Goal: Communication & Community: Answer question/provide support

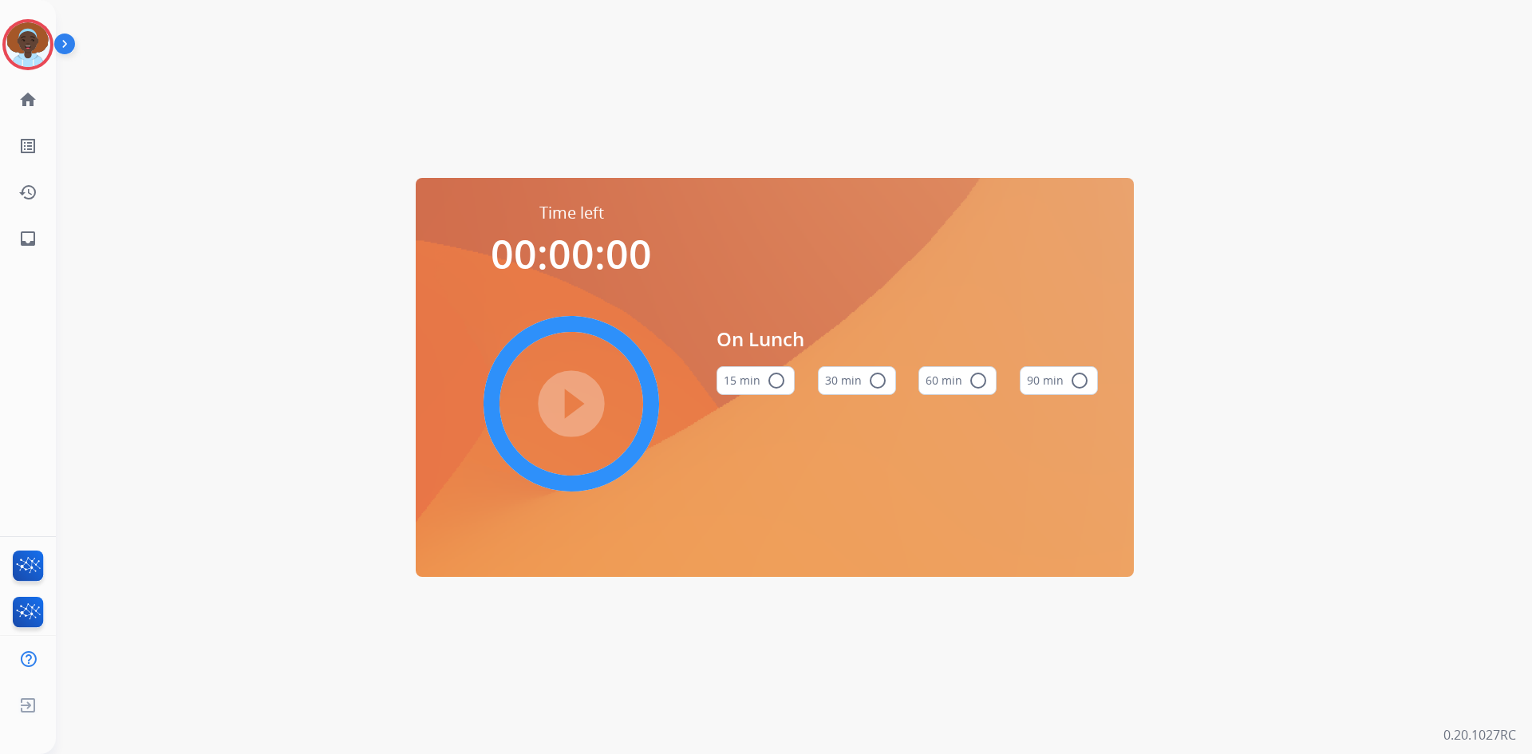
drag, startPoint x: 25, startPoint y: 46, endPoint x: 64, endPoint y: 49, distance: 39.2
click at [24, 46] on img at bounding box center [28, 44] width 45 height 45
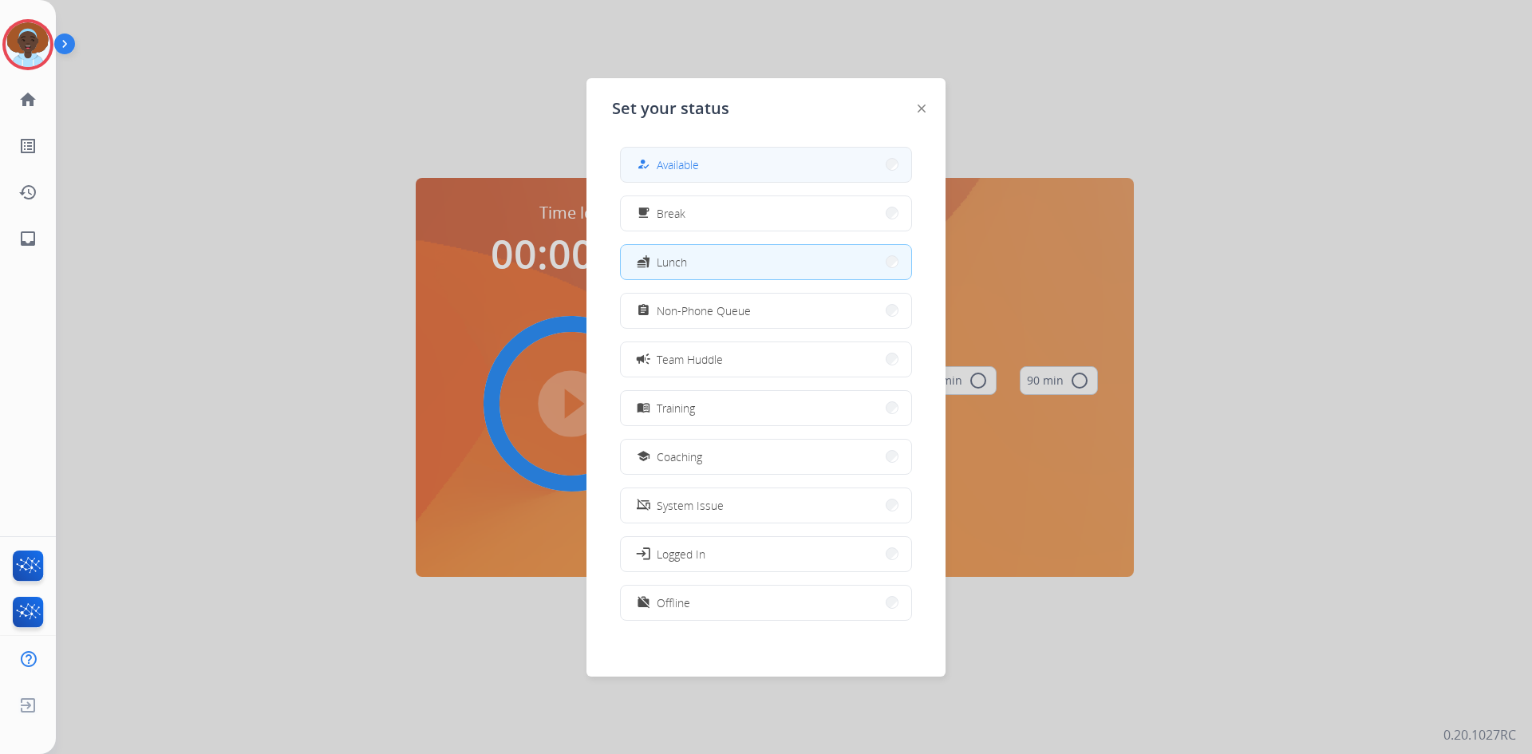
click at [698, 160] on span "Available" at bounding box center [678, 164] width 42 height 17
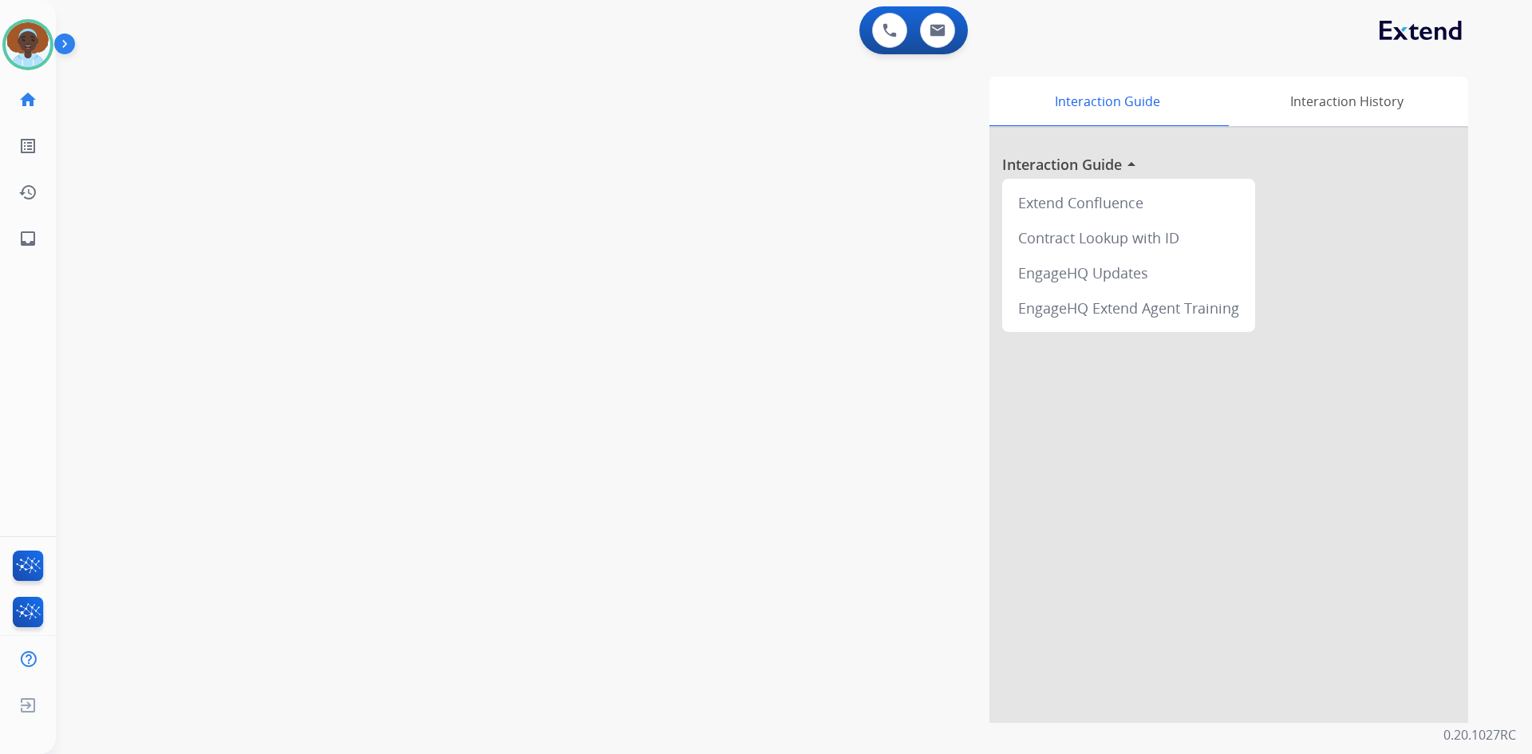
click at [933, 1] on app-navbar "0 Voice Interactions 0 Email Interactions" at bounding box center [774, 28] width 1437 height 57
click at [940, 31] on img at bounding box center [937, 30] width 16 height 13
select select "**********"
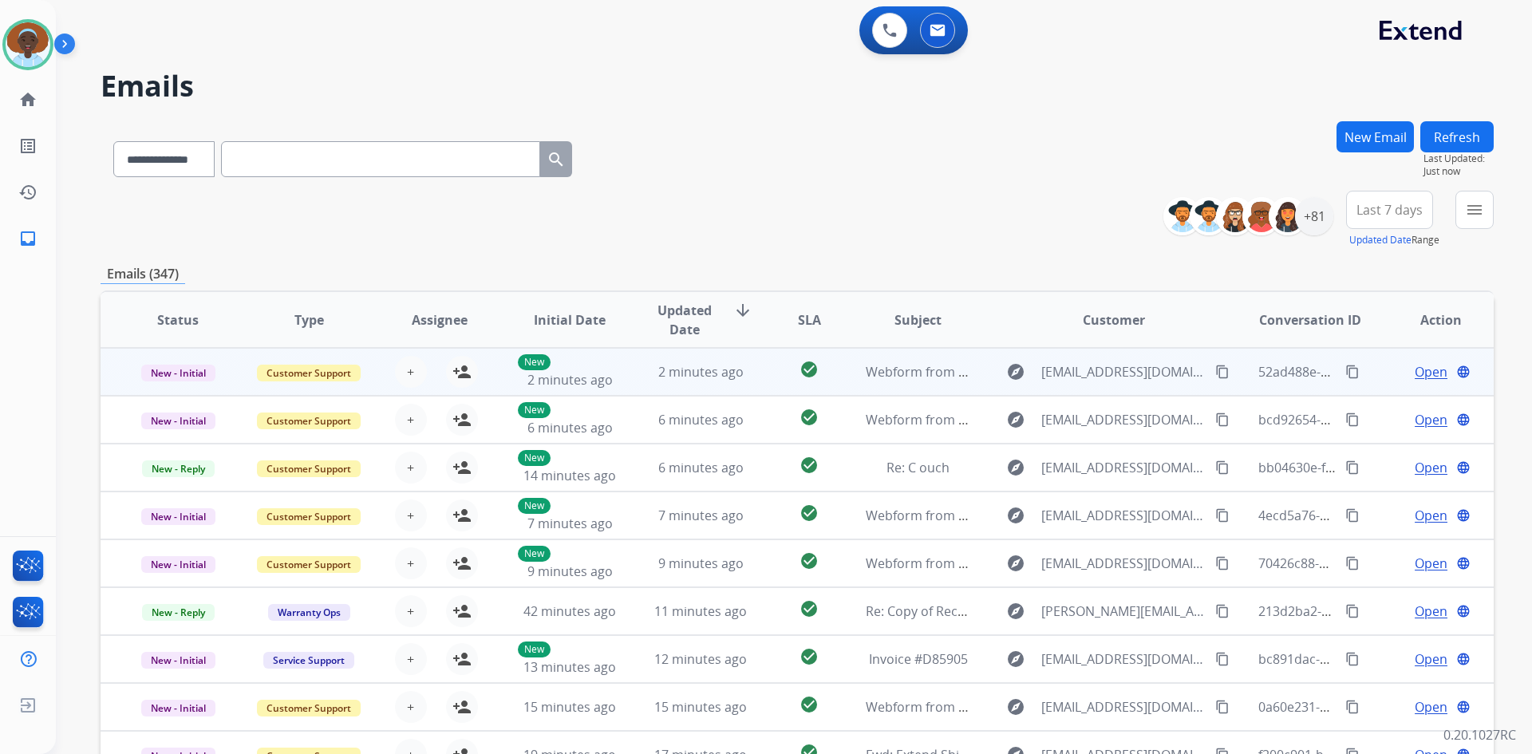
click at [1424, 367] on span "Open" at bounding box center [1430, 371] width 33 height 19
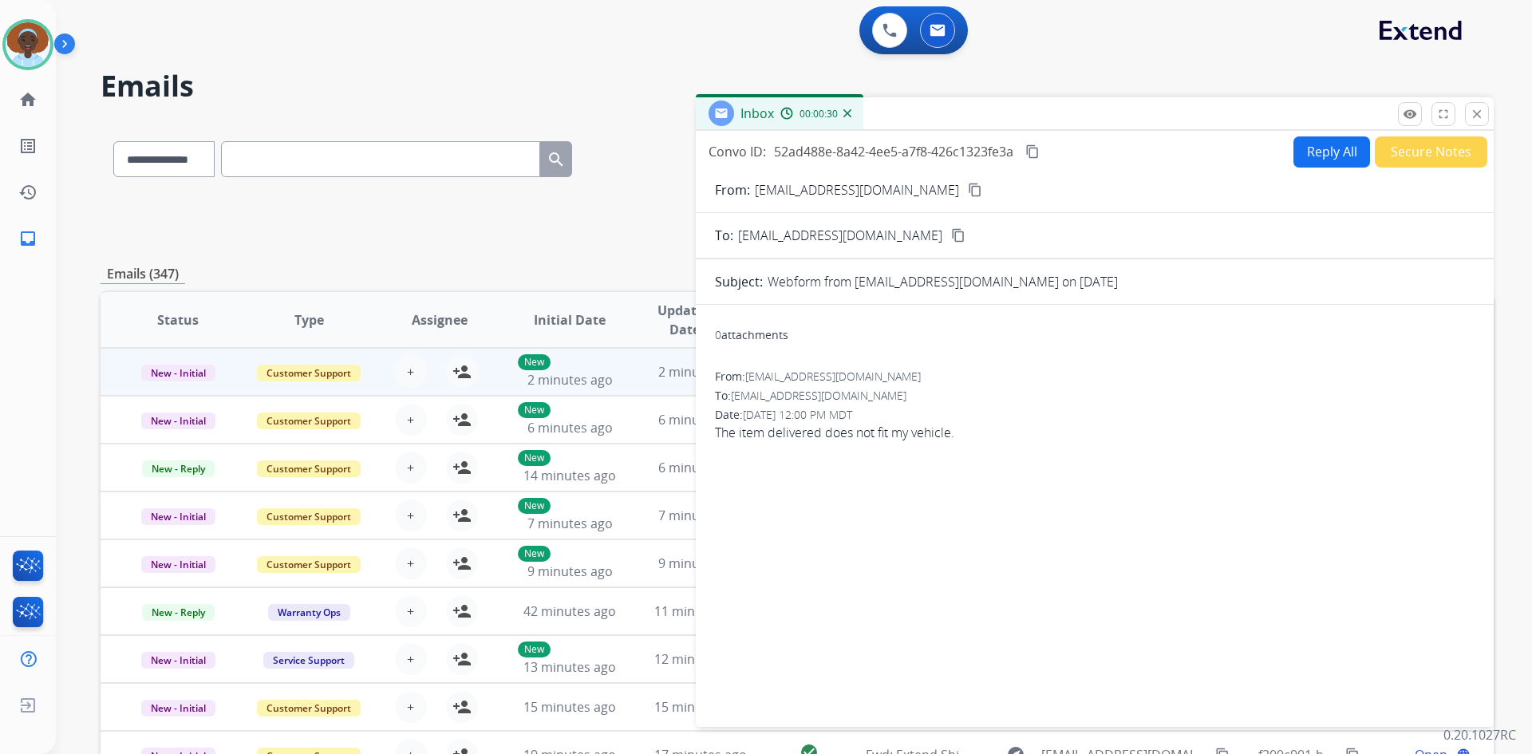
click at [968, 187] on mat-icon "content_copy" at bounding box center [975, 190] width 14 height 14
click at [1337, 150] on button "Reply All" at bounding box center [1331, 151] width 77 height 31
select select "**********"
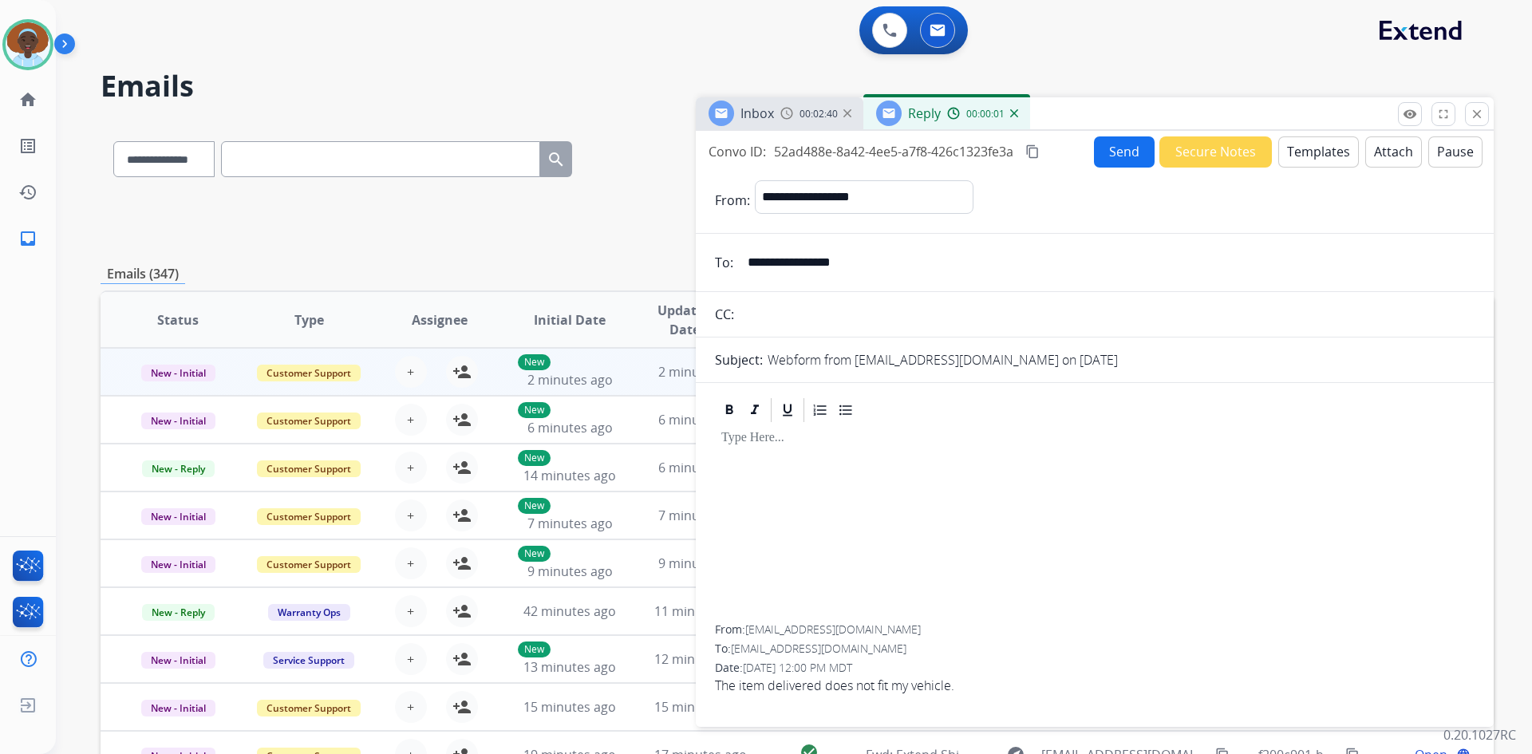
click at [1299, 156] on button "Templates" at bounding box center [1318, 151] width 81 height 31
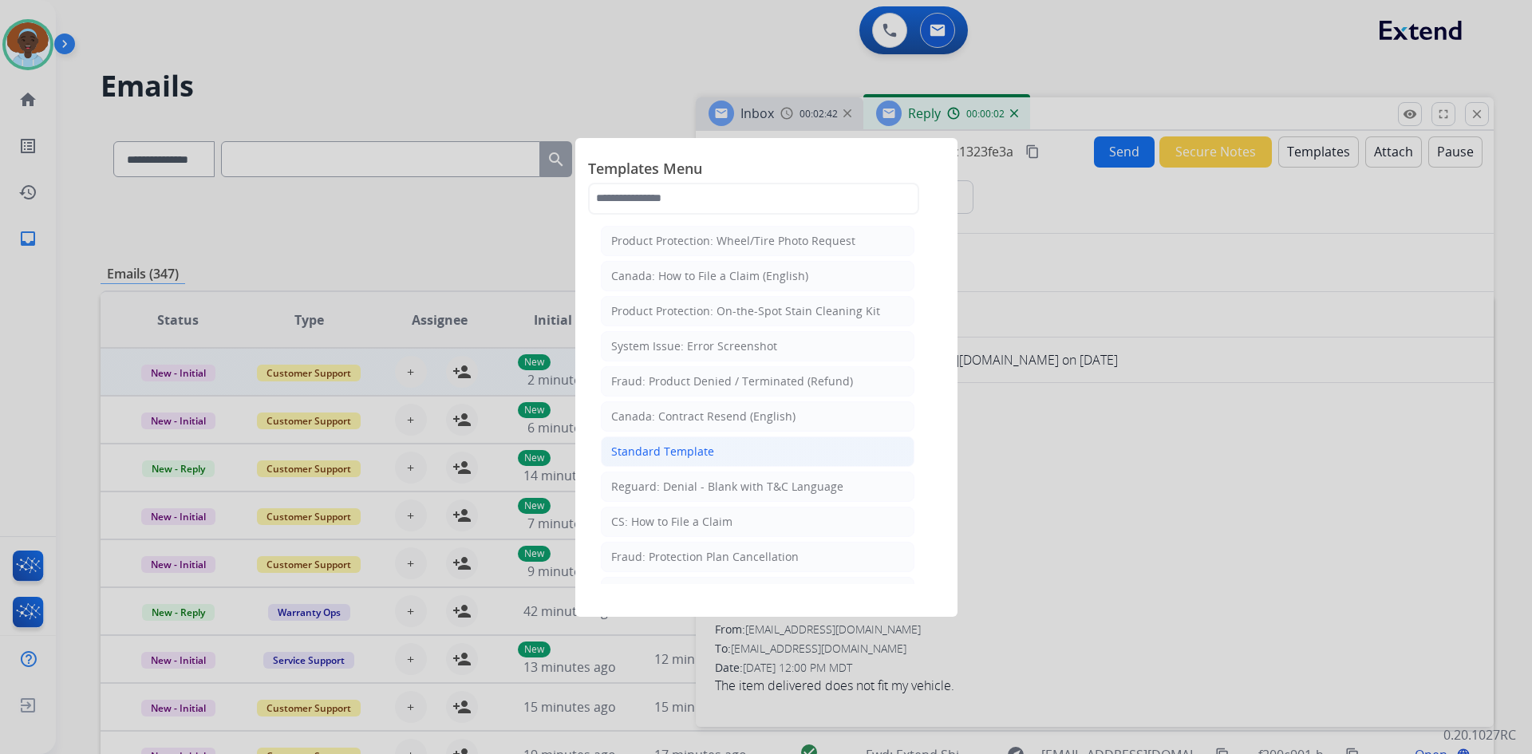
click at [715, 454] on li "Standard Template" at bounding box center [757, 451] width 313 height 30
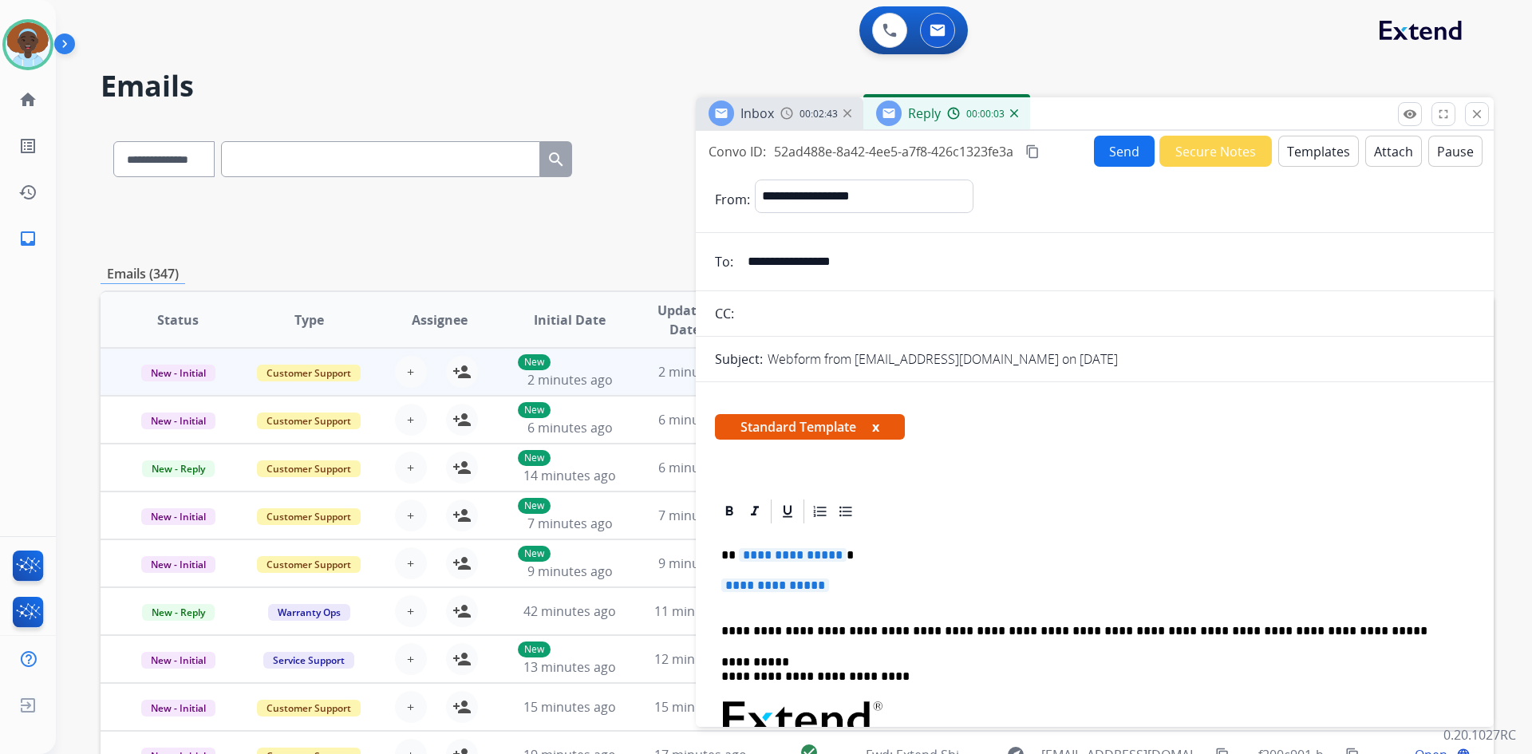
click at [801, 555] on span "**********" at bounding box center [793, 555] width 108 height 14
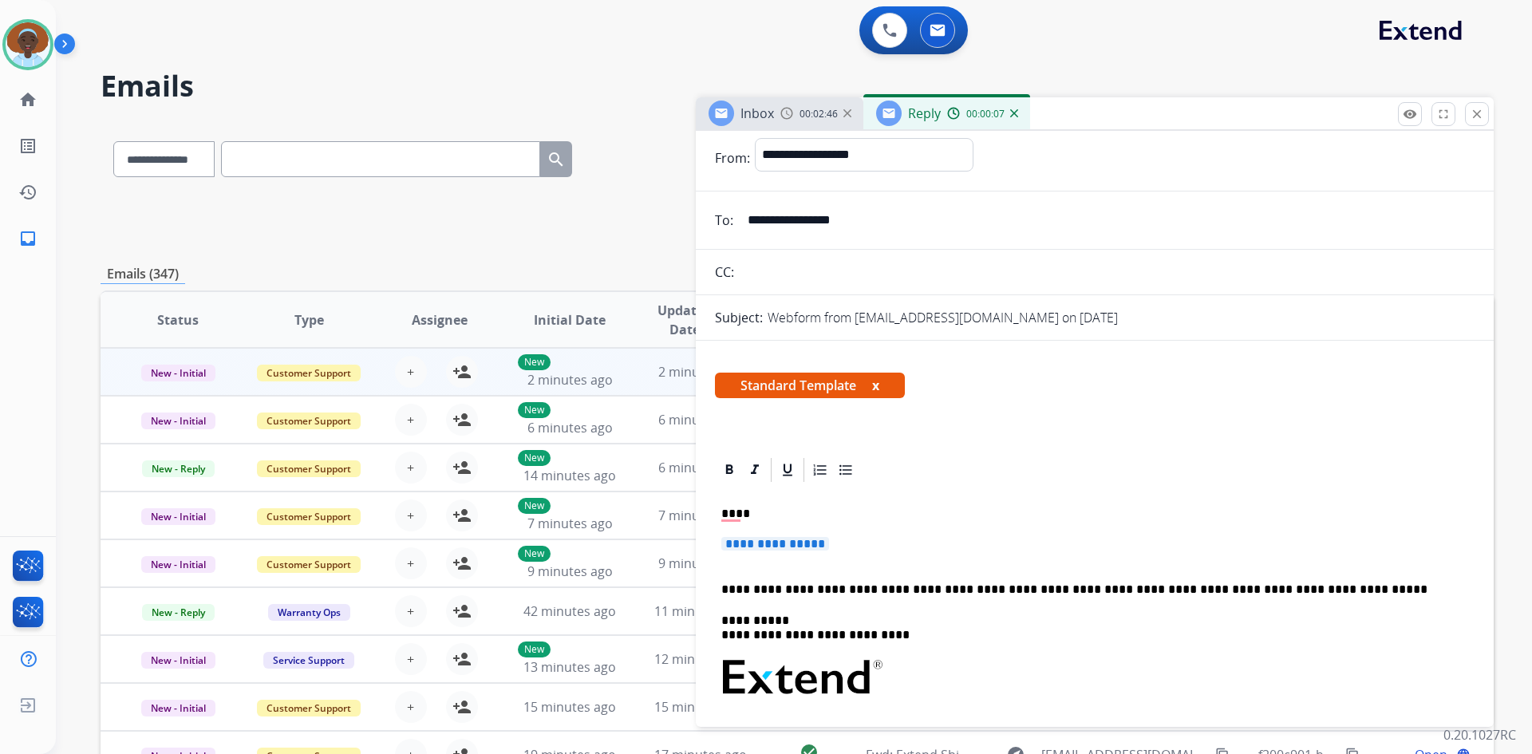
scroll to position [37, 0]
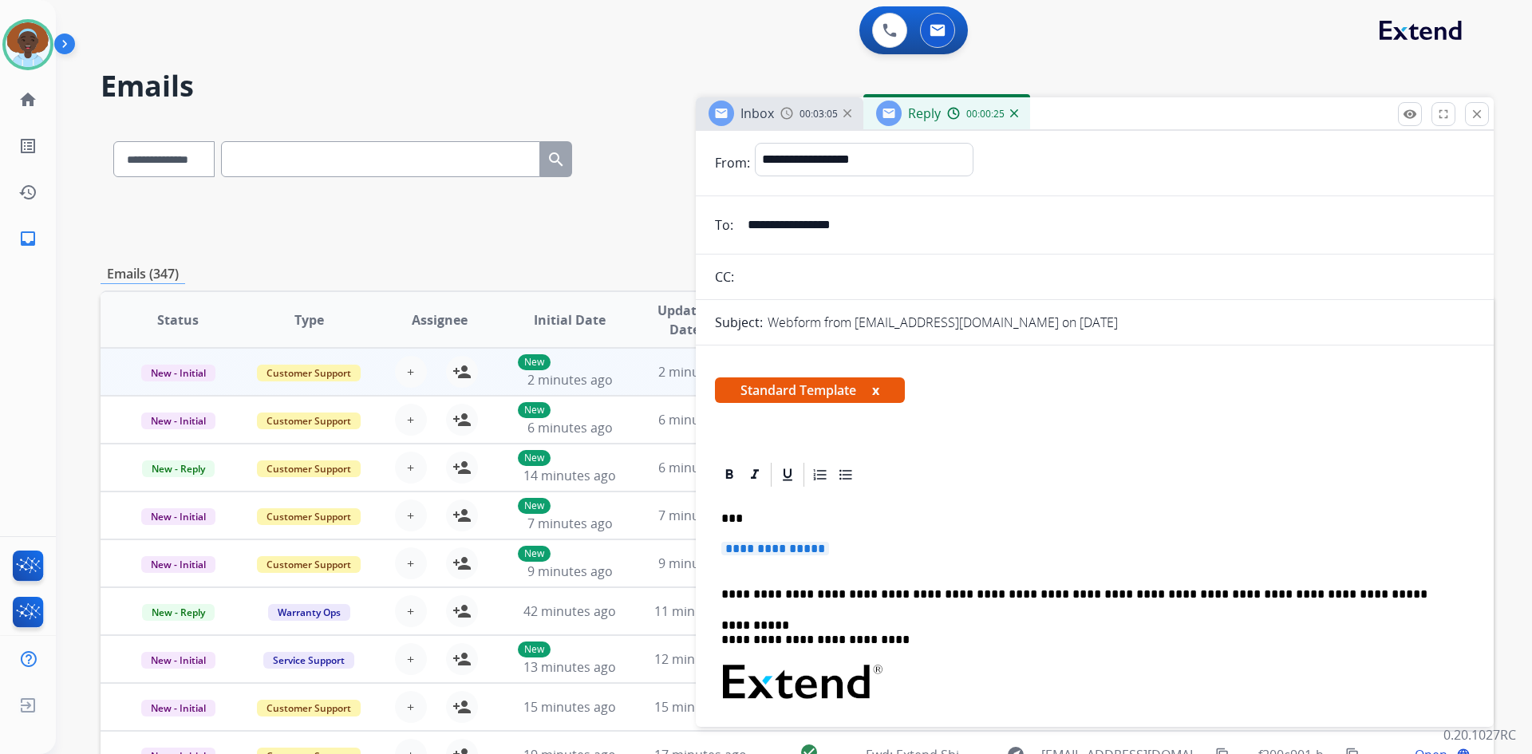
click at [748, 550] on span "**********" at bounding box center [775, 549] width 108 height 14
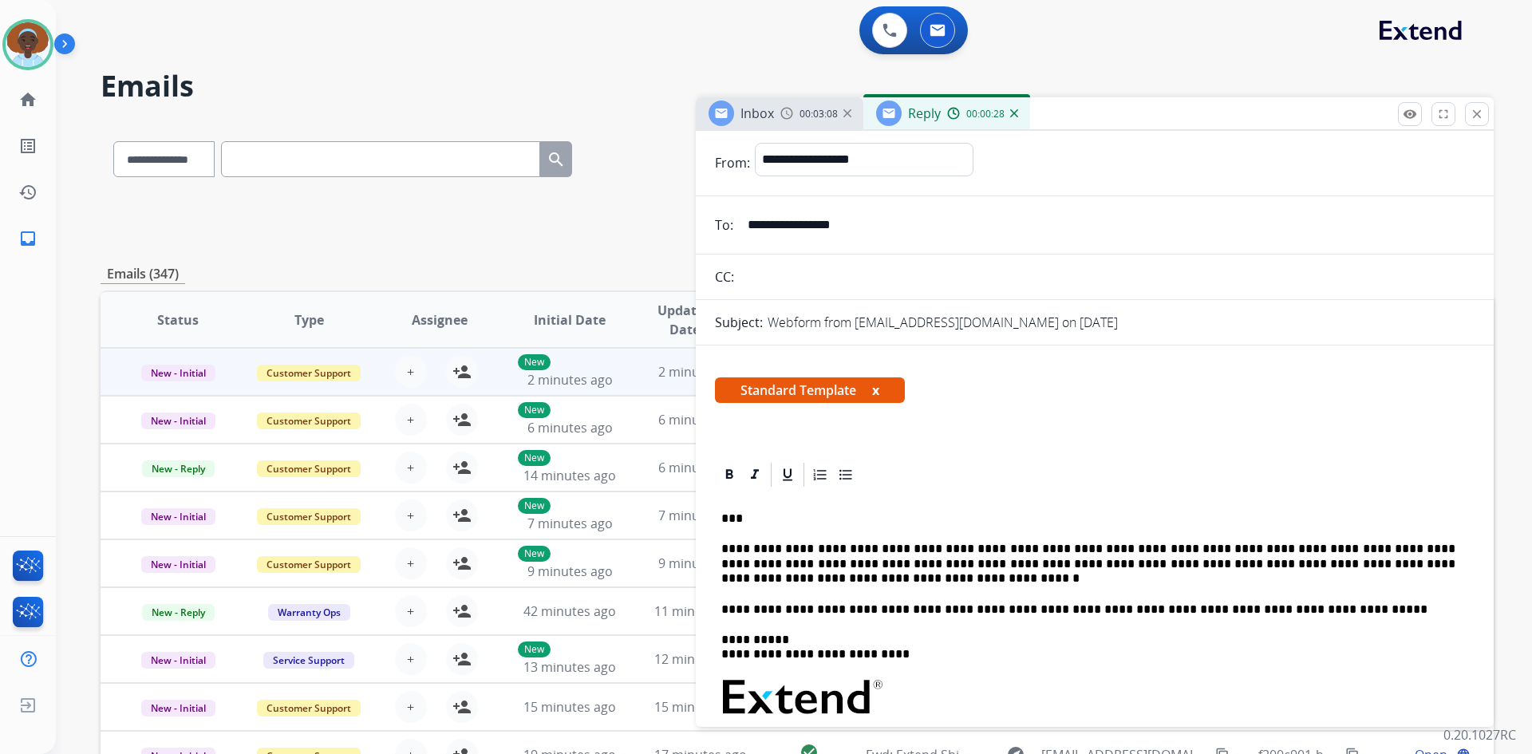
scroll to position [0, 0]
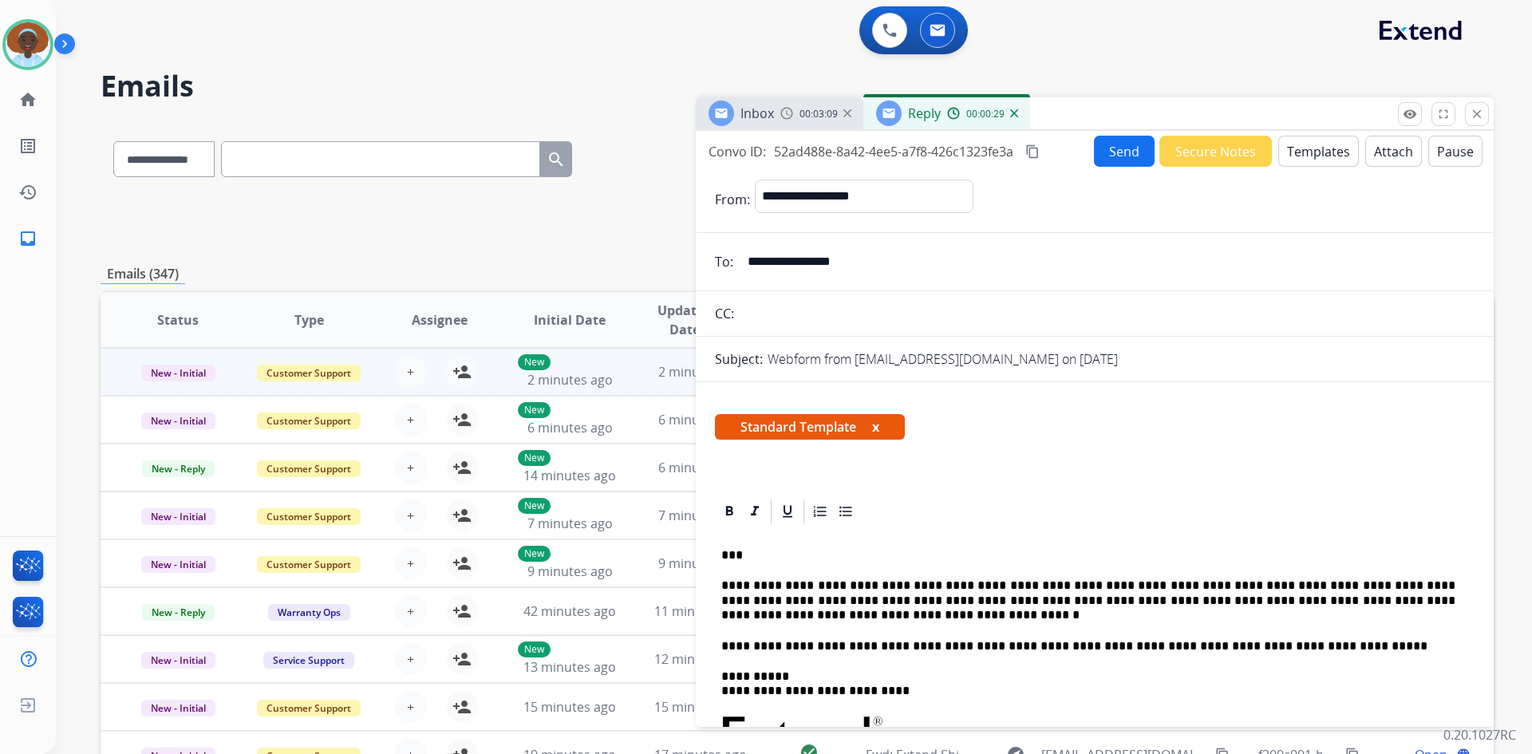
click at [1106, 158] on button "Send" at bounding box center [1124, 151] width 61 height 31
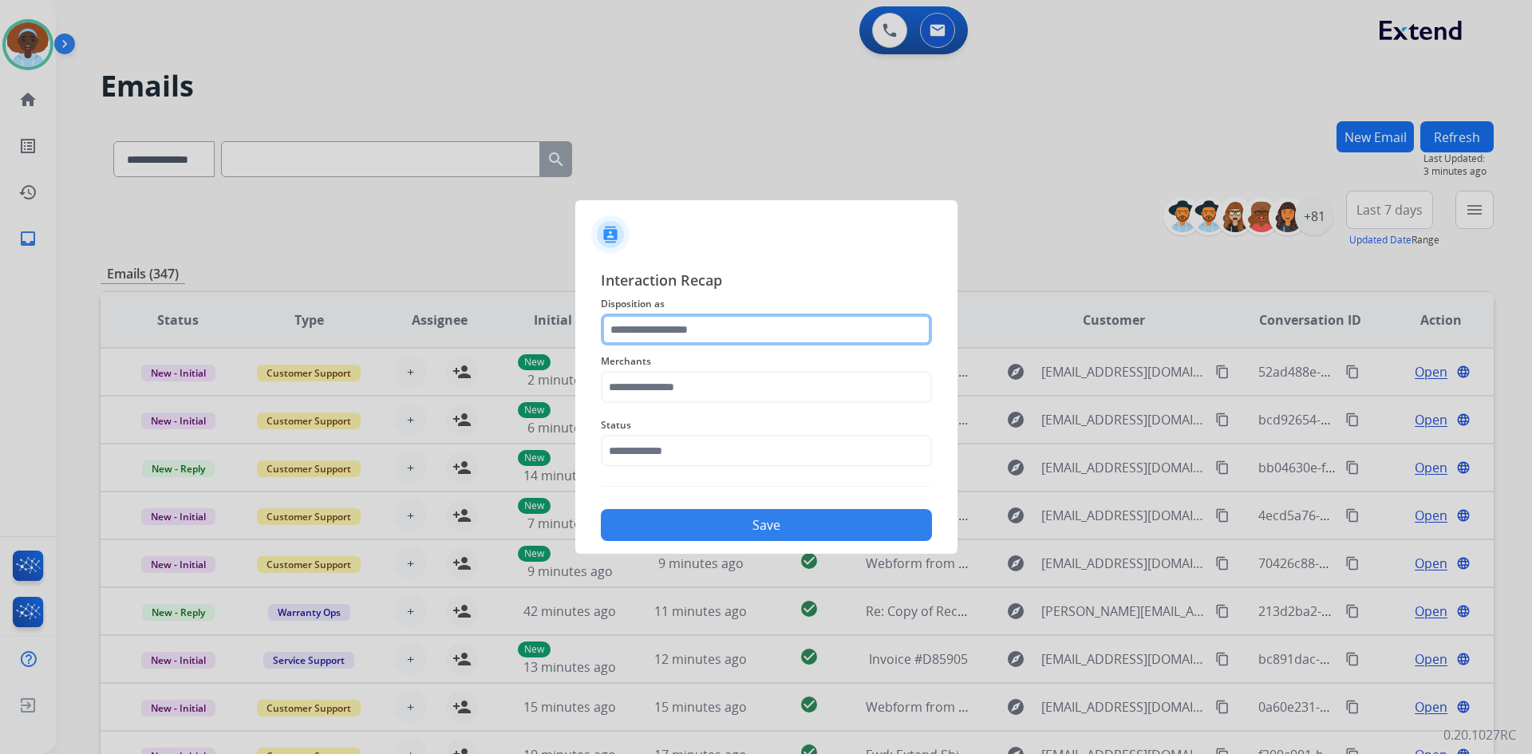
click at [695, 328] on input "text" at bounding box center [766, 329] width 331 height 32
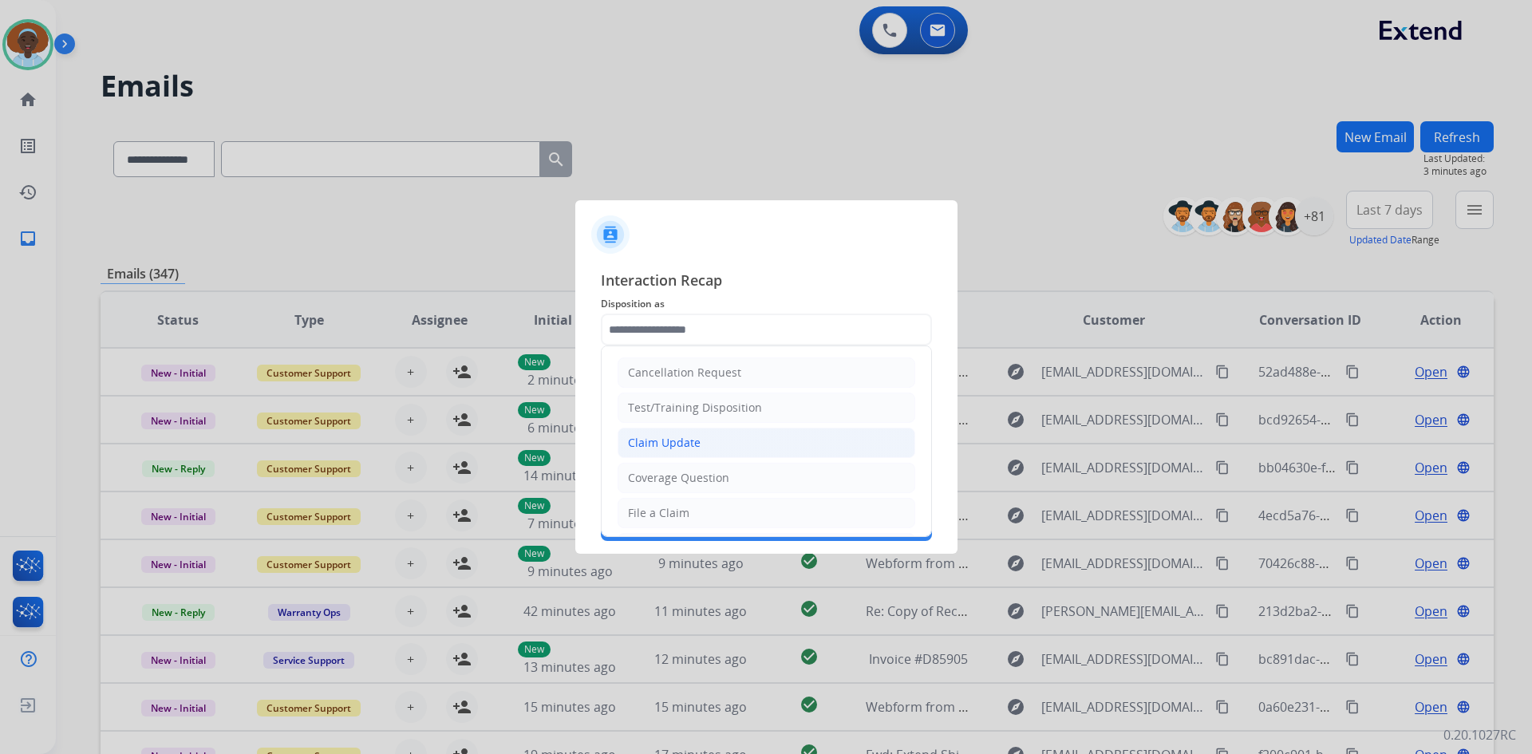
click at [696, 435] on div "Claim Update" at bounding box center [664, 443] width 73 height 16
type input "**********"
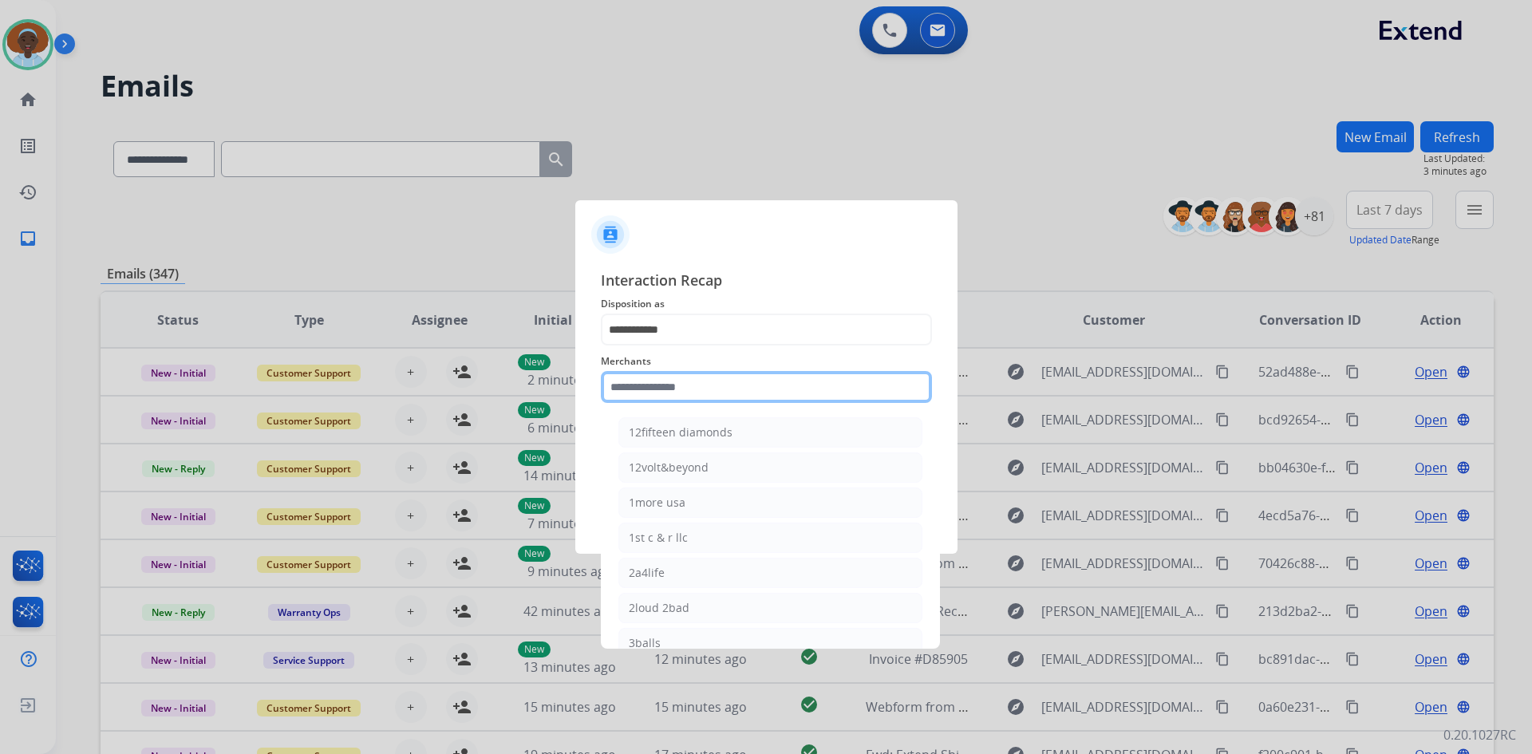
click at [696, 384] on input "text" at bounding box center [766, 387] width 331 height 32
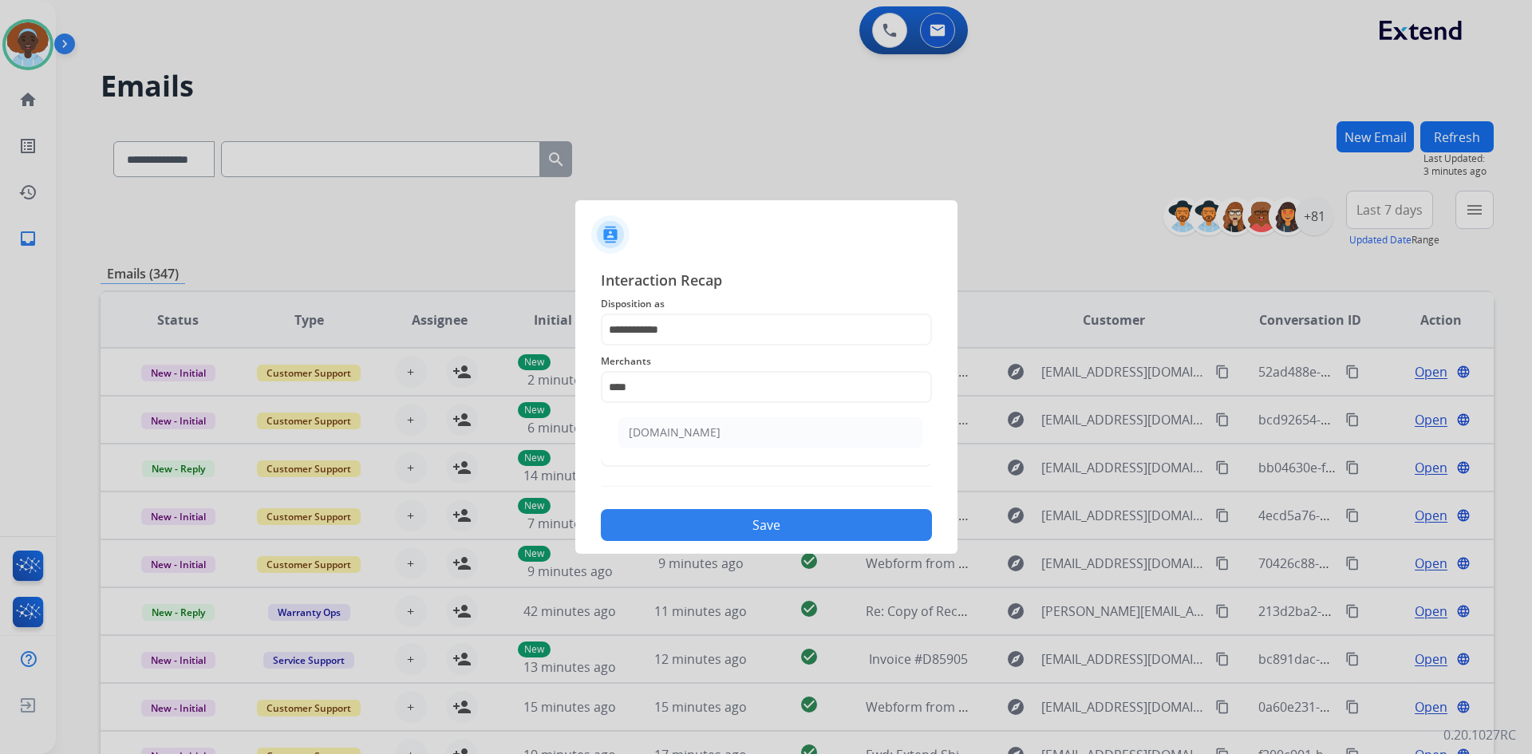
click at [695, 433] on div "[DOMAIN_NAME]" at bounding box center [675, 432] width 92 height 16
type input "**********"
click at [696, 450] on input "text" at bounding box center [766, 451] width 331 height 32
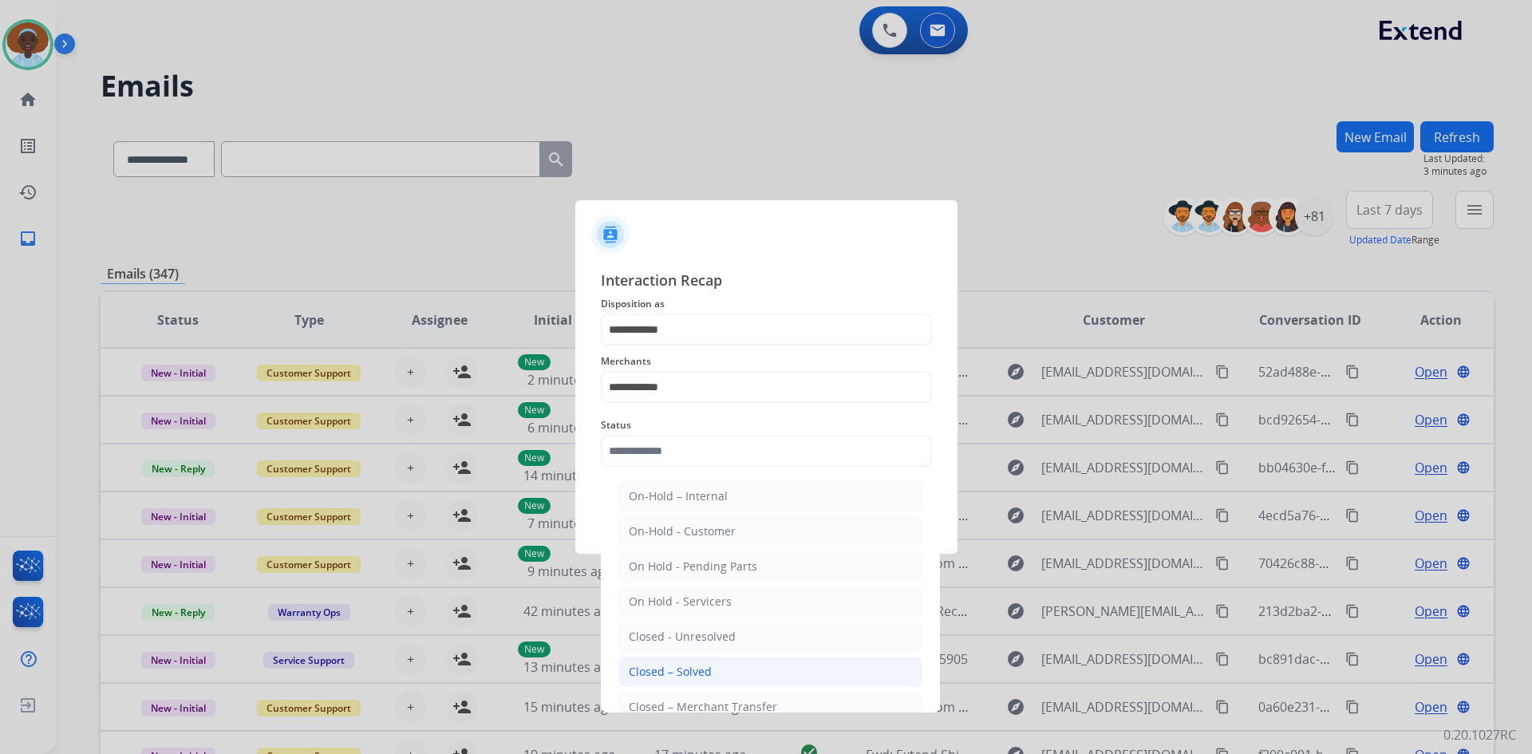
click at [704, 668] on div "Closed – Solved" at bounding box center [670, 672] width 83 height 16
type input "**********"
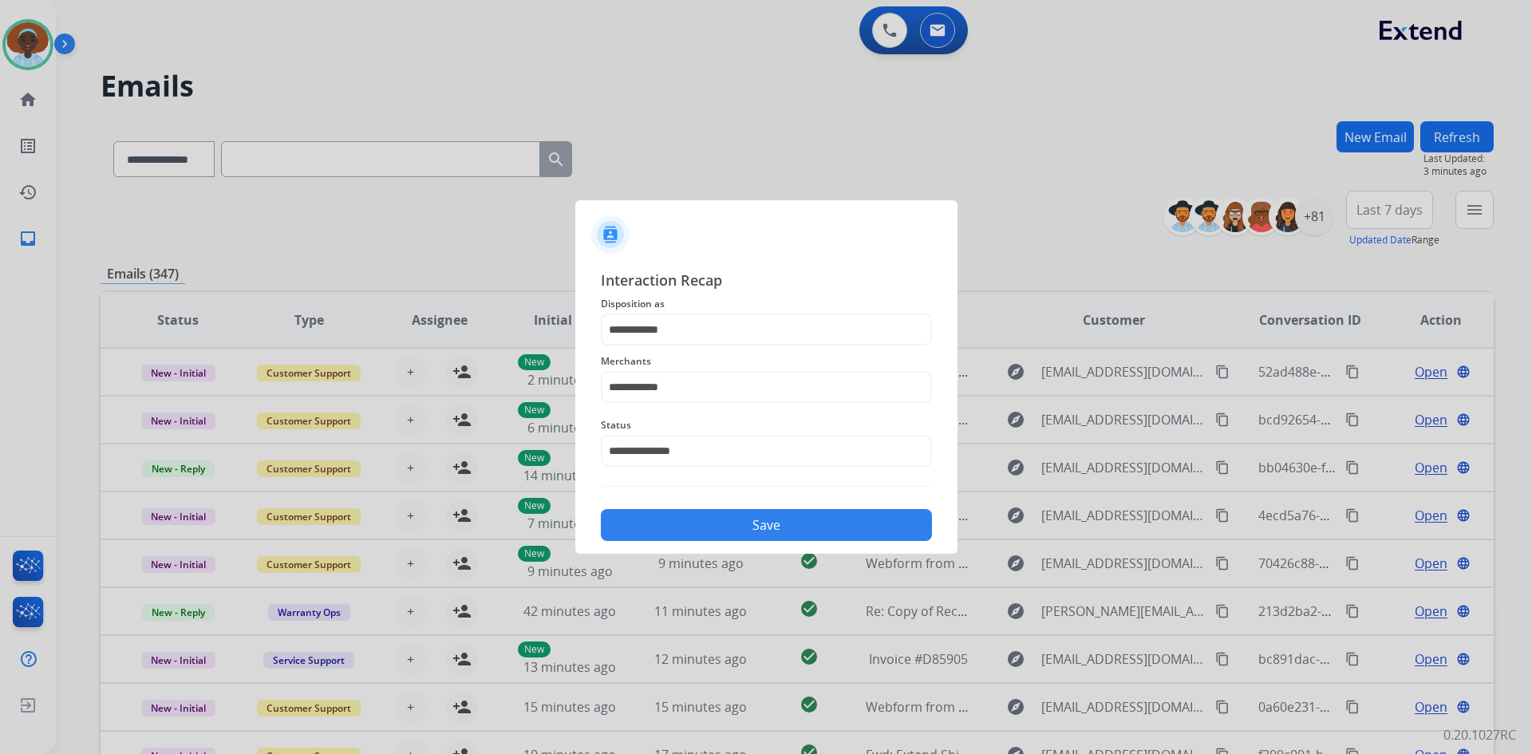
click at [755, 522] on button "Save" at bounding box center [766, 525] width 331 height 32
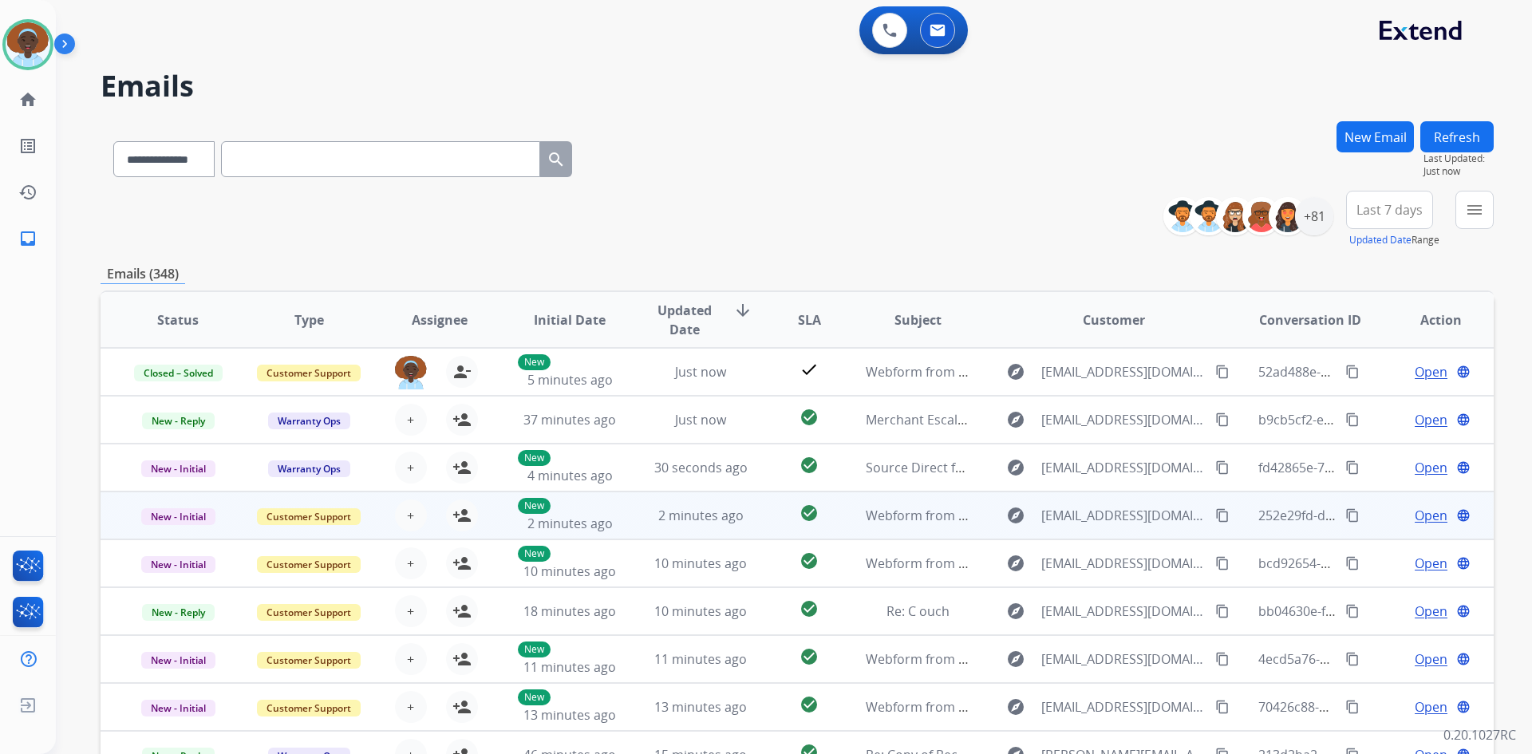
scroll to position [2, 0]
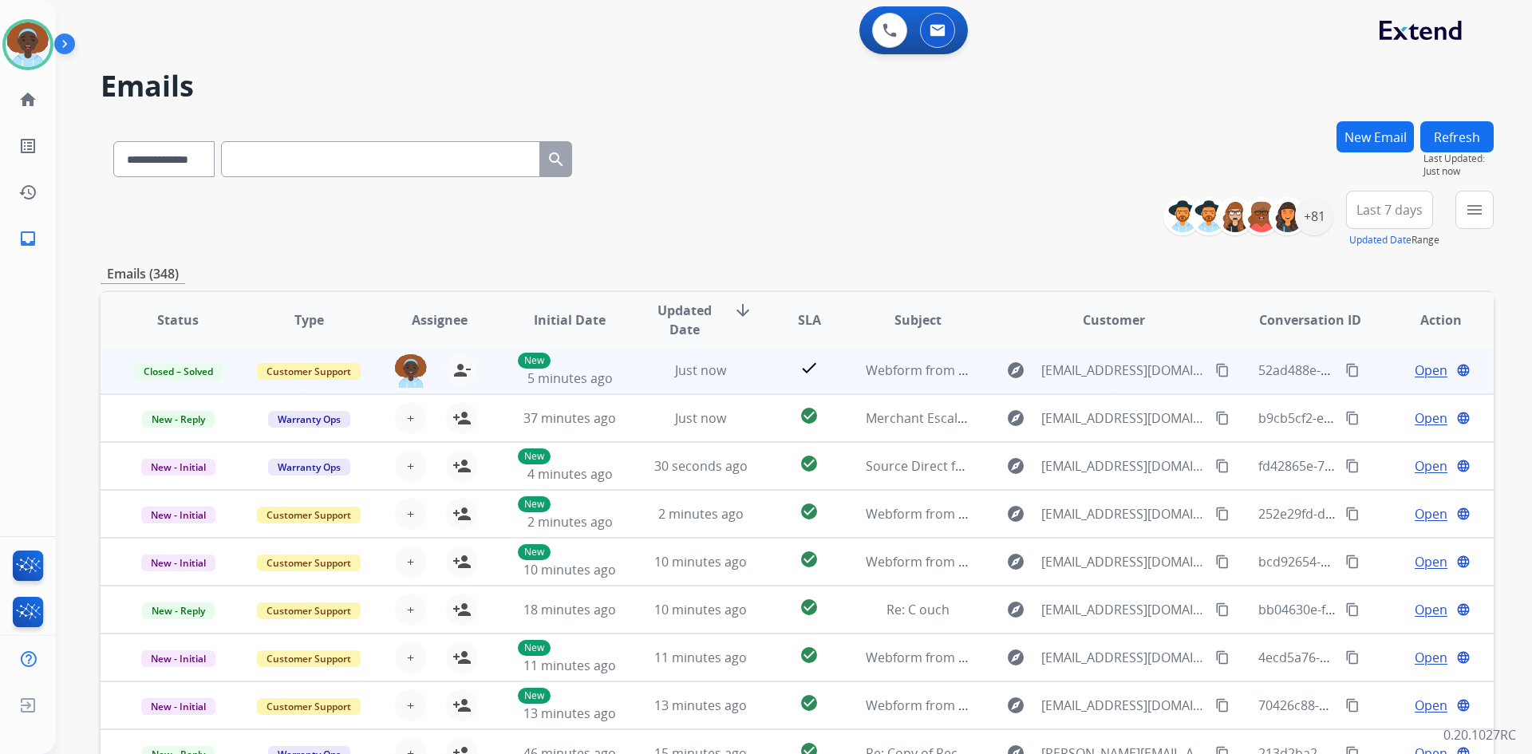
click at [1415, 371] on span "Open" at bounding box center [1430, 370] width 33 height 19
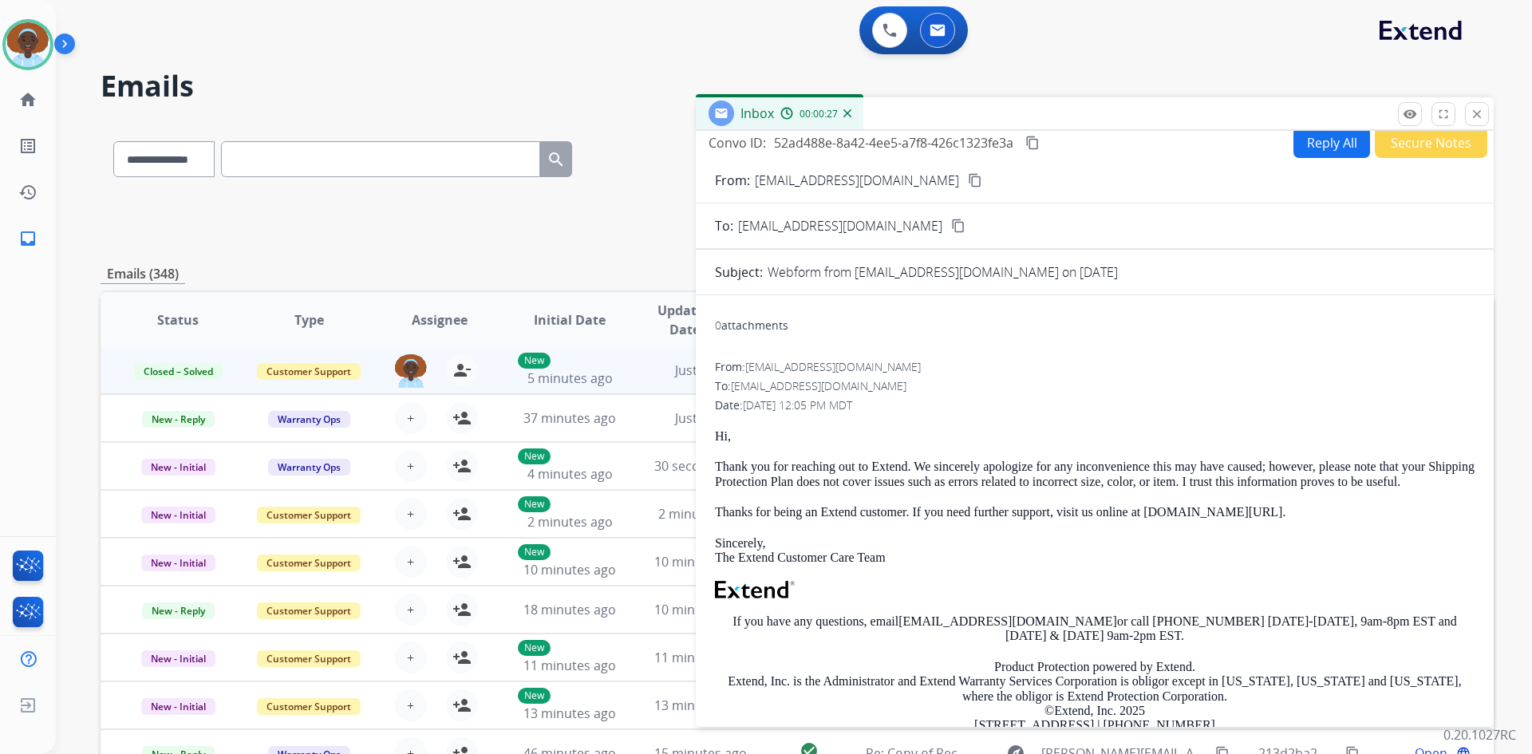
scroll to position [0, 0]
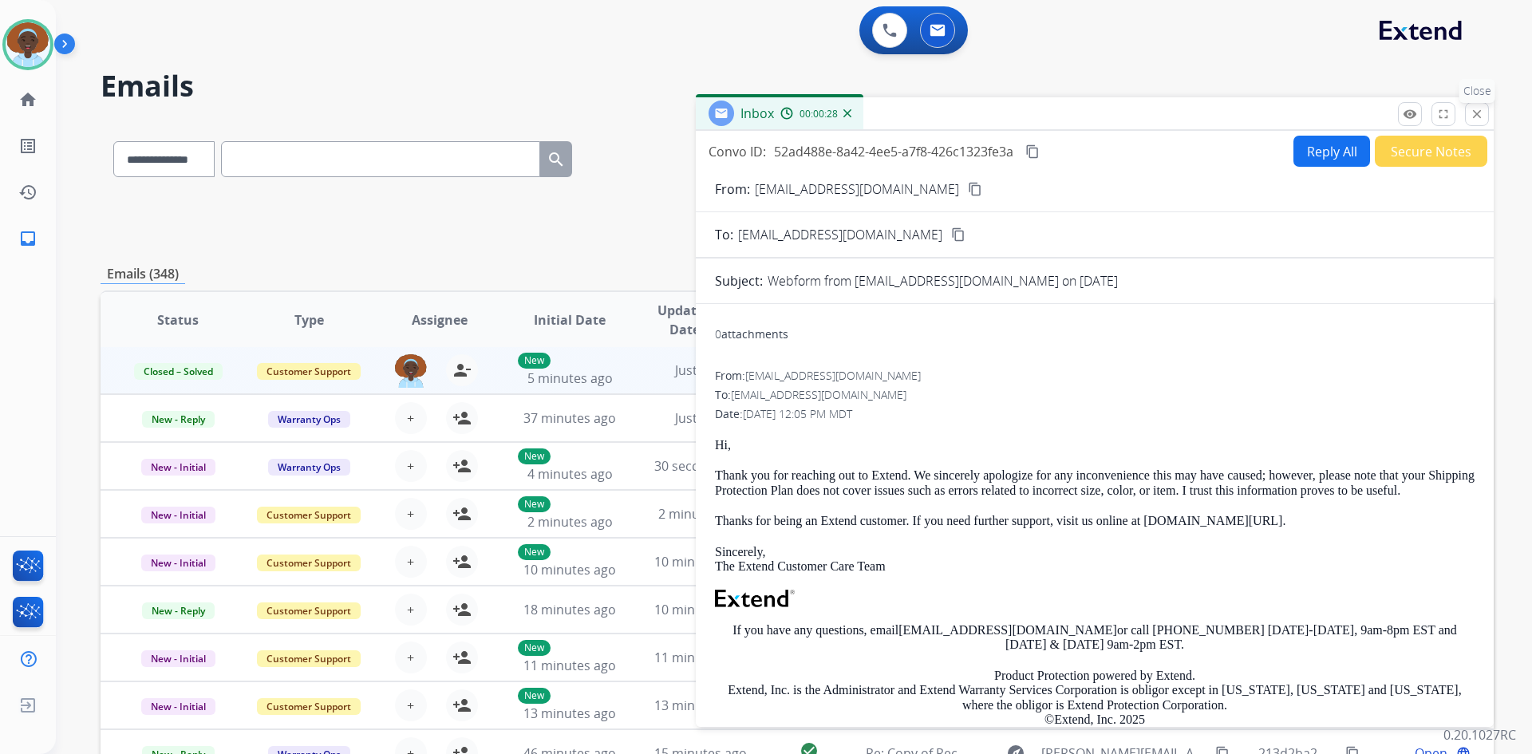
click at [1479, 114] on mat-icon "close" at bounding box center [1476, 114] width 14 height 14
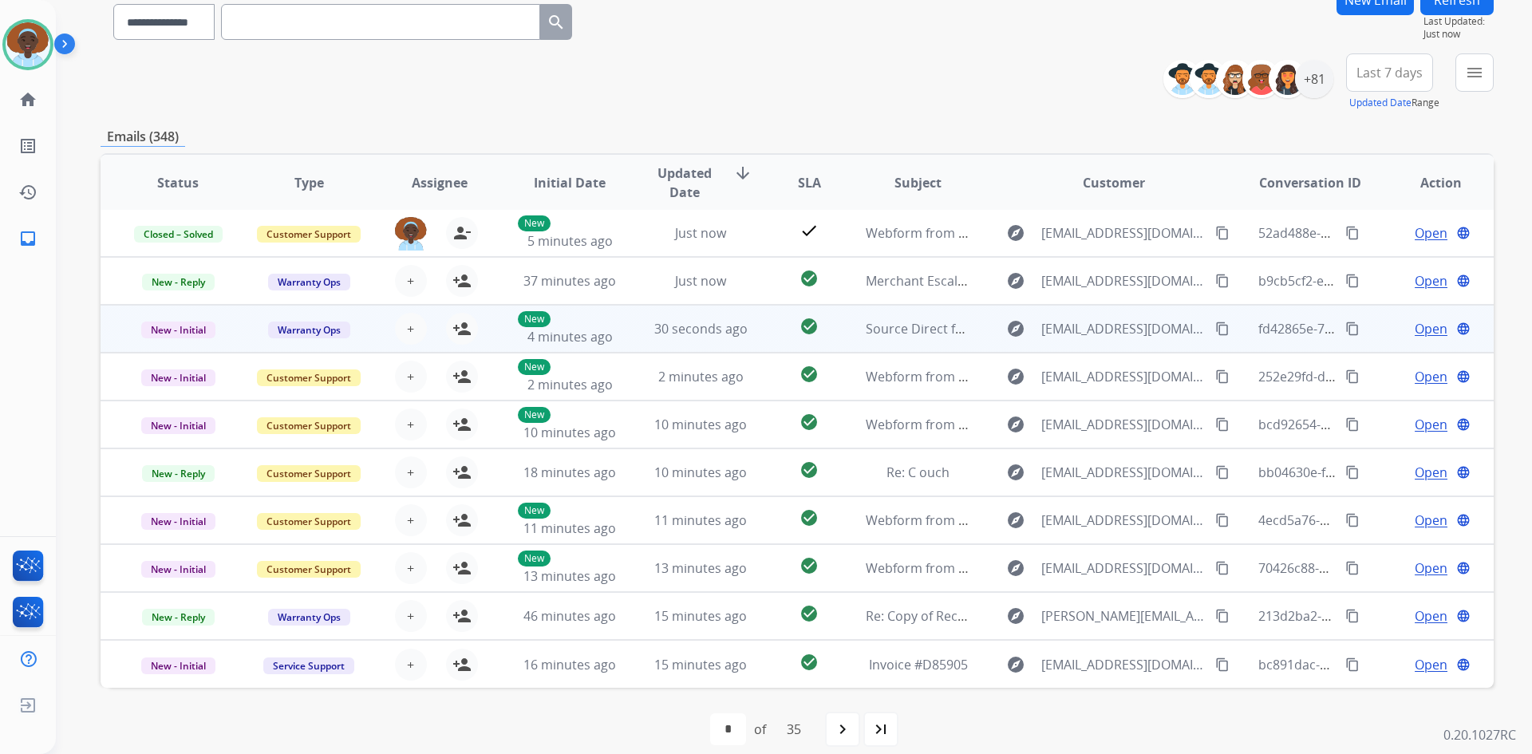
scroll to position [154, 0]
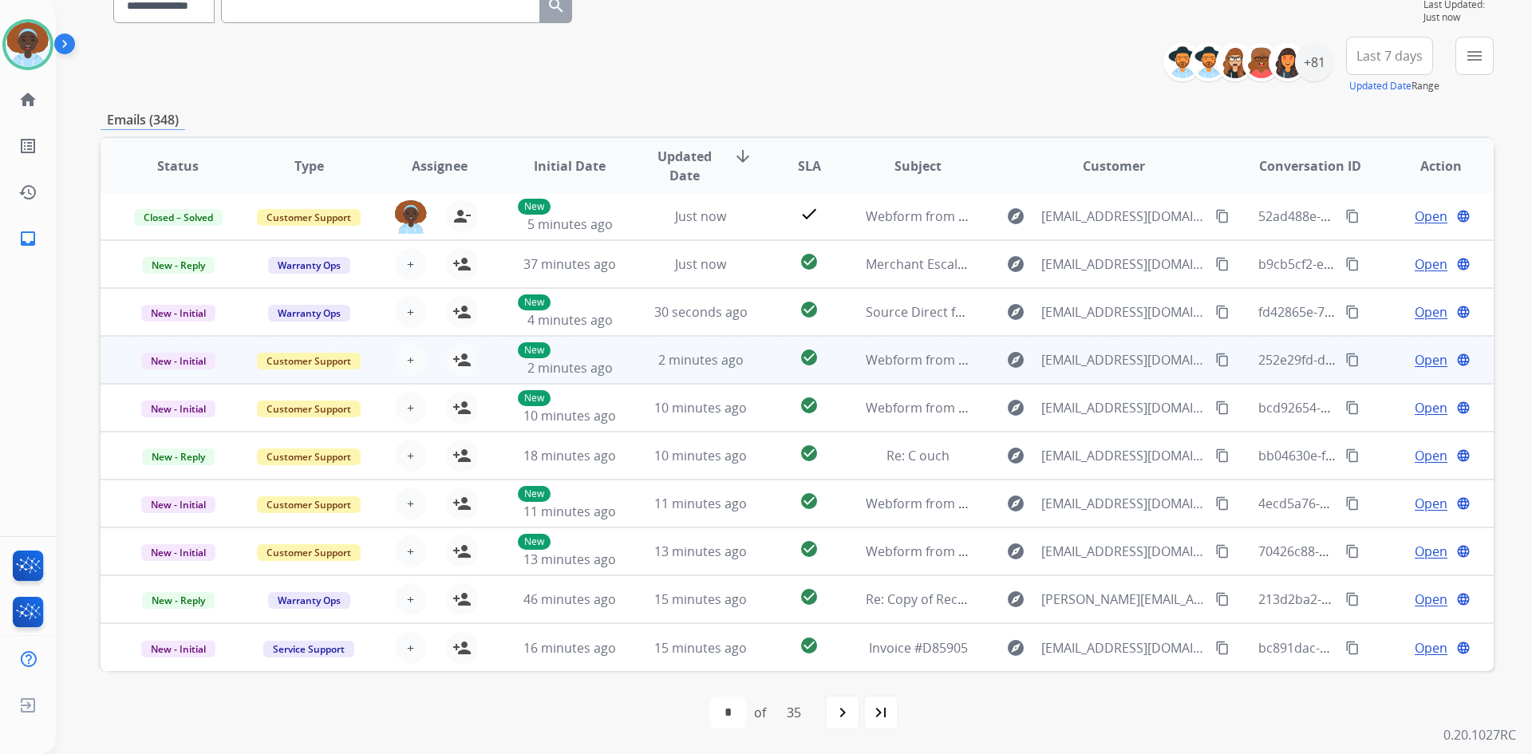
click at [1421, 361] on span "Open" at bounding box center [1430, 359] width 33 height 19
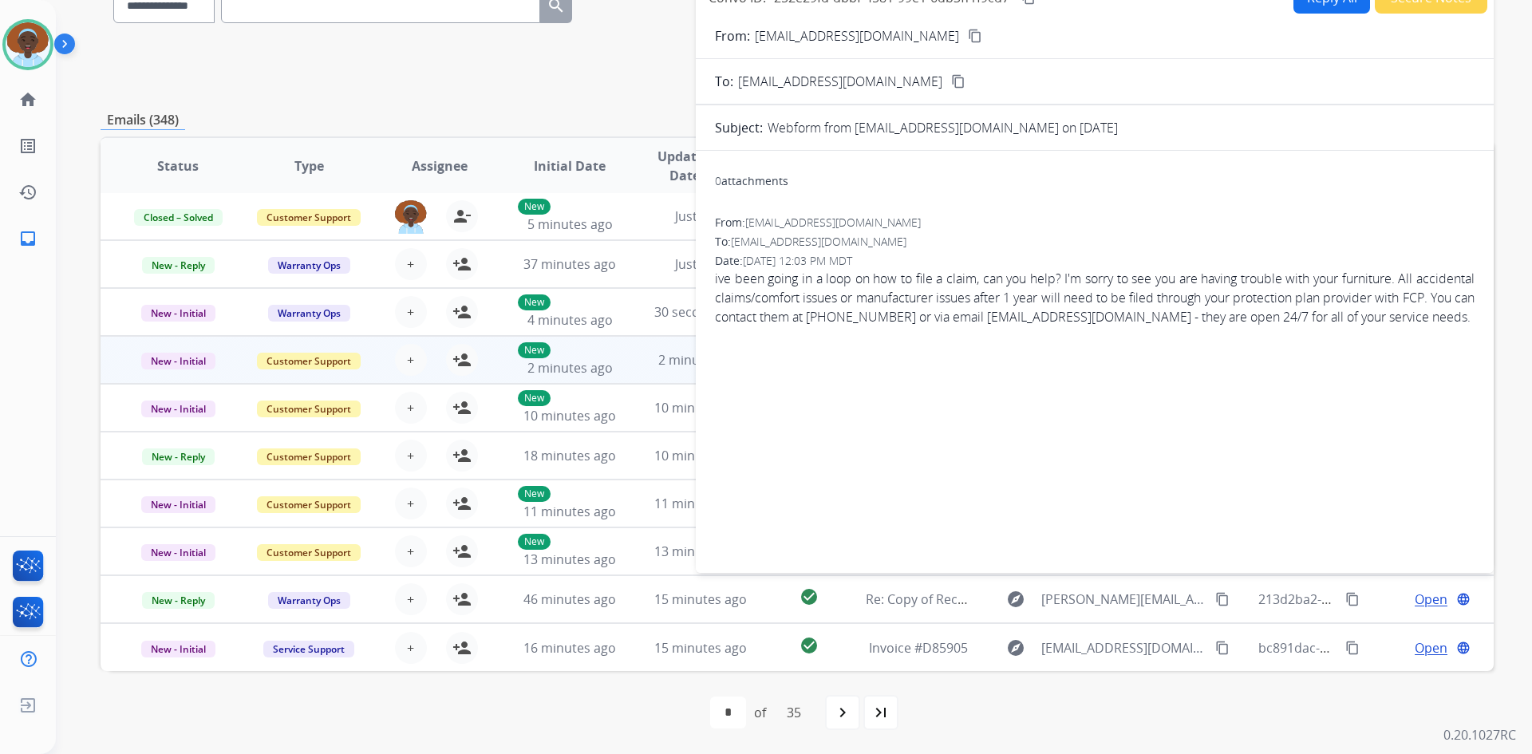
scroll to position [0, 0]
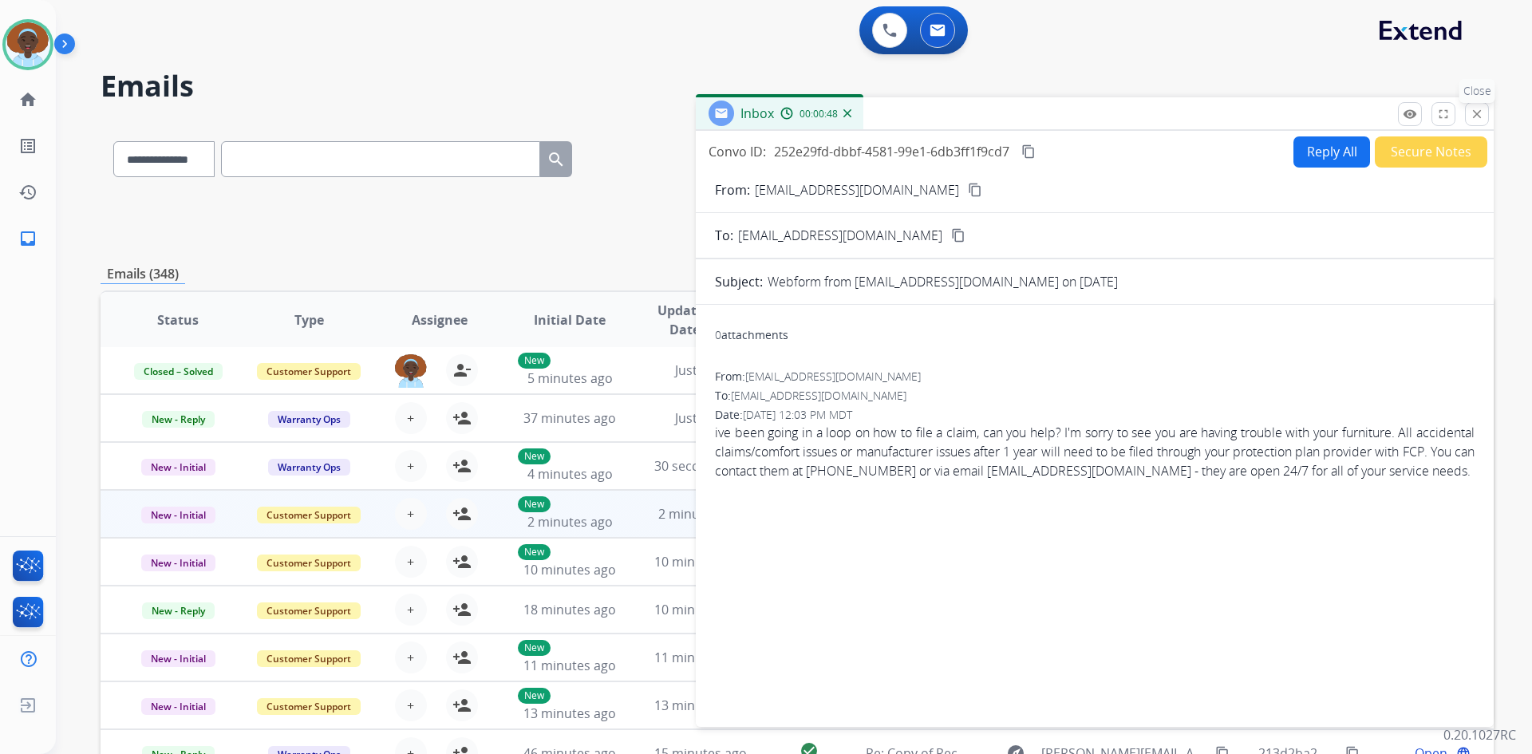
click at [1481, 112] on mat-icon "close" at bounding box center [1476, 114] width 14 height 14
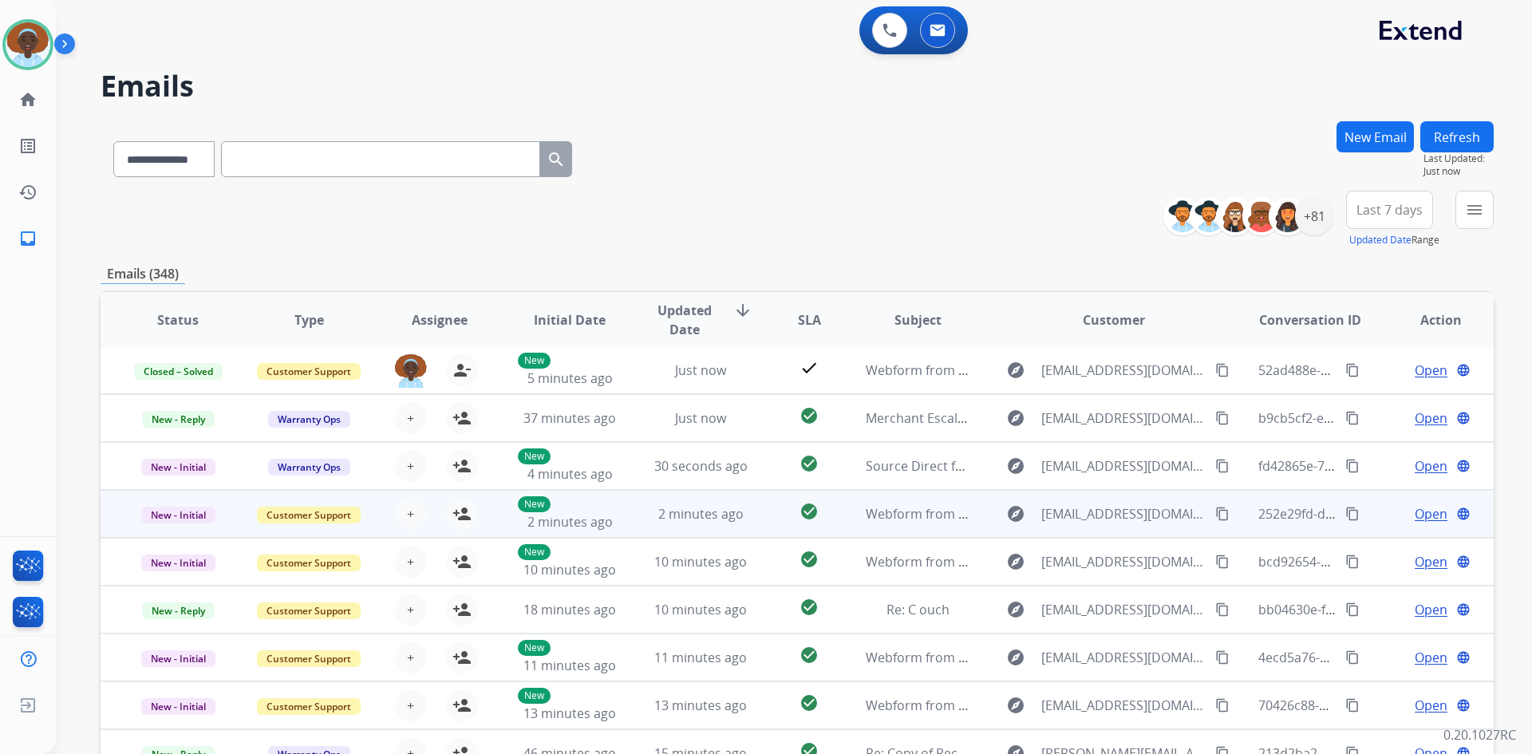
click at [1424, 515] on span "Open" at bounding box center [1430, 513] width 33 height 19
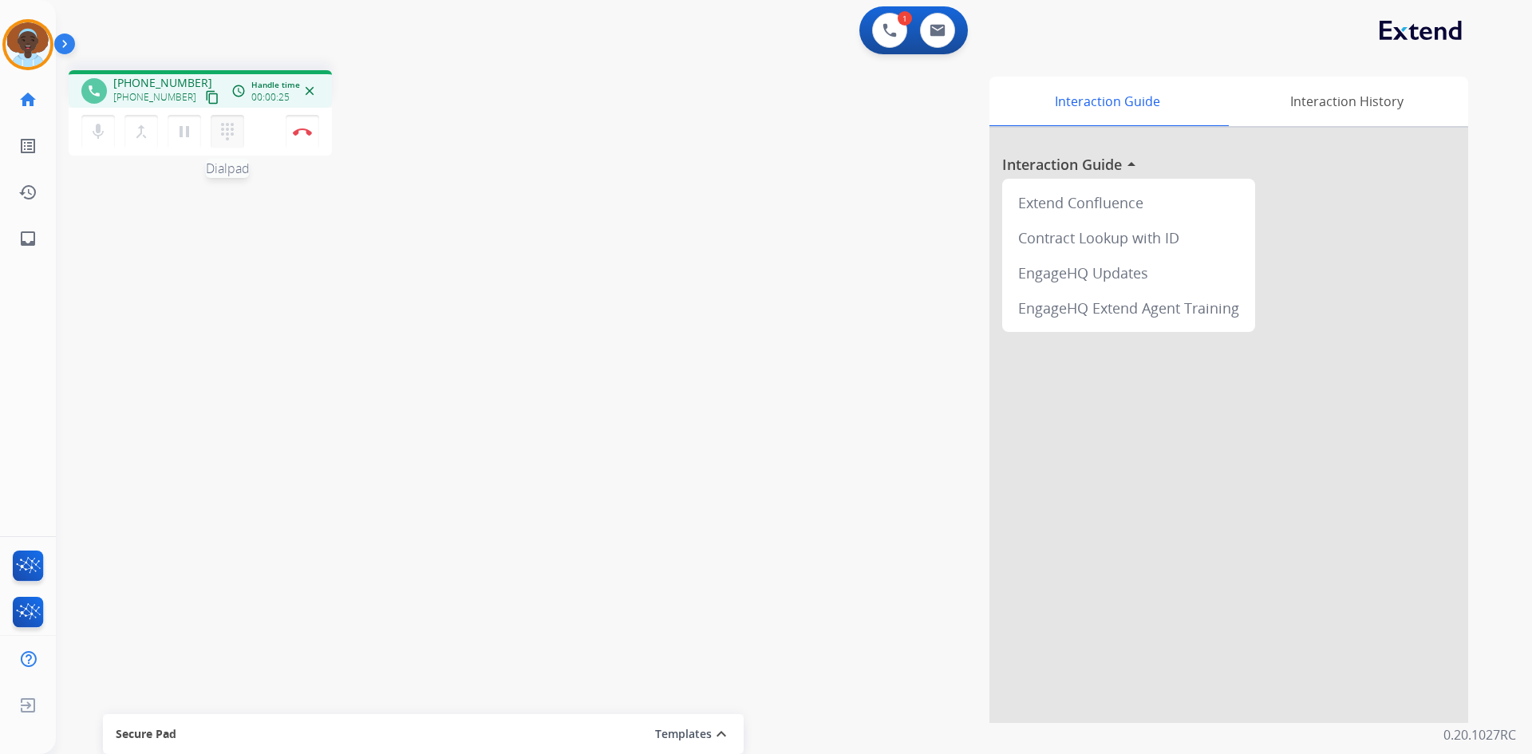
click at [234, 135] on mat-icon "dialpad" at bounding box center [227, 131] width 19 height 19
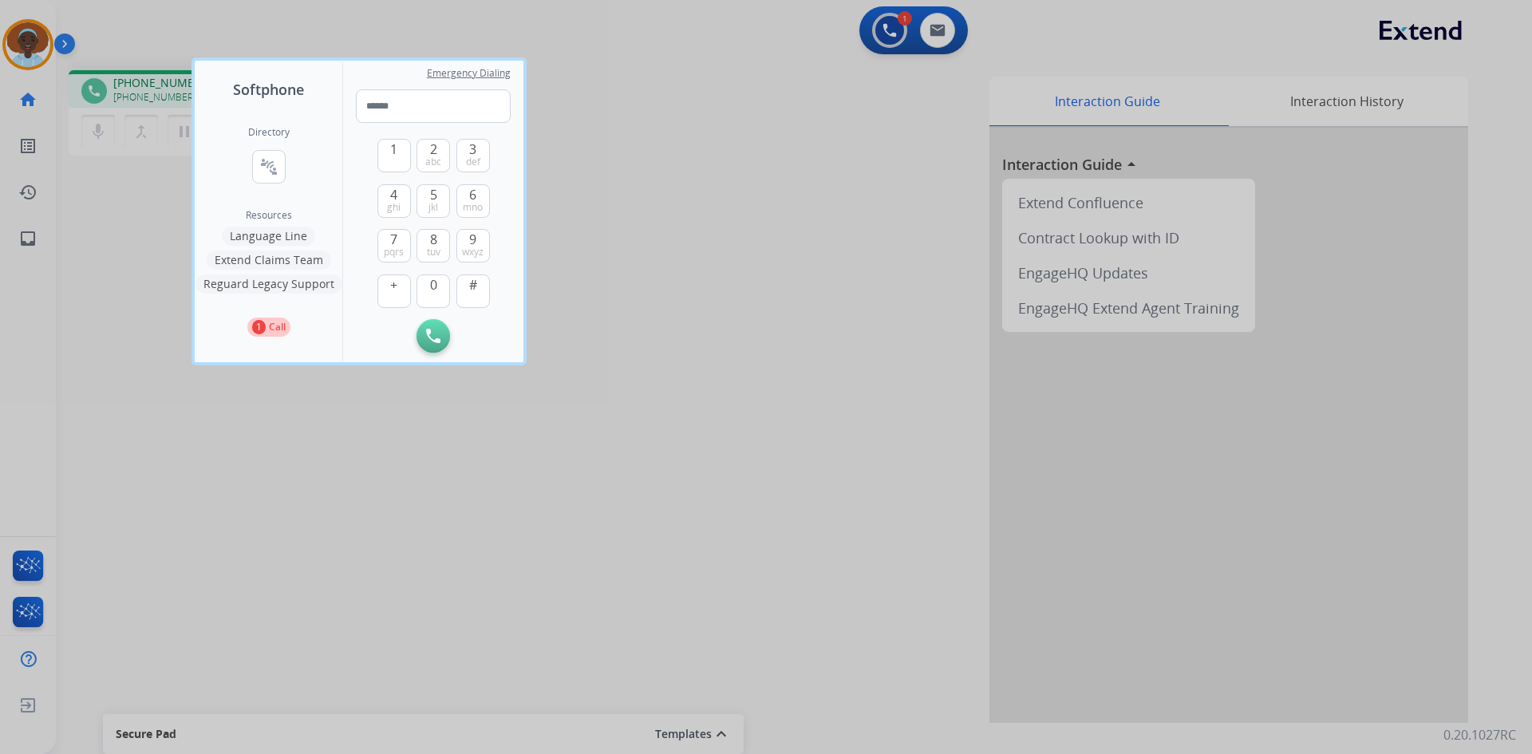
click at [270, 240] on button "Language Line" at bounding box center [268, 236] width 93 height 19
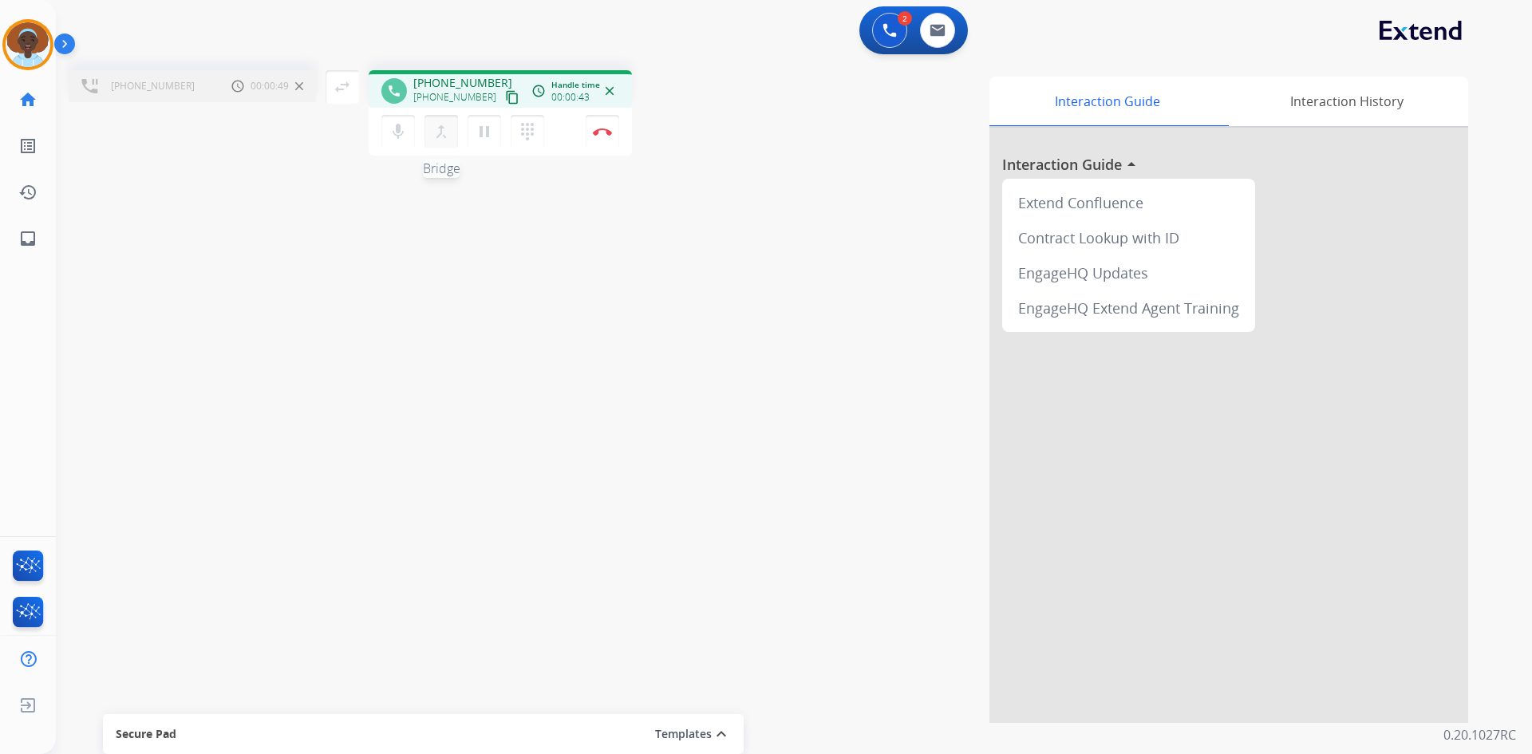
click at [438, 132] on mat-icon "merge_type" at bounding box center [441, 131] width 19 height 19
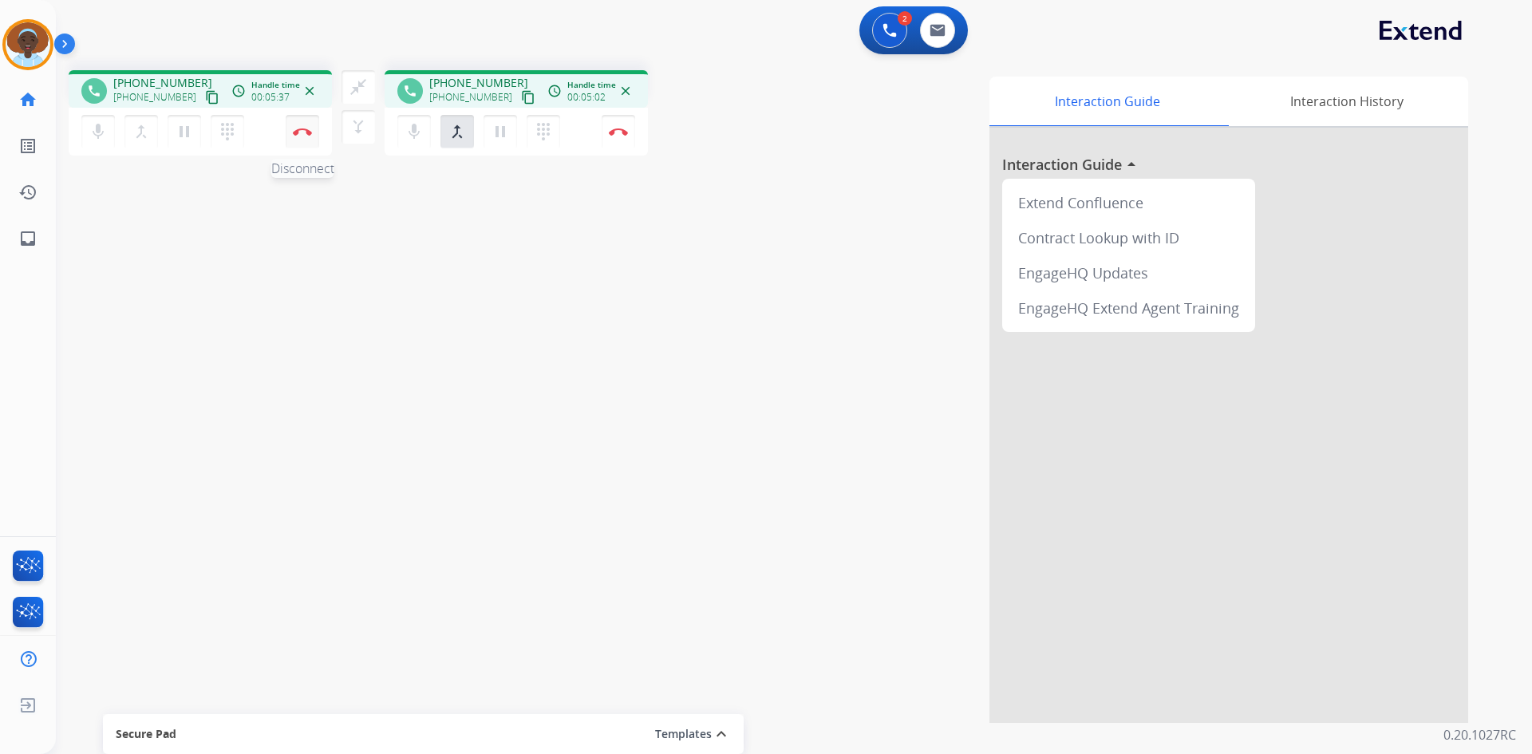
click at [300, 137] on button "Disconnect" at bounding box center [303, 132] width 34 height 34
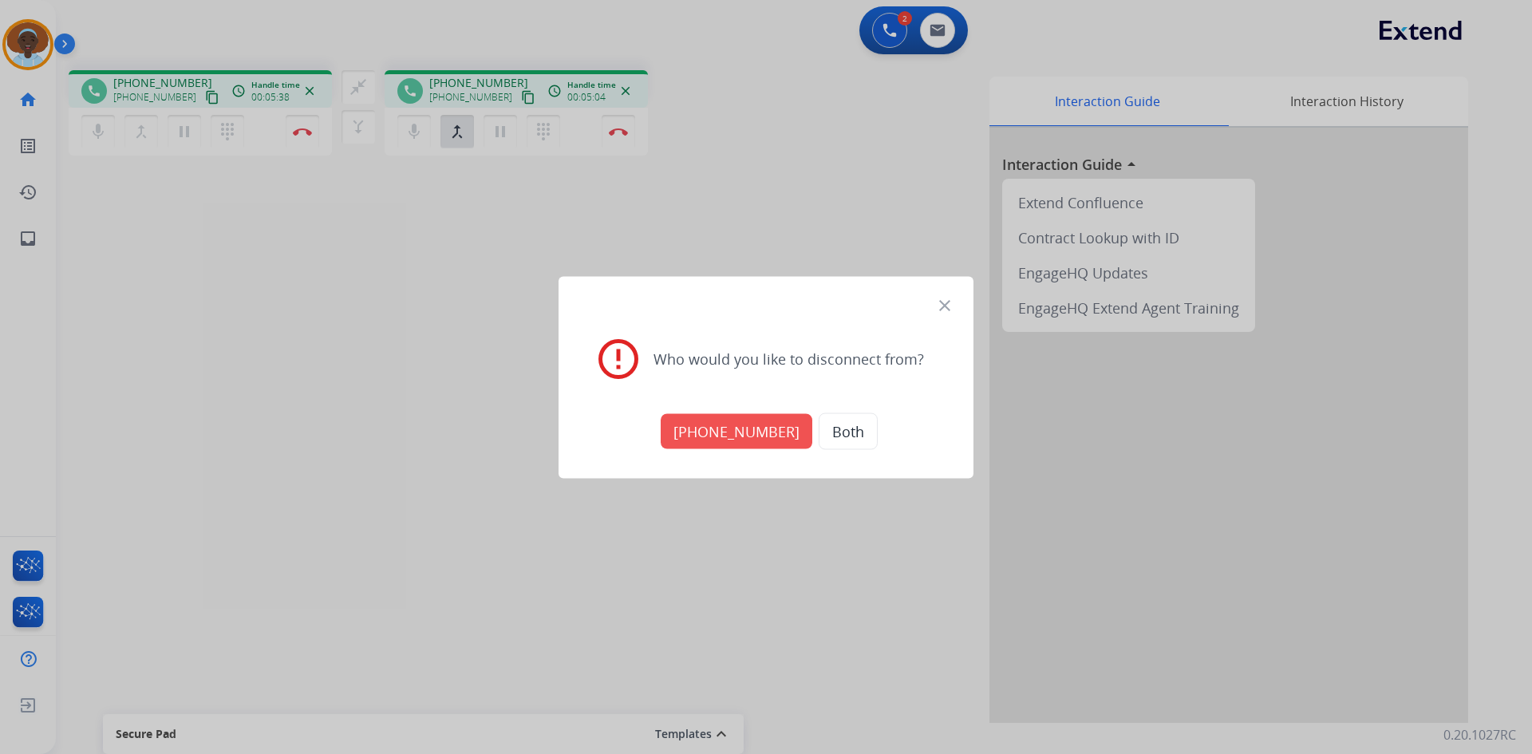
click at [838, 432] on button "Both" at bounding box center [847, 430] width 59 height 37
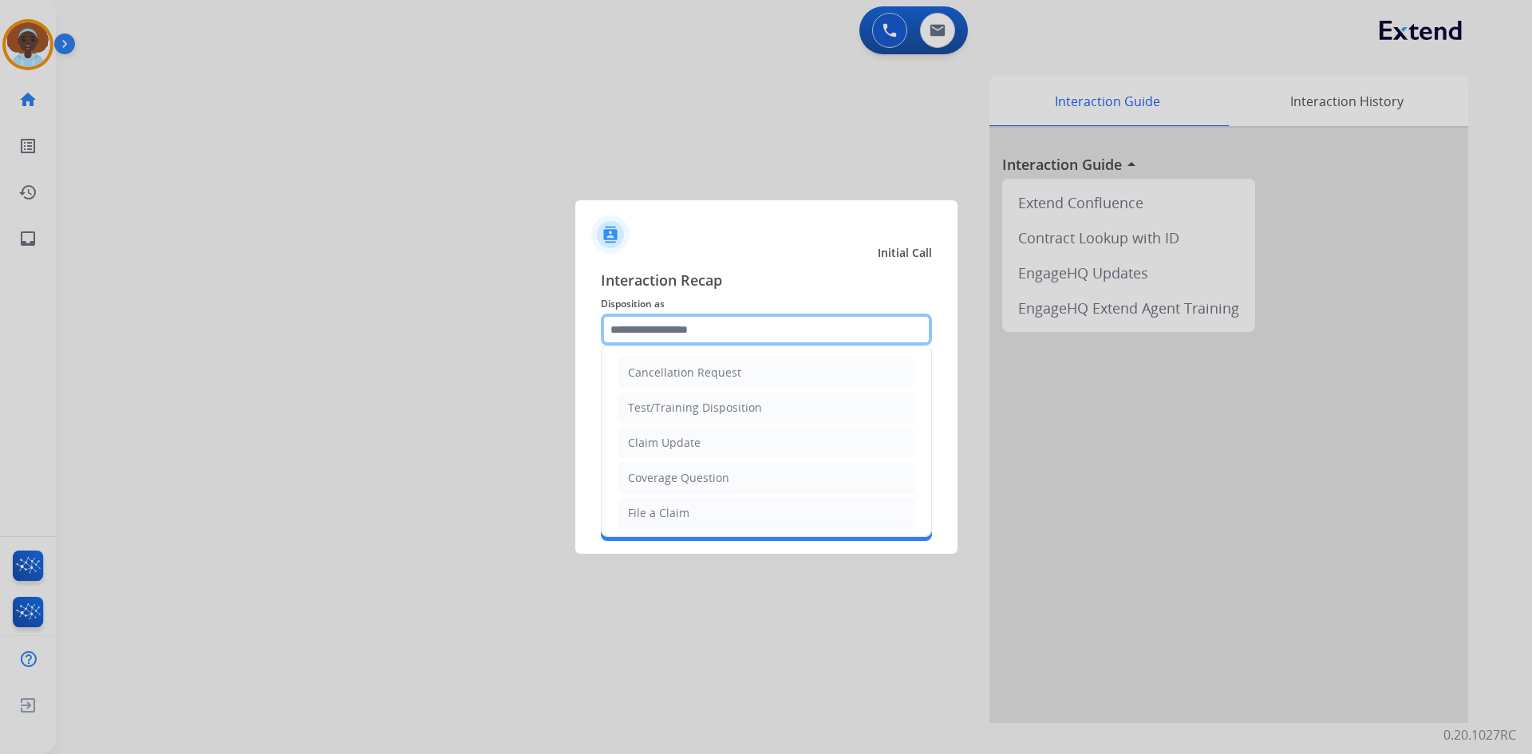
click at [704, 335] on input "text" at bounding box center [766, 329] width 331 height 32
click at [718, 508] on li "File a Claim" at bounding box center [766, 513] width 298 height 30
type input "**********"
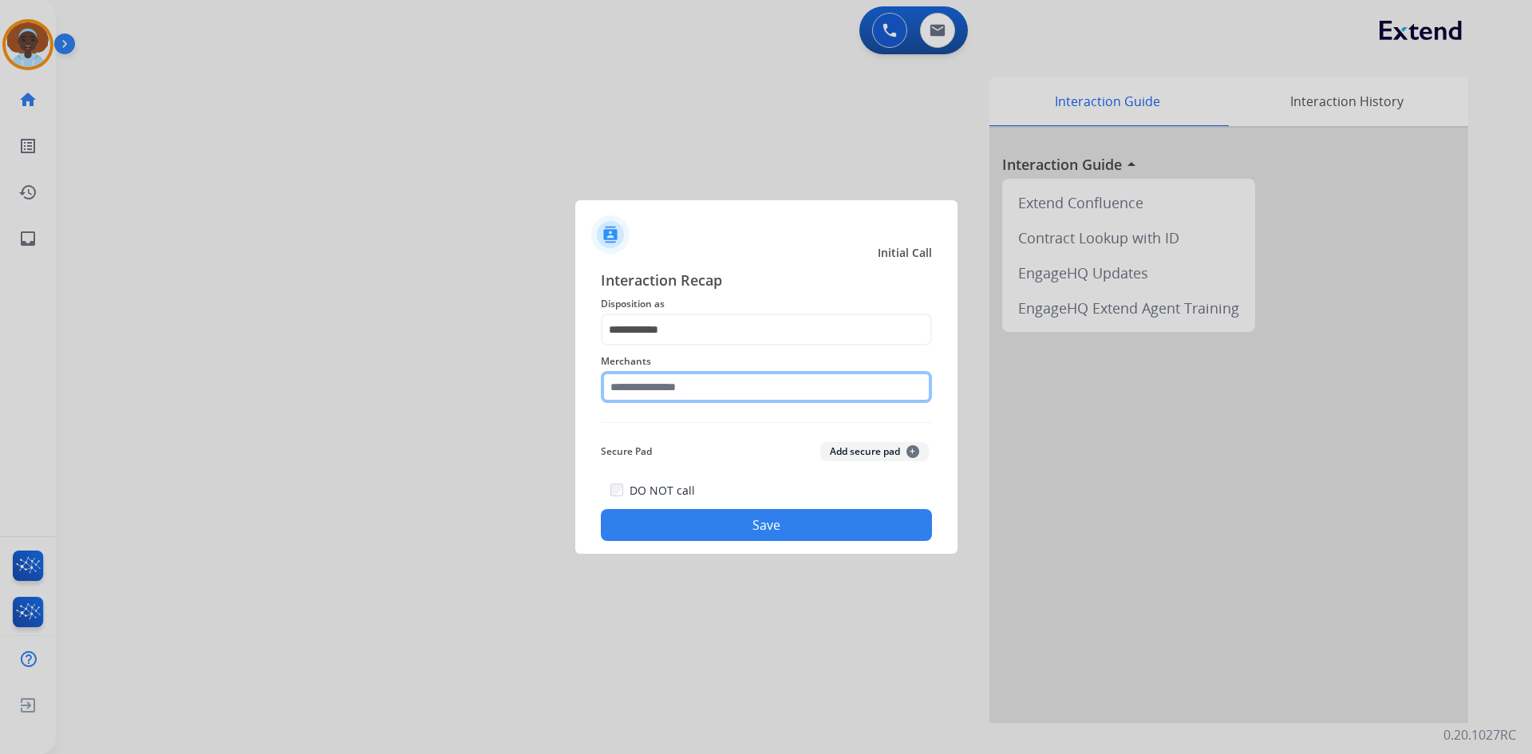
click at [703, 387] on input "text" at bounding box center [766, 387] width 331 height 32
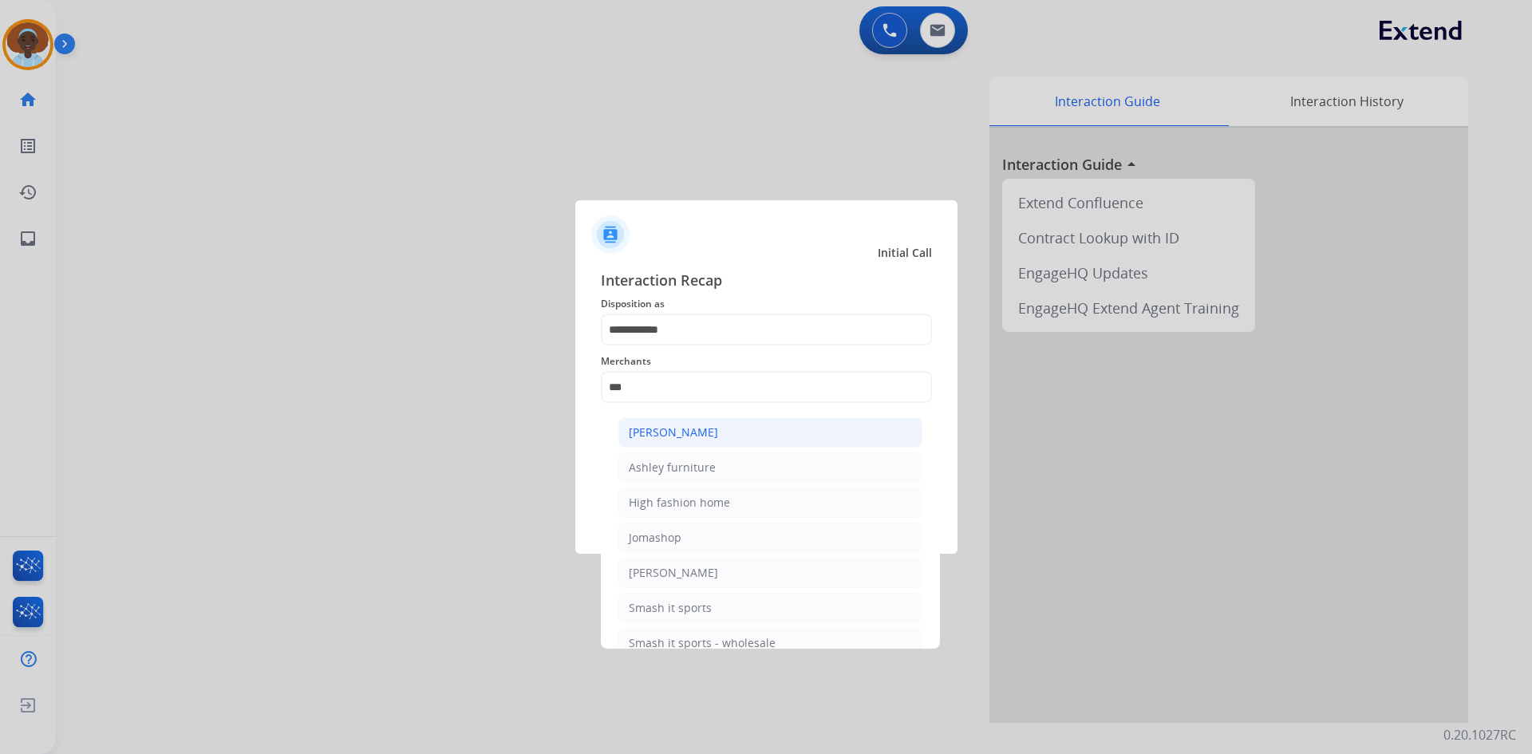
click at [711, 436] on div "[PERSON_NAME]" at bounding box center [673, 432] width 89 height 16
type input "**********"
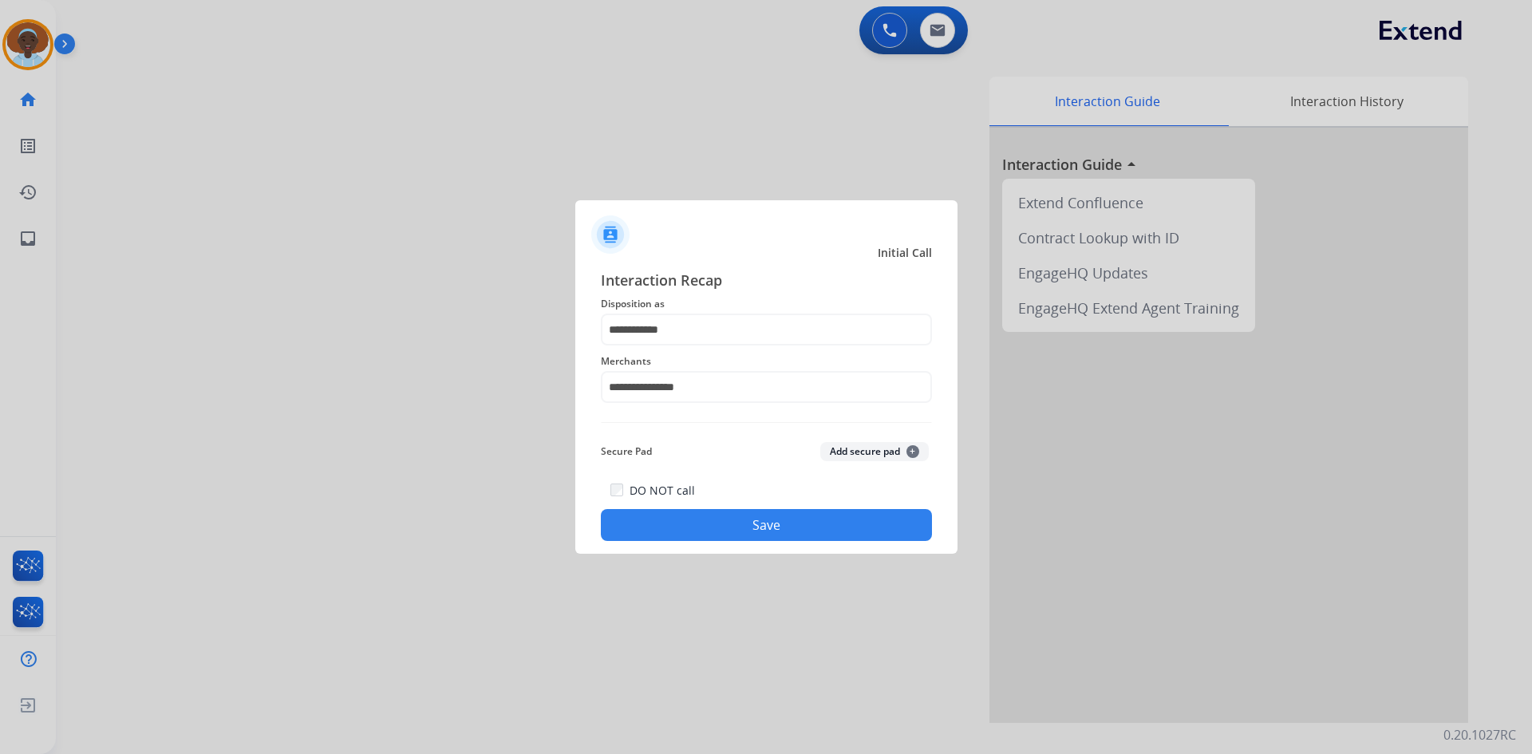
click at [772, 525] on button "Save" at bounding box center [766, 525] width 331 height 32
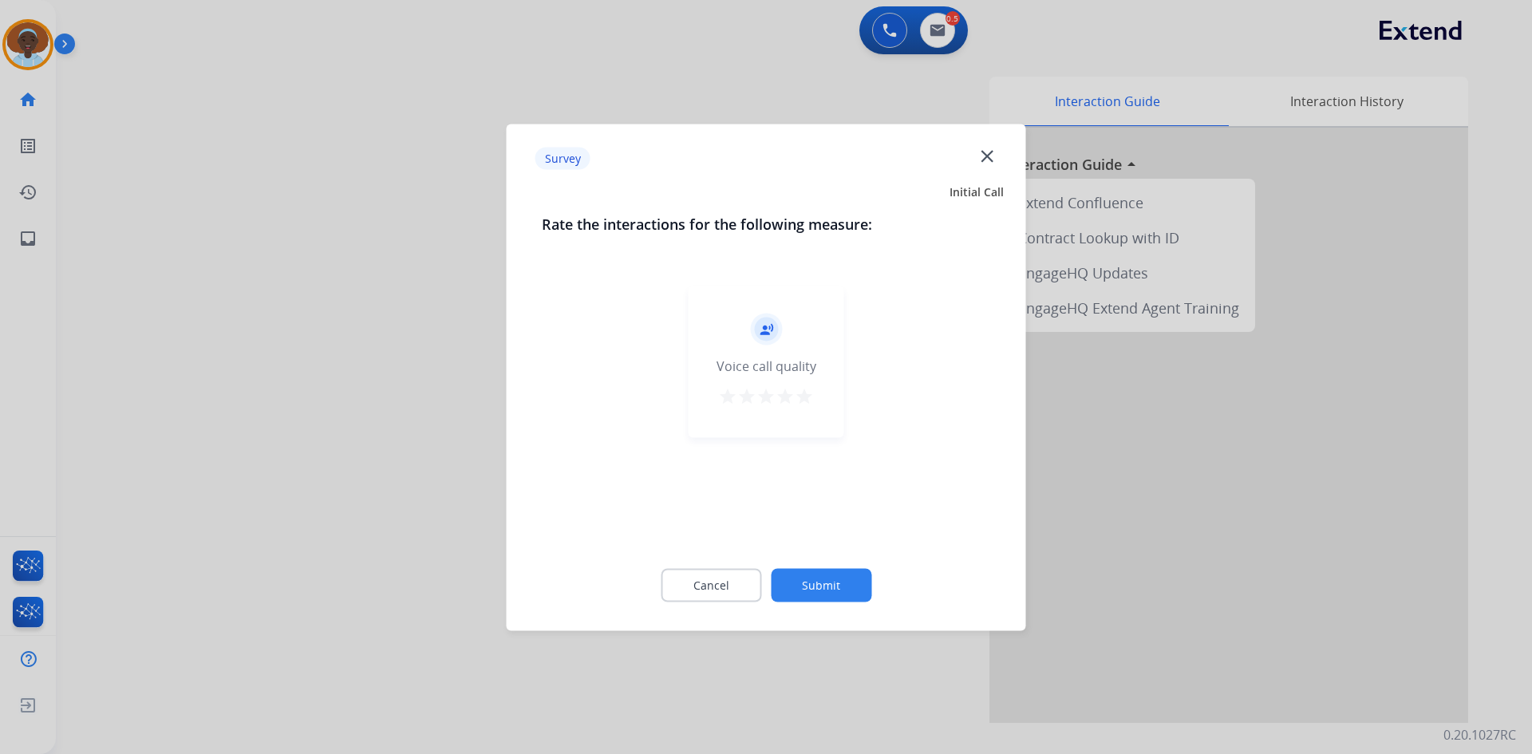
click at [807, 394] on mat-icon "star" at bounding box center [804, 395] width 19 height 19
click at [825, 591] on button "Submit" at bounding box center [821, 585] width 101 height 34
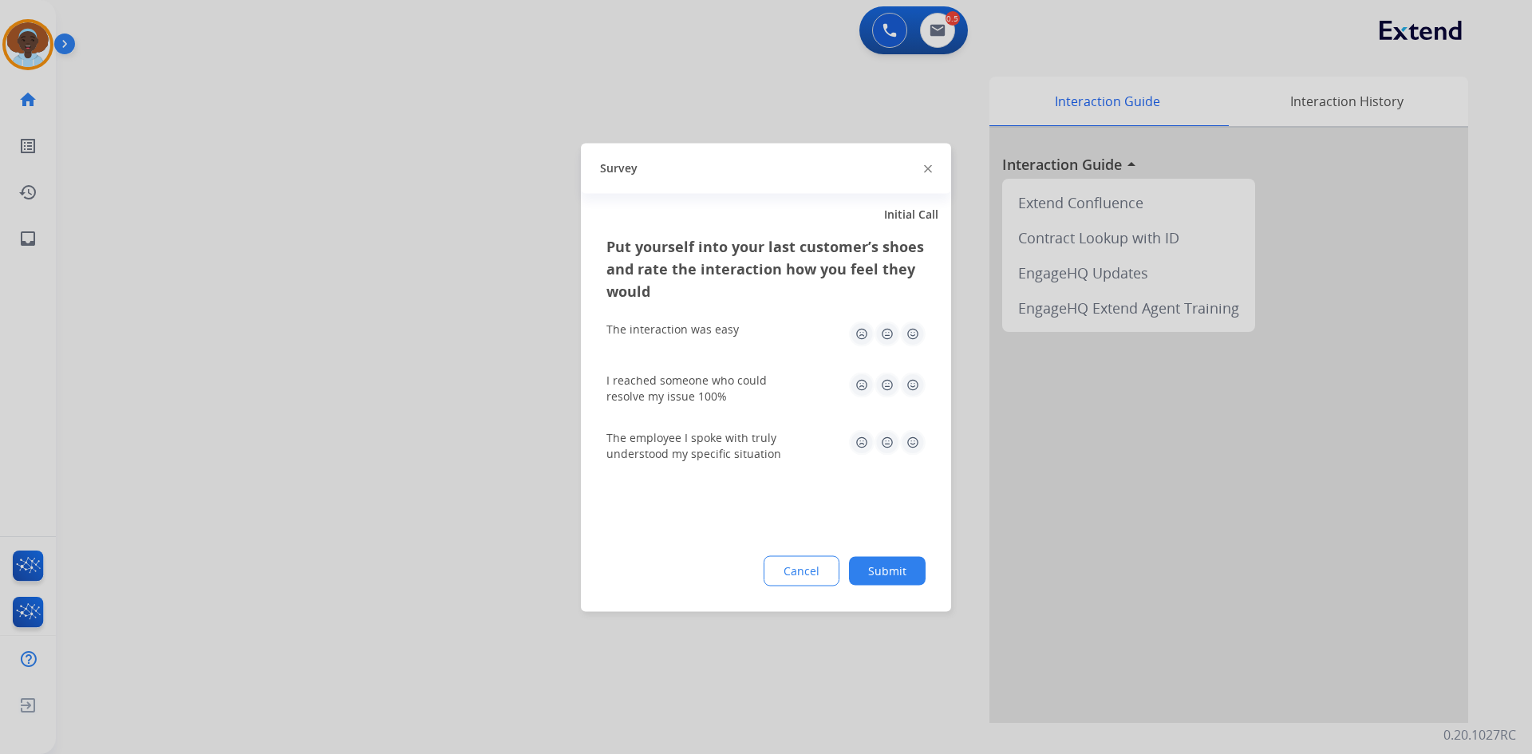
click at [913, 444] on img at bounding box center [913, 442] width 26 height 26
click at [911, 384] on img at bounding box center [913, 385] width 26 height 26
click at [918, 333] on img at bounding box center [913, 334] width 26 height 26
click at [880, 570] on button "Submit" at bounding box center [887, 570] width 77 height 29
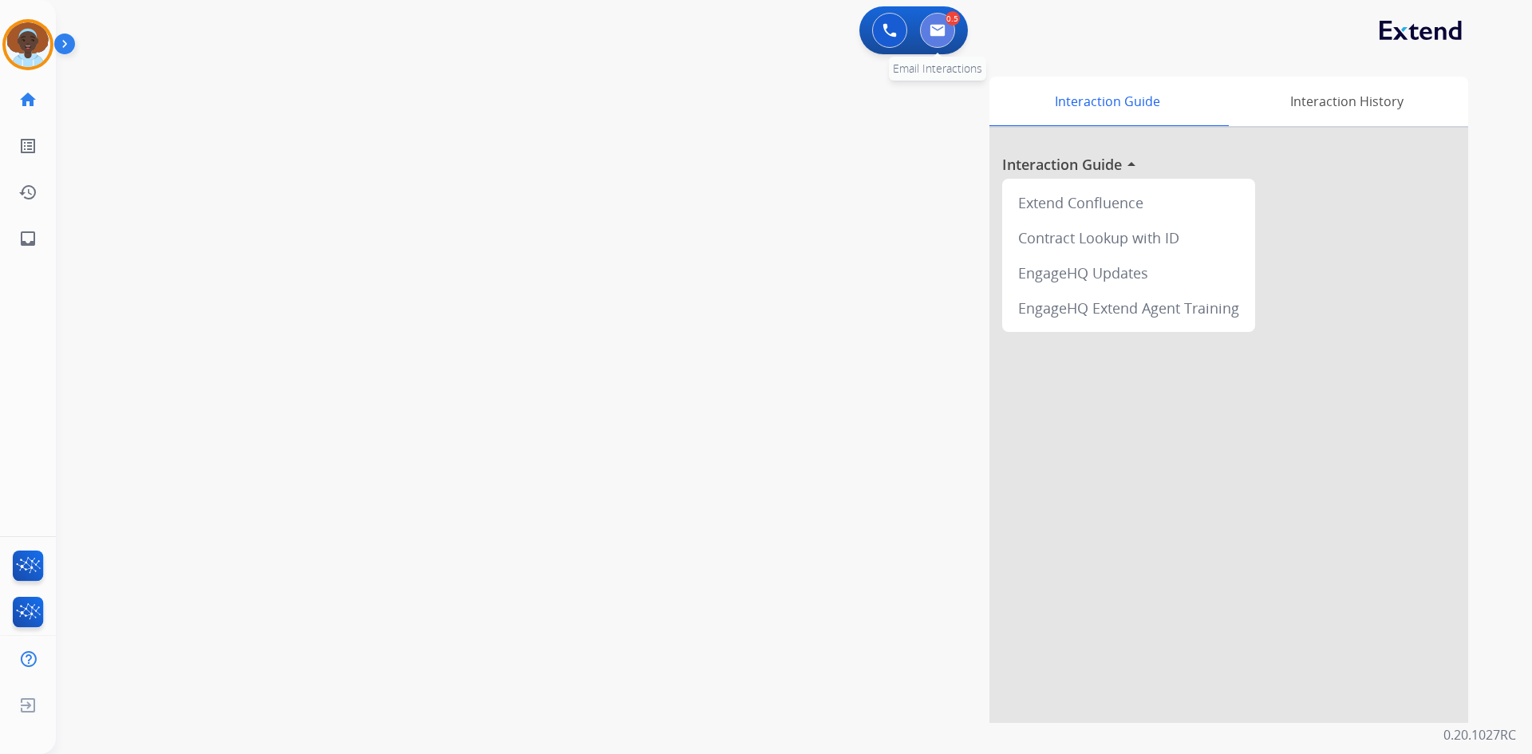
click at [927, 27] on button at bounding box center [937, 30] width 35 height 35
select select "**********"
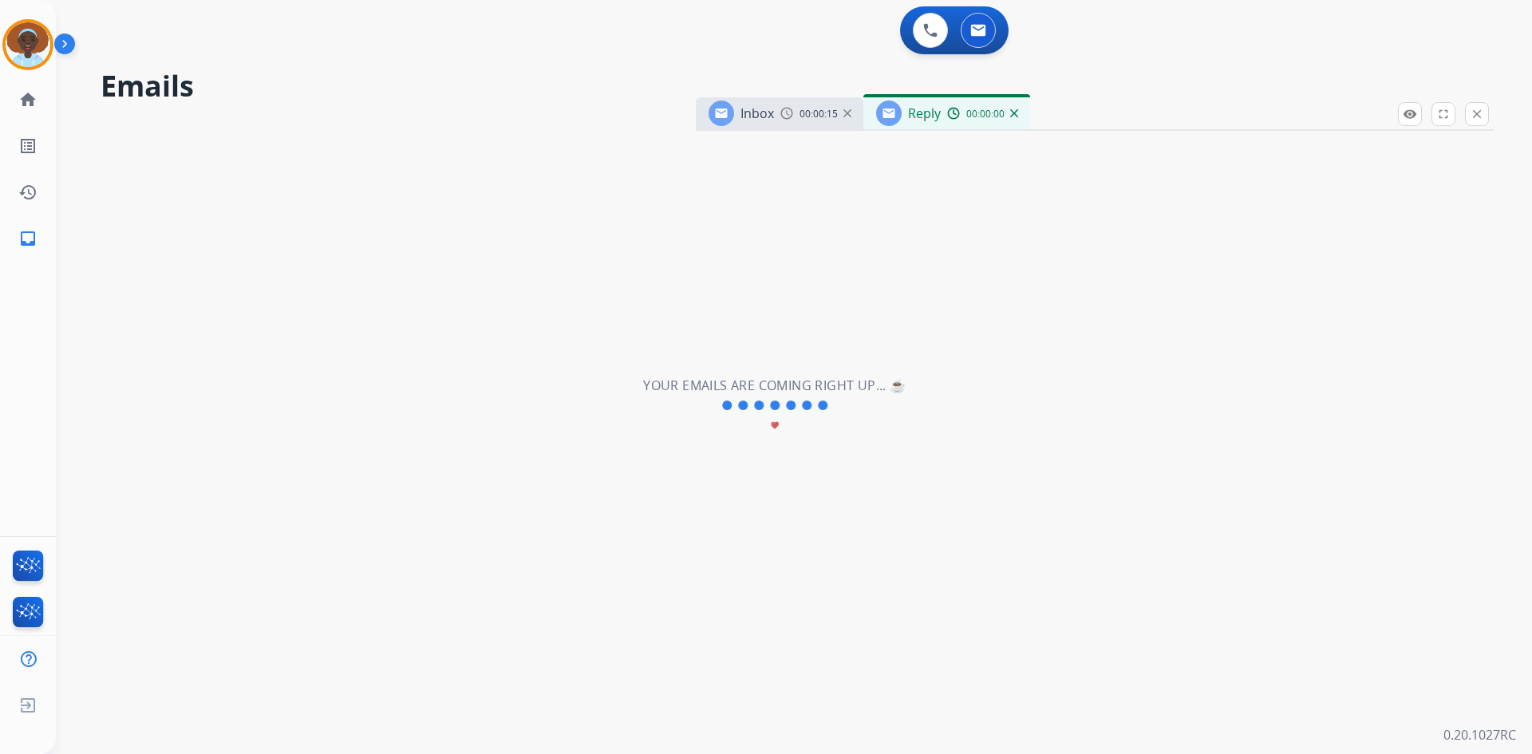
select select "**********"
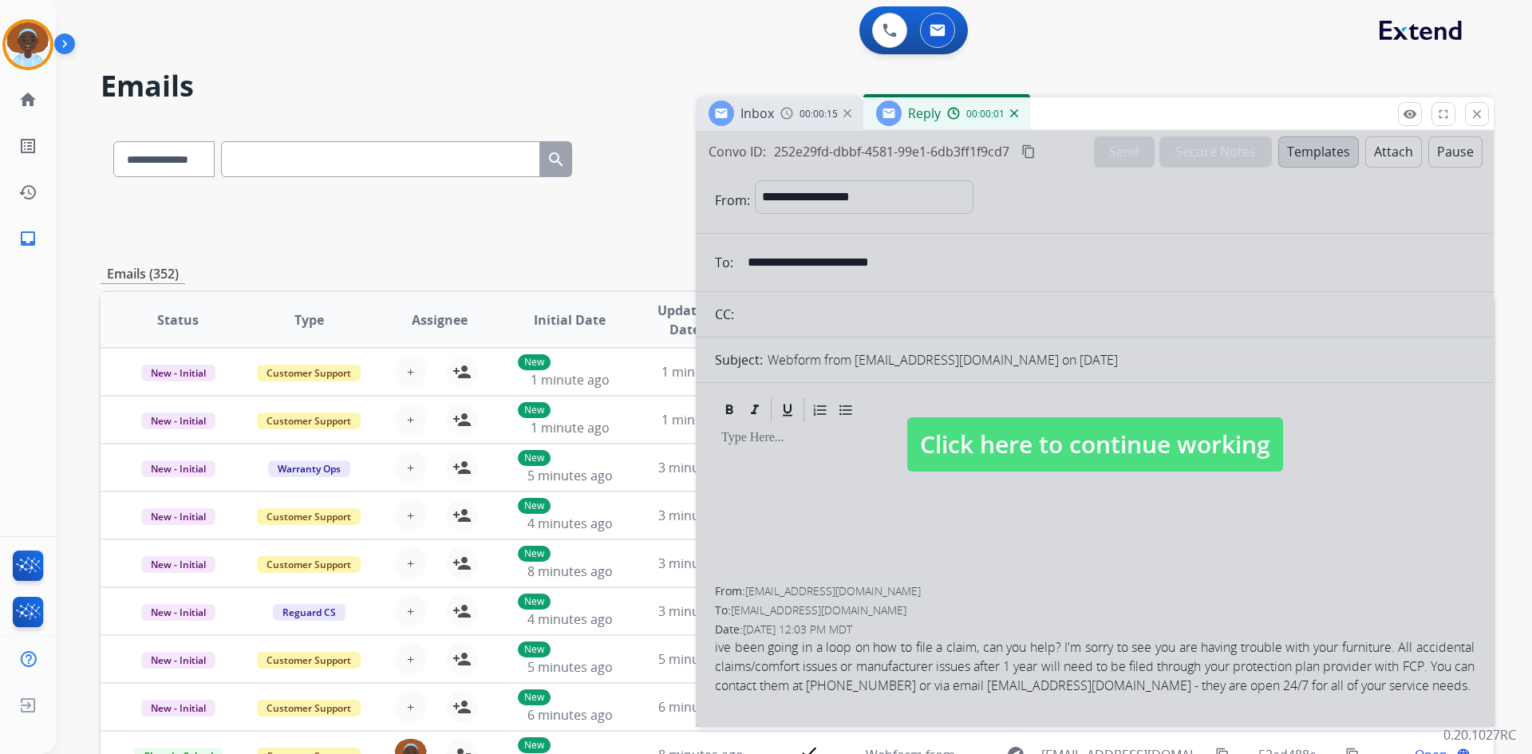
click at [1011, 443] on span "Click here to continue working" at bounding box center [1095, 444] width 376 height 54
select select
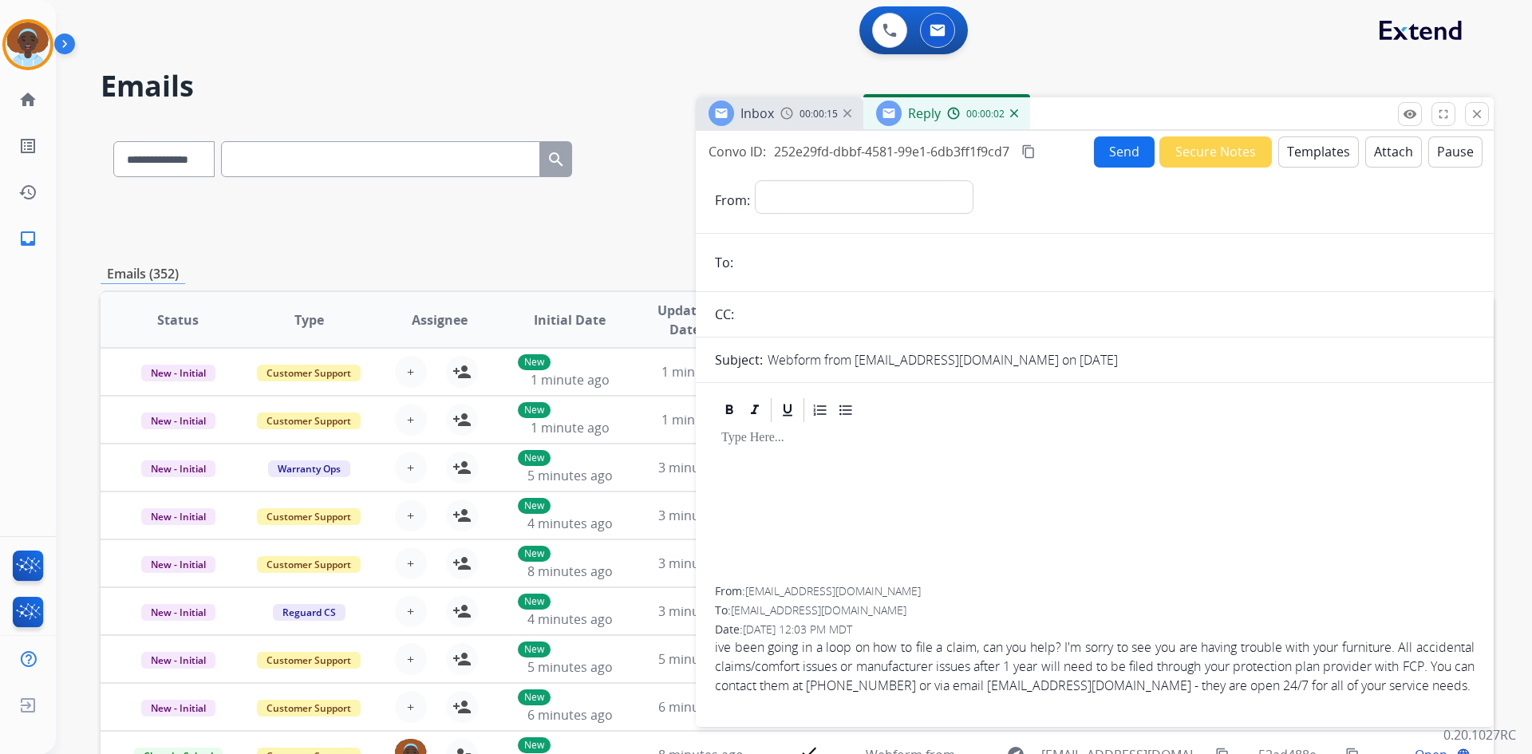
scroll to position [80, 0]
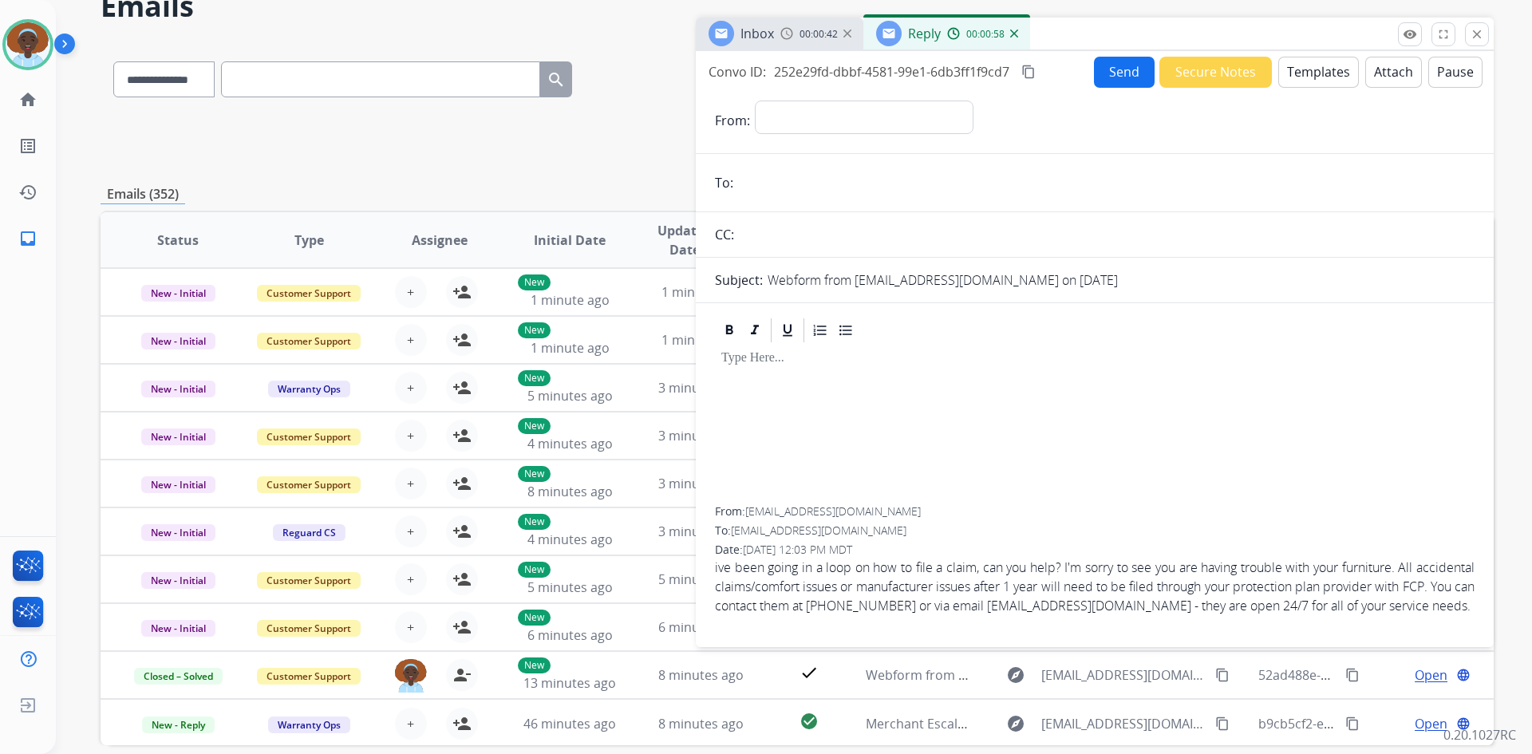
click at [1015, 33] on img at bounding box center [1014, 34] width 8 height 8
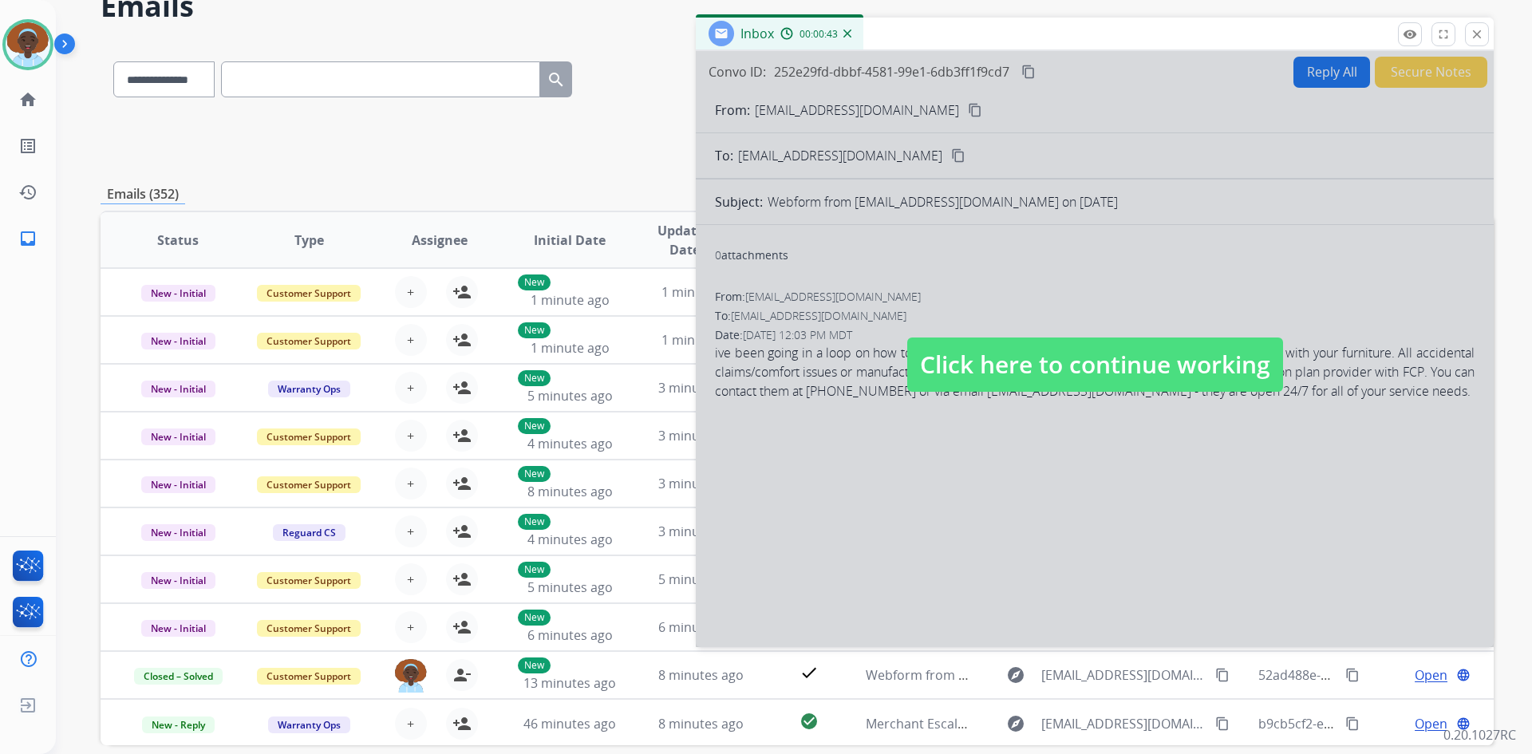
click at [1047, 377] on span "Click here to continue working" at bounding box center [1095, 364] width 376 height 54
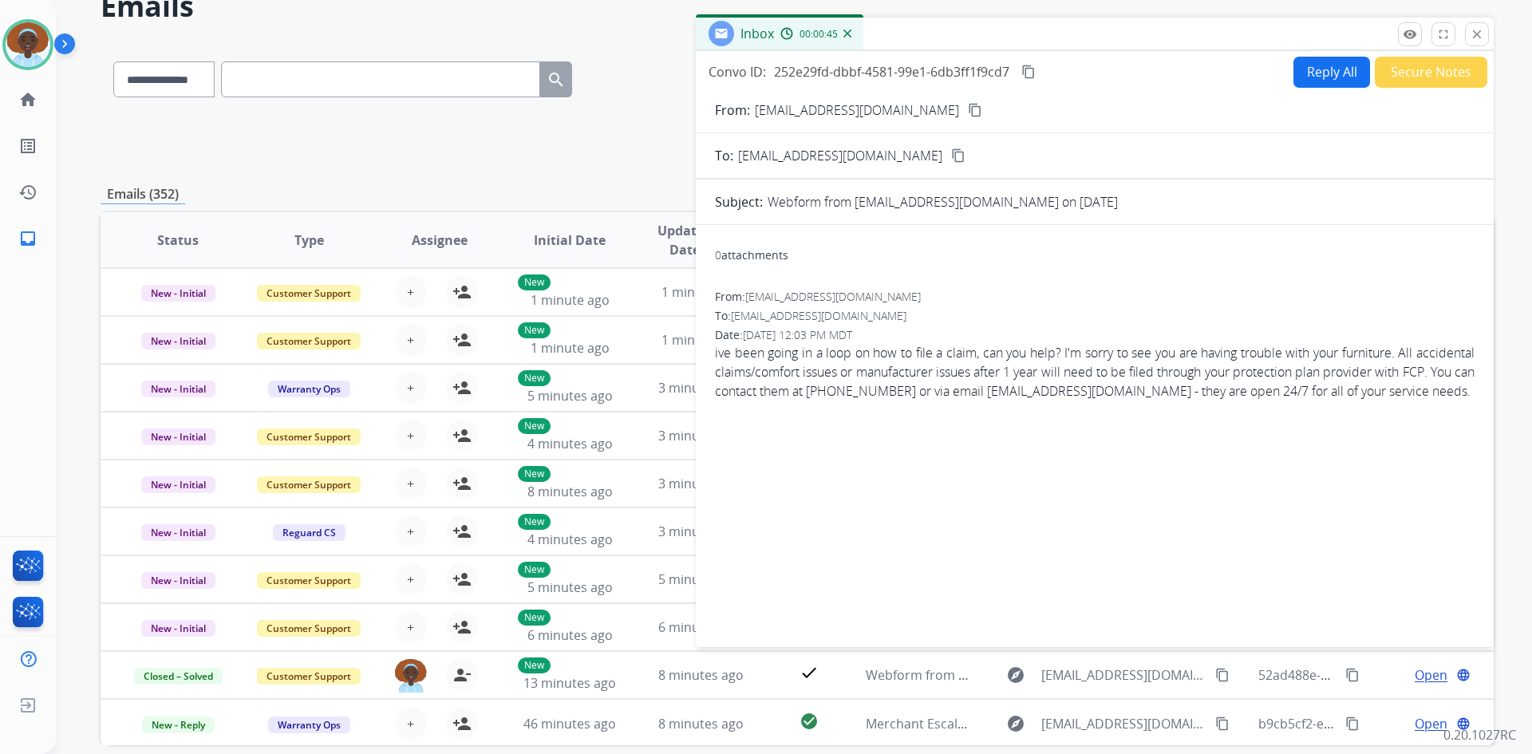
click at [968, 111] on mat-icon "content_copy" at bounding box center [975, 110] width 14 height 14
drag, startPoint x: 1284, startPoint y: 392, endPoint x: 1075, endPoint y: 398, distance: 208.3
click at [1075, 398] on span "ive been going in a loop on how to file a claim, can you help? I'm sorry to see…" at bounding box center [1094, 371] width 759 height 57
copy span "claims@furniturecareprotection.com"
click at [1333, 77] on button "Reply All" at bounding box center [1331, 72] width 77 height 31
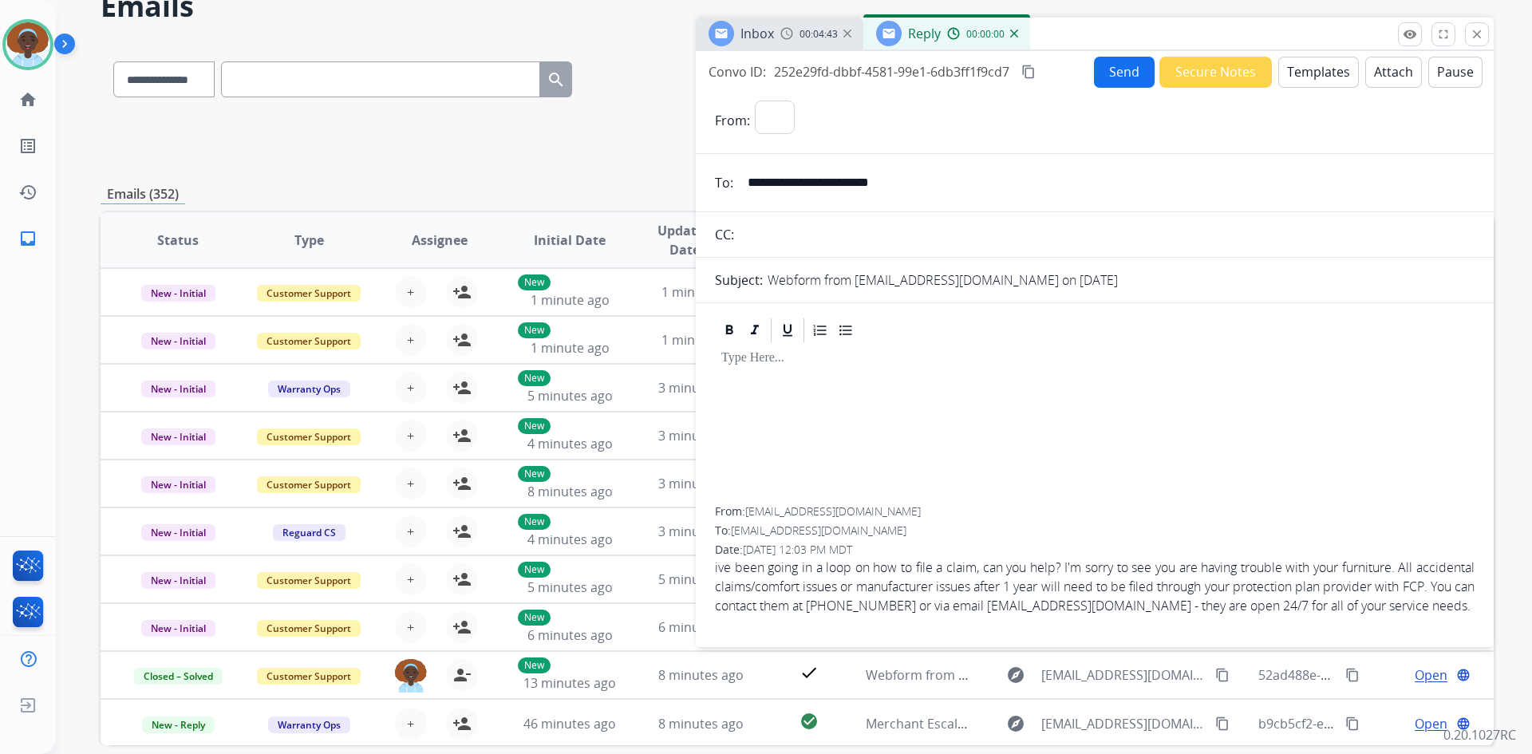
select select "**********"
click at [1306, 81] on button "Templates" at bounding box center [1318, 72] width 81 height 31
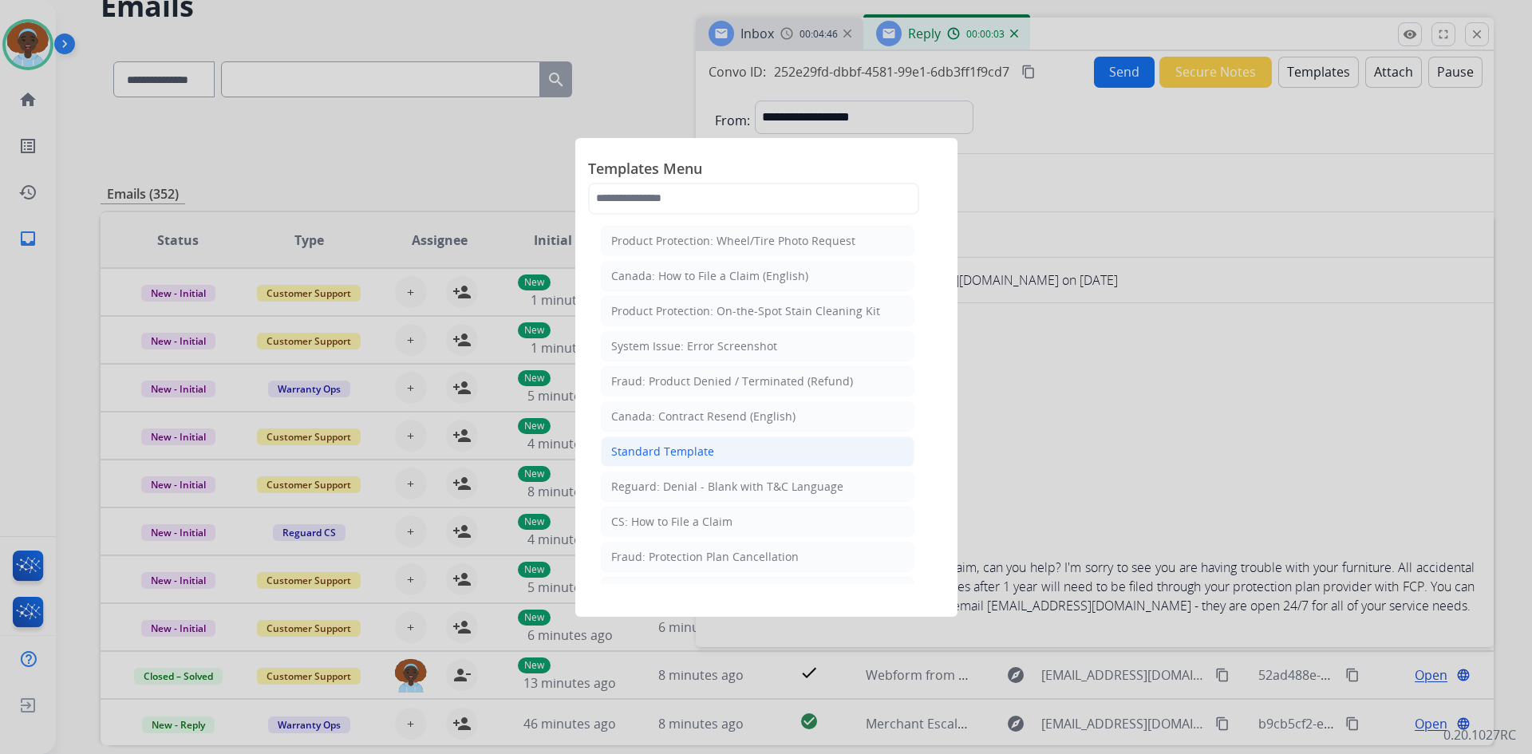
click at [693, 456] on div "Standard Template" at bounding box center [662, 452] width 103 height 16
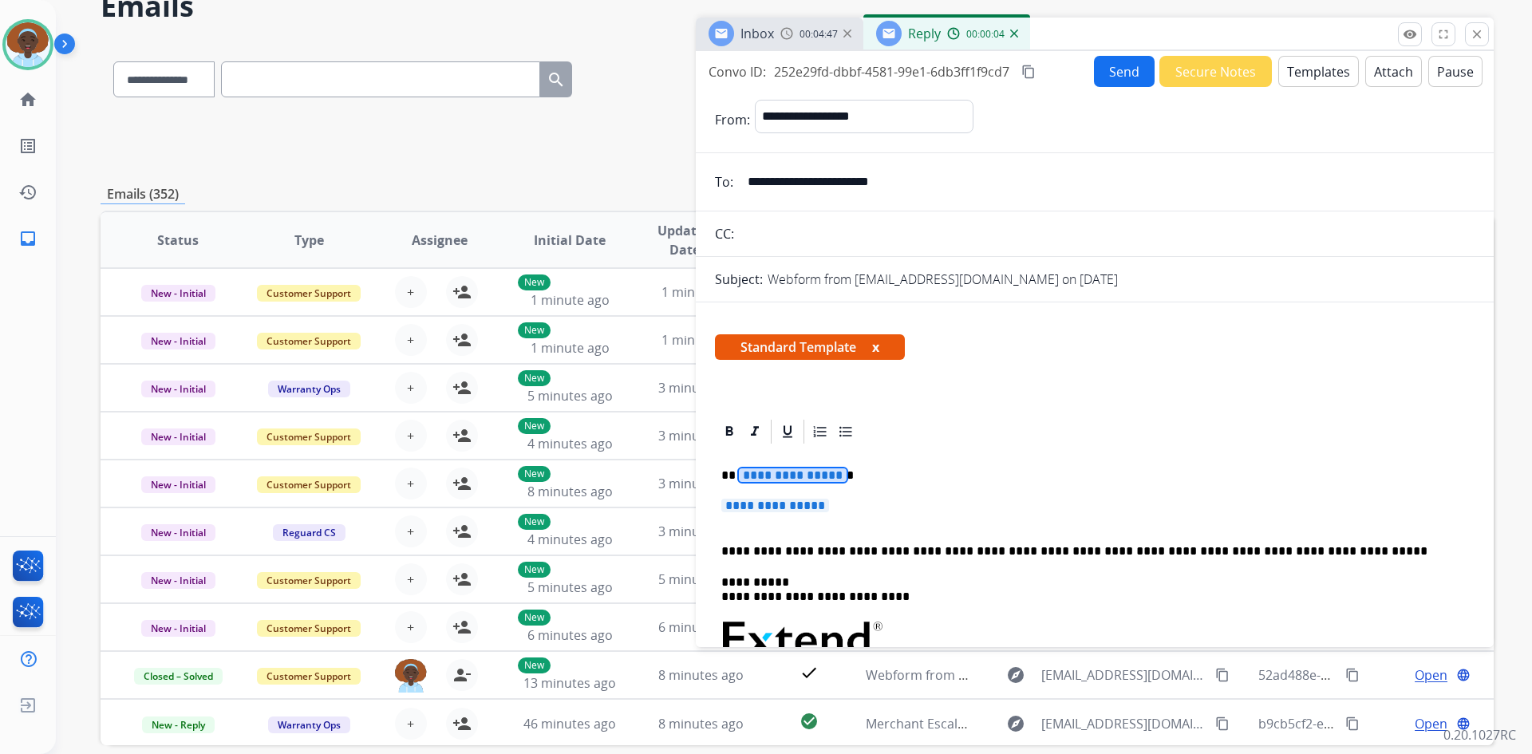
click at [789, 475] on span "**********" at bounding box center [793, 475] width 108 height 14
click at [755, 508] on span "**********" at bounding box center [775, 506] width 108 height 14
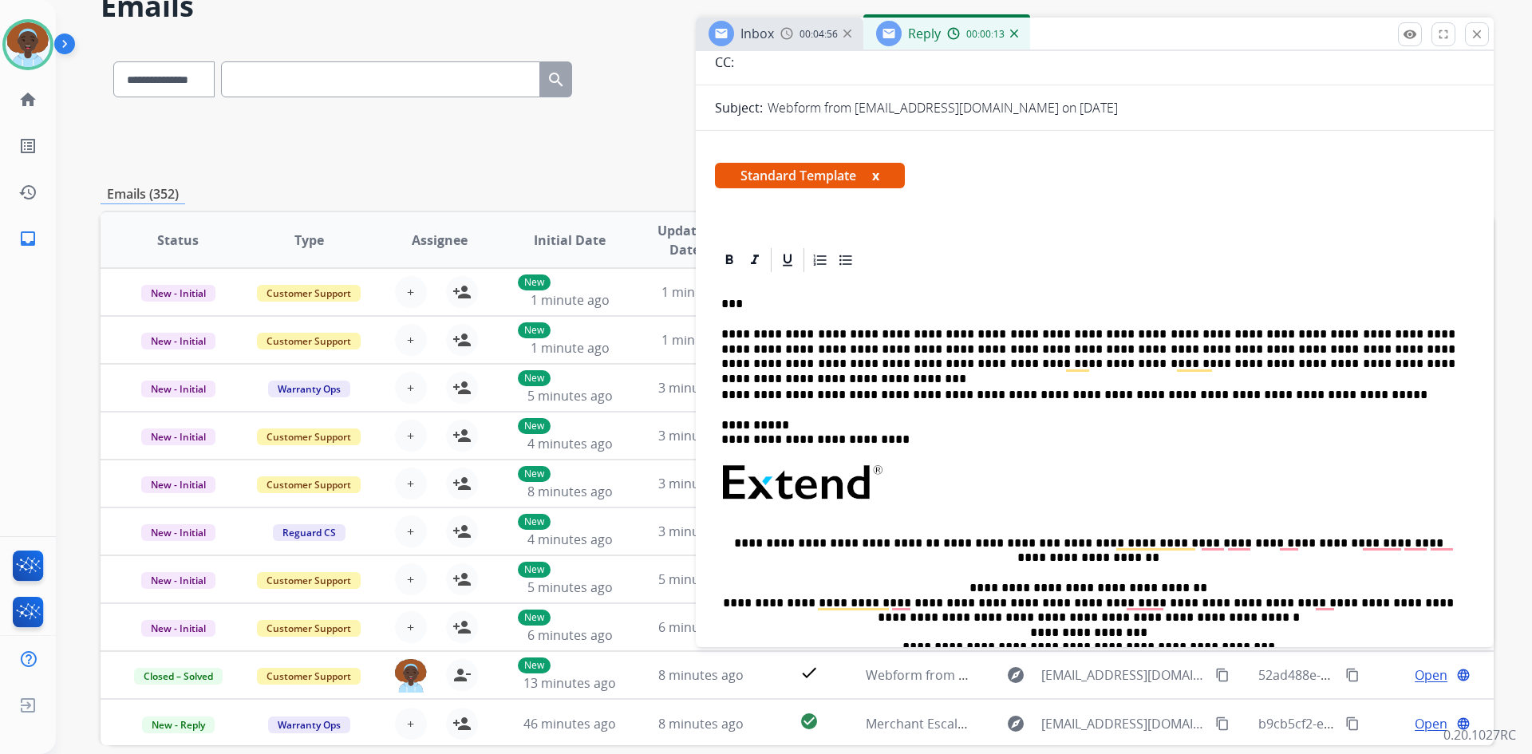
scroll to position [0, 0]
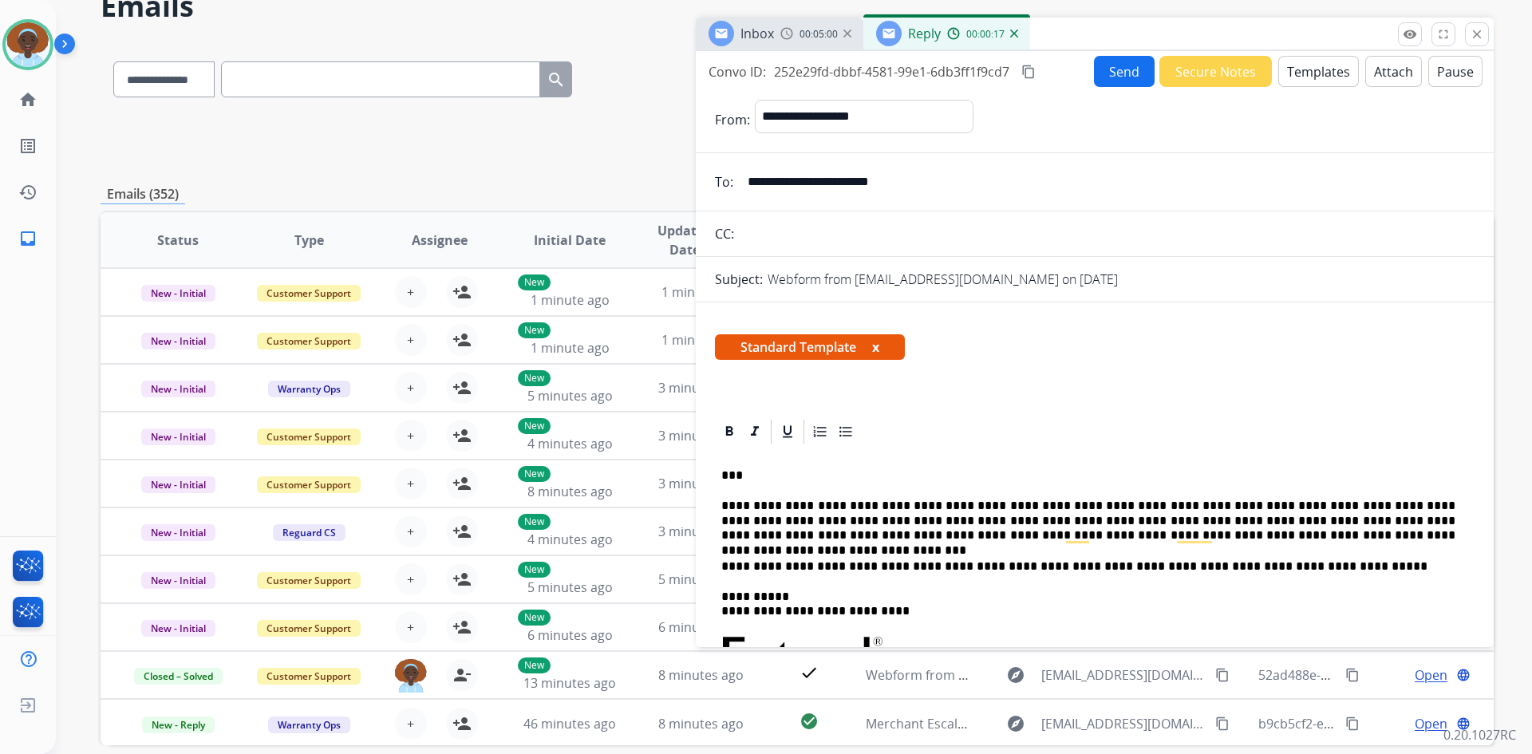
click at [1104, 81] on button "Send" at bounding box center [1124, 71] width 61 height 31
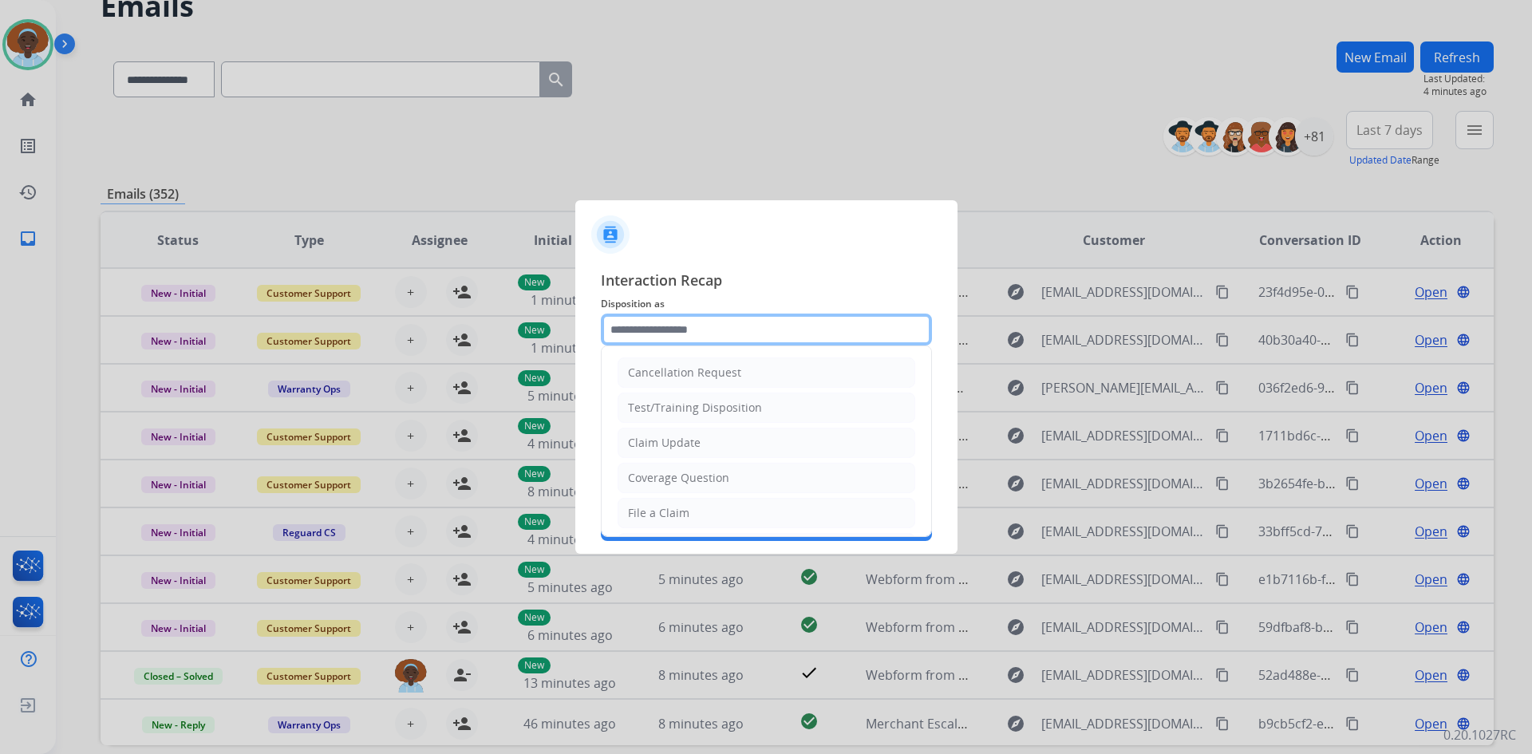
click at [722, 327] on input "text" at bounding box center [766, 329] width 331 height 32
click at [678, 515] on div "File a Claim" at bounding box center [658, 513] width 61 height 16
type input "**********"
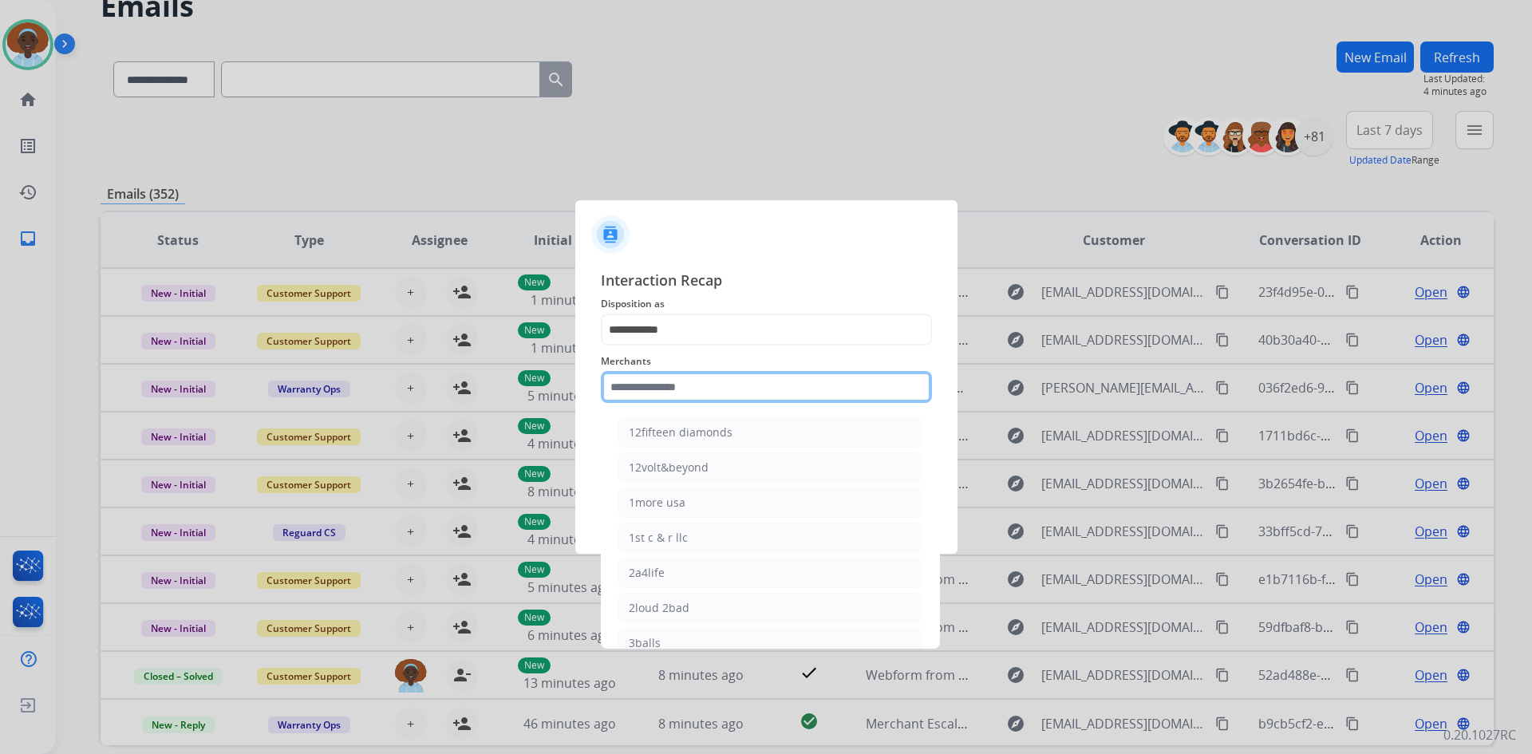
click at [712, 381] on input "text" at bounding box center [766, 387] width 331 height 32
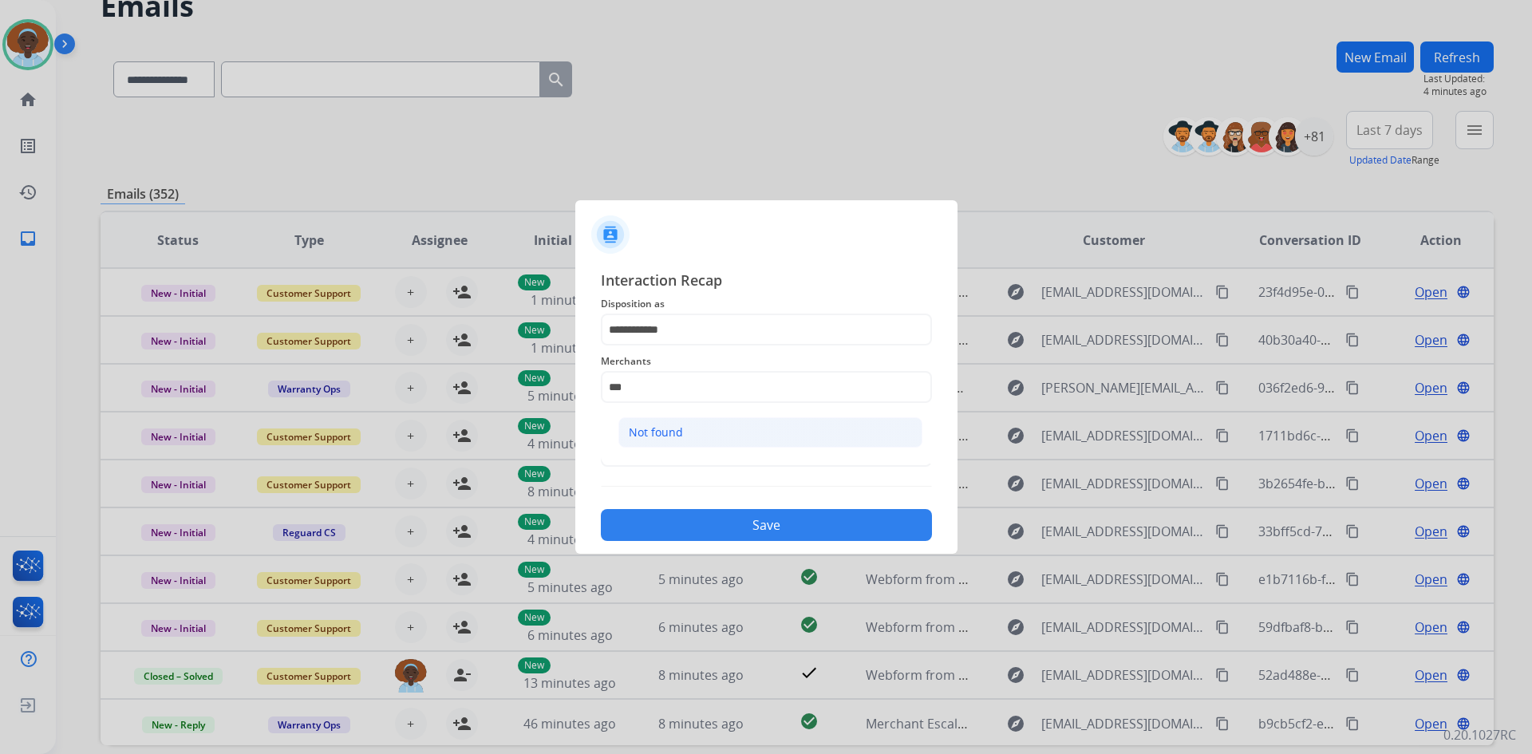
click at [689, 440] on li "Not found" at bounding box center [770, 432] width 304 height 30
type input "*********"
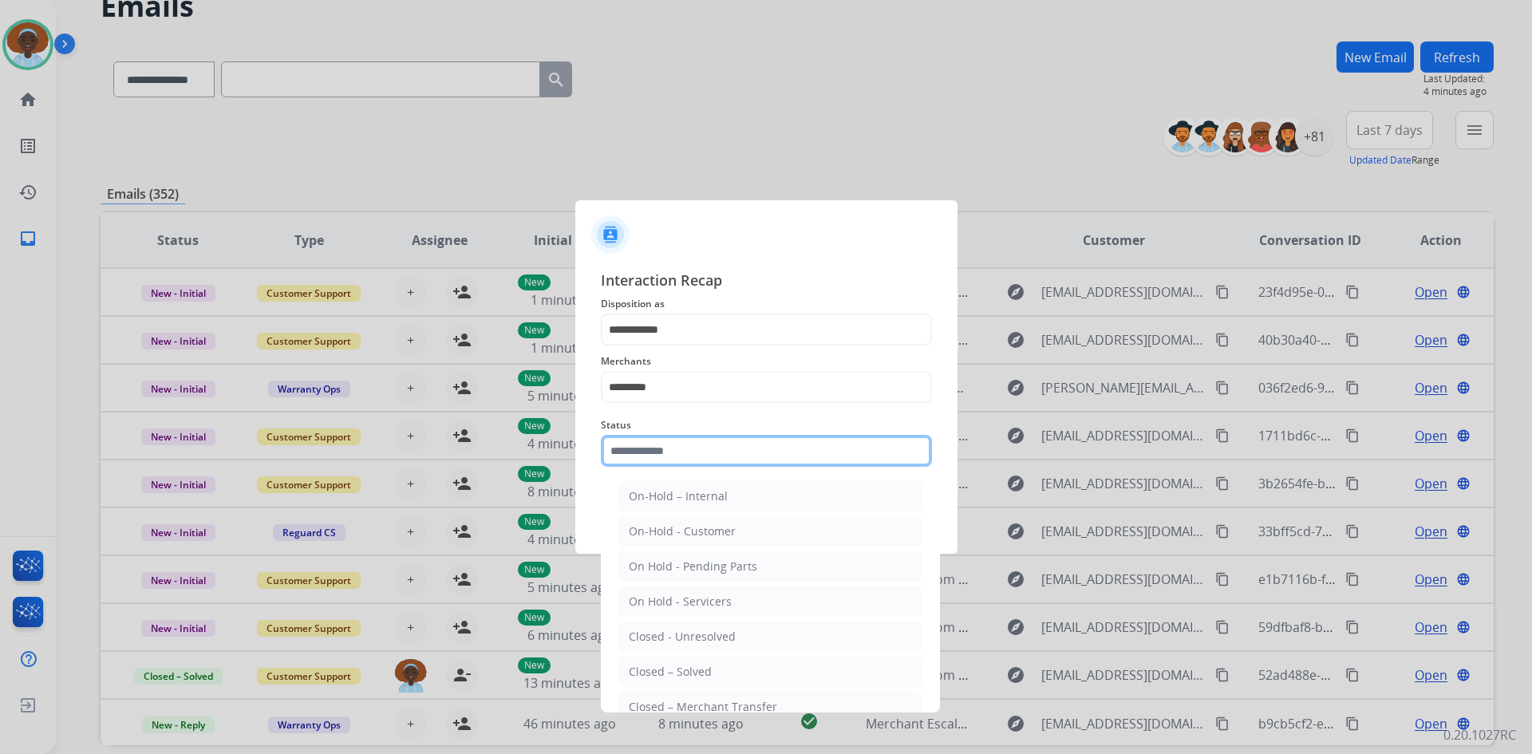
click at [686, 452] on input "text" at bounding box center [766, 451] width 331 height 32
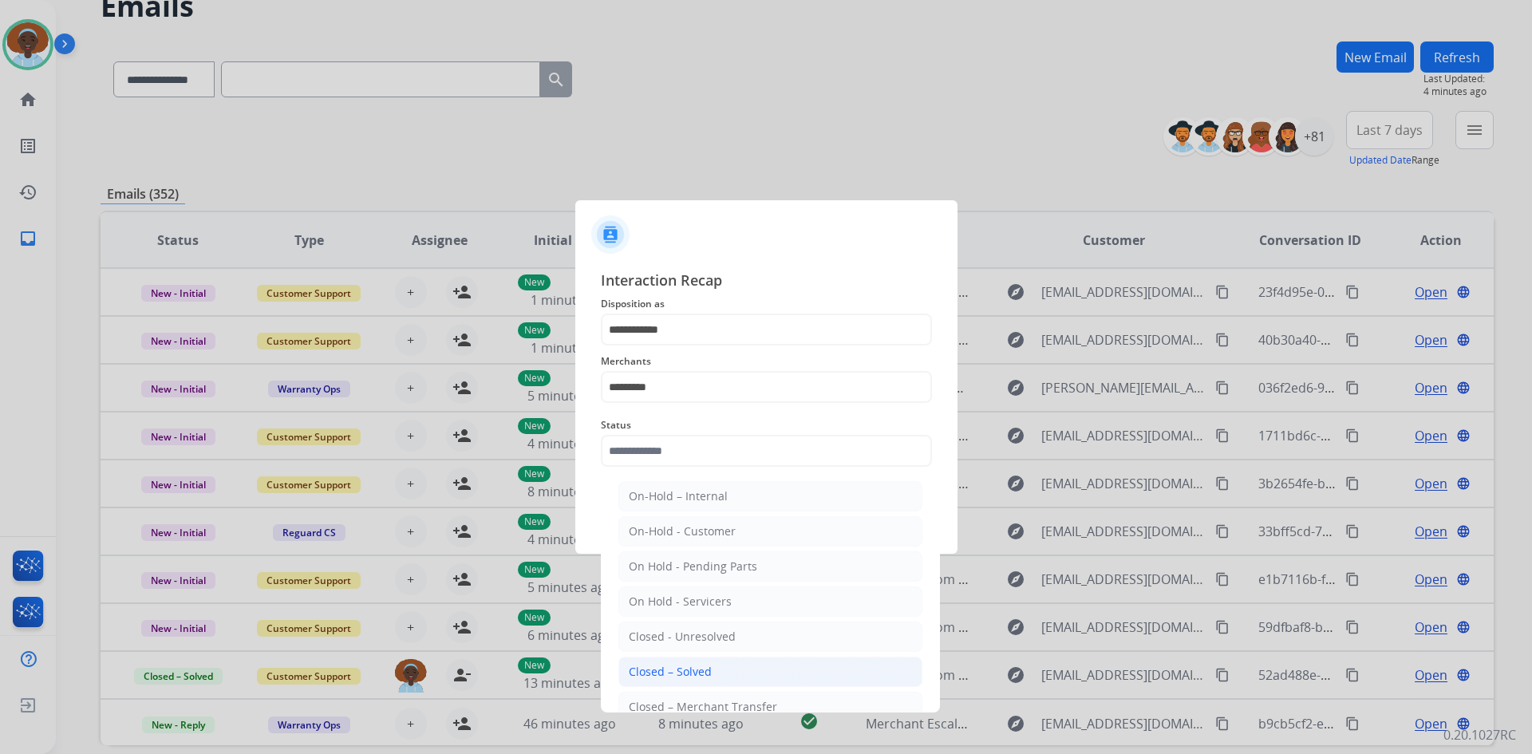
click at [721, 664] on li "Closed – Solved" at bounding box center [770, 672] width 304 height 30
type input "**********"
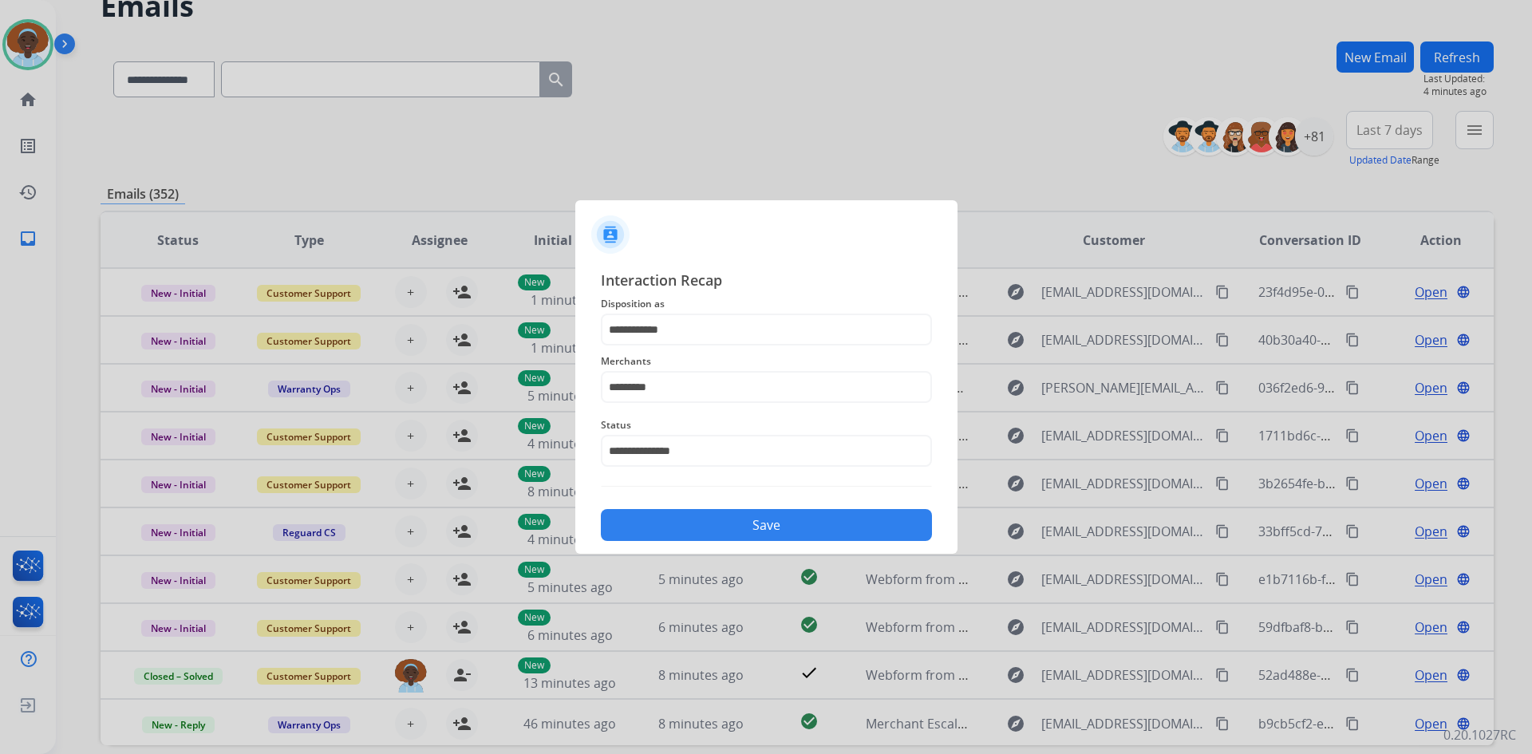
click at [759, 522] on button "Save" at bounding box center [766, 525] width 331 height 32
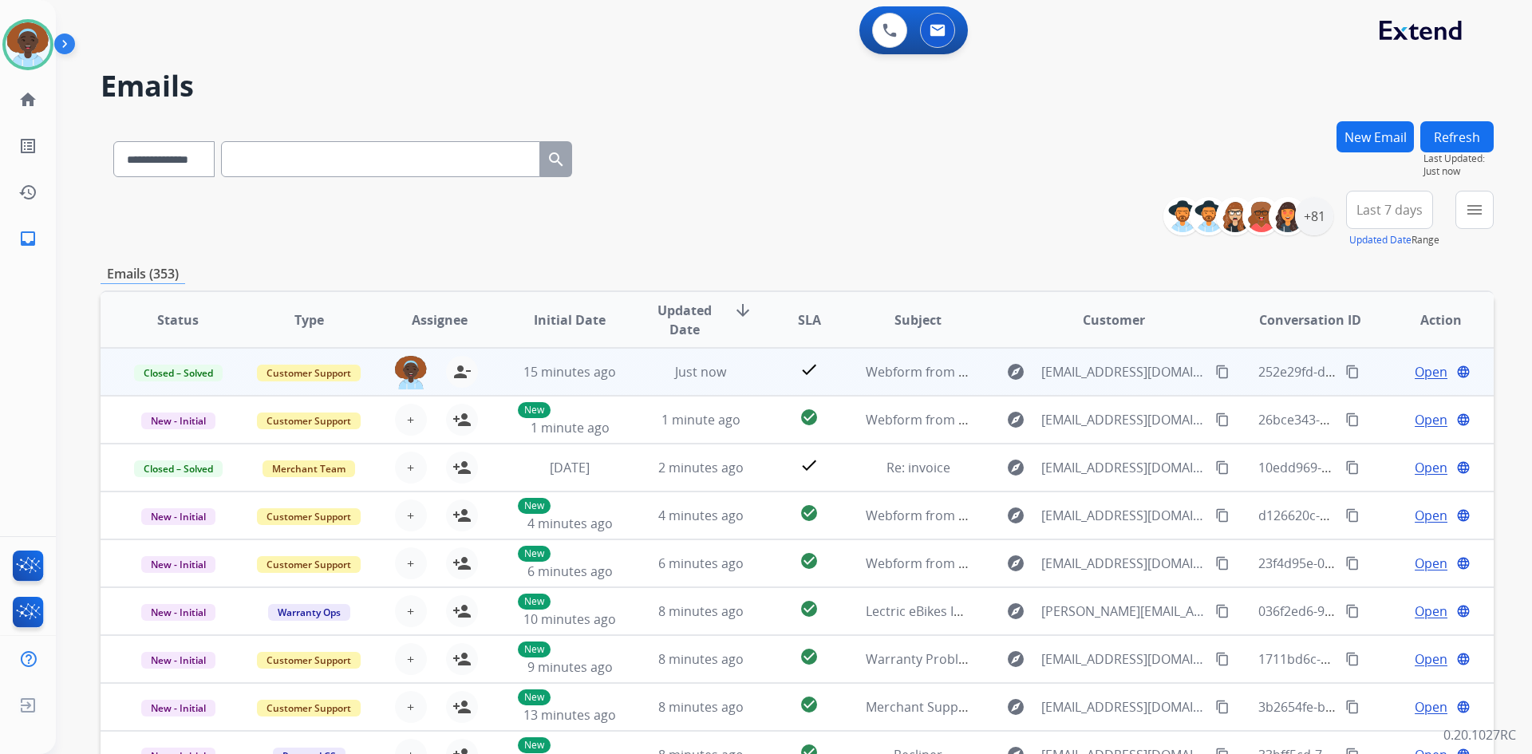
click at [1421, 371] on span "Open" at bounding box center [1430, 371] width 33 height 19
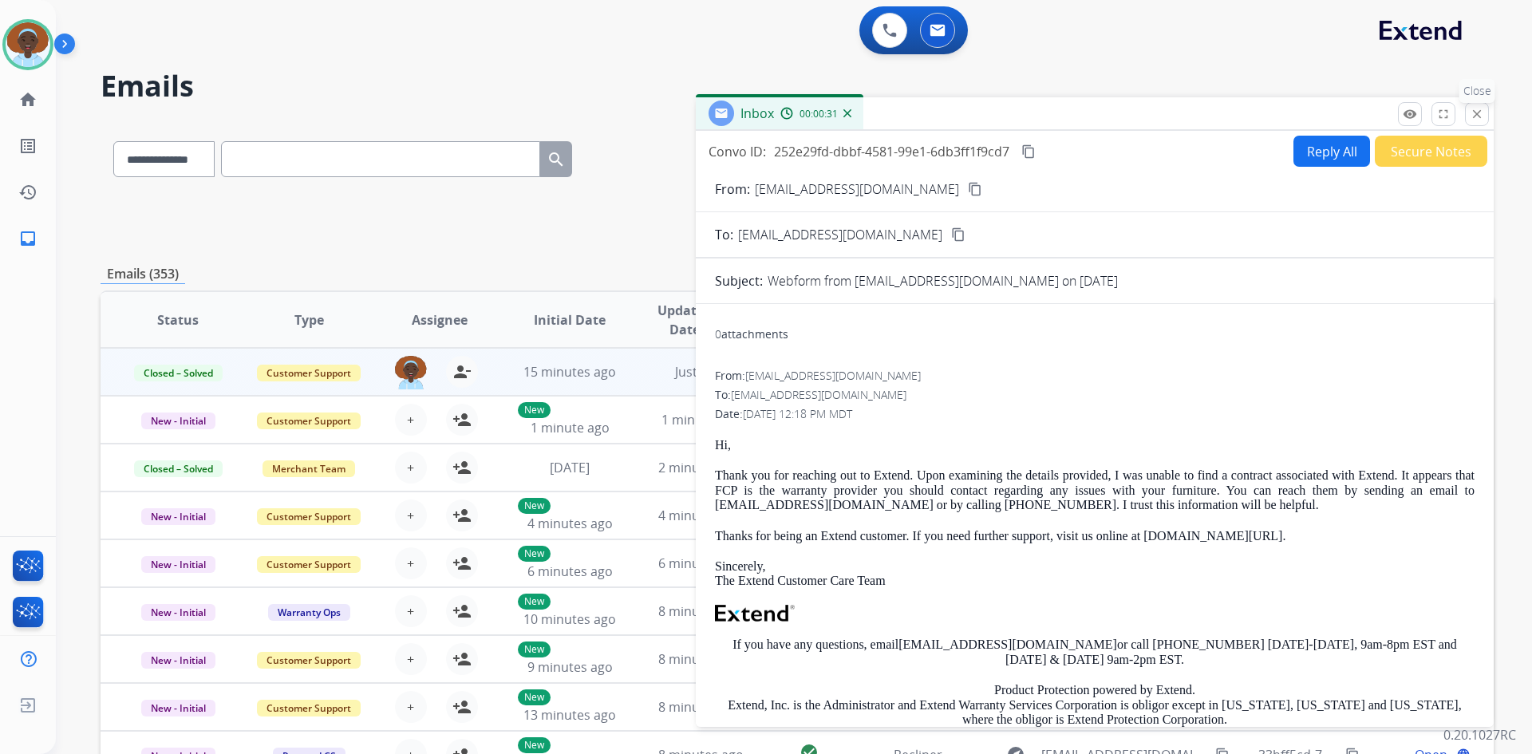
click at [1469, 111] on mat-icon "close" at bounding box center [1476, 114] width 14 height 14
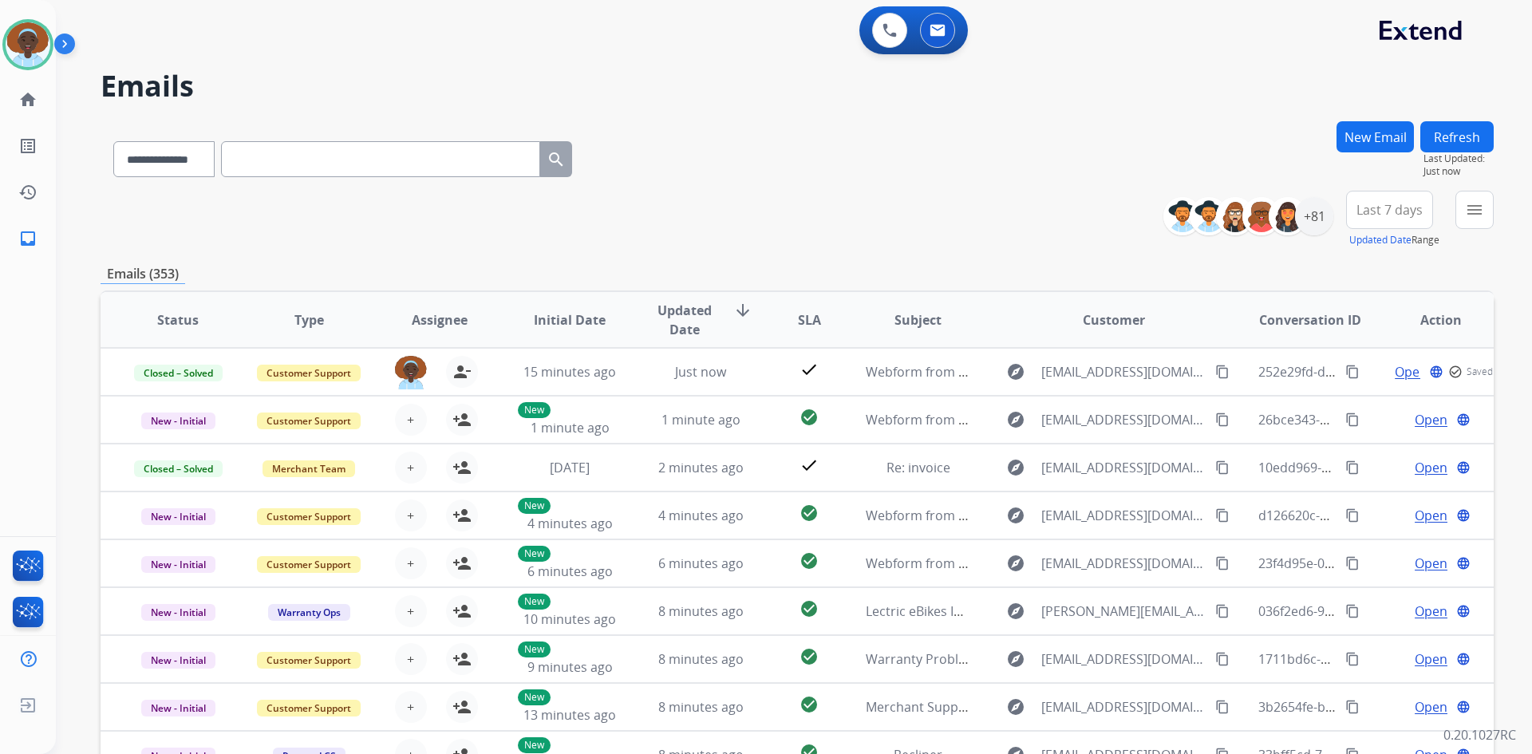
click at [1384, 213] on span "Last 7 days" at bounding box center [1389, 210] width 66 height 6
click at [1370, 404] on div "Last 90 days" at bounding box center [1384, 404] width 88 height 24
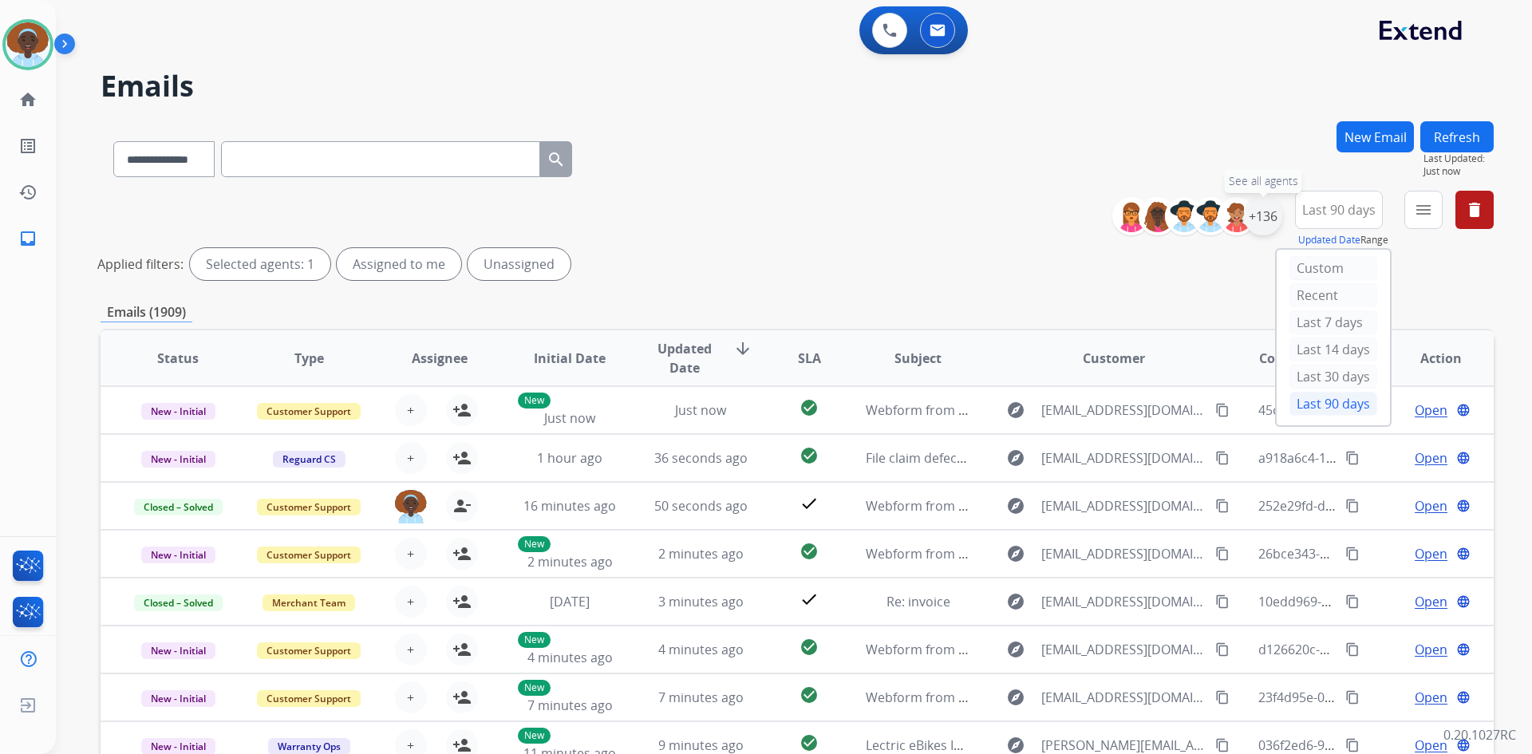
click at [1260, 214] on div "+136" at bounding box center [1263, 216] width 38 height 38
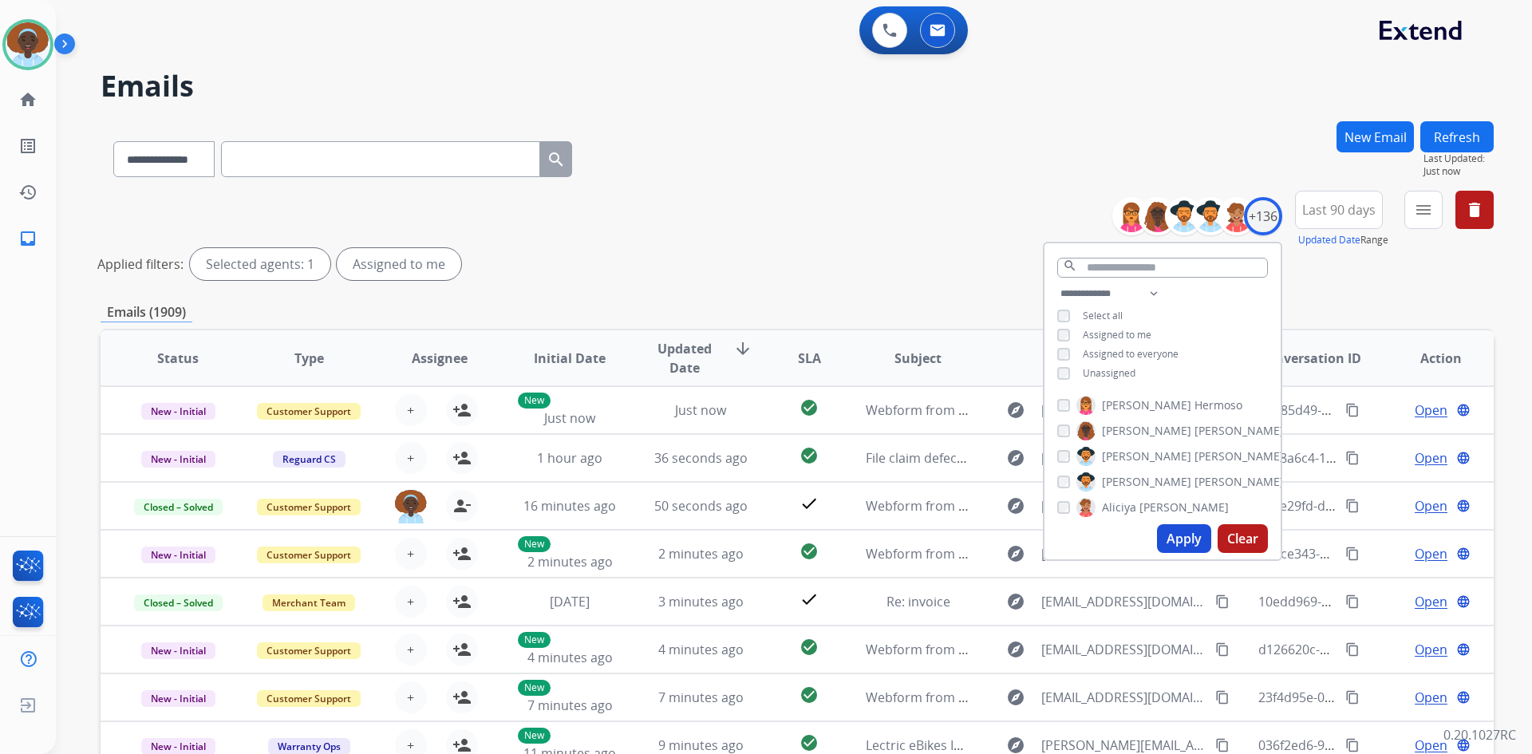
click at [1170, 534] on button "Apply" at bounding box center [1184, 538] width 54 height 29
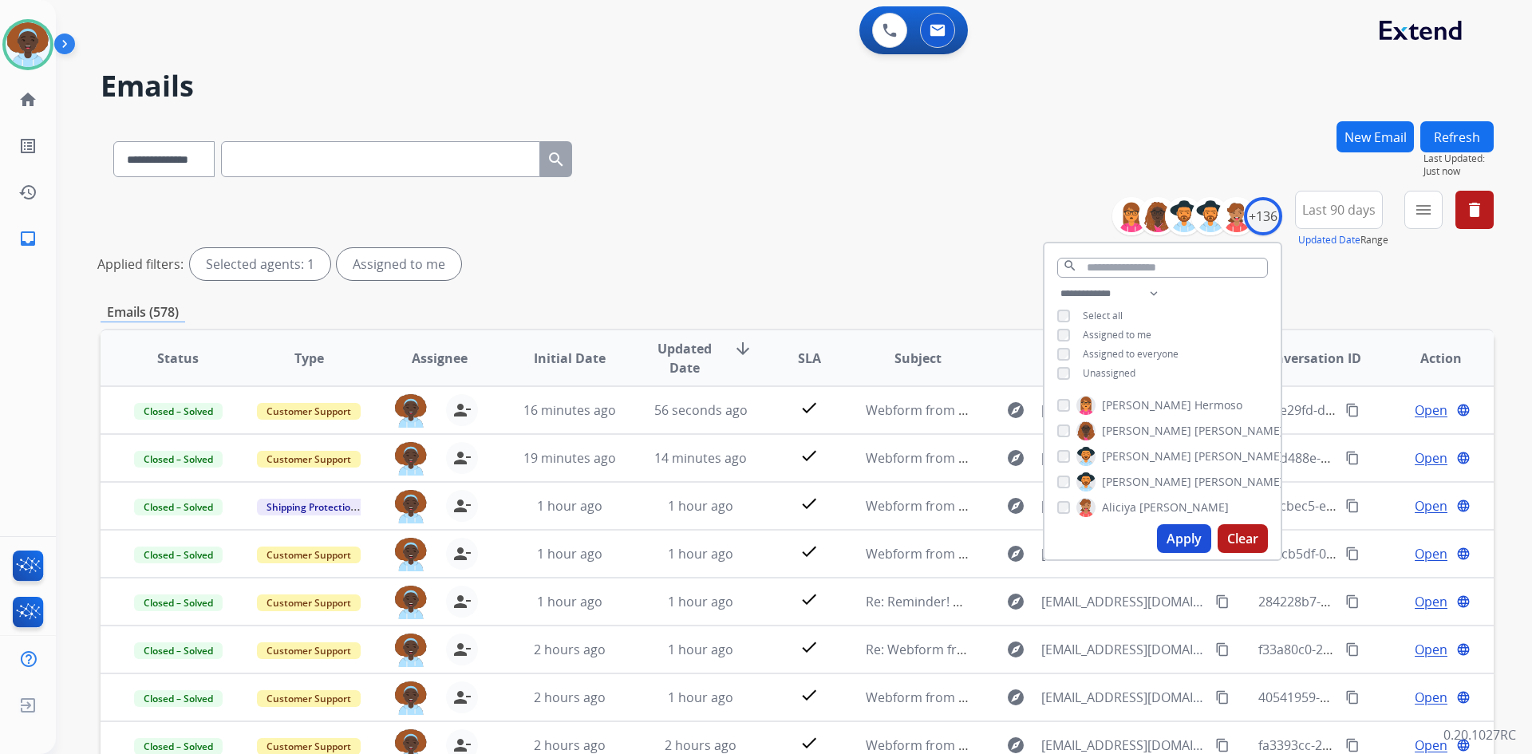
click at [873, 260] on div "Applied filters: Selected agents: 1 Assigned to me" at bounding box center [793, 264] width 1393 height 32
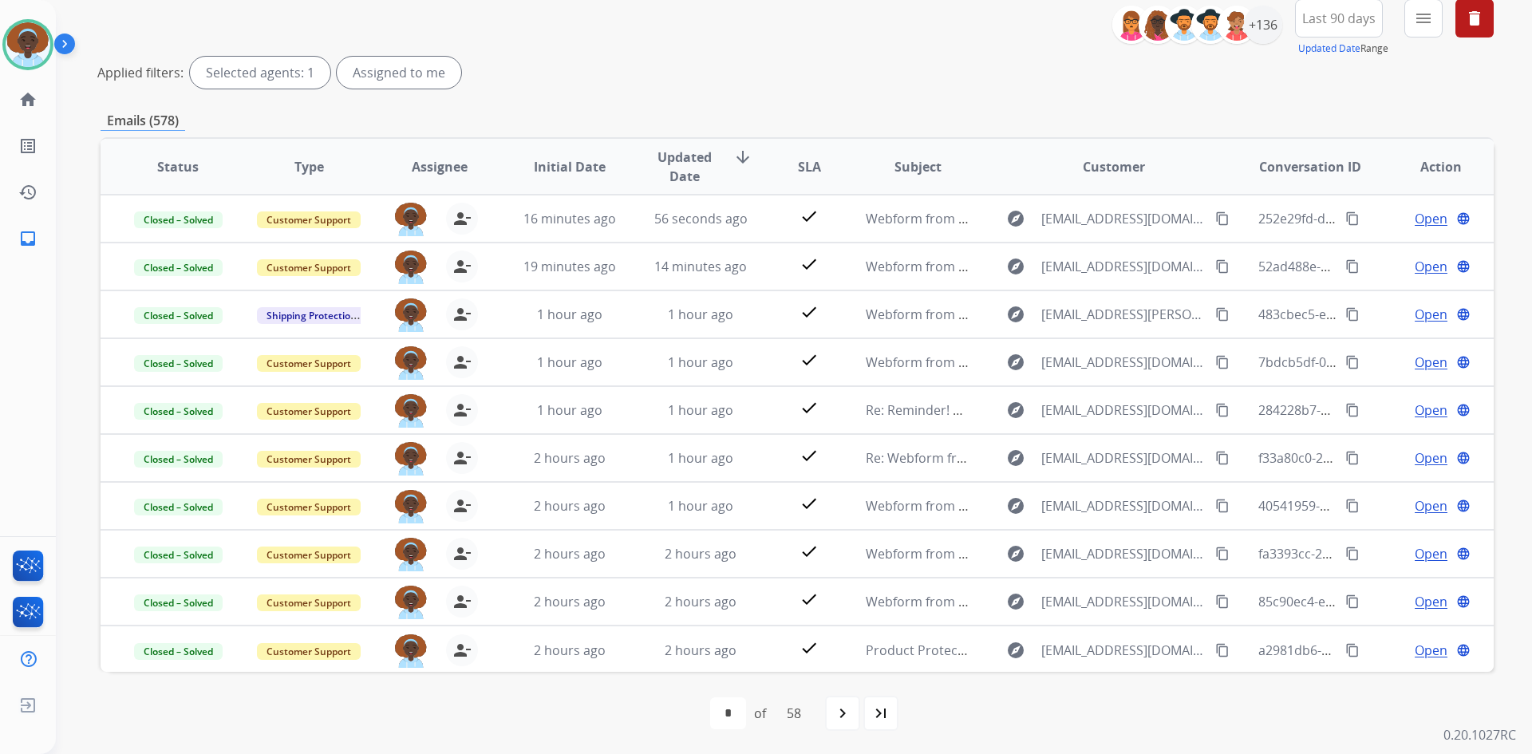
scroll to position [192, 0]
click at [840, 709] on mat-icon "navigate_next" at bounding box center [842, 712] width 19 height 19
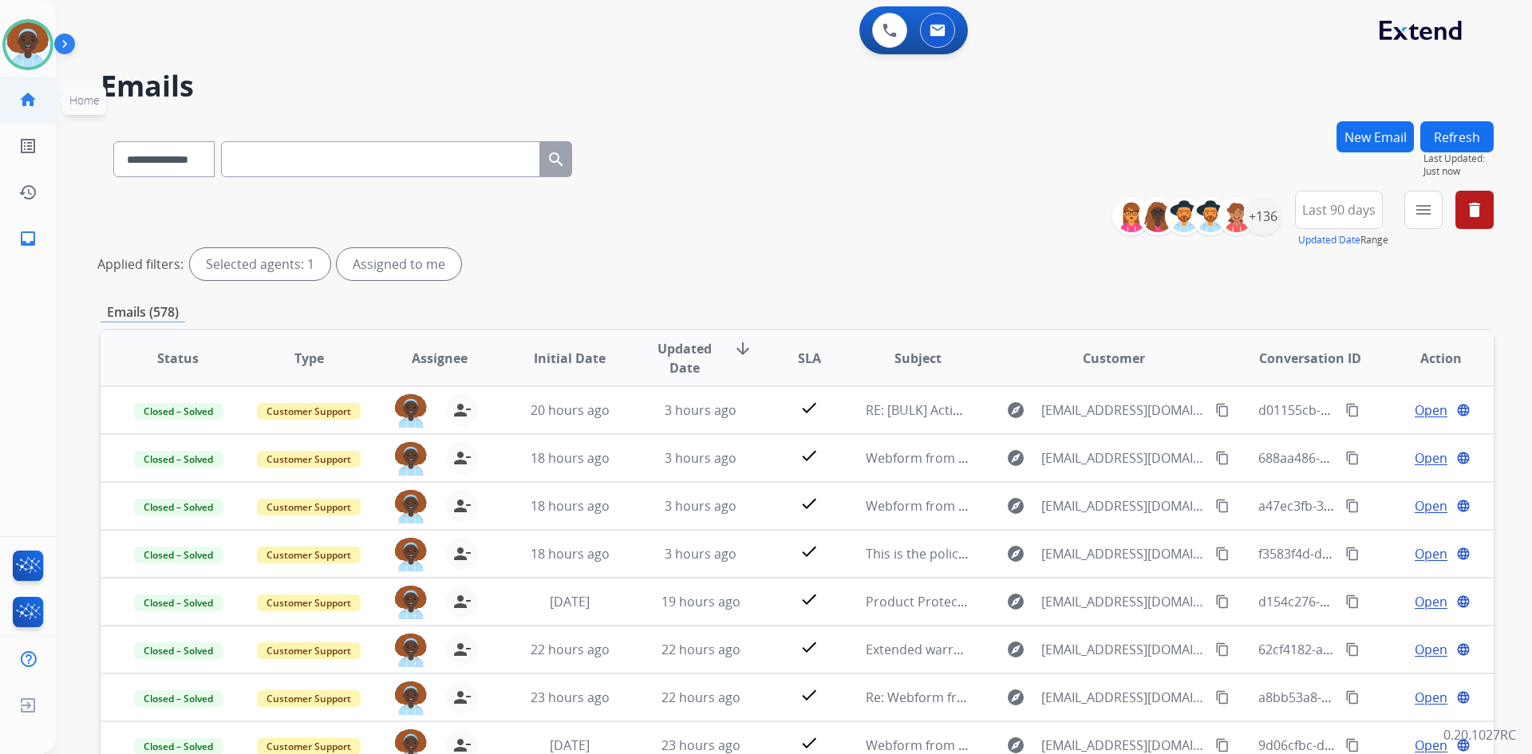
click at [32, 107] on mat-icon "home" at bounding box center [27, 99] width 19 height 19
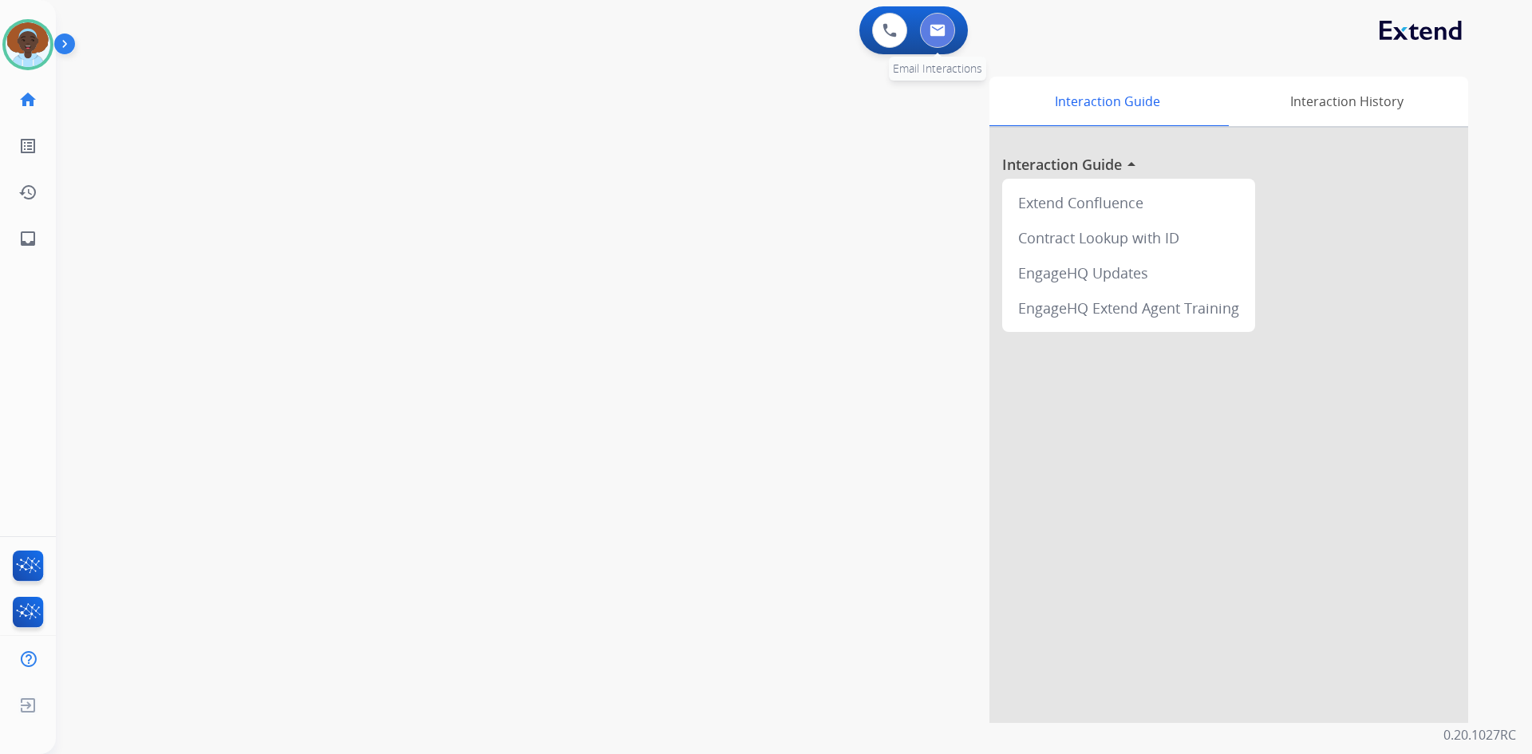
click at [935, 30] on img at bounding box center [937, 30] width 16 height 13
select select "**********"
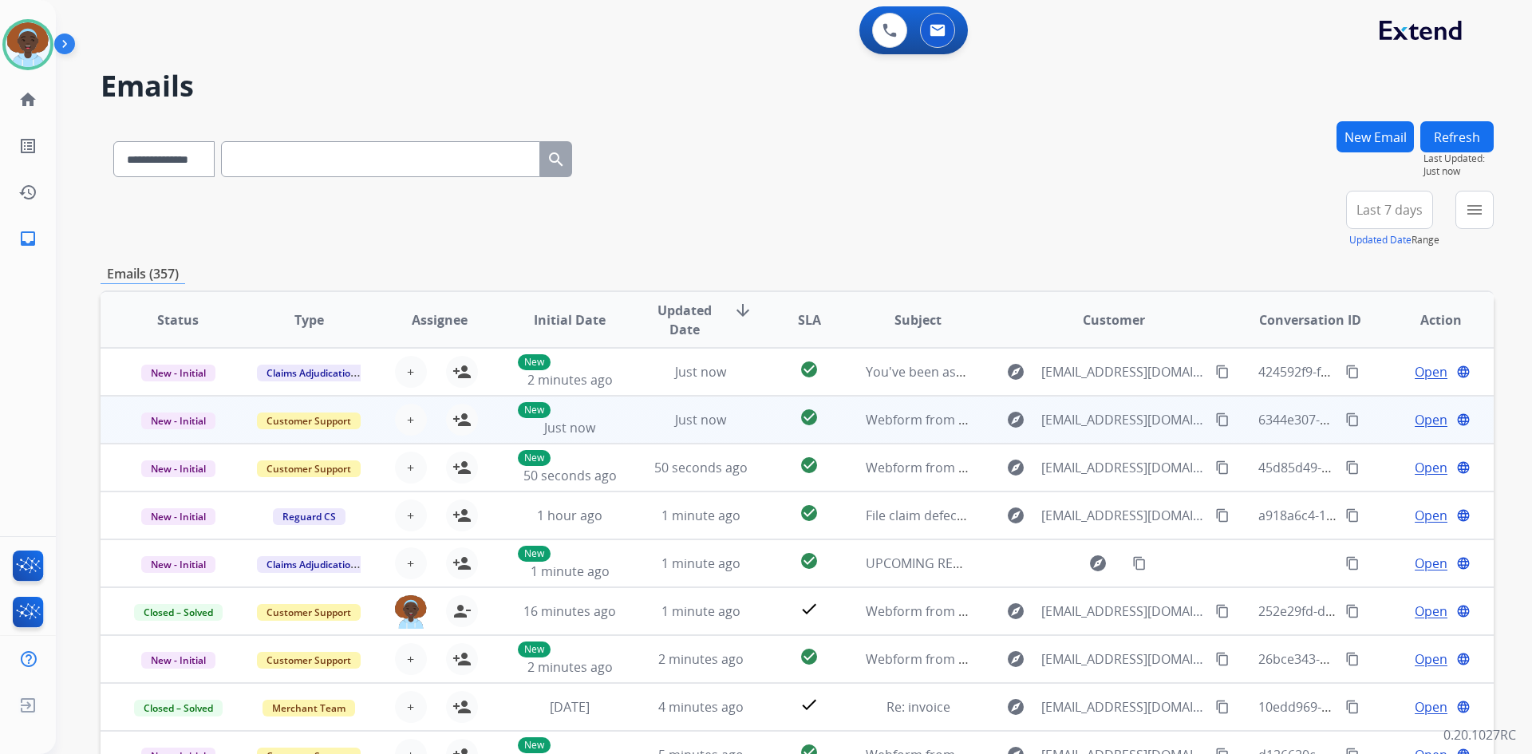
click at [1423, 424] on span "Open" at bounding box center [1430, 419] width 33 height 19
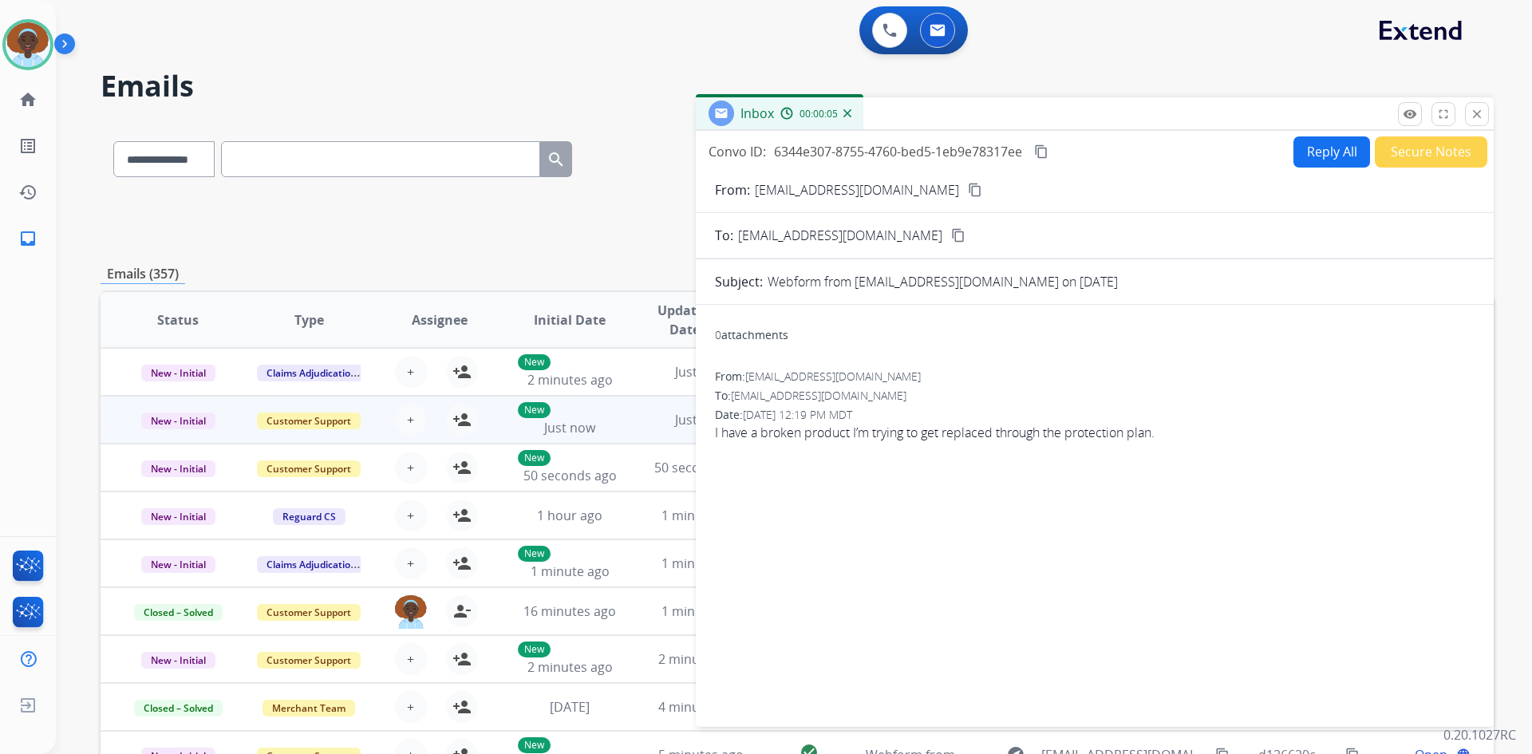
click at [968, 187] on mat-icon "content_copy" at bounding box center [975, 190] width 14 height 14
click at [1319, 156] on button "Reply All" at bounding box center [1331, 151] width 77 height 31
select select "**********"
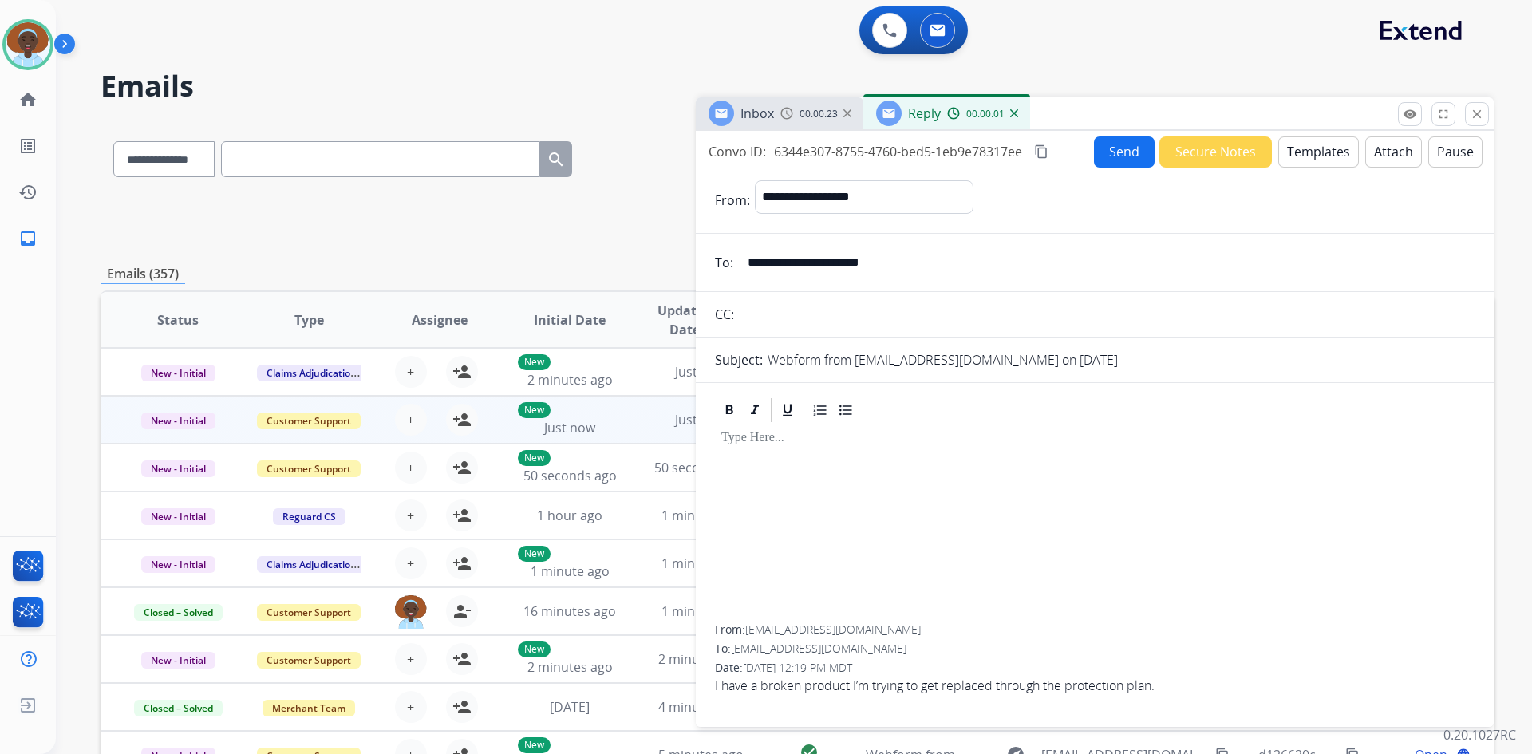
click at [1309, 149] on button "Templates" at bounding box center [1318, 151] width 81 height 31
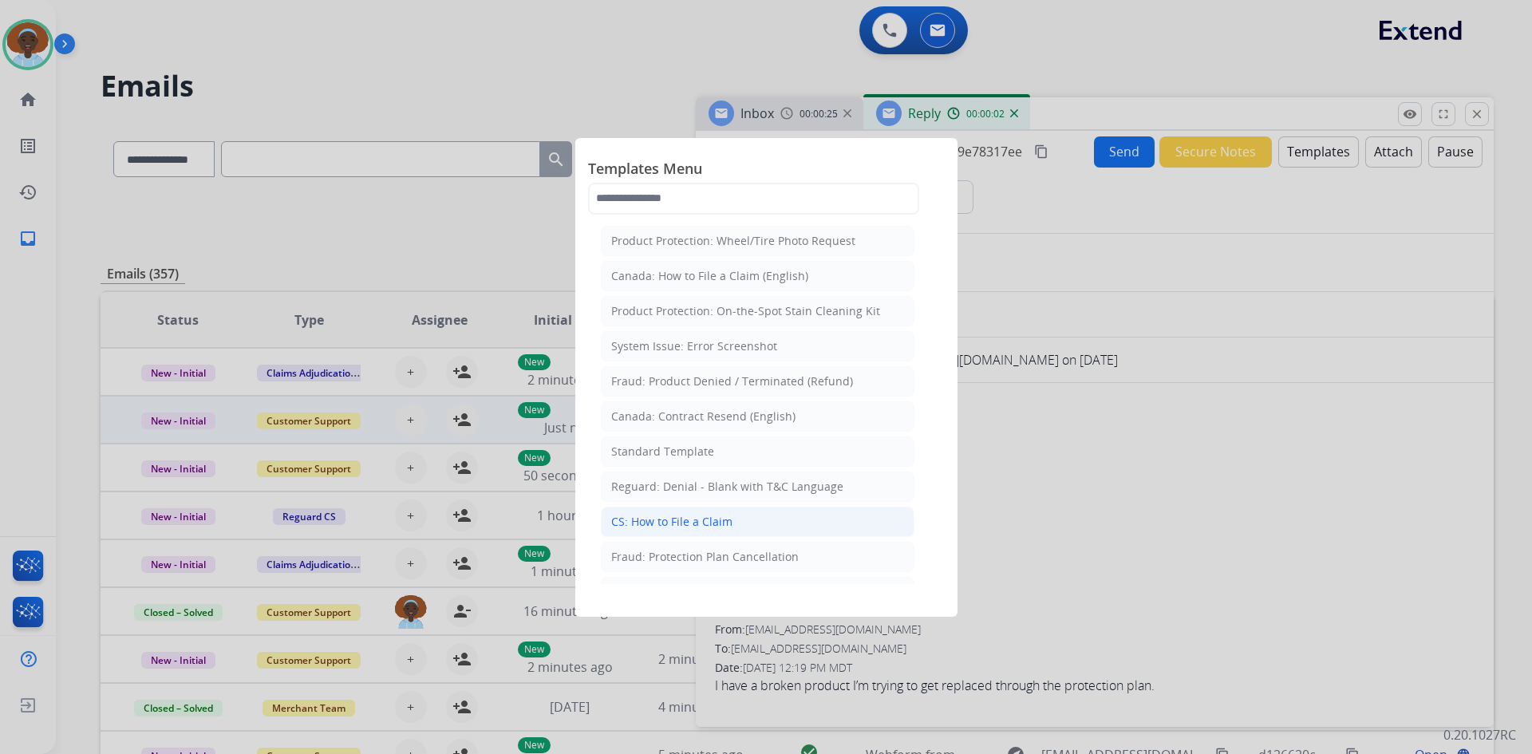
click at [795, 528] on li "CS: How to File a Claim" at bounding box center [757, 522] width 313 height 30
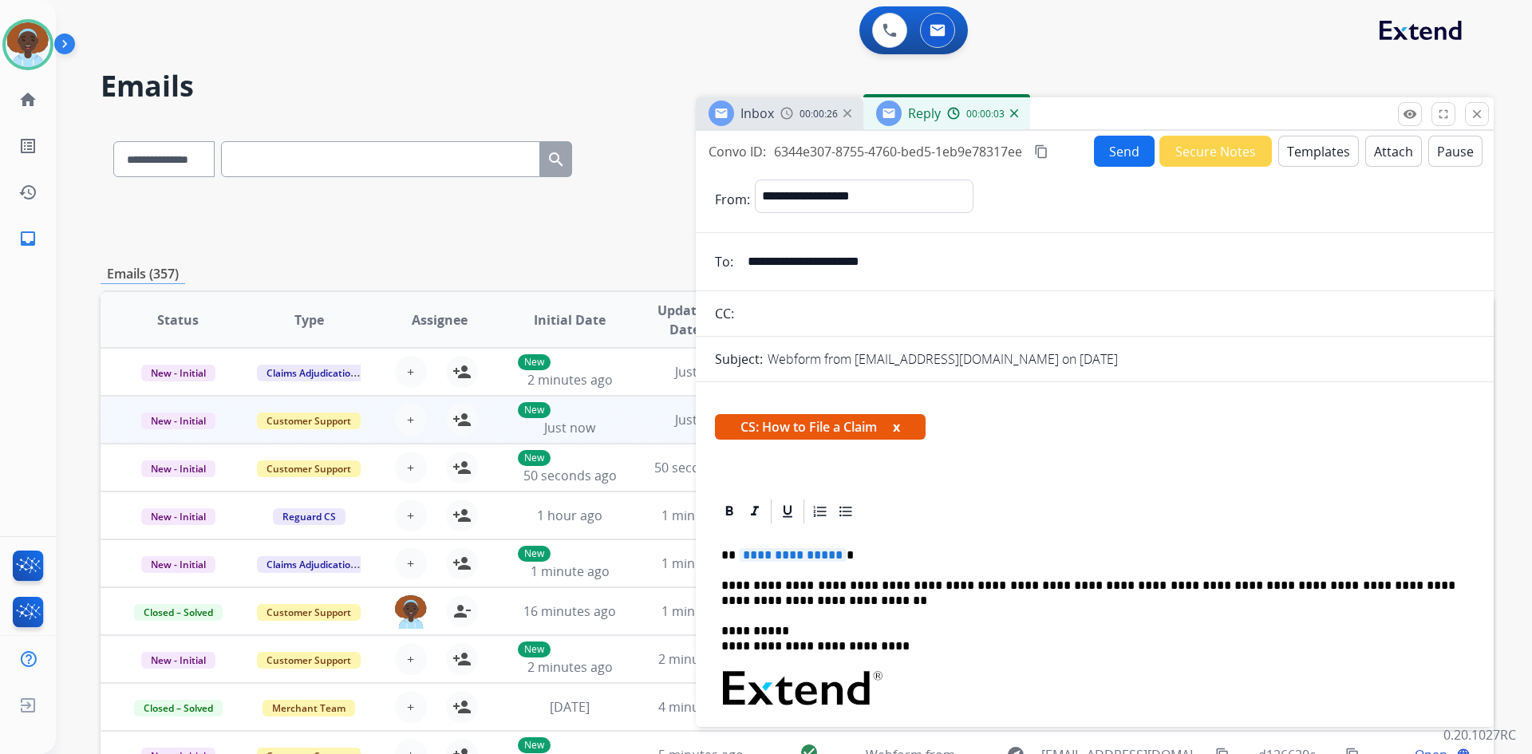
click at [788, 555] on span "**********" at bounding box center [793, 555] width 108 height 14
drag, startPoint x: 900, startPoint y: 260, endPoint x: 749, endPoint y: 257, distance: 150.8
click at [749, 257] on input "**********" at bounding box center [1106, 262] width 736 height 32
click at [1109, 157] on button "Send" at bounding box center [1124, 151] width 61 height 31
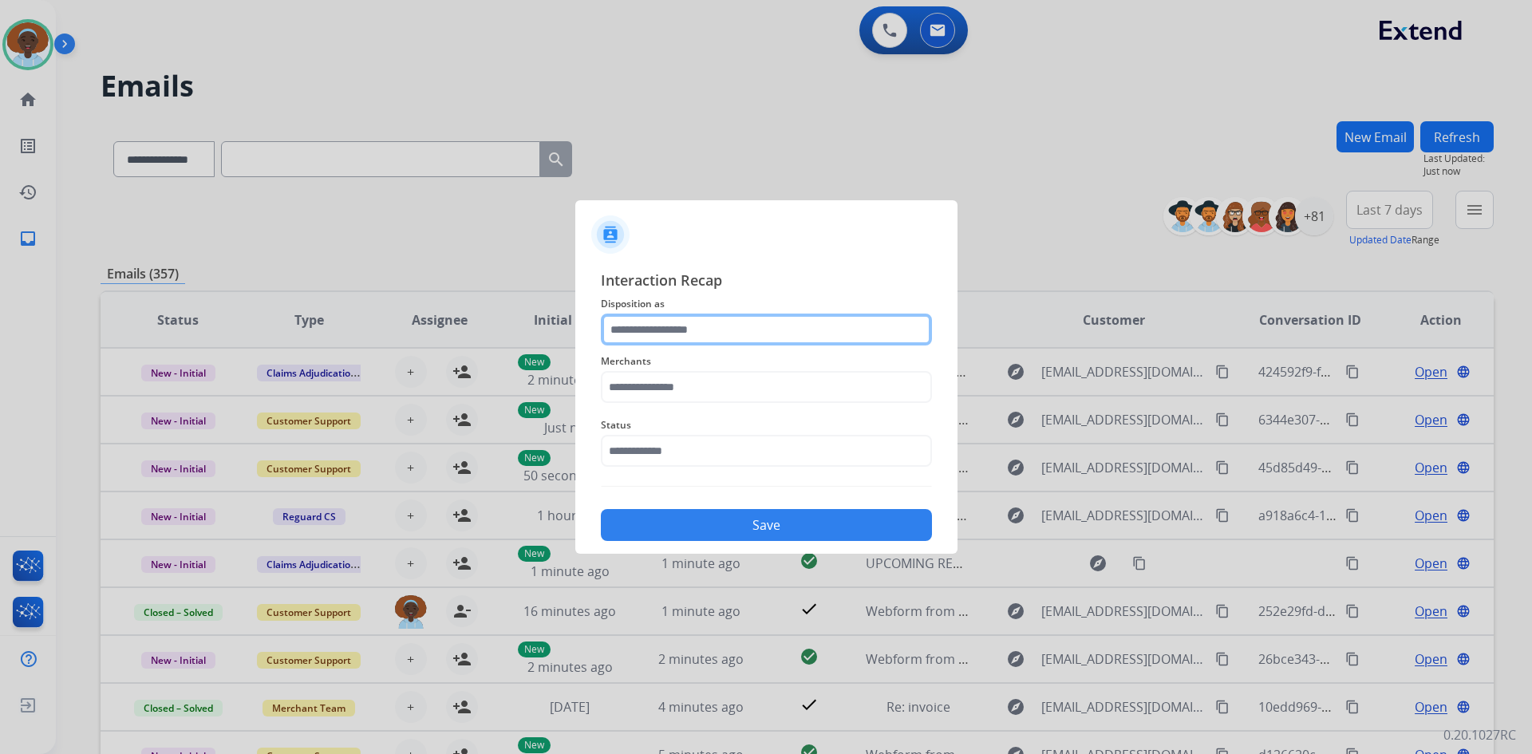
click at [748, 333] on input "text" at bounding box center [766, 329] width 331 height 32
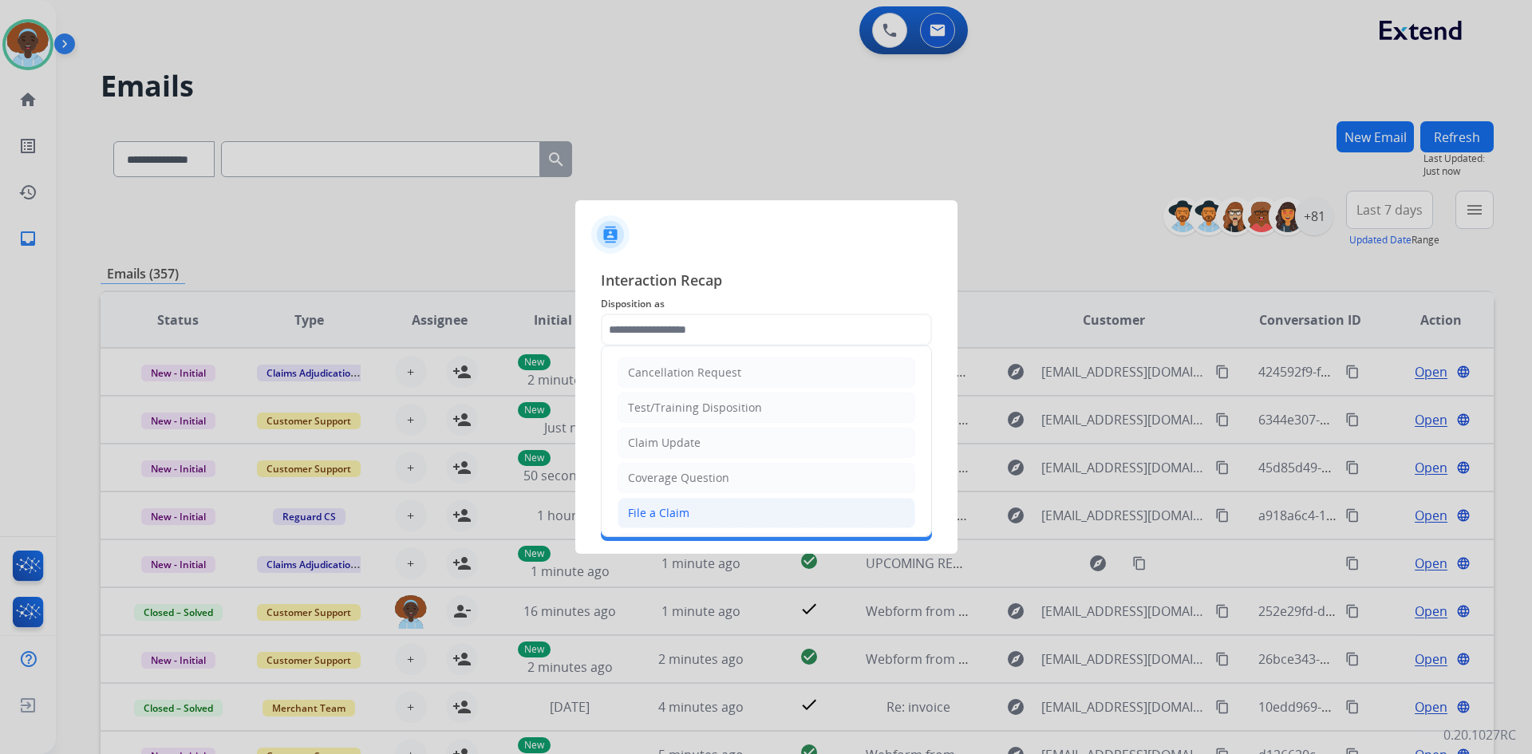
click at [744, 511] on li "File a Claim" at bounding box center [766, 513] width 298 height 30
type input "**********"
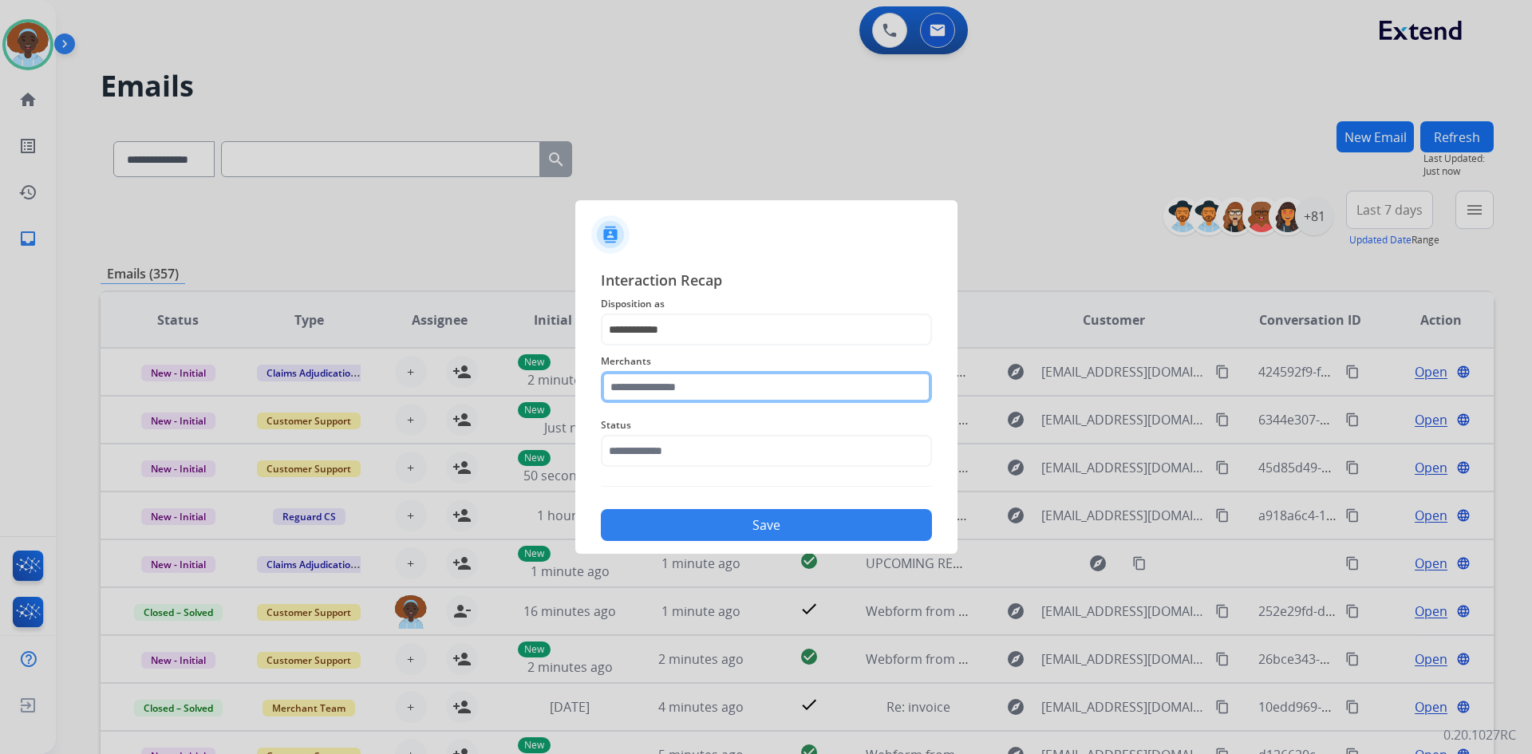
click at [729, 391] on input "text" at bounding box center [766, 387] width 331 height 32
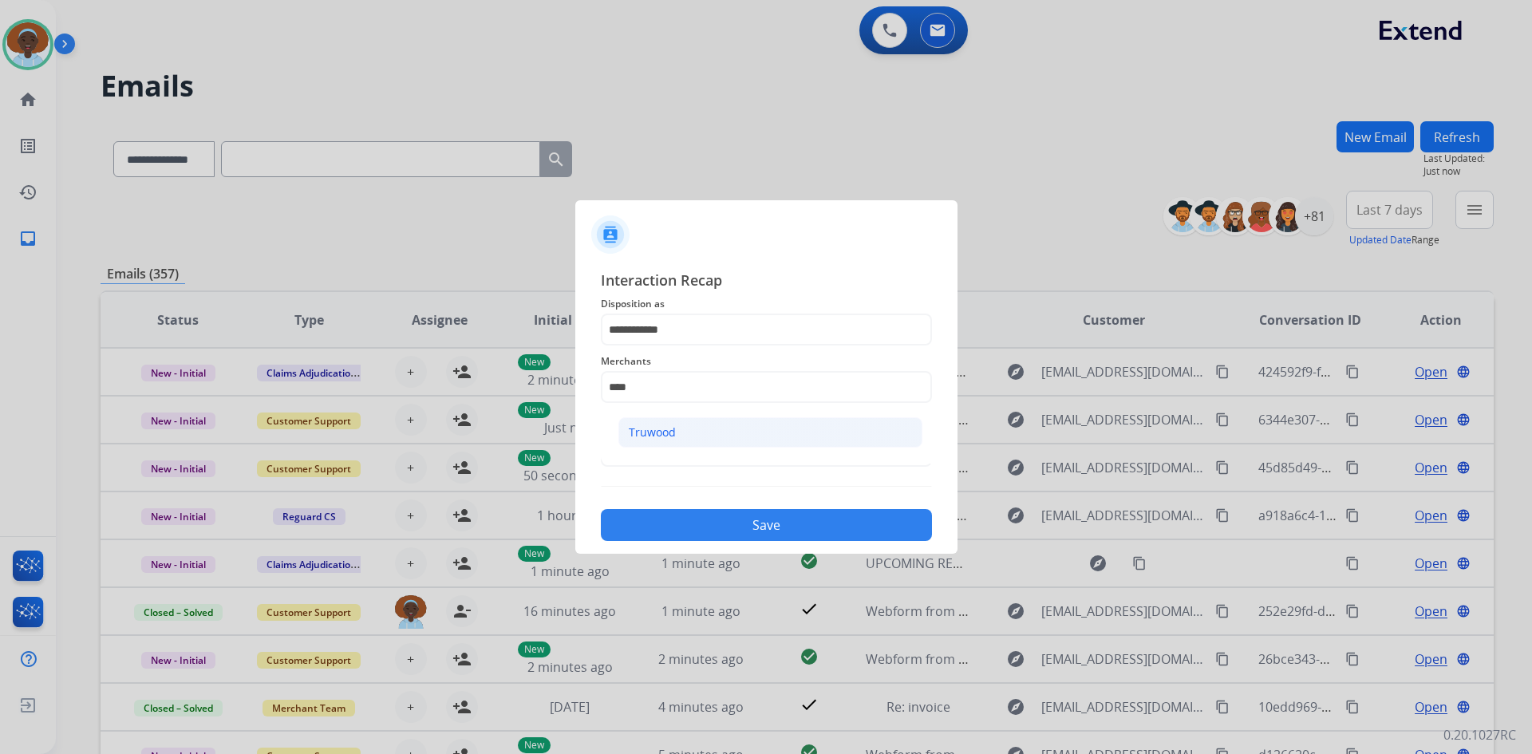
click at [706, 440] on li "Truwood" at bounding box center [770, 432] width 304 height 30
type input "*******"
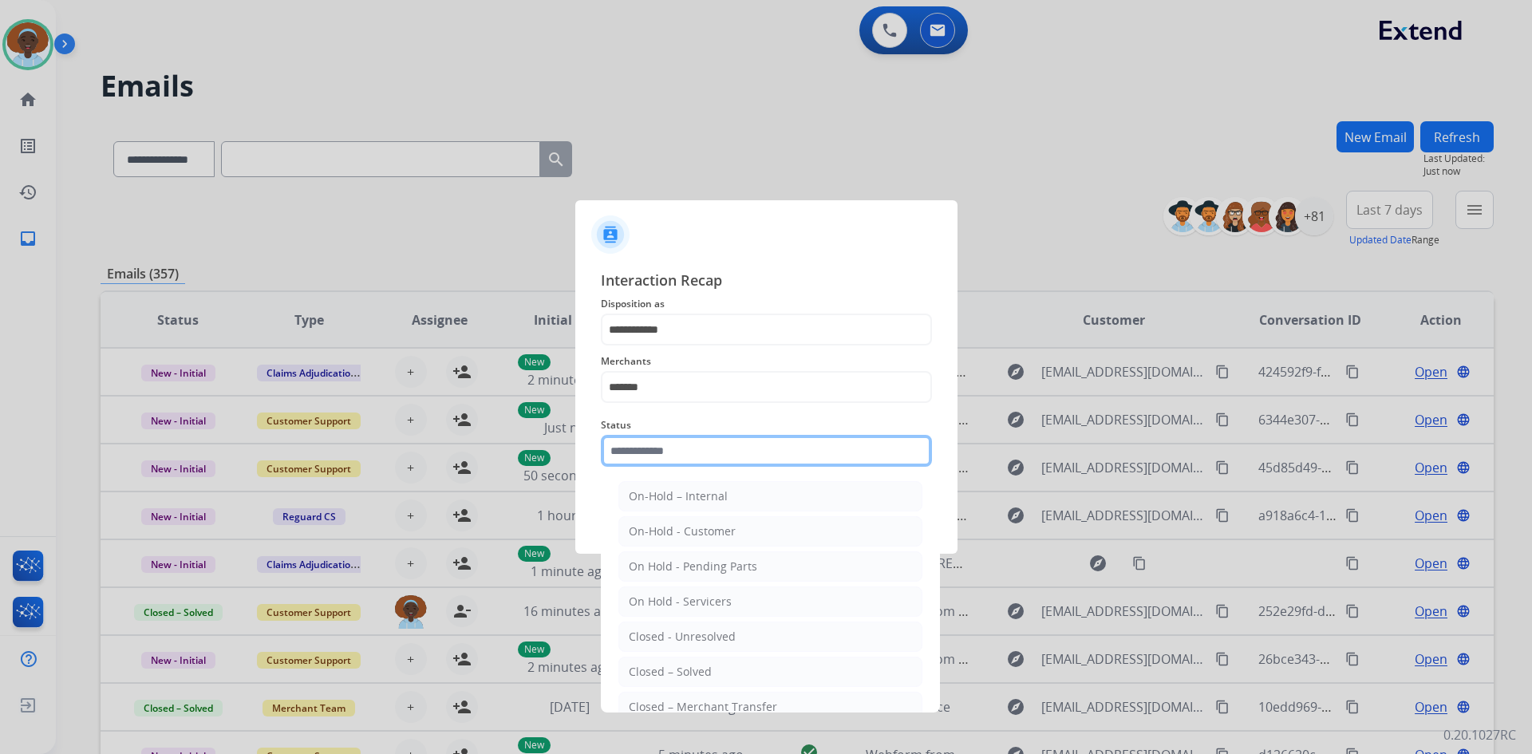
click at [713, 455] on input "text" at bounding box center [766, 451] width 331 height 32
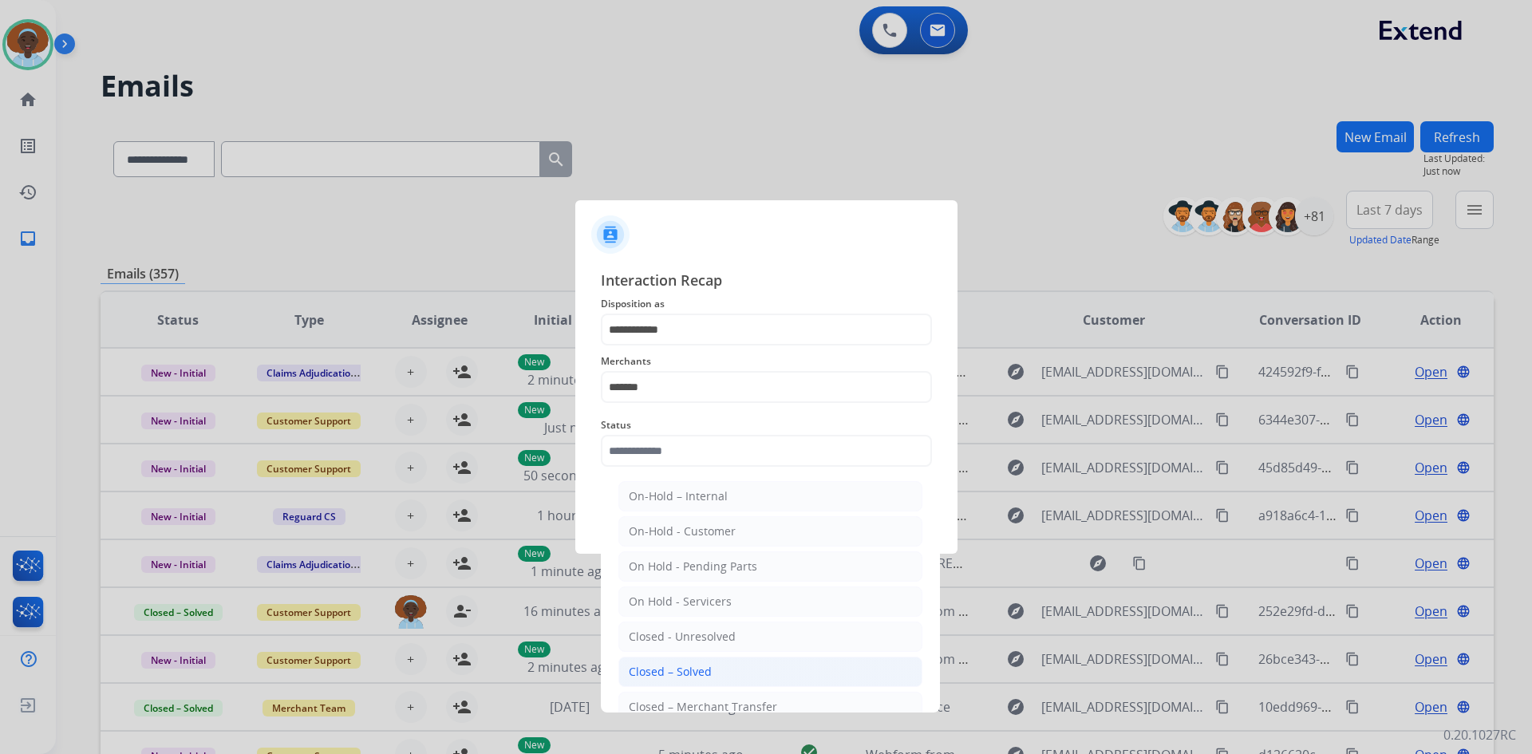
click at [716, 670] on li "Closed – Solved" at bounding box center [770, 672] width 304 height 30
type input "**********"
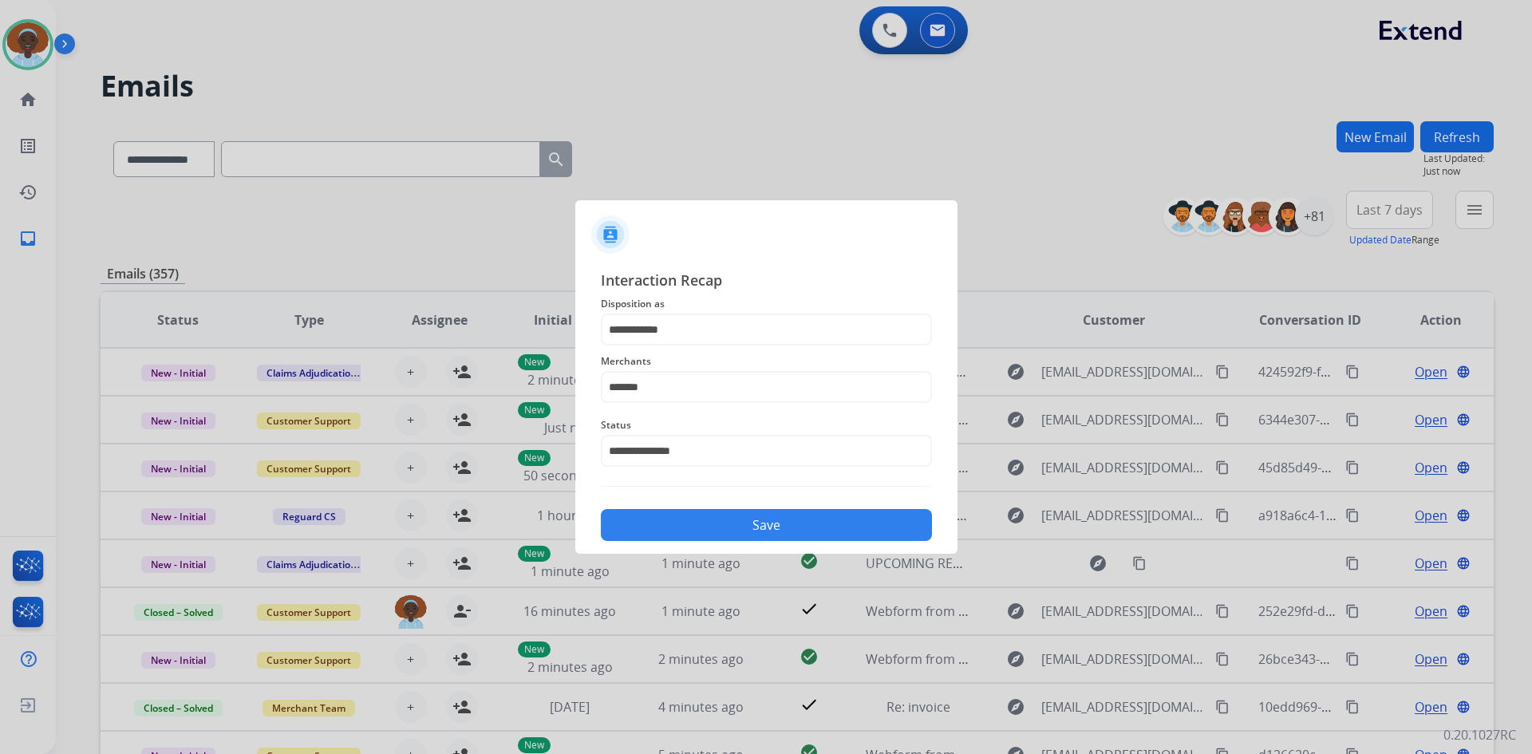
click at [774, 522] on button "Save" at bounding box center [766, 525] width 331 height 32
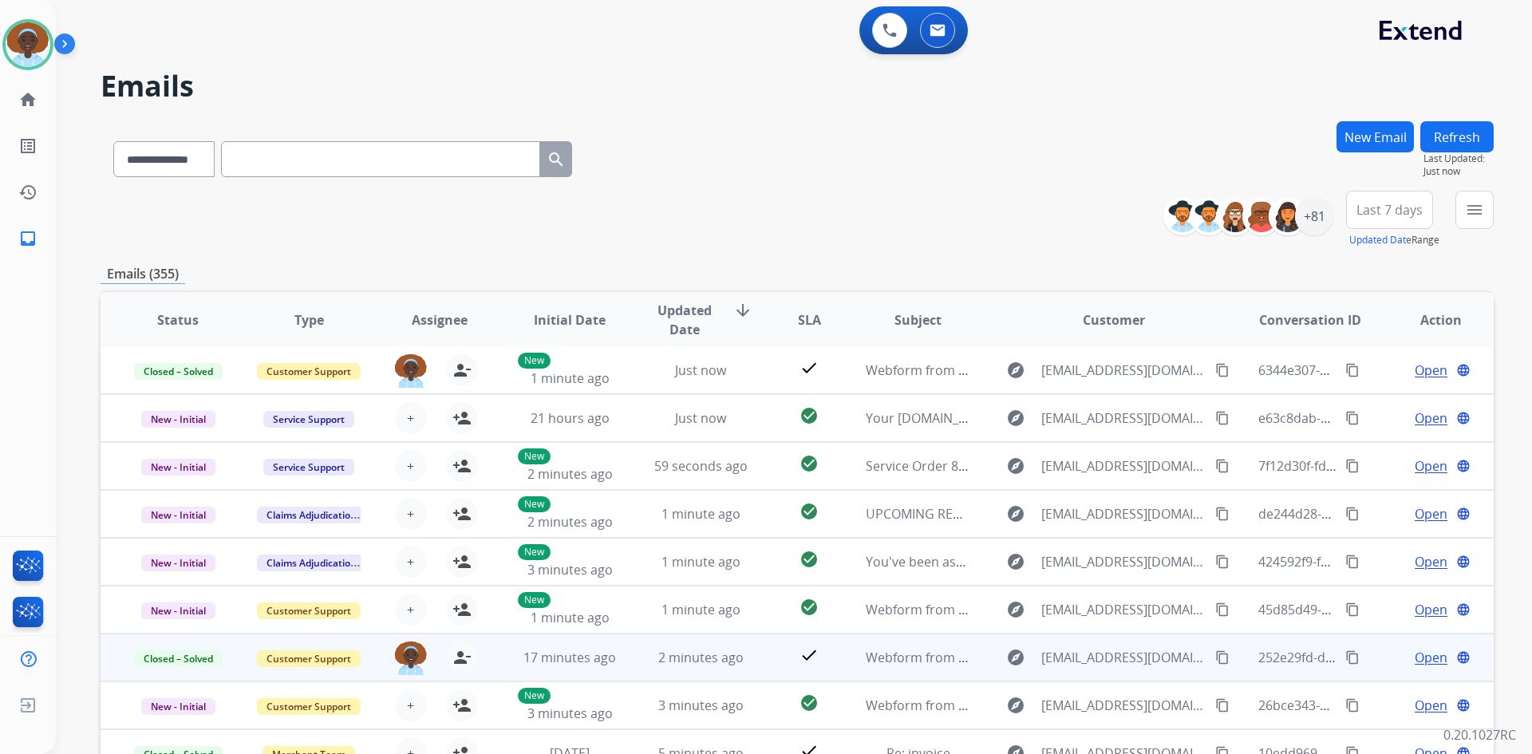
scroll to position [154, 0]
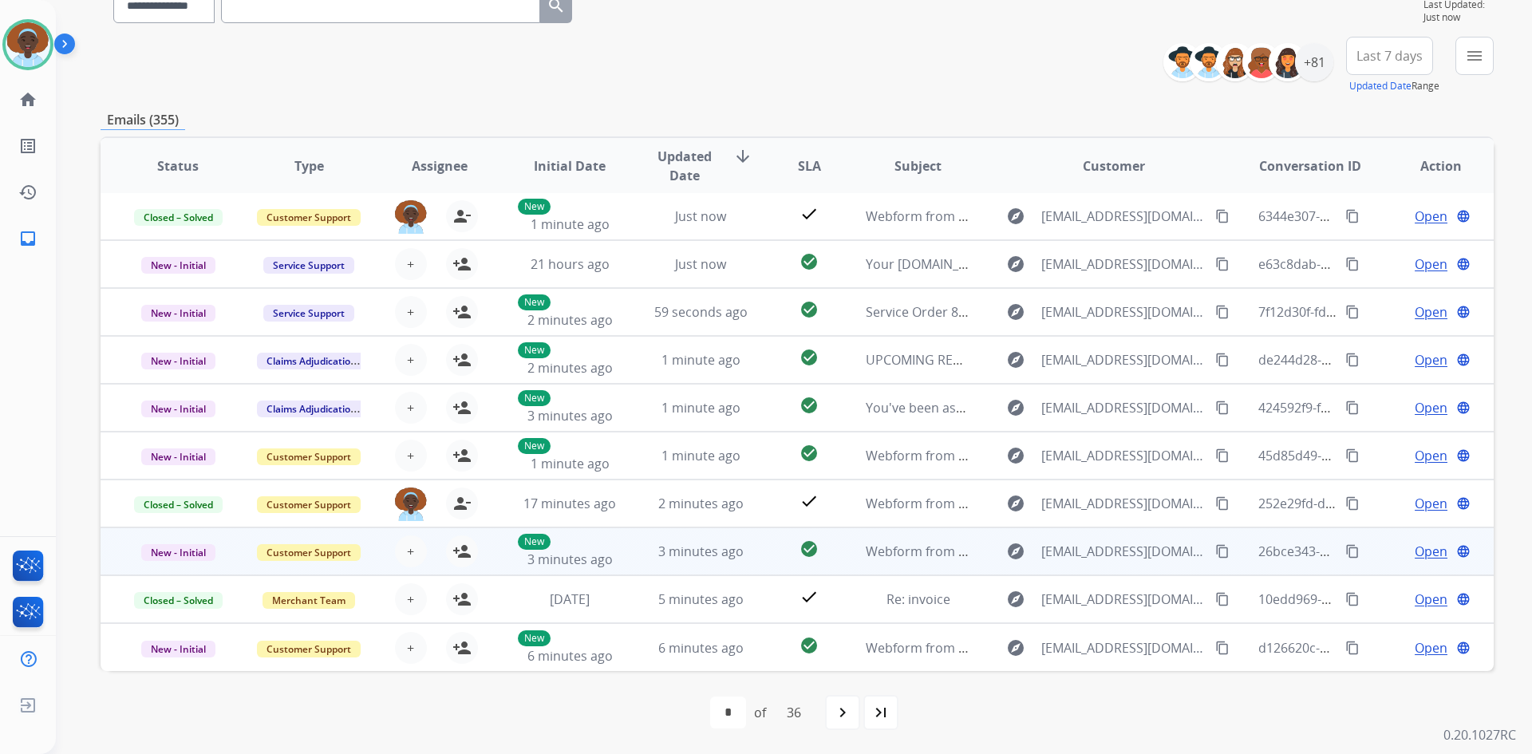
click at [1414, 553] on span "Open" at bounding box center [1430, 551] width 33 height 19
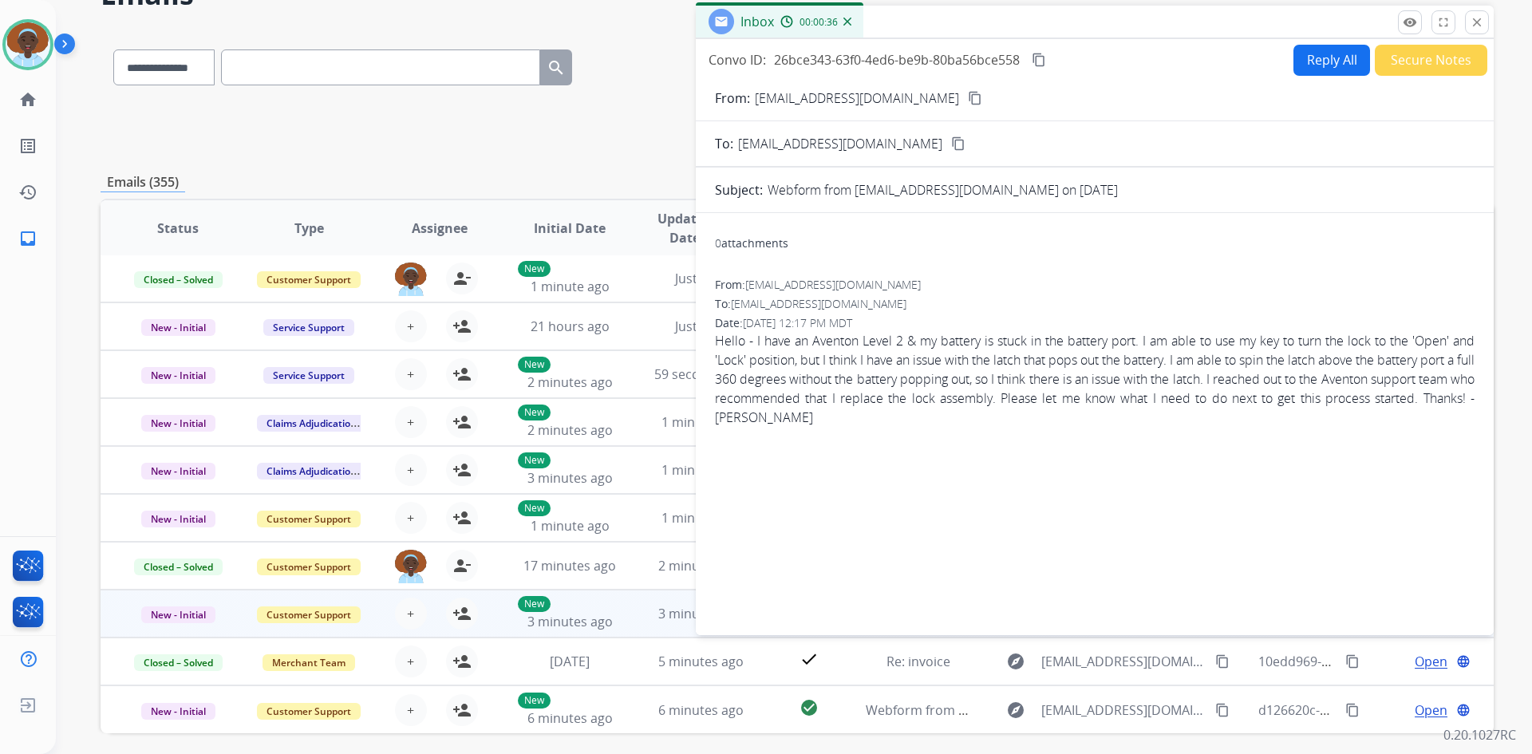
scroll to position [74, 0]
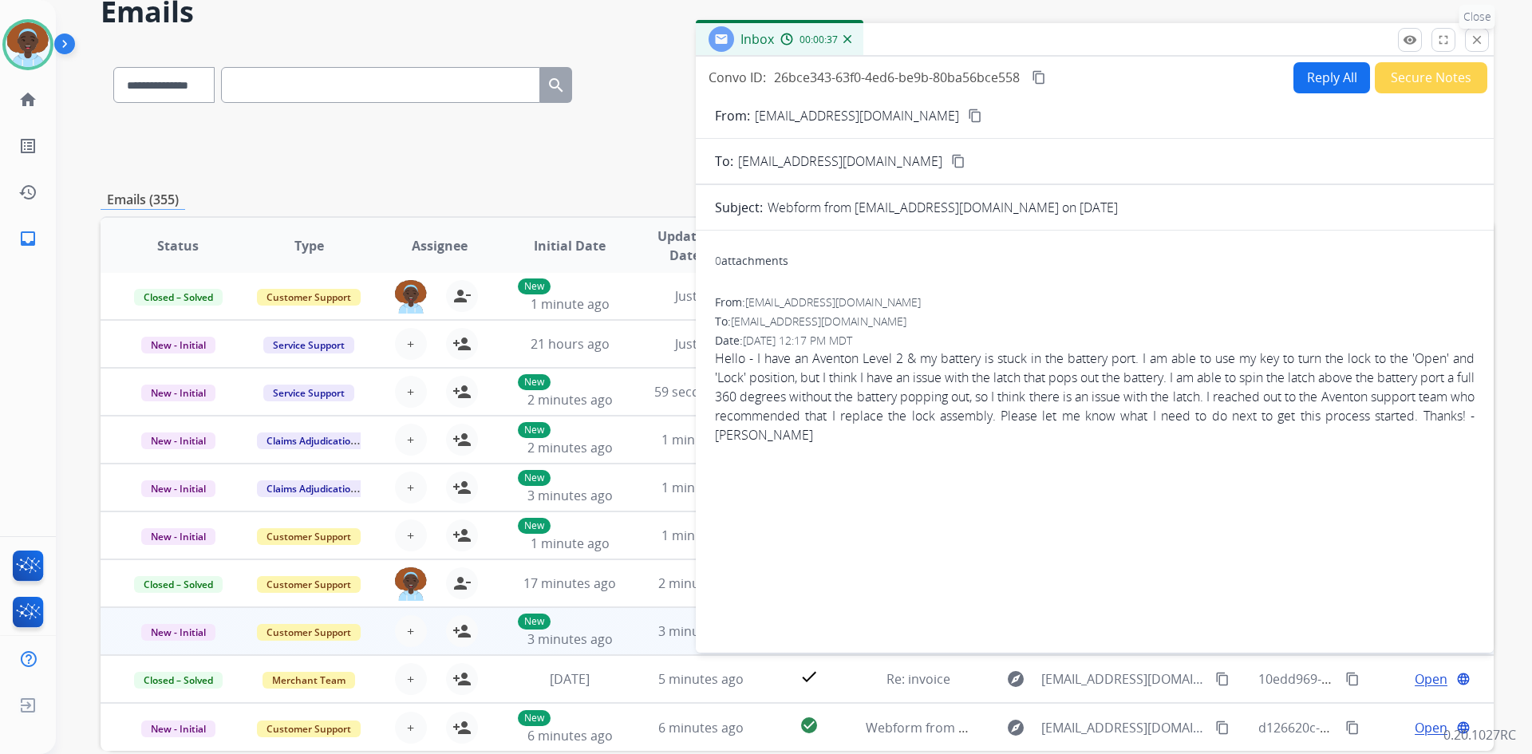
click at [1477, 38] on mat-icon "close" at bounding box center [1476, 40] width 14 height 14
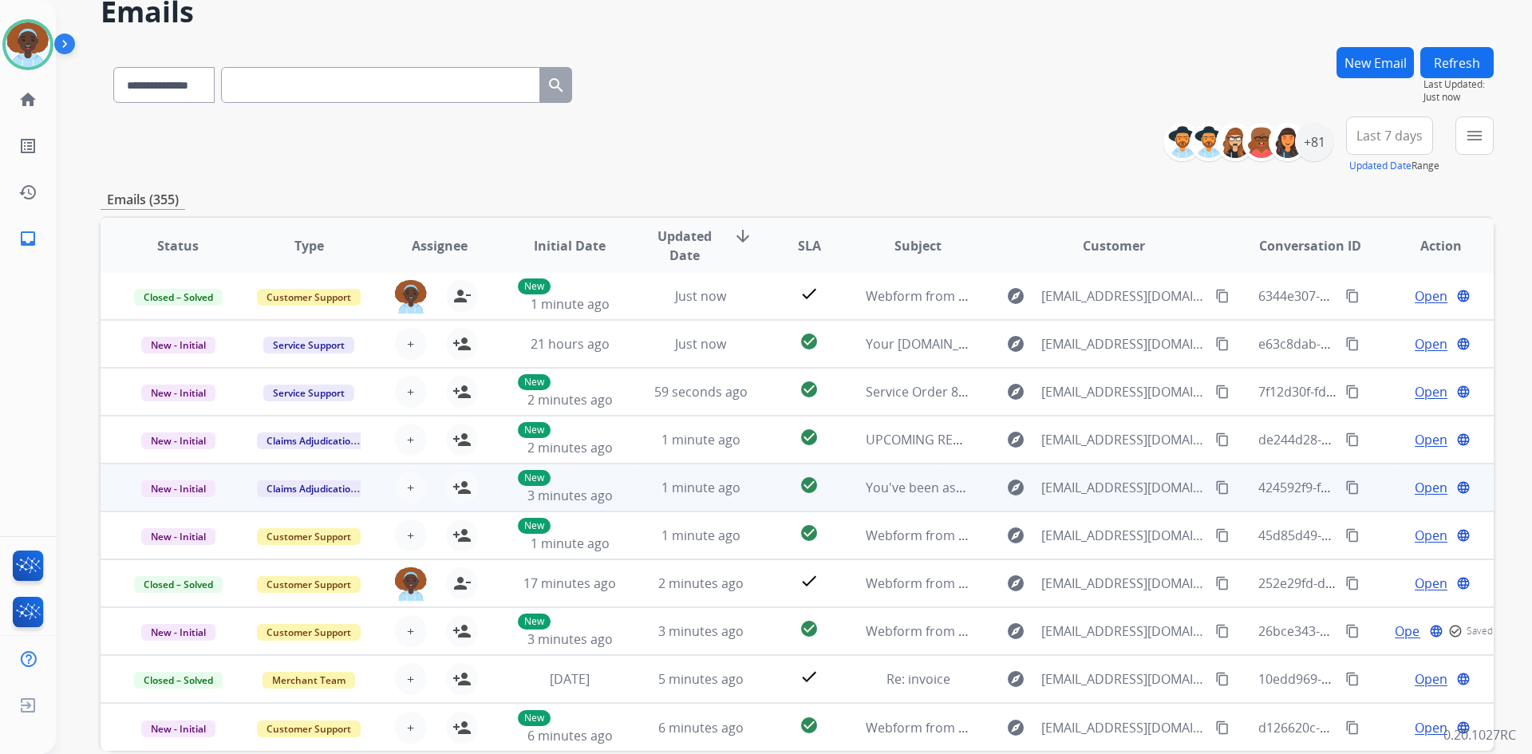
scroll to position [154, 0]
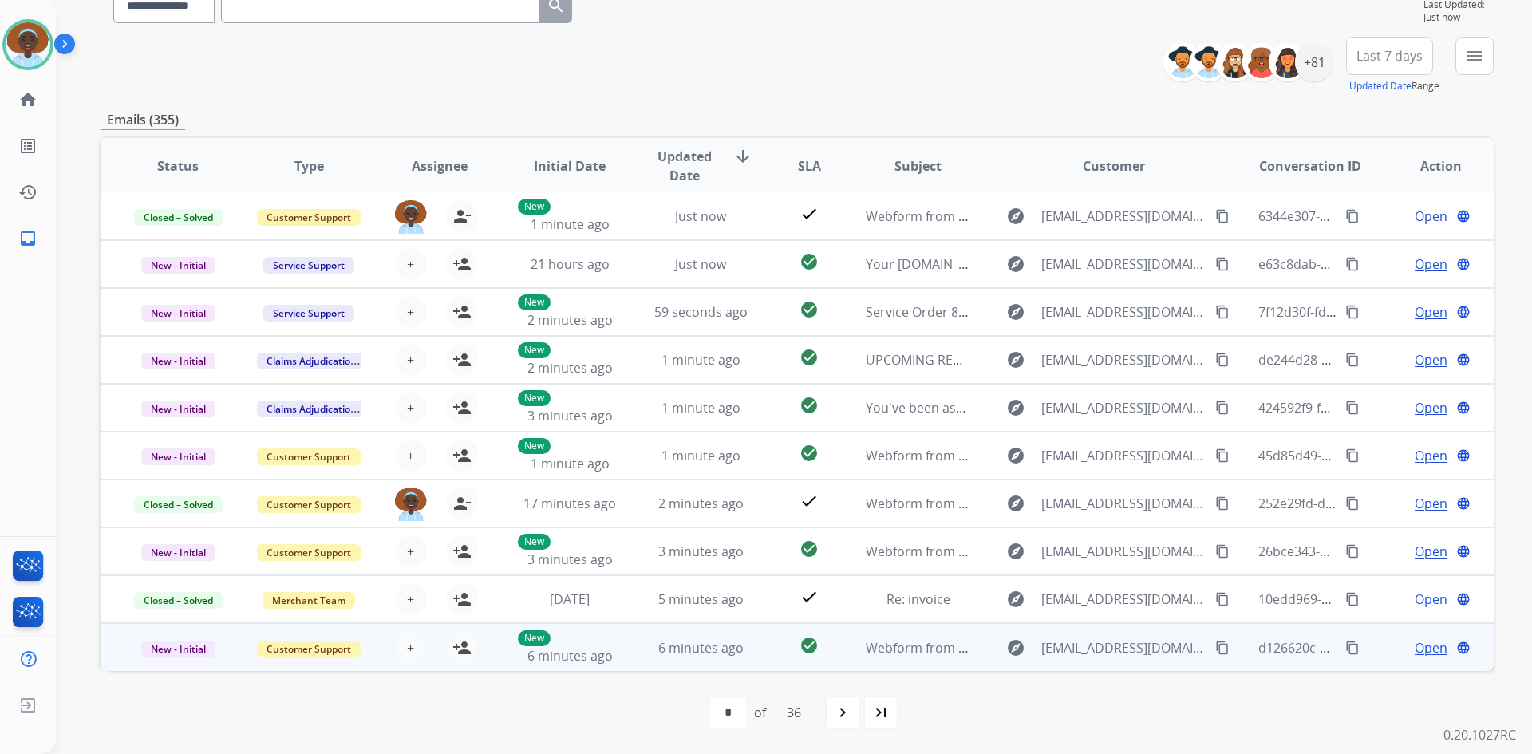
click at [1416, 653] on span "Open" at bounding box center [1430, 647] width 33 height 19
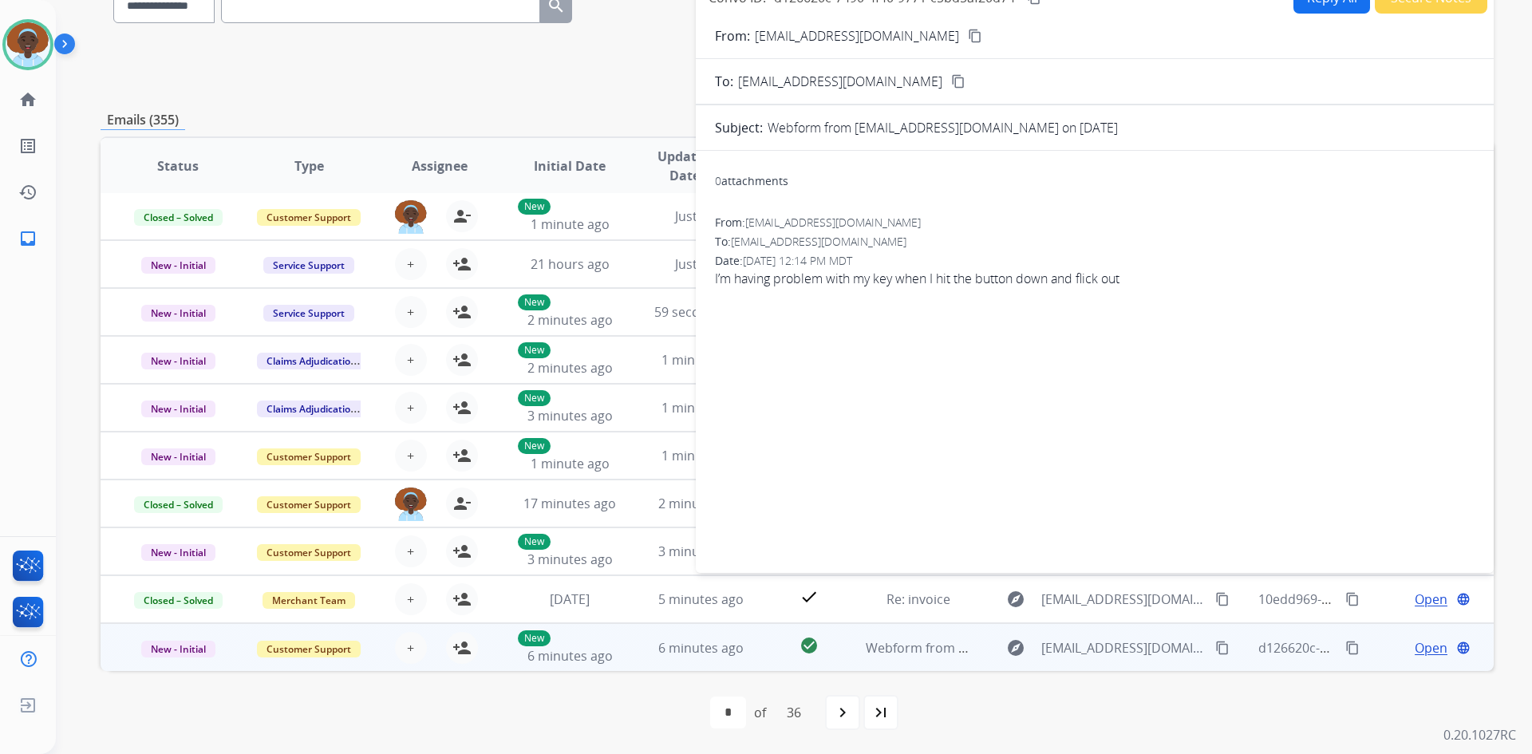
scroll to position [74, 0]
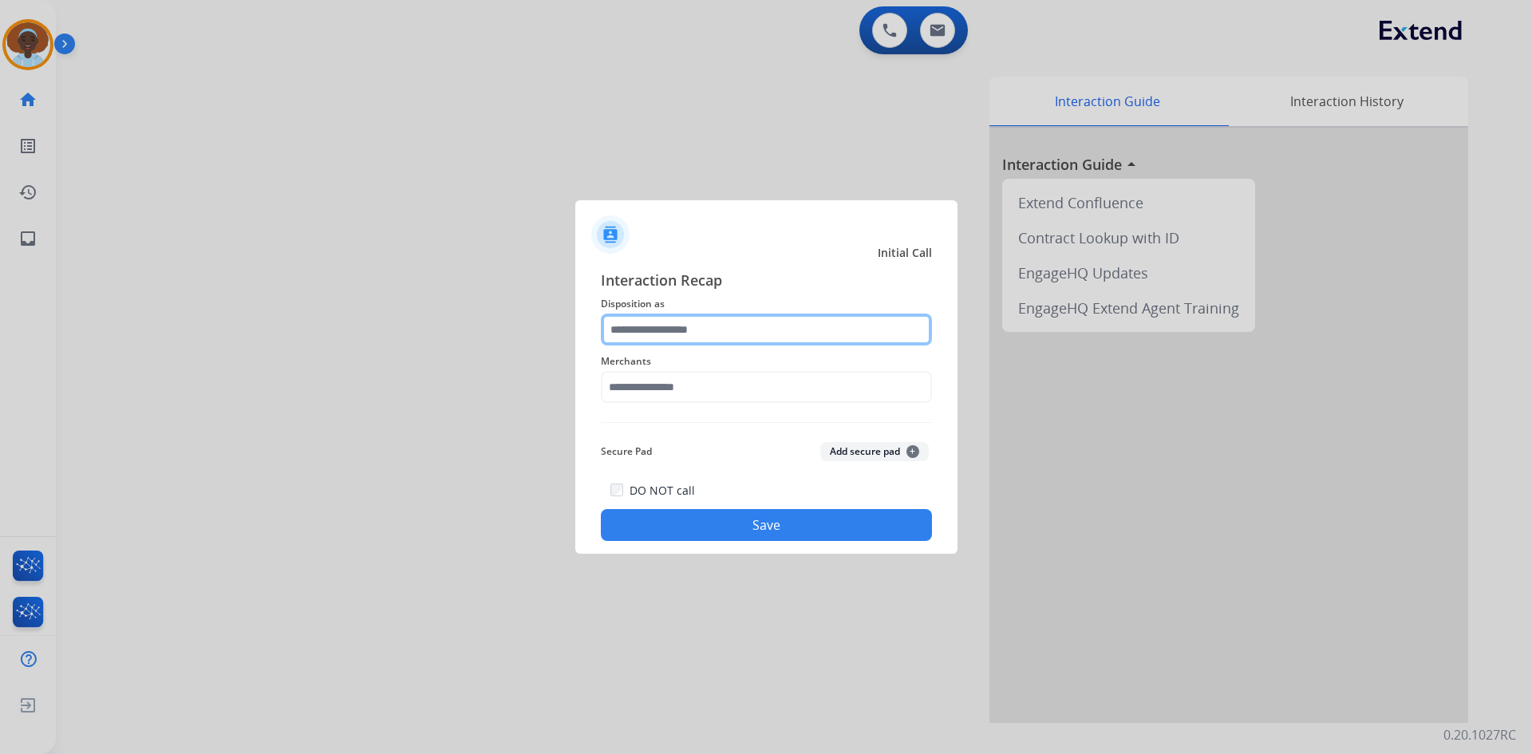
click at [713, 326] on input "text" at bounding box center [766, 329] width 331 height 32
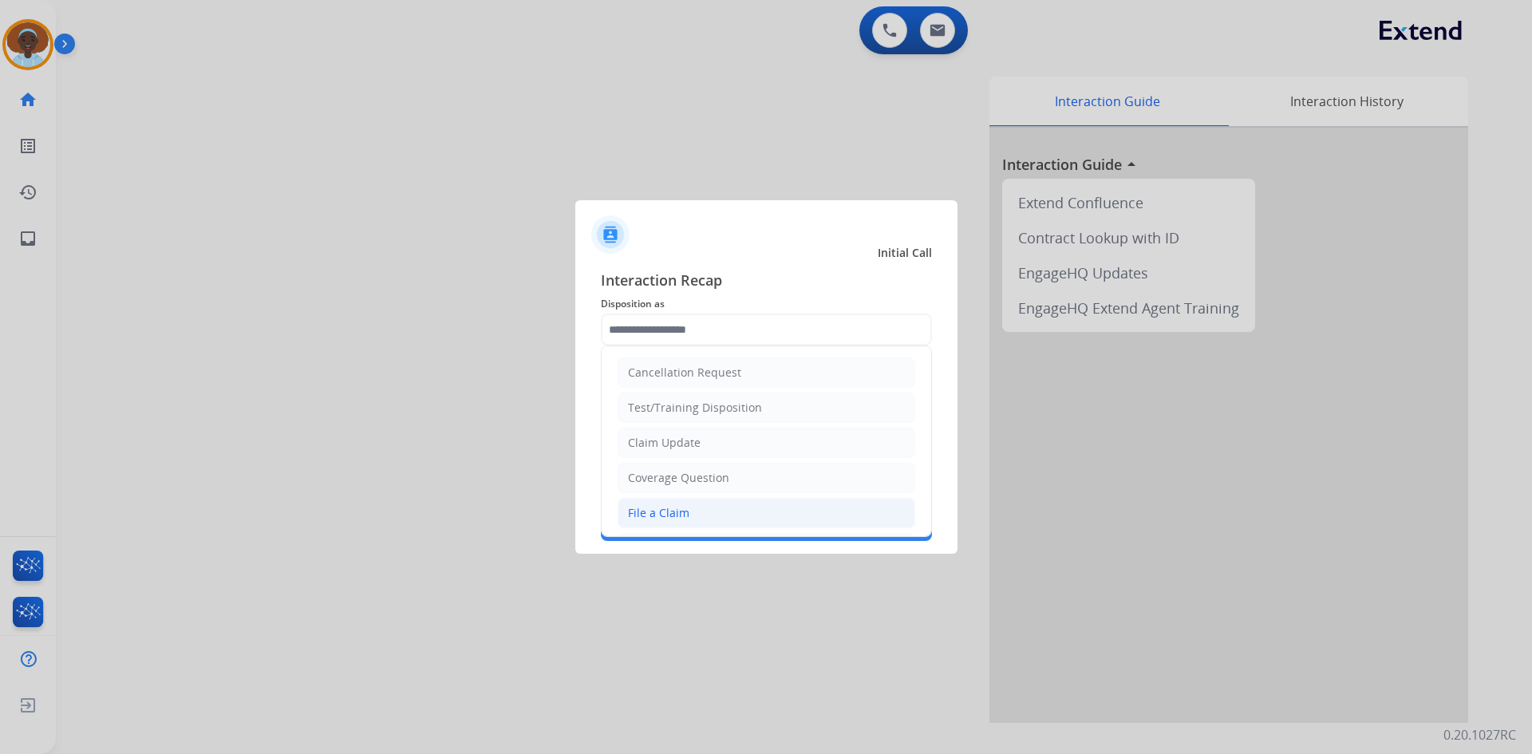
click at [716, 514] on li "File a Claim" at bounding box center [766, 513] width 298 height 30
type input "**********"
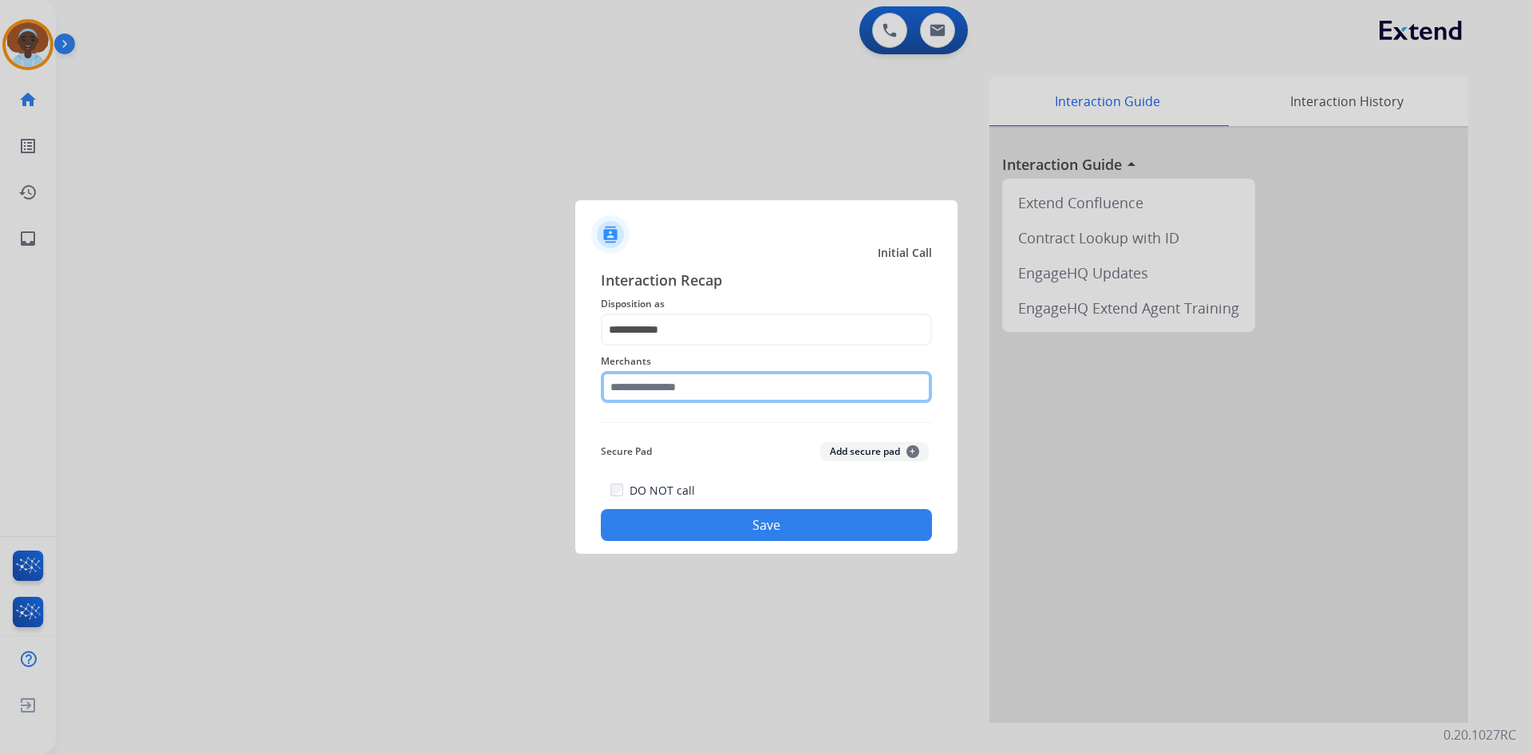
click at [720, 381] on input "text" at bounding box center [766, 387] width 331 height 32
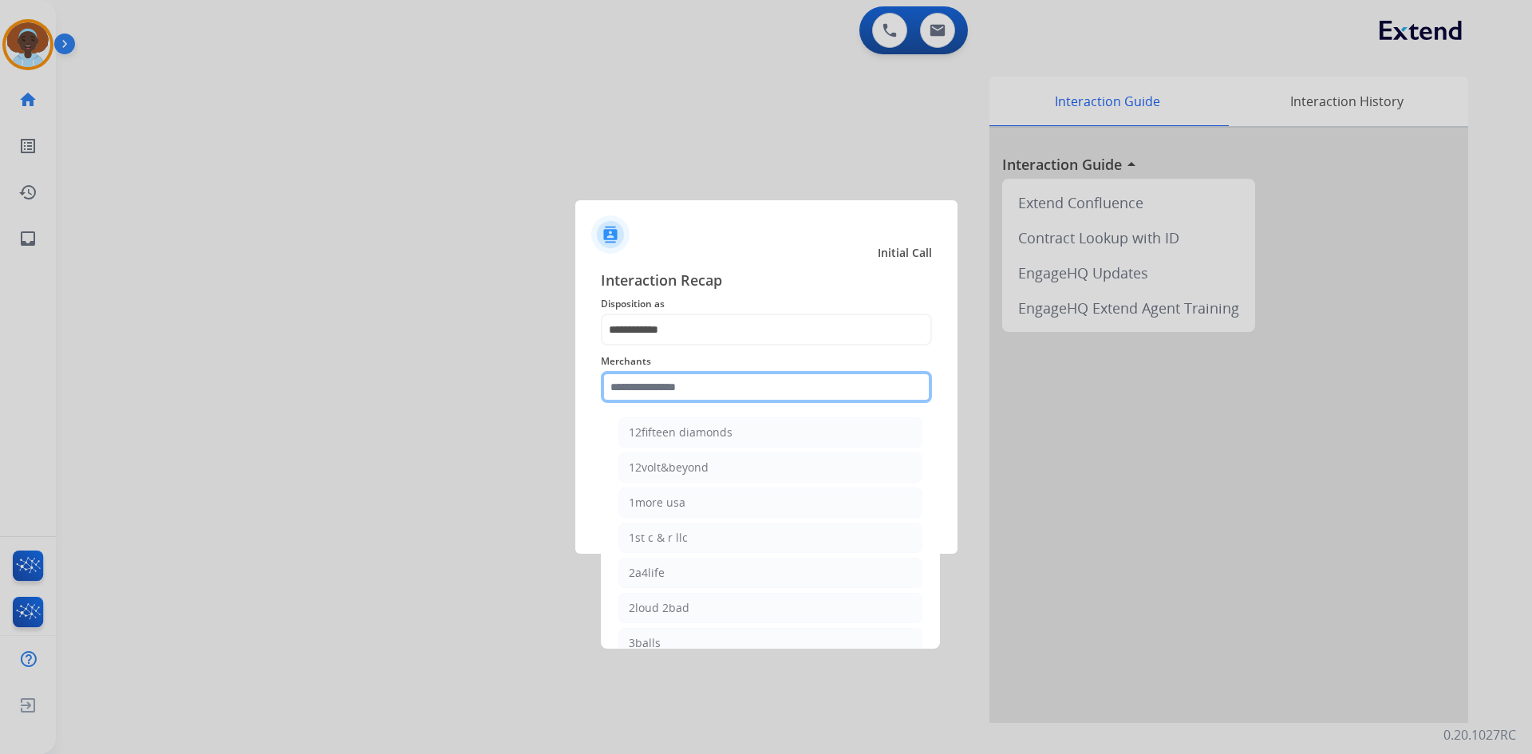
type input "*"
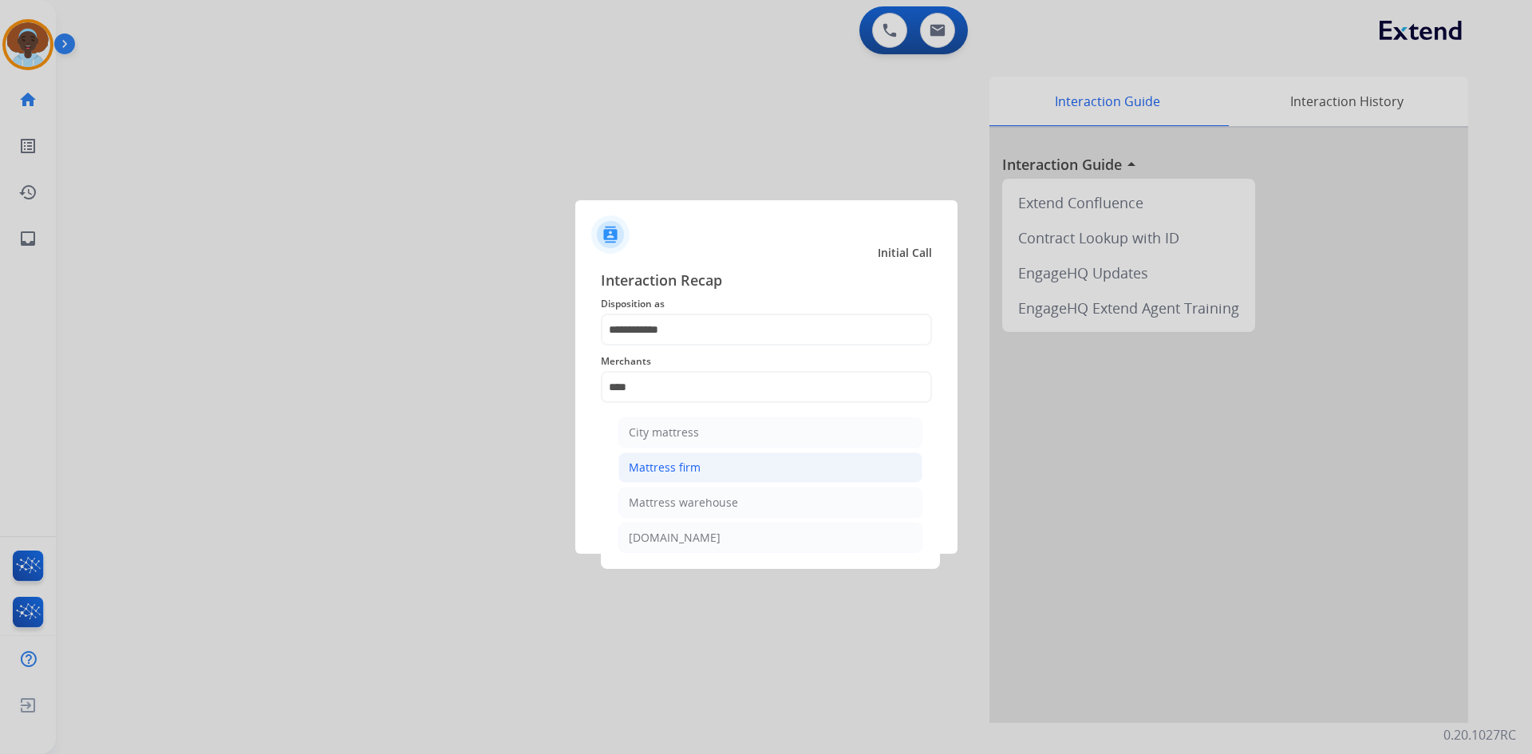
click at [701, 470] on li "Mattress firm" at bounding box center [770, 467] width 304 height 30
type input "**********"
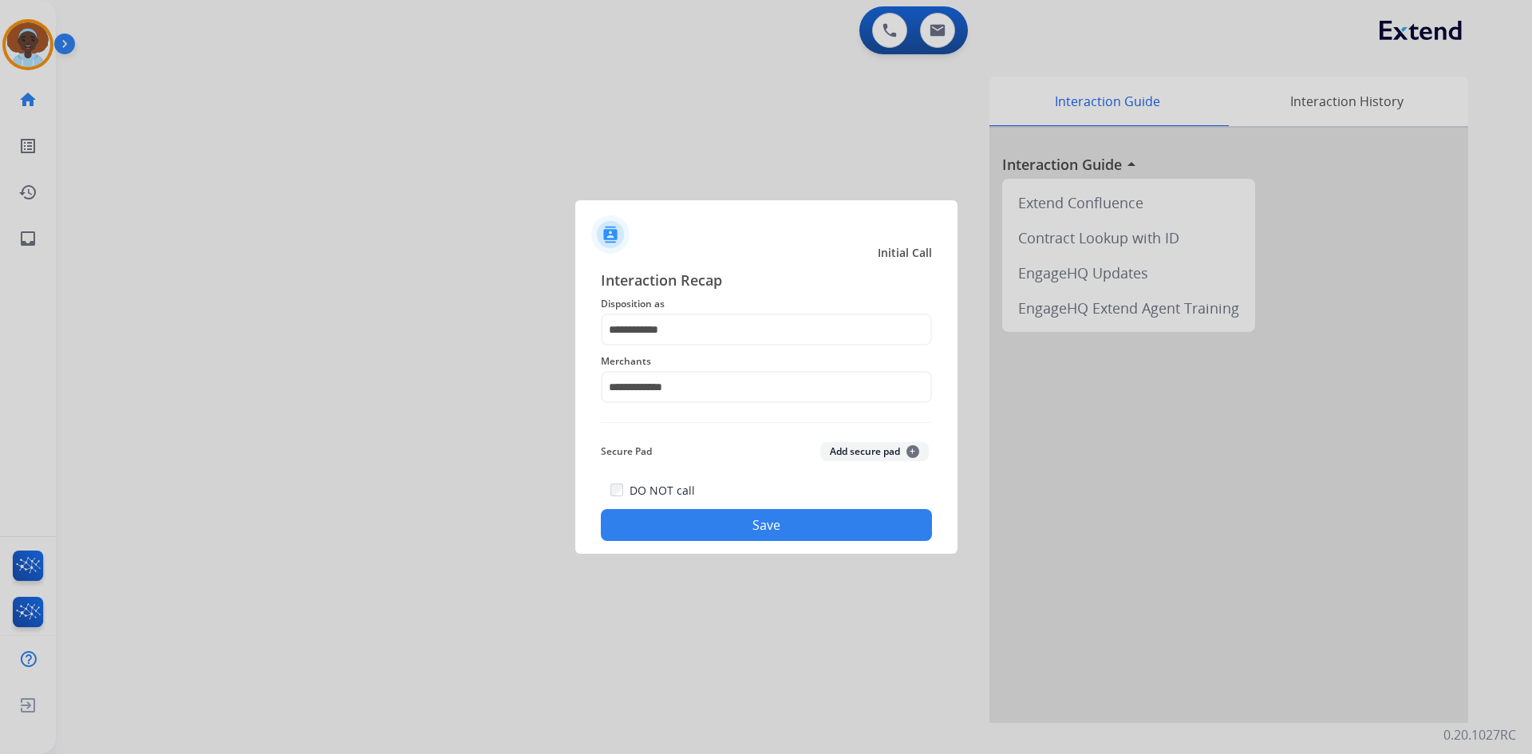
click at [764, 527] on button "Save" at bounding box center [766, 525] width 331 height 32
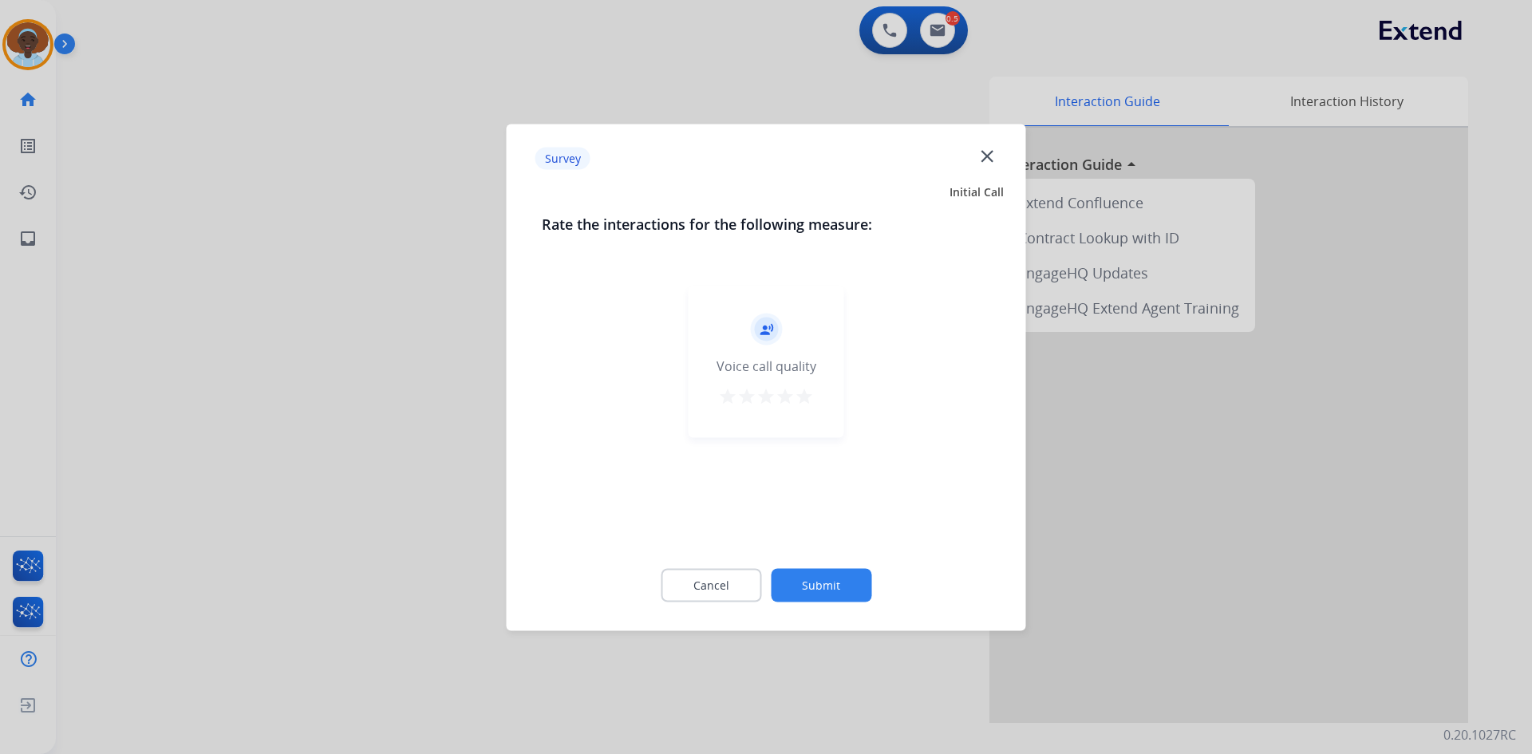
drag, startPoint x: 805, startPoint y: 394, endPoint x: 820, endPoint y: 443, distance: 51.0
click at [806, 393] on mat-icon "star" at bounding box center [804, 395] width 19 height 19
click at [827, 585] on button "Submit" at bounding box center [821, 585] width 101 height 34
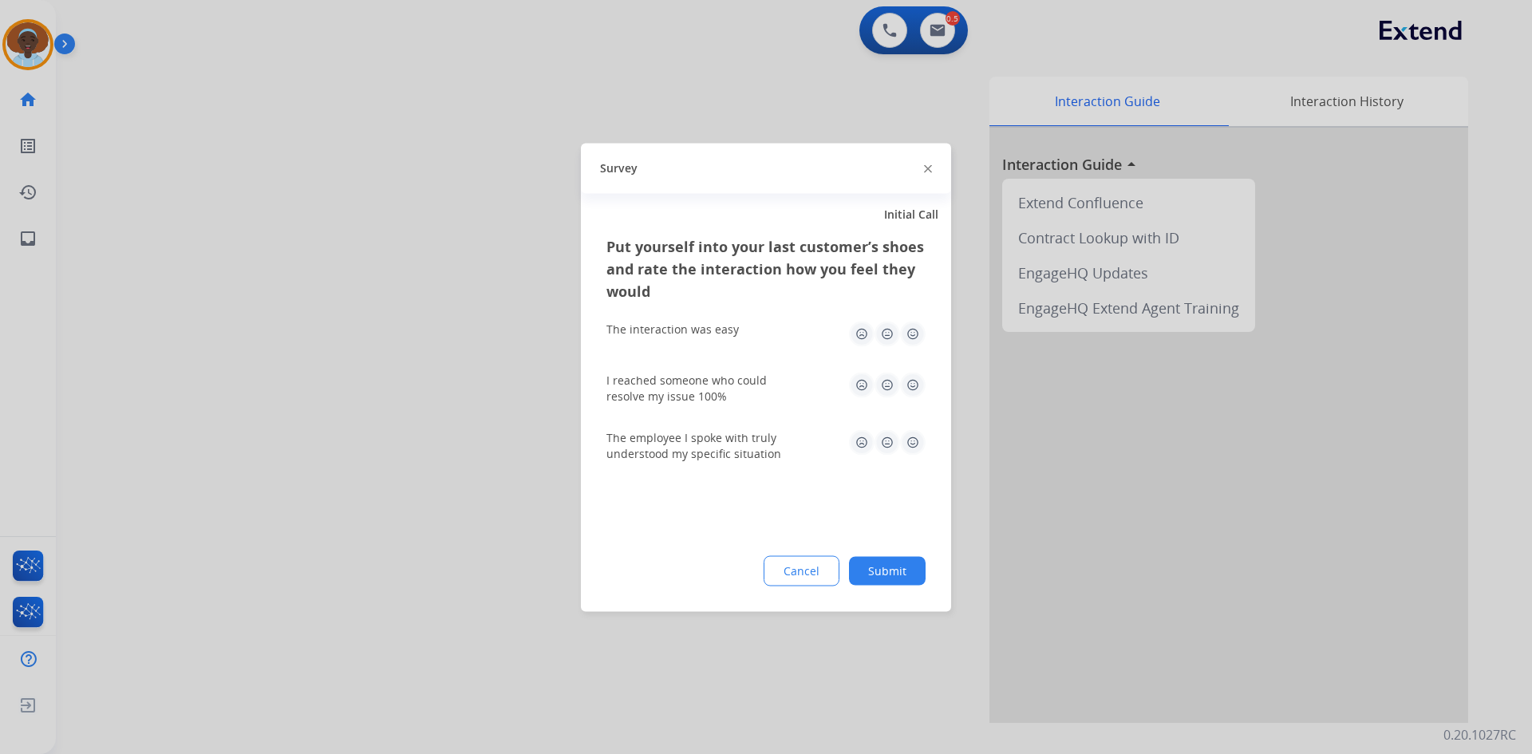
click at [909, 442] on img at bounding box center [913, 442] width 26 height 26
click at [909, 381] on img at bounding box center [913, 385] width 26 height 26
click at [913, 337] on img at bounding box center [913, 334] width 26 height 26
click at [905, 570] on button "Submit" at bounding box center [887, 570] width 77 height 29
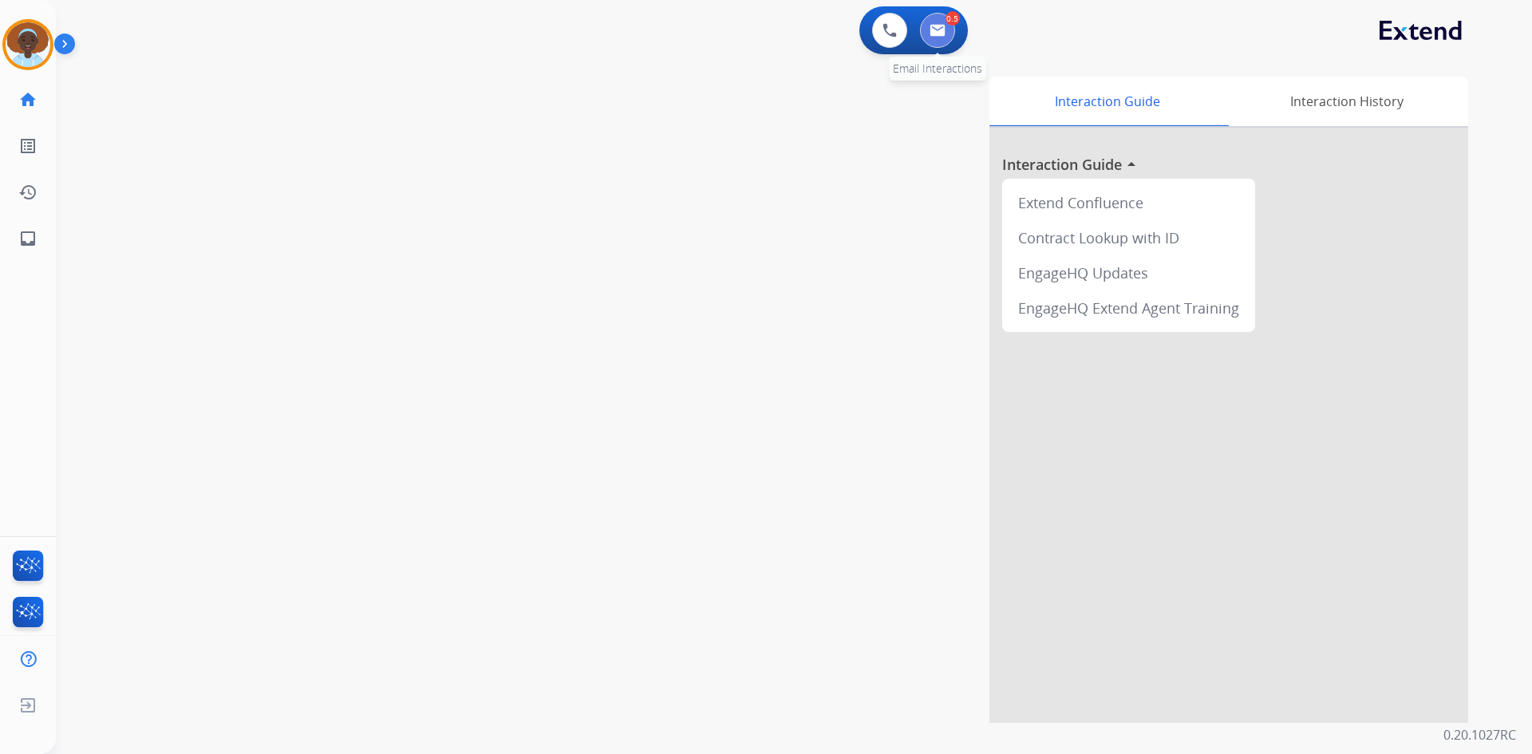
click at [938, 24] on img at bounding box center [937, 30] width 16 height 13
select select "**********"
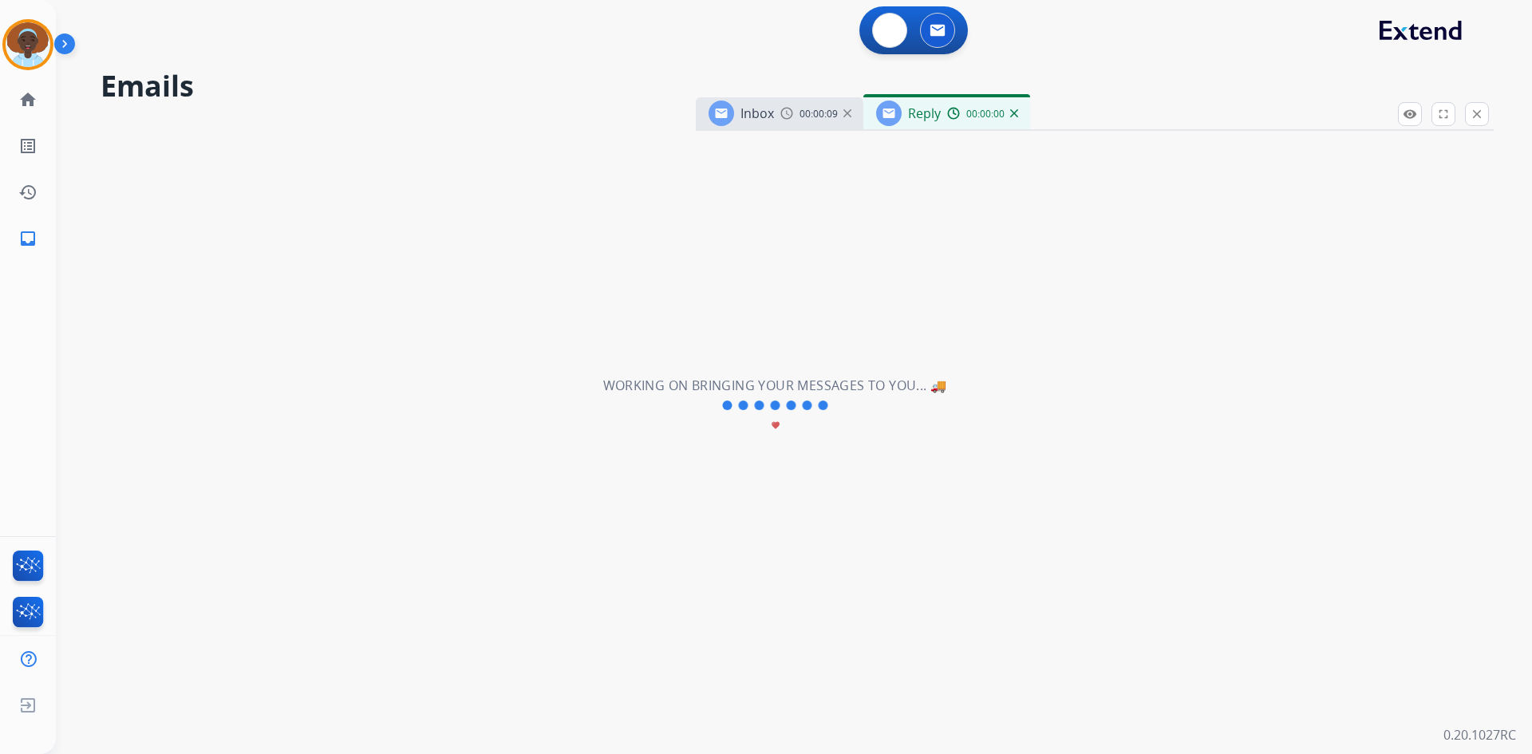
select select "**********"
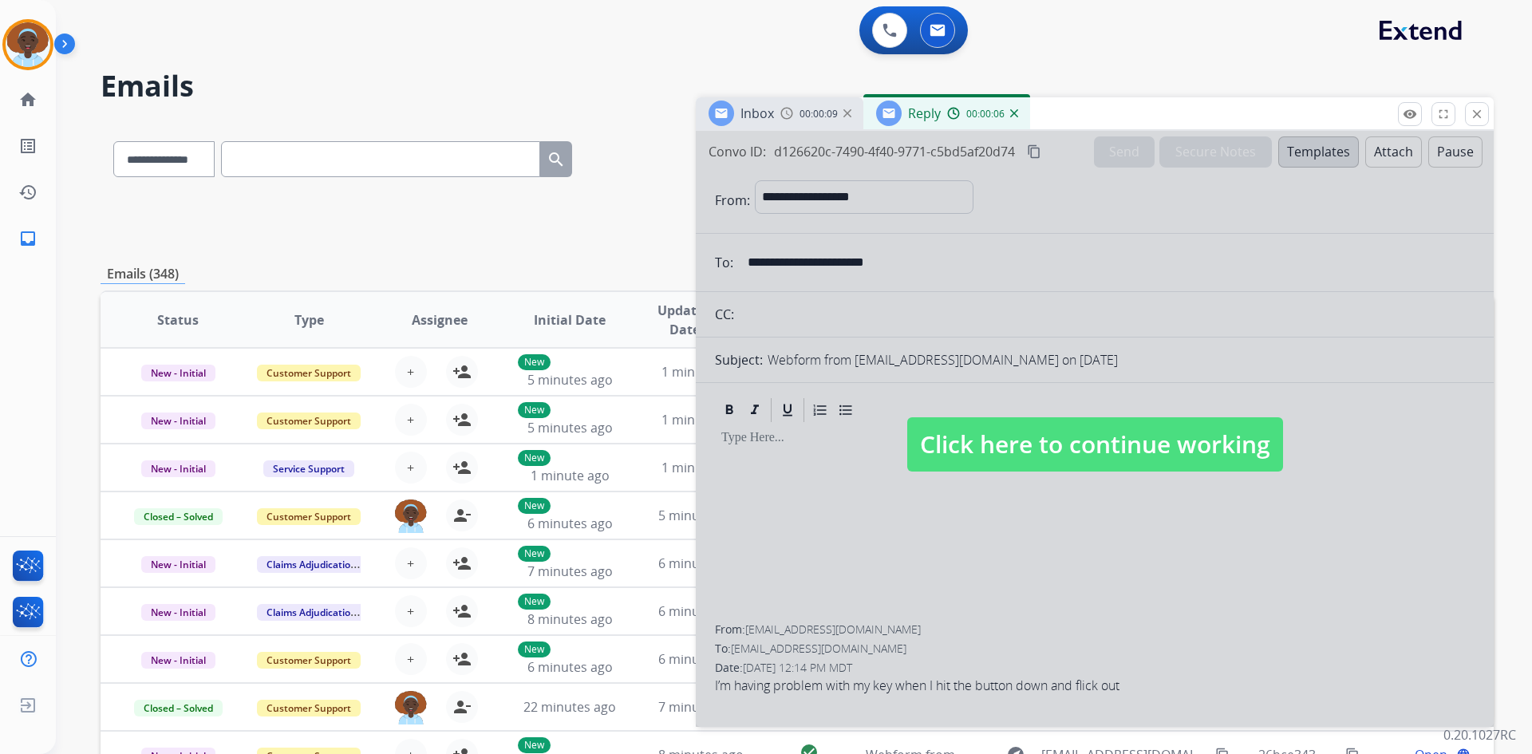
click at [1027, 451] on span "Click here to continue working" at bounding box center [1095, 444] width 376 height 54
select select
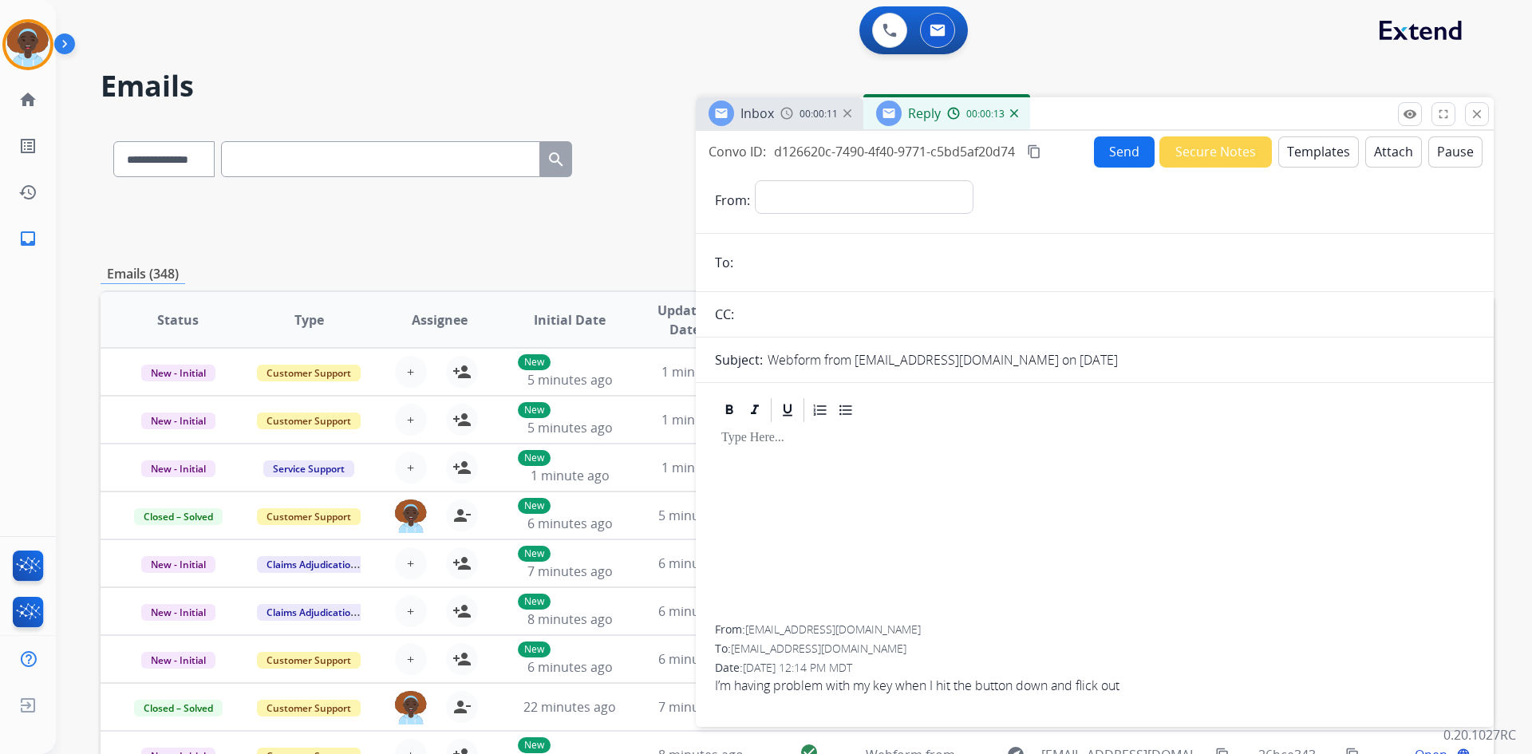
click at [1015, 115] on img at bounding box center [1014, 113] width 8 height 8
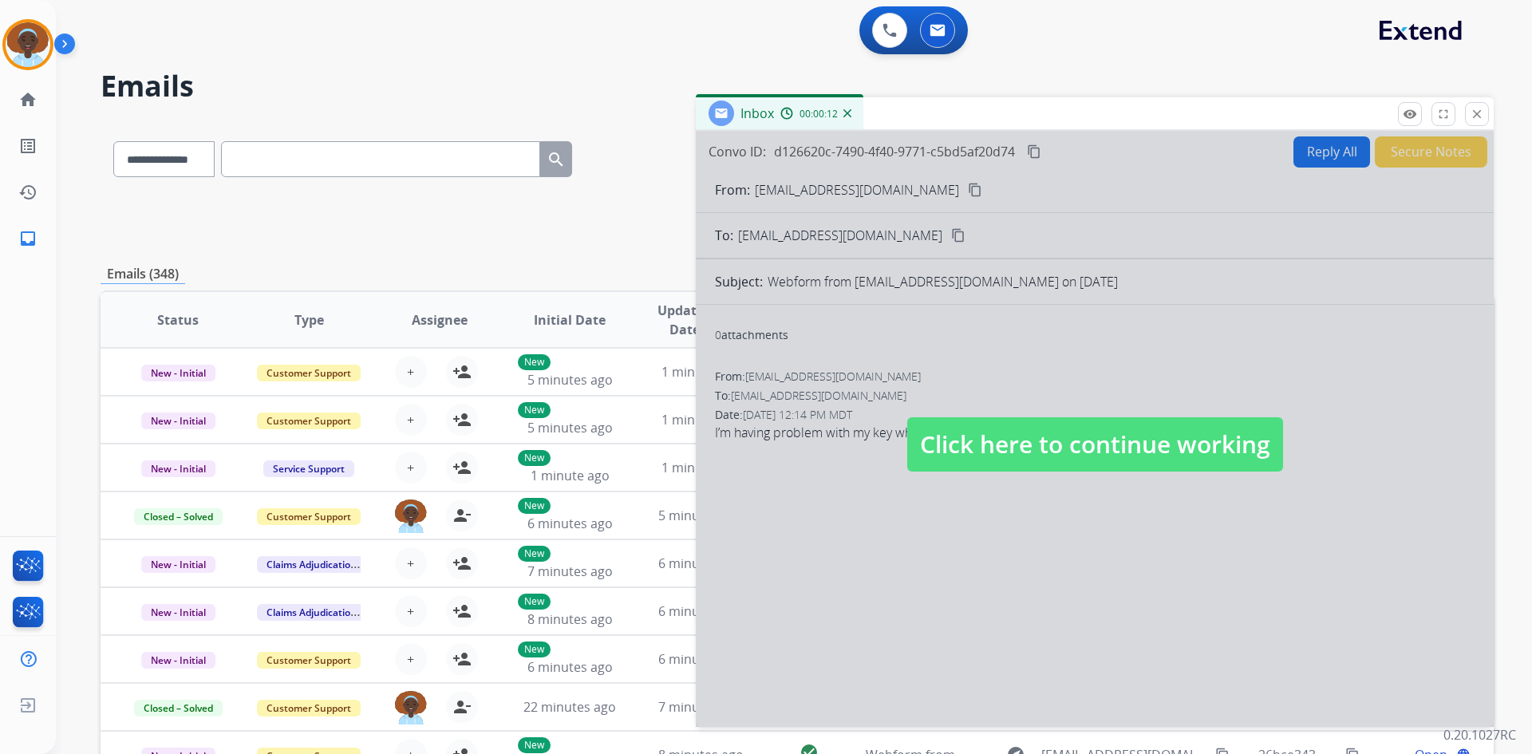
click at [1085, 463] on span "Click here to continue working" at bounding box center [1095, 444] width 376 height 54
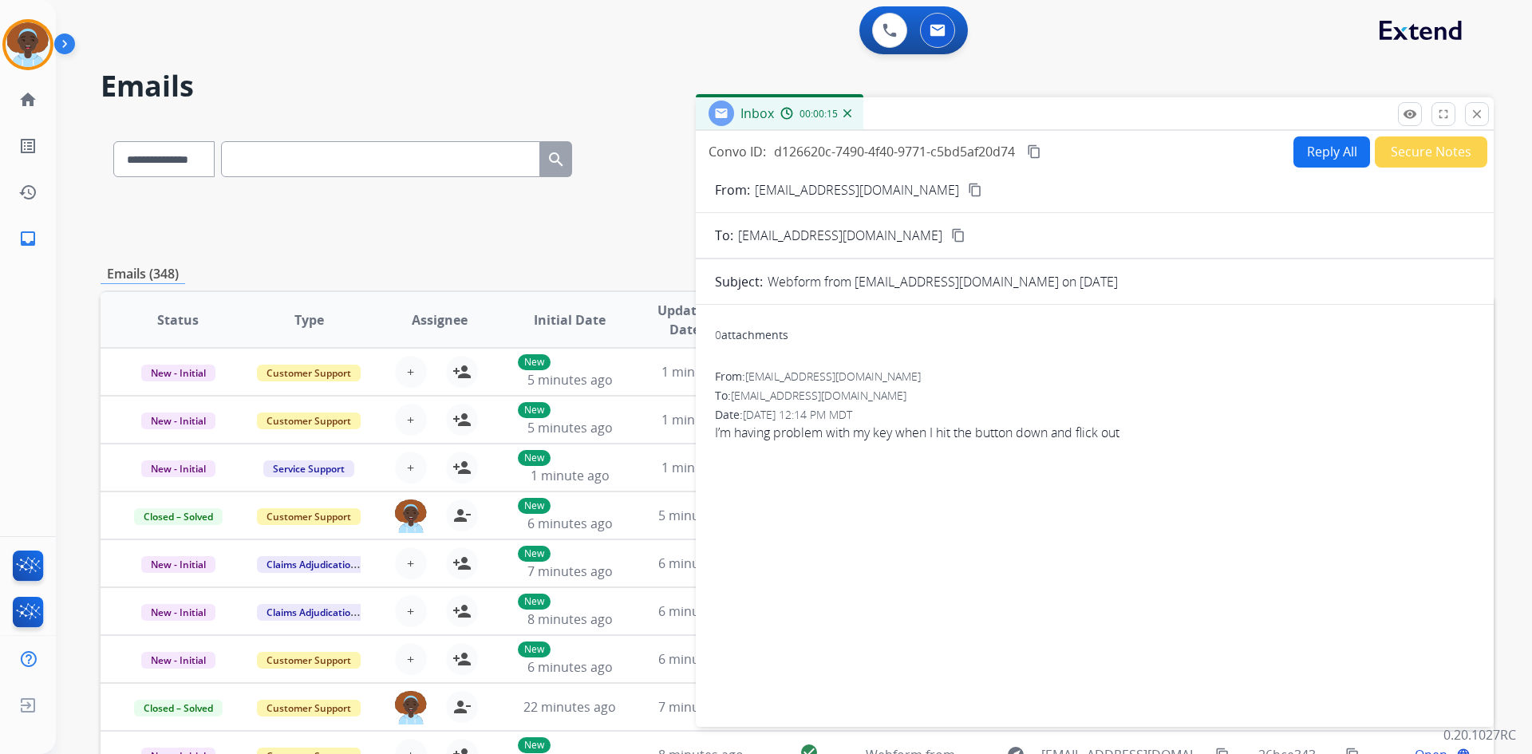
click at [968, 191] on mat-icon "content_copy" at bounding box center [975, 190] width 14 height 14
click at [1323, 151] on button "Reply All" at bounding box center [1331, 151] width 77 height 31
select select "**********"
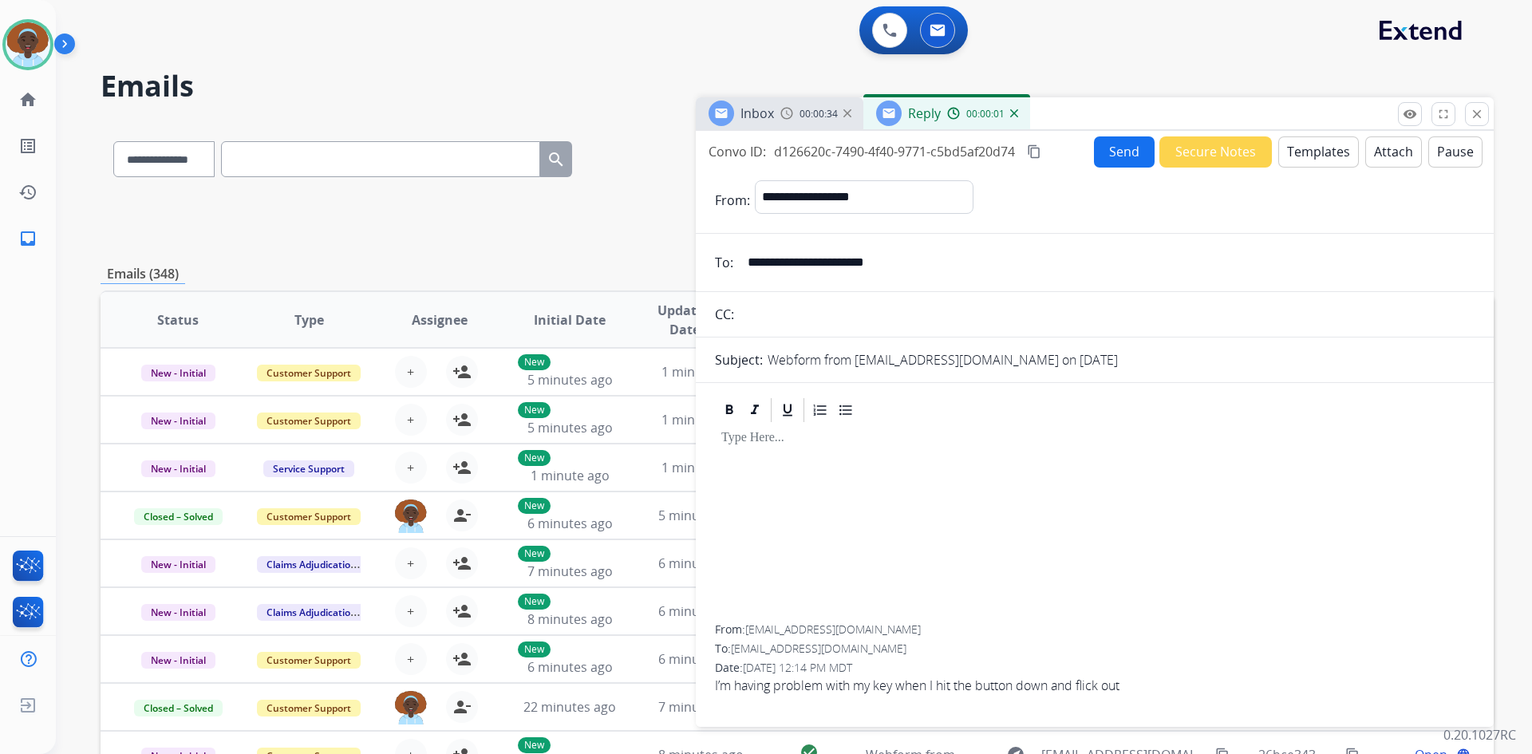
click at [1302, 154] on button "Templates" at bounding box center [1318, 151] width 81 height 31
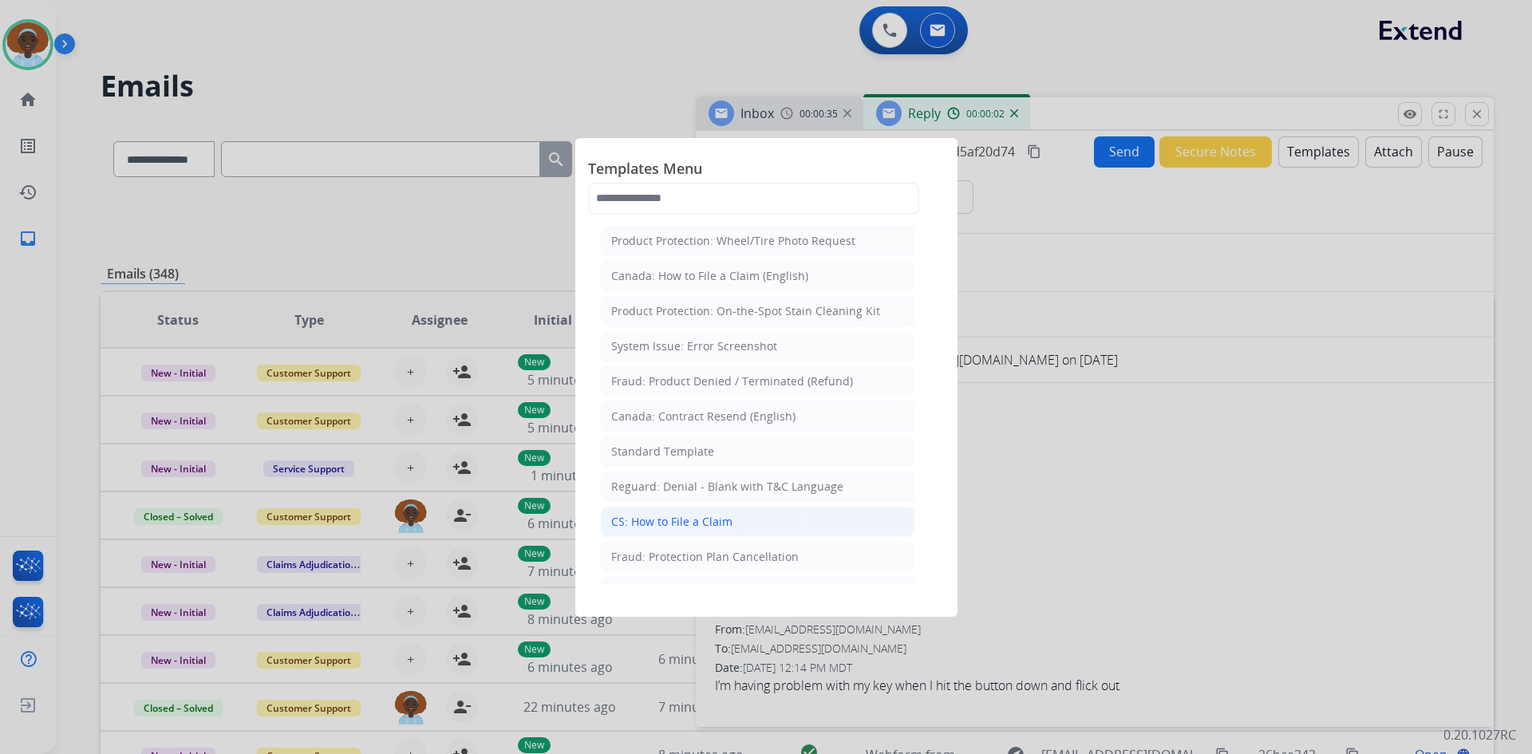
click at [704, 520] on div "CS: How to File a Claim" at bounding box center [671, 522] width 121 height 16
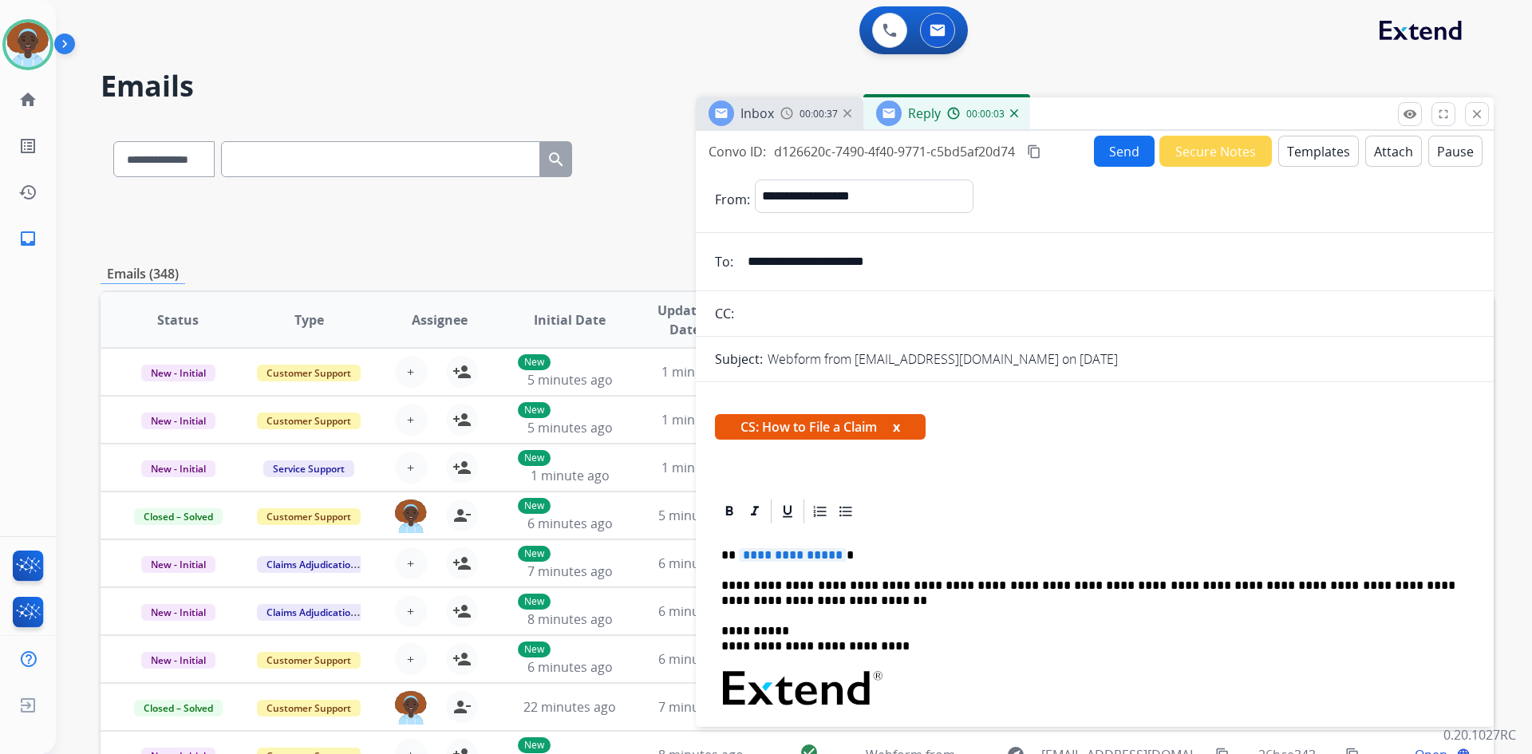
click at [815, 555] on span "**********" at bounding box center [793, 555] width 108 height 14
click at [1111, 156] on button "Send" at bounding box center [1124, 151] width 61 height 31
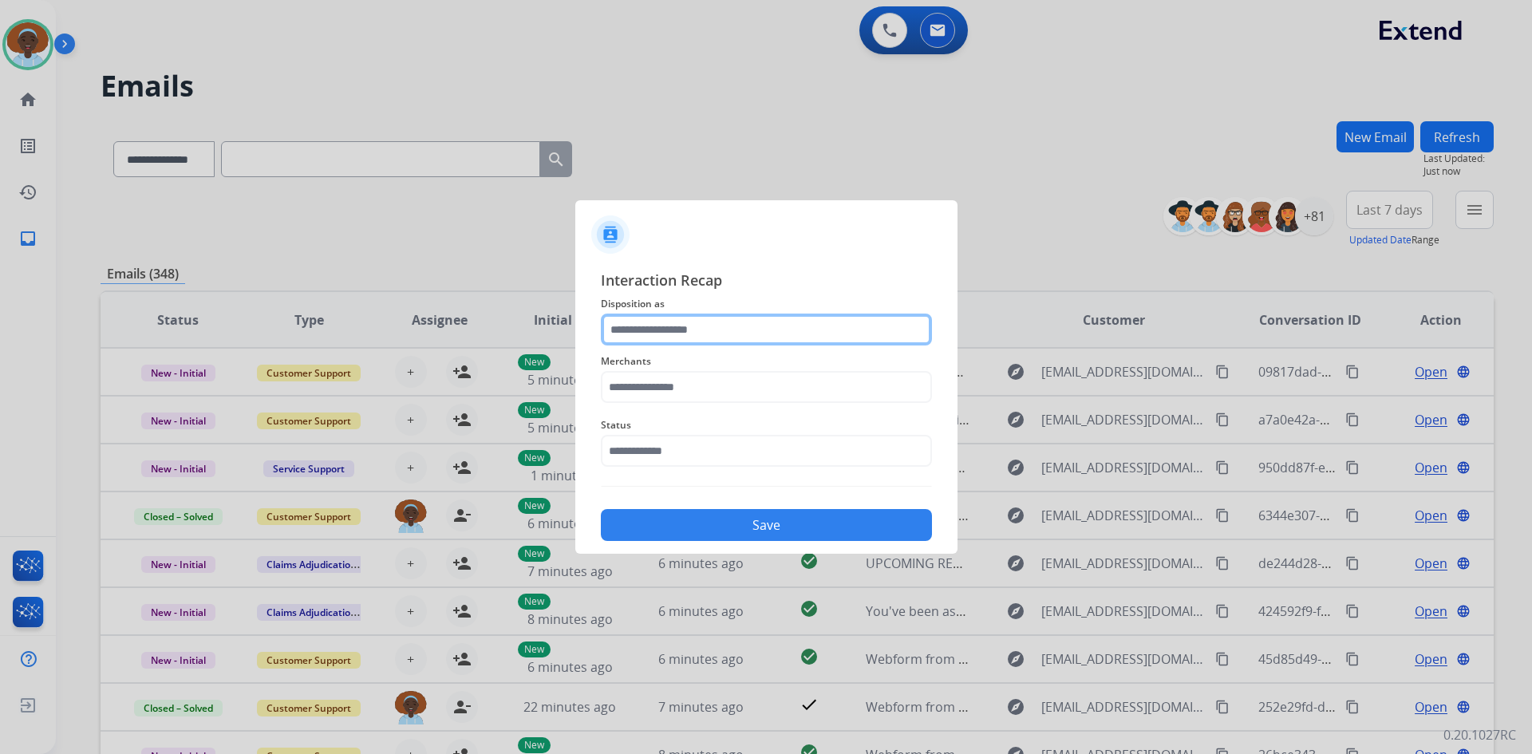
click at [710, 321] on input "text" at bounding box center [766, 329] width 331 height 32
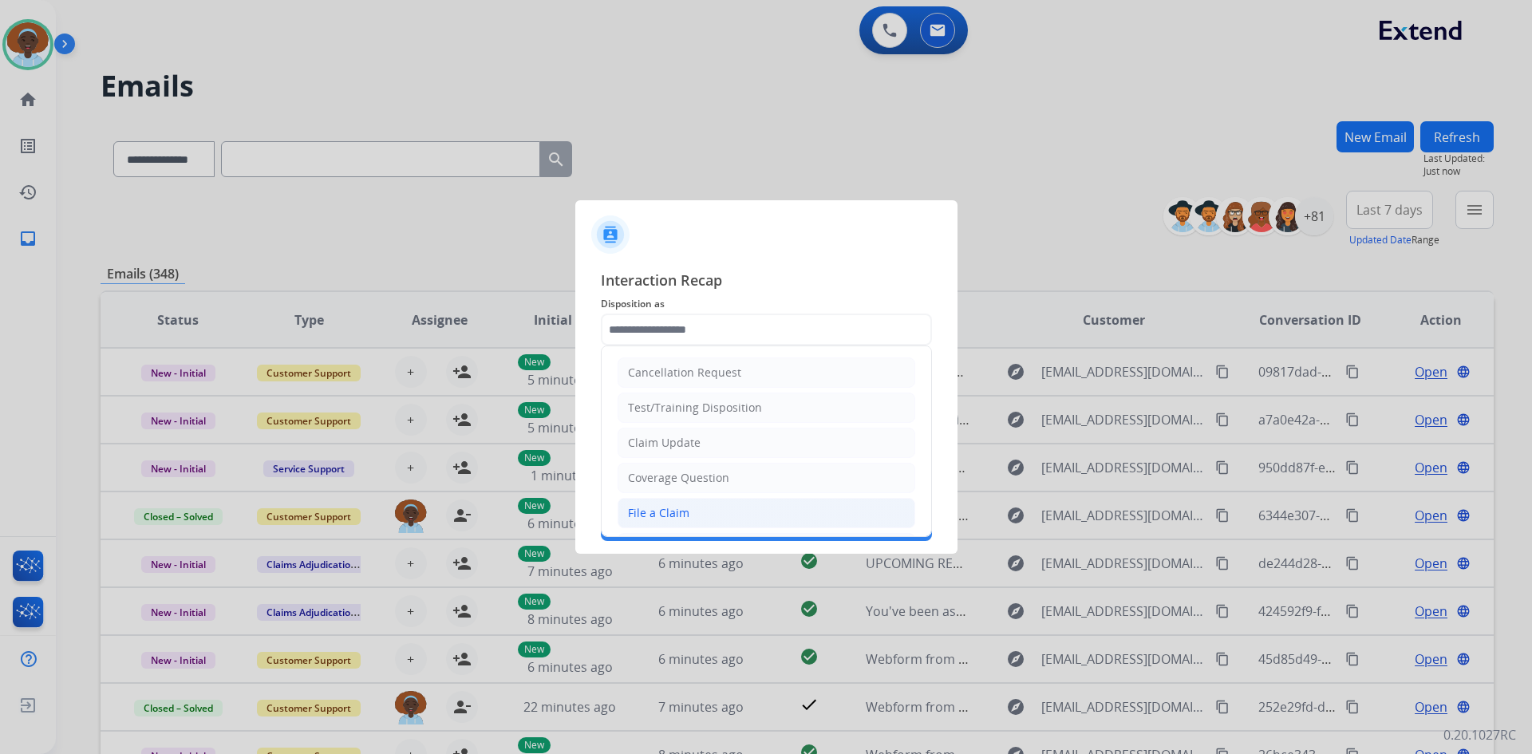
click at [716, 511] on li "File a Claim" at bounding box center [766, 513] width 298 height 30
type input "**********"
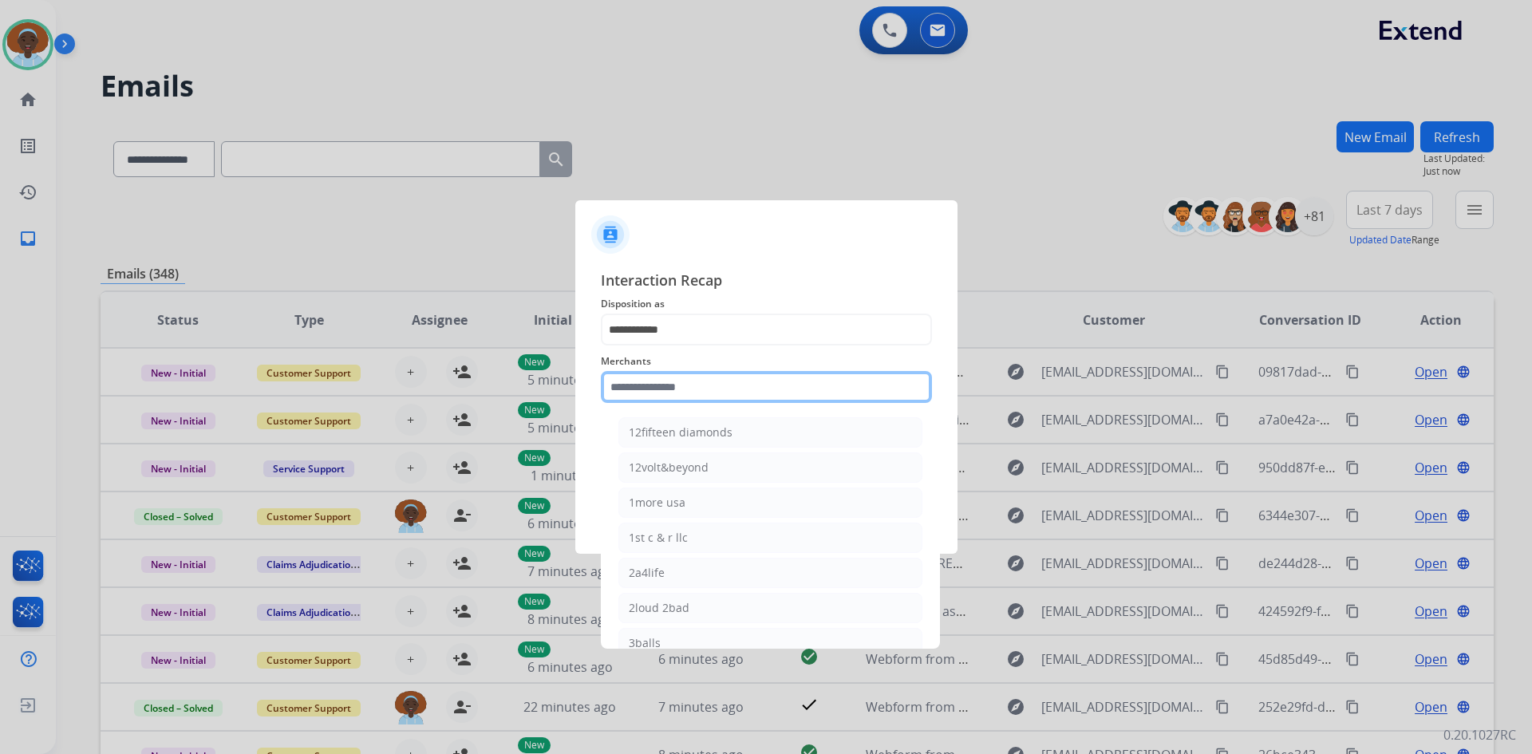
click at [732, 378] on input "text" at bounding box center [766, 387] width 331 height 32
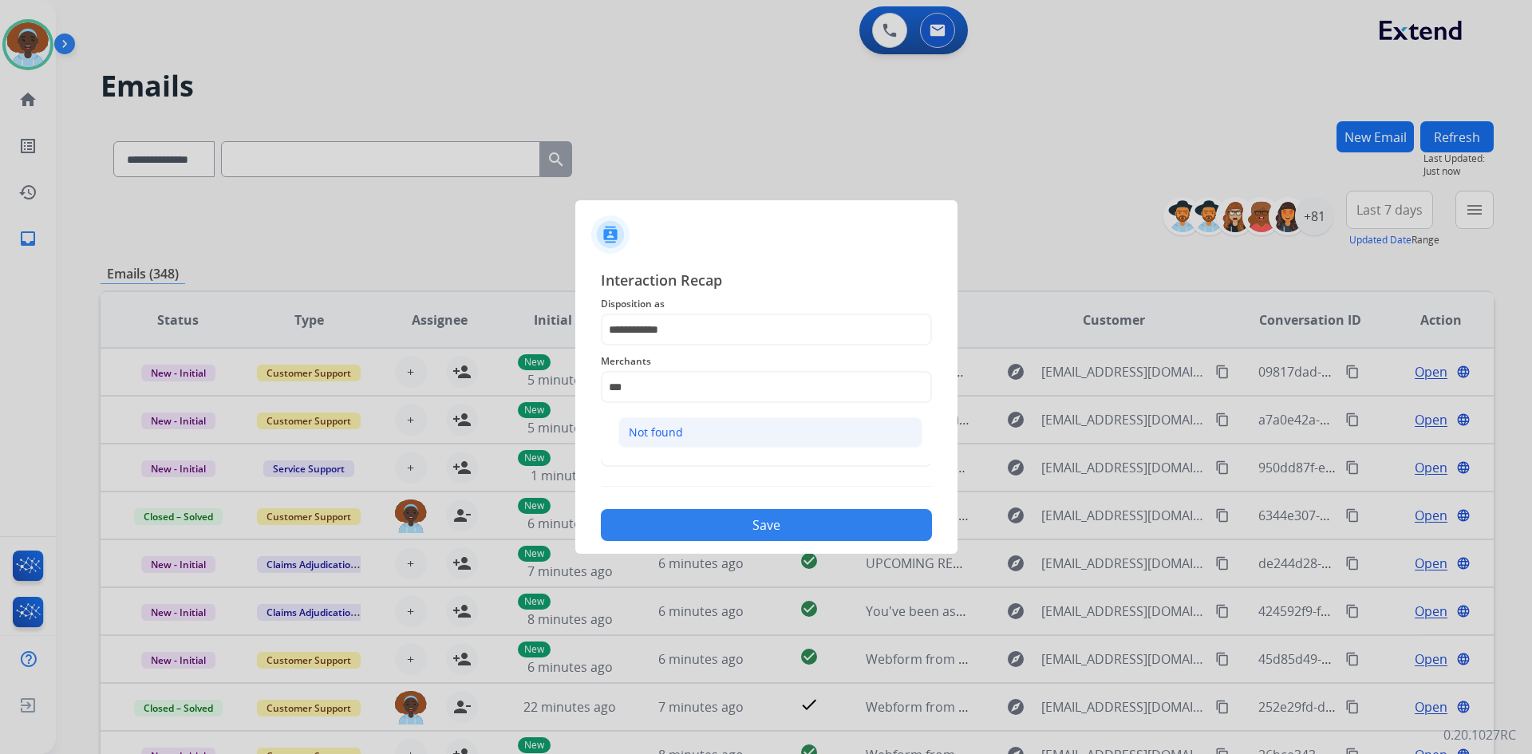
click at [715, 434] on li "Not found" at bounding box center [770, 432] width 304 height 30
type input "*********"
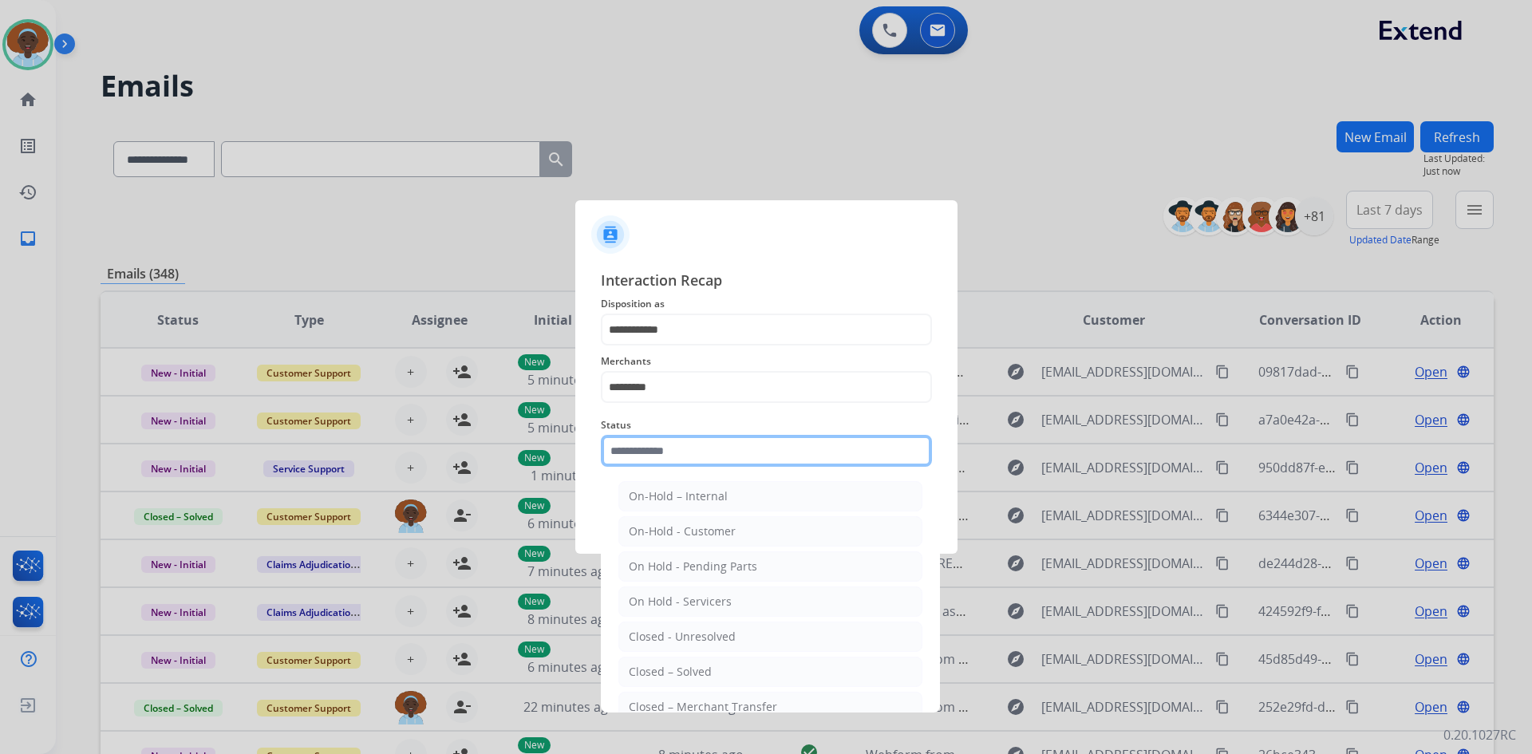
click at [716, 459] on input "text" at bounding box center [766, 451] width 331 height 32
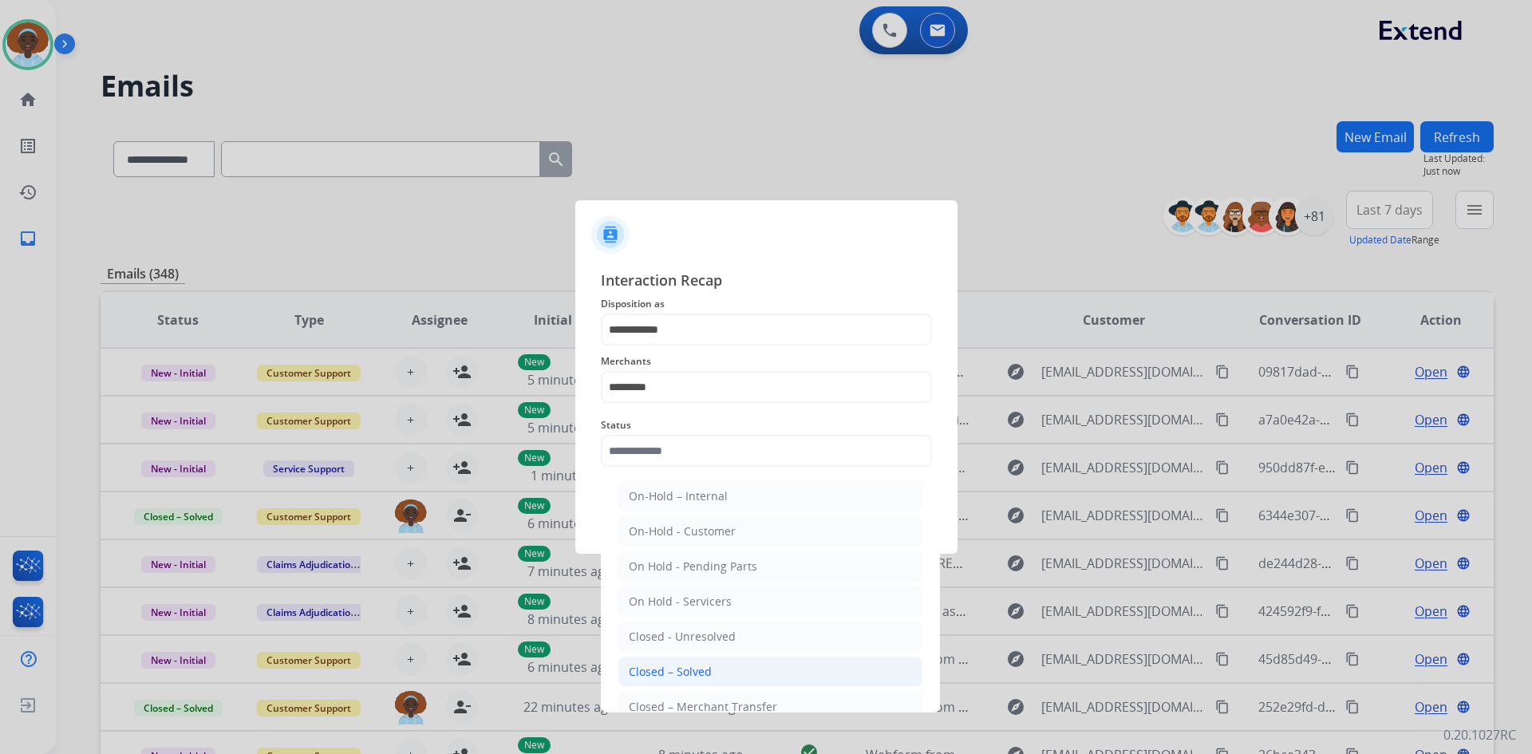
click at [716, 678] on li "Closed – Solved" at bounding box center [770, 672] width 304 height 30
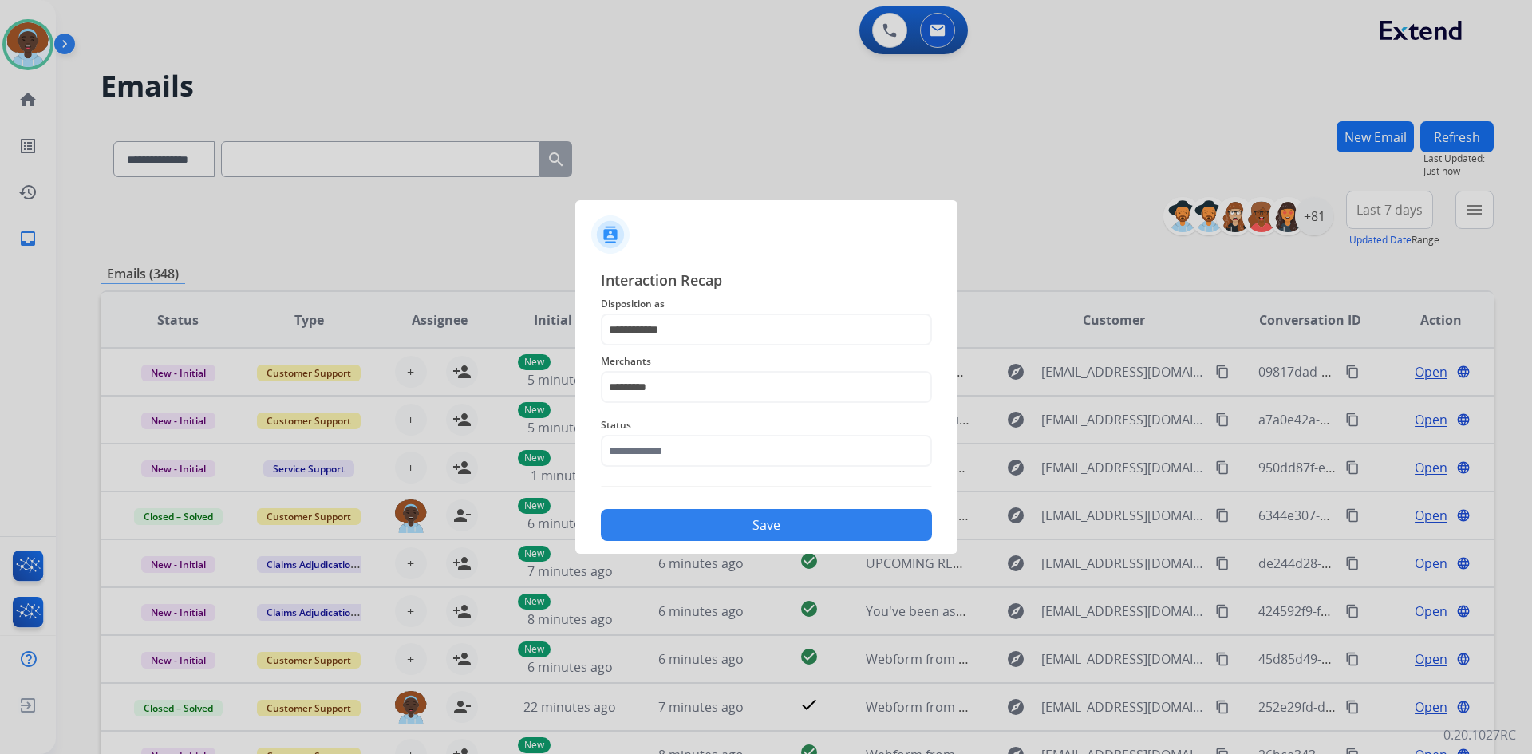
type input "**********"
click at [825, 538] on button "Save" at bounding box center [766, 525] width 331 height 32
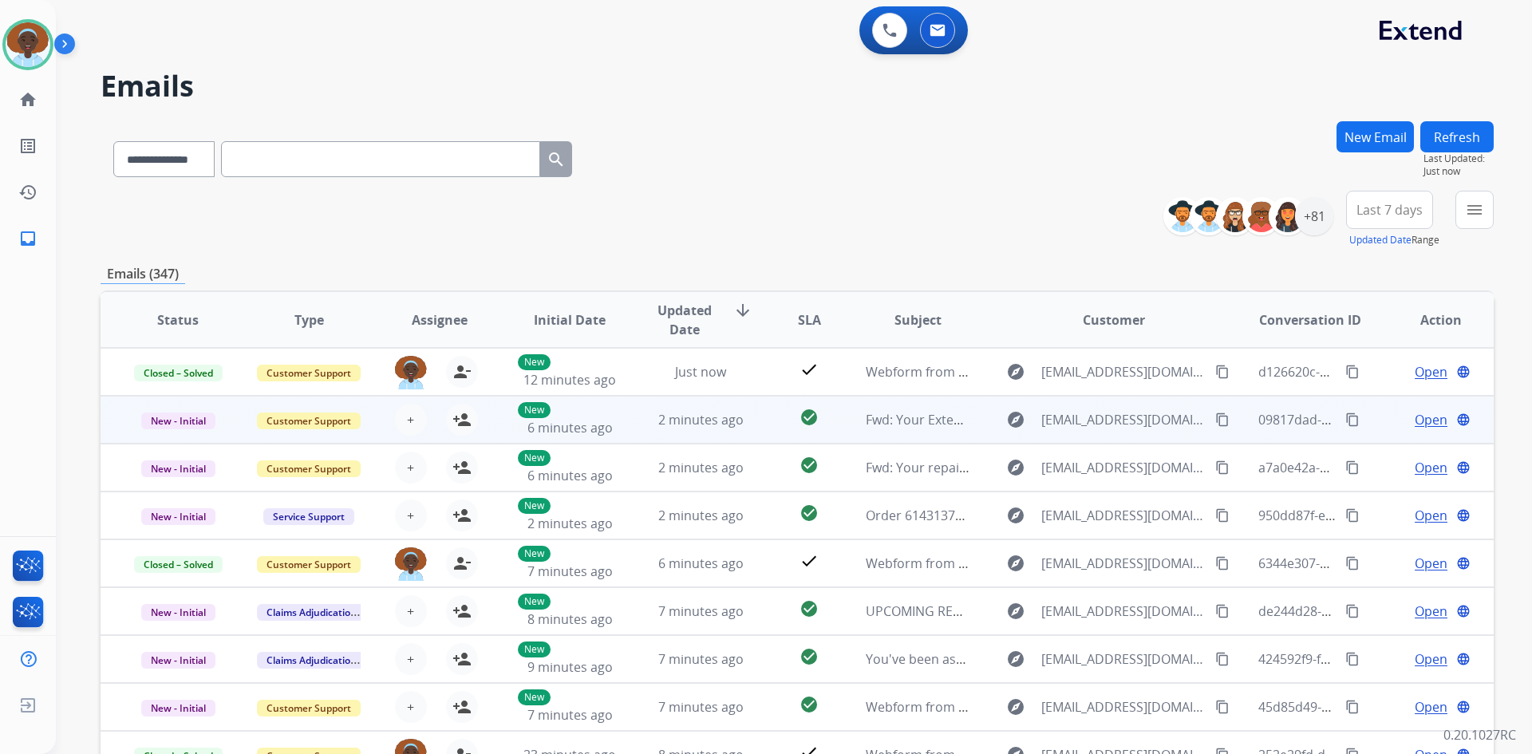
click at [1428, 423] on span "Open" at bounding box center [1430, 419] width 33 height 19
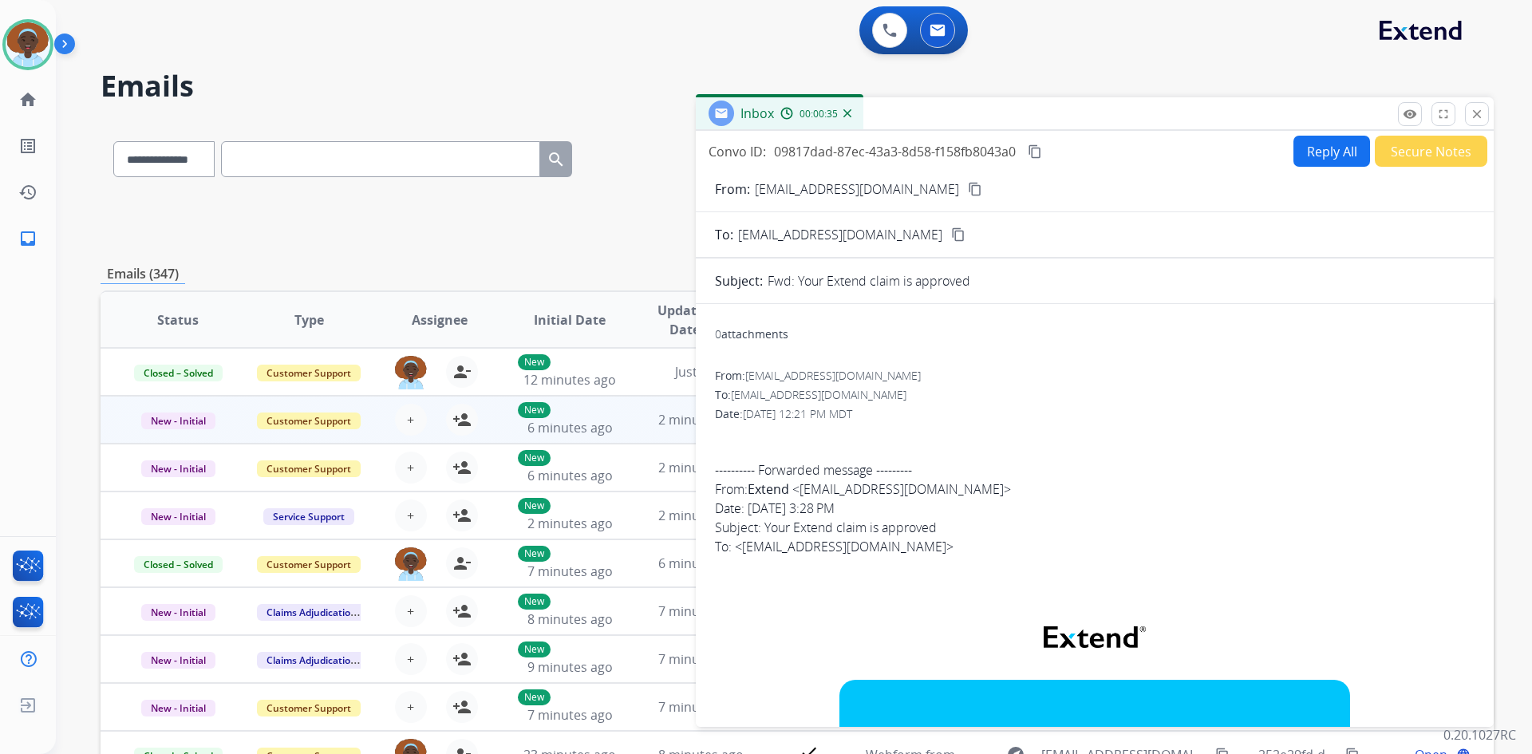
click at [1416, 150] on button "Secure Notes" at bounding box center [1430, 151] width 112 height 31
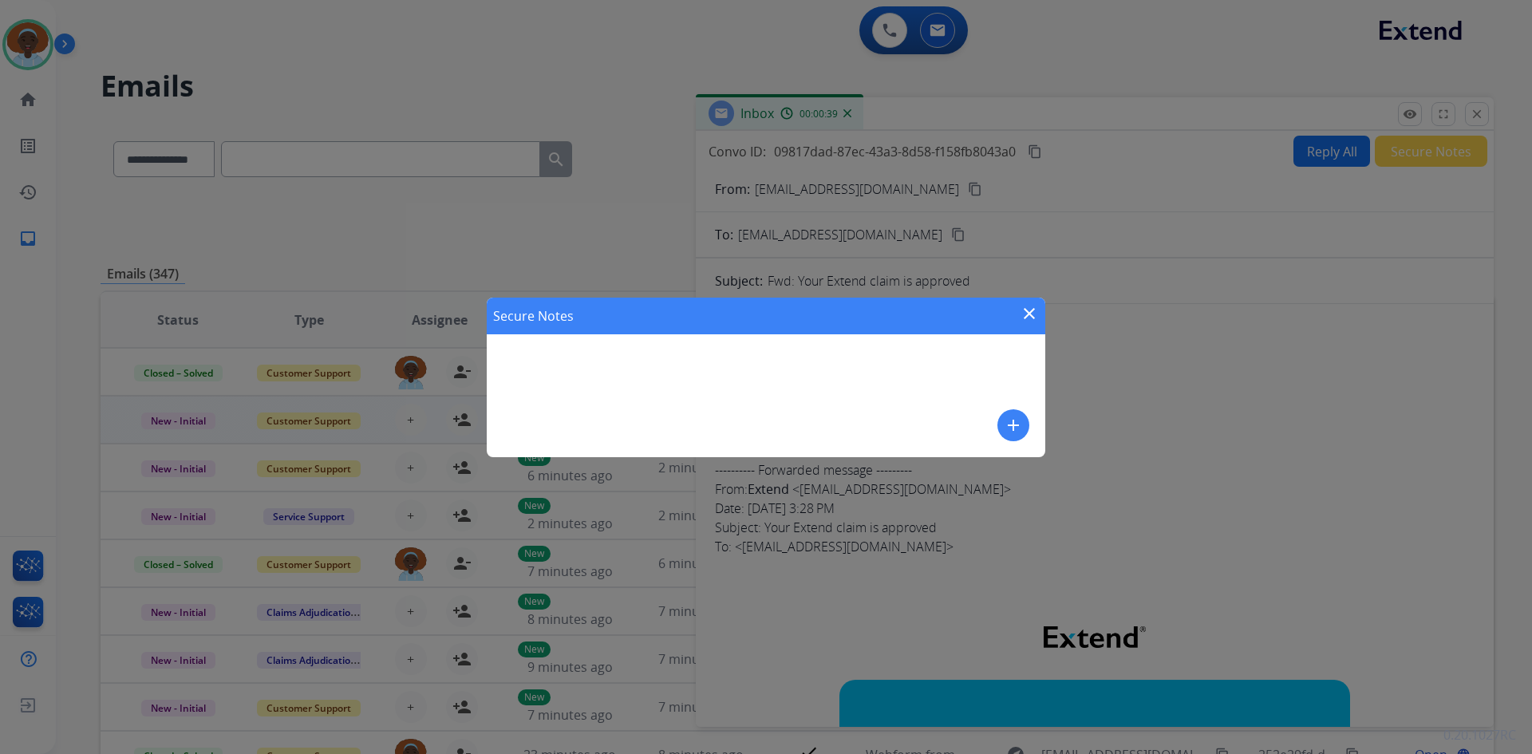
click at [1025, 304] on mat-icon "close" at bounding box center [1028, 313] width 19 height 19
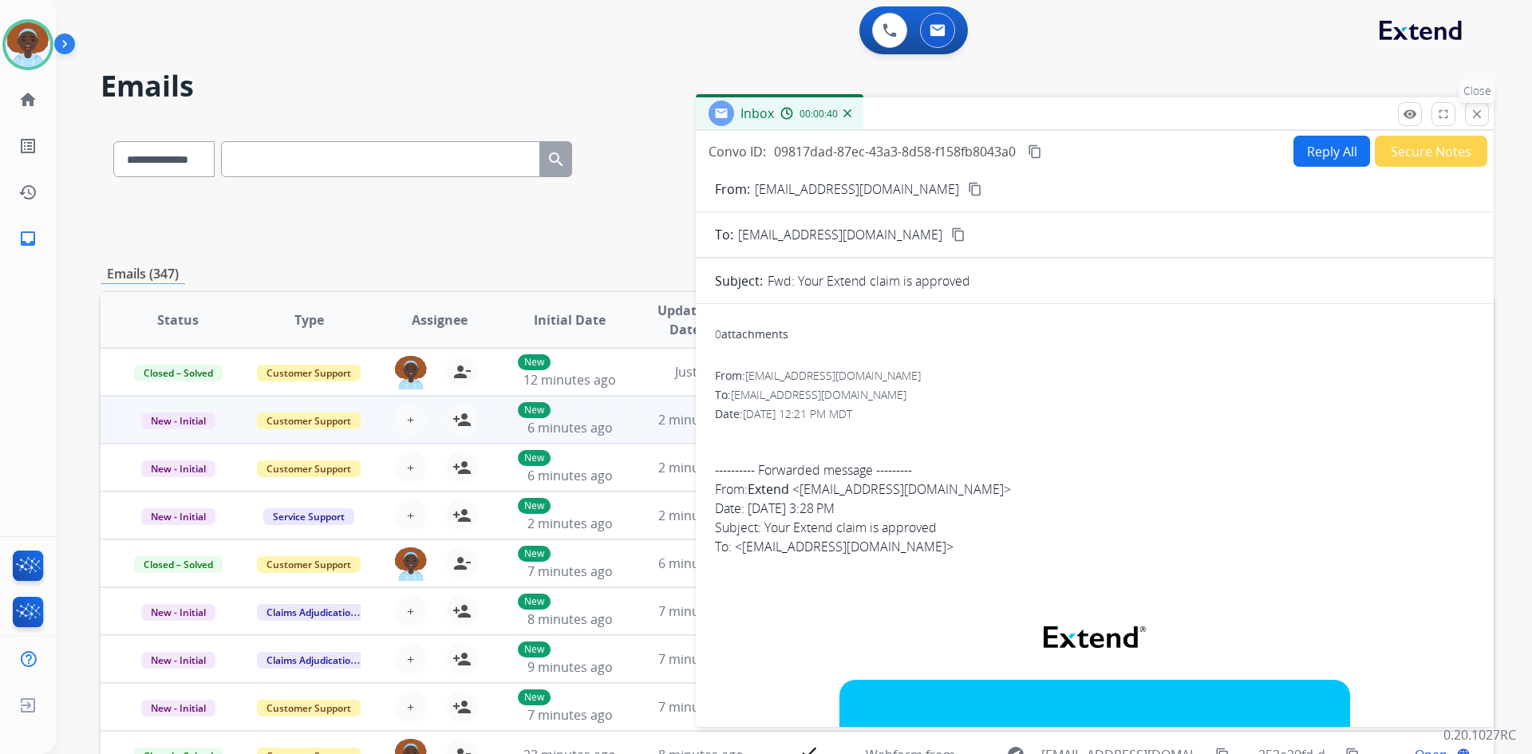
click at [1480, 109] on mat-icon "close" at bounding box center [1476, 114] width 14 height 14
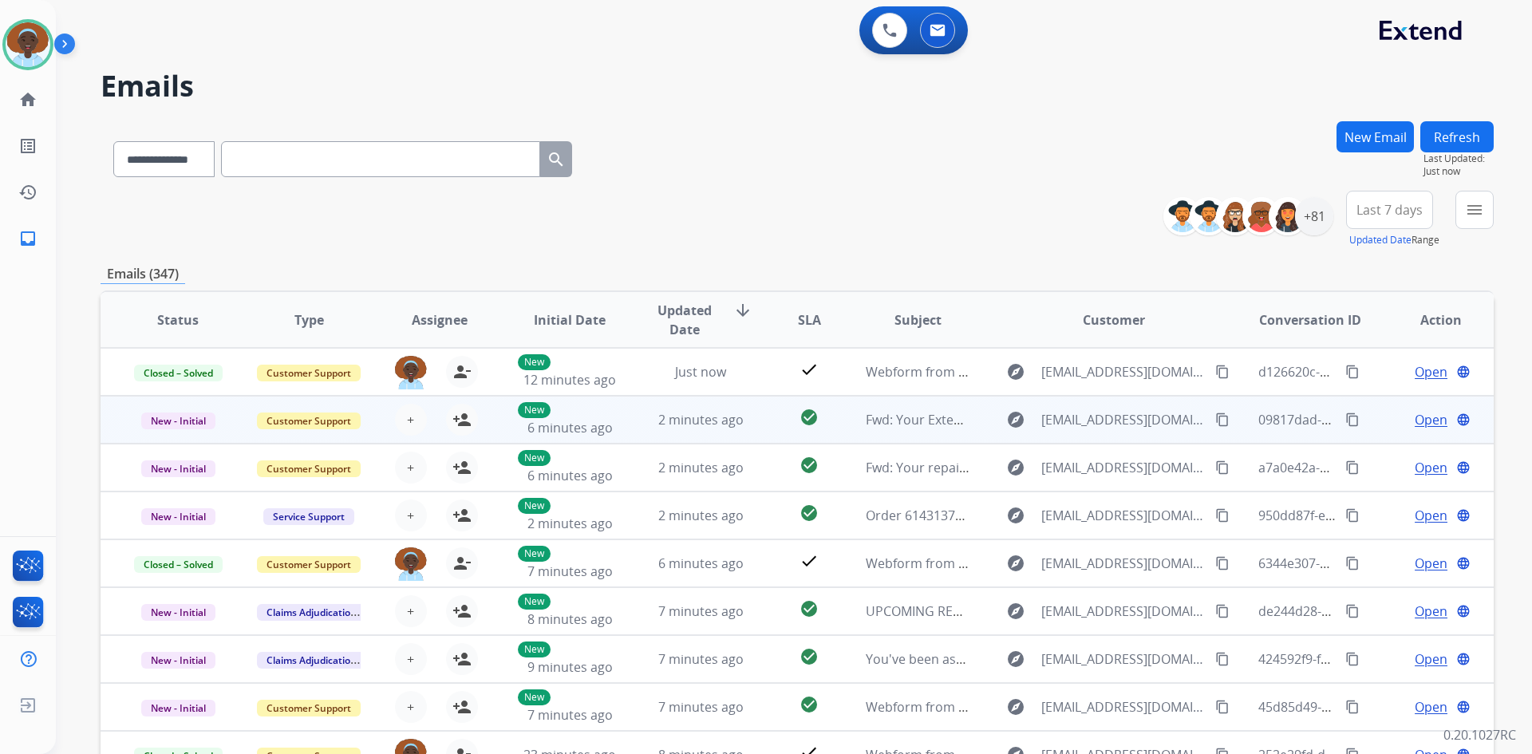
click at [1414, 419] on span "Open" at bounding box center [1430, 419] width 33 height 19
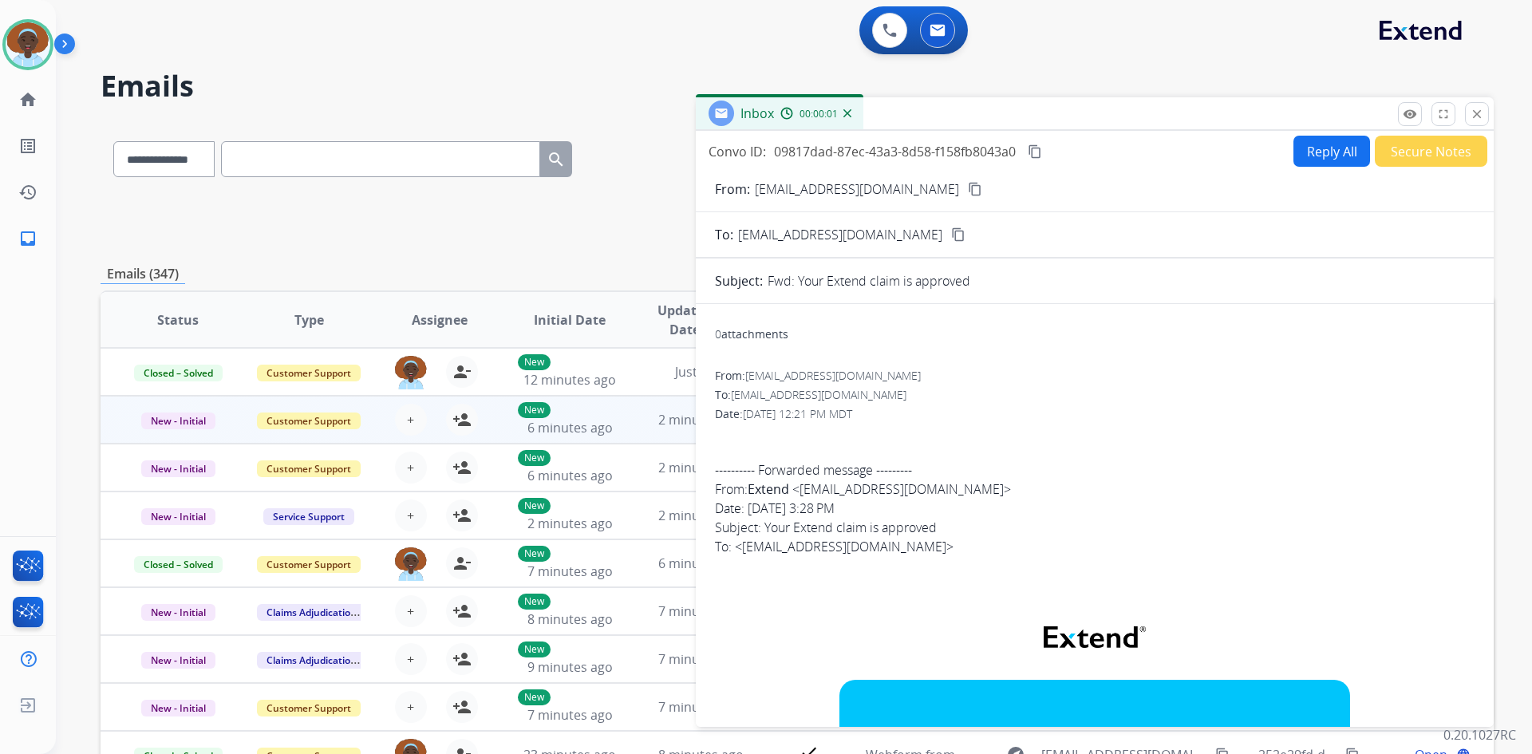
click at [1410, 148] on button "Secure Notes" at bounding box center [1430, 151] width 112 height 31
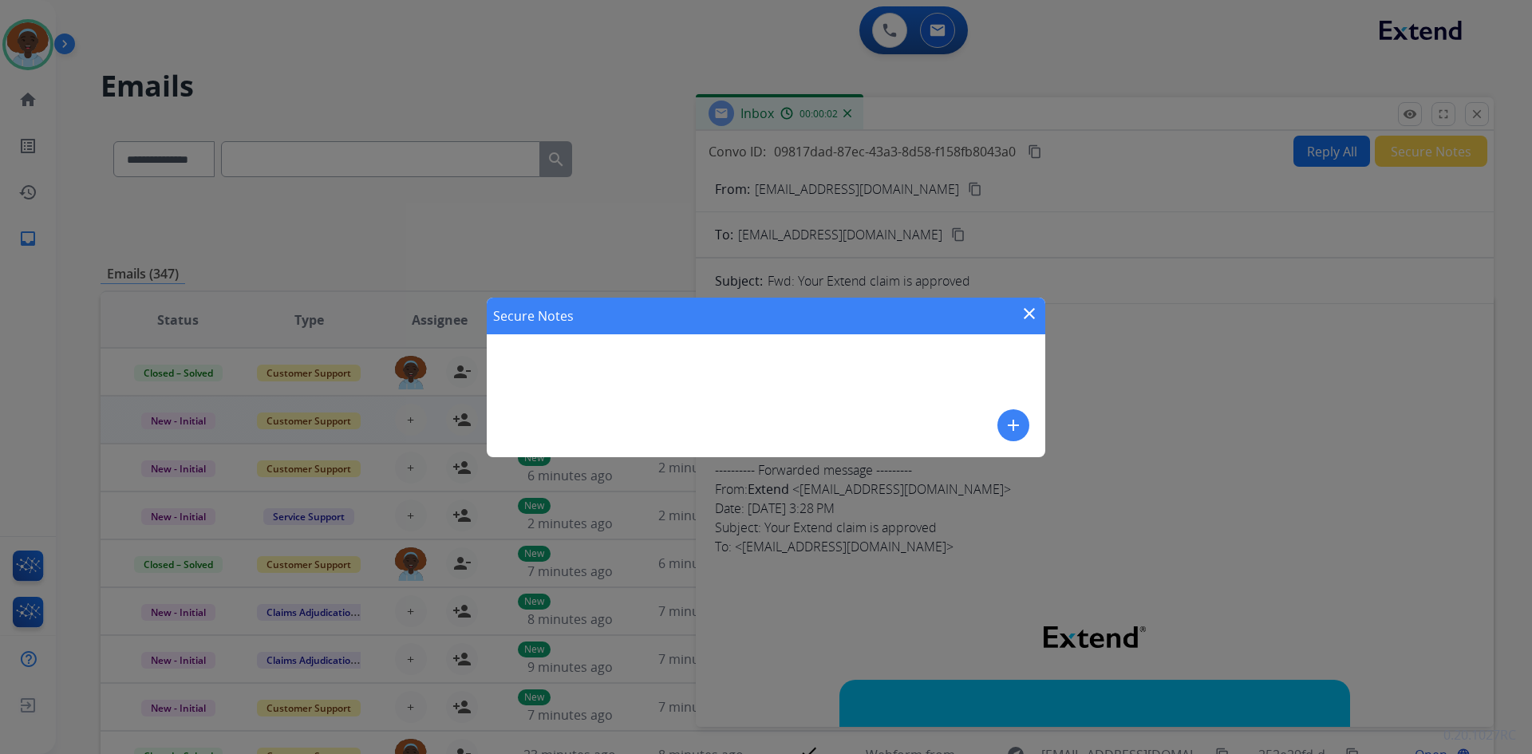
click at [1004, 425] on mat-icon "add" at bounding box center [1013, 425] width 19 height 19
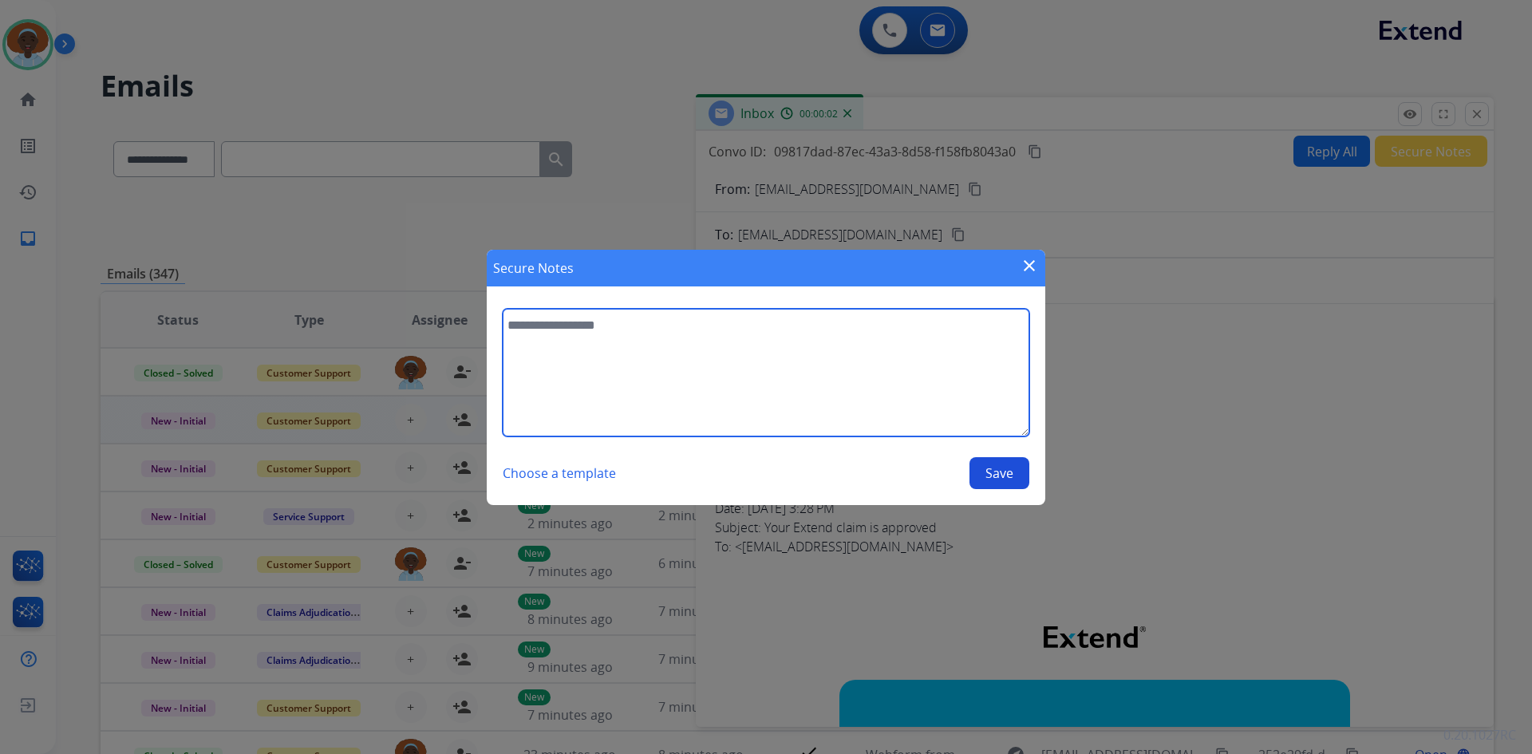
click at [582, 329] on textarea at bounding box center [766, 373] width 526 height 128
type textarea "**********"
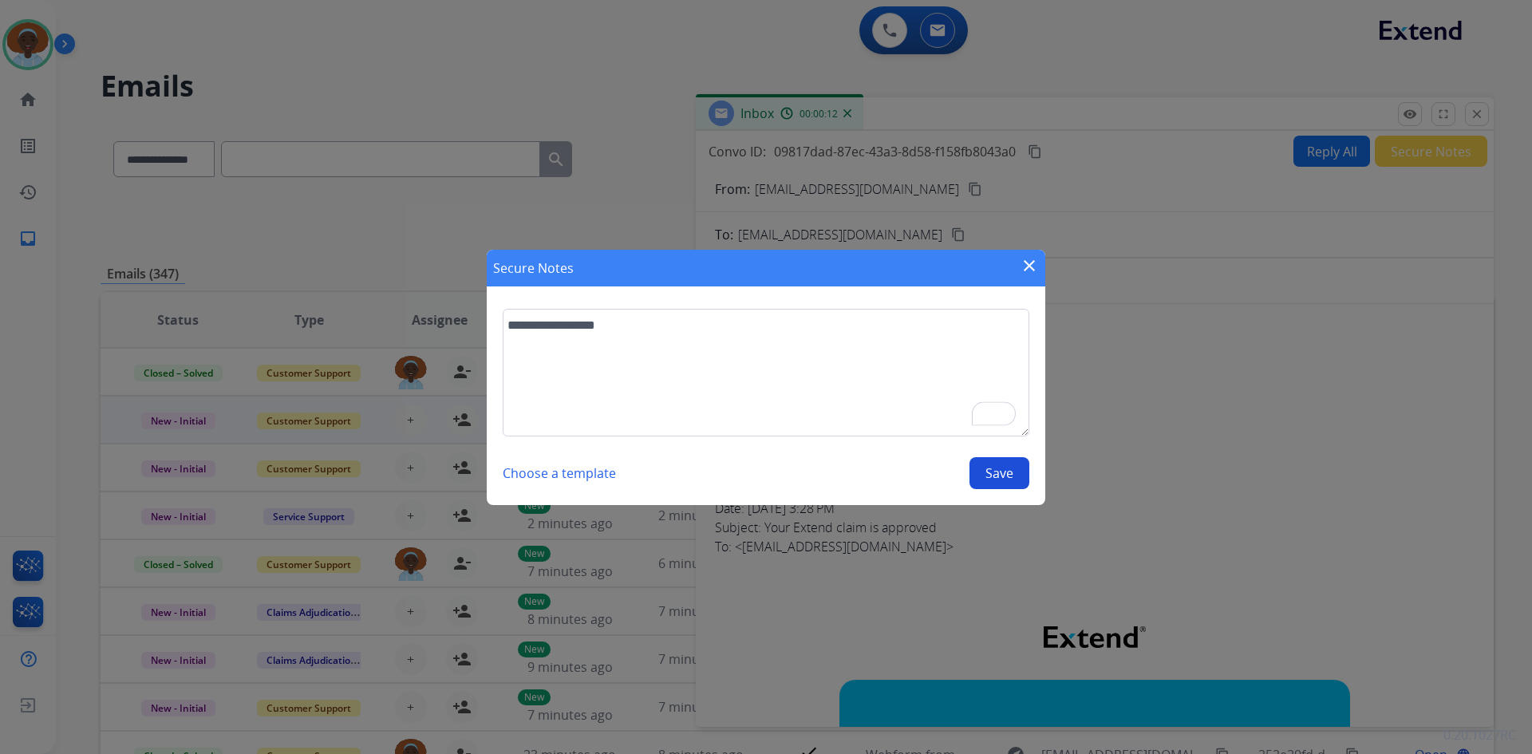
click at [1007, 476] on button "Save" at bounding box center [999, 473] width 60 height 32
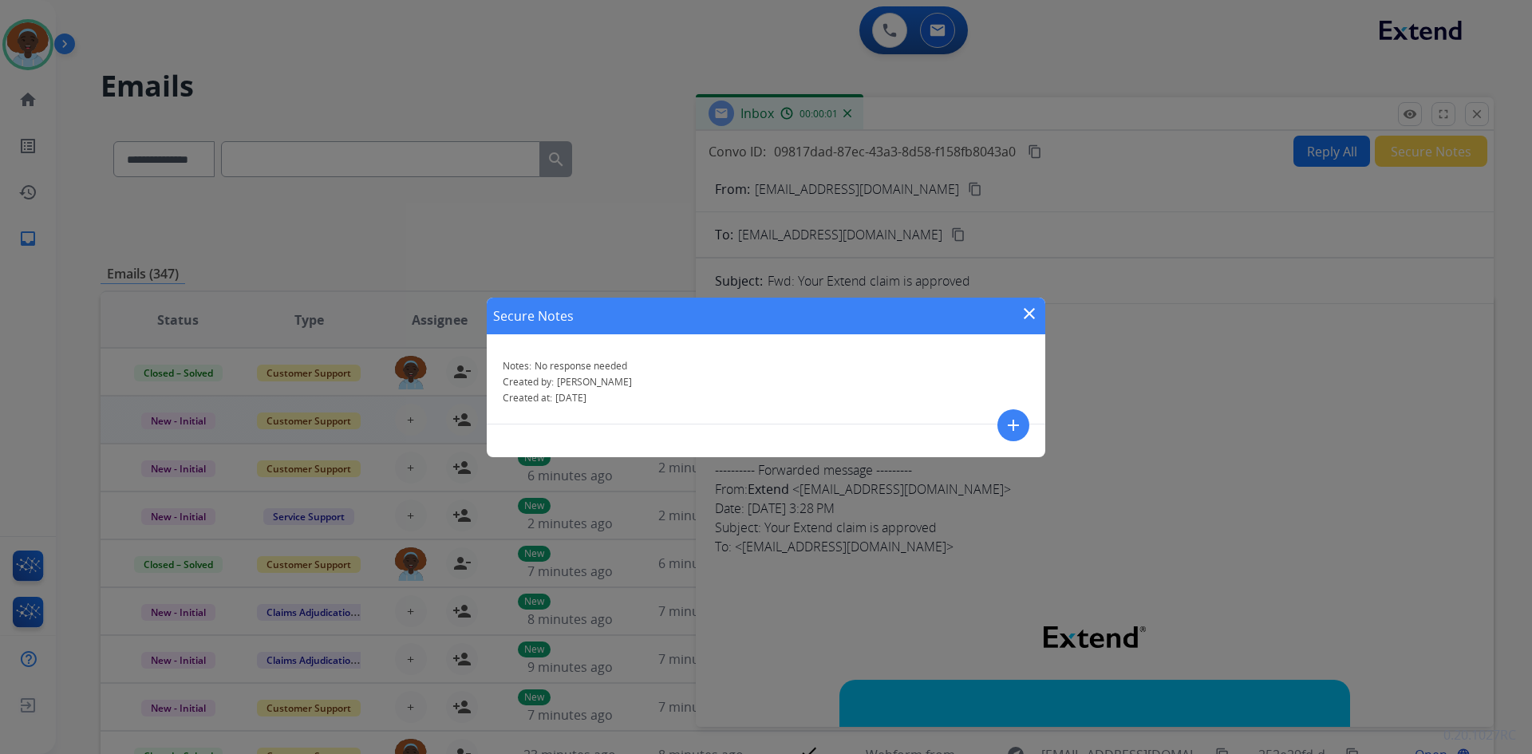
click at [1029, 311] on mat-icon "close" at bounding box center [1028, 313] width 19 height 19
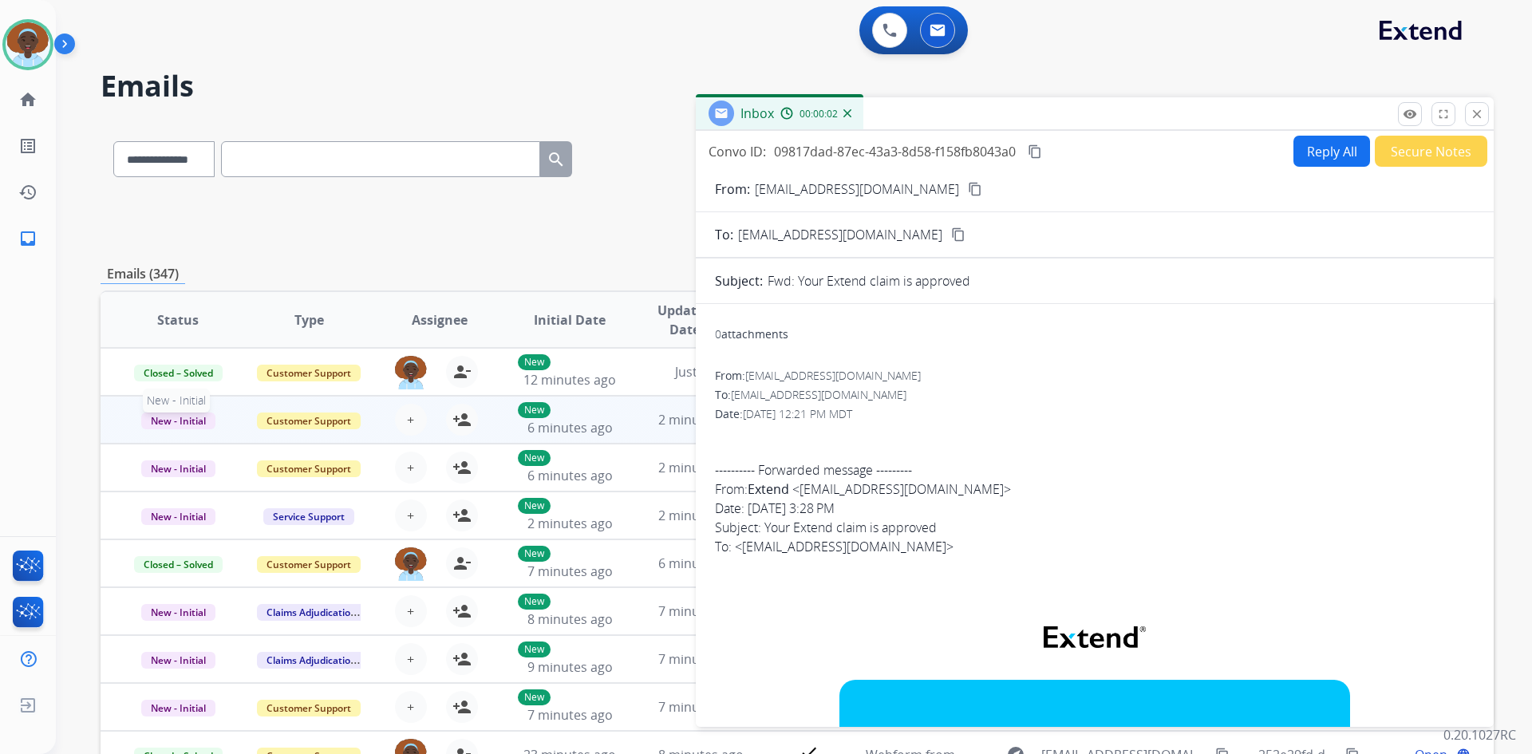
click at [193, 421] on span "New - Initial" at bounding box center [178, 420] width 74 height 17
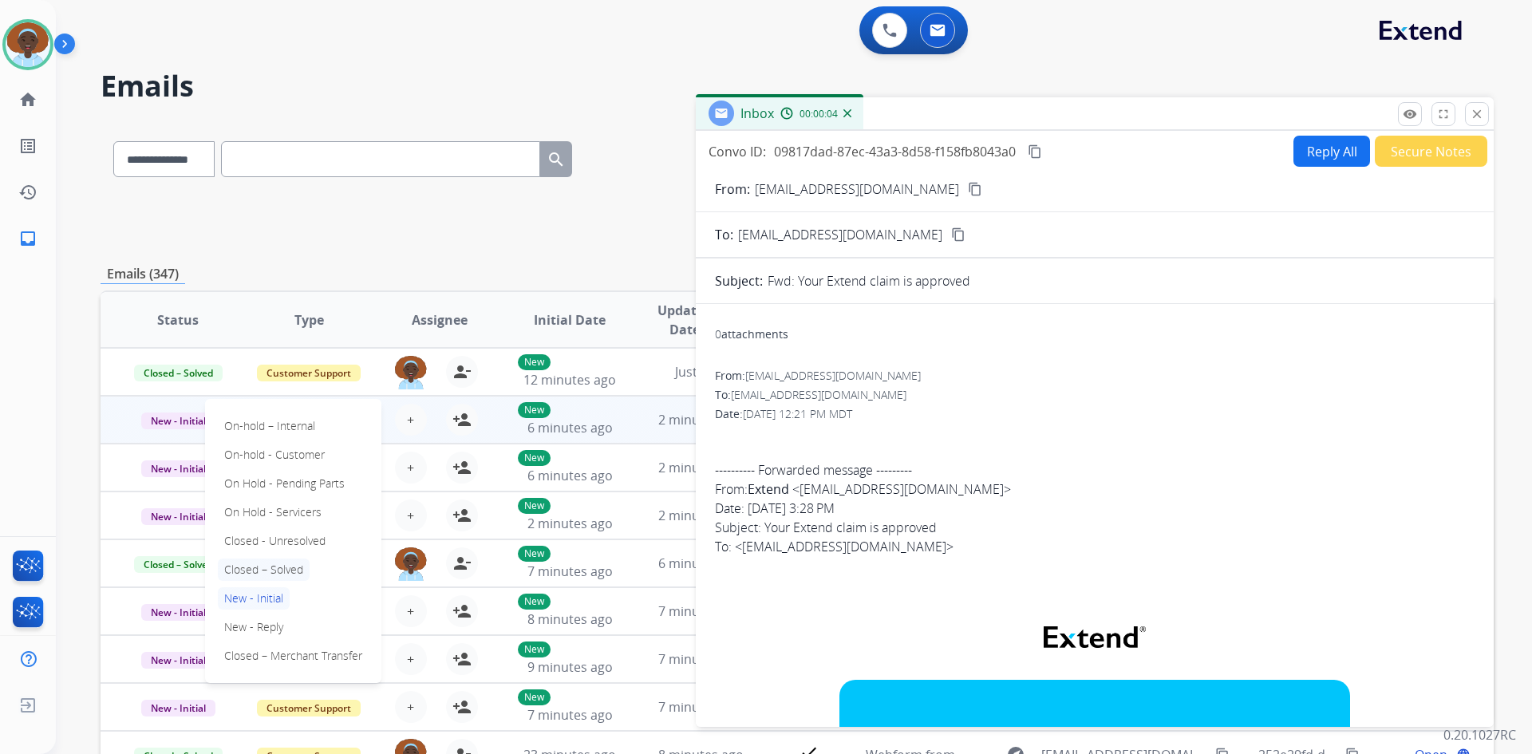
click at [267, 571] on p "Closed – Solved" at bounding box center [264, 569] width 92 height 22
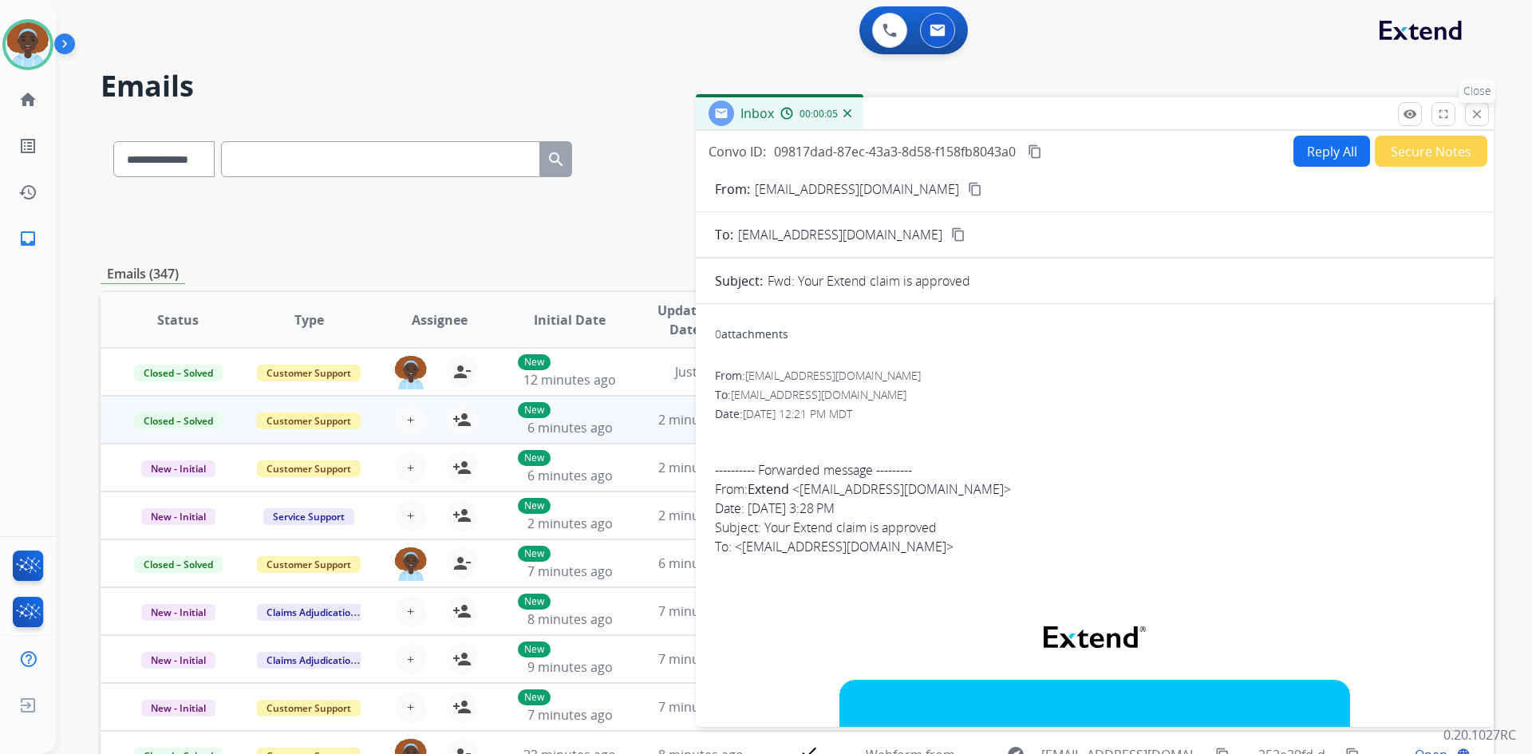
click at [1473, 116] on mat-icon "close" at bounding box center [1476, 114] width 14 height 14
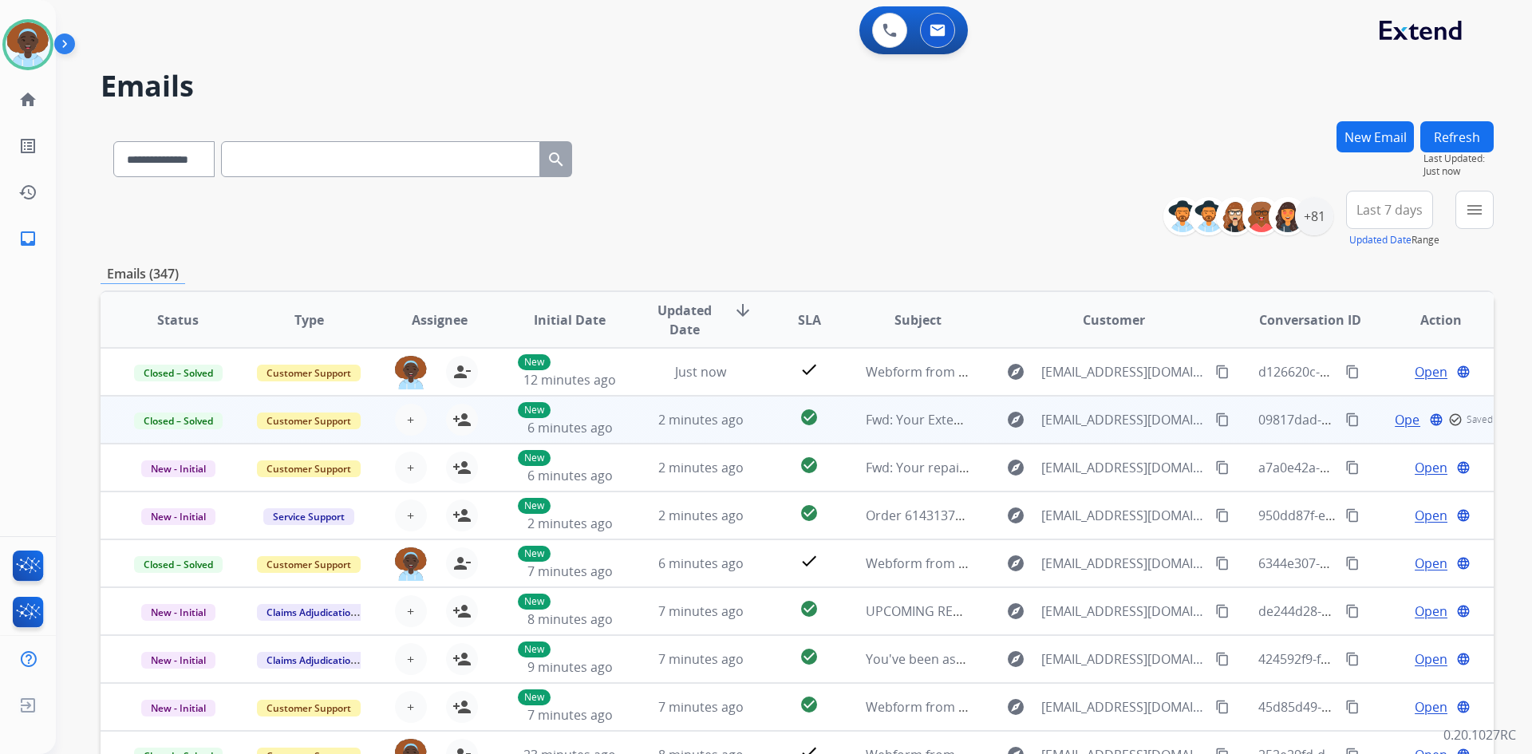
click at [1463, 130] on button "Refresh" at bounding box center [1456, 136] width 73 height 31
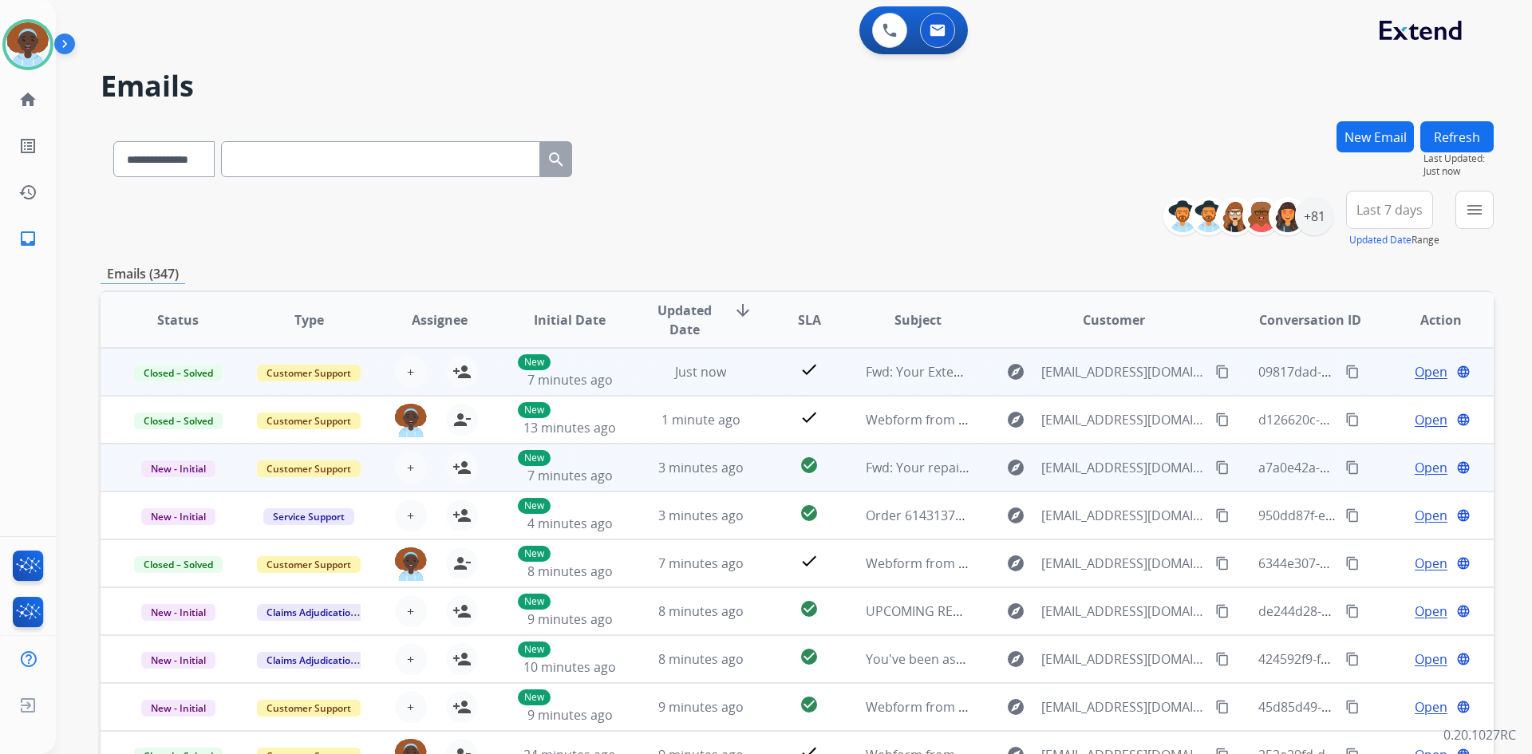
click at [1427, 462] on span "Open" at bounding box center [1430, 467] width 33 height 19
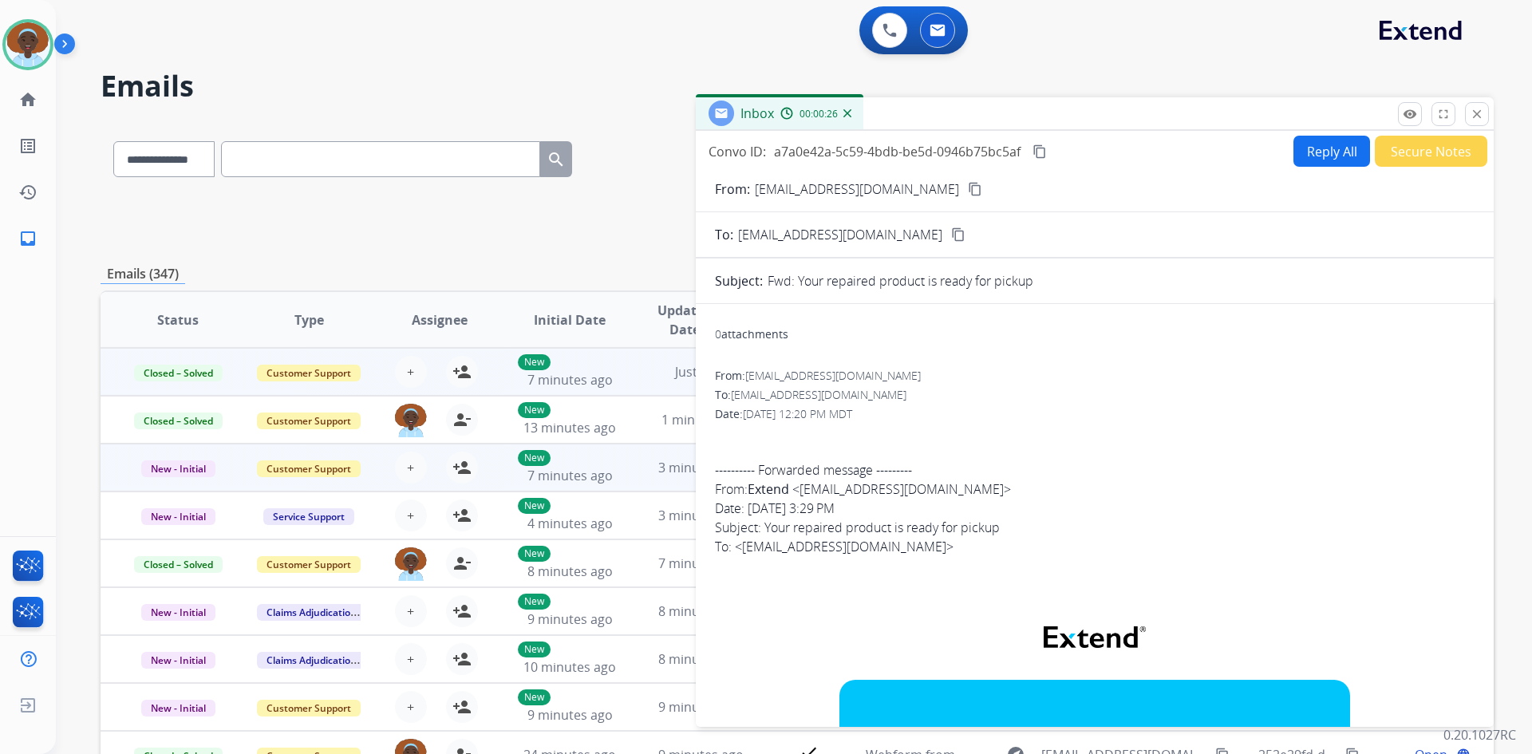
click at [1422, 145] on button "Secure Notes" at bounding box center [1430, 151] width 112 height 31
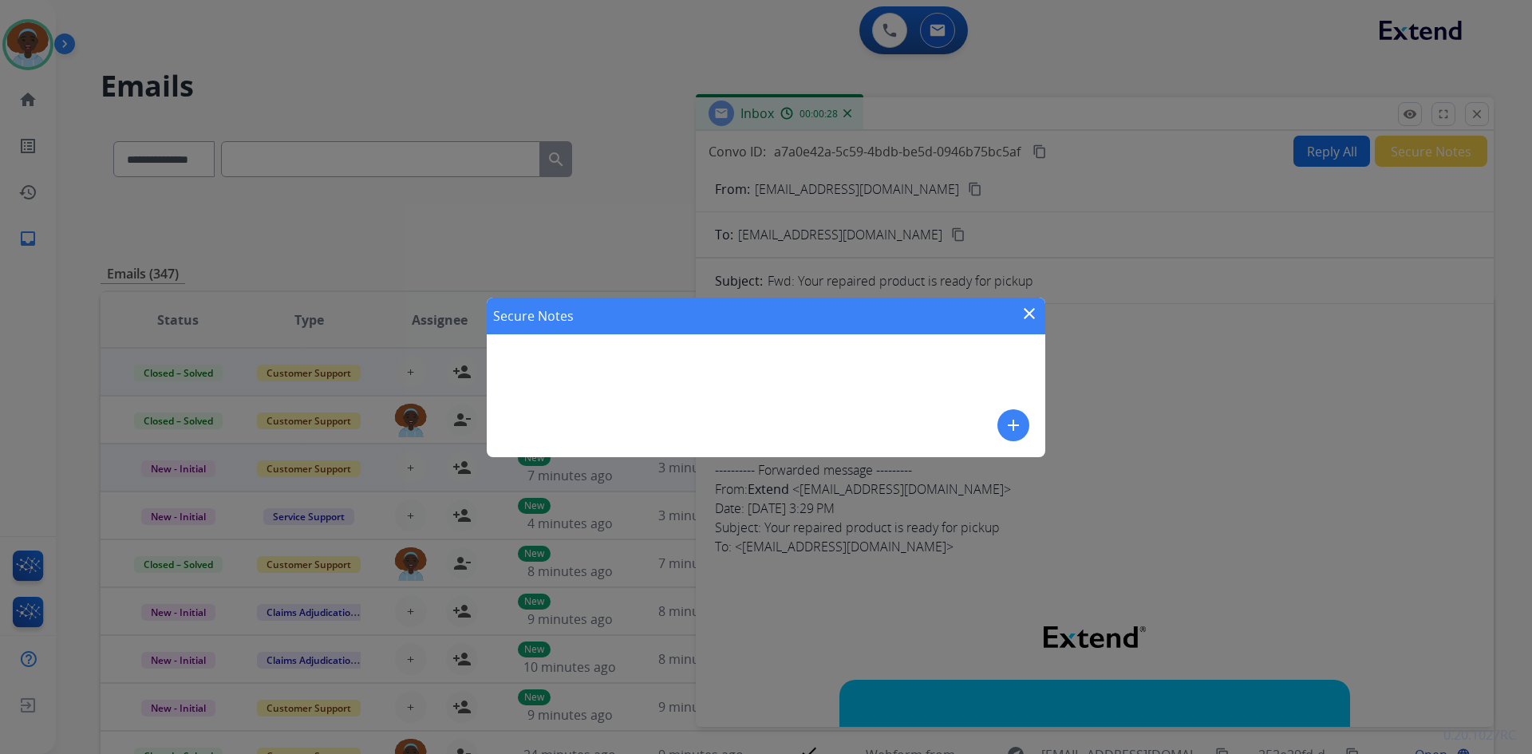
click at [1016, 428] on mat-icon "add" at bounding box center [1013, 425] width 19 height 19
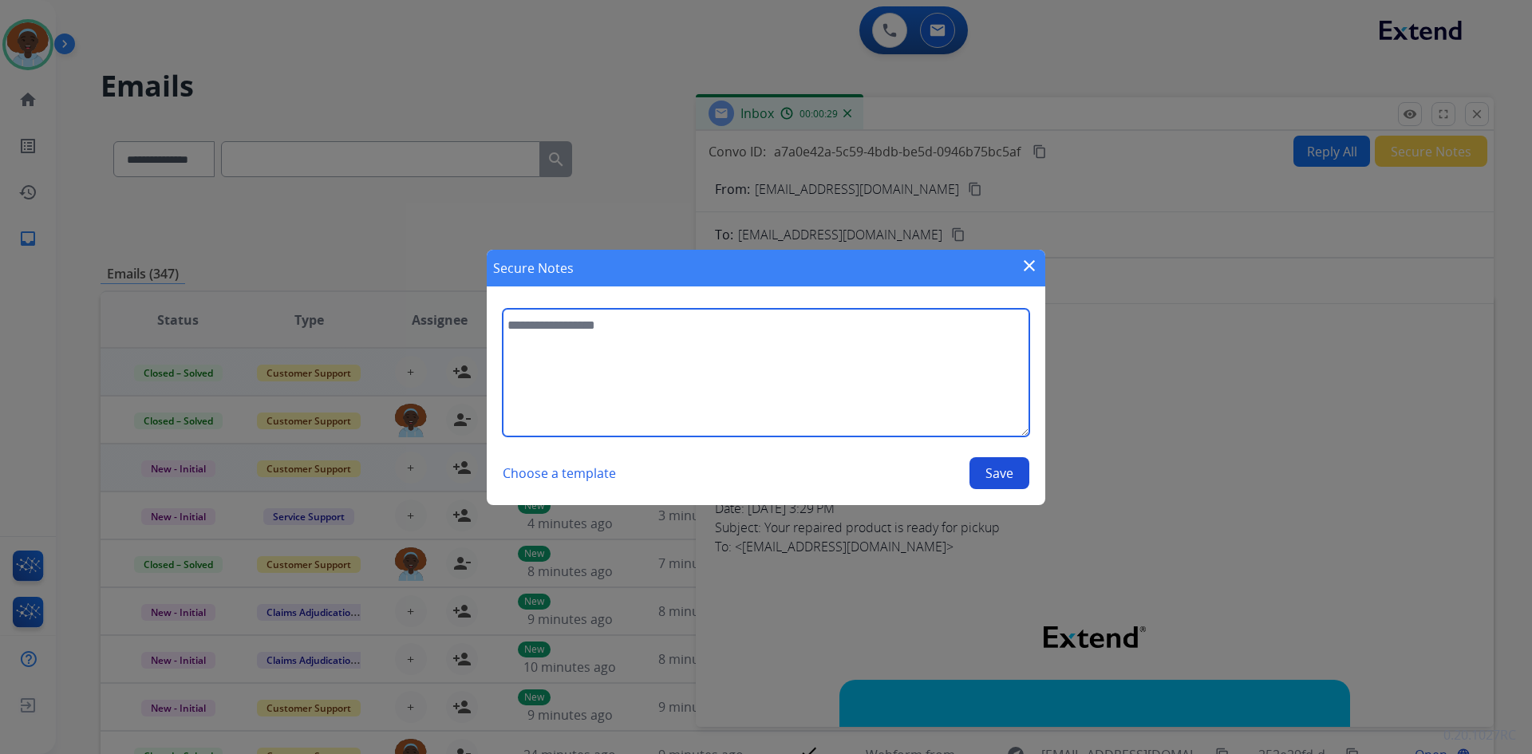
click at [591, 322] on textarea at bounding box center [766, 373] width 526 height 128
type textarea "**********"
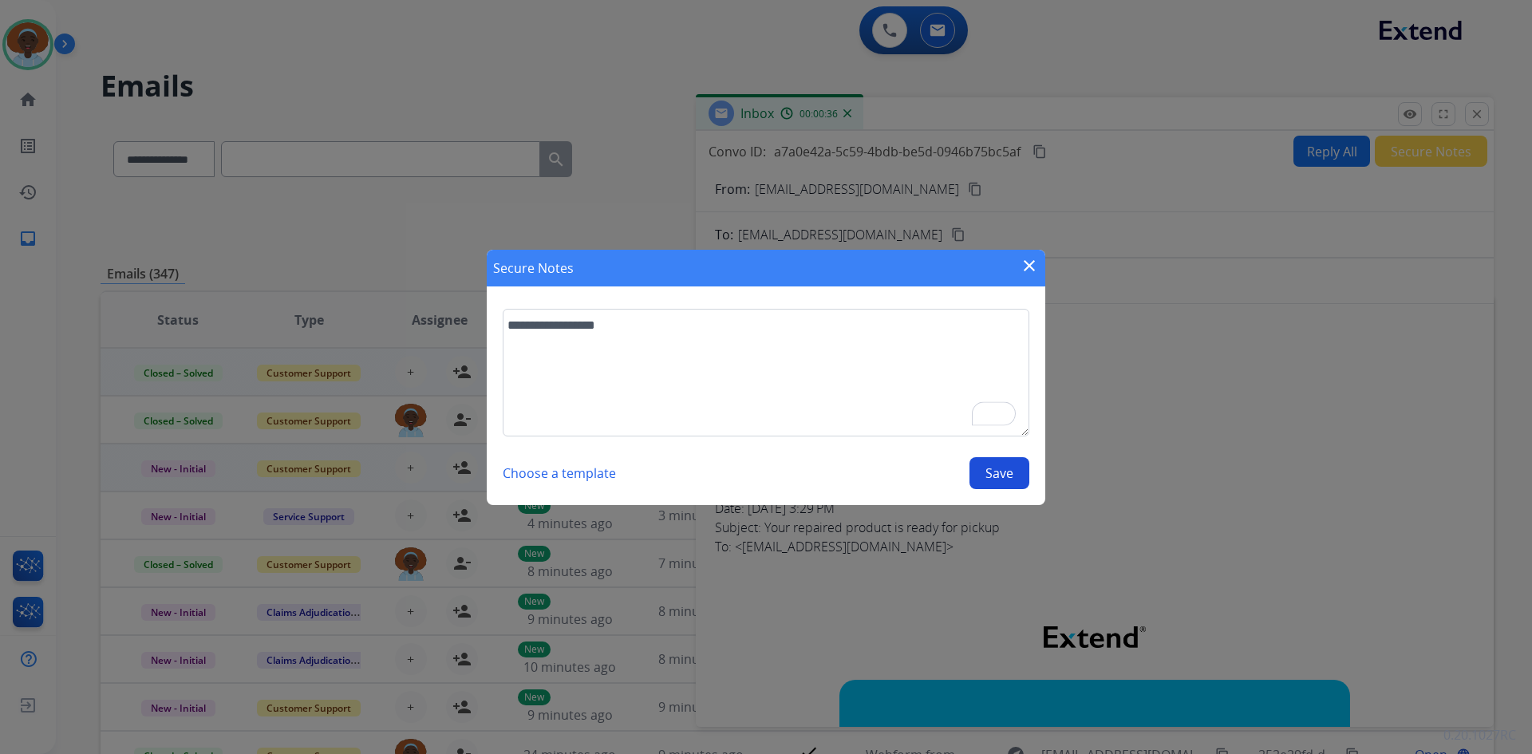
click at [984, 475] on button "Save" at bounding box center [999, 473] width 60 height 32
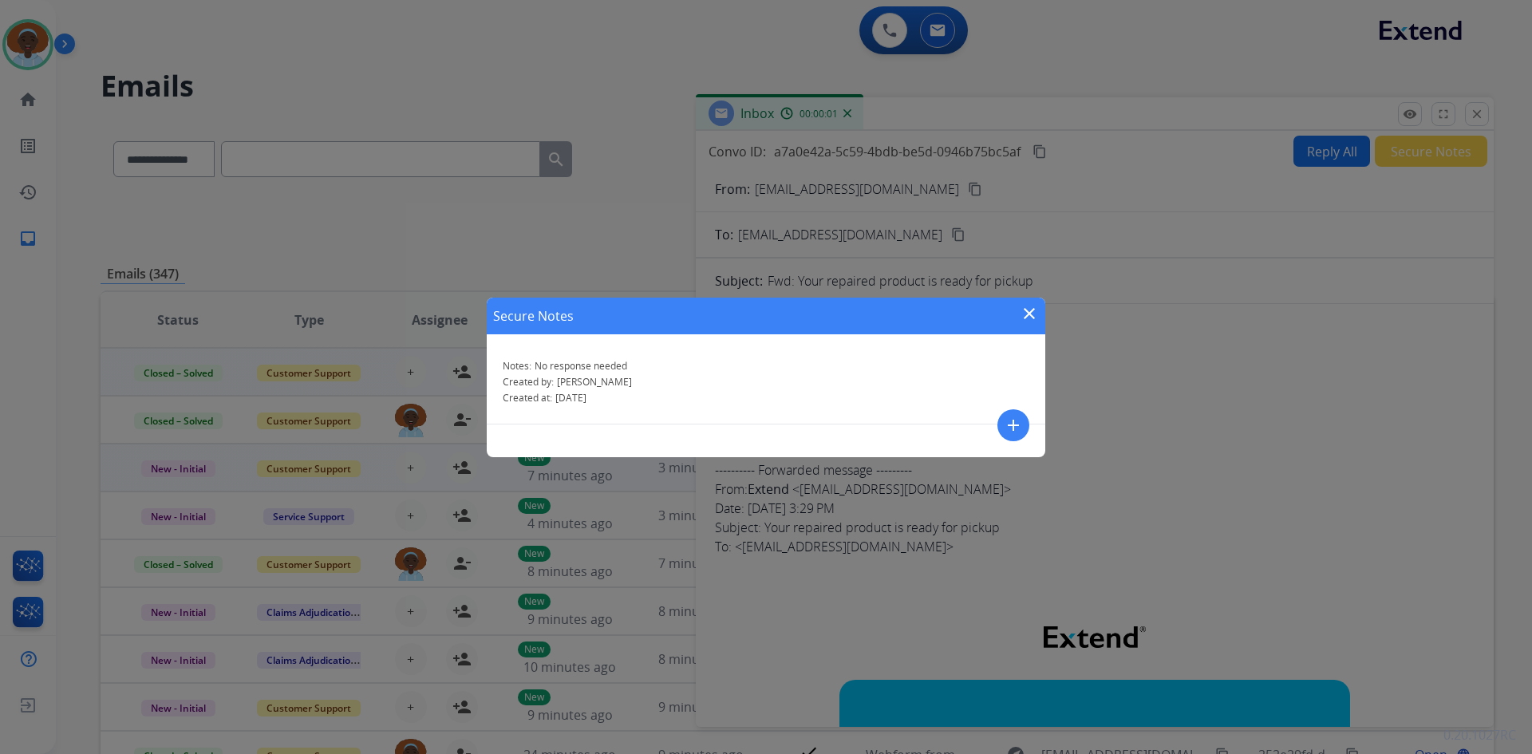
click at [1026, 313] on mat-icon "close" at bounding box center [1028, 313] width 19 height 19
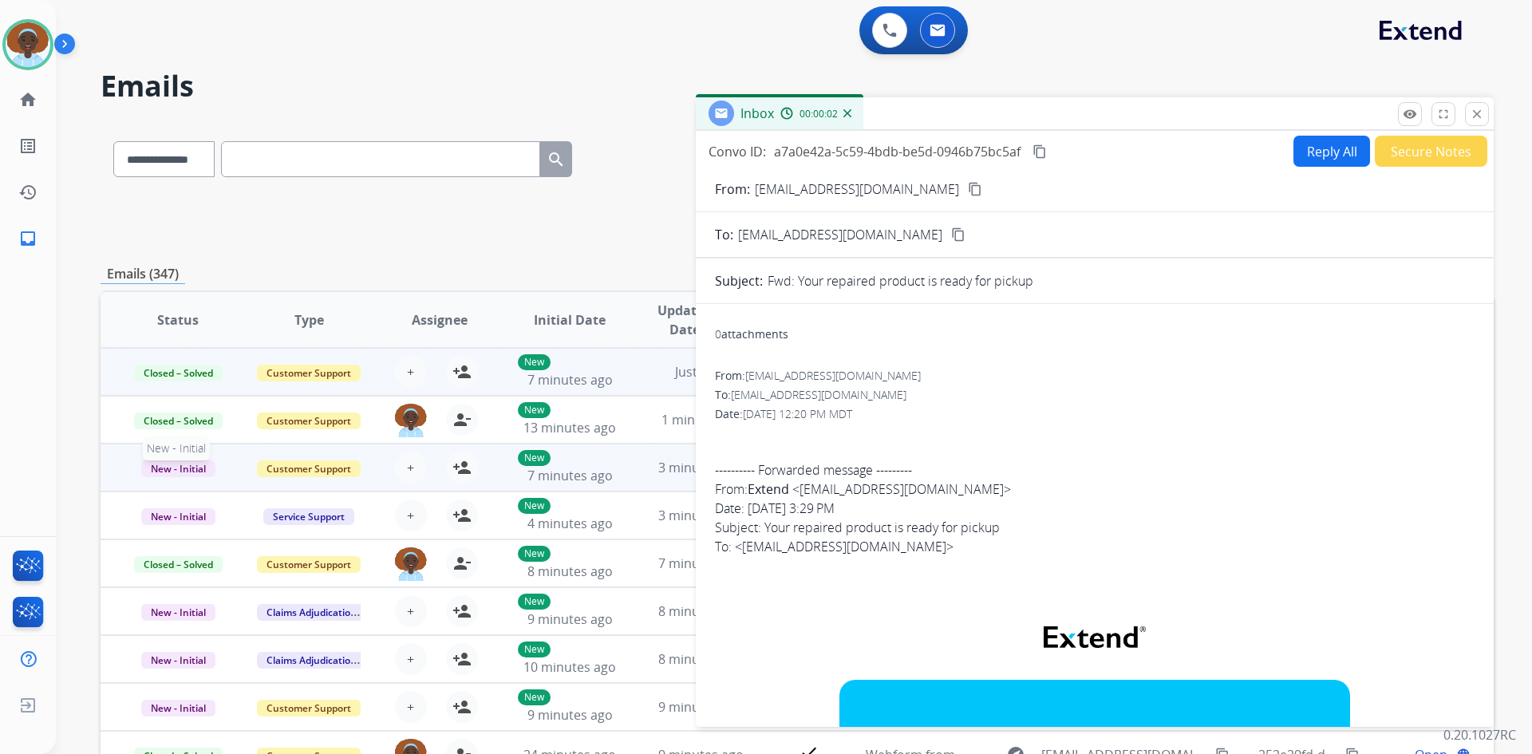
click at [203, 467] on span "New - Initial" at bounding box center [178, 468] width 74 height 17
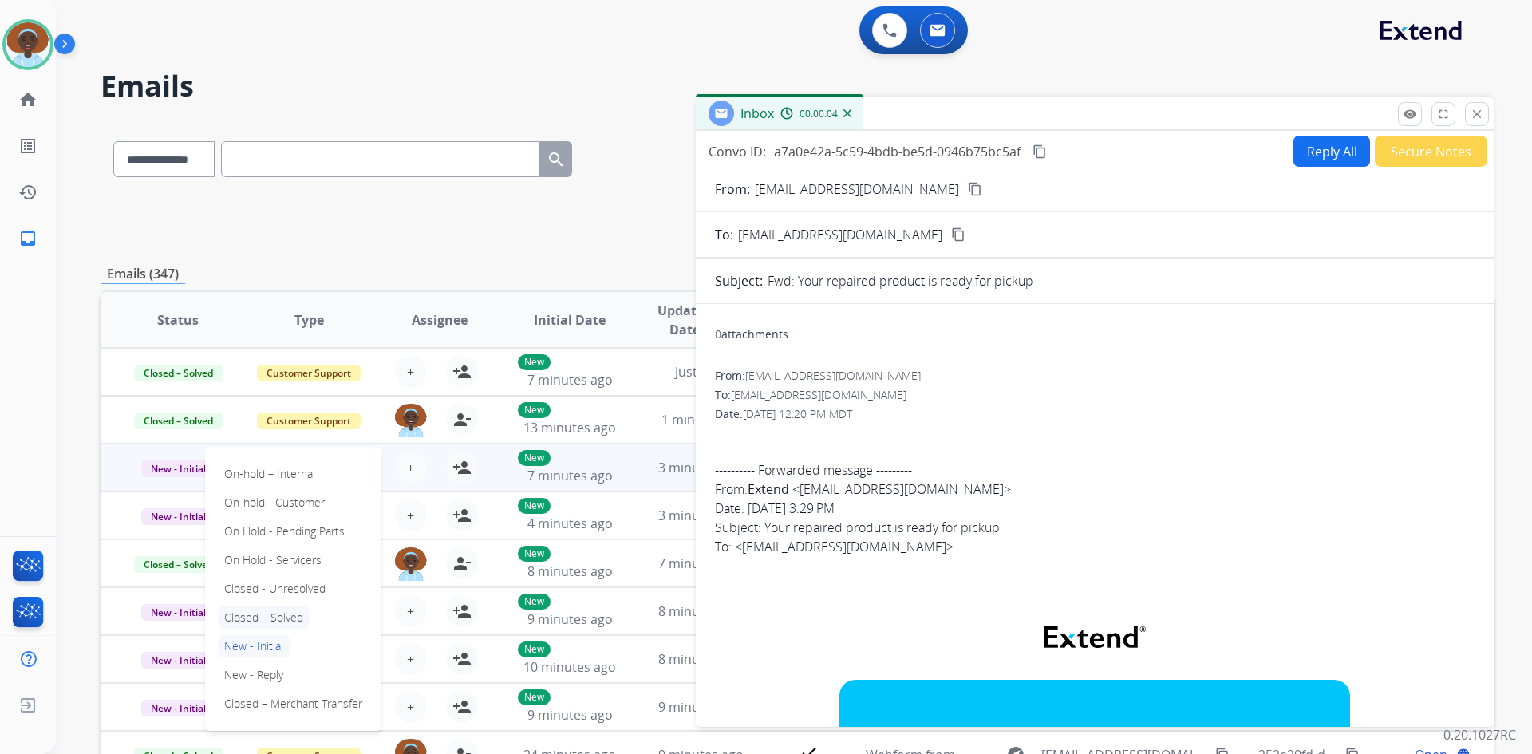
click at [240, 617] on p "Closed – Solved" at bounding box center [264, 617] width 92 height 22
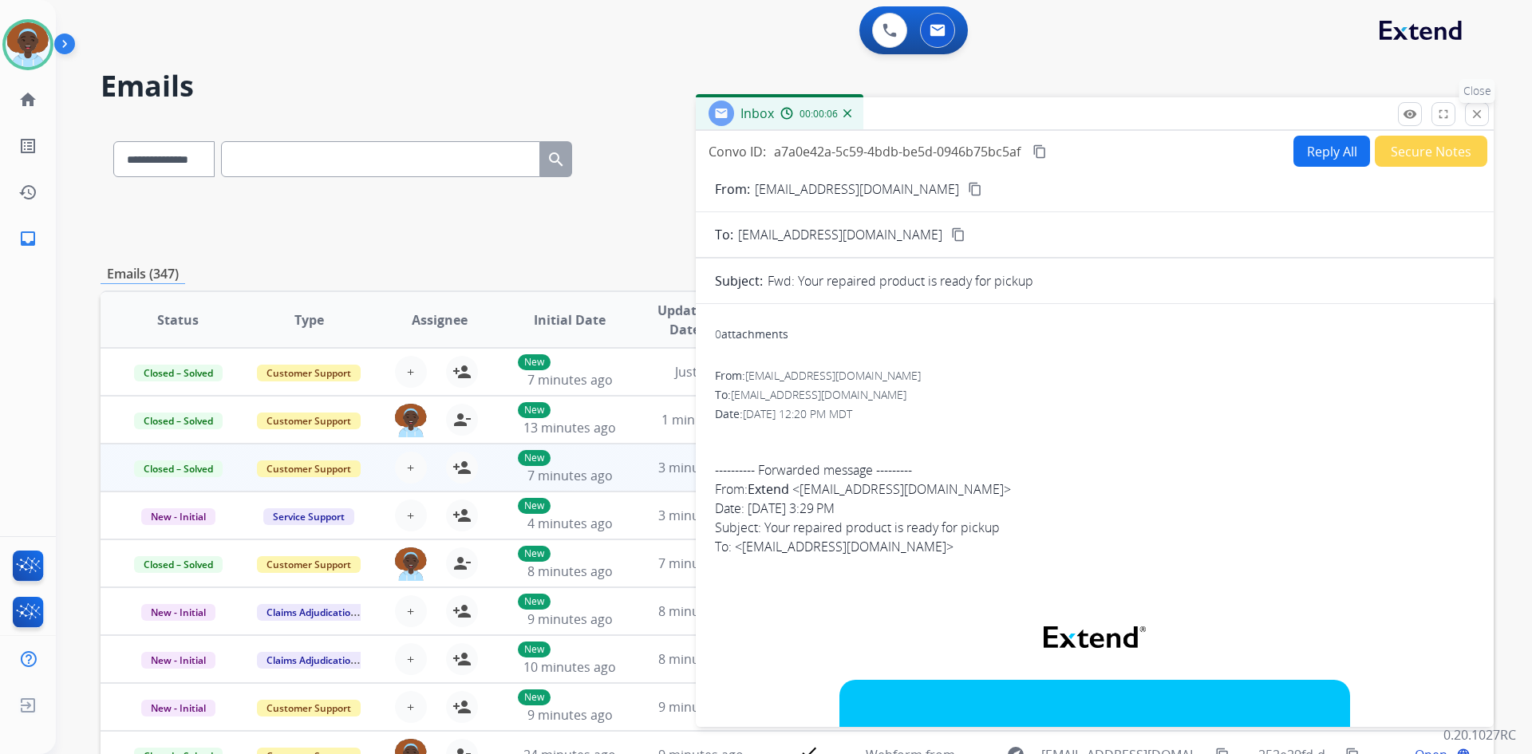
click at [1482, 116] on mat-icon "close" at bounding box center [1476, 114] width 14 height 14
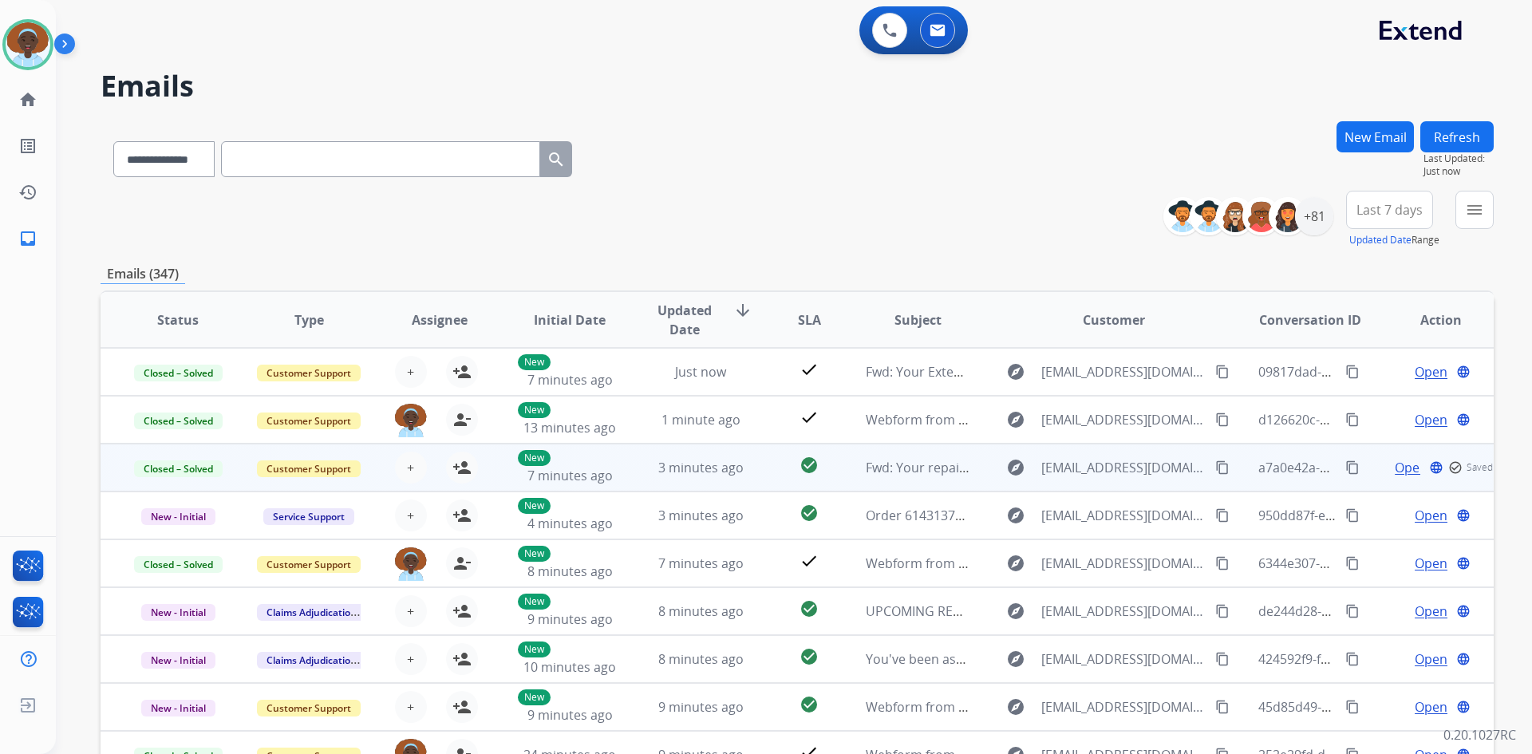
click at [1459, 140] on button "Refresh" at bounding box center [1456, 136] width 73 height 31
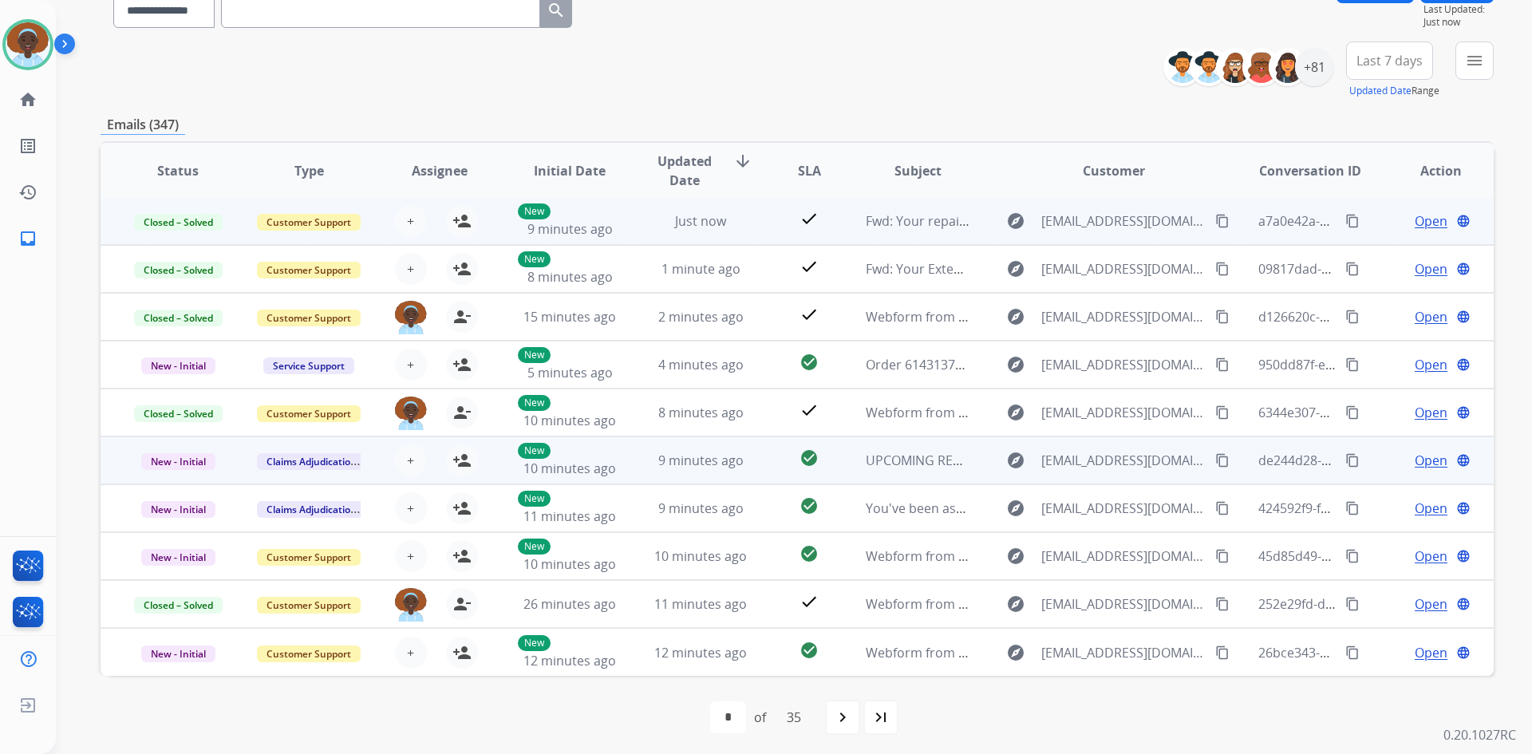
scroll to position [154, 0]
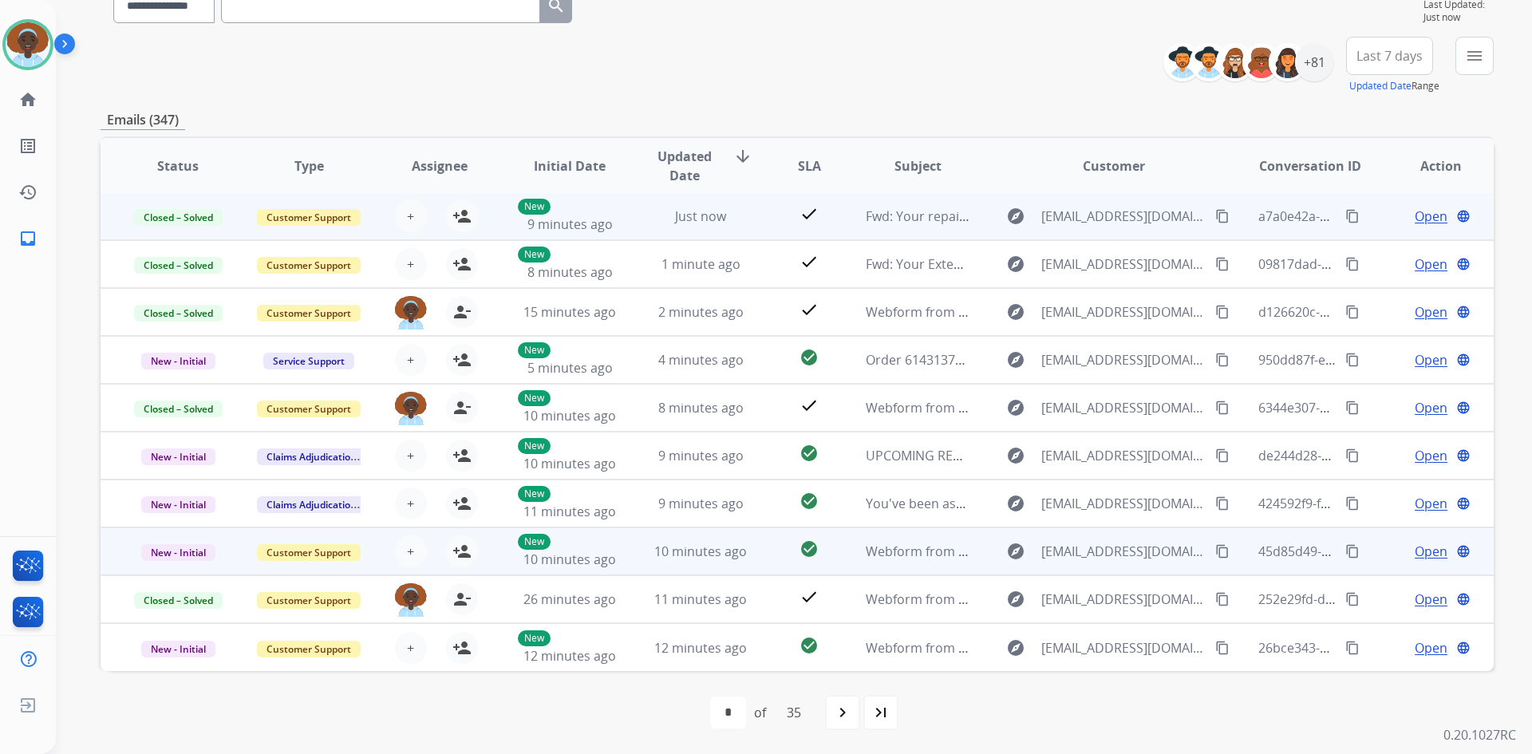
click at [1422, 555] on span "Open" at bounding box center [1430, 551] width 33 height 19
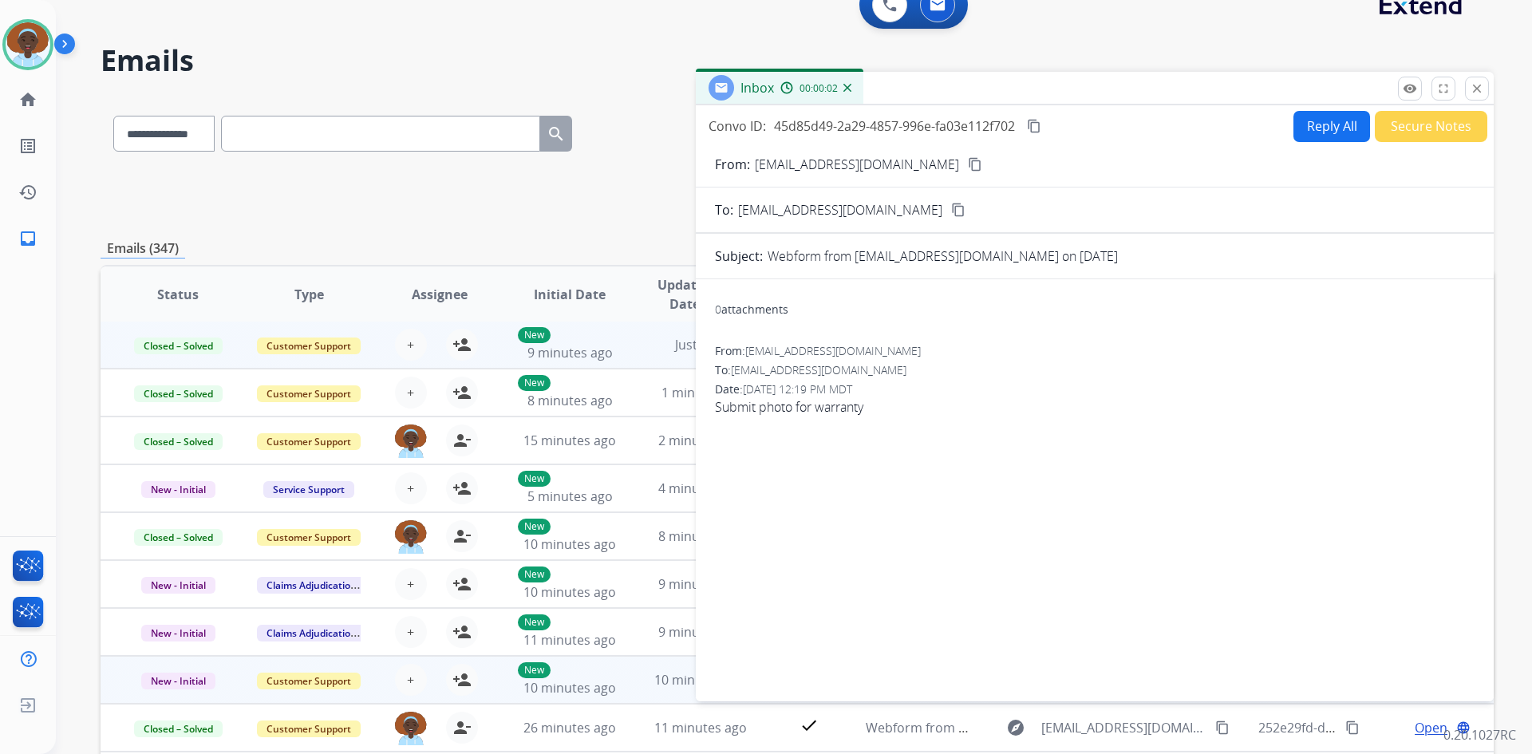
scroll to position [0, 0]
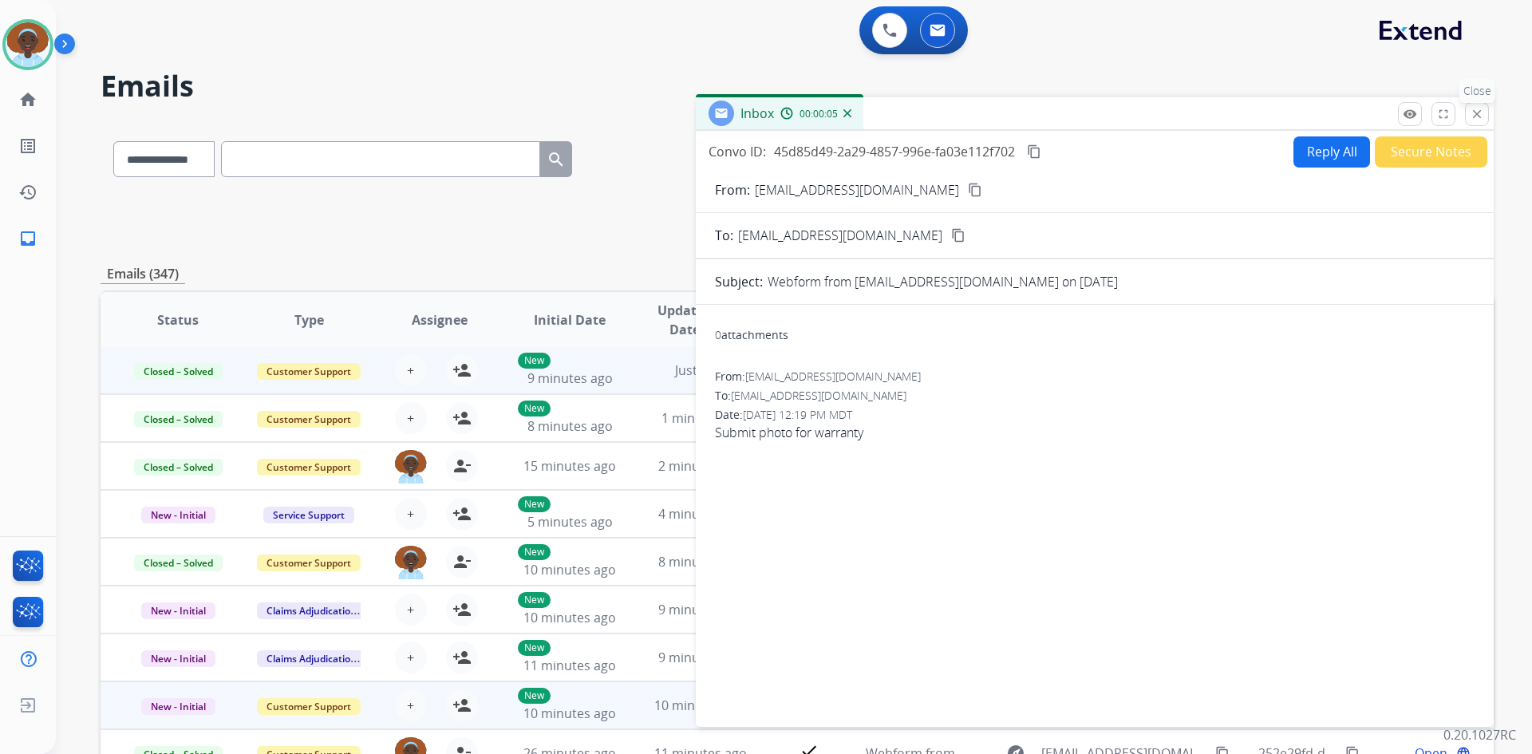
click at [1479, 115] on mat-icon "close" at bounding box center [1476, 114] width 14 height 14
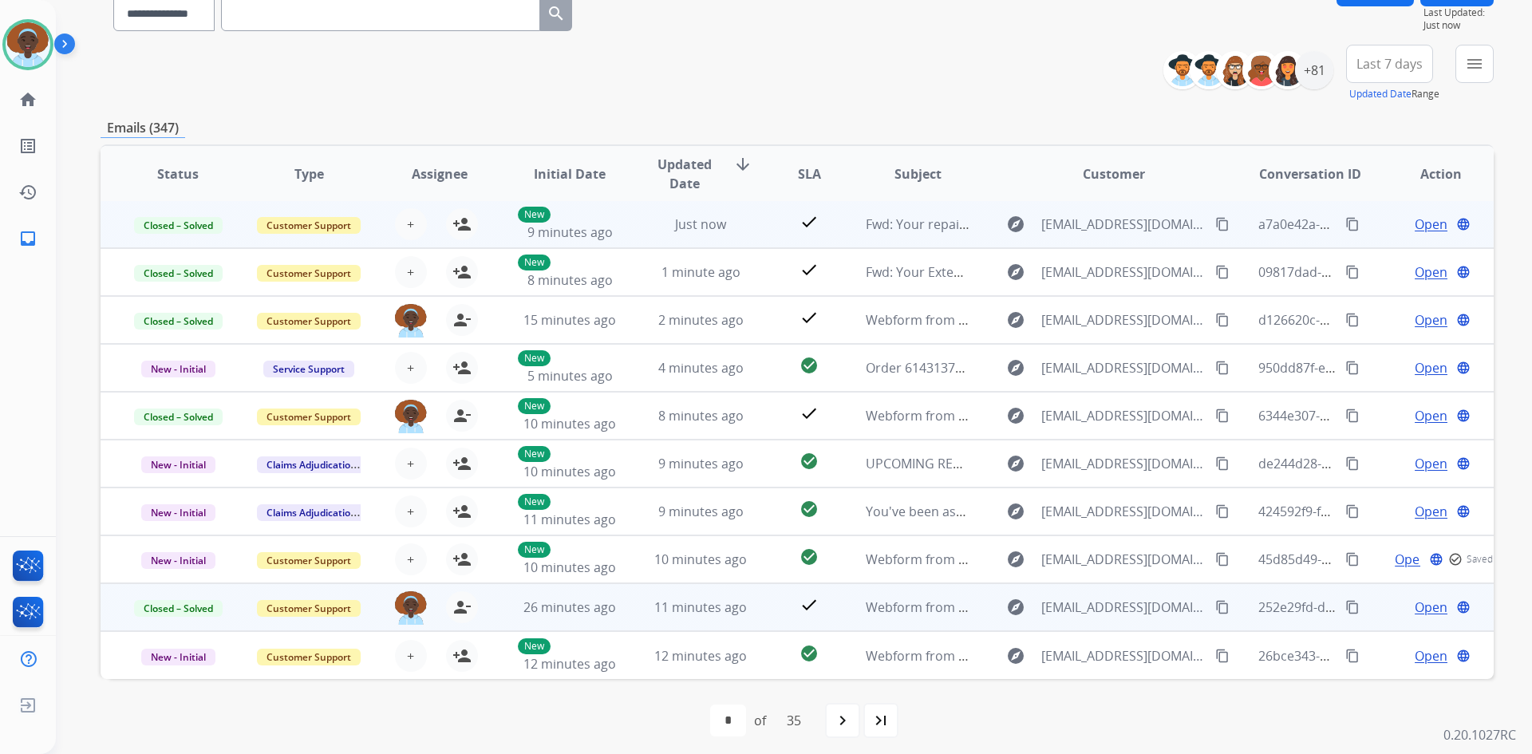
scroll to position [154, 0]
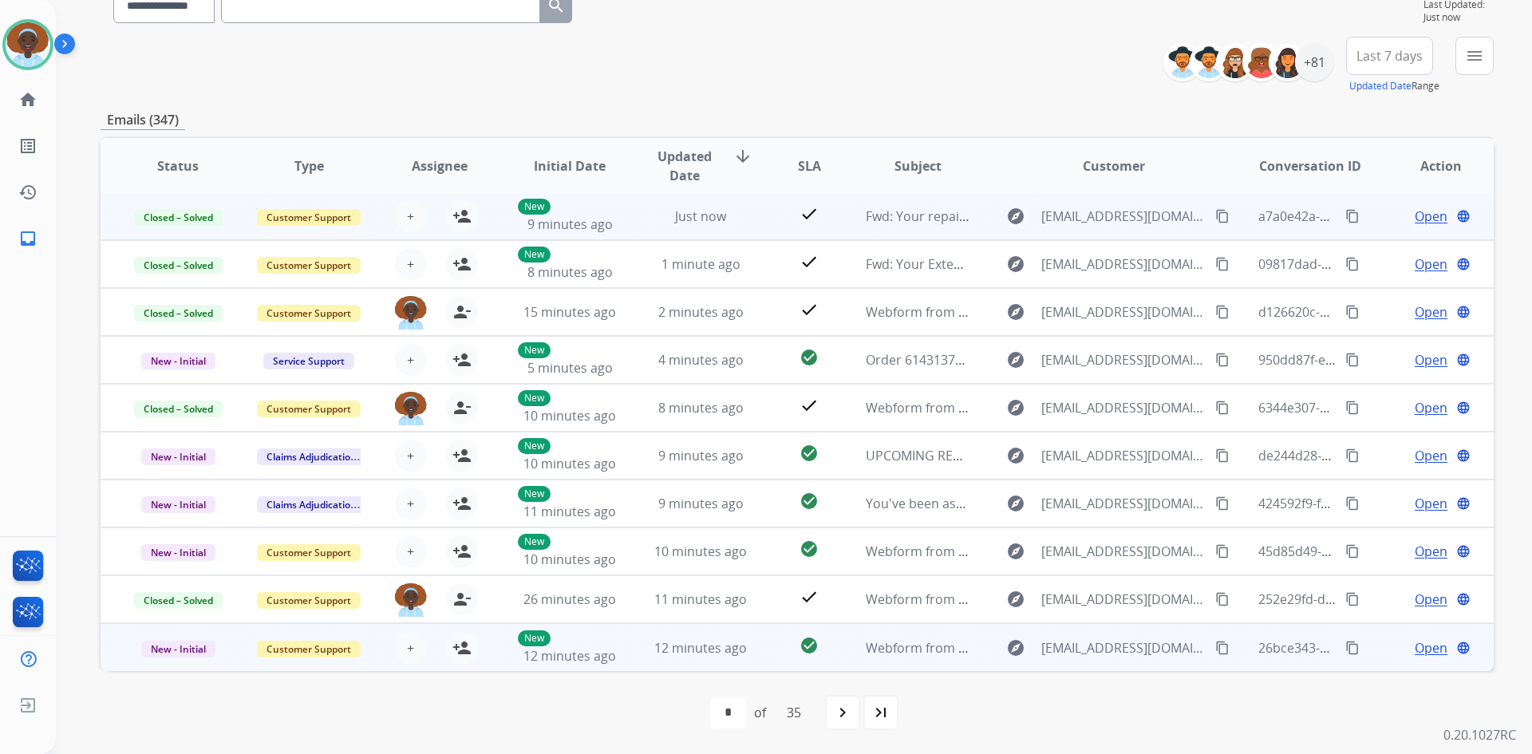
click at [1418, 646] on span "Open" at bounding box center [1430, 647] width 33 height 19
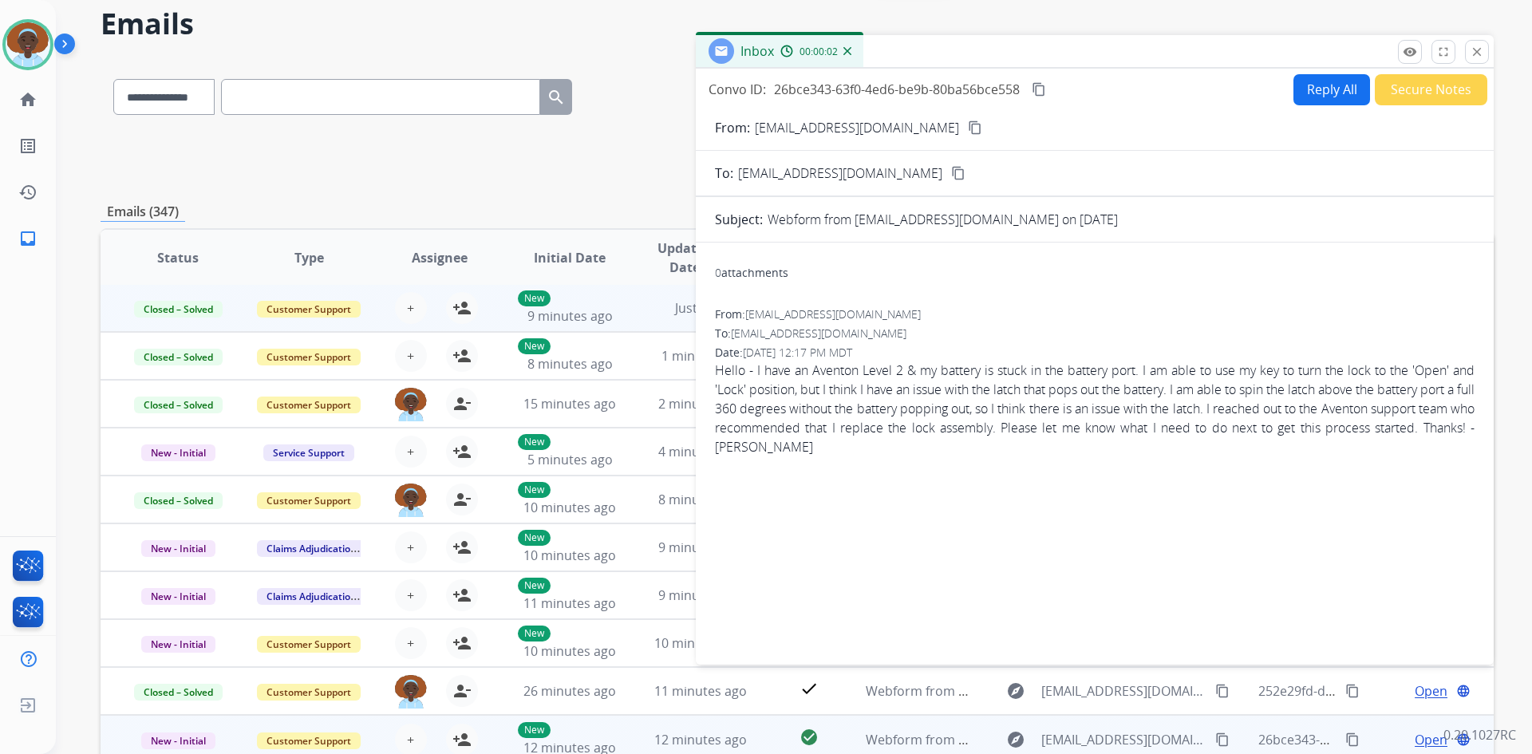
scroll to position [0, 0]
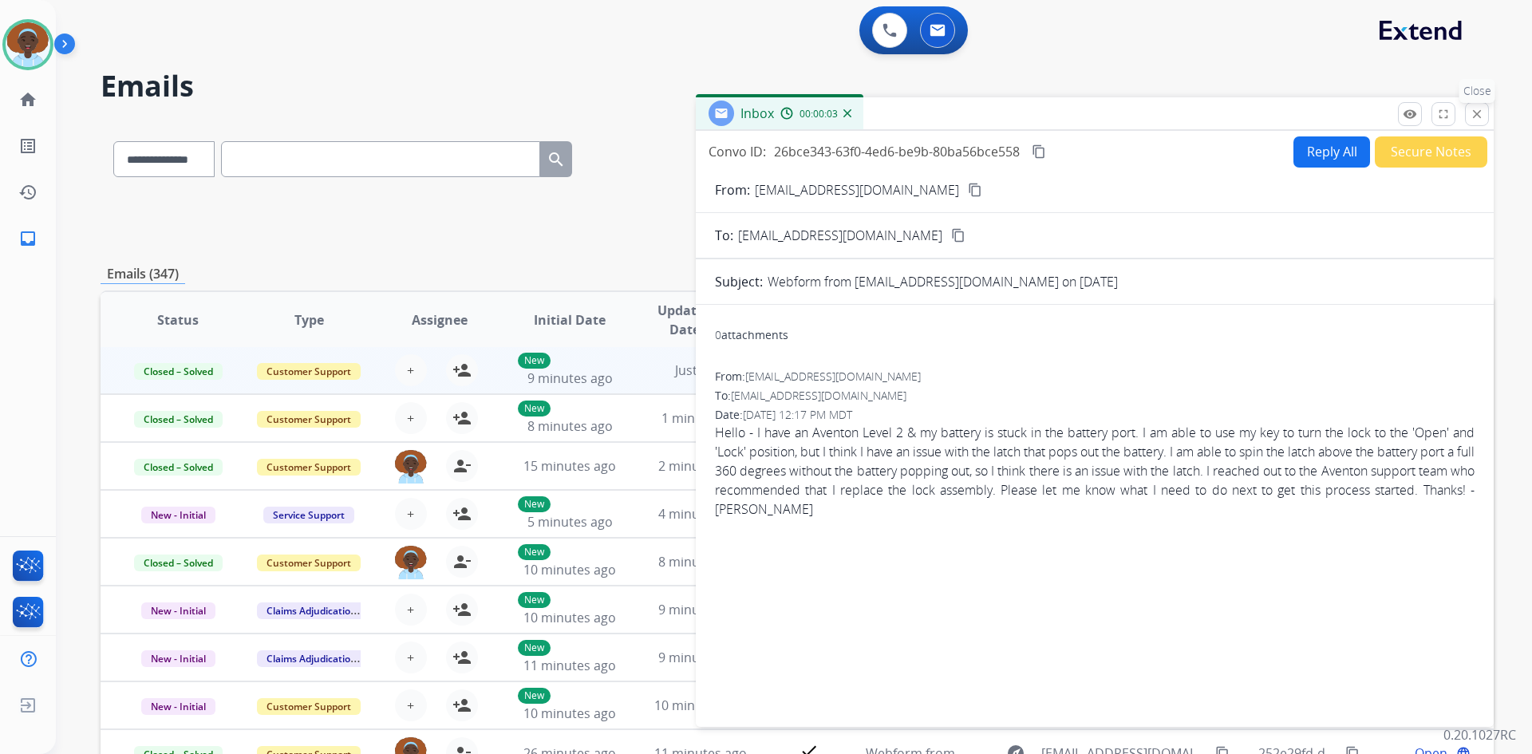
click at [1478, 119] on mat-icon "close" at bounding box center [1476, 114] width 14 height 14
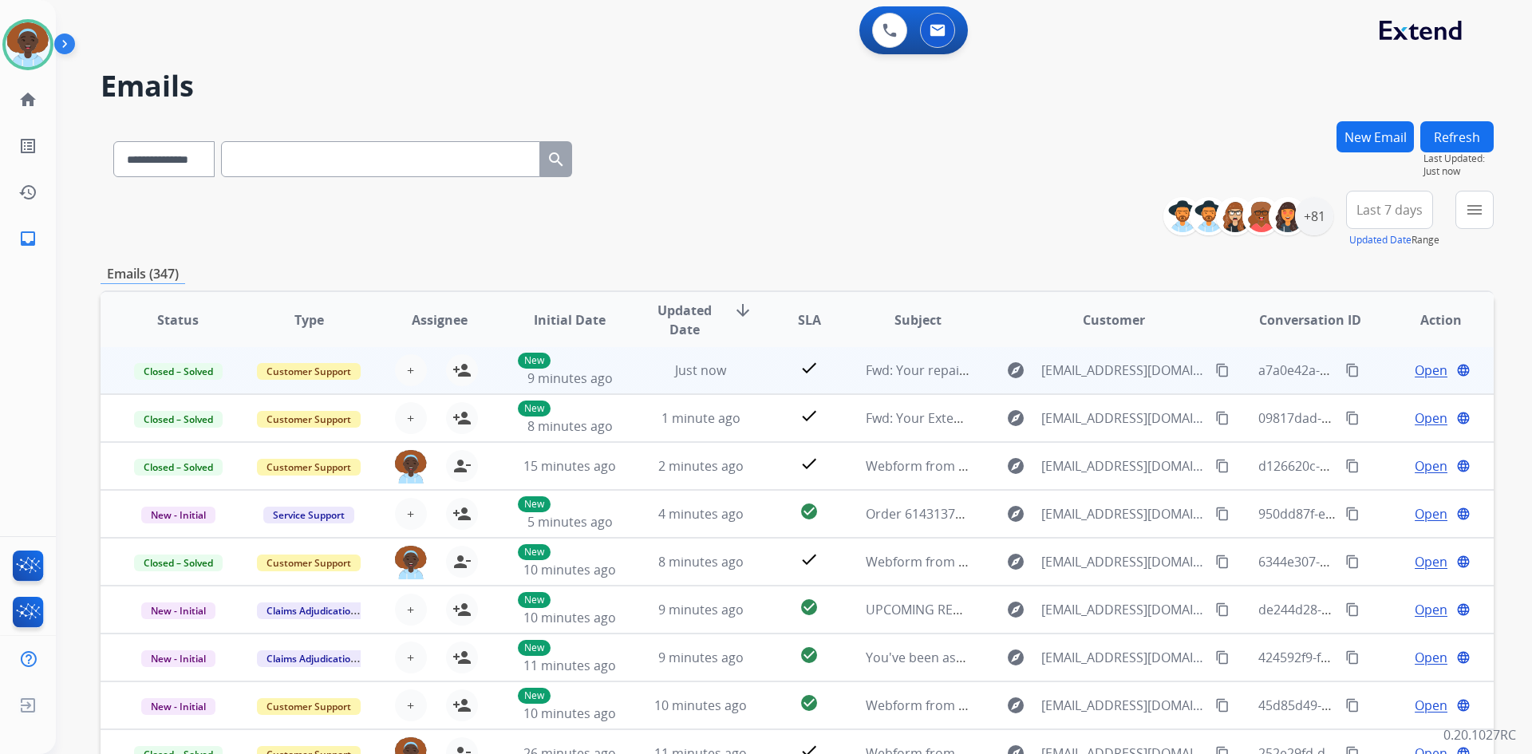
click at [1458, 140] on button "Refresh" at bounding box center [1456, 136] width 73 height 31
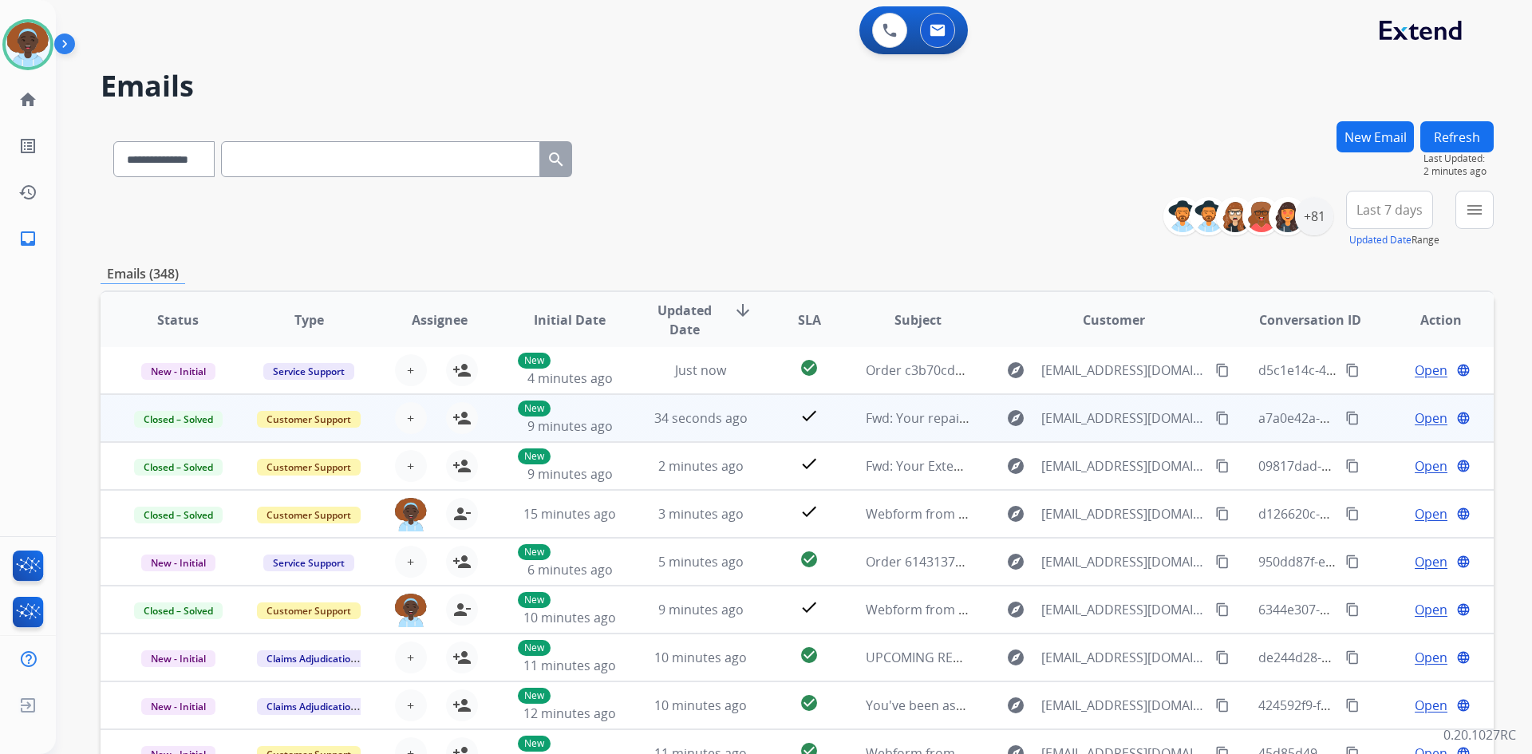
click at [1457, 132] on button "Refresh" at bounding box center [1456, 136] width 73 height 31
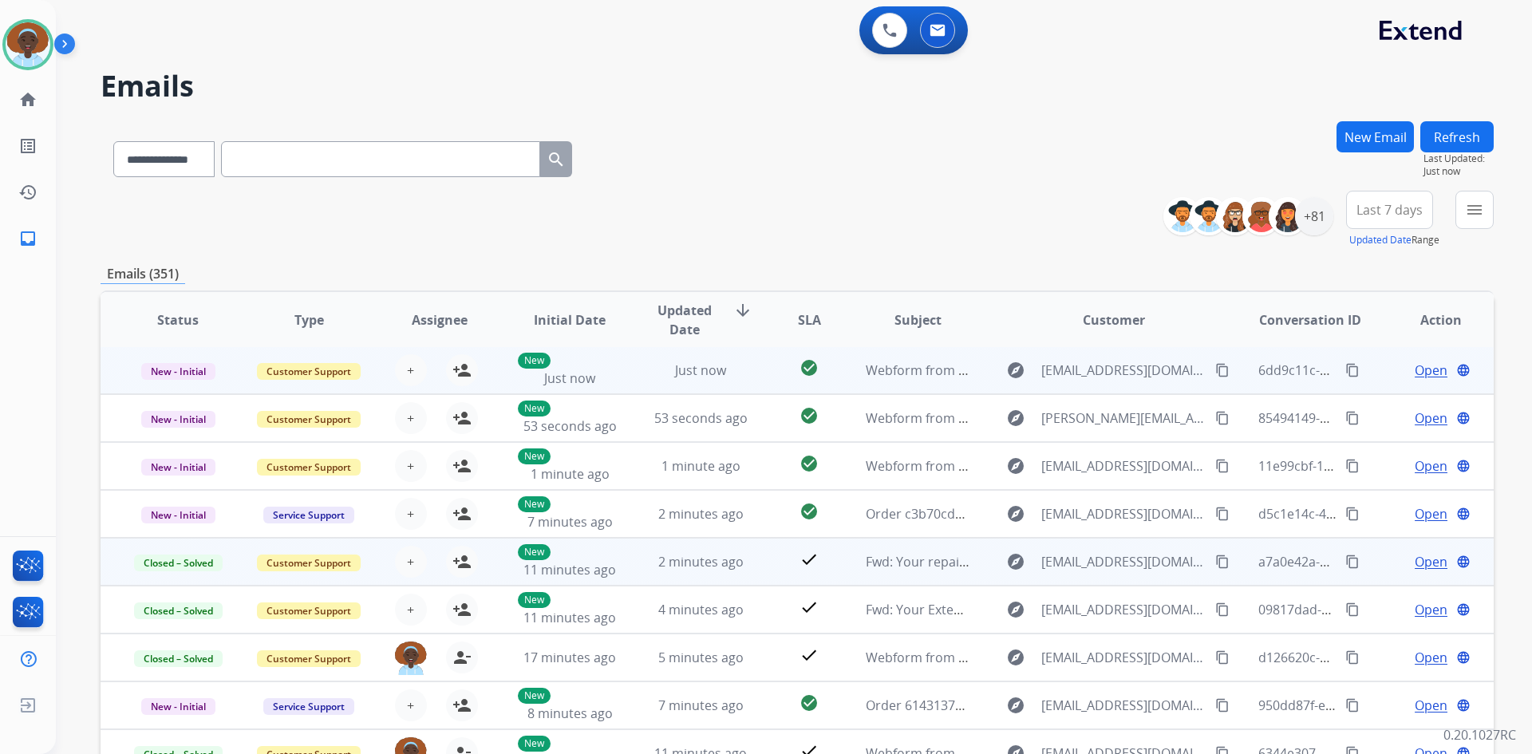
click at [1428, 374] on span "Open" at bounding box center [1430, 370] width 33 height 19
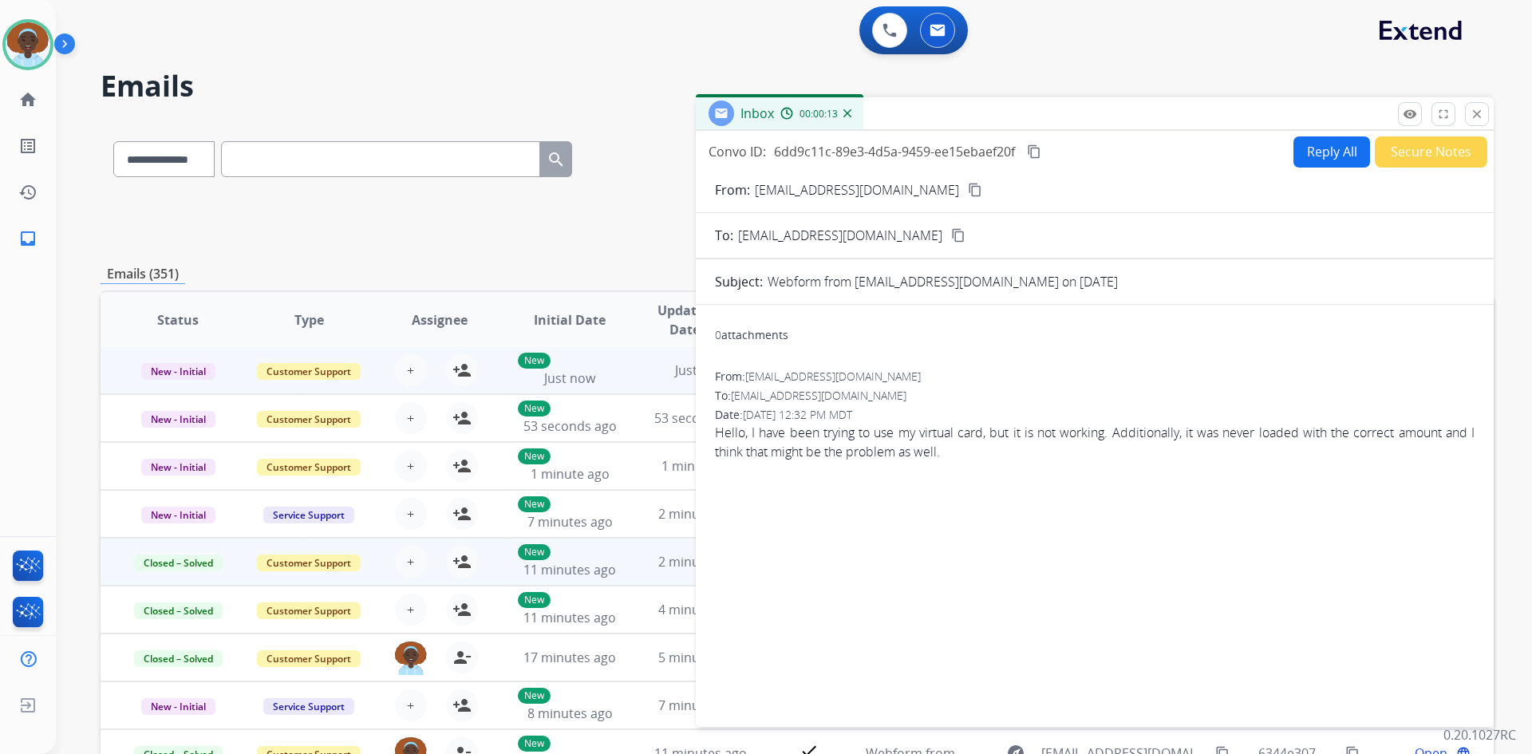
click at [968, 190] on mat-icon "content_copy" at bounding box center [975, 190] width 14 height 14
click at [1476, 116] on mat-icon "close" at bounding box center [1476, 114] width 14 height 14
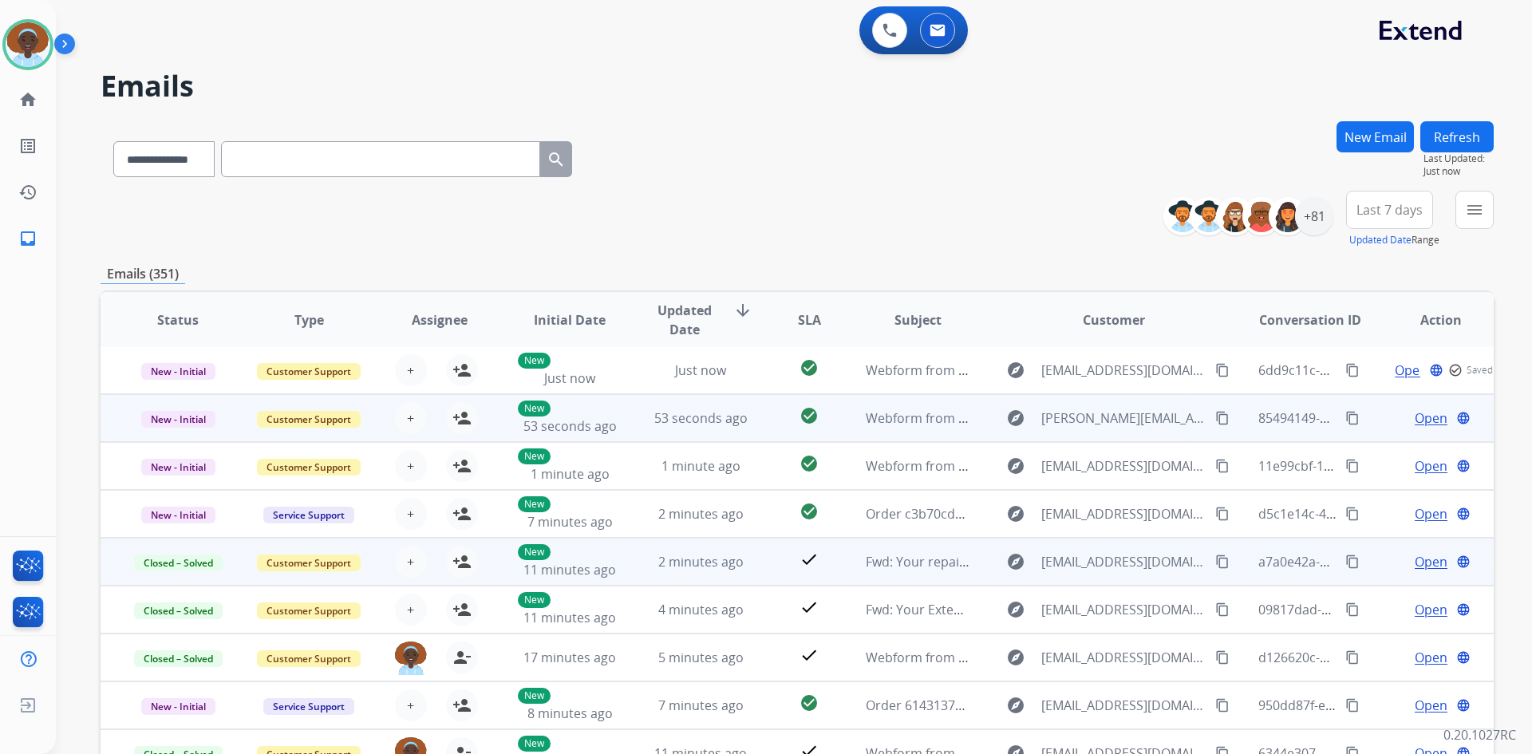
click at [1428, 416] on span "Open" at bounding box center [1430, 417] width 33 height 19
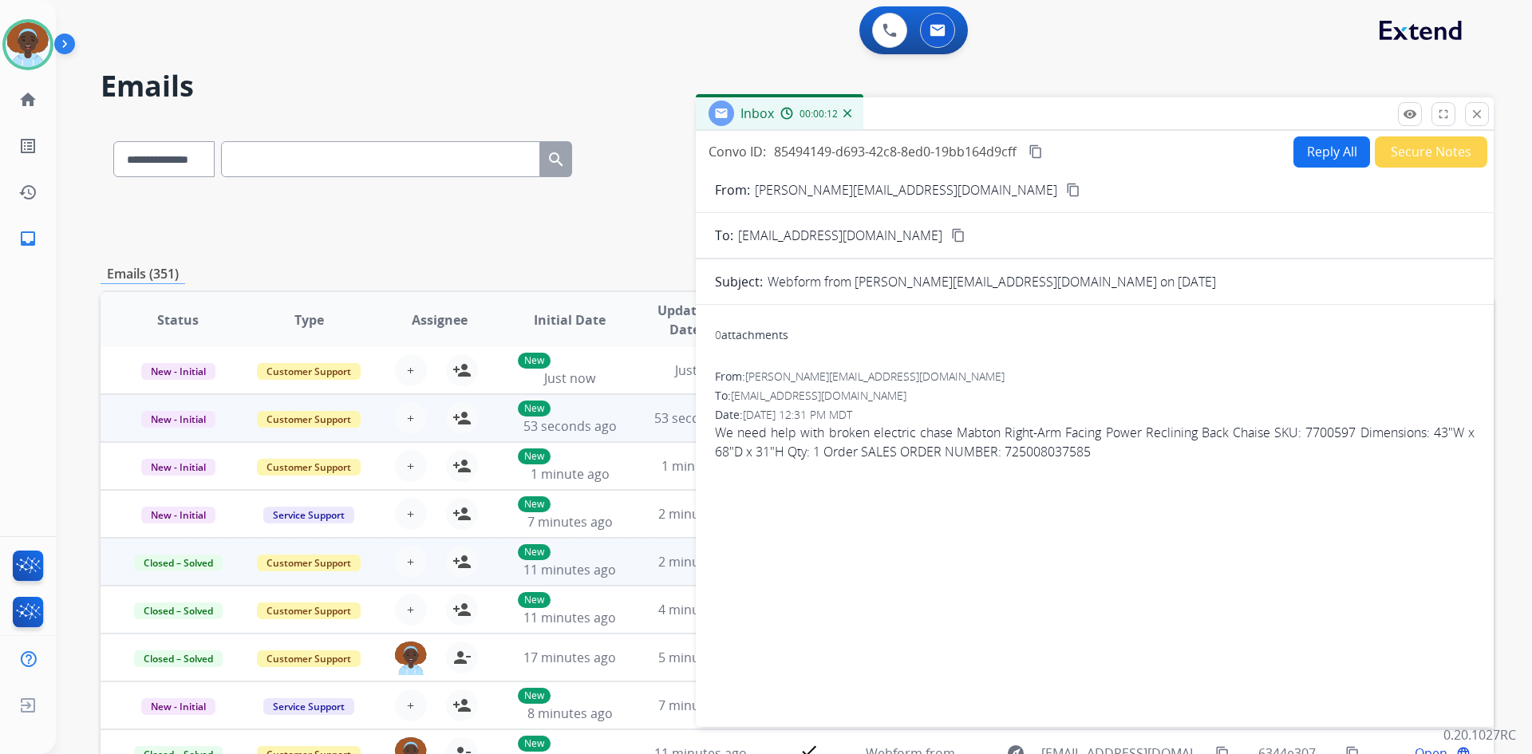
click at [1066, 192] on mat-icon "content_copy" at bounding box center [1073, 190] width 14 height 14
drag, startPoint x: 1092, startPoint y: 452, endPoint x: 1004, endPoint y: 448, distance: 88.6
click at [1004, 448] on span "We need help with broken electric chase Mabton Right-Arm Facing Power Reclining…" at bounding box center [1094, 442] width 759 height 38
copy span "725008037585"
click at [1321, 153] on button "Reply All" at bounding box center [1331, 151] width 77 height 31
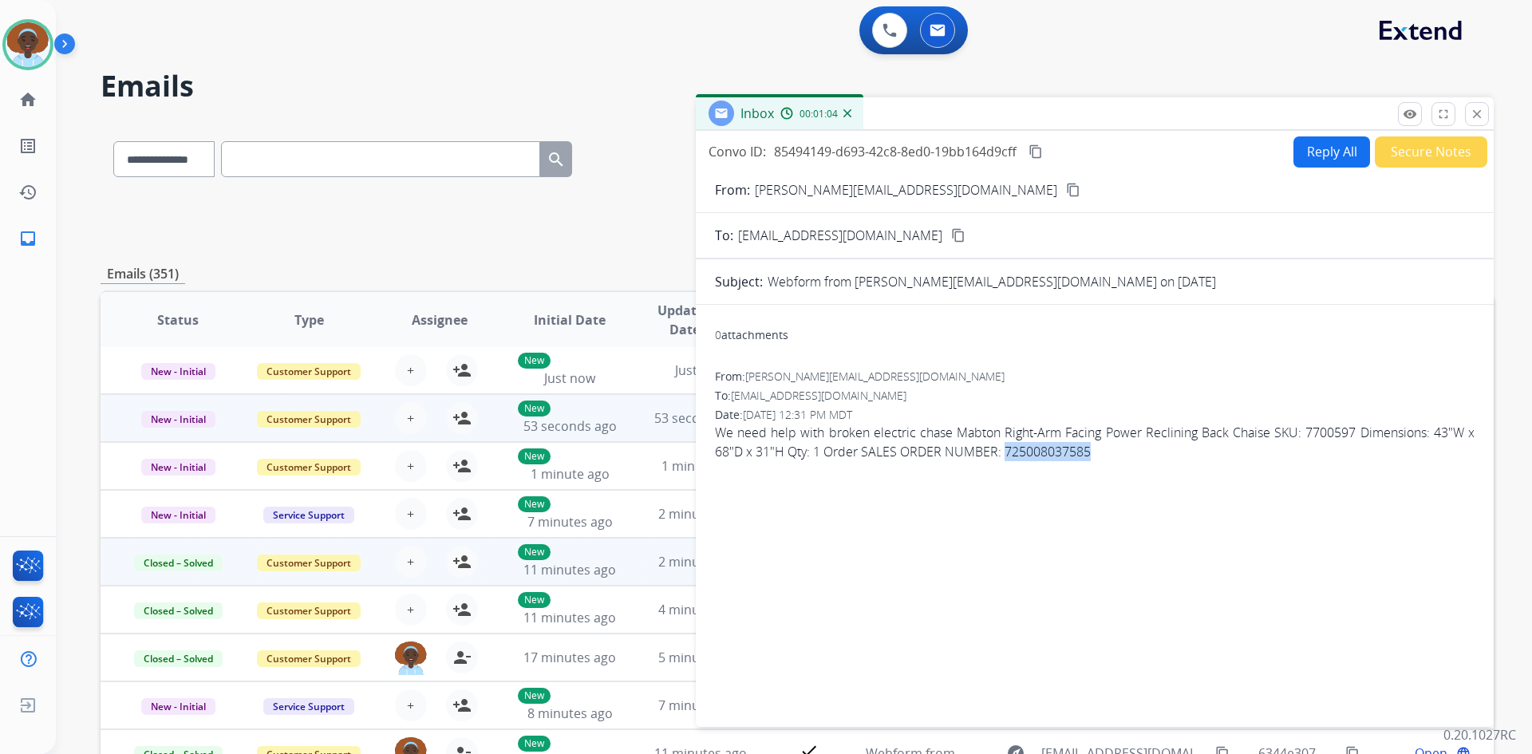
select select "**********"
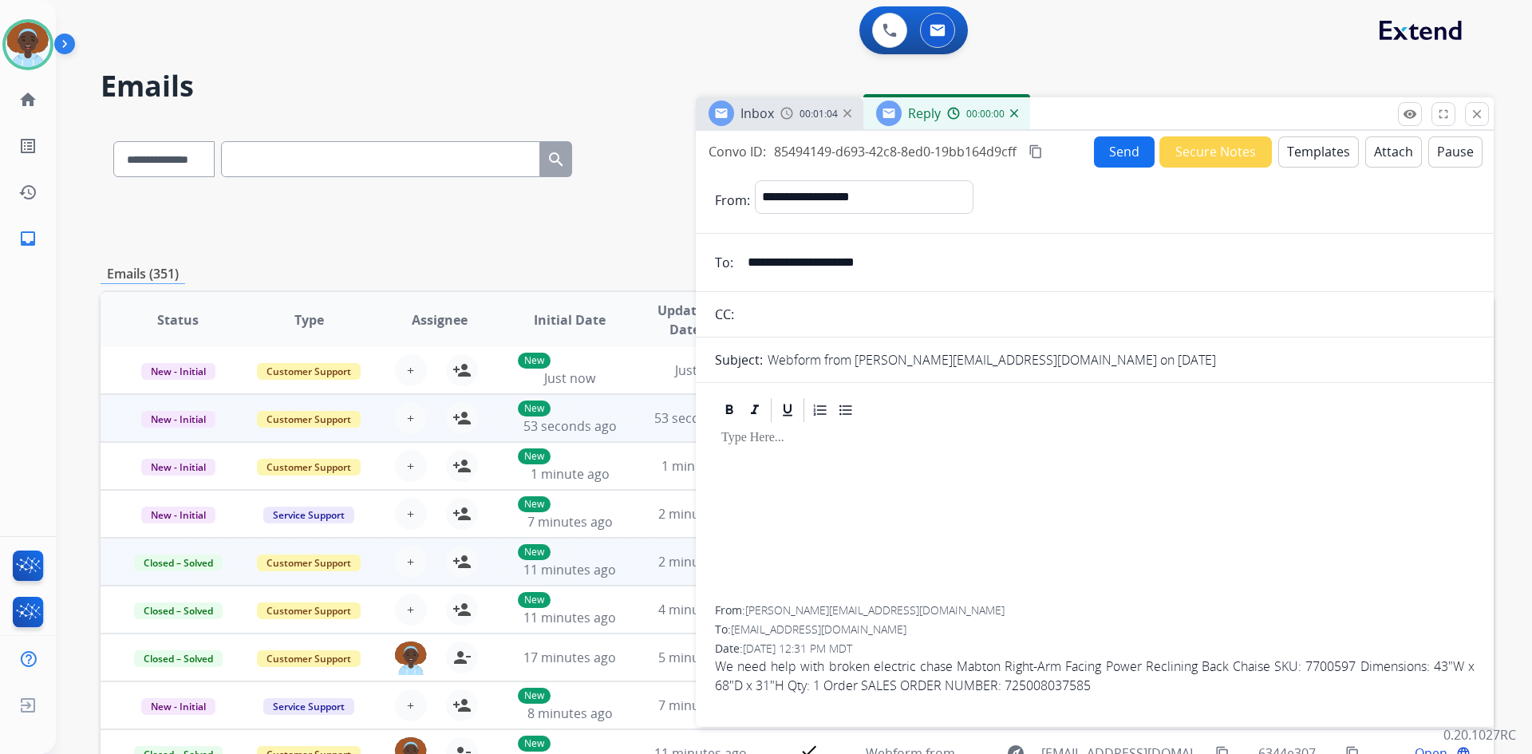
click at [1321, 153] on button "Templates" at bounding box center [1318, 151] width 81 height 31
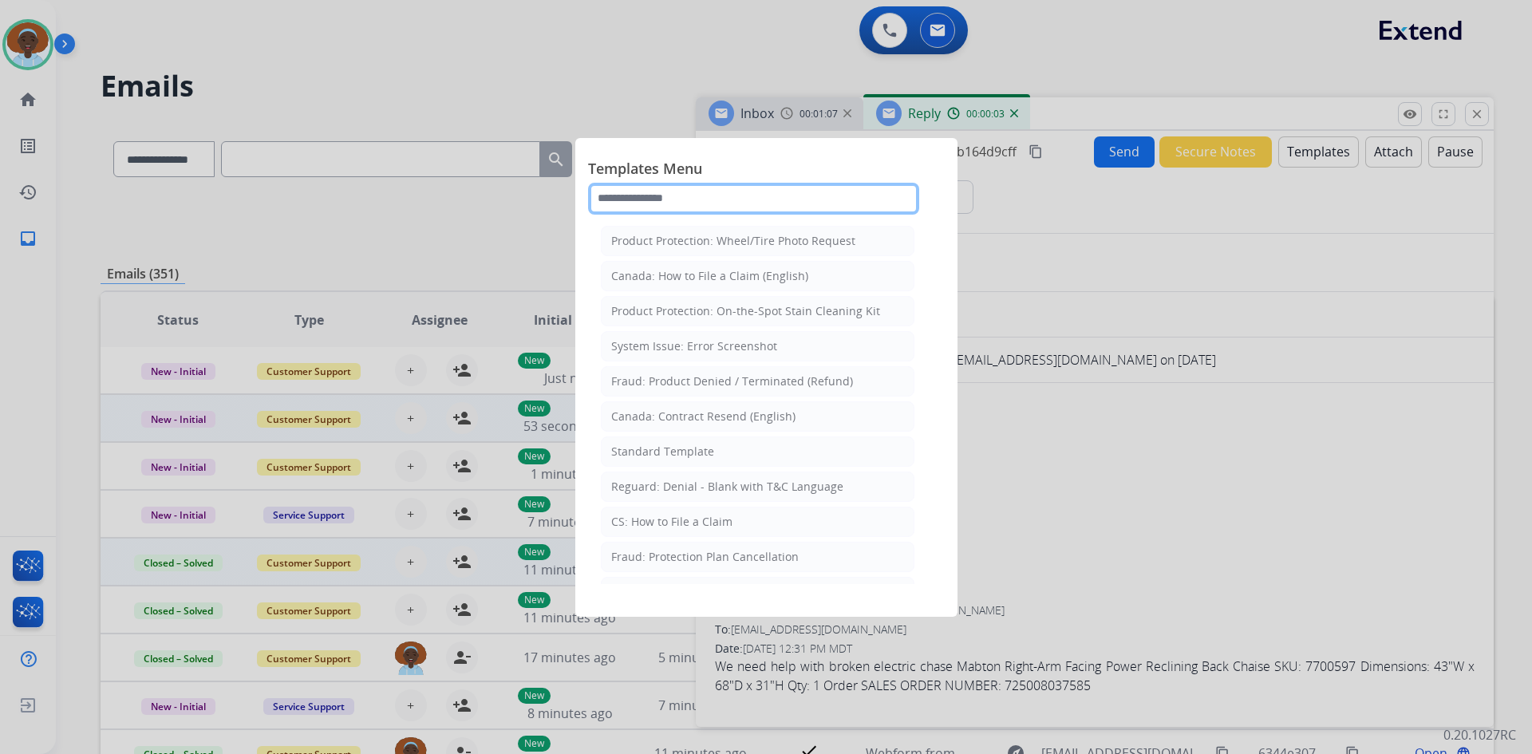
click at [689, 199] on input "text" at bounding box center [753, 199] width 331 height 32
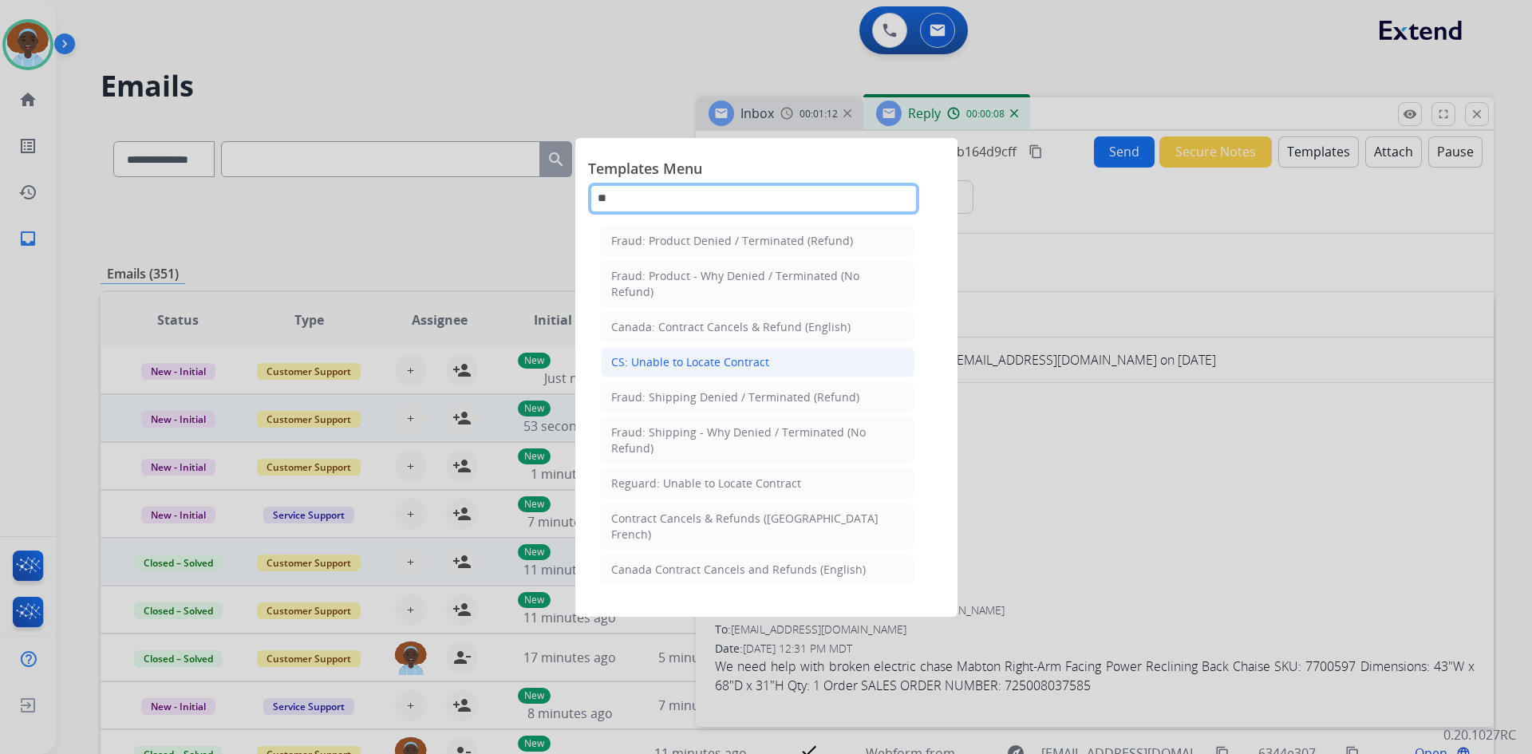
type input "**"
click at [748, 356] on div "CS: Unable to Locate Contract" at bounding box center [690, 362] width 158 height 16
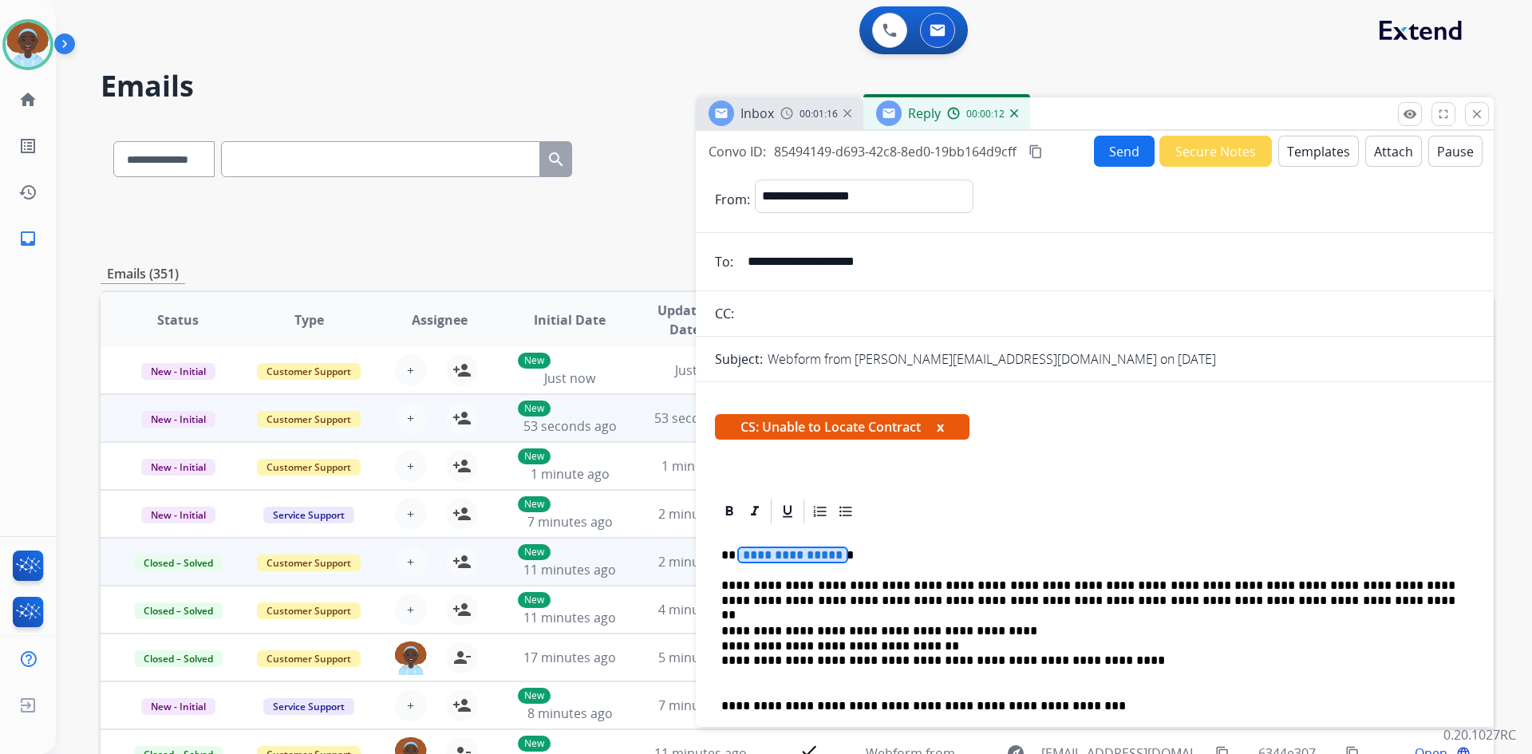
click at [797, 554] on span "**********" at bounding box center [793, 555] width 108 height 14
click at [1119, 162] on button "Send" at bounding box center [1124, 151] width 61 height 31
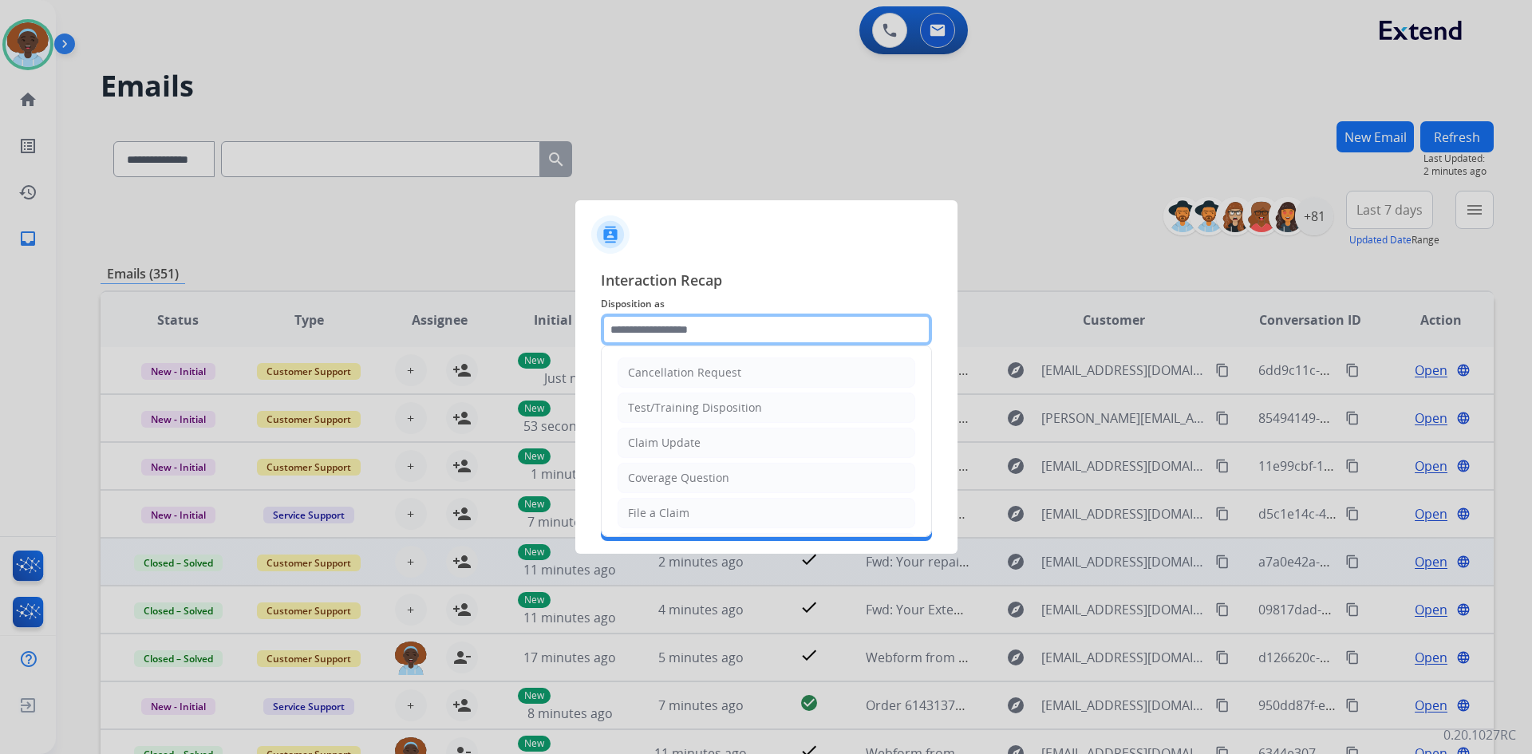
click at [754, 324] on input "text" at bounding box center [766, 329] width 331 height 32
click at [740, 507] on li "File a Claim" at bounding box center [766, 513] width 298 height 30
type input "**********"
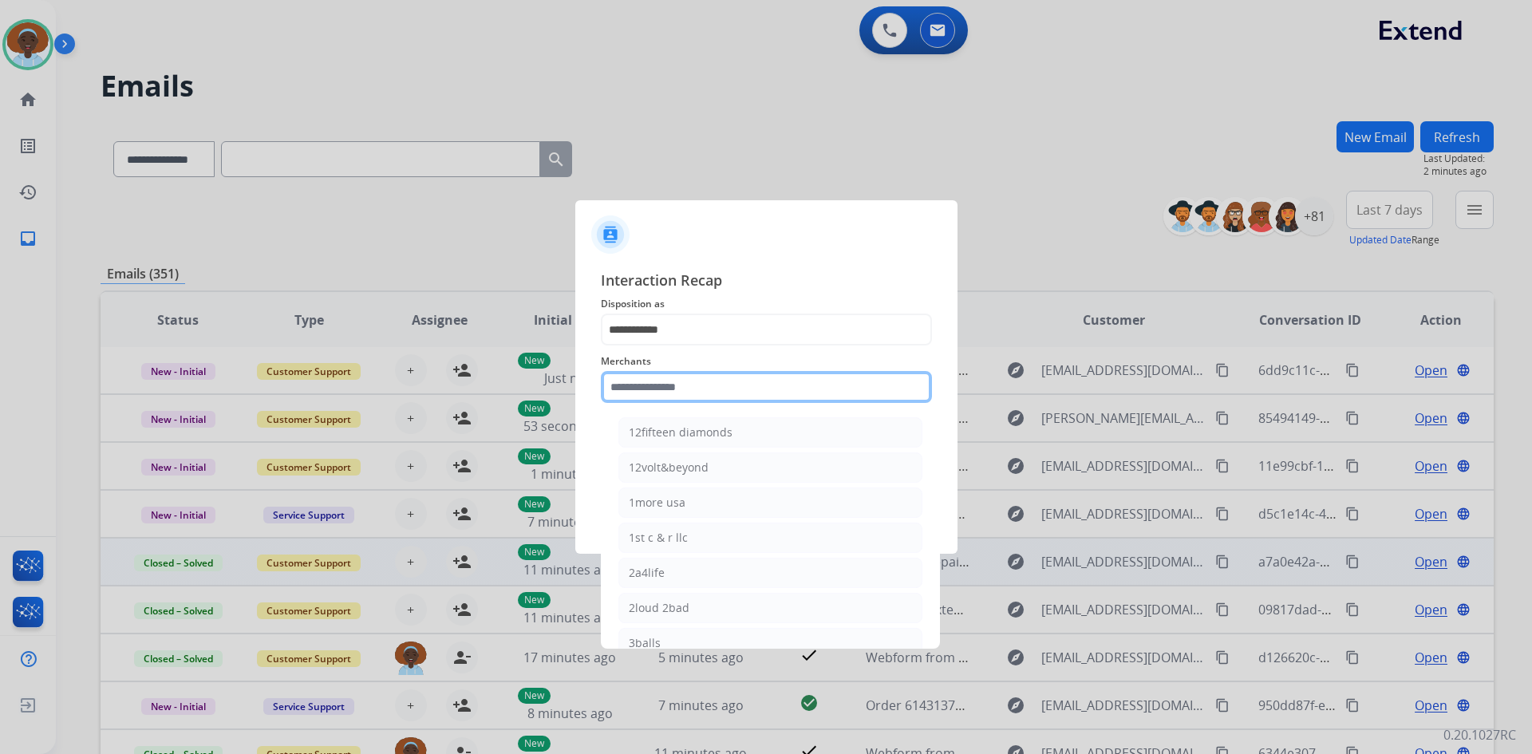
click at [737, 384] on input "text" at bounding box center [766, 387] width 331 height 32
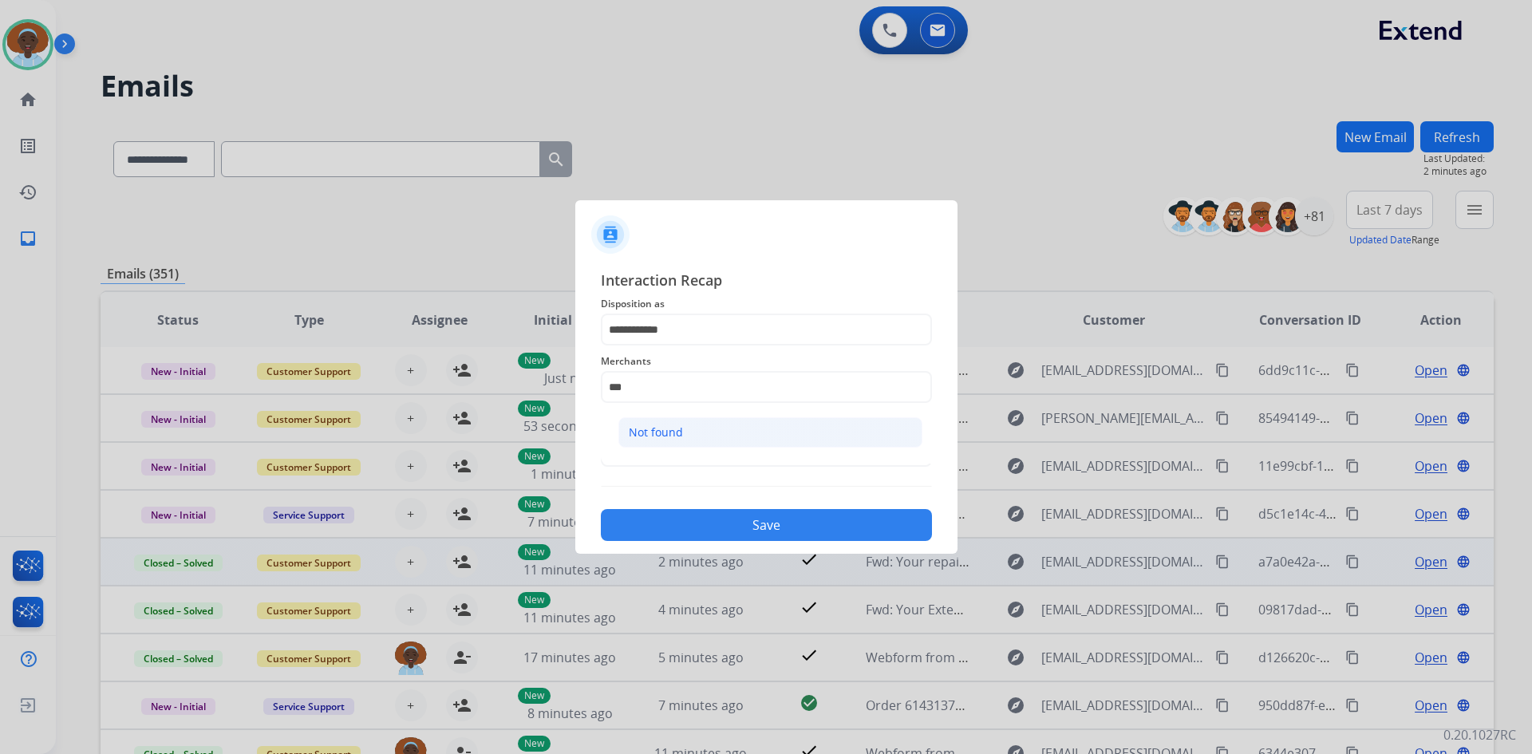
click at [728, 424] on li "Not found" at bounding box center [770, 432] width 304 height 30
type input "*********"
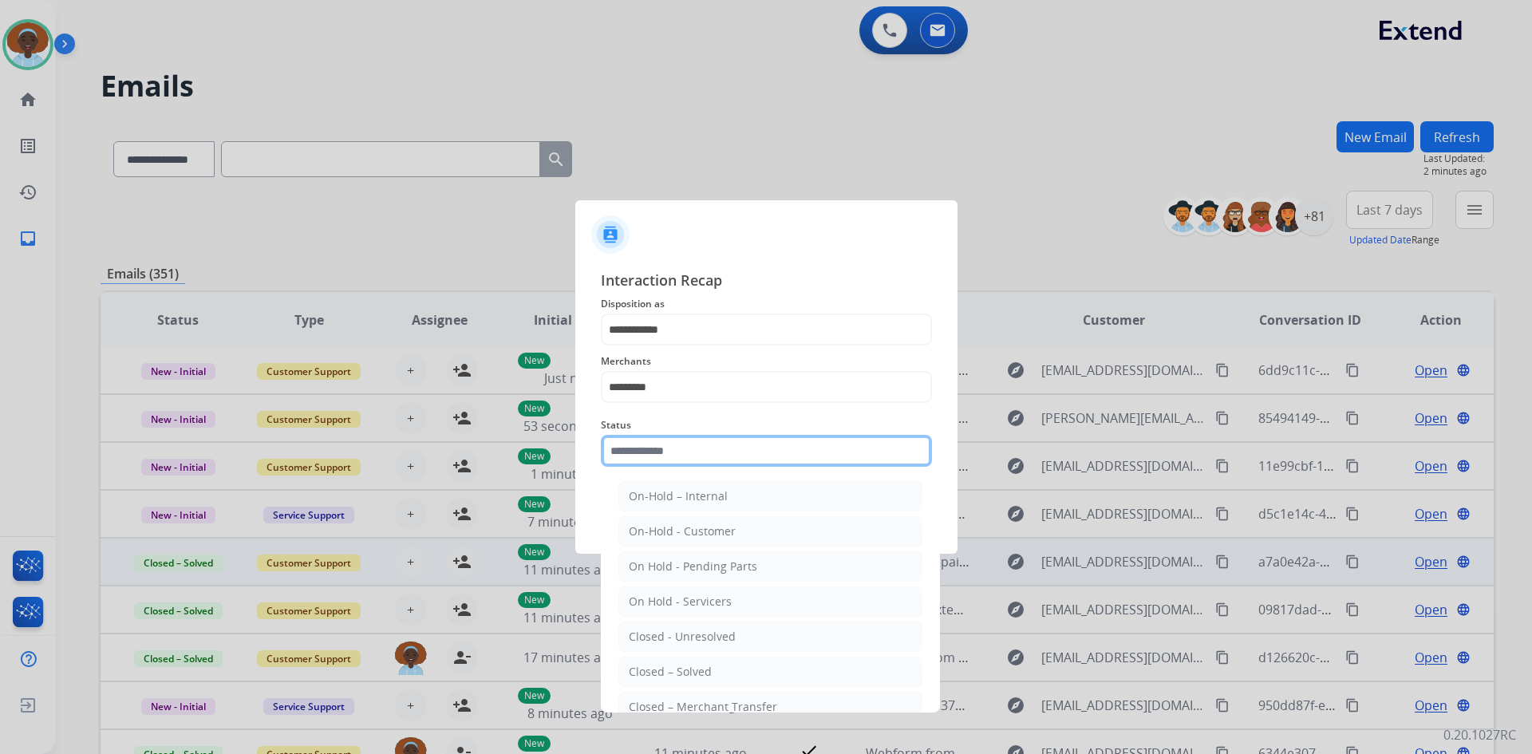
click at [739, 452] on input "text" at bounding box center [766, 451] width 331 height 32
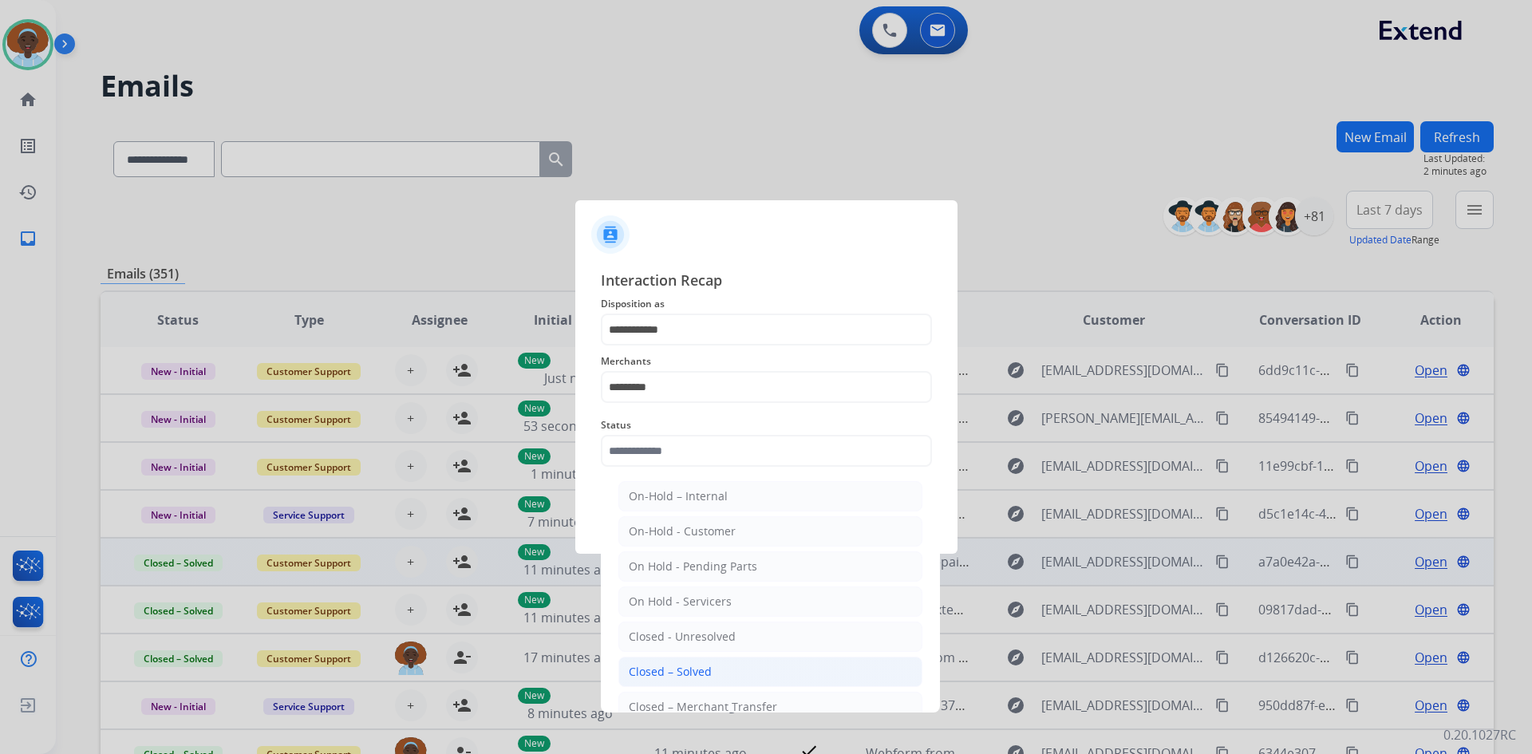
click at [711, 672] on li "Closed – Solved" at bounding box center [770, 672] width 304 height 30
type input "**********"
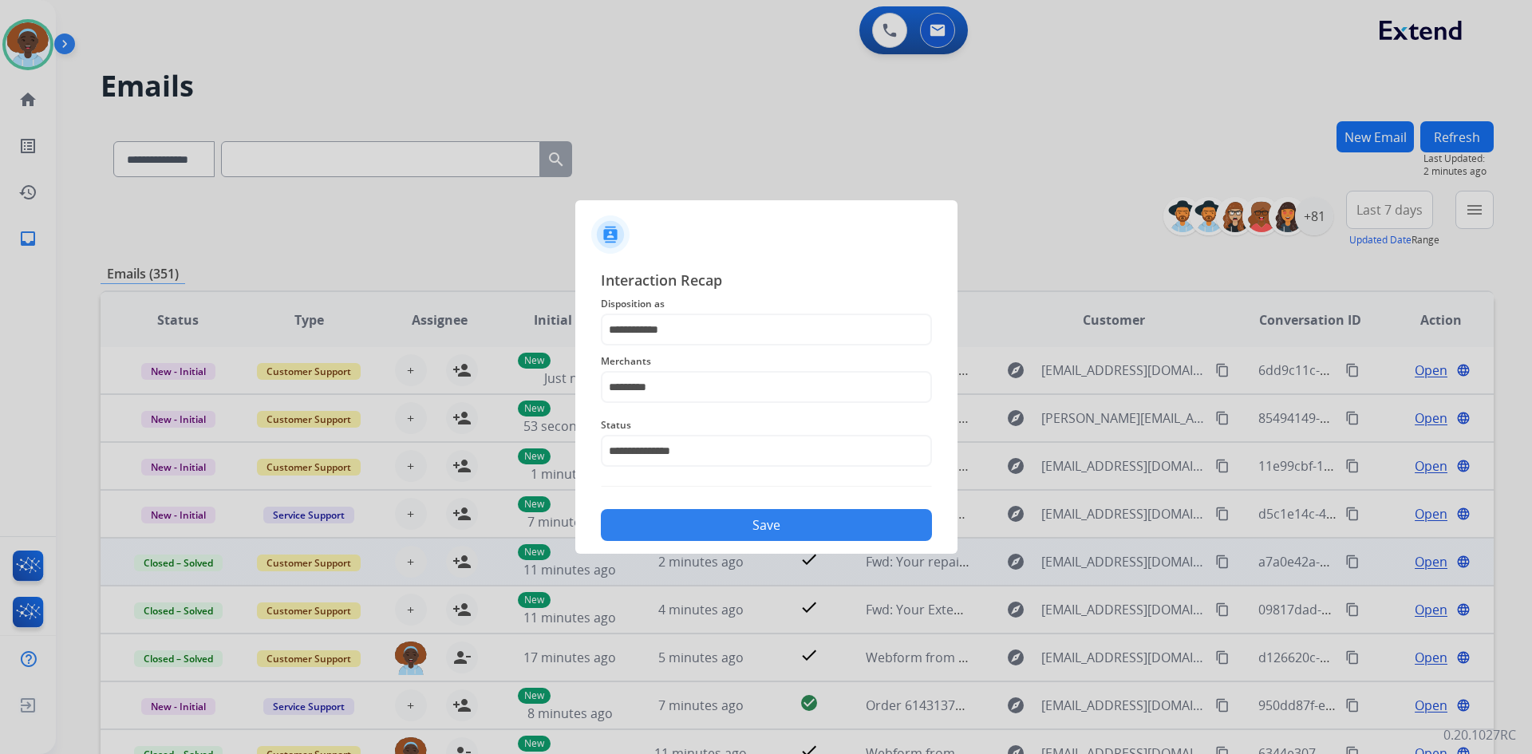
click at [783, 522] on button "Save" at bounding box center [766, 525] width 331 height 32
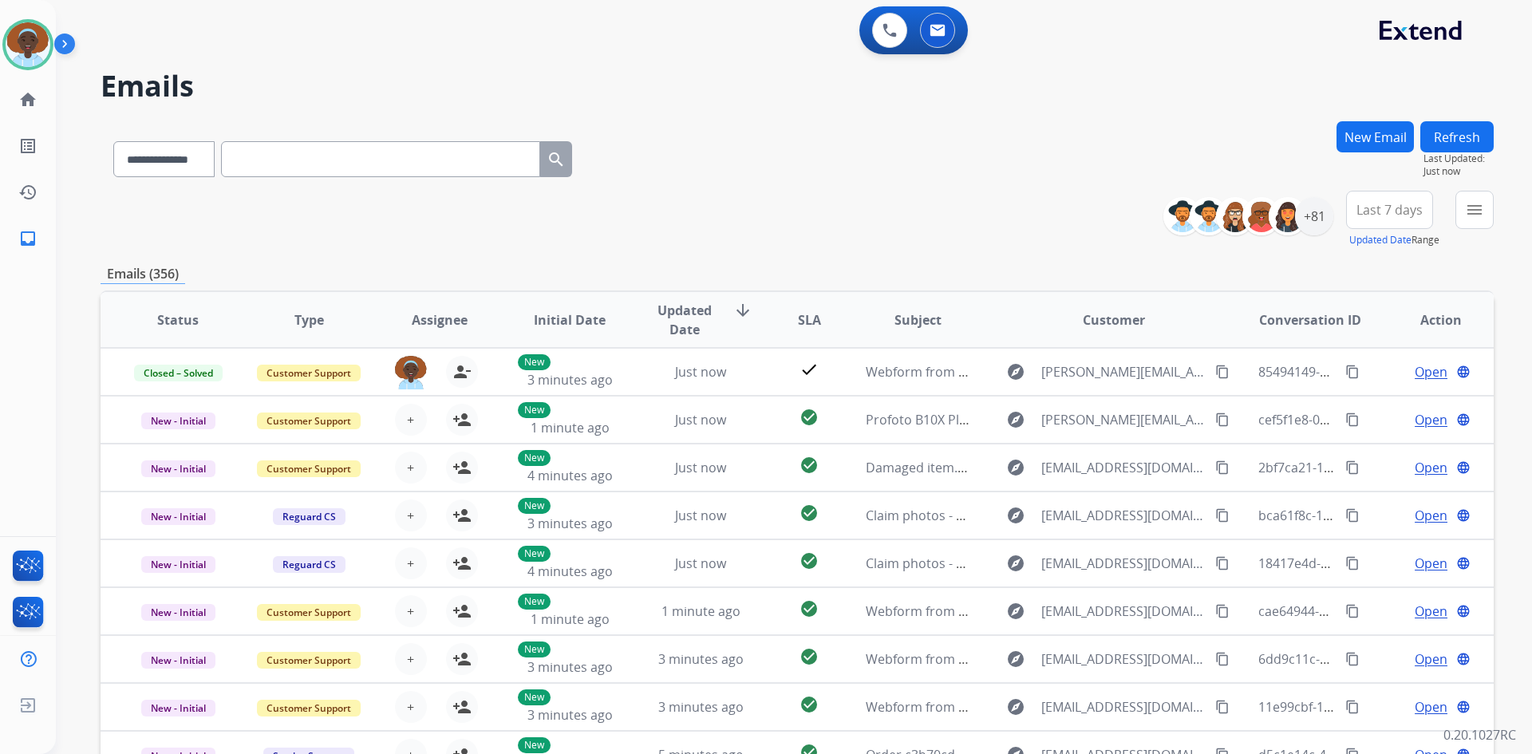
click at [1389, 211] on span "Last 7 days" at bounding box center [1389, 210] width 66 height 6
click at [1357, 403] on div "Last 90 days" at bounding box center [1384, 404] width 88 height 24
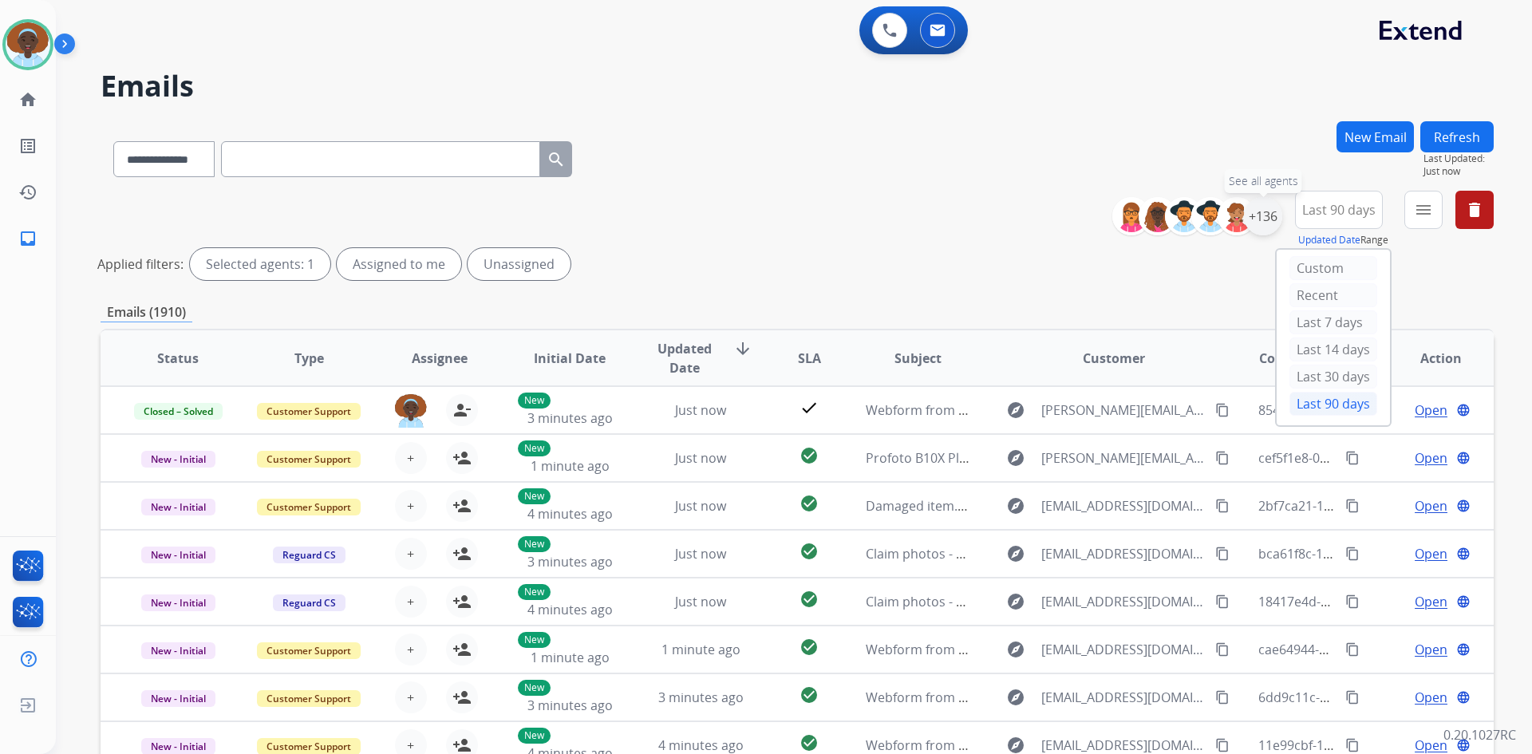
click at [1260, 223] on div "+136" at bounding box center [1263, 216] width 38 height 38
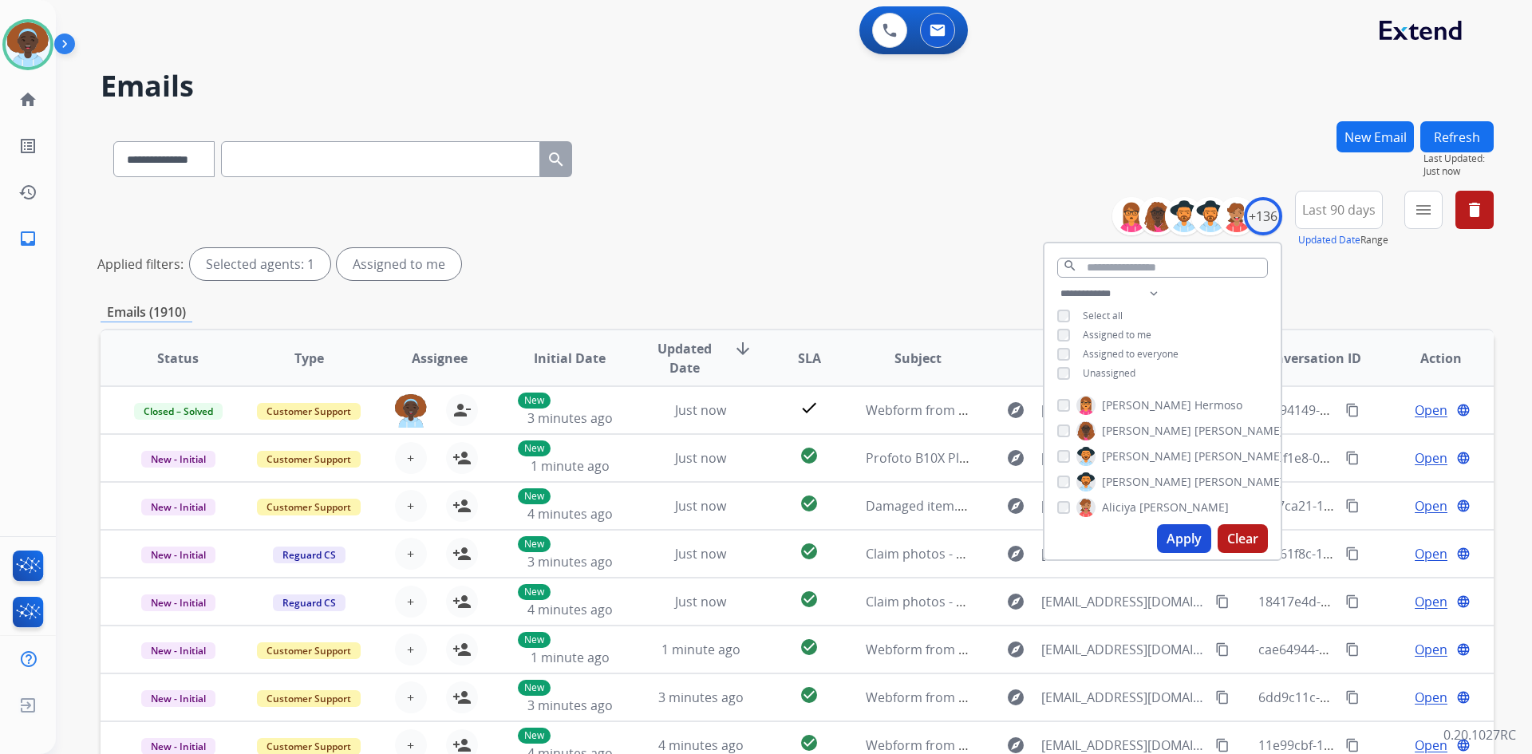
click at [1180, 537] on button "Apply" at bounding box center [1184, 538] width 54 height 29
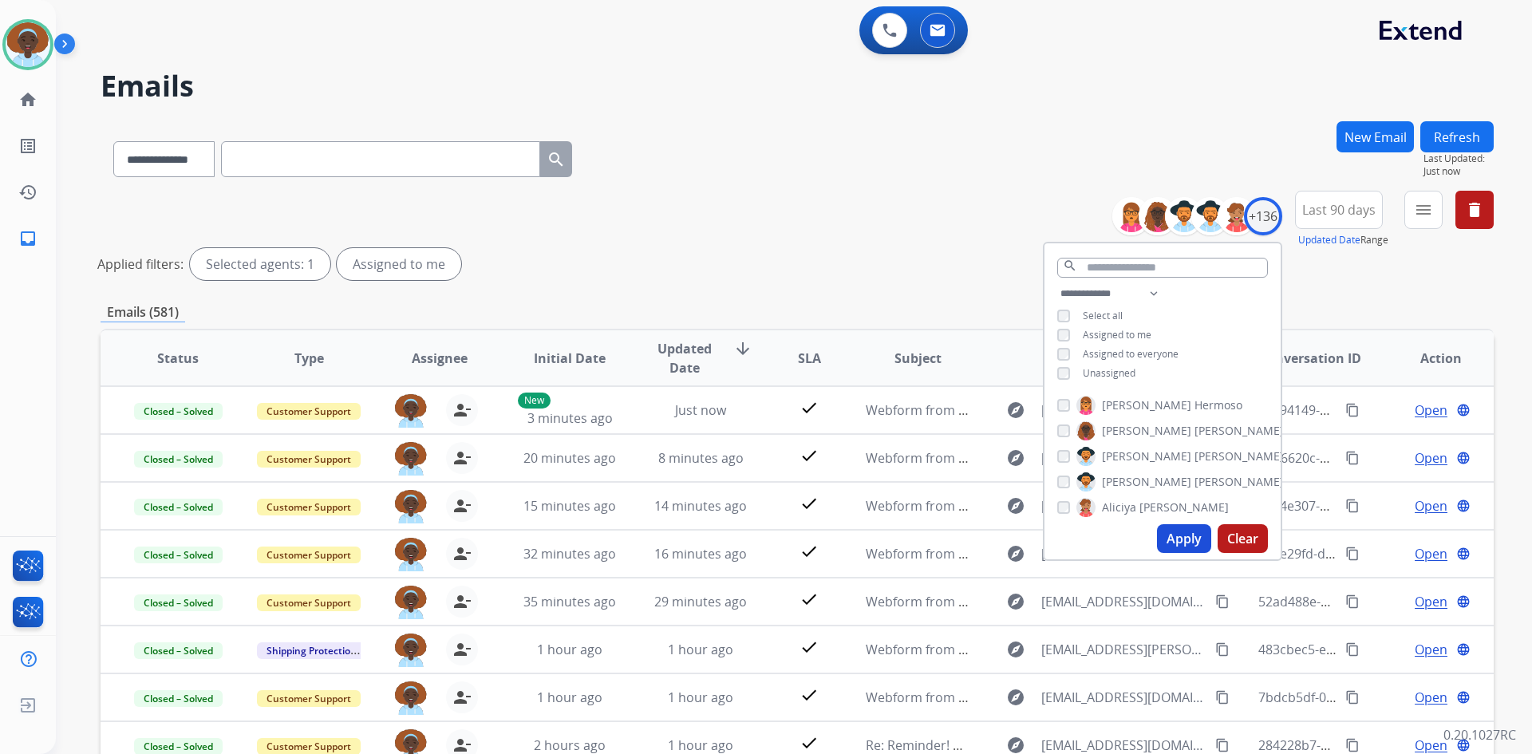
click at [909, 286] on div "**********" at bounding box center [797, 239] width 1393 height 96
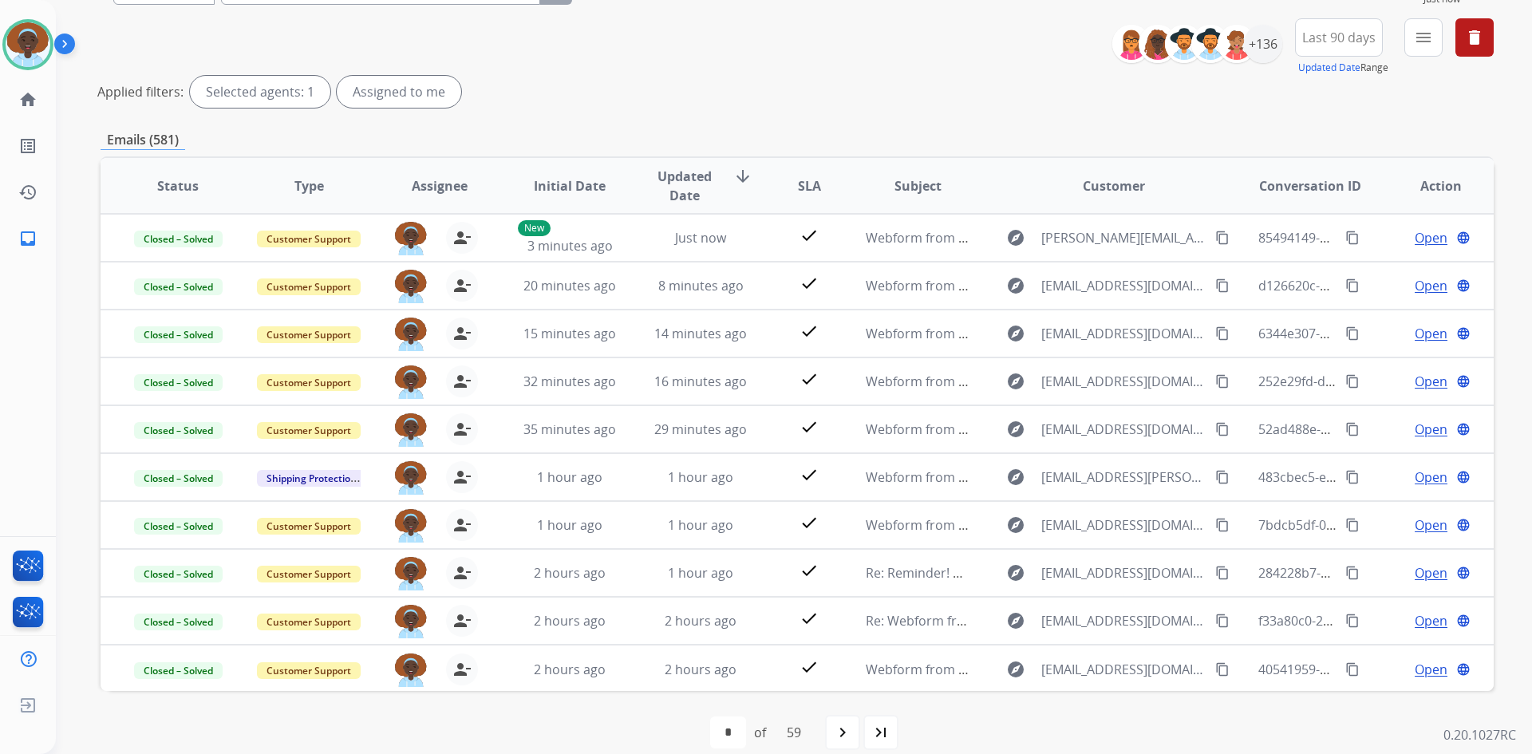
scroll to position [192, 0]
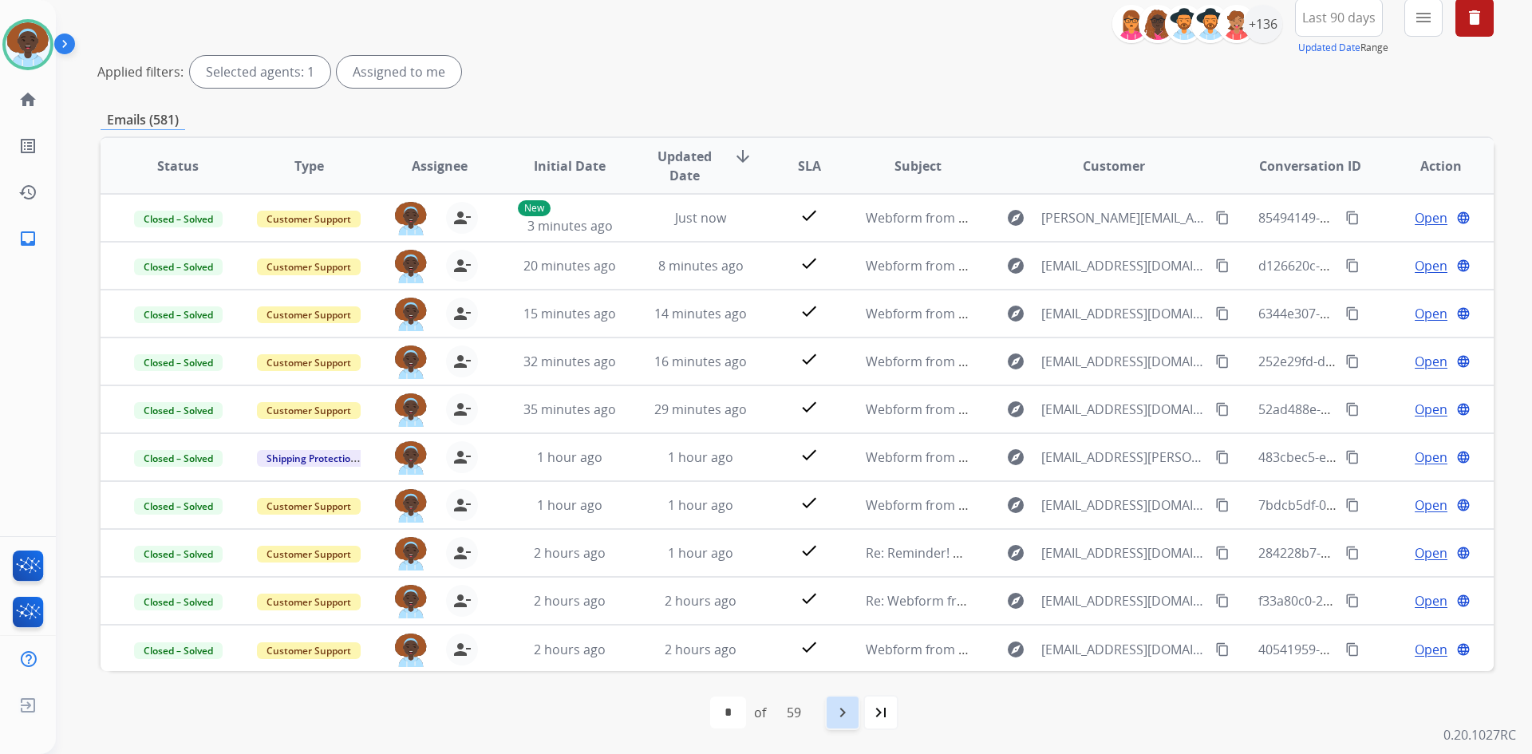
click at [842, 708] on mat-icon "navigate_next" at bounding box center [842, 712] width 19 height 19
select select "*"
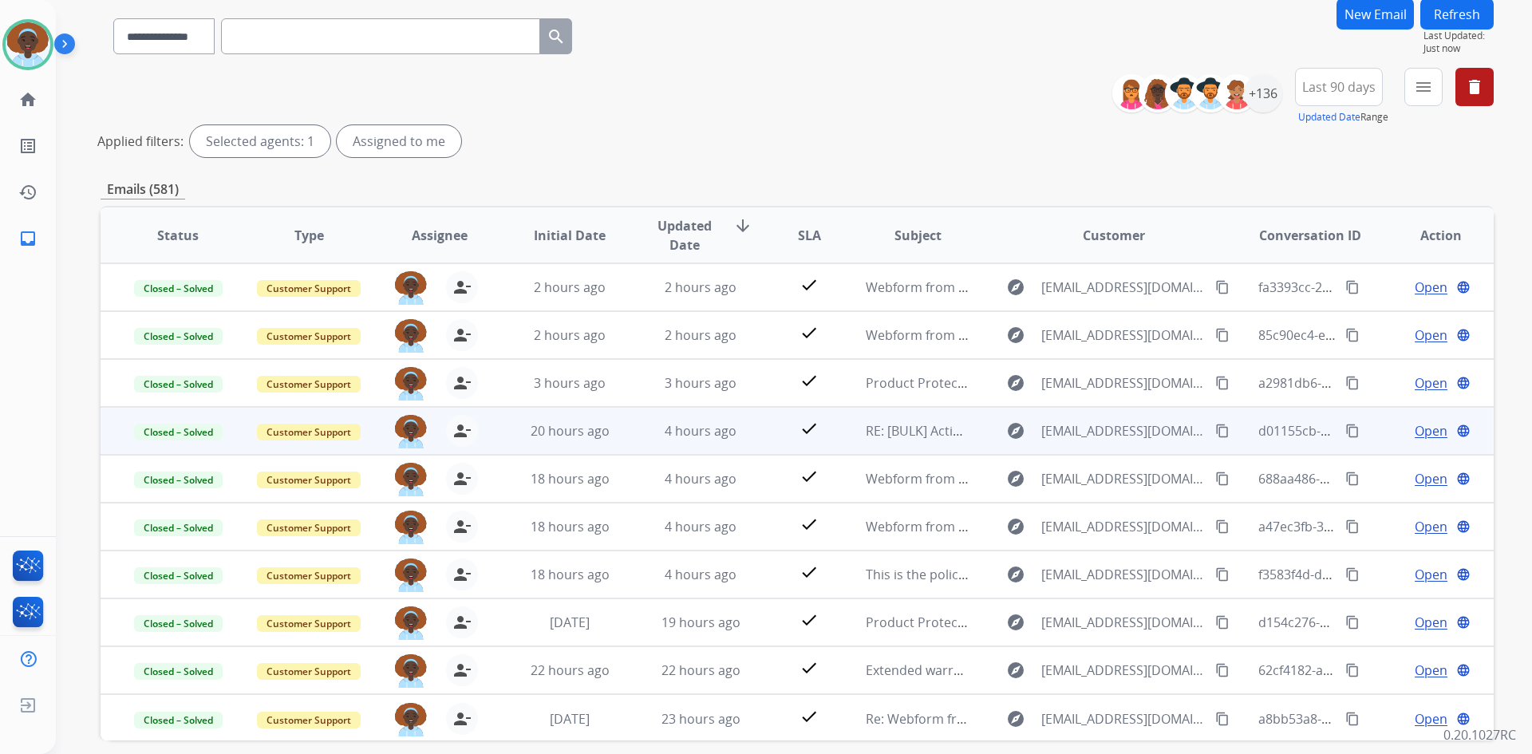
scroll to position [0, 0]
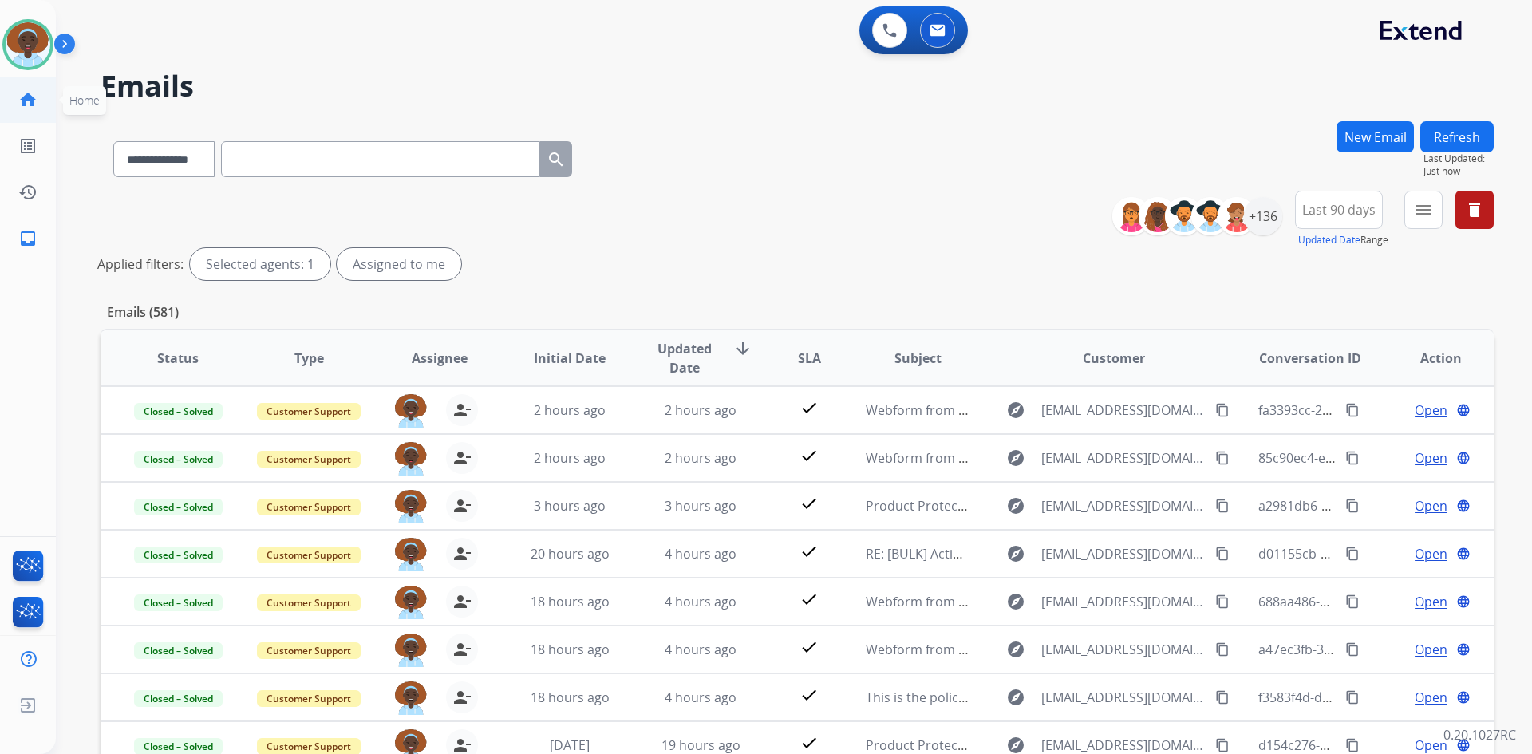
click at [30, 101] on mat-icon "home" at bounding box center [27, 99] width 19 height 19
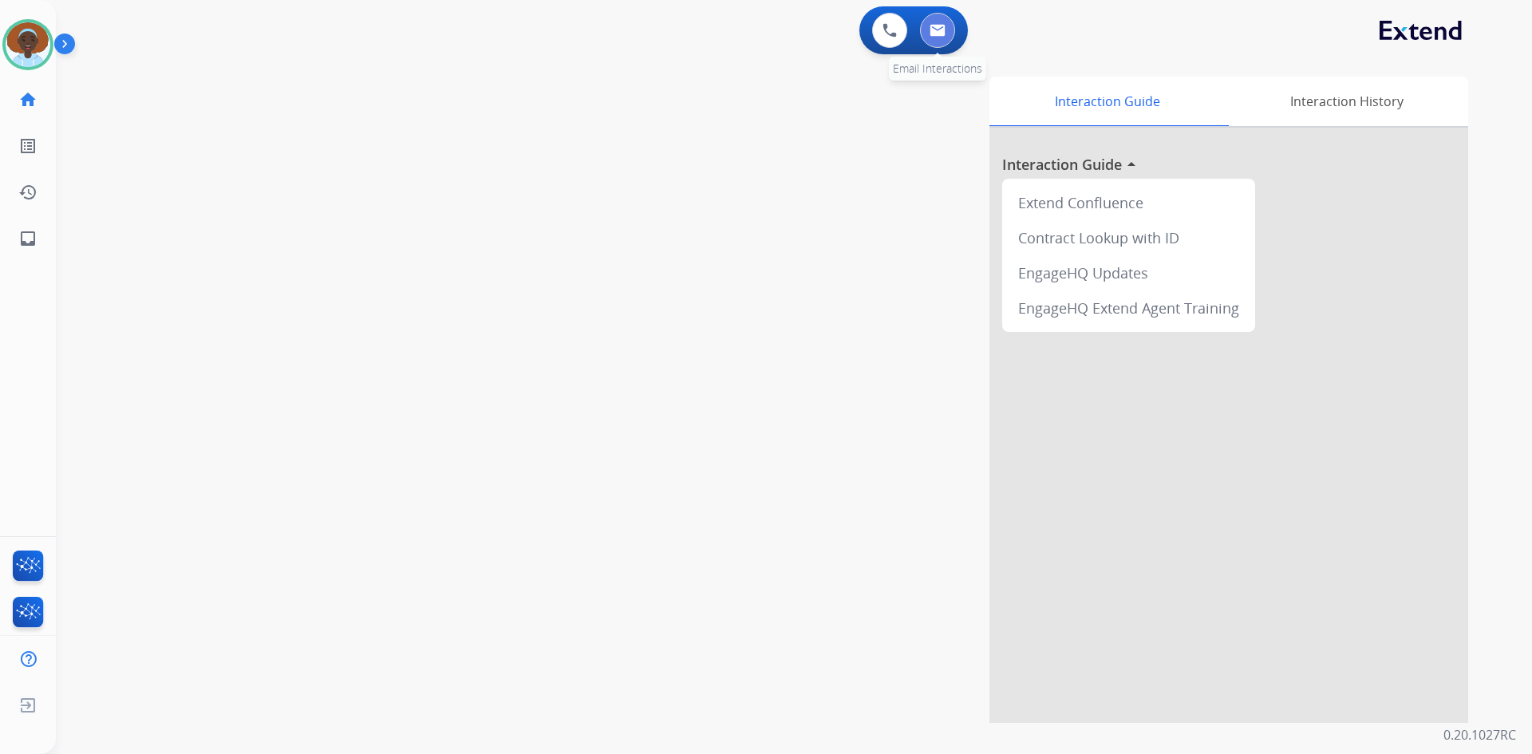
click at [948, 35] on button at bounding box center [937, 30] width 35 height 35
select select "**********"
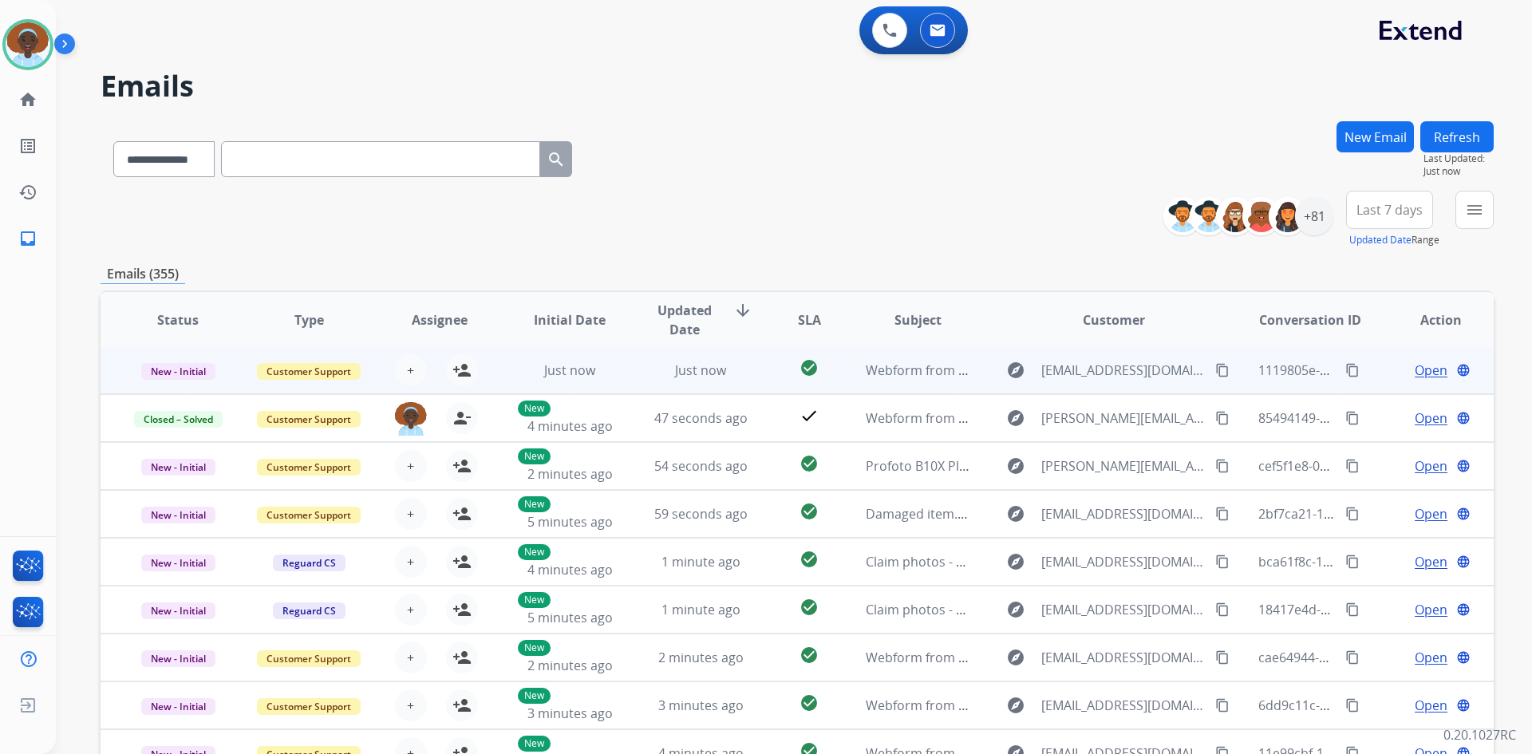
click at [1425, 370] on span "Open" at bounding box center [1430, 370] width 33 height 19
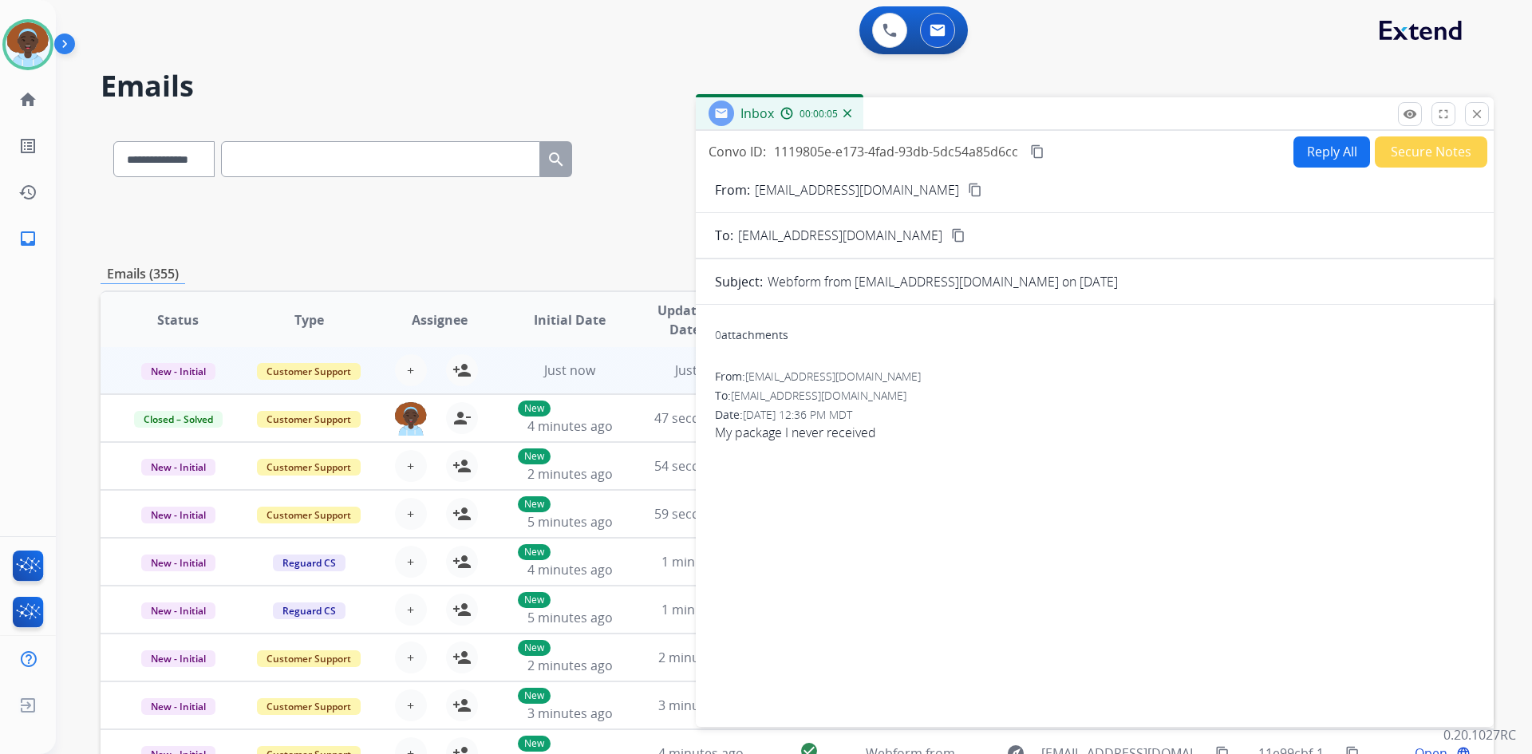
click at [968, 195] on mat-icon "content_copy" at bounding box center [975, 190] width 14 height 14
click at [1475, 118] on mat-icon "close" at bounding box center [1476, 114] width 14 height 14
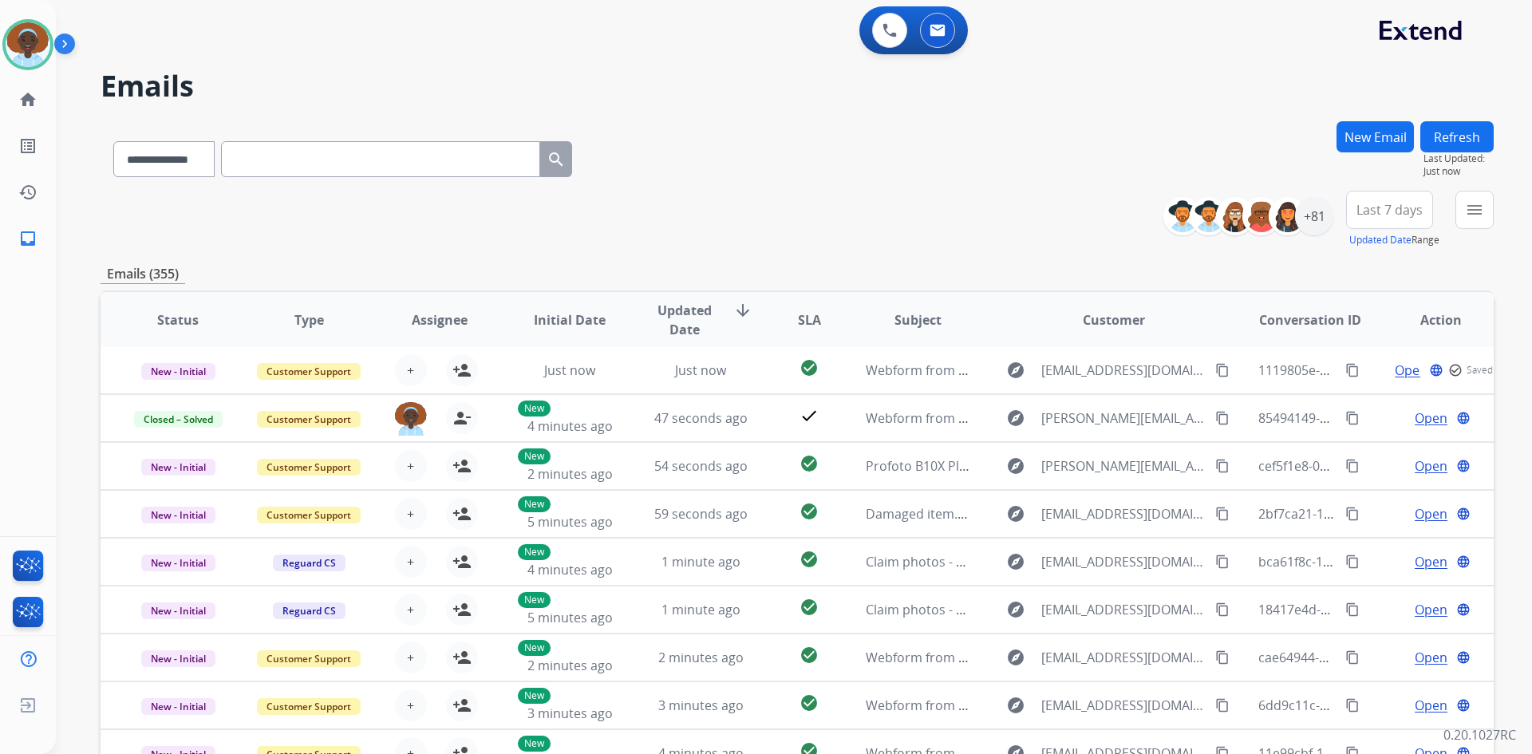
click at [1459, 136] on button "Refresh" at bounding box center [1456, 136] width 73 height 31
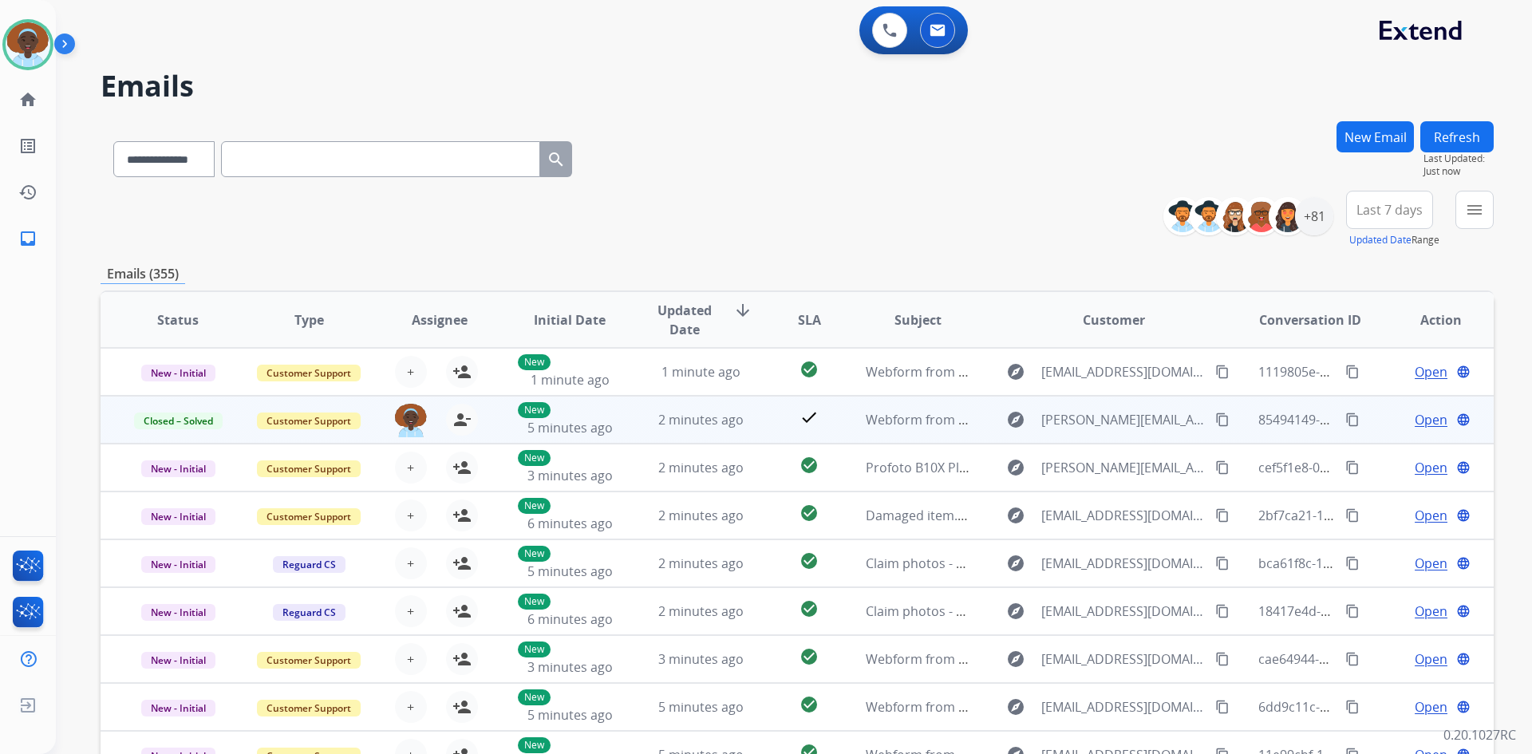
click at [1414, 422] on span "Open" at bounding box center [1430, 419] width 33 height 19
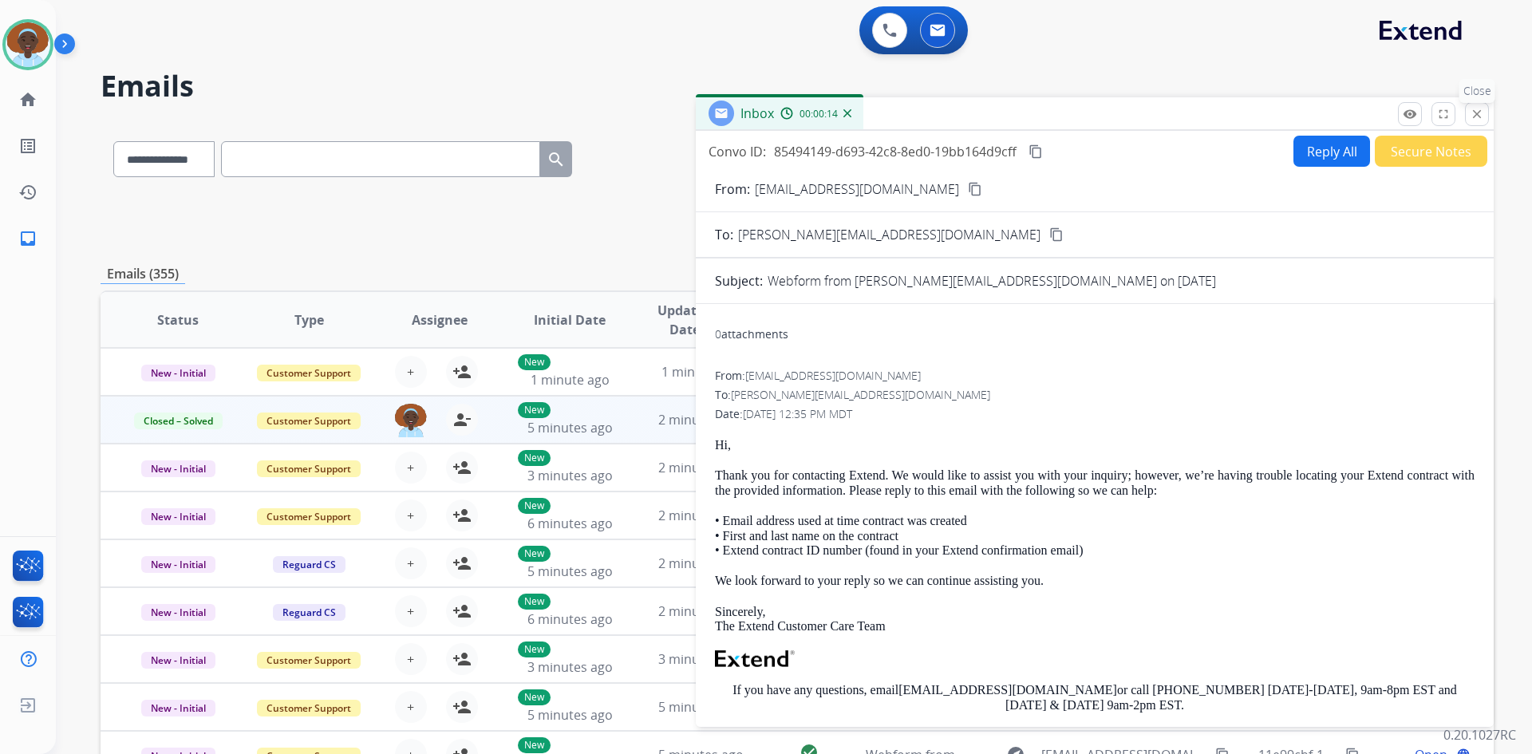
click at [1472, 112] on mat-icon "close" at bounding box center [1476, 114] width 14 height 14
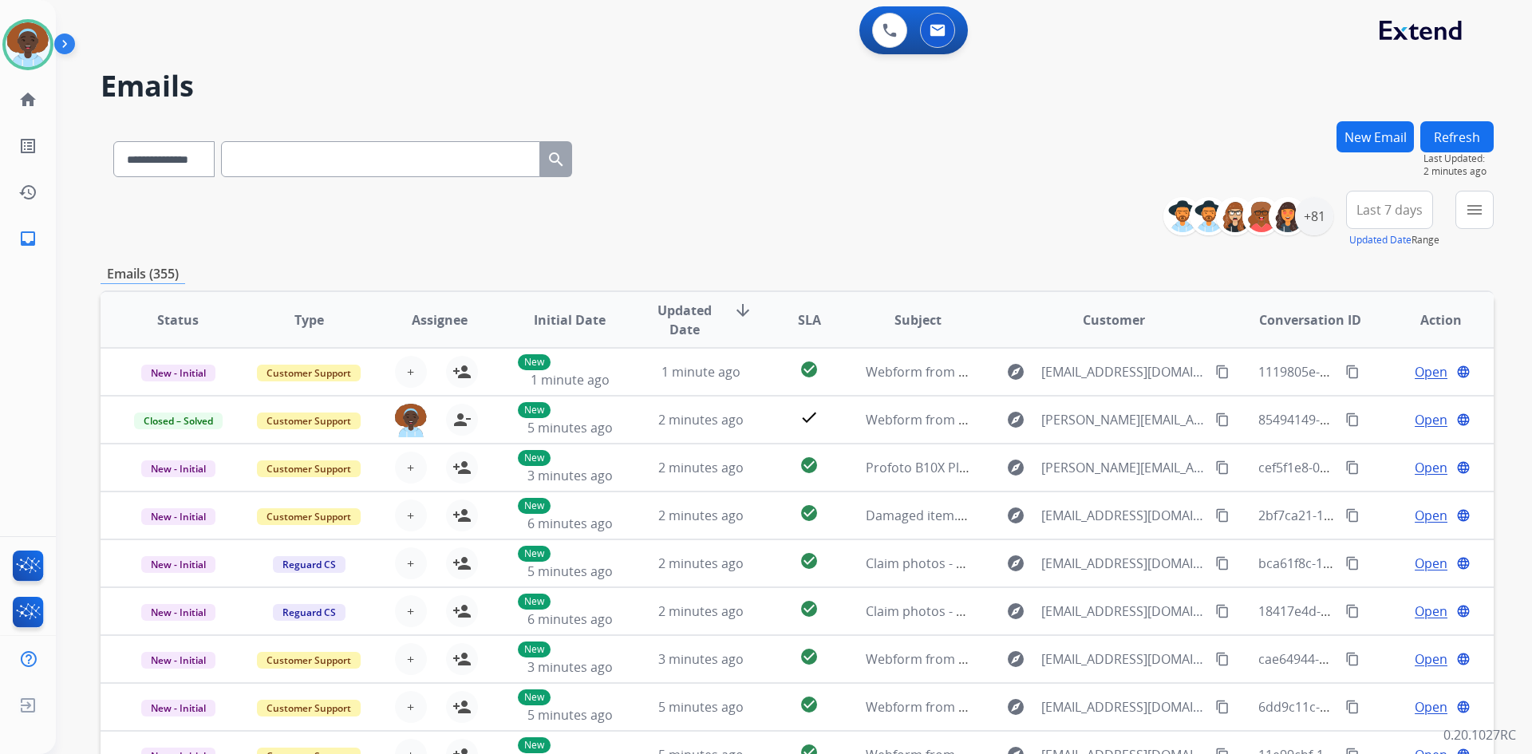
select select "**********"
click at [1453, 139] on button "Refresh" at bounding box center [1456, 136] width 73 height 31
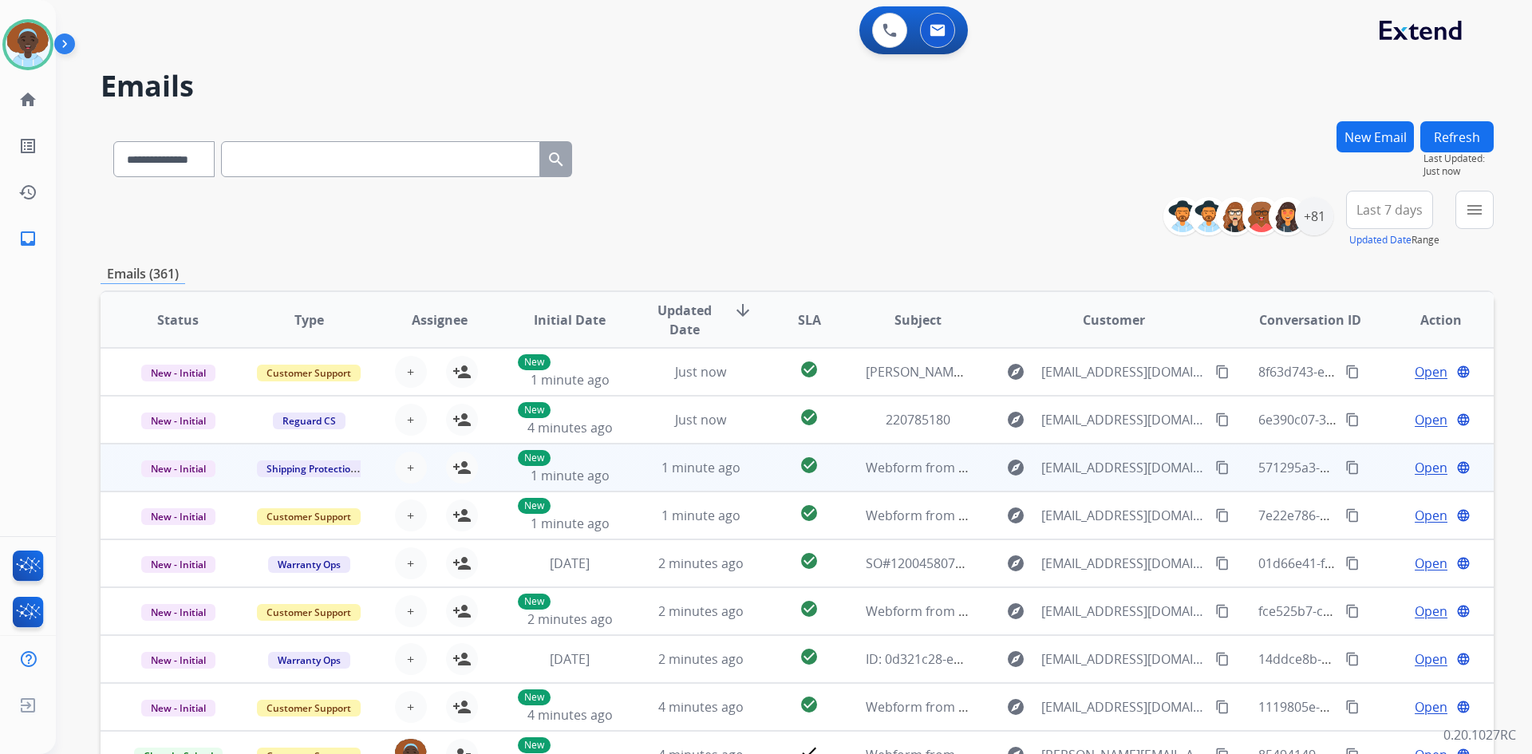
click at [1415, 466] on span "Open" at bounding box center [1430, 467] width 33 height 19
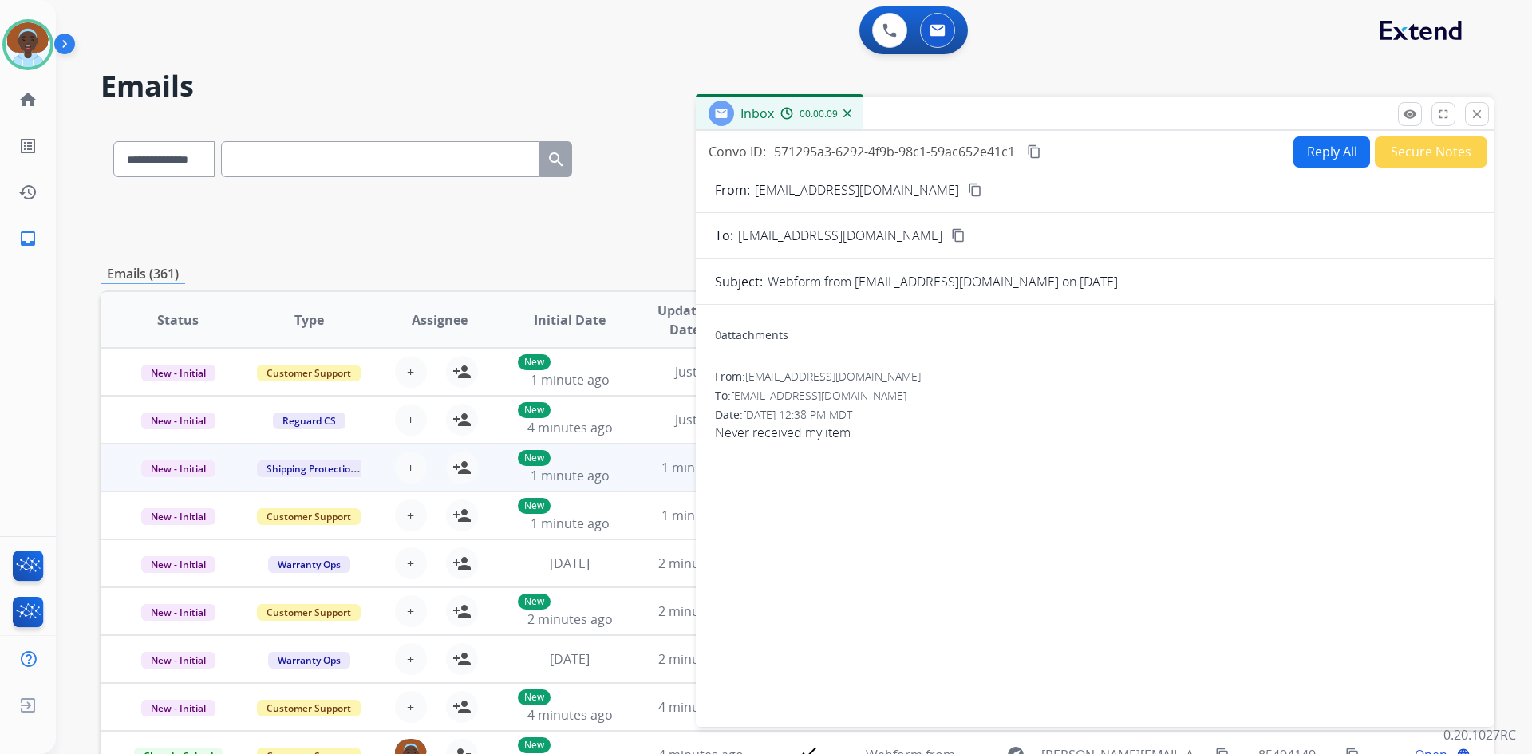
click at [968, 192] on mat-icon "content_copy" at bounding box center [975, 190] width 14 height 14
click at [1321, 144] on button "Reply All" at bounding box center [1331, 151] width 77 height 31
select select "**********"
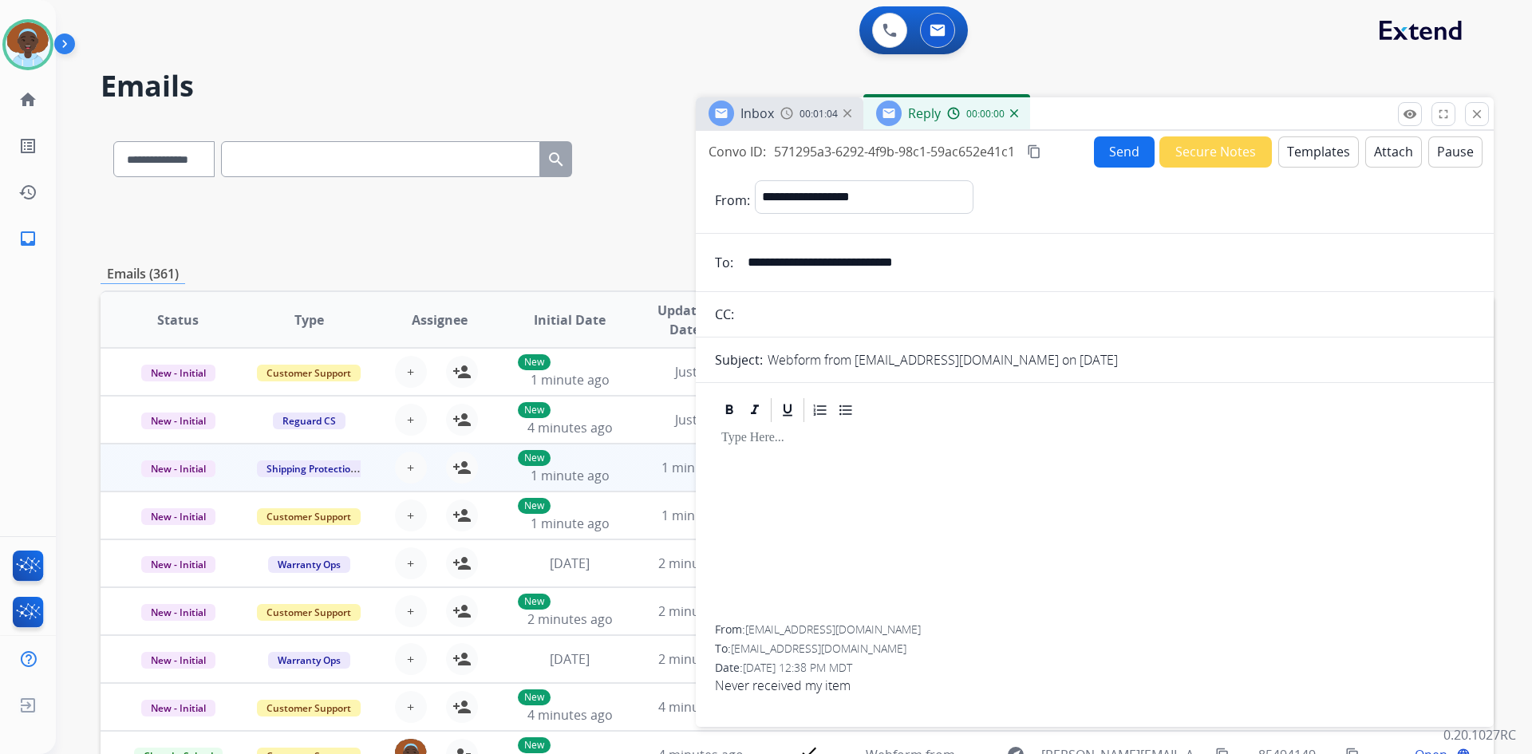
click at [1303, 154] on button "Templates" at bounding box center [1318, 151] width 81 height 31
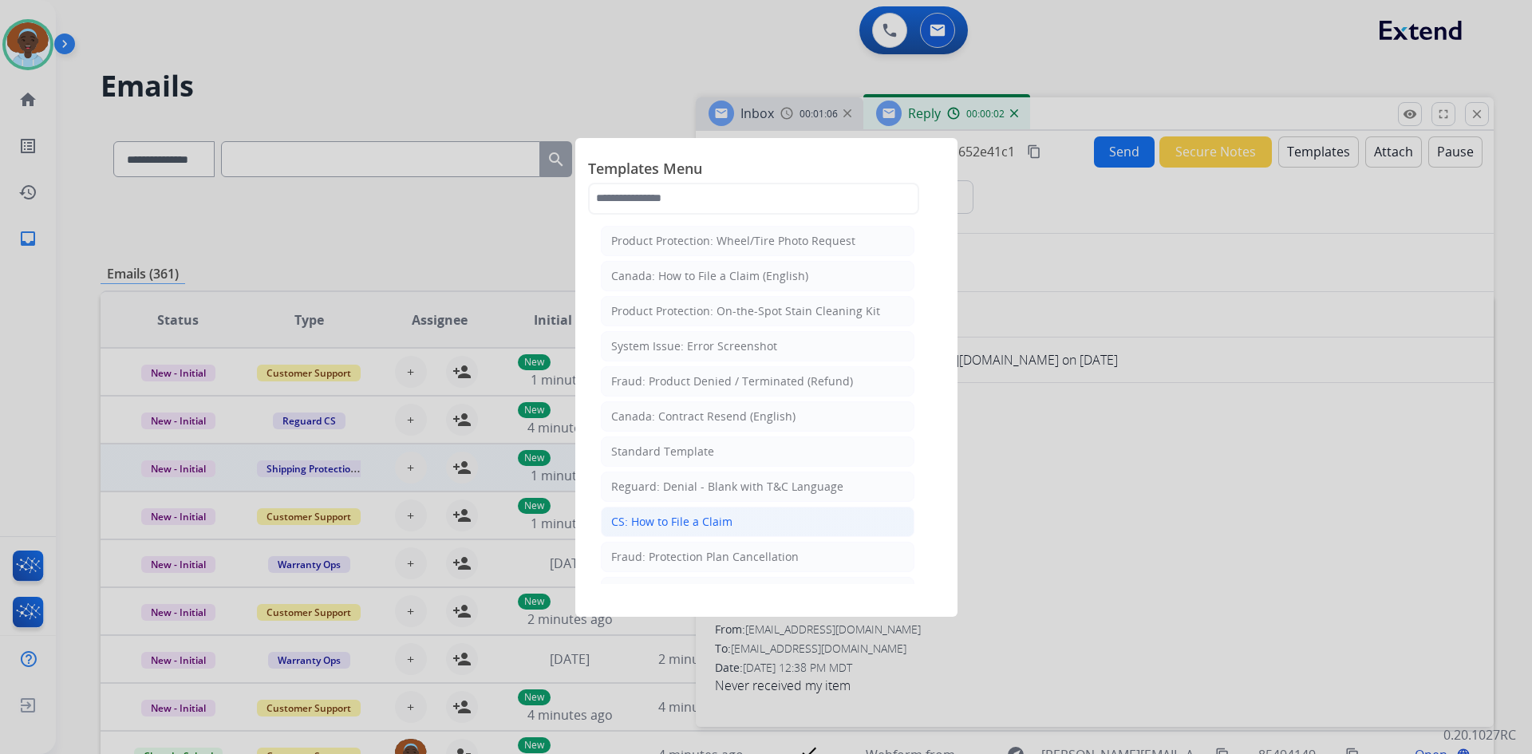
click at [727, 518] on div "CS: How to File a Claim" at bounding box center [671, 522] width 121 height 16
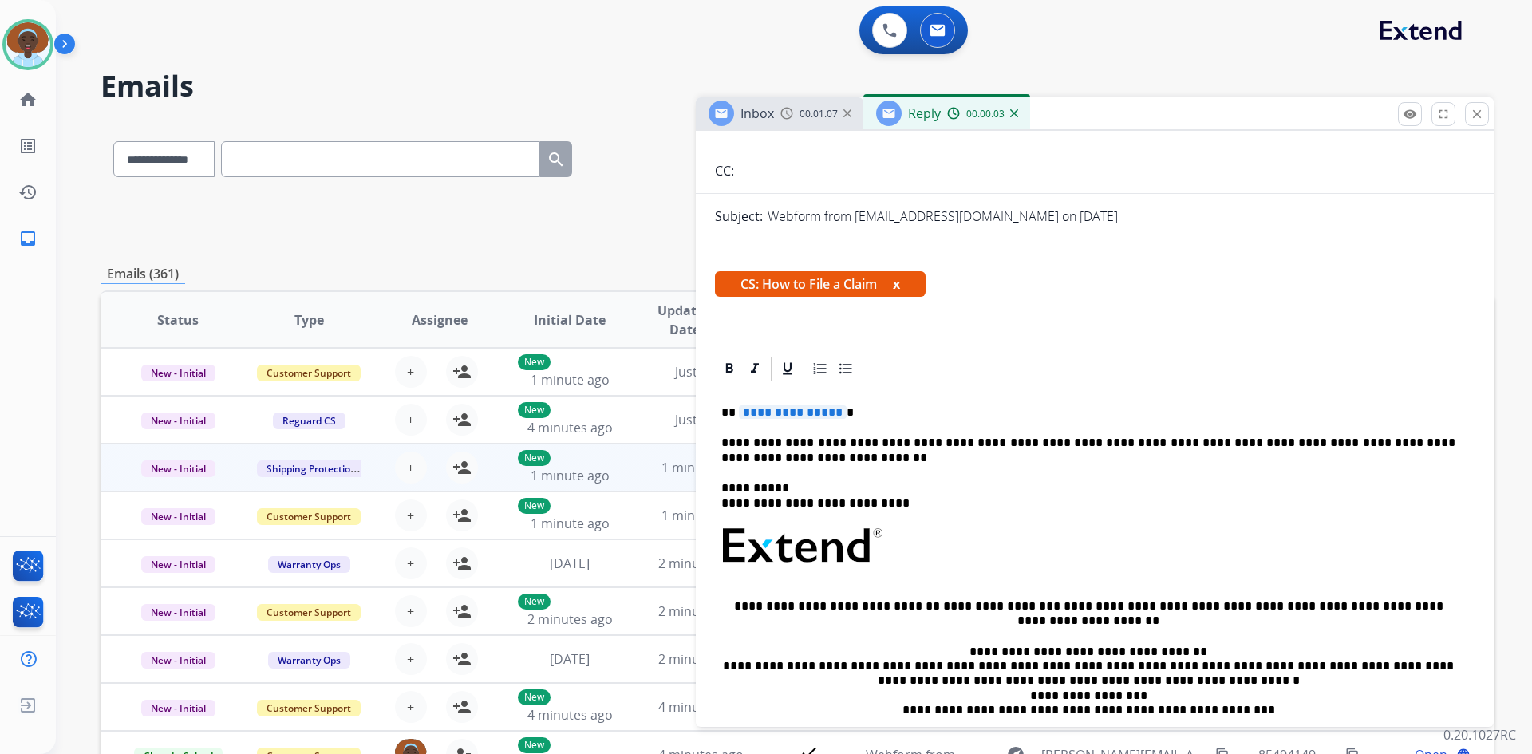
scroll to position [160, 0]
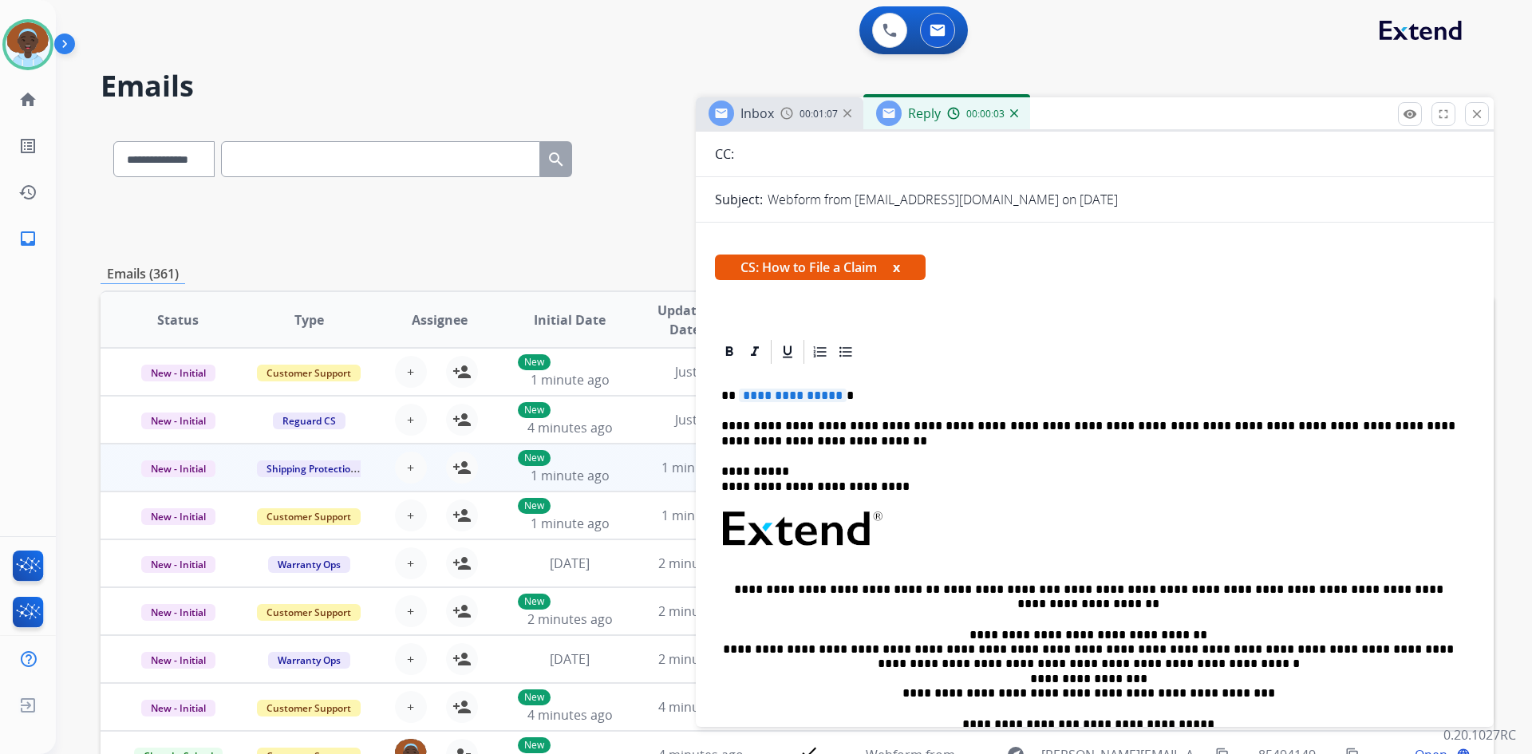
click at [790, 398] on span "**********" at bounding box center [793, 395] width 108 height 14
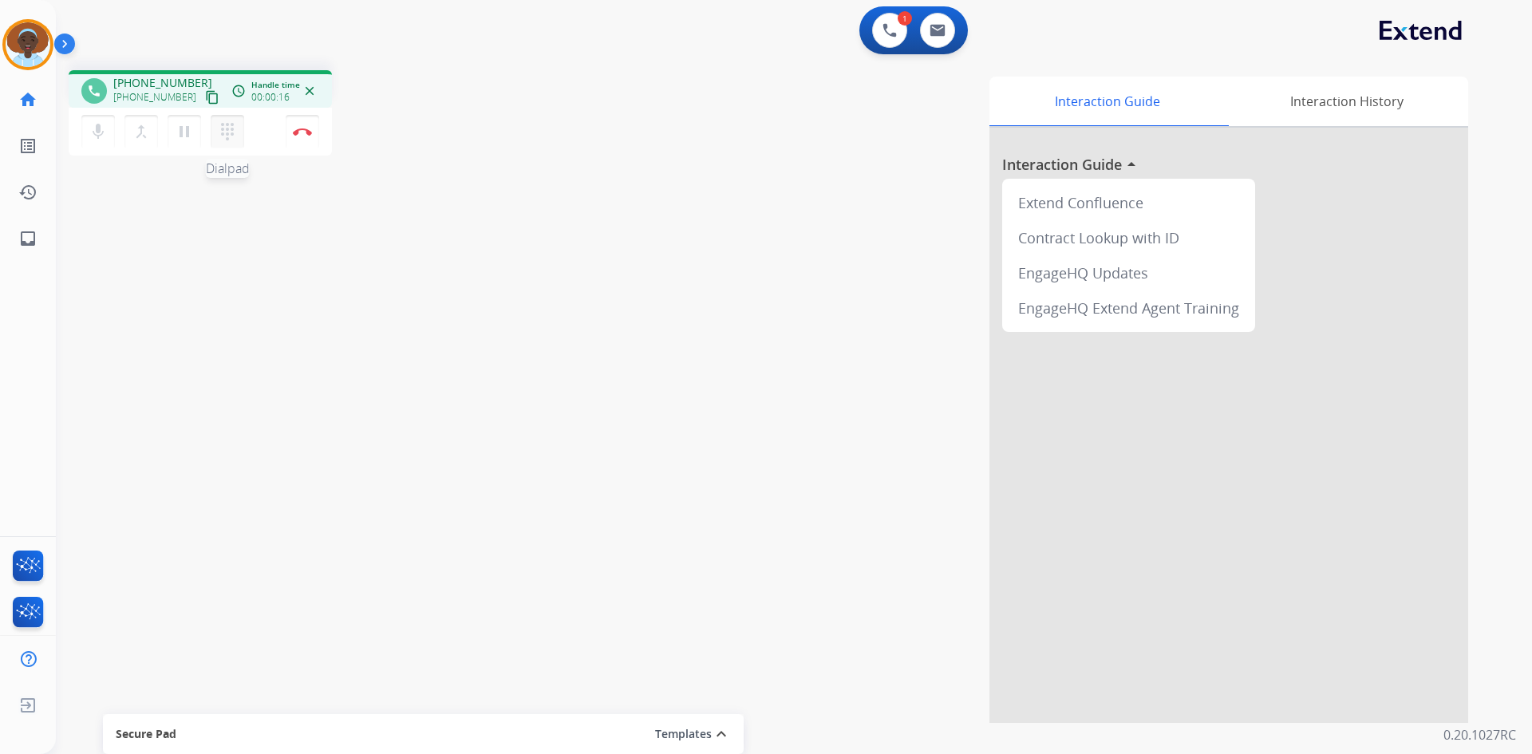
click at [226, 137] on mat-icon "dialpad" at bounding box center [227, 131] width 19 height 19
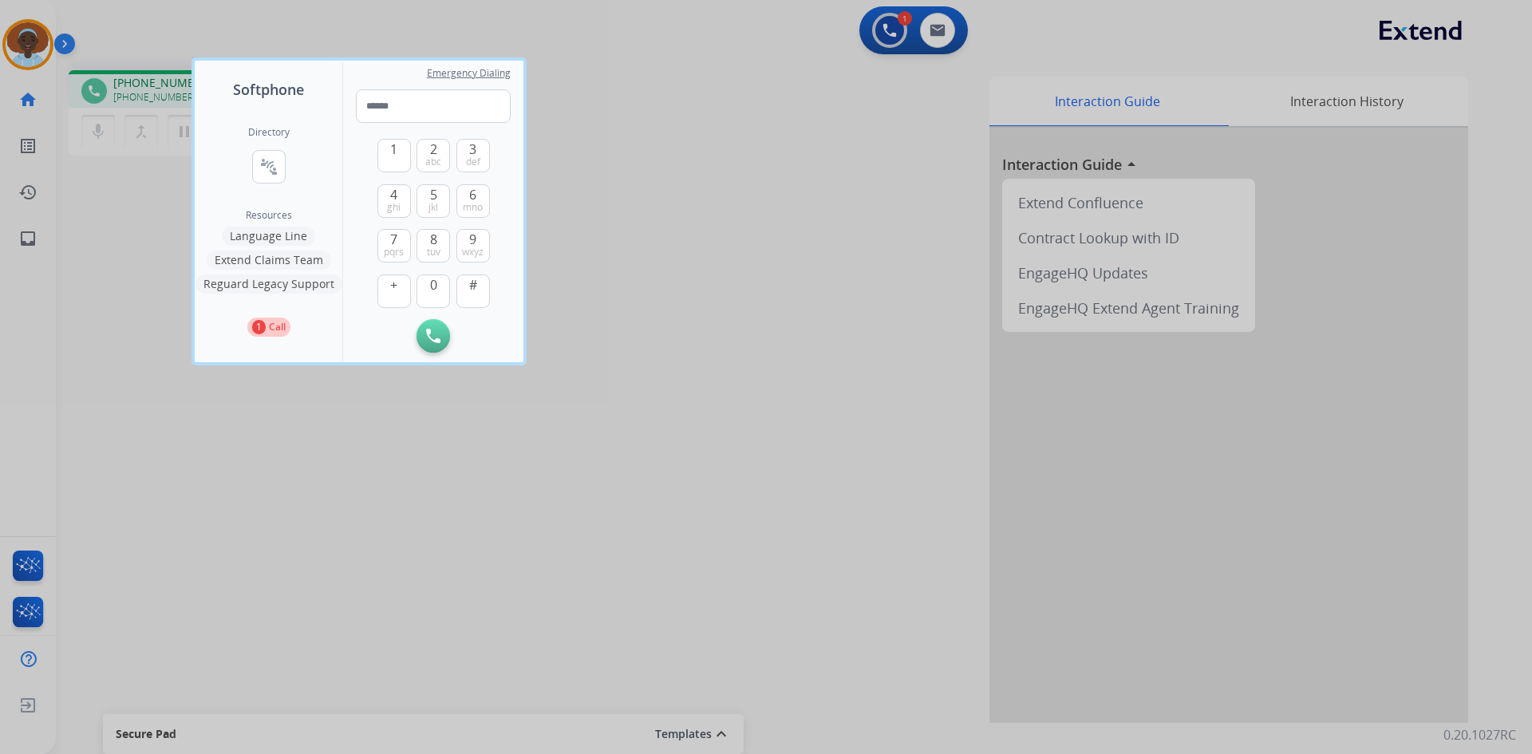
click at [295, 238] on button "Language Line" at bounding box center [268, 236] width 93 height 19
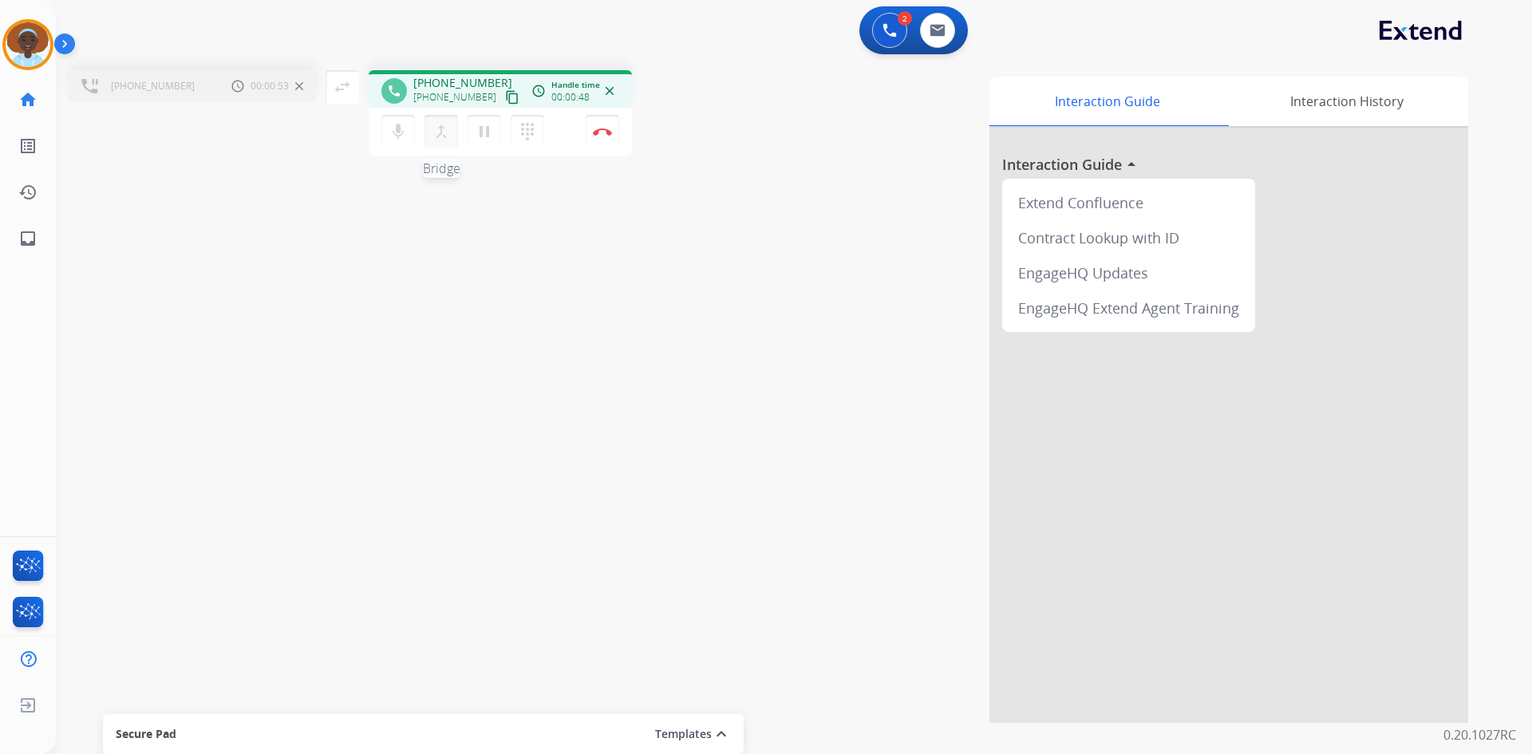
click at [440, 132] on mat-icon "merge_type" at bounding box center [441, 131] width 19 height 19
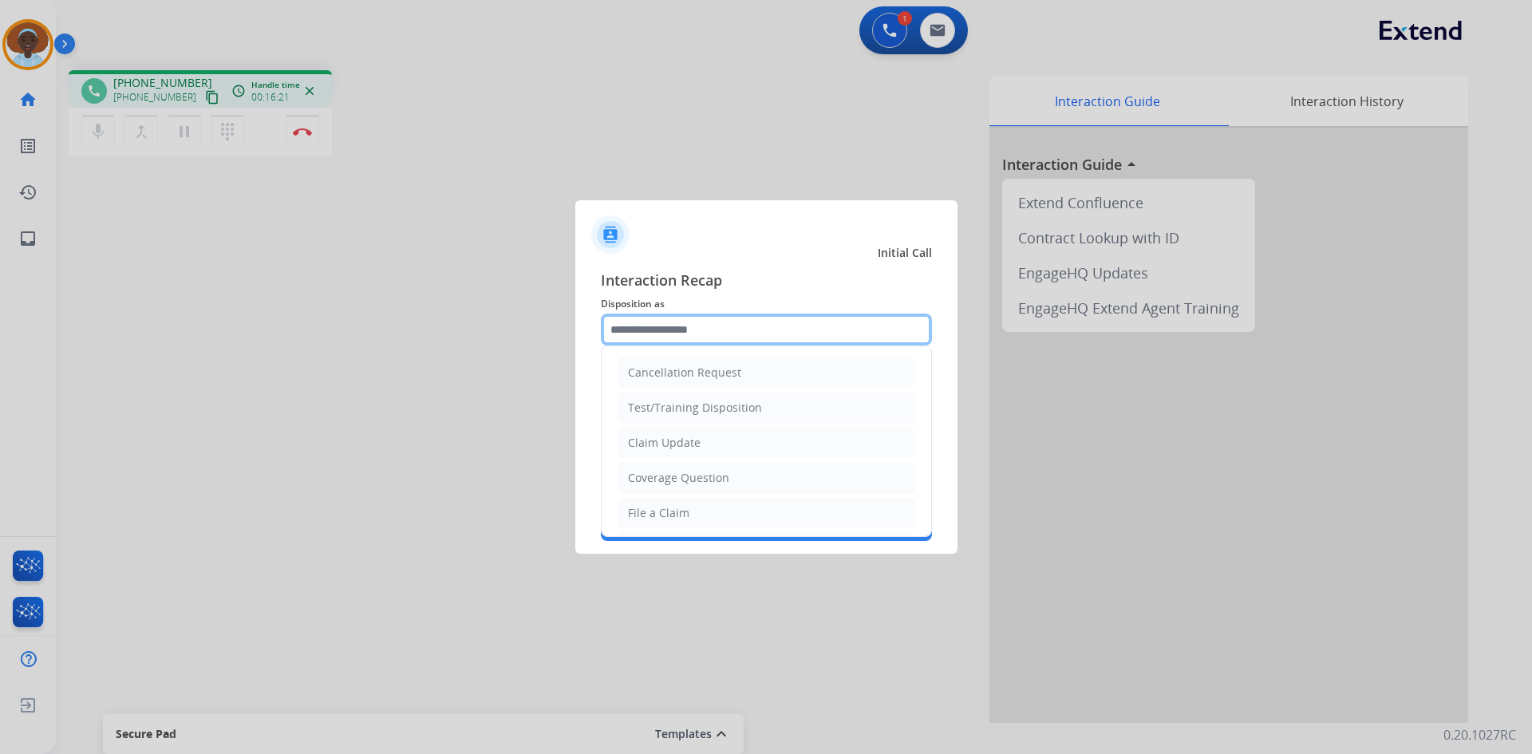
click at [720, 328] on input "text" at bounding box center [766, 329] width 331 height 32
click at [704, 444] on li "Claim Update" at bounding box center [766, 443] width 298 height 30
type input "**********"
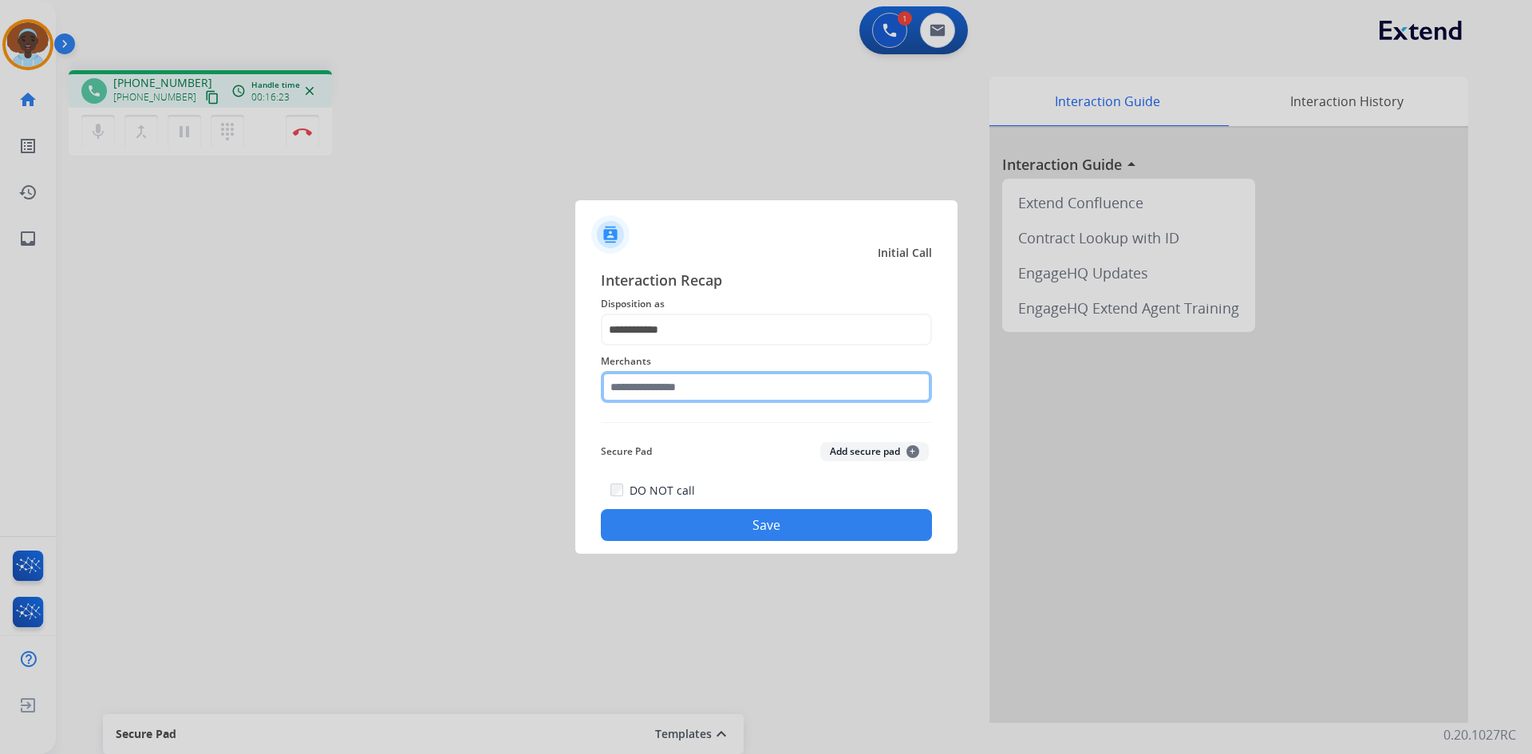
click at [684, 391] on input "text" at bounding box center [766, 387] width 331 height 32
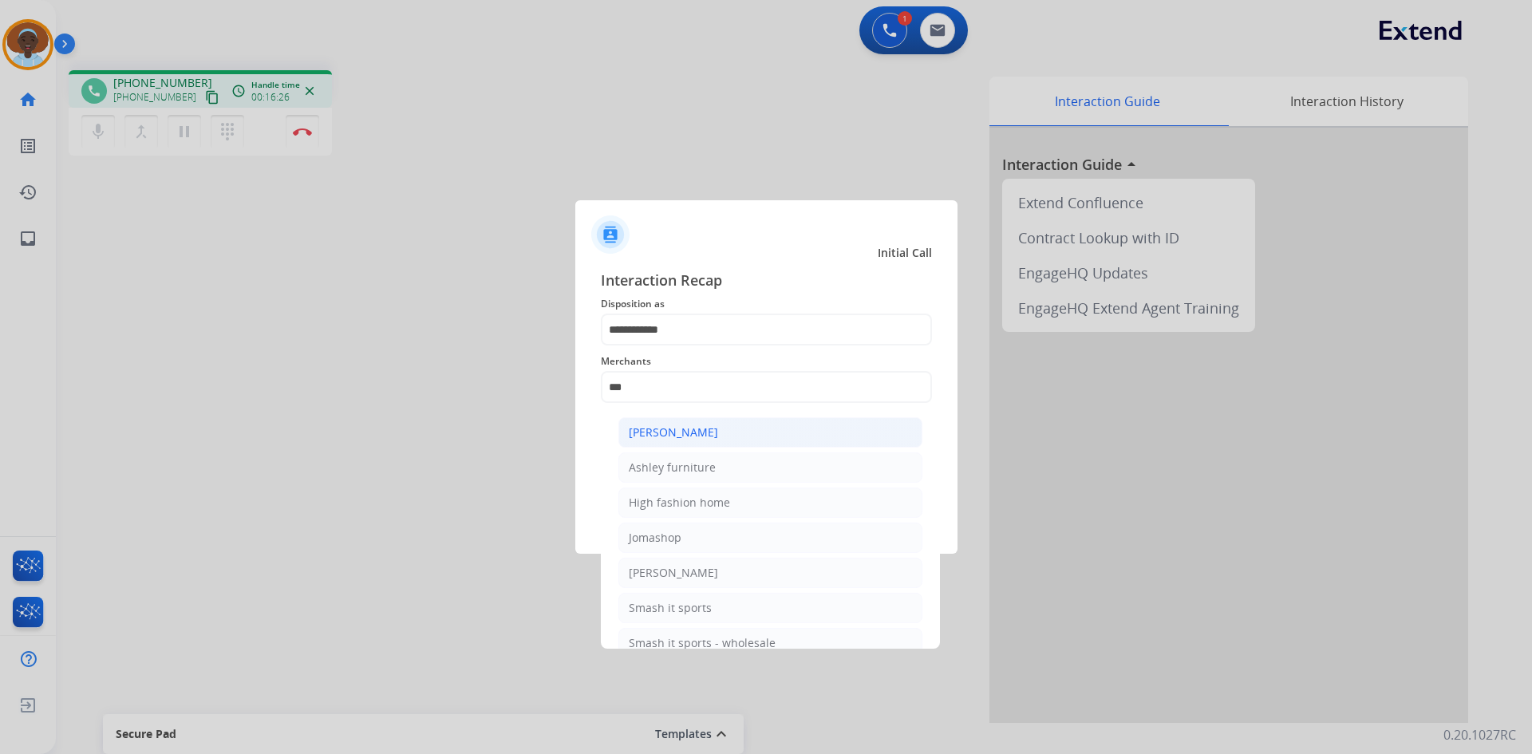
click at [697, 439] on div "[PERSON_NAME]" at bounding box center [673, 432] width 89 height 16
type input "**********"
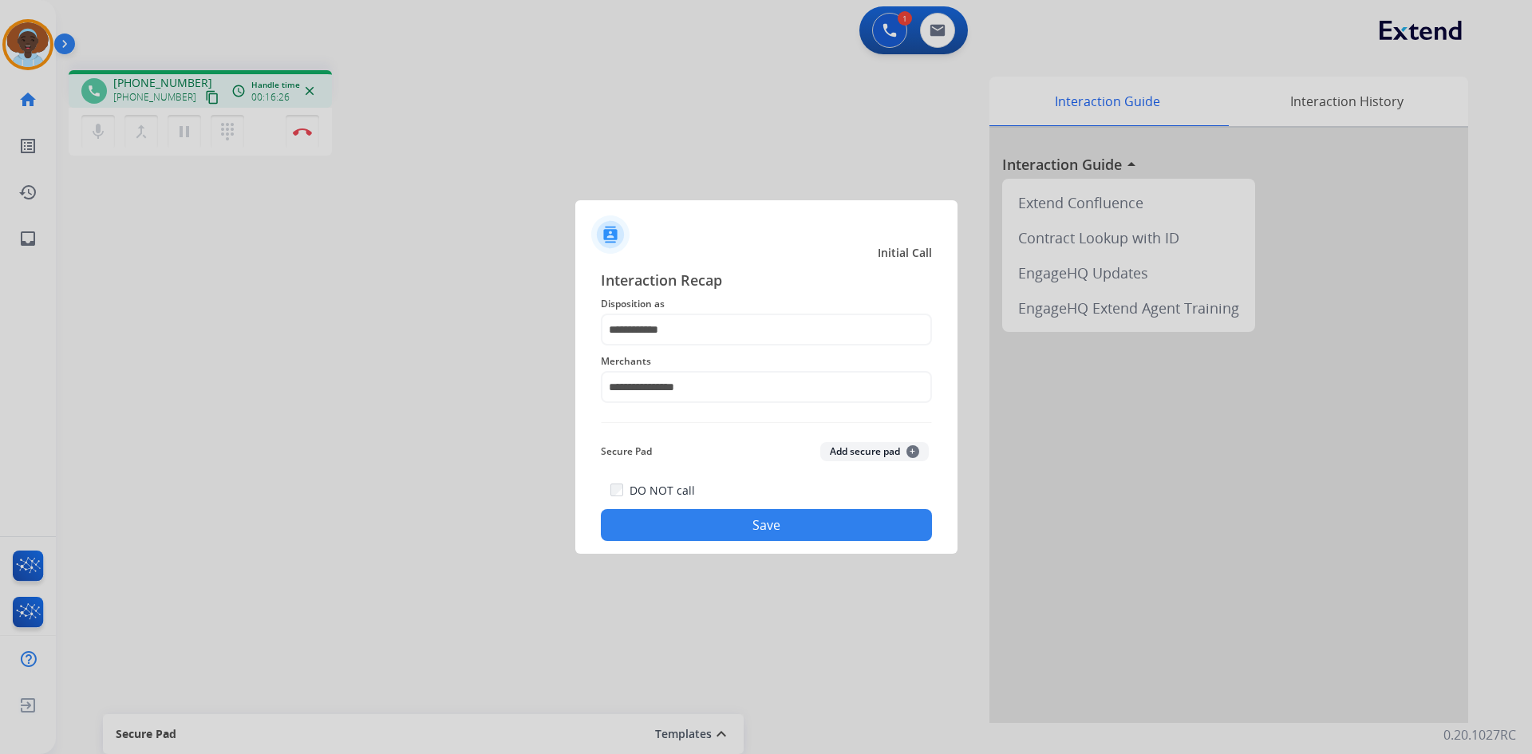
click at [784, 524] on button "Save" at bounding box center [766, 525] width 331 height 32
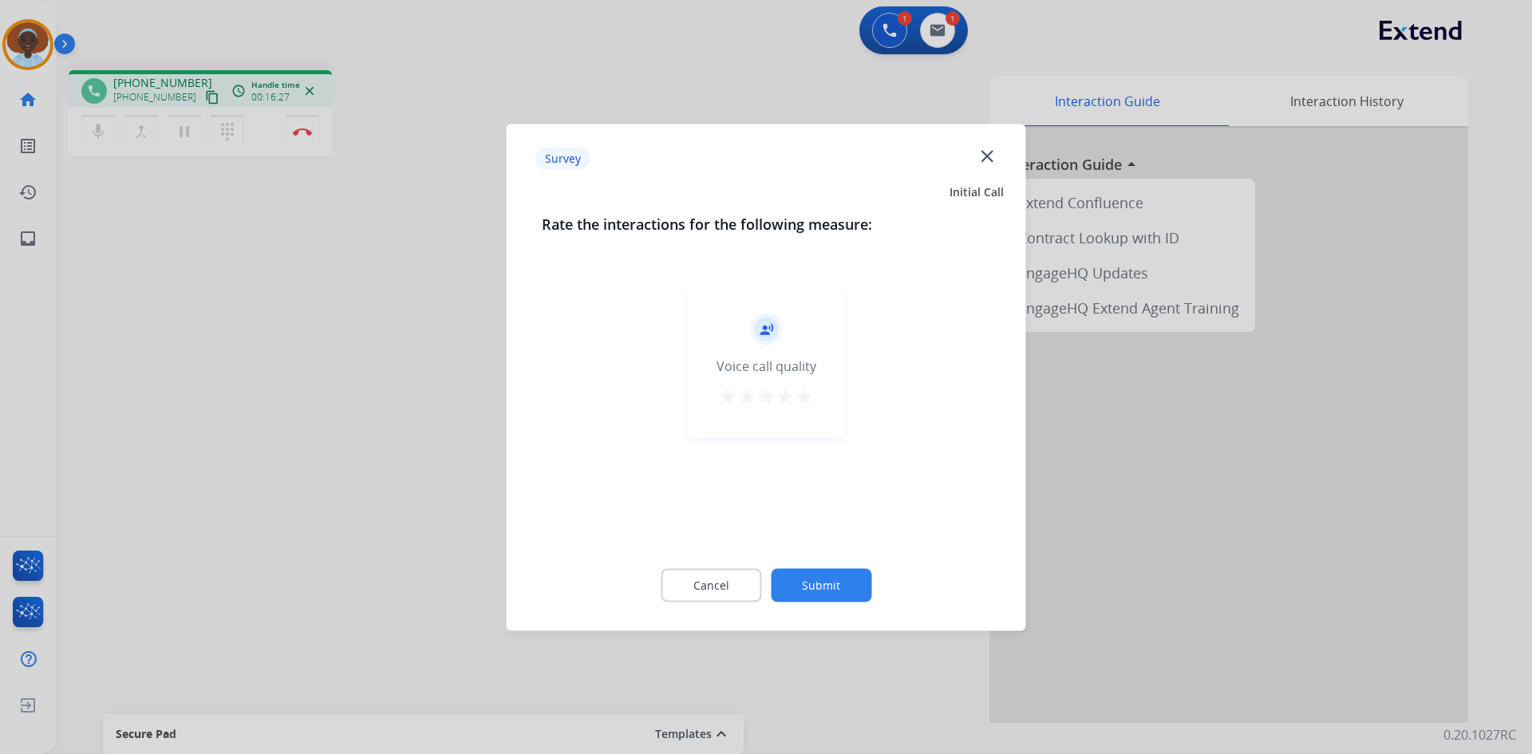
click at [806, 397] on mat-icon "star" at bounding box center [804, 395] width 19 height 19
click at [841, 576] on button "Submit" at bounding box center [821, 585] width 101 height 34
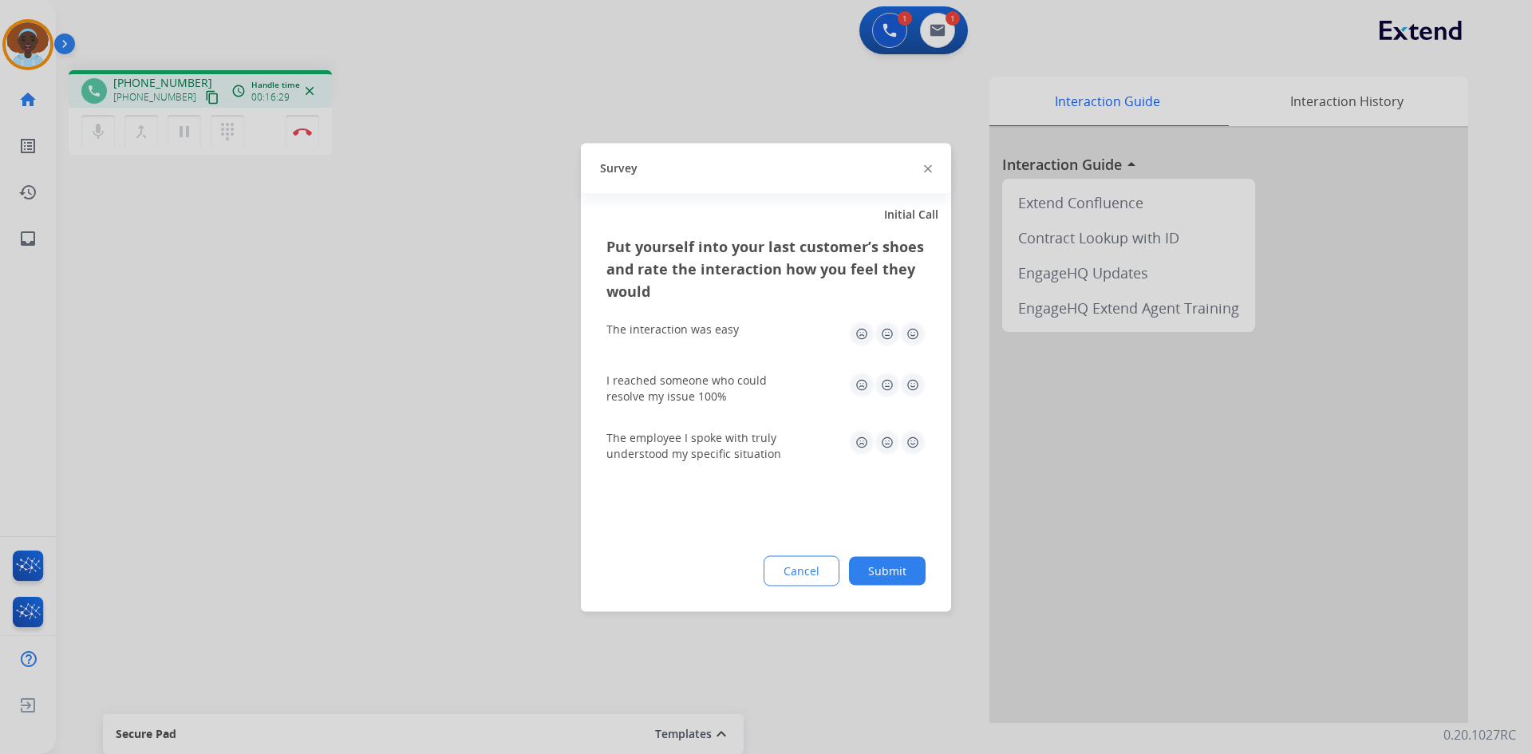
click at [907, 381] on img at bounding box center [913, 385] width 26 height 26
drag, startPoint x: 913, startPoint y: 329, endPoint x: 918, endPoint y: 381, distance: 51.4
click at [913, 329] on img at bounding box center [913, 334] width 26 height 26
click at [914, 442] on img at bounding box center [913, 442] width 26 height 26
click at [889, 574] on button "Submit" at bounding box center [887, 570] width 77 height 29
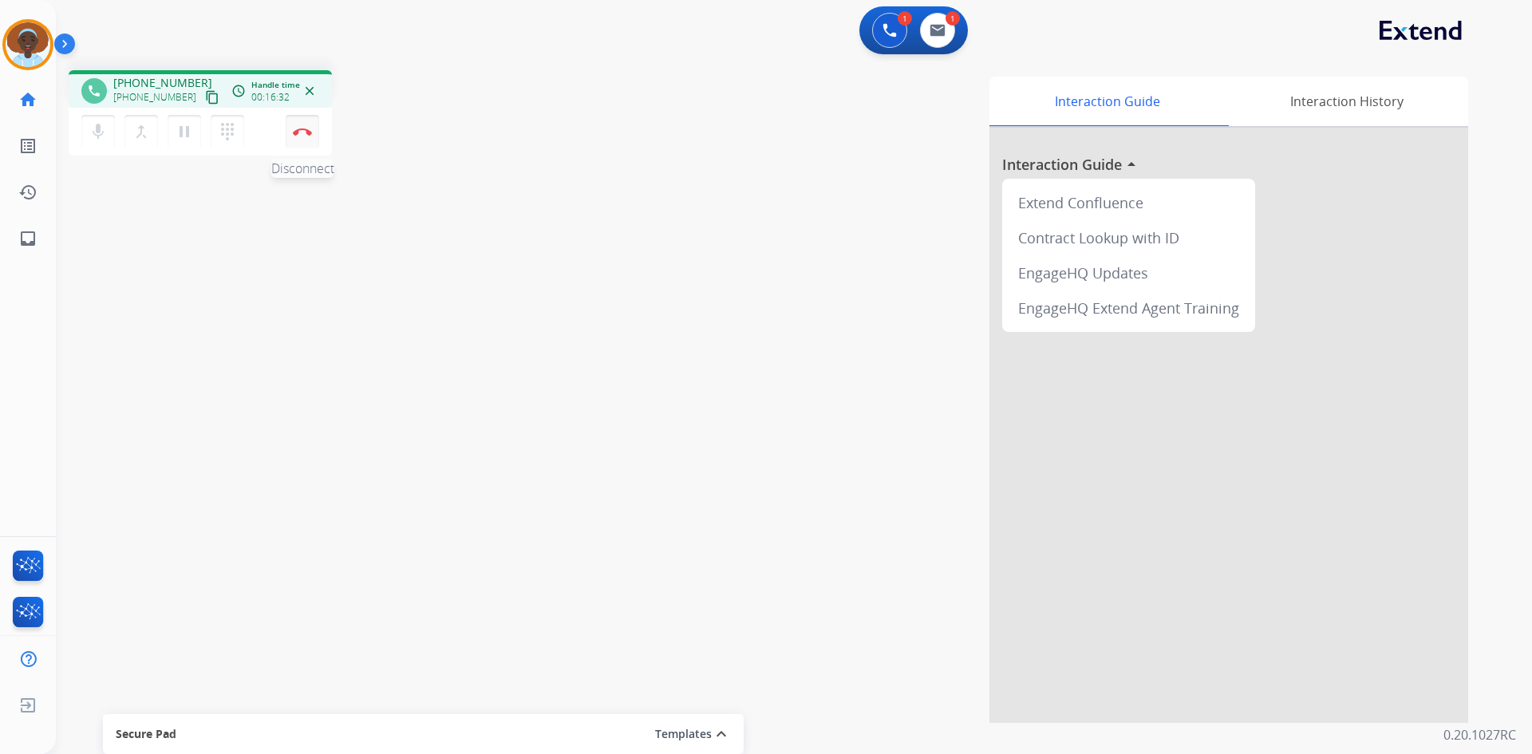
click at [297, 137] on button "Disconnect" at bounding box center [303, 132] width 34 height 34
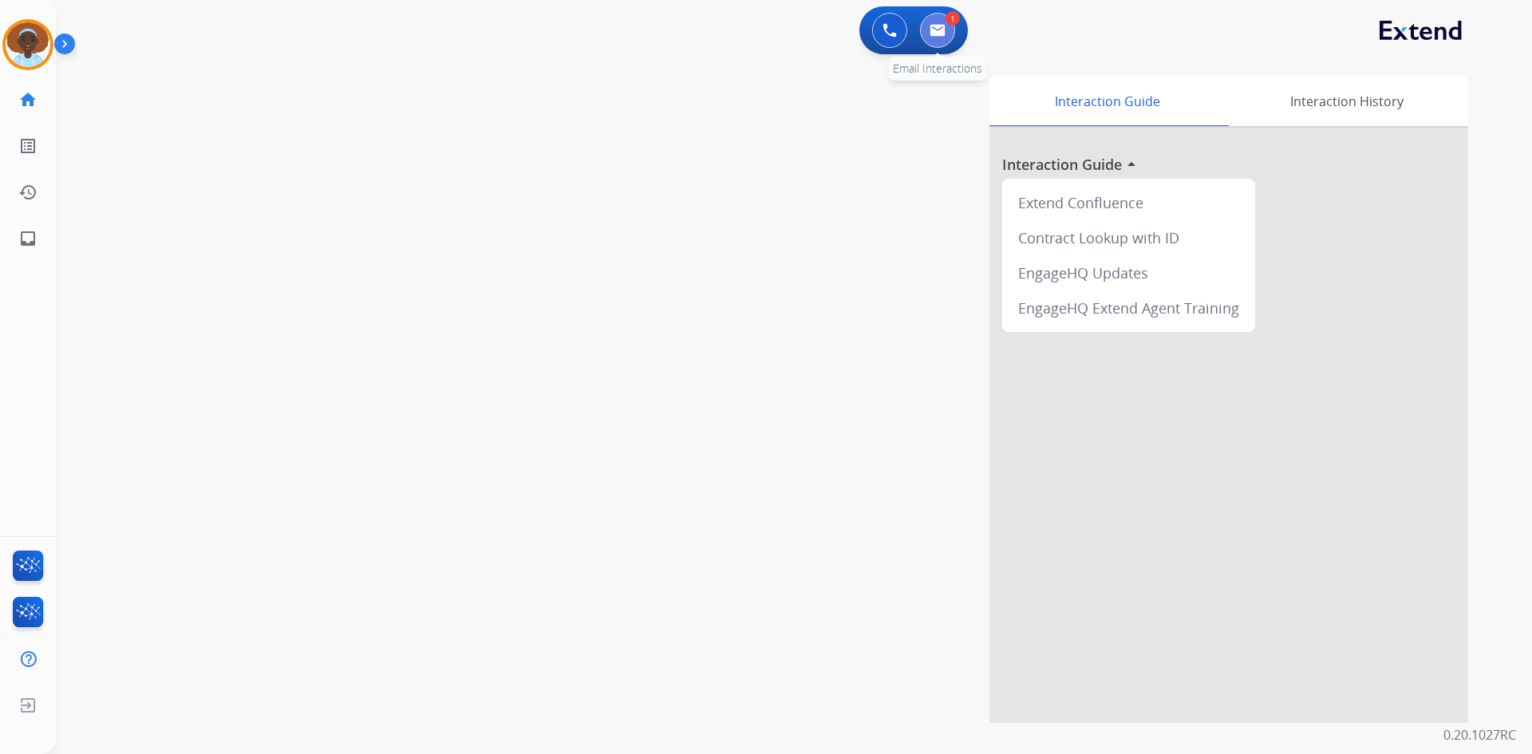
click at [934, 25] on img at bounding box center [937, 30] width 16 height 13
select select "**********"
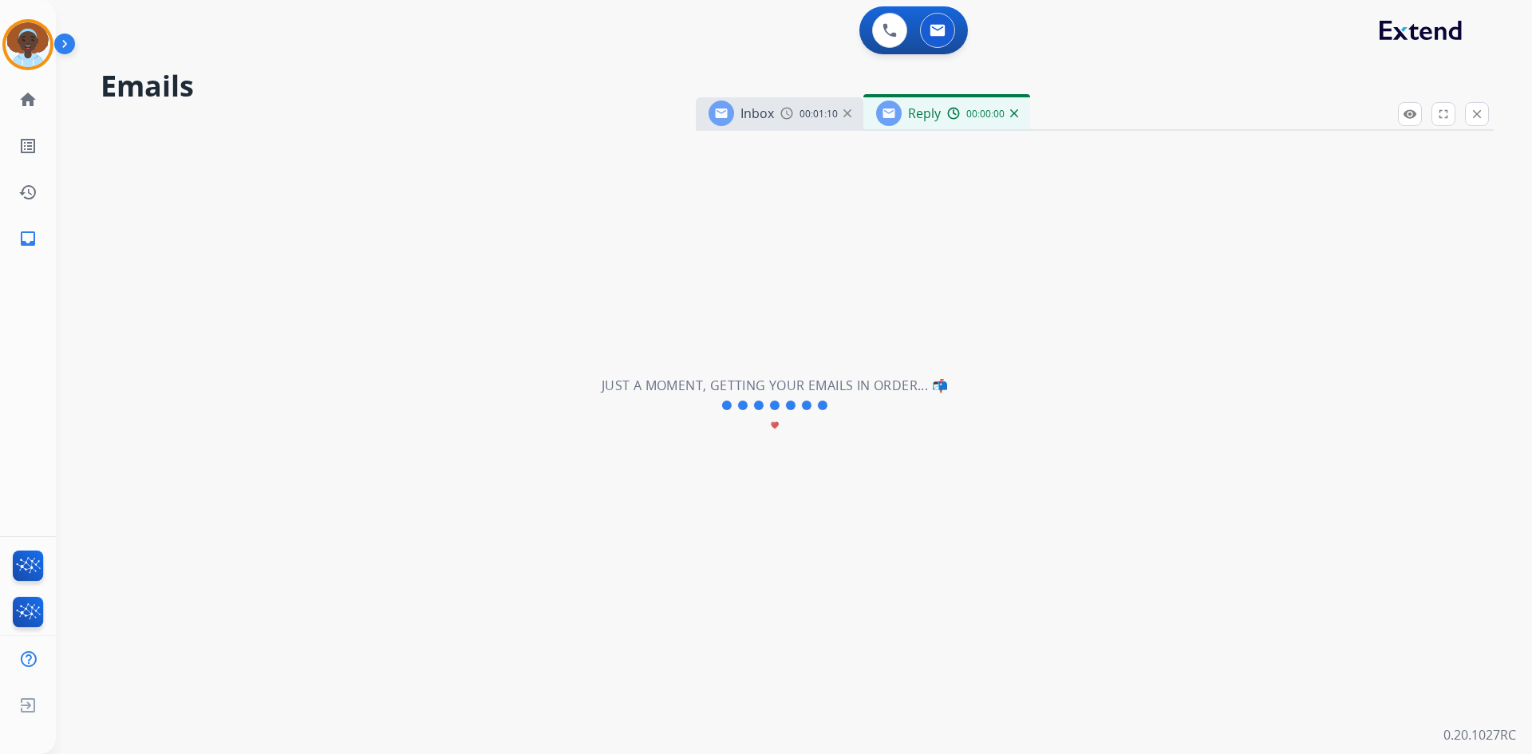
select select "**********"
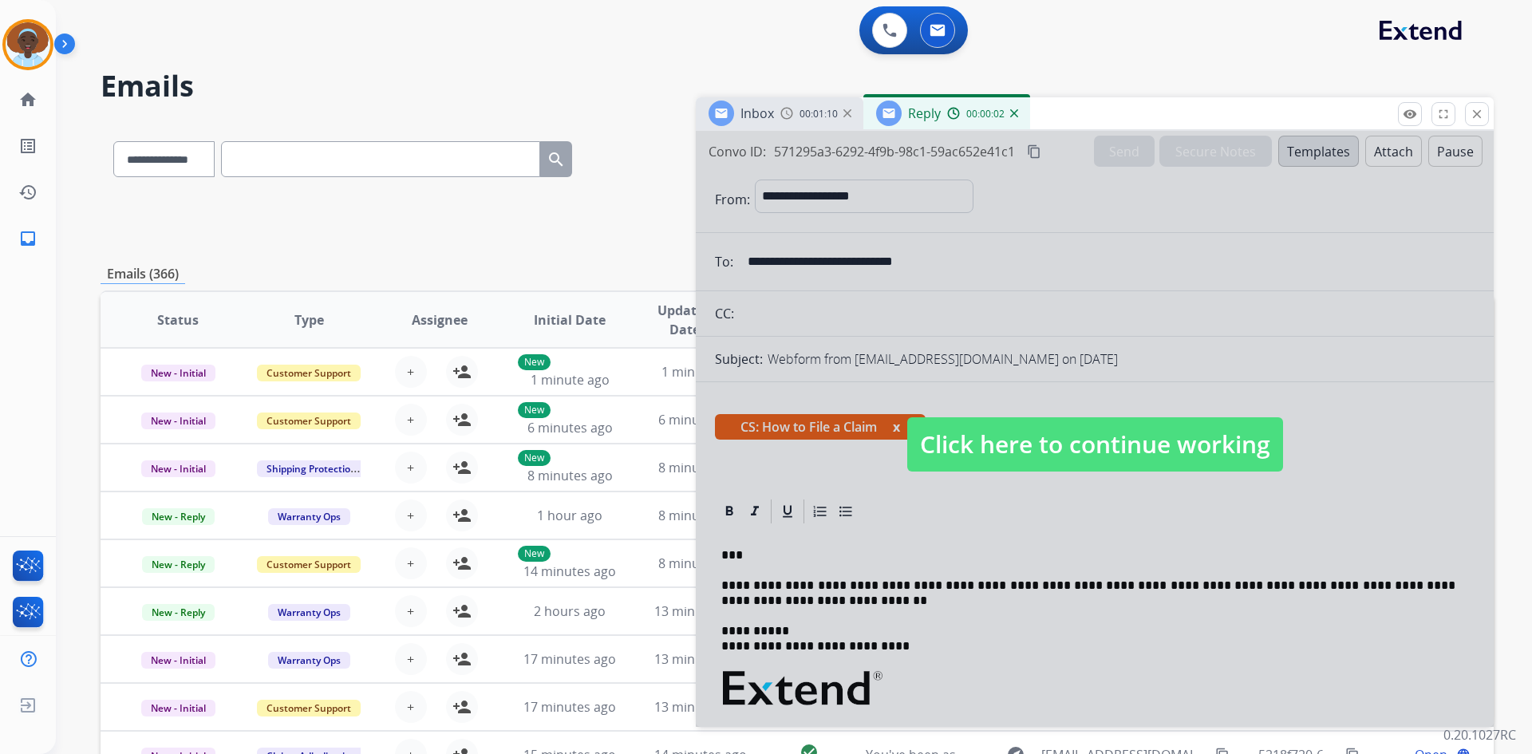
click at [1012, 113] on img at bounding box center [1014, 113] width 8 height 8
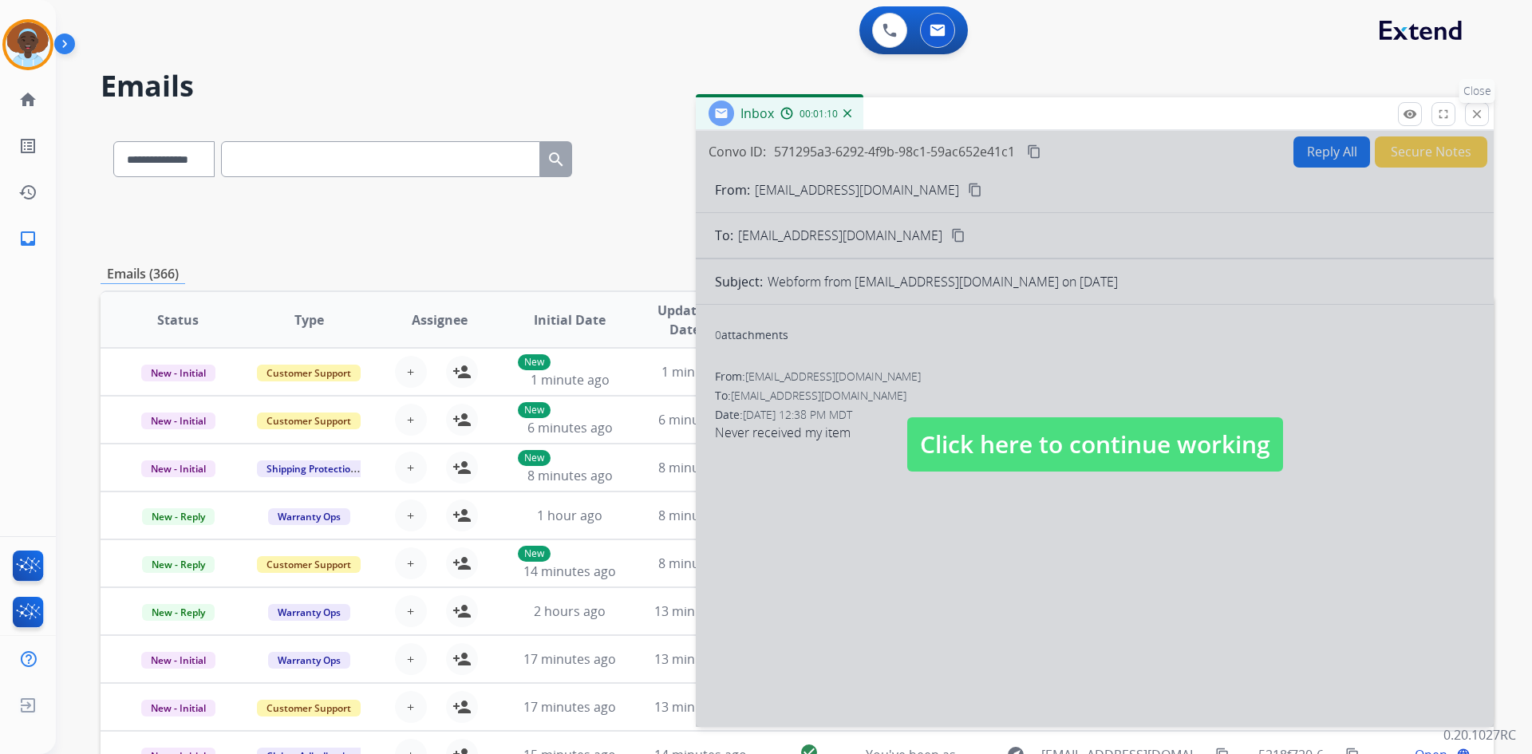
click at [1473, 112] on mat-icon "close" at bounding box center [1476, 114] width 14 height 14
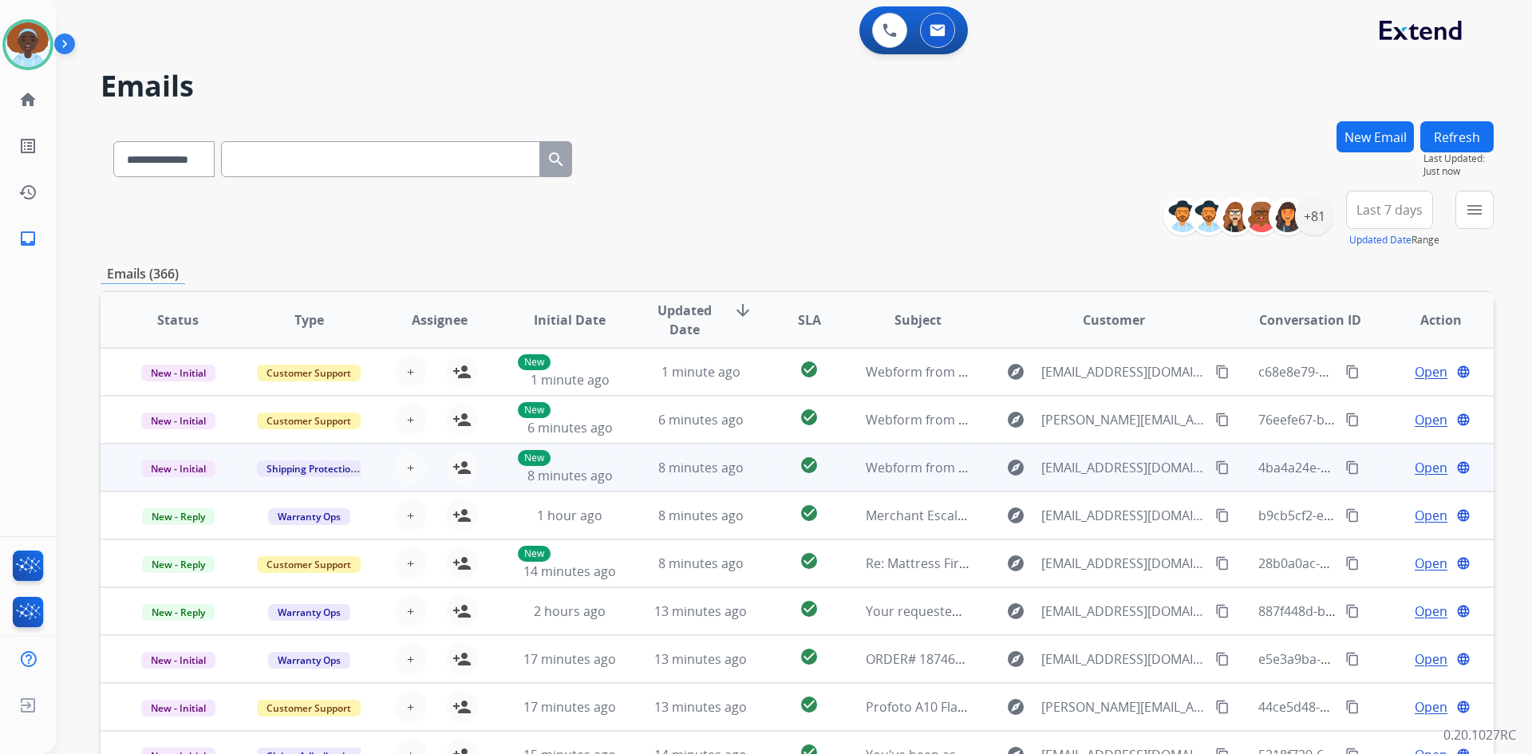
click at [1420, 467] on span "Open" at bounding box center [1430, 467] width 33 height 19
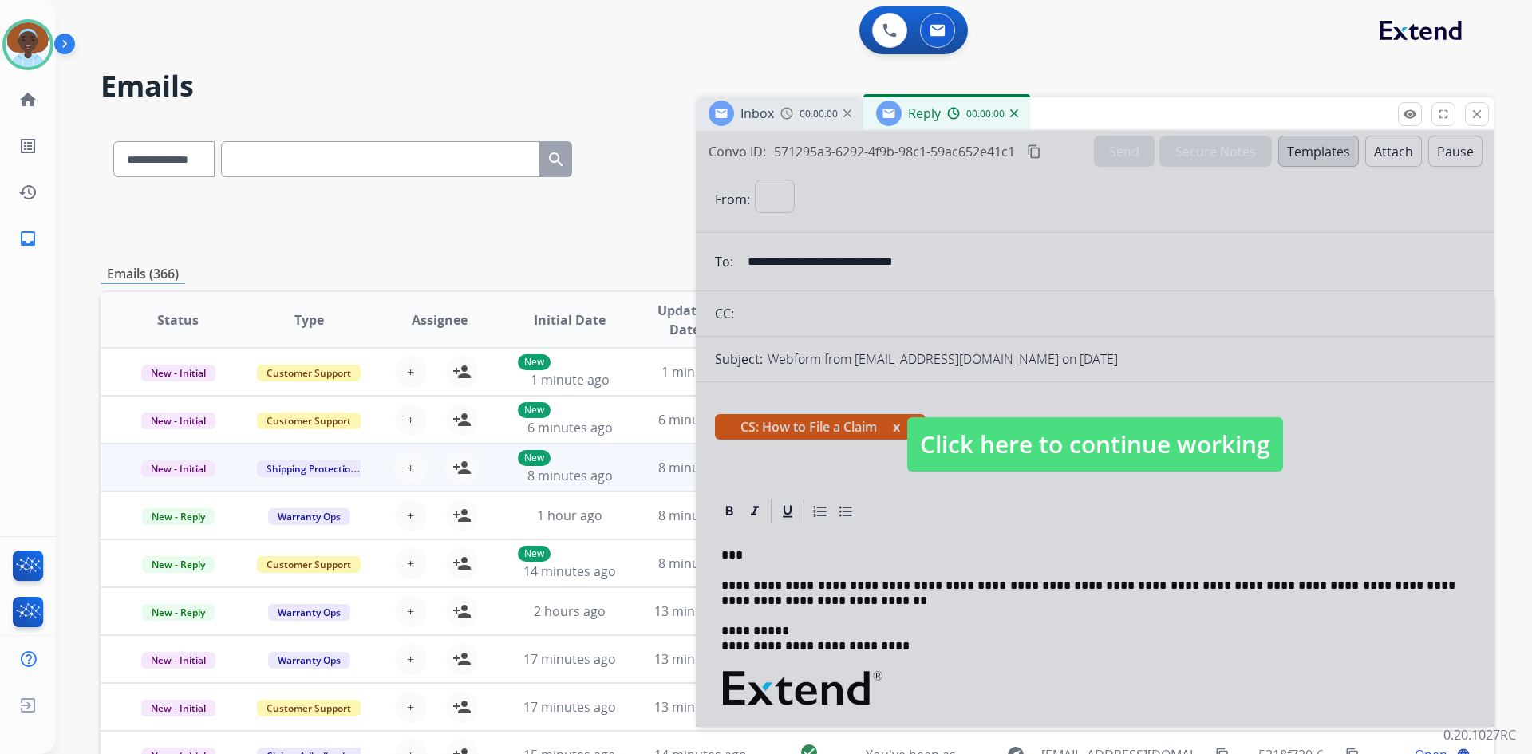
select select "**********"
click at [1014, 114] on img at bounding box center [1014, 113] width 8 height 8
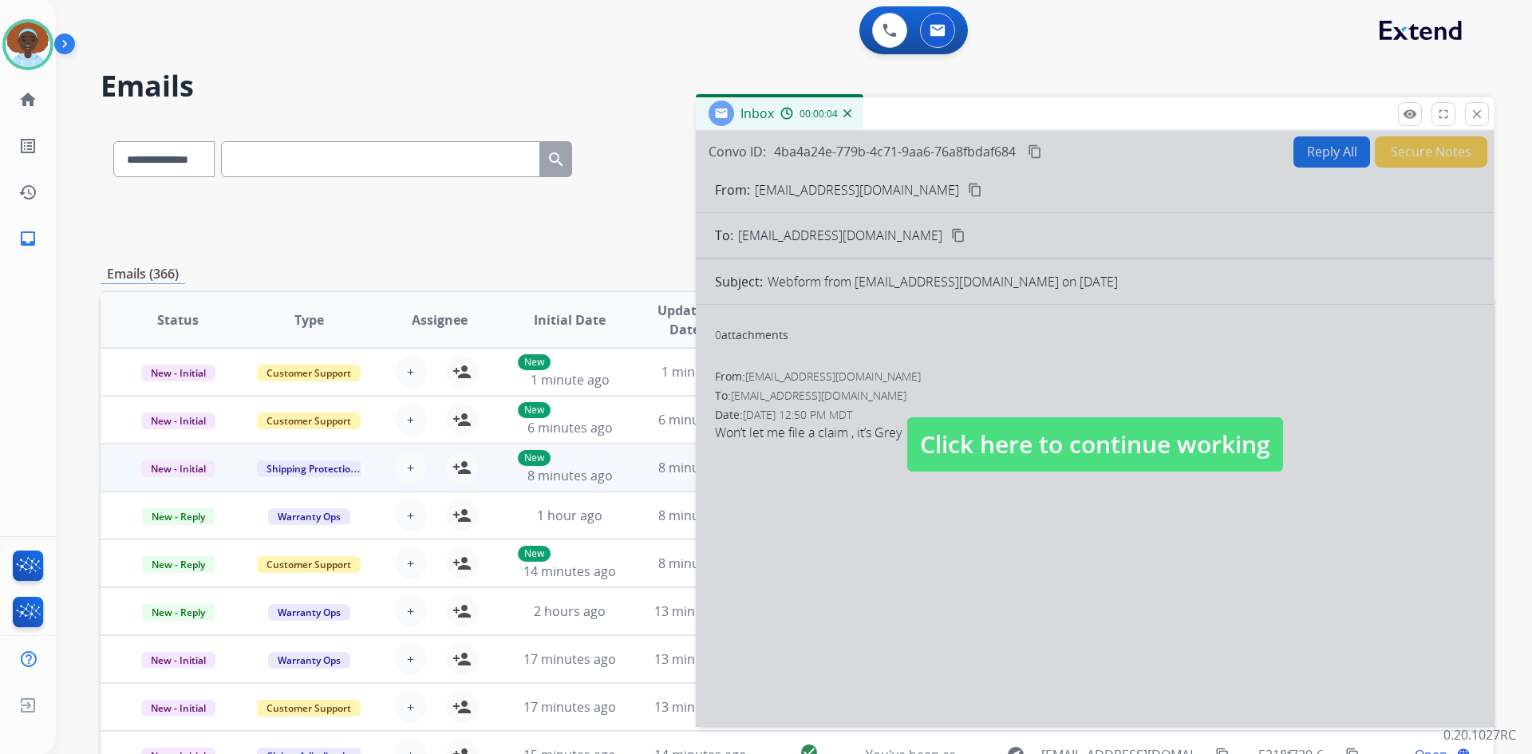
click at [850, 111] on img at bounding box center [847, 113] width 8 height 8
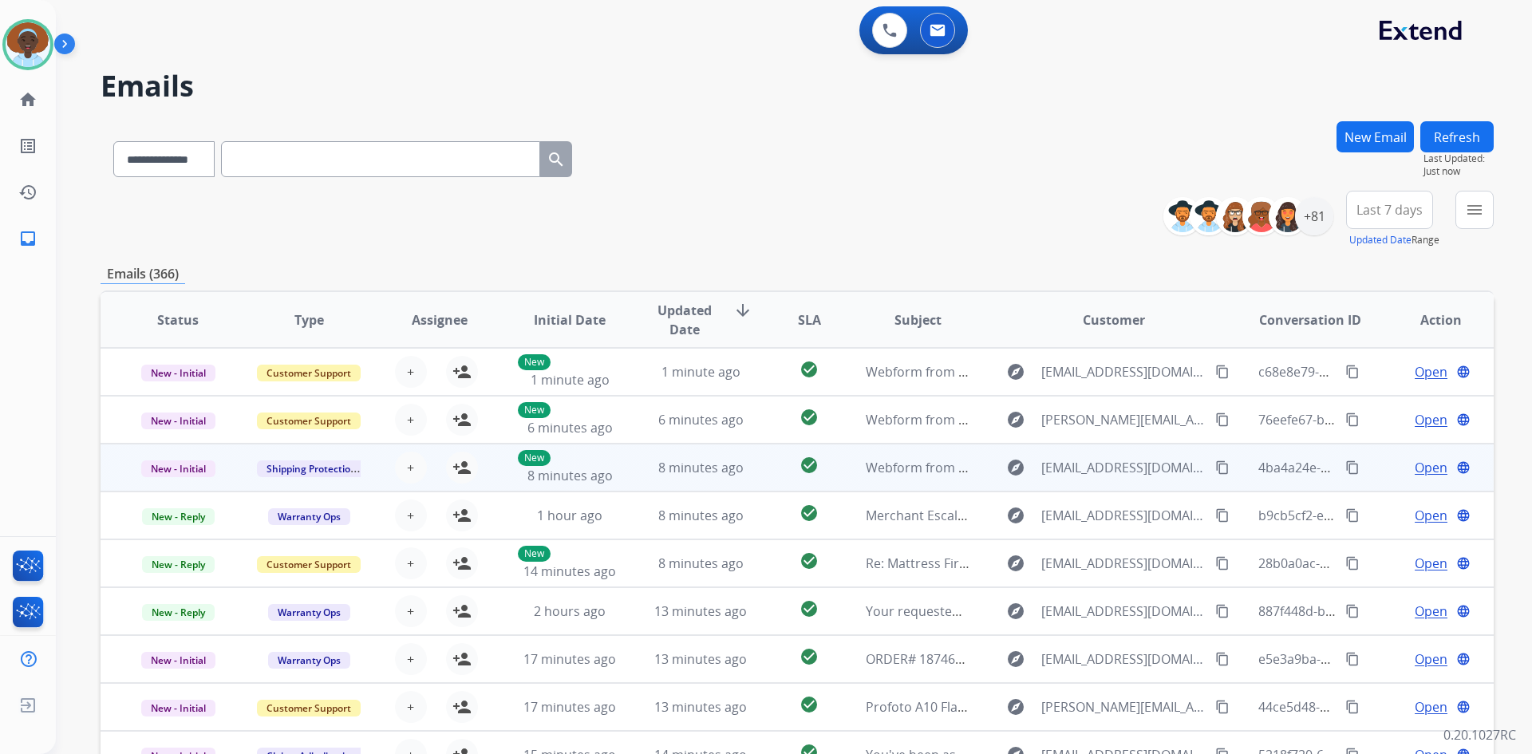
click at [1424, 463] on span "Open" at bounding box center [1430, 467] width 33 height 19
select select "**********"
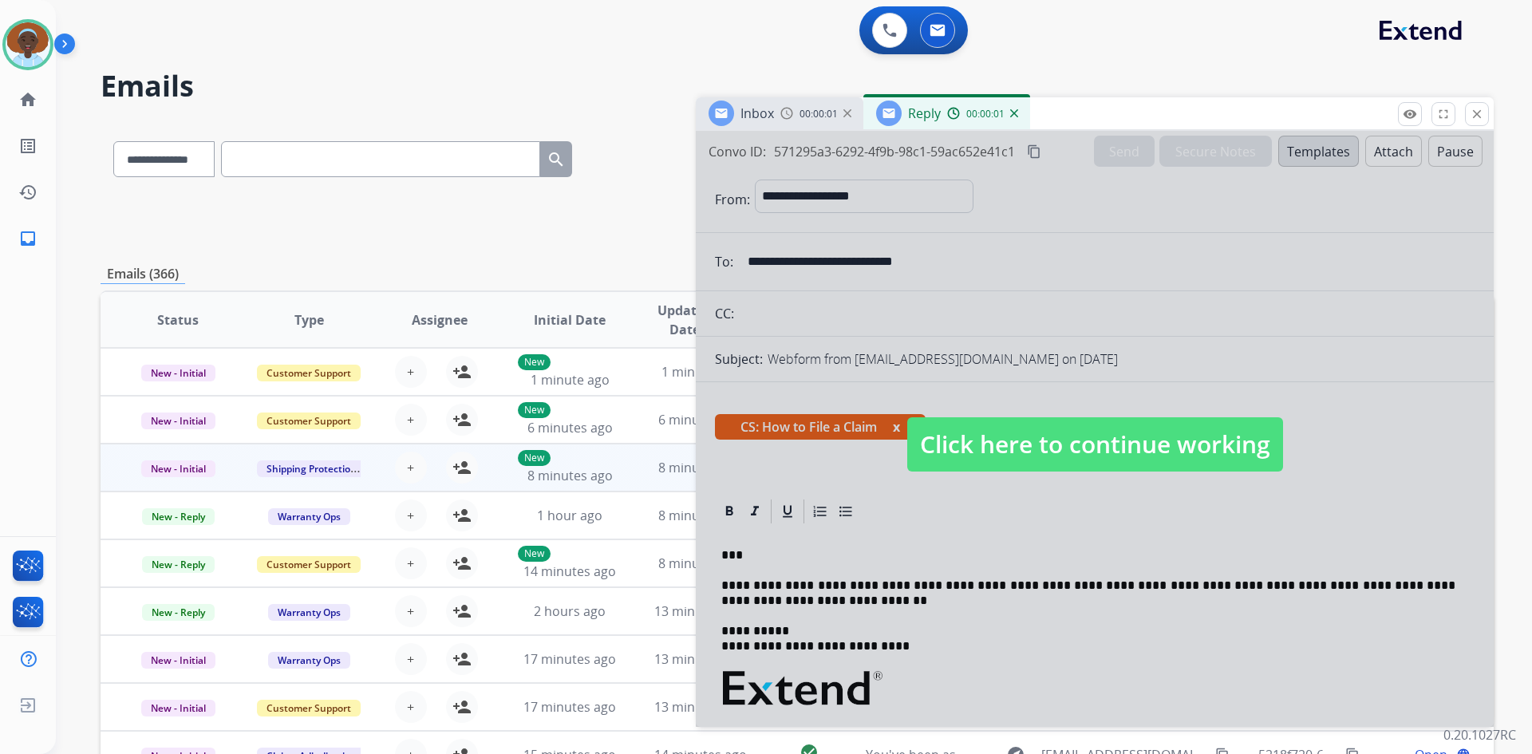
click at [1222, 437] on span "Click here to continue working" at bounding box center [1095, 444] width 376 height 54
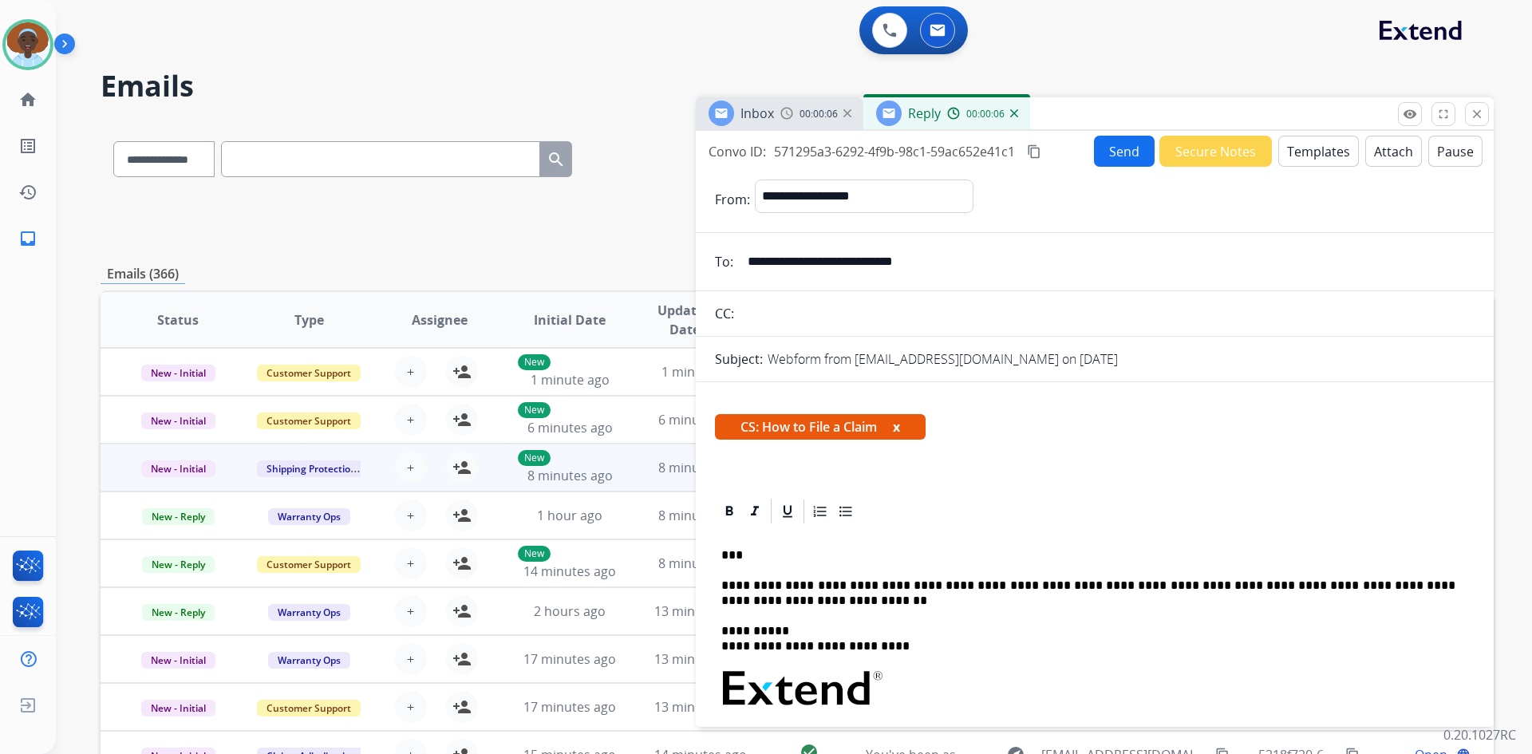
click at [1017, 115] on div "Reply 00:00:06" at bounding box center [946, 113] width 167 height 32
click at [1015, 115] on img at bounding box center [1014, 113] width 8 height 8
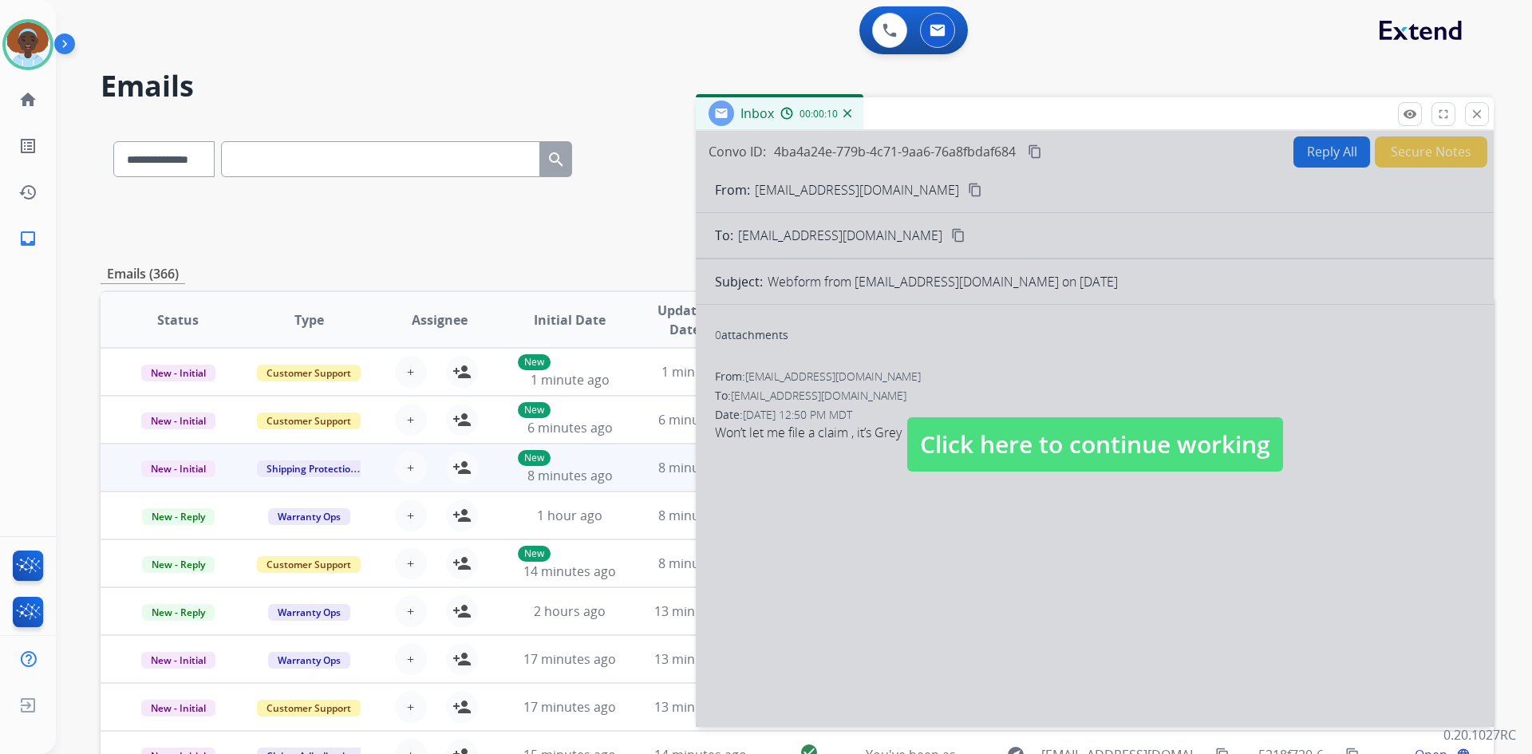
click at [1058, 435] on span "Click here to continue working" at bounding box center [1095, 444] width 376 height 54
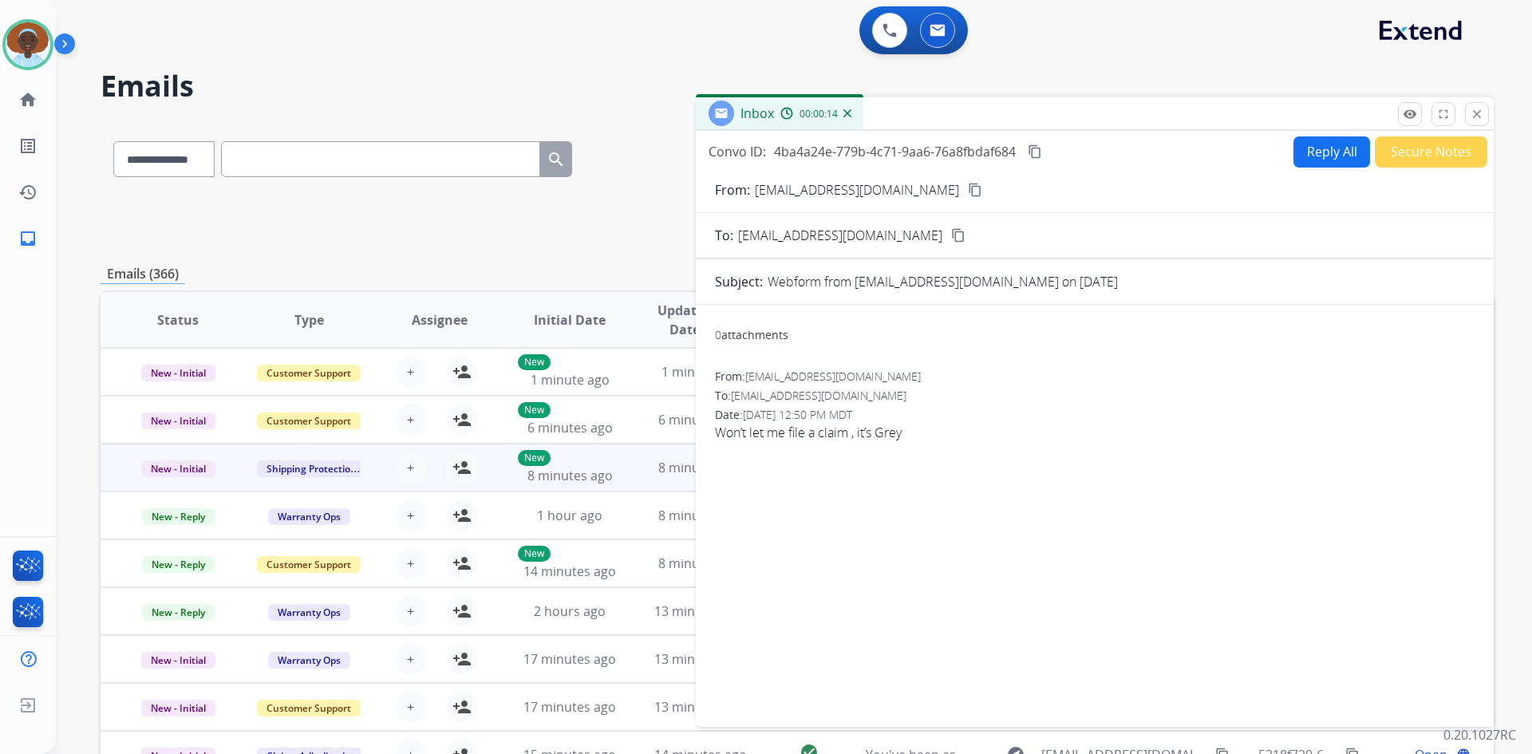
click at [846, 116] on img at bounding box center [847, 113] width 8 height 8
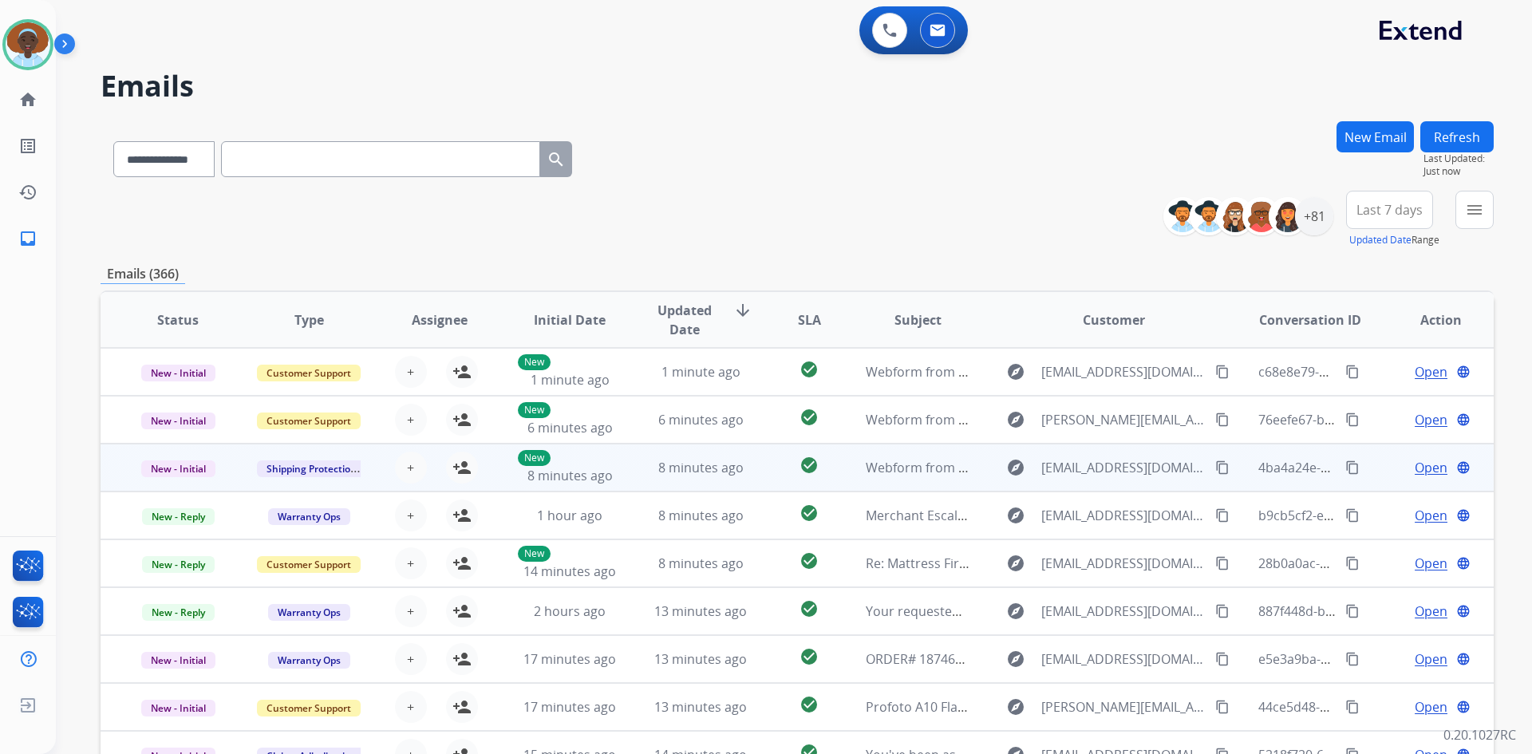
click at [1414, 470] on span "Open" at bounding box center [1430, 467] width 33 height 19
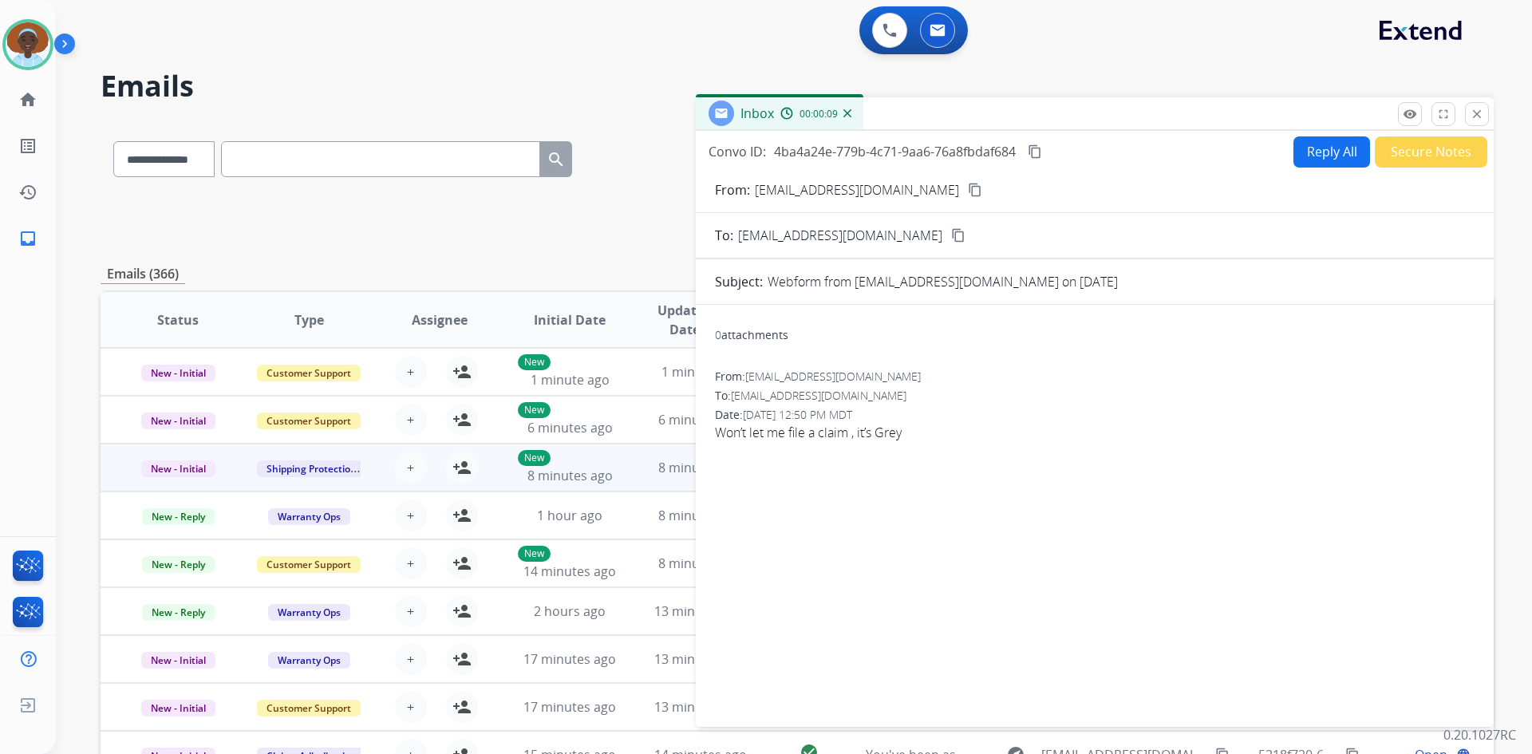
click at [968, 191] on mat-icon "content_copy" at bounding box center [975, 190] width 14 height 14
click at [1473, 116] on mat-icon "close" at bounding box center [1476, 114] width 14 height 14
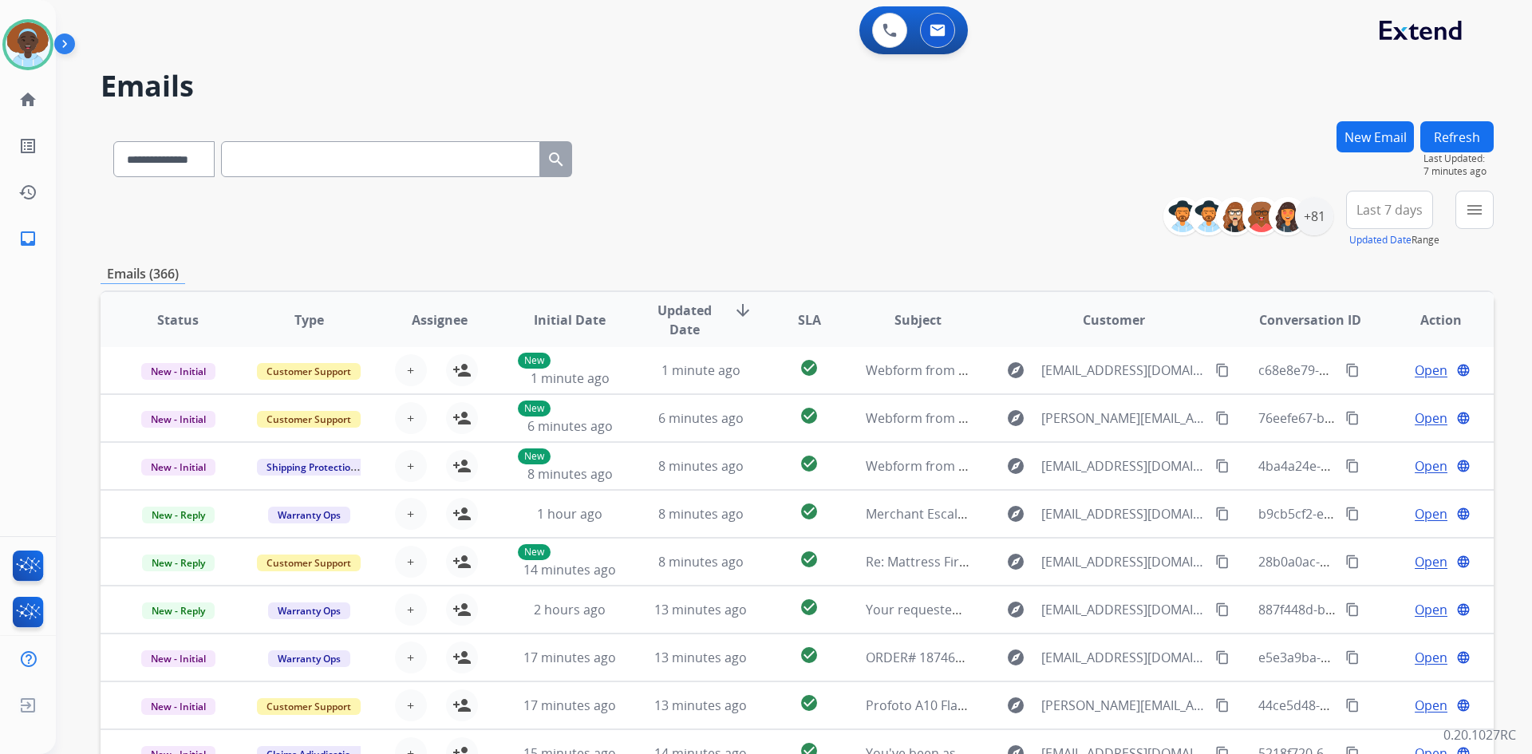
click at [1457, 139] on button "Refresh" at bounding box center [1456, 136] width 73 height 31
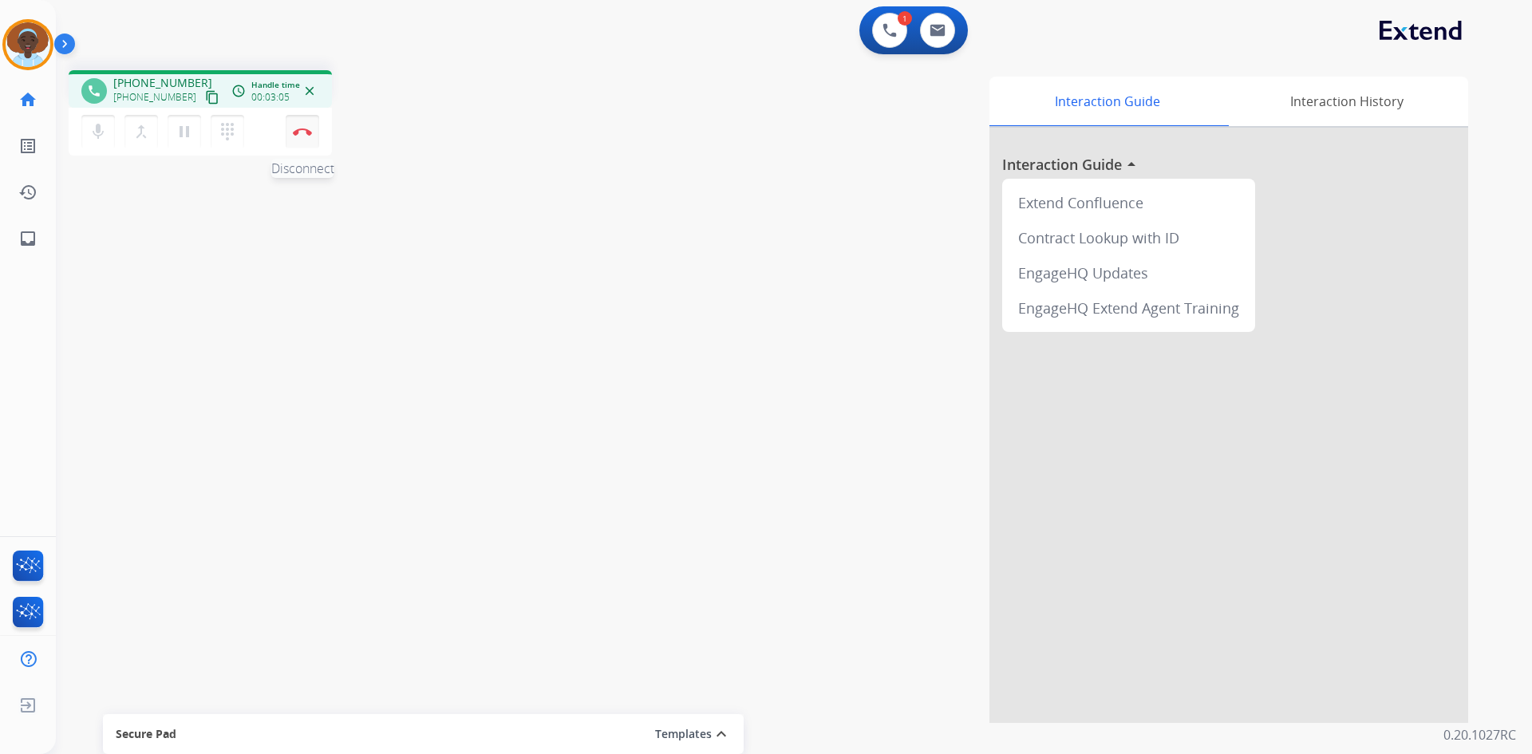
click at [302, 135] on img at bounding box center [302, 132] width 19 height 8
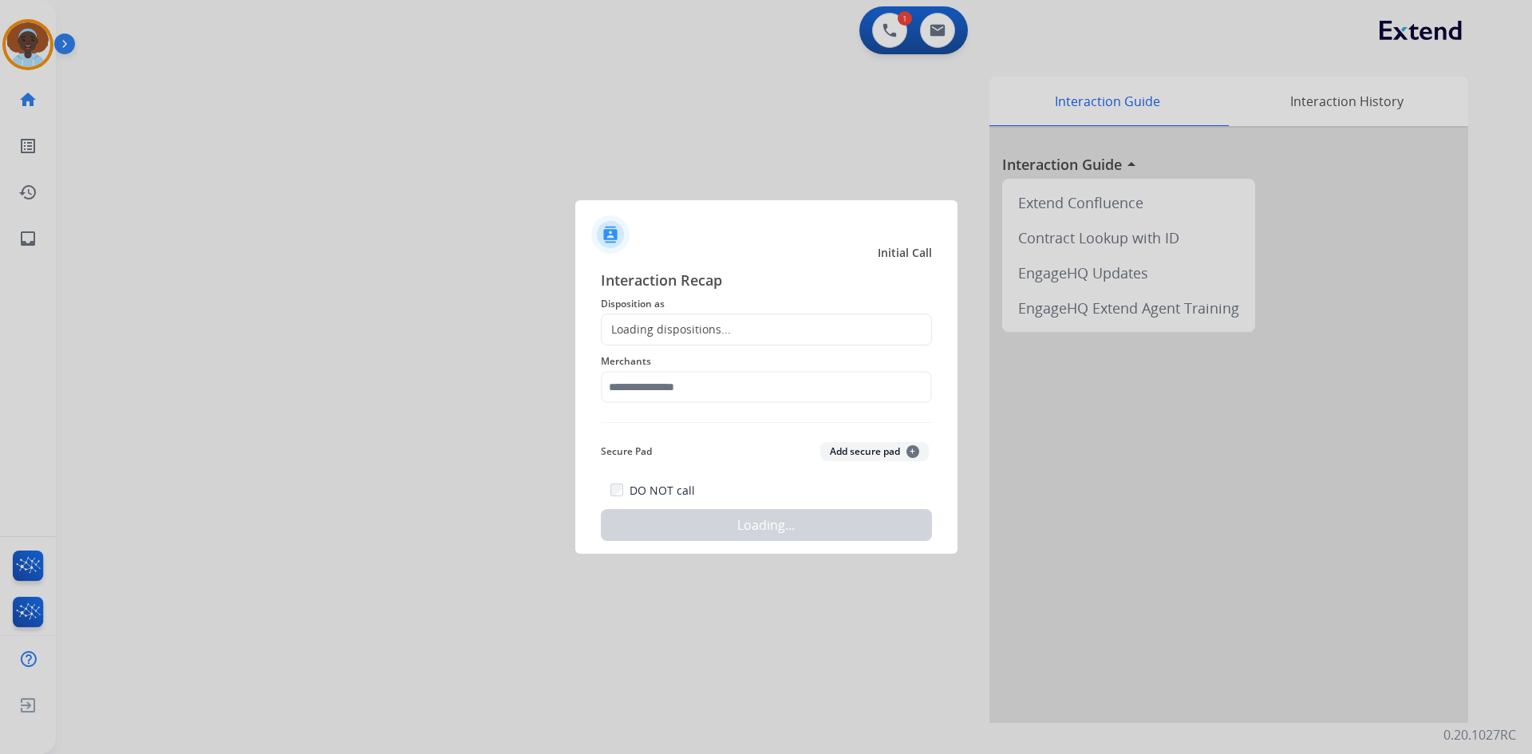
click at [677, 325] on div "Loading dispositions..." at bounding box center [665, 329] width 129 height 16
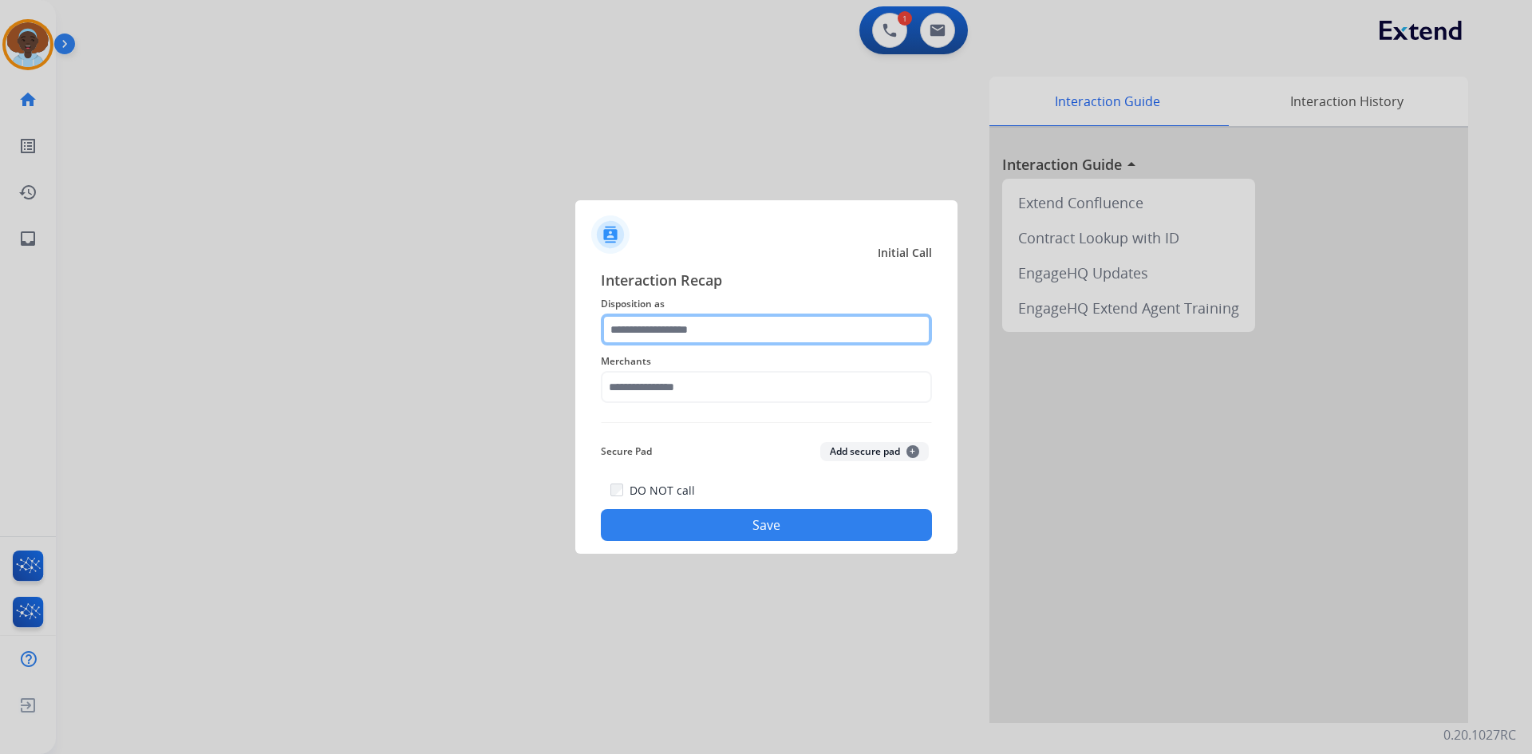
click at [677, 325] on input "text" at bounding box center [766, 329] width 331 height 32
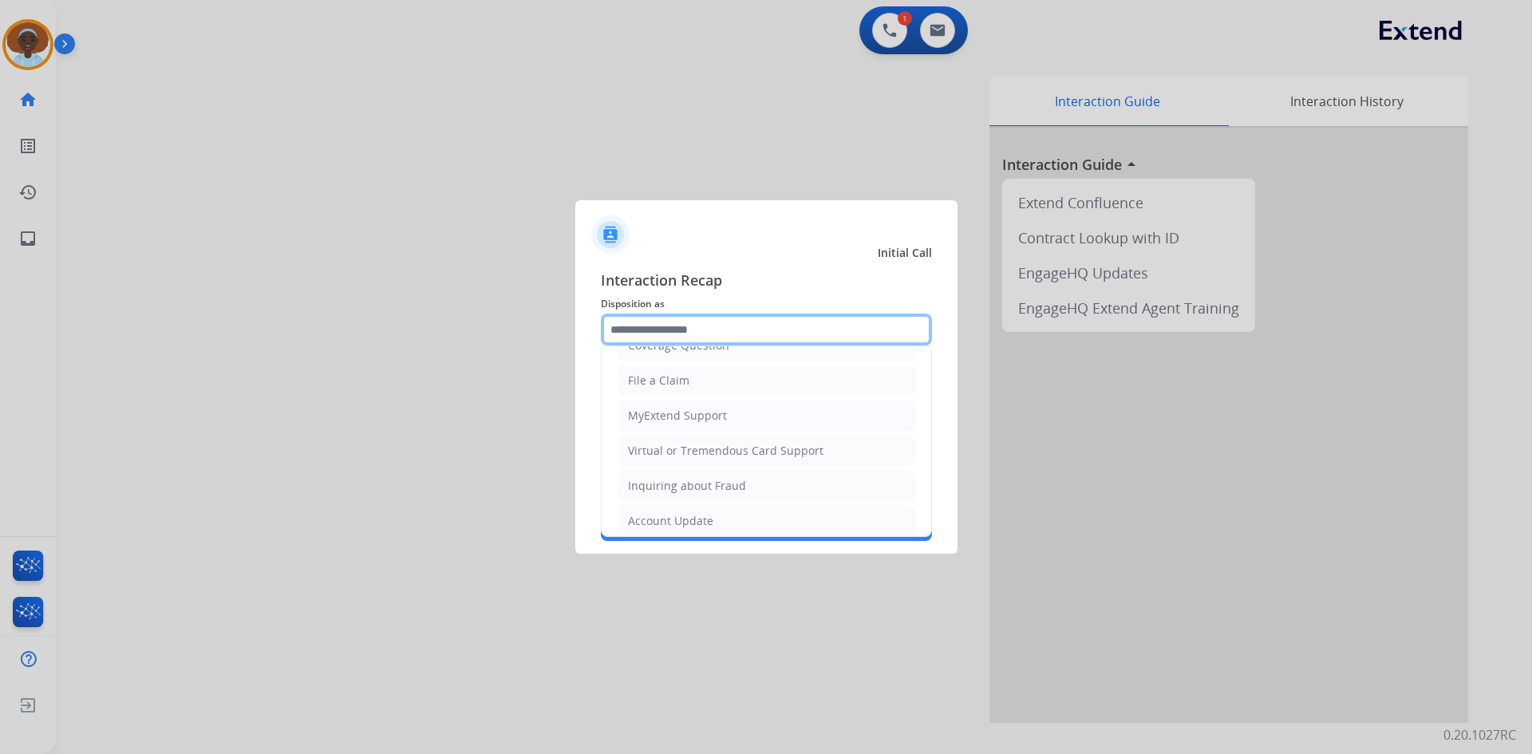
scroll to position [249, 0]
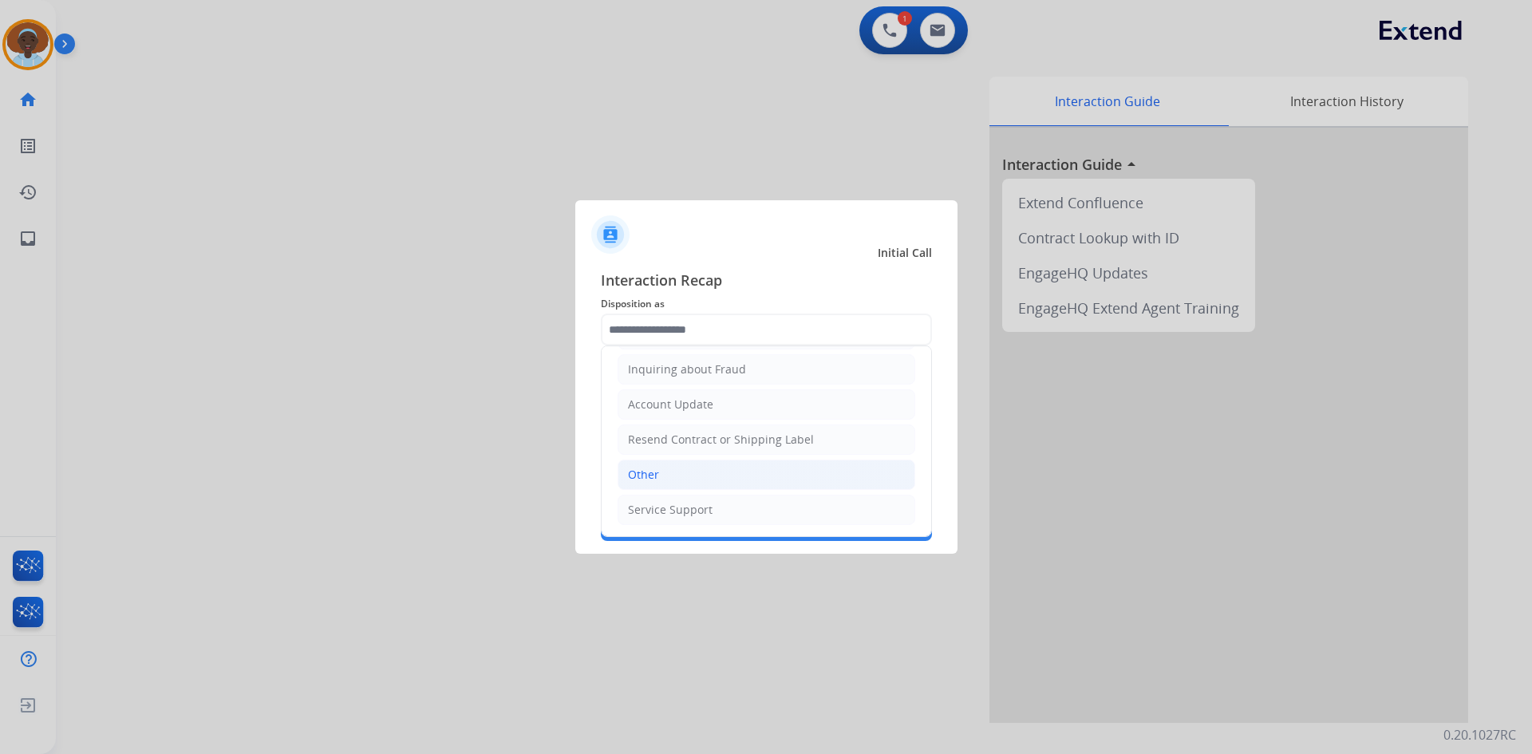
click at [680, 475] on li "Other" at bounding box center [766, 474] width 298 height 30
type input "*****"
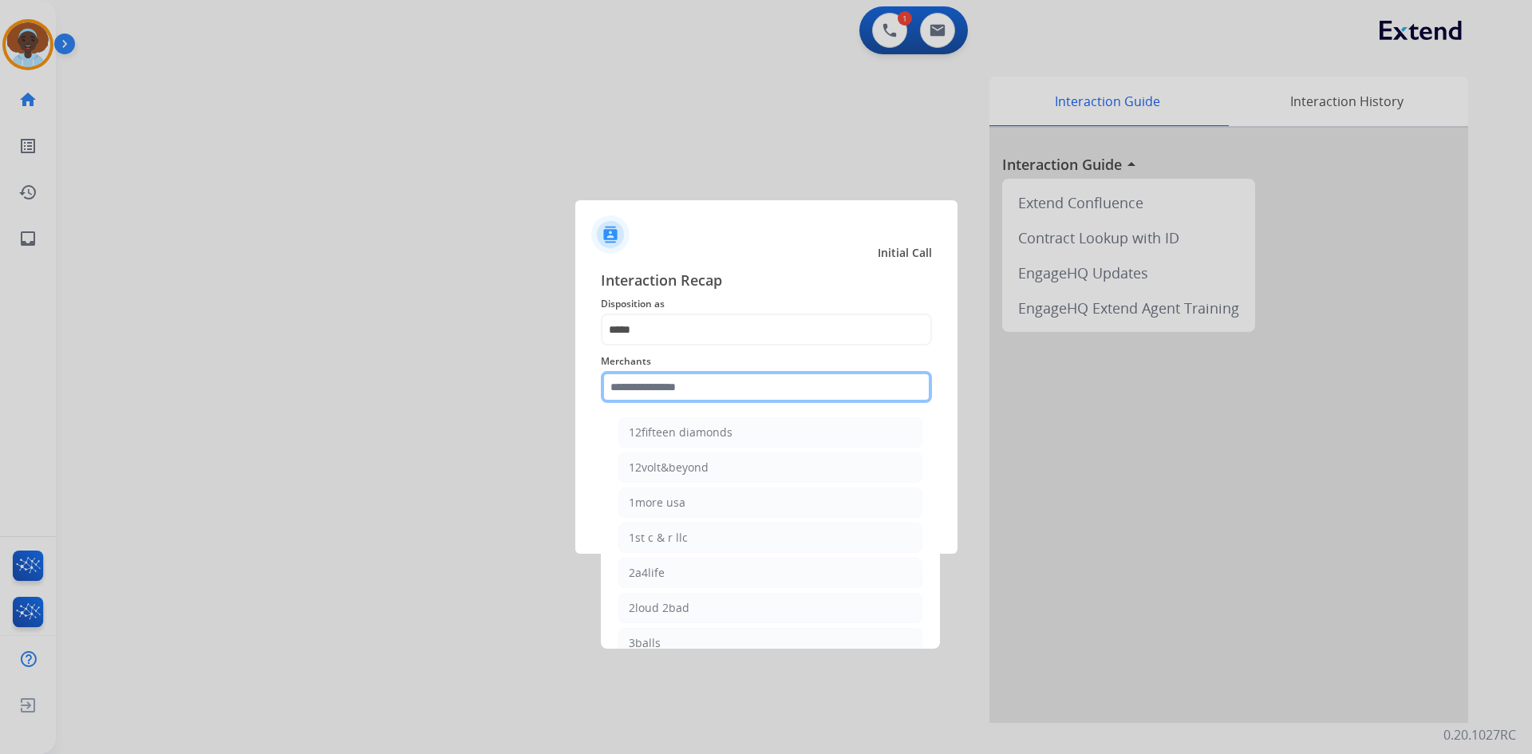
click at [698, 385] on input "text" at bounding box center [766, 387] width 331 height 32
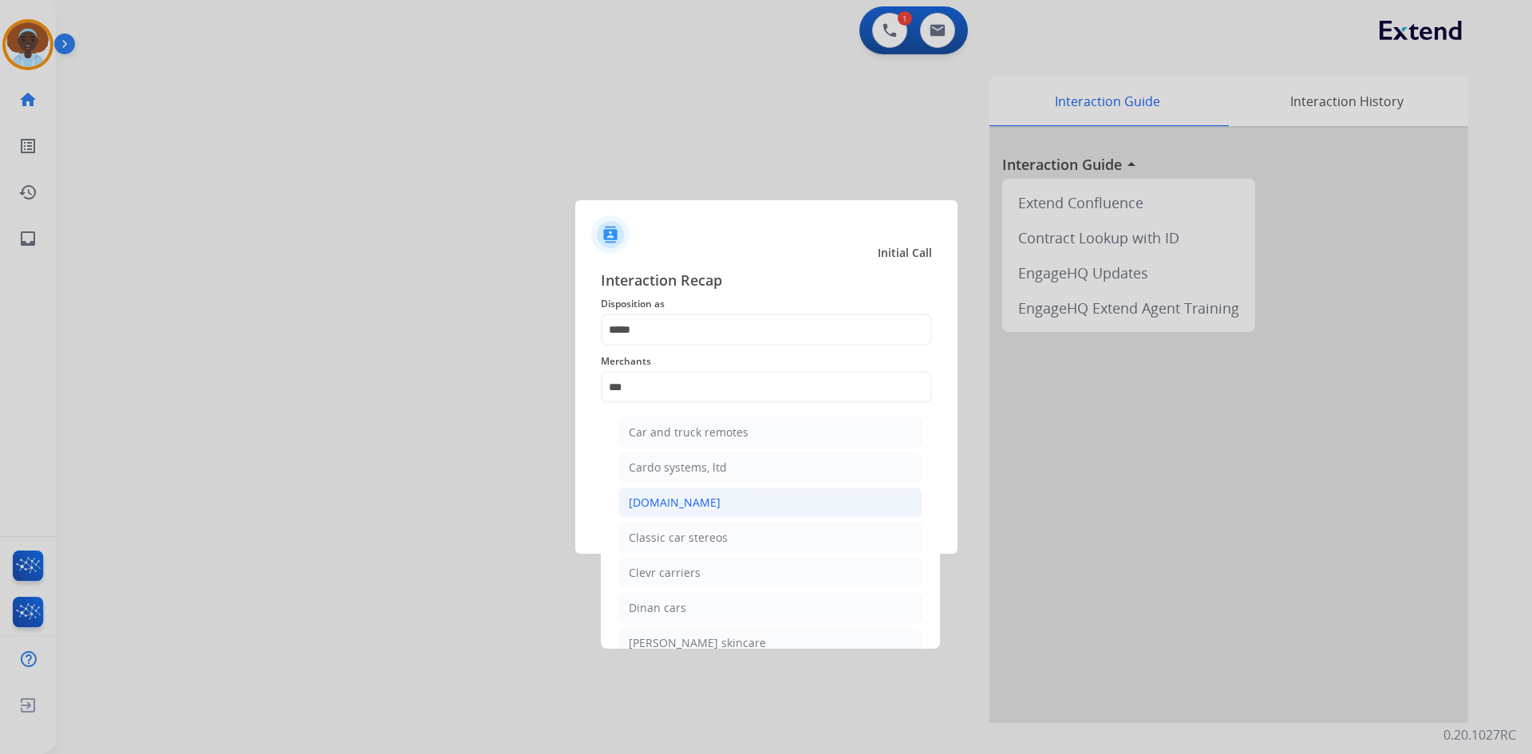
click at [679, 503] on div "[DOMAIN_NAME]" at bounding box center [675, 503] width 92 height 16
type input "**********"
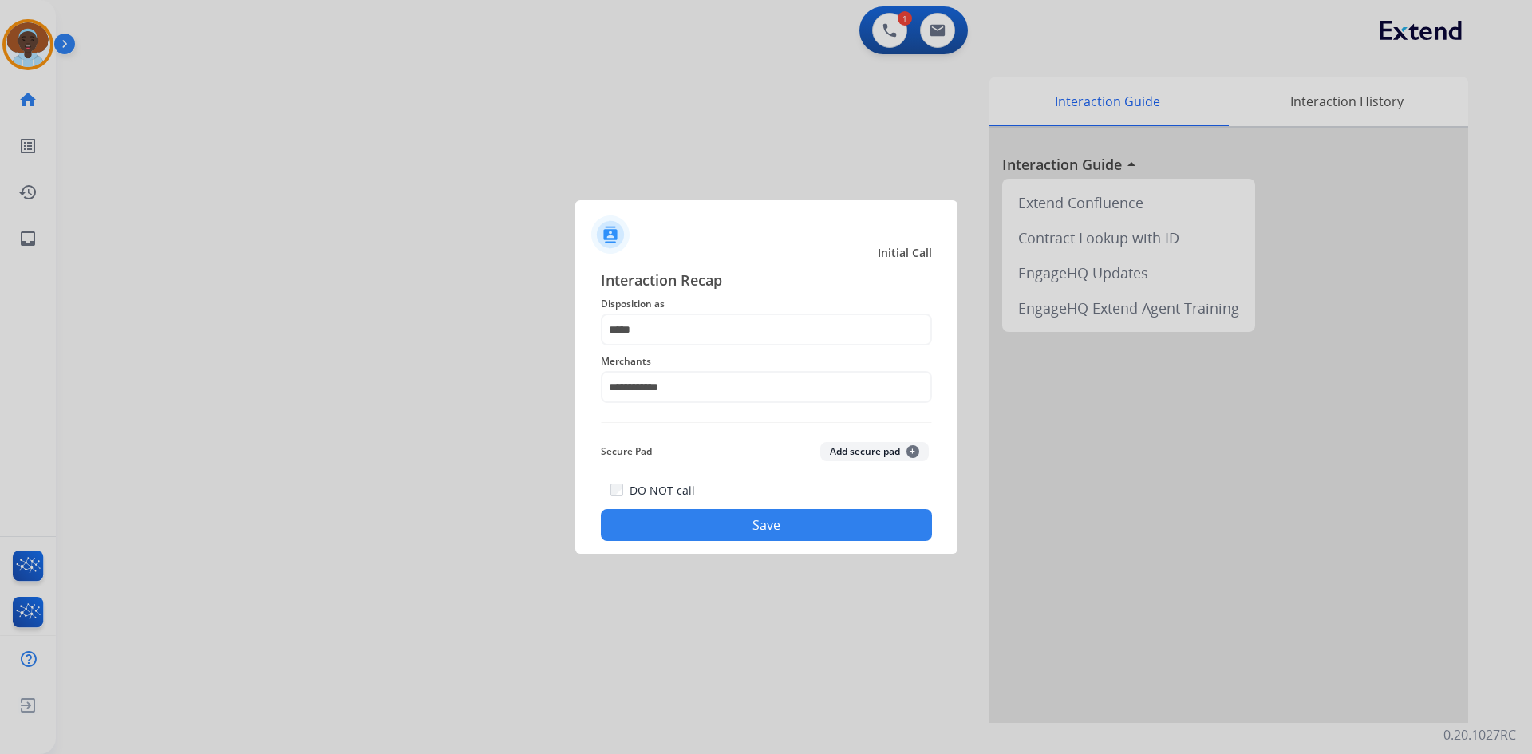
click at [735, 518] on button "Save" at bounding box center [766, 525] width 331 height 32
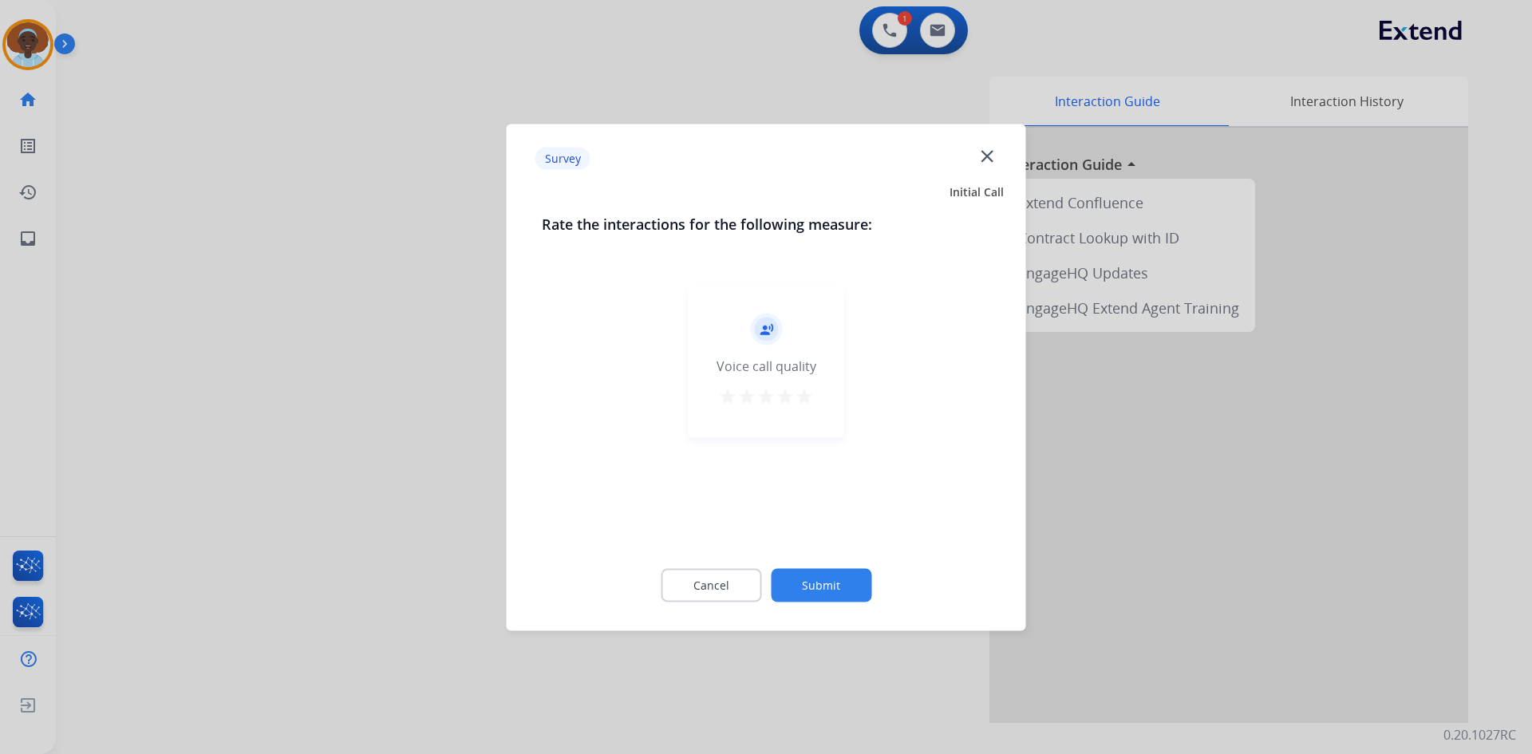
click at [806, 396] on mat-icon "star" at bounding box center [804, 395] width 19 height 19
click at [834, 581] on button "Submit" at bounding box center [821, 585] width 101 height 34
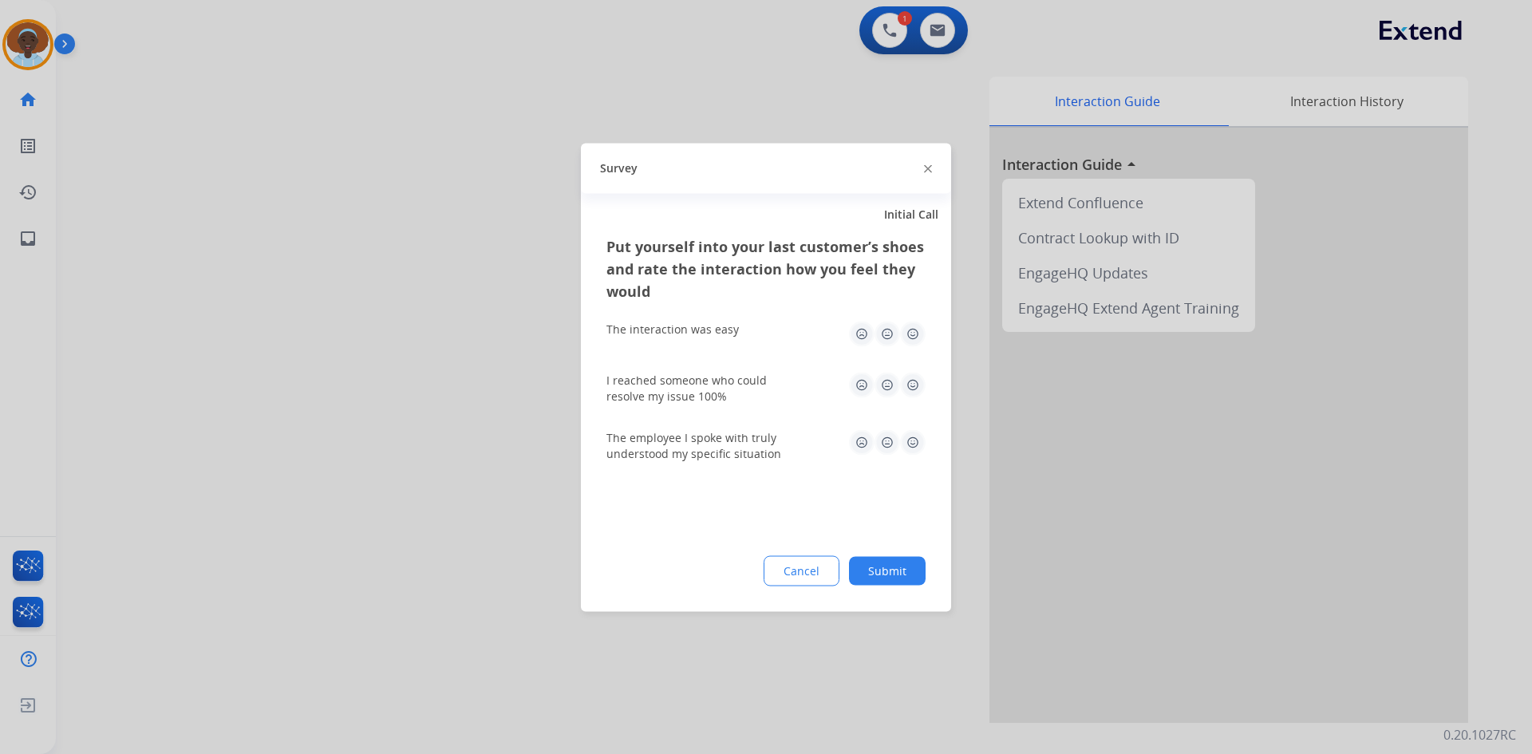
click at [909, 438] on img at bounding box center [913, 442] width 26 height 26
click at [910, 390] on img at bounding box center [913, 385] width 26 height 26
click at [905, 336] on img at bounding box center [913, 334] width 26 height 26
click at [884, 574] on button "Submit" at bounding box center [887, 570] width 77 height 29
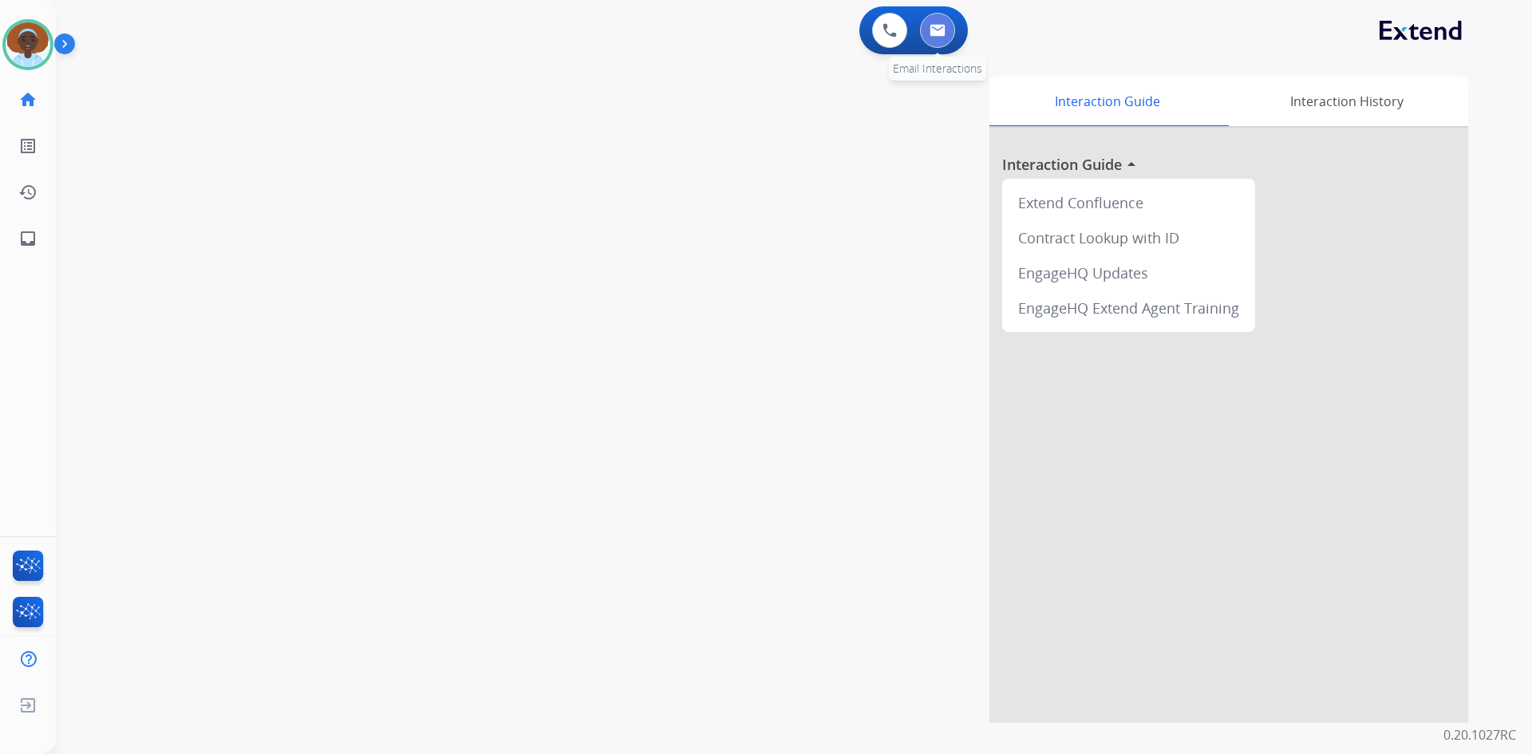
click at [931, 34] on img at bounding box center [937, 30] width 16 height 13
select select "**********"
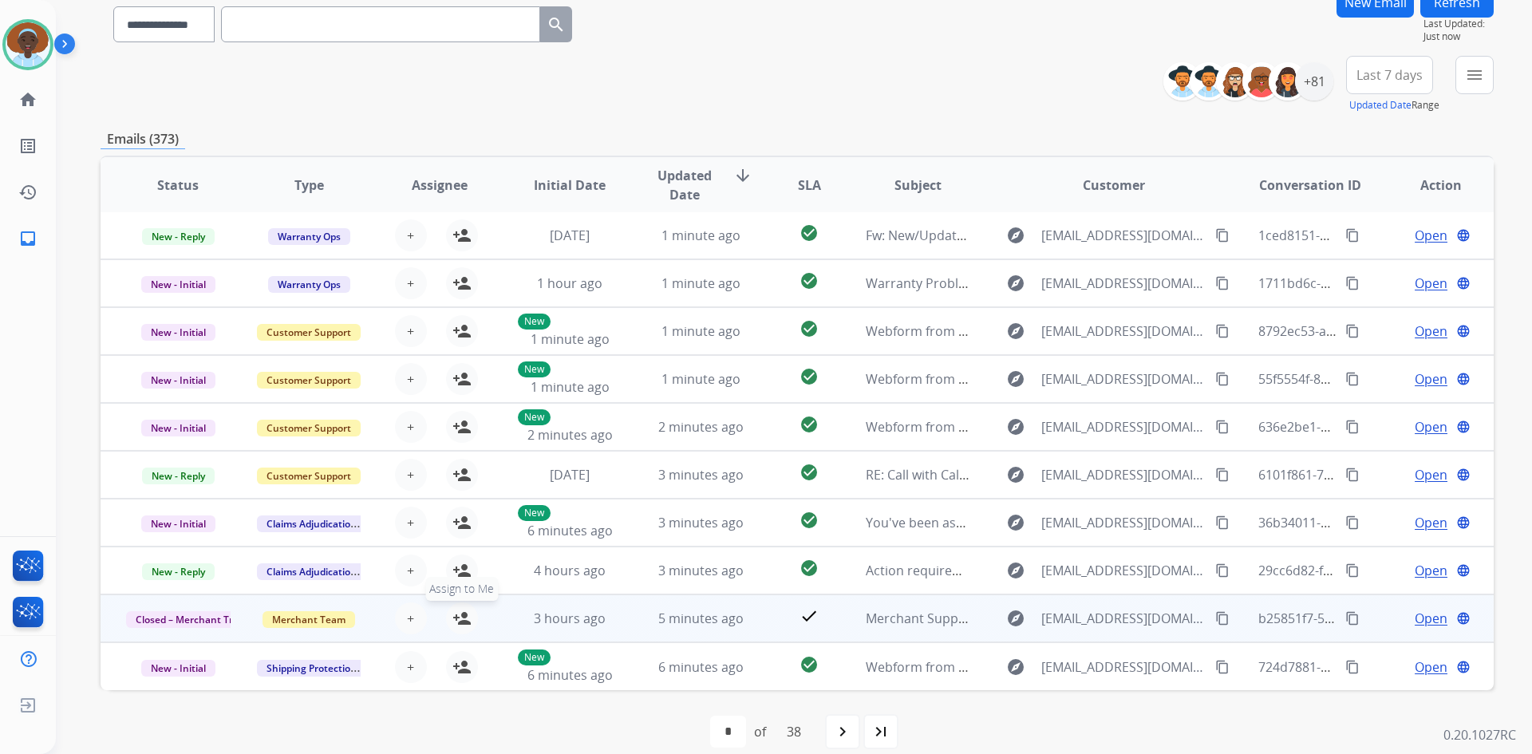
scroll to position [154, 0]
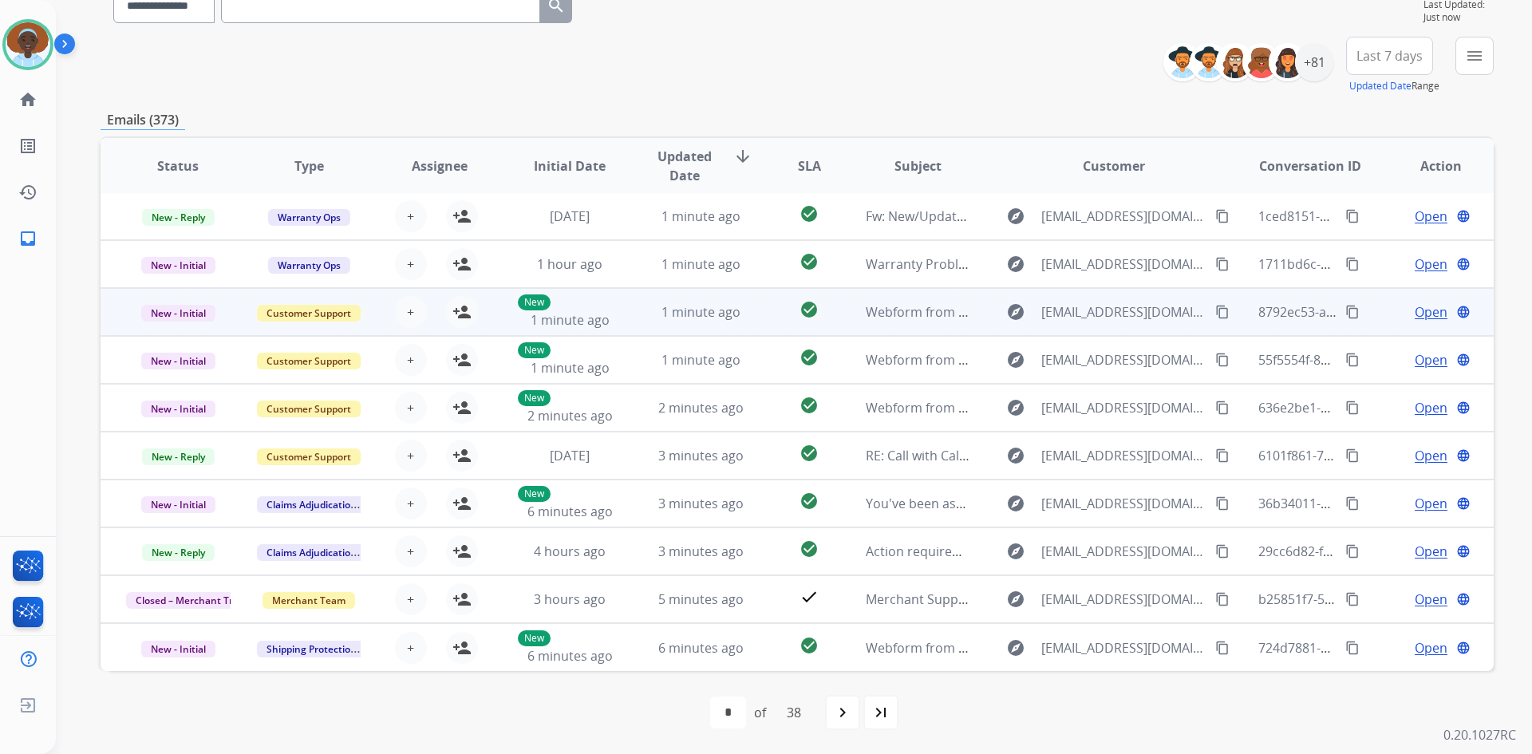
click at [1421, 314] on span "Open" at bounding box center [1430, 311] width 33 height 19
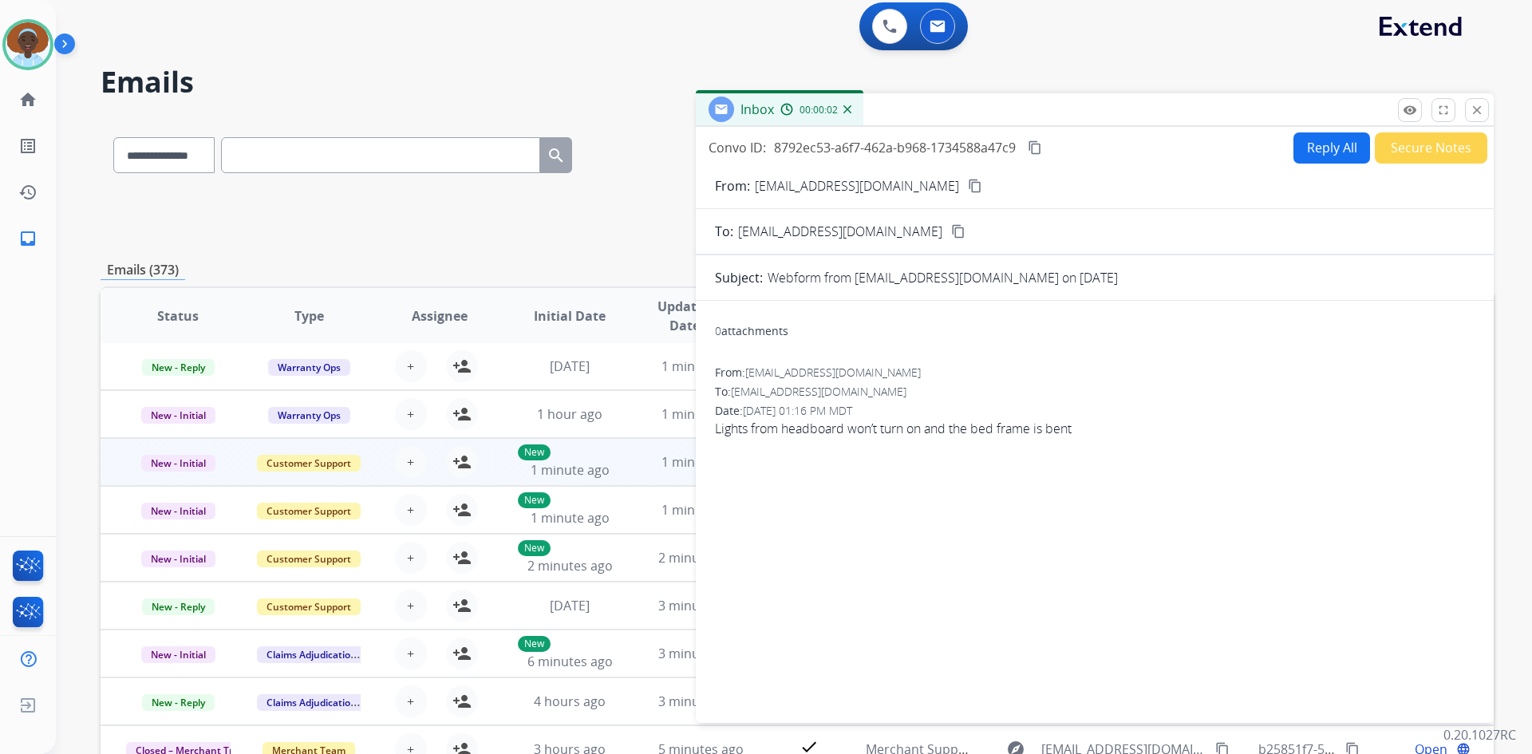
scroll to position [0, 0]
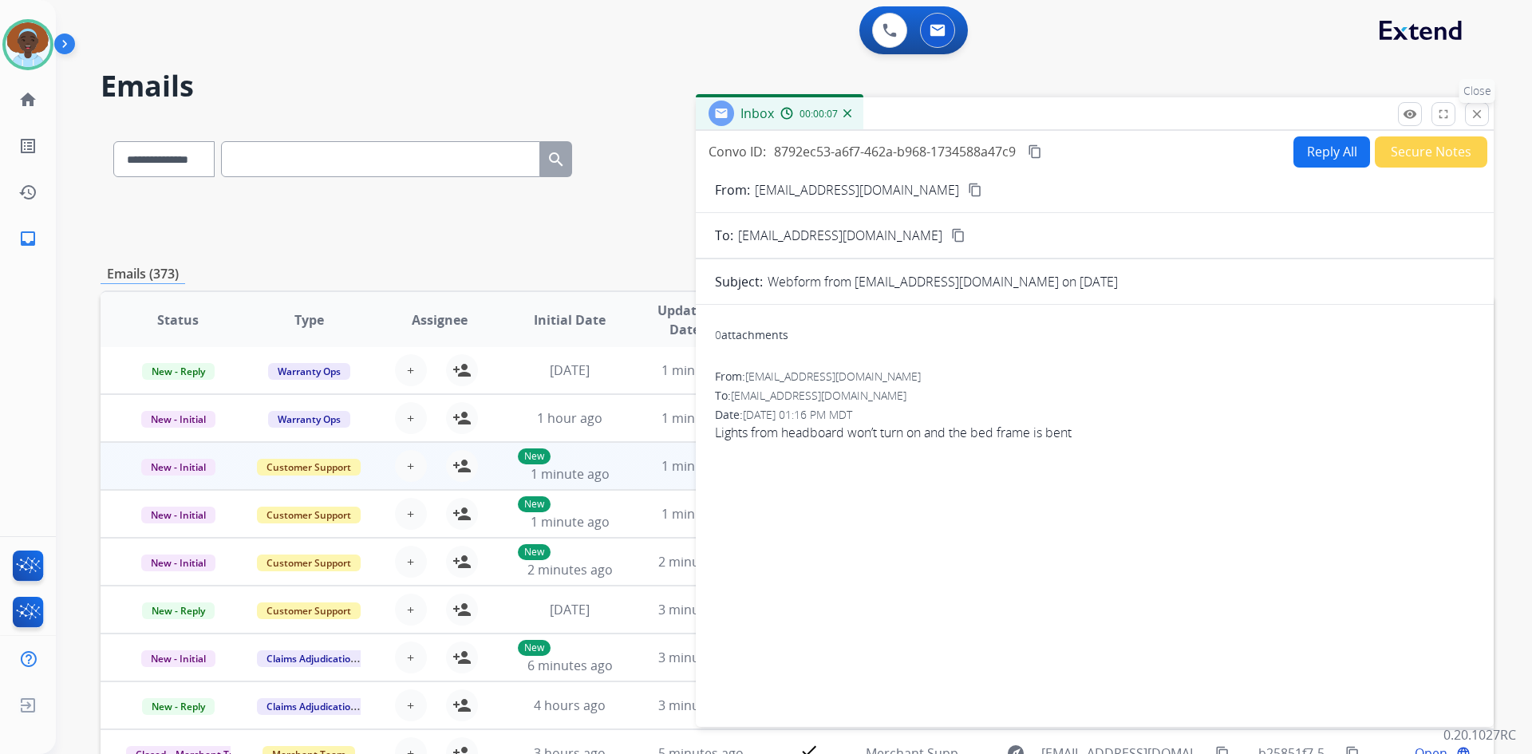
click at [1473, 118] on mat-icon "close" at bounding box center [1476, 114] width 14 height 14
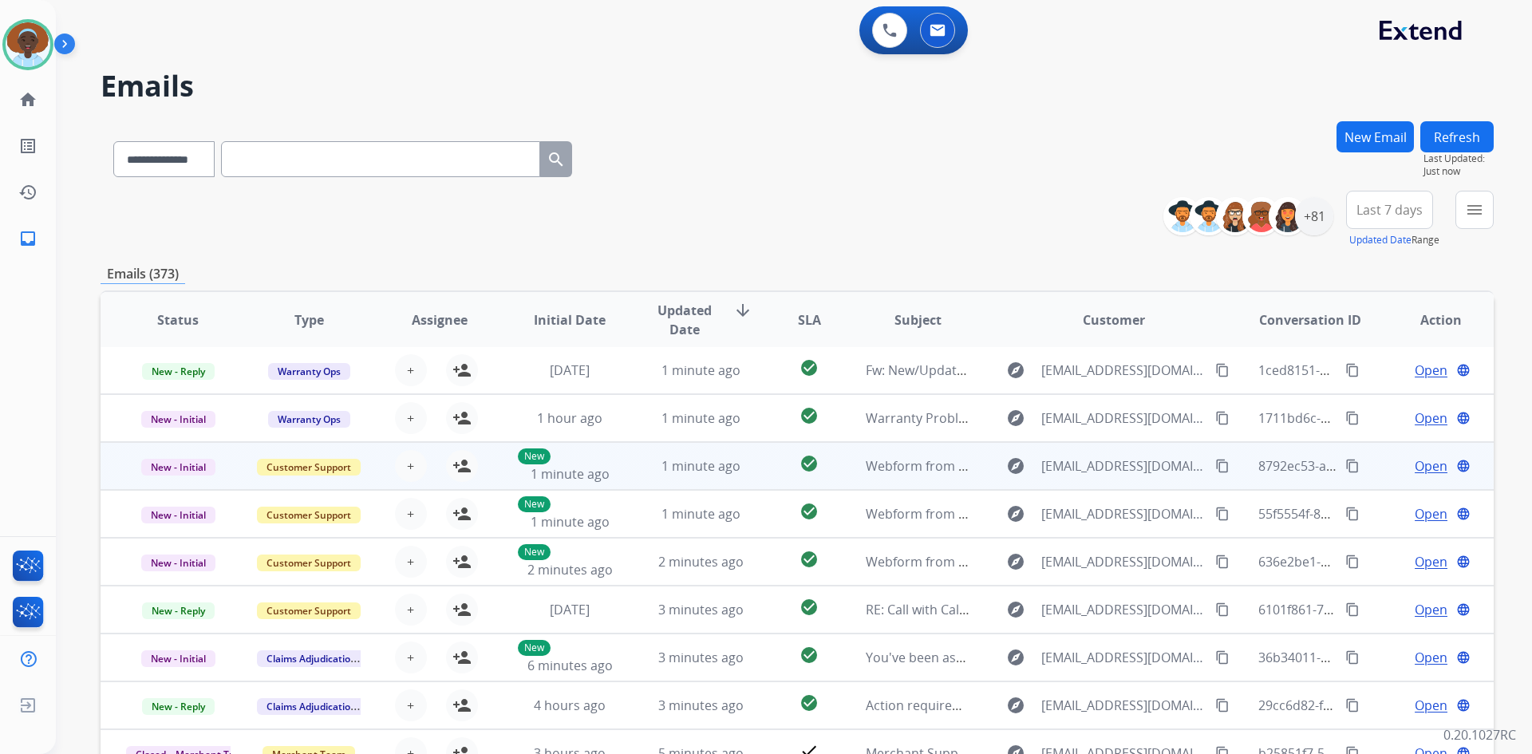
scroll to position [154, 0]
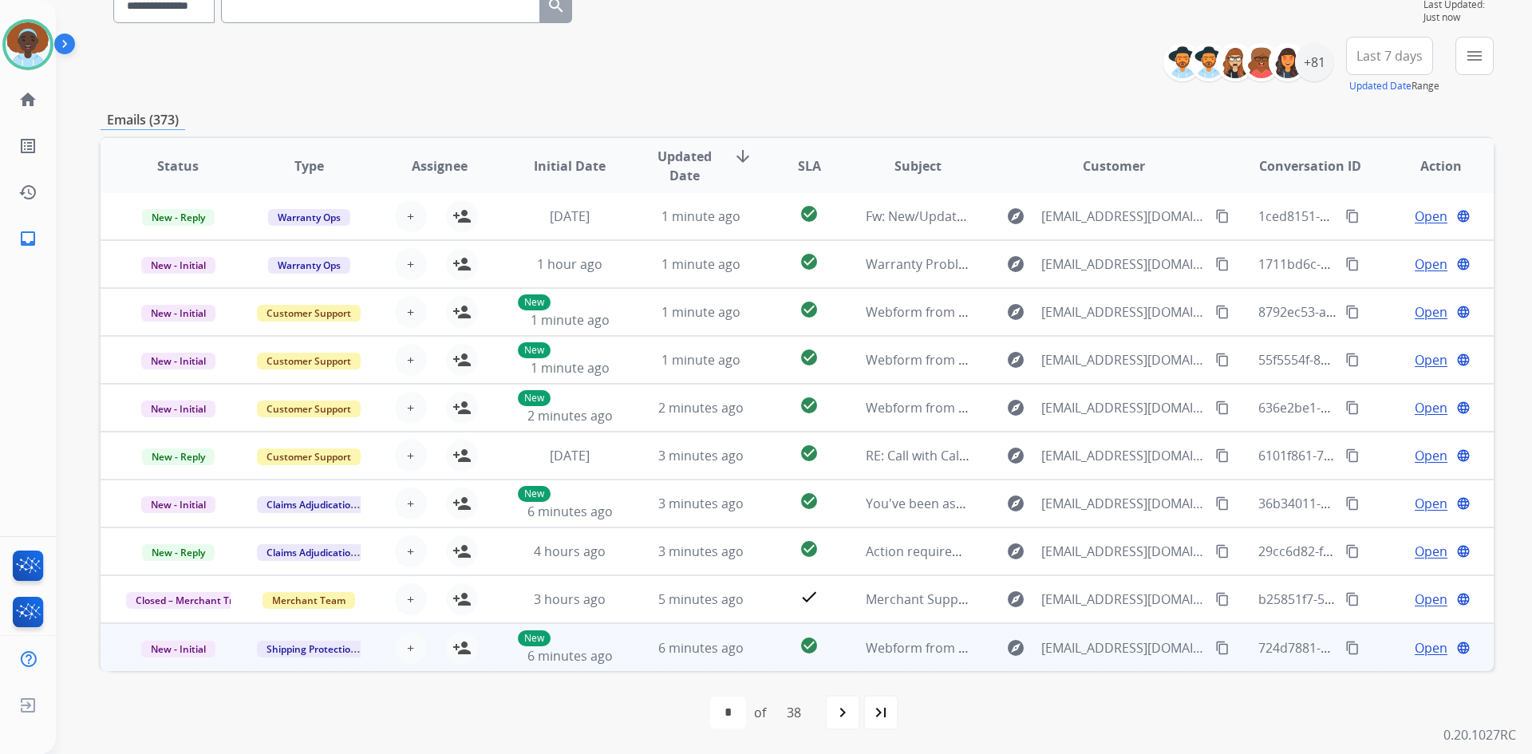
click at [1414, 649] on span "Open" at bounding box center [1430, 647] width 33 height 19
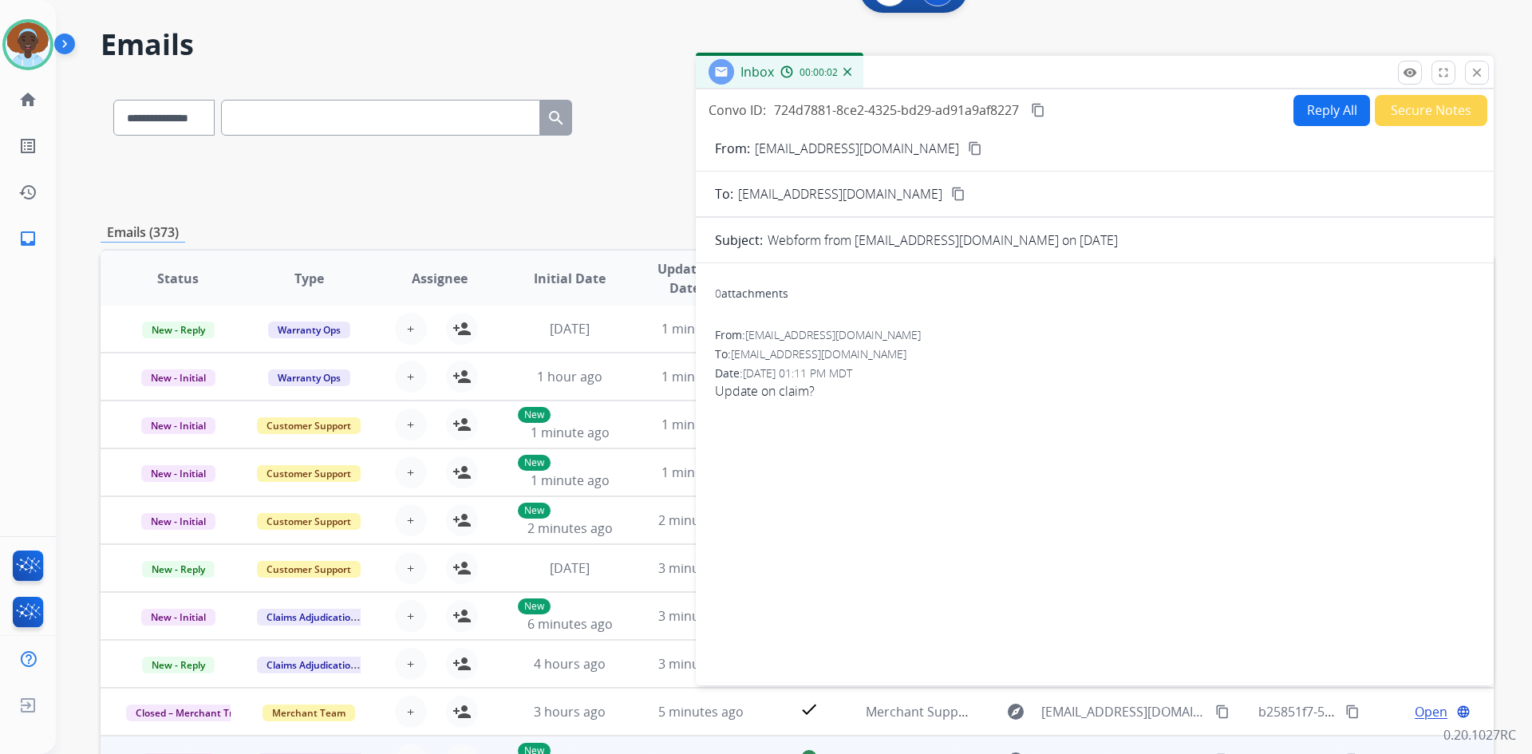
scroll to position [0, 0]
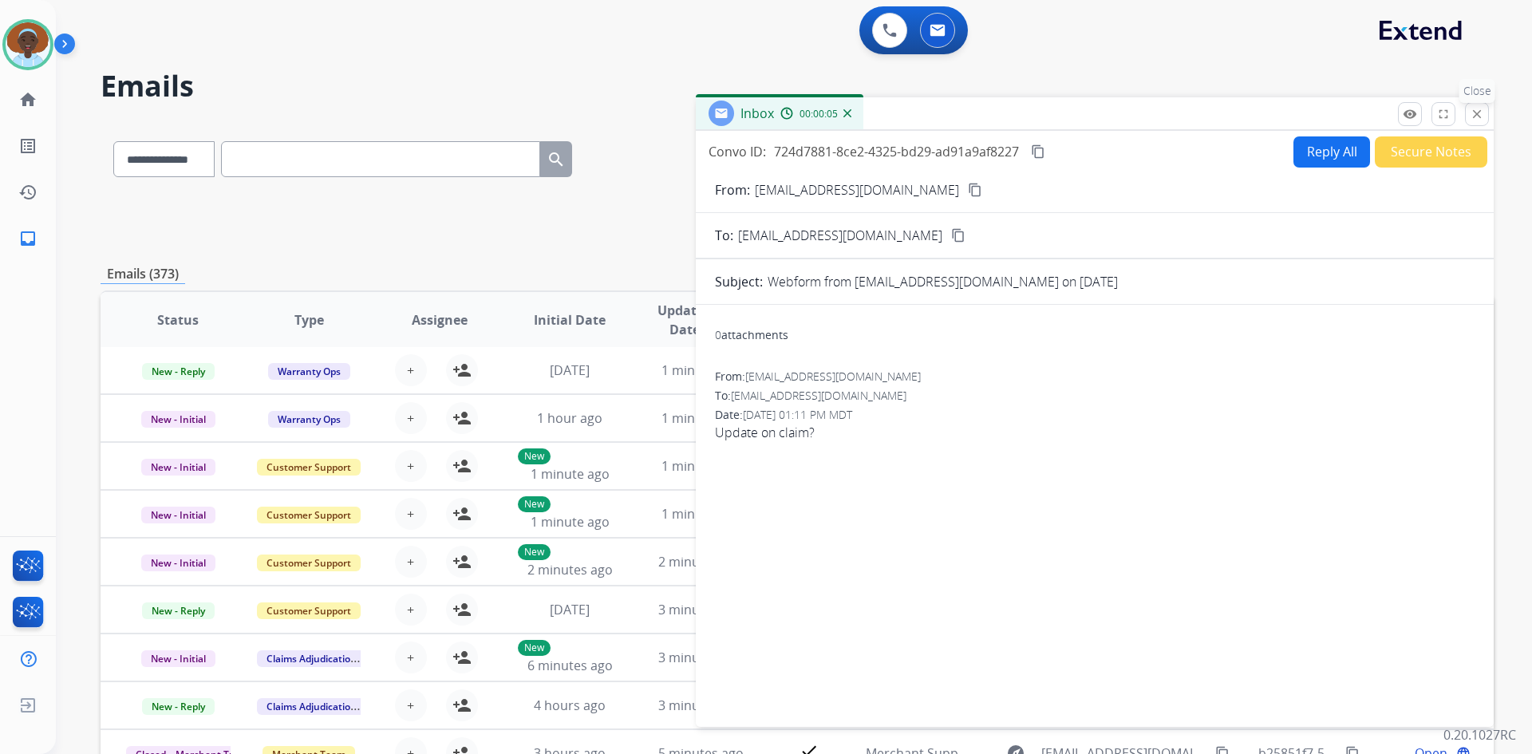
click at [1474, 119] on mat-icon "close" at bounding box center [1476, 114] width 14 height 14
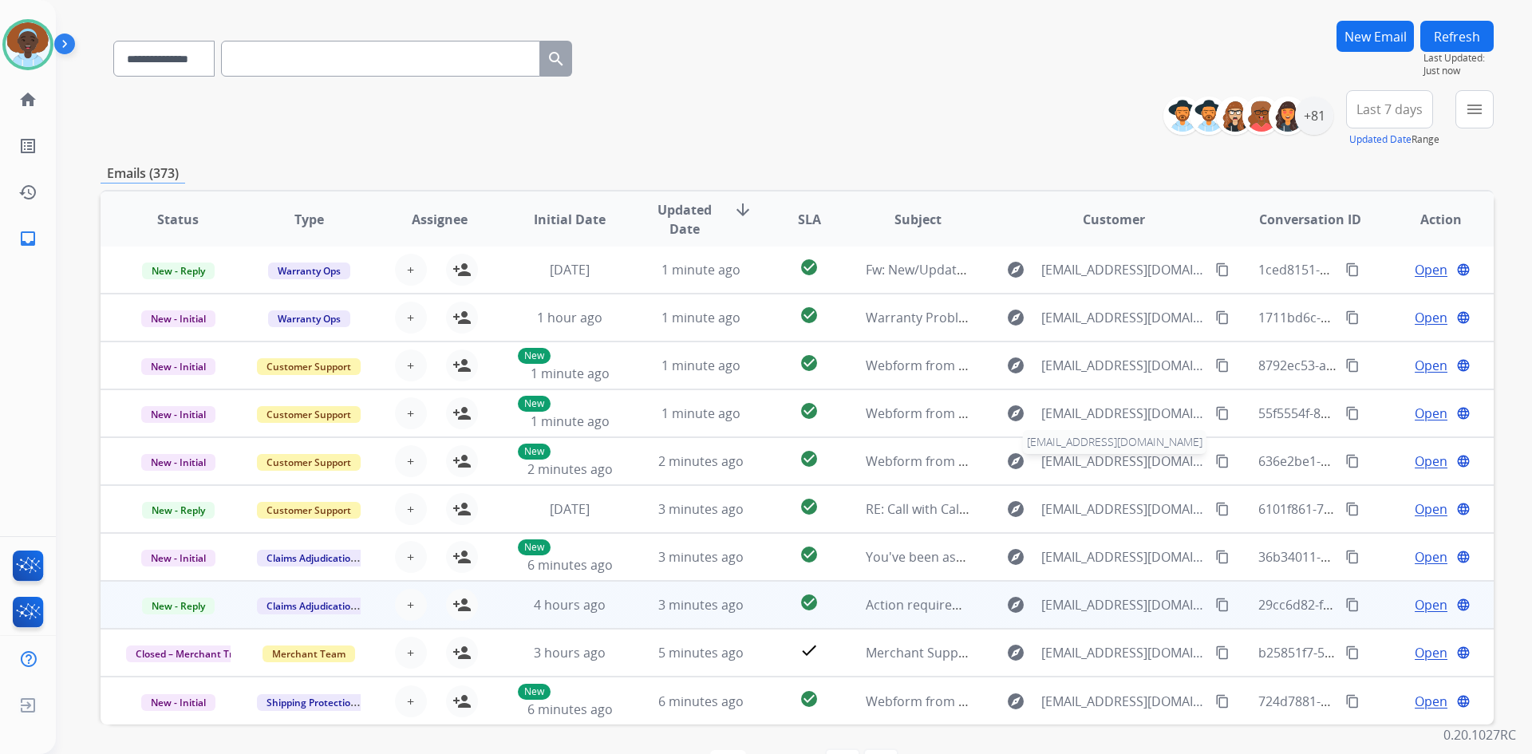
scroll to position [154, 0]
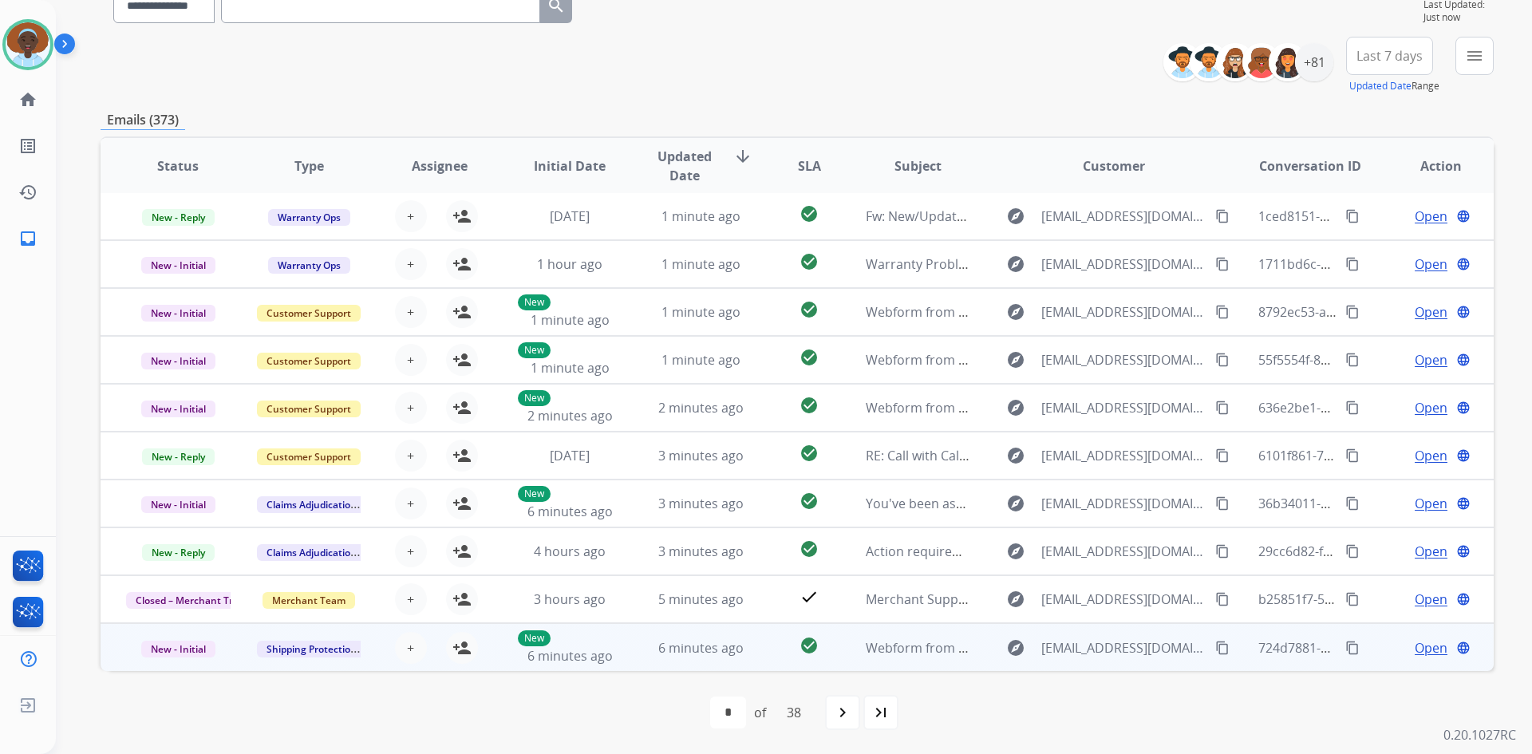
click at [1215, 649] on mat-icon "content_copy" at bounding box center [1222, 648] width 14 height 14
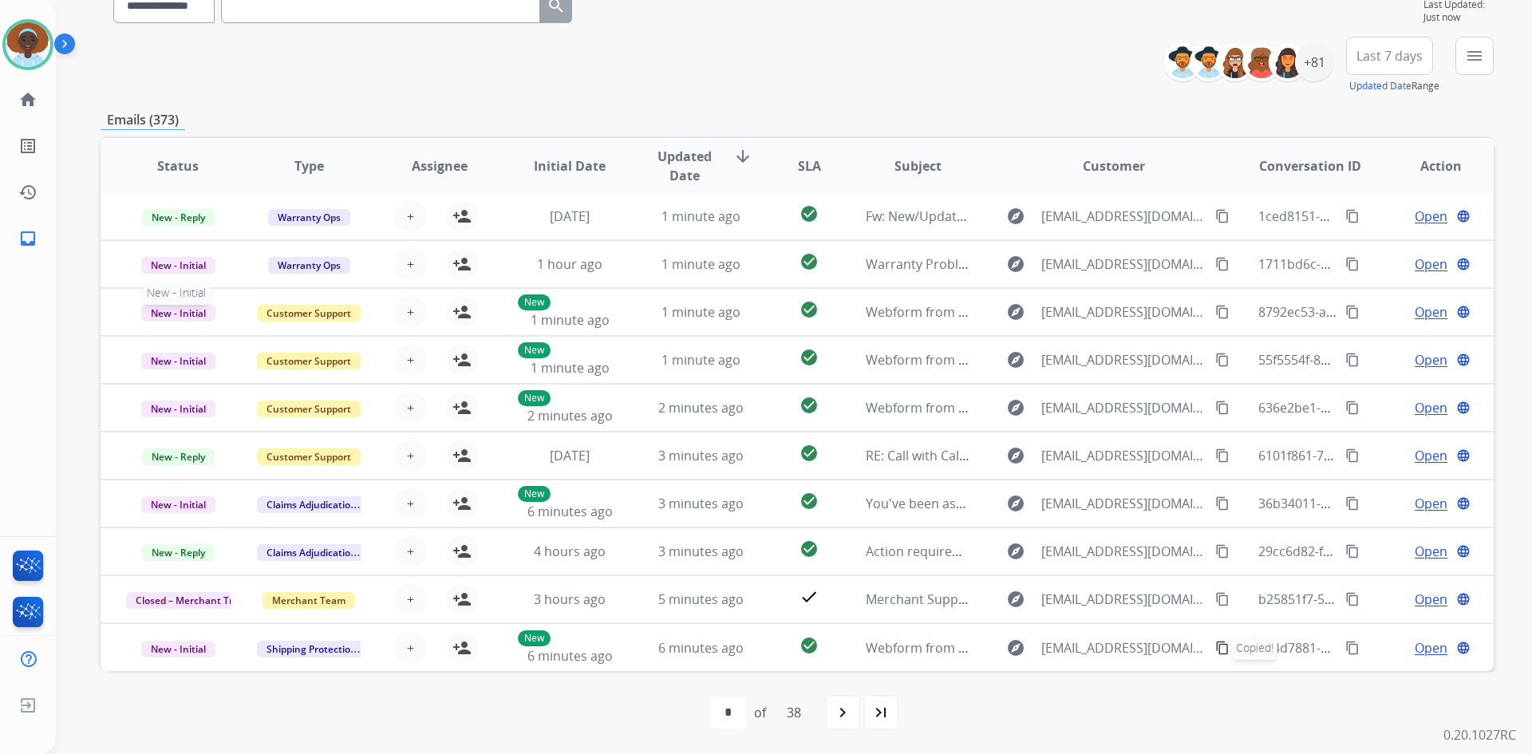
scroll to position [0, 0]
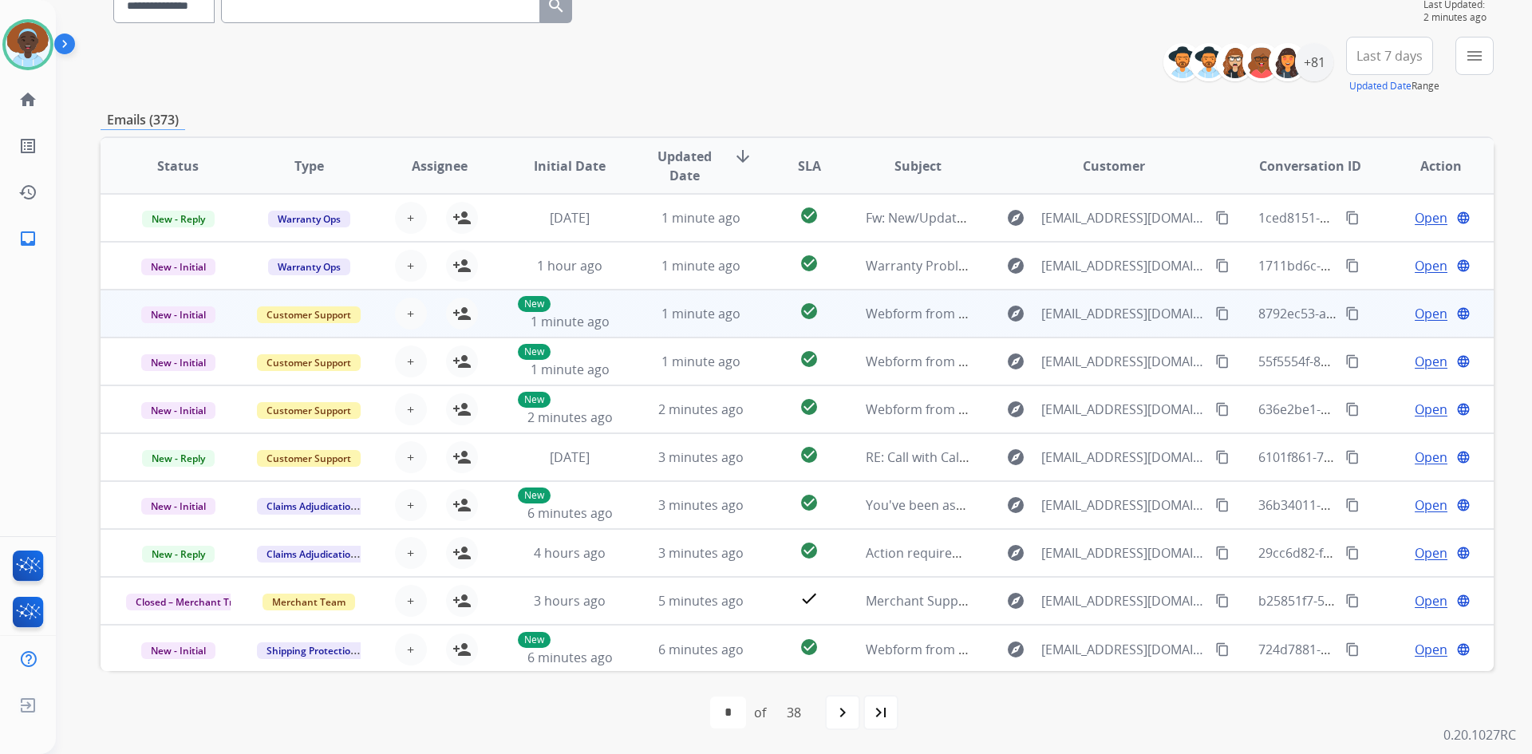
click at [1427, 317] on span "Open" at bounding box center [1430, 313] width 33 height 19
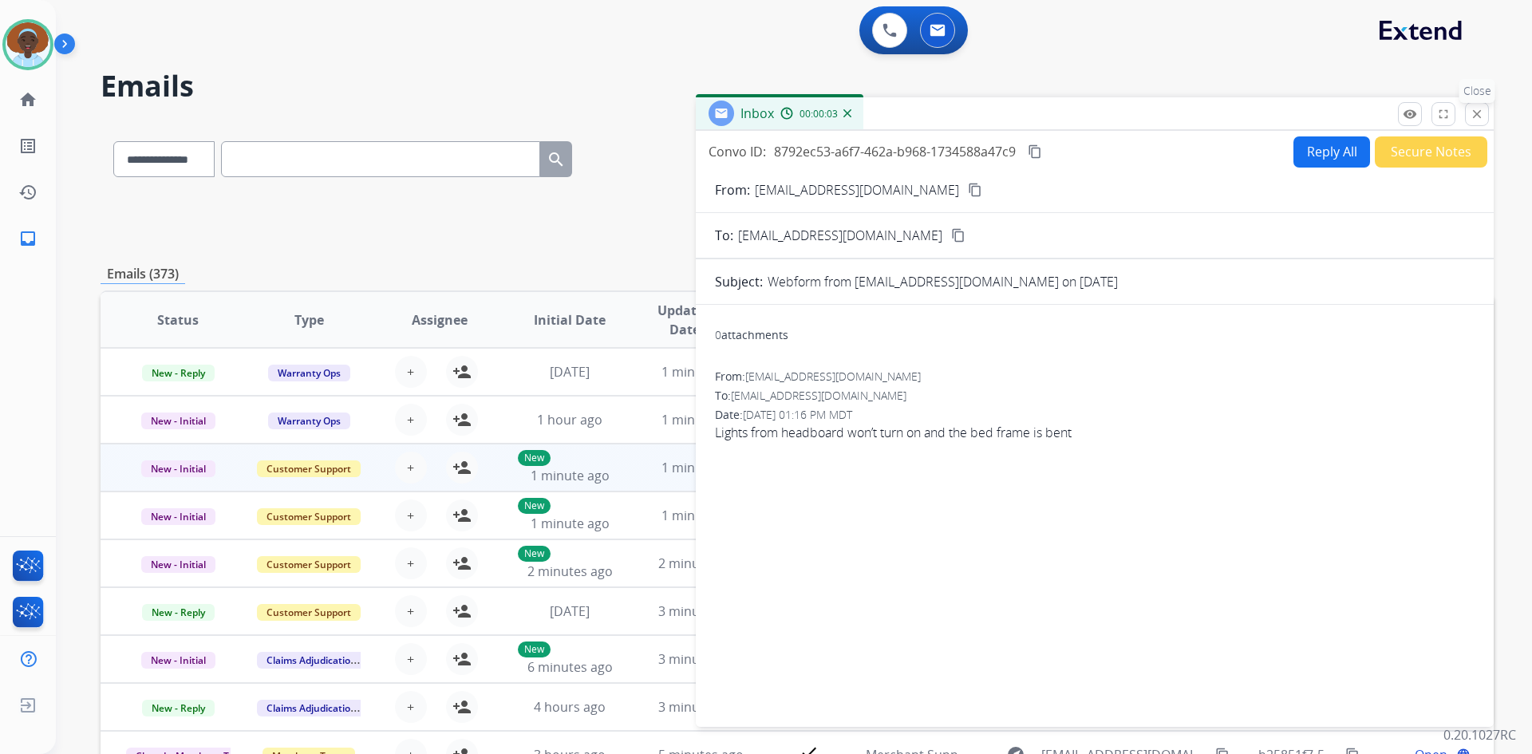
click at [1481, 114] on mat-icon "close" at bounding box center [1476, 114] width 14 height 14
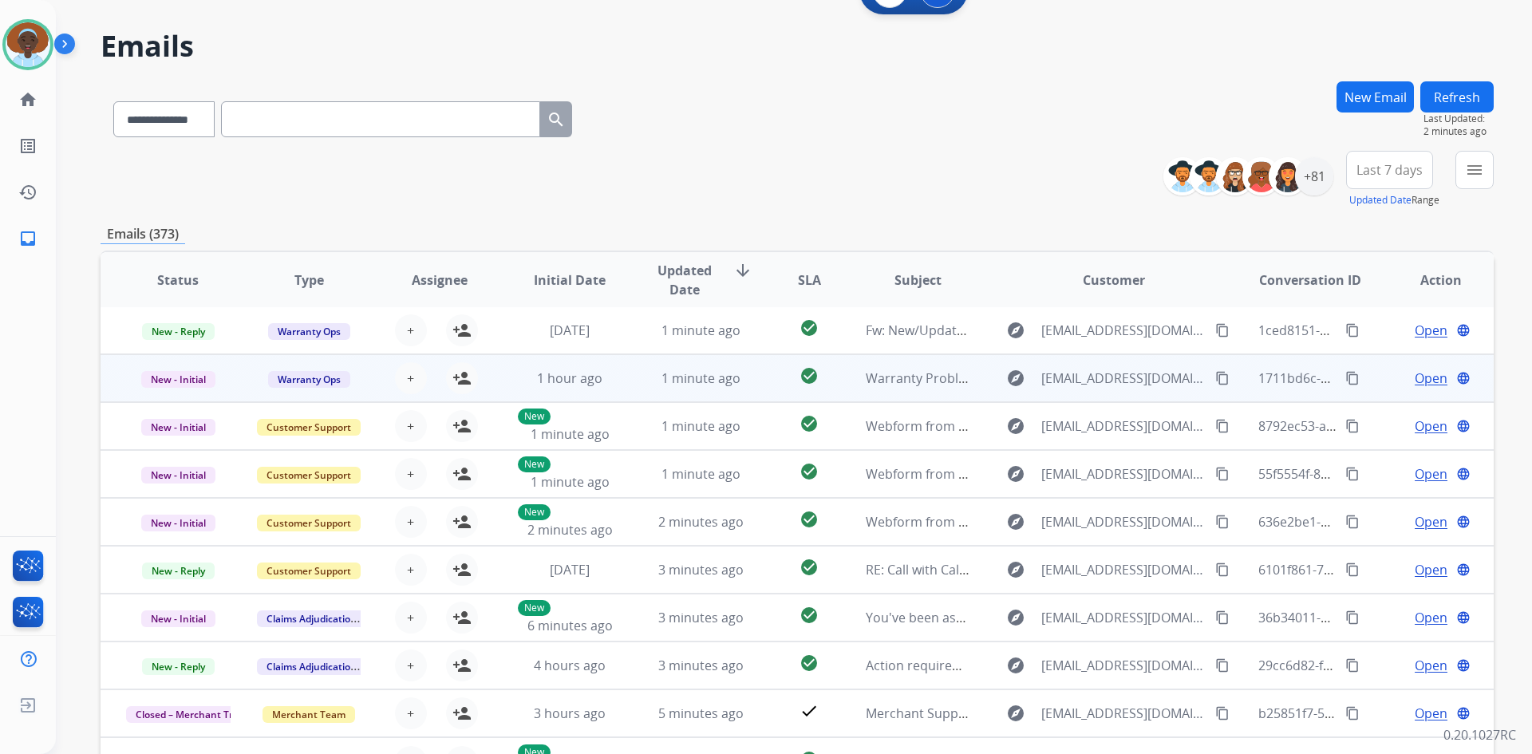
scroll to position [80, 0]
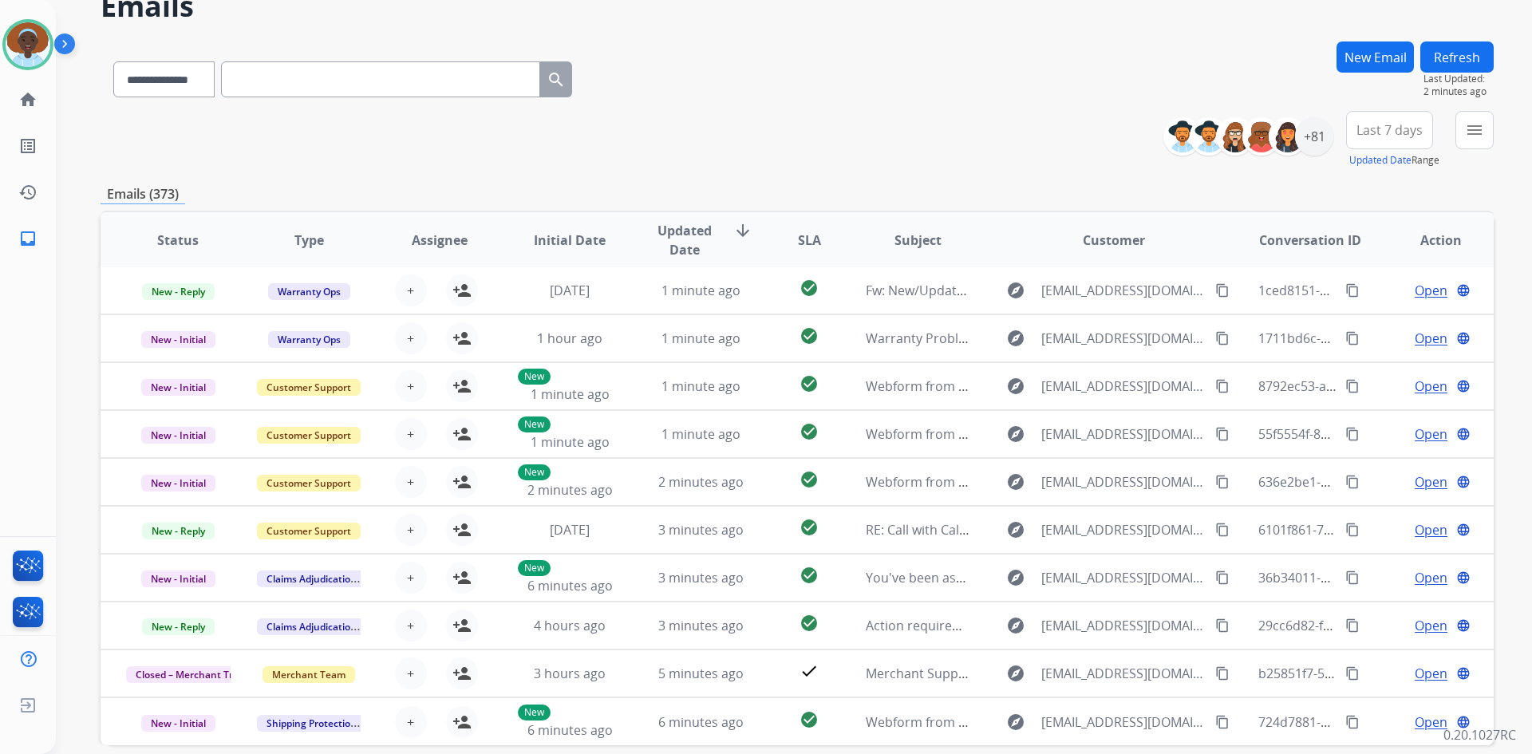
click at [1397, 133] on span "Last 7 days" at bounding box center [1389, 130] width 66 height 6
click at [1381, 321] on div "Last 90 days" at bounding box center [1384, 324] width 88 height 24
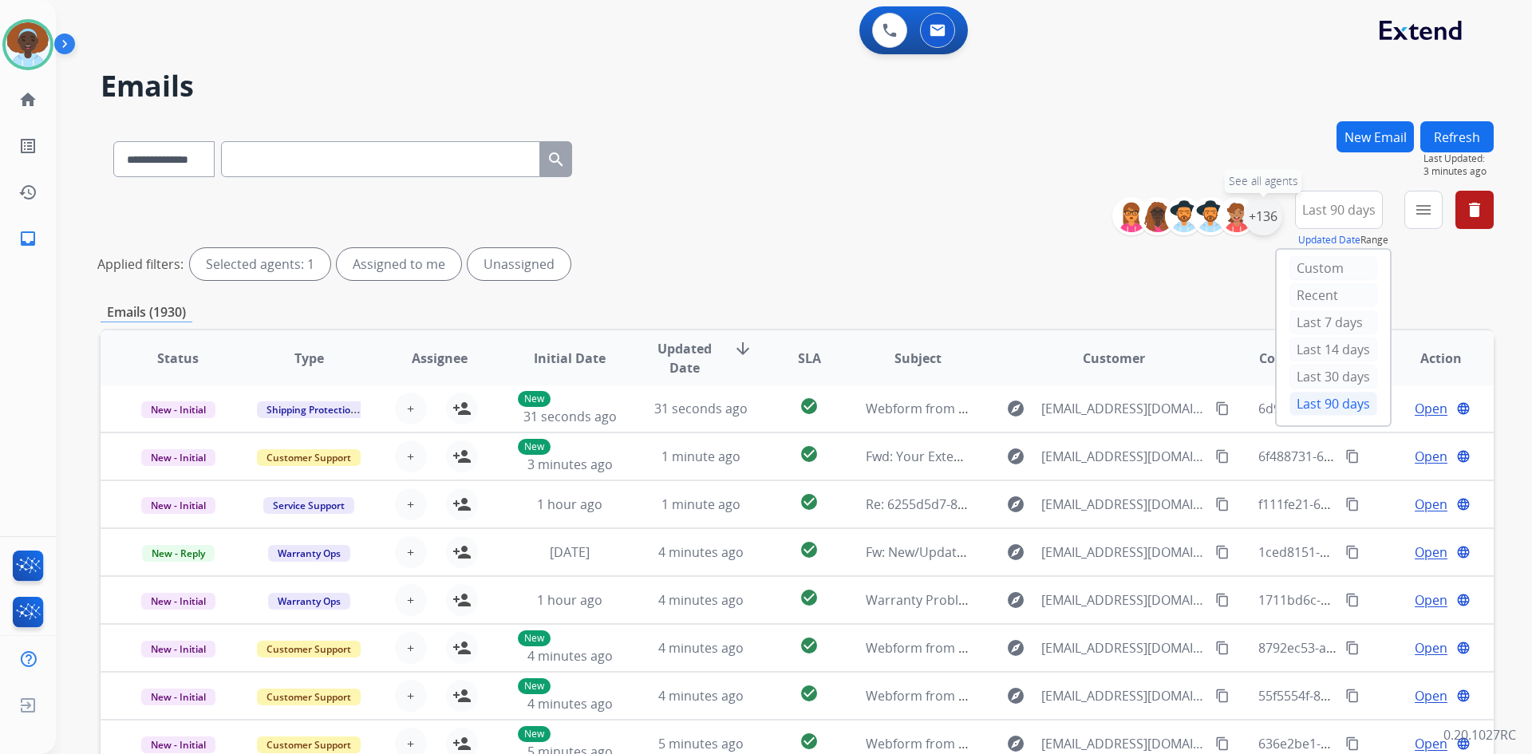
click at [1262, 221] on div "+136" at bounding box center [1263, 216] width 38 height 38
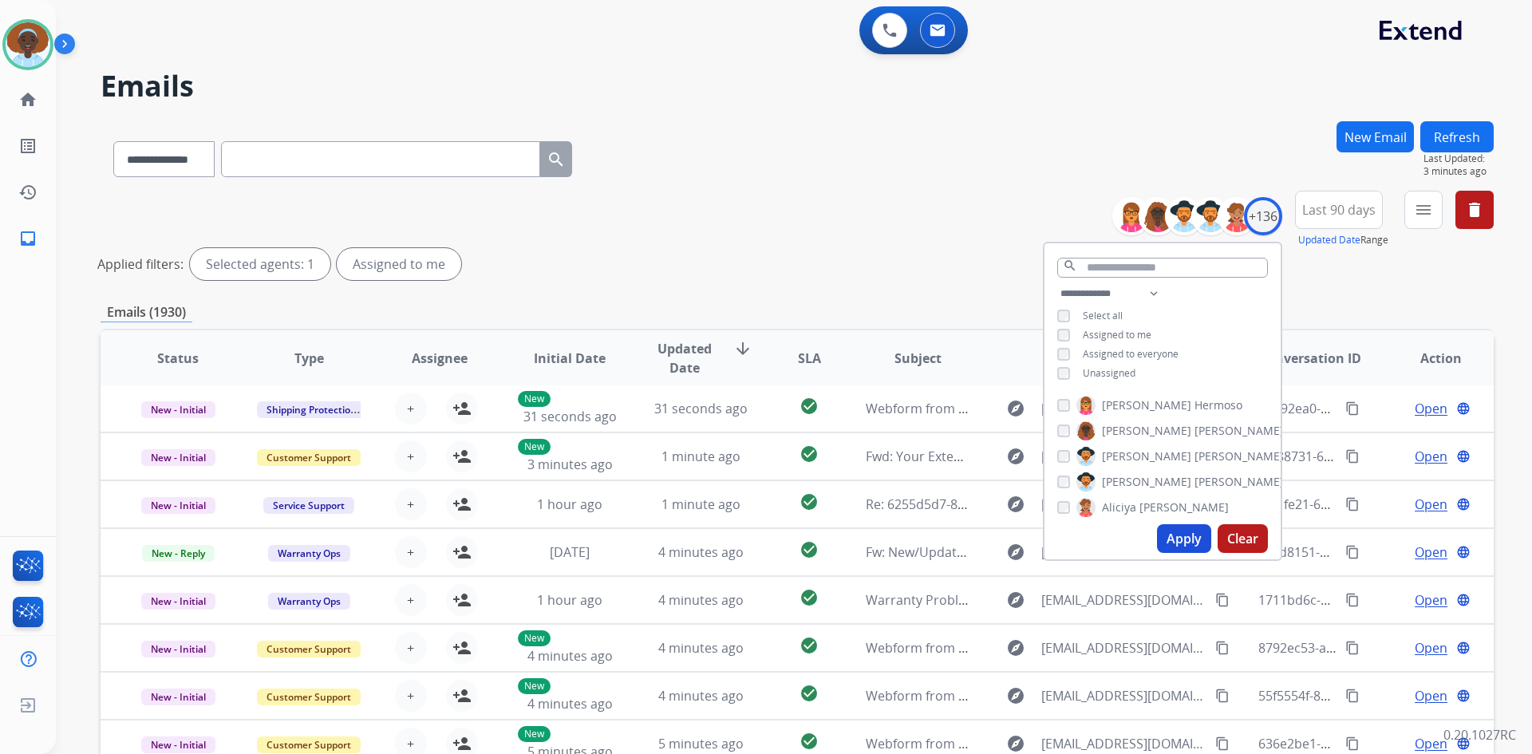
click at [1153, 530] on div "Apply Clear" at bounding box center [1162, 538] width 236 height 41
click at [1179, 539] on button "Apply" at bounding box center [1184, 538] width 54 height 29
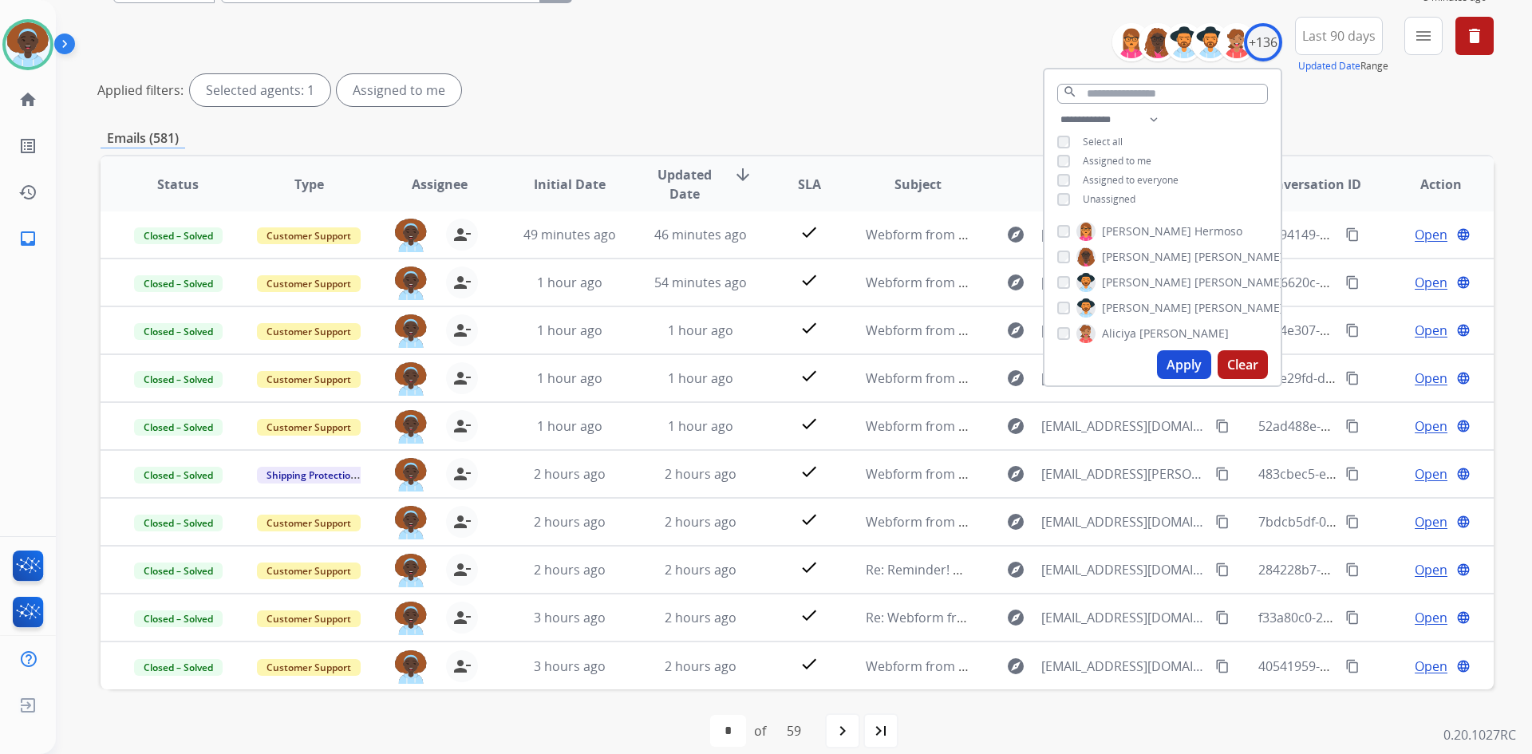
scroll to position [192, 0]
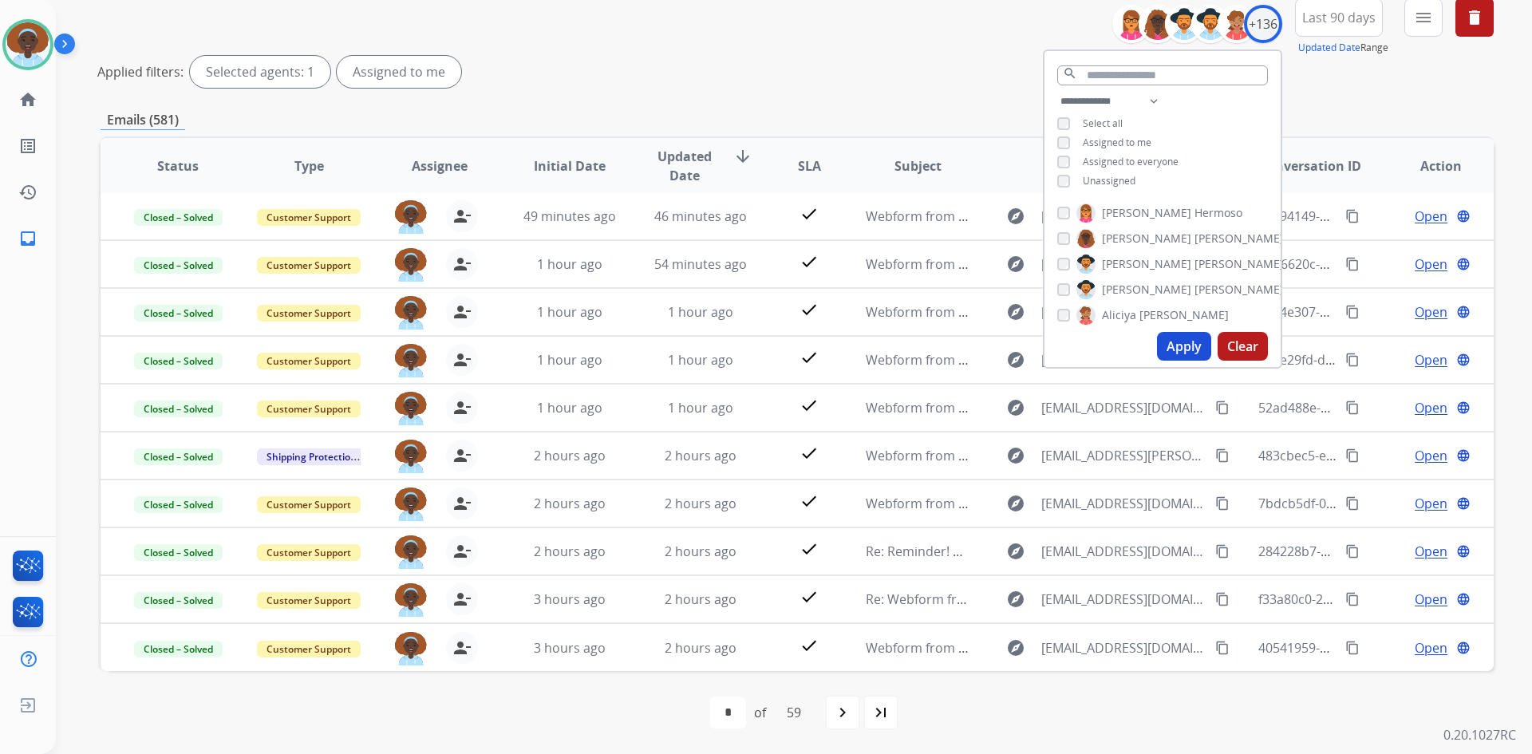
click at [977, 110] on div "Emails (581)" at bounding box center [797, 120] width 1393 height 20
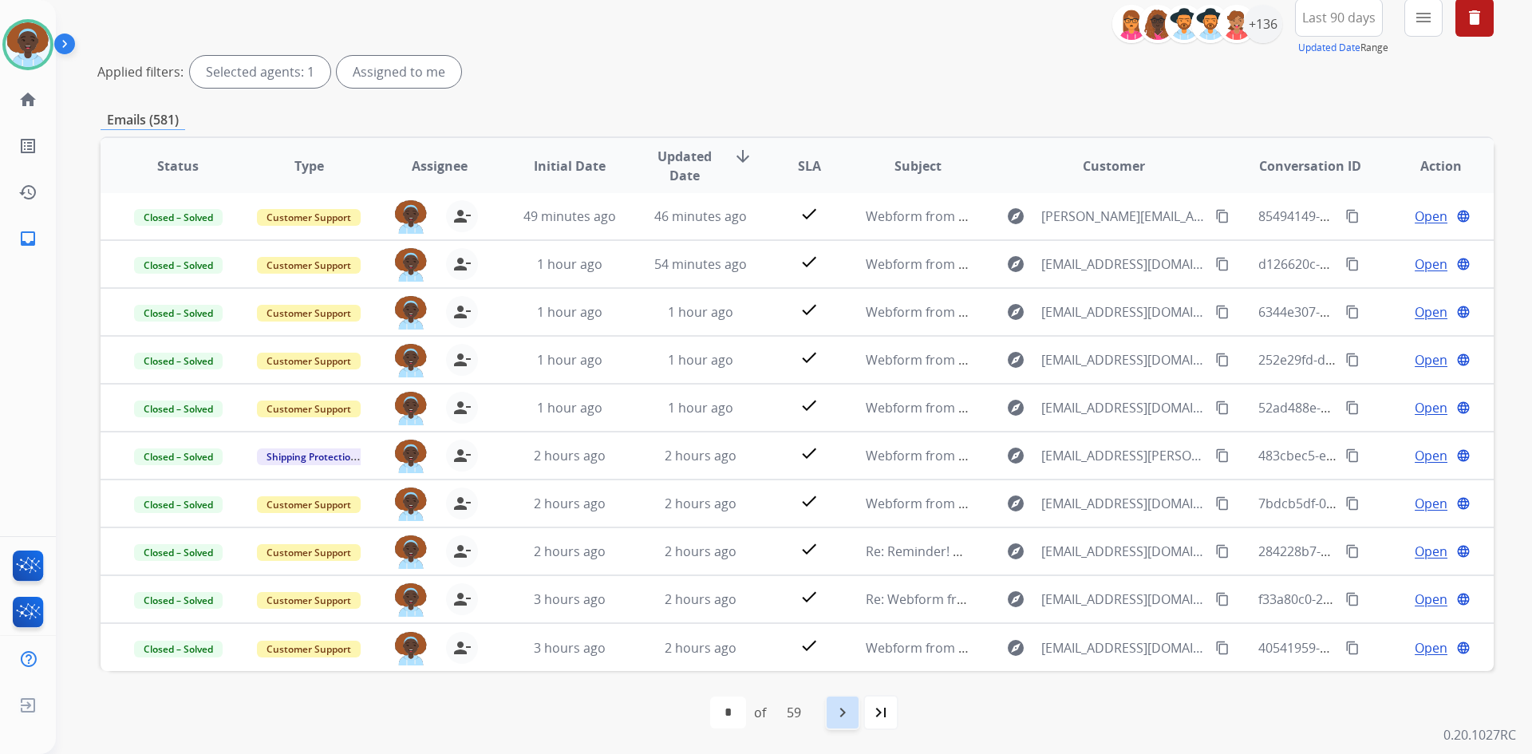
click at [839, 717] on mat-icon "navigate_next" at bounding box center [842, 712] width 19 height 19
click at [714, 720] on mat-icon "navigate_before" at bounding box center [716, 712] width 19 height 19
select select "*"
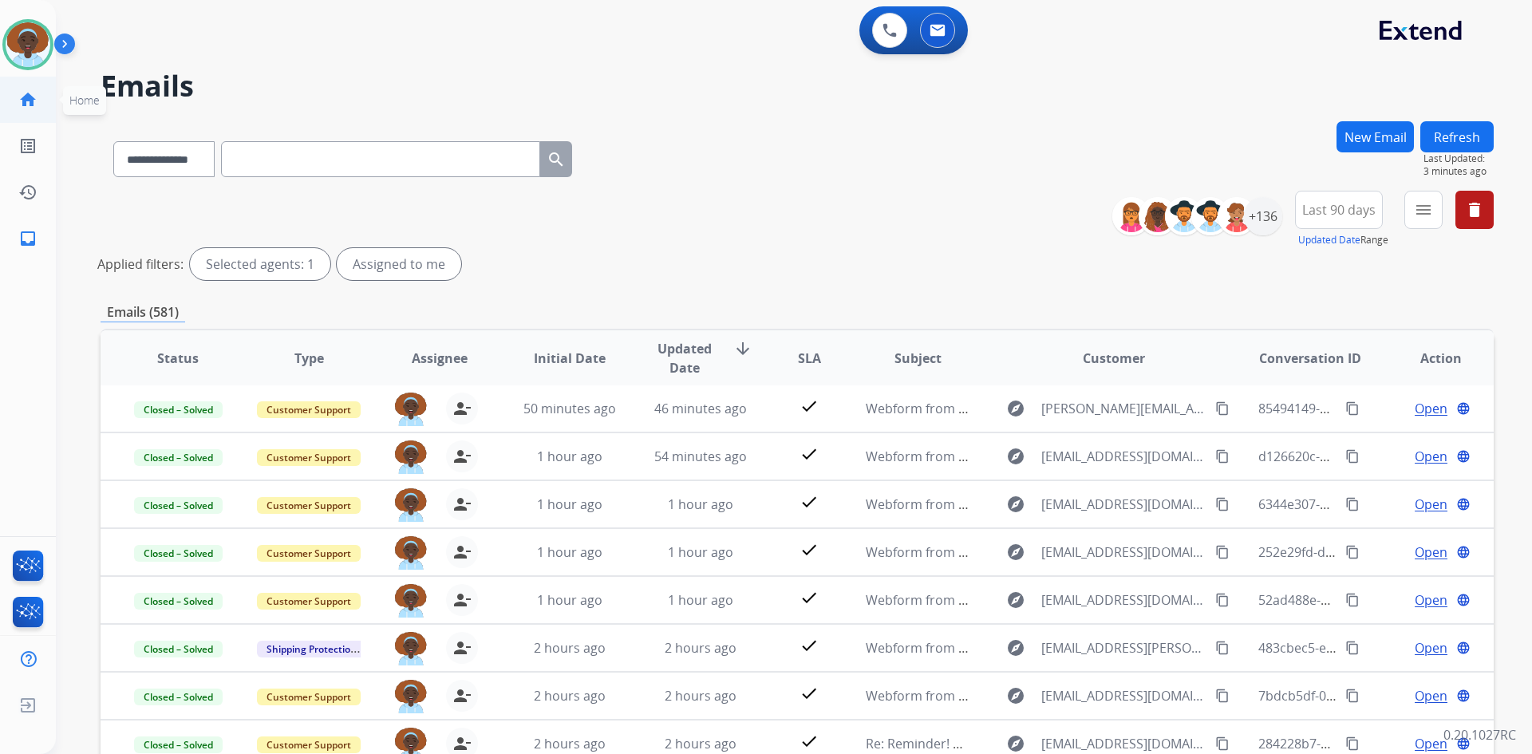
click at [22, 103] on mat-icon "home" at bounding box center [27, 99] width 19 height 19
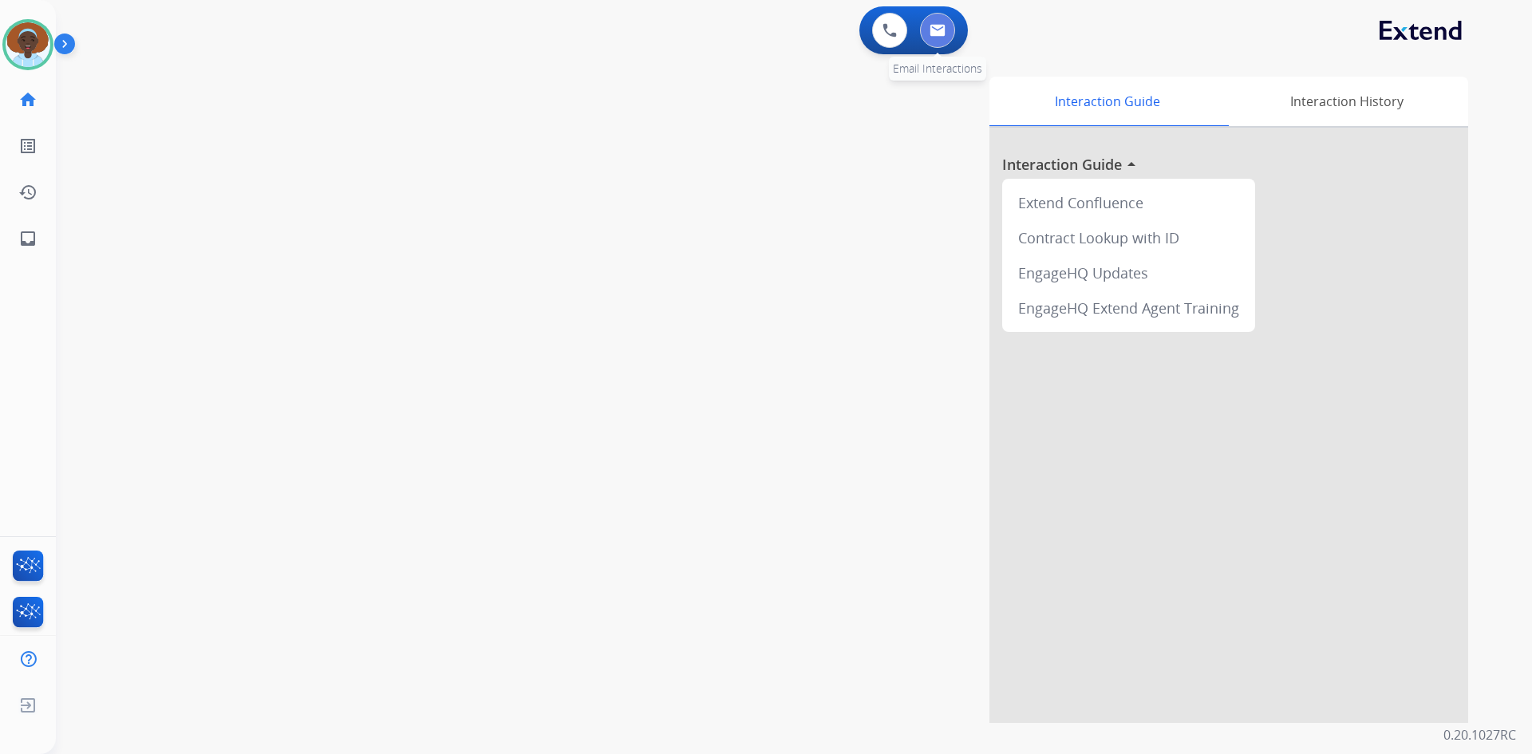
click at [939, 30] on img at bounding box center [937, 30] width 16 height 13
select select "**********"
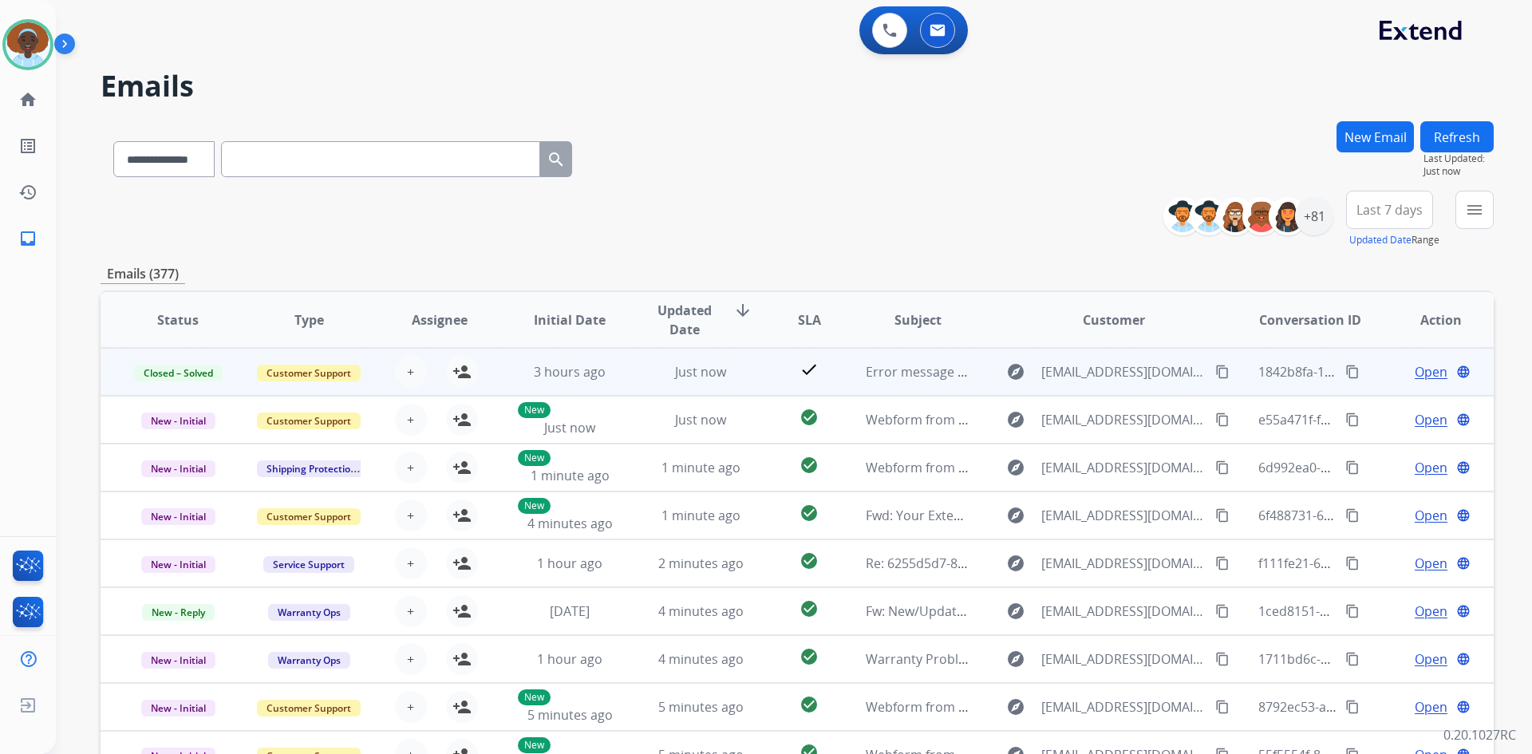
click at [1421, 377] on span "Open" at bounding box center [1430, 371] width 33 height 19
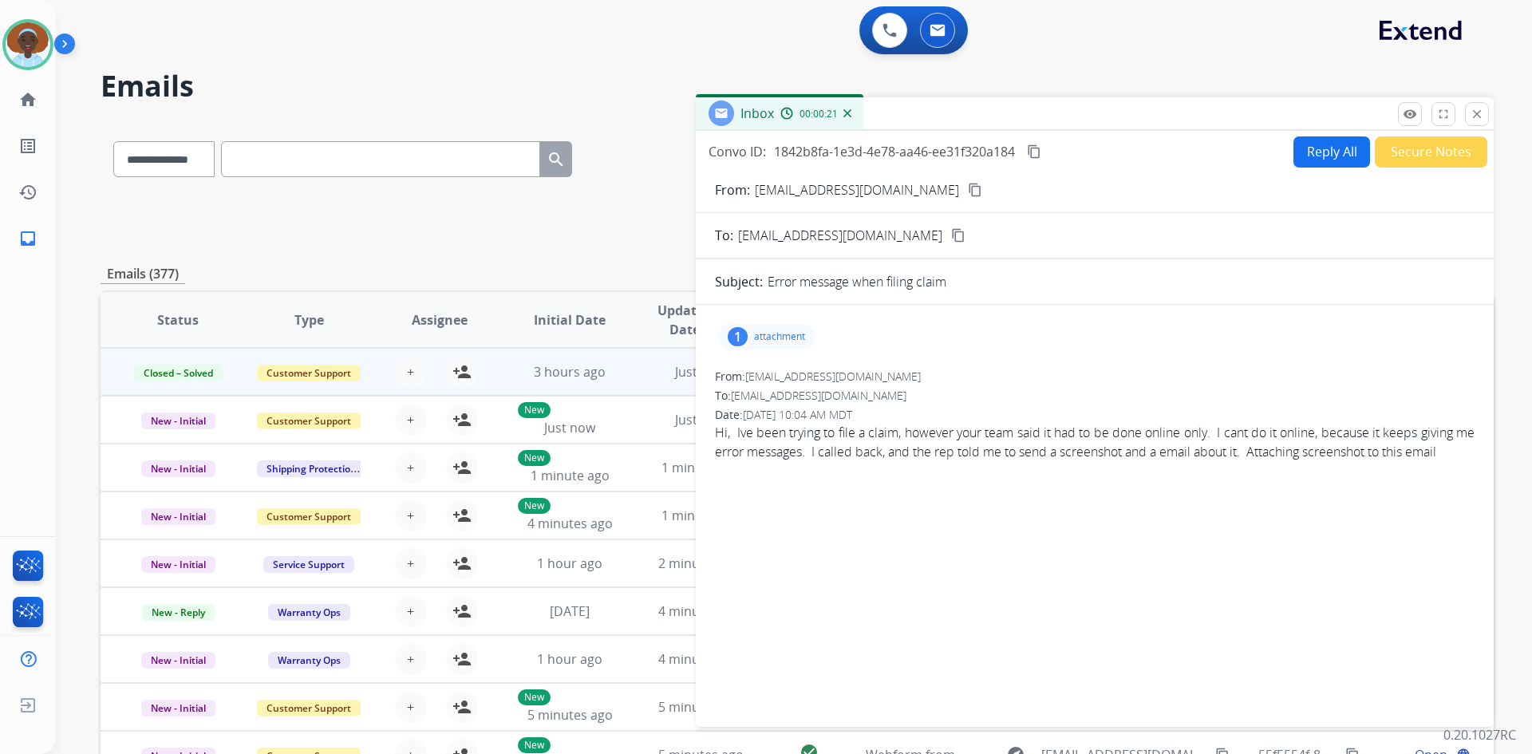
click at [740, 333] on div "1" at bounding box center [738, 336] width 20 height 19
click at [769, 371] on div at bounding box center [771, 377] width 80 height 56
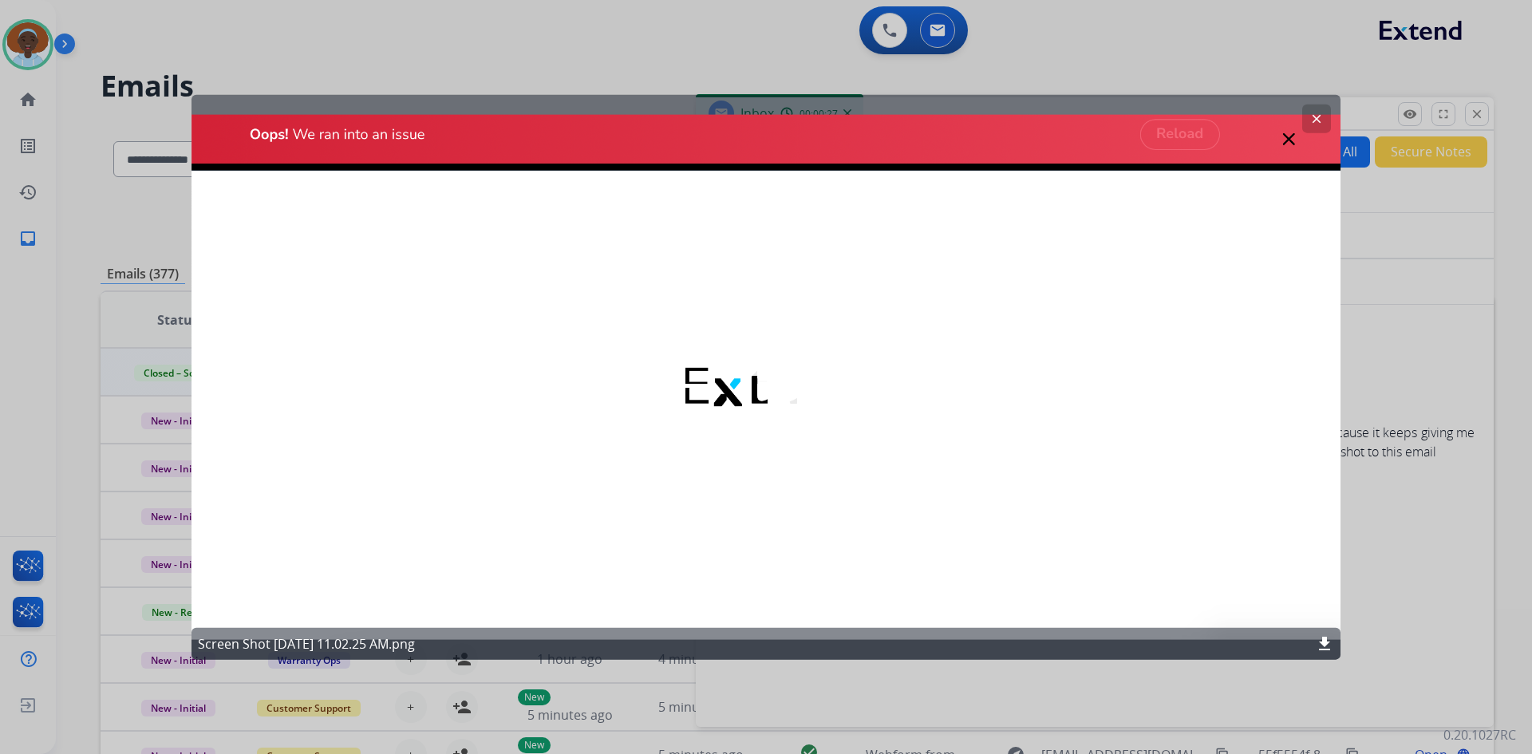
click at [1314, 116] on mat-icon "clear" at bounding box center [1316, 118] width 14 height 14
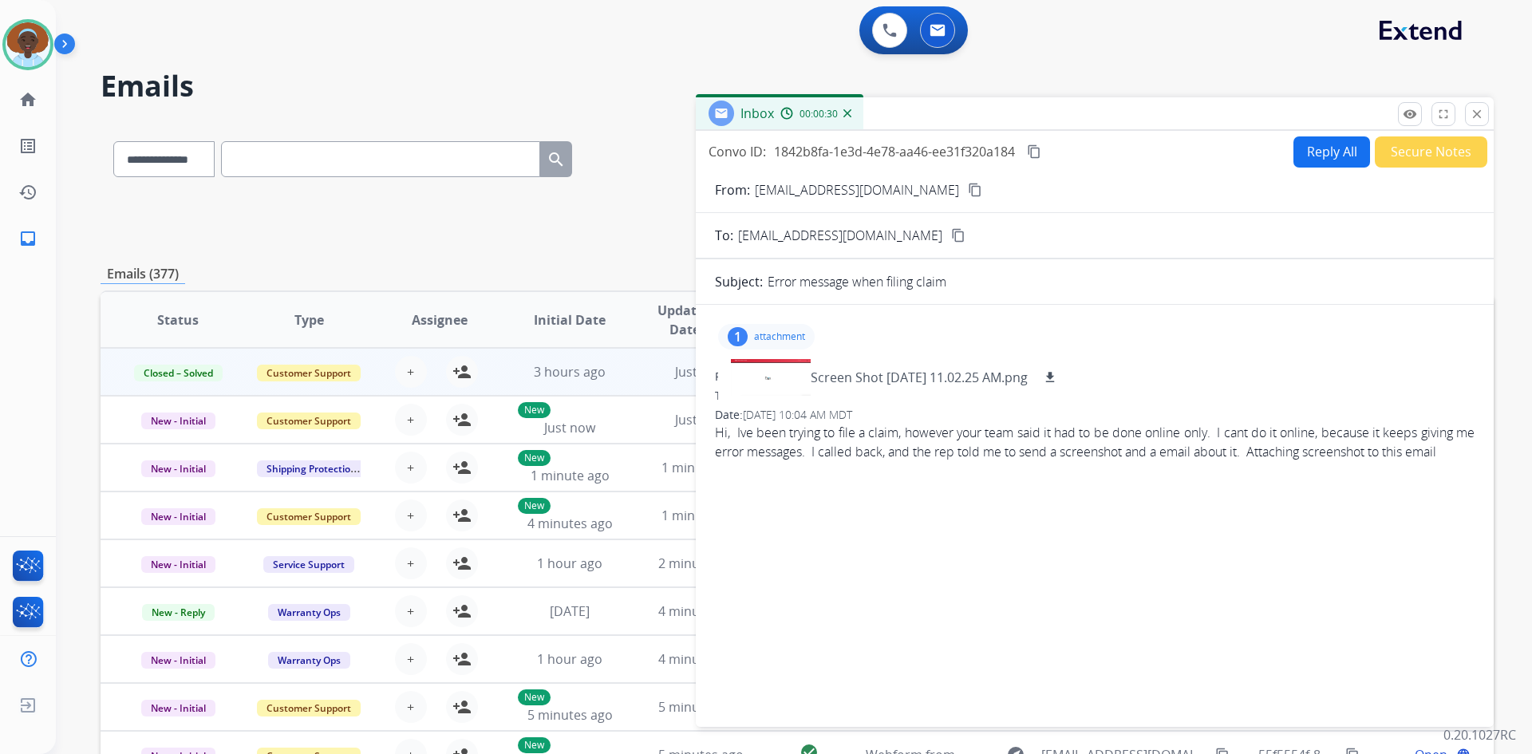
click at [758, 332] on p "attachment" at bounding box center [779, 336] width 51 height 13
click at [1481, 113] on mat-icon "close" at bounding box center [1476, 114] width 14 height 14
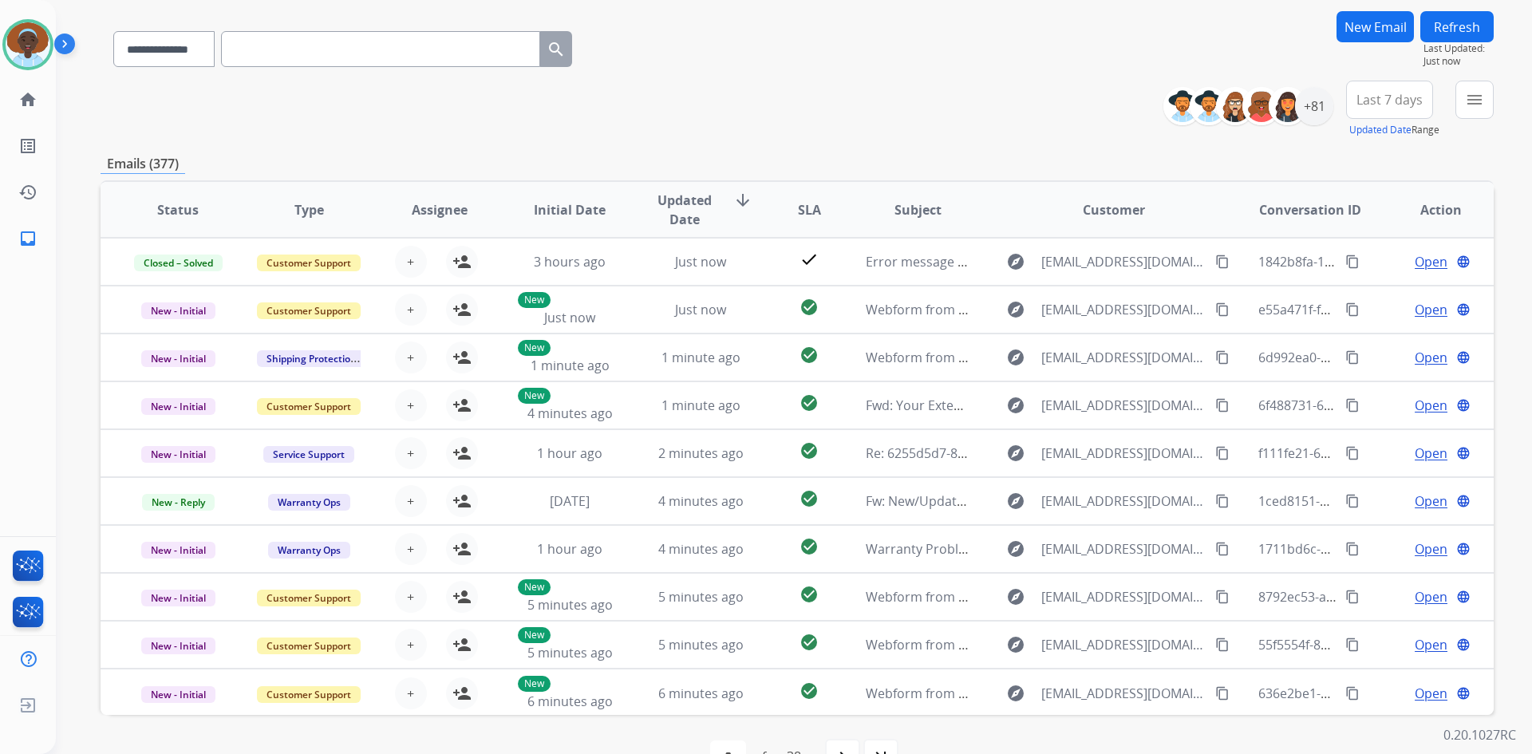
scroll to position [154, 0]
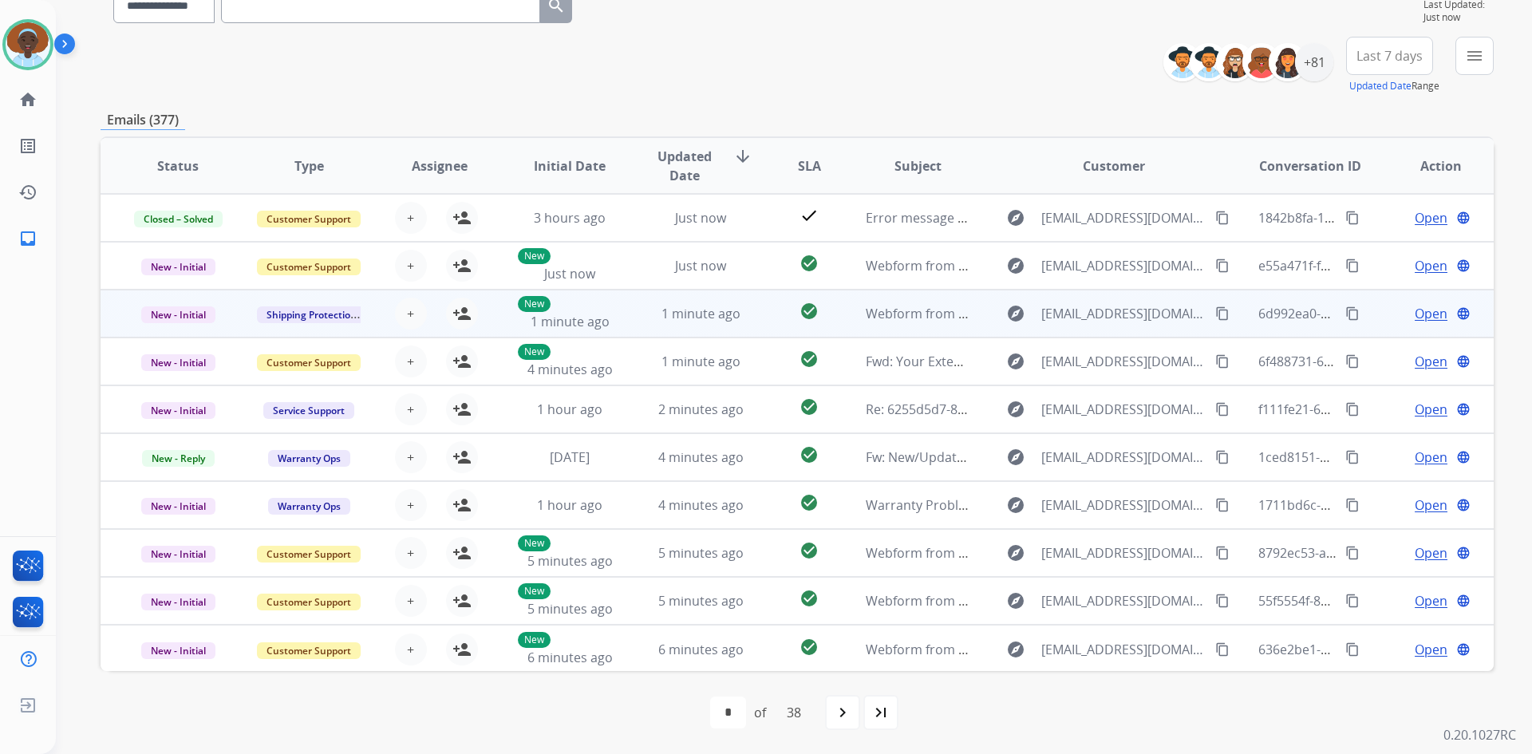
click at [1414, 319] on span "Open" at bounding box center [1430, 313] width 33 height 19
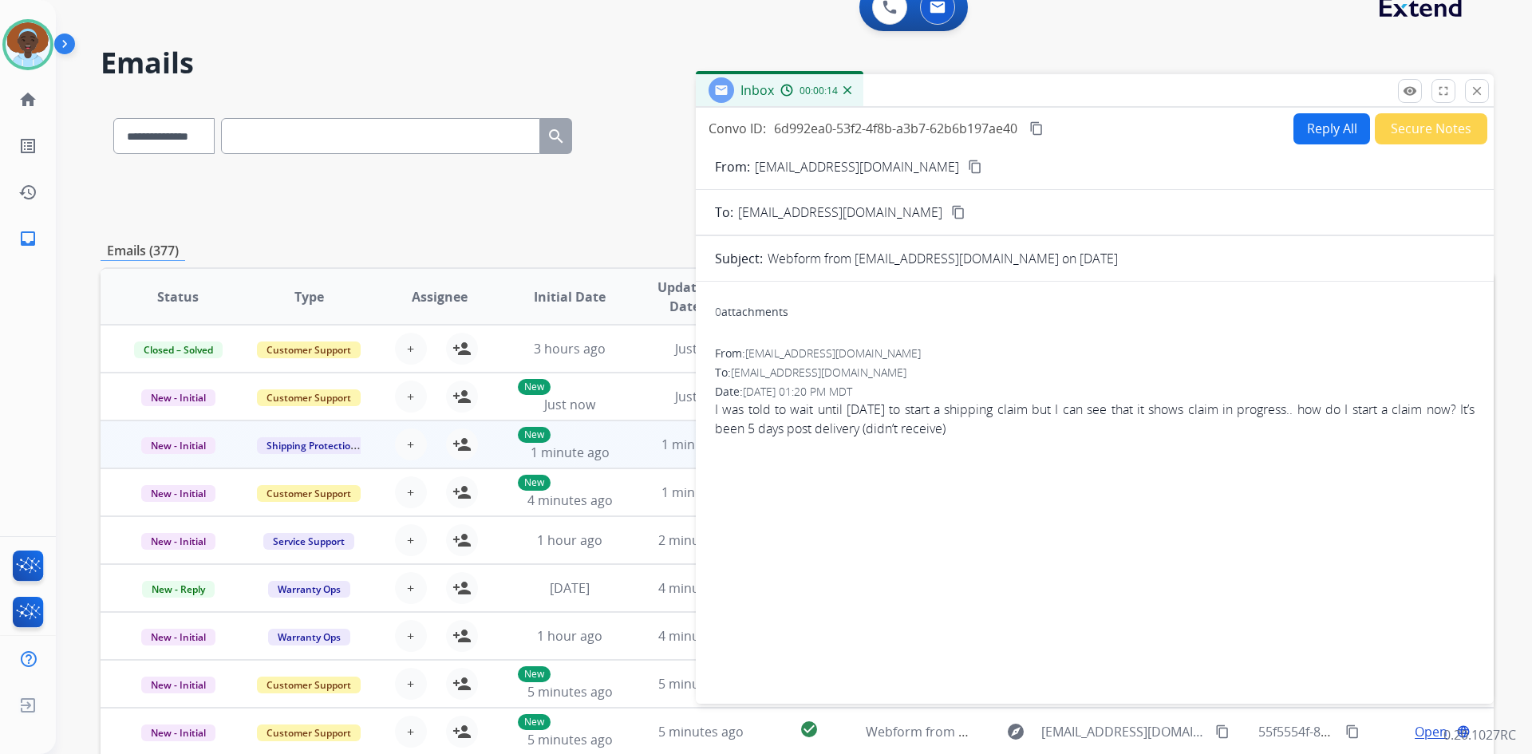
scroll to position [0, 0]
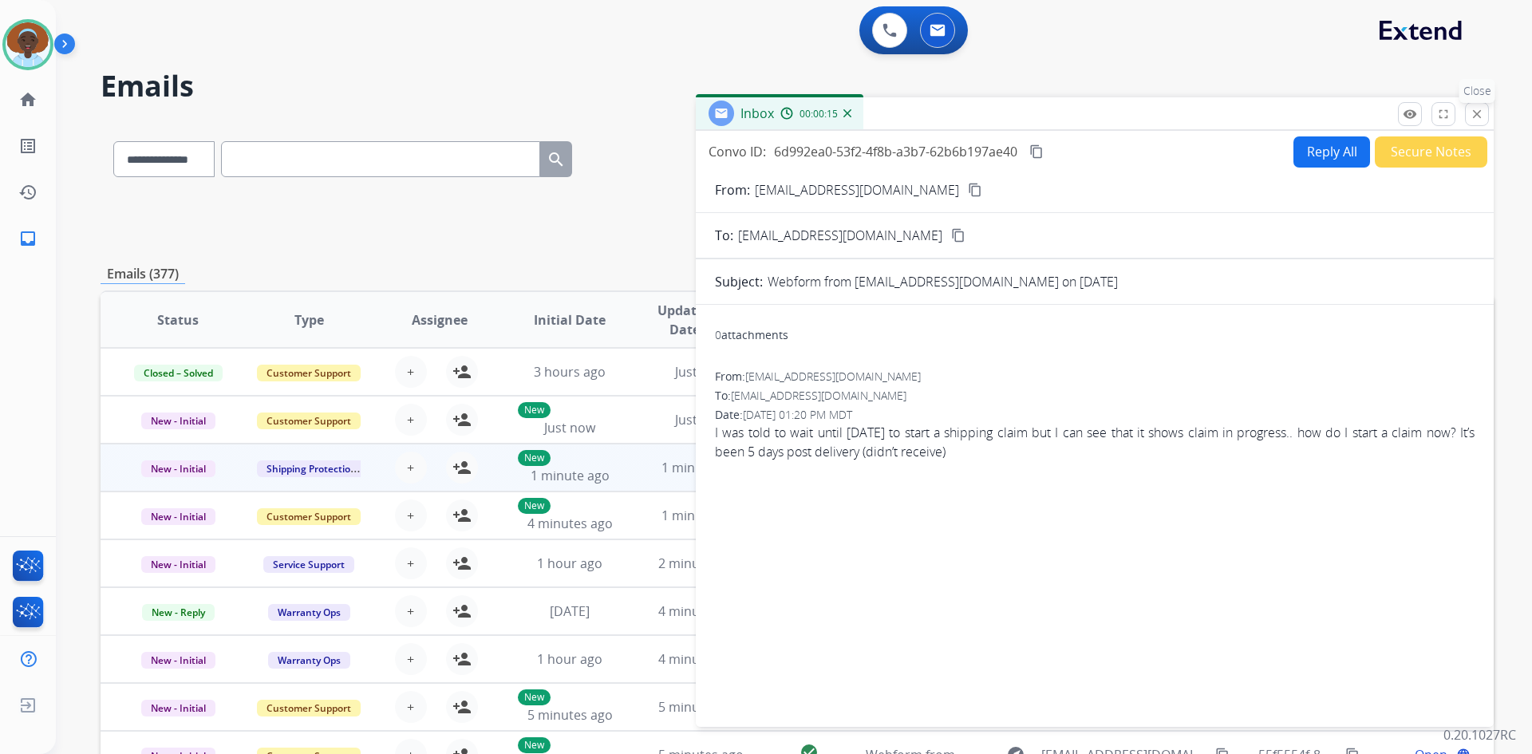
click at [1479, 116] on mat-icon "close" at bounding box center [1476, 114] width 14 height 14
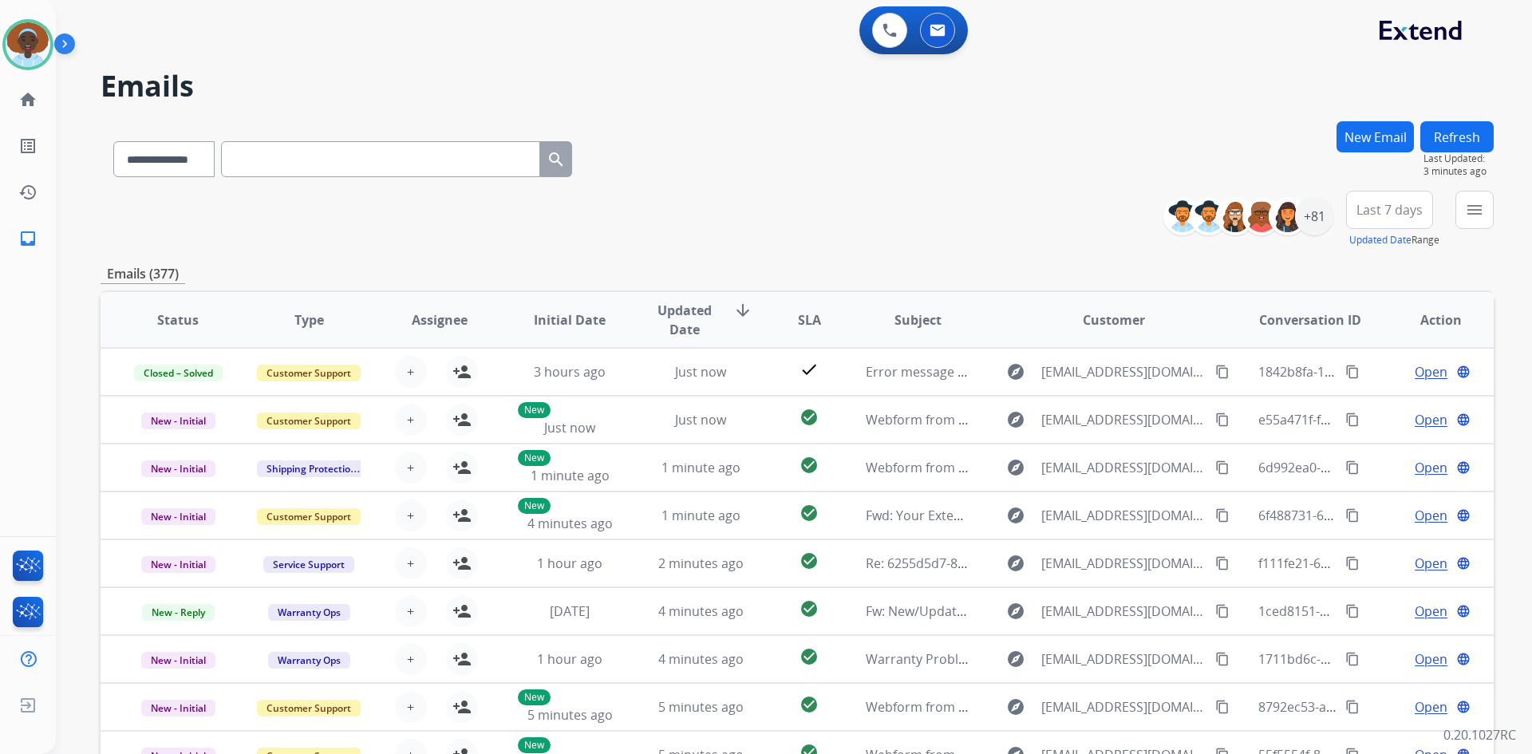
click at [1443, 135] on button "Refresh" at bounding box center [1456, 136] width 73 height 31
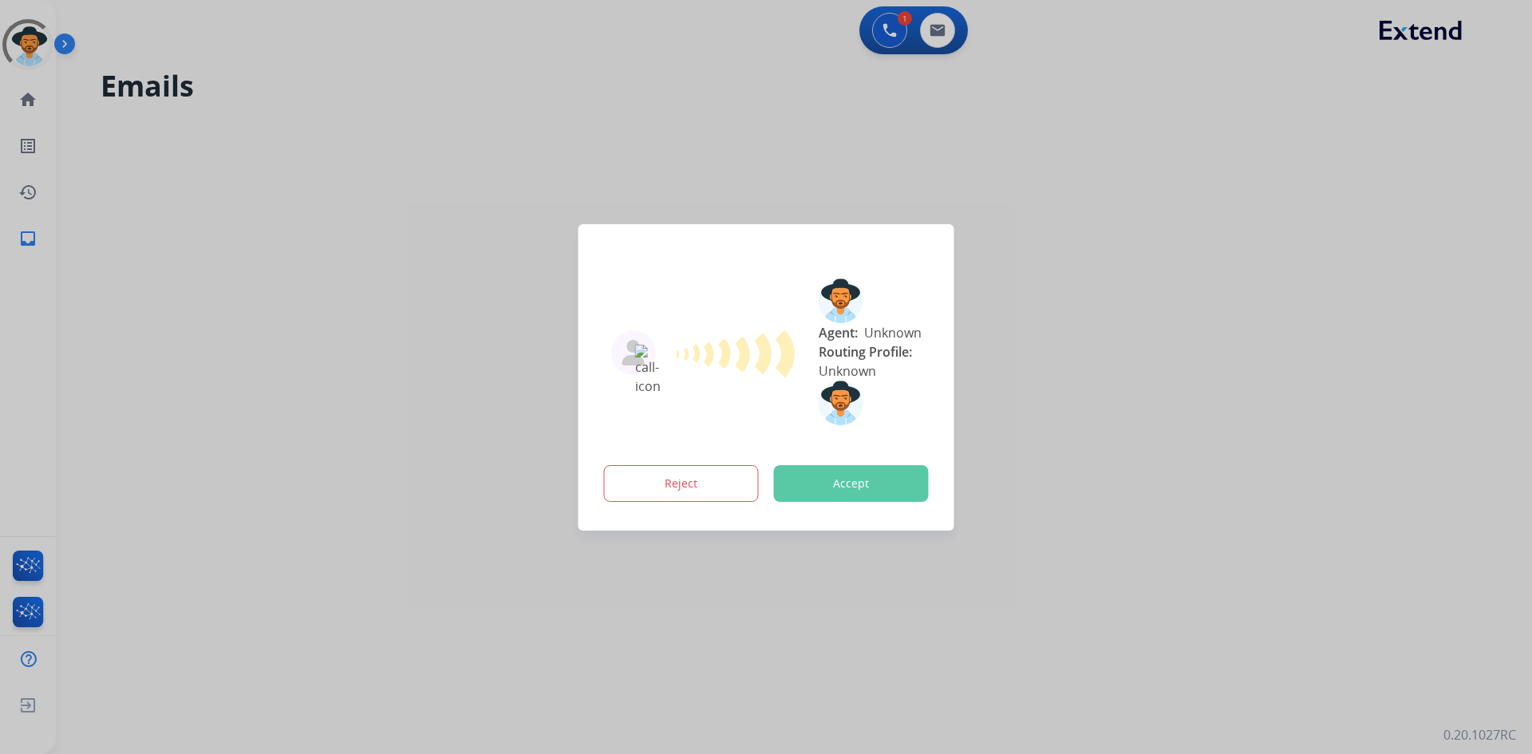
select select "**********"
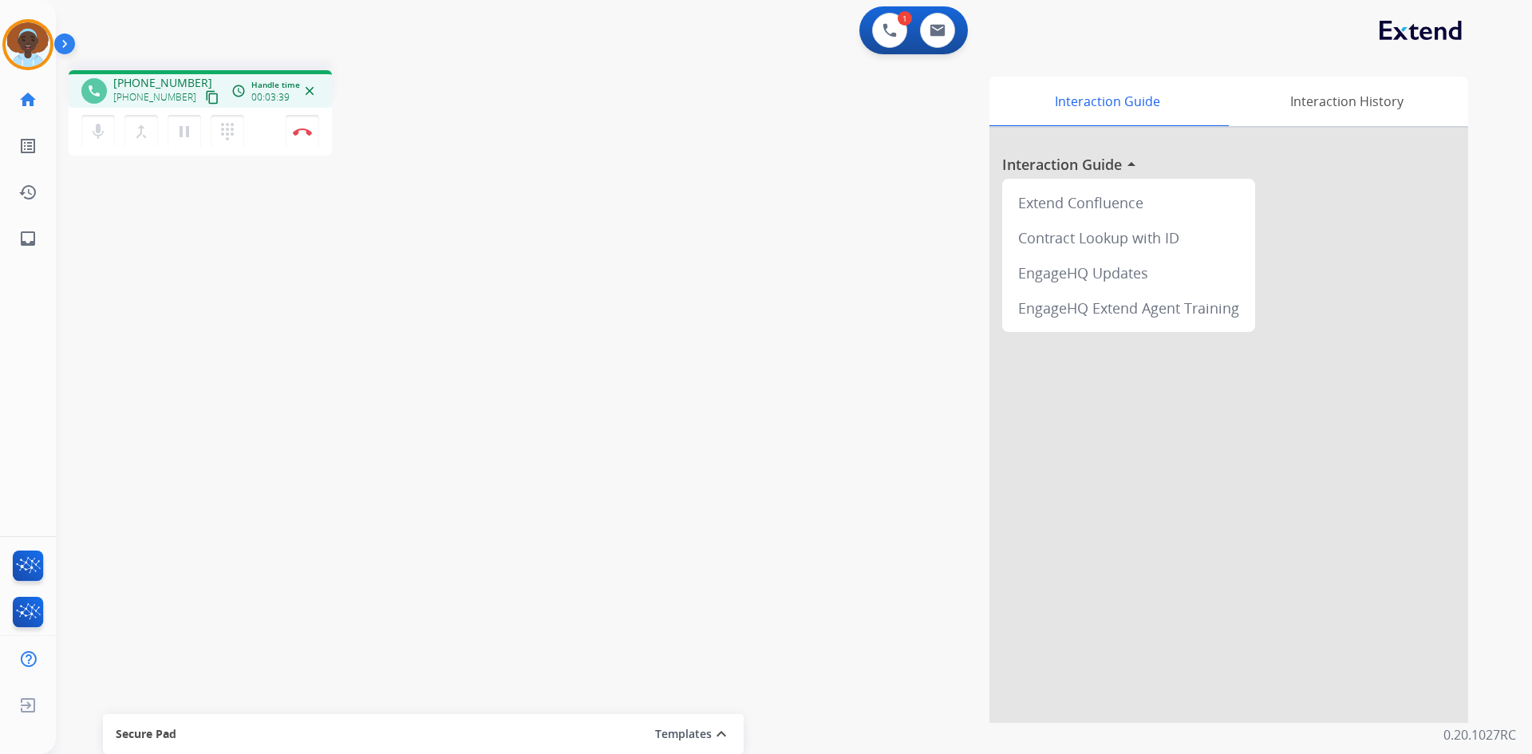
click at [309, 92] on mat-icon "close" at bounding box center [309, 91] width 14 height 14
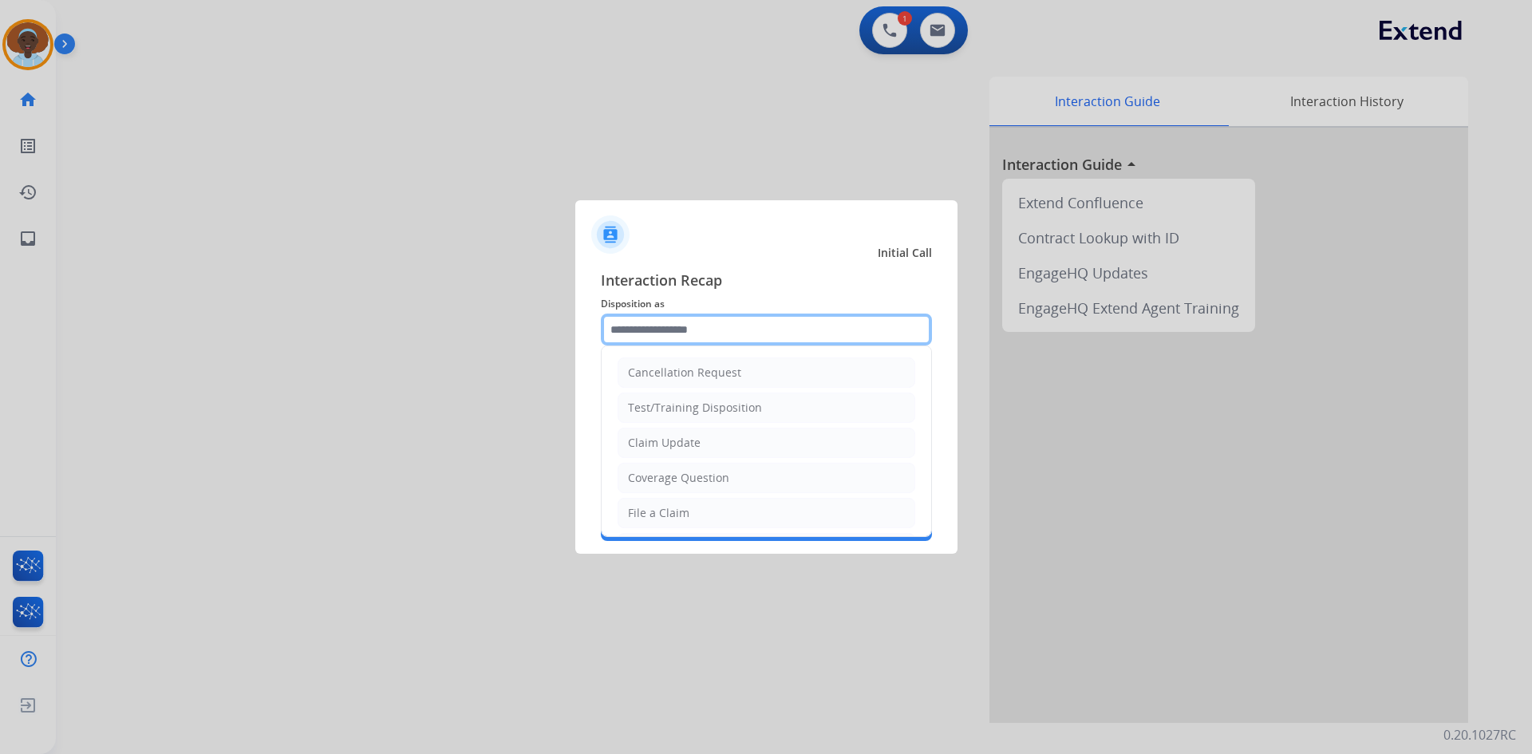
click at [690, 328] on input "text" at bounding box center [766, 329] width 331 height 32
click at [704, 508] on li "File a Claim" at bounding box center [766, 513] width 298 height 30
type input "**********"
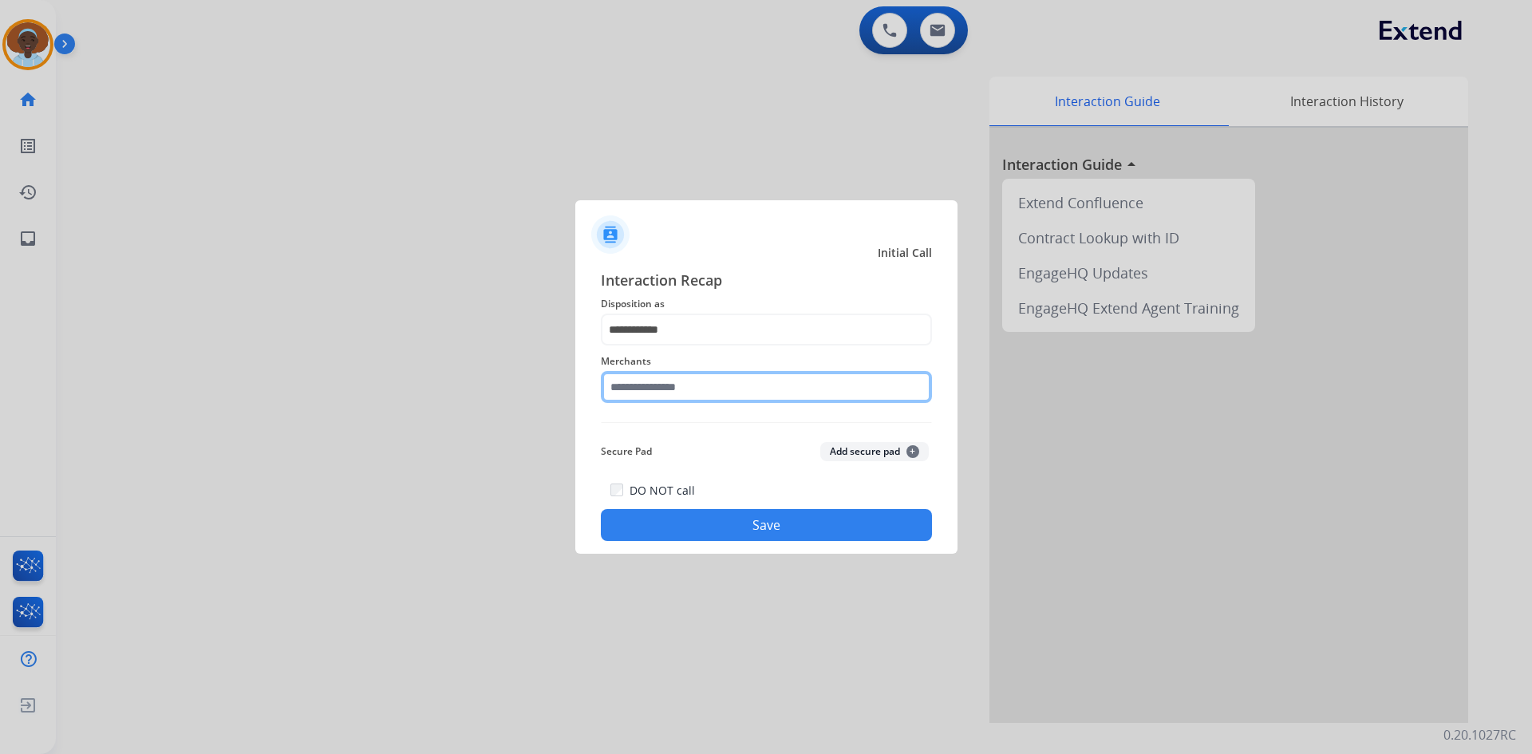
click at [713, 384] on input "text" at bounding box center [766, 387] width 331 height 32
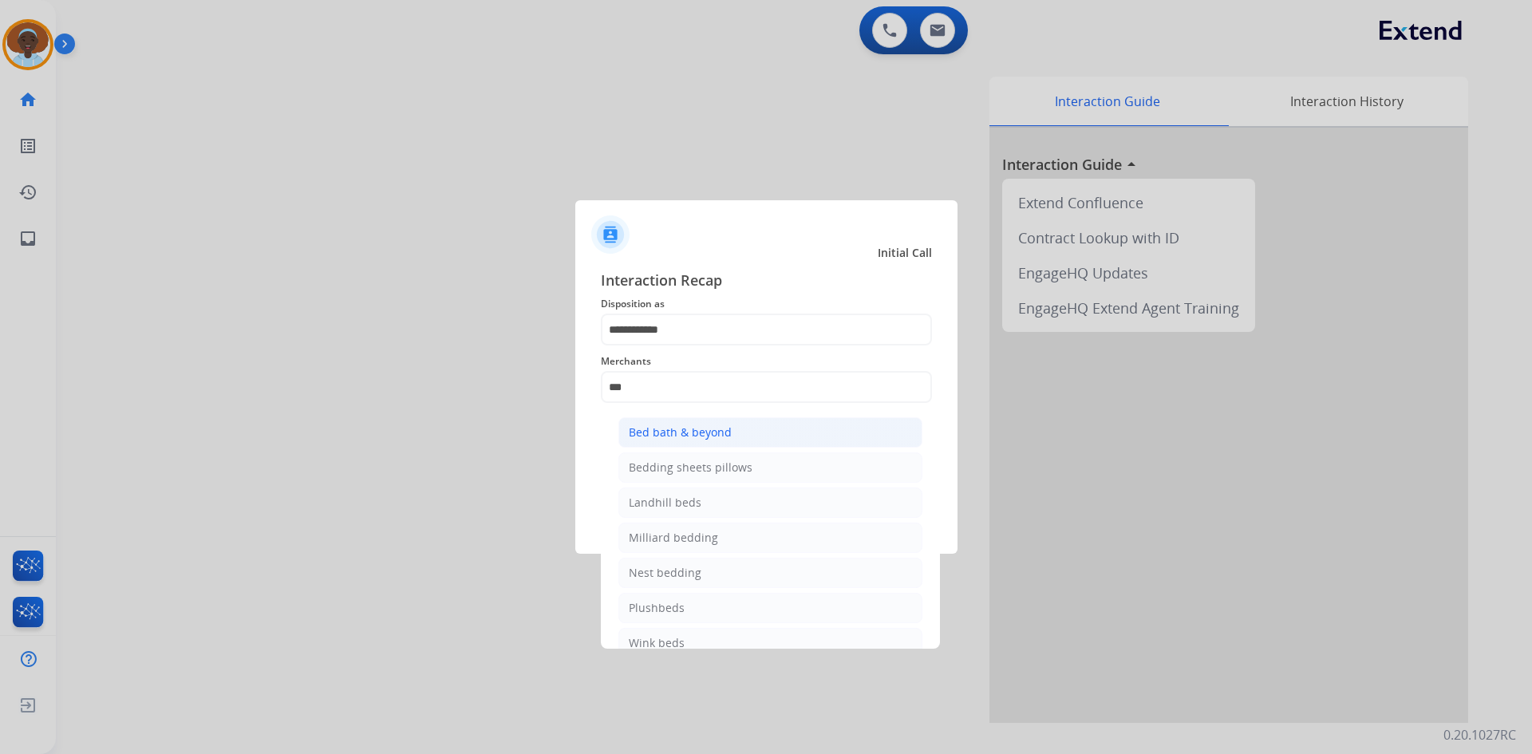
click at [718, 432] on div "Bed bath & beyond" at bounding box center [680, 432] width 103 height 16
type input "**********"
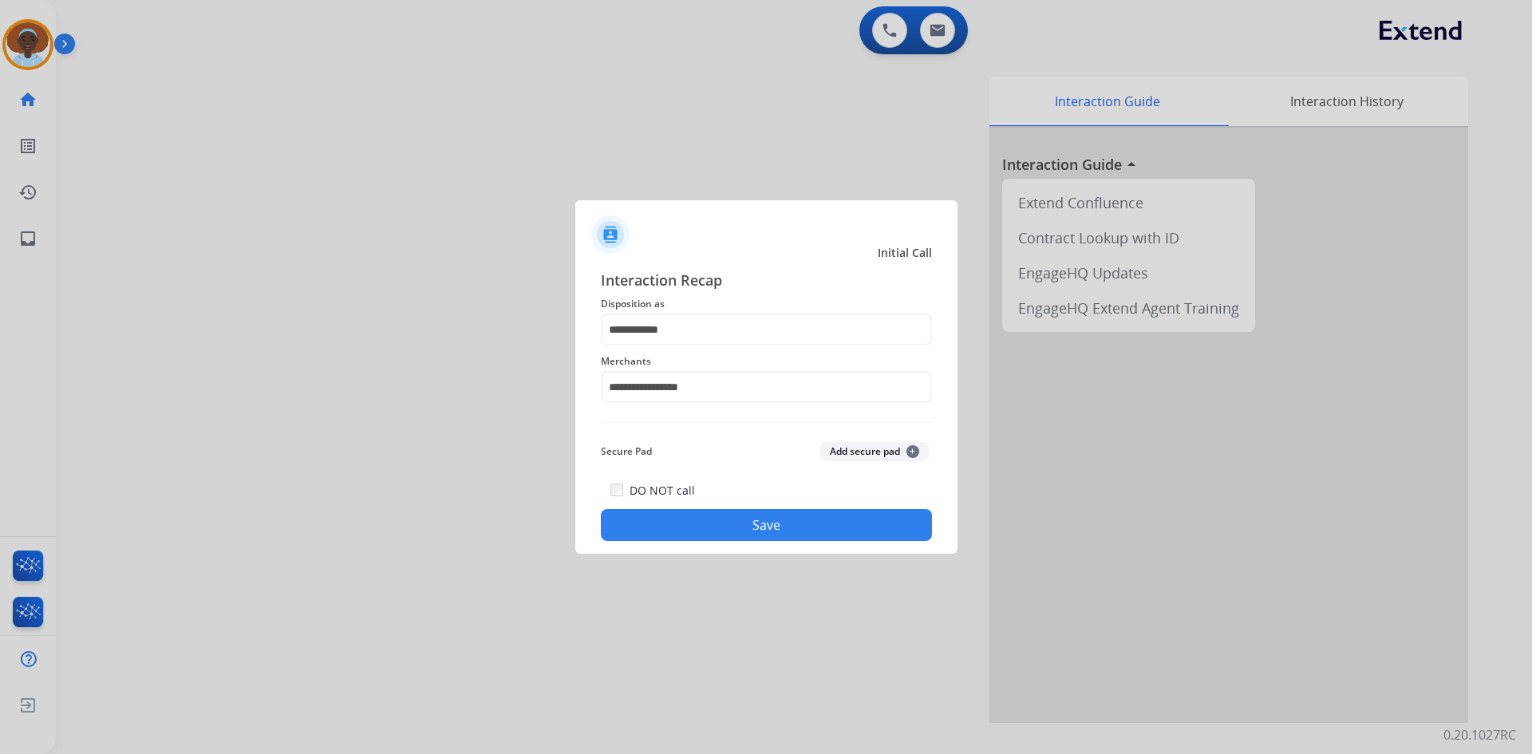
click at [839, 526] on button "Save" at bounding box center [766, 525] width 331 height 32
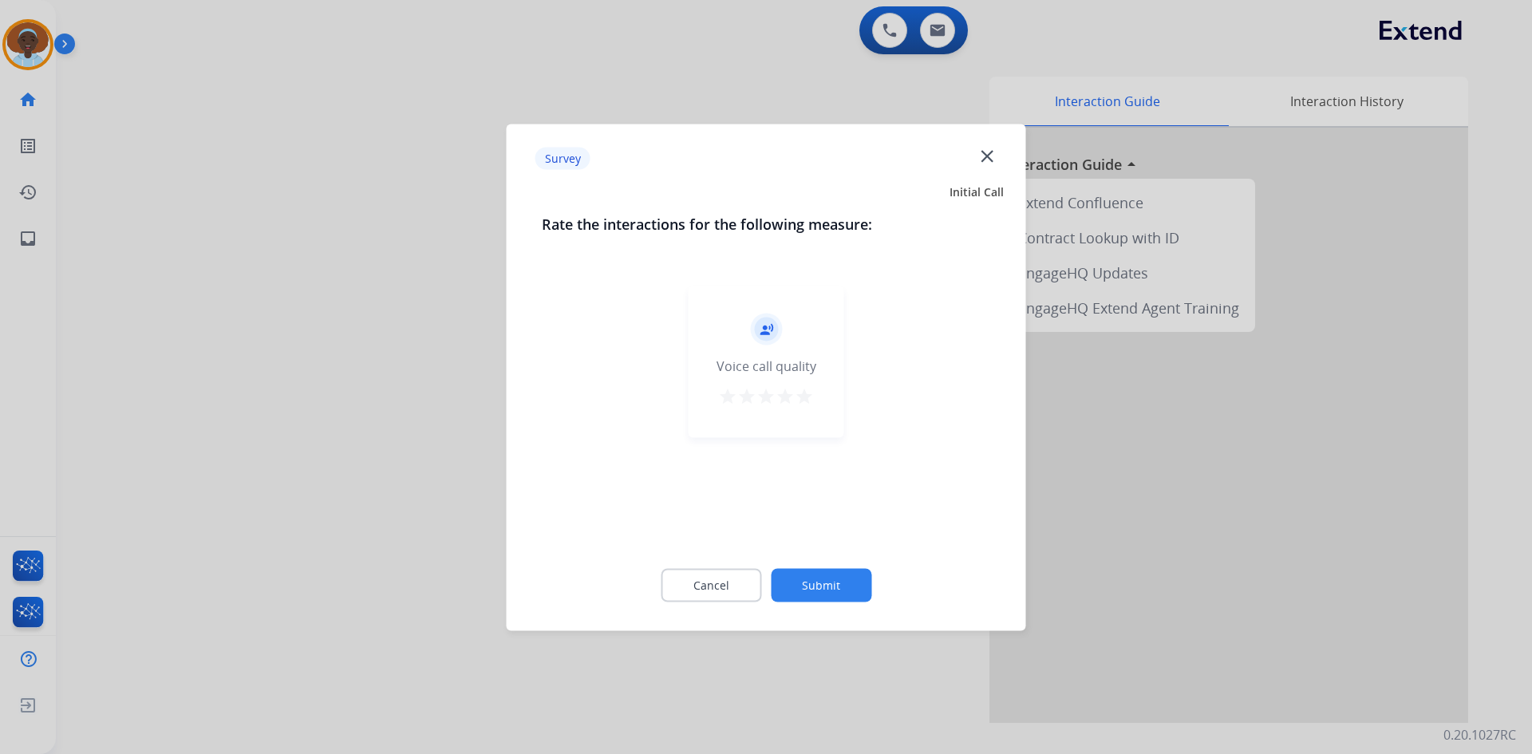
drag, startPoint x: 807, startPoint y: 397, endPoint x: 810, endPoint y: 511, distance: 114.1
click at [806, 397] on mat-icon "star" at bounding box center [804, 395] width 19 height 19
click at [830, 583] on button "Submit" at bounding box center [821, 585] width 101 height 34
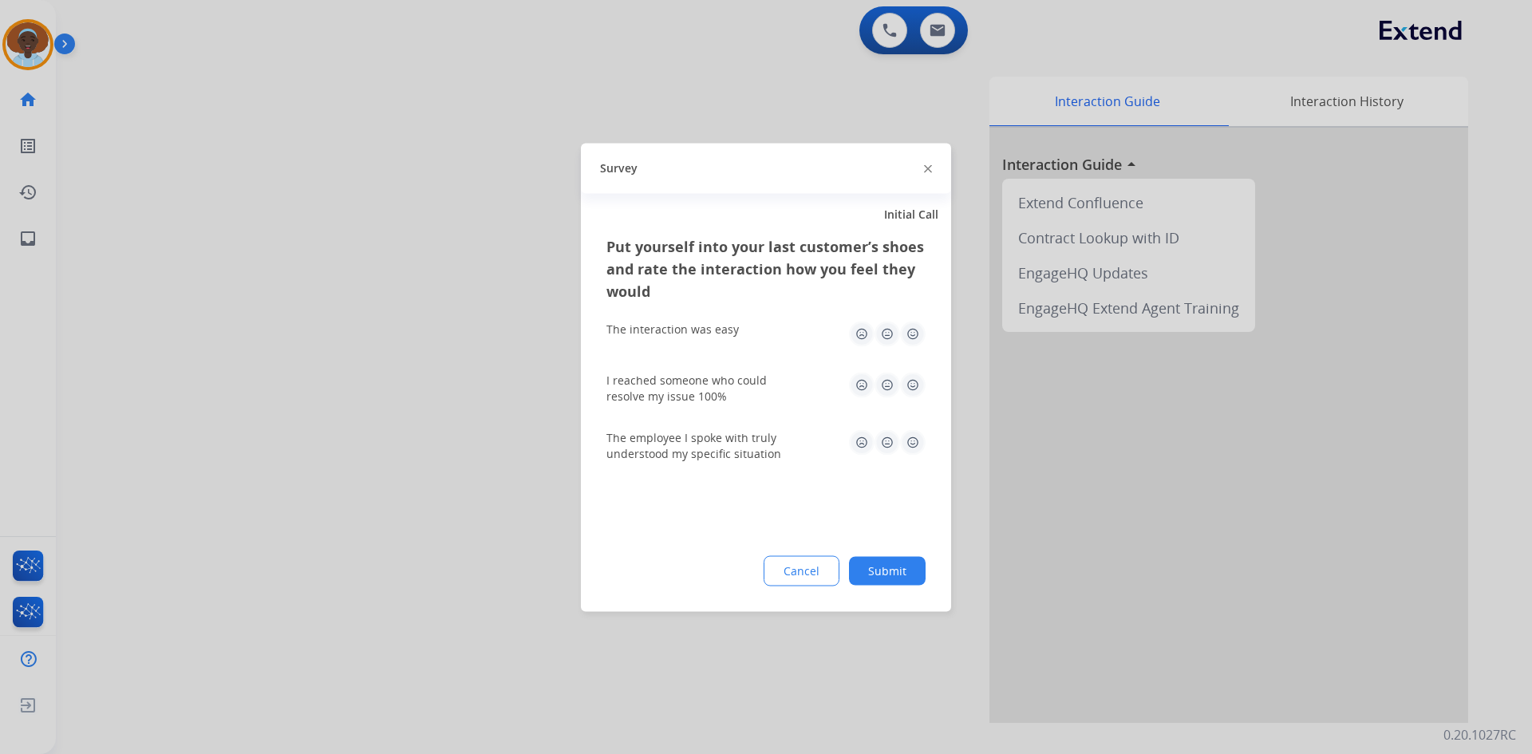
click at [905, 442] on img at bounding box center [913, 442] width 26 height 26
click at [910, 376] on img at bounding box center [913, 385] width 26 height 26
drag, startPoint x: 909, startPoint y: 325, endPoint x: 897, endPoint y: 481, distance: 156.7
click at [911, 326] on img at bounding box center [913, 334] width 26 height 26
click at [901, 574] on button "Submit" at bounding box center [887, 570] width 77 height 29
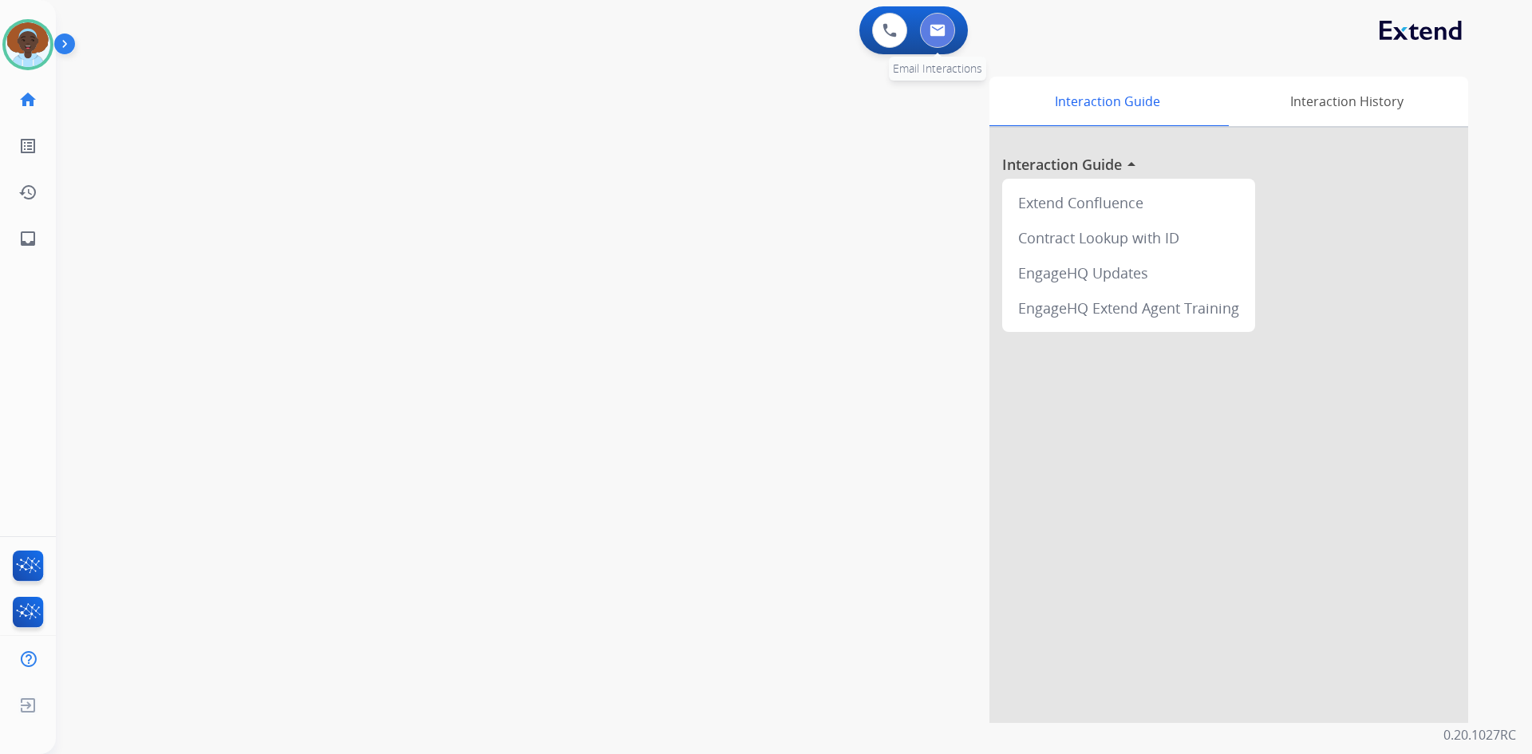
click at [941, 30] on img at bounding box center [937, 30] width 16 height 13
select select "**********"
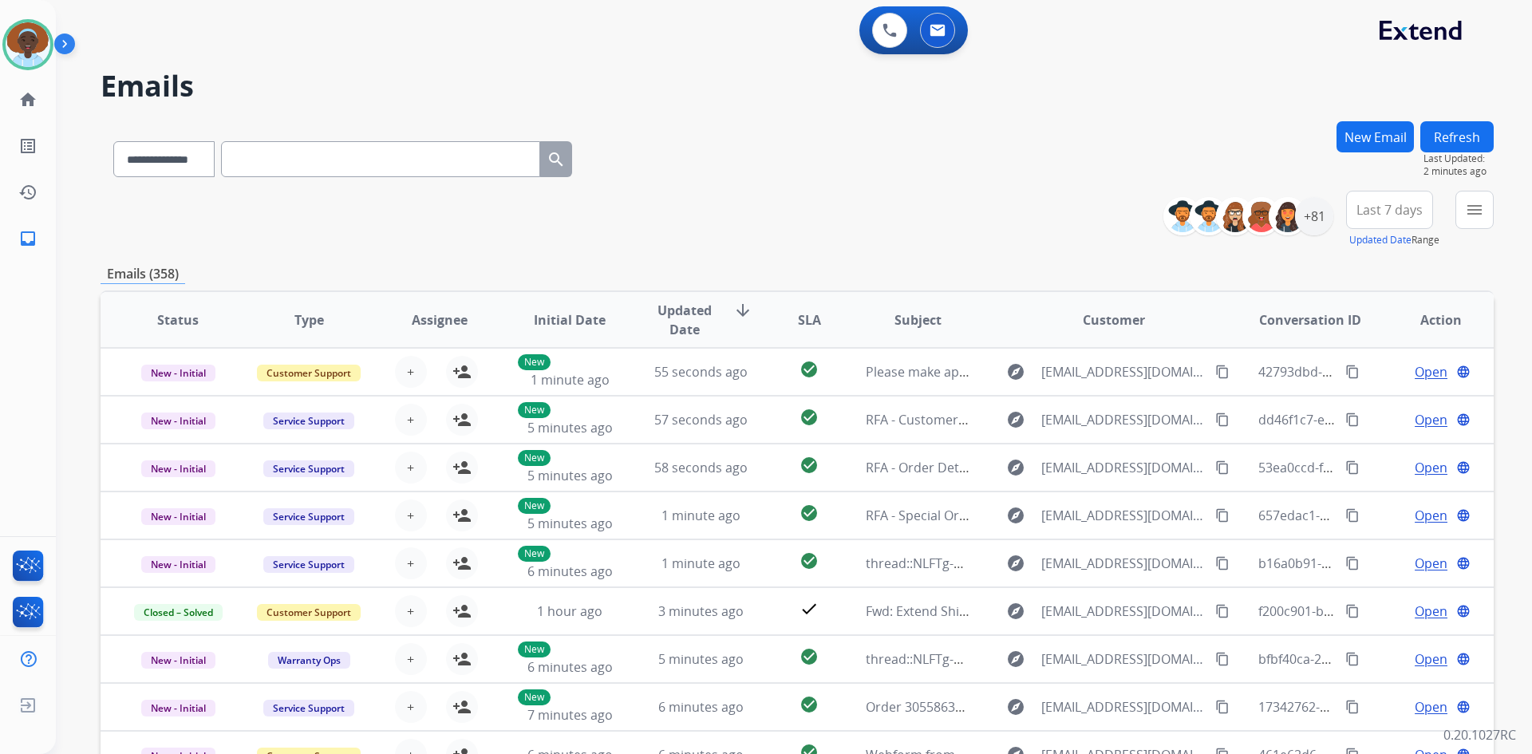
click at [1446, 140] on button "Refresh" at bounding box center [1456, 136] width 73 height 31
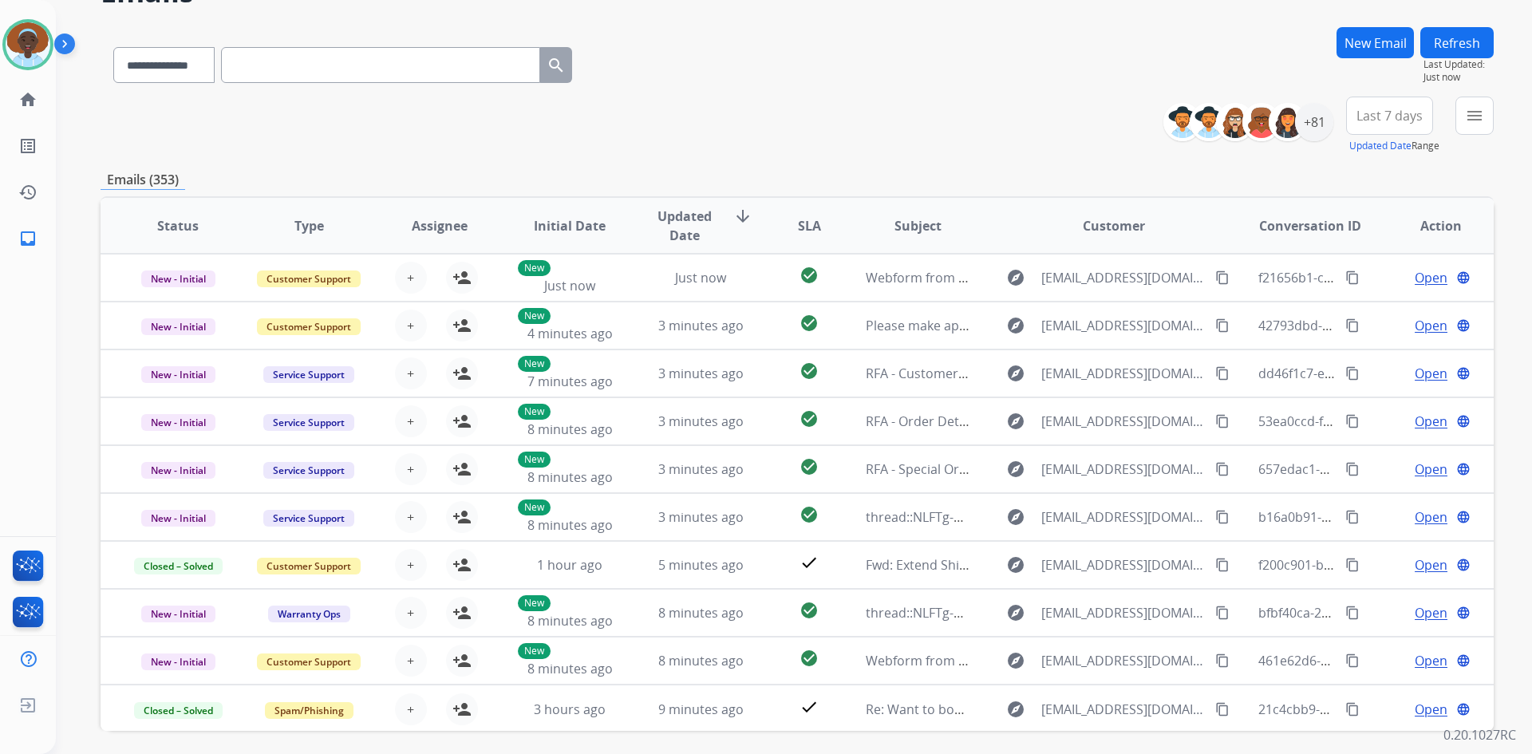
scroll to position [154, 0]
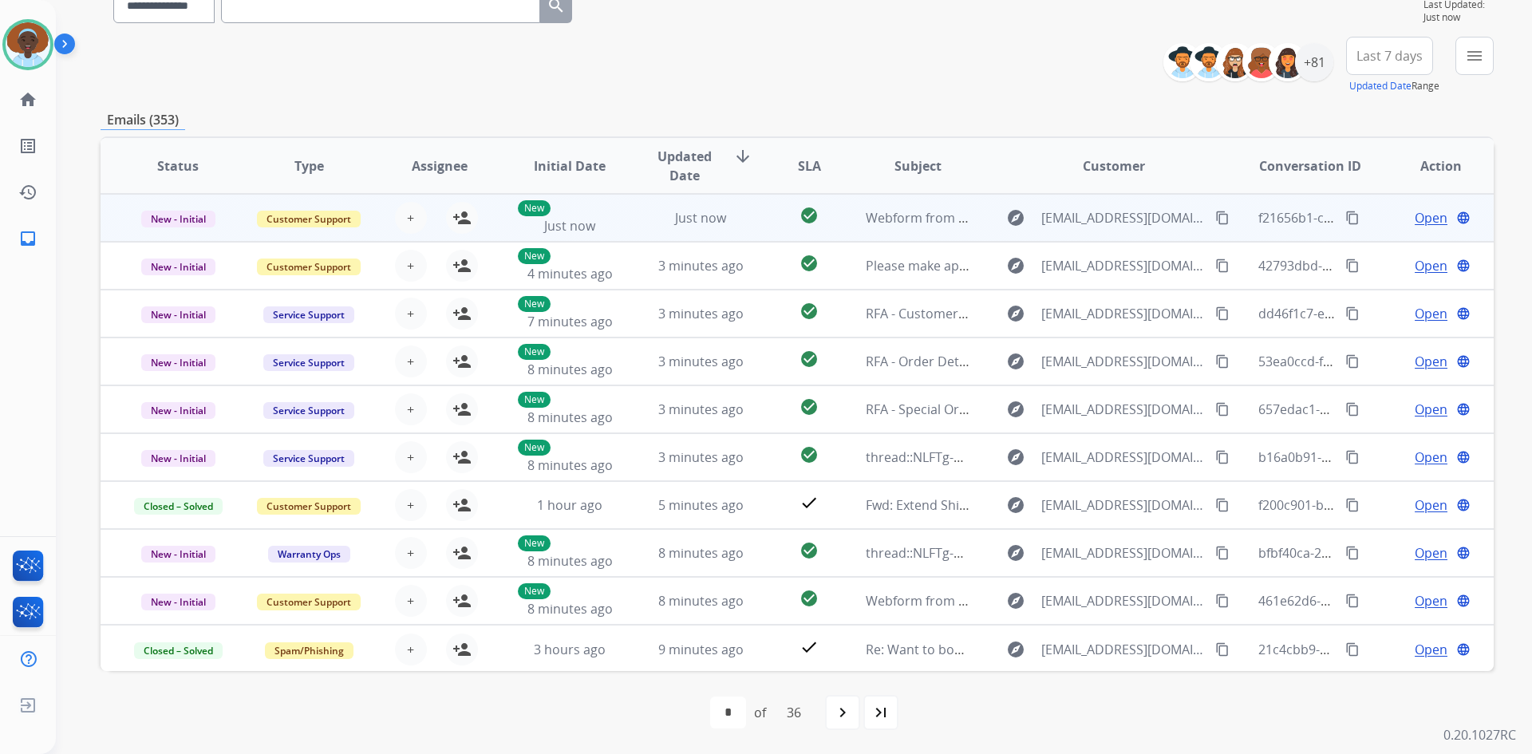
click at [1418, 213] on span "Open" at bounding box center [1430, 217] width 33 height 19
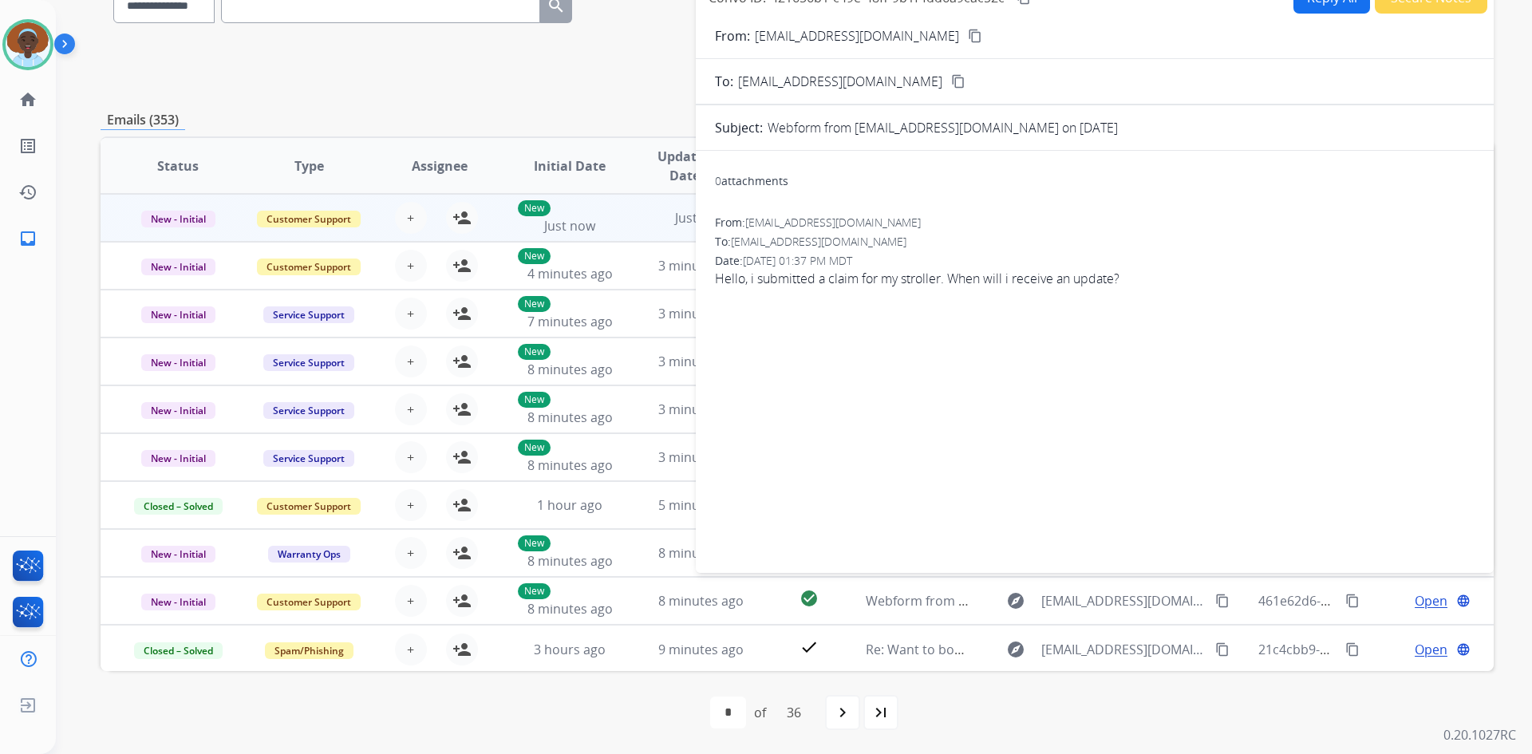
scroll to position [74, 0]
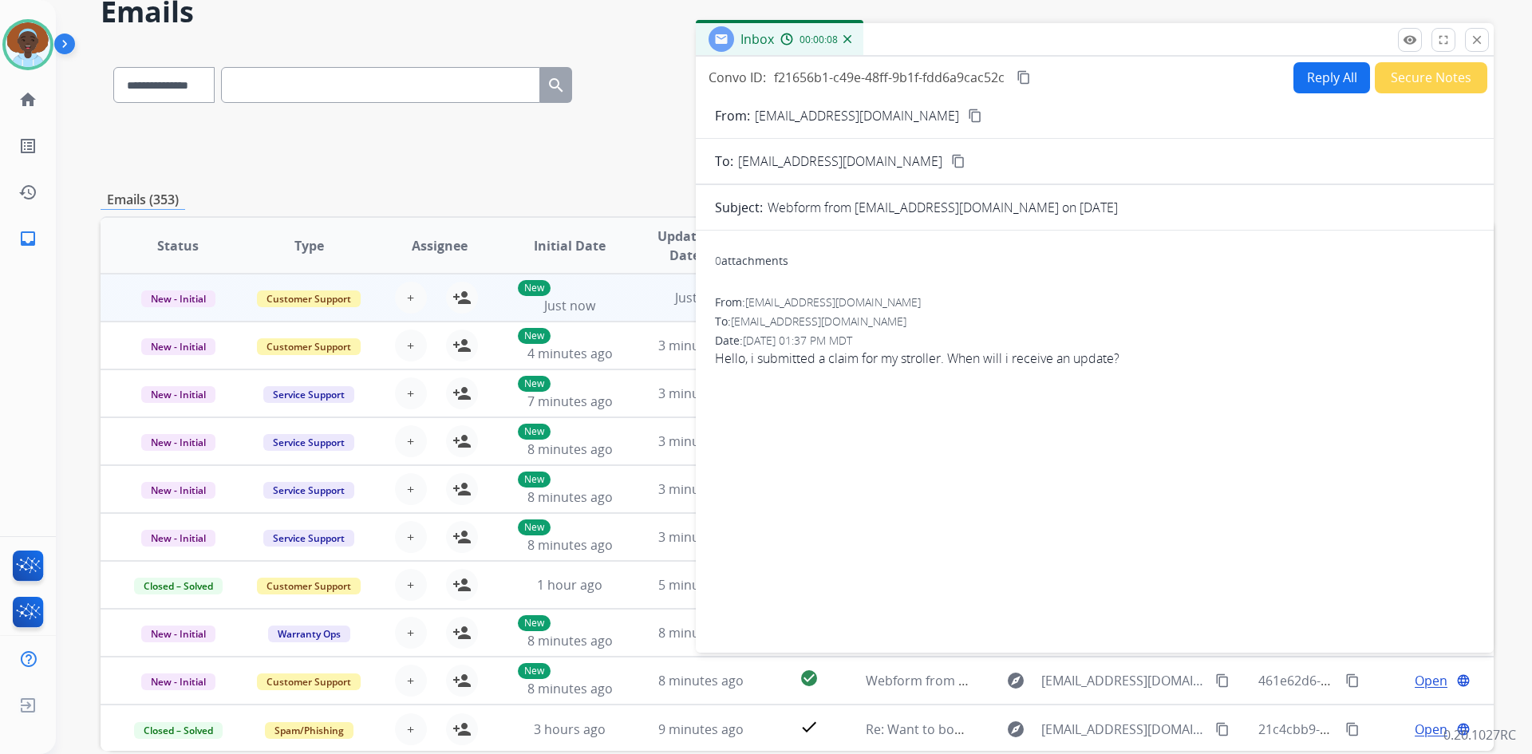
click at [968, 117] on mat-icon "content_copy" at bounding box center [975, 115] width 14 height 14
click at [1319, 88] on button "Reply All" at bounding box center [1331, 77] width 77 height 31
select select "**********"
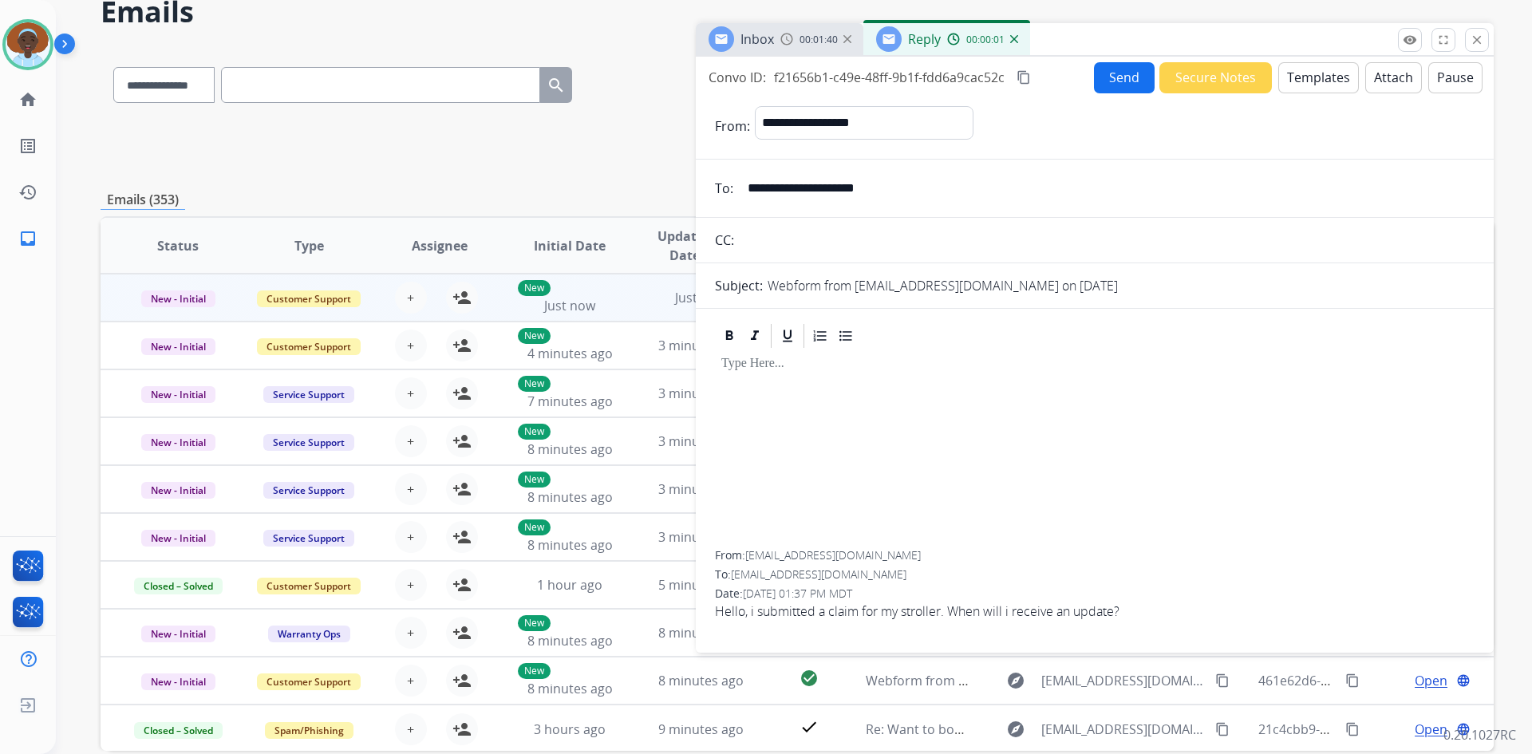
click at [1295, 79] on button "Templates" at bounding box center [1318, 77] width 81 height 31
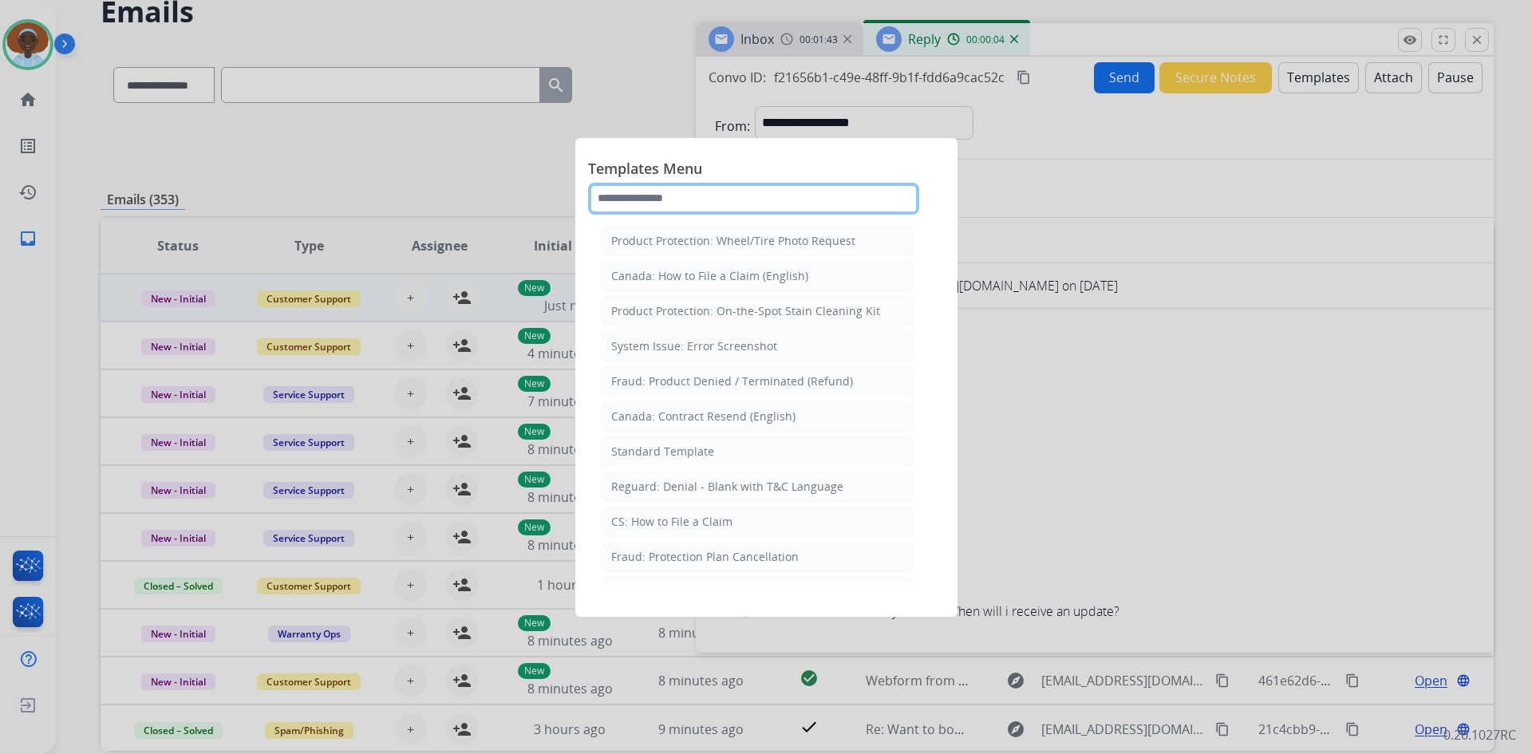
click at [731, 205] on input "text" at bounding box center [753, 199] width 331 height 32
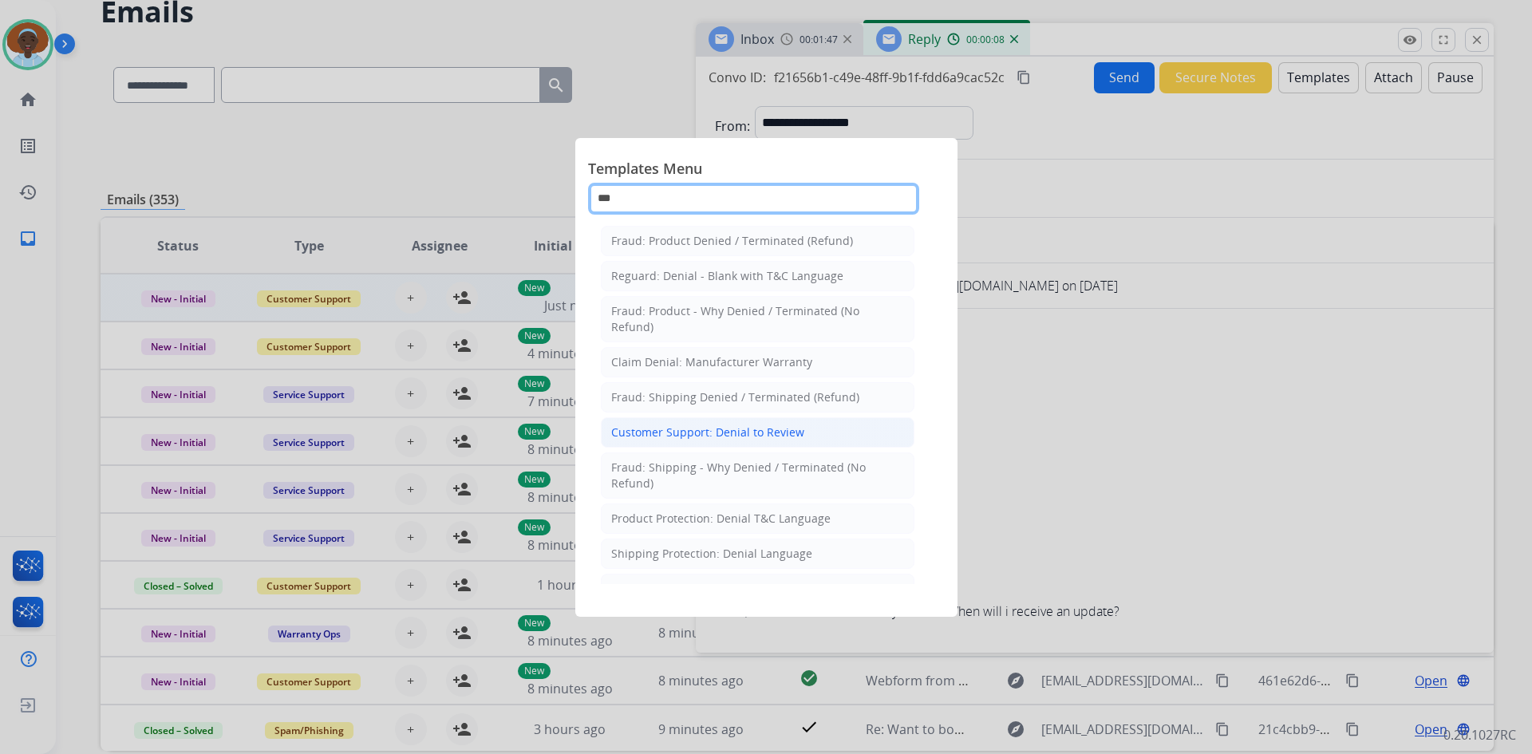
type input "***"
click at [779, 435] on div "Customer Support: Denial to Review" at bounding box center [707, 432] width 193 height 16
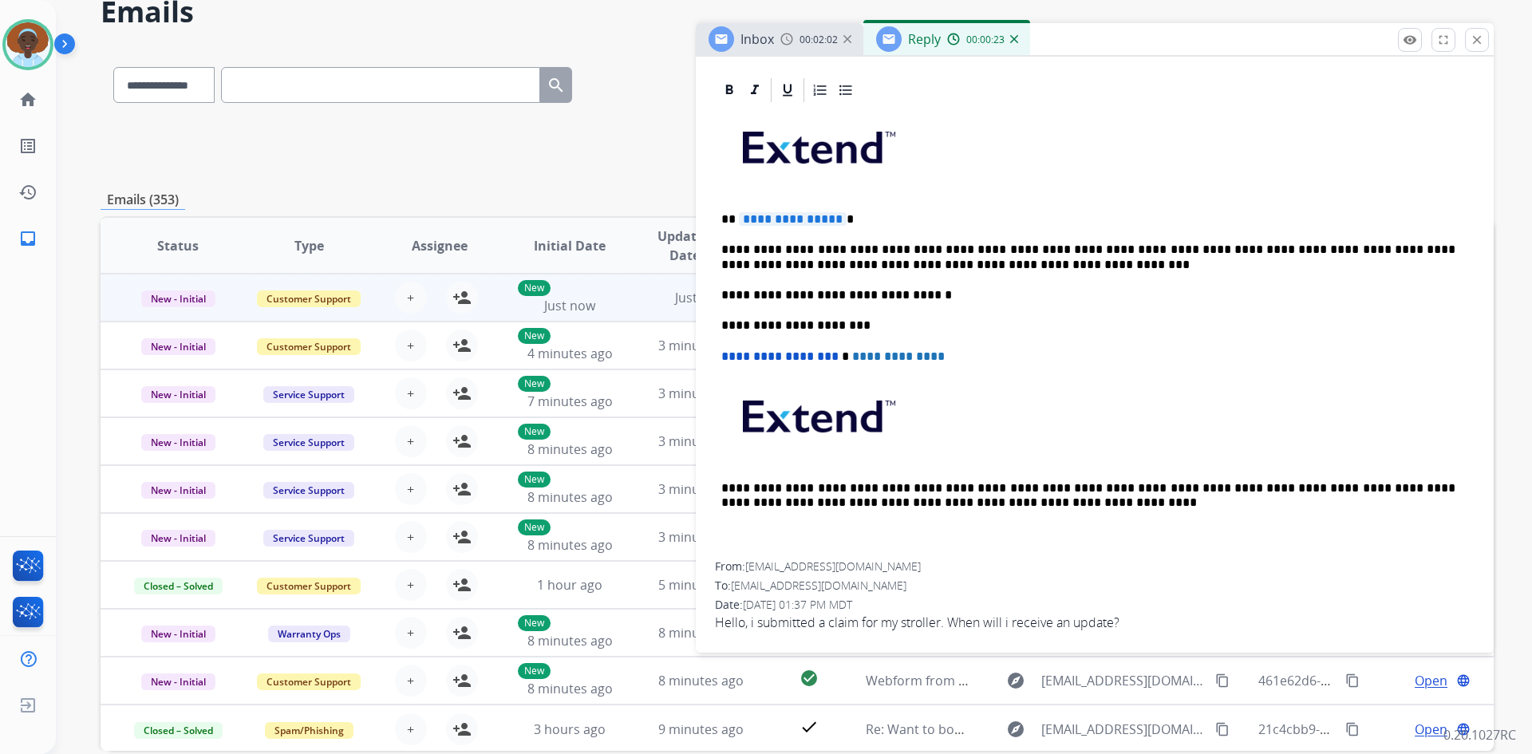
scroll to position [350, 0]
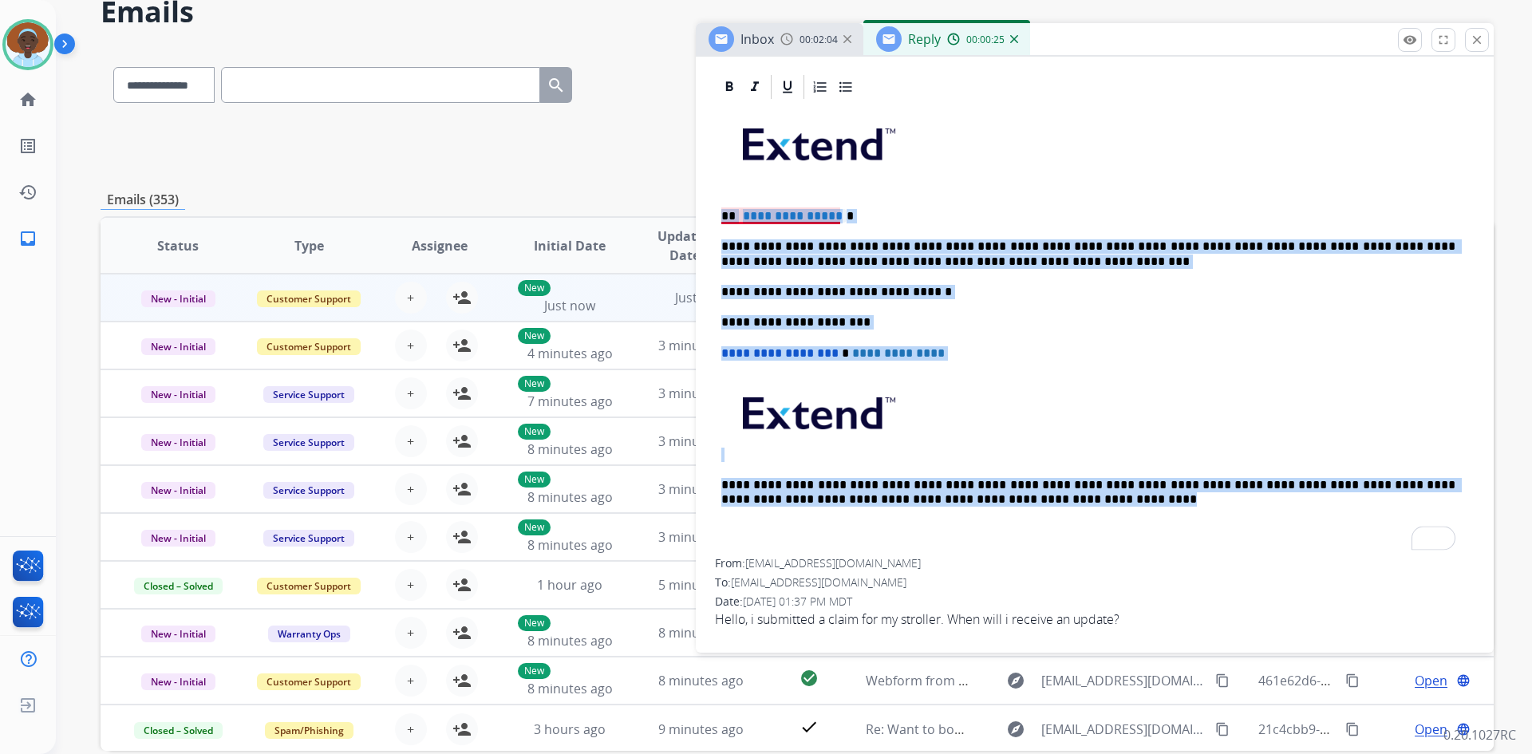
drag, startPoint x: 1016, startPoint y: 498, endPoint x: 722, endPoint y: 211, distance: 411.2
click at [722, 211] on div "**********" at bounding box center [1094, 329] width 759 height 457
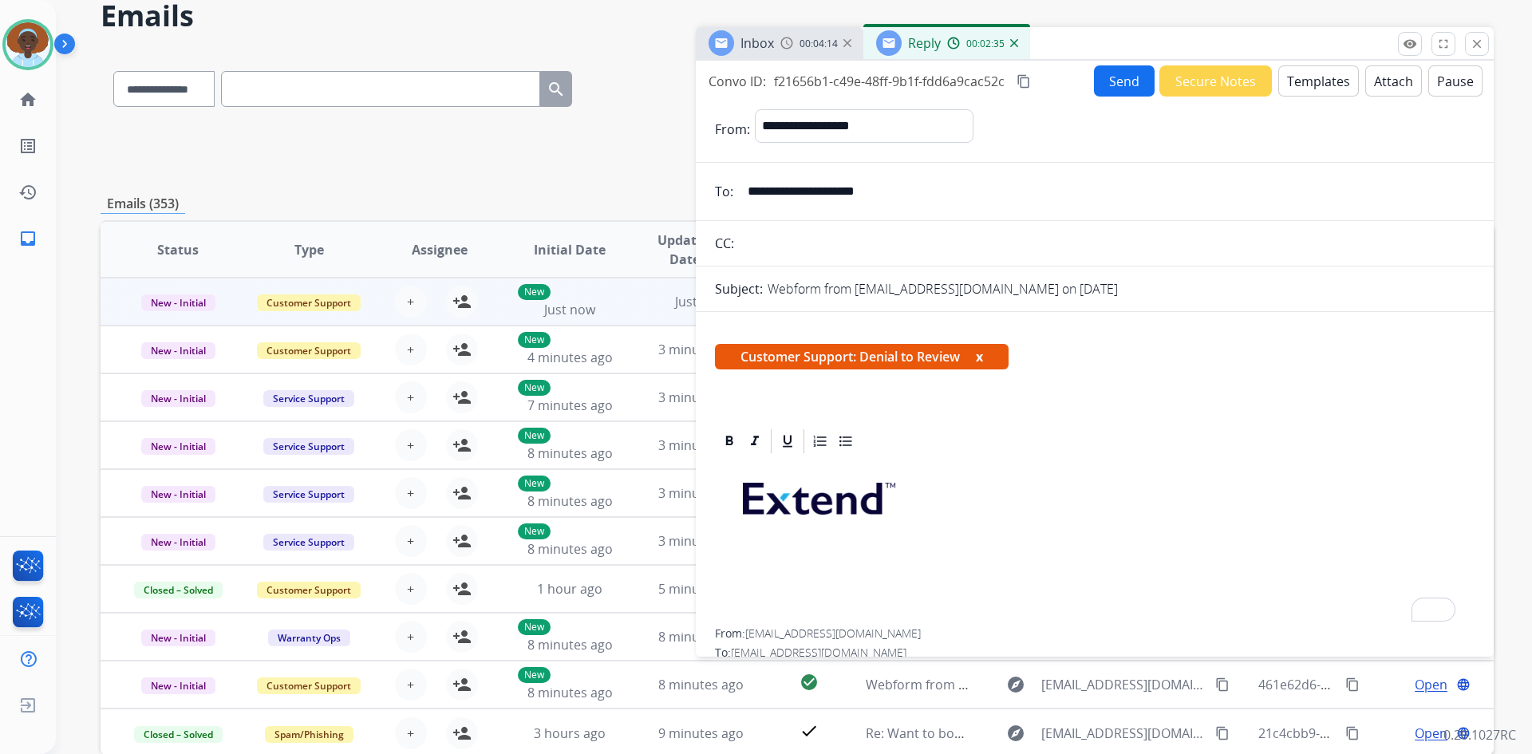
scroll to position [0, 0]
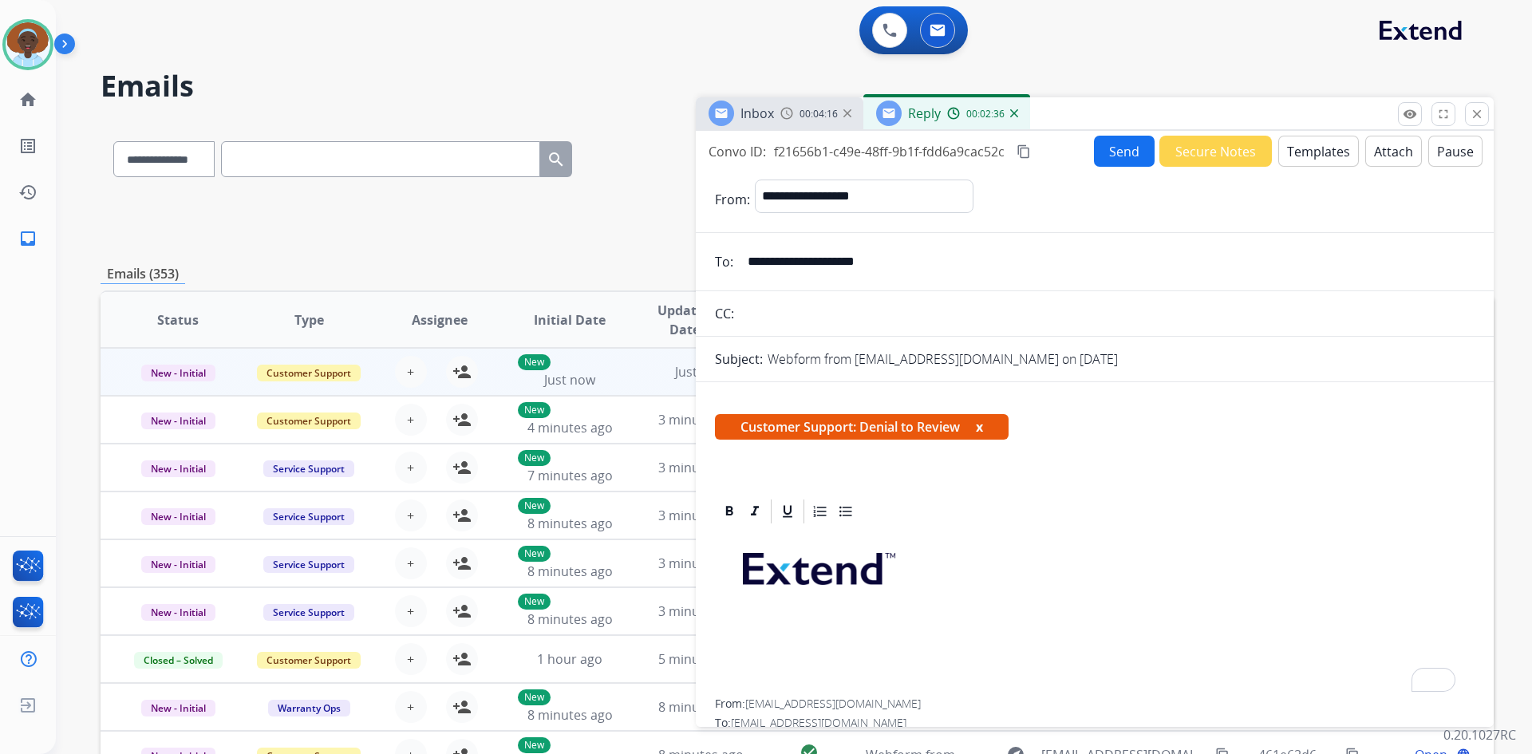
click at [979, 425] on button "x" at bounding box center [979, 426] width 7 height 19
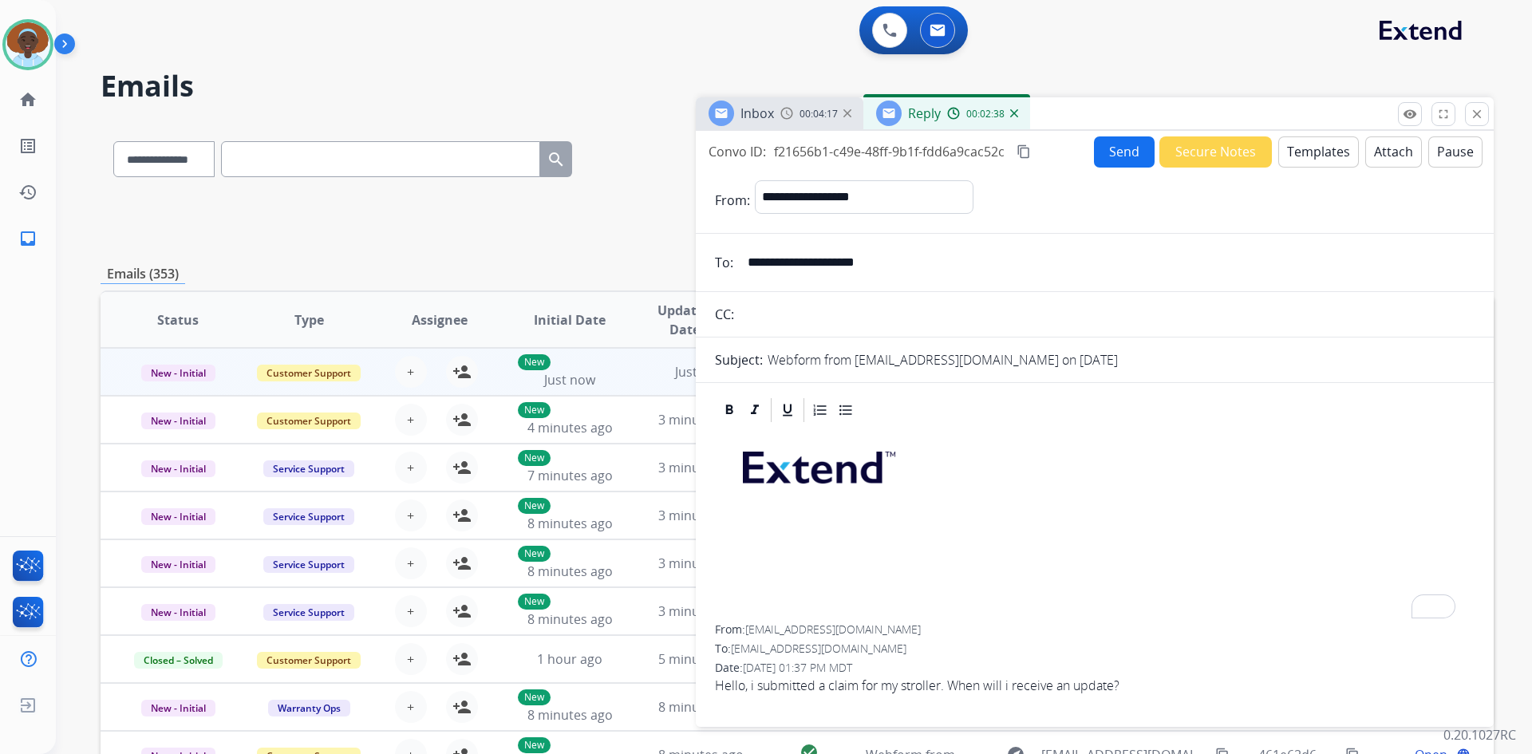
click at [1294, 156] on button "Templates" at bounding box center [1318, 151] width 81 height 31
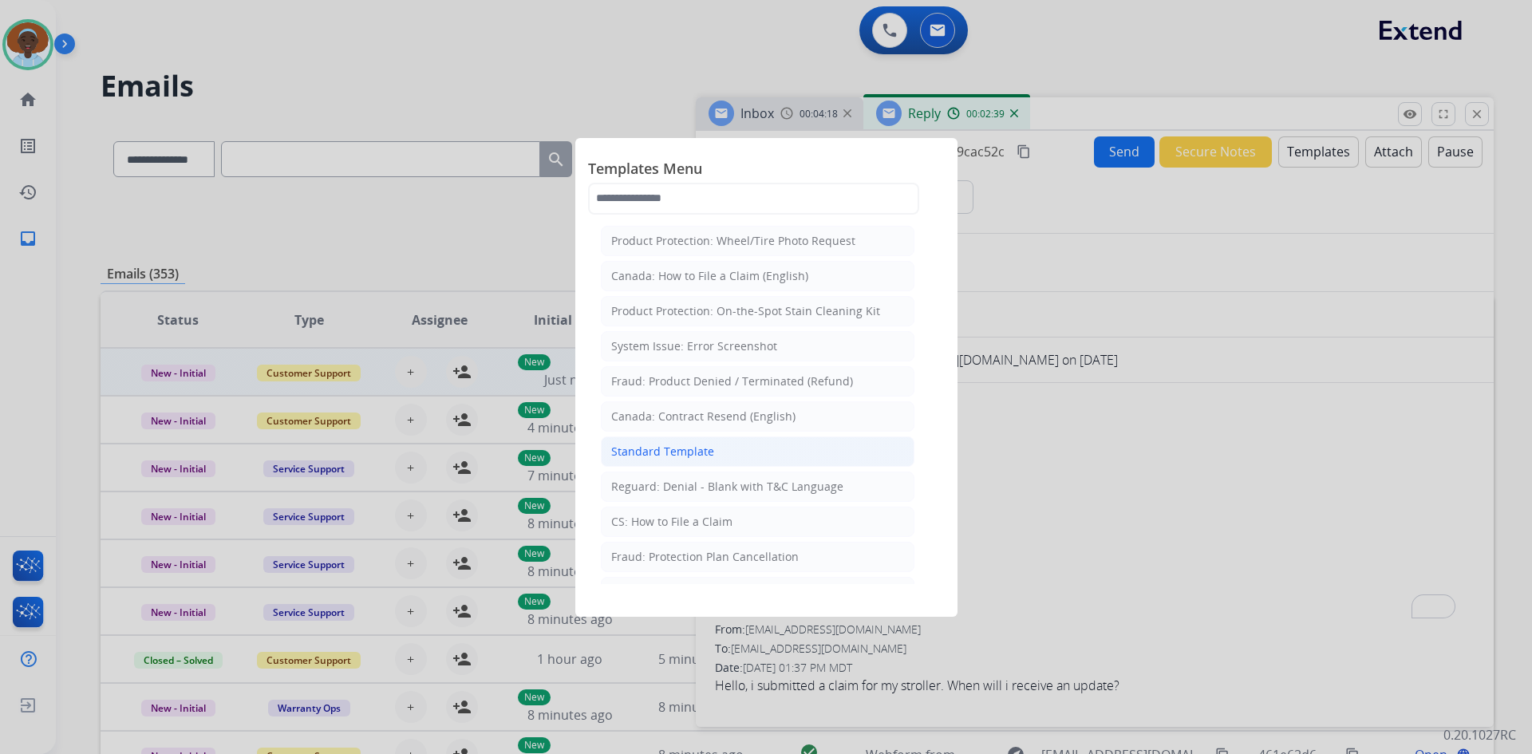
click at [683, 452] on div "Standard Template" at bounding box center [662, 452] width 103 height 16
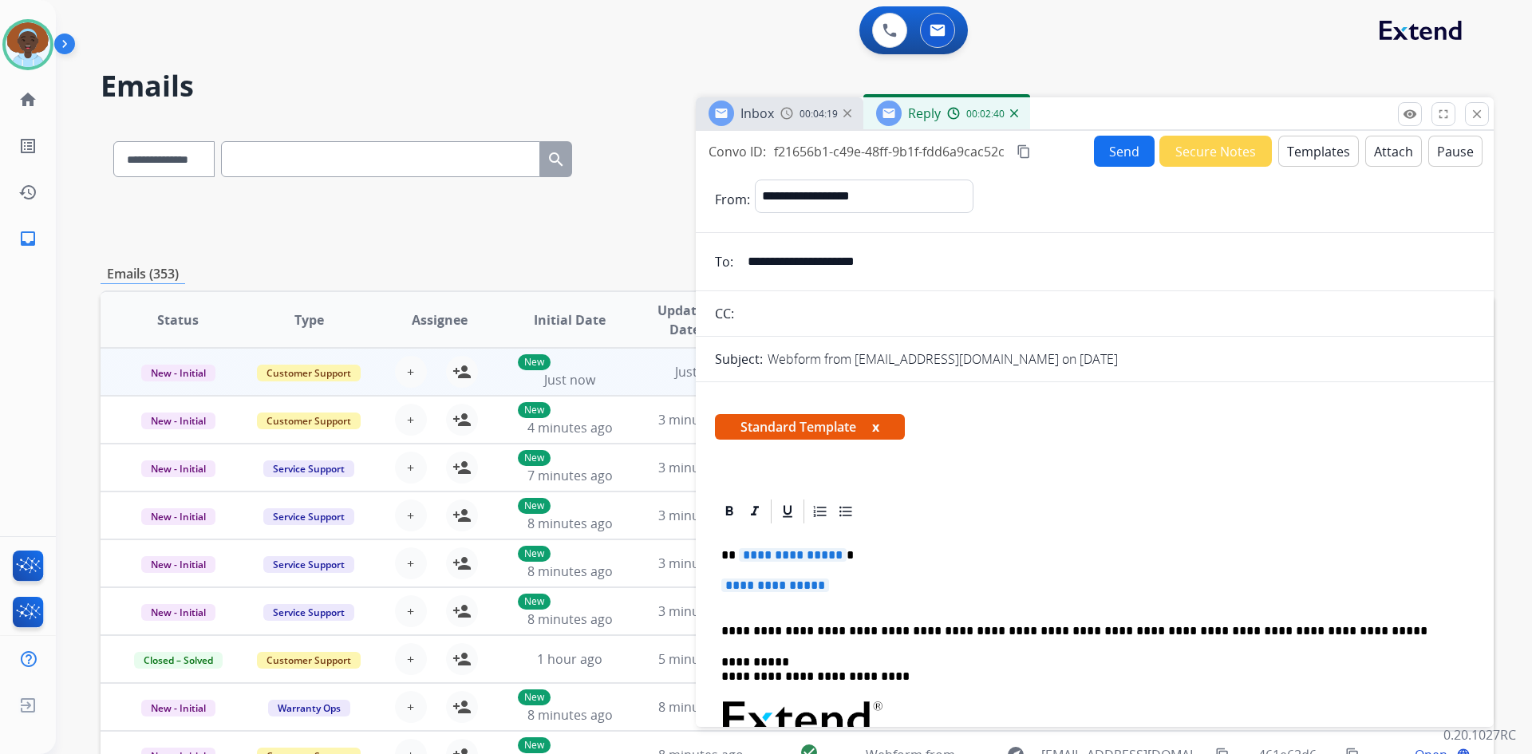
click at [806, 552] on span "**********" at bounding box center [793, 555] width 108 height 14
click at [785, 589] on span "**********" at bounding box center [775, 585] width 108 height 14
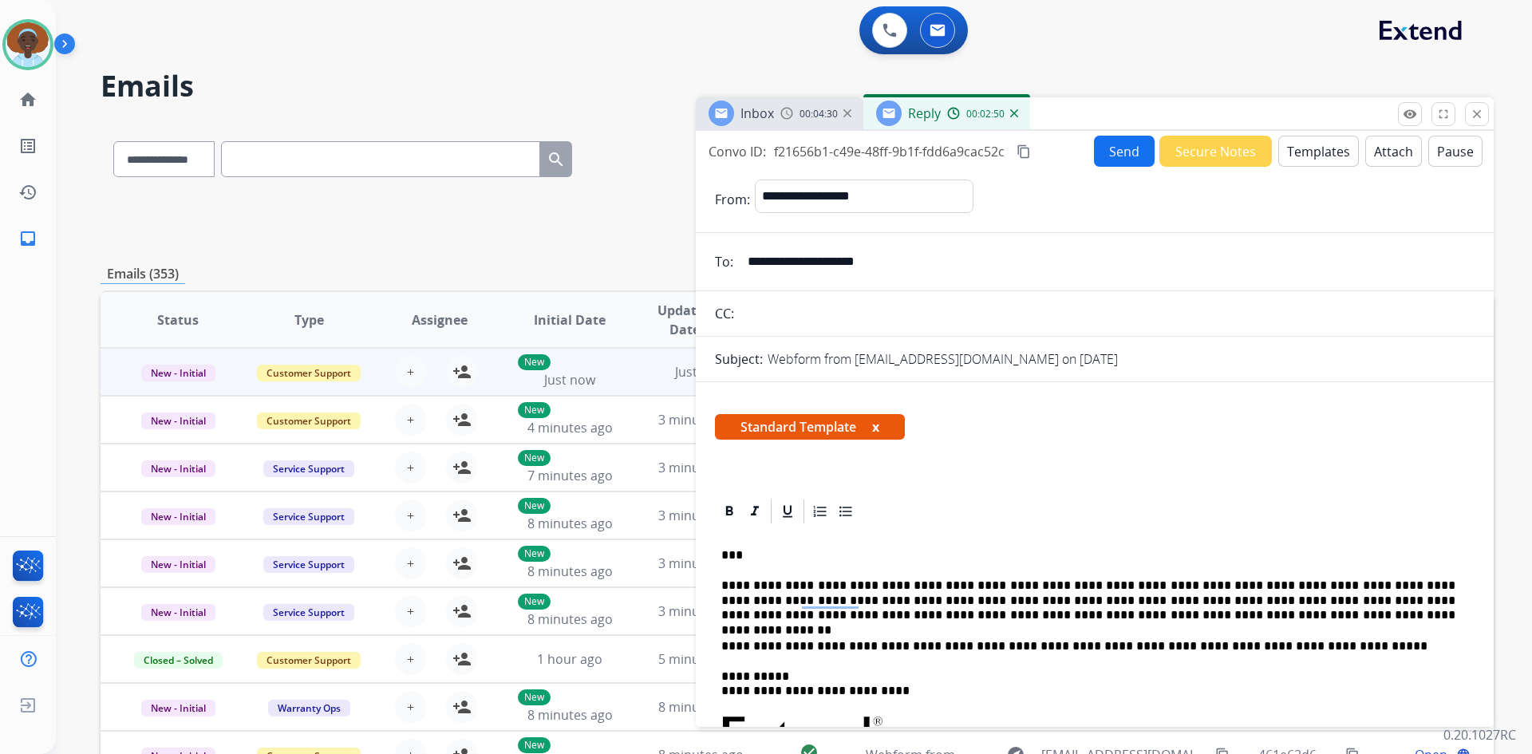
click at [1117, 154] on button "Send" at bounding box center [1124, 151] width 61 height 31
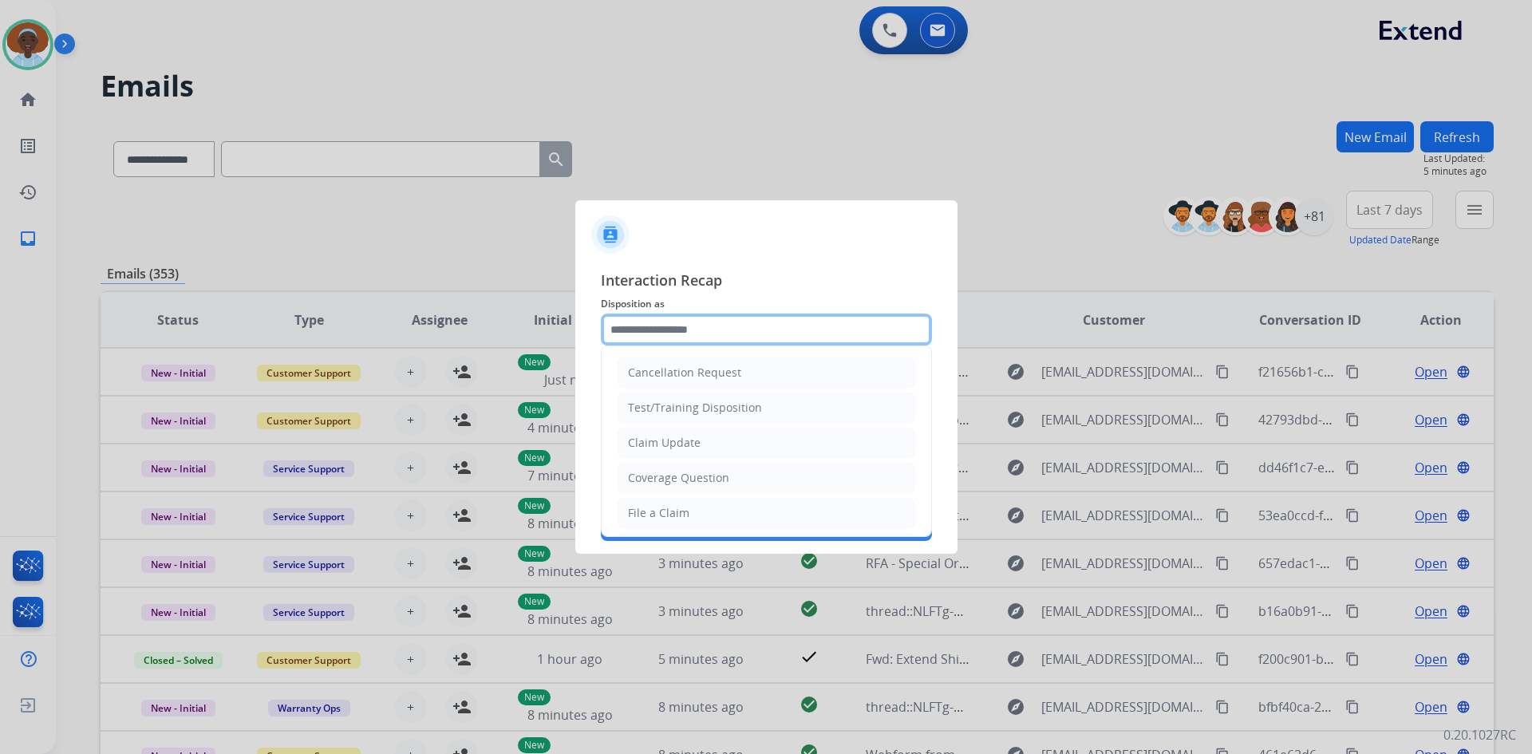
click at [720, 327] on input "text" at bounding box center [766, 329] width 331 height 32
click at [691, 444] on div "Claim Update" at bounding box center [664, 443] width 73 height 16
type input "**********"
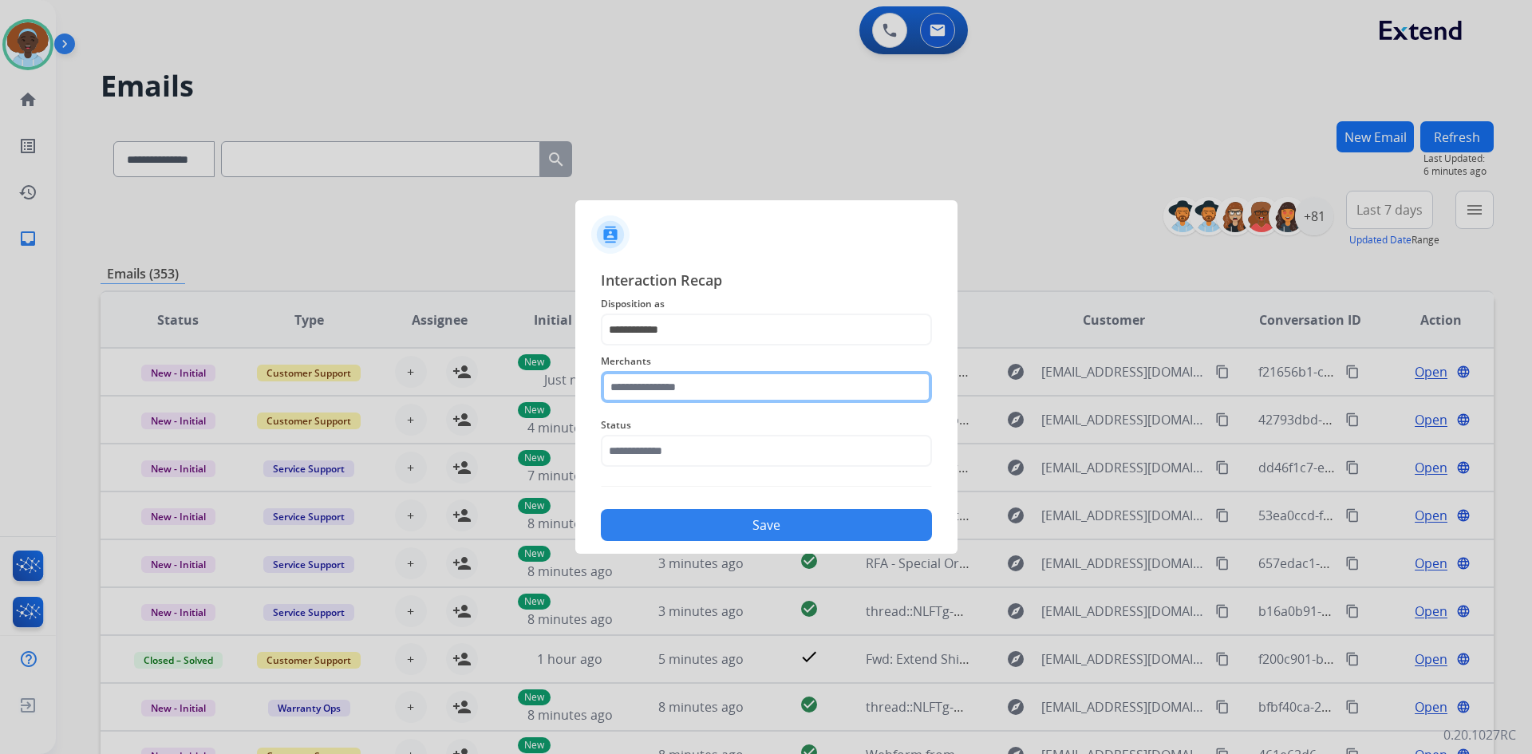
click at [664, 385] on input "text" at bounding box center [766, 387] width 331 height 32
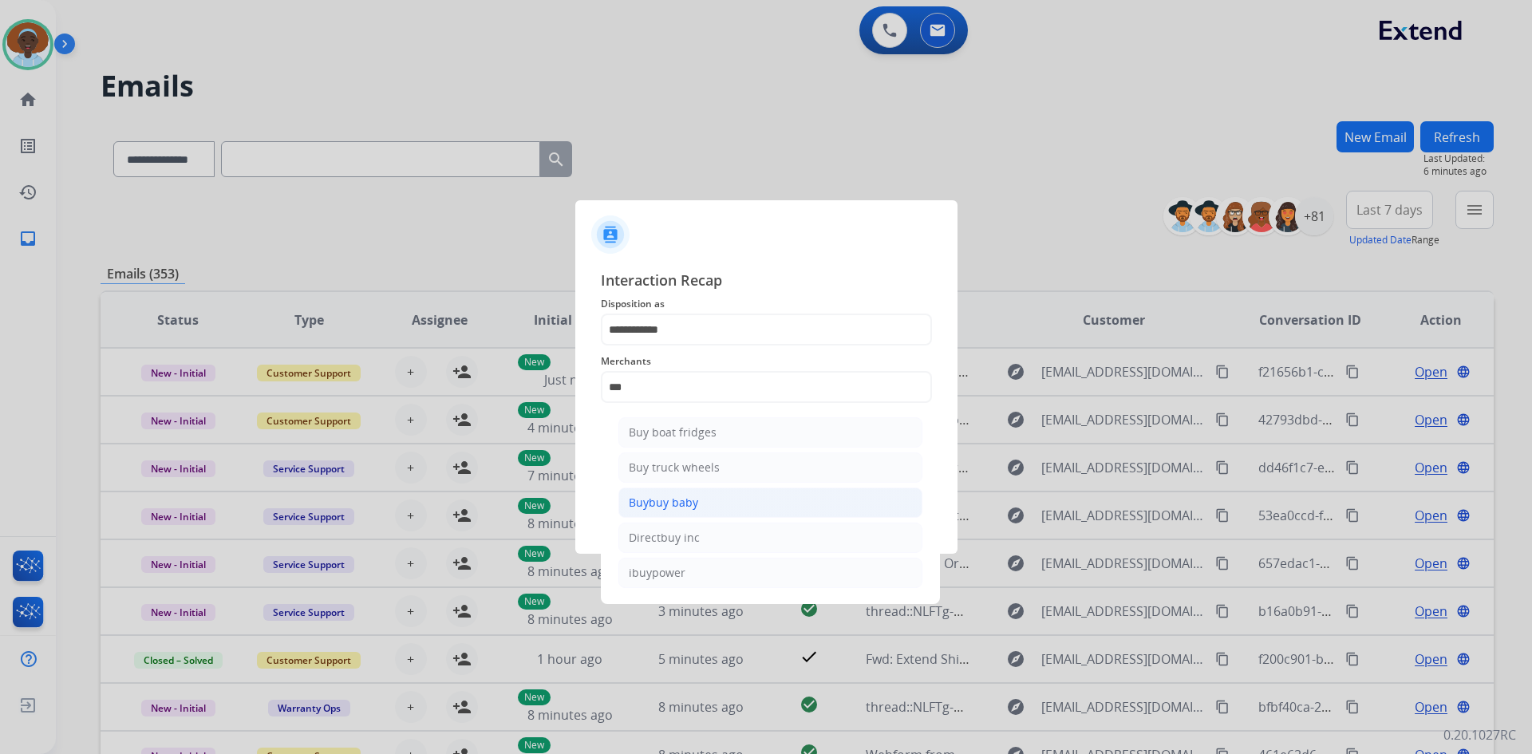
click at [704, 509] on li "Buybuy baby" at bounding box center [770, 502] width 304 height 30
type input "**********"
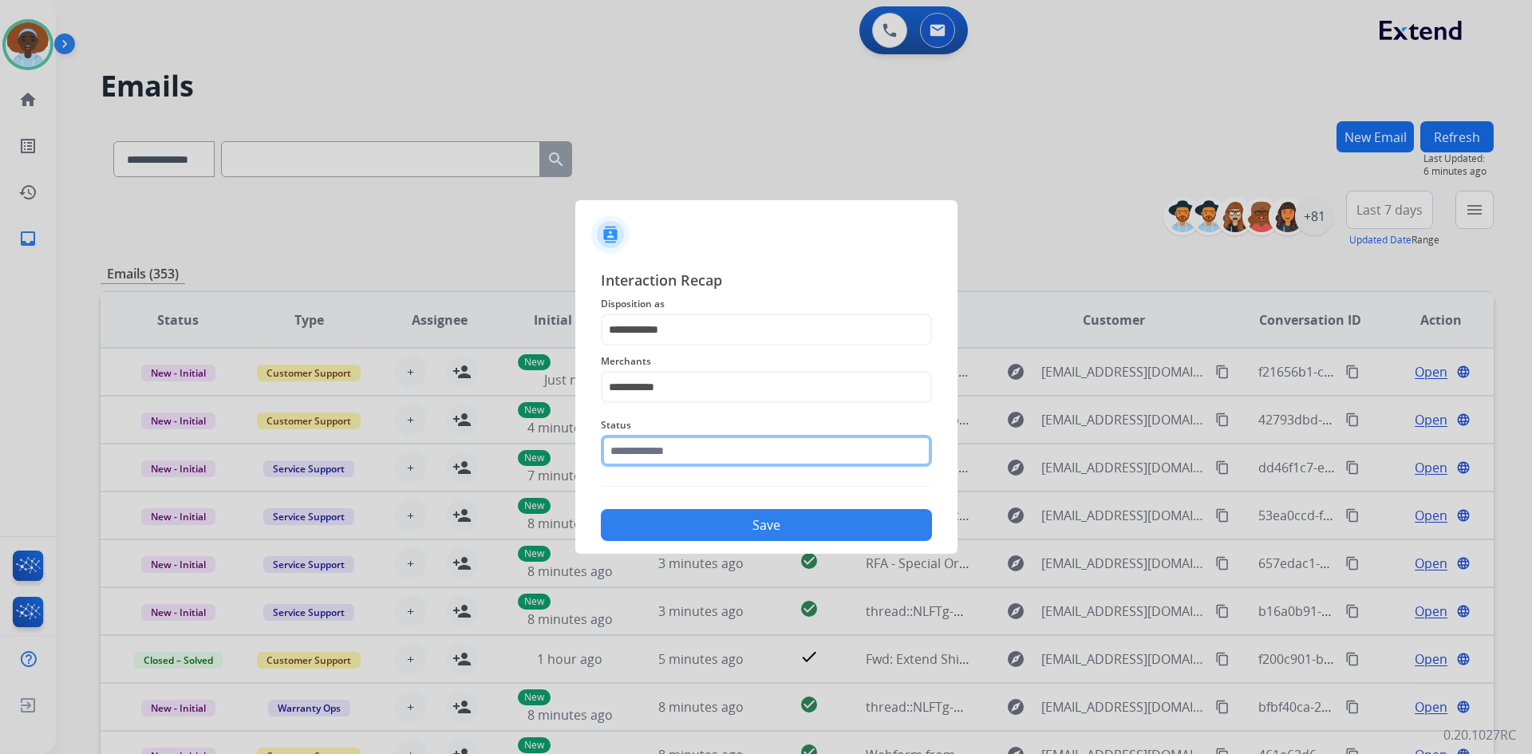
click at [704, 453] on input "text" at bounding box center [766, 451] width 331 height 32
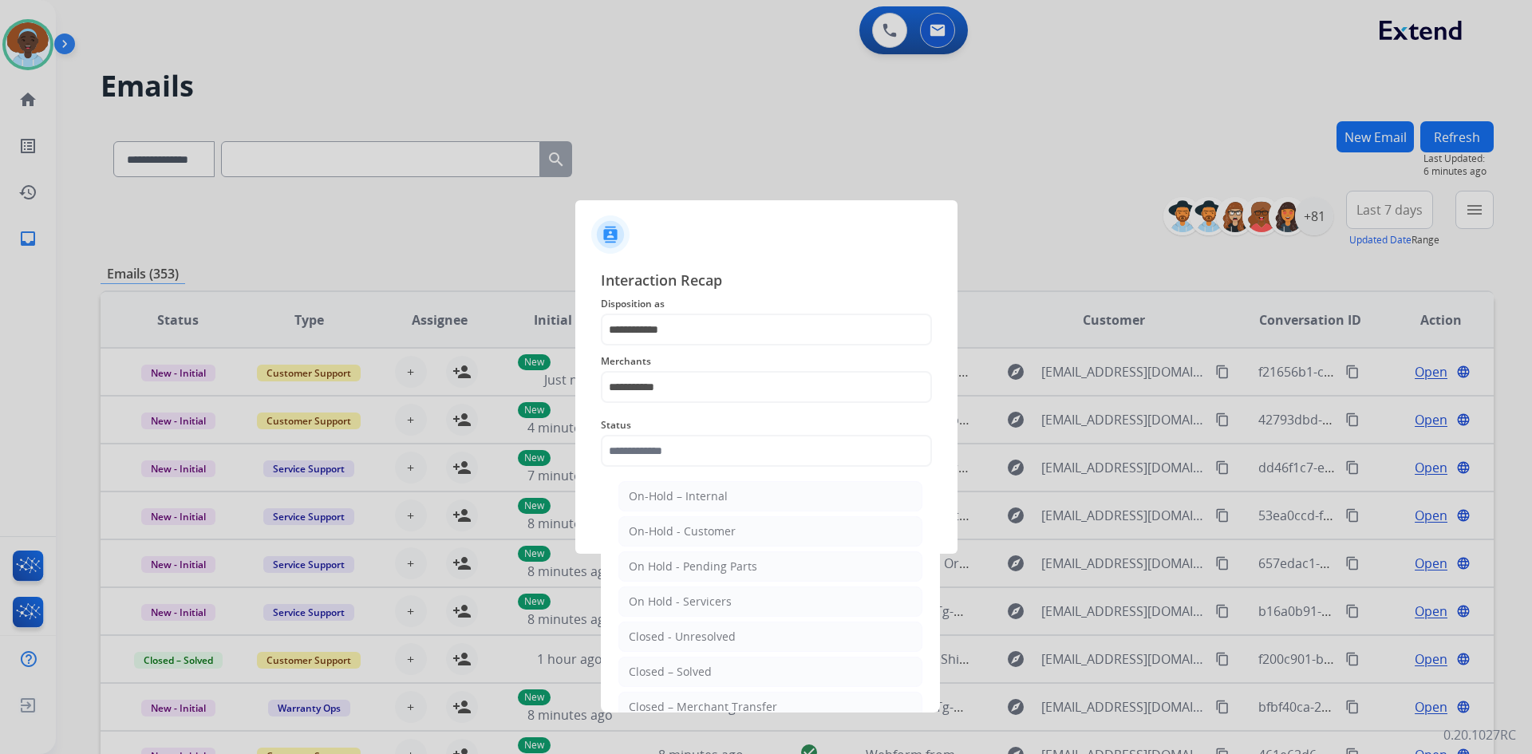
click at [702, 676] on div "Closed – Solved" at bounding box center [670, 672] width 83 height 16
type input "**********"
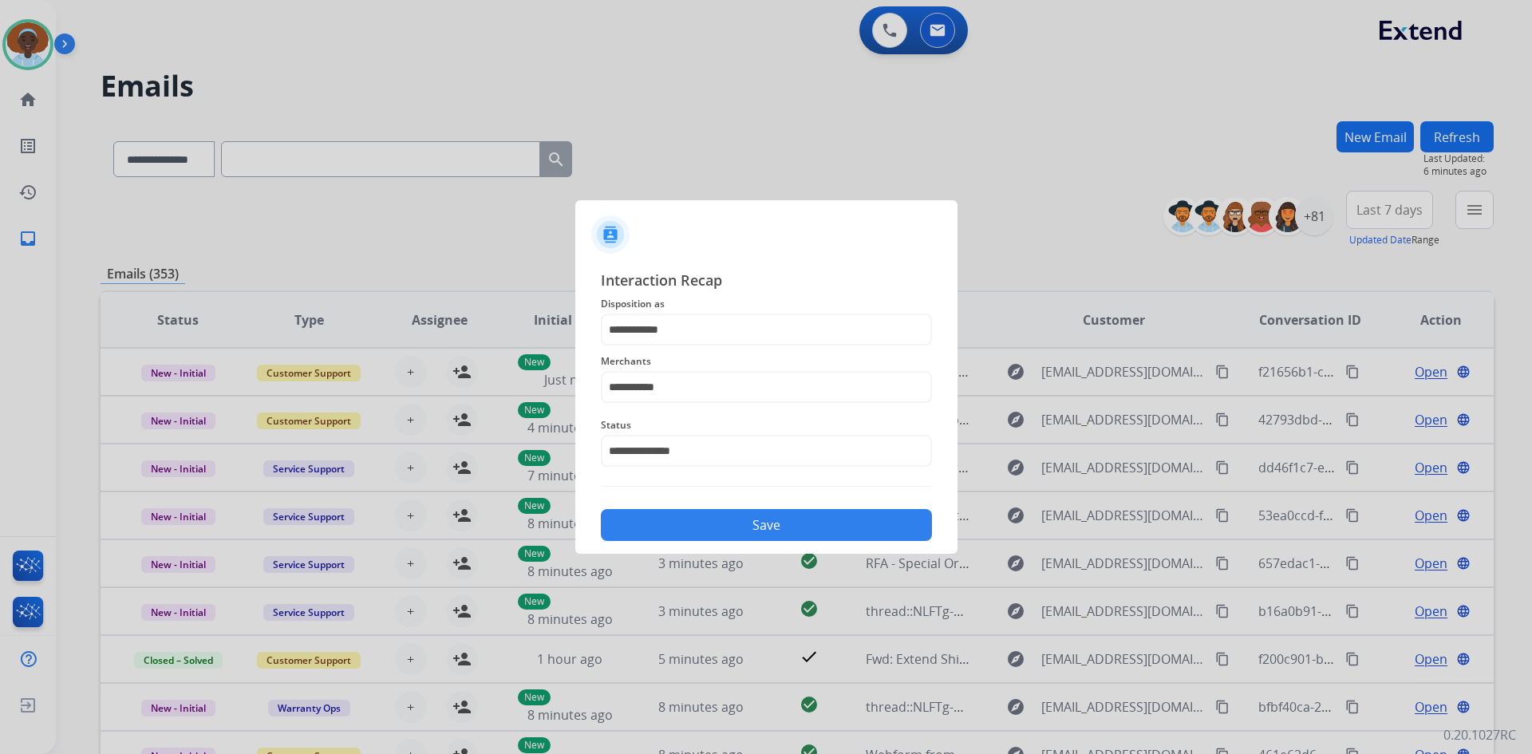
click at [756, 538] on div "**********" at bounding box center [766, 405] width 382 height 298
click at [759, 531] on button "Save" at bounding box center [766, 525] width 331 height 32
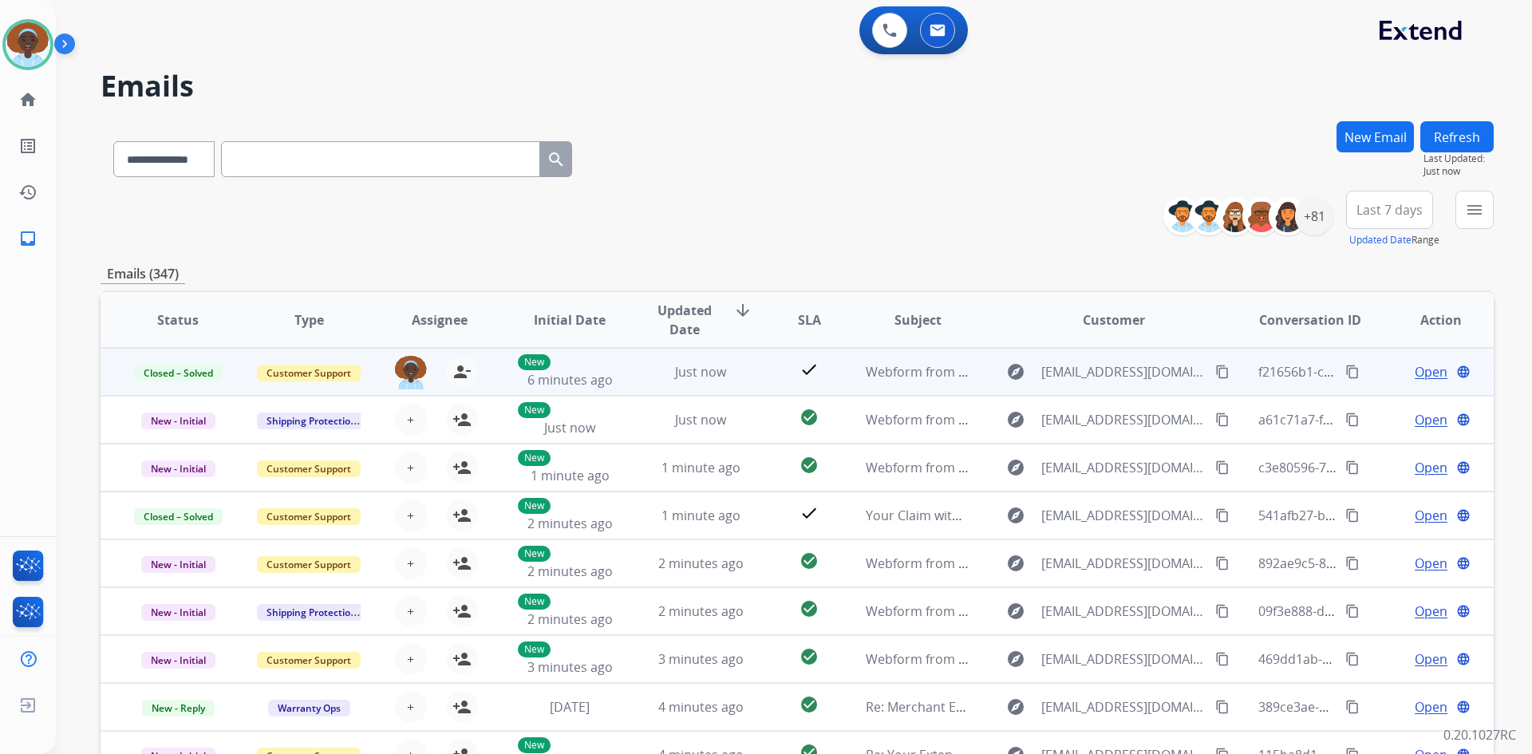
click at [1414, 376] on span "Open" at bounding box center [1430, 371] width 33 height 19
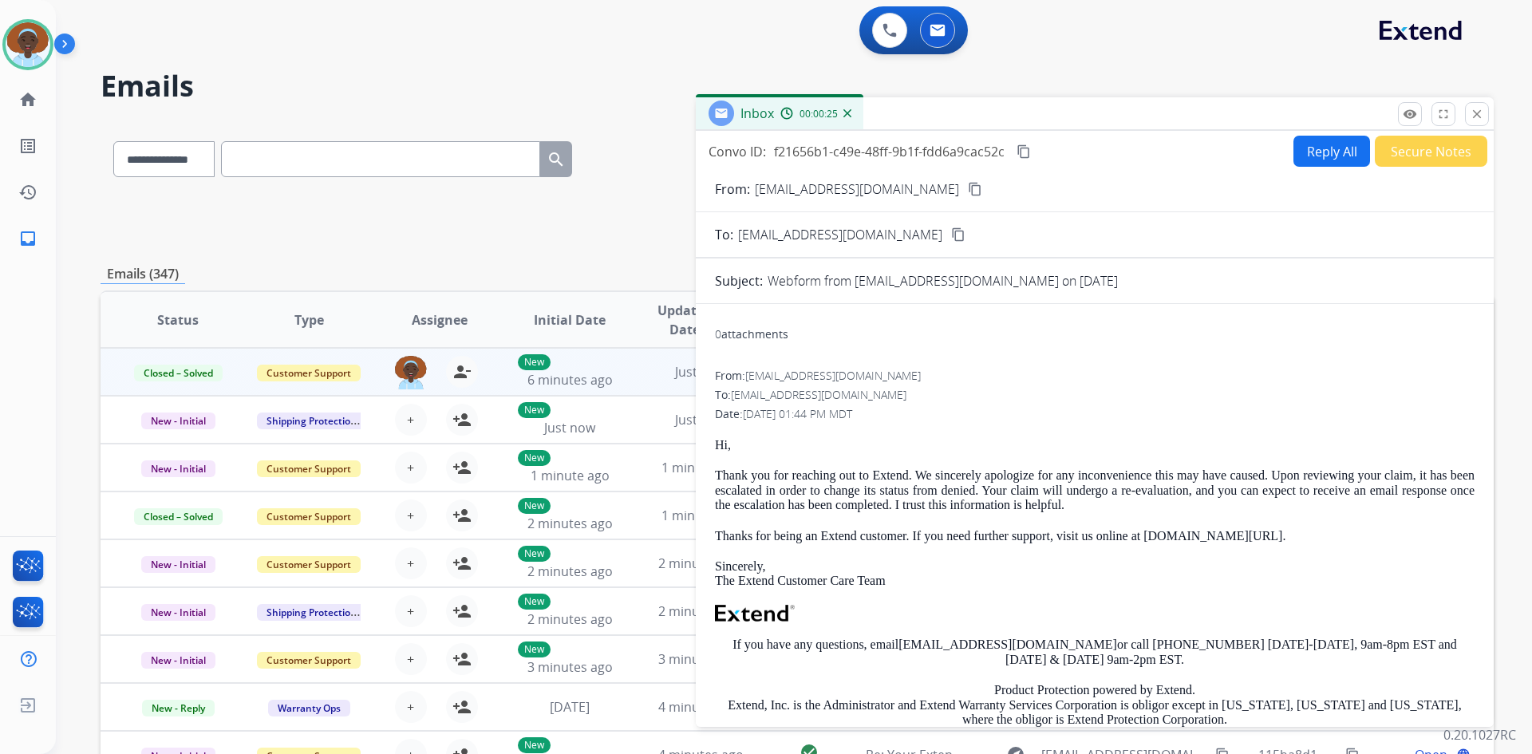
click at [1471, 112] on mat-icon "close" at bounding box center [1476, 114] width 14 height 14
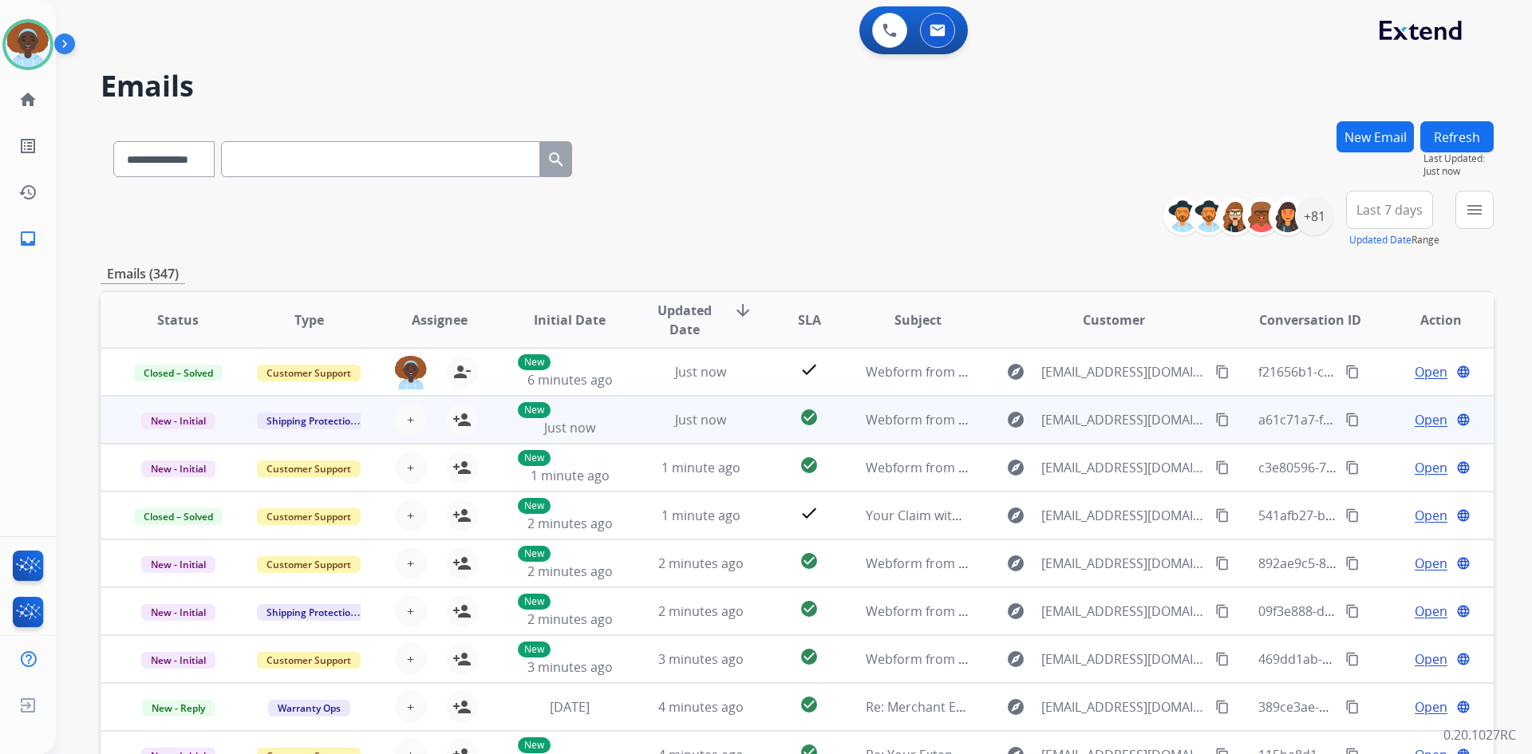
click at [1422, 420] on span "Open" at bounding box center [1430, 419] width 33 height 19
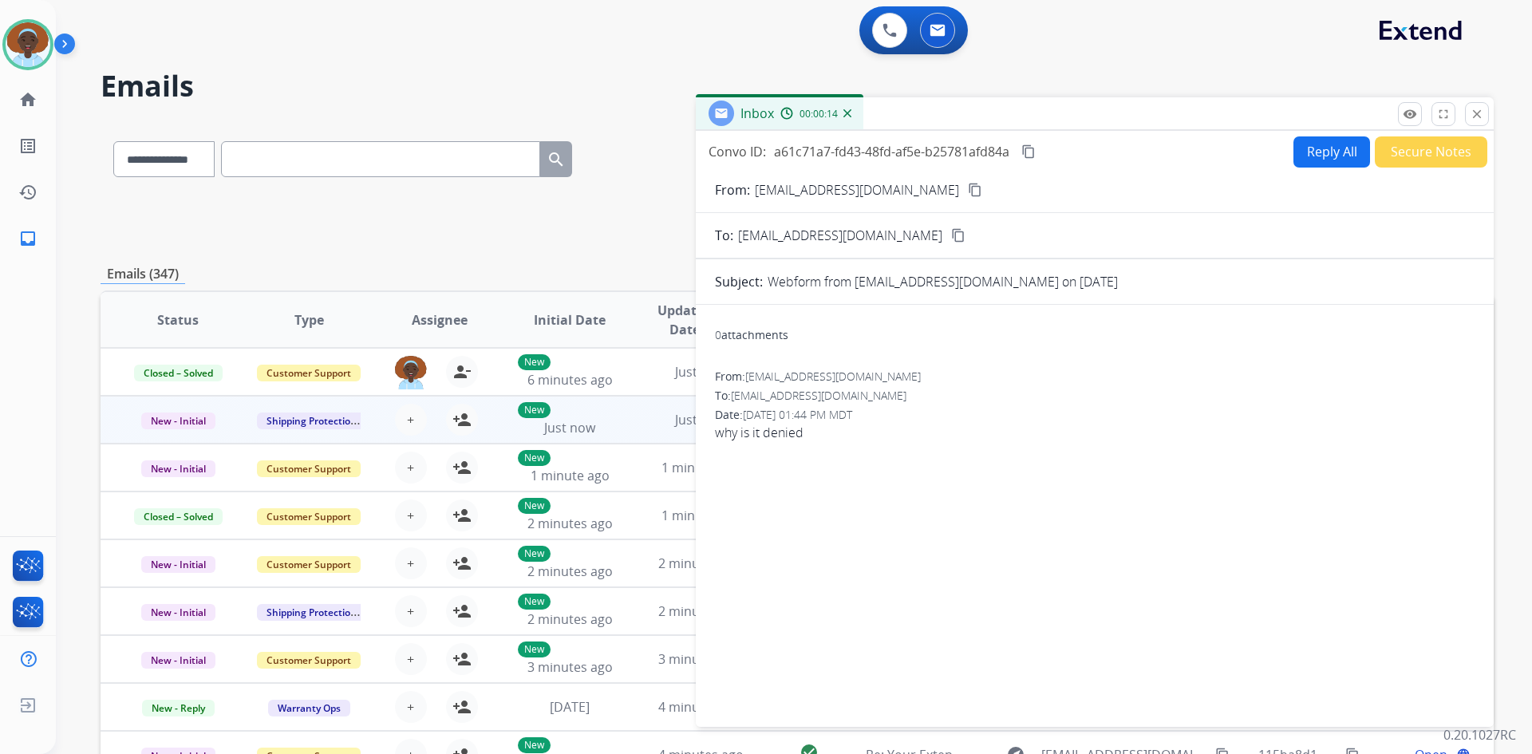
click at [968, 191] on mat-icon "content_copy" at bounding box center [975, 190] width 14 height 14
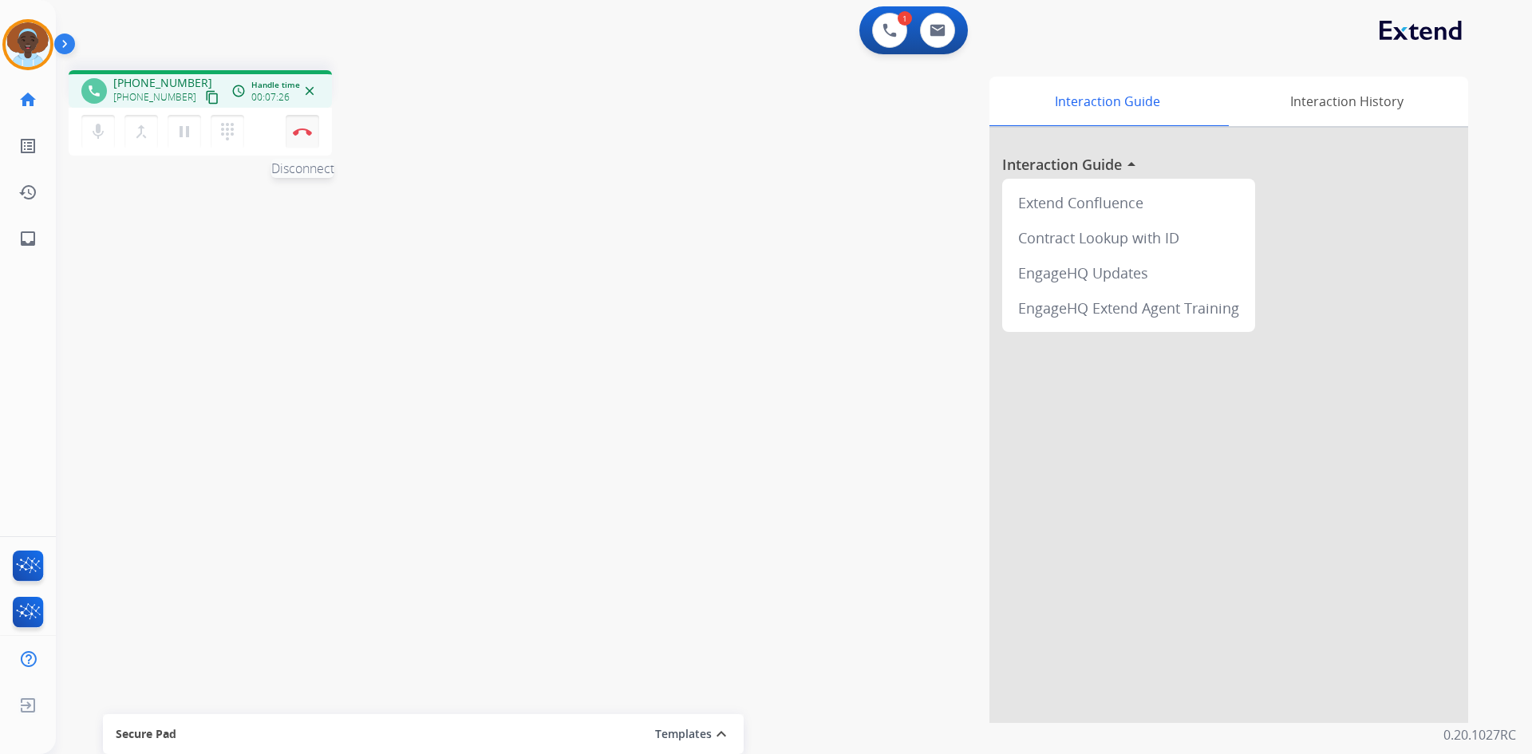
click at [302, 129] on img at bounding box center [302, 132] width 19 height 8
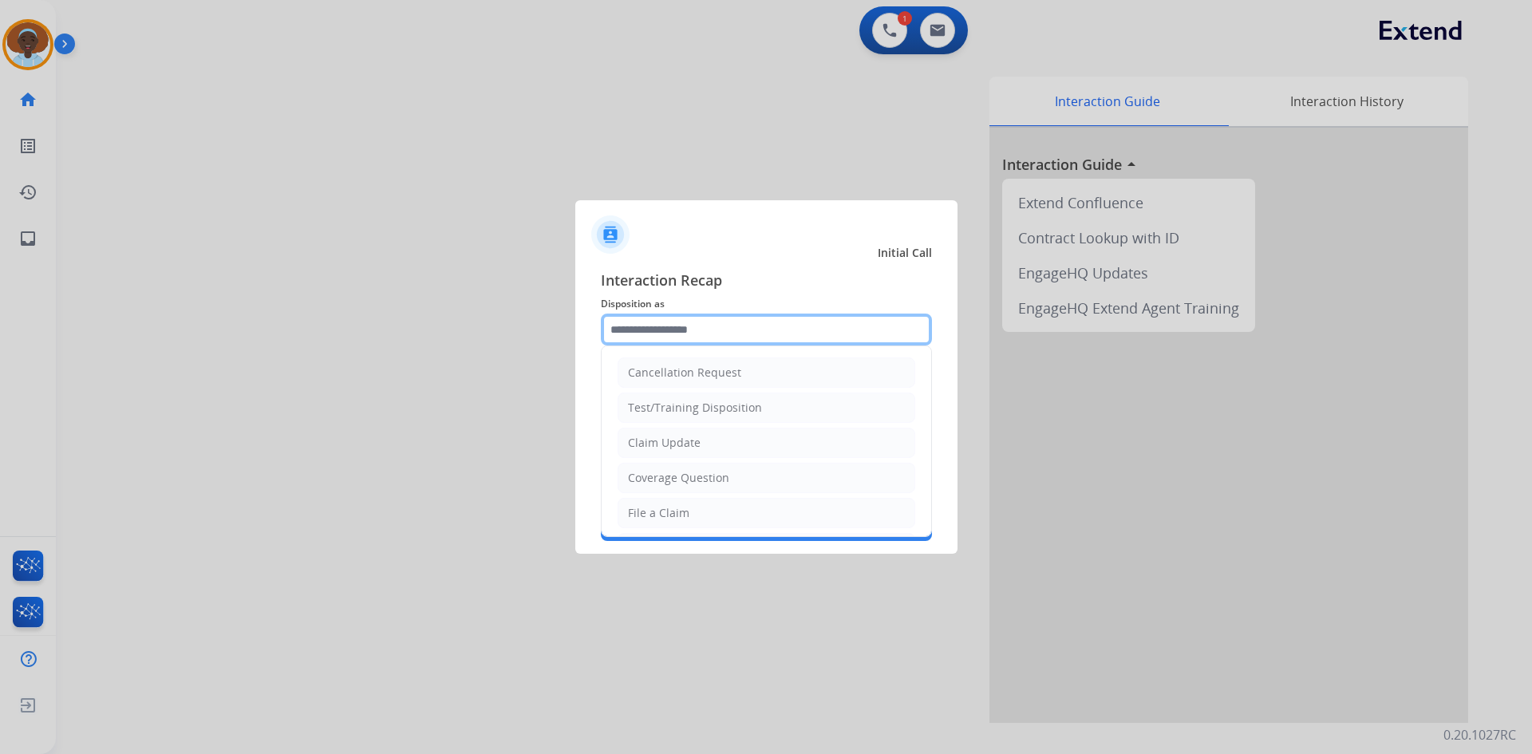
click at [705, 329] on input "text" at bounding box center [766, 329] width 331 height 32
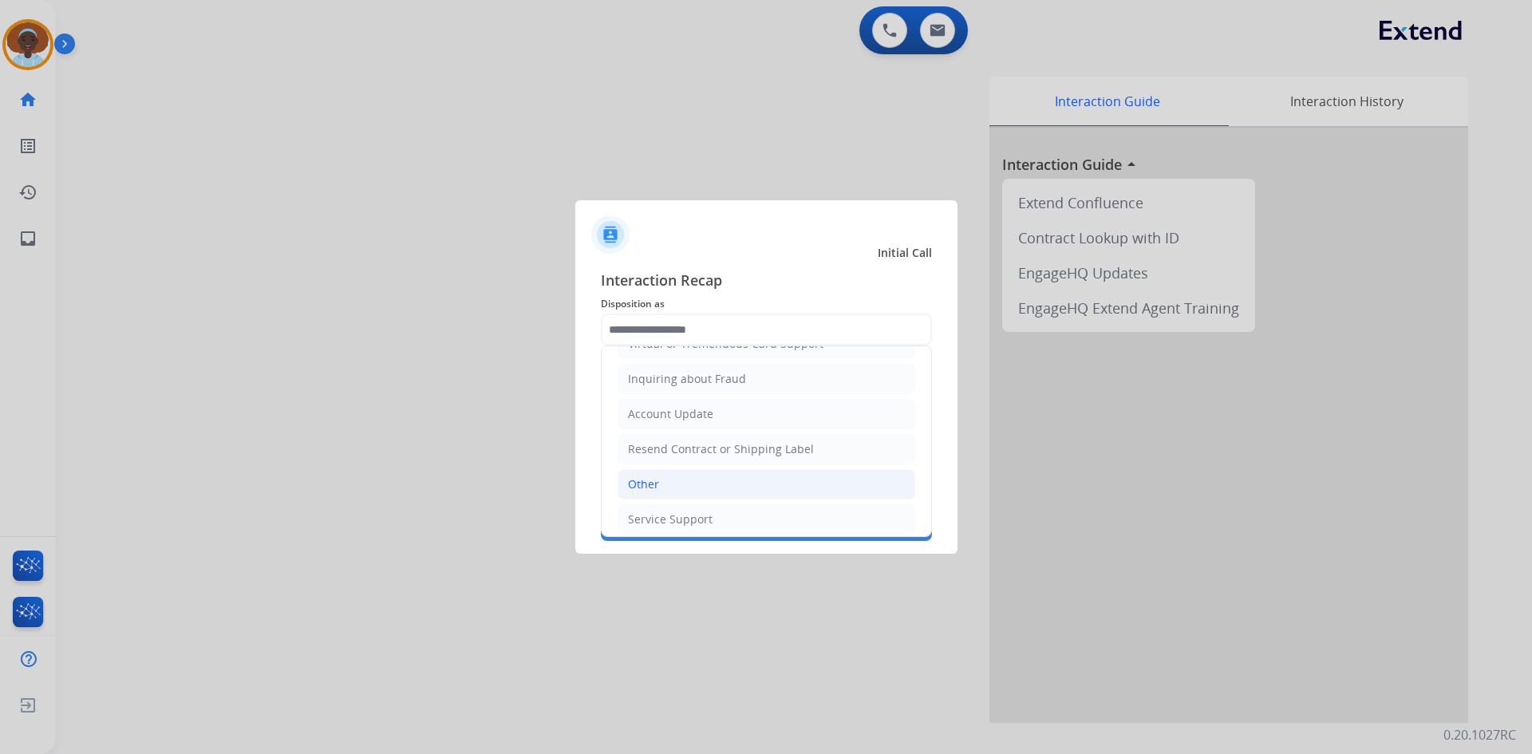
click at [716, 478] on li "Other" at bounding box center [766, 484] width 298 height 30
type input "*****"
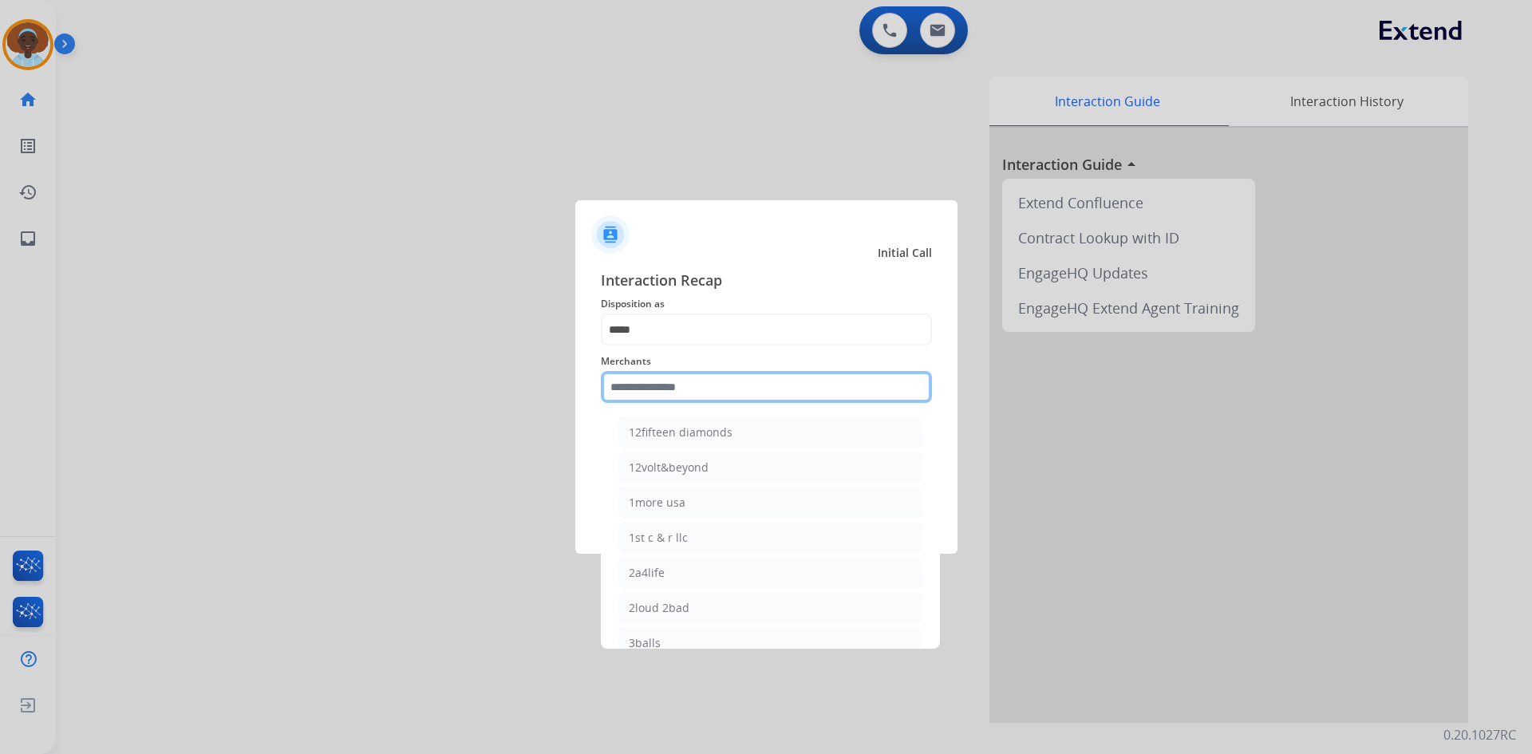
click at [688, 381] on input "text" at bounding box center [766, 387] width 331 height 32
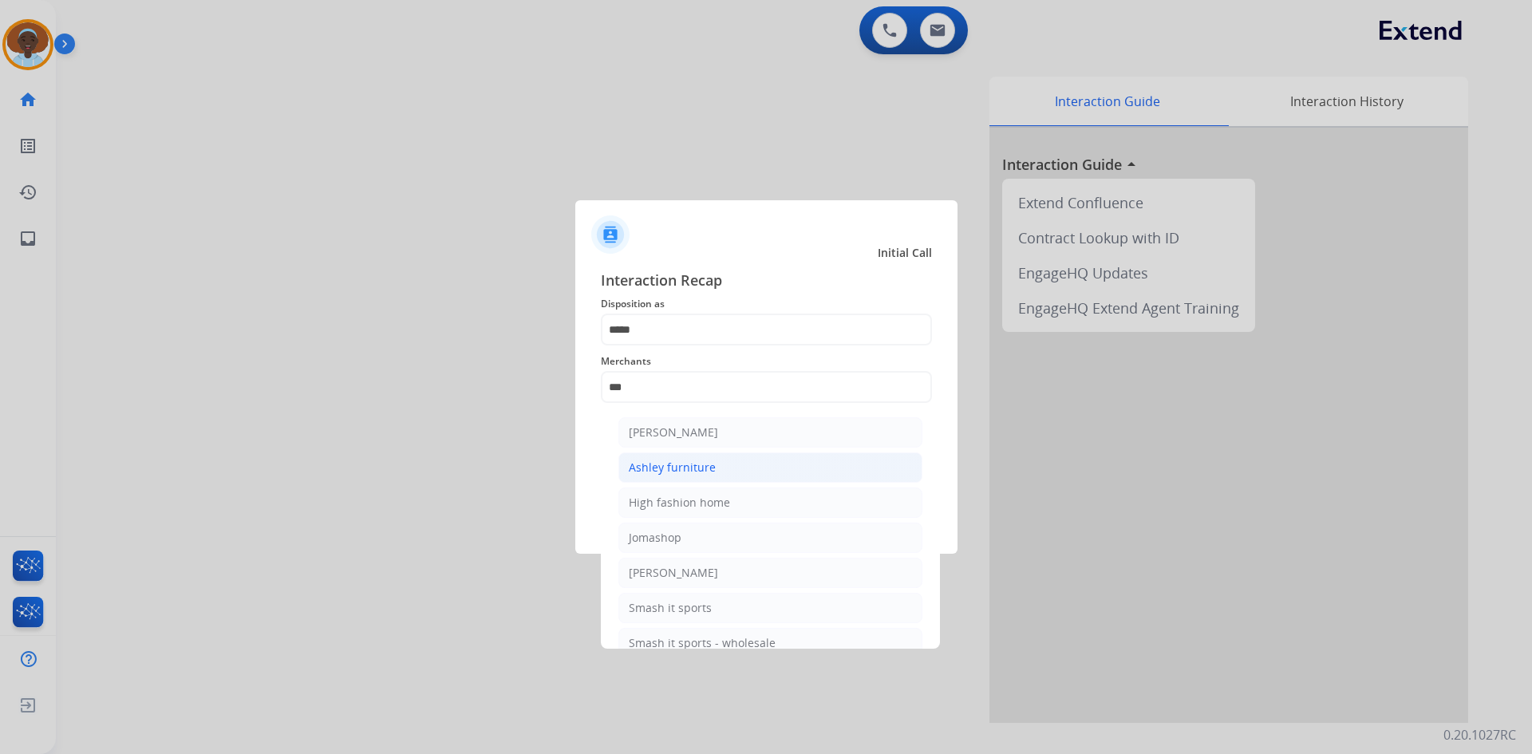
click at [678, 463] on div "Ashley furniture" at bounding box center [672, 467] width 87 height 16
type input "**********"
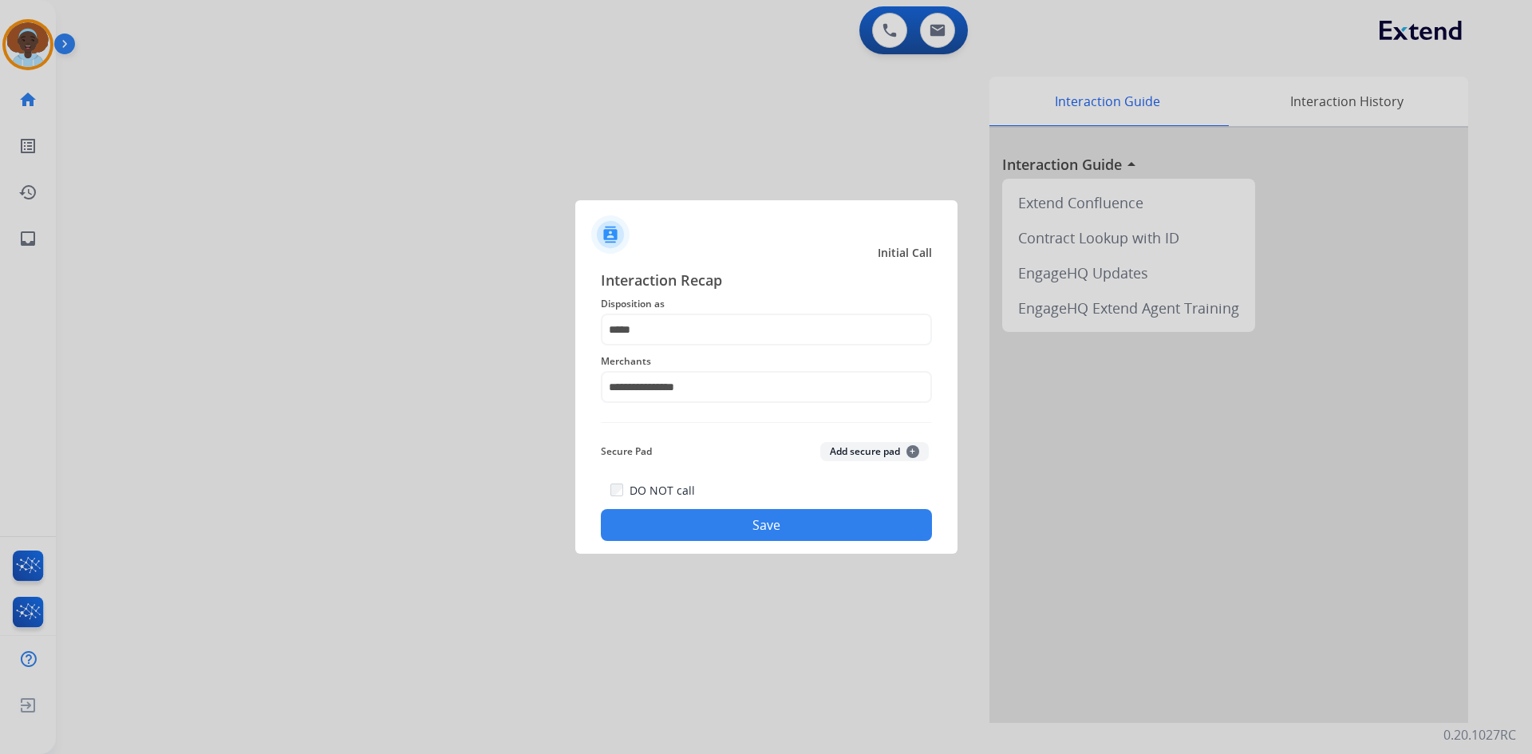
click at [797, 523] on button "Save" at bounding box center [766, 525] width 331 height 32
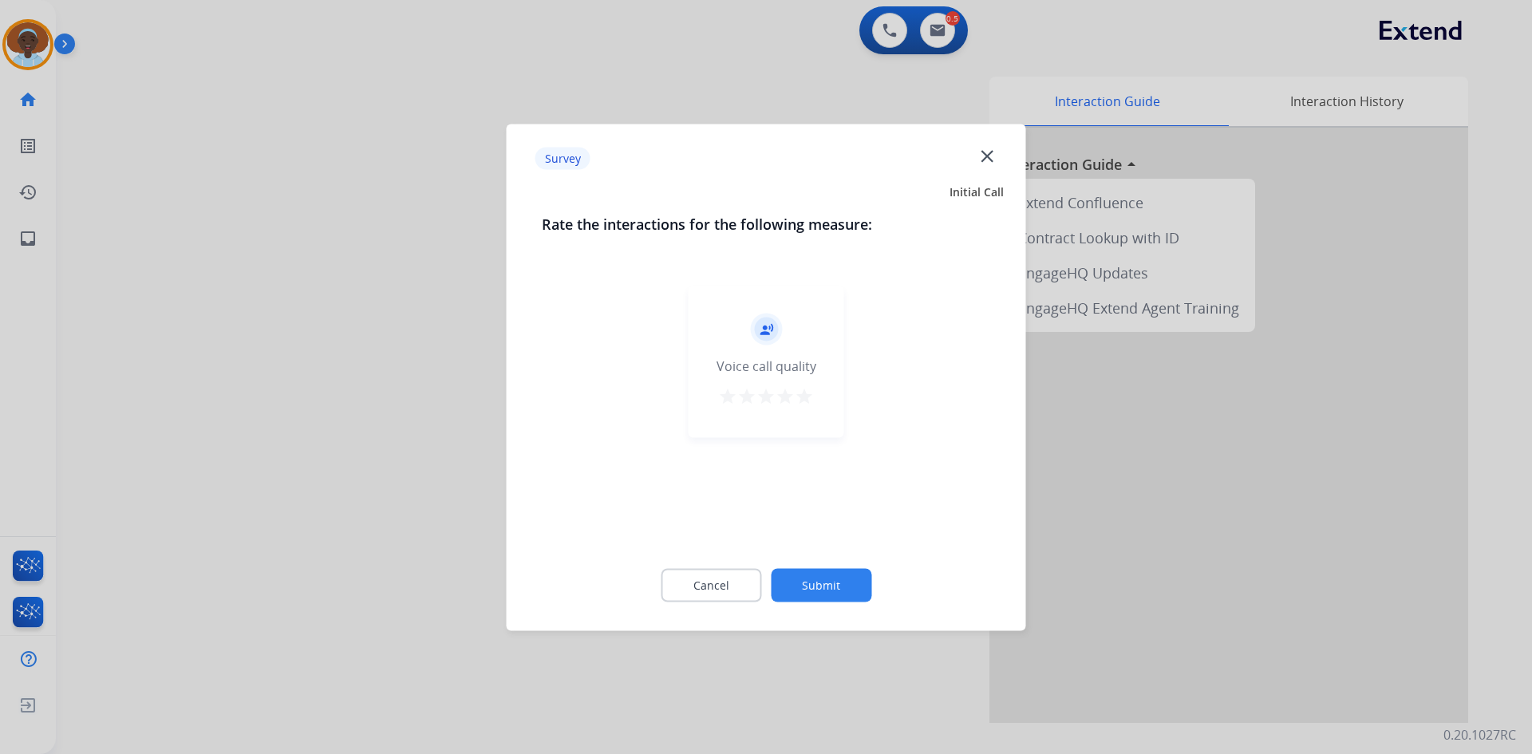
click at [810, 397] on mat-icon "star" at bounding box center [804, 395] width 19 height 19
click at [842, 583] on button "Submit" at bounding box center [821, 585] width 101 height 34
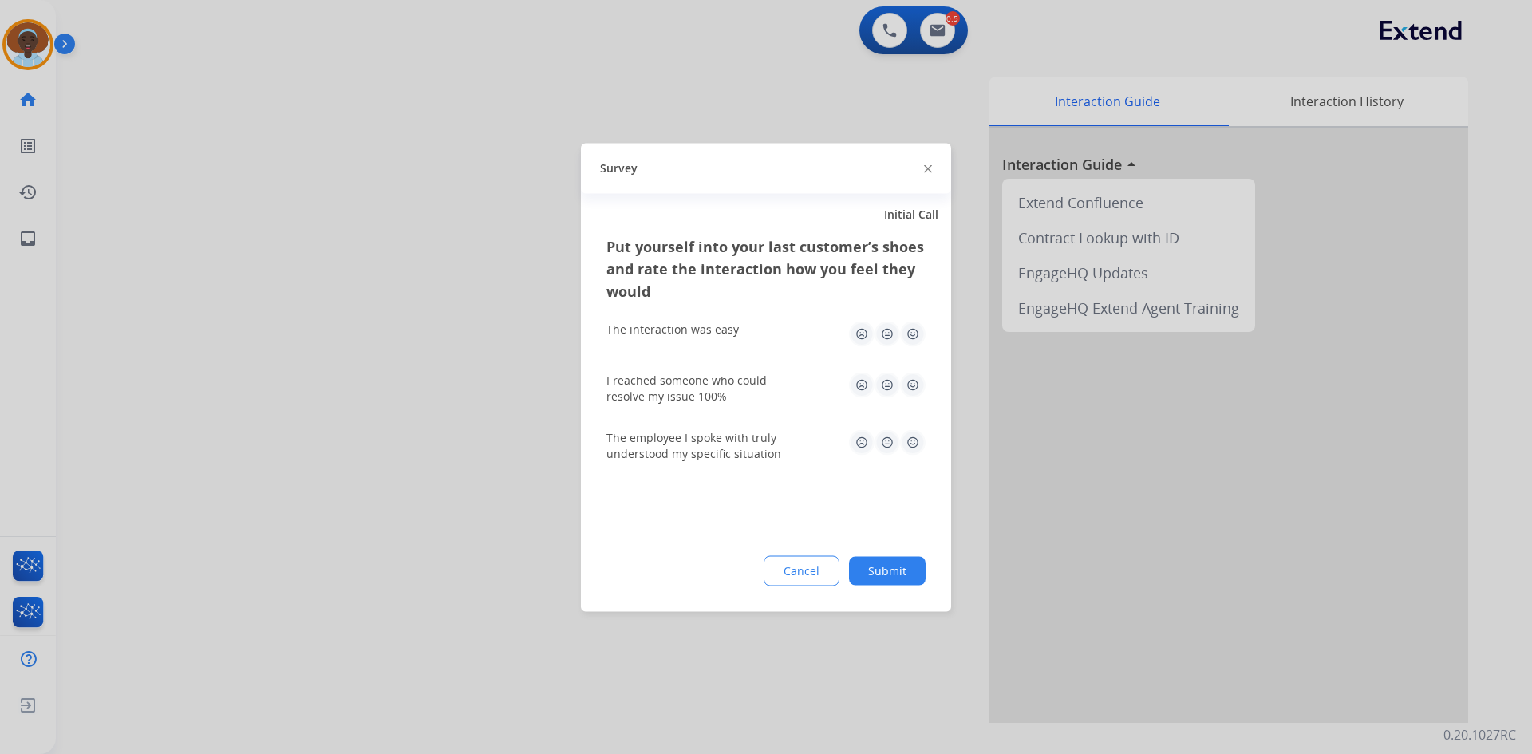
click at [913, 437] on img at bounding box center [913, 442] width 26 height 26
drag, startPoint x: 916, startPoint y: 383, endPoint x: 910, endPoint y: 358, distance: 25.4
click at [914, 381] on img at bounding box center [913, 385] width 26 height 26
click at [914, 332] on img at bounding box center [913, 334] width 26 height 26
click at [905, 560] on button "Submit" at bounding box center [887, 570] width 77 height 29
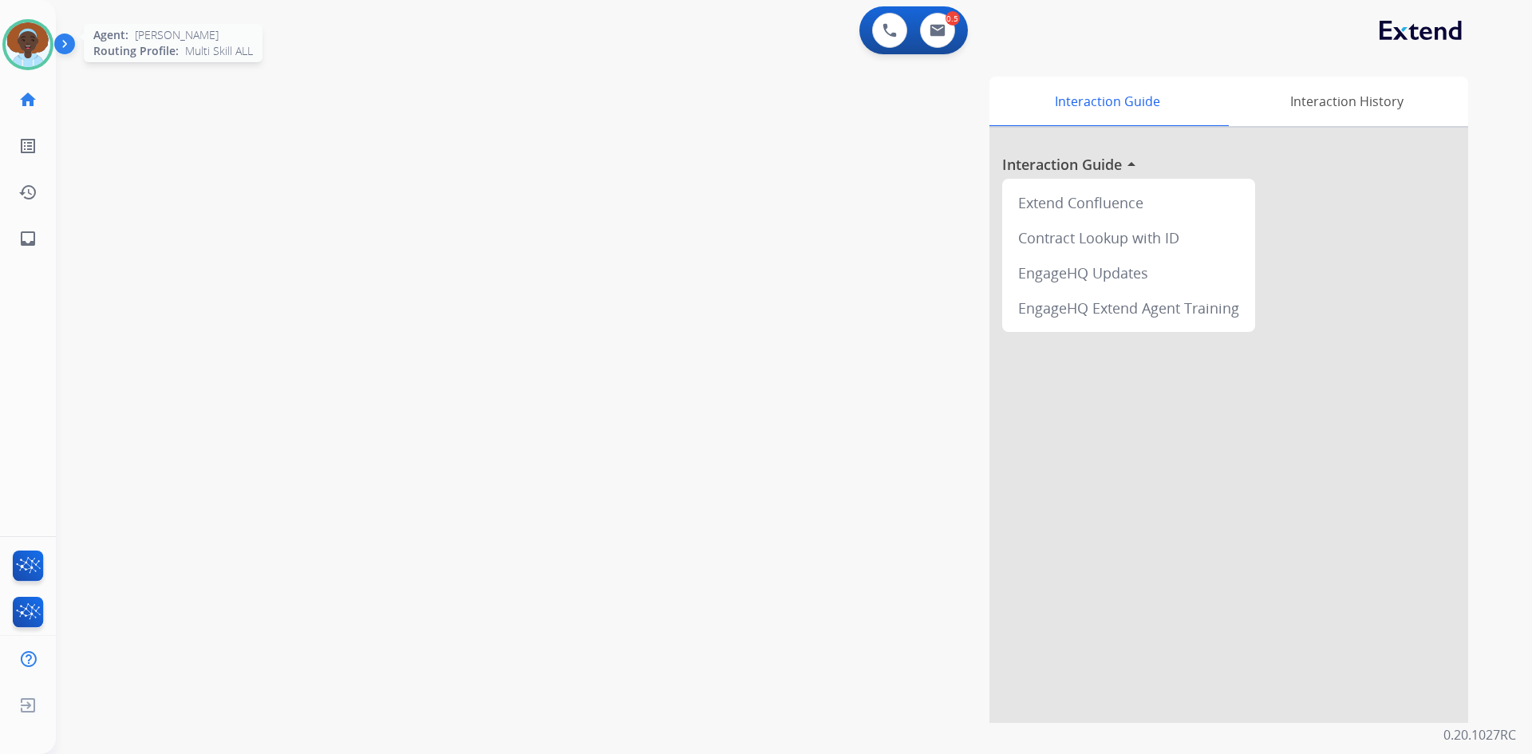
click at [32, 48] on img at bounding box center [28, 44] width 45 height 45
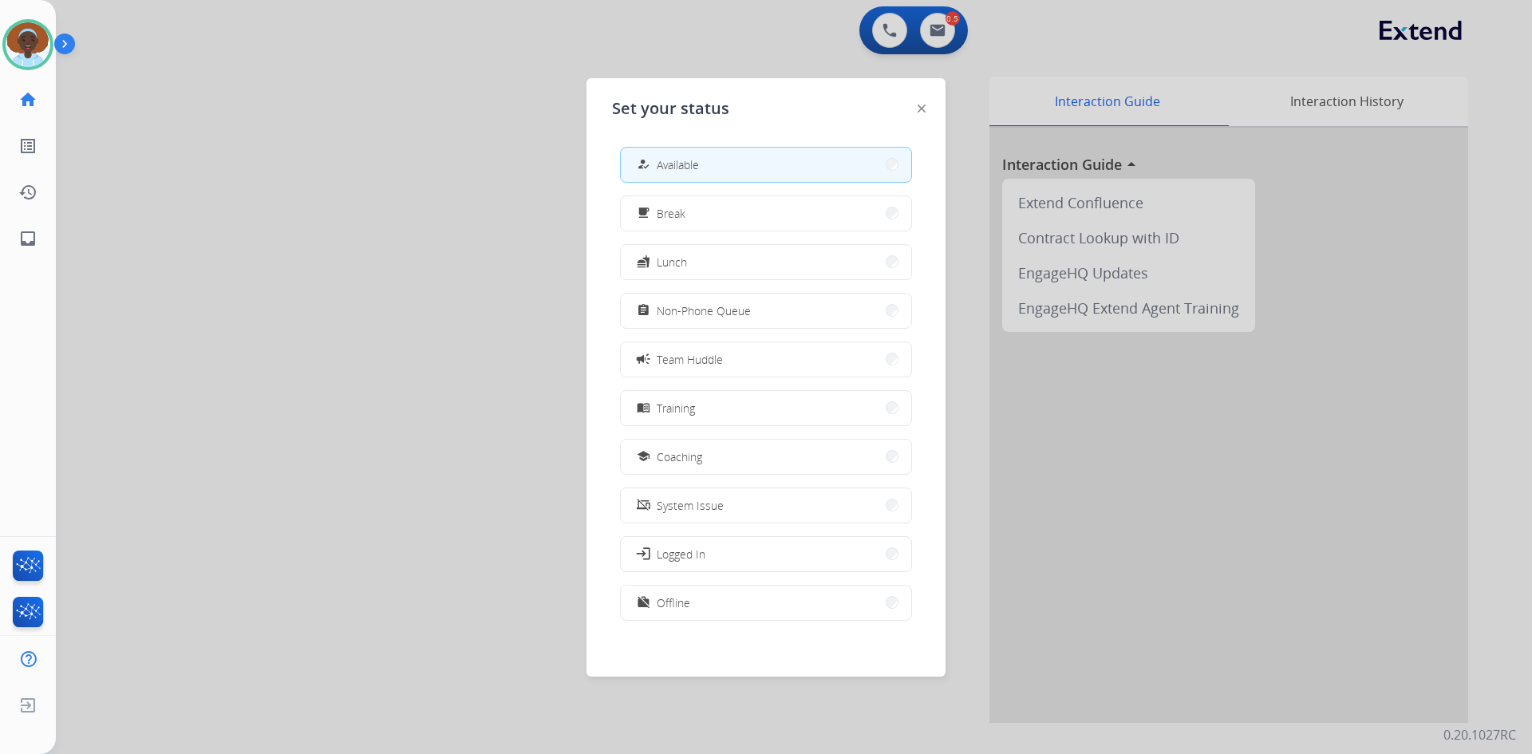
click at [715, 596] on button "work_off Offline" at bounding box center [766, 603] width 290 height 34
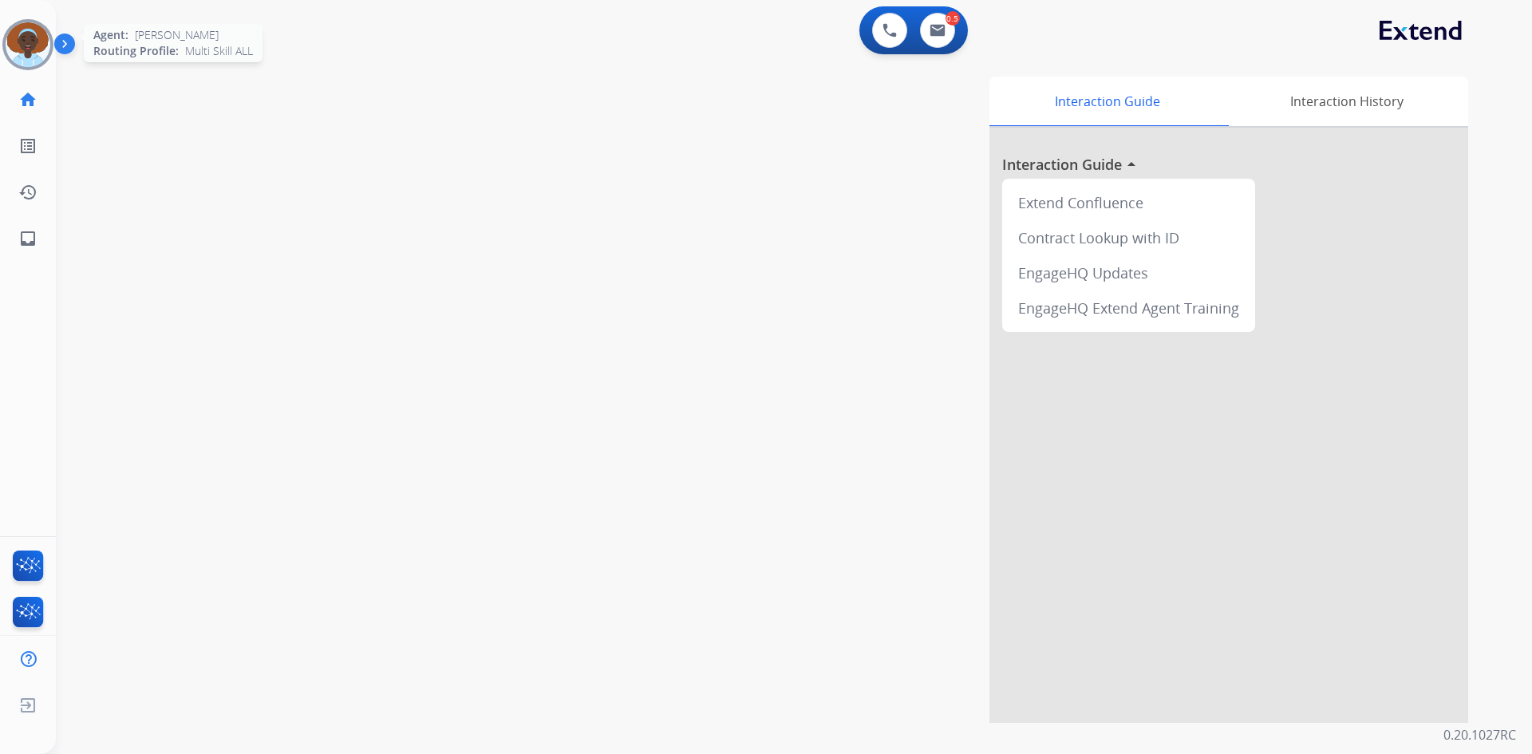
click at [11, 45] on img at bounding box center [28, 44] width 45 height 45
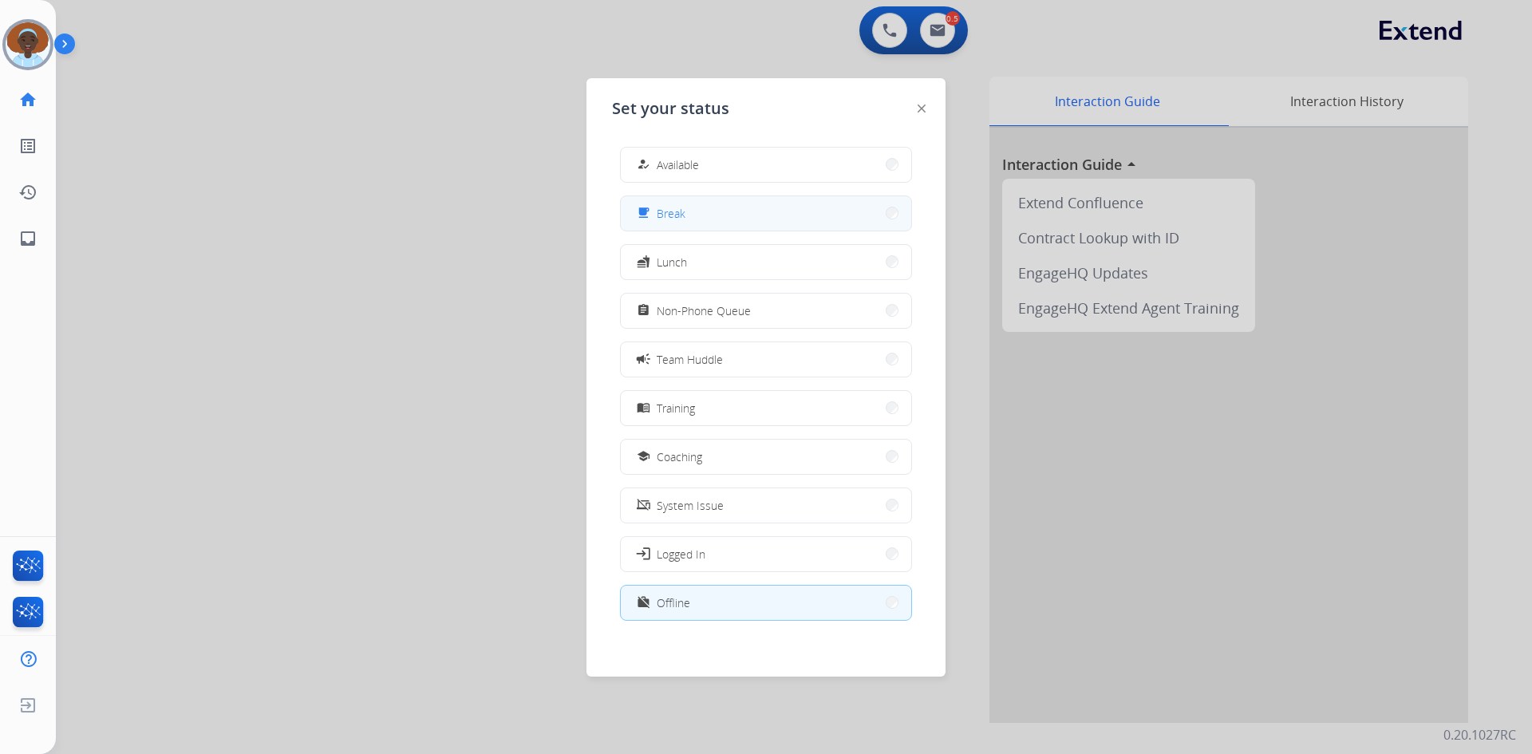
click at [666, 215] on span "Break" at bounding box center [671, 213] width 29 height 17
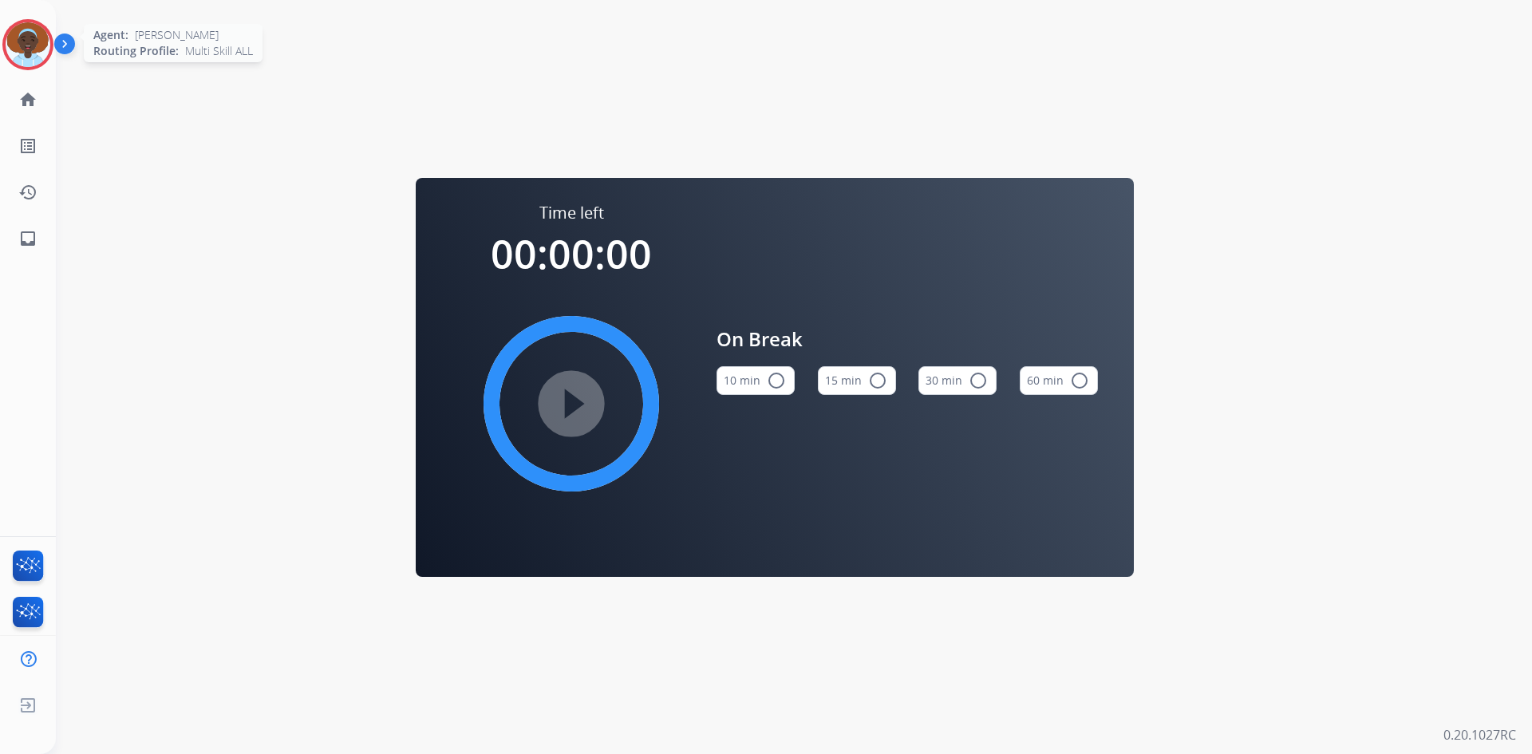
click at [41, 45] on img at bounding box center [28, 44] width 45 height 45
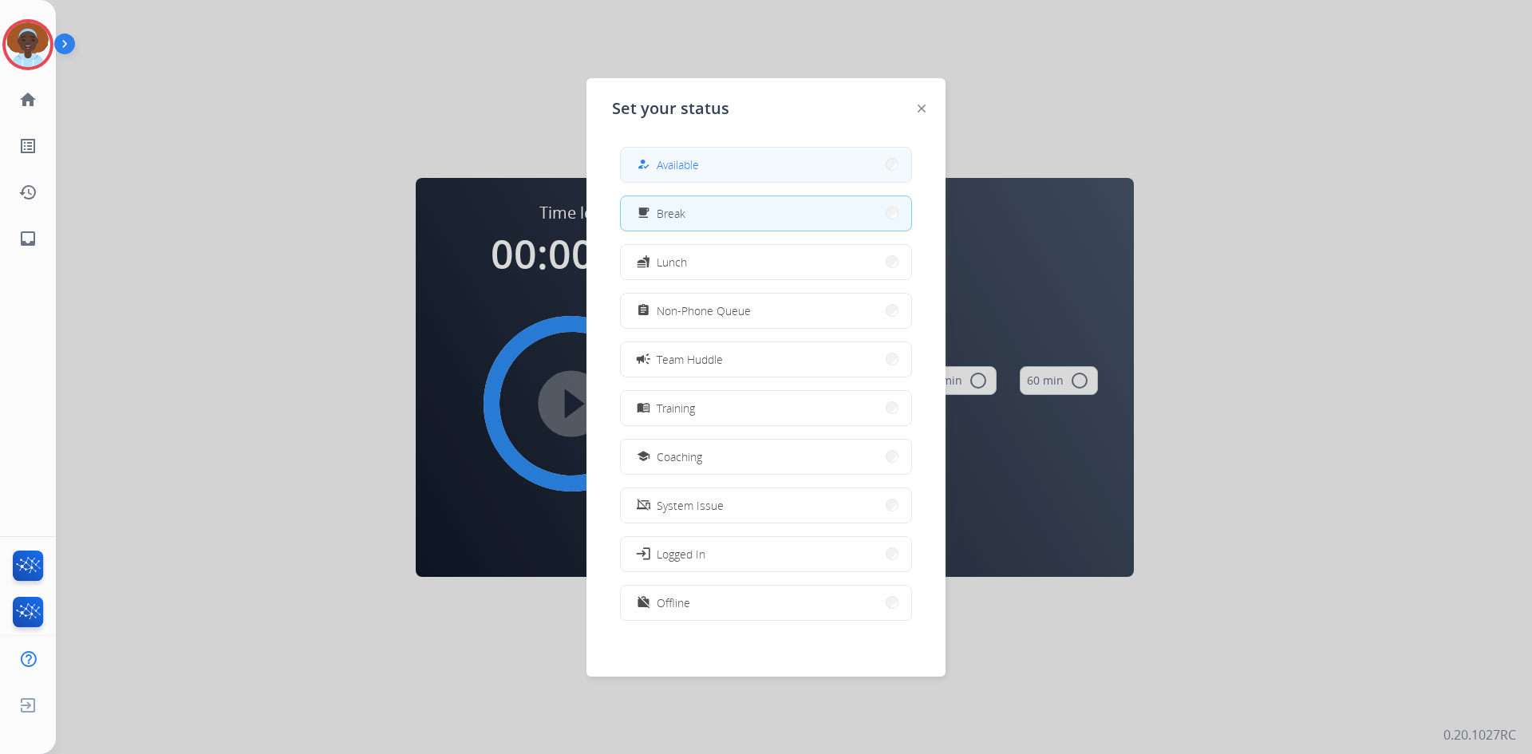
click at [670, 163] on span "Available" at bounding box center [678, 164] width 42 height 17
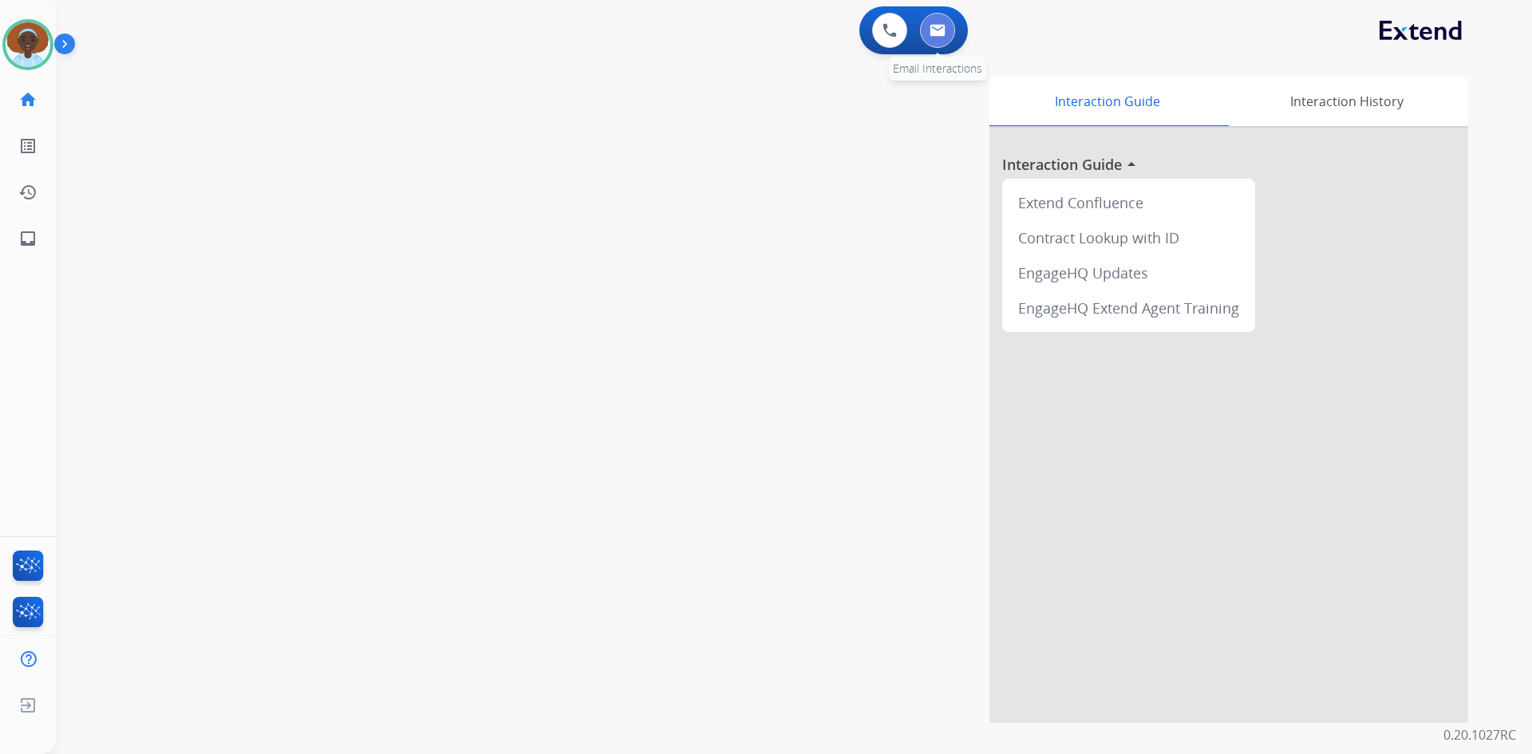
click at [934, 36] on button at bounding box center [937, 30] width 35 height 35
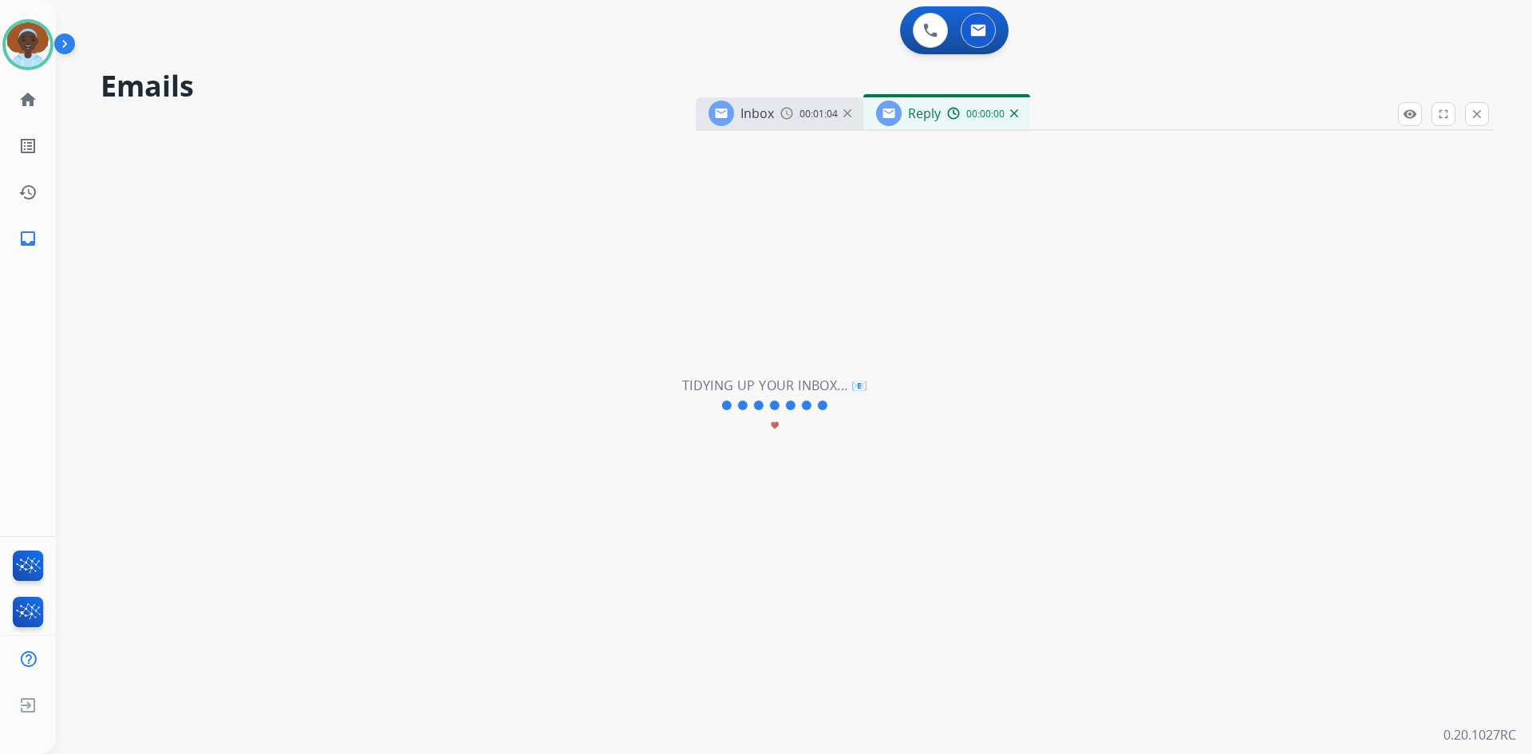
select select "**********"
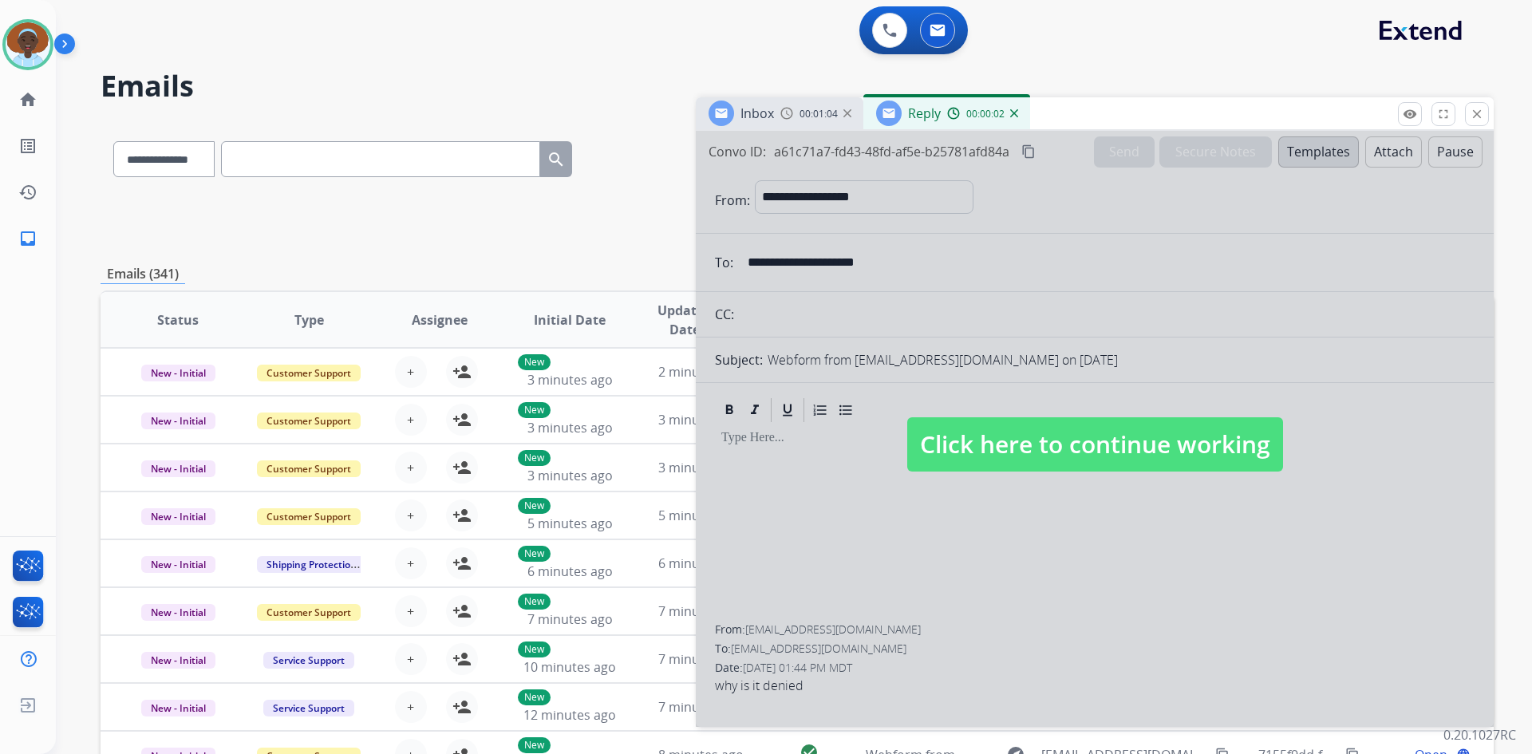
click at [1114, 444] on span "Click here to continue working" at bounding box center [1095, 444] width 376 height 54
select select
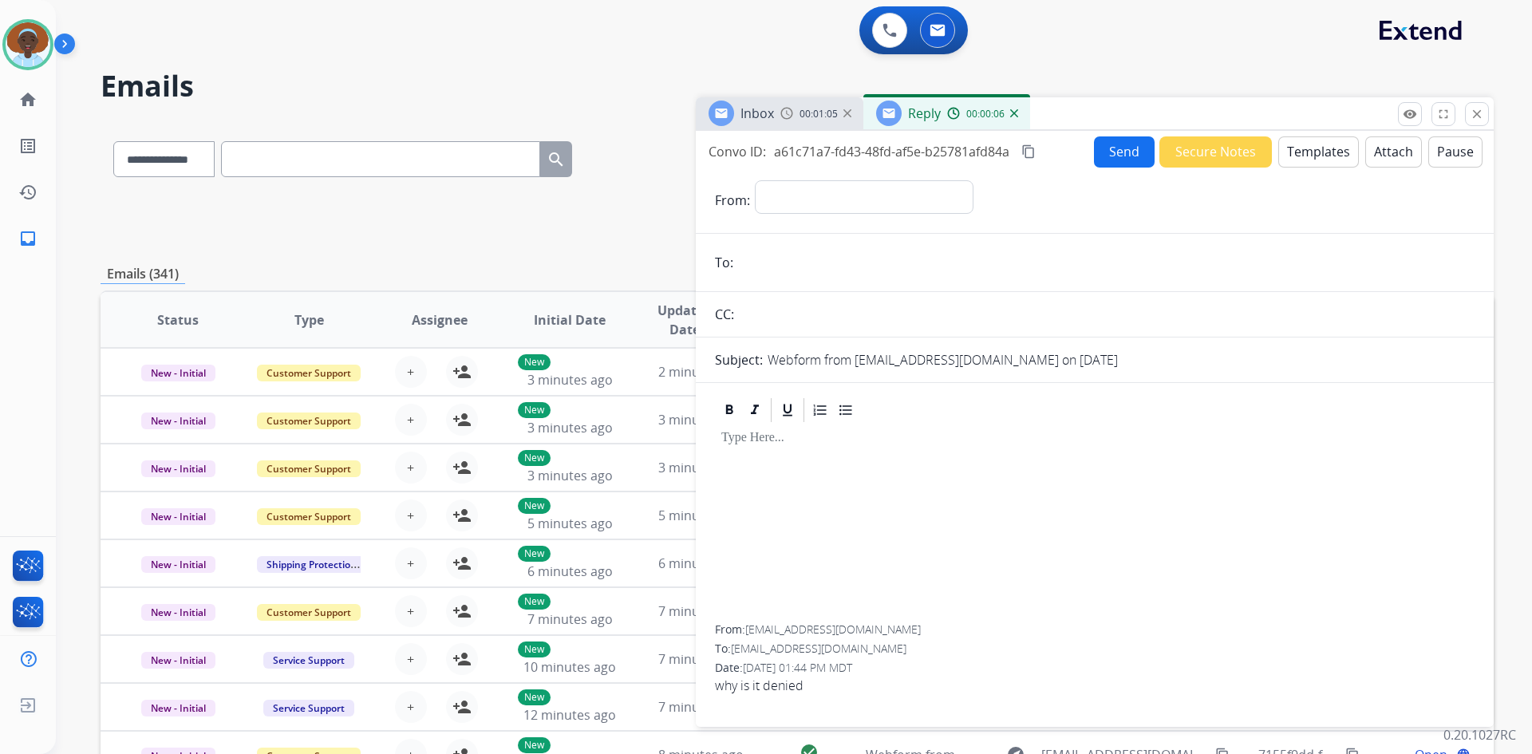
click at [1480, 116] on mat-icon "close" at bounding box center [1476, 114] width 14 height 14
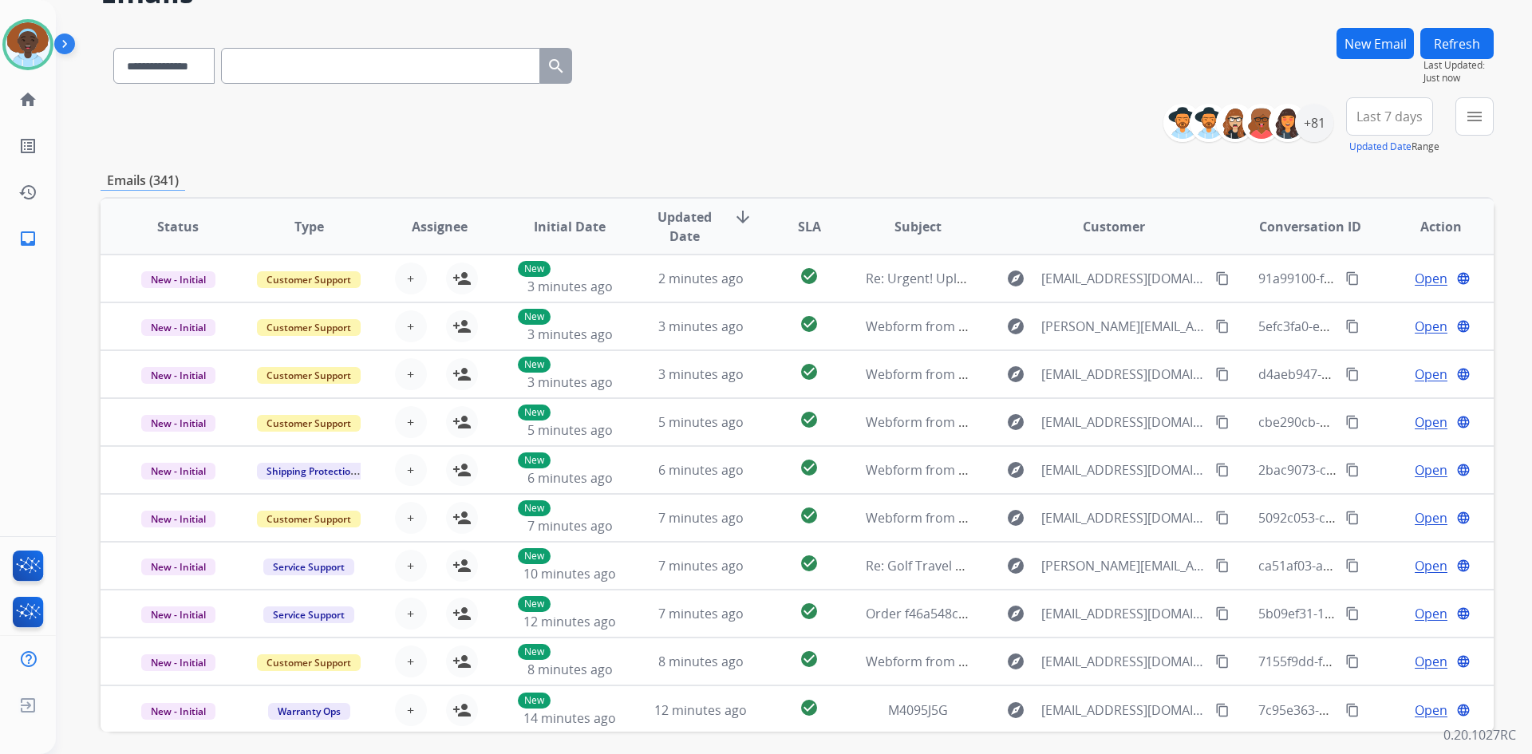
scroll to position [154, 0]
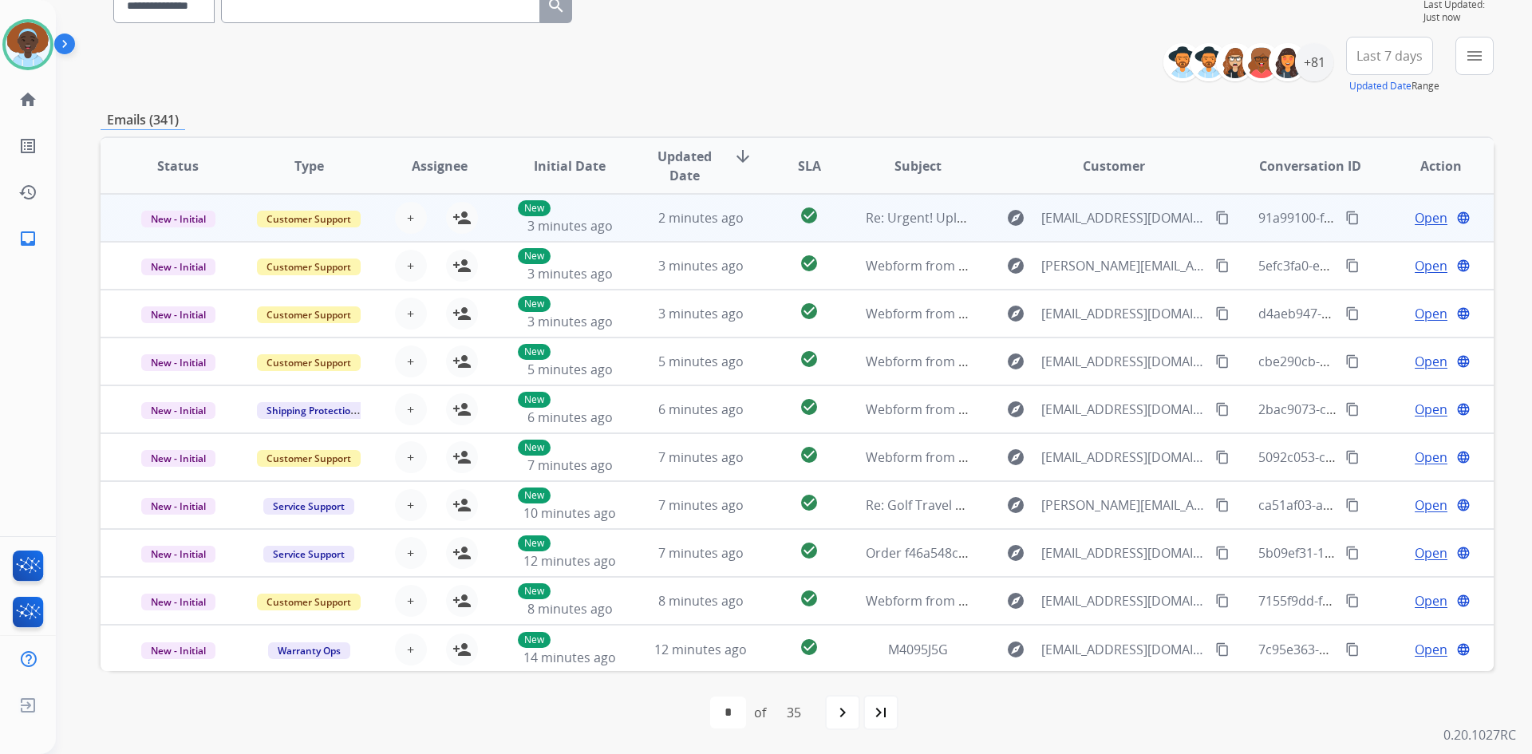
click at [1414, 219] on span "Open" at bounding box center [1430, 217] width 33 height 19
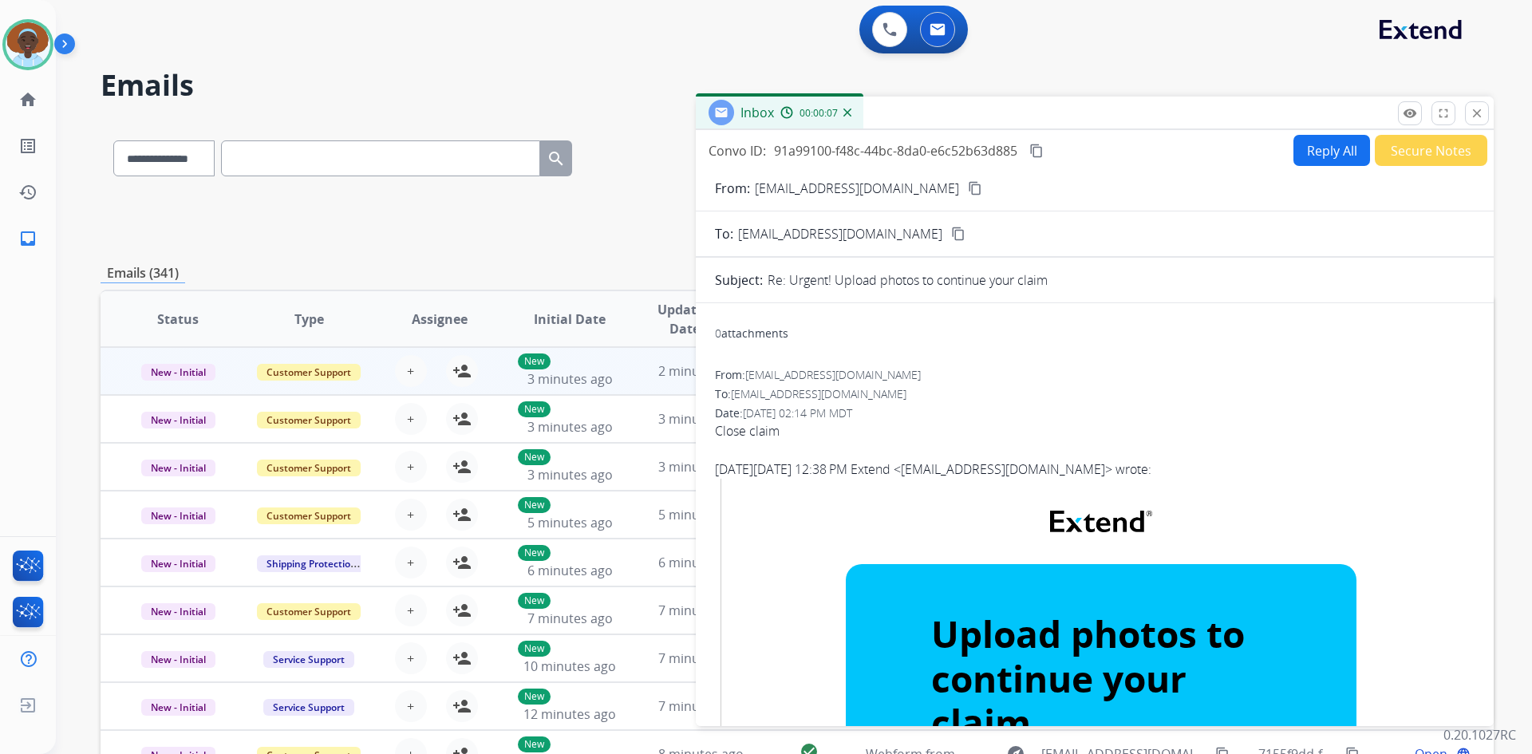
scroll to position [0, 0]
click at [1474, 114] on mat-icon "close" at bounding box center [1476, 114] width 14 height 14
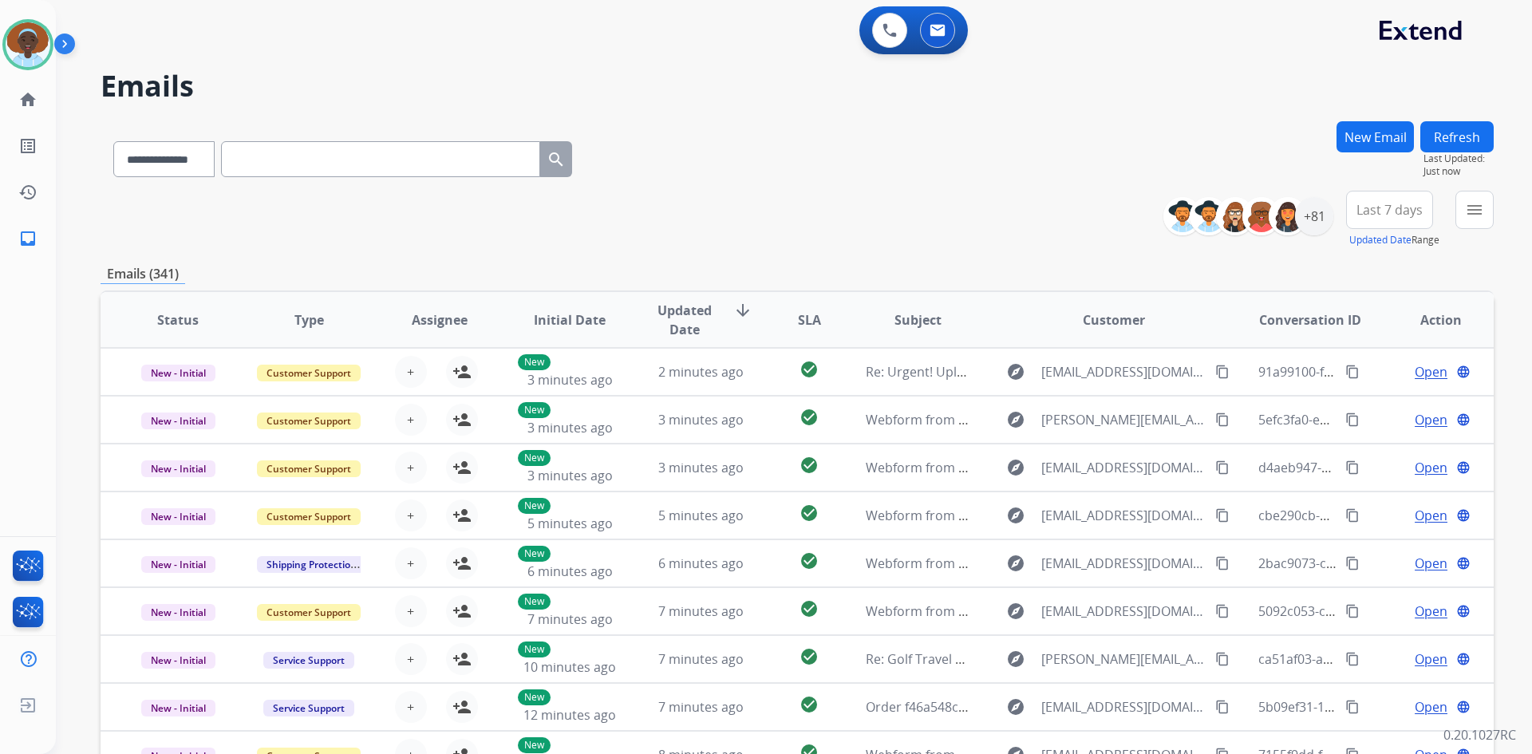
click at [1366, 207] on span "Last 7 days" at bounding box center [1389, 210] width 66 height 6
click at [1366, 405] on div "Last 90 days" at bounding box center [1384, 404] width 88 height 24
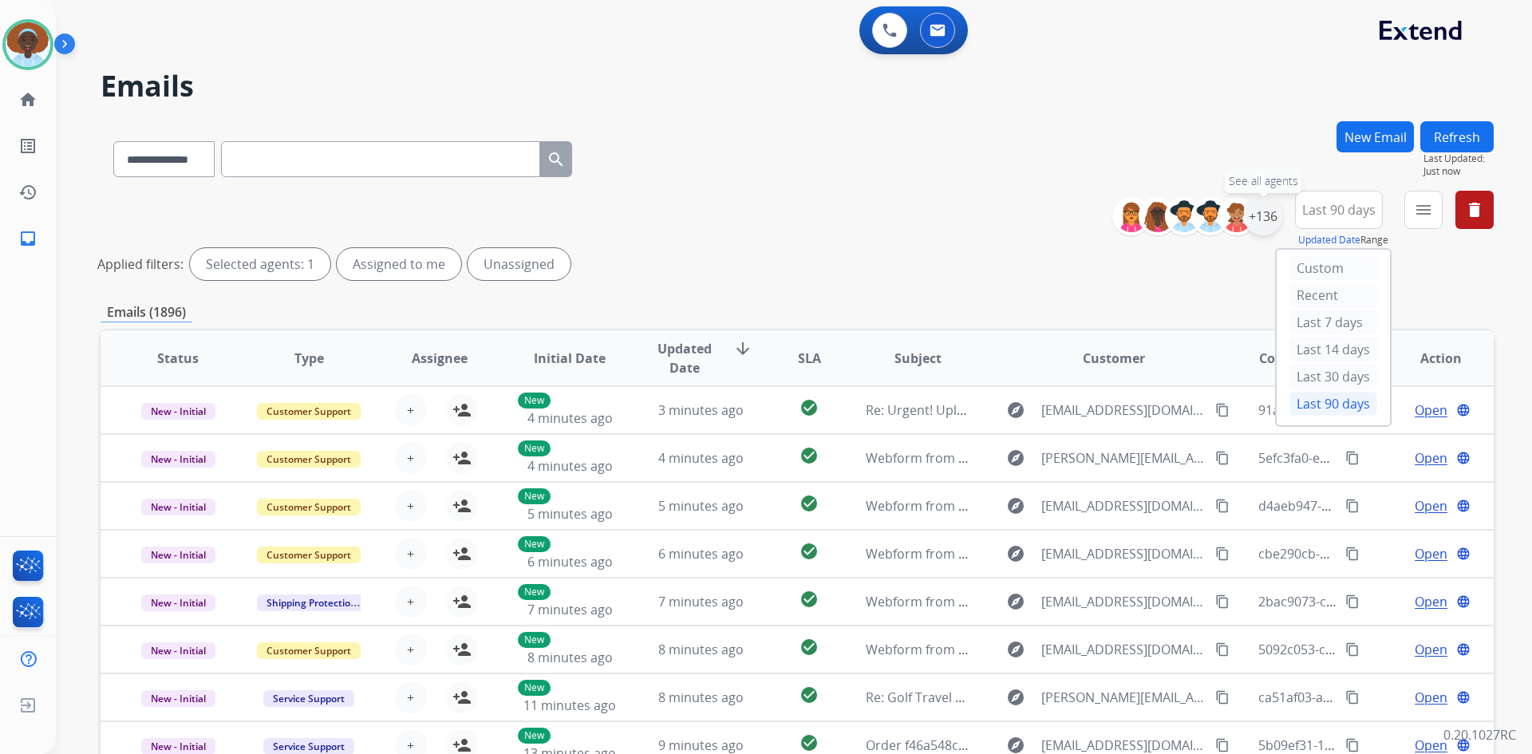
click at [1252, 220] on div "+136" at bounding box center [1263, 216] width 38 height 38
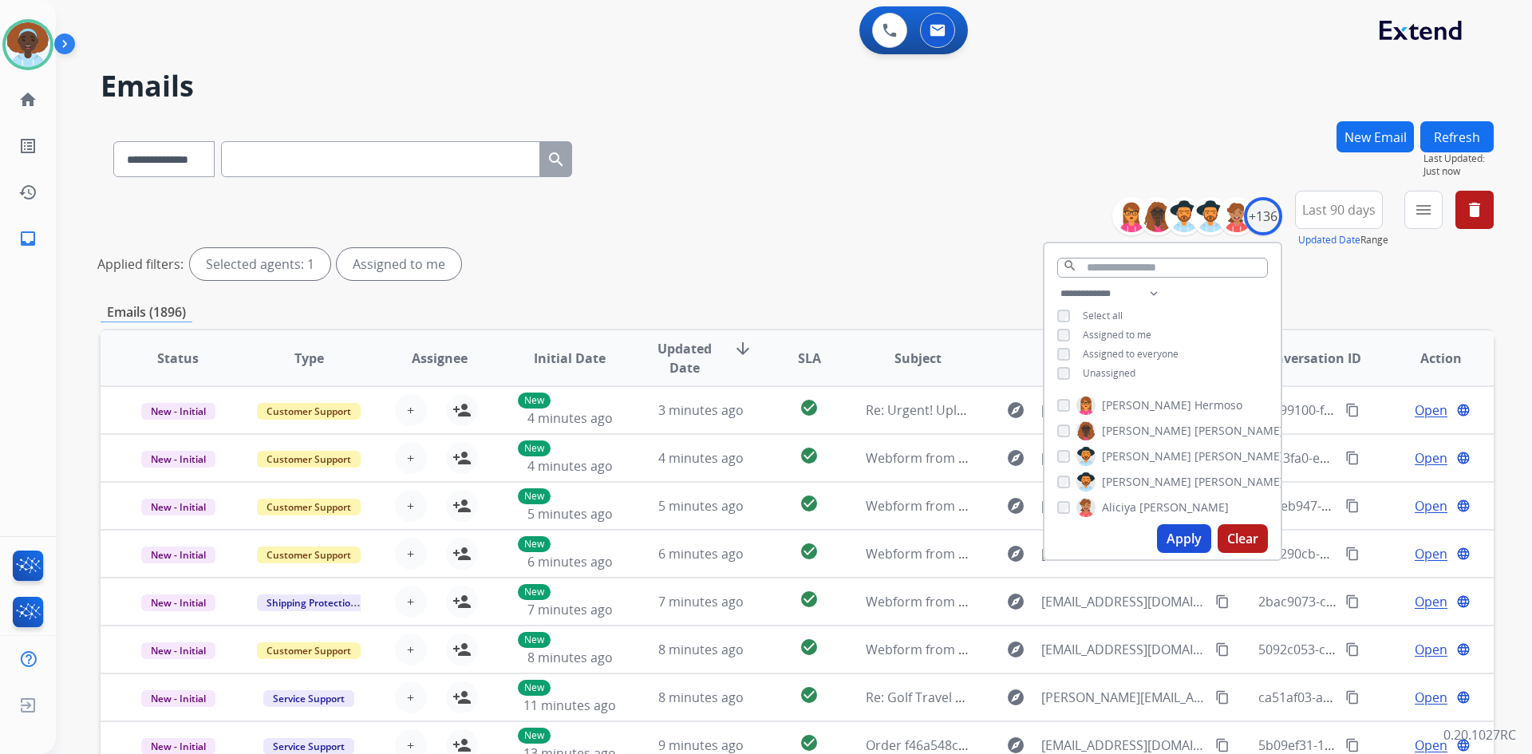
click at [1174, 534] on button "Apply" at bounding box center [1184, 538] width 54 height 29
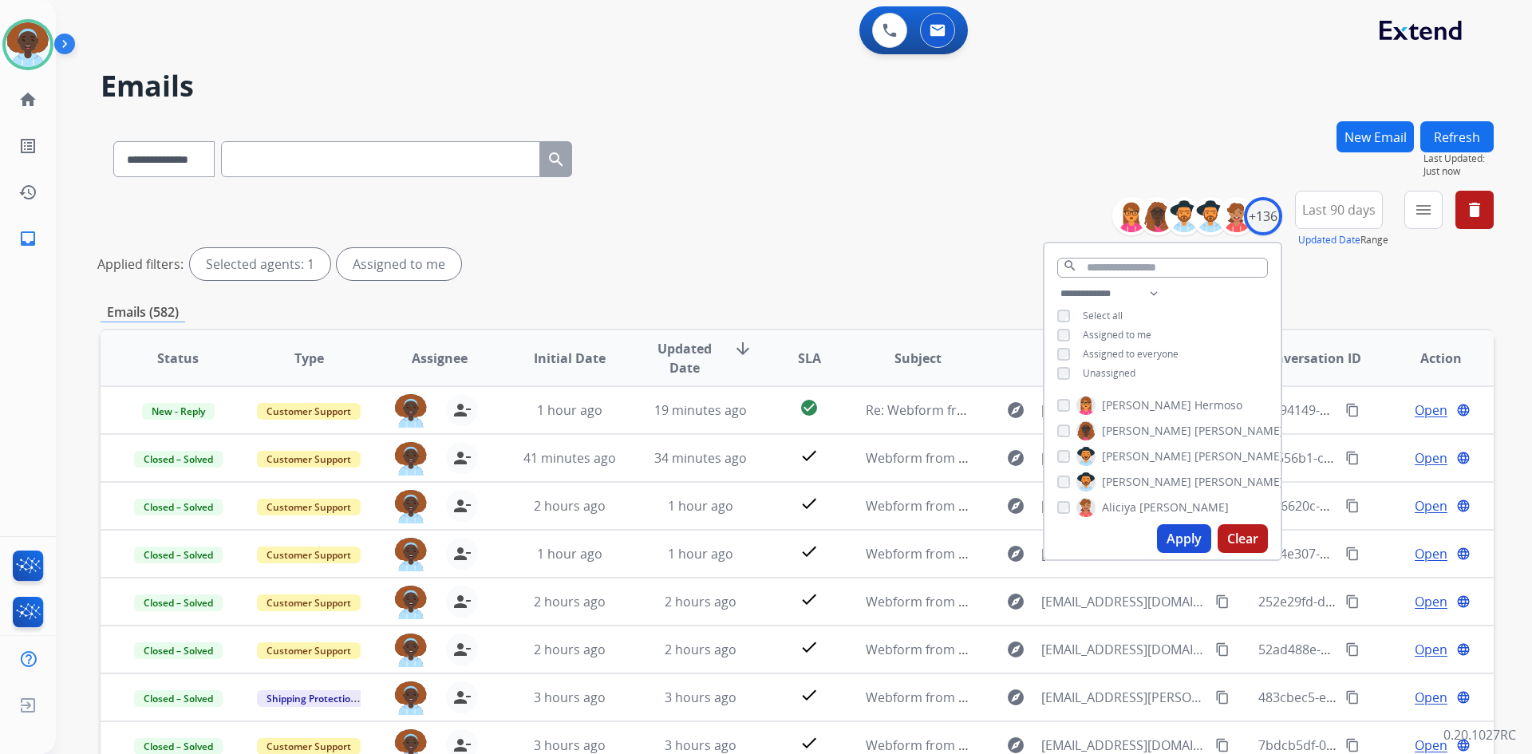
click at [903, 246] on div "**********" at bounding box center [797, 239] width 1393 height 96
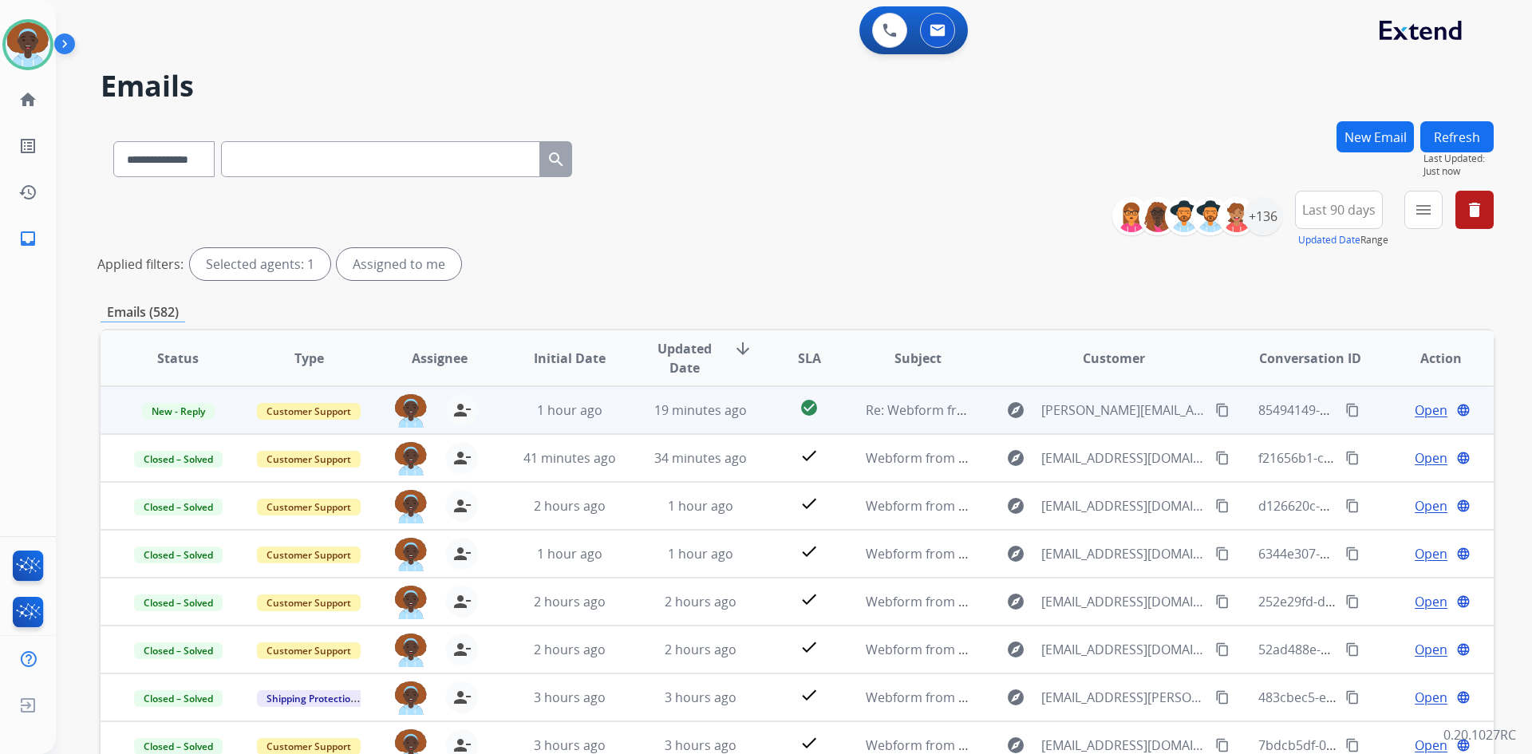
click at [1414, 413] on span "Open" at bounding box center [1430, 409] width 33 height 19
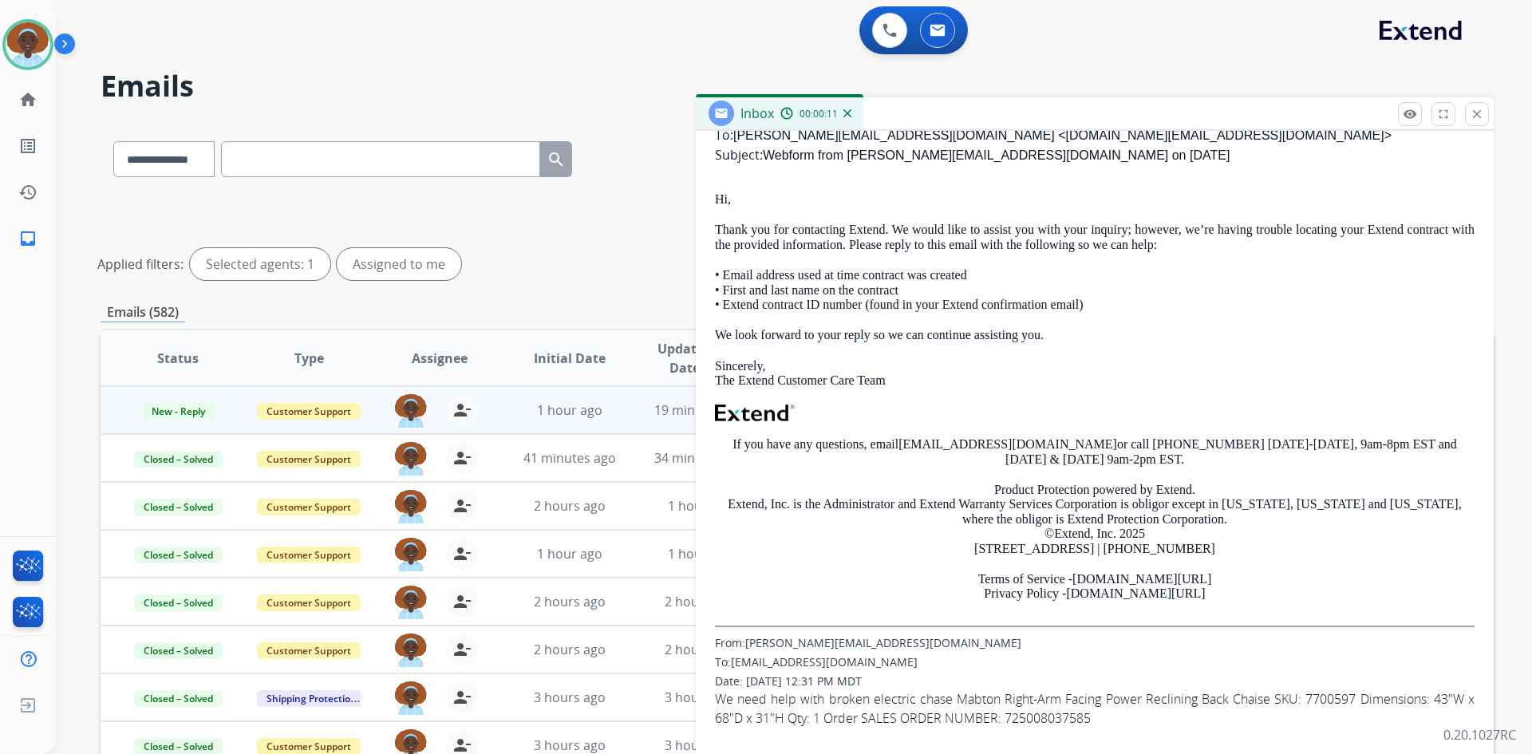
scroll to position [479, 0]
drag, startPoint x: 1219, startPoint y: 600, endPoint x: 716, endPoint y: 194, distance: 646.7
click at [716, 194] on div "Hi, Thank you for contacting Extend. We would like to assist you with your inqu…" at bounding box center [1094, 408] width 759 height 435
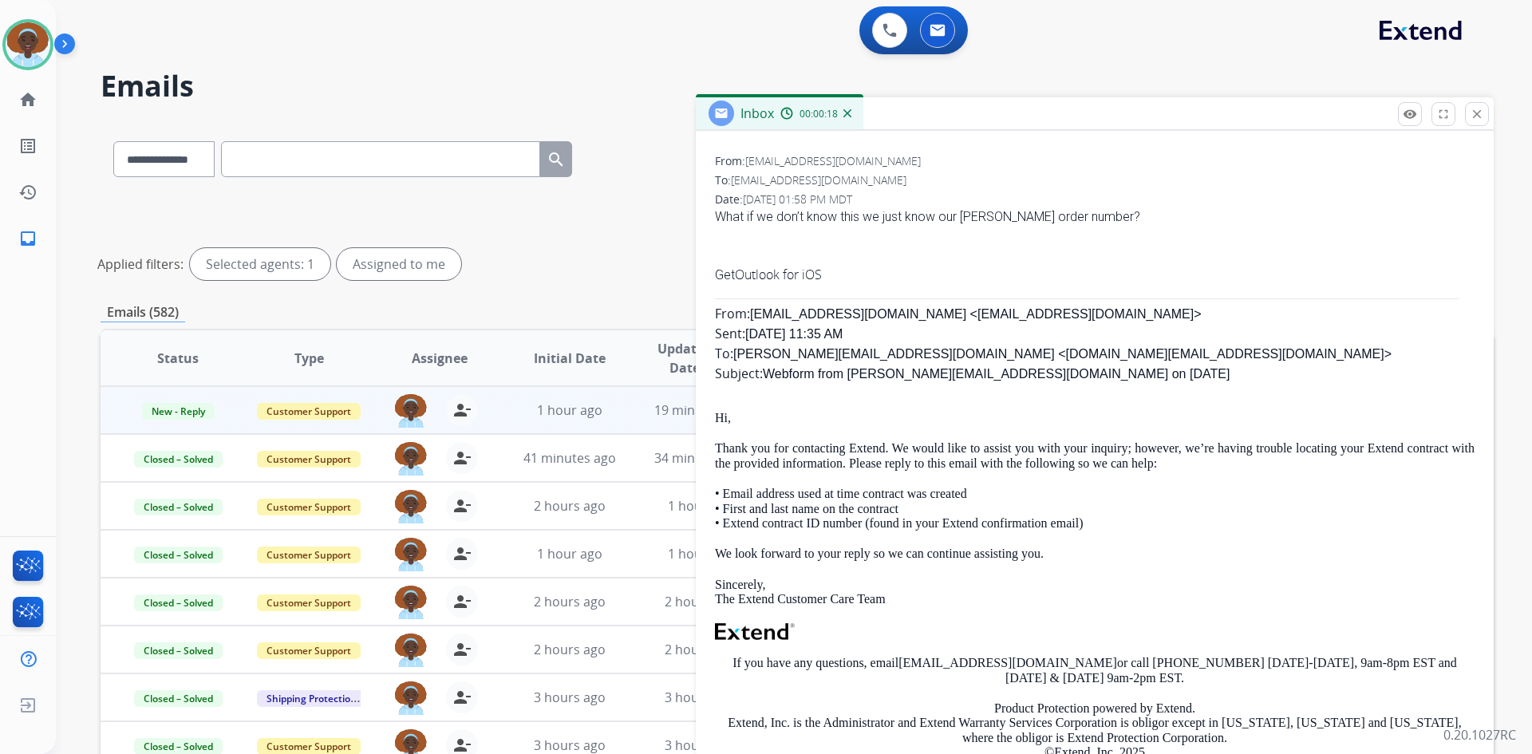
scroll to position [239, 0]
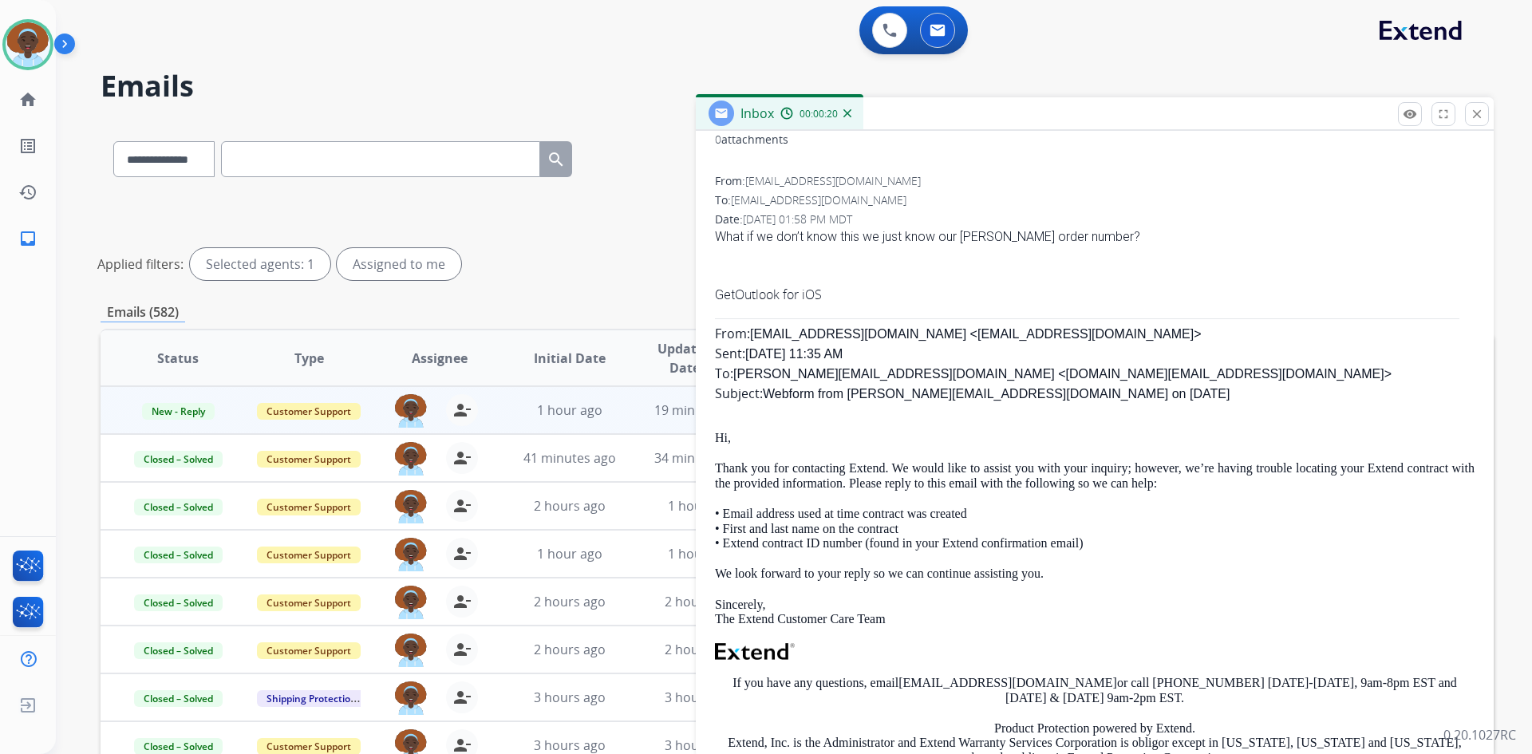
copy div "Lo, Ipsum dol sit ametconsec Adipis. El seddo eius te incidi utl etdo magn aliq…"
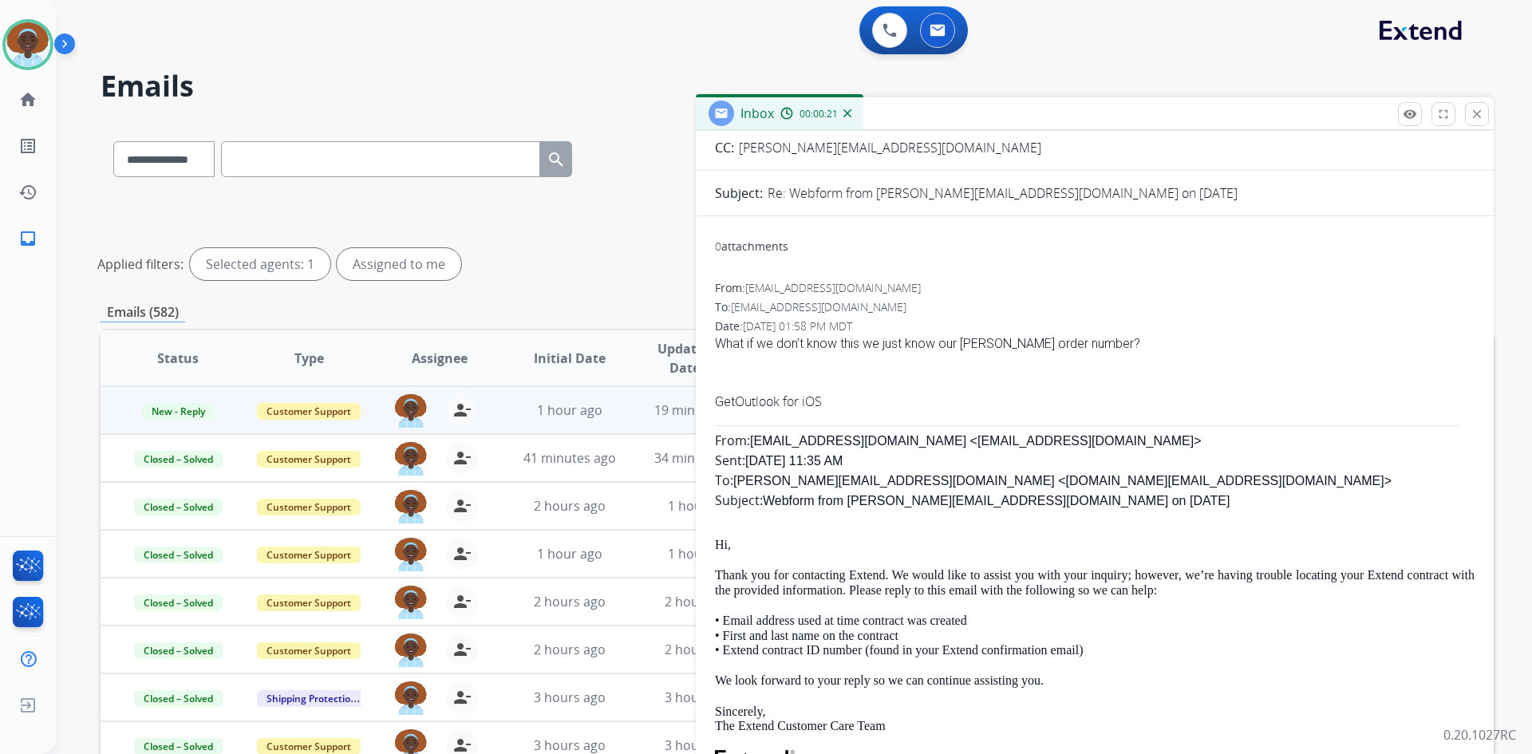
scroll to position [0, 0]
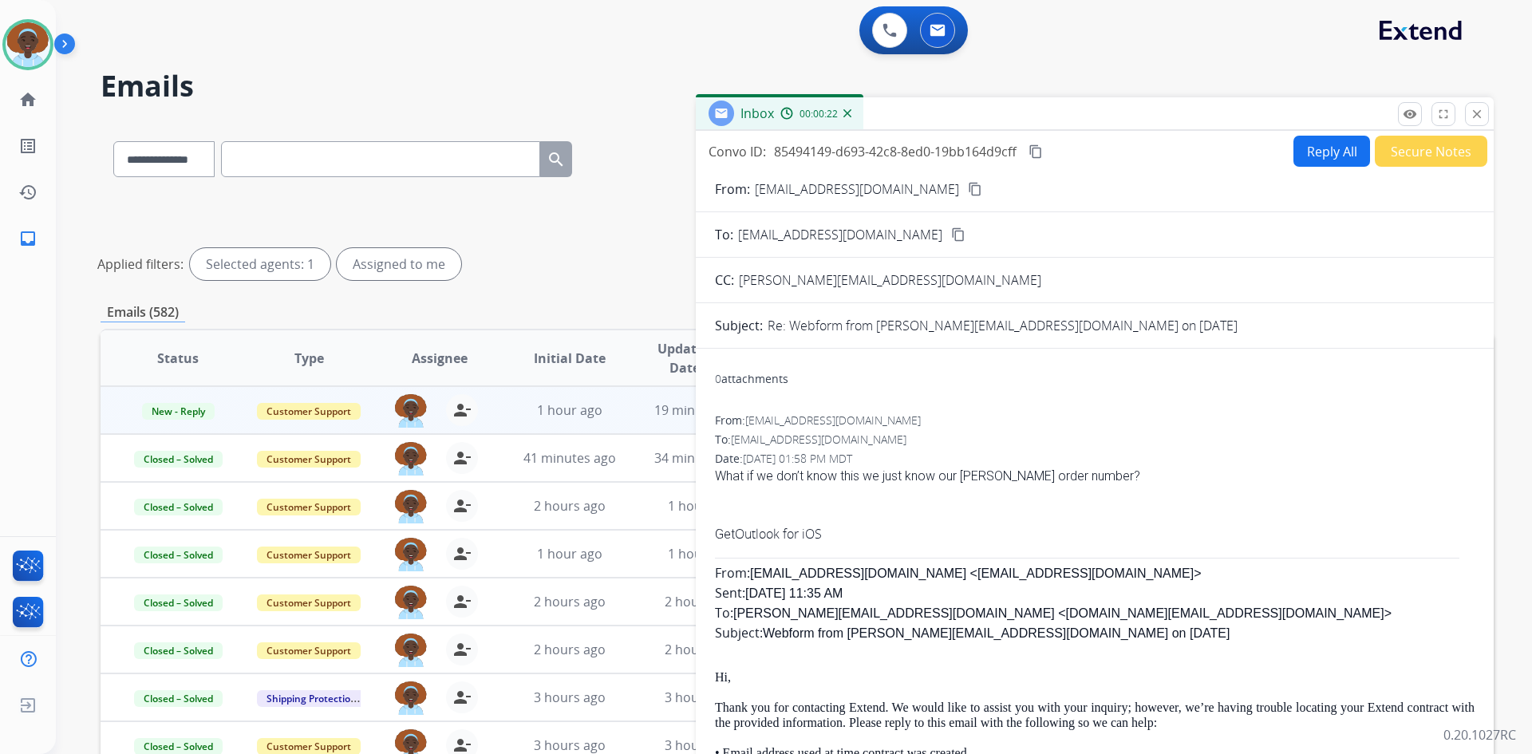
click at [1321, 155] on button "Reply All" at bounding box center [1331, 151] width 77 height 31
select select "**********"
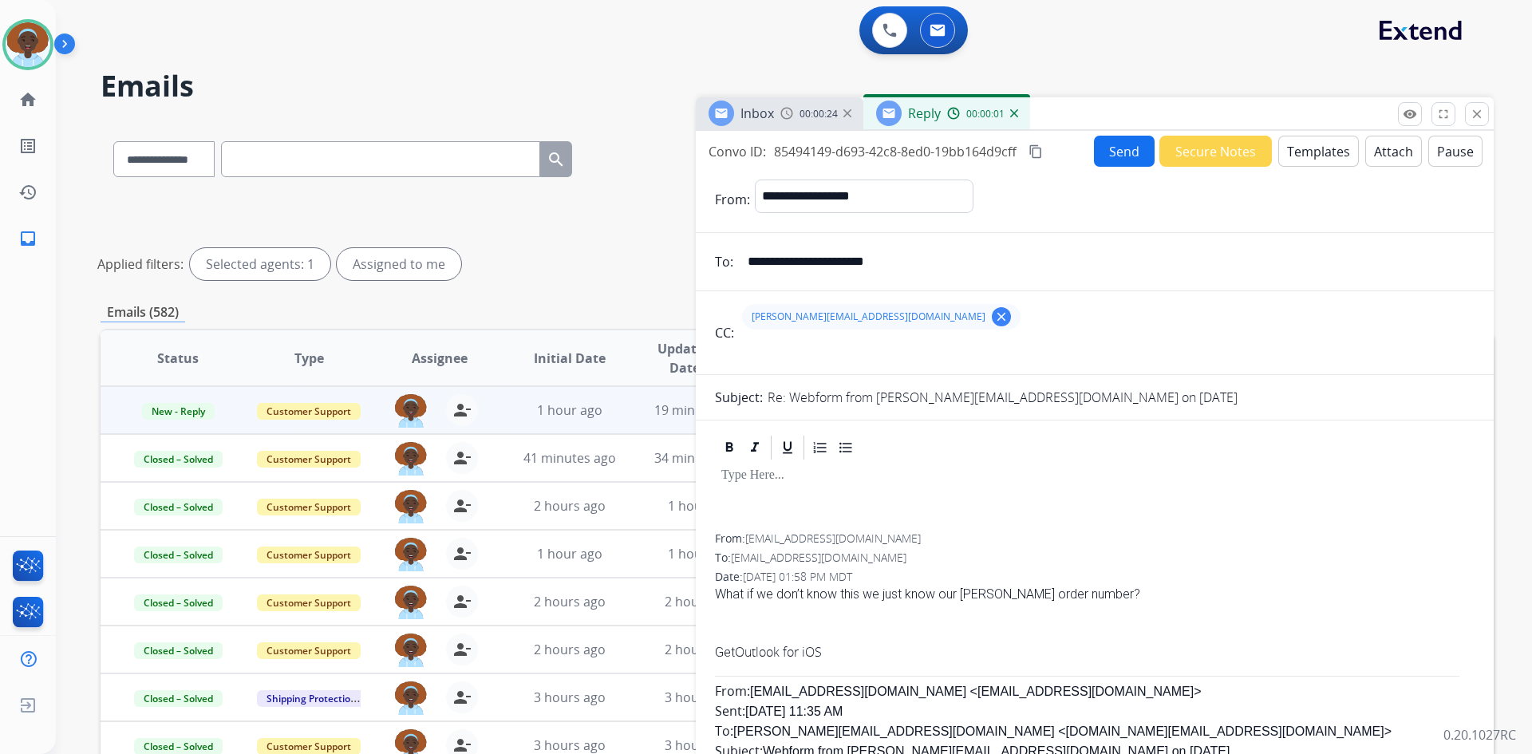
click at [1307, 156] on button "Templates" at bounding box center [1318, 151] width 81 height 31
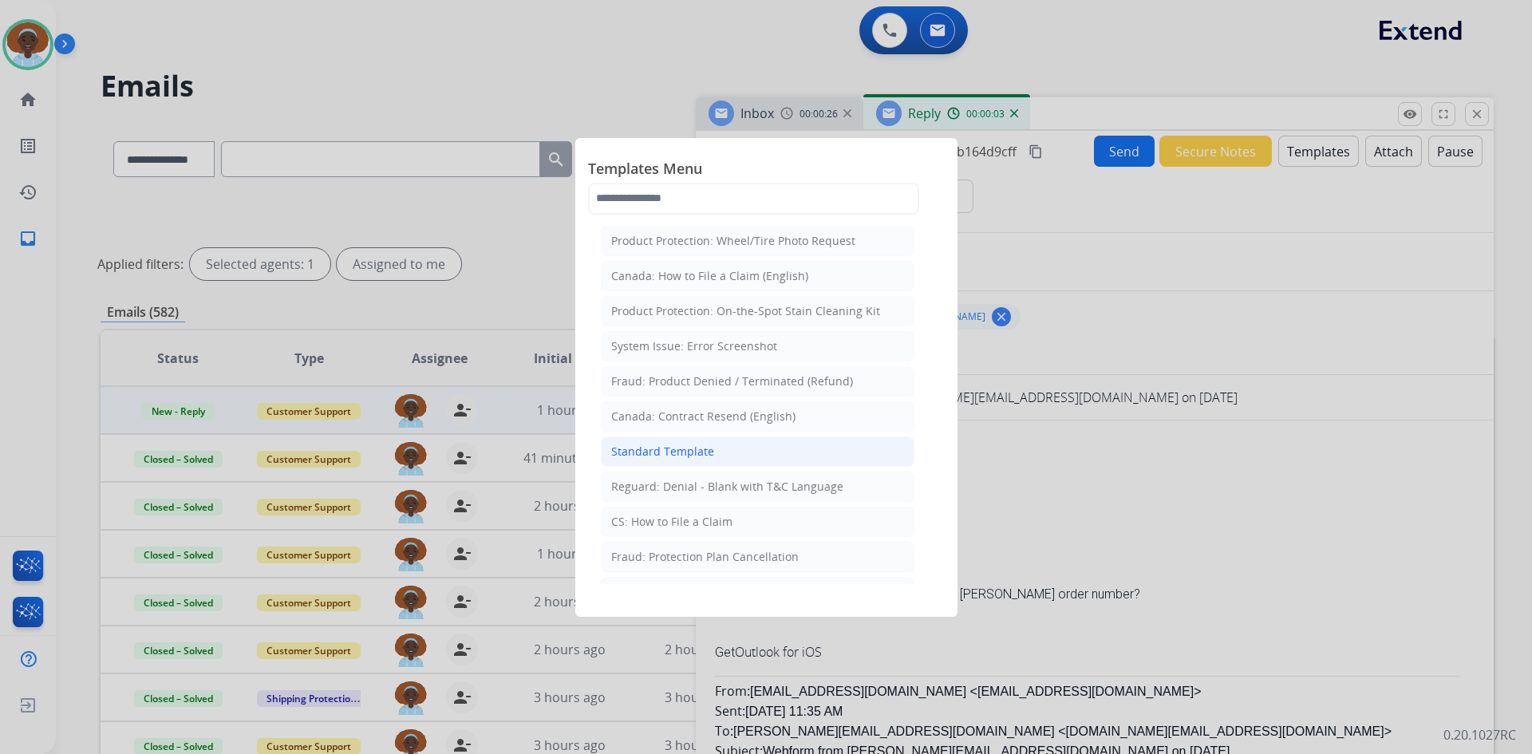
click at [721, 447] on li "Standard Template" at bounding box center [757, 451] width 313 height 30
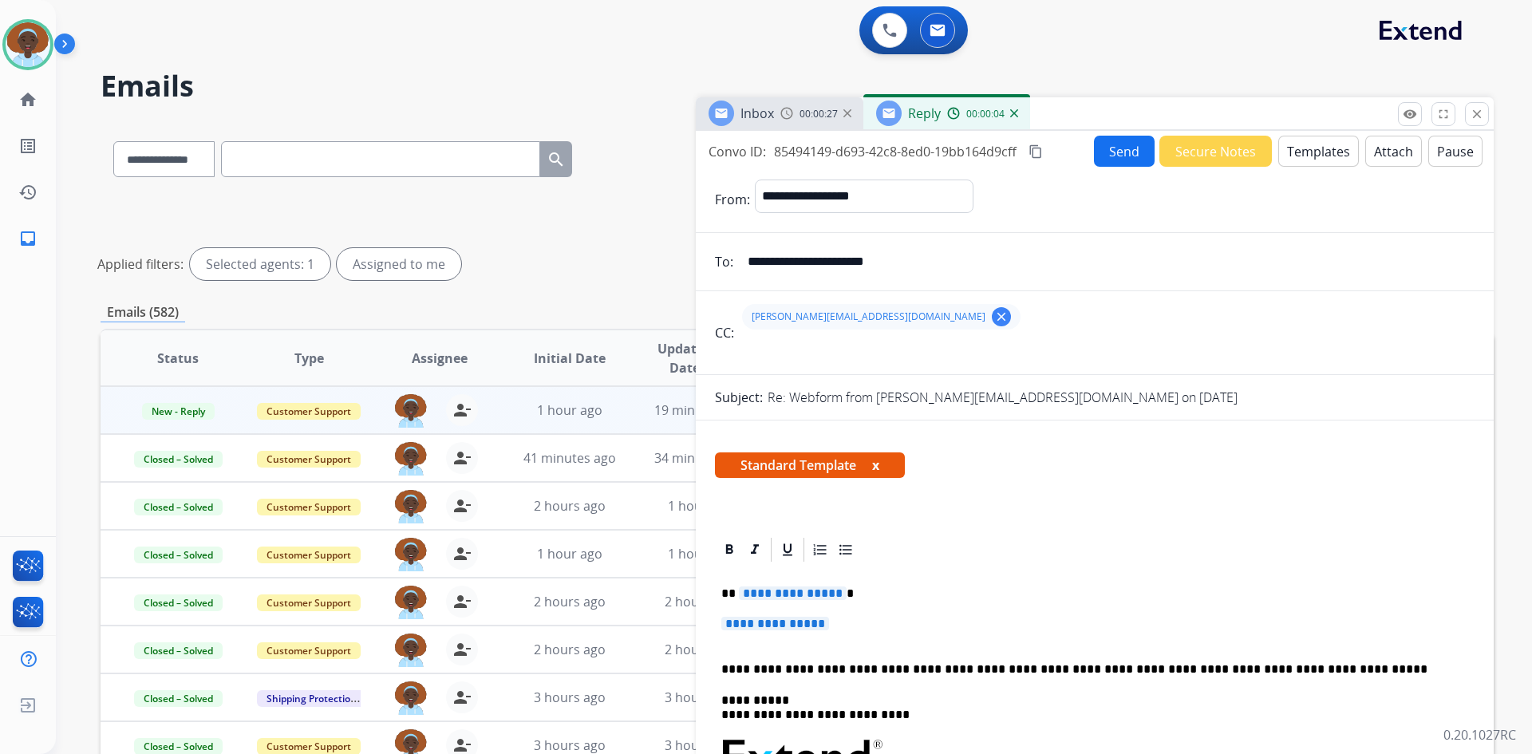
click at [797, 592] on span "**********" at bounding box center [793, 593] width 108 height 14
click at [771, 622] on span "**********" at bounding box center [775, 624] width 108 height 14
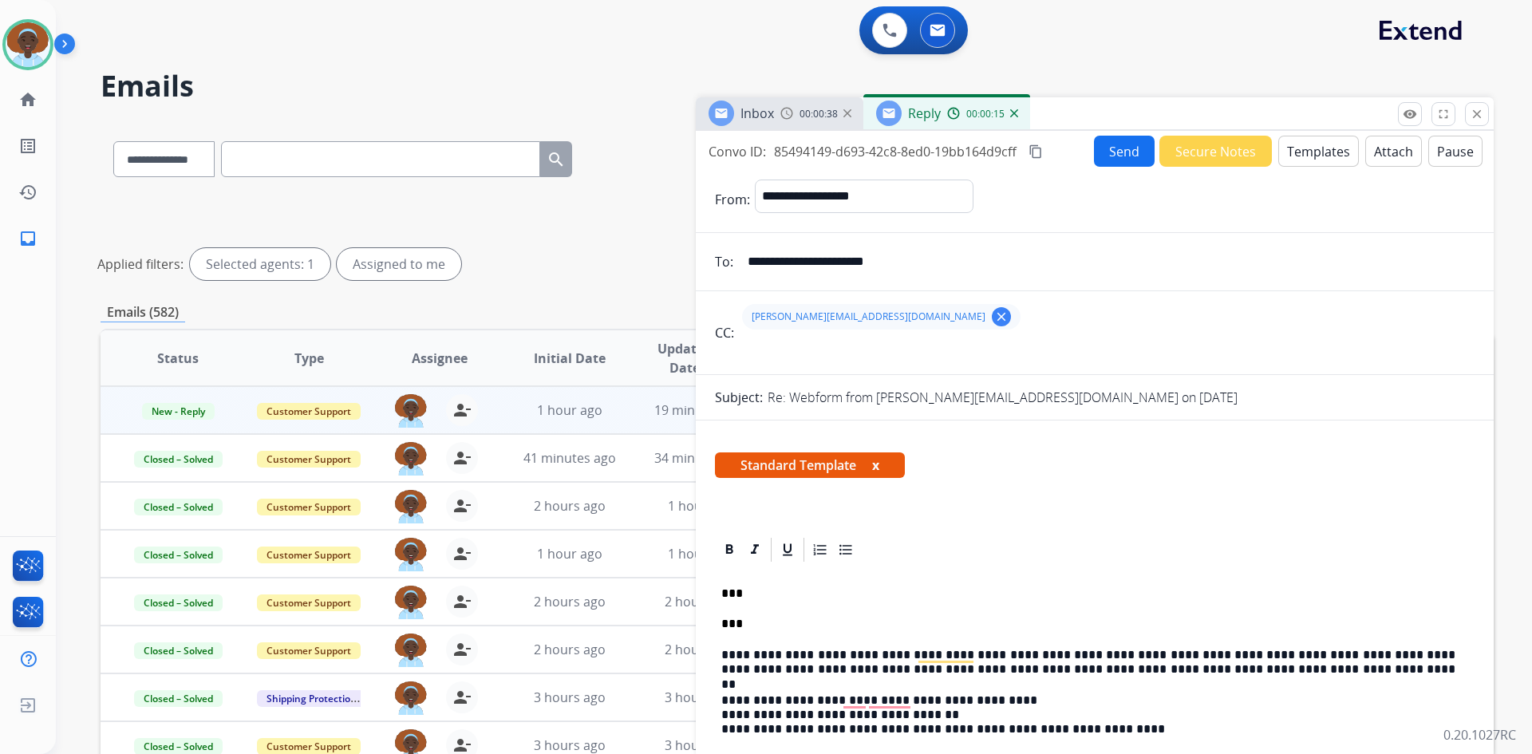
click at [1114, 152] on button "Send" at bounding box center [1124, 151] width 61 height 31
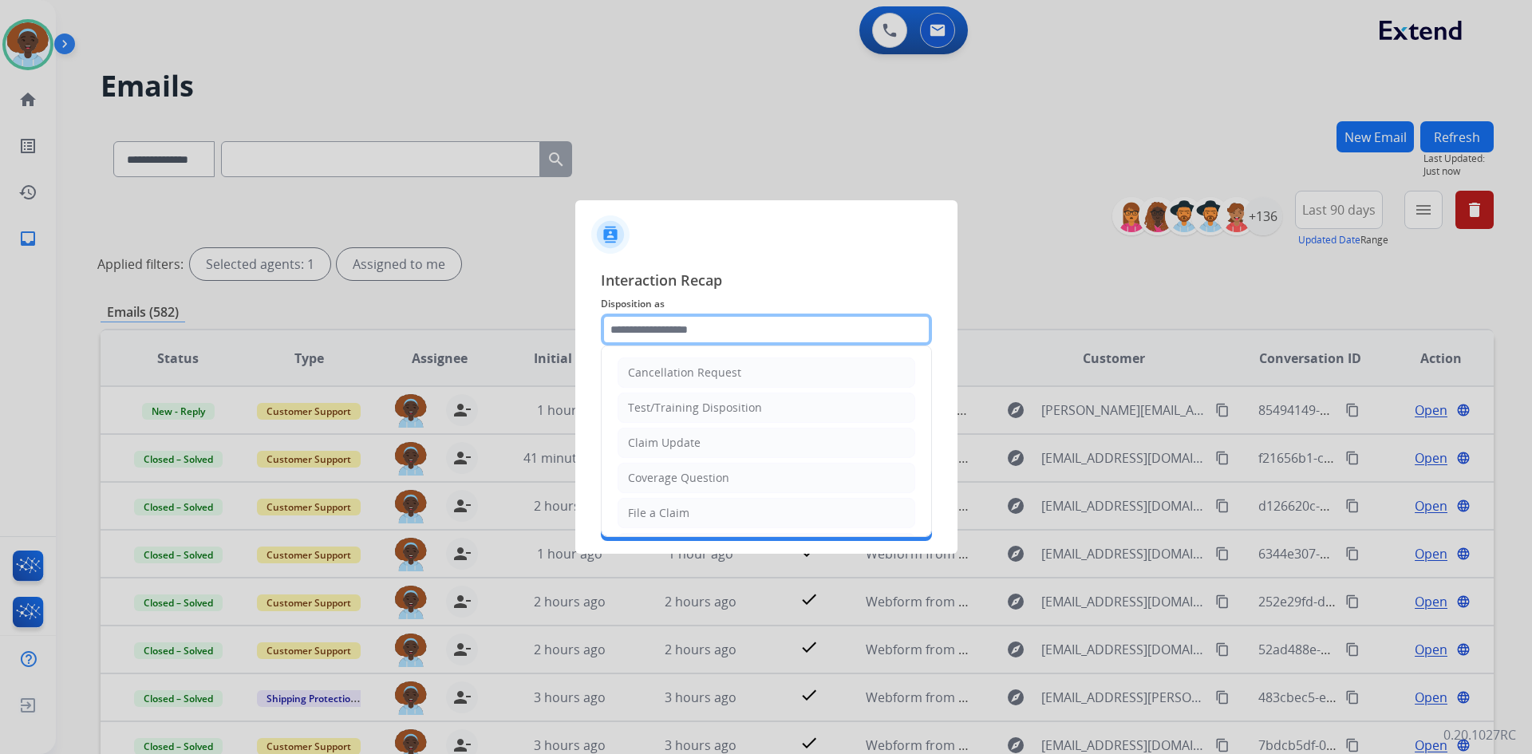
click at [682, 325] on input "text" at bounding box center [766, 329] width 331 height 32
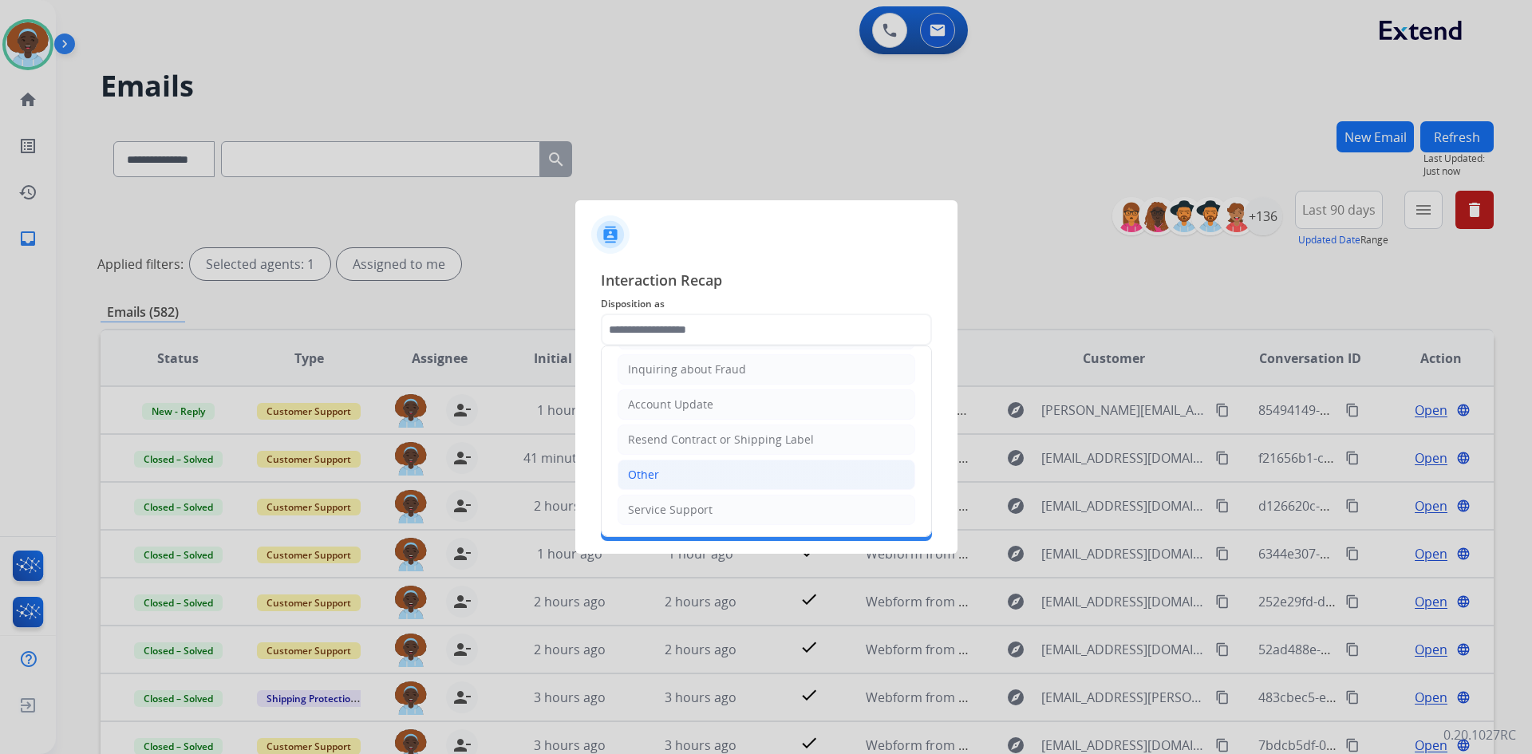
click at [705, 472] on li "Other" at bounding box center [766, 474] width 298 height 30
type input "*****"
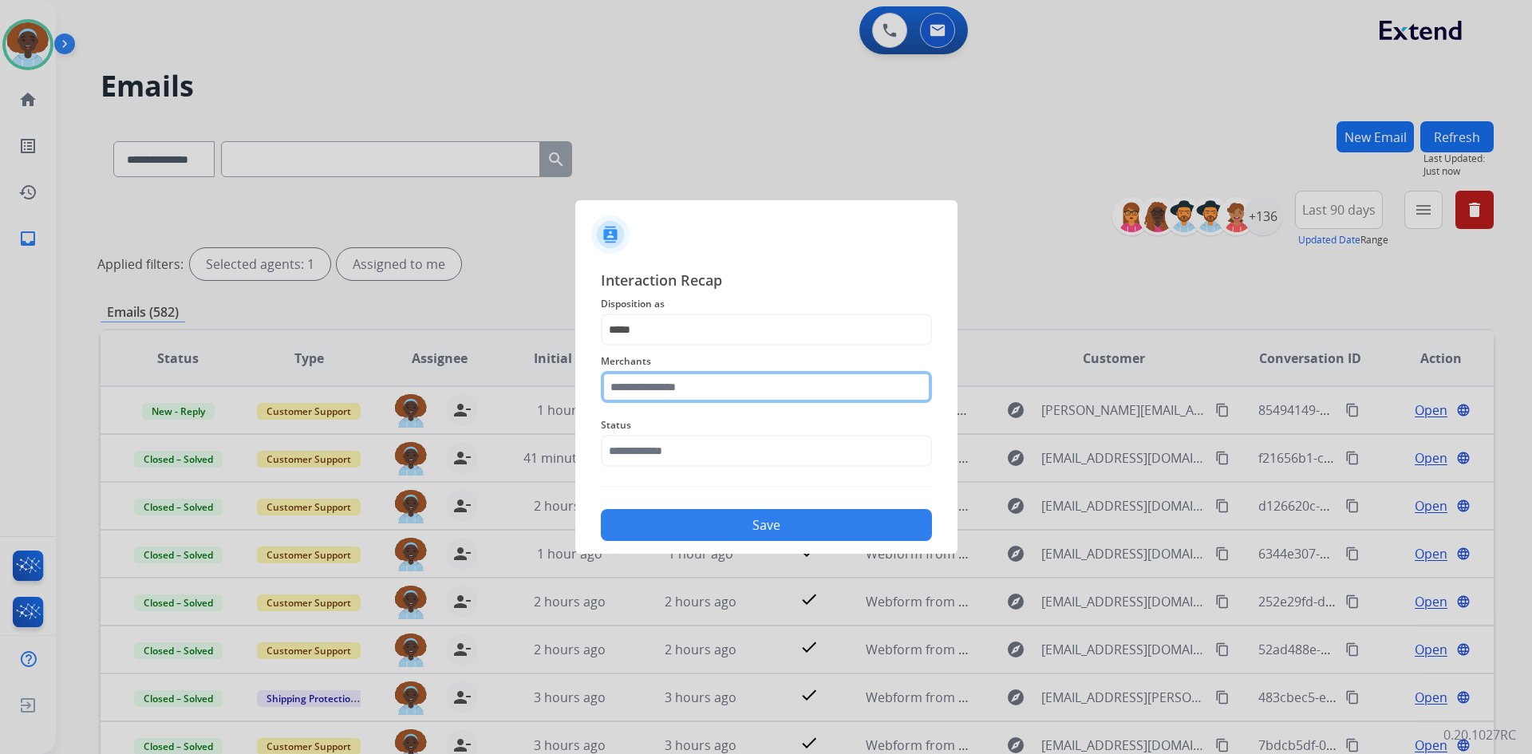
click at [698, 378] on input "text" at bounding box center [766, 387] width 331 height 32
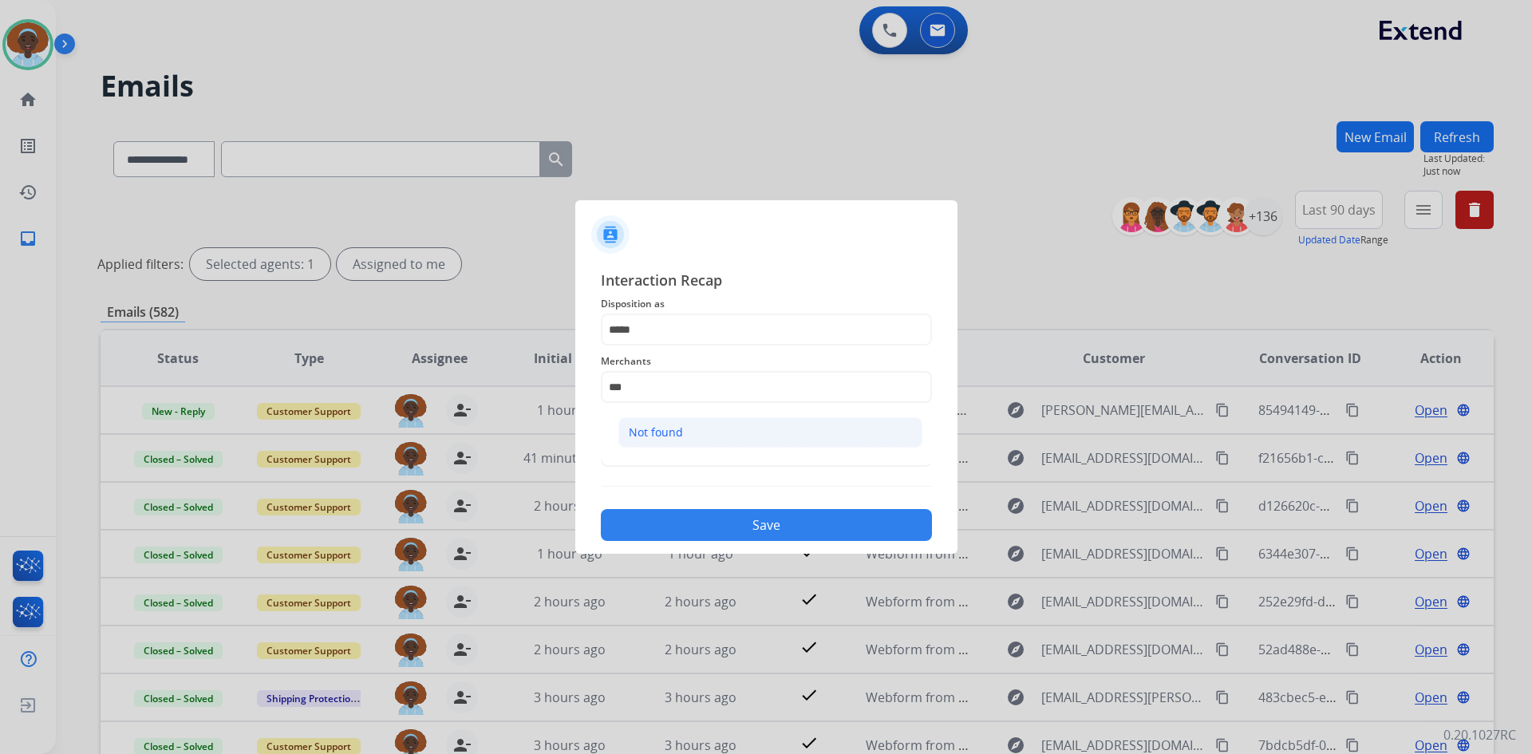
click at [688, 432] on li "Not found" at bounding box center [770, 432] width 304 height 30
type input "*********"
click at [682, 454] on input "text" at bounding box center [766, 451] width 331 height 32
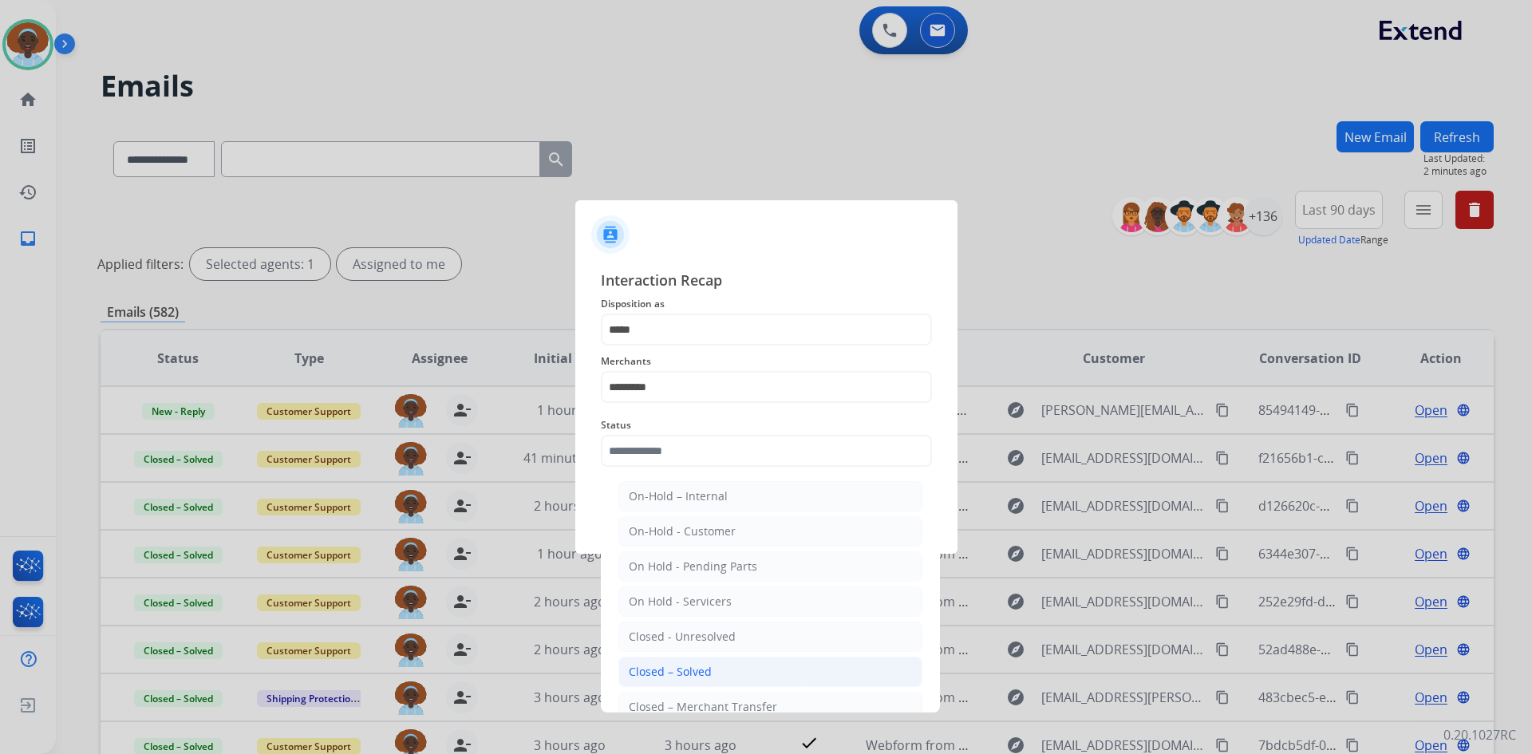
click at [676, 671] on div "Closed – Solved" at bounding box center [670, 672] width 83 height 16
type input "**********"
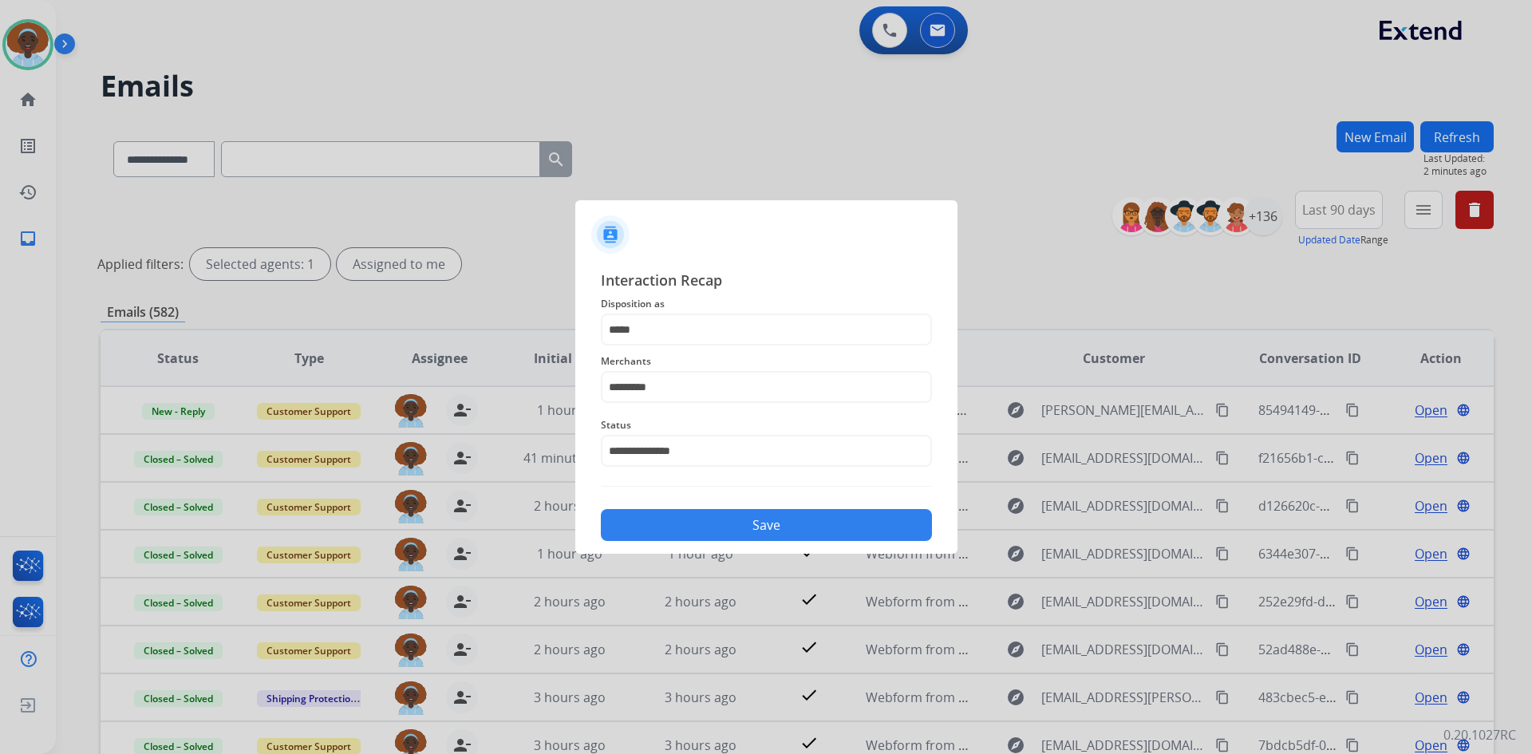
click at [736, 517] on button "Save" at bounding box center [766, 525] width 331 height 32
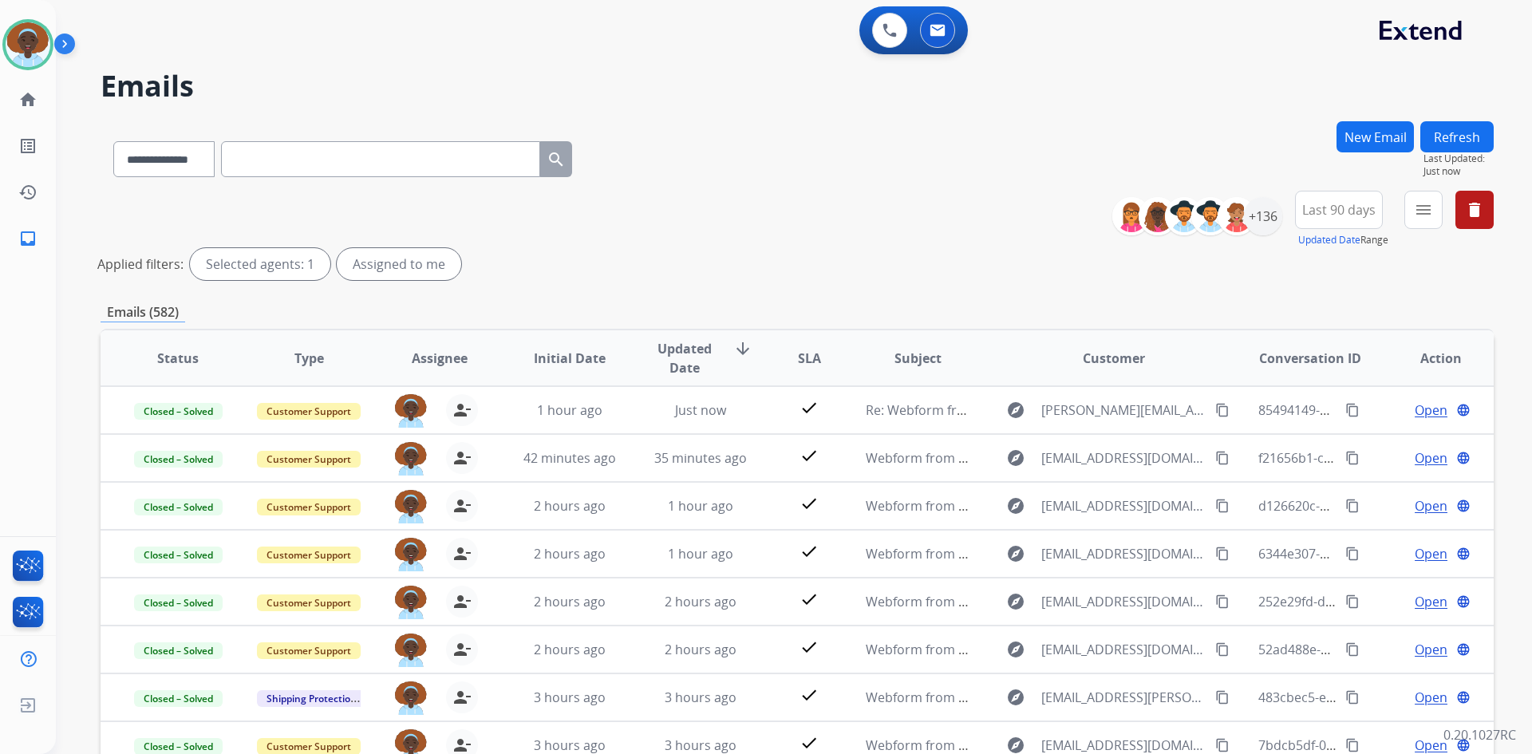
scroll to position [192, 0]
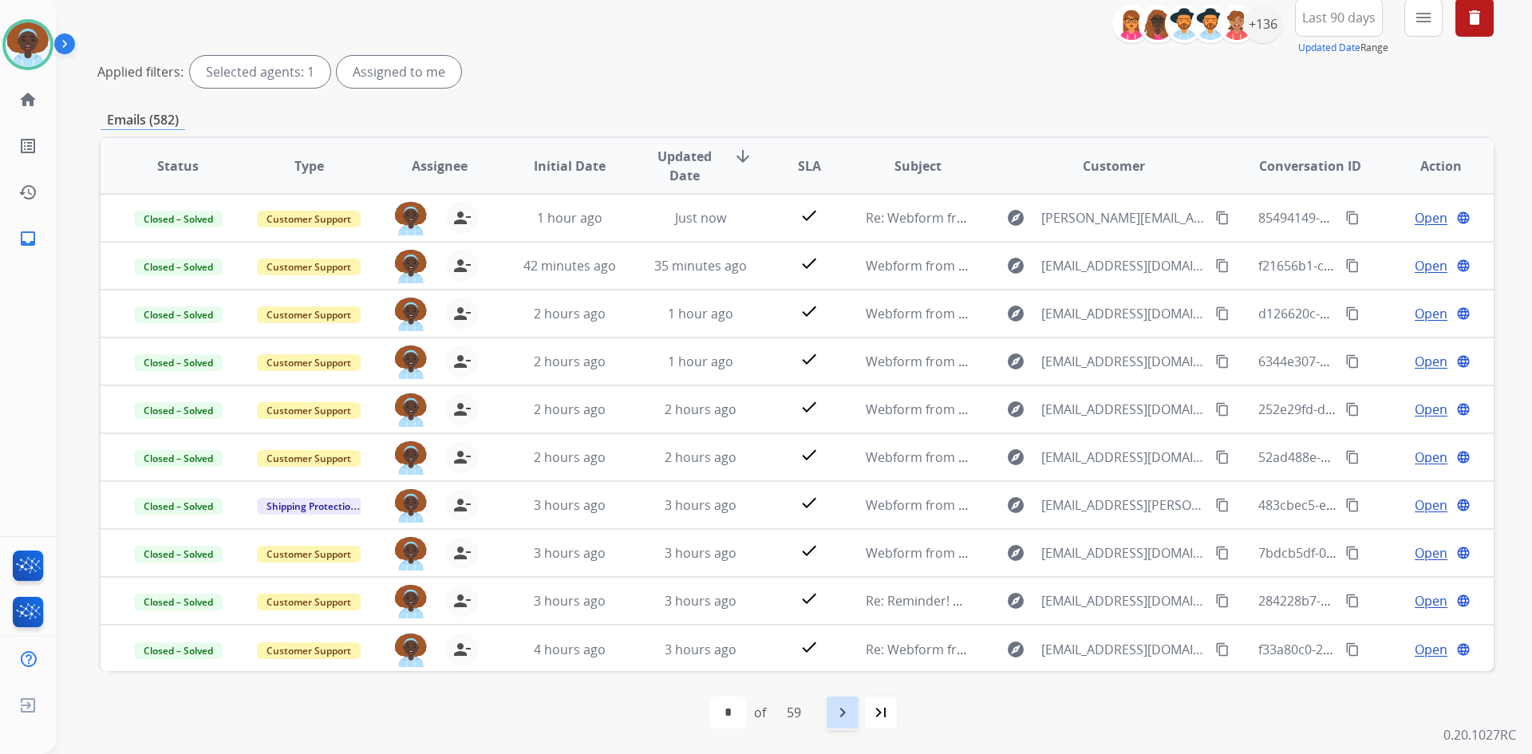
click at [848, 712] on mat-icon "navigate_next" at bounding box center [842, 712] width 19 height 19
select select "*"
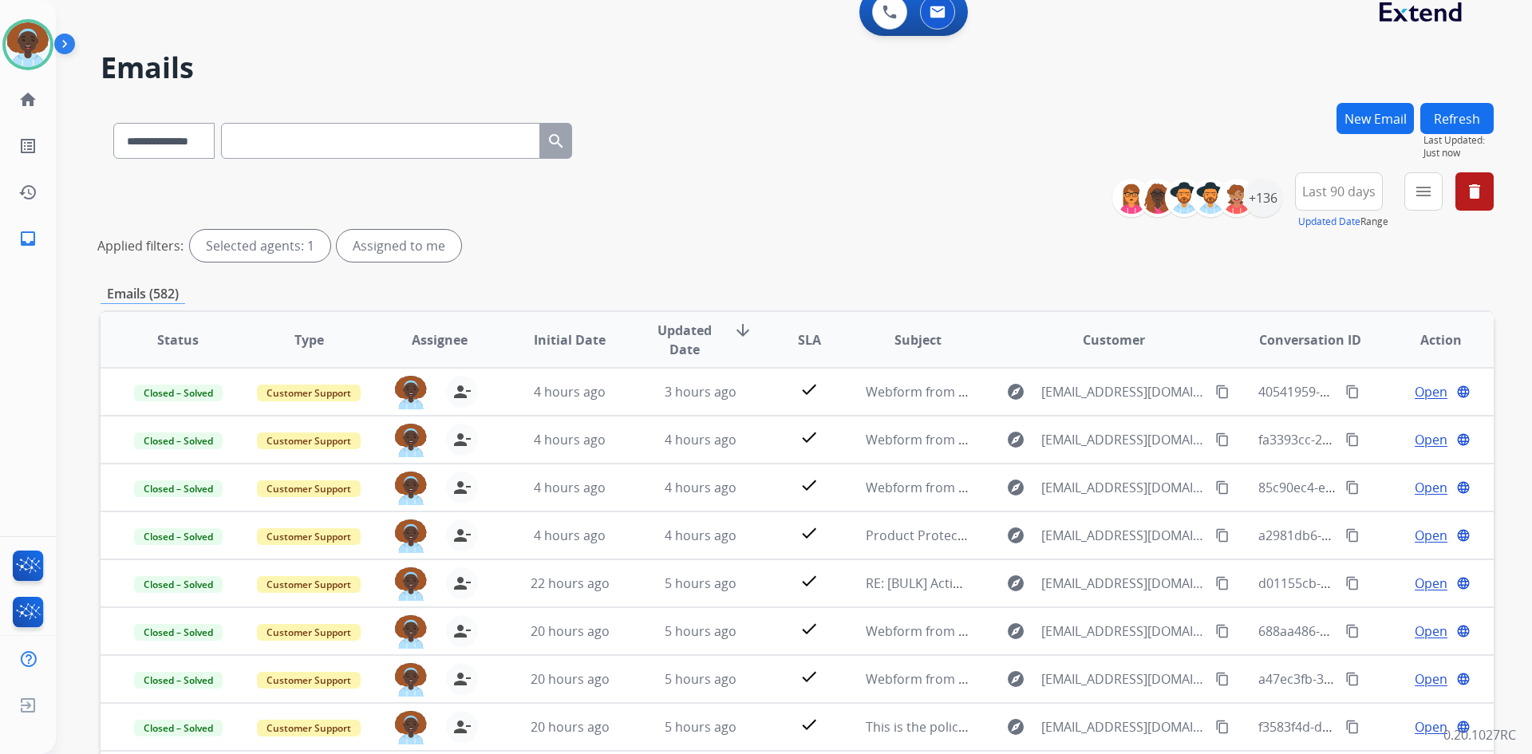
scroll to position [0, 0]
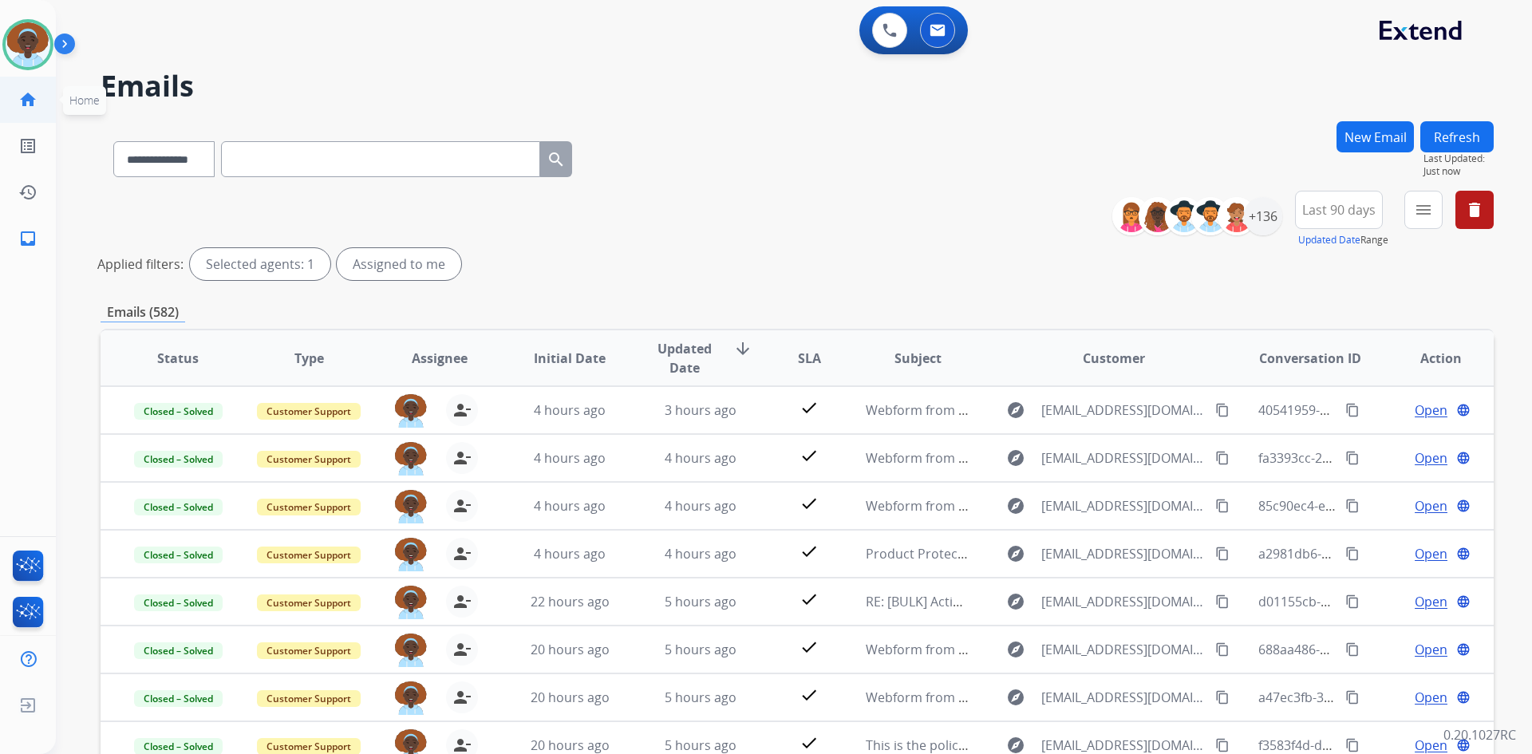
click at [33, 102] on mat-icon "home" at bounding box center [27, 99] width 19 height 19
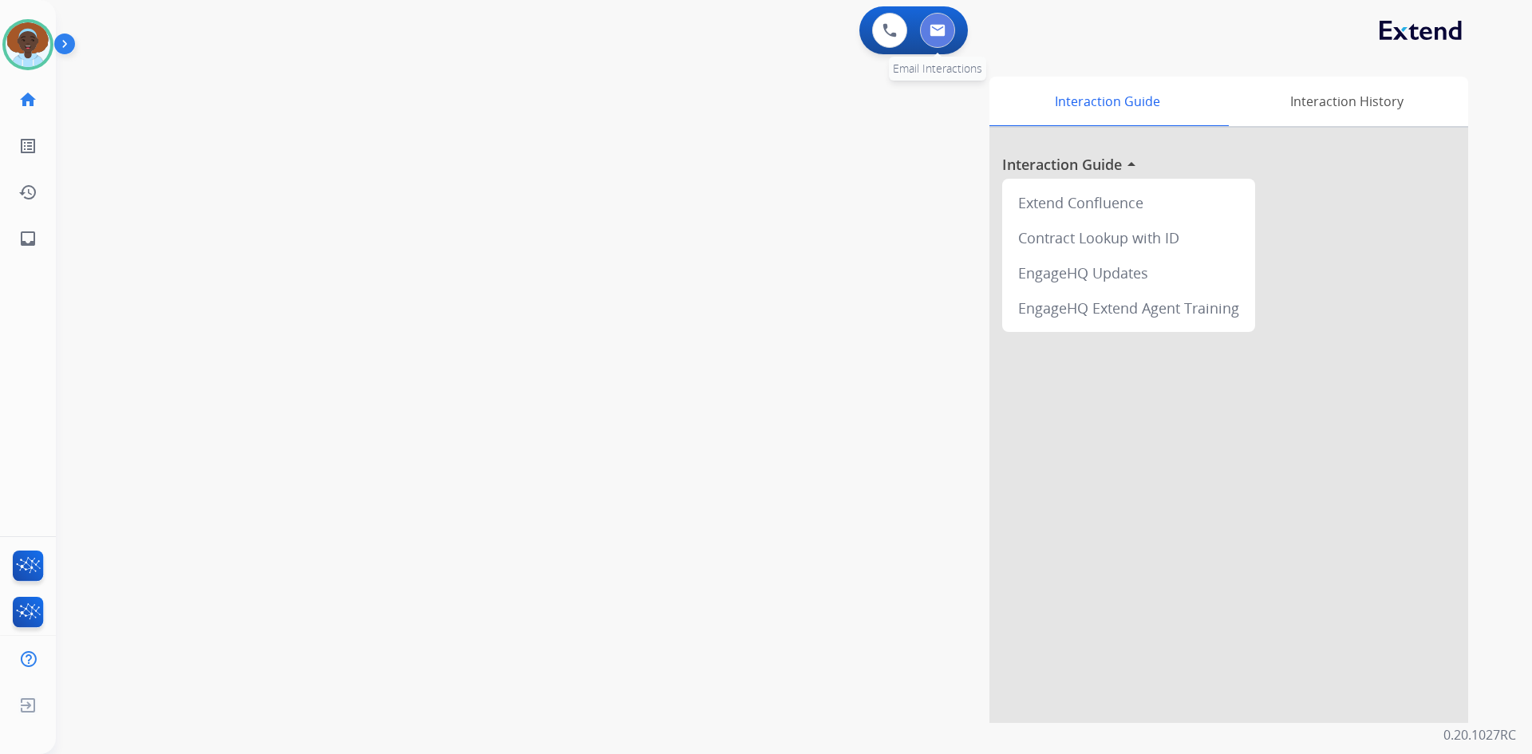
click at [940, 33] on img at bounding box center [937, 30] width 16 height 13
select select "**********"
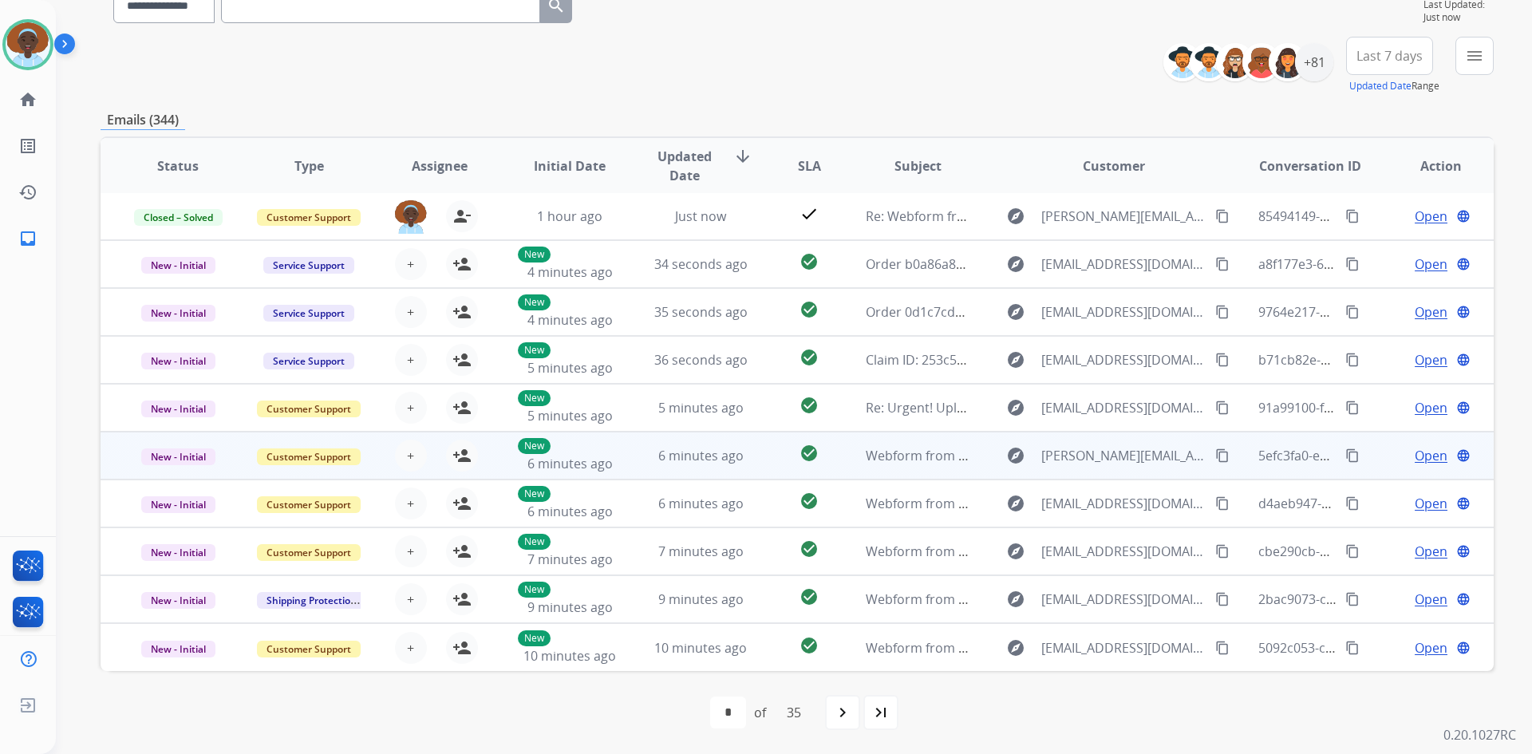
scroll to position [74, 0]
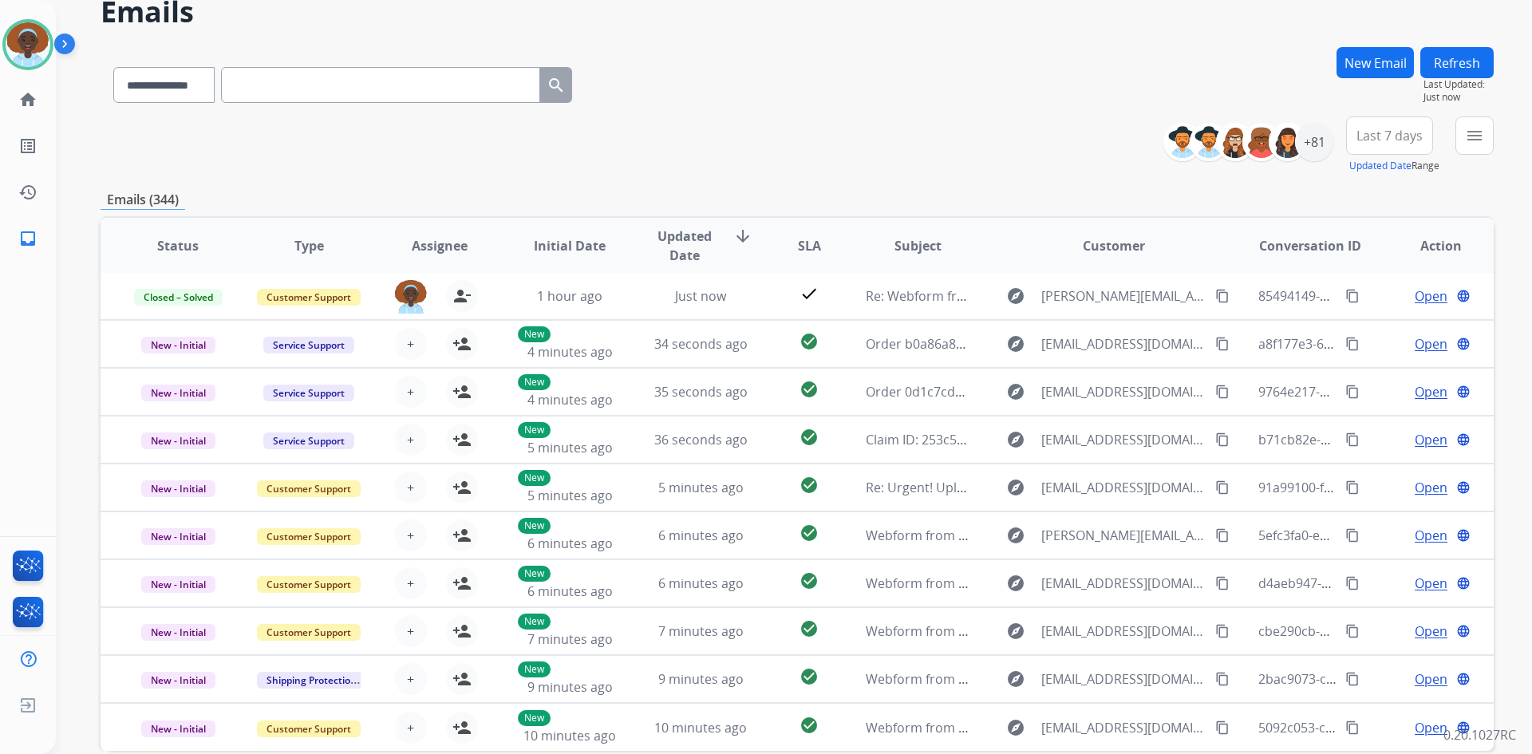
click at [1455, 68] on button "Refresh" at bounding box center [1456, 62] width 73 height 31
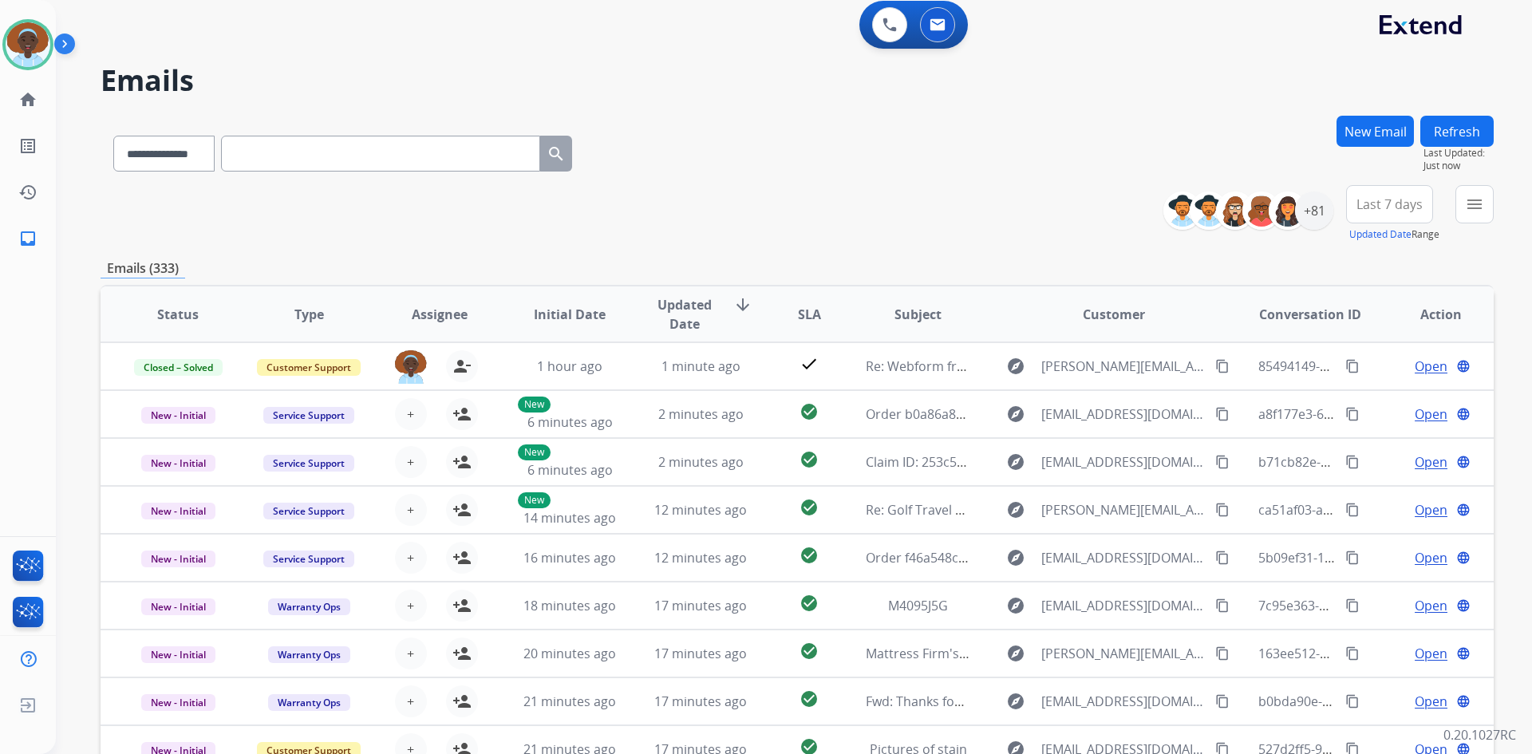
scroll to position [0, 0]
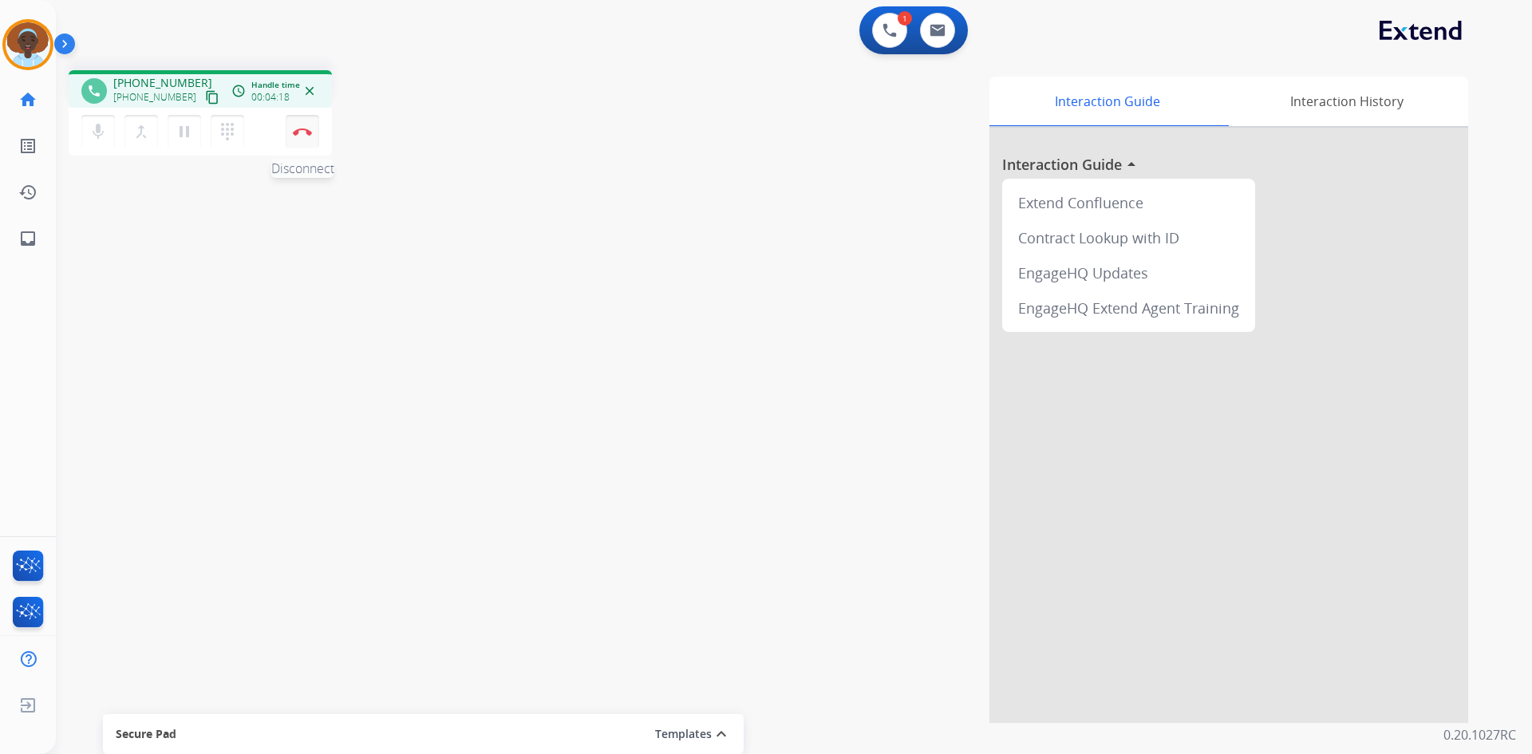
click at [297, 140] on button "Disconnect" at bounding box center [303, 132] width 34 height 34
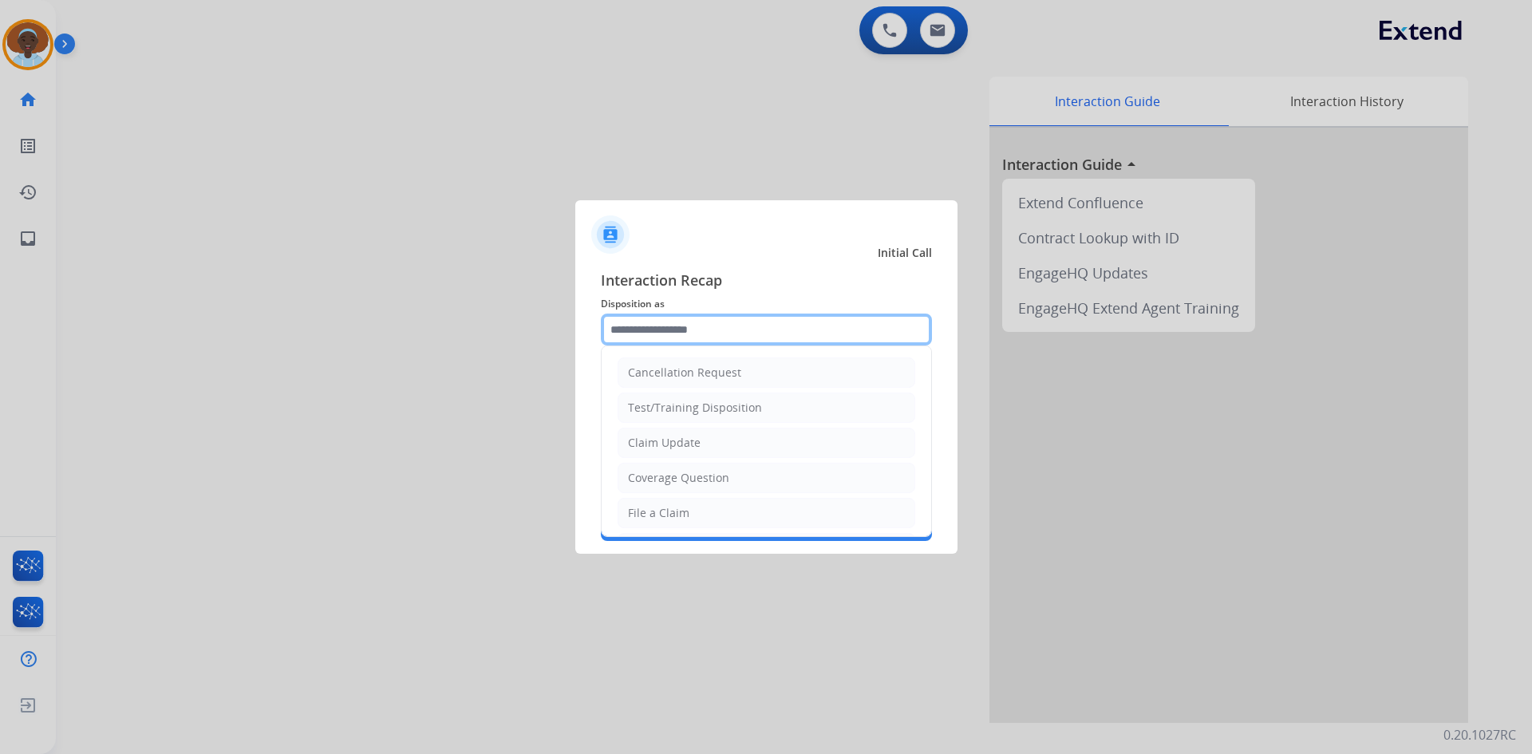
click at [688, 329] on input "text" at bounding box center [766, 329] width 331 height 32
click at [717, 517] on li "File a Claim" at bounding box center [766, 513] width 298 height 30
type input "**********"
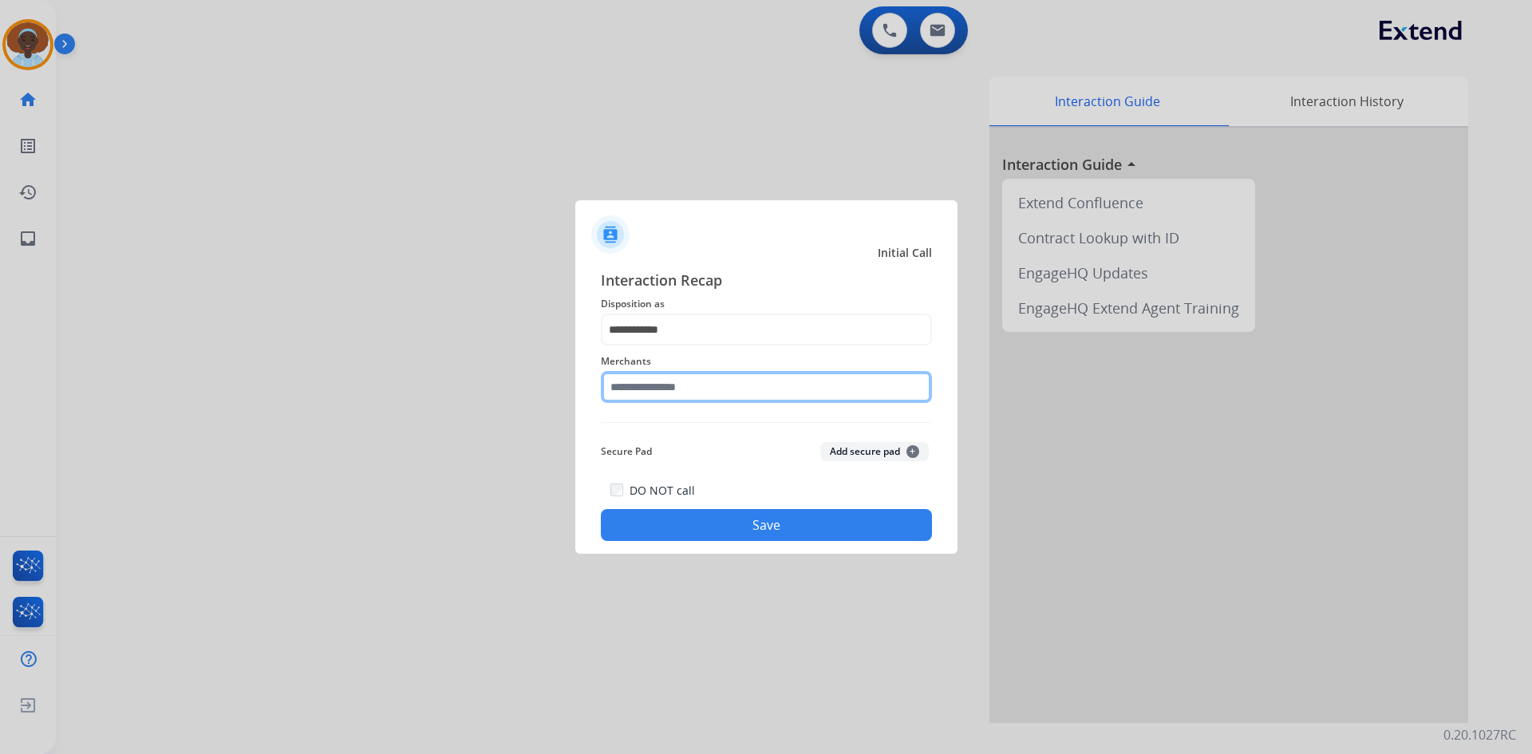
click at [708, 379] on input "text" at bounding box center [766, 387] width 331 height 32
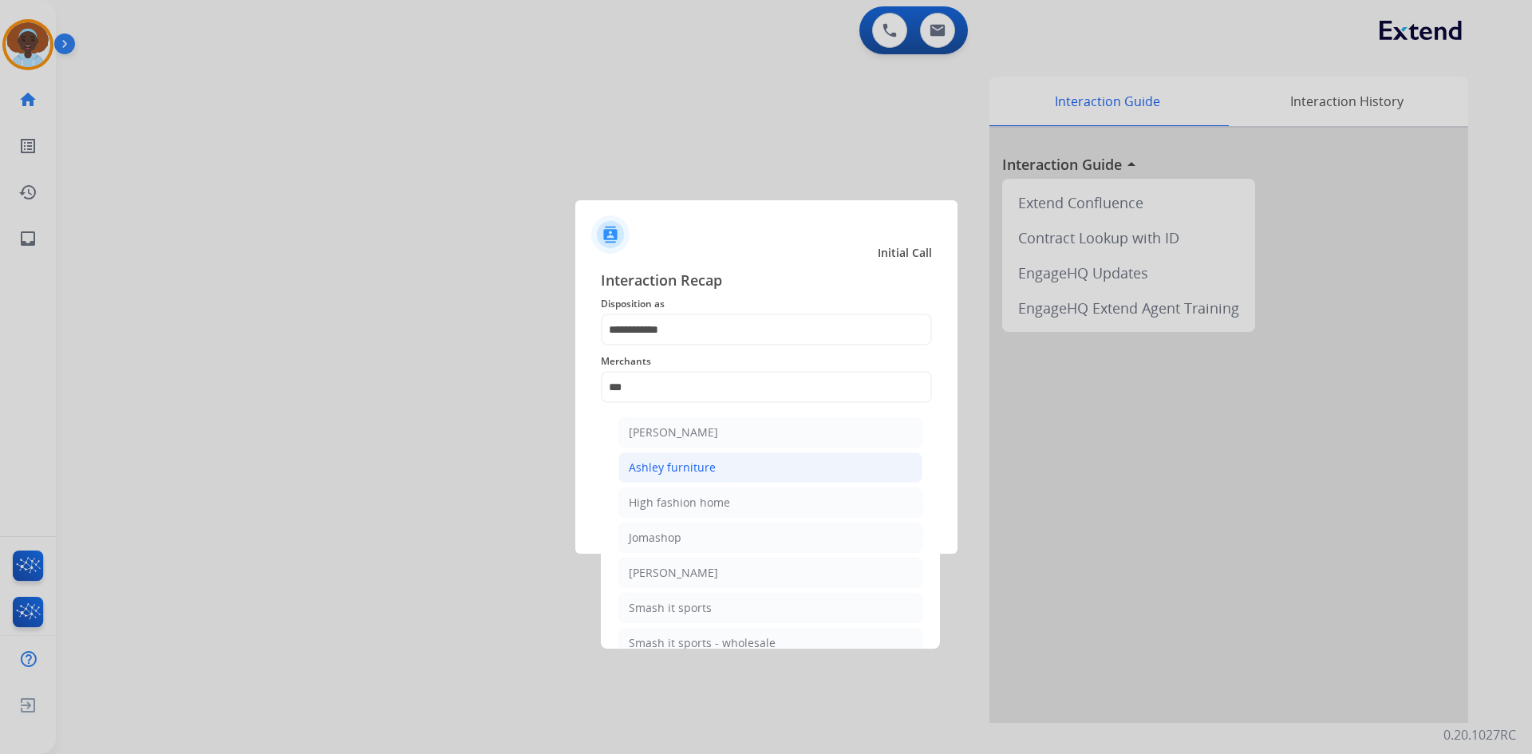
click at [700, 461] on div "Ashley furniture" at bounding box center [672, 467] width 87 height 16
type input "**********"
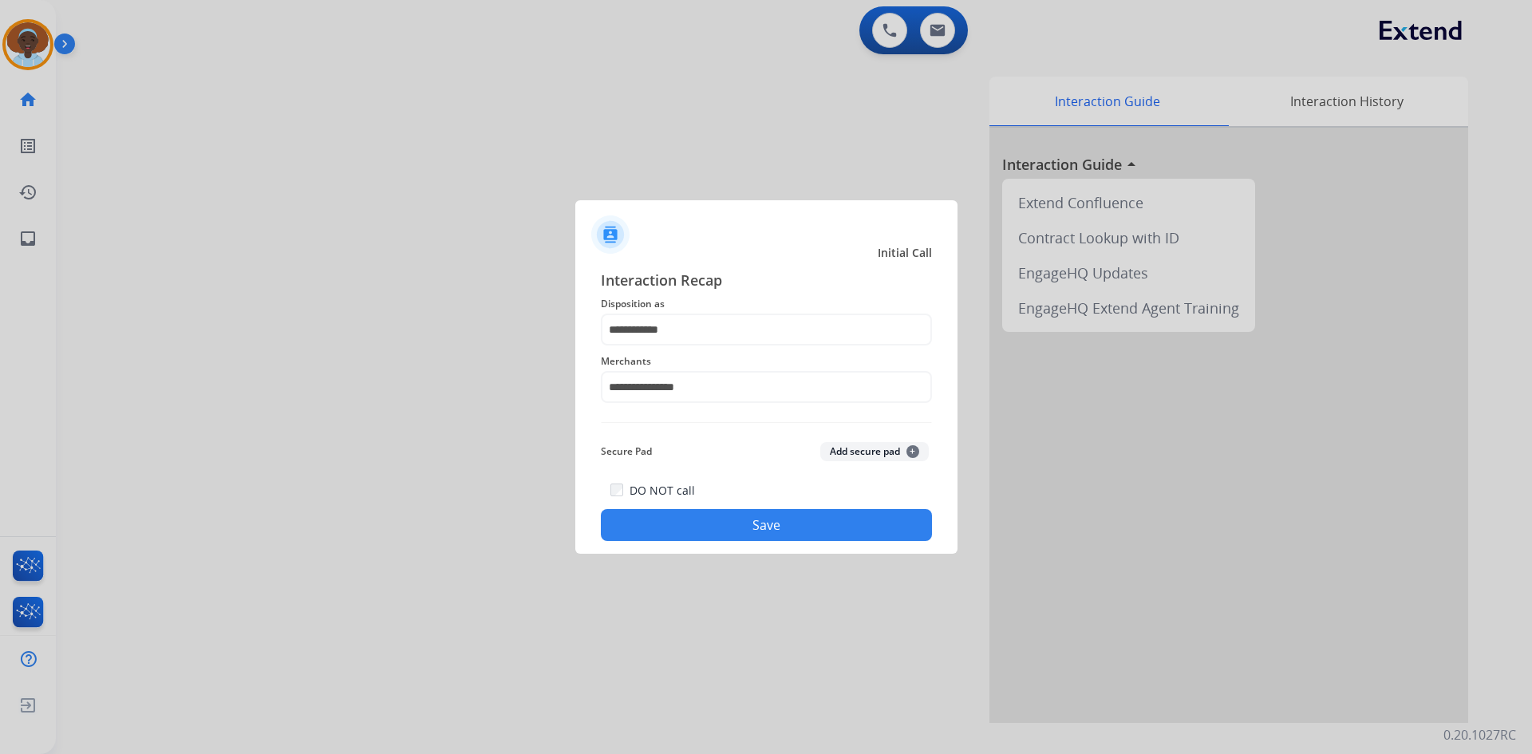
click at [799, 522] on button "Save" at bounding box center [766, 525] width 331 height 32
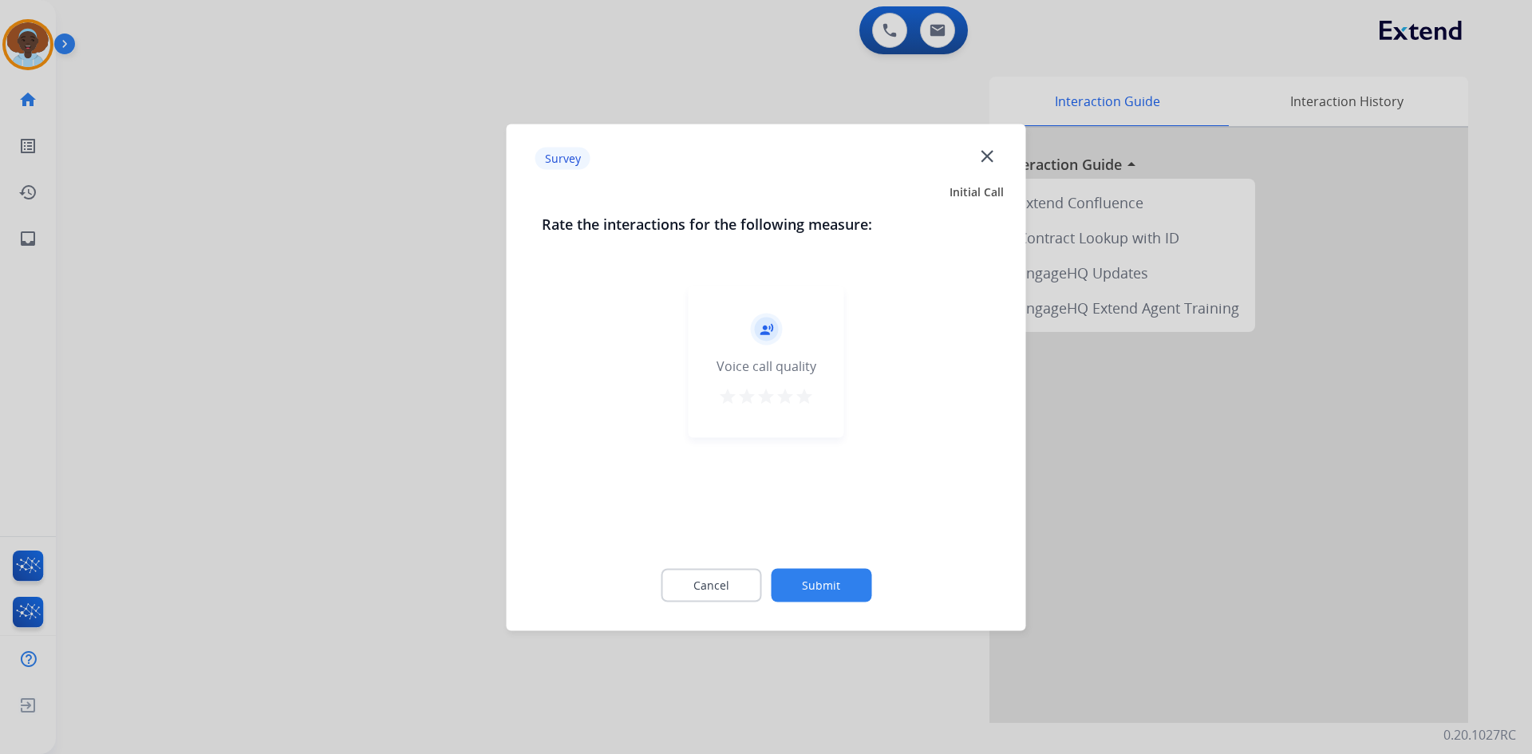
click at [804, 400] on mat-icon "star" at bounding box center [804, 395] width 19 height 19
click at [829, 584] on button "Submit" at bounding box center [821, 585] width 101 height 34
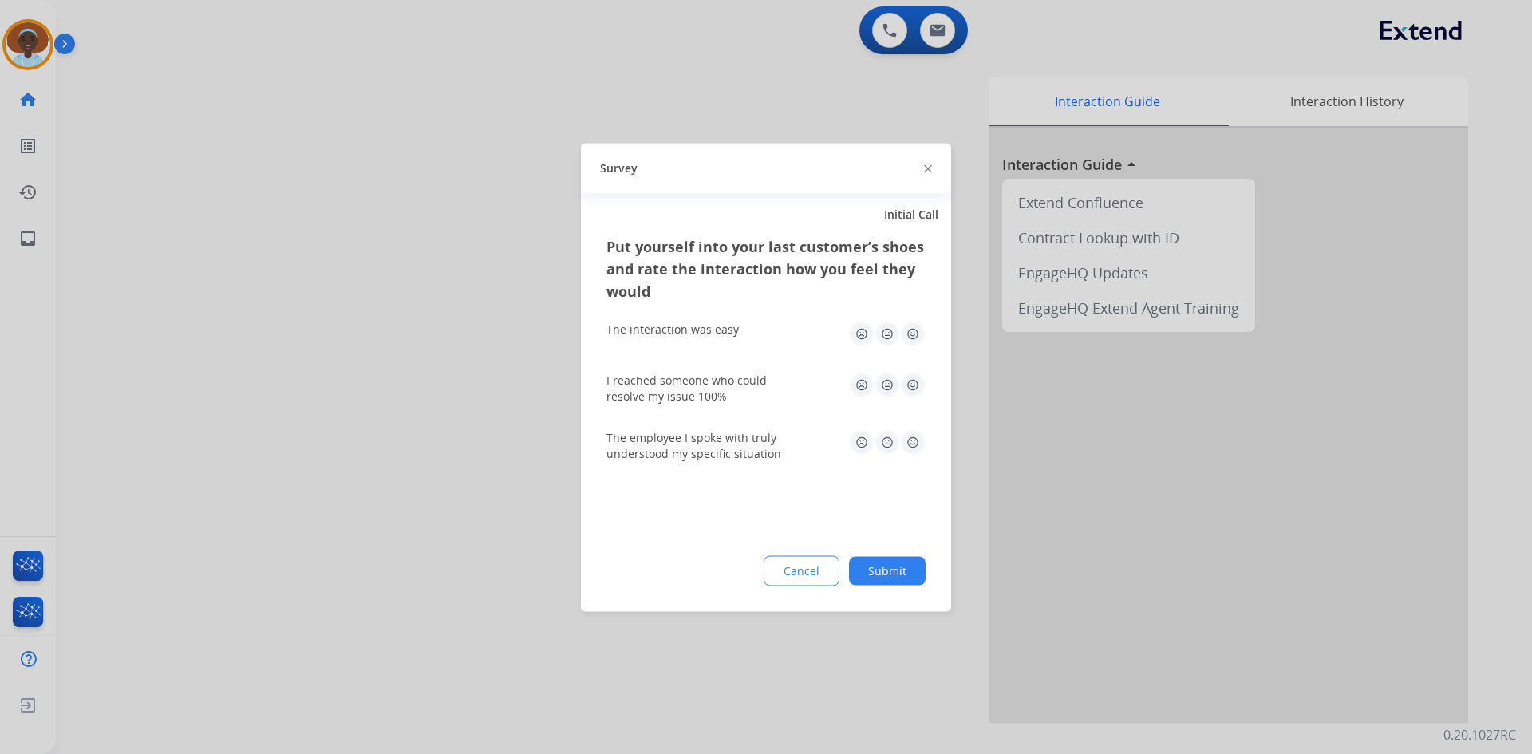
click at [911, 381] on img at bounding box center [913, 385] width 26 height 26
click at [909, 440] on img at bounding box center [913, 442] width 26 height 26
click at [907, 331] on img at bounding box center [913, 334] width 26 height 26
drag, startPoint x: 889, startPoint y: 571, endPoint x: 838, endPoint y: 517, distance: 75.0
click at [889, 570] on button "Submit" at bounding box center [887, 570] width 77 height 29
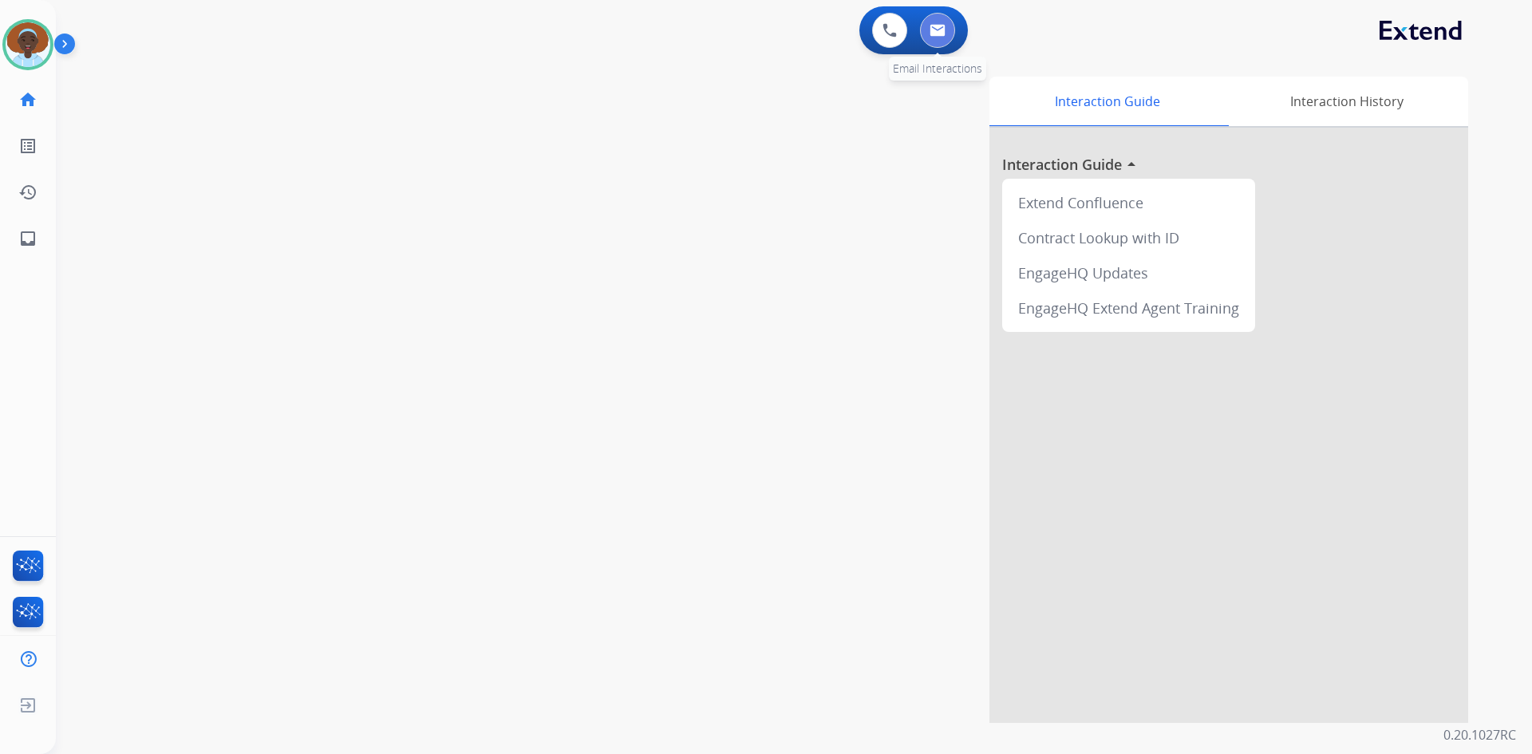
click at [943, 37] on button at bounding box center [937, 30] width 35 height 35
select select "**********"
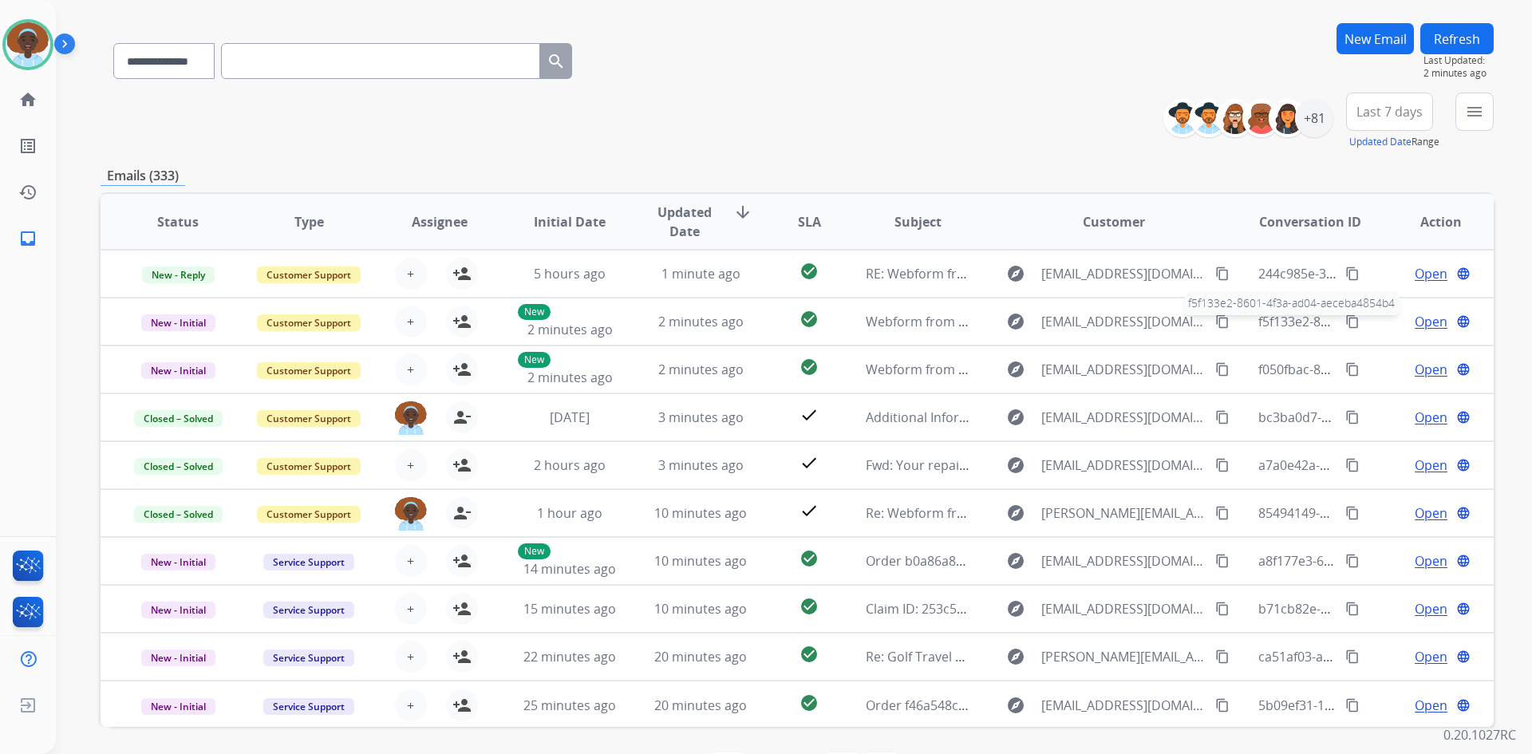
scroll to position [74, 0]
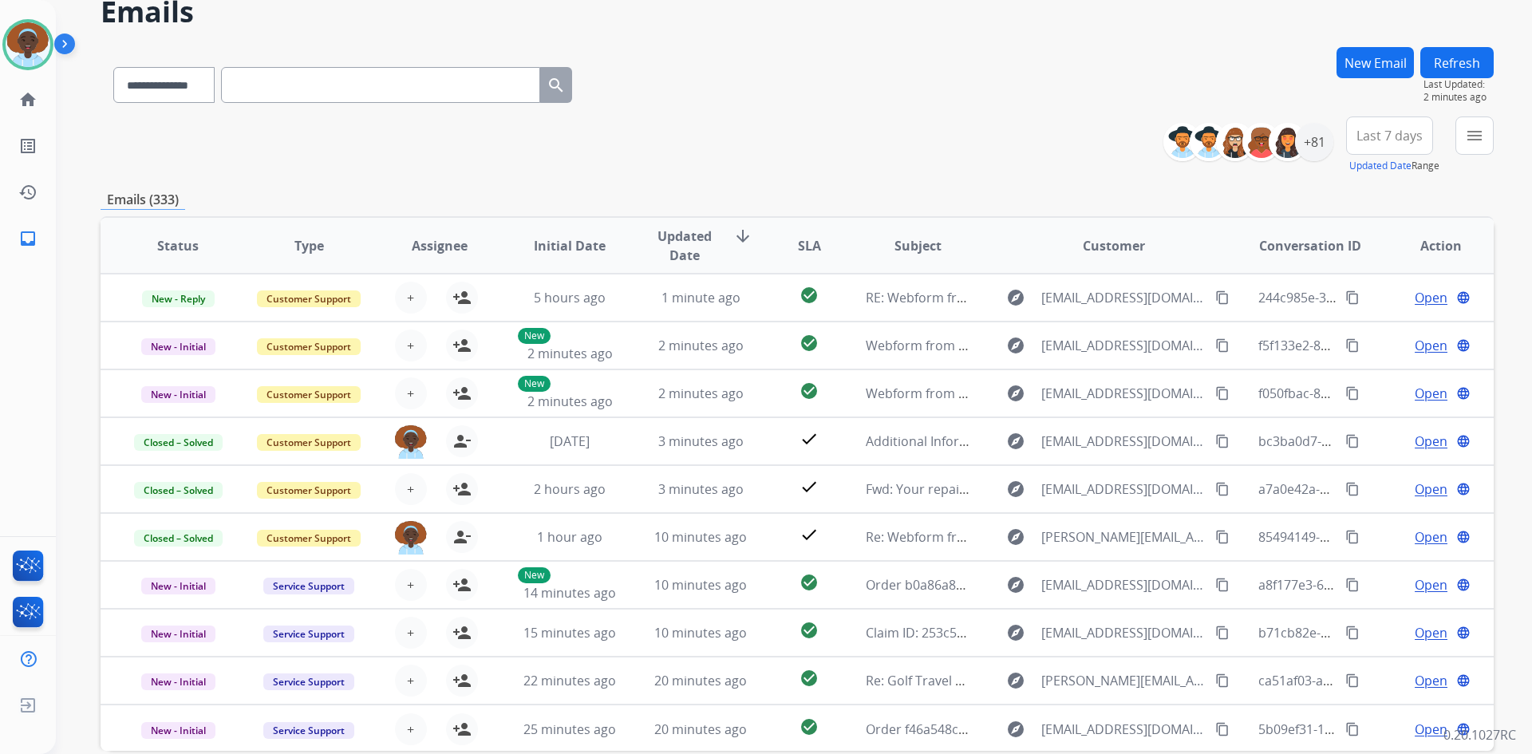
click at [1457, 61] on button "Refresh" at bounding box center [1456, 62] width 73 height 31
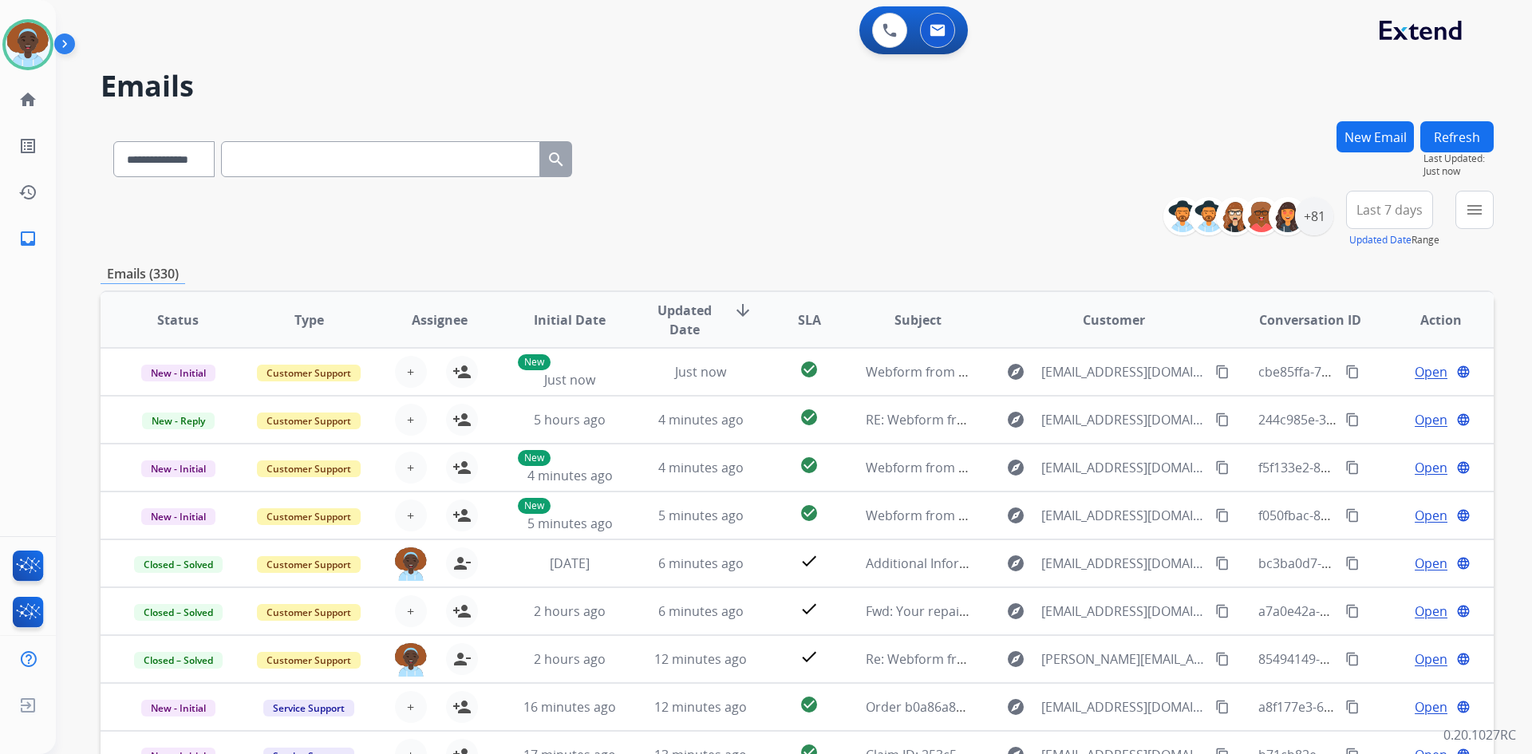
scroll to position [80, 0]
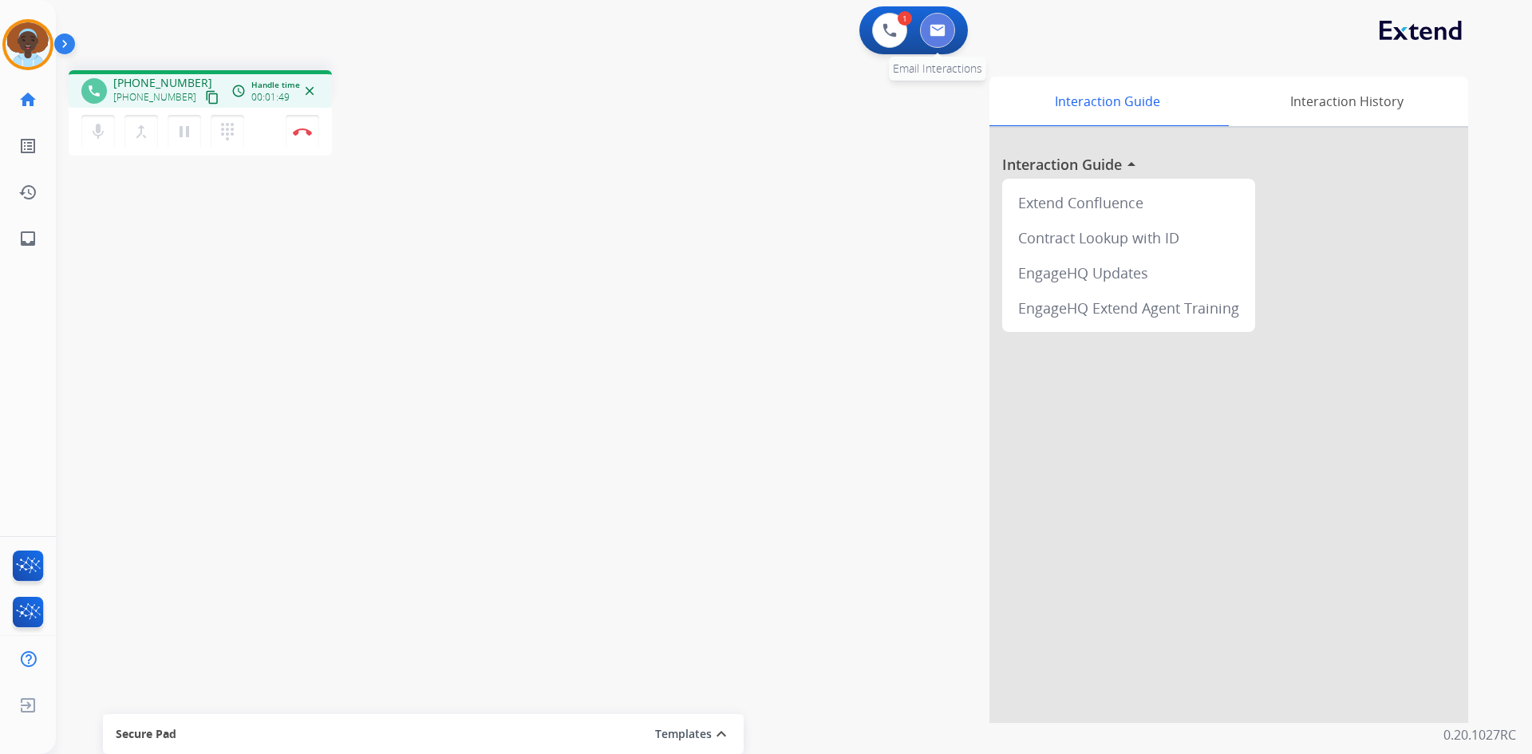
click at [939, 34] on img at bounding box center [937, 30] width 16 height 13
select select "**********"
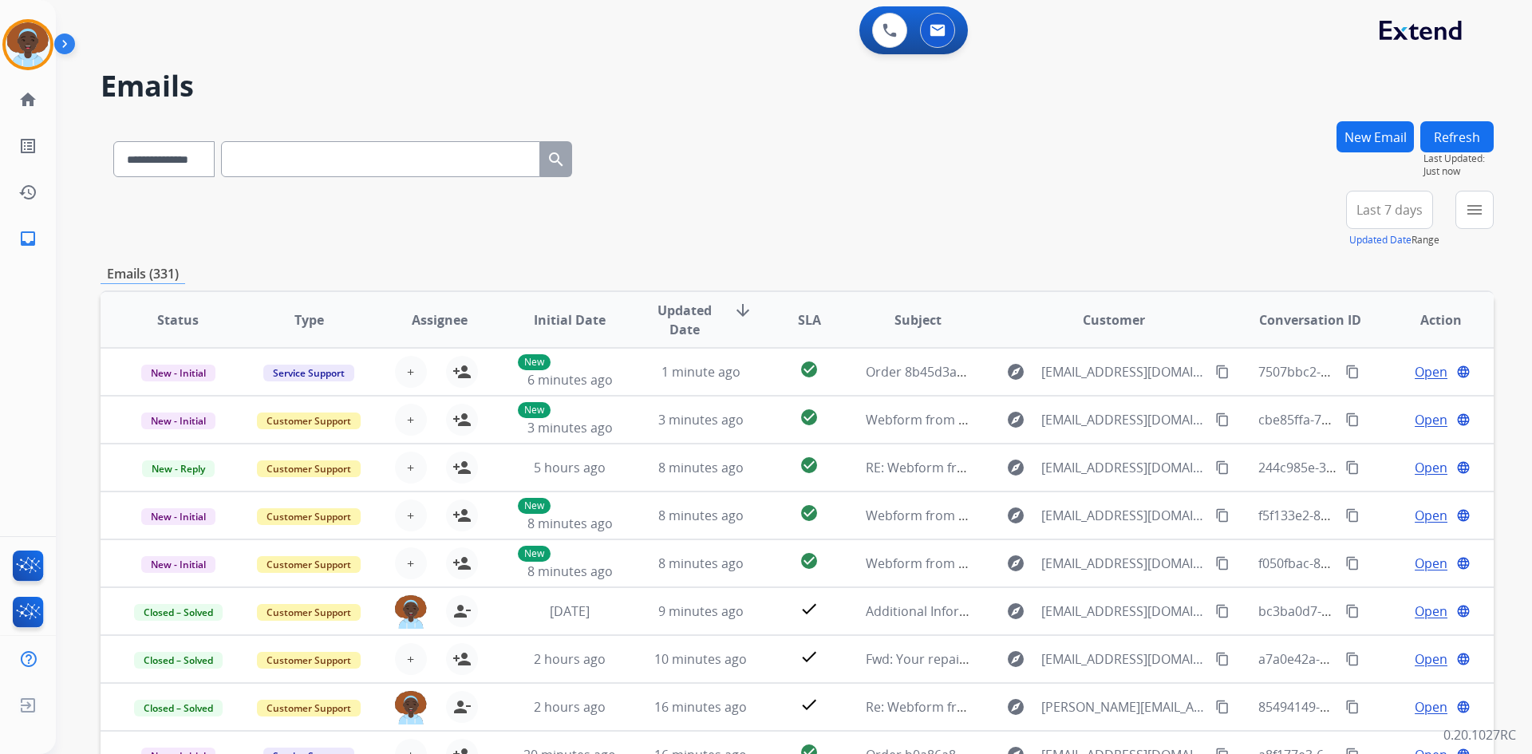
click at [1370, 138] on button "New Email" at bounding box center [1374, 136] width 77 height 31
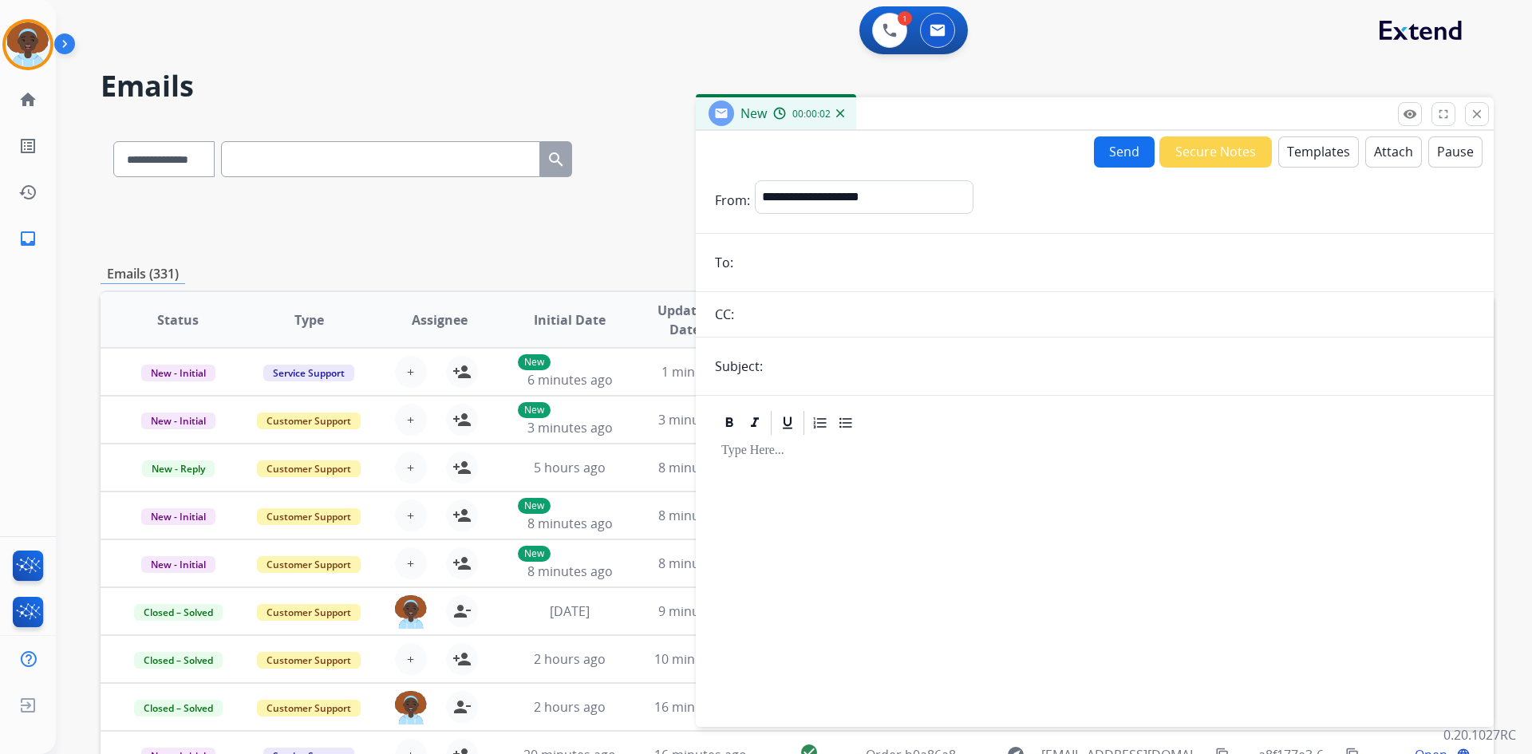
click at [817, 265] on input "email" at bounding box center [1106, 262] width 736 height 32
paste input "**********"
type input "**********"
click at [842, 197] on select "**********" at bounding box center [863, 196] width 217 height 32
select select "**********"
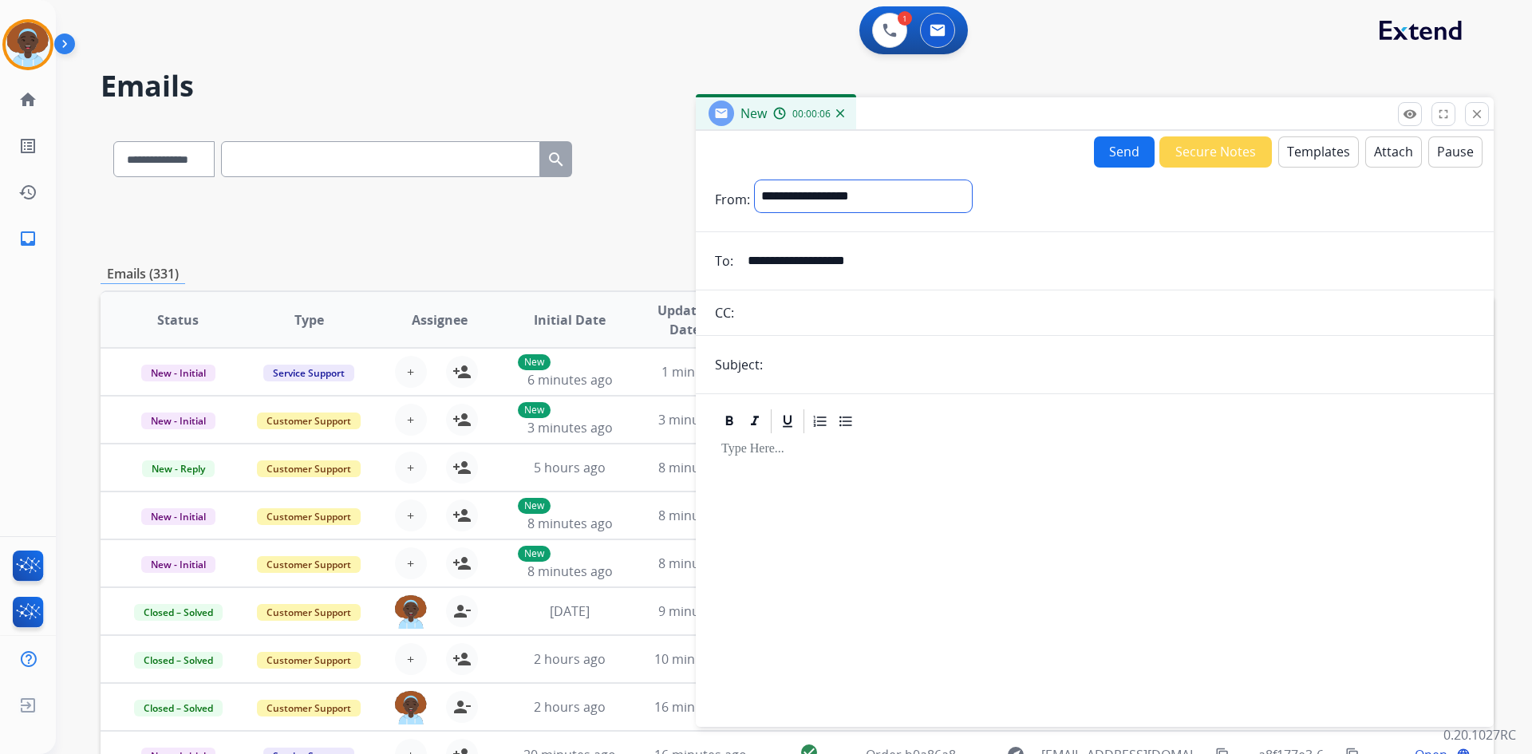
click at [755, 180] on select "**********" at bounding box center [863, 196] width 217 height 32
click at [809, 361] on input "text" at bounding box center [1120, 366] width 707 height 32
type input "**********"
click at [1291, 158] on button "Templates" at bounding box center [1318, 151] width 81 height 31
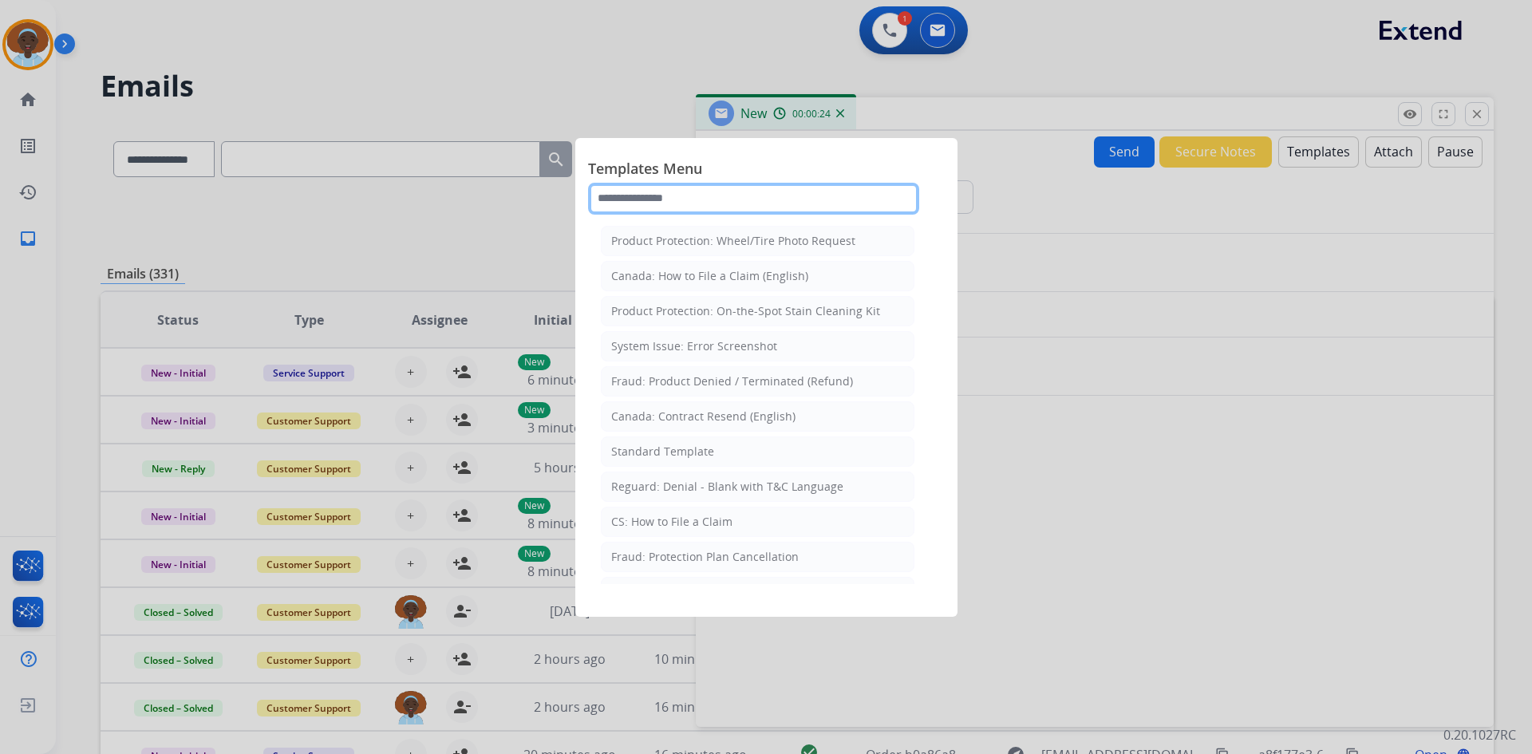
click at [698, 190] on input "text" at bounding box center [753, 199] width 331 height 32
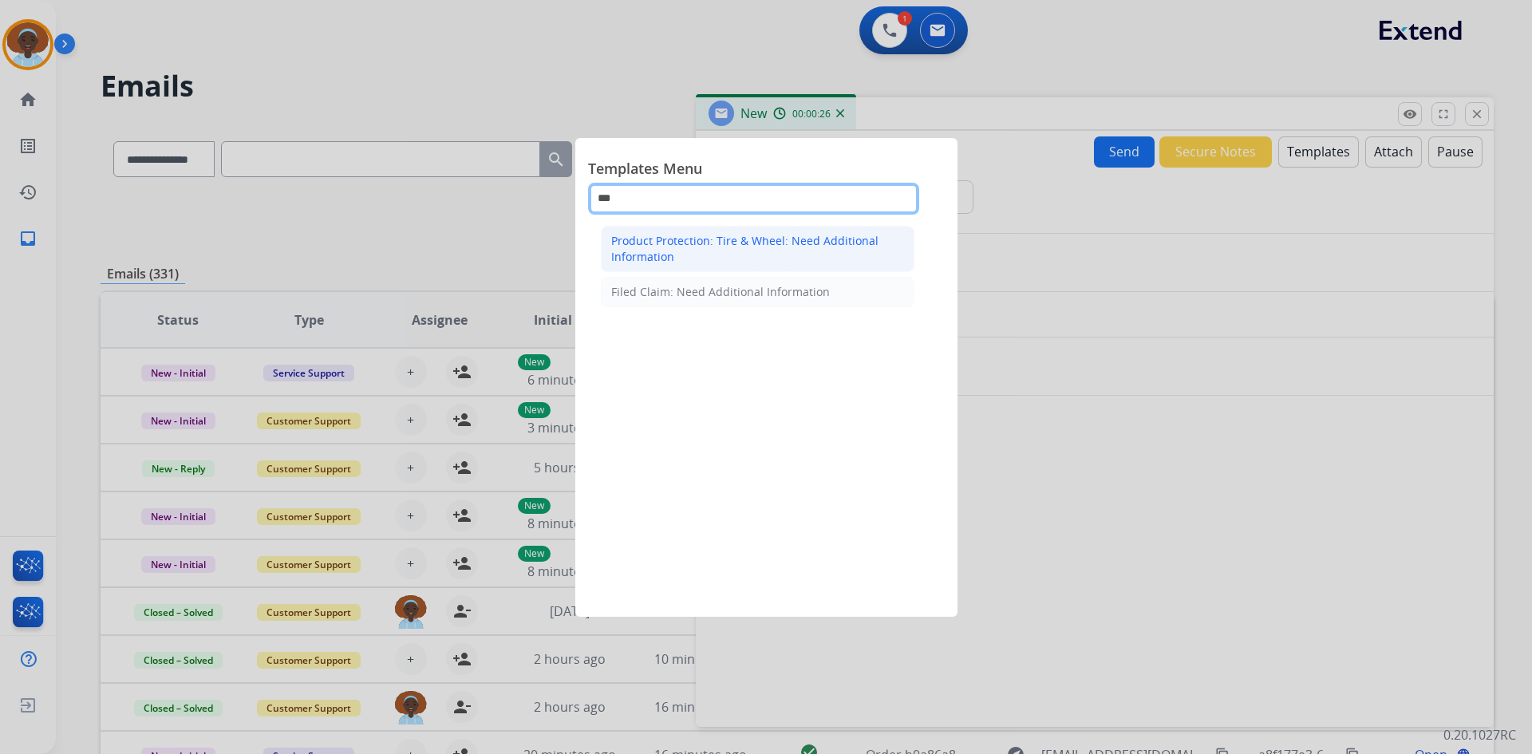
type input "***"
click at [697, 243] on div "Product Protection: Tire & Wheel: Need Additional Information" at bounding box center [757, 249] width 293 height 32
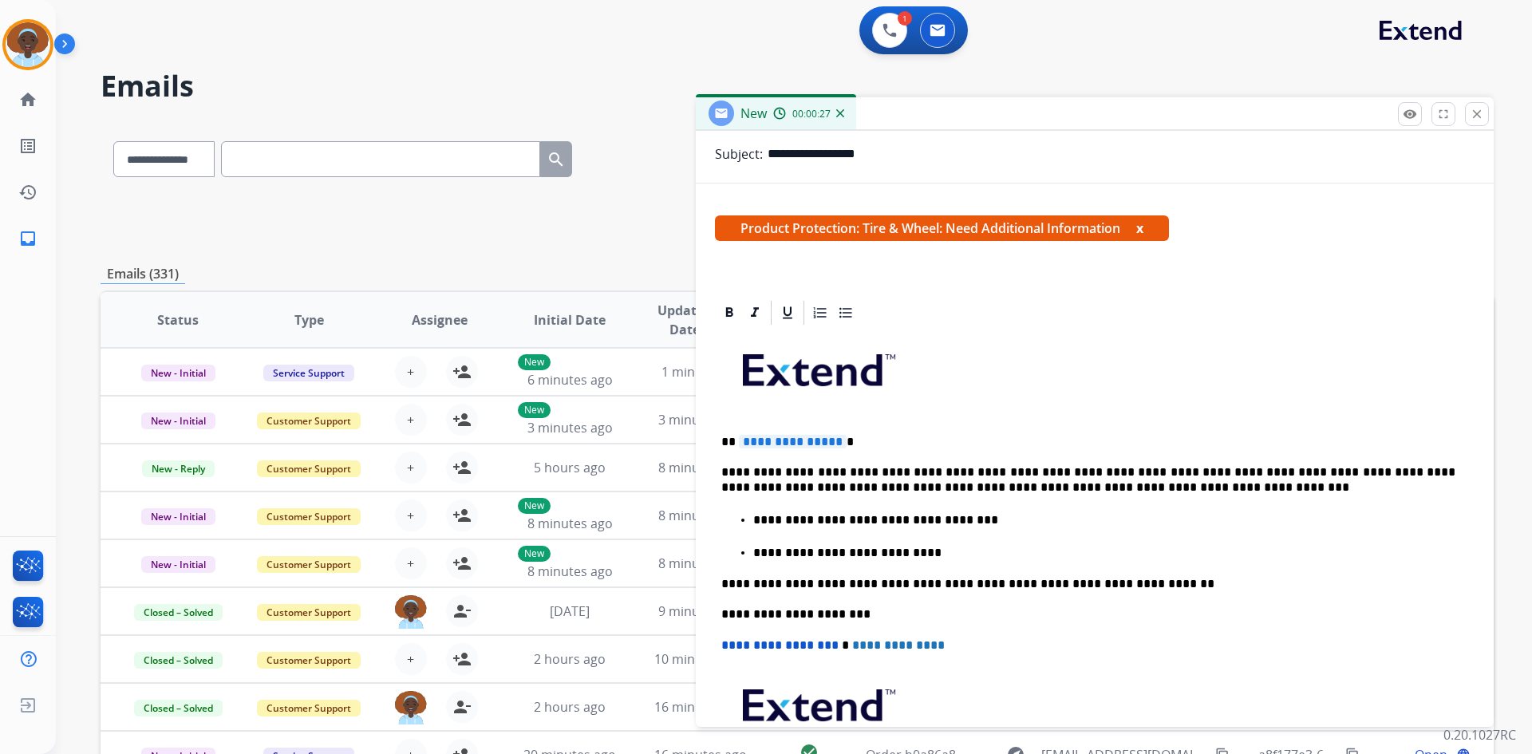
scroll to position [239, 0]
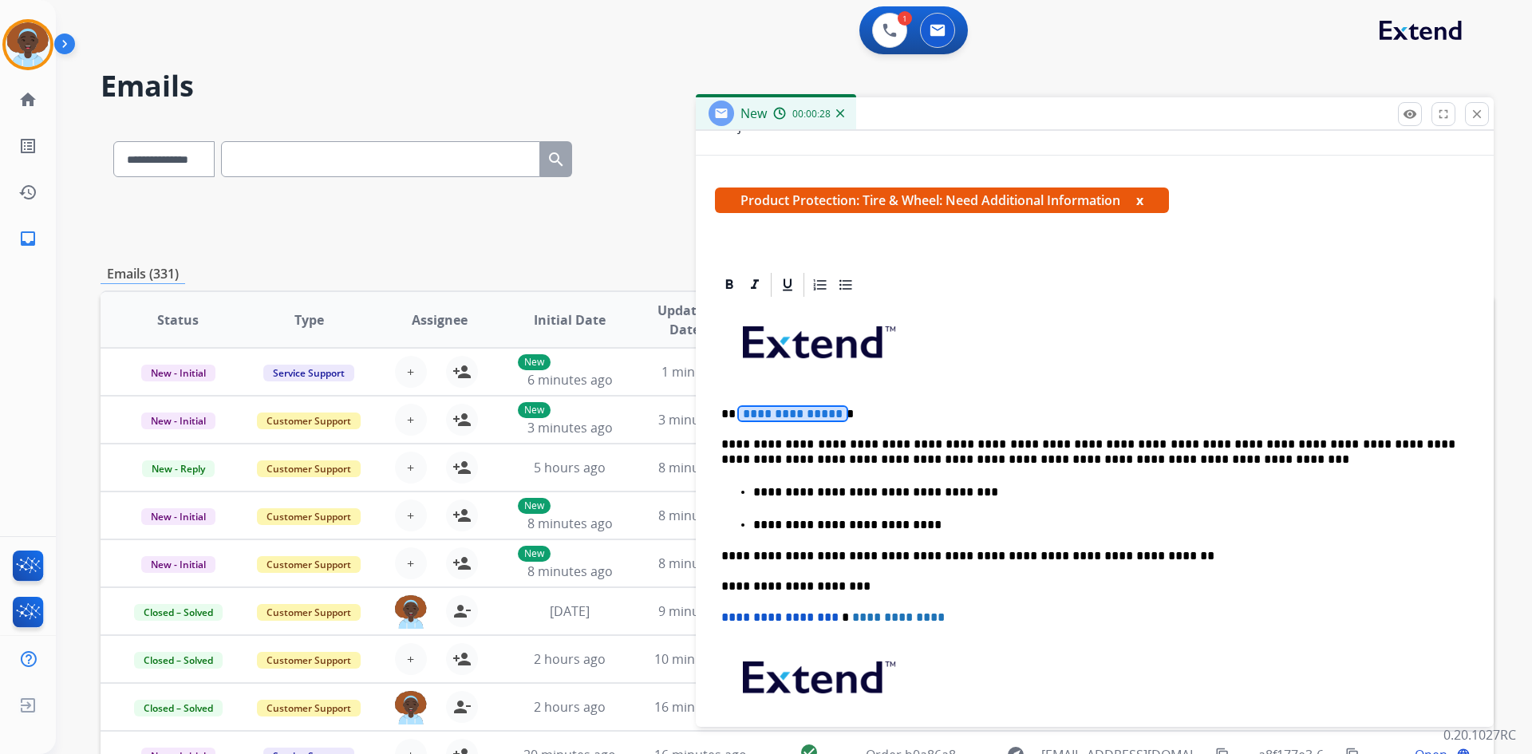
click at [809, 411] on span "**********" at bounding box center [793, 414] width 108 height 14
click at [1028, 441] on p "**********" at bounding box center [1088, 452] width 734 height 30
drag, startPoint x: 1166, startPoint y: 444, endPoint x: 1285, endPoint y: 445, distance: 118.9
click at [1285, 445] on p "**********" at bounding box center [1088, 452] width 734 height 30
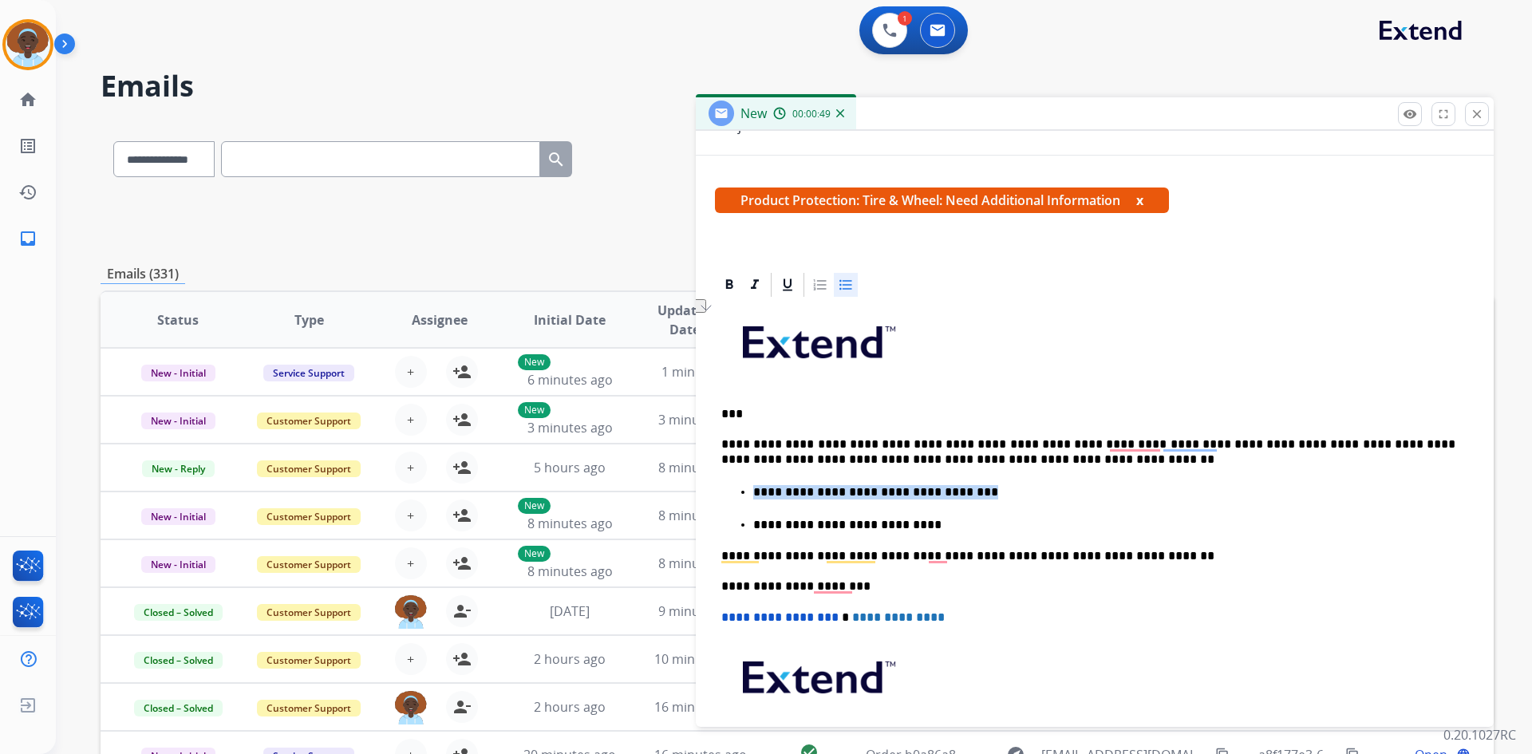
drag, startPoint x: 964, startPoint y: 493, endPoint x: 751, endPoint y: 490, distance: 213.0
click at [751, 490] on ul "**********" at bounding box center [1094, 508] width 747 height 50
drag, startPoint x: 888, startPoint y: 523, endPoint x: 746, endPoint y: 518, distance: 142.1
click at [746, 518] on ul "**********" at bounding box center [1094, 508] width 747 height 50
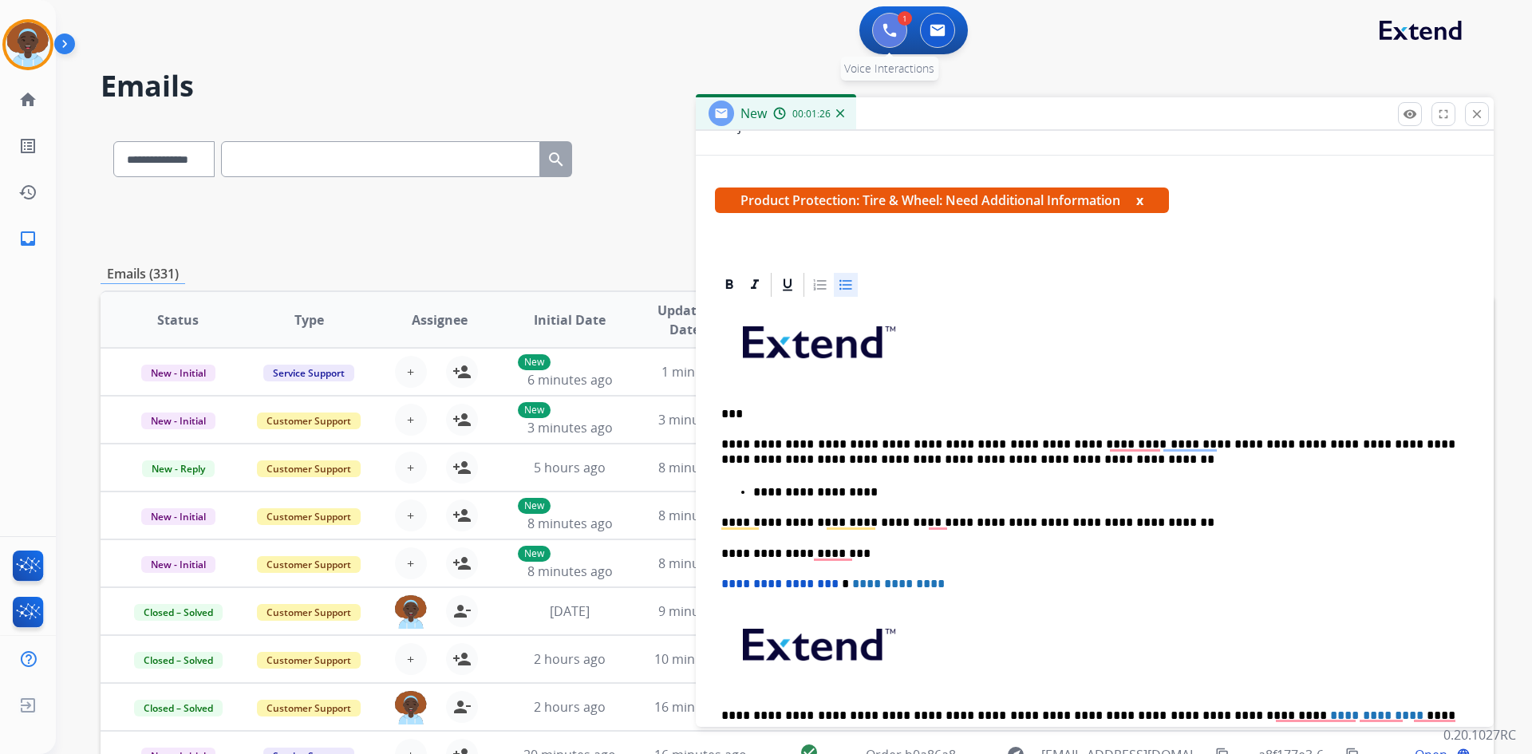
click at [892, 30] on img at bounding box center [889, 30] width 14 height 14
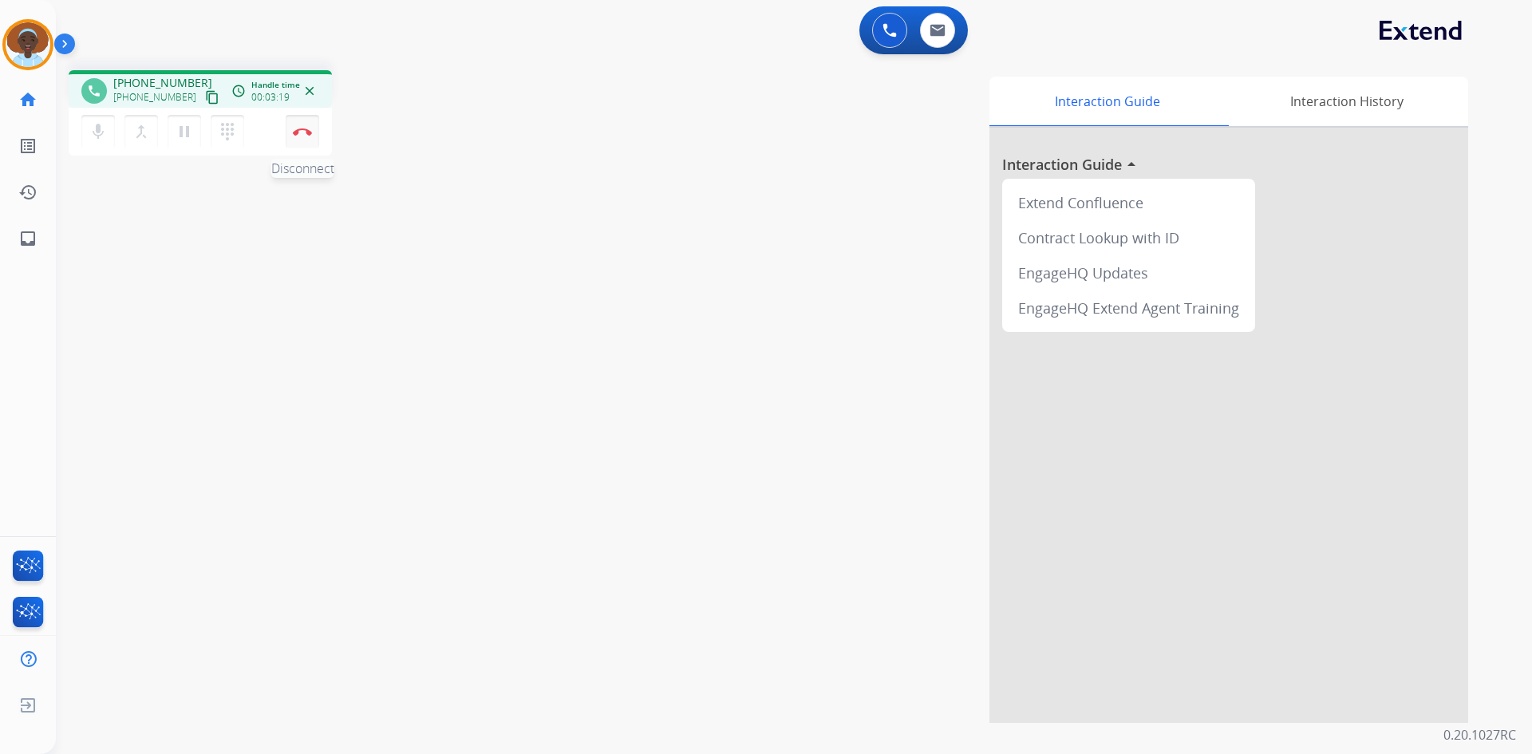
click at [299, 128] on img at bounding box center [302, 132] width 19 height 8
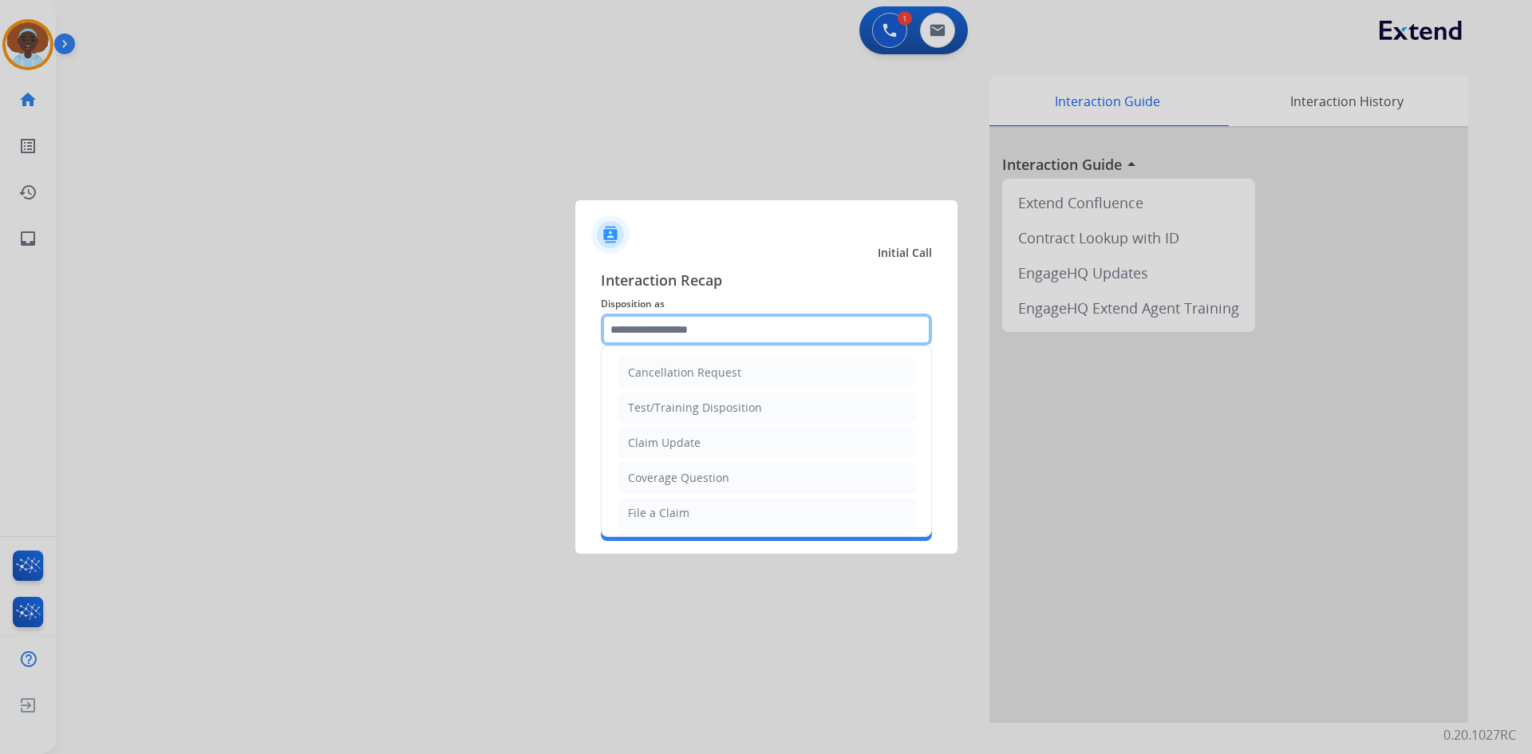
click at [724, 322] on input "text" at bounding box center [766, 329] width 331 height 32
click at [679, 450] on div "Claim Update" at bounding box center [664, 443] width 73 height 16
type input "**********"
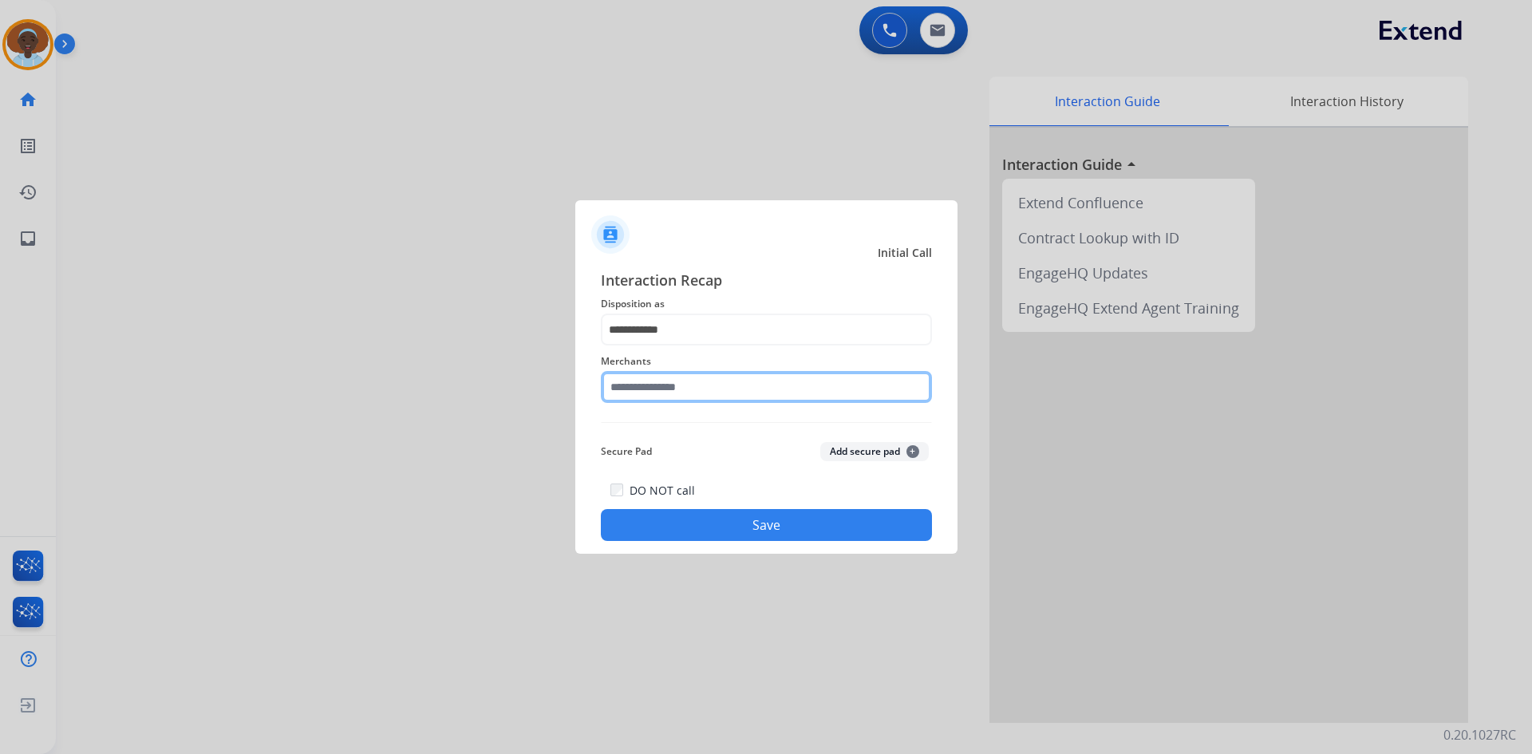
click at [749, 378] on input "text" at bounding box center [766, 387] width 331 height 32
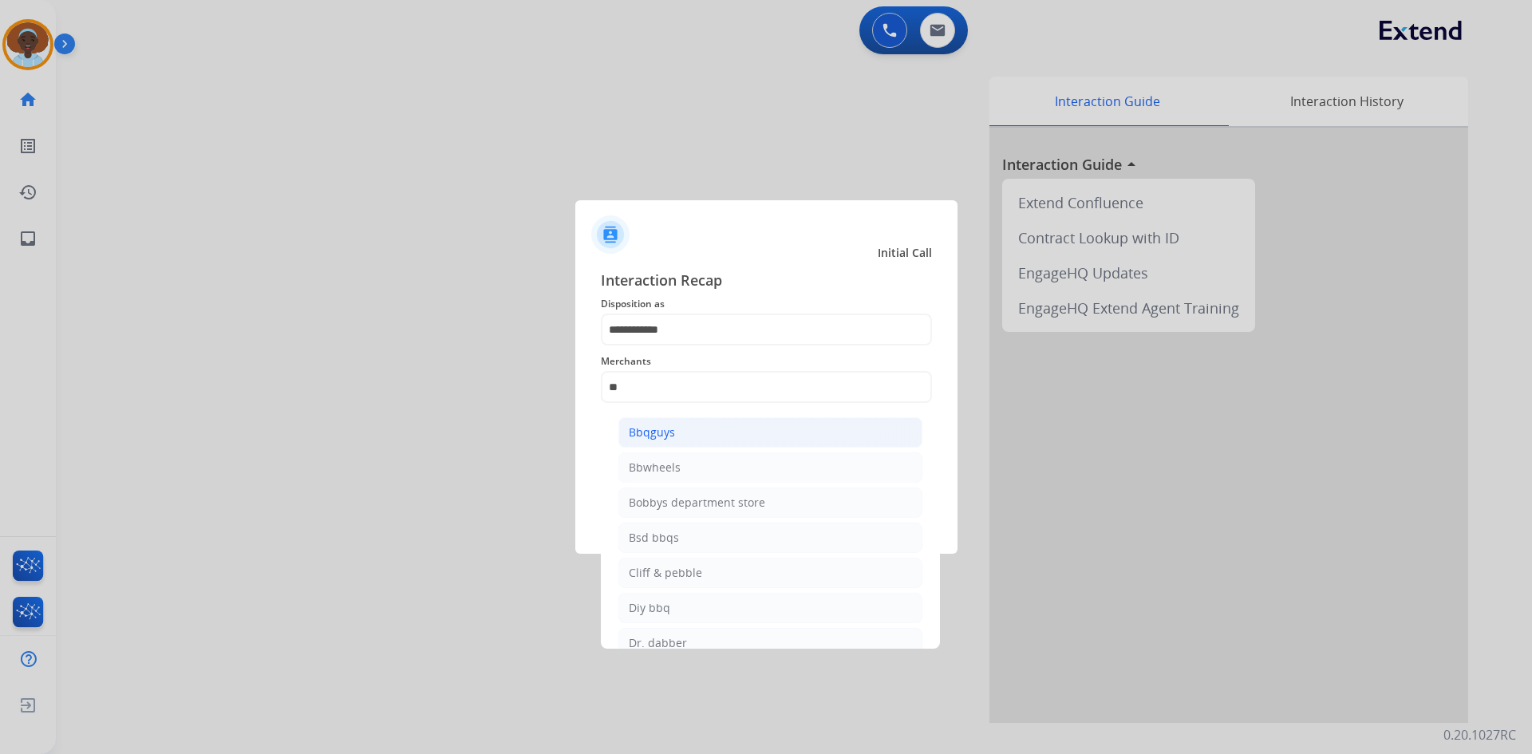
click at [679, 432] on li "Bbqguys" at bounding box center [770, 432] width 304 height 30
type input "*******"
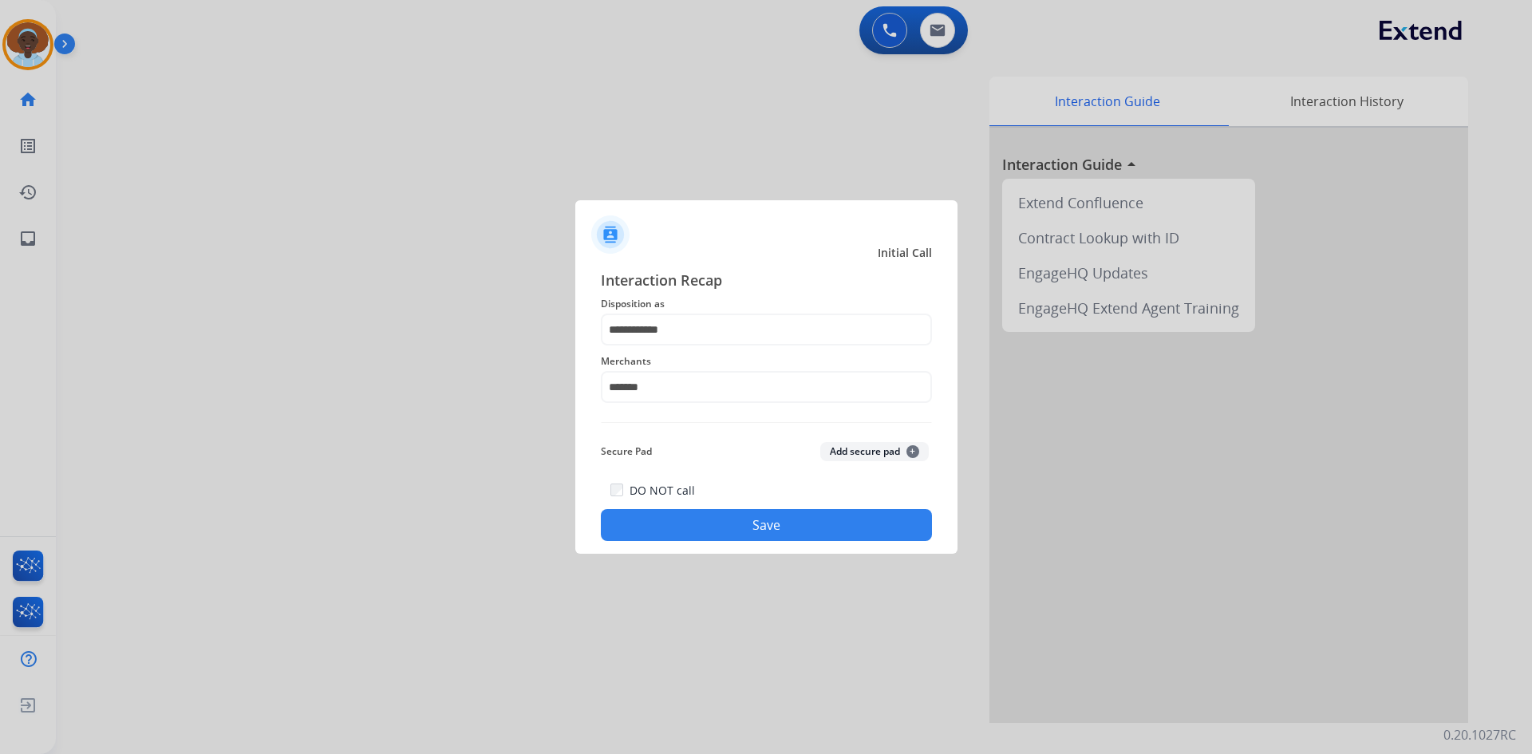
click at [739, 527] on button "Save" at bounding box center [766, 525] width 331 height 32
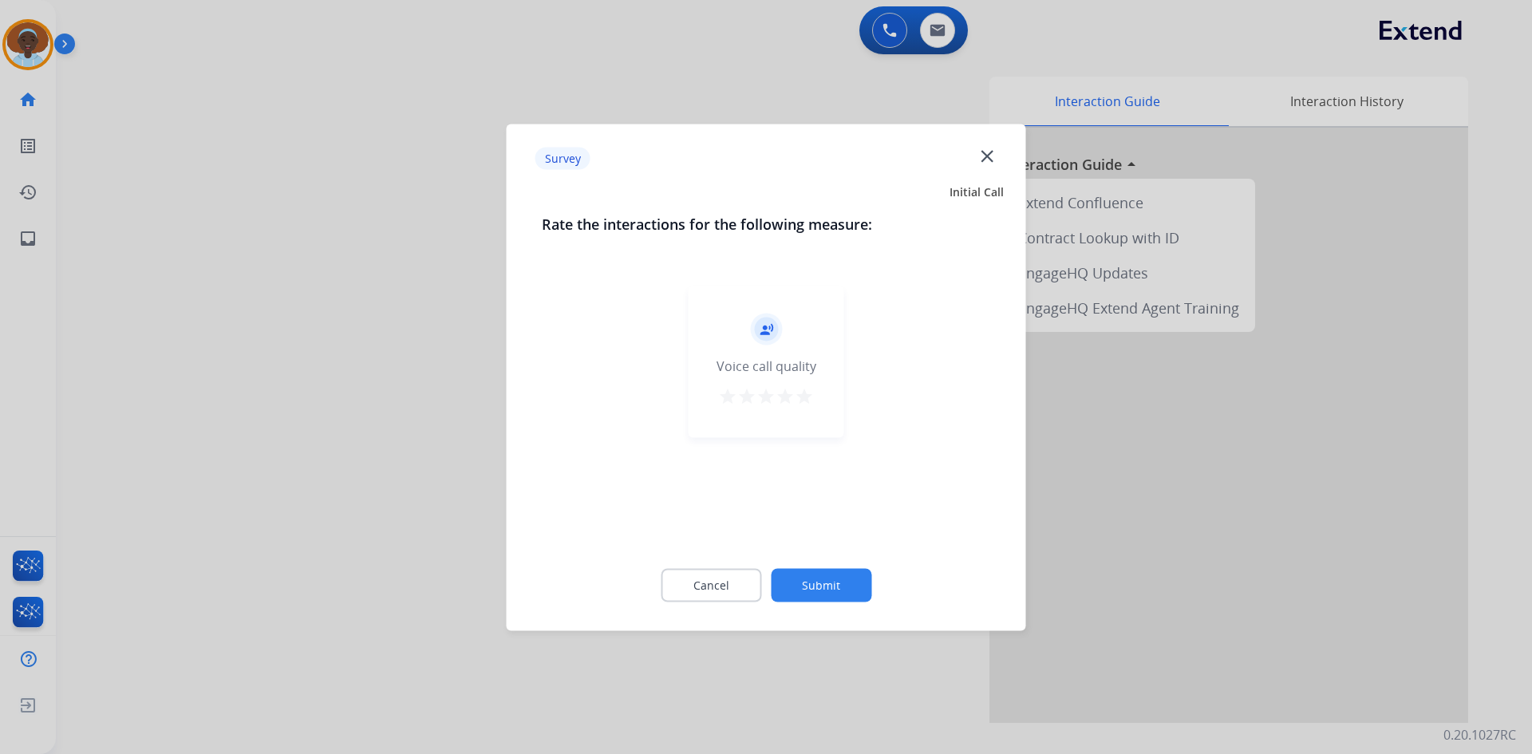
drag, startPoint x: 808, startPoint y: 397, endPoint x: 826, endPoint y: 509, distance: 113.0
click at [809, 397] on mat-icon "star" at bounding box center [804, 395] width 19 height 19
click at [825, 580] on button "Submit" at bounding box center [821, 585] width 101 height 34
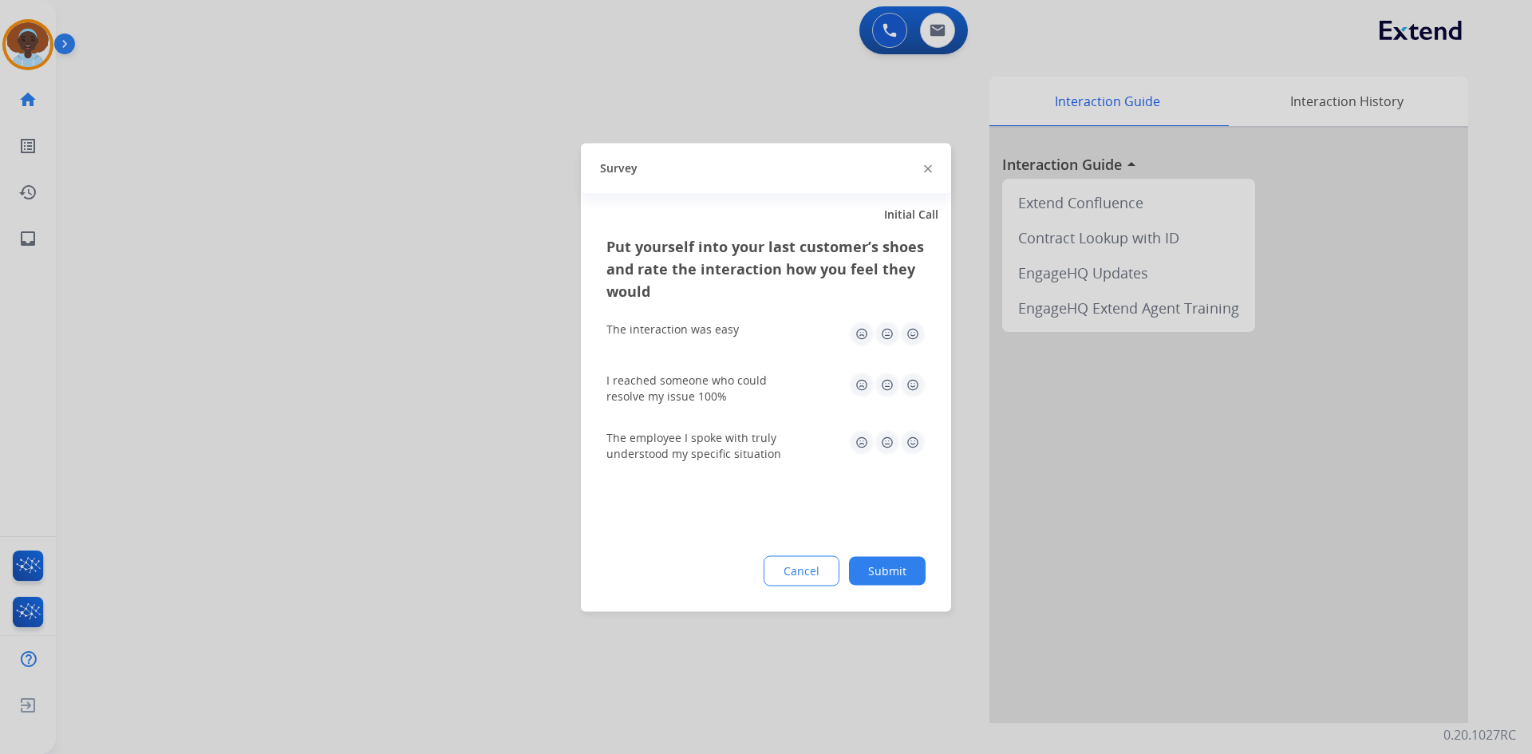
click at [915, 444] on img at bounding box center [913, 442] width 26 height 26
click at [910, 333] on img at bounding box center [913, 334] width 26 height 26
click at [912, 388] on img at bounding box center [913, 385] width 26 height 26
click at [896, 574] on button "Submit" at bounding box center [887, 570] width 77 height 29
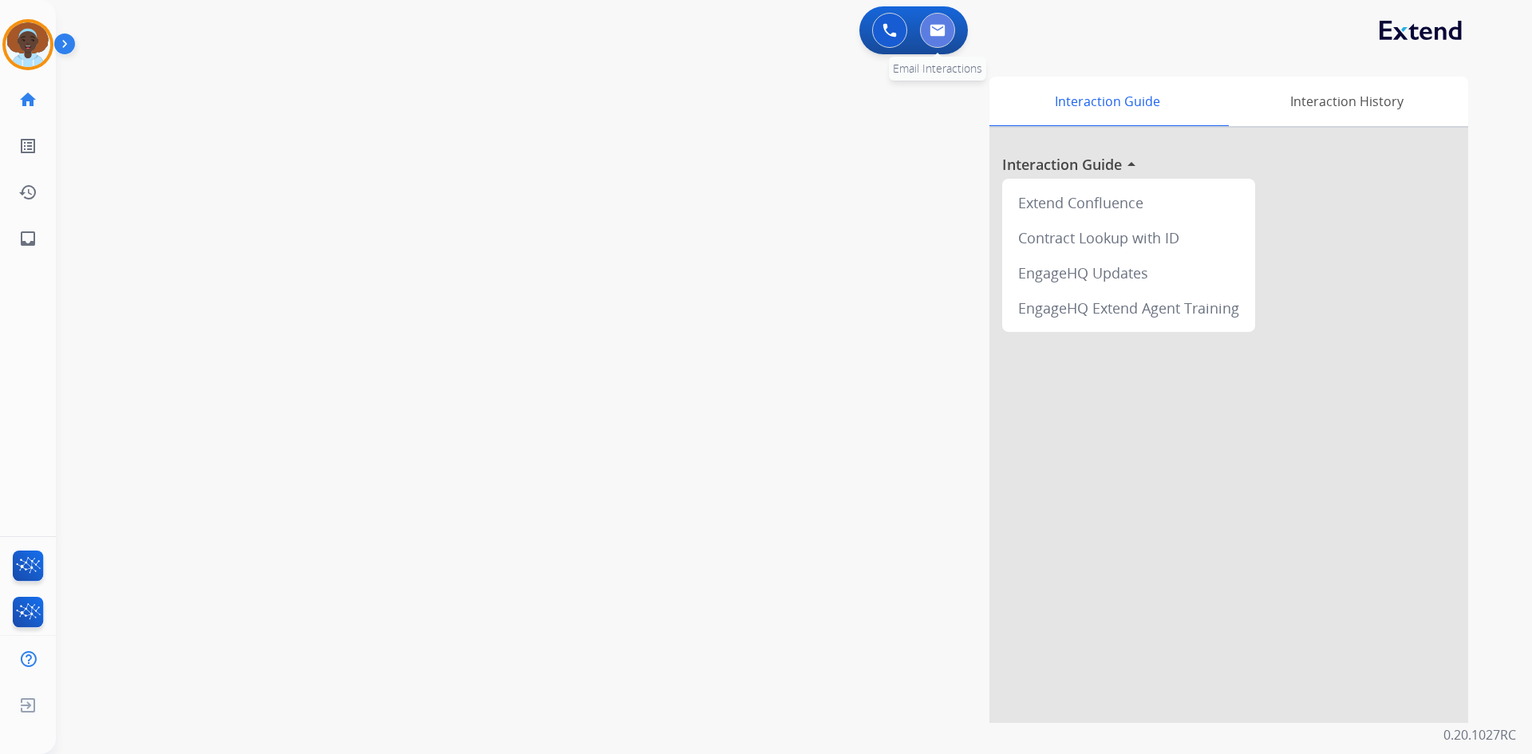
click at [936, 35] on img at bounding box center [937, 30] width 16 height 13
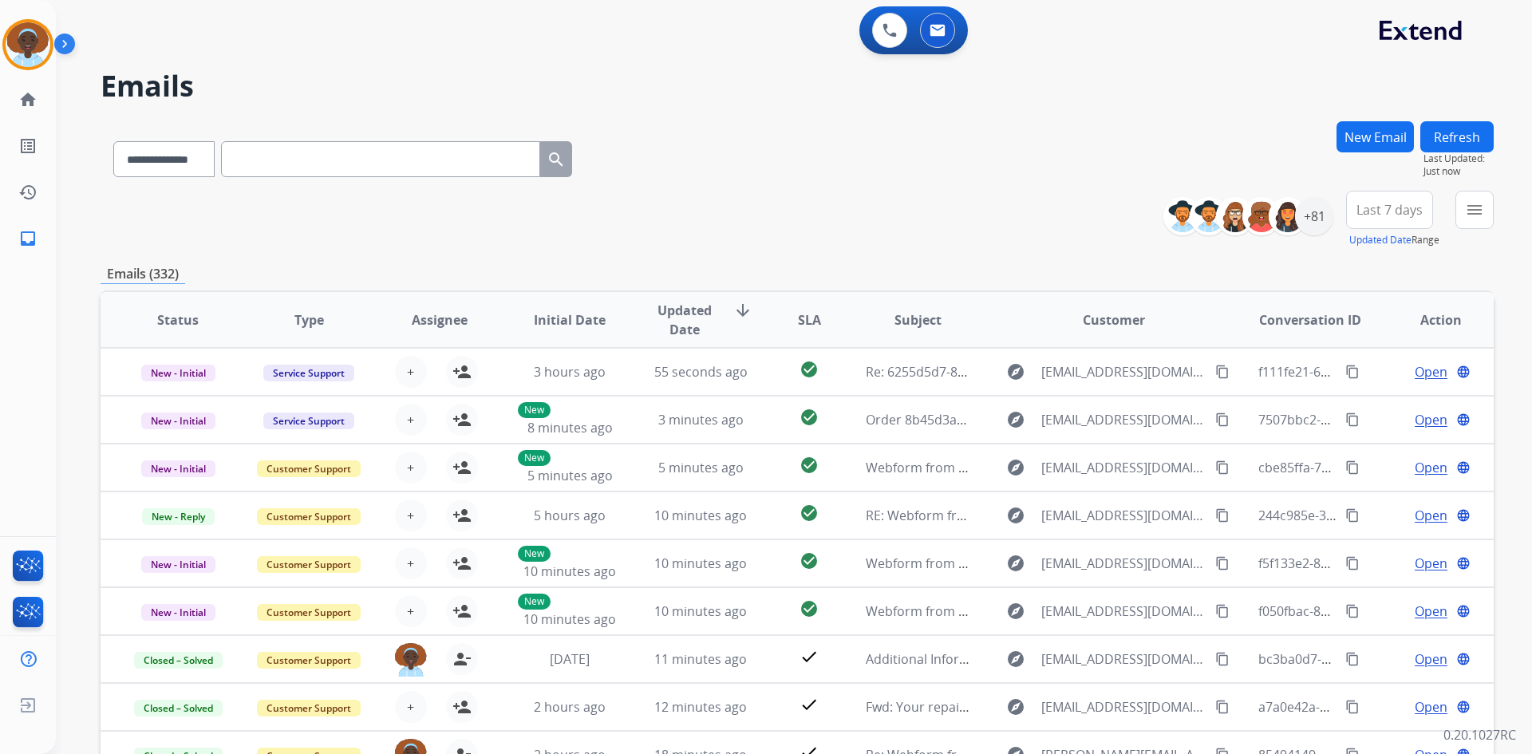
click at [1373, 137] on button "New Email" at bounding box center [1374, 136] width 77 height 31
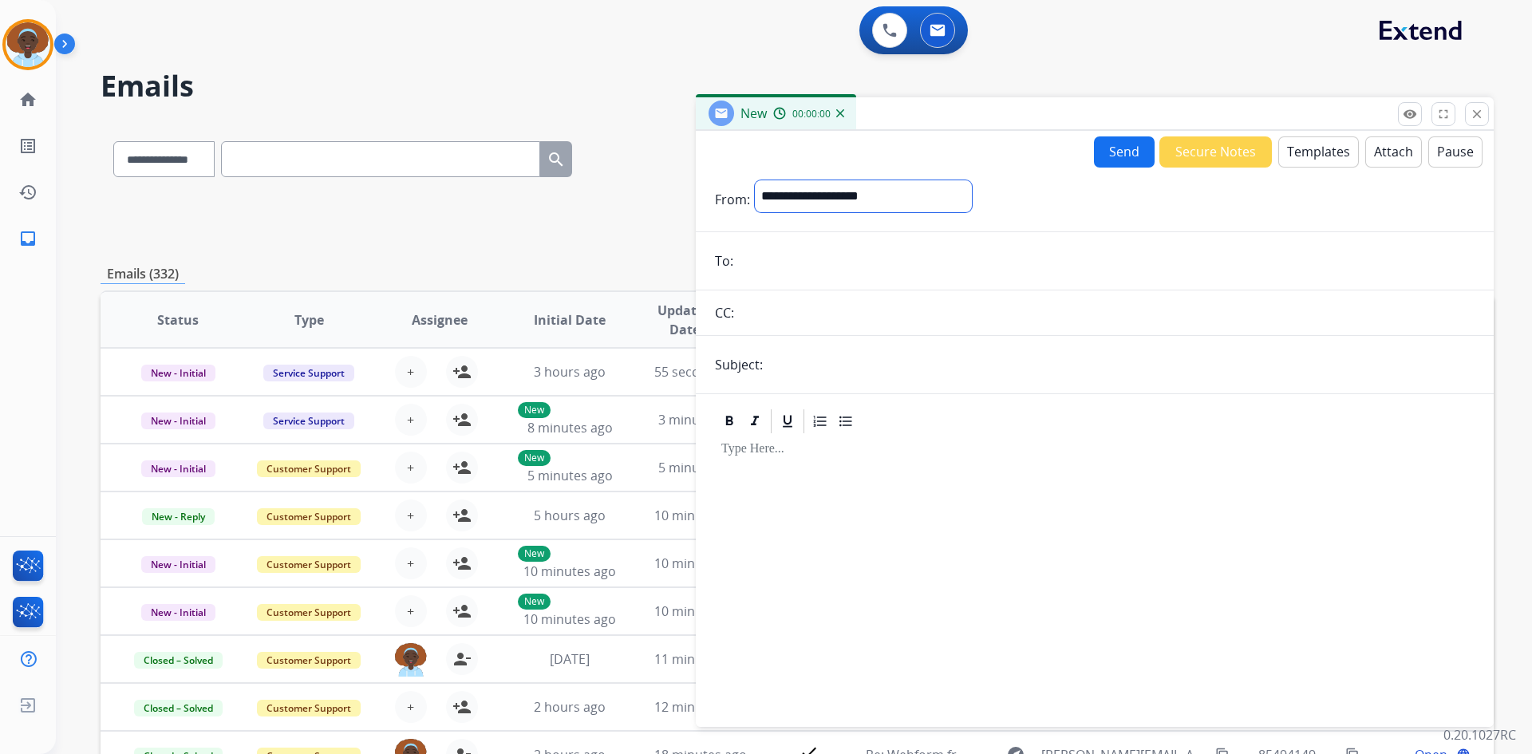
click at [837, 195] on select "**********" at bounding box center [863, 196] width 217 height 32
select select "**********"
click at [755, 180] on select "**********" at bounding box center [863, 196] width 217 height 32
click at [814, 273] on input "email" at bounding box center [1106, 262] width 736 height 32
paste input "**********"
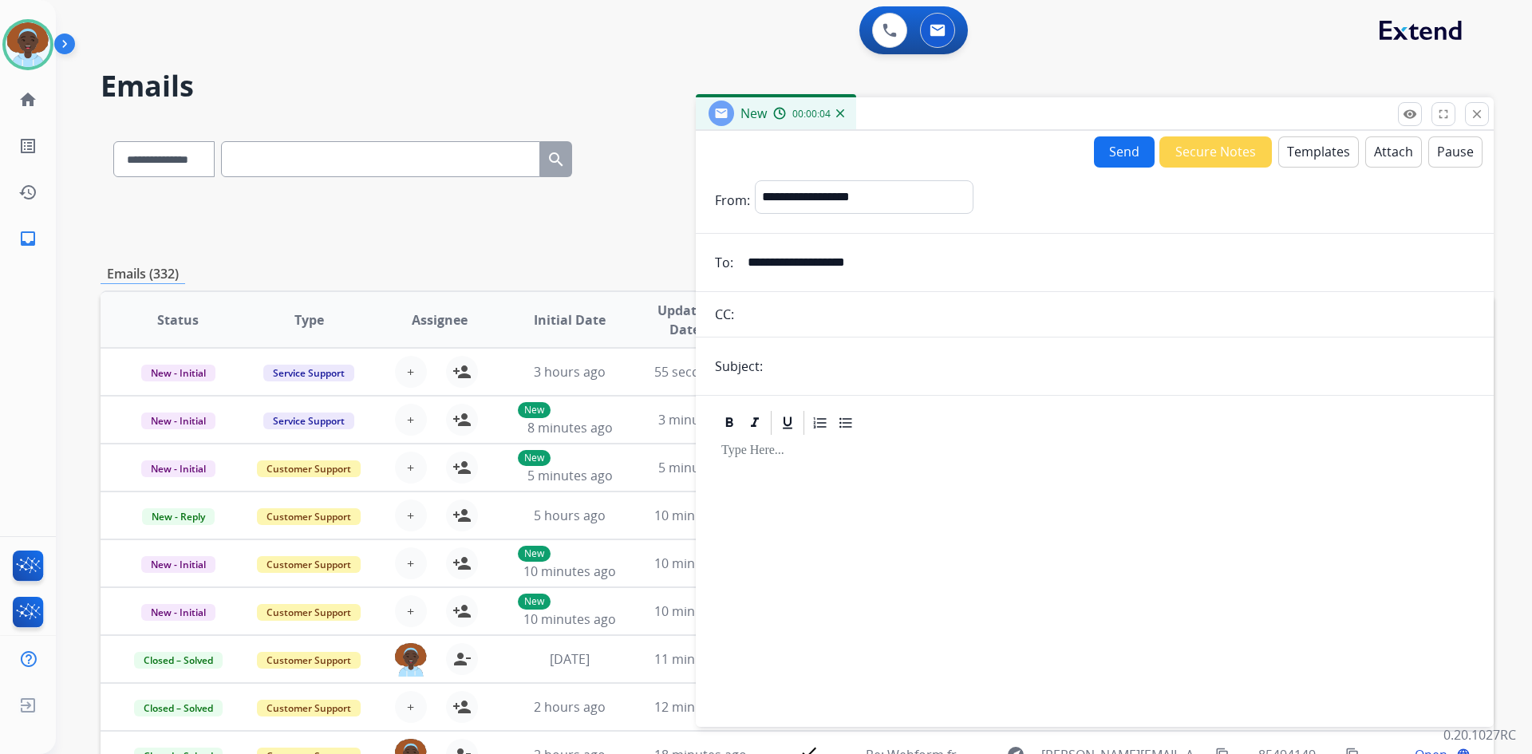
type input "**********"
click at [814, 364] on input "text" at bounding box center [1120, 366] width 707 height 32
type input "**********"
click at [1300, 160] on button "Templates" at bounding box center [1318, 151] width 81 height 31
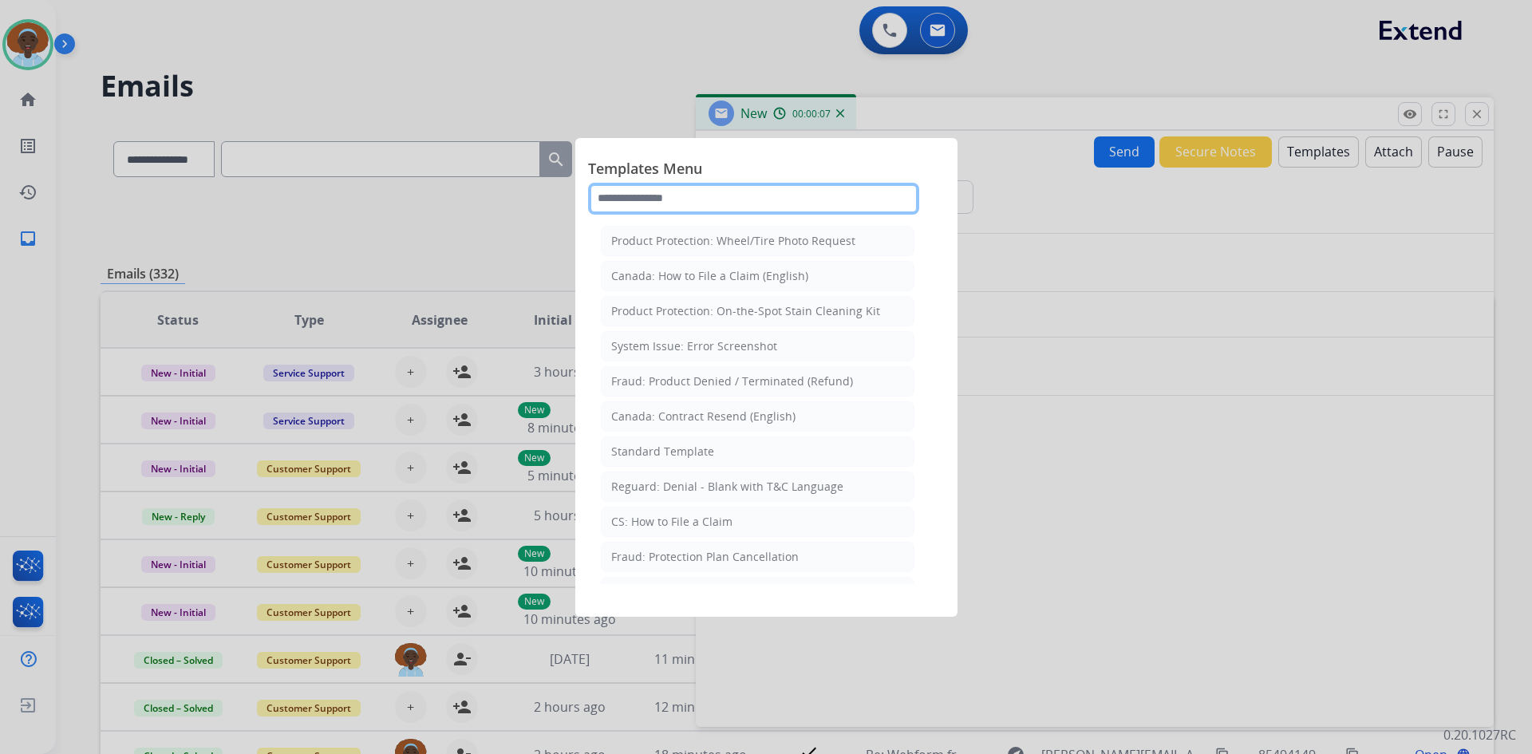
click at [665, 199] on input "text" at bounding box center [753, 199] width 331 height 32
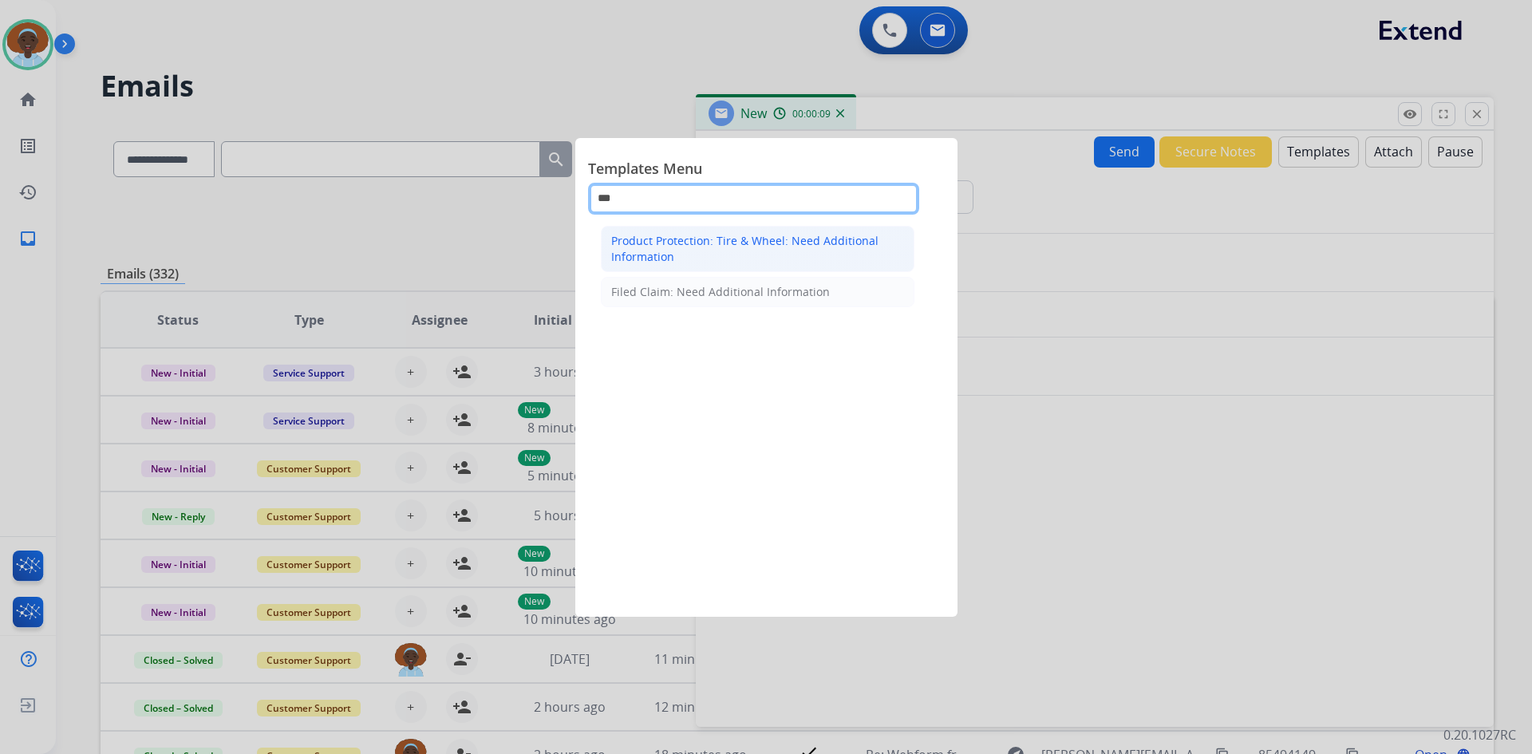
type input "***"
click at [668, 243] on div "Product Protection: Tire & Wheel: Need Additional Information" at bounding box center [757, 249] width 293 height 32
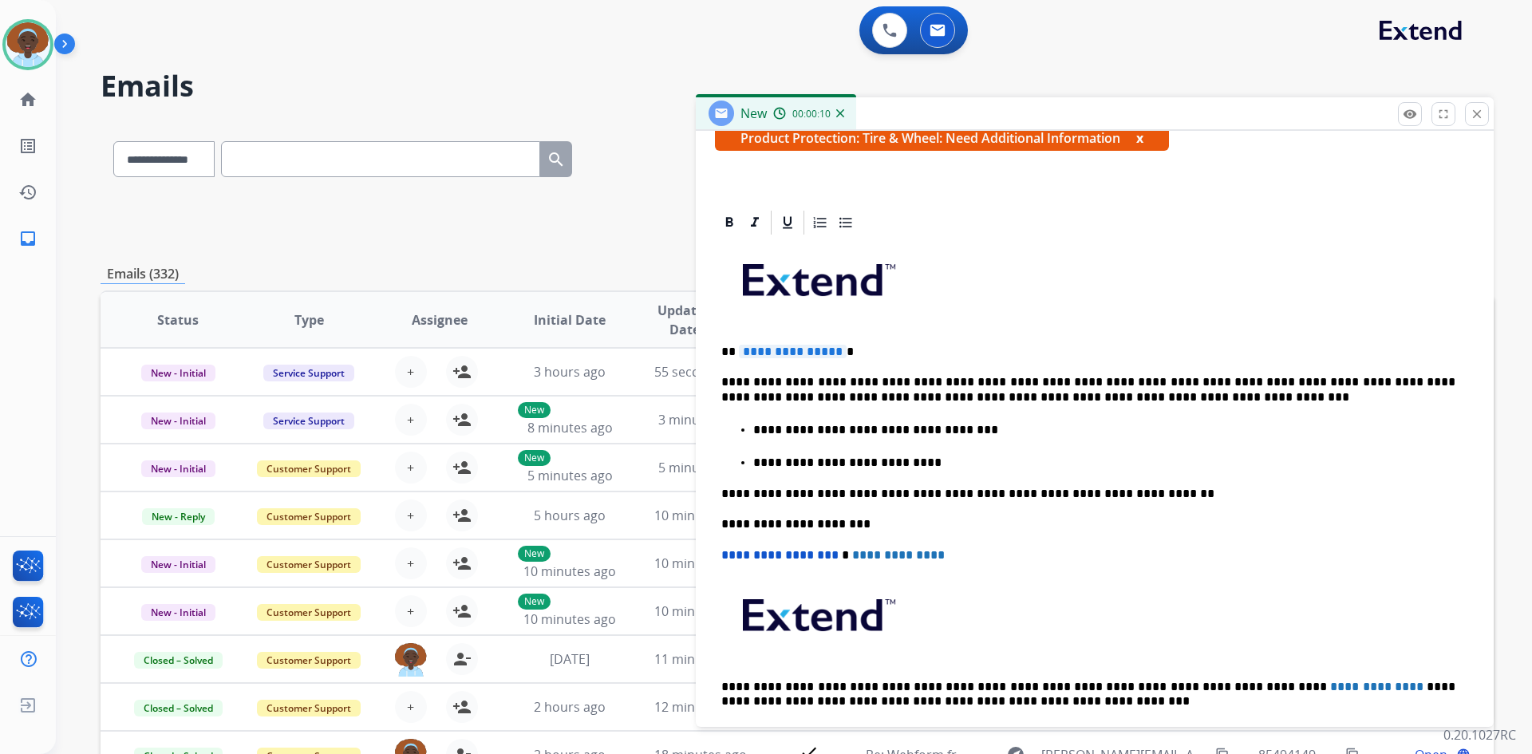
scroll to position [319, 0]
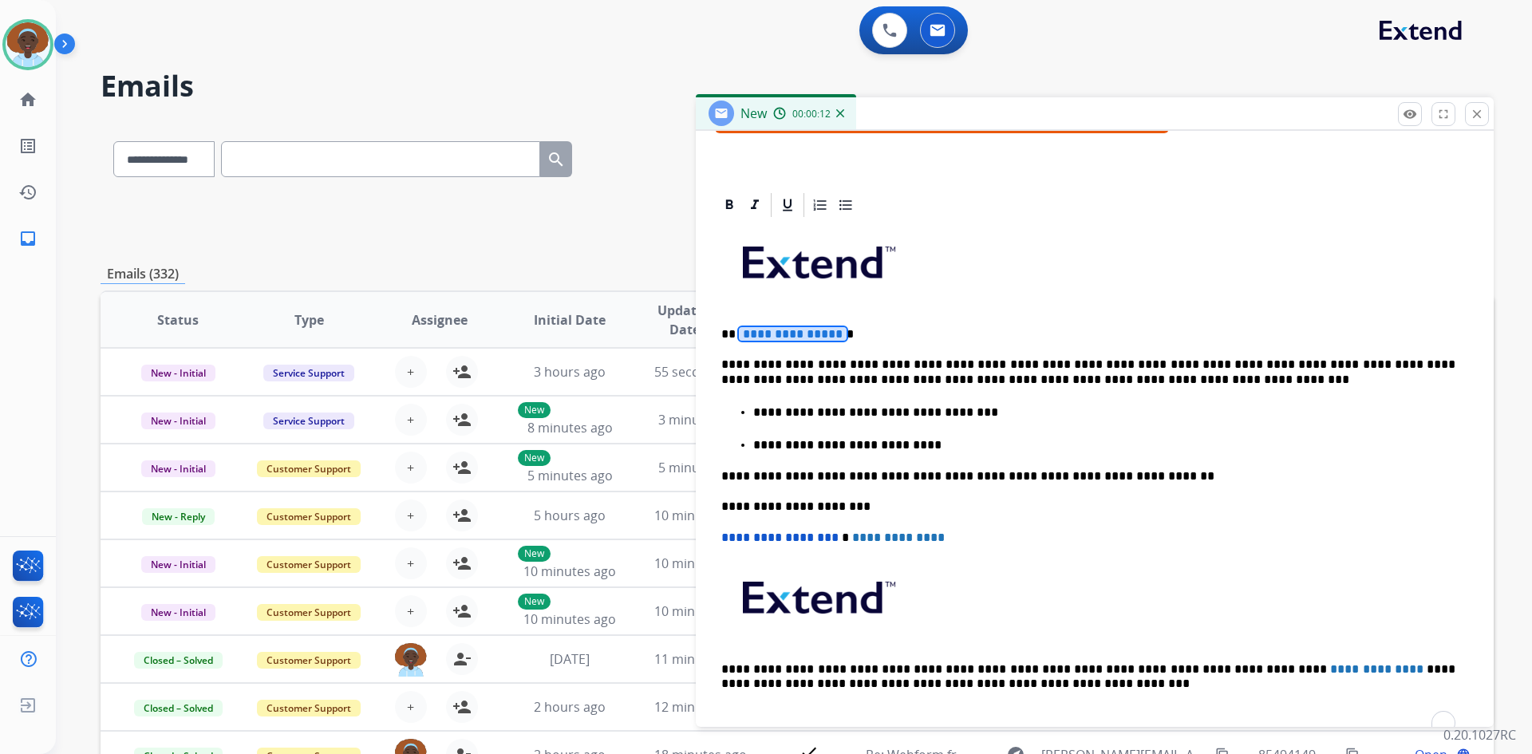
click at [802, 335] on span "**********" at bounding box center [793, 334] width 108 height 14
click at [1031, 362] on p "**********" at bounding box center [1088, 372] width 734 height 30
drag, startPoint x: 1167, startPoint y: 365, endPoint x: 1285, endPoint y: 369, distance: 118.1
click at [1285, 369] on p "**********" at bounding box center [1088, 372] width 734 height 30
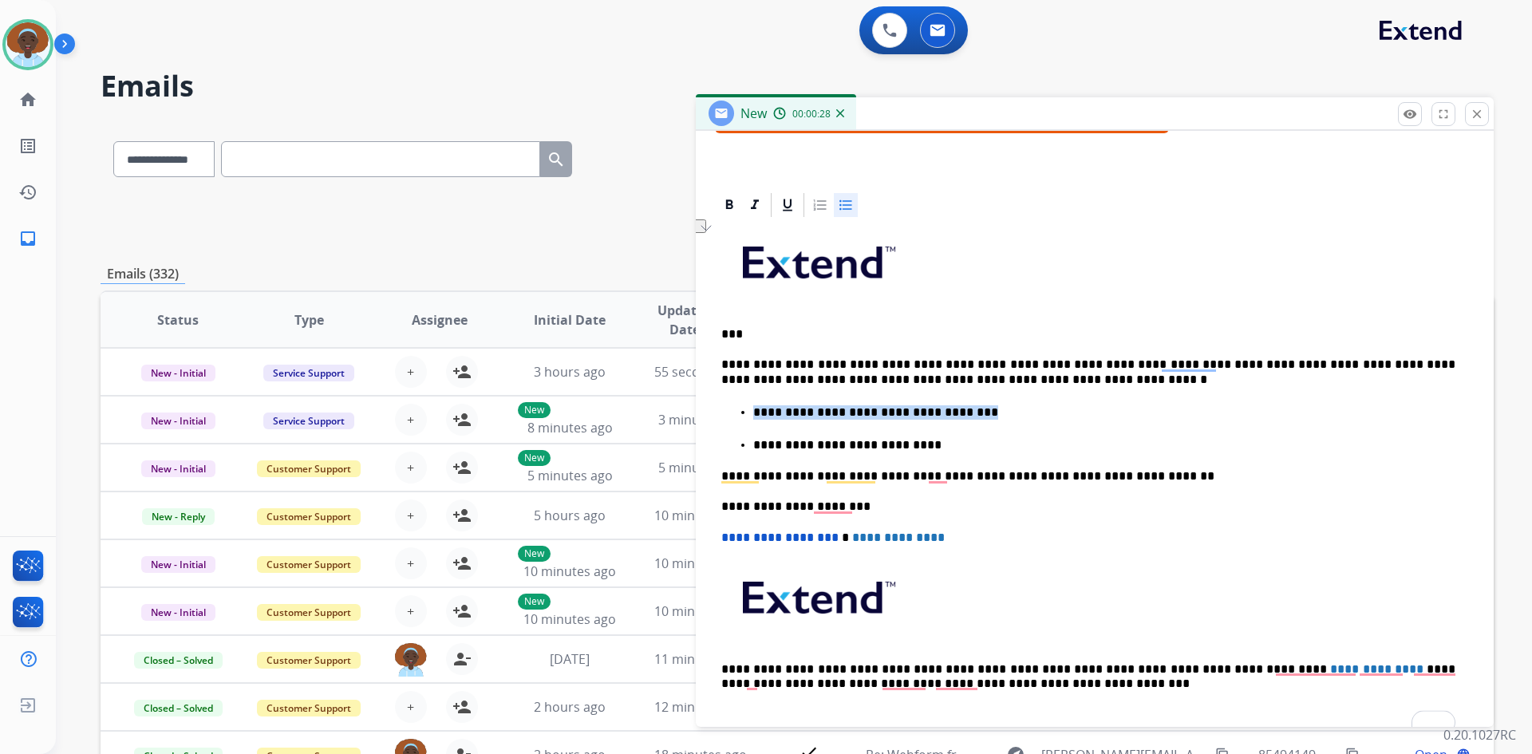
drag, startPoint x: 966, startPoint y: 412, endPoint x: 767, endPoint y: 402, distance: 199.7
click at [767, 403] on li "**********" at bounding box center [1110, 411] width 715 height 17
drag, startPoint x: 895, startPoint y: 445, endPoint x: 751, endPoint y: 445, distance: 143.6
click at [751, 445] on ul "**********" at bounding box center [1094, 428] width 747 height 50
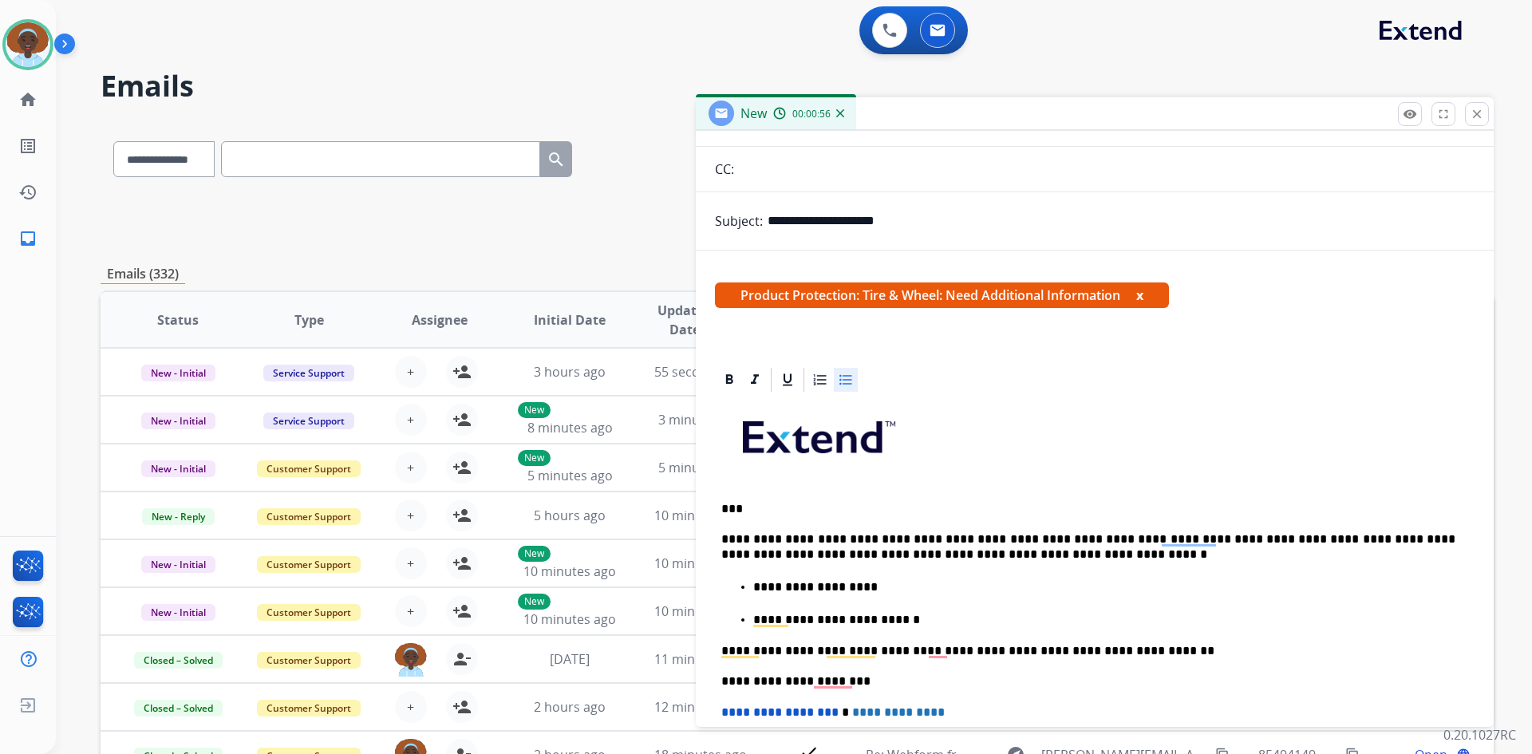
scroll to position [0, 0]
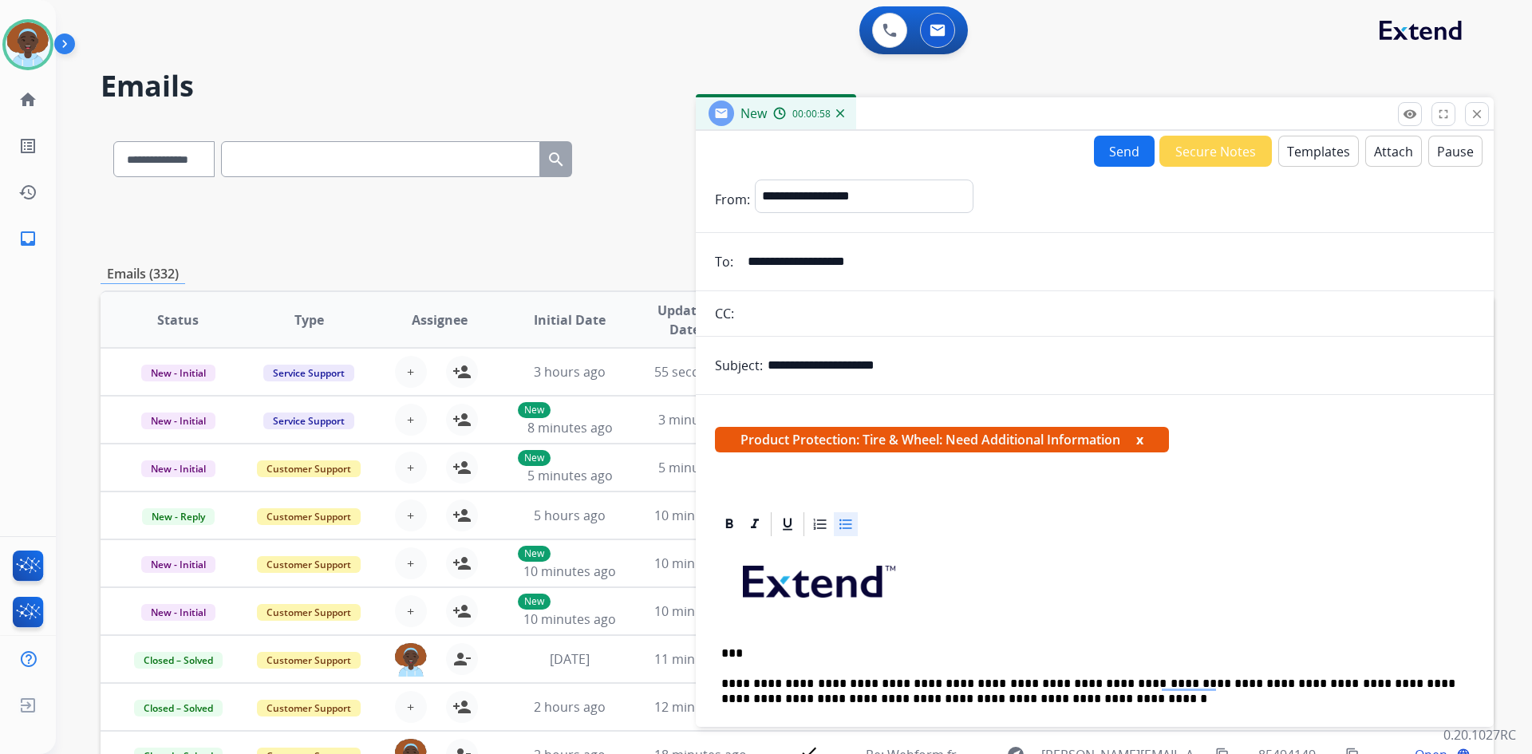
click at [1104, 153] on button "Send" at bounding box center [1124, 151] width 61 height 31
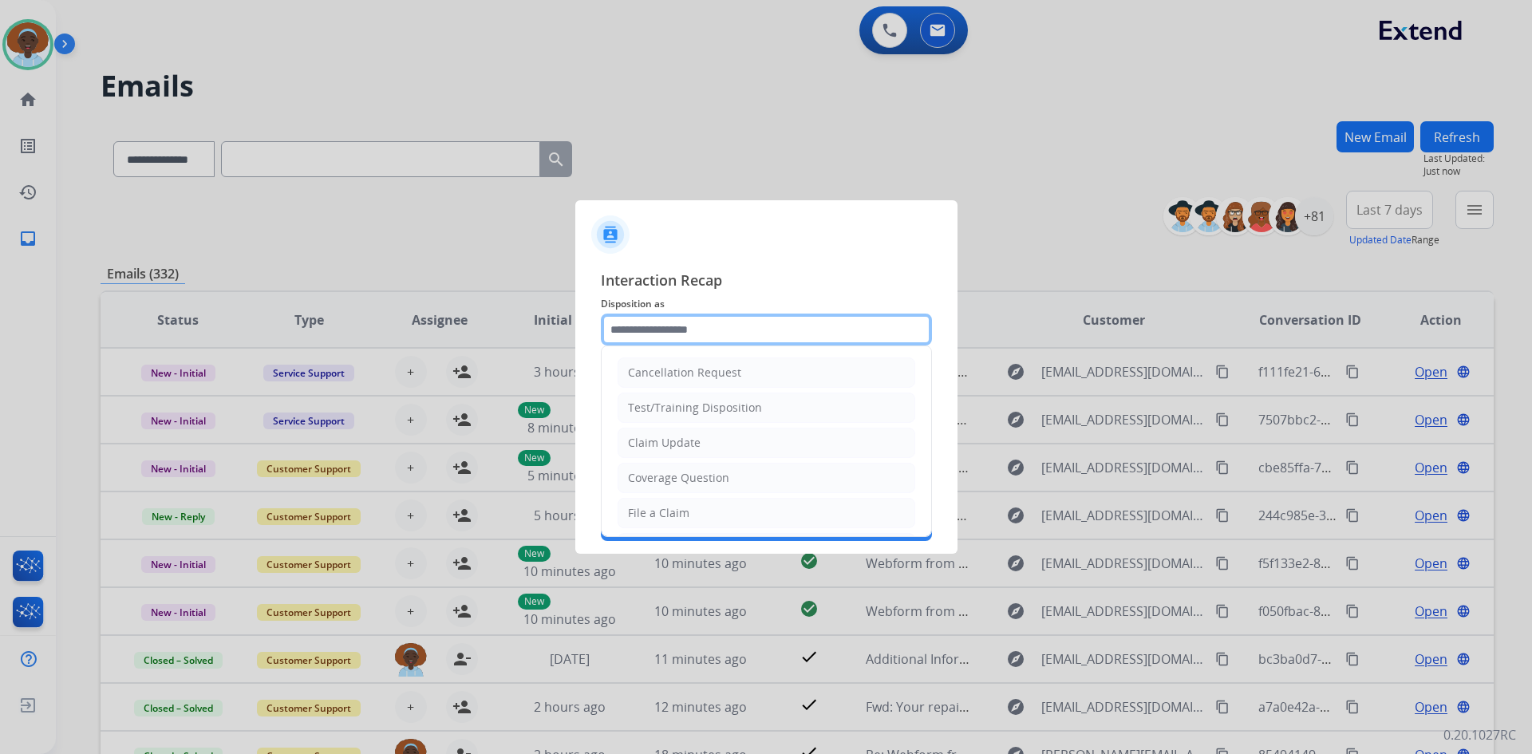
click at [684, 329] on input "text" at bounding box center [766, 329] width 331 height 32
click at [653, 443] on div "Claim Update" at bounding box center [664, 443] width 73 height 16
type input "**********"
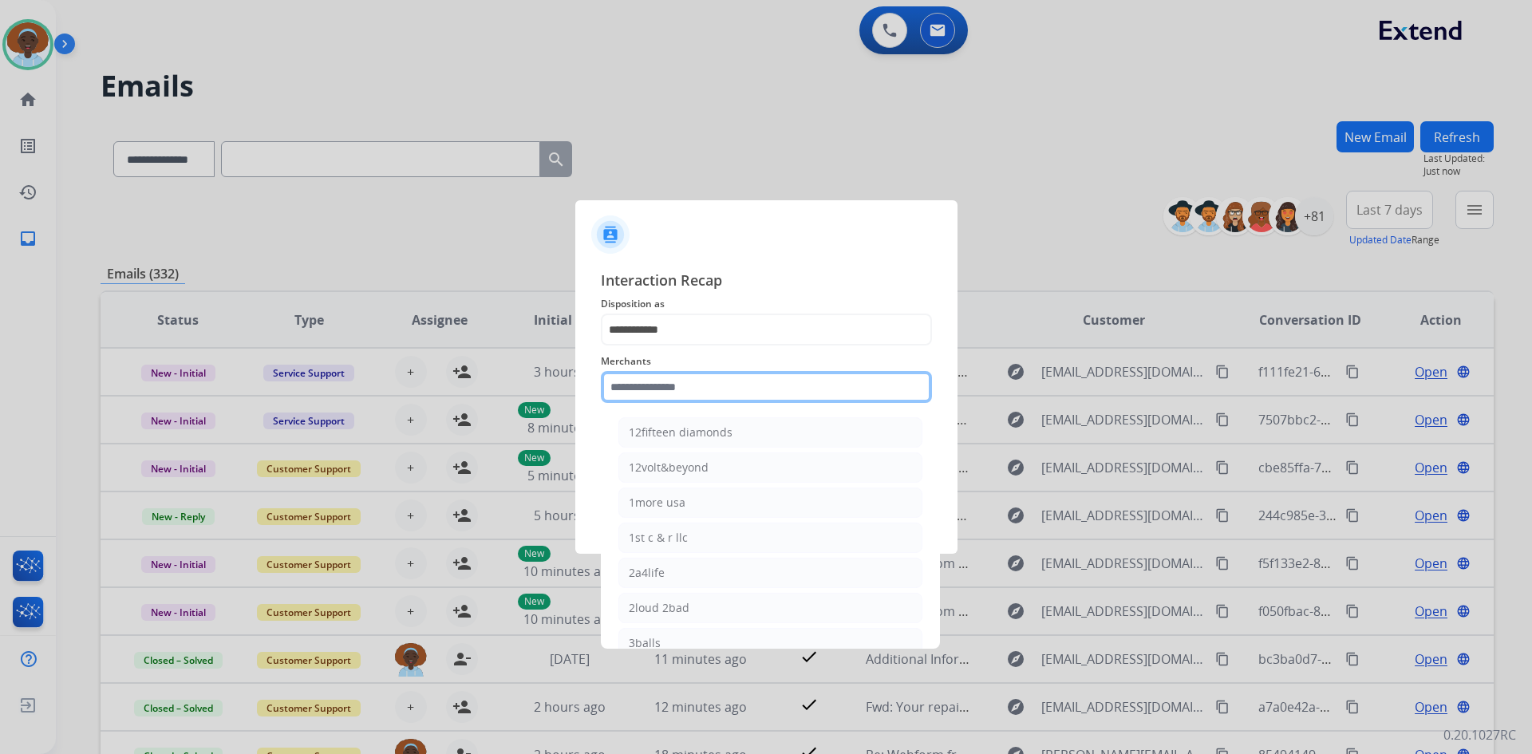
click at [662, 388] on input "text" at bounding box center [766, 387] width 331 height 32
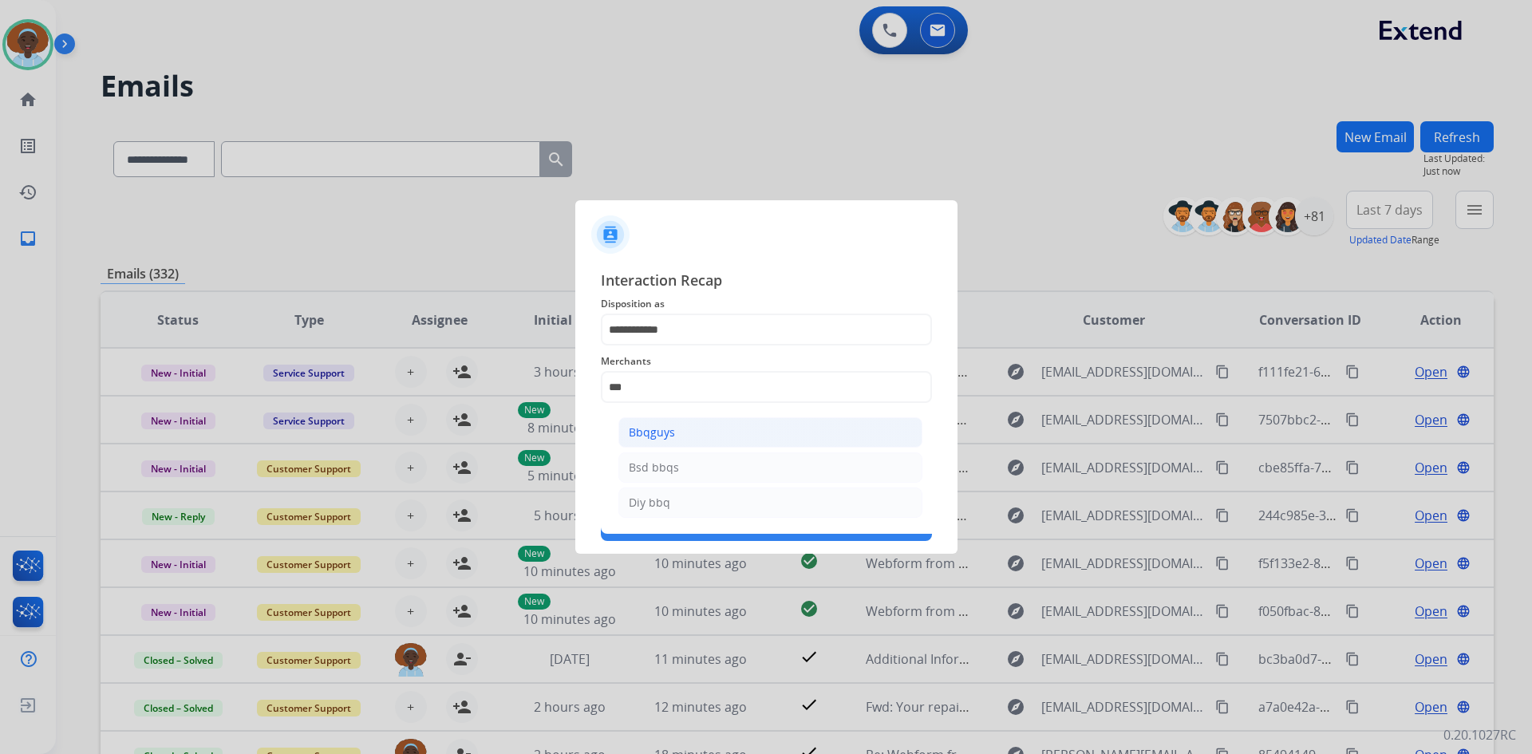
click at [662, 428] on div "Bbqguys" at bounding box center [652, 432] width 46 height 16
type input "*******"
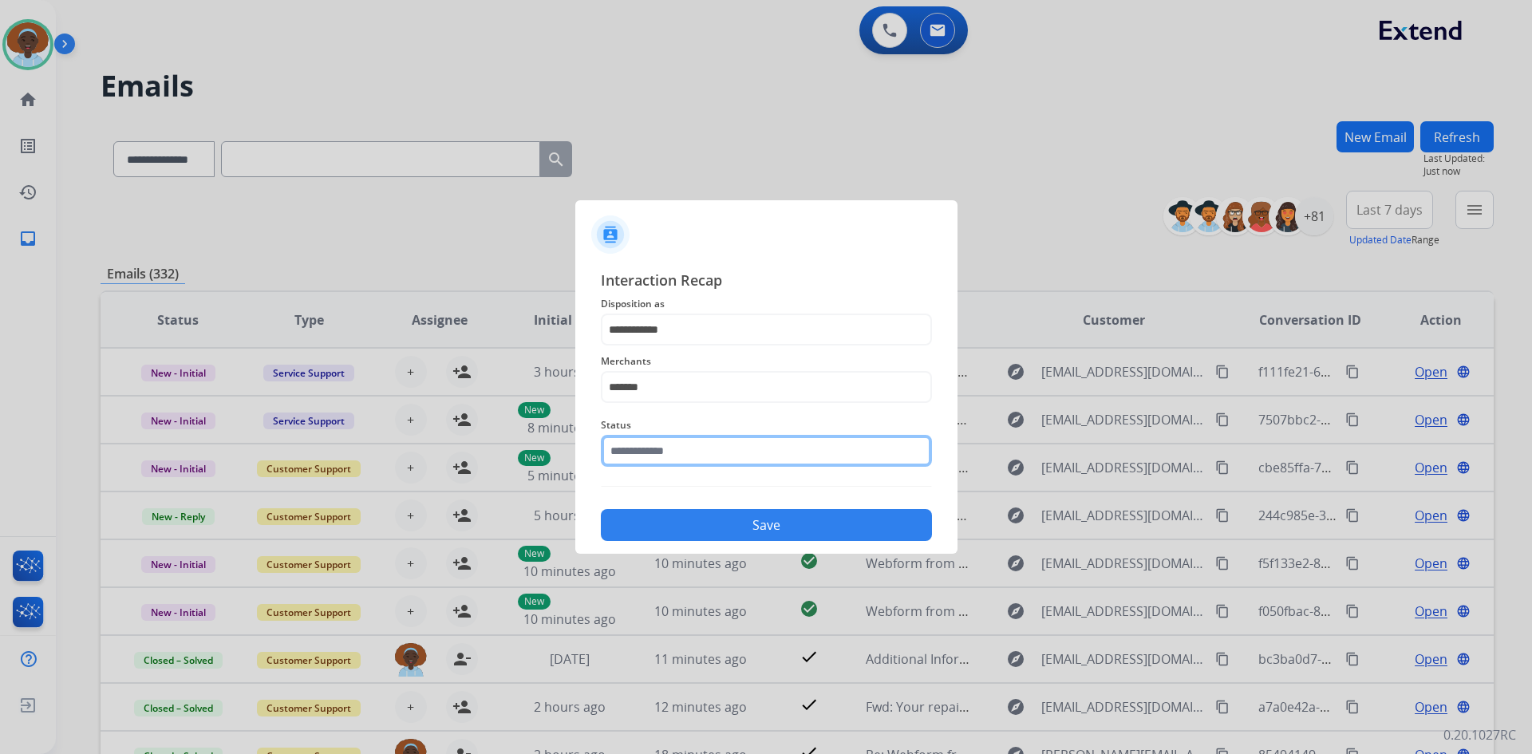
click at [672, 447] on input "text" at bounding box center [766, 451] width 331 height 32
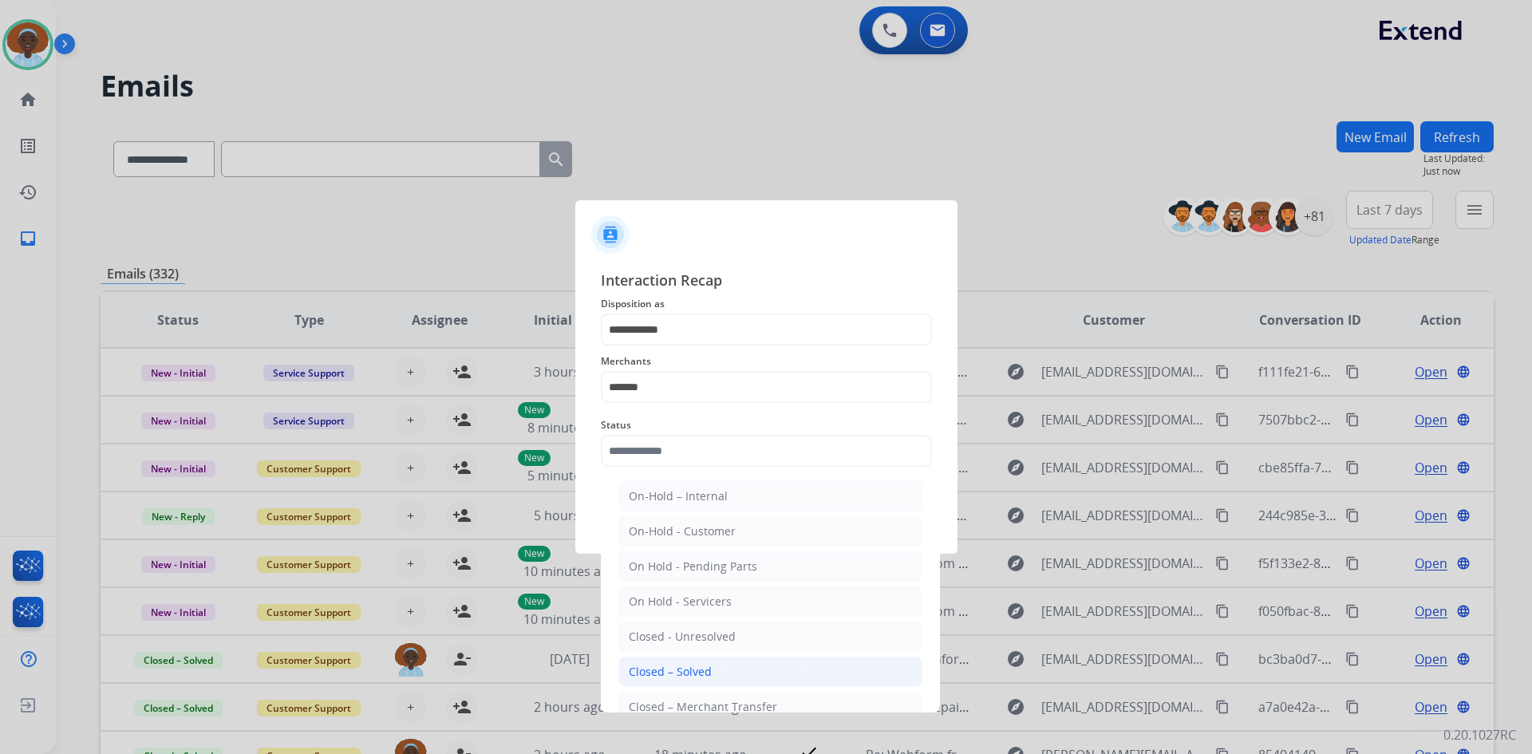
click at [695, 669] on div "Closed – Solved" at bounding box center [670, 672] width 83 height 16
type input "**********"
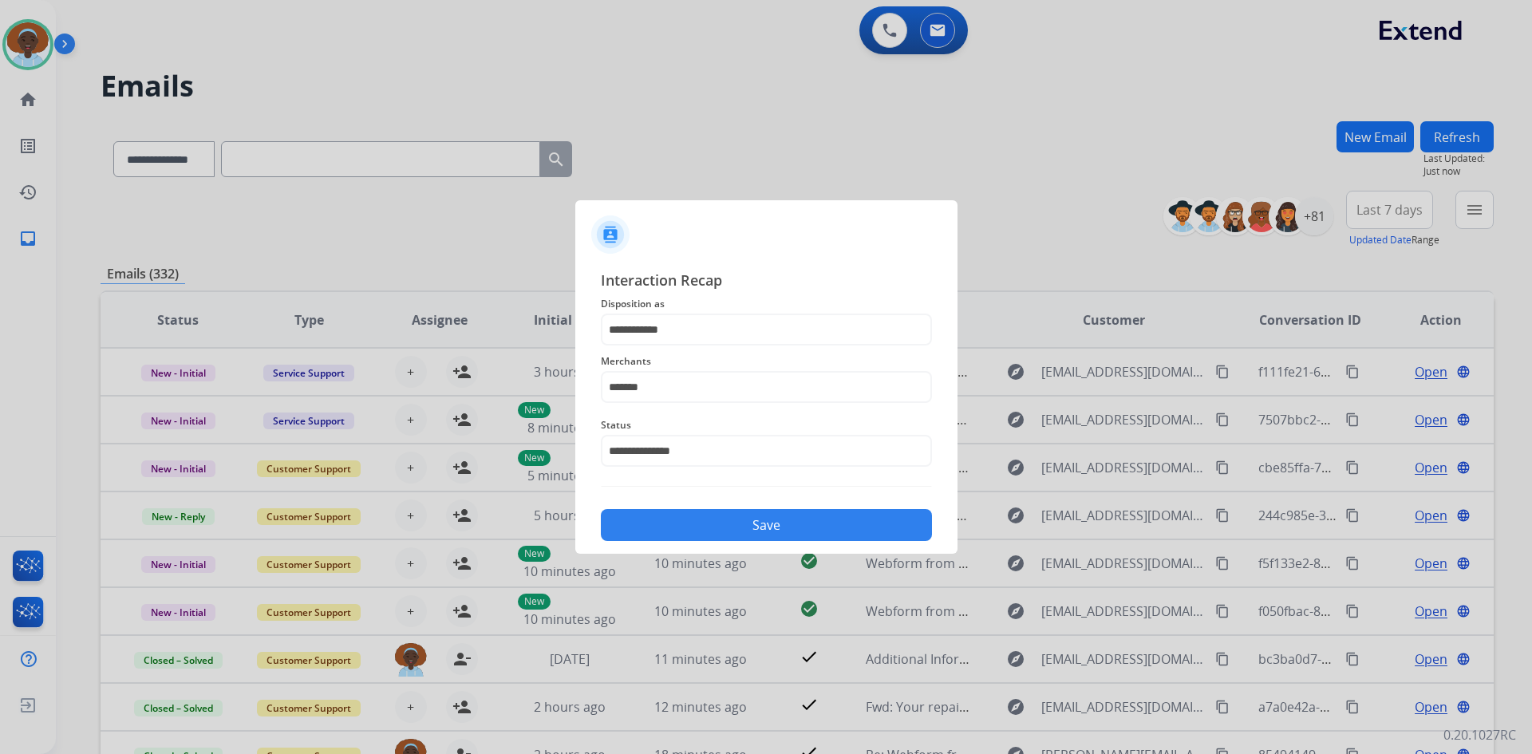
click at [722, 532] on button "Save" at bounding box center [766, 525] width 331 height 32
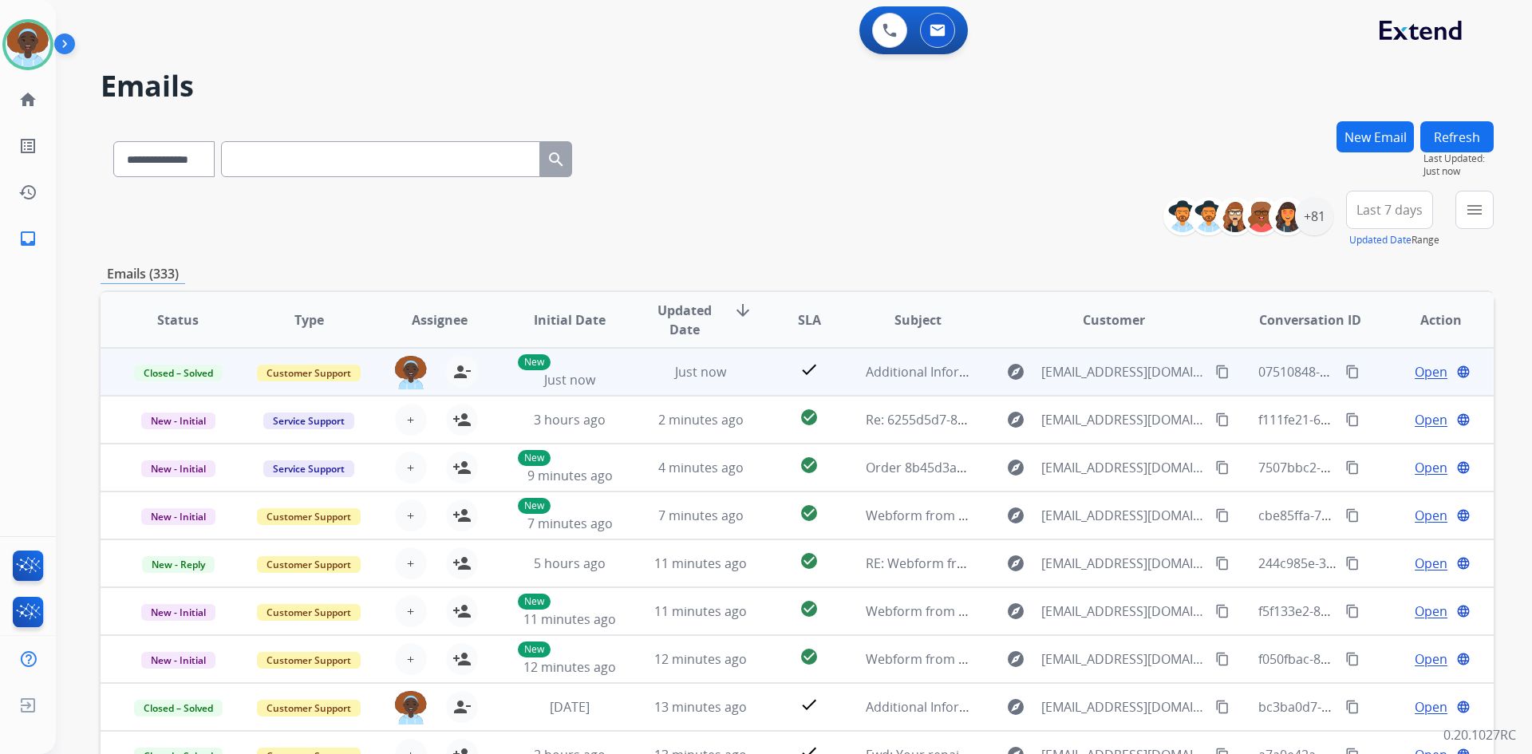
click at [1426, 369] on span "Open" at bounding box center [1430, 371] width 33 height 19
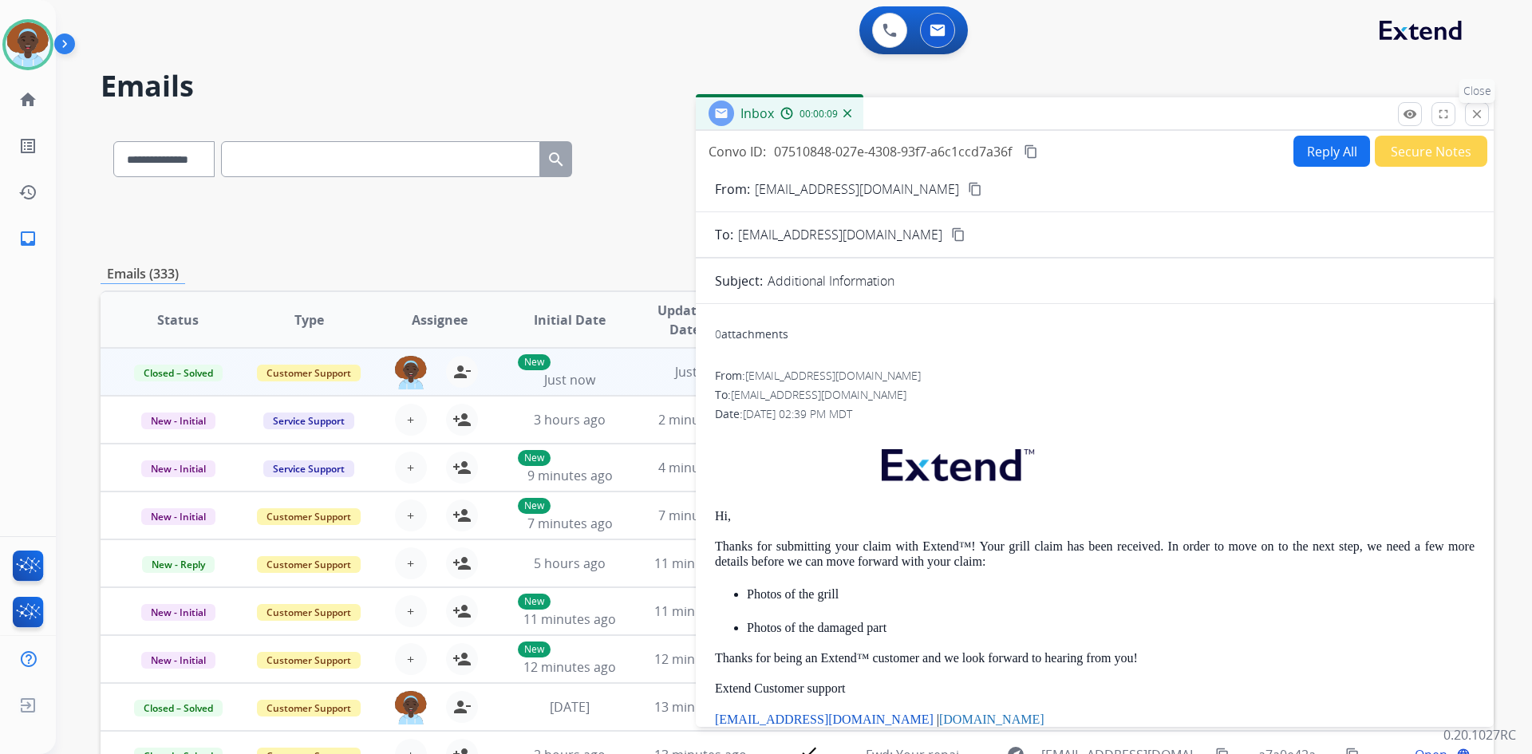
click at [1473, 117] on mat-icon "close" at bounding box center [1476, 114] width 14 height 14
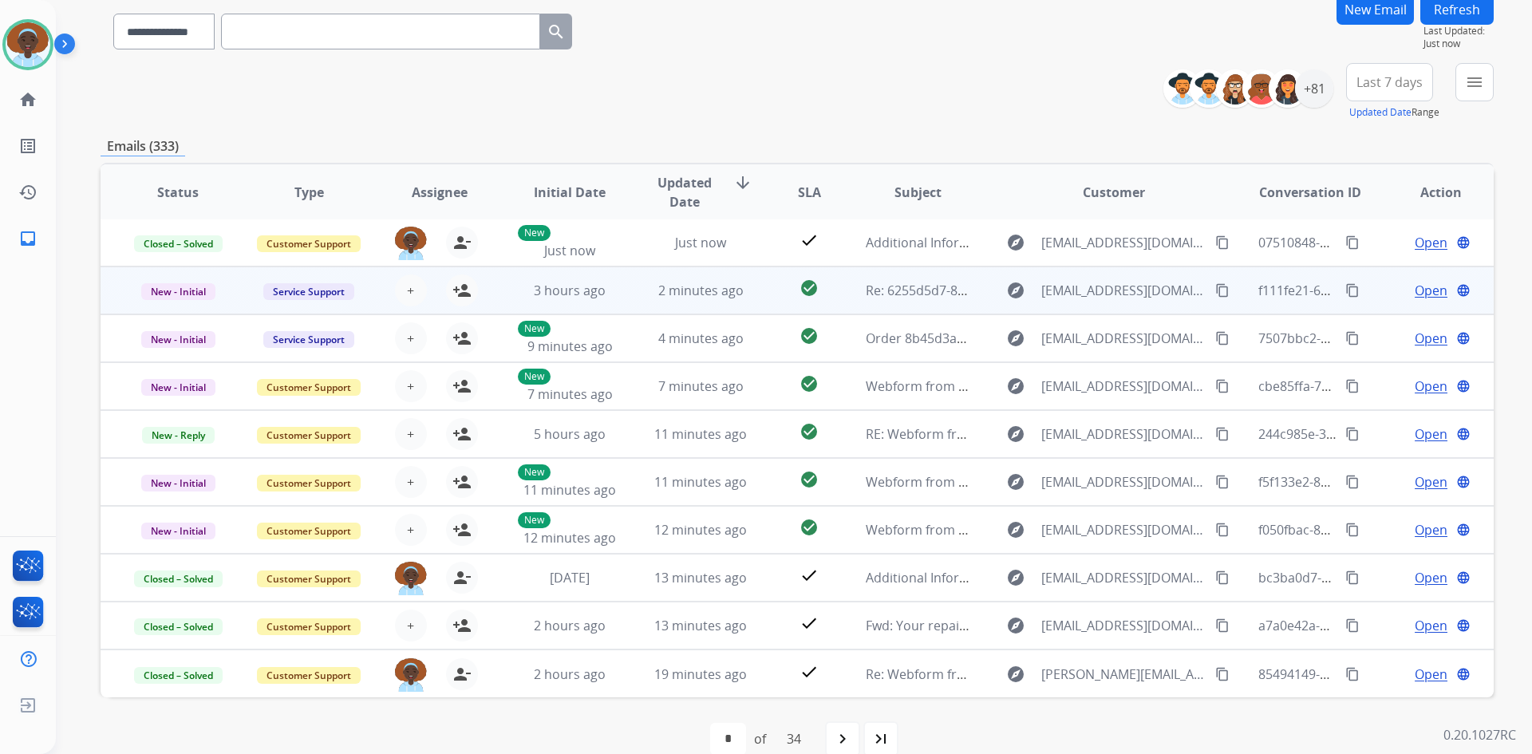
scroll to position [154, 0]
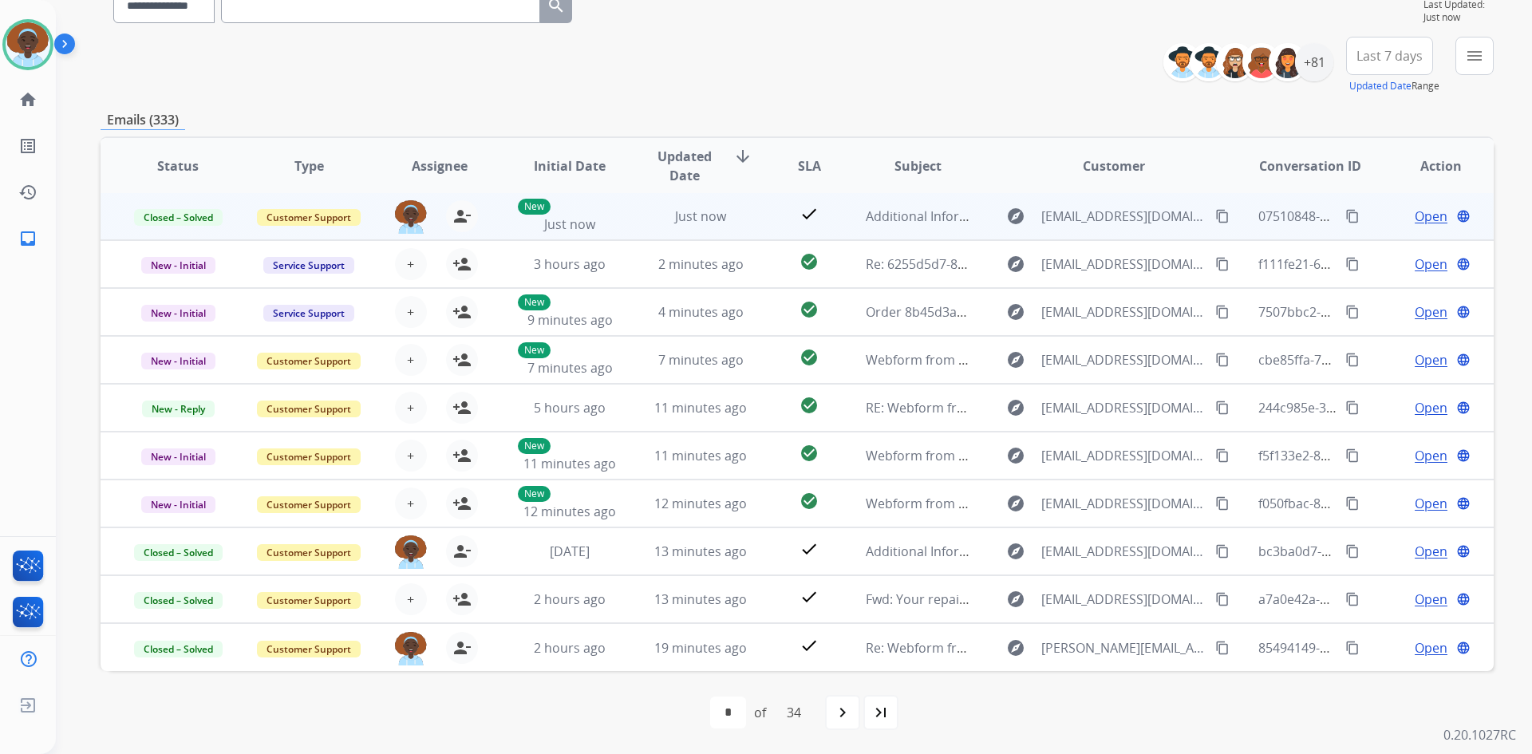
click at [1429, 212] on span "Open" at bounding box center [1430, 216] width 33 height 19
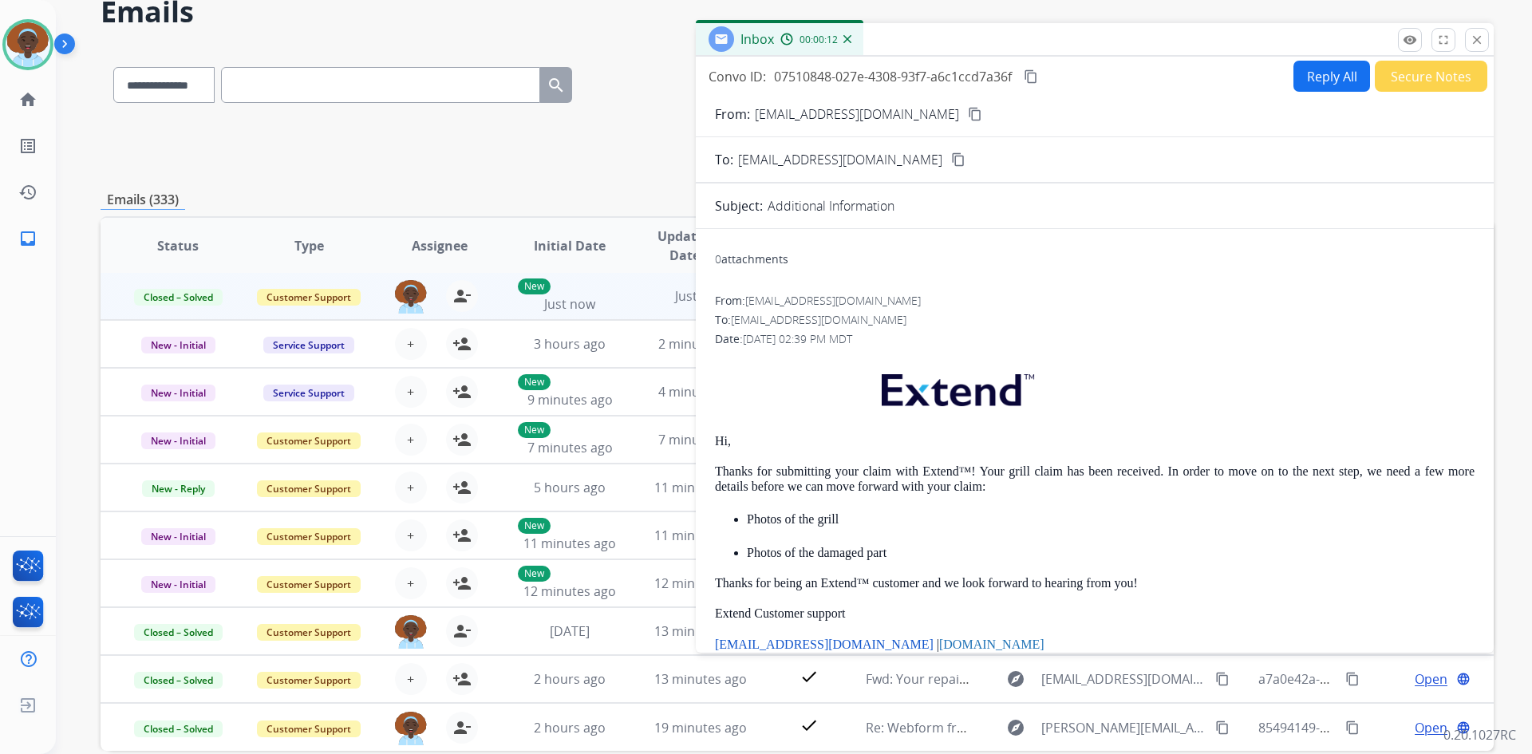
scroll to position [0, 0]
click at [1478, 36] on mat-icon "close" at bounding box center [1476, 40] width 14 height 14
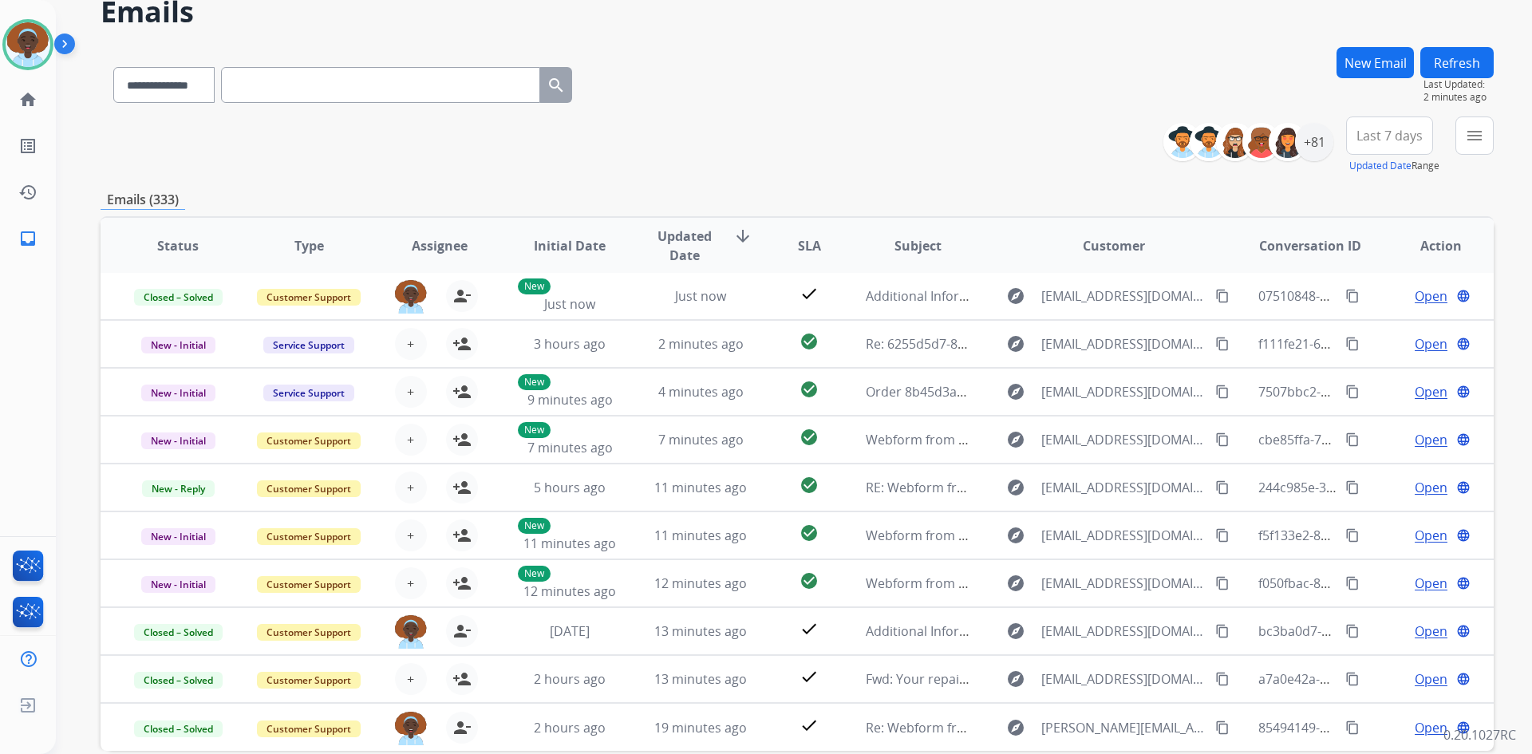
click at [1449, 69] on button "Refresh" at bounding box center [1456, 62] width 73 height 31
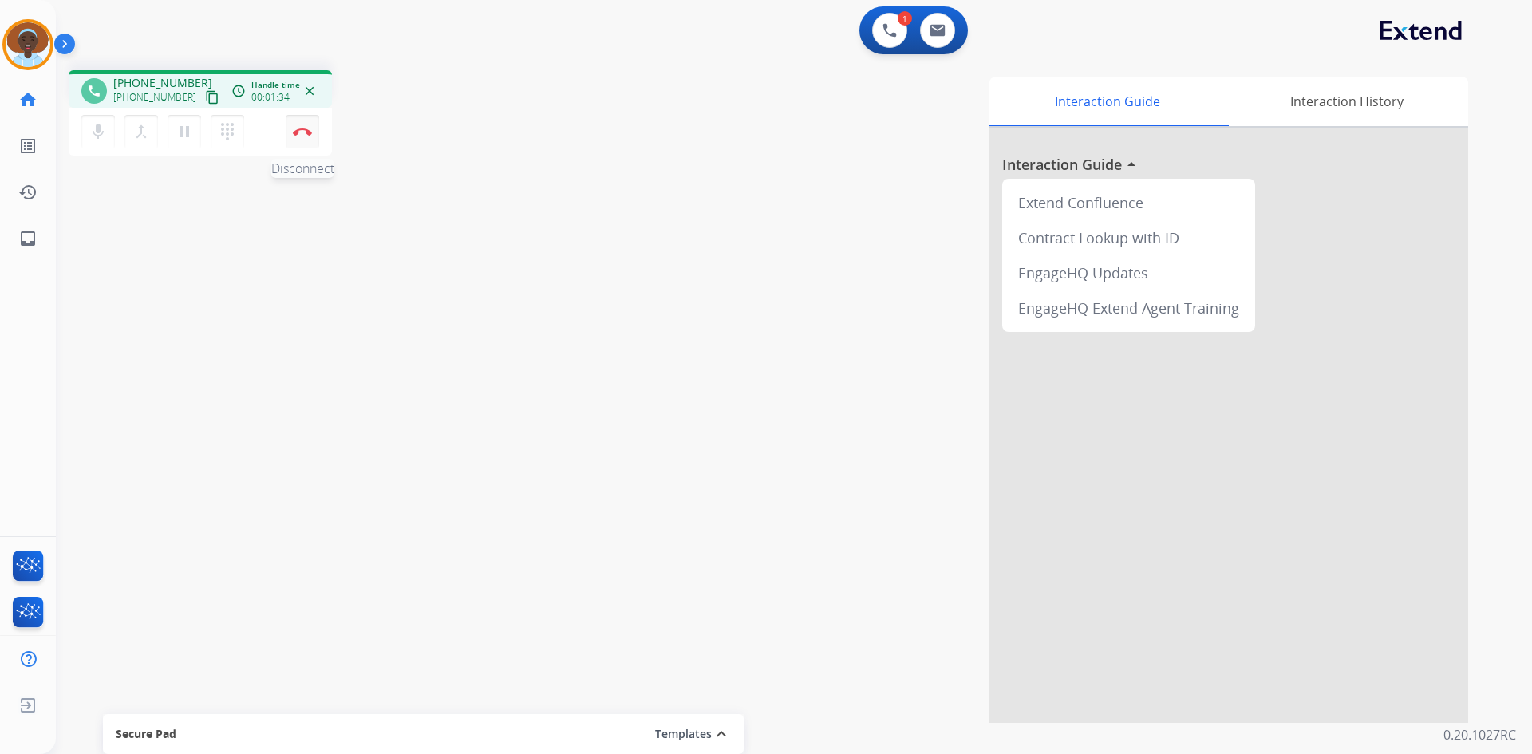
click at [305, 140] on button "Disconnect" at bounding box center [303, 132] width 34 height 34
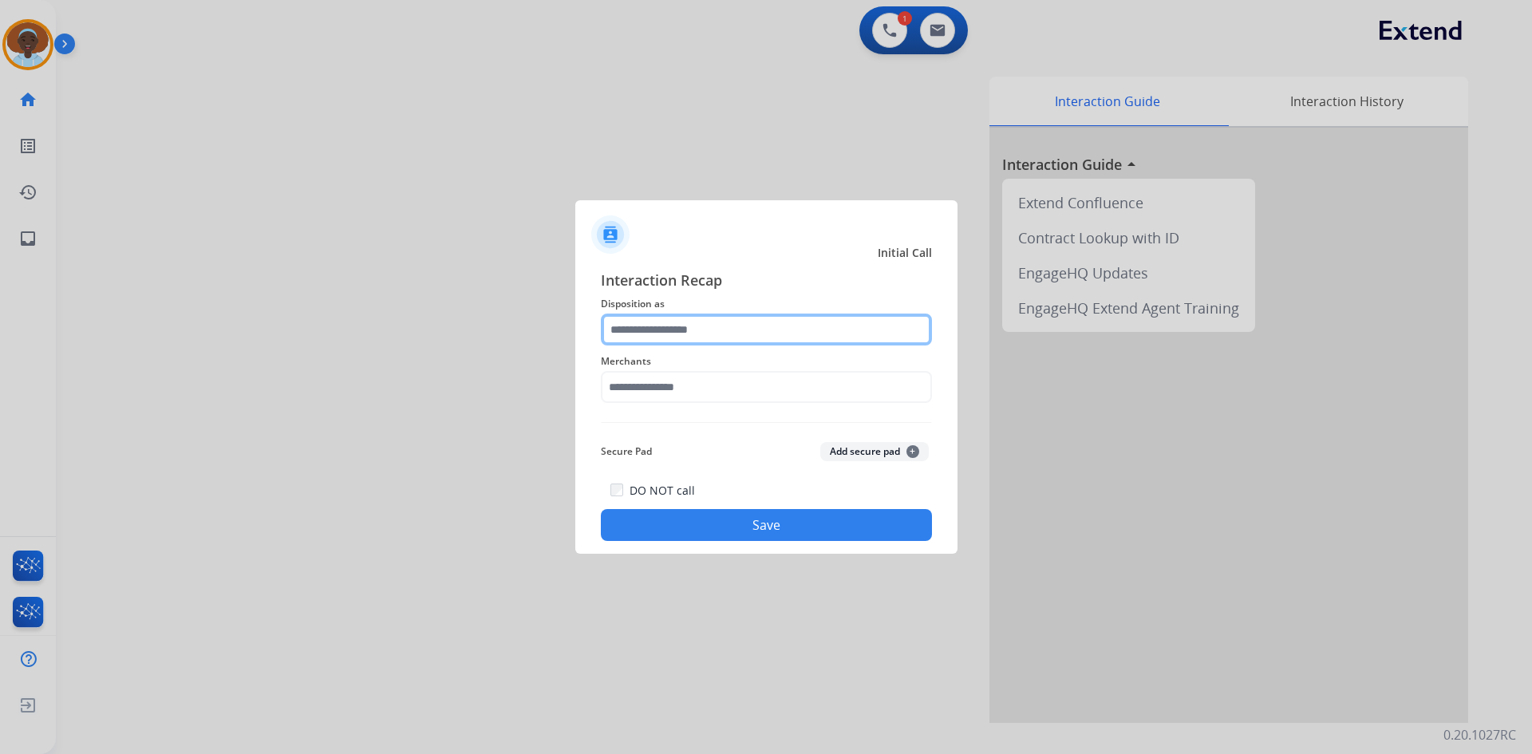
click at [665, 330] on input "text" at bounding box center [766, 329] width 331 height 32
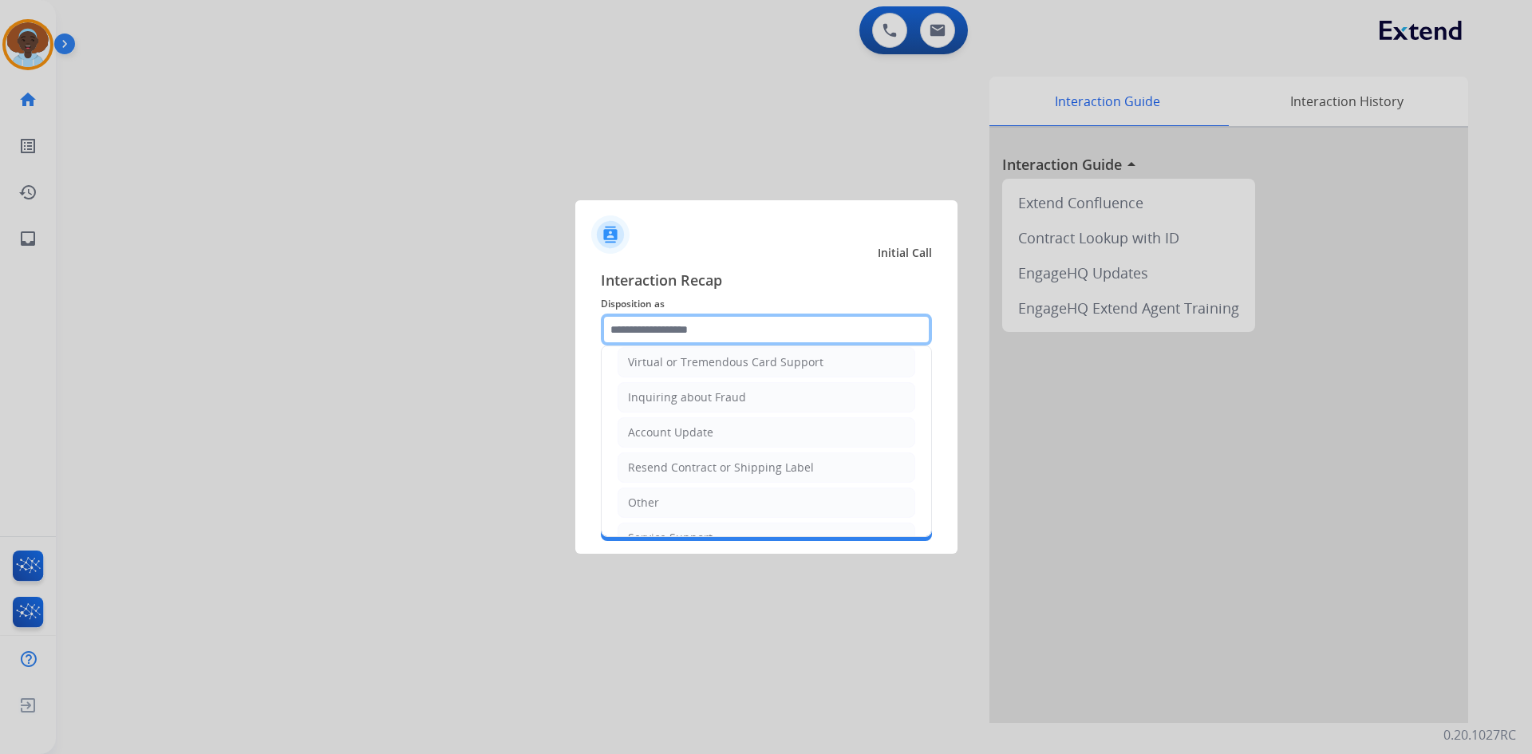
scroll to position [239, 0]
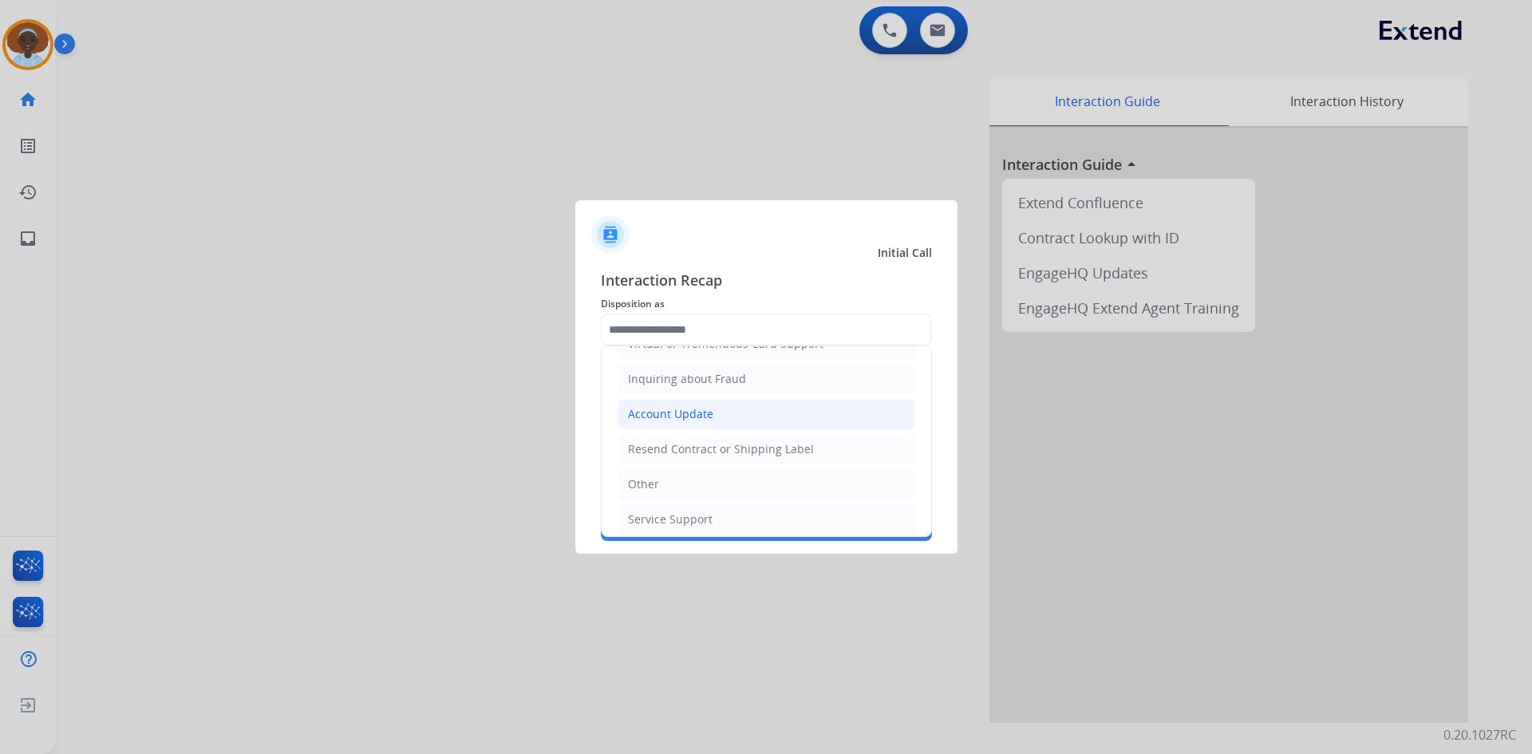
click at [716, 415] on li "Account Update" at bounding box center [766, 414] width 298 height 30
type input "**********"
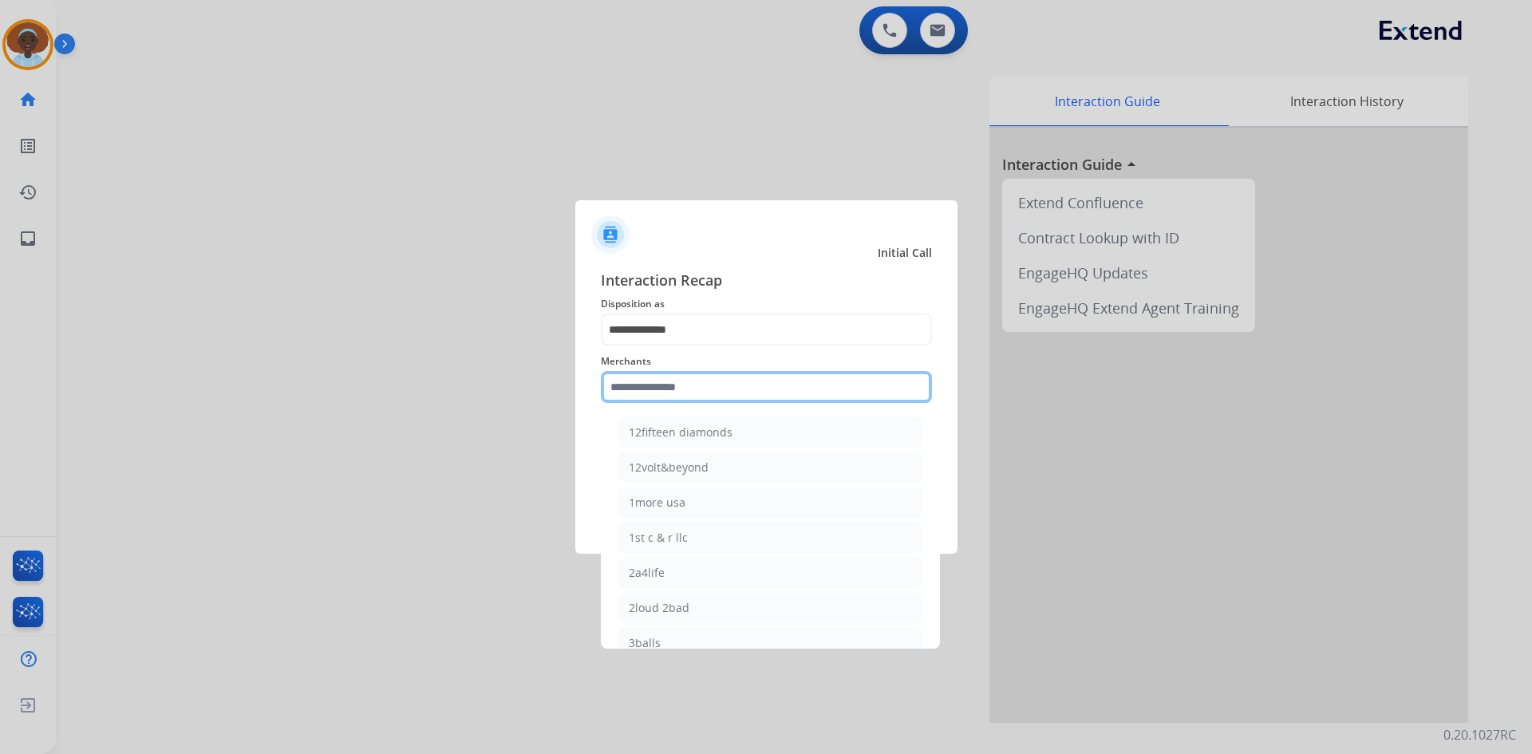
click at [704, 391] on input "text" at bounding box center [766, 387] width 331 height 32
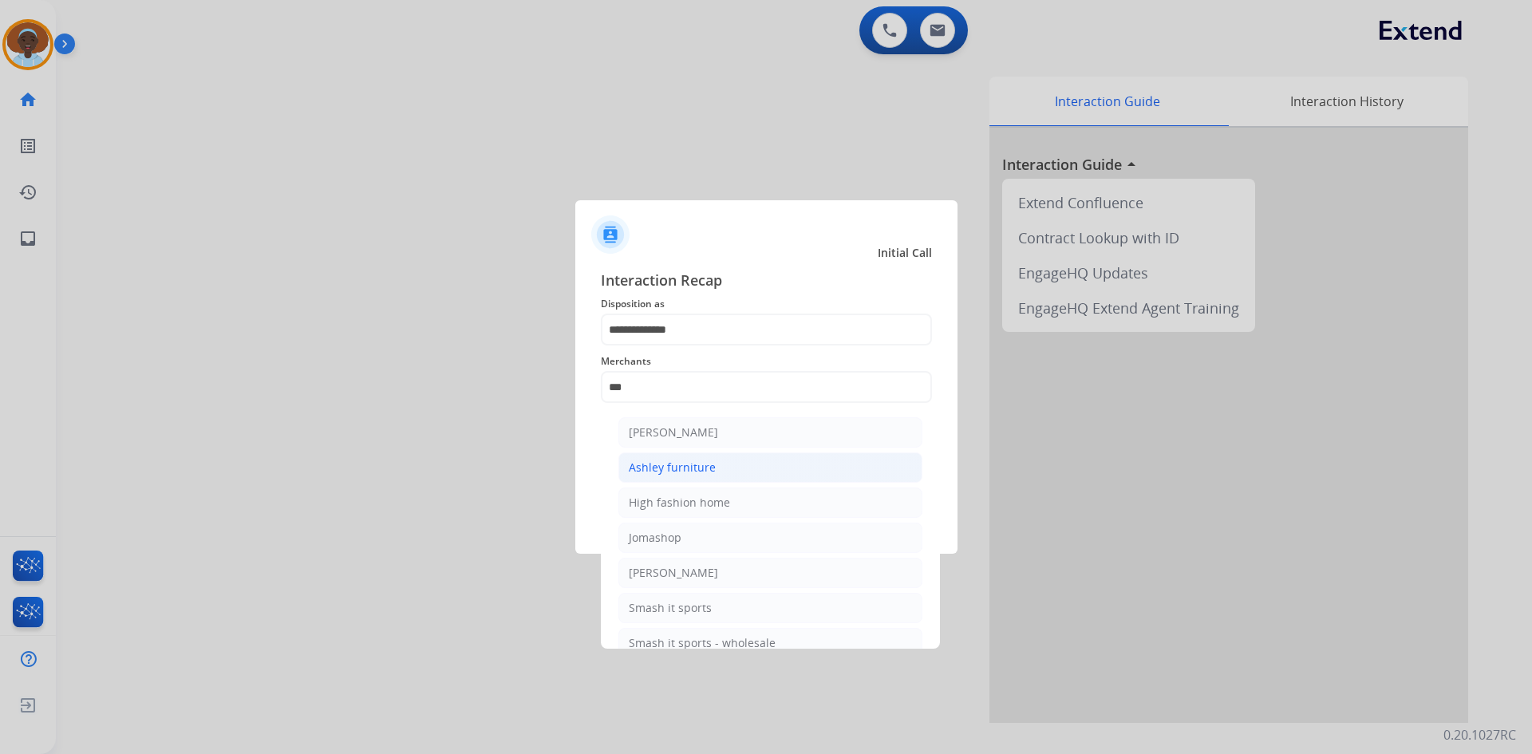
click at [706, 464] on div "Ashley furniture" at bounding box center [672, 467] width 87 height 16
type input "**********"
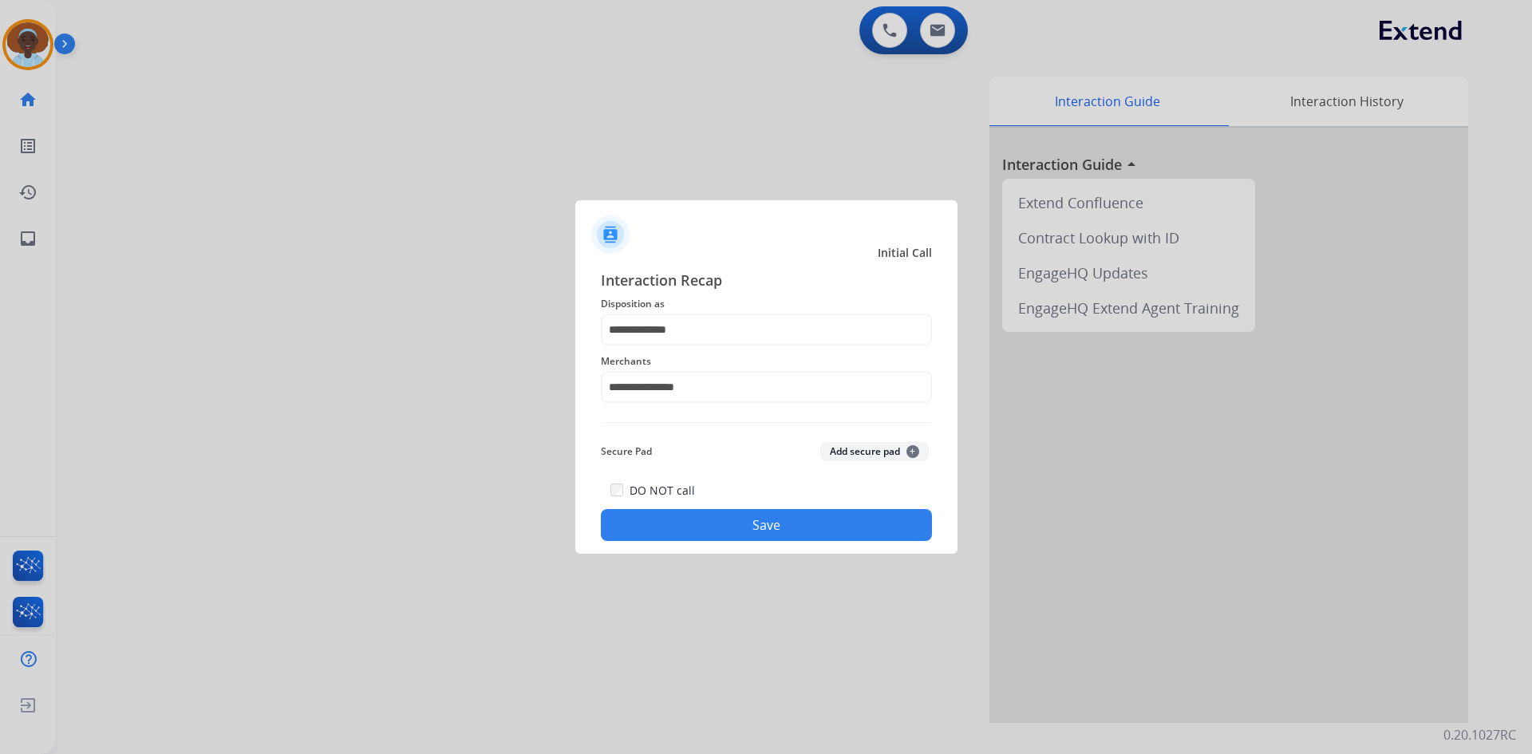
click at [780, 533] on button "Save" at bounding box center [766, 525] width 331 height 32
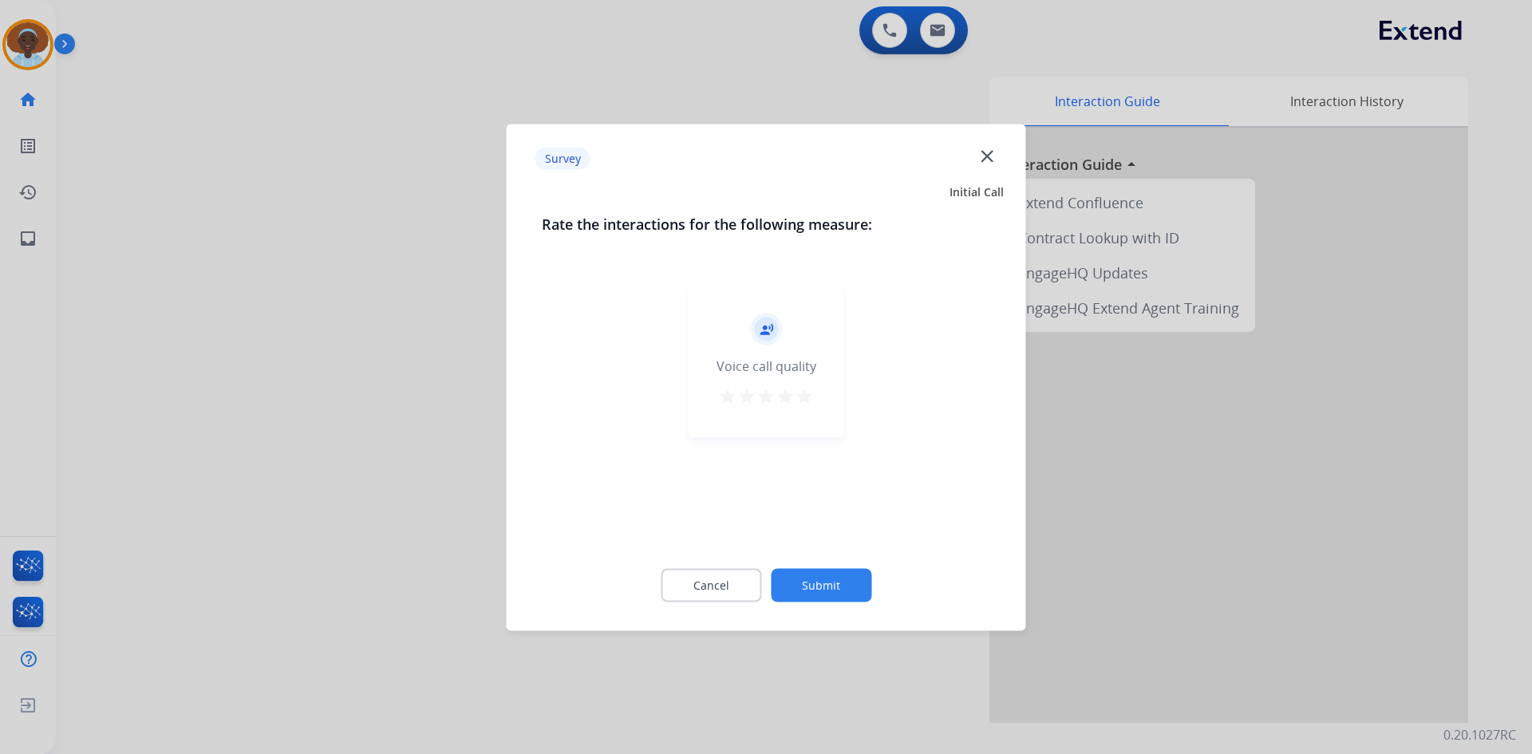
click at [802, 397] on mat-icon "star" at bounding box center [804, 395] width 19 height 19
click at [837, 582] on button "Submit" at bounding box center [821, 585] width 101 height 34
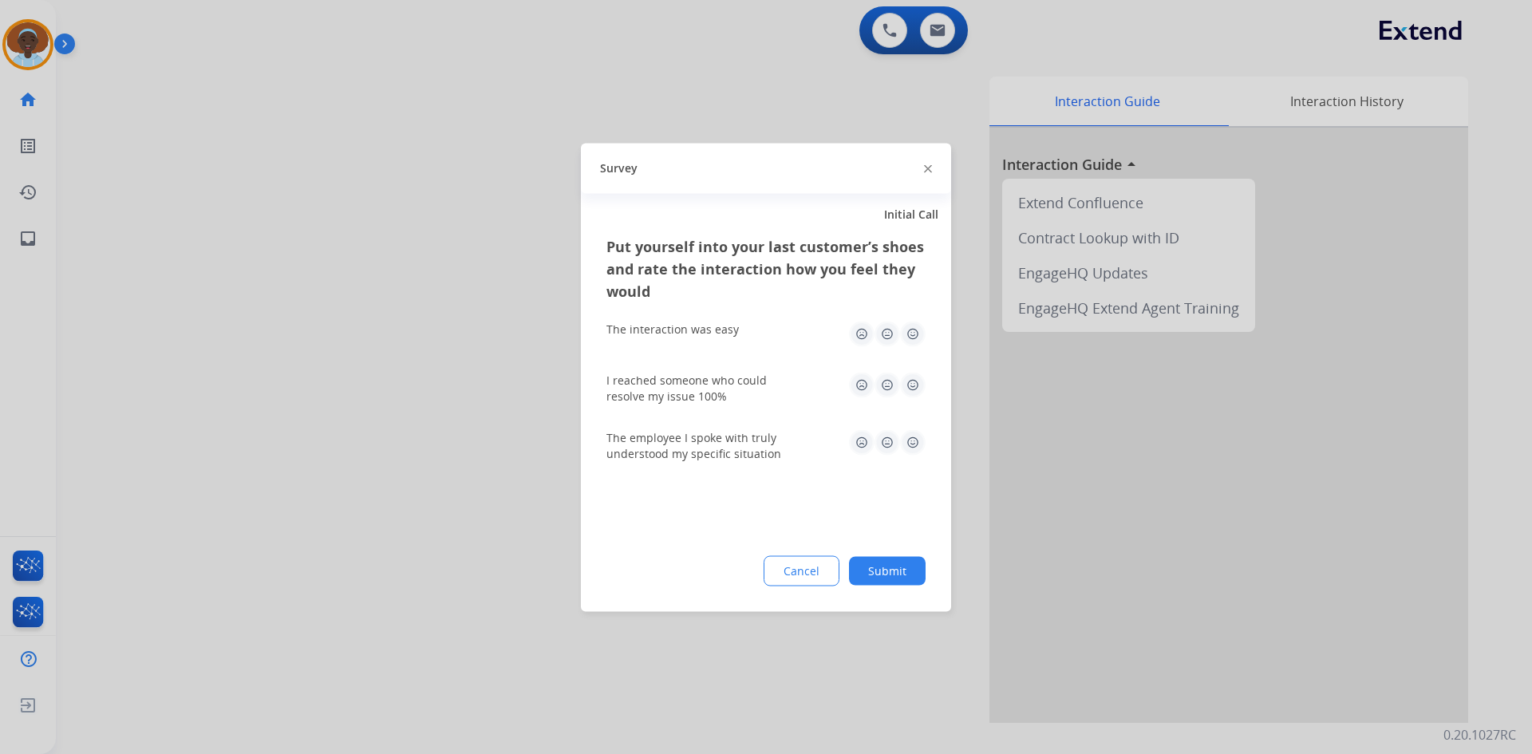
drag, startPoint x: 913, startPoint y: 437, endPoint x: 915, endPoint y: 405, distance: 32.0
click at [913, 436] on img at bounding box center [913, 442] width 26 height 26
click at [911, 383] on img at bounding box center [913, 385] width 26 height 26
click at [911, 336] on img at bounding box center [913, 334] width 26 height 26
click at [907, 572] on button "Submit" at bounding box center [887, 570] width 77 height 29
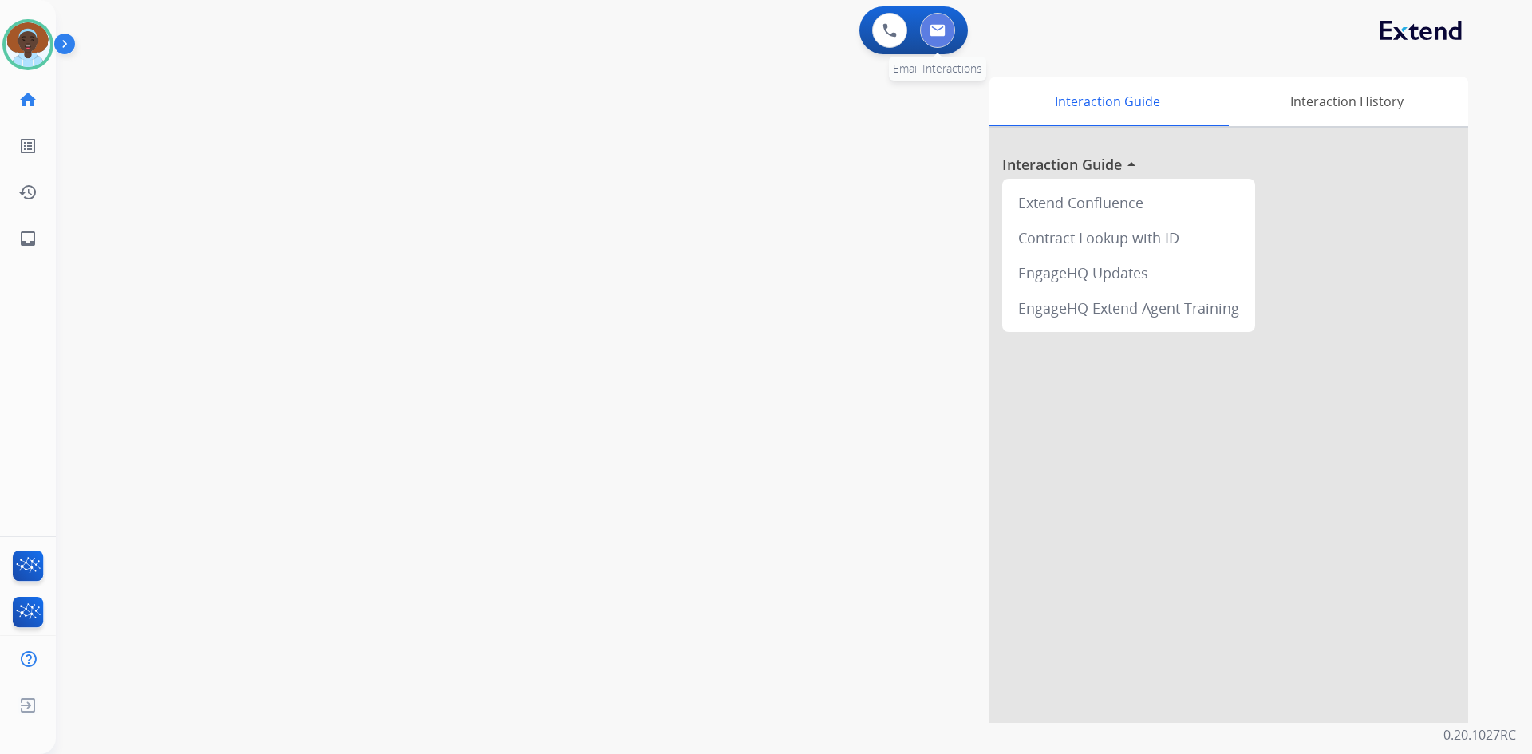
click at [935, 32] on img at bounding box center [937, 30] width 16 height 13
select select "**********"
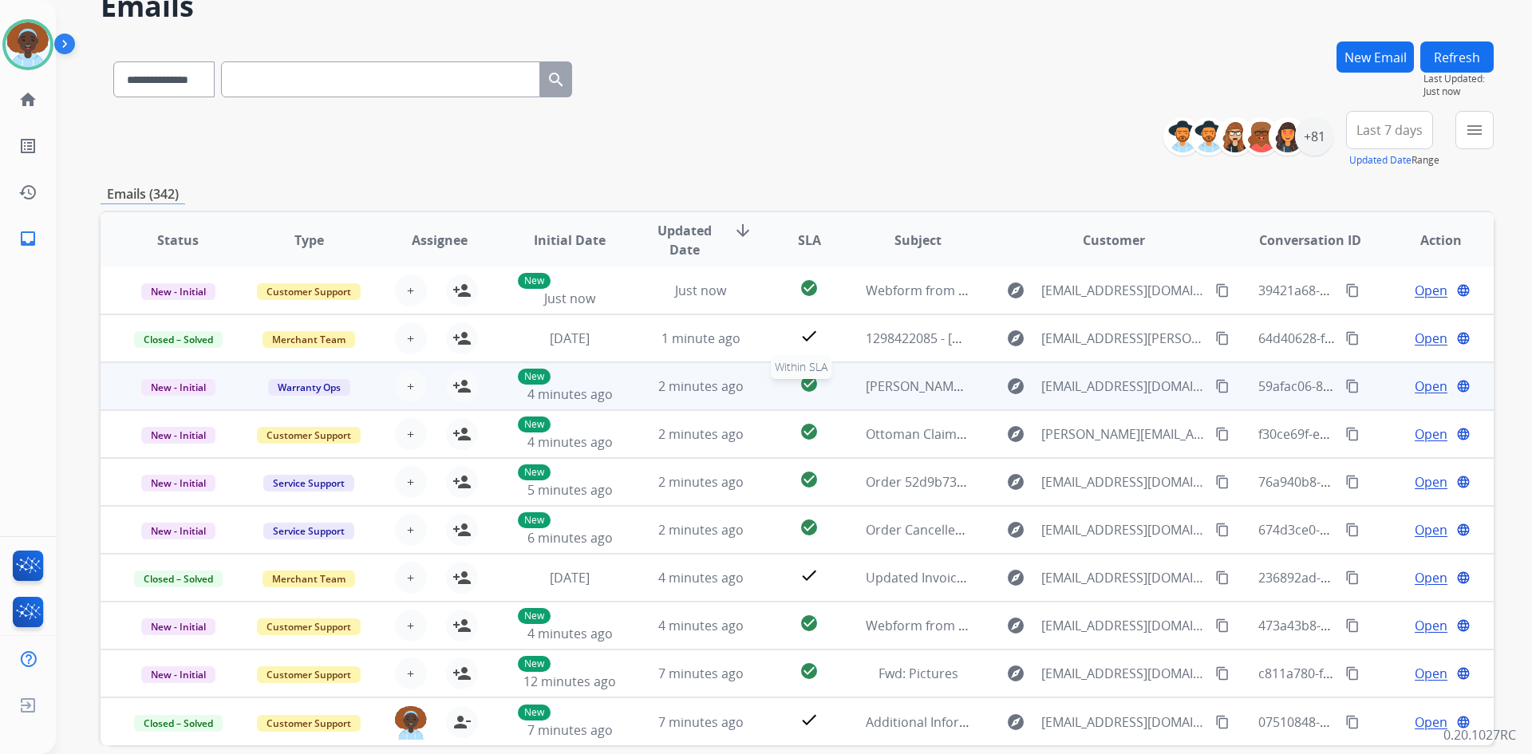
scroll to position [154, 0]
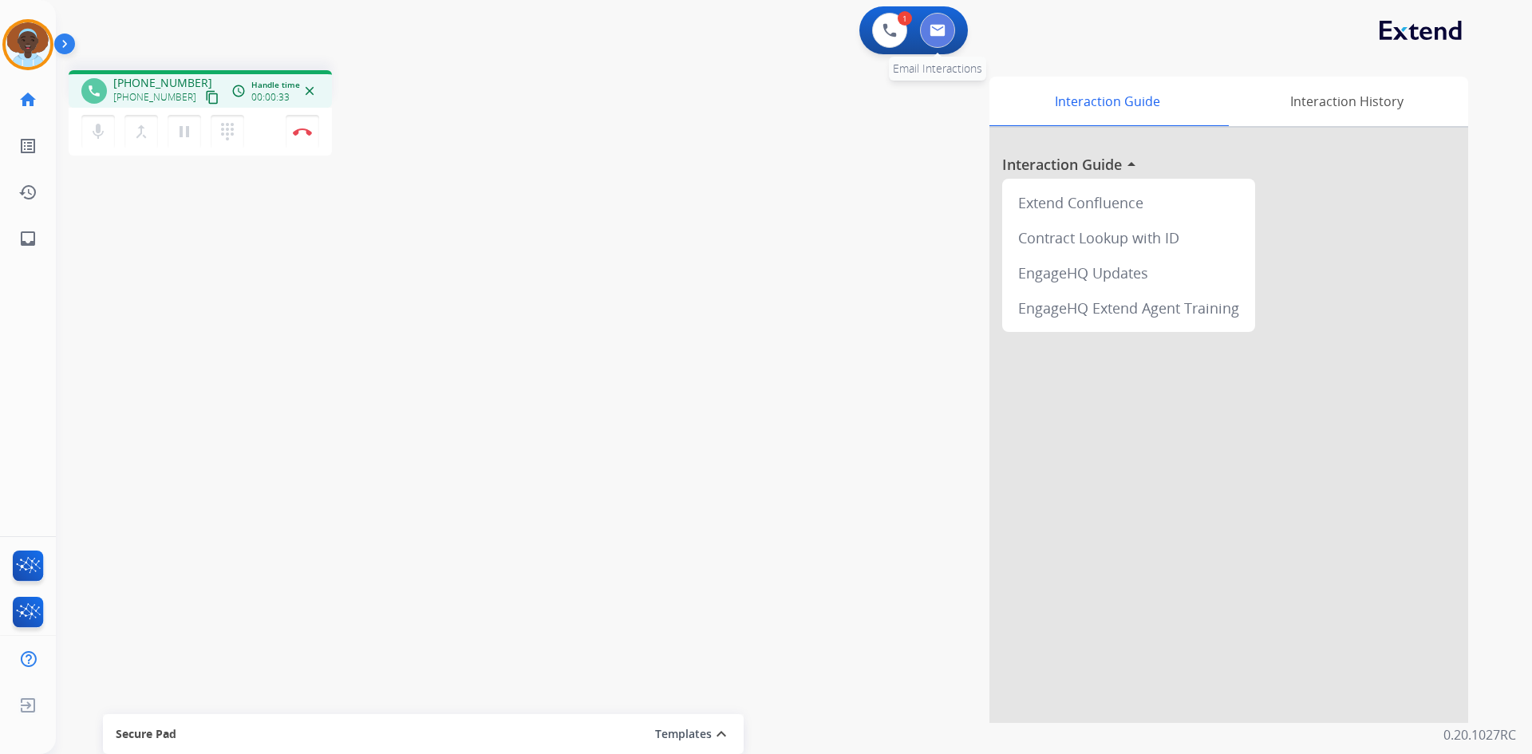
click at [945, 30] on button at bounding box center [937, 30] width 35 height 35
select select "**********"
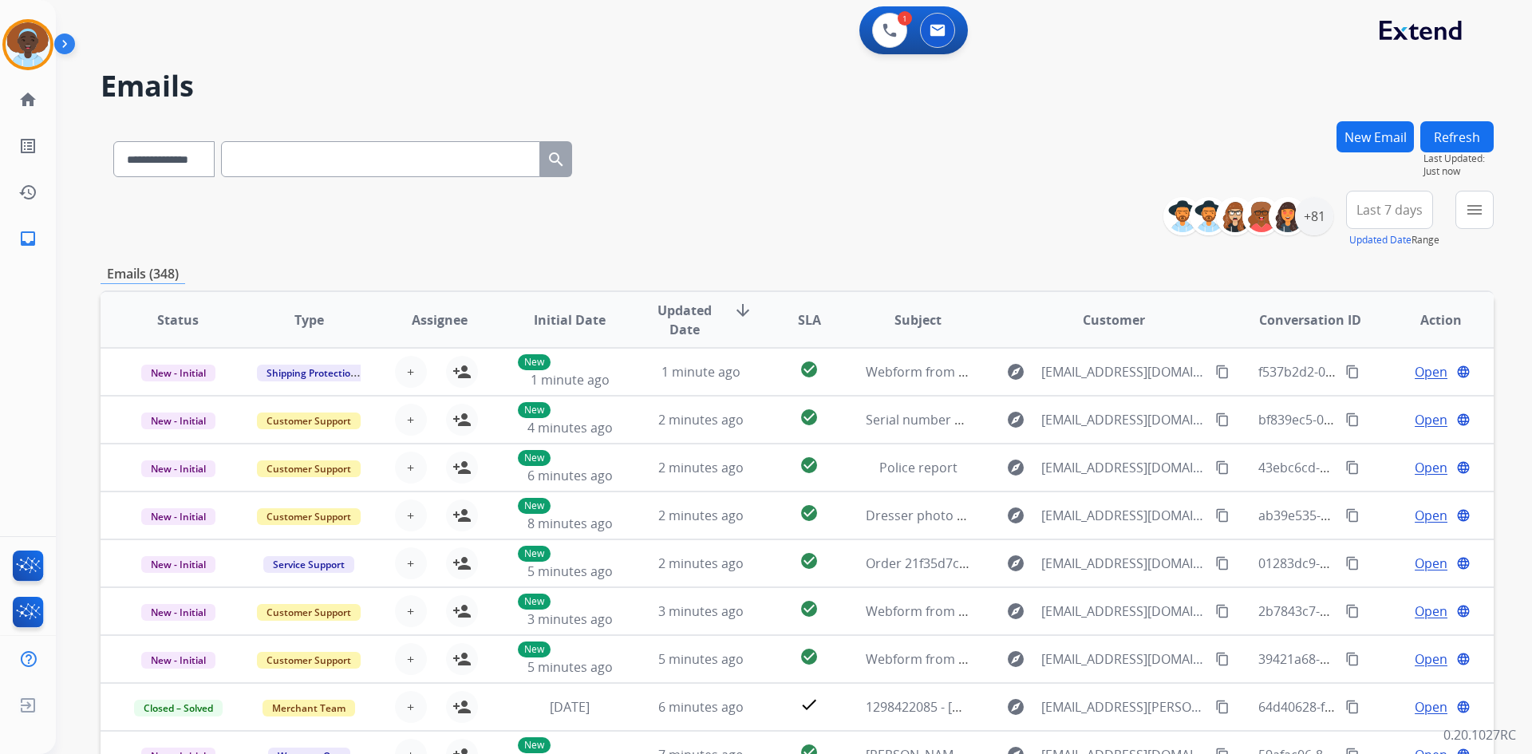
click at [1464, 140] on button "Refresh" at bounding box center [1456, 136] width 73 height 31
click at [334, 152] on input "text" at bounding box center [380, 159] width 319 height 36
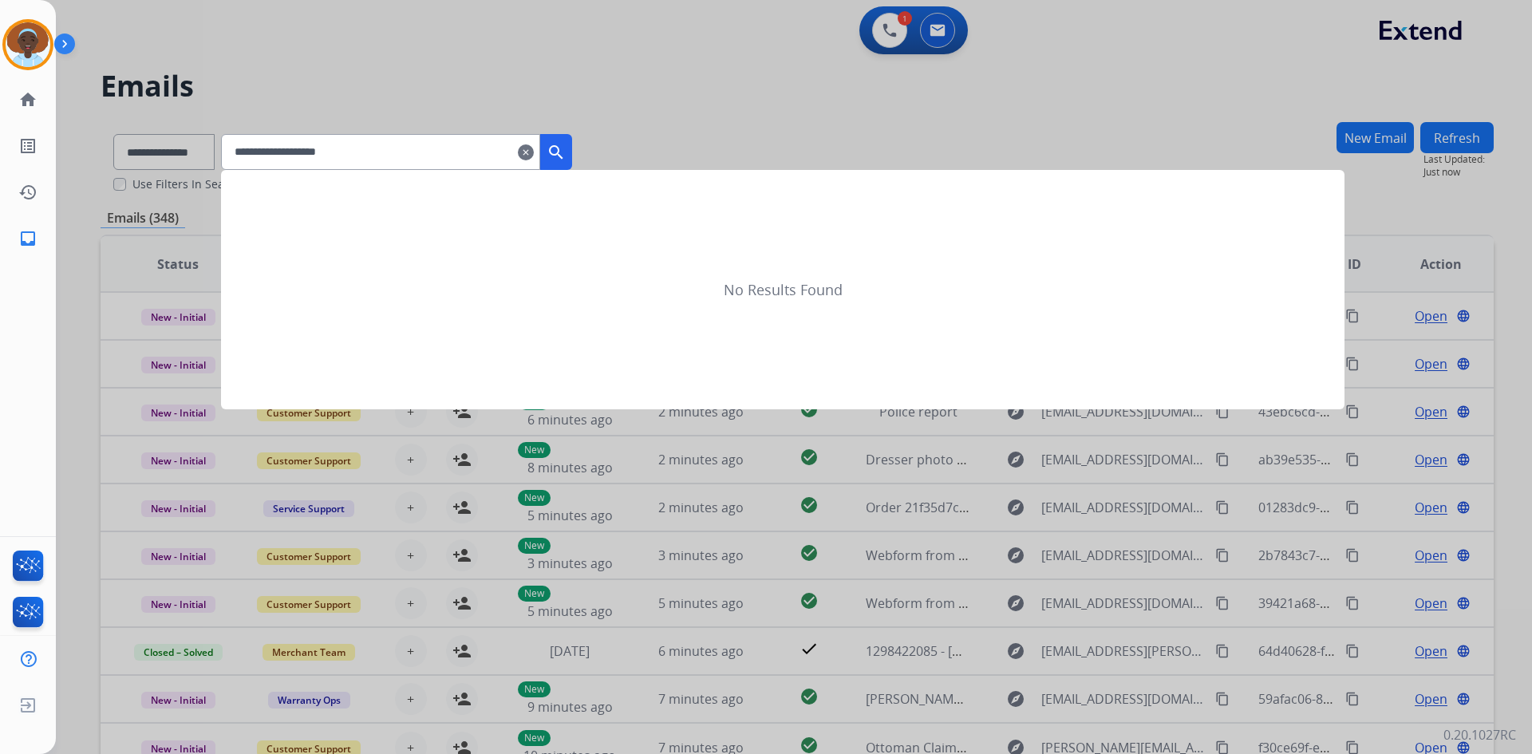
type input "**********"
click at [566, 149] on mat-icon "search" at bounding box center [555, 152] width 19 height 19
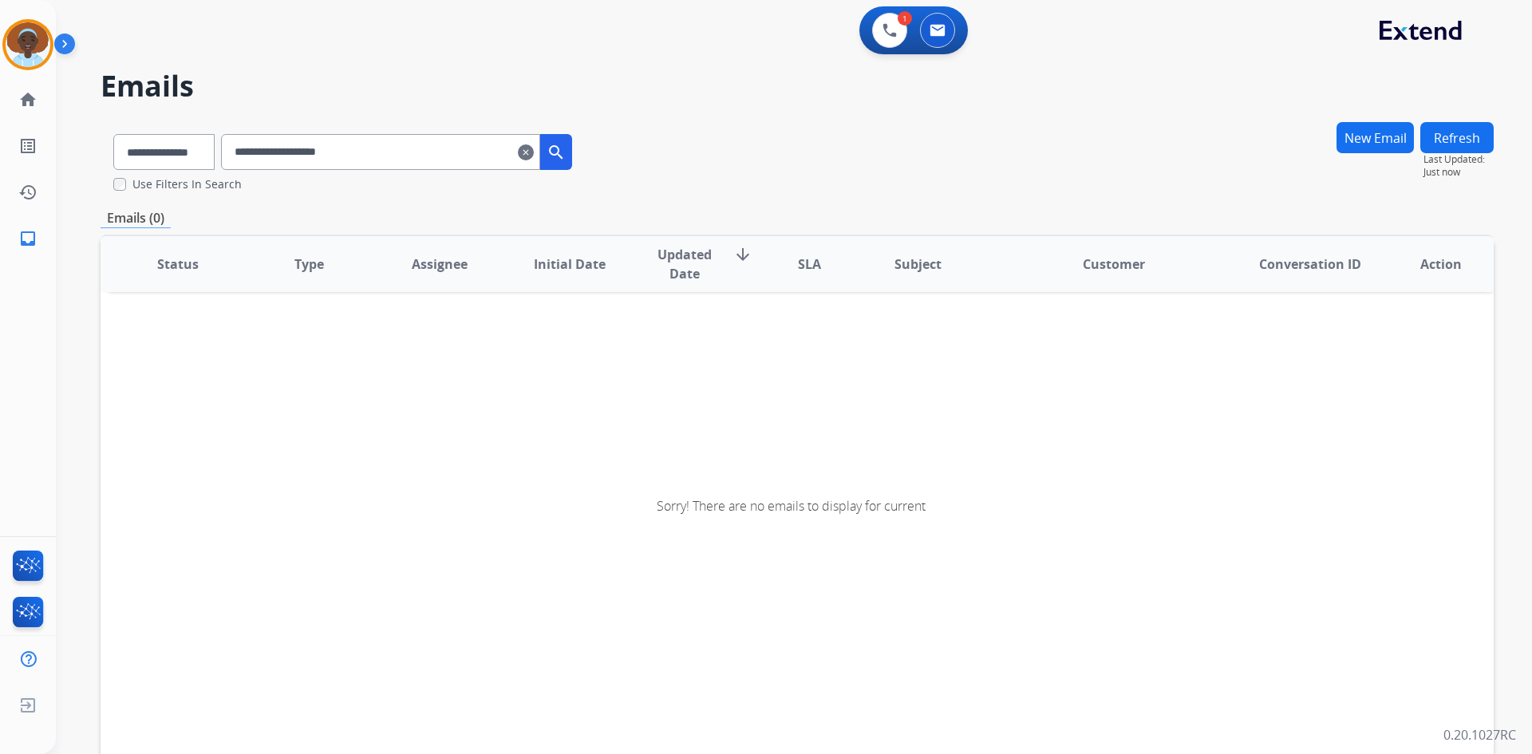
drag, startPoint x: 403, startPoint y: 151, endPoint x: 233, endPoint y: 167, distance: 170.7
click at [233, 167] on div "**********" at bounding box center [343, 148] width 484 height 55
click at [534, 158] on mat-icon "clear" at bounding box center [526, 152] width 16 height 19
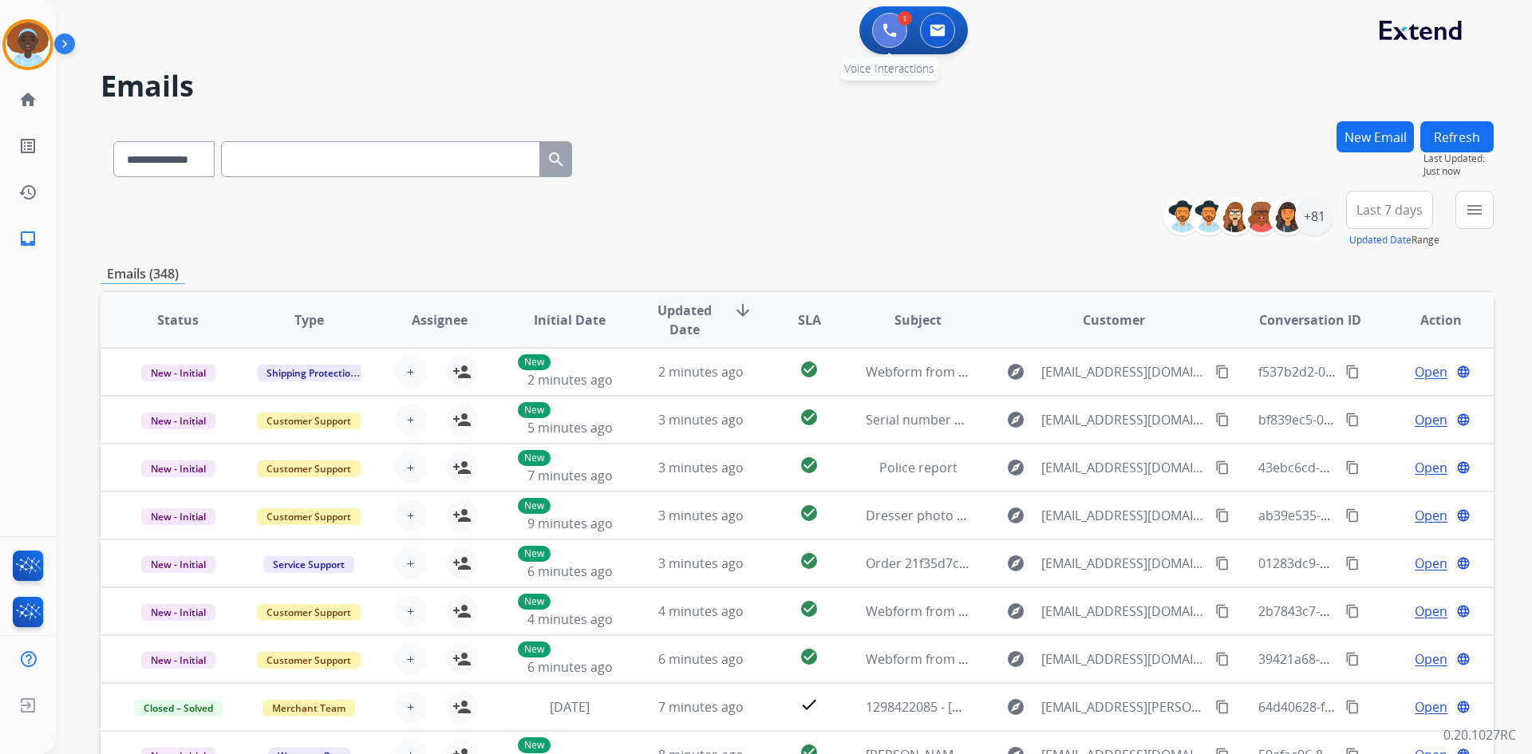
click at [880, 32] on button at bounding box center [889, 30] width 35 height 35
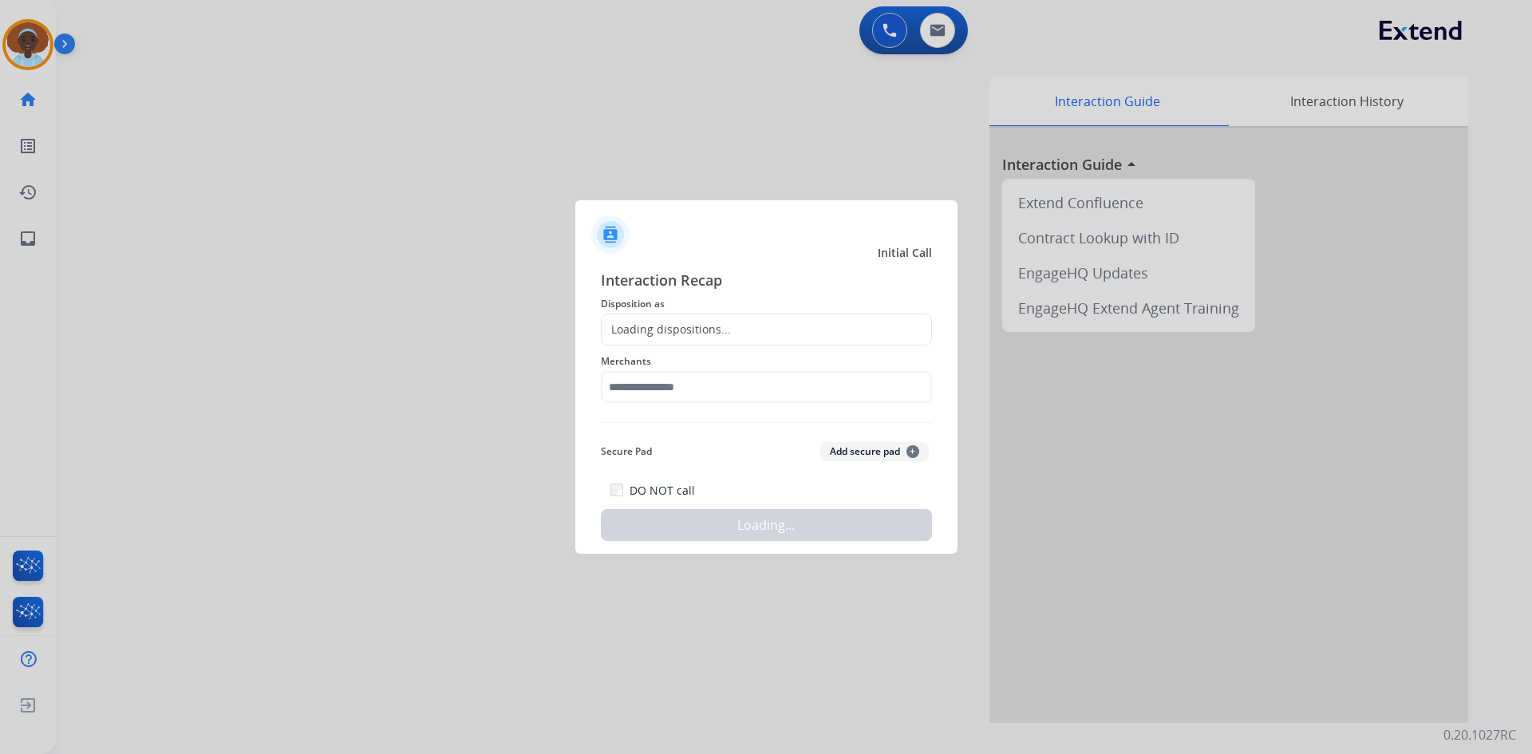
click at [304, 130] on div at bounding box center [766, 377] width 1532 height 754
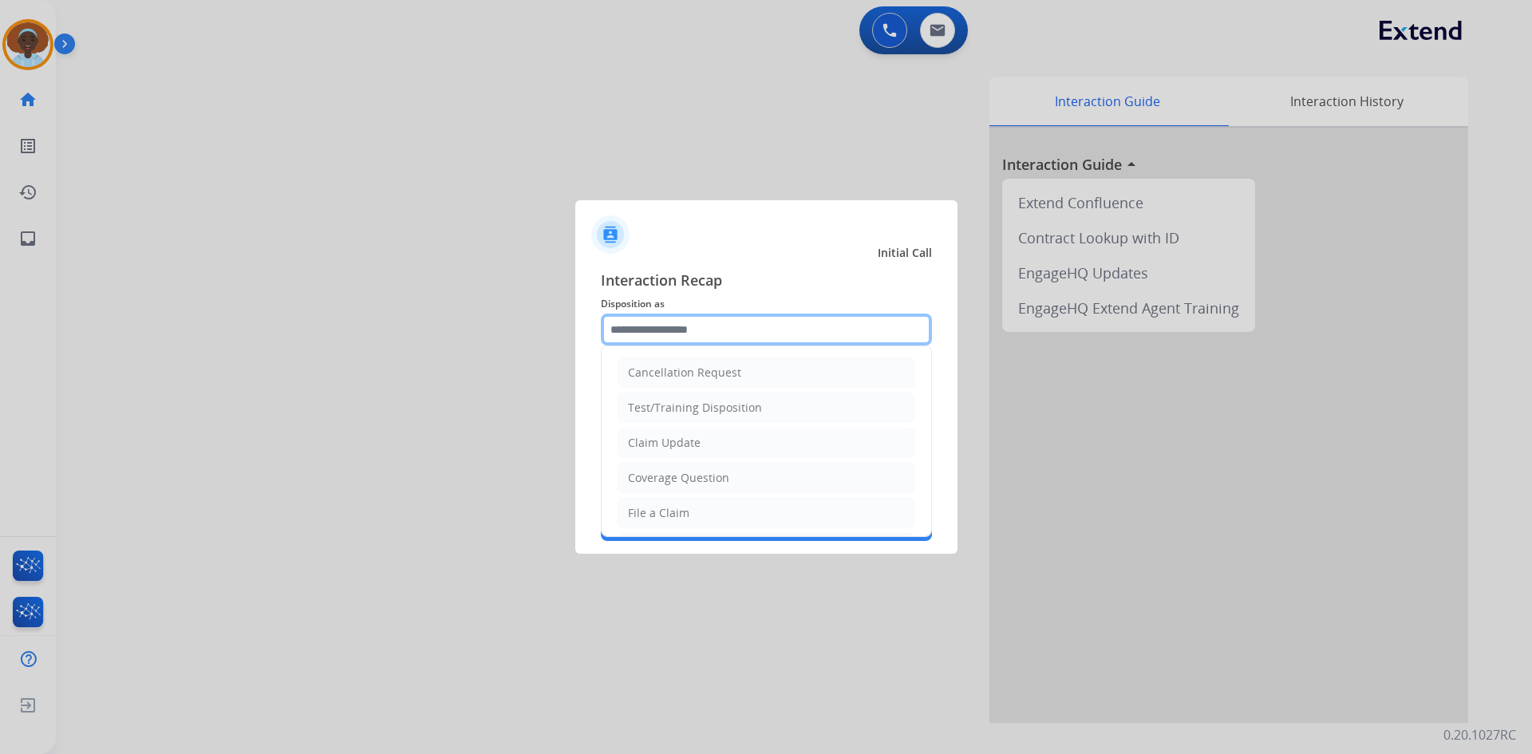
click at [716, 327] on input "text" at bounding box center [766, 329] width 331 height 32
click at [716, 435] on li "Claim Update" at bounding box center [766, 443] width 298 height 30
type input "**********"
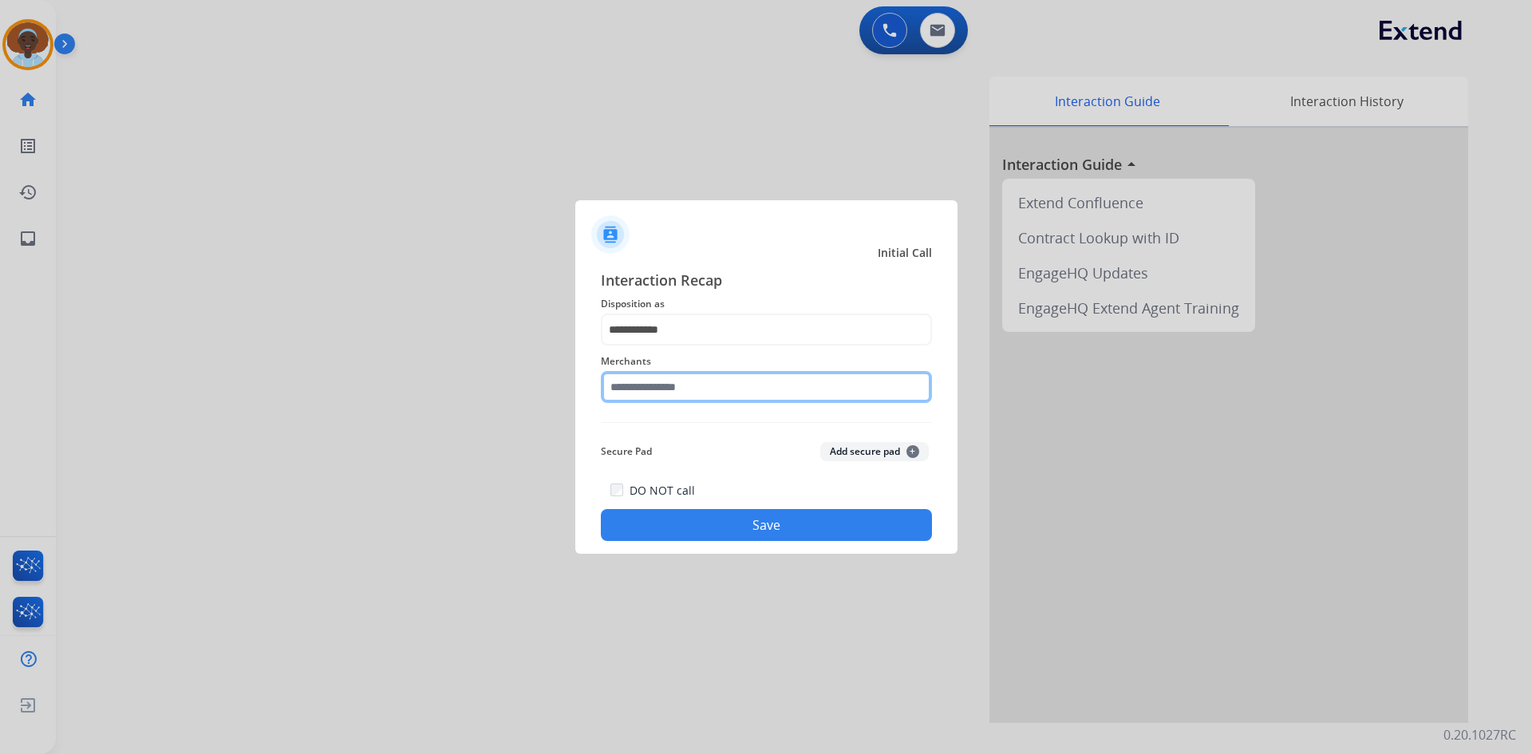
click at [708, 384] on input "text" at bounding box center [766, 387] width 331 height 32
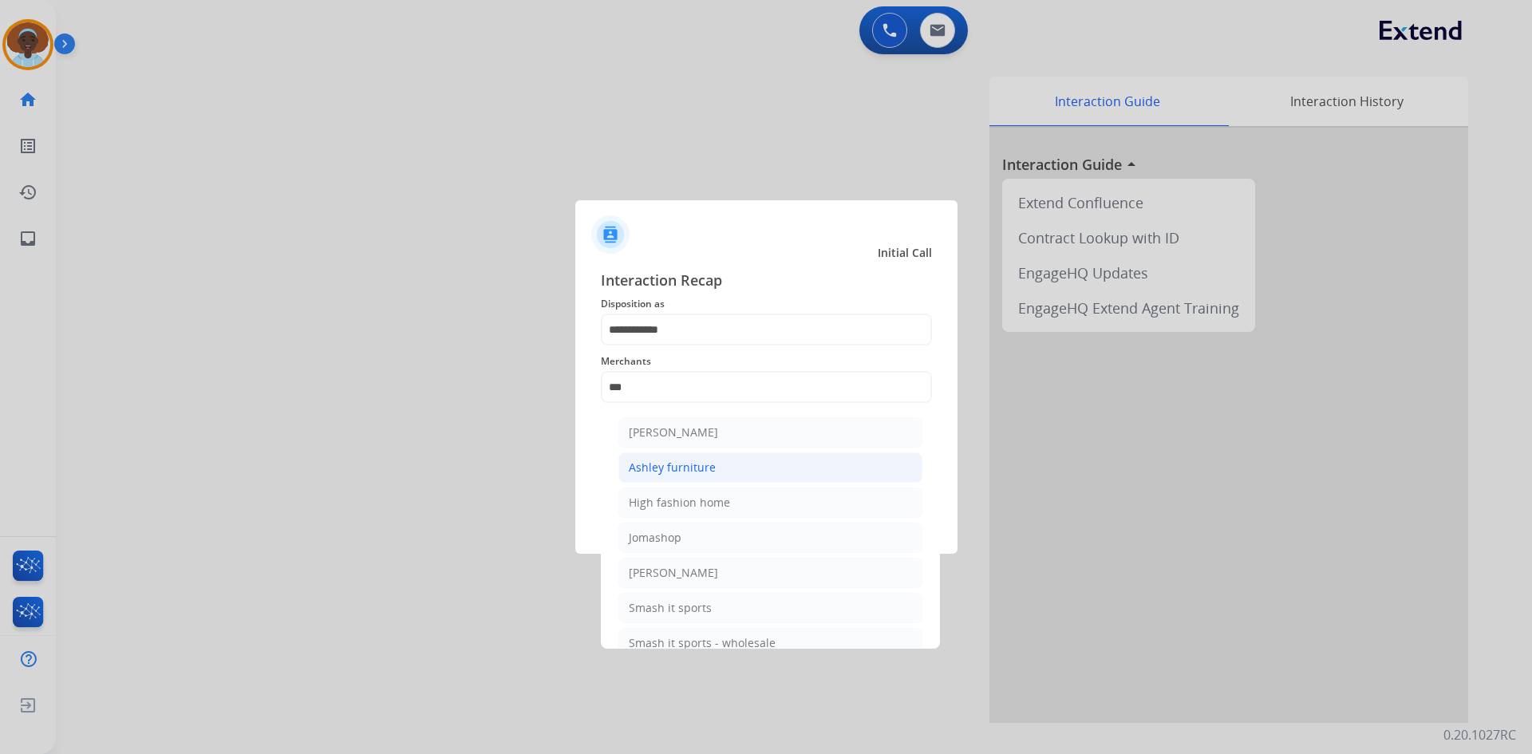
click at [730, 465] on li "Ashley furniture" at bounding box center [770, 467] width 304 height 30
type input "**********"
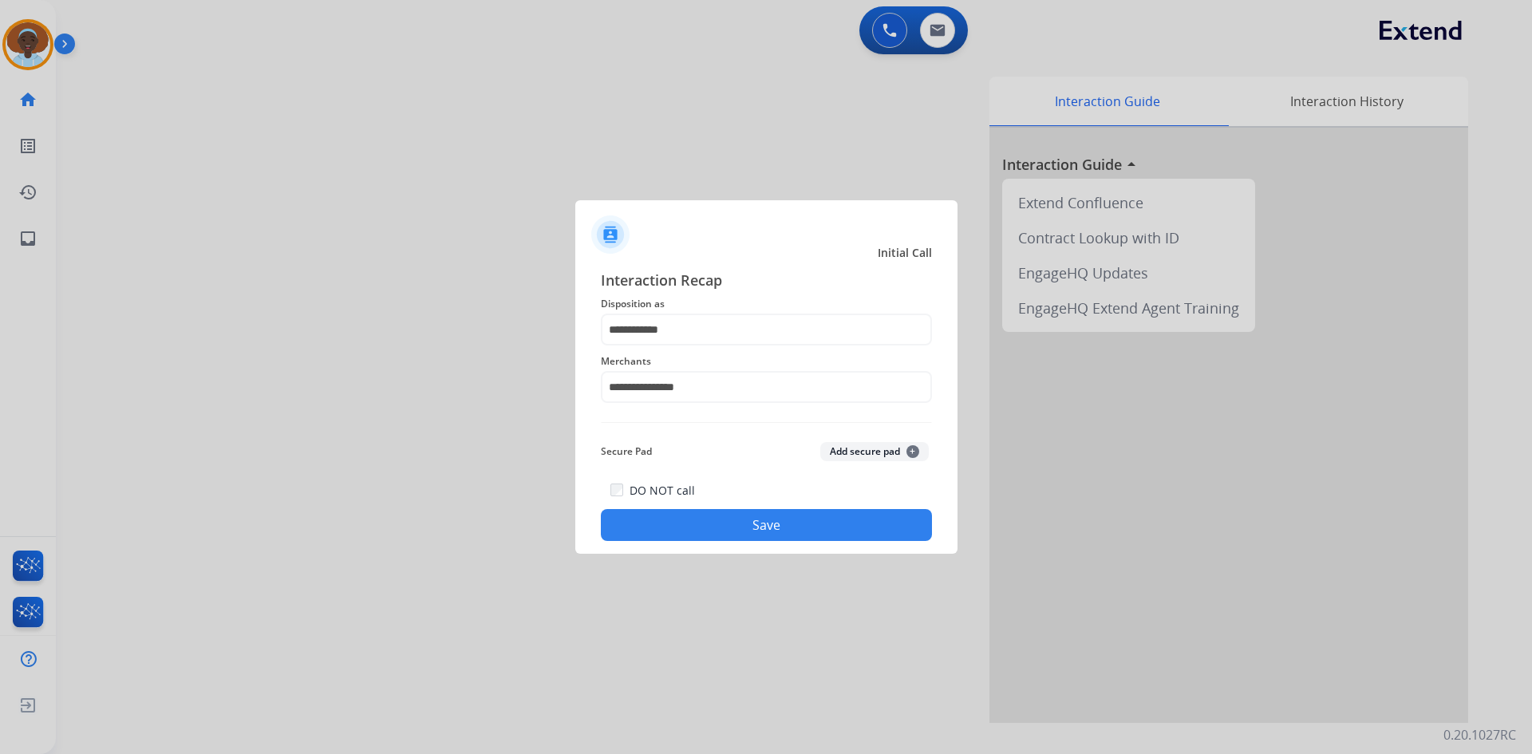
click at [743, 527] on button "Save" at bounding box center [766, 525] width 331 height 32
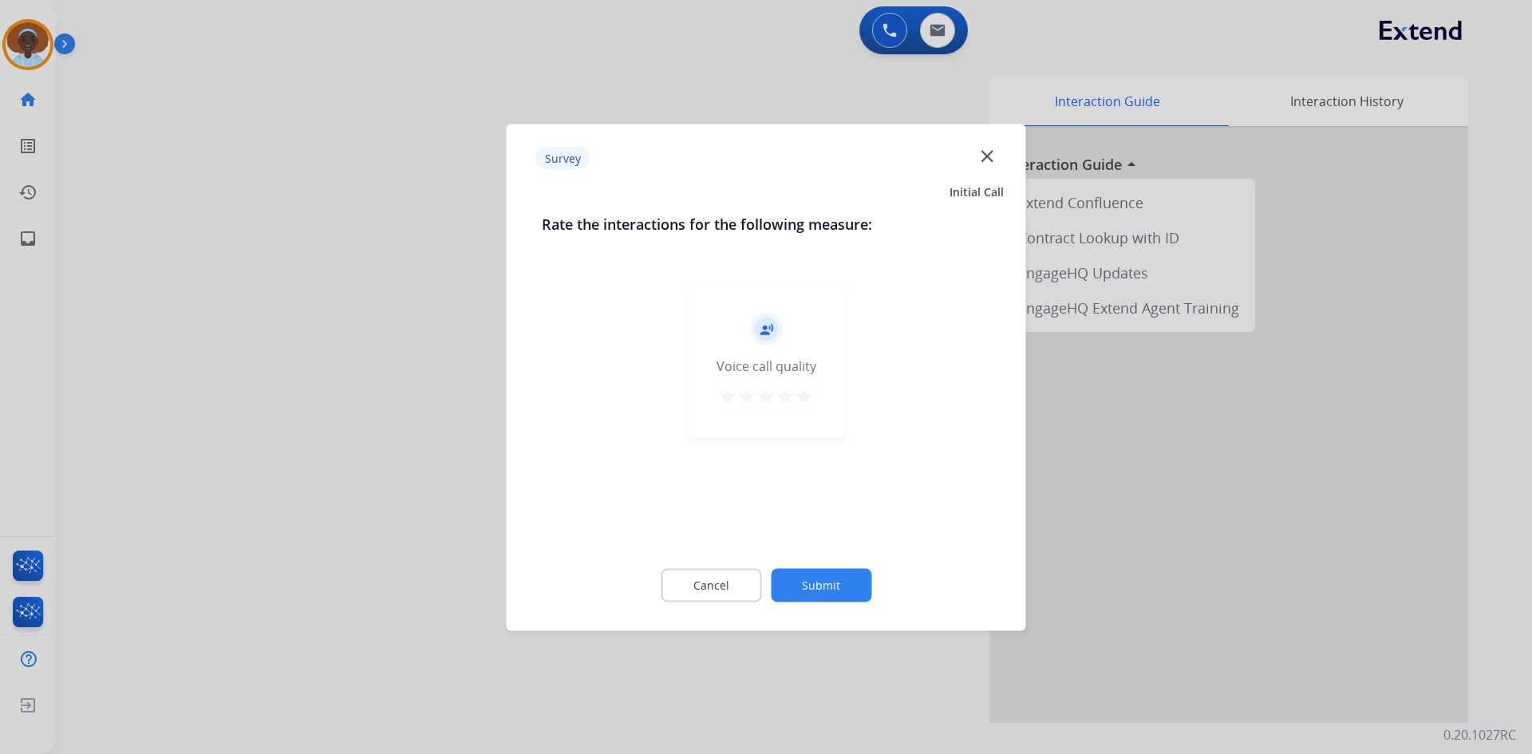
drag, startPoint x: 806, startPoint y: 401, endPoint x: 835, endPoint y: 476, distance: 80.6
click at [805, 400] on mat-icon "star" at bounding box center [804, 395] width 19 height 19
click at [849, 575] on button "Submit" at bounding box center [821, 585] width 101 height 34
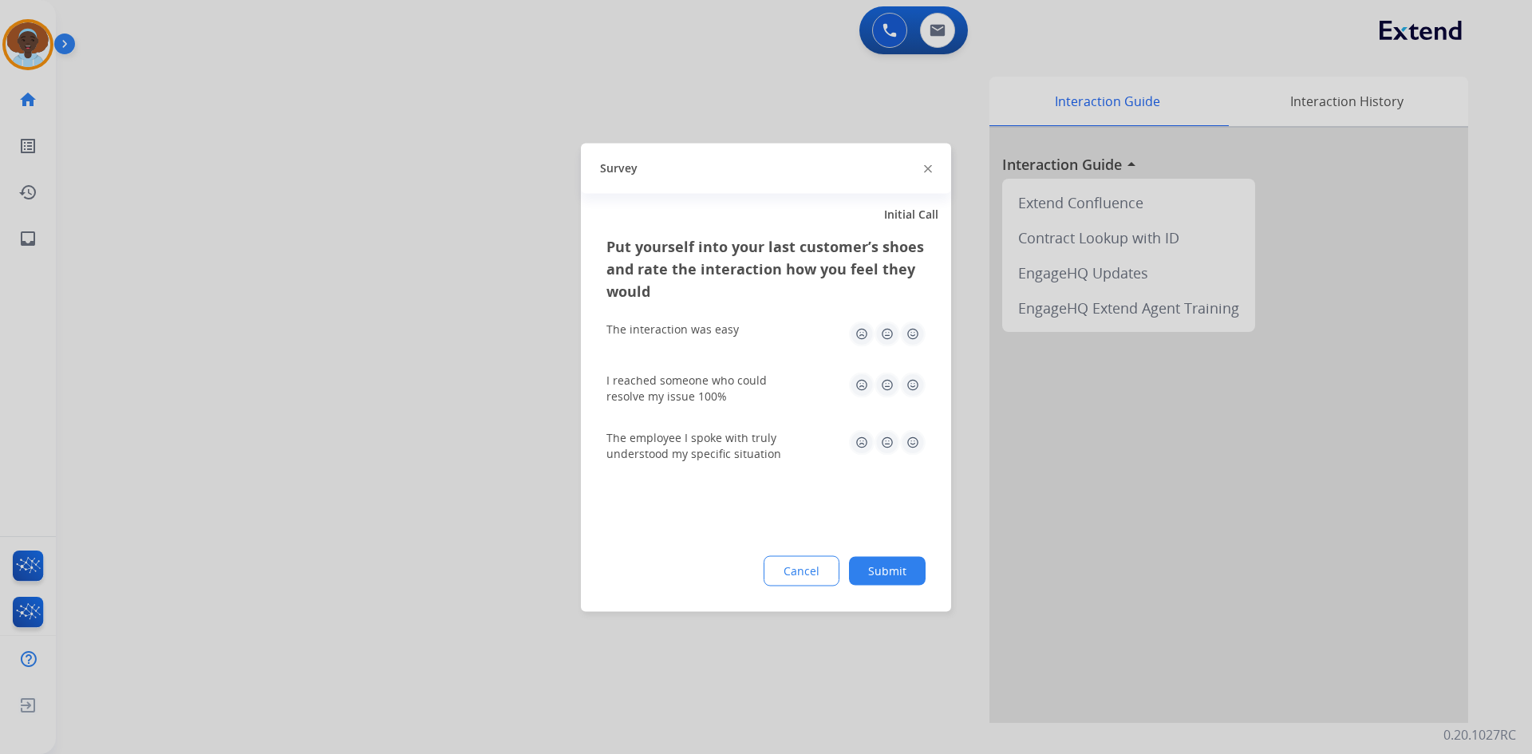
drag, startPoint x: 914, startPoint y: 439, endPoint x: 917, endPoint y: 400, distance: 39.2
click at [916, 439] on img at bounding box center [913, 442] width 26 height 26
click at [914, 382] on img at bounding box center [913, 385] width 26 height 26
click at [913, 339] on img at bounding box center [913, 334] width 26 height 26
click at [900, 567] on button "Submit" at bounding box center [887, 570] width 77 height 29
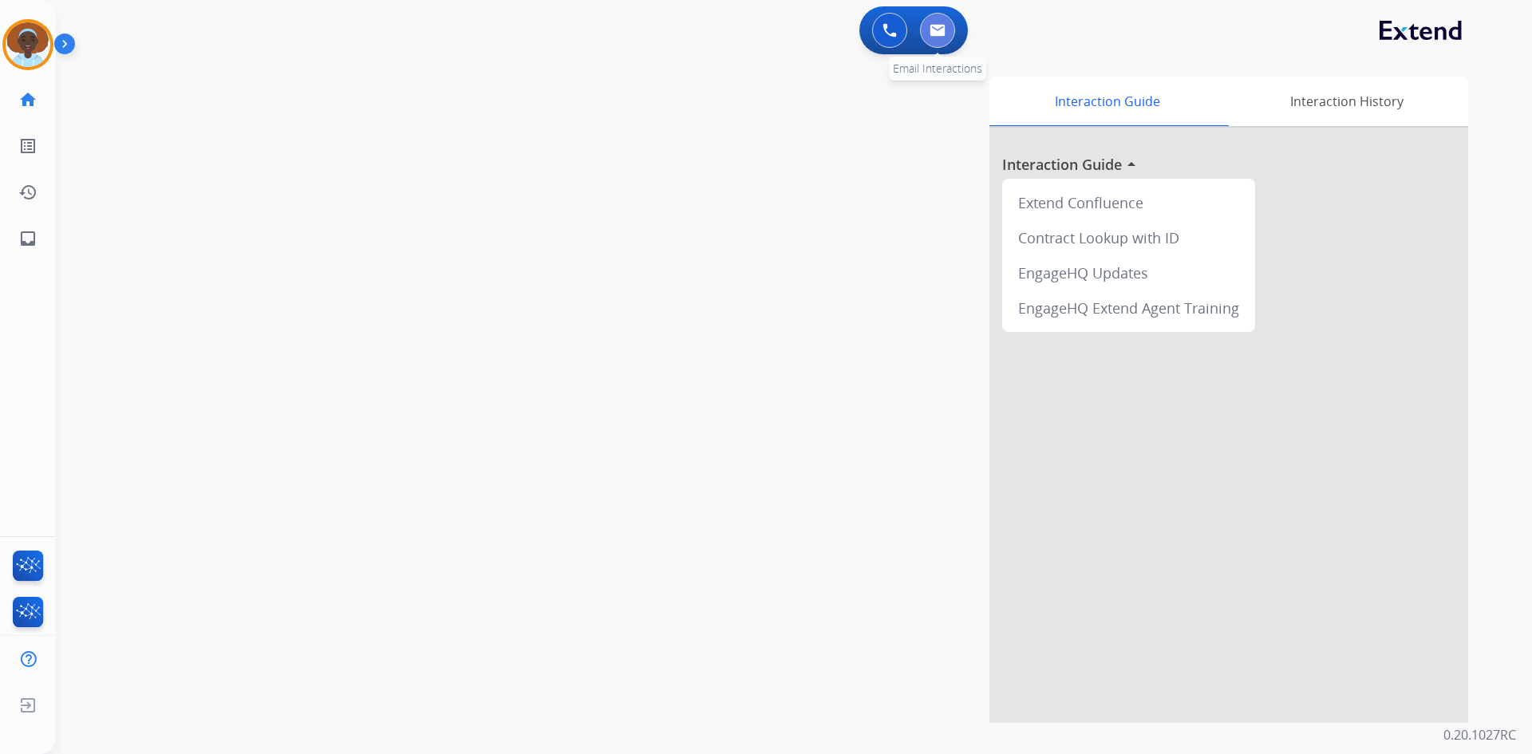
click at [934, 37] on button at bounding box center [937, 30] width 35 height 35
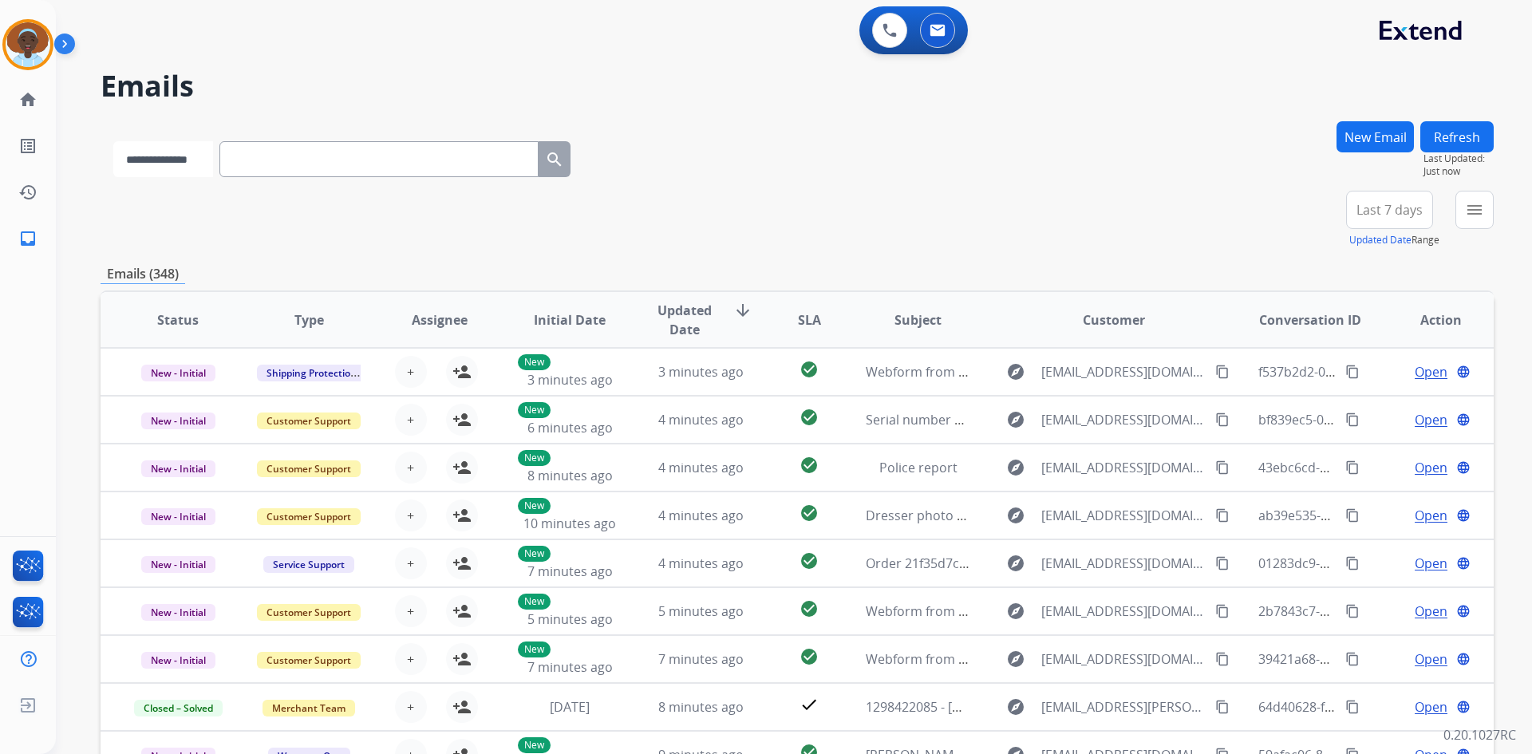
click at [213, 160] on select "**********" at bounding box center [163, 159] width 100 height 36
select select "**********"
click at [113, 141] on select "**********" at bounding box center [163, 159] width 100 height 36
click at [289, 146] on input "text" at bounding box center [380, 159] width 319 height 36
paste input "**********"
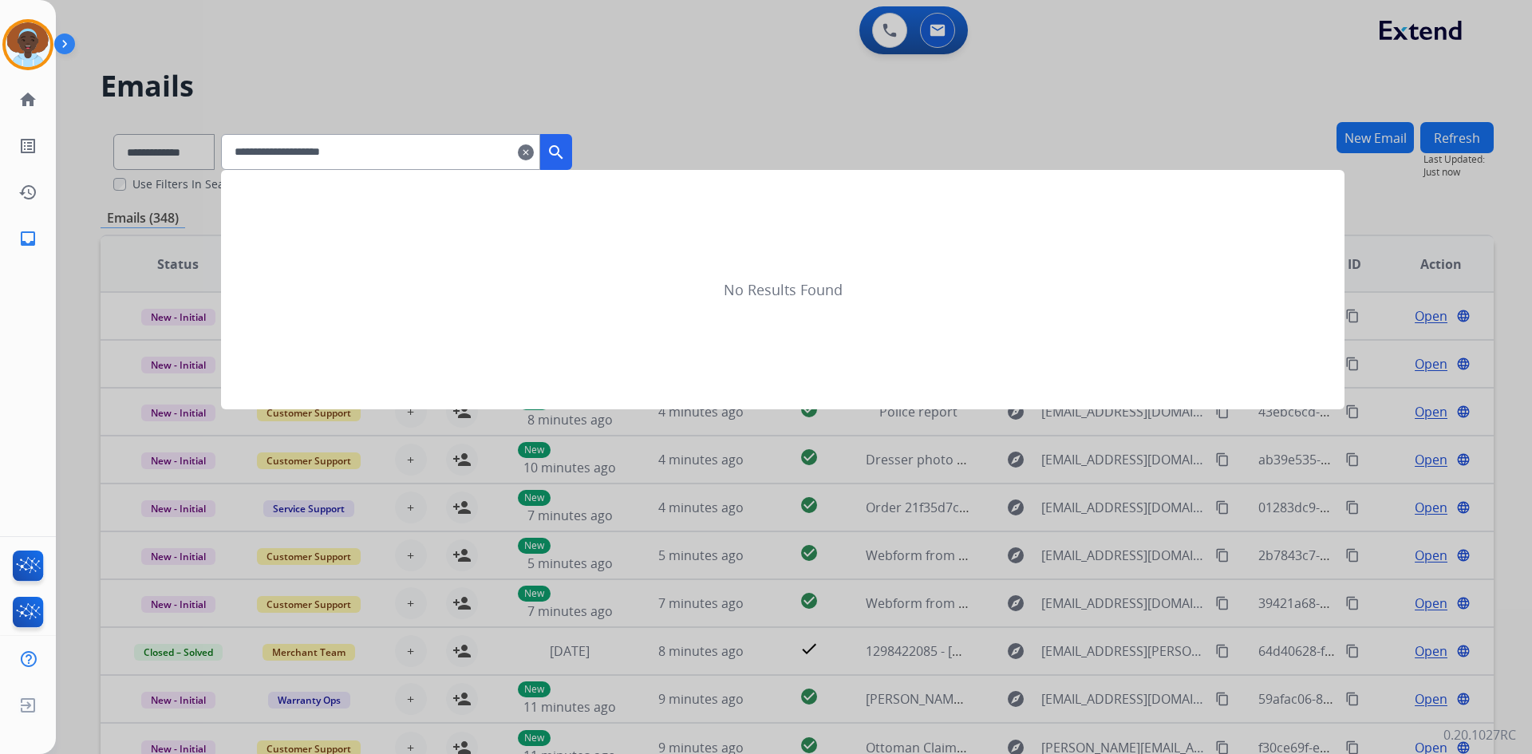
type input "**********"
click at [566, 148] on mat-icon "search" at bounding box center [555, 152] width 19 height 19
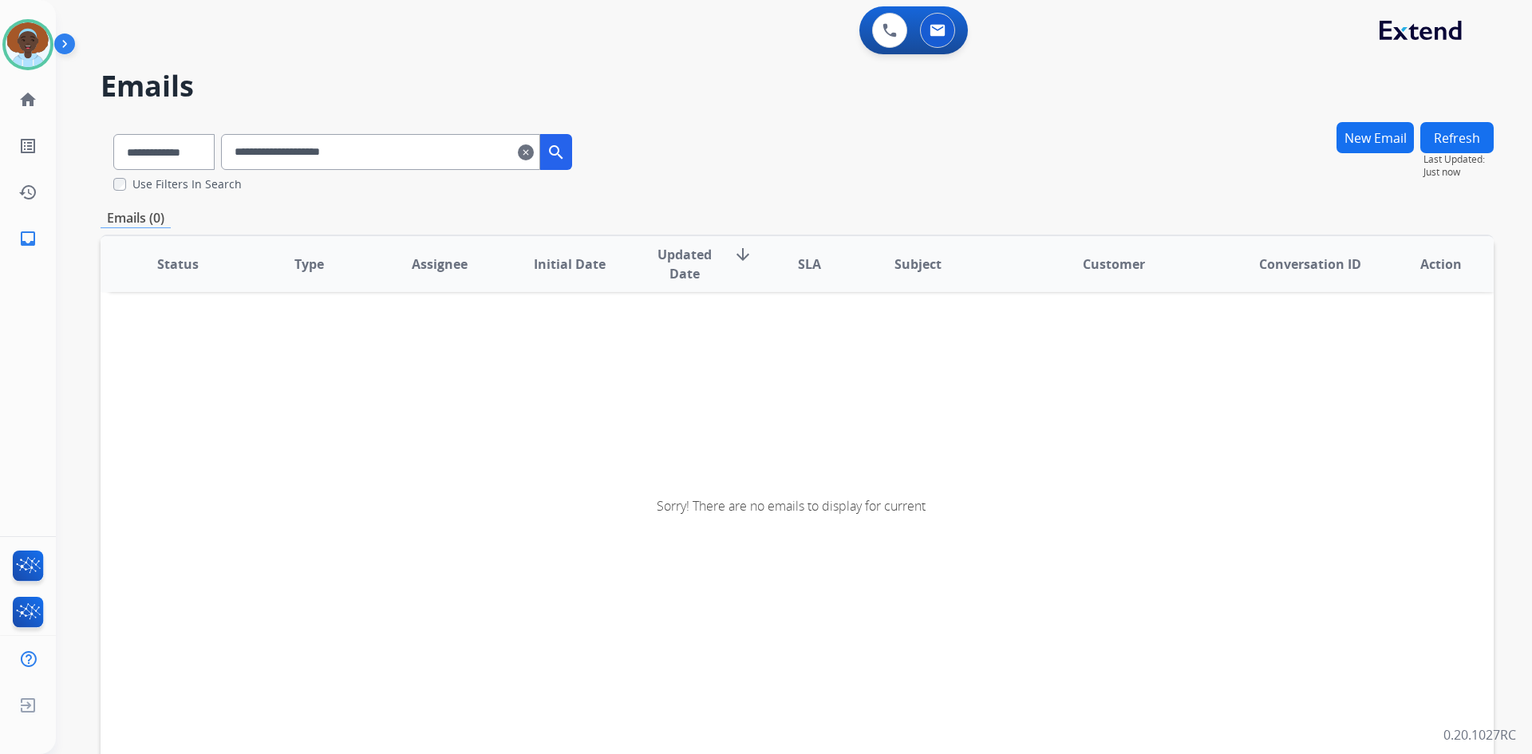
click at [534, 155] on mat-icon "clear" at bounding box center [526, 152] width 16 height 19
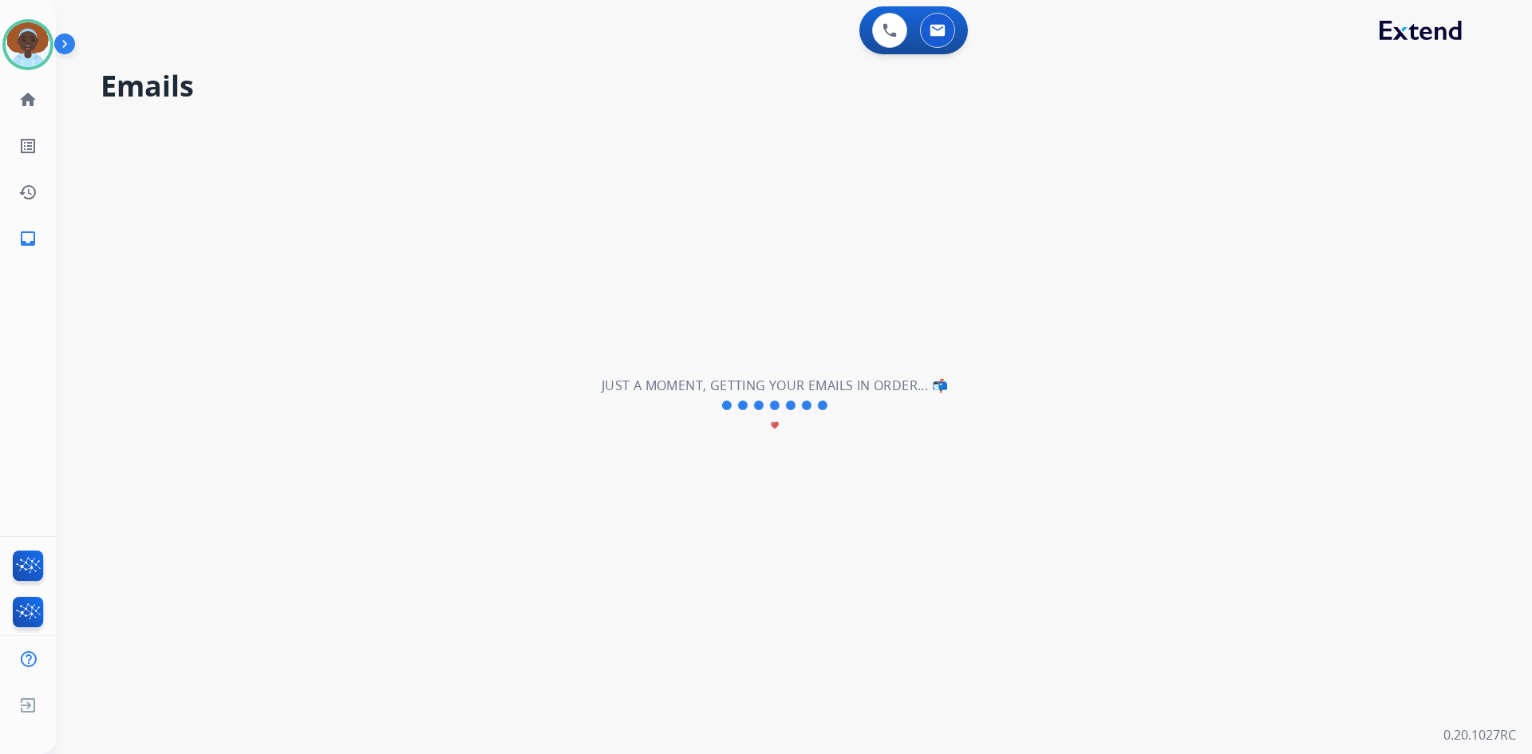
select select "**********"
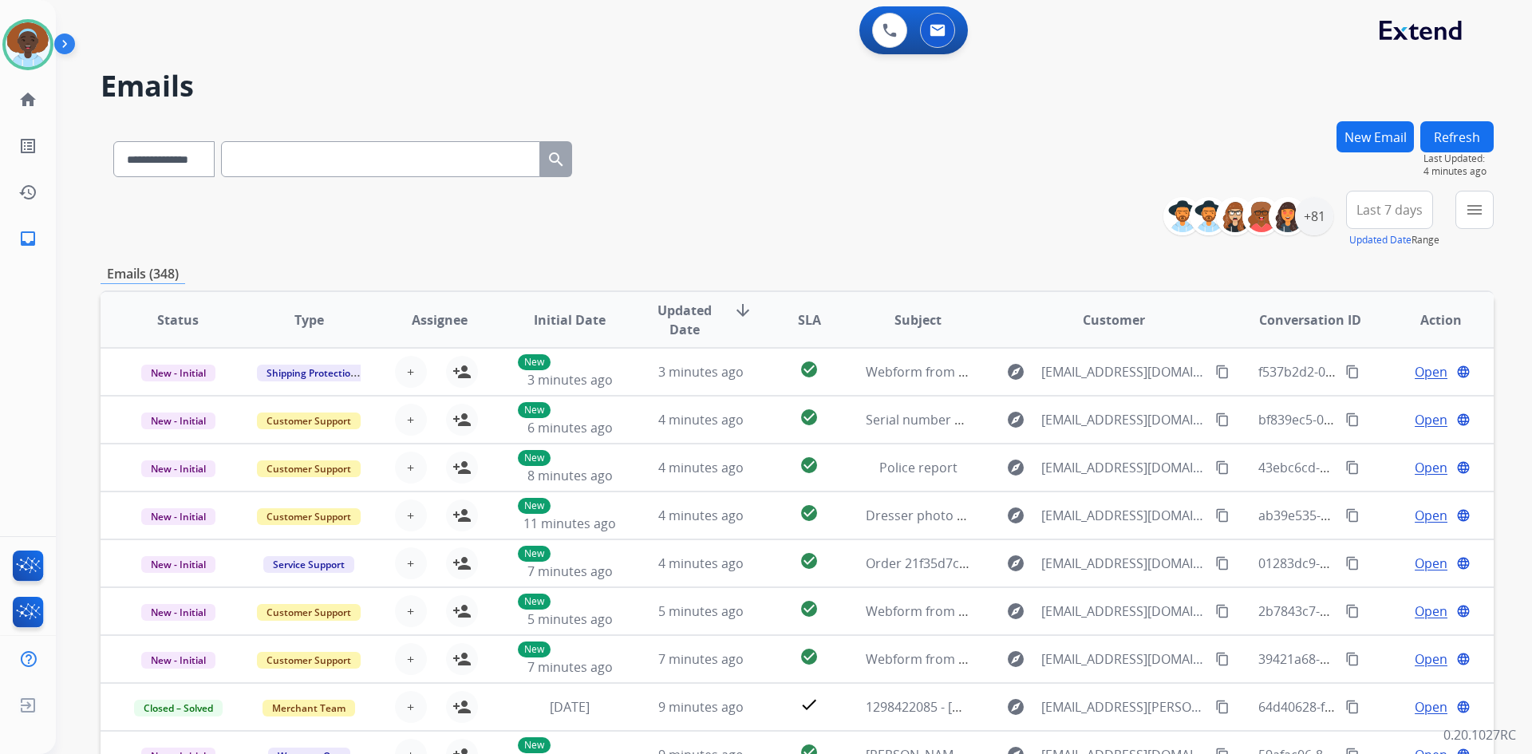
click at [294, 153] on input "text" at bounding box center [380, 159] width 319 height 36
click at [213, 157] on select "**********" at bounding box center [163, 159] width 100 height 36
select select "**********"
click at [113, 141] on select "**********" at bounding box center [163, 159] width 100 height 36
click at [301, 157] on input "text" at bounding box center [380, 159] width 319 height 36
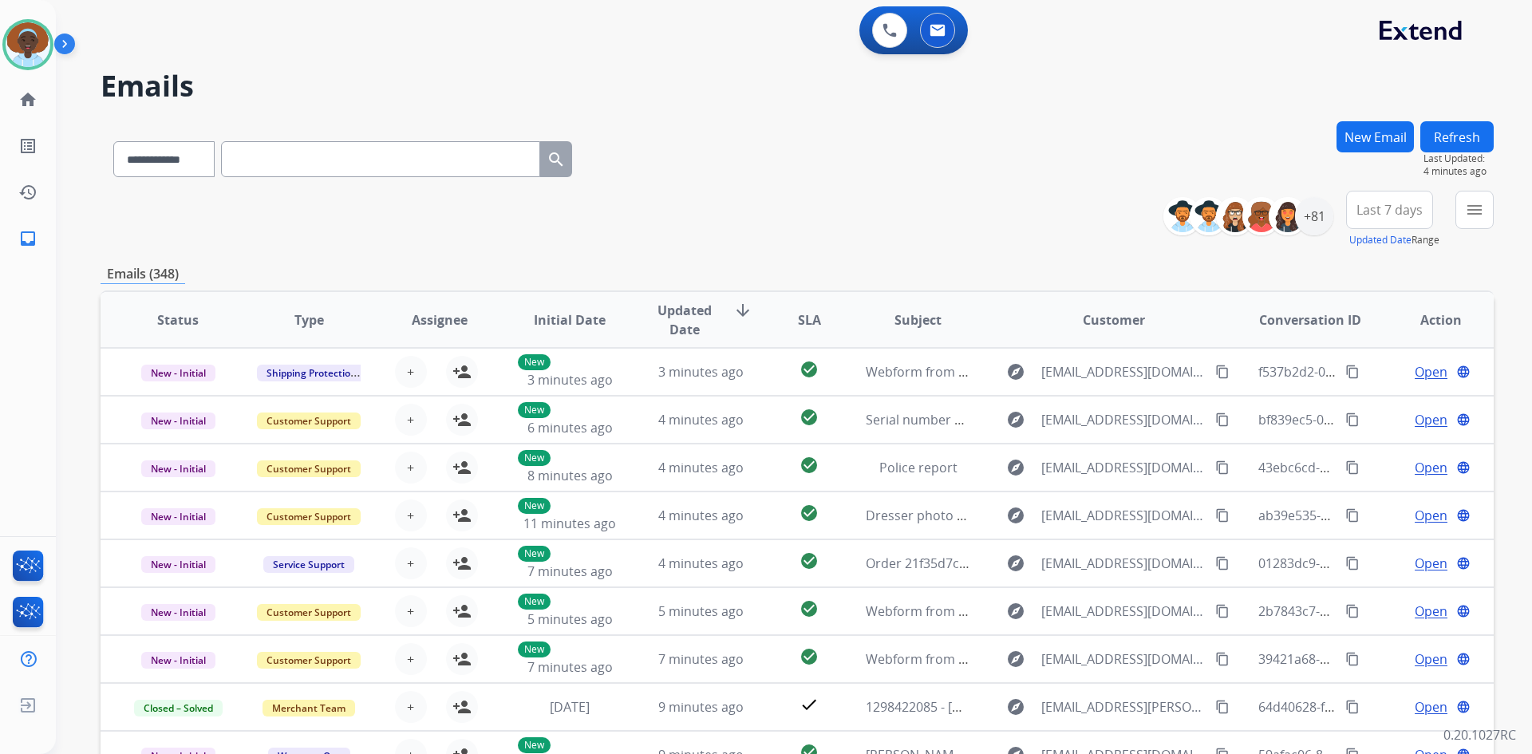
paste input "**********"
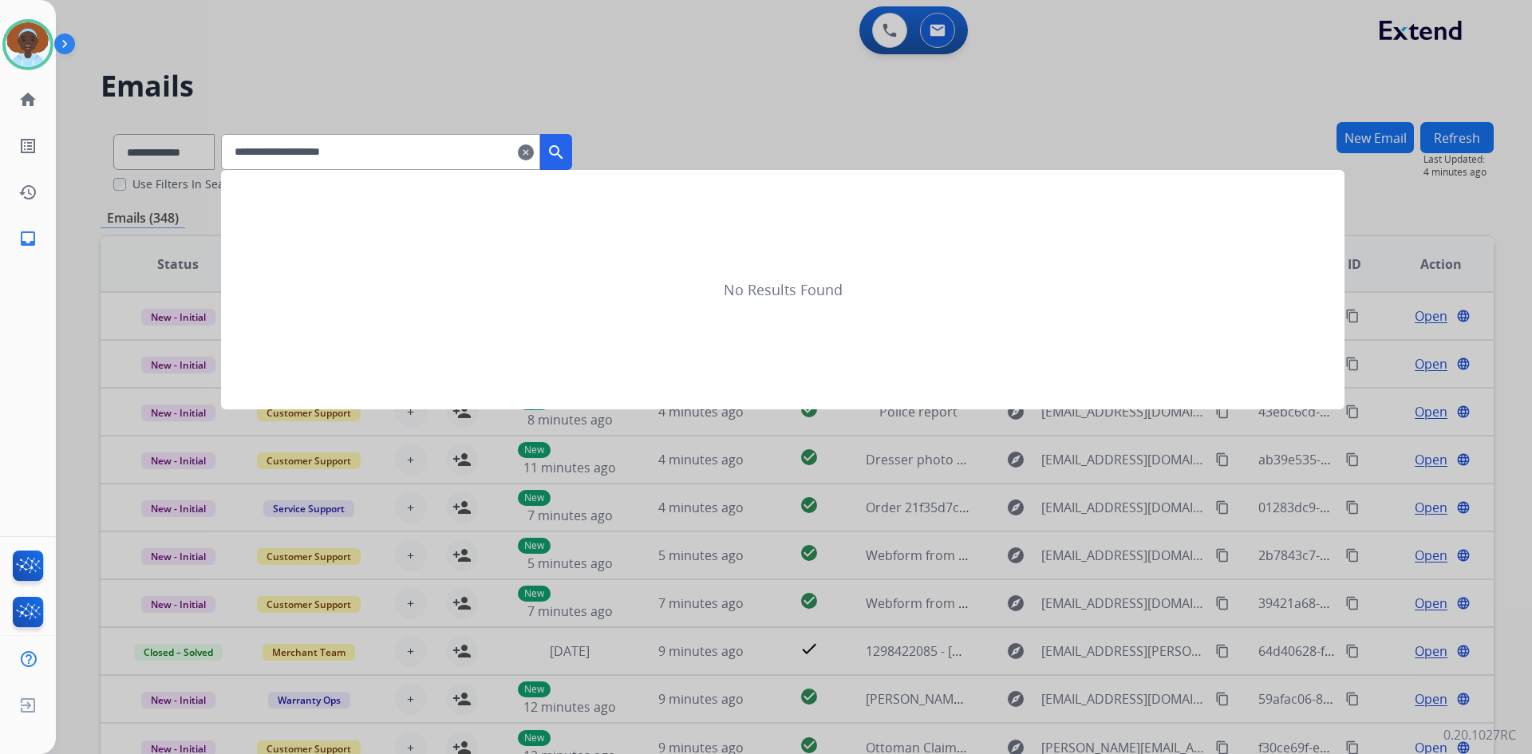
type input "**********"
click at [566, 152] on mat-icon "search" at bounding box center [555, 152] width 19 height 19
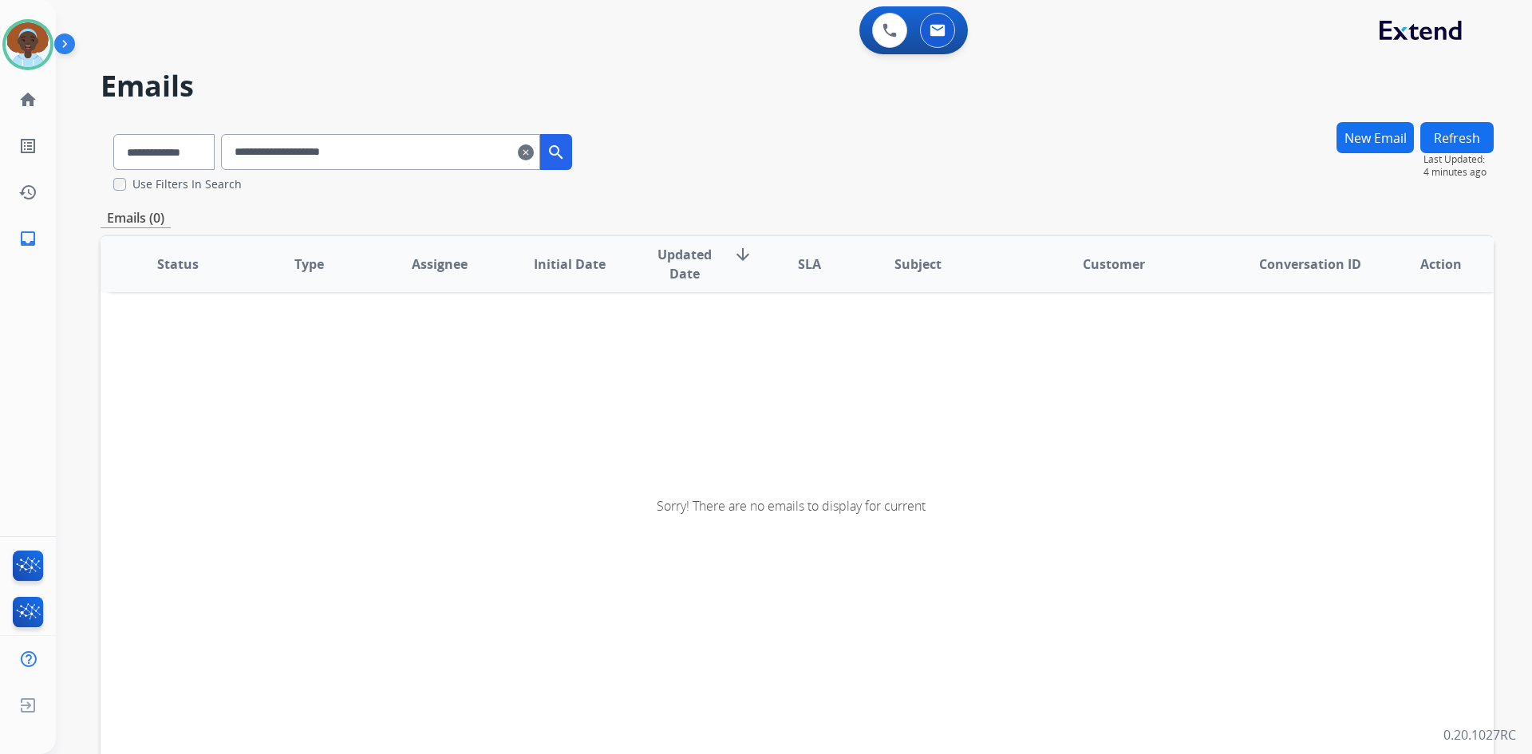
click at [566, 152] on mat-icon "search" at bounding box center [555, 152] width 19 height 19
click at [534, 152] on mat-icon "clear" at bounding box center [526, 152] width 16 height 19
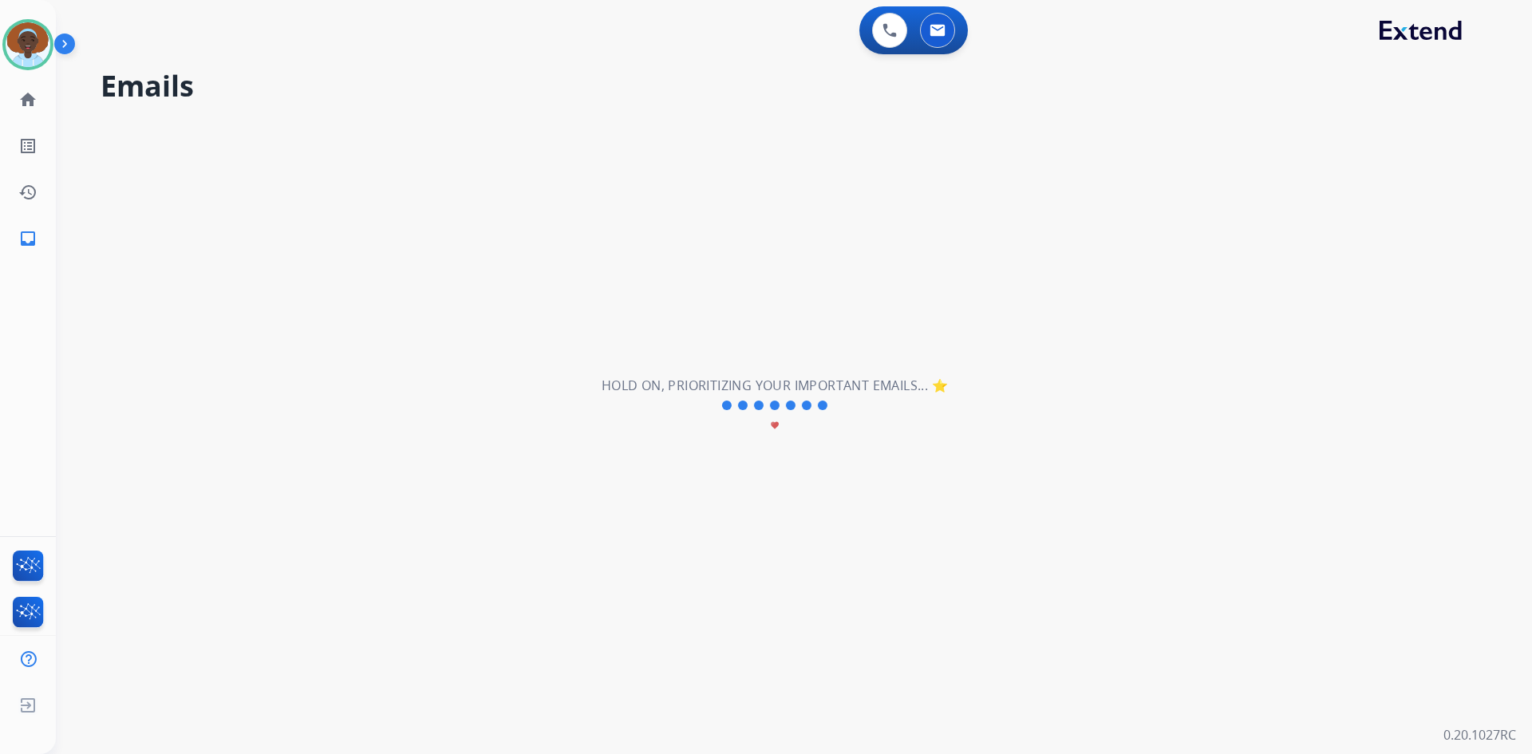
select select "**********"
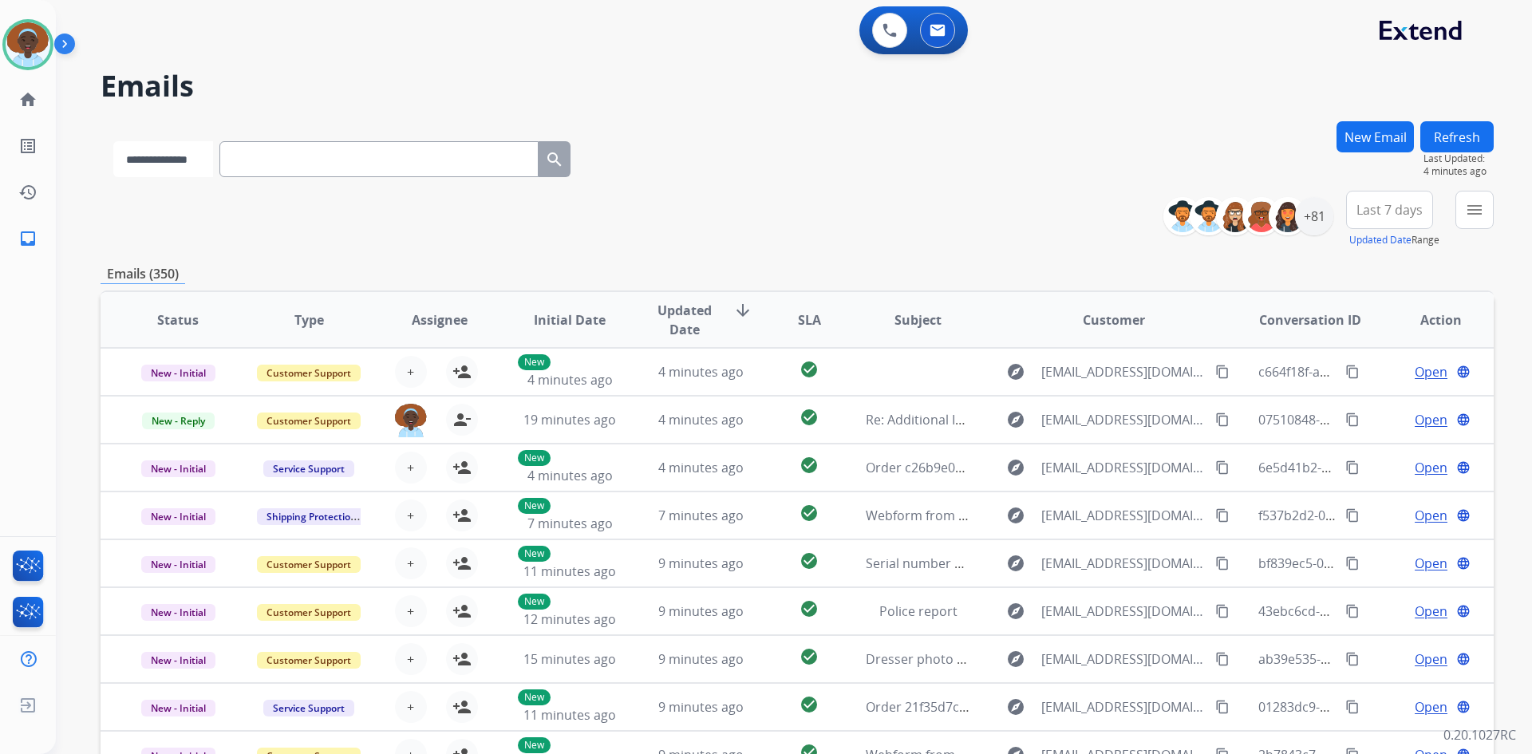
click at [213, 157] on select "**********" at bounding box center [163, 159] width 100 height 36
select select "**********"
click at [113, 141] on select "**********" at bounding box center [163, 159] width 100 height 36
click at [300, 164] on input "text" at bounding box center [380, 159] width 319 height 36
paste input "**********"
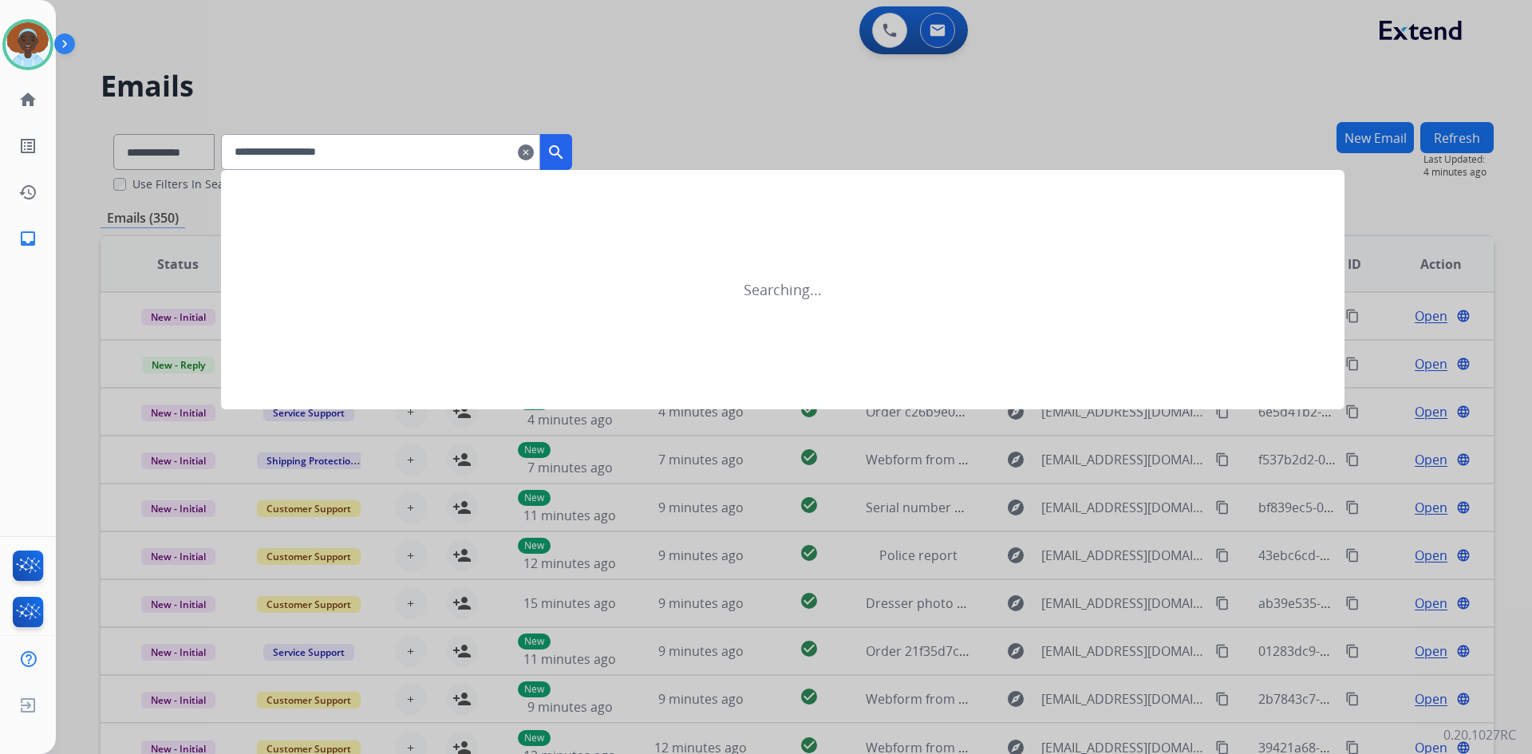
type input "**********"
click at [566, 155] on mat-icon "search" at bounding box center [555, 152] width 19 height 19
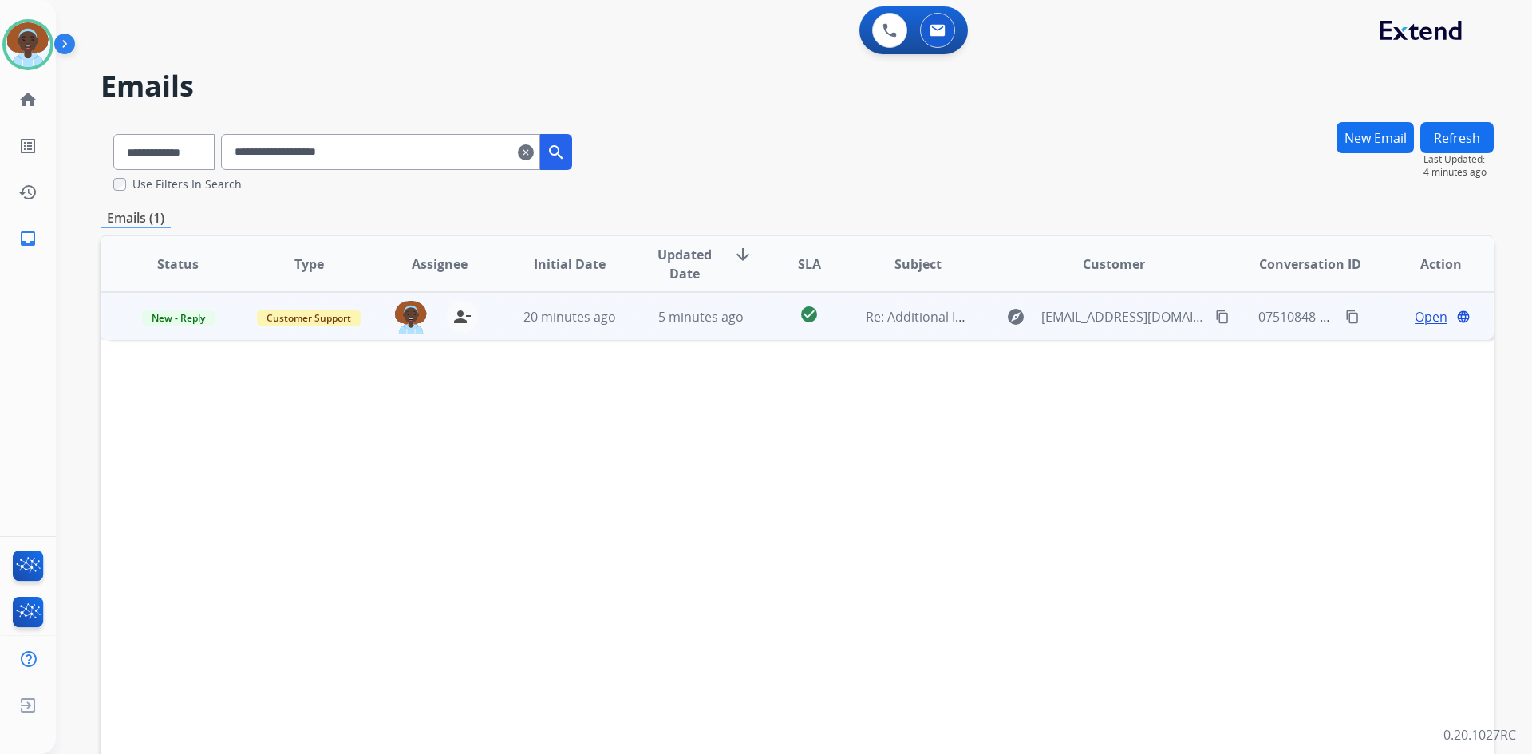
click at [1425, 320] on span "Open" at bounding box center [1430, 316] width 33 height 19
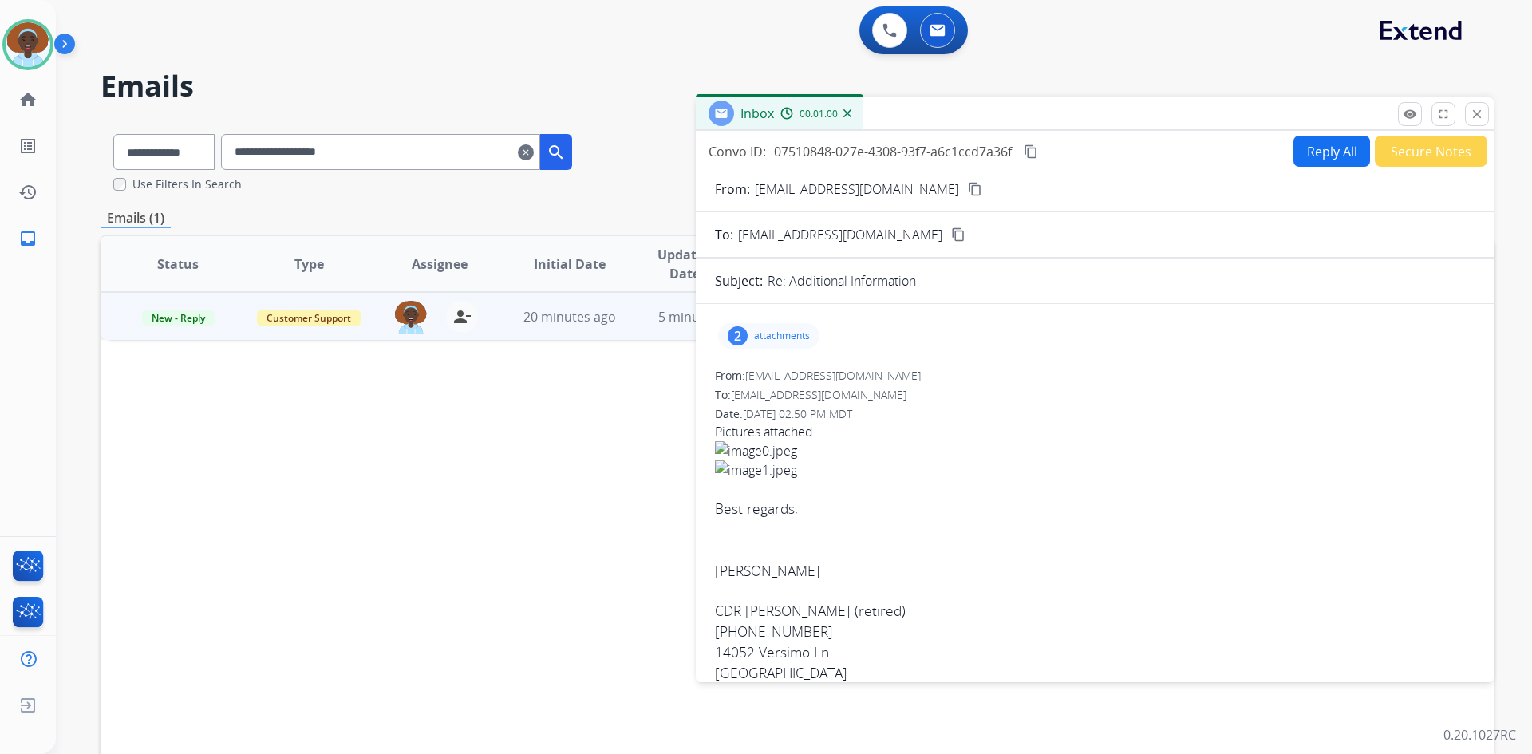
click at [735, 334] on div "2" at bounding box center [738, 335] width 20 height 19
click at [753, 377] on div at bounding box center [771, 377] width 80 height 56
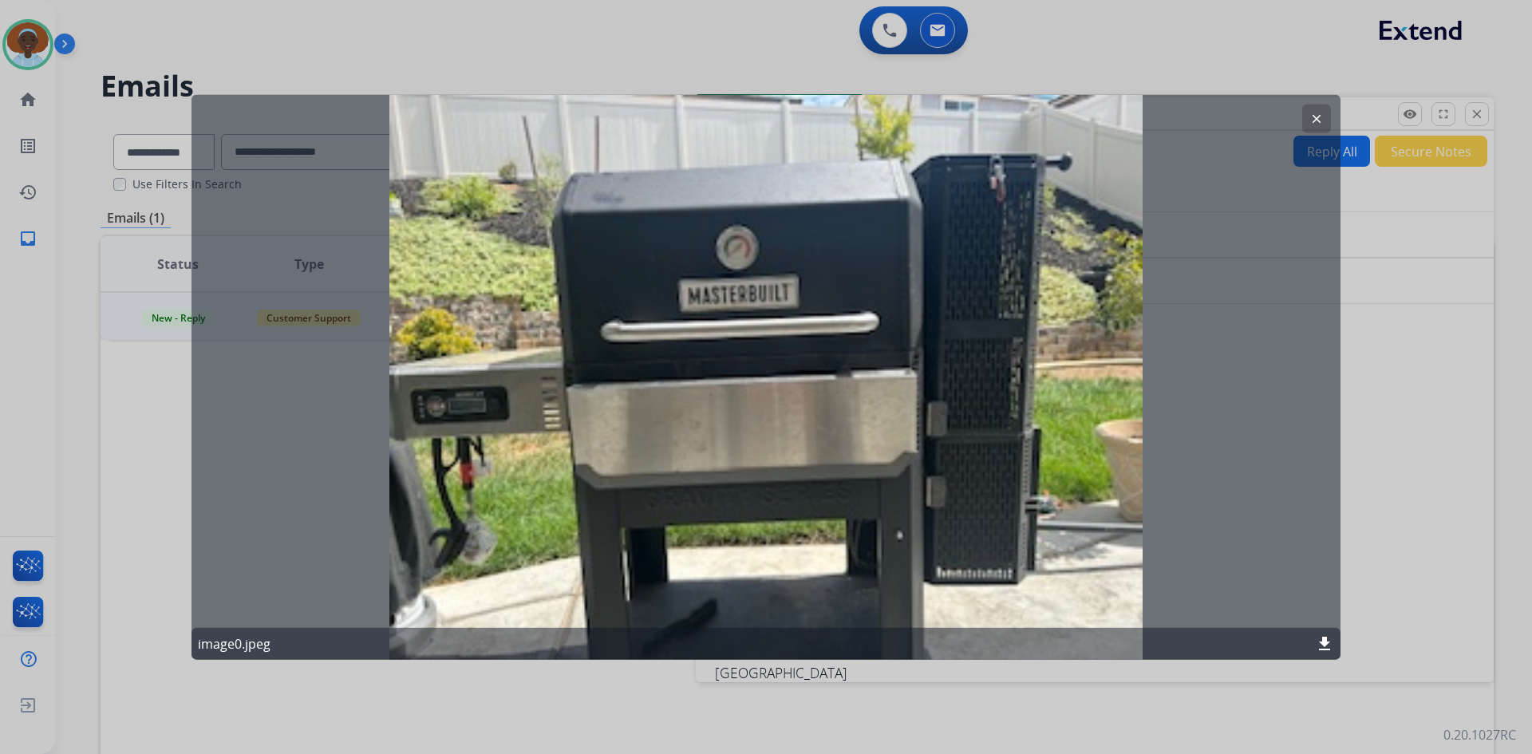
click at [1315, 116] on mat-icon "clear" at bounding box center [1316, 118] width 14 height 14
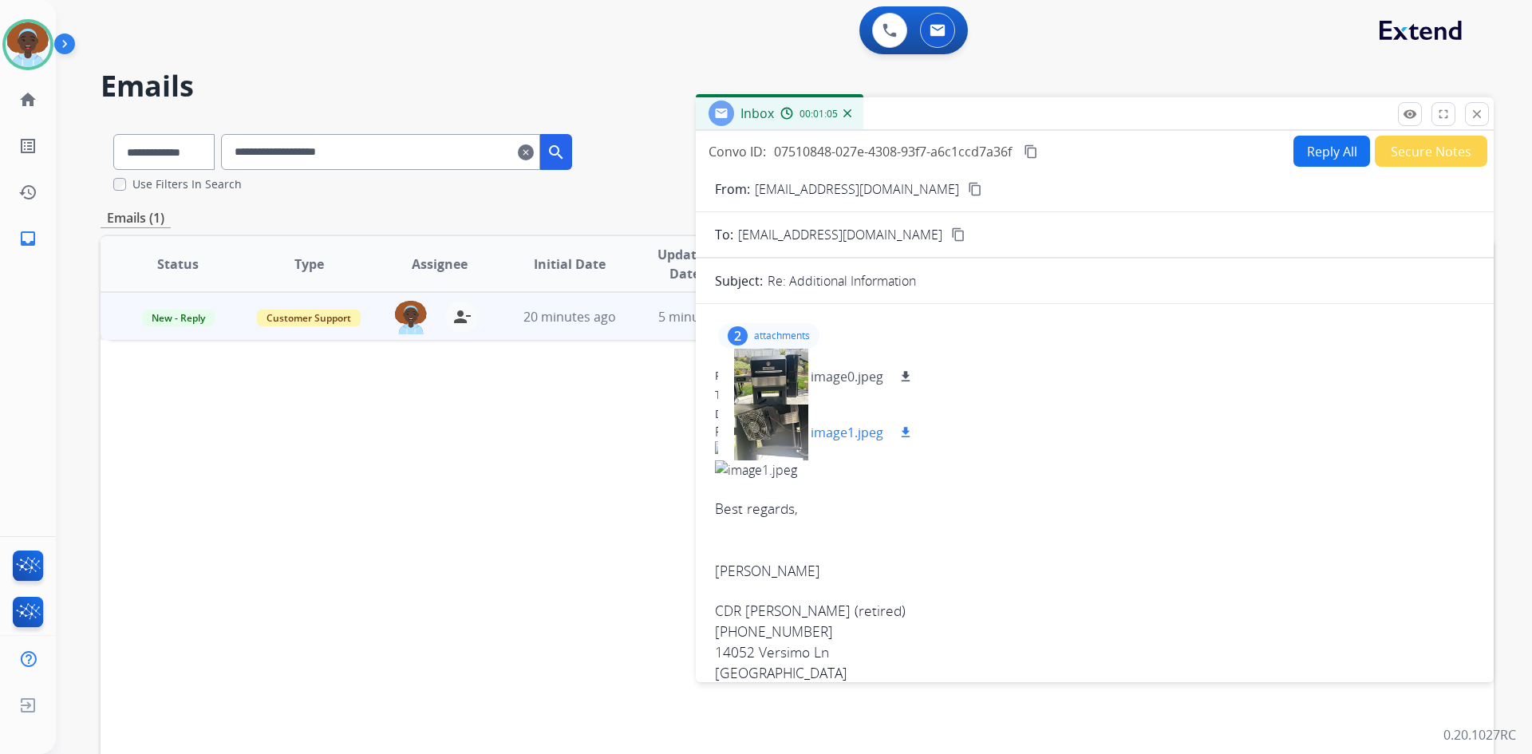
click at [767, 423] on div at bounding box center [771, 432] width 80 height 56
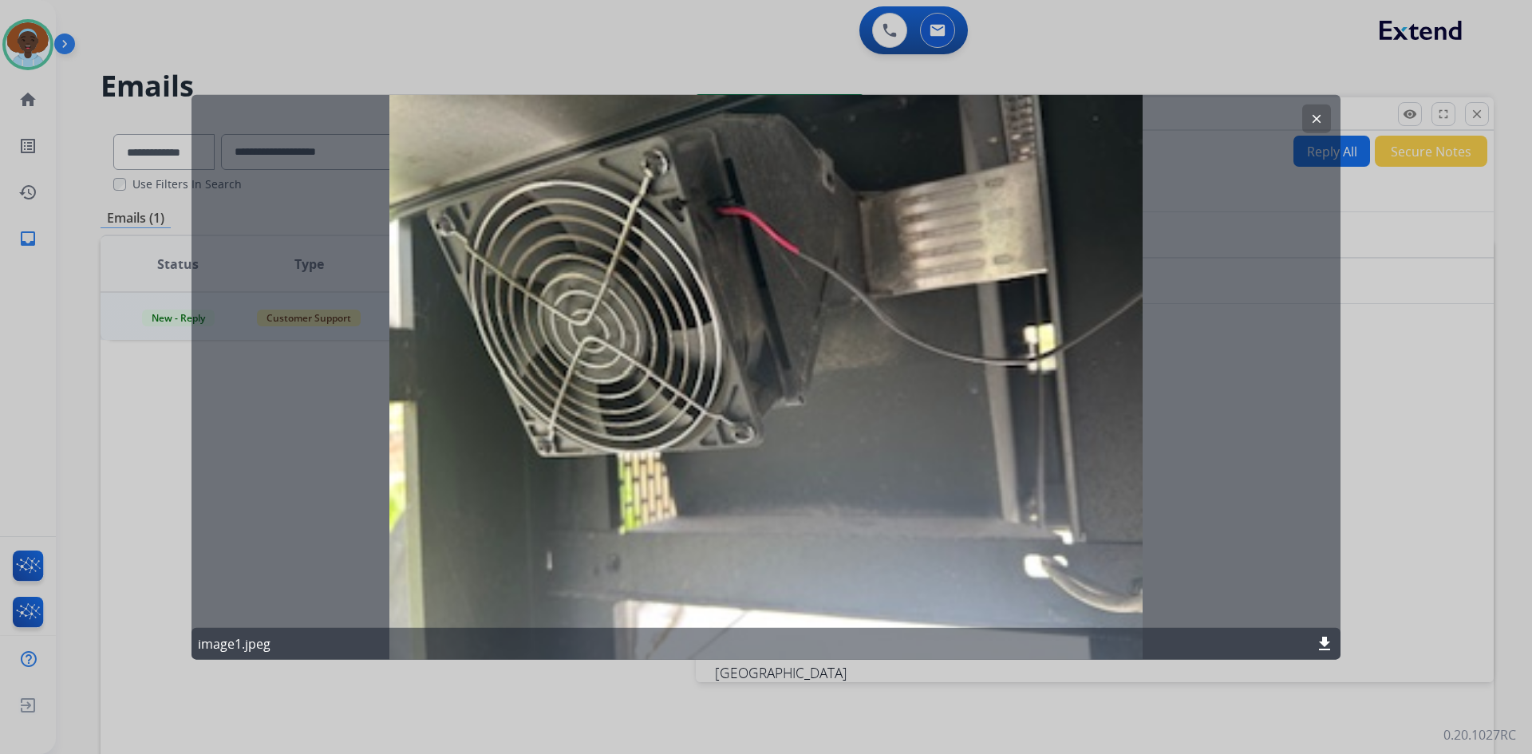
click at [1319, 116] on mat-icon "clear" at bounding box center [1316, 118] width 14 height 14
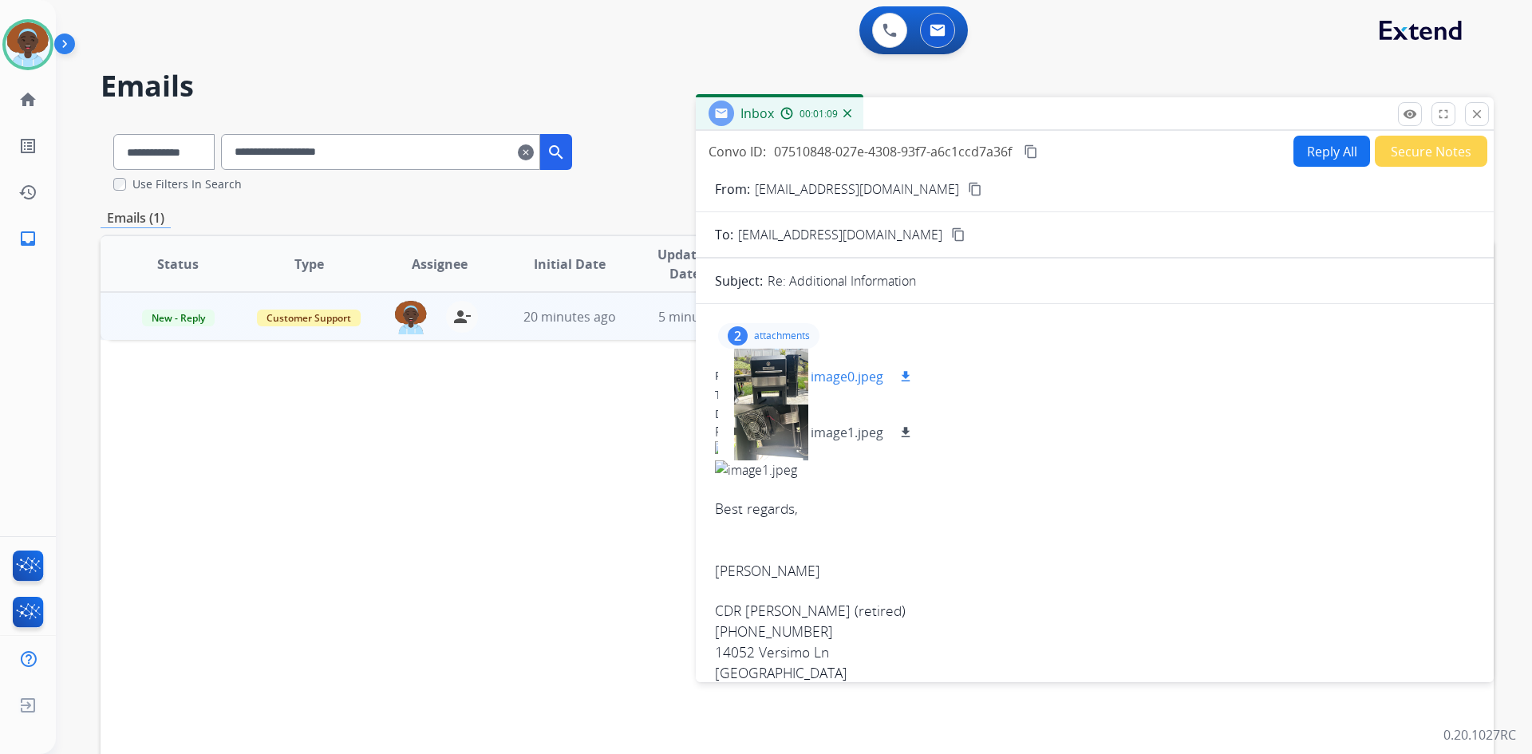
click at [780, 375] on div at bounding box center [771, 377] width 80 height 56
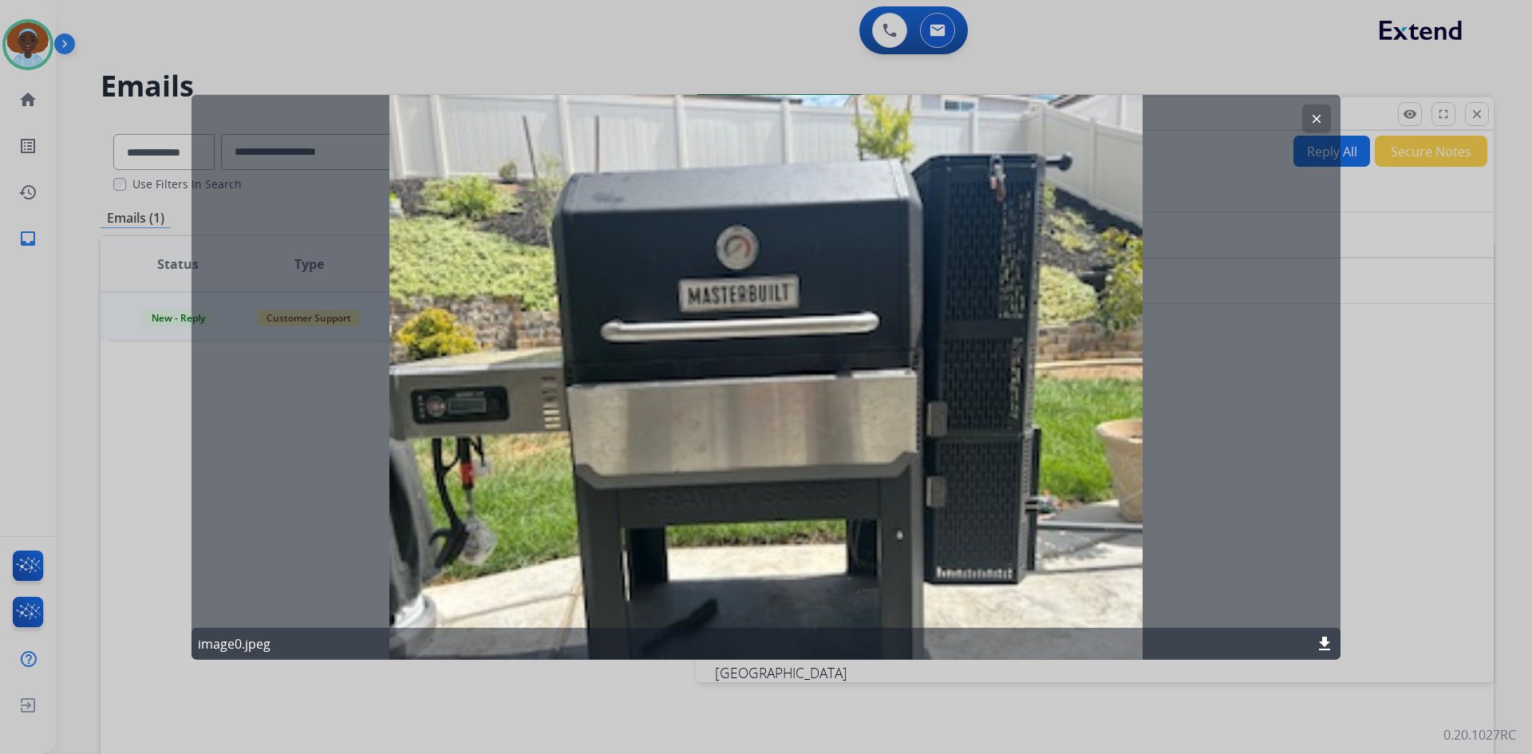
click at [1315, 124] on mat-icon "clear" at bounding box center [1316, 118] width 14 height 14
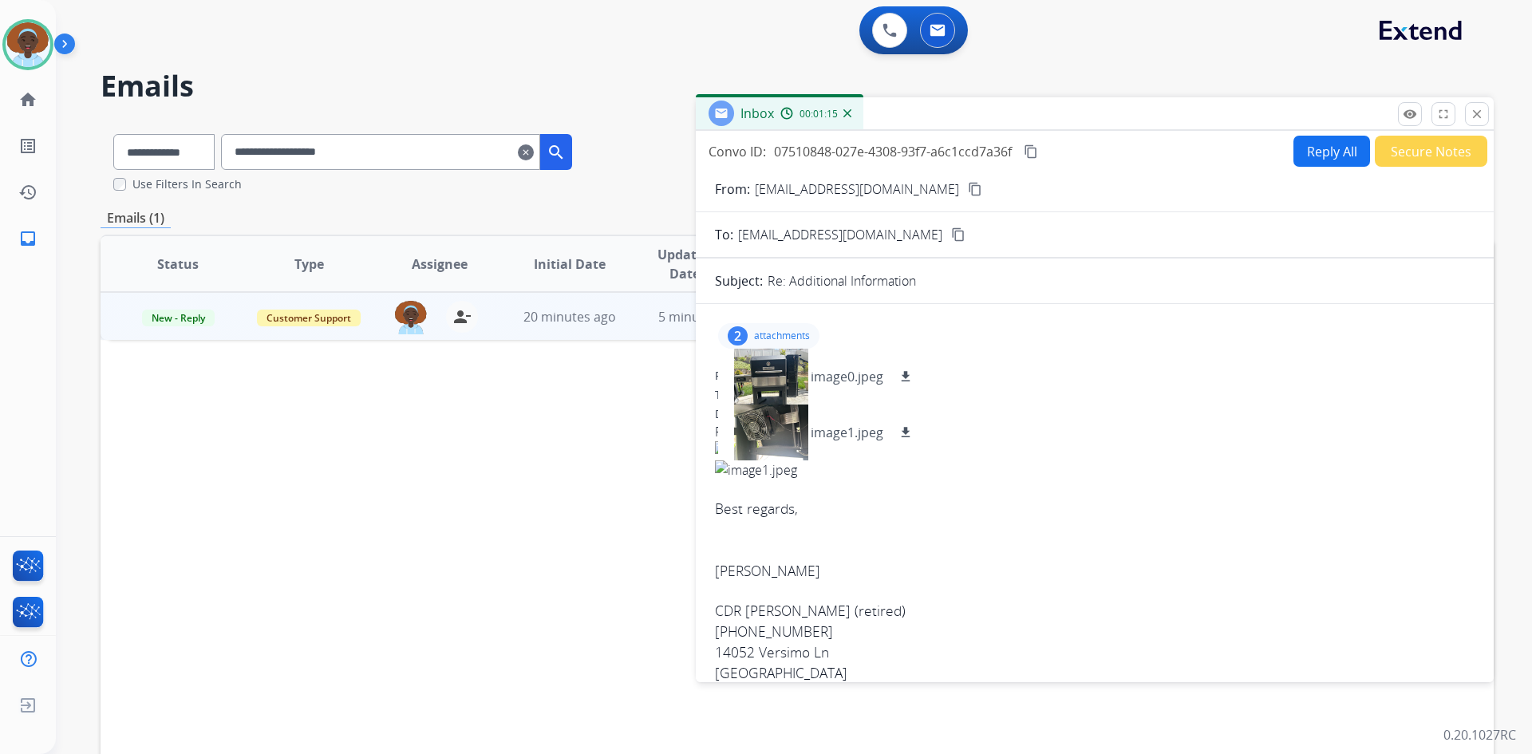
click at [791, 335] on p "attachments" at bounding box center [782, 335] width 56 height 13
click at [1322, 163] on button "Reply All" at bounding box center [1331, 151] width 77 height 31
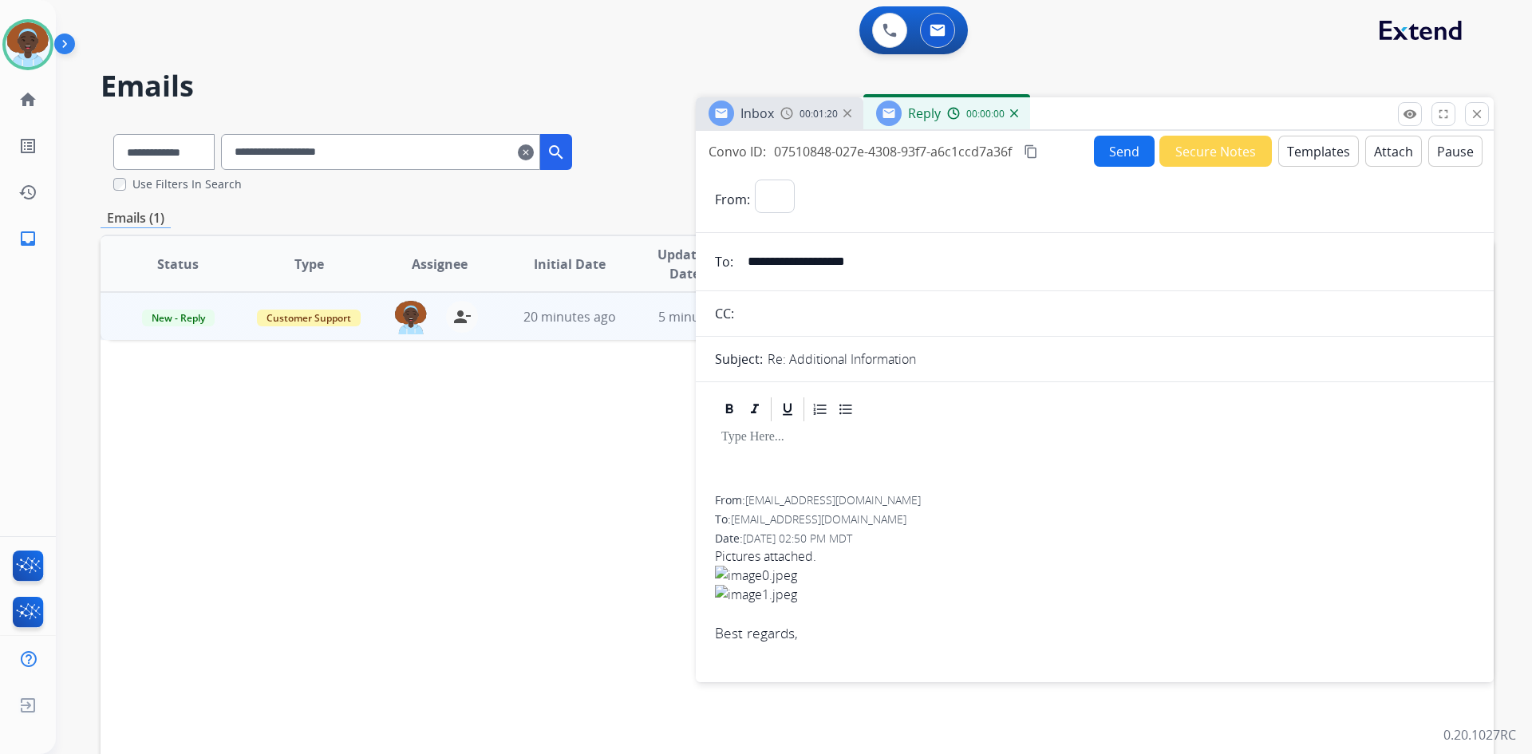
select select "**********"
click at [1311, 152] on button "Templates" at bounding box center [1318, 151] width 81 height 31
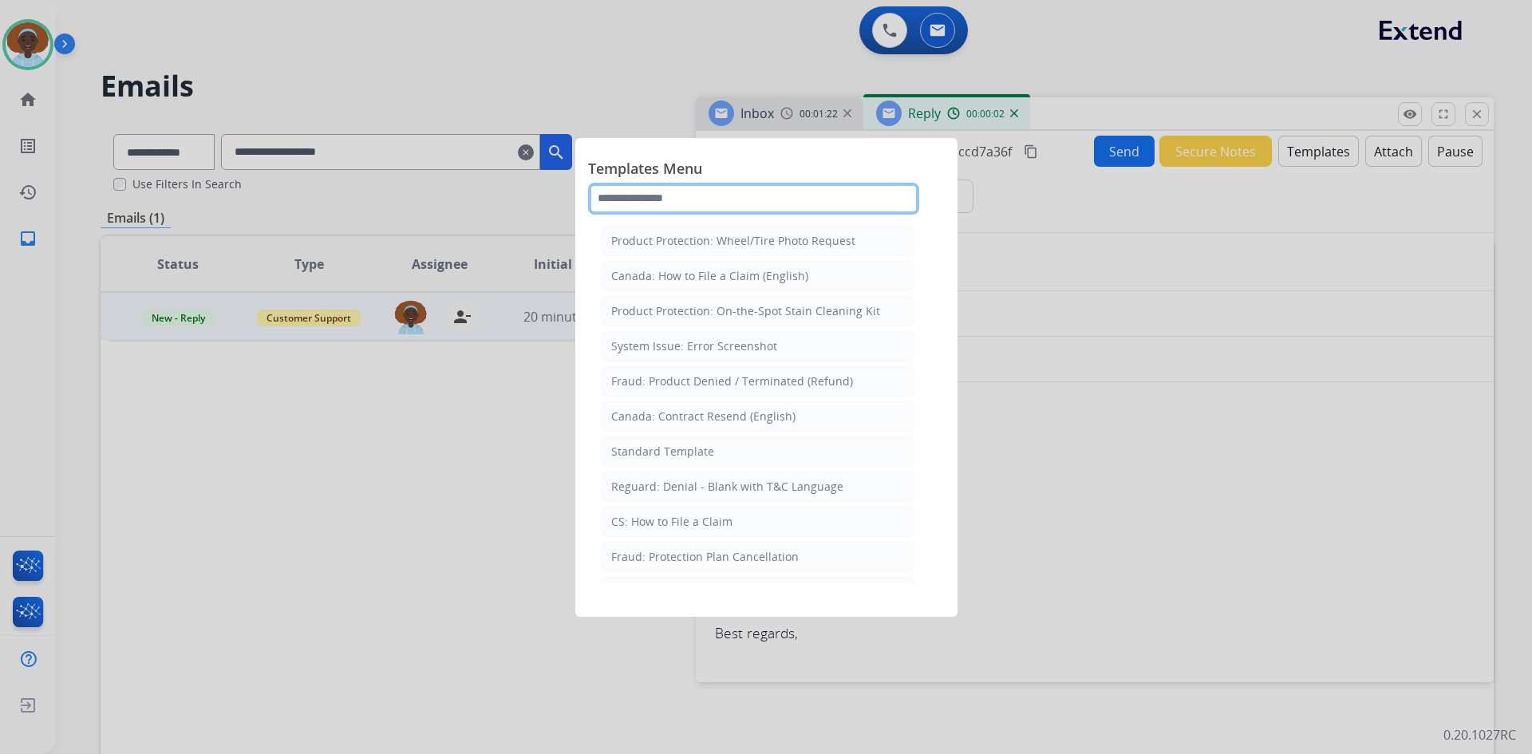
click at [724, 200] on input "text" at bounding box center [753, 199] width 331 height 32
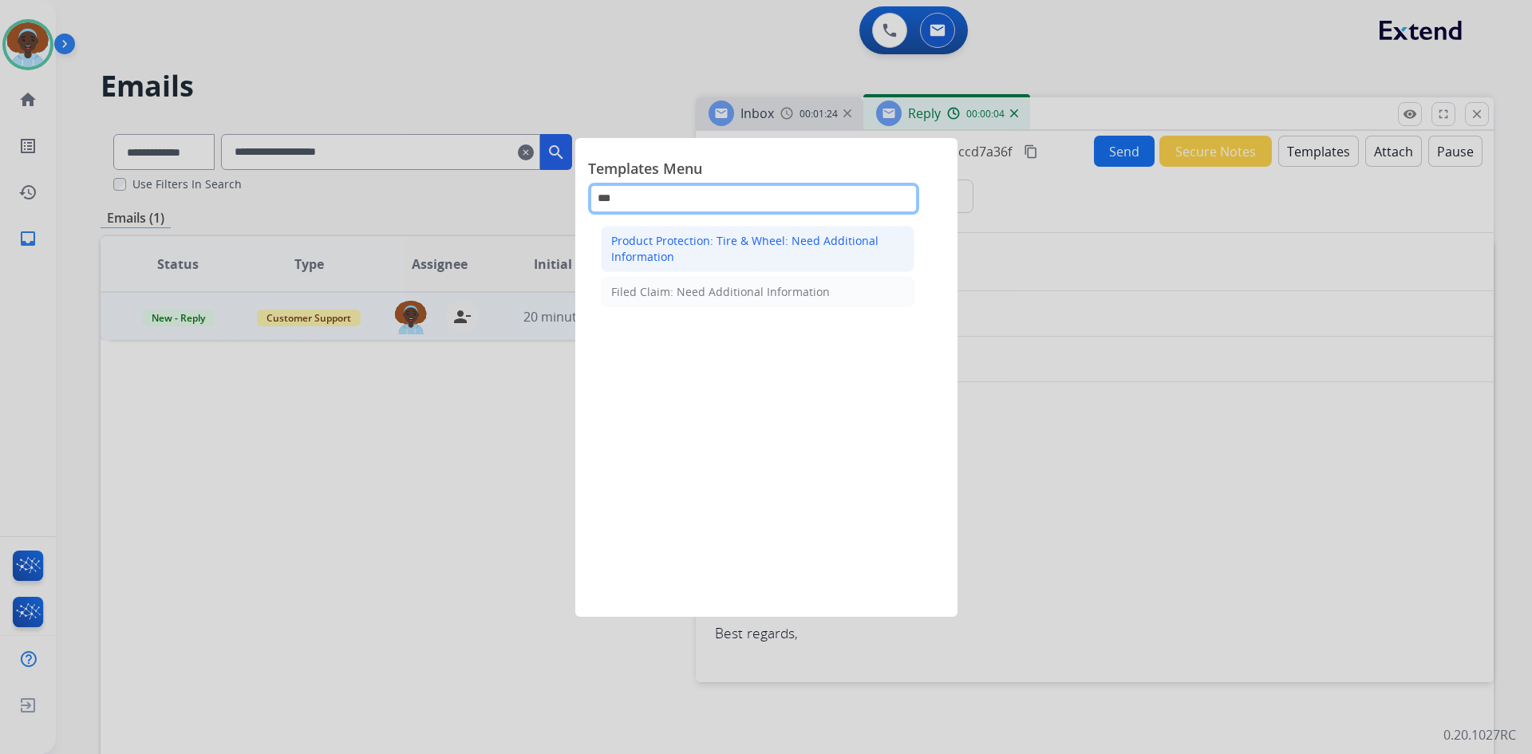
type input "***"
click at [716, 247] on div "Product Protection: Tire & Wheel: Need Additional Information" at bounding box center [757, 249] width 293 height 32
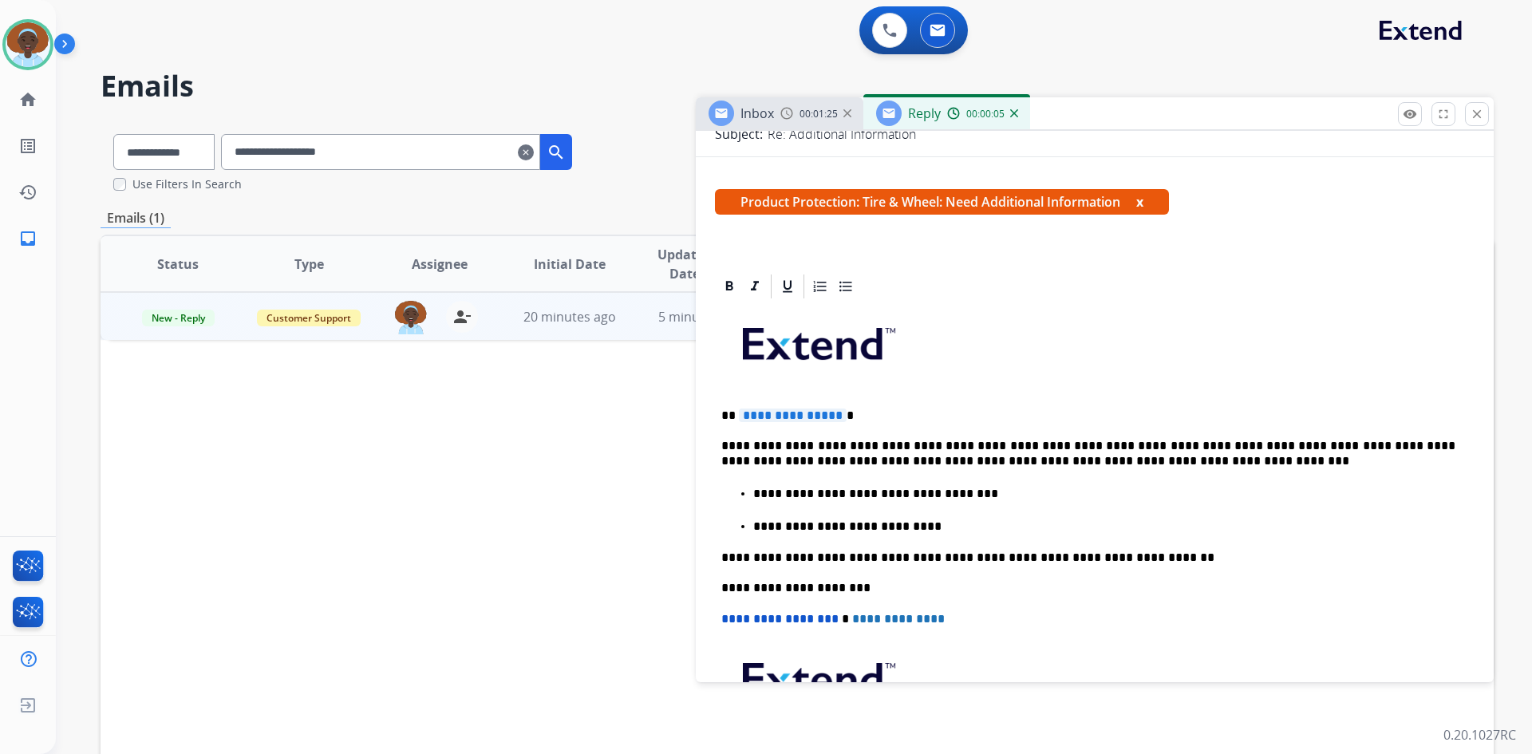
scroll to position [239, 0]
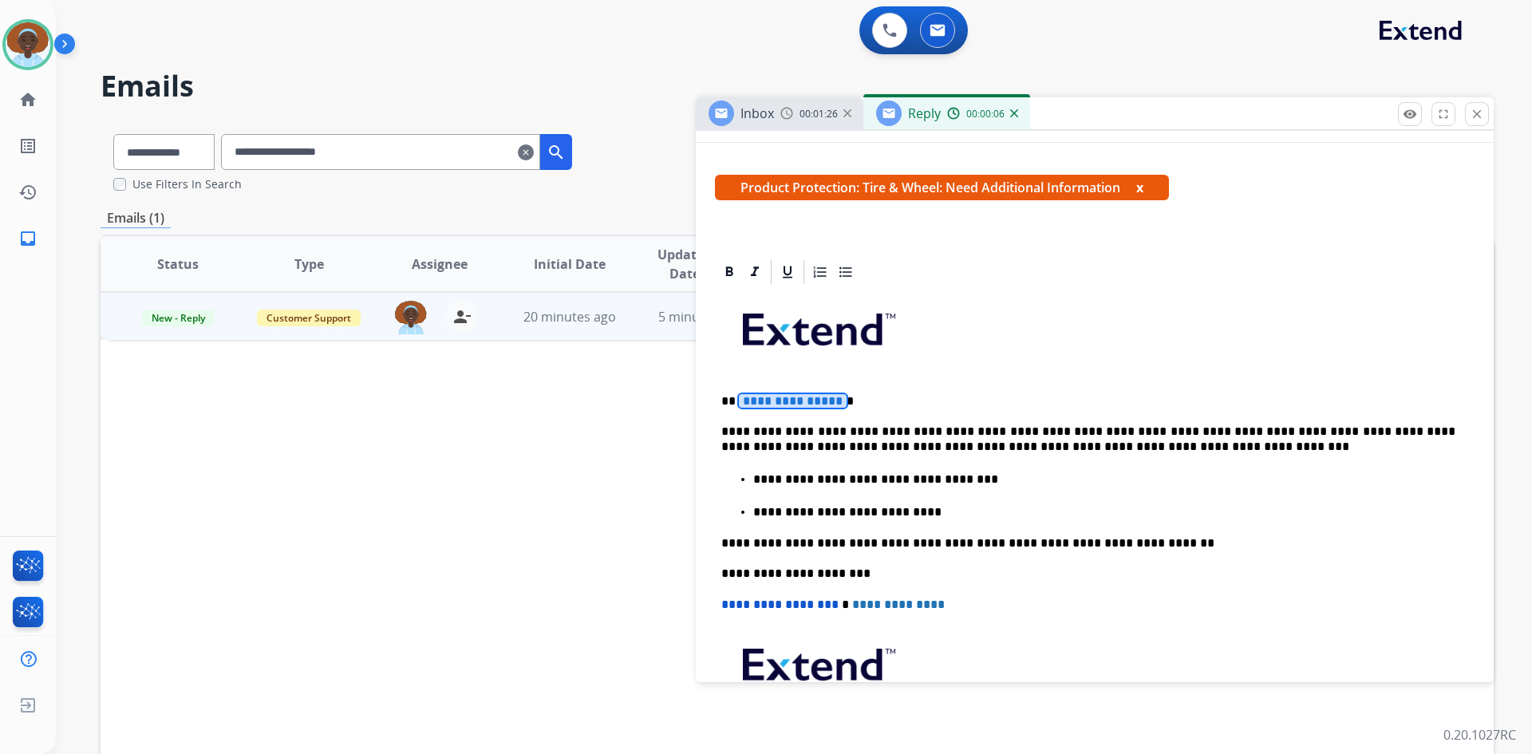
click at [769, 397] on span "**********" at bounding box center [793, 401] width 108 height 14
click at [1029, 426] on p "**********" at bounding box center [1088, 439] width 734 height 30
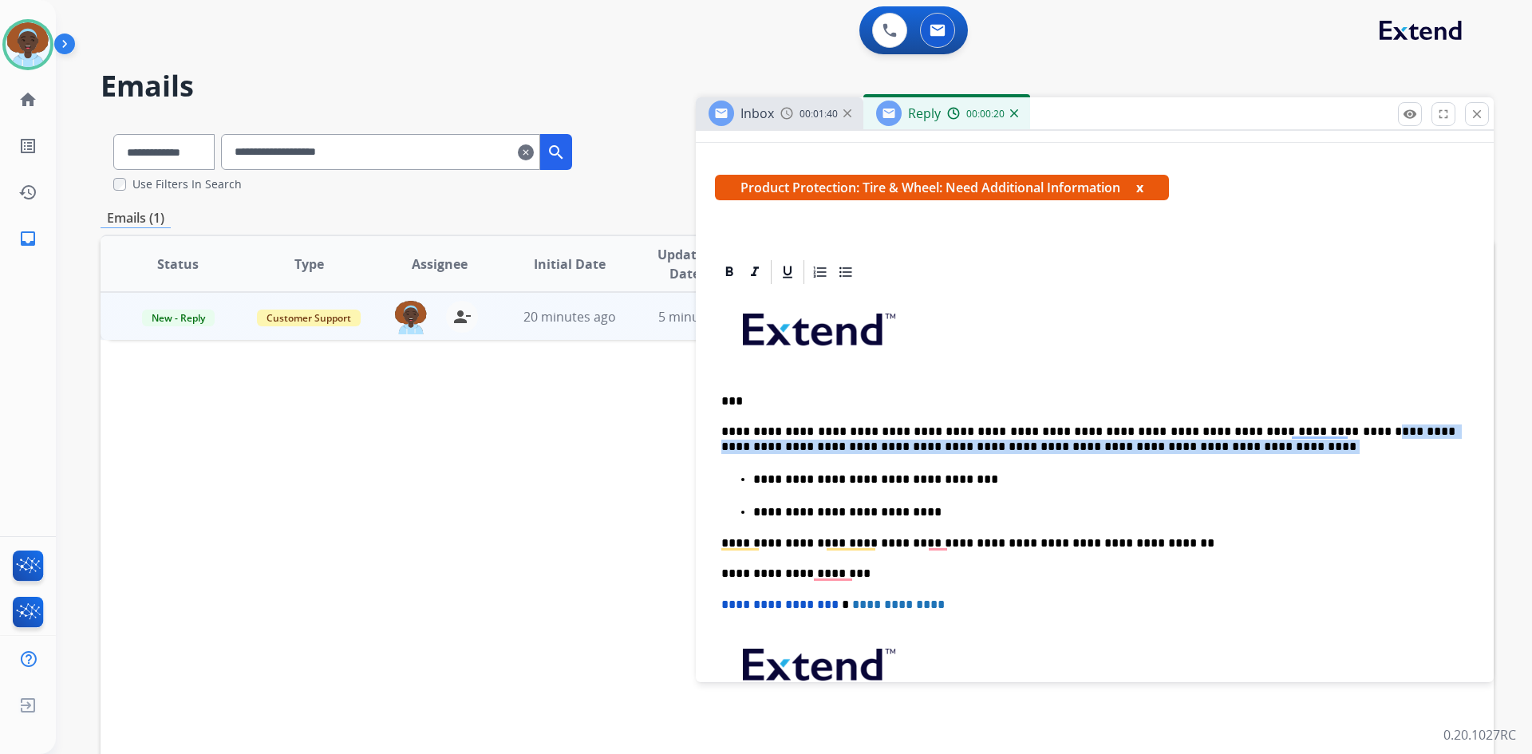
drag, startPoint x: 1293, startPoint y: 430, endPoint x: 1471, endPoint y: 465, distance: 181.3
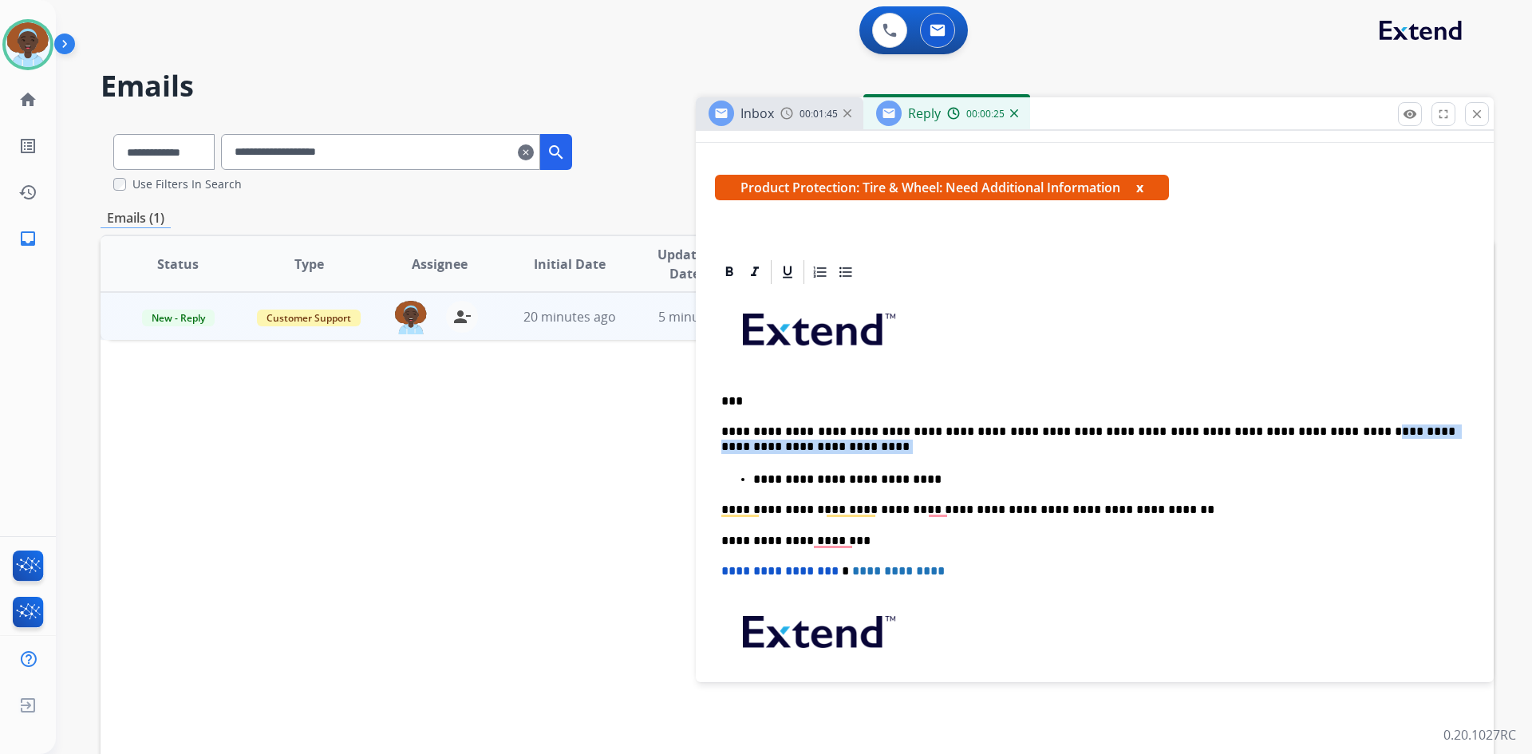
drag, startPoint x: 1307, startPoint y: 429, endPoint x: 1470, endPoint y: 479, distance: 171.1
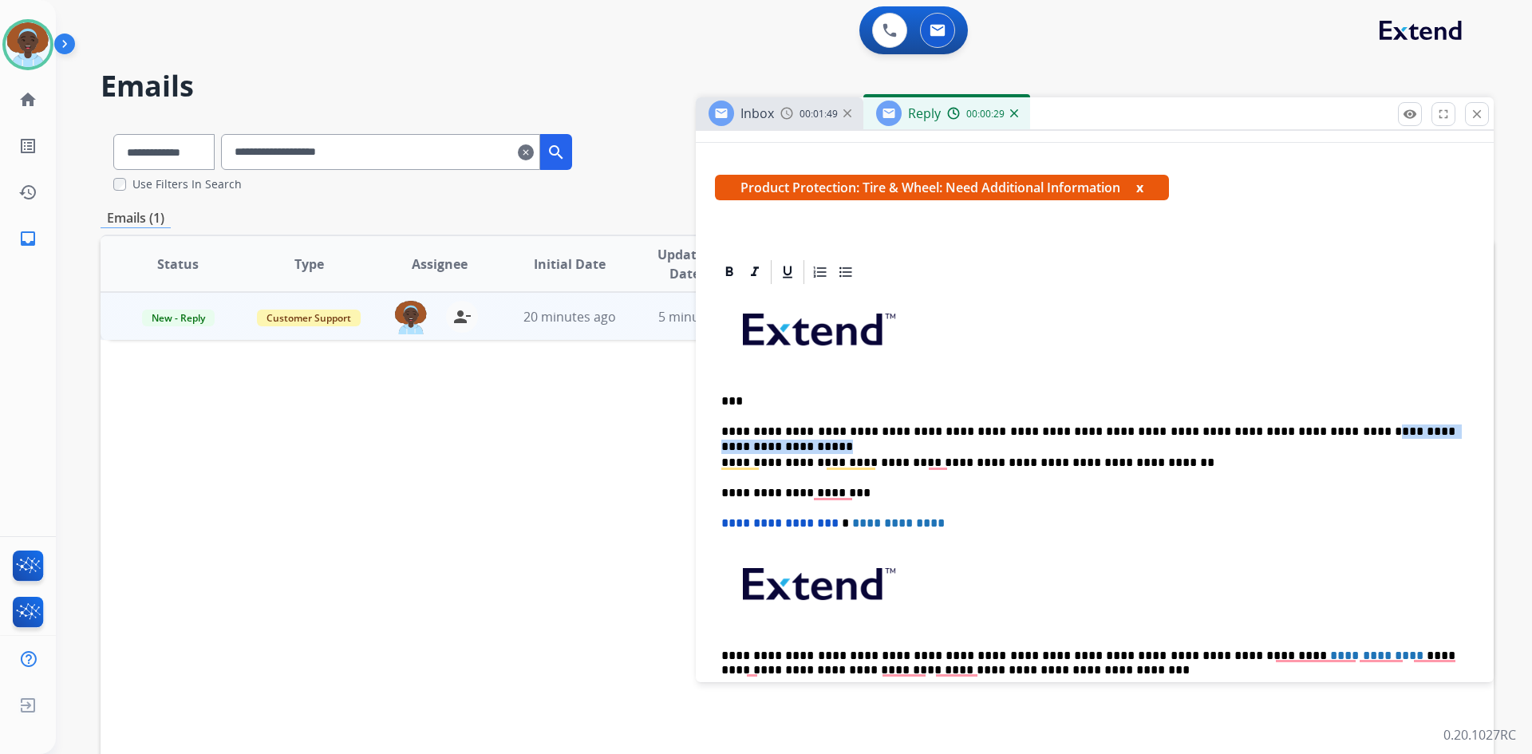
drag, startPoint x: 1280, startPoint y: 429, endPoint x: 1422, endPoint y: 428, distance: 142.0
click at [1422, 428] on p "**********" at bounding box center [1088, 431] width 734 height 14
drag, startPoint x: 931, startPoint y: 462, endPoint x: 1138, endPoint y: 462, distance: 207.4
click at [1138, 462] on p "**********" at bounding box center [1088, 462] width 734 height 14
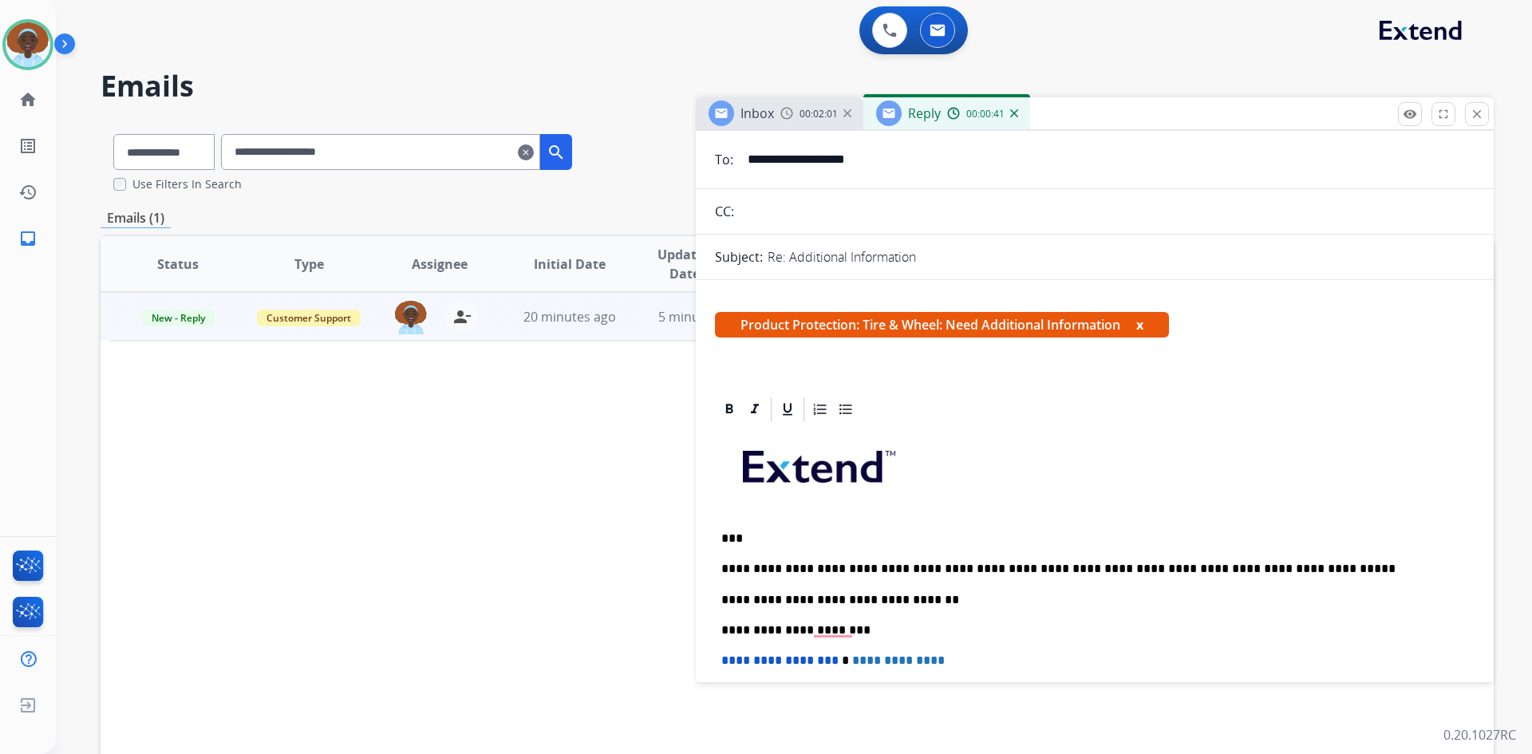
scroll to position [0, 0]
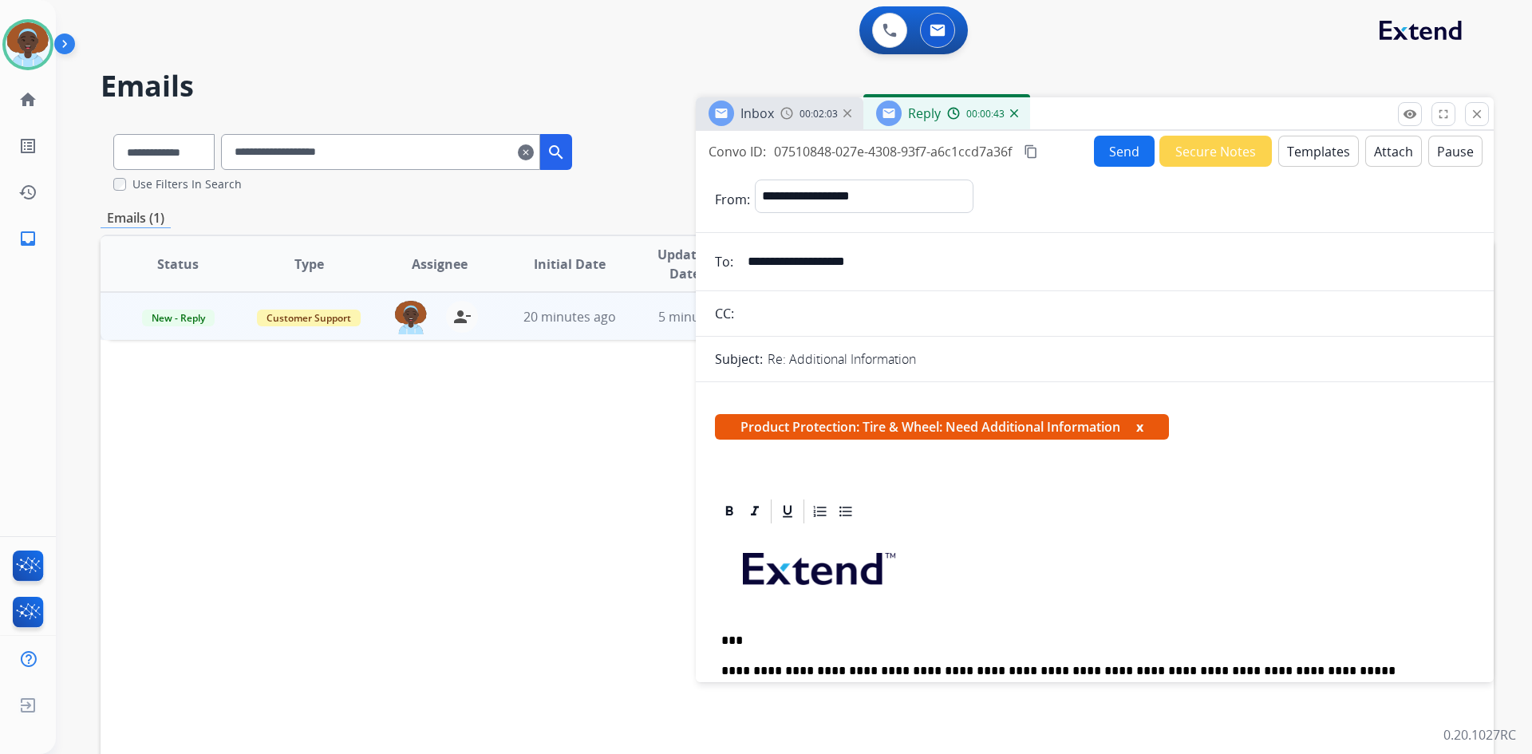
click at [1118, 152] on button "Send" at bounding box center [1124, 151] width 61 height 31
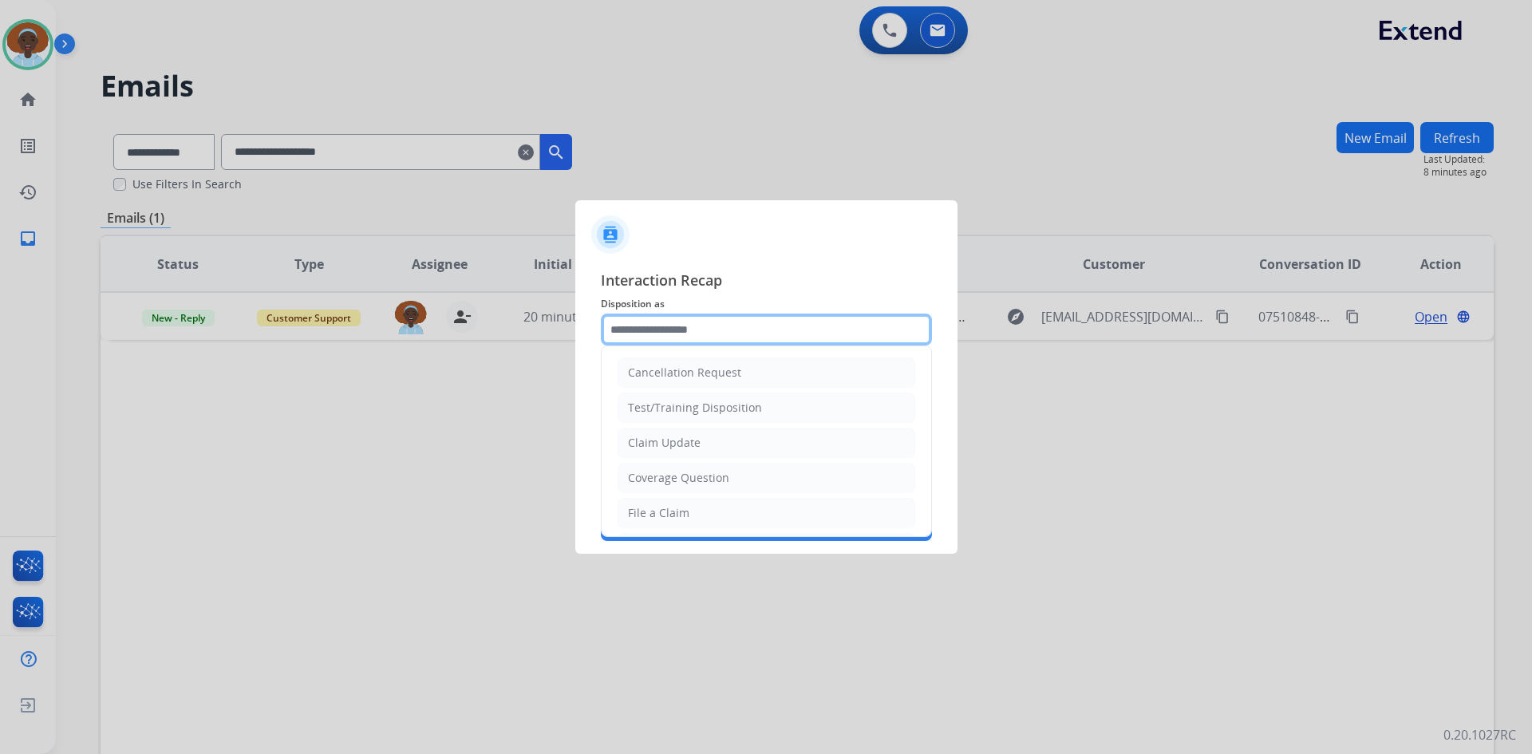
click at [716, 324] on input "text" at bounding box center [766, 329] width 331 height 32
click at [726, 439] on li "Claim Update" at bounding box center [766, 443] width 298 height 30
type input "**********"
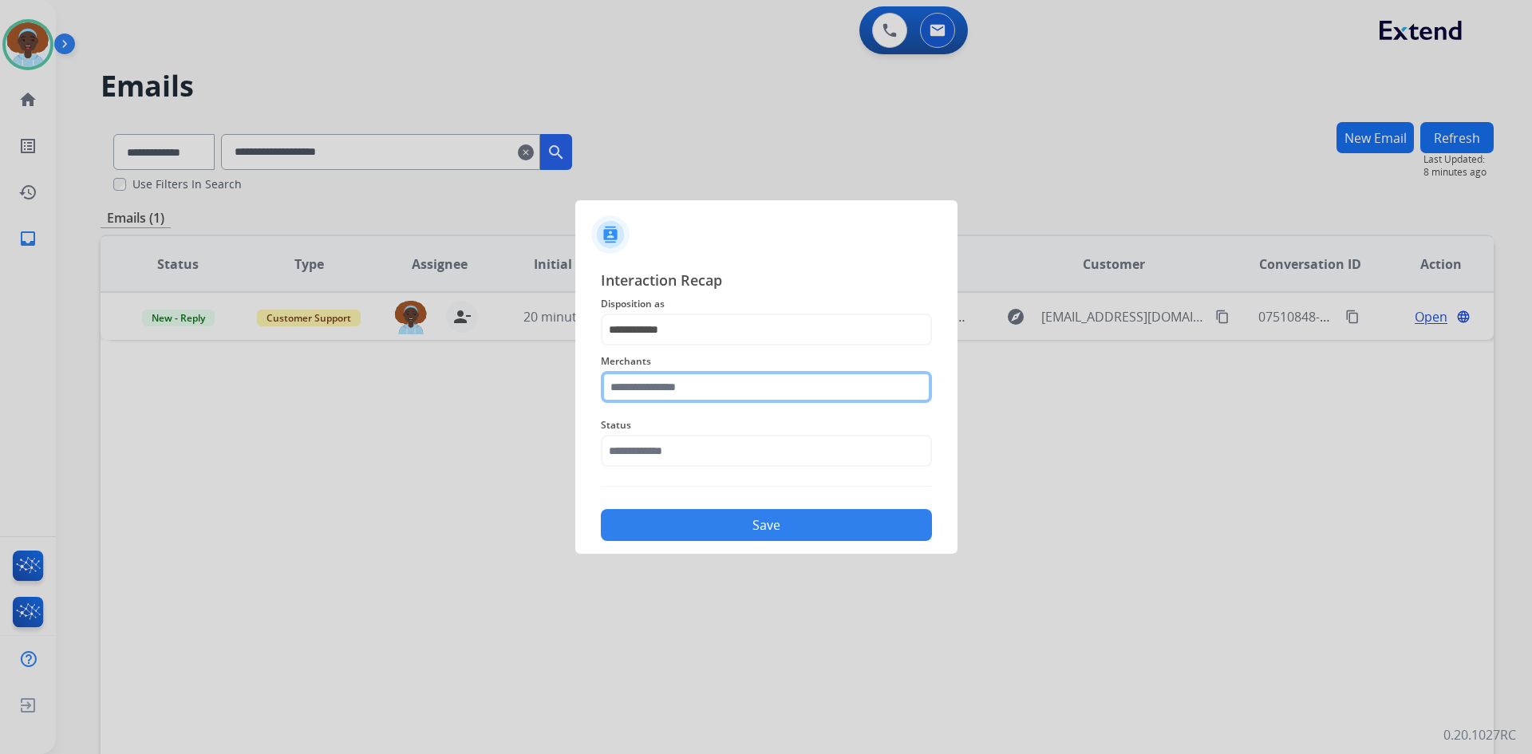
click at [715, 383] on input "text" at bounding box center [766, 387] width 331 height 32
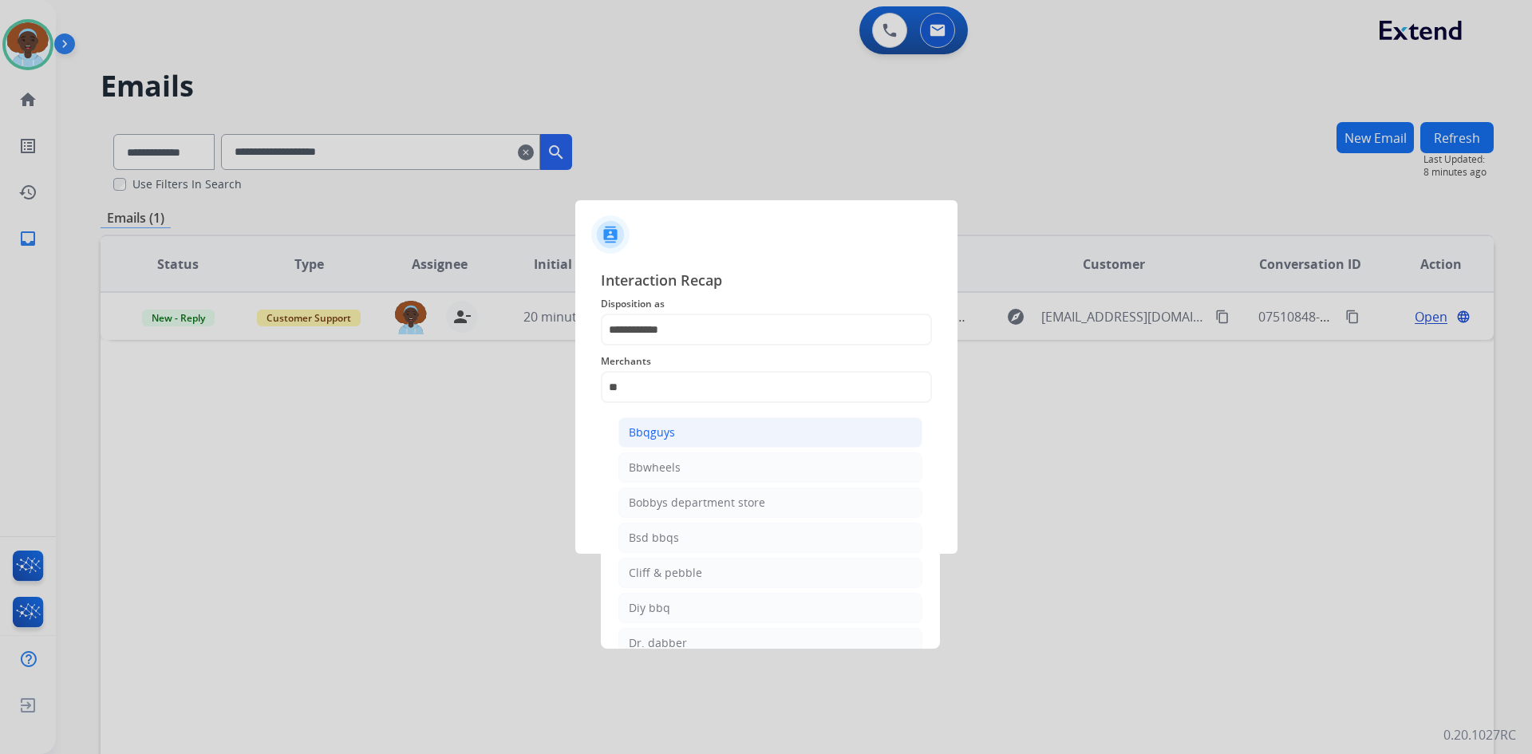
click at [709, 432] on li "Bbqguys" at bounding box center [770, 432] width 304 height 30
type input "*******"
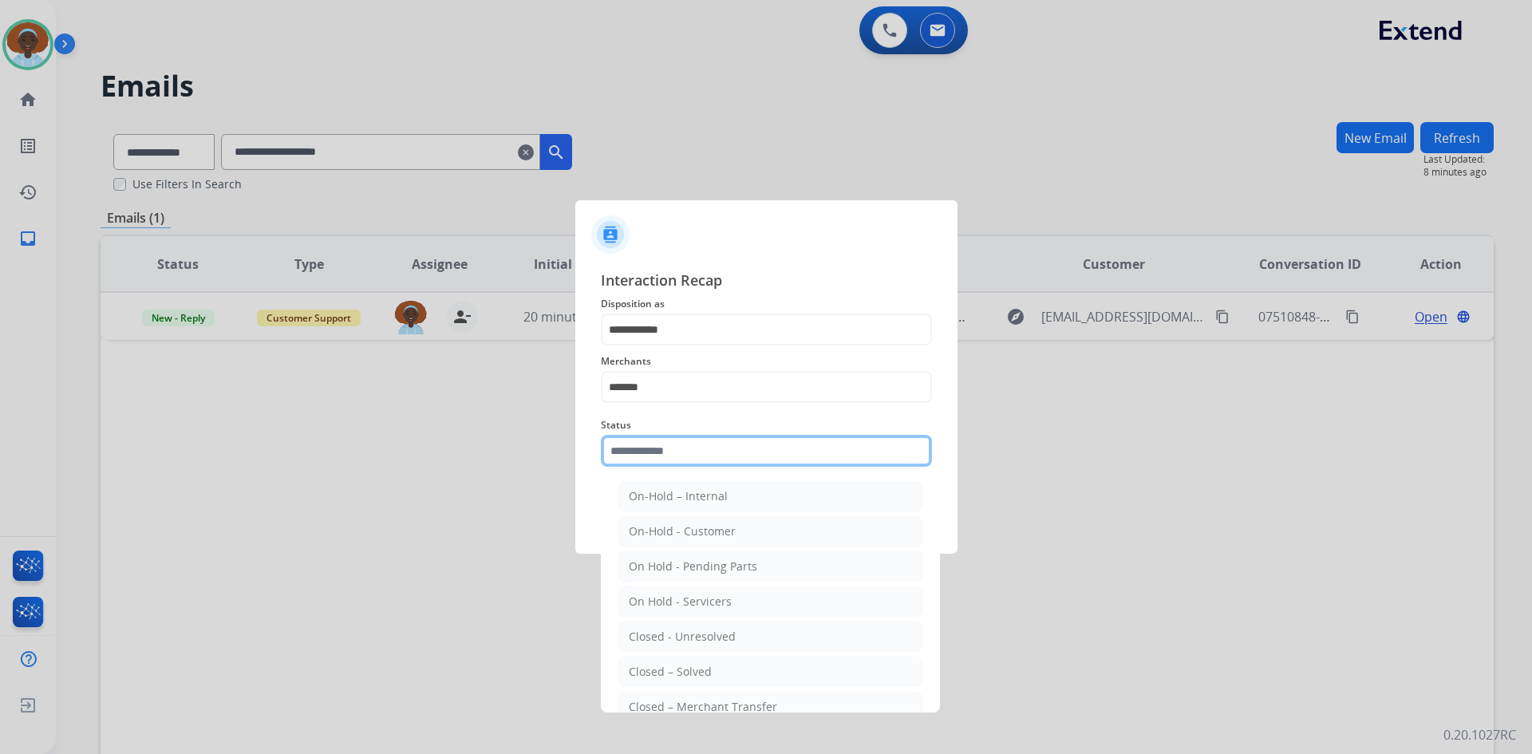
click at [708, 448] on input "text" at bounding box center [766, 451] width 331 height 32
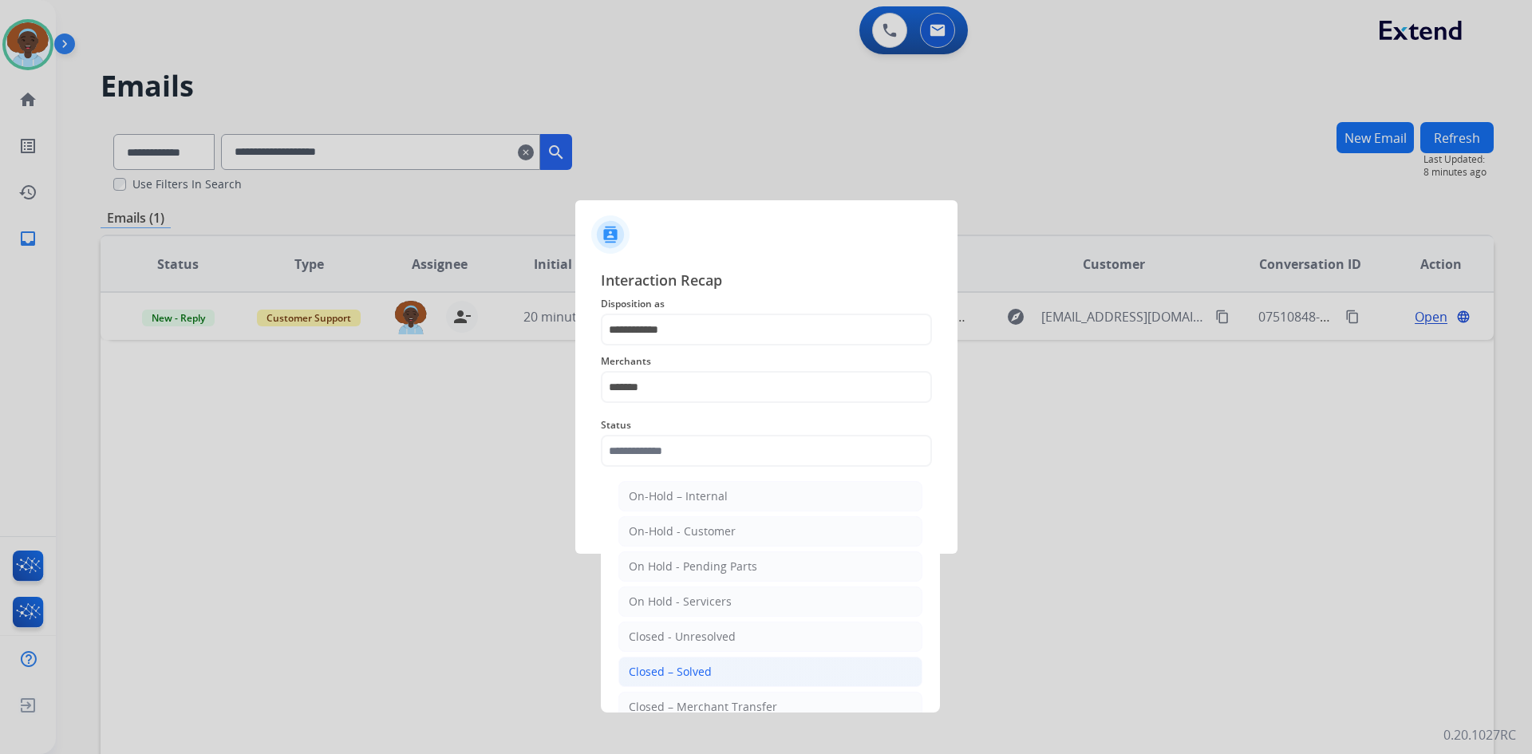
click at [692, 668] on div "Closed – Solved" at bounding box center [670, 672] width 83 height 16
type input "**********"
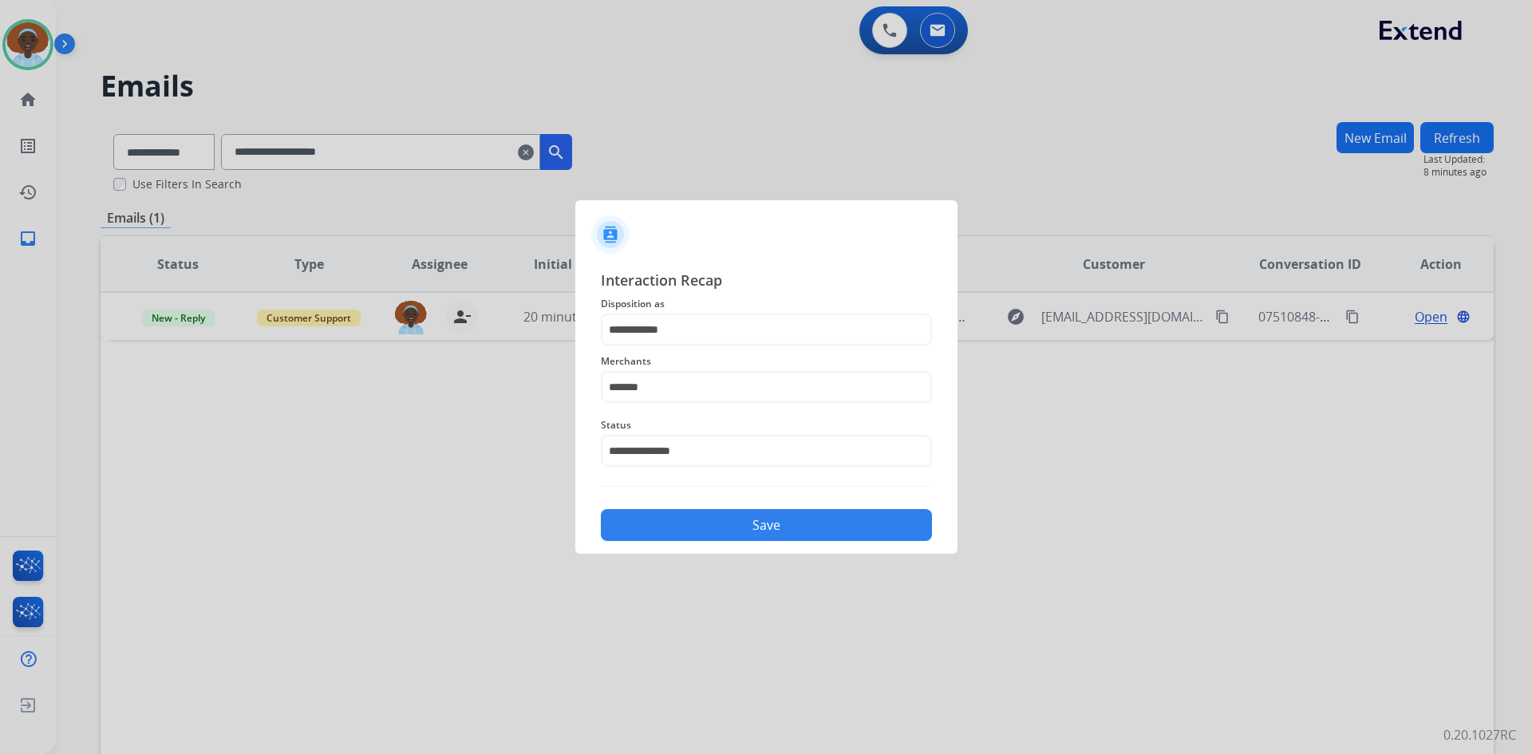
click at [742, 517] on button "Save" at bounding box center [766, 525] width 331 height 32
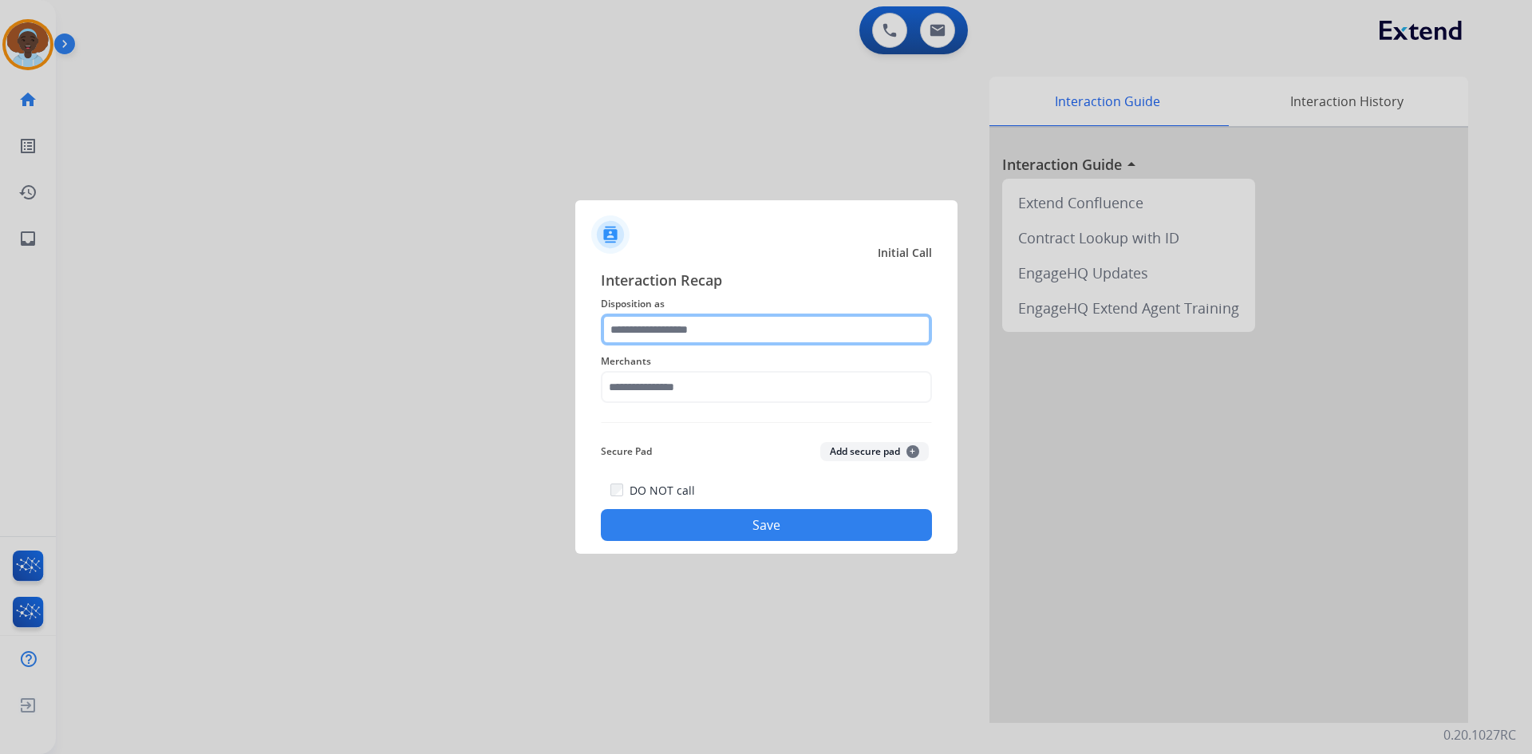
click at [719, 324] on input "text" at bounding box center [766, 329] width 331 height 32
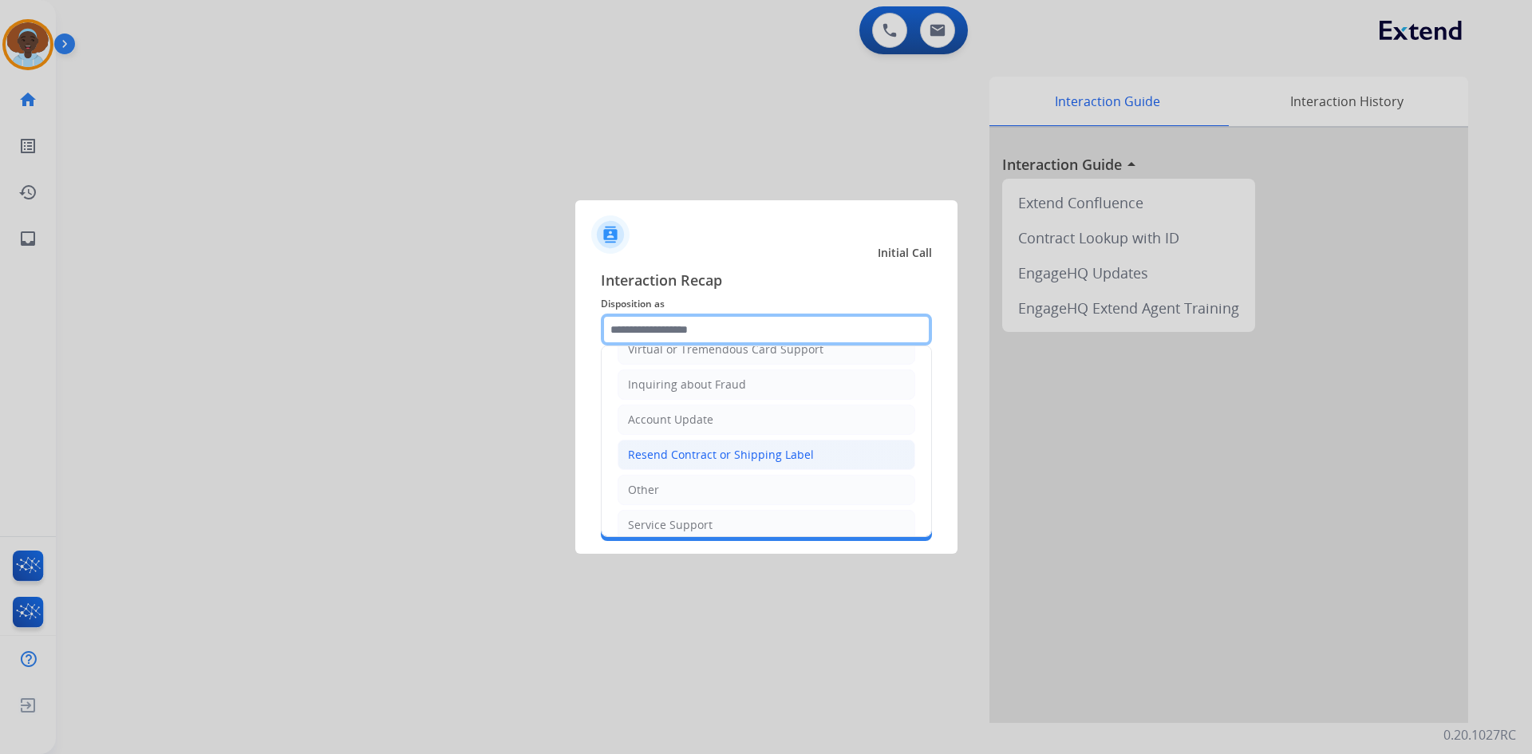
scroll to position [249, 0]
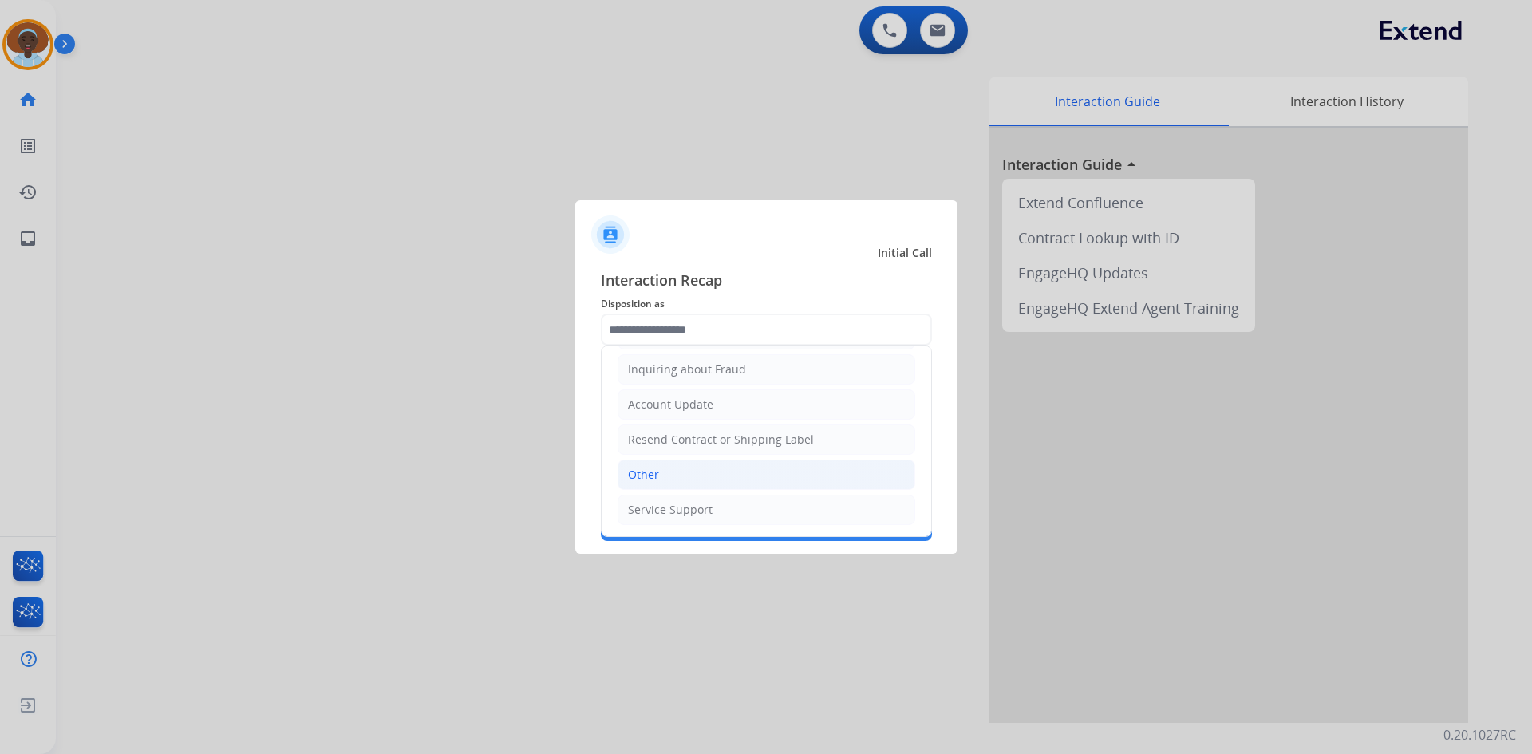
click at [733, 469] on li "Other" at bounding box center [766, 474] width 298 height 30
type input "*****"
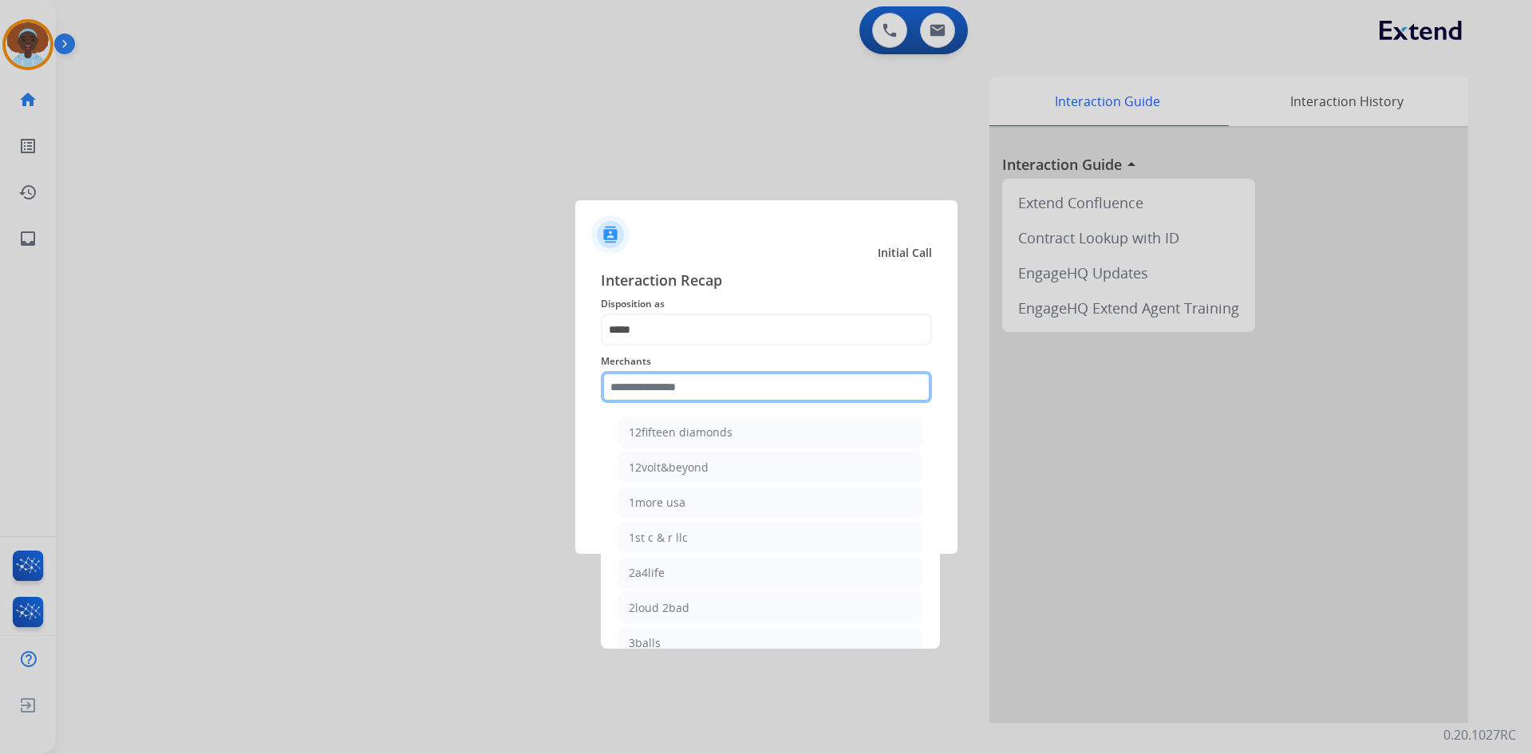
click at [716, 384] on input "text" at bounding box center [766, 387] width 331 height 32
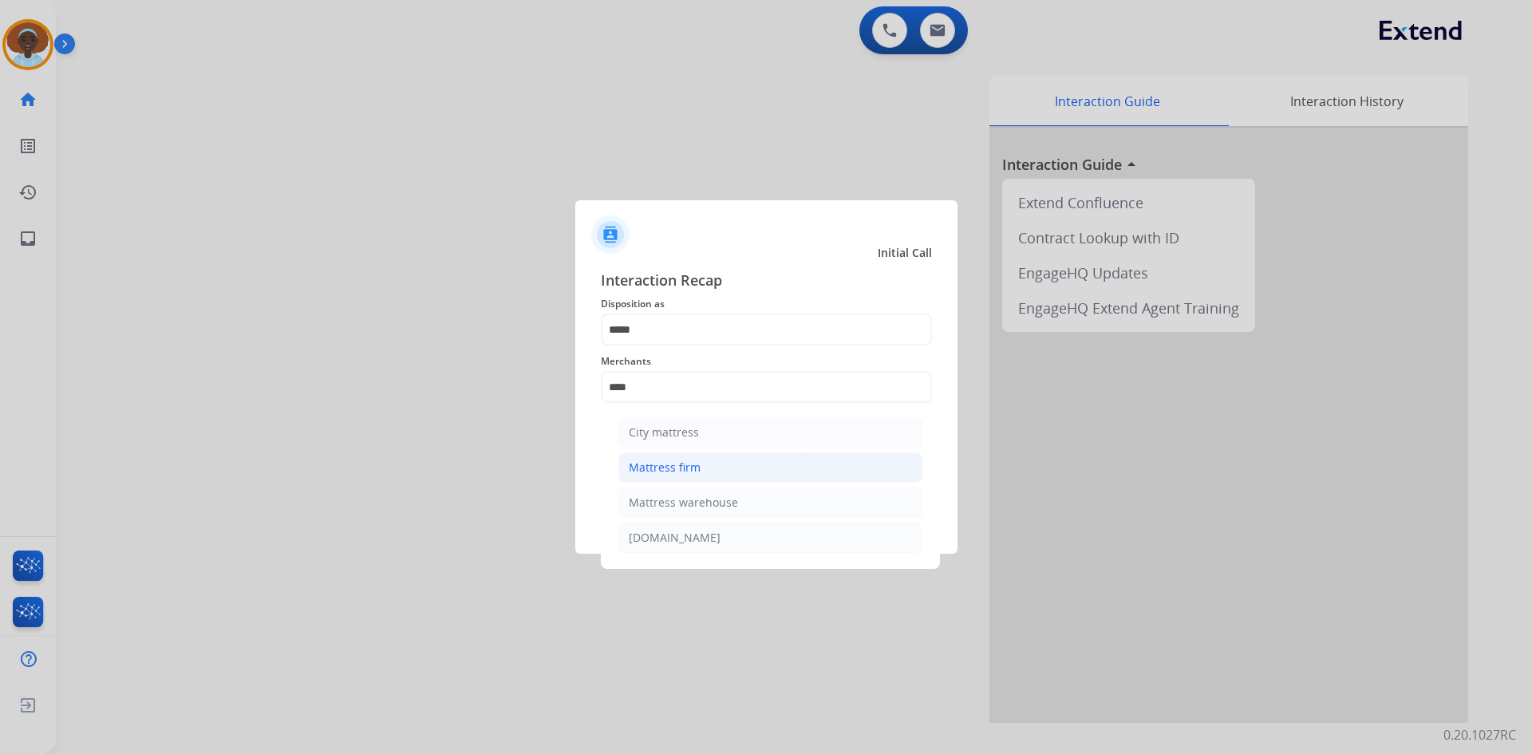
click at [692, 475] on div "Mattress firm" at bounding box center [665, 467] width 72 height 16
type input "**********"
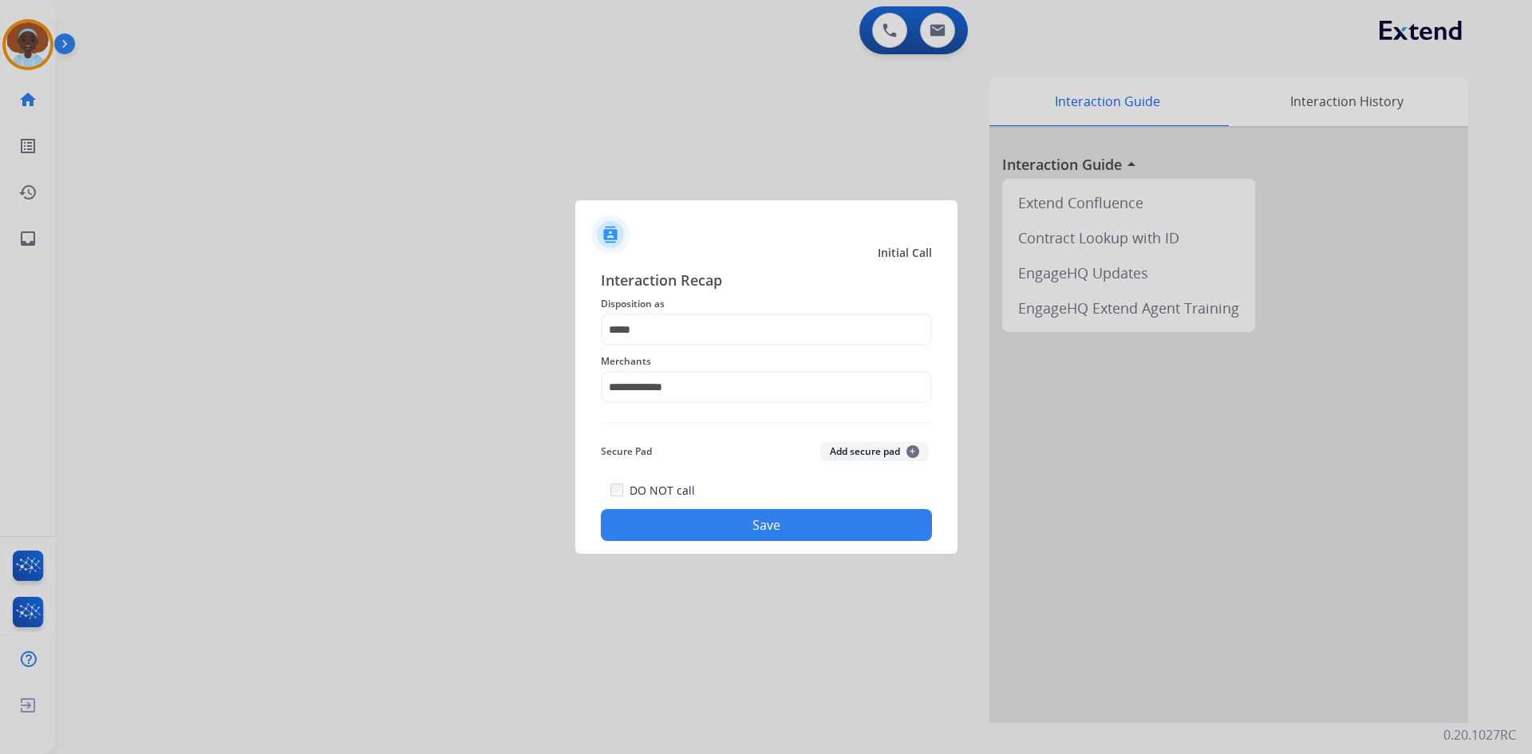
click at [692, 522] on button "Save" at bounding box center [766, 525] width 331 height 32
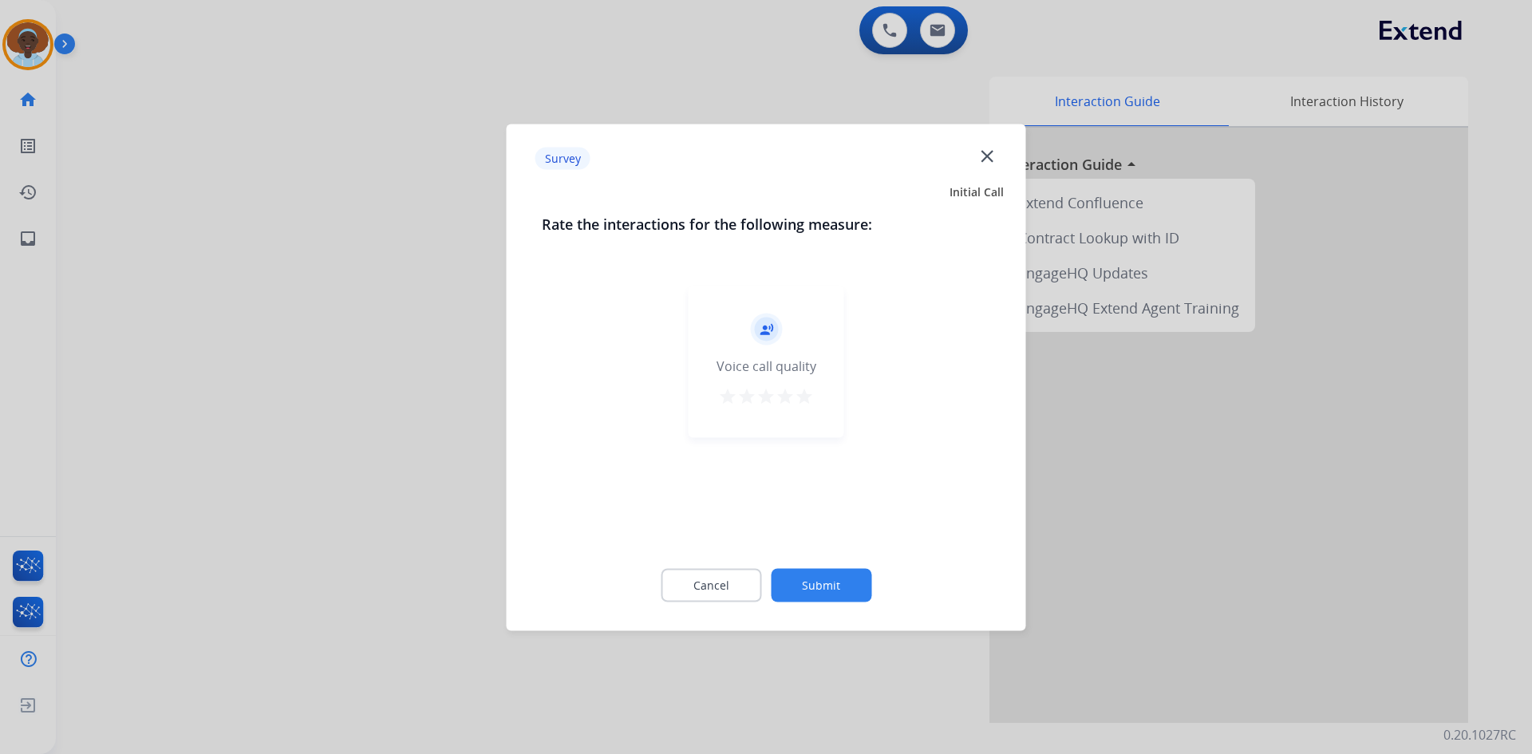
drag, startPoint x: 806, startPoint y: 398, endPoint x: 818, endPoint y: 440, distance: 43.2
click at [806, 399] on mat-icon "star" at bounding box center [804, 395] width 19 height 19
click at [832, 578] on button "Submit" at bounding box center [821, 585] width 101 height 34
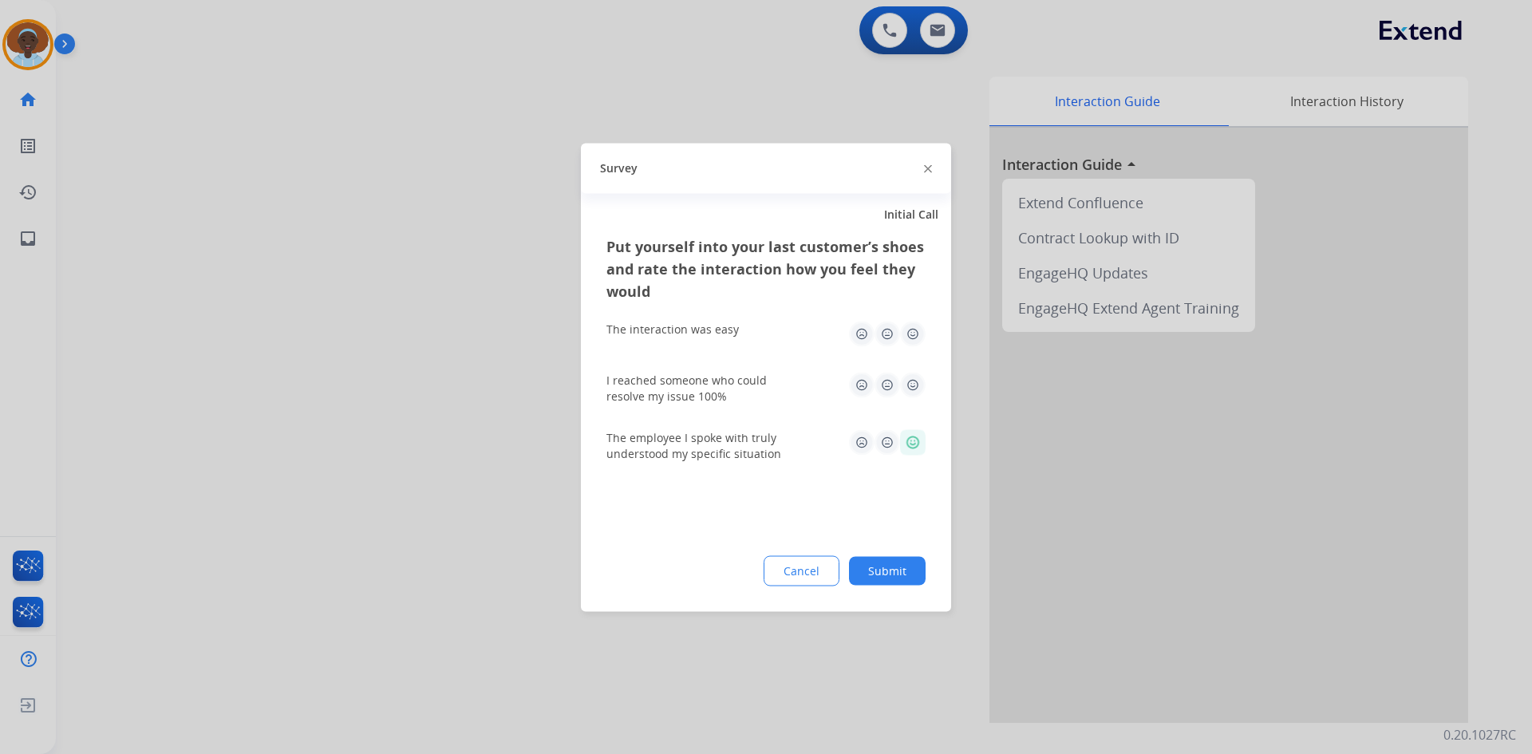
click at [914, 334] on img at bounding box center [913, 334] width 26 height 26
drag, startPoint x: 916, startPoint y: 383, endPoint x: 921, endPoint y: 407, distance: 24.4
click at [916, 384] on img at bounding box center [913, 385] width 26 height 26
click at [877, 574] on button "Submit" at bounding box center [887, 570] width 77 height 29
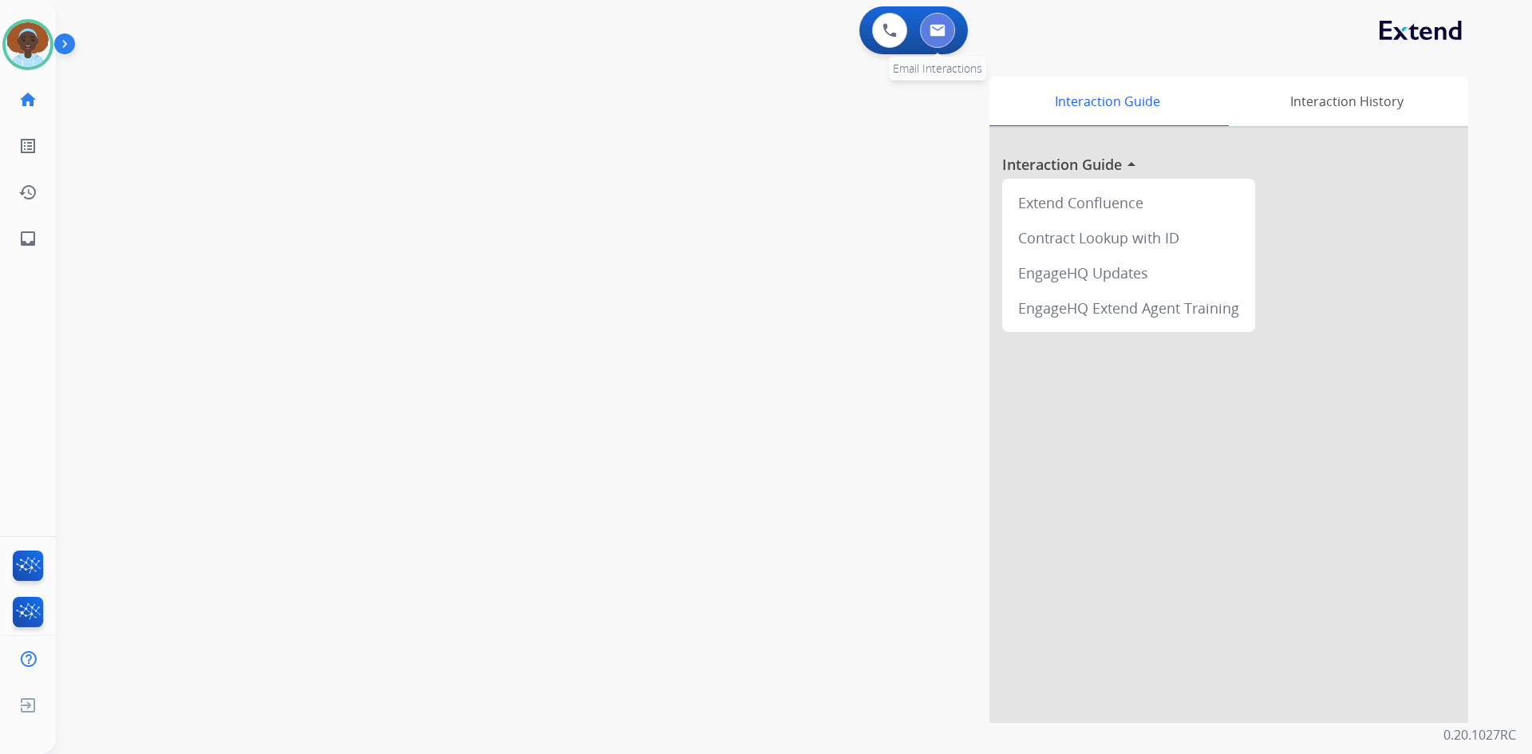
click at [936, 30] on img at bounding box center [937, 30] width 16 height 13
select select "**********"
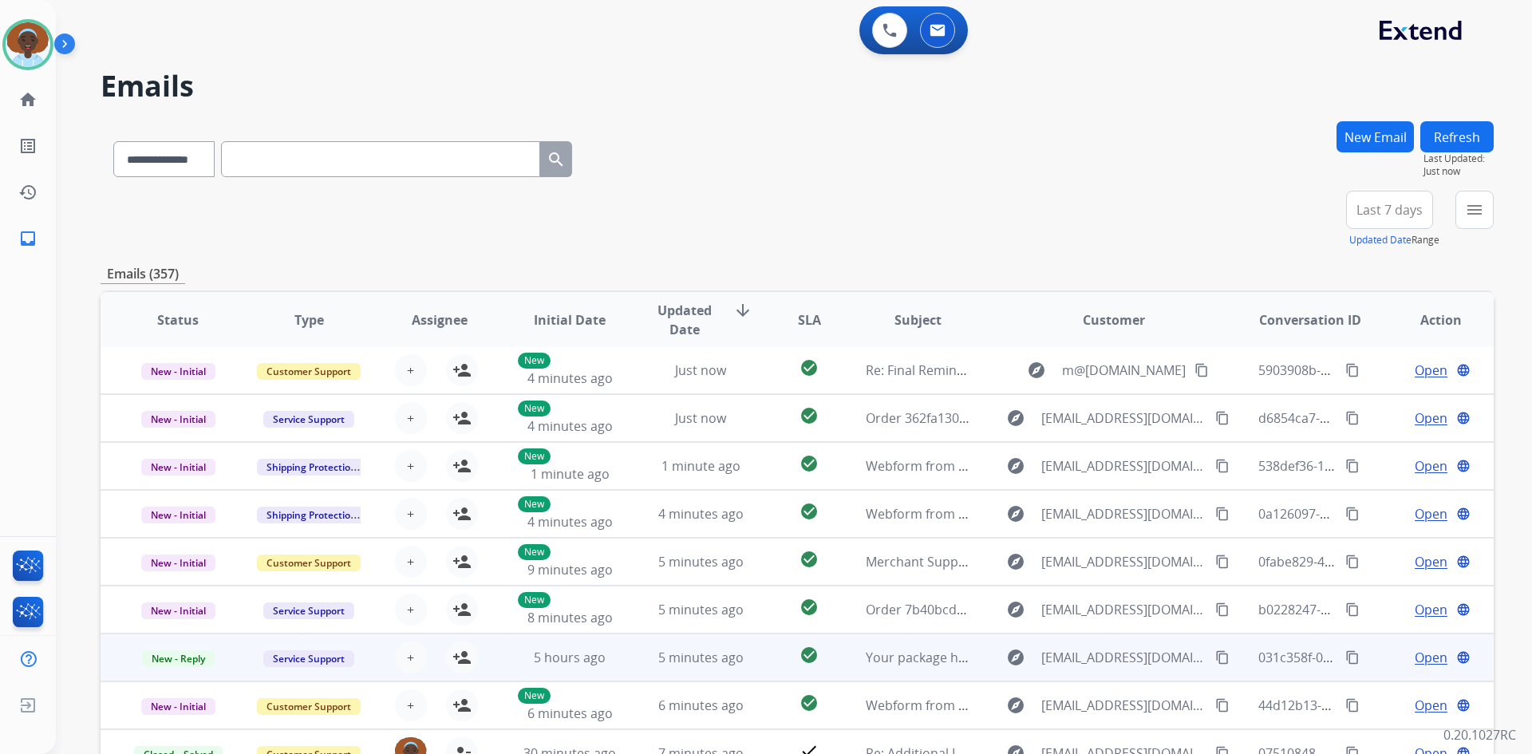
scroll to position [154, 0]
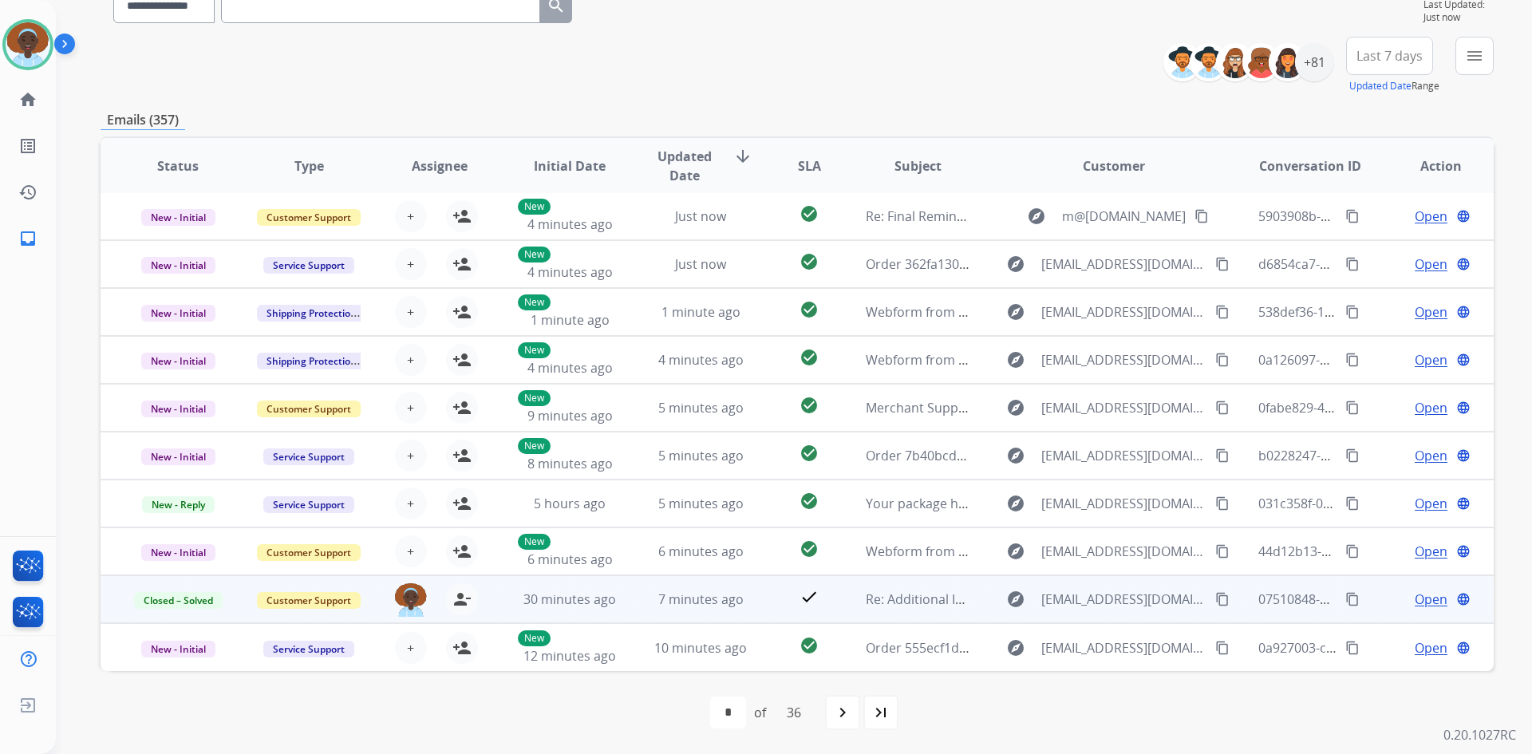
click at [1420, 602] on span "Open" at bounding box center [1430, 599] width 33 height 19
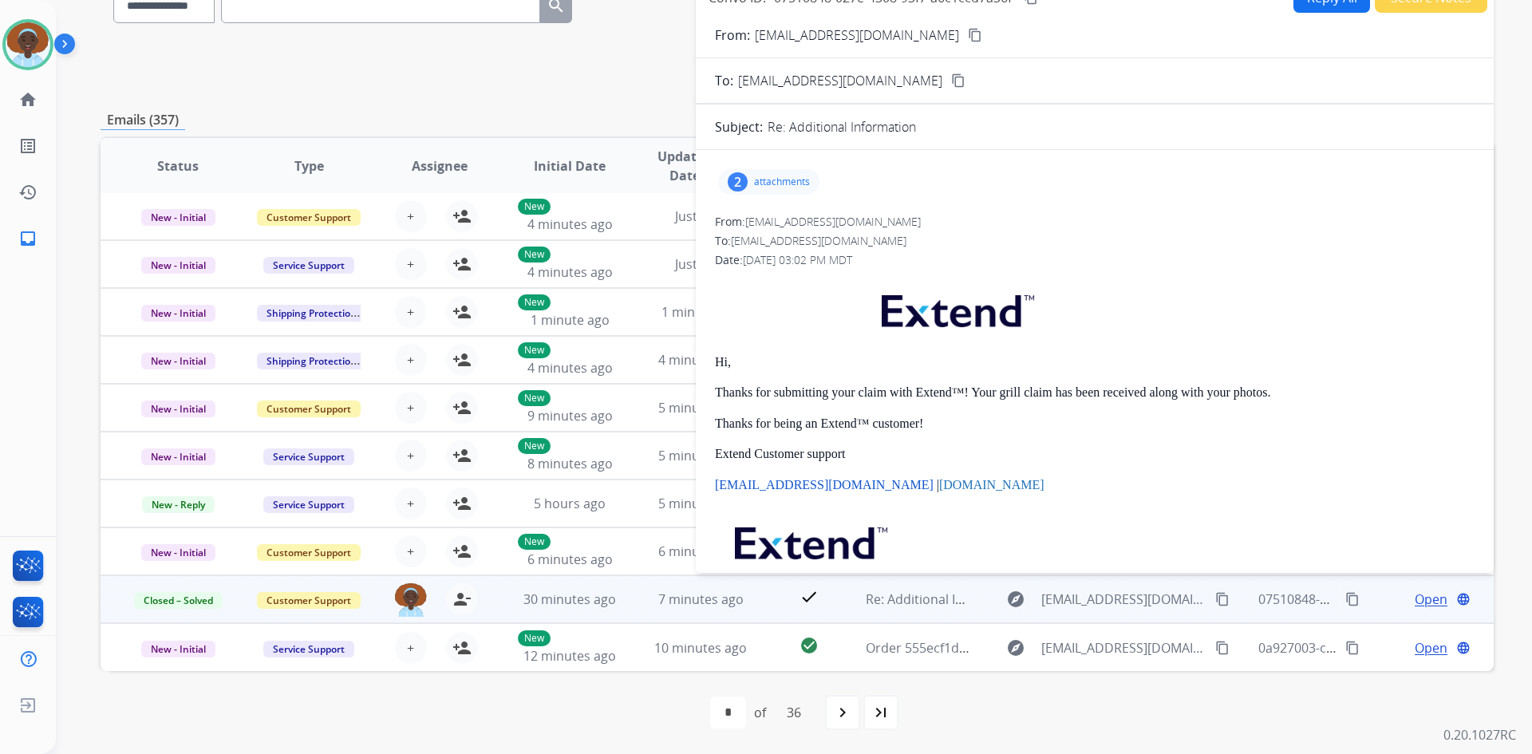
click at [740, 176] on div "2" at bounding box center [738, 181] width 20 height 19
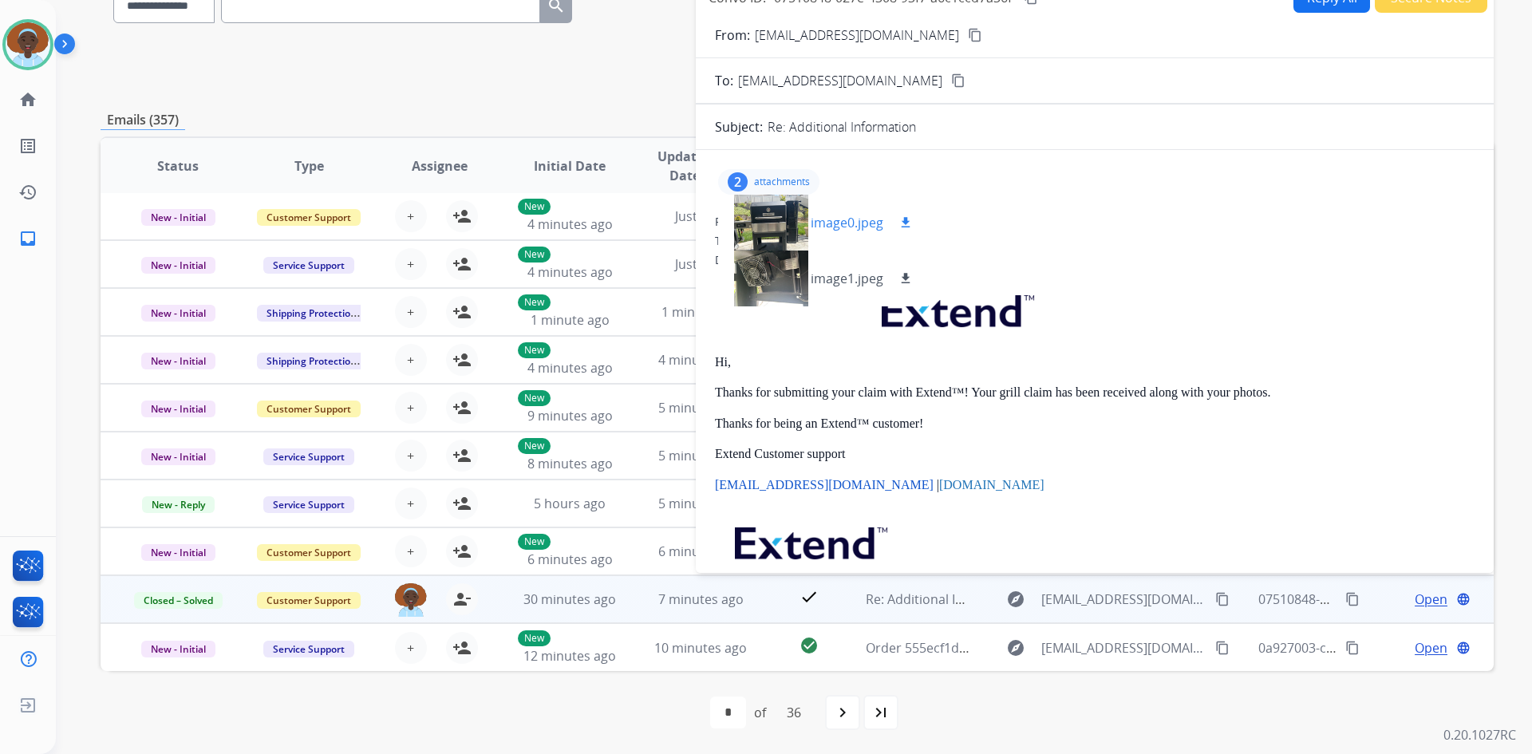
click at [907, 220] on mat-icon "download" at bounding box center [905, 222] width 14 height 14
click at [905, 276] on mat-icon "download" at bounding box center [905, 278] width 14 height 14
click at [750, 179] on div "2 attachments image0.jpeg download image1.jpeg download" at bounding box center [768, 182] width 101 height 26
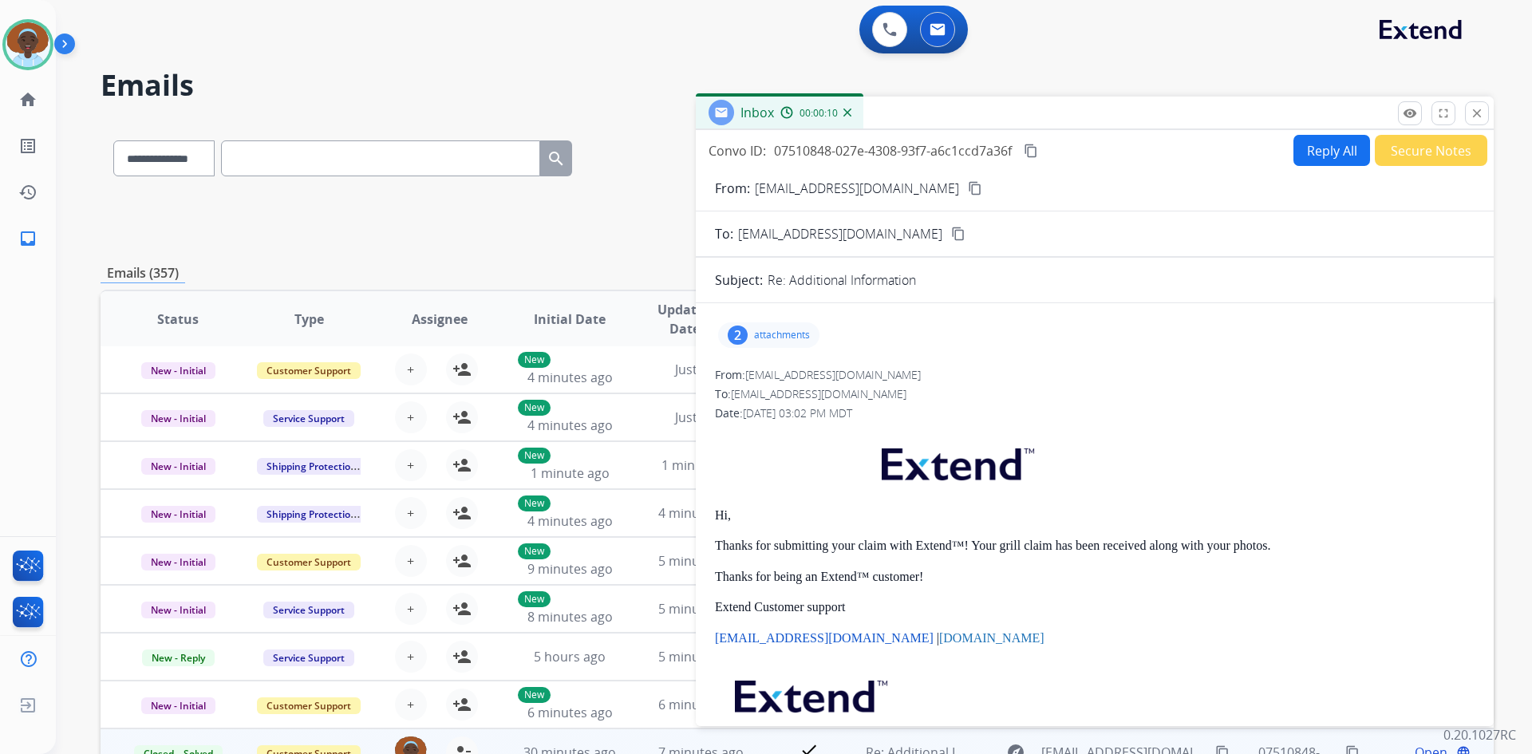
scroll to position [0, 0]
click at [951, 235] on mat-icon "content_copy" at bounding box center [958, 234] width 14 height 14
click at [1476, 119] on mat-icon "close" at bounding box center [1476, 114] width 14 height 14
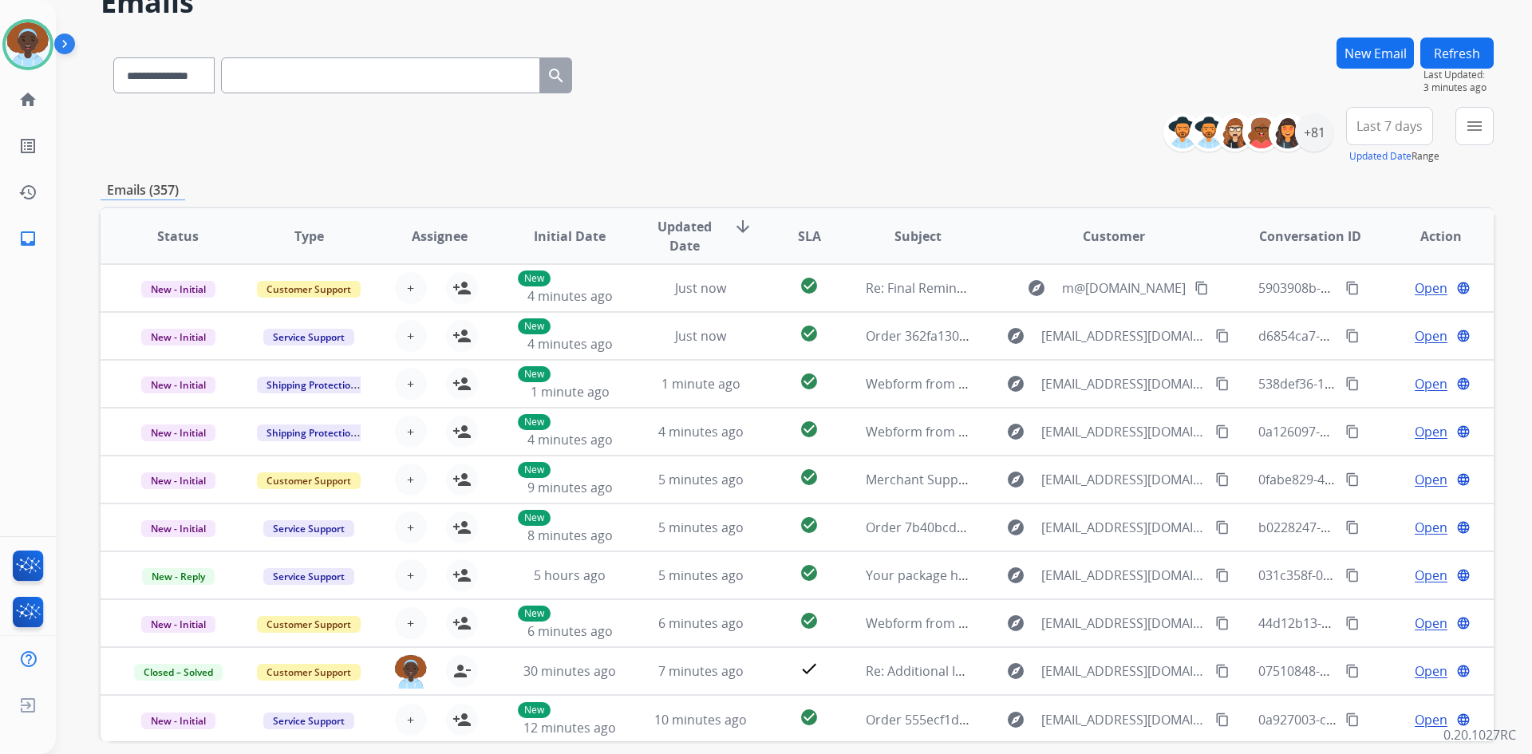
scroll to position [74, 0]
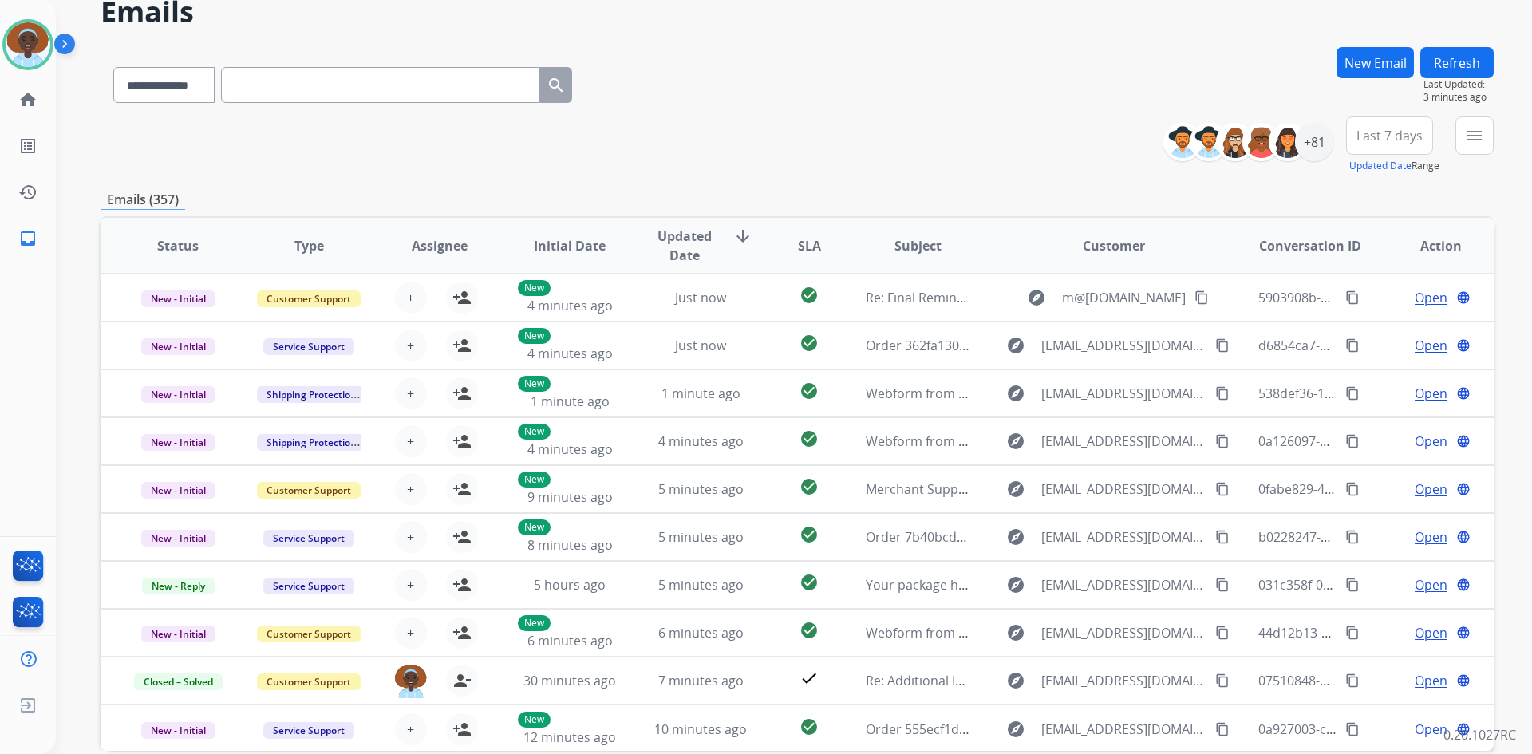
click at [1461, 66] on button "Refresh" at bounding box center [1456, 62] width 73 height 31
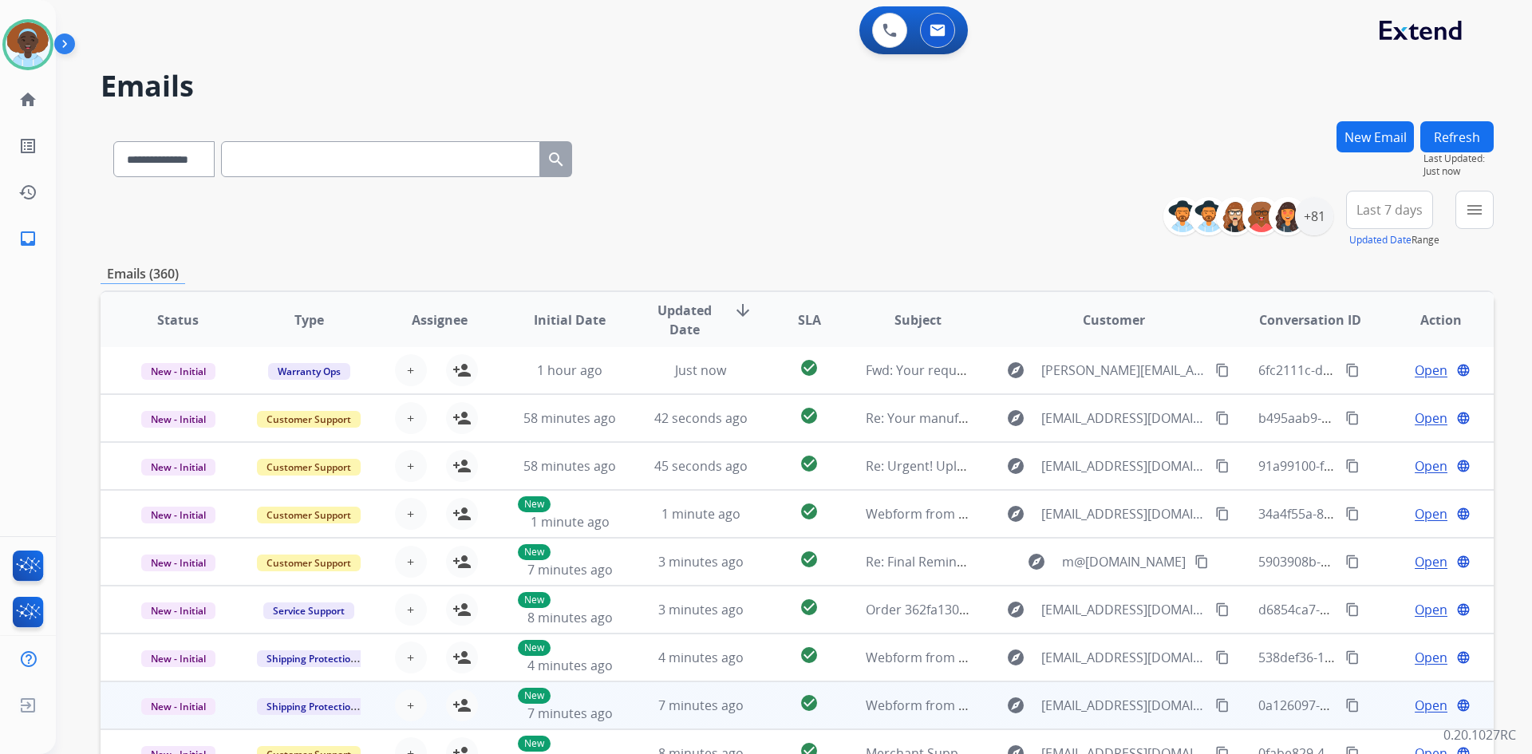
scroll to position [154, 0]
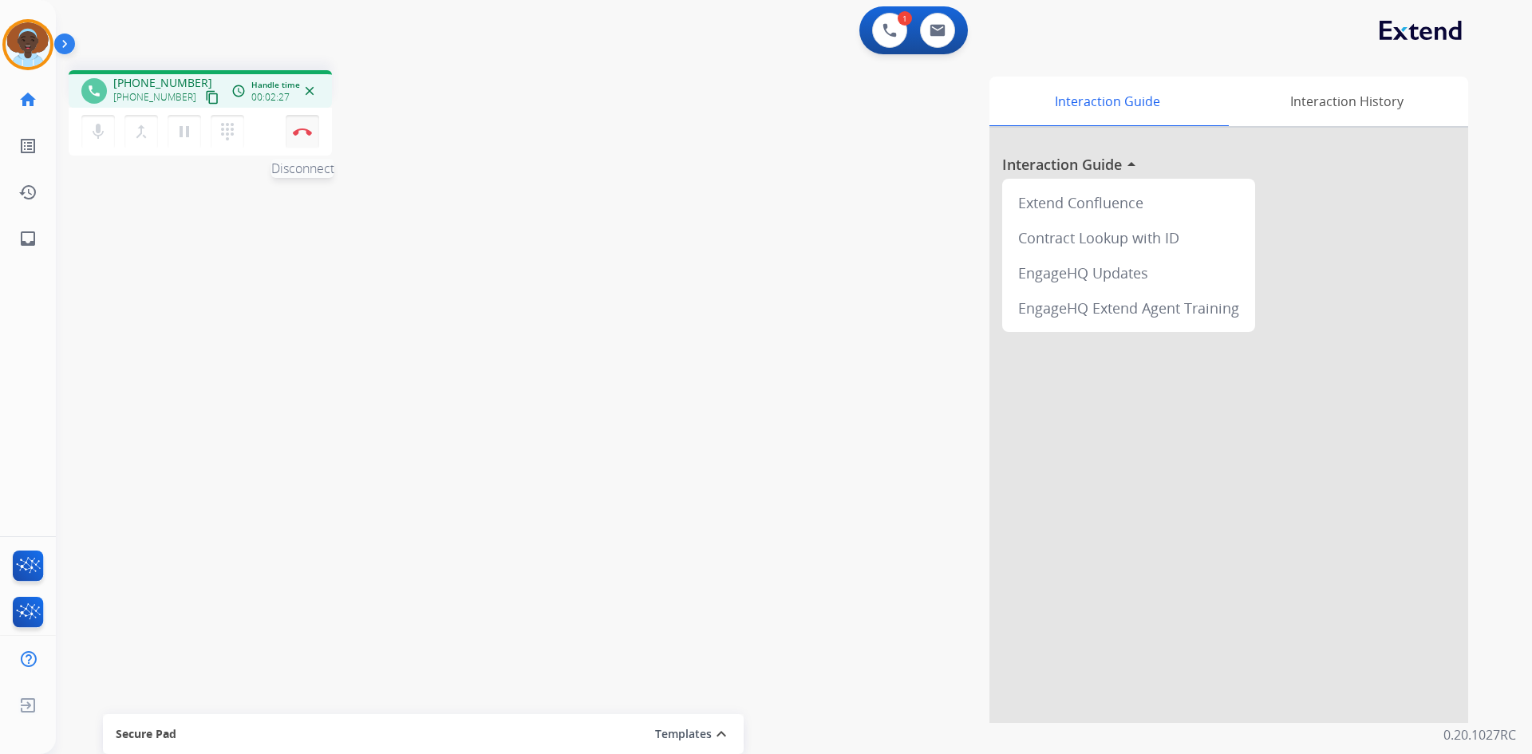
click at [307, 135] on img at bounding box center [302, 132] width 19 height 8
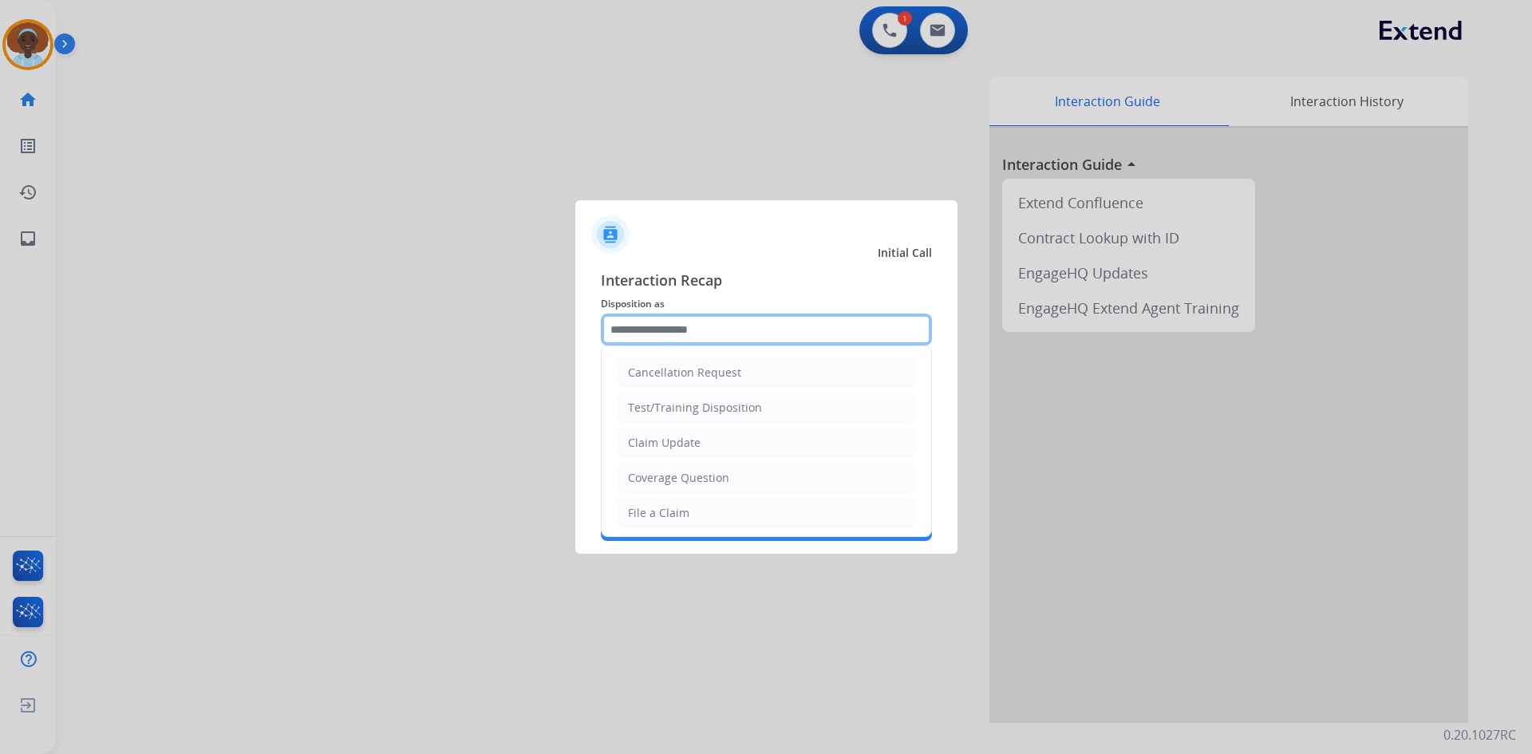
click at [715, 326] on input "text" at bounding box center [766, 329] width 331 height 32
click at [714, 504] on li "File a Claim" at bounding box center [766, 513] width 298 height 30
type input "**********"
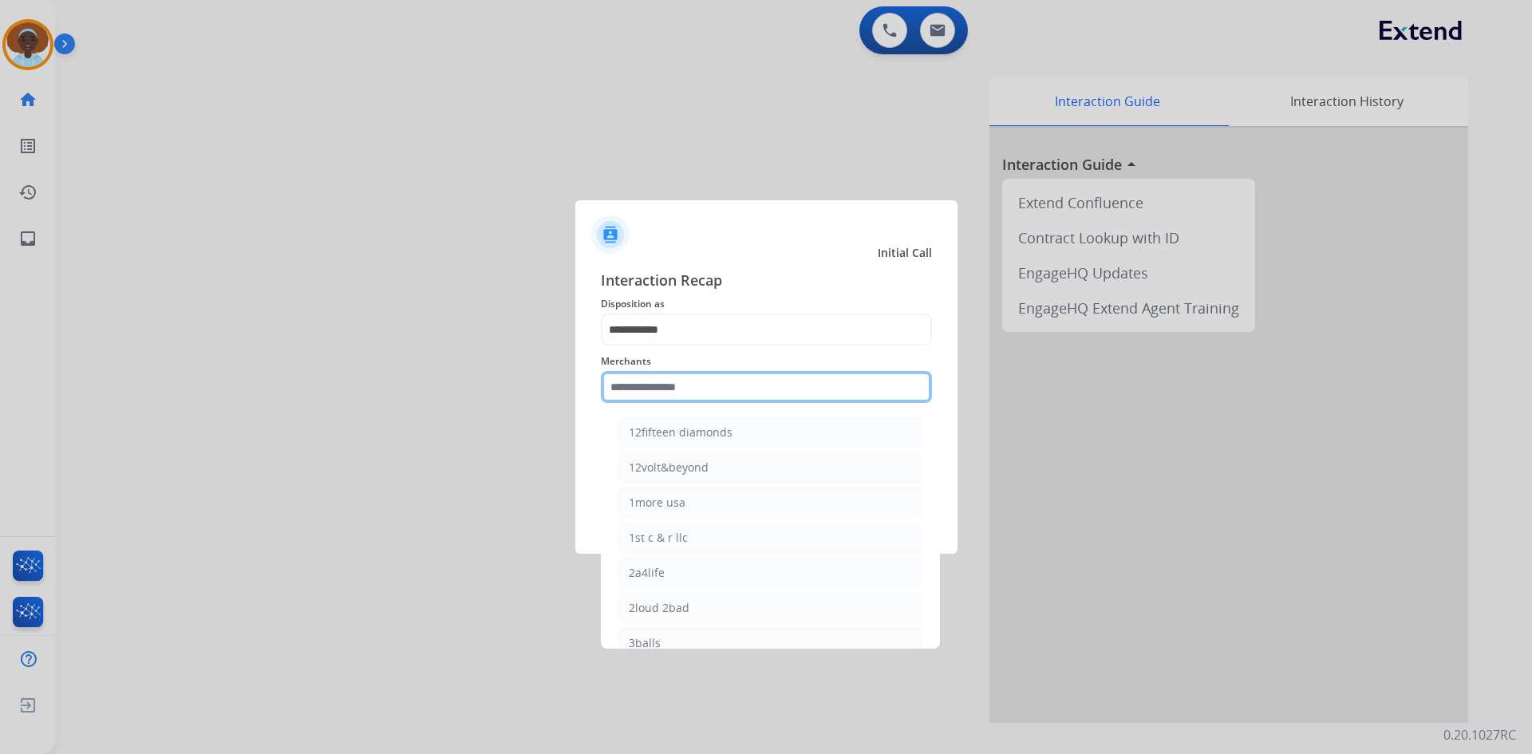
click at [696, 384] on input "text" at bounding box center [766, 387] width 331 height 32
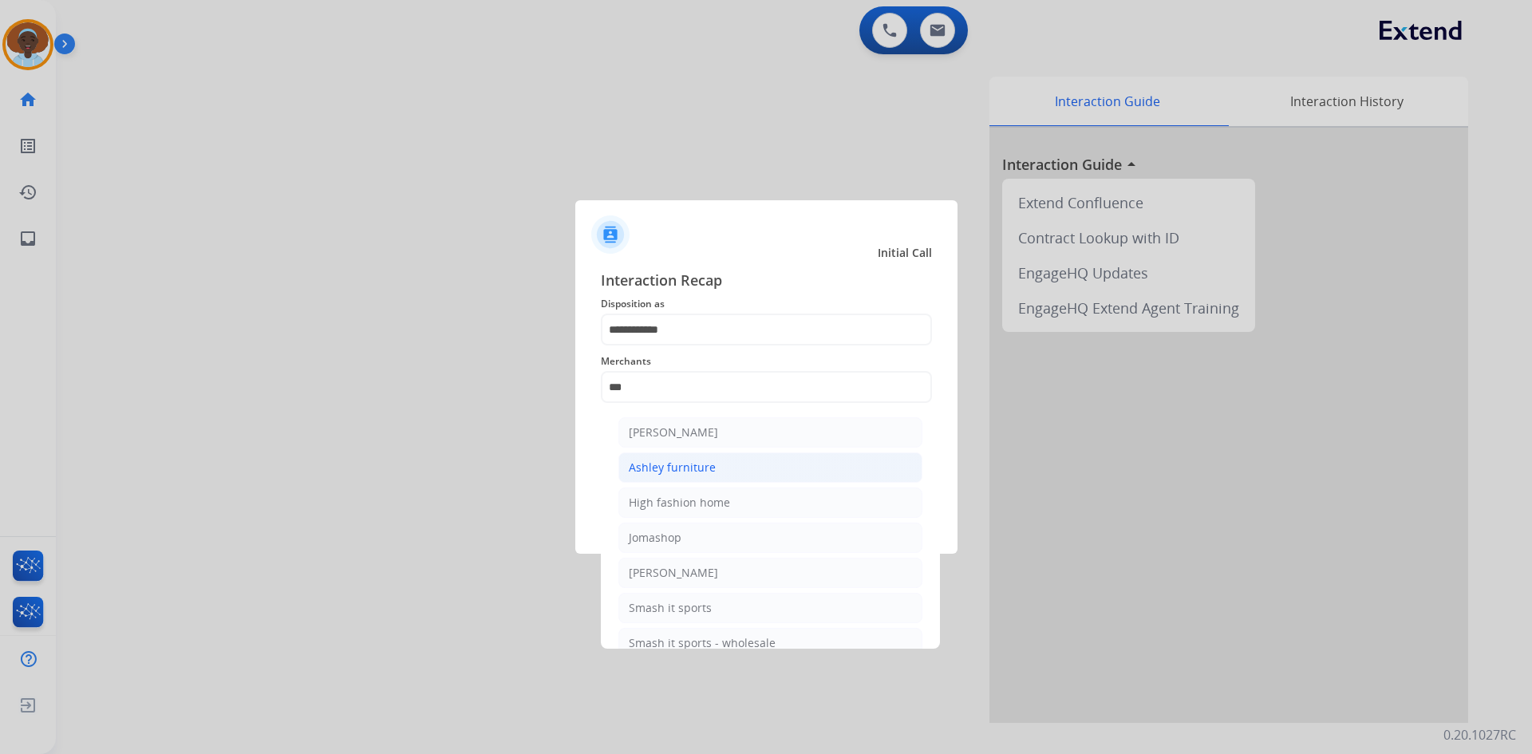
click at [721, 467] on li "Ashley furniture" at bounding box center [770, 467] width 304 height 30
type input "**********"
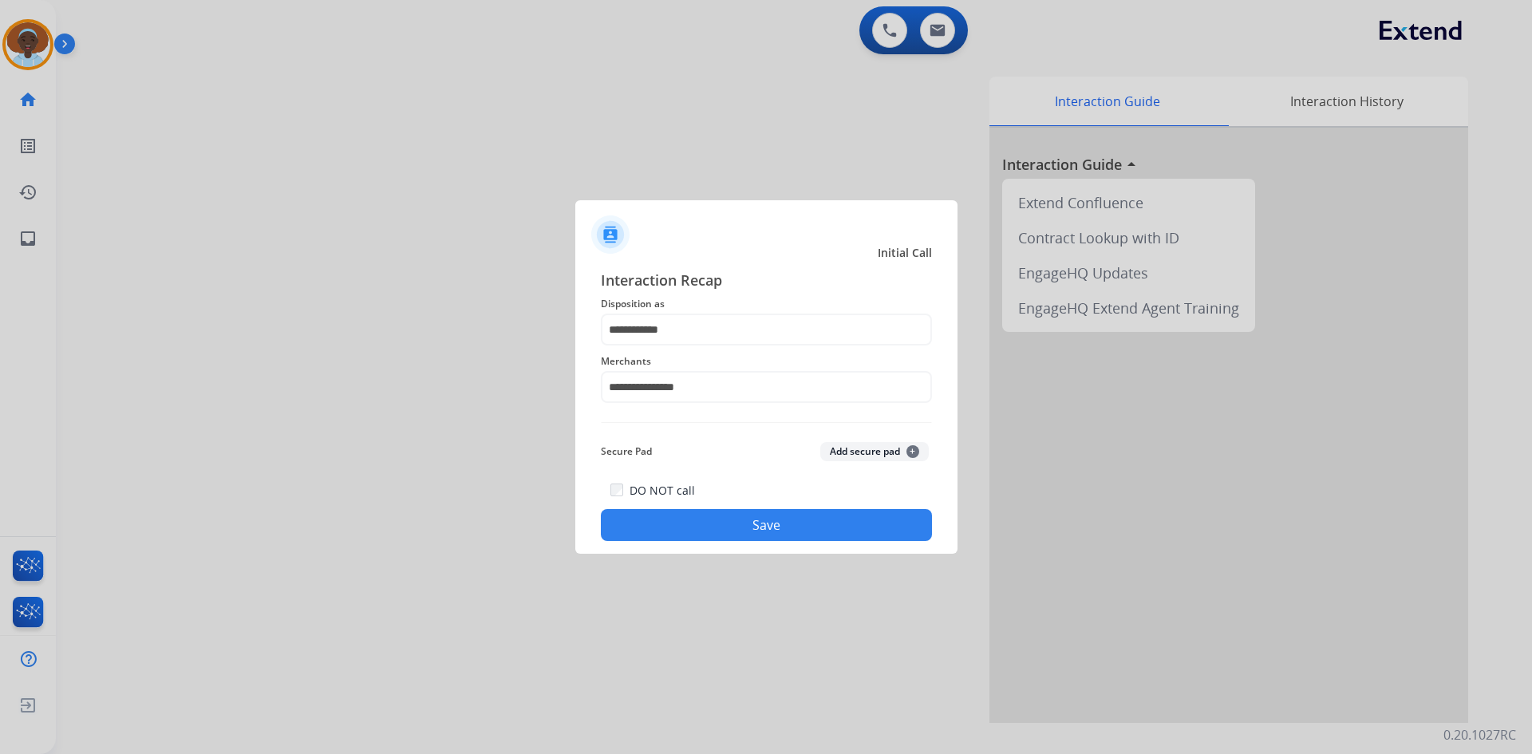
click at [747, 526] on button "Save" at bounding box center [766, 525] width 331 height 32
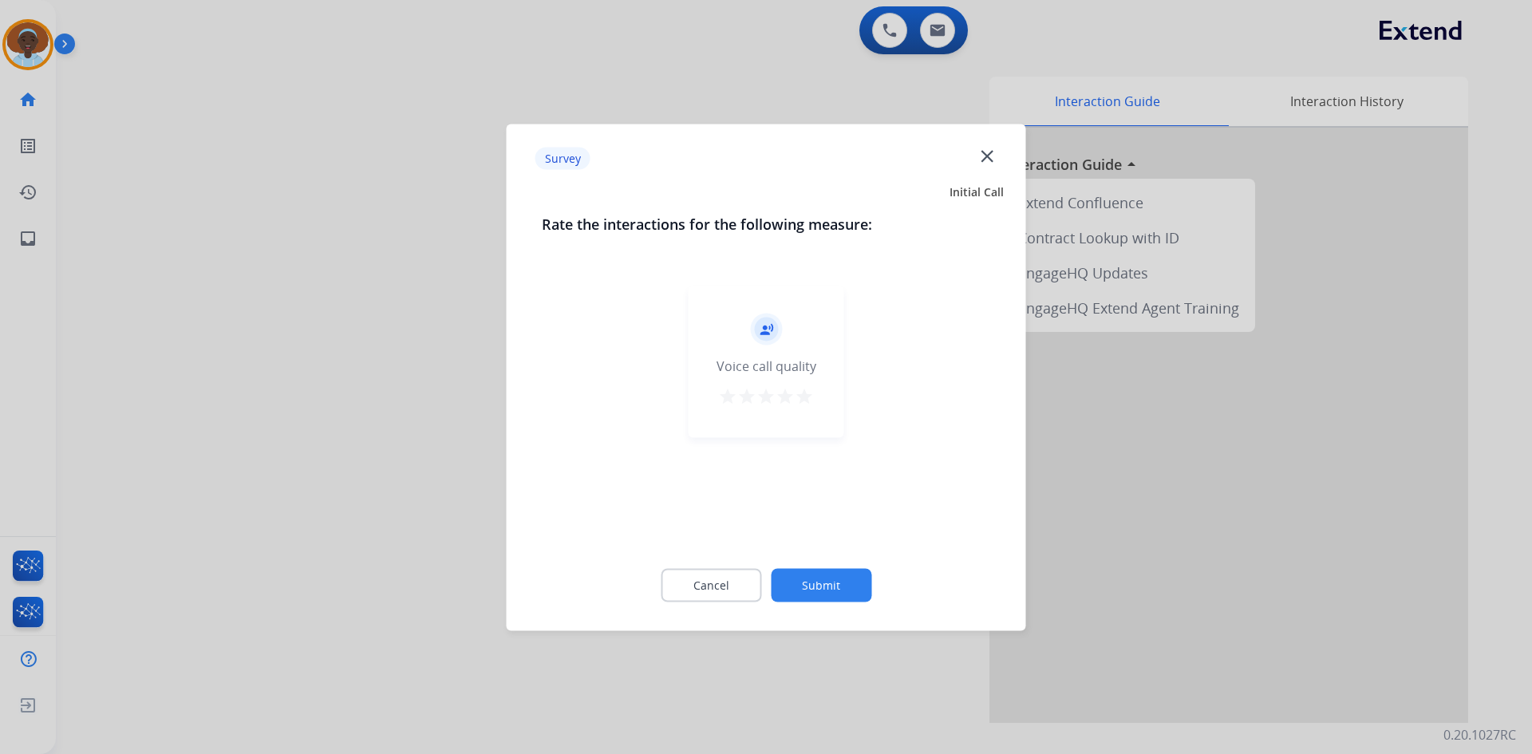
click at [805, 399] on mat-icon "star" at bounding box center [804, 395] width 19 height 19
click at [857, 590] on button "Submit" at bounding box center [821, 585] width 101 height 34
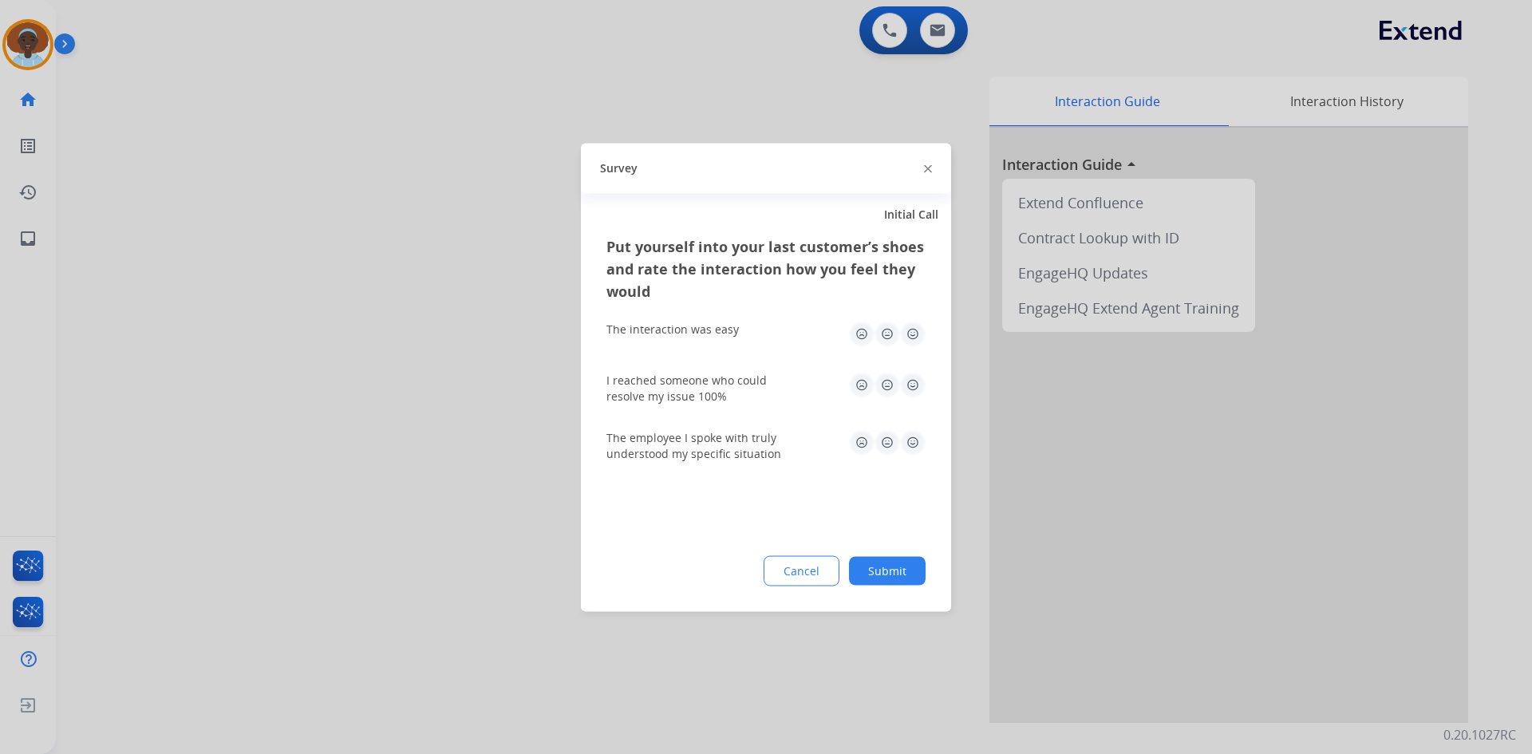
click at [909, 436] on img at bounding box center [913, 442] width 26 height 26
click at [910, 380] on img at bounding box center [913, 385] width 26 height 26
click at [913, 326] on img at bounding box center [913, 334] width 26 height 26
click at [905, 566] on button "Submit" at bounding box center [887, 570] width 77 height 29
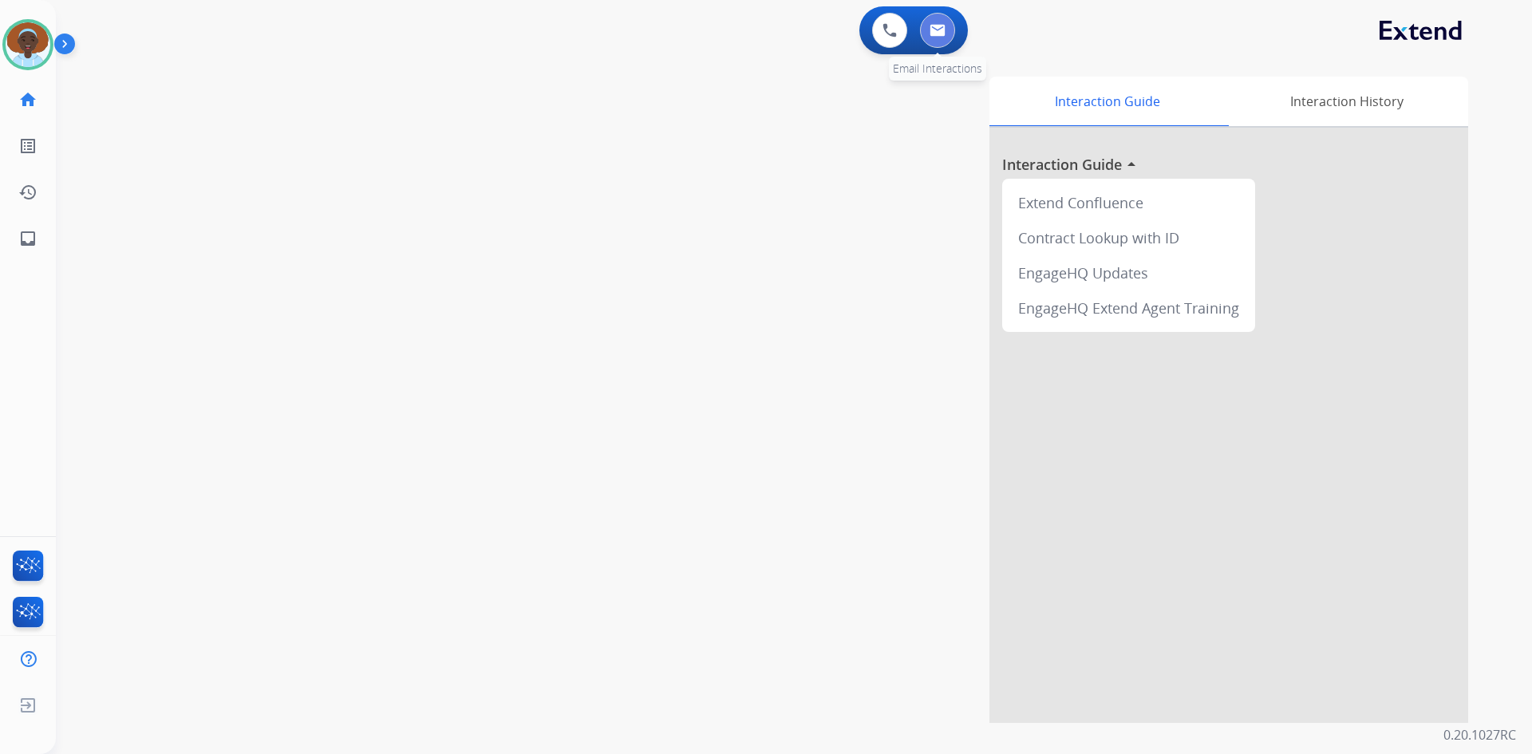
click at [935, 38] on button at bounding box center [937, 30] width 35 height 35
select select "**********"
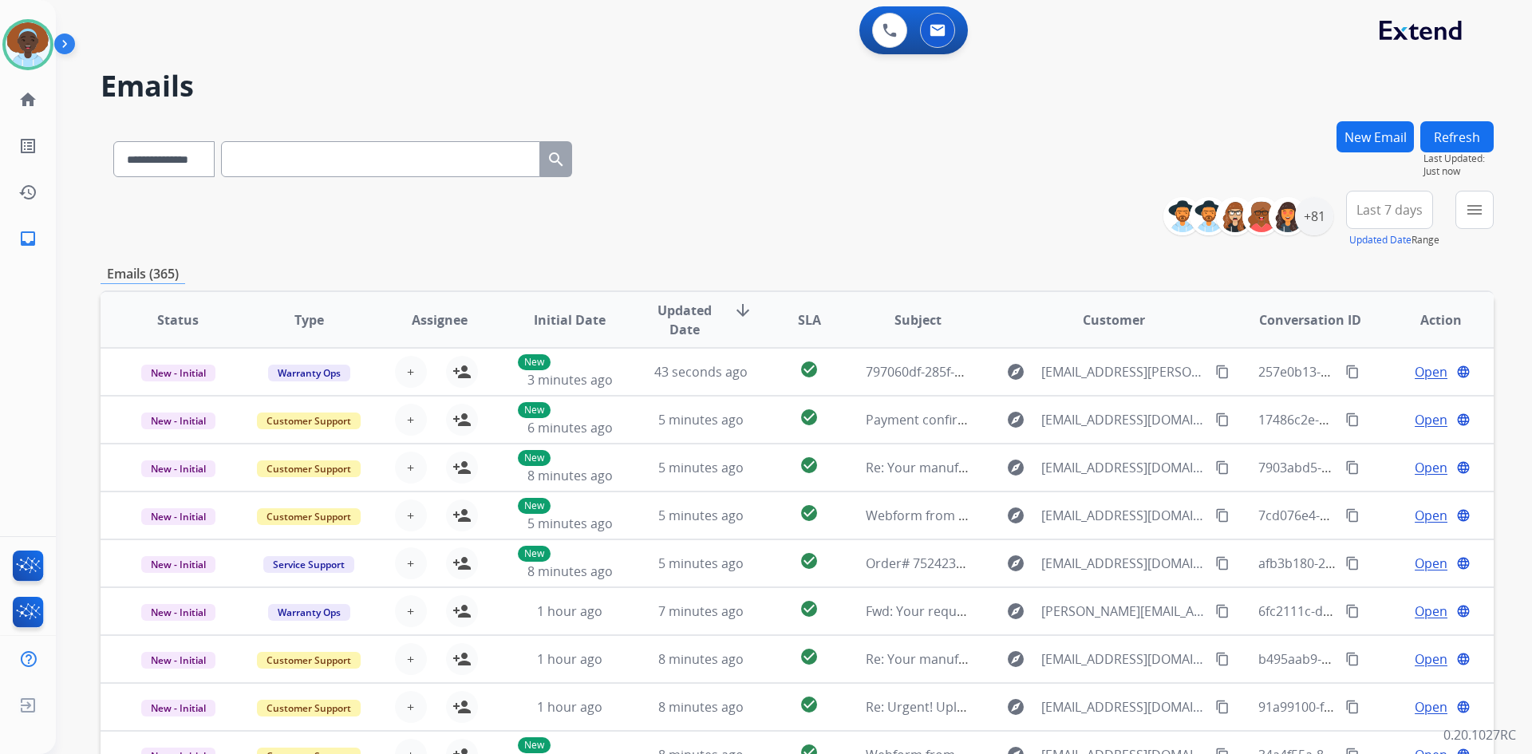
click at [1384, 211] on span "Last 7 days" at bounding box center [1389, 210] width 66 height 6
click at [1362, 404] on div "Last 90 days" at bounding box center [1384, 404] width 88 height 24
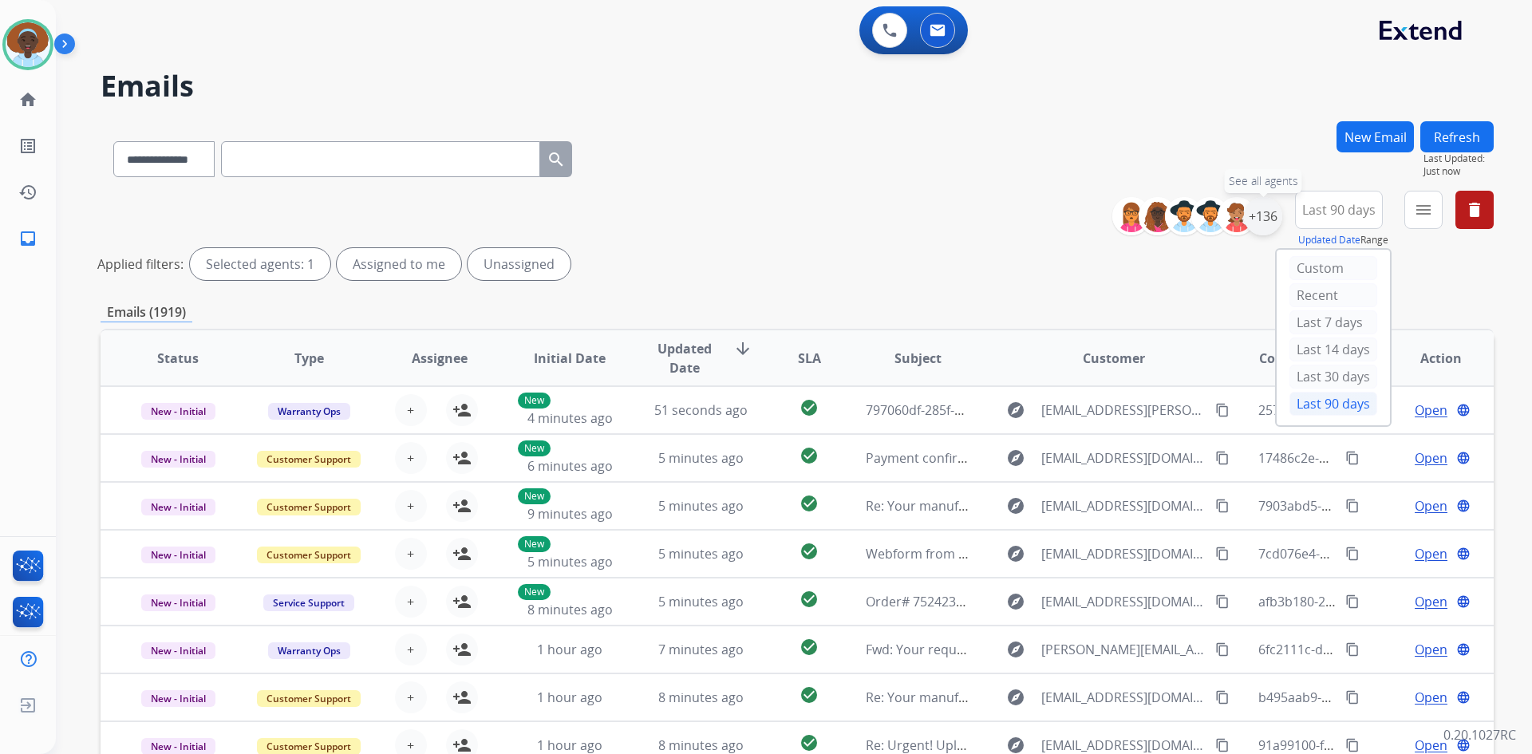
click at [1264, 210] on div "+136" at bounding box center [1263, 216] width 38 height 38
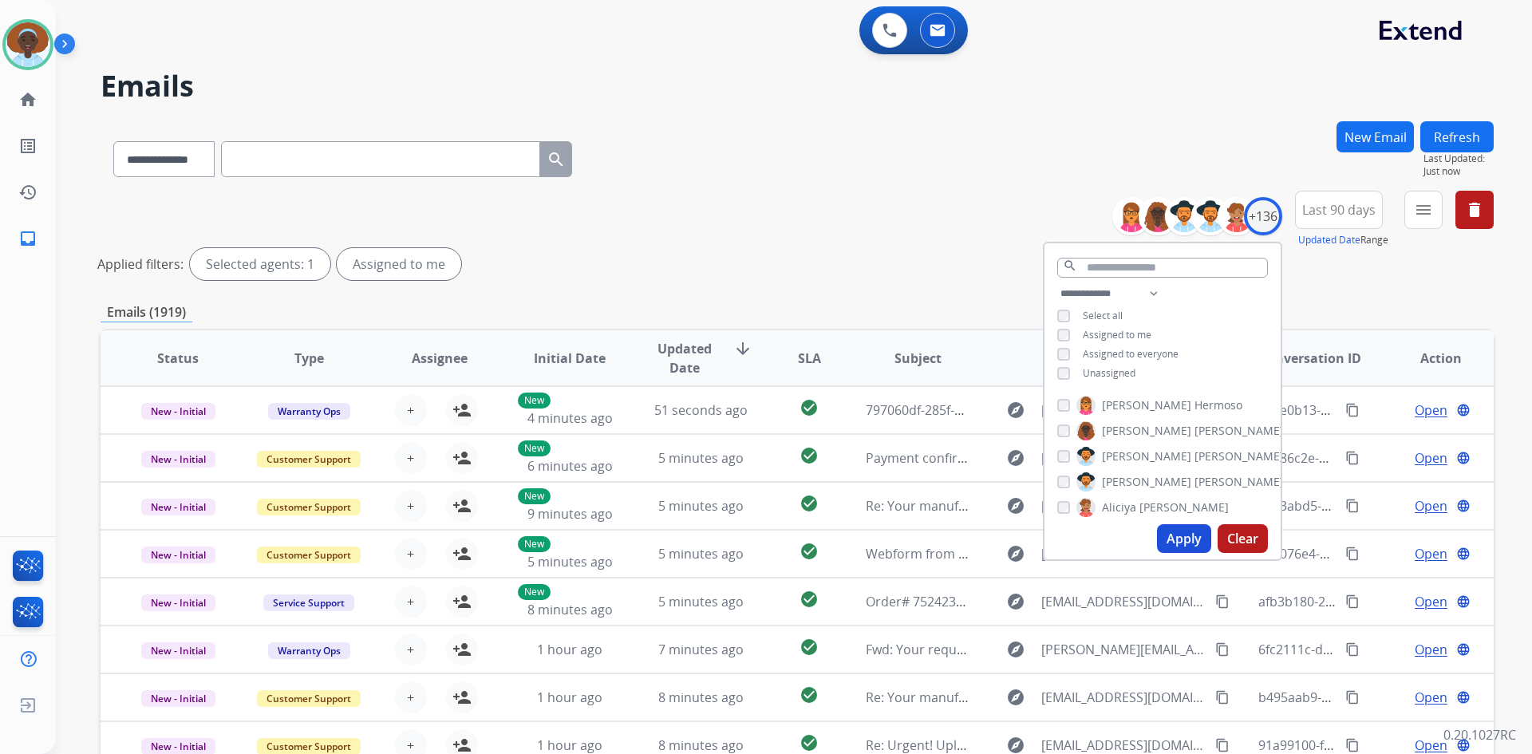
click at [1183, 533] on button "Apply" at bounding box center [1184, 538] width 54 height 29
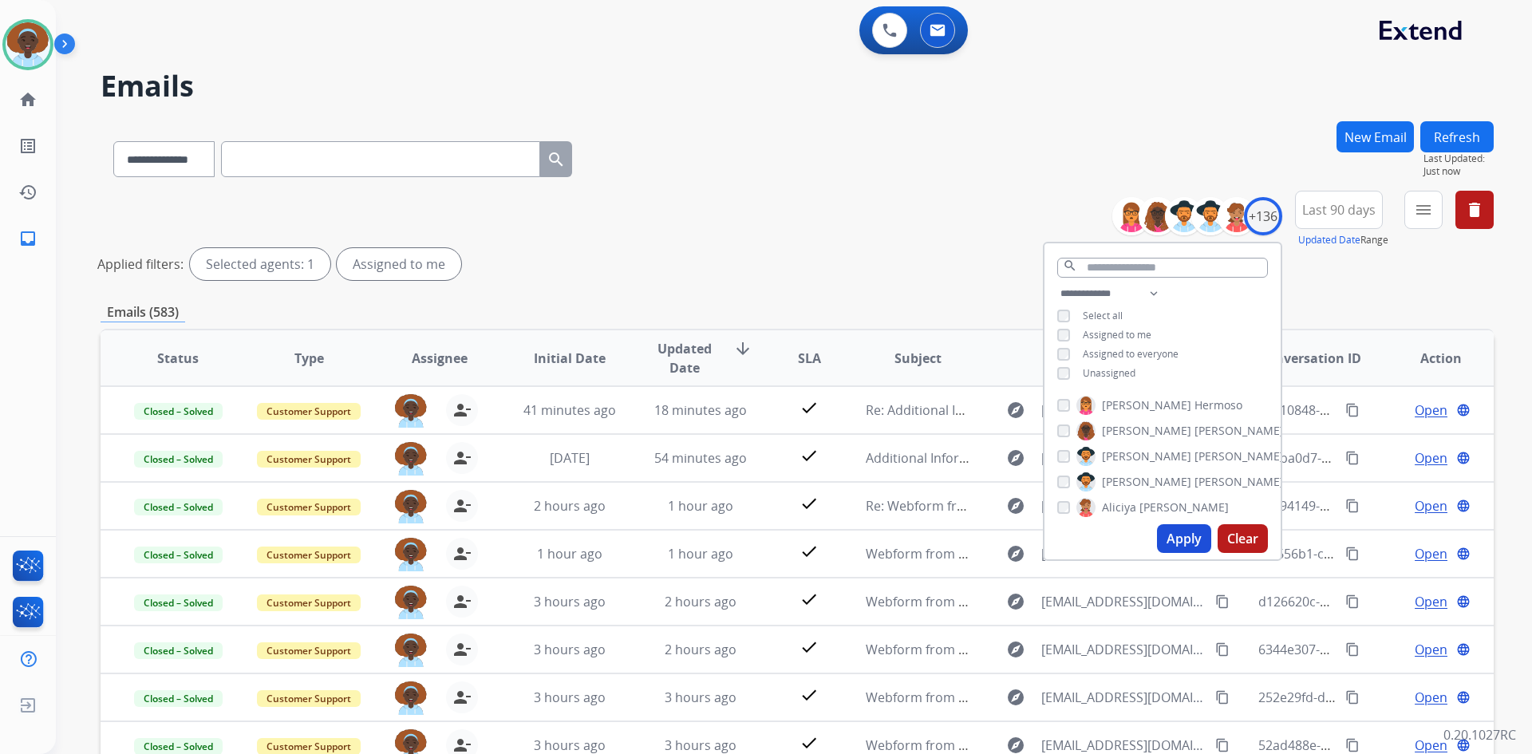
click at [972, 251] on div "Applied filters: Selected agents: 1 Assigned to me" at bounding box center [793, 264] width 1393 height 32
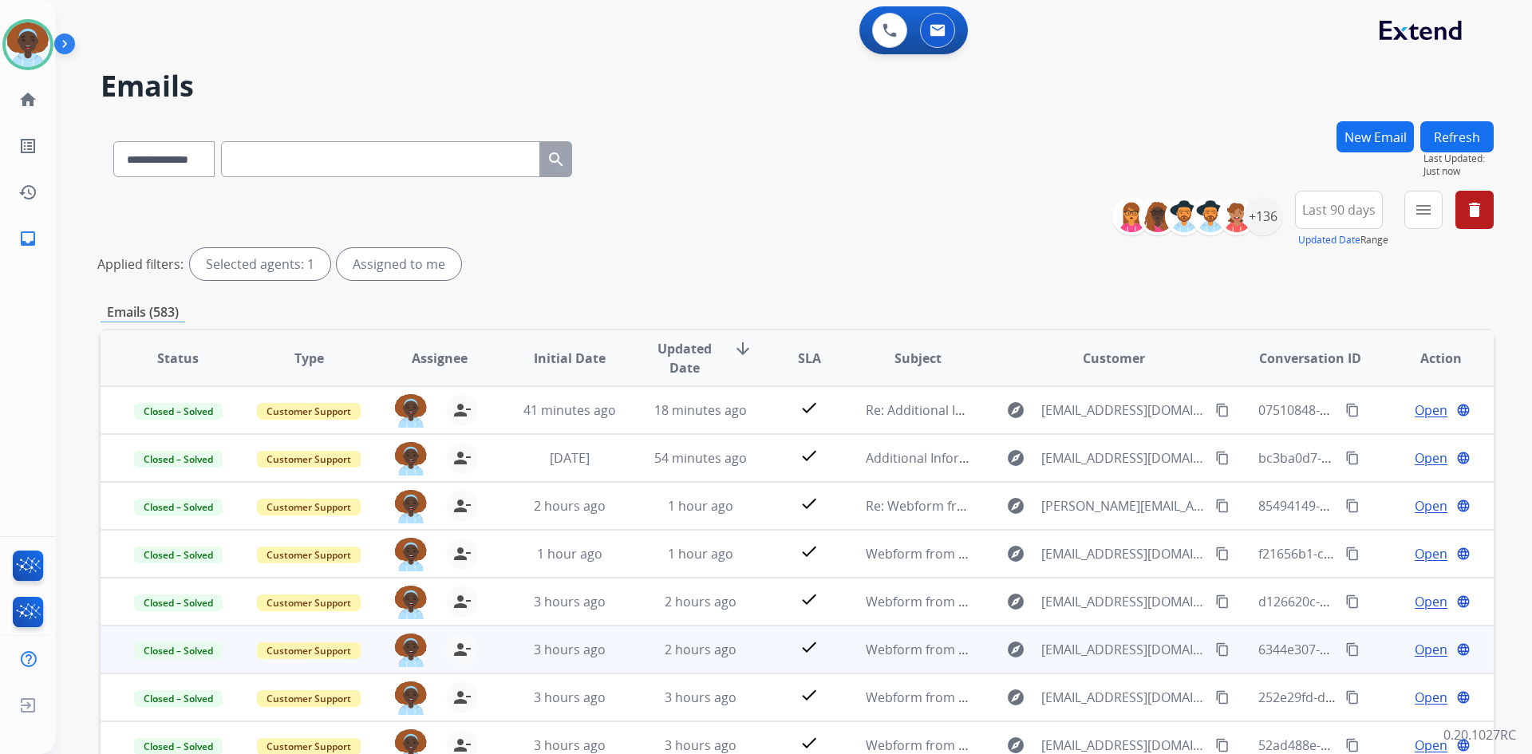
scroll to position [192, 0]
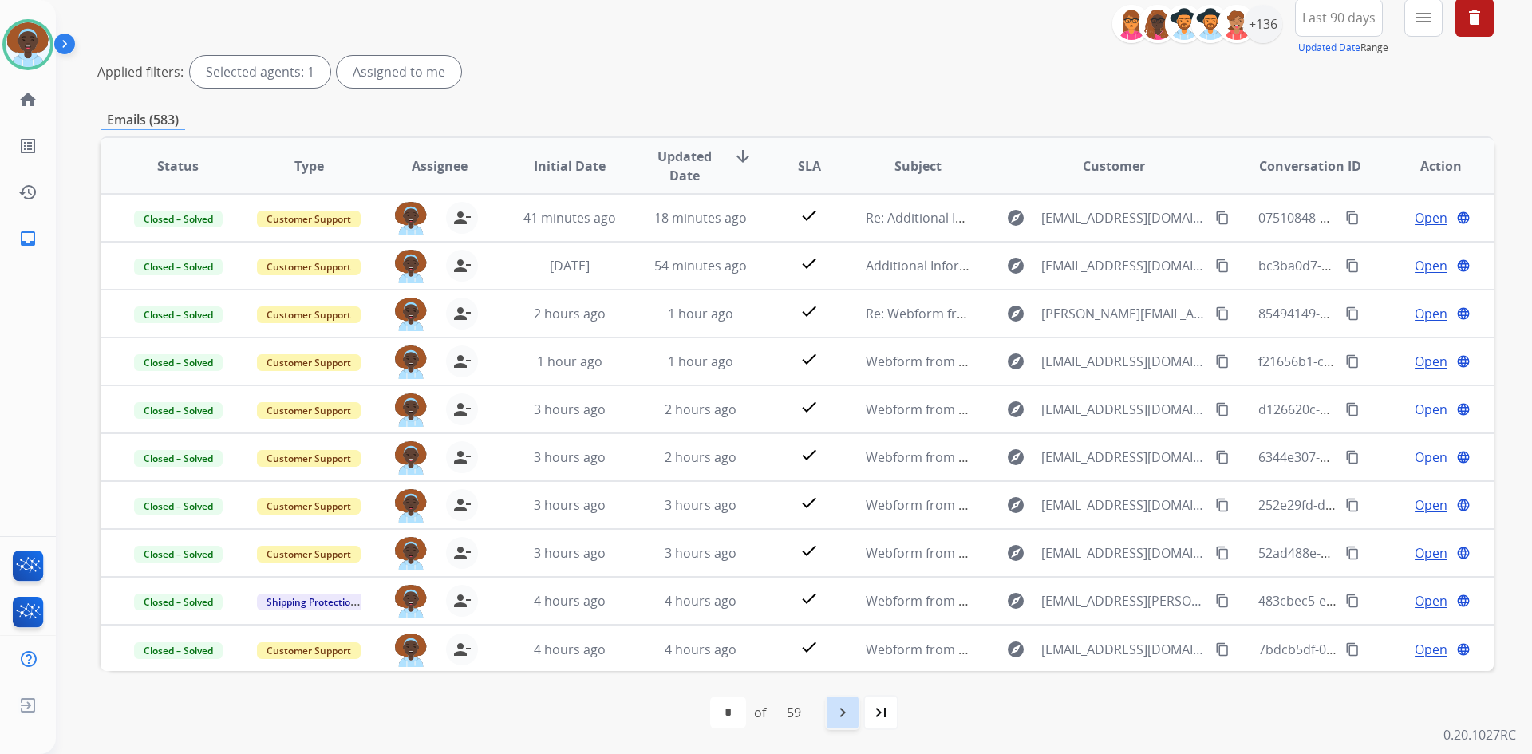
click at [842, 714] on mat-icon "navigate_next" at bounding box center [842, 712] width 19 height 19
click at [879, 714] on mat-icon "navigate_next" at bounding box center [877, 712] width 19 height 19
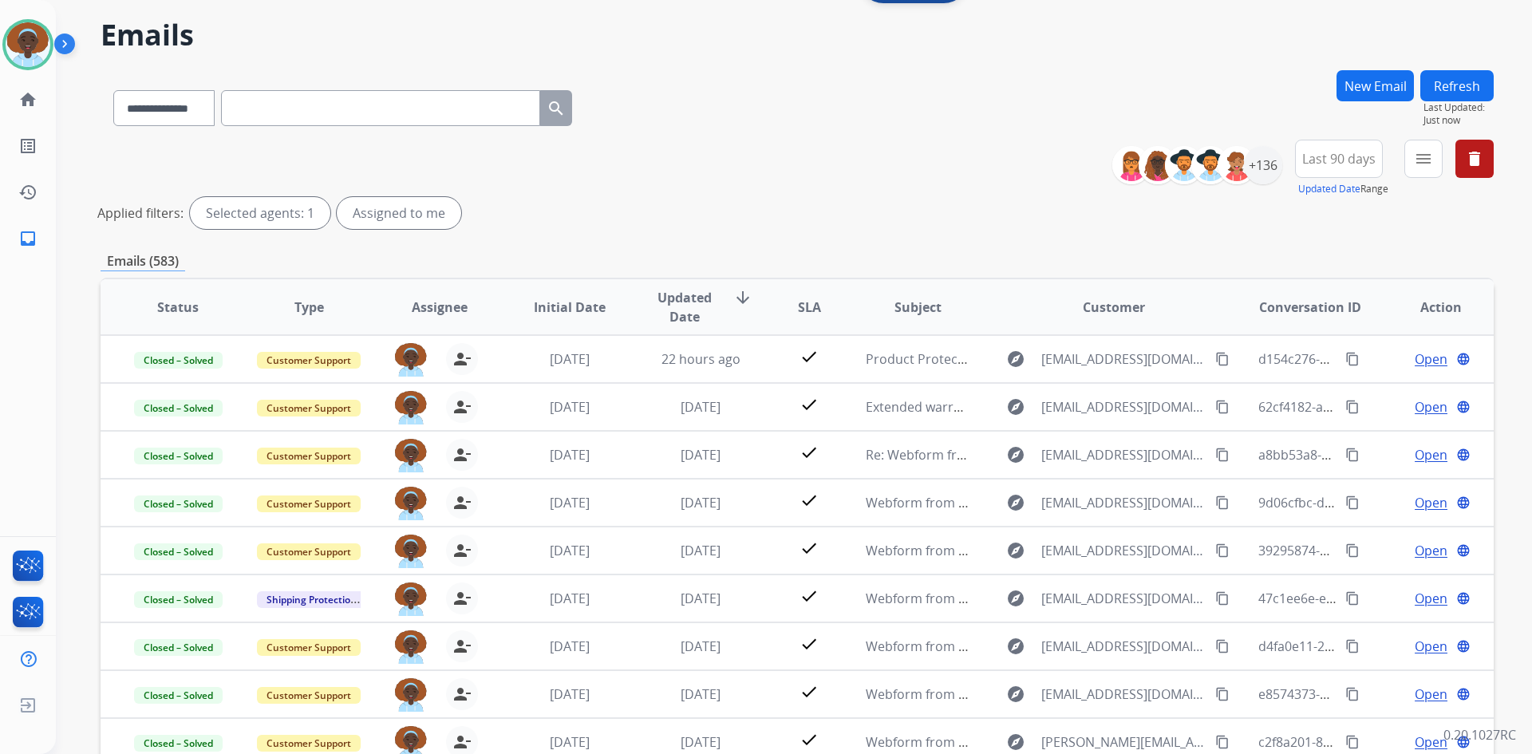
scroll to position [0, 0]
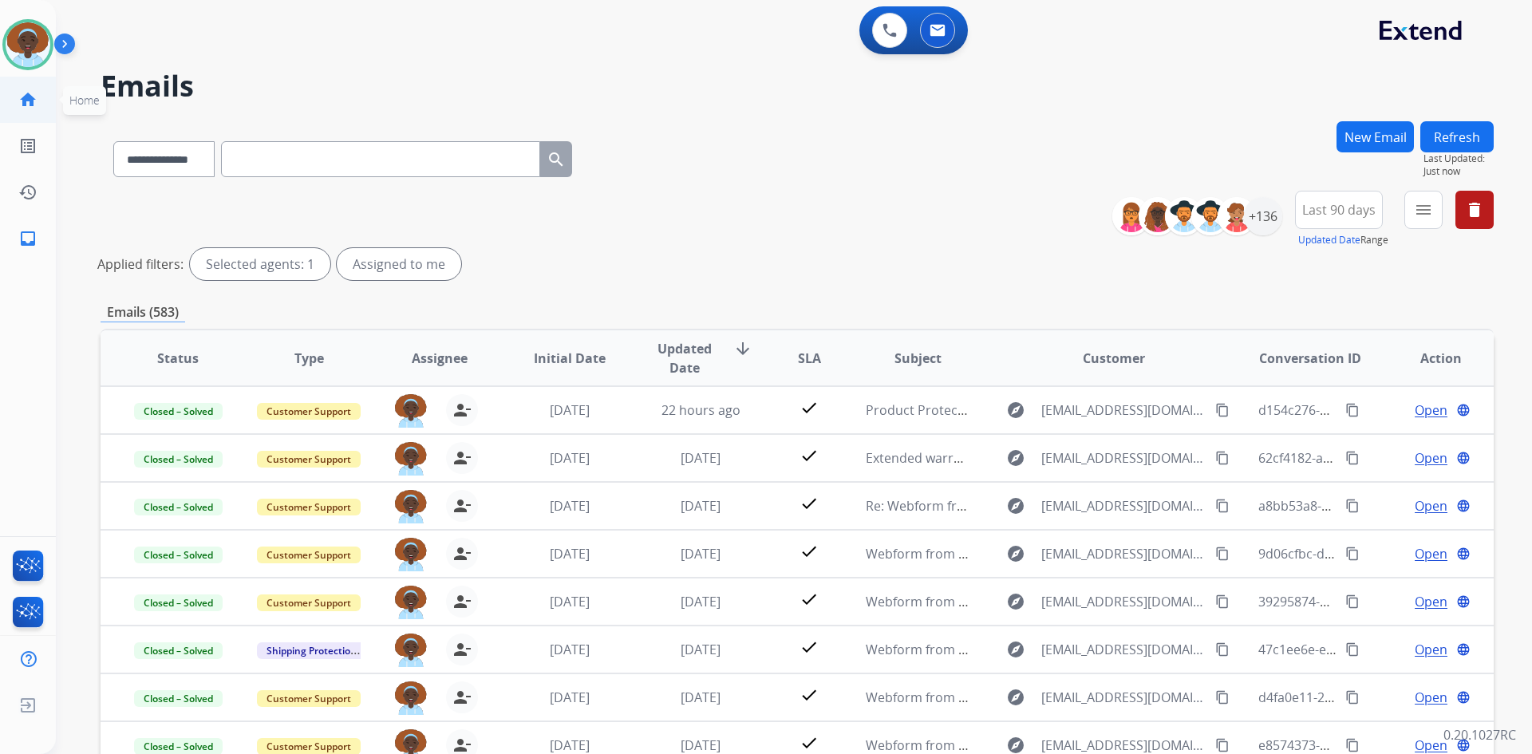
click at [37, 100] on mat-icon "home" at bounding box center [27, 99] width 19 height 19
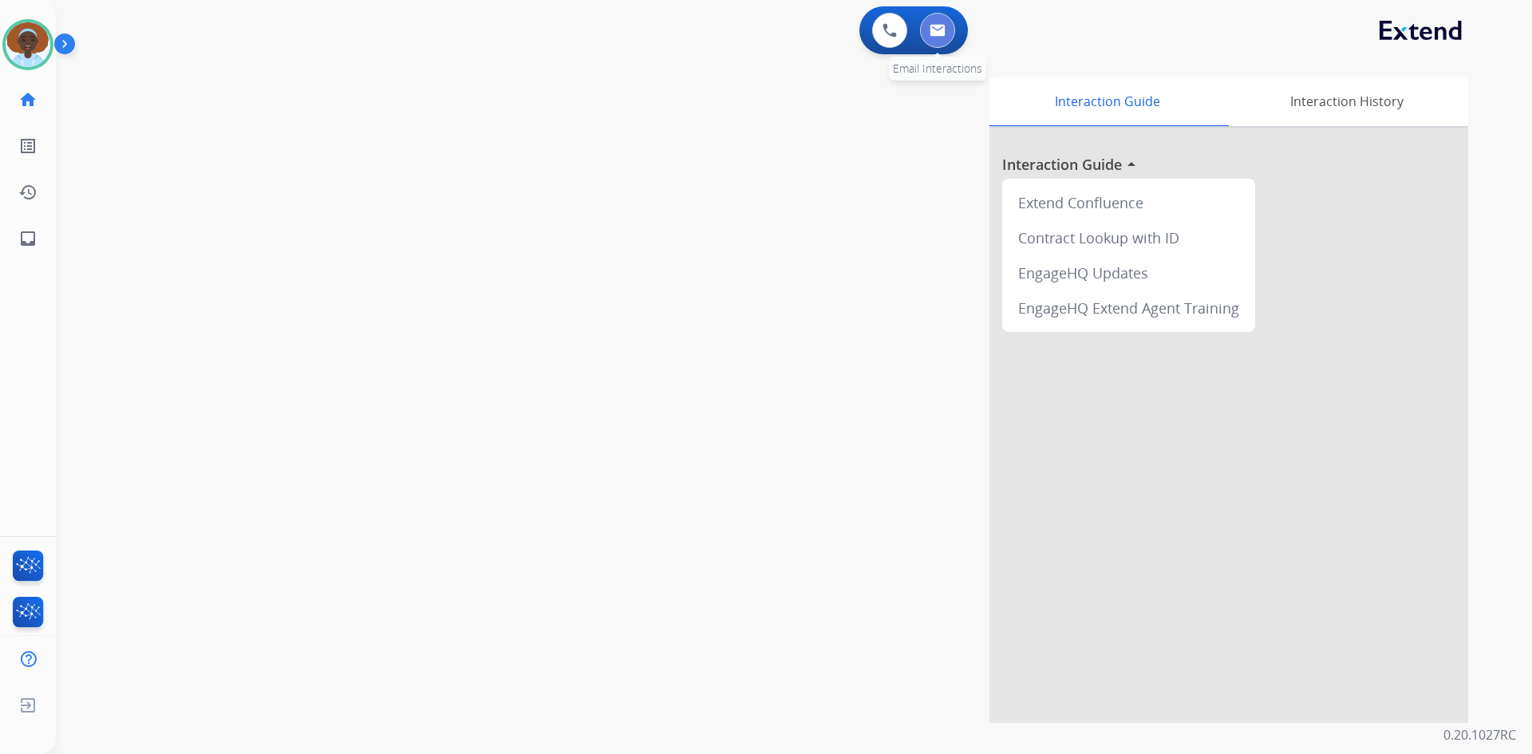
click at [944, 34] on img at bounding box center [937, 30] width 16 height 13
select select "**********"
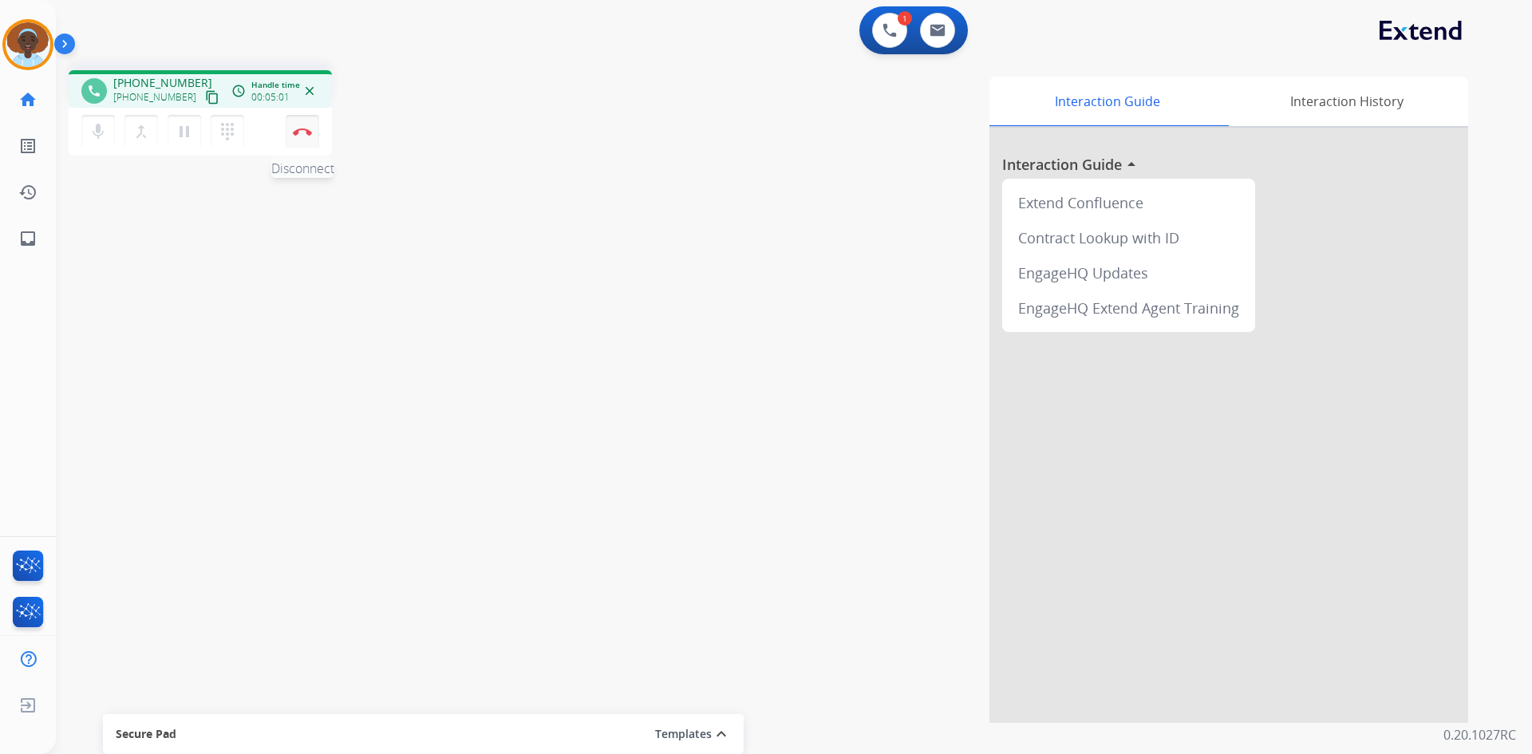
click at [305, 132] on img at bounding box center [302, 132] width 19 height 8
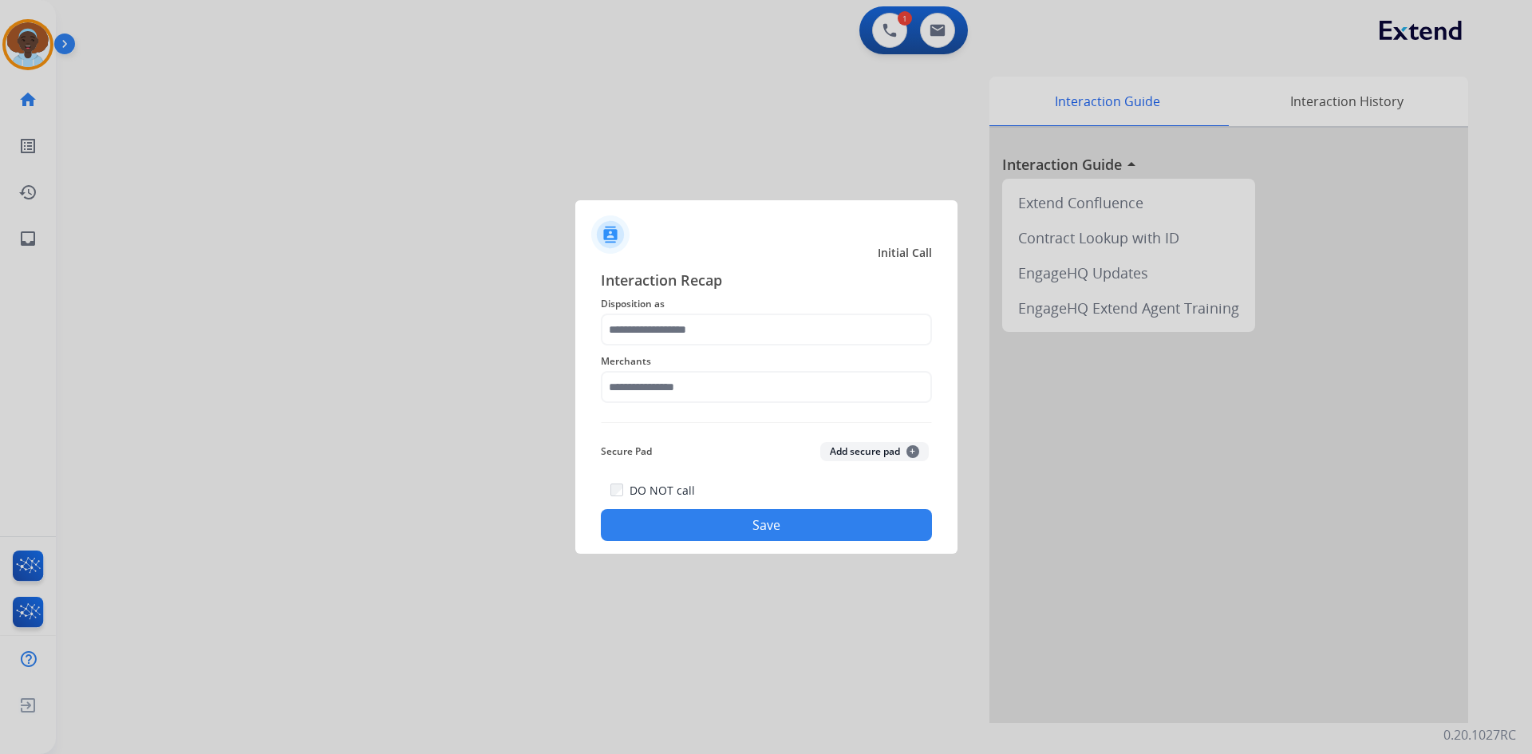
click at [674, 313] on span "Disposition as" at bounding box center [766, 303] width 331 height 19
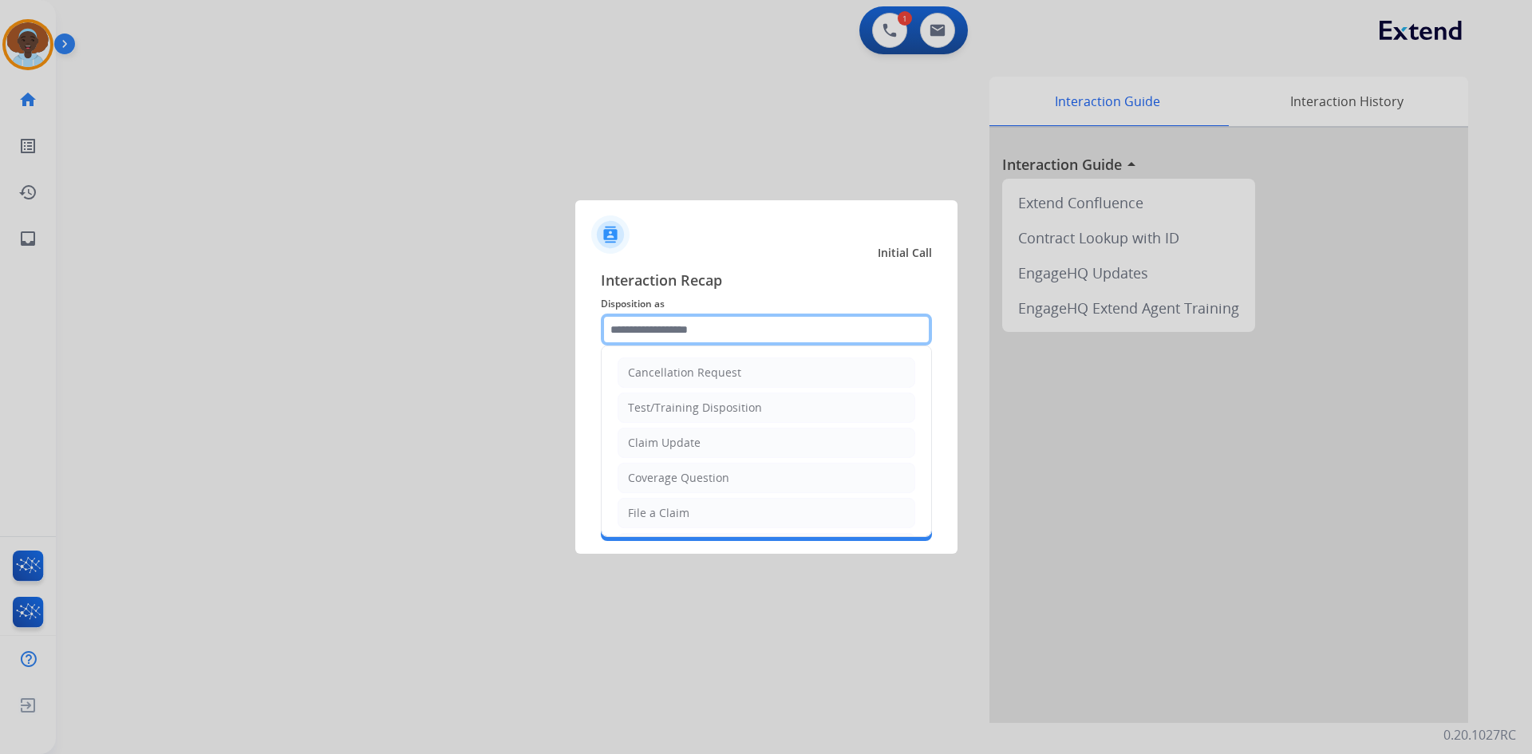
click at [680, 333] on input "text" at bounding box center [766, 329] width 331 height 32
click at [700, 507] on li "File a Claim" at bounding box center [766, 513] width 298 height 30
type input "**********"
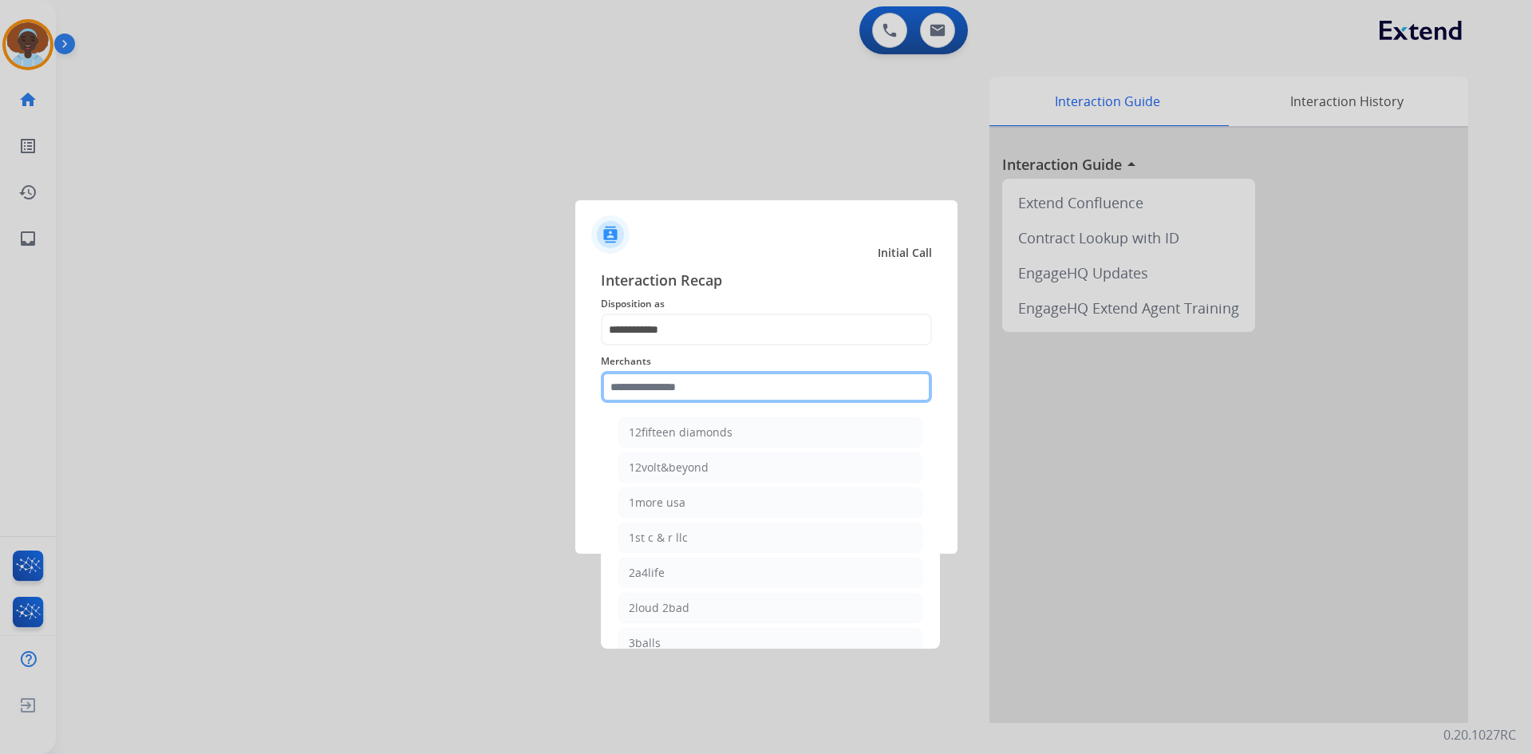
click at [753, 394] on input "text" at bounding box center [766, 387] width 331 height 32
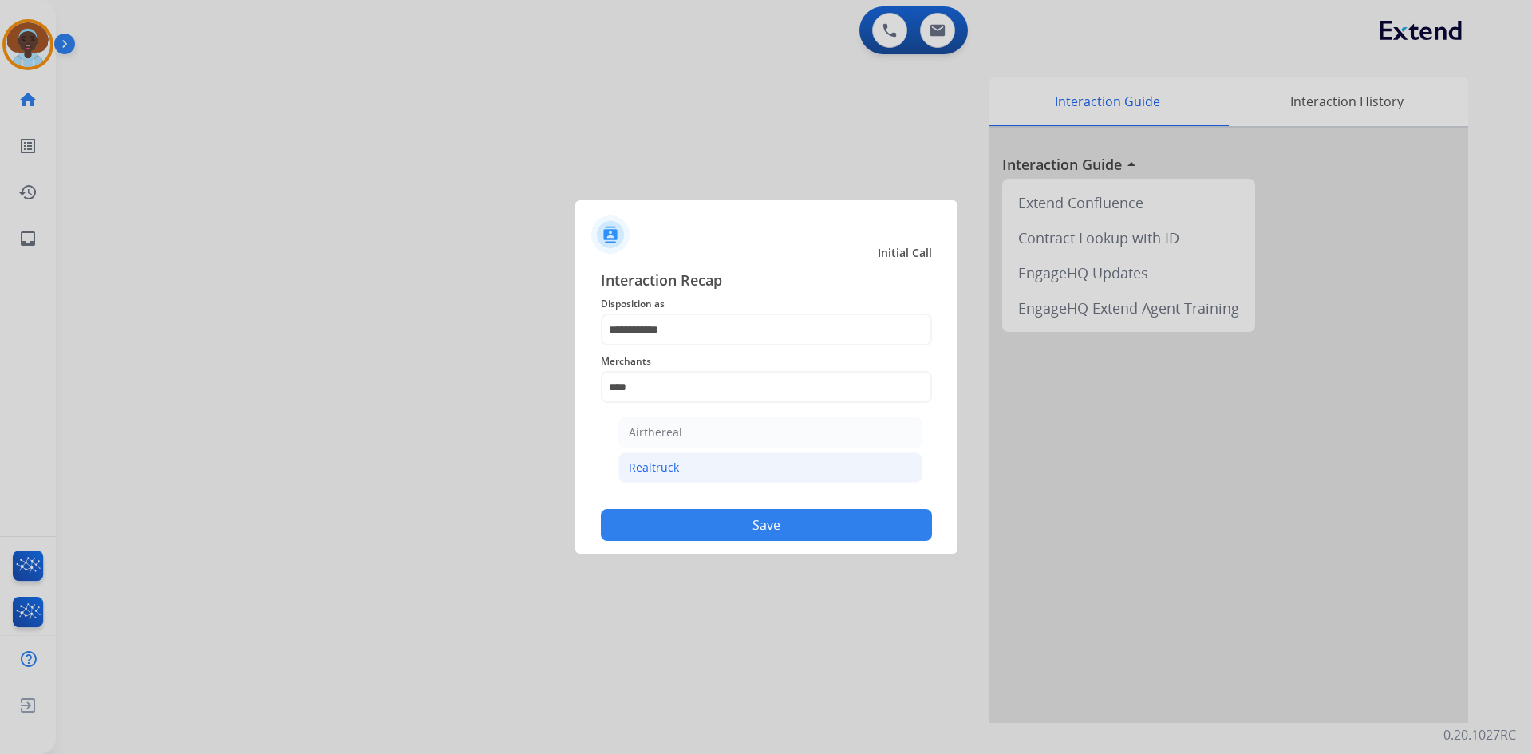
click at [716, 467] on li "Realtruck" at bounding box center [770, 467] width 304 height 30
type input "*********"
click at [795, 535] on button "Save" at bounding box center [766, 525] width 331 height 32
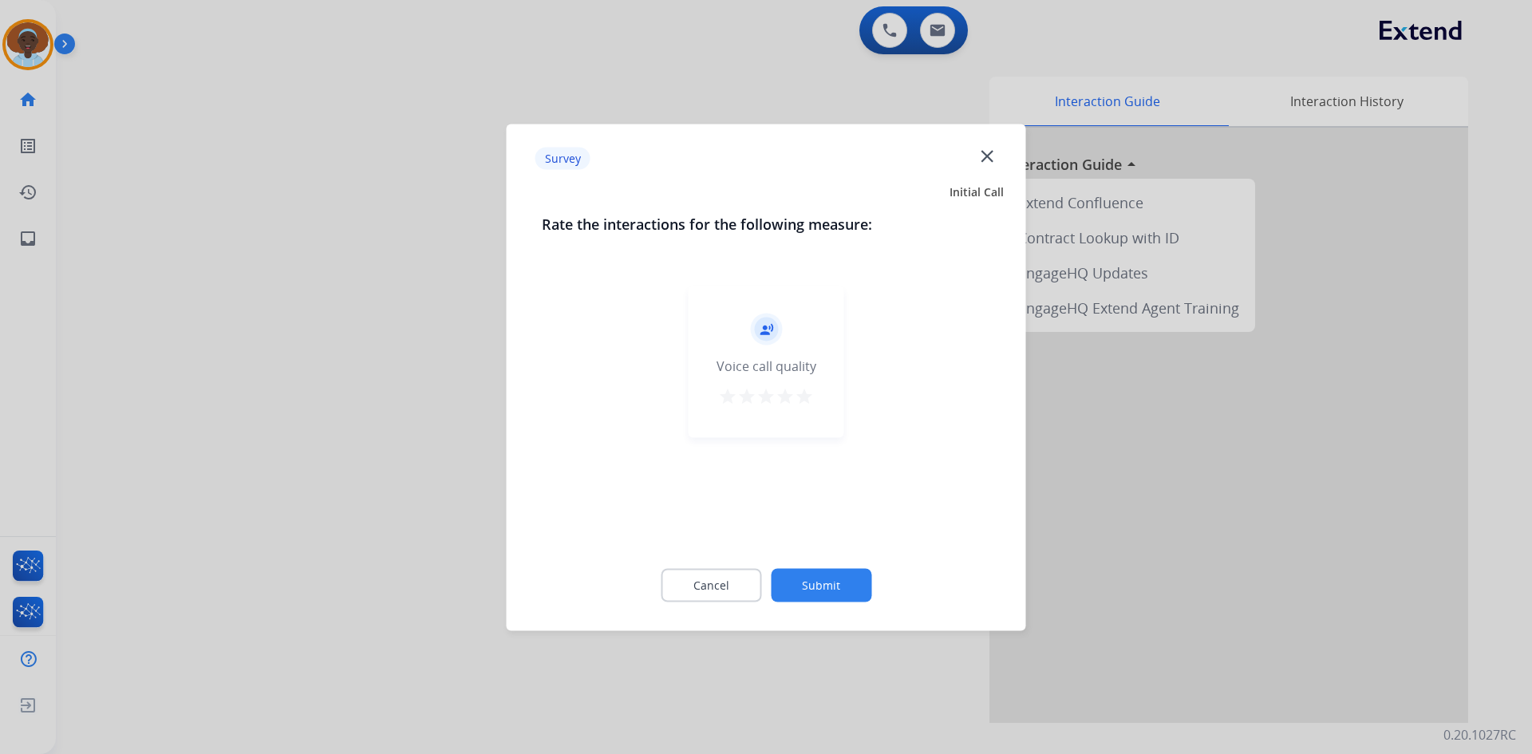
click at [802, 400] on mat-icon "star" at bounding box center [804, 395] width 19 height 19
click at [850, 597] on button "Submit" at bounding box center [821, 585] width 101 height 34
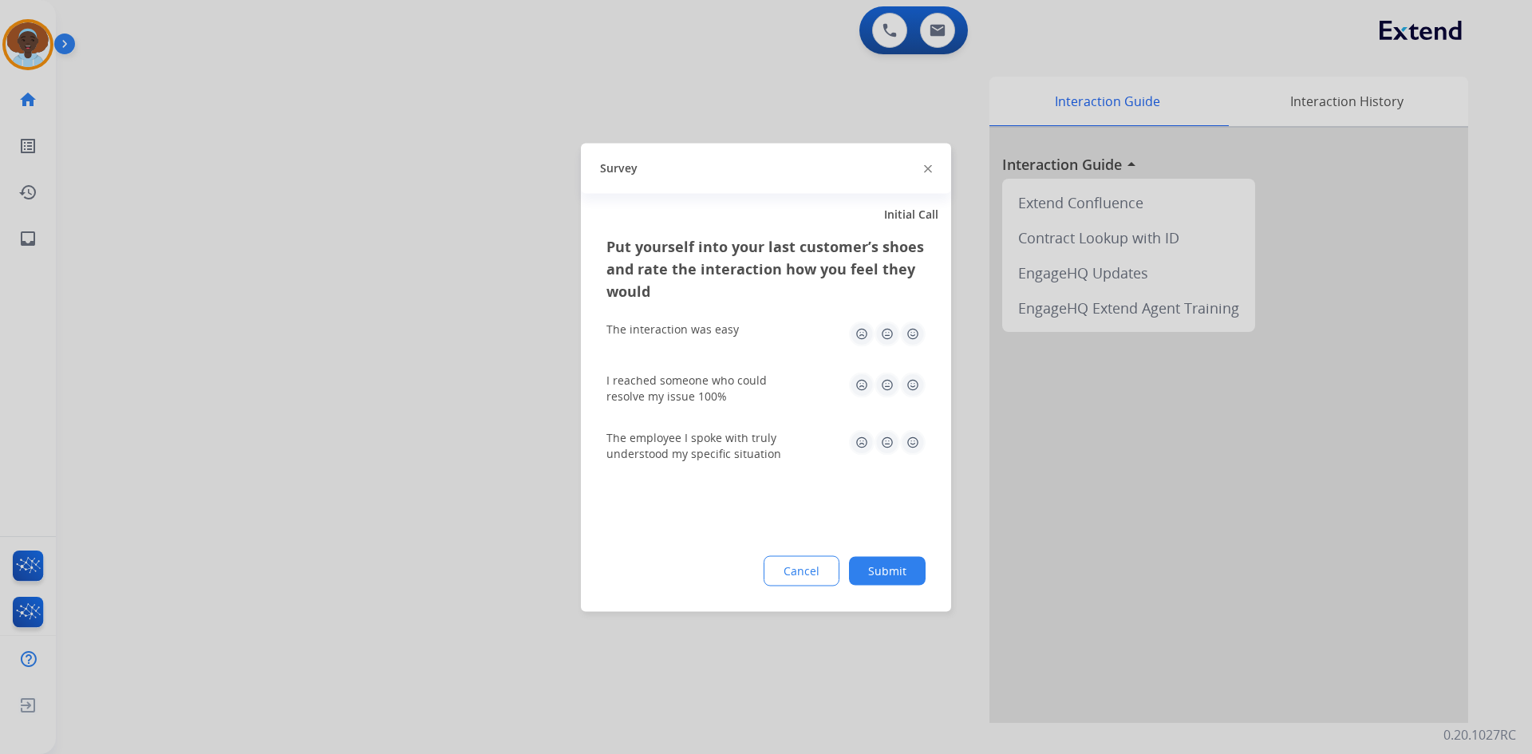
drag, startPoint x: 910, startPoint y: 444, endPoint x: 919, endPoint y: 400, distance: 44.0
click at [909, 441] on img at bounding box center [913, 442] width 26 height 26
drag, startPoint x: 913, startPoint y: 386, endPoint x: 910, endPoint y: 354, distance: 32.0
click at [912, 384] on img at bounding box center [913, 385] width 26 height 26
drag, startPoint x: 910, startPoint y: 337, endPoint x: 914, endPoint y: 445, distance: 108.6
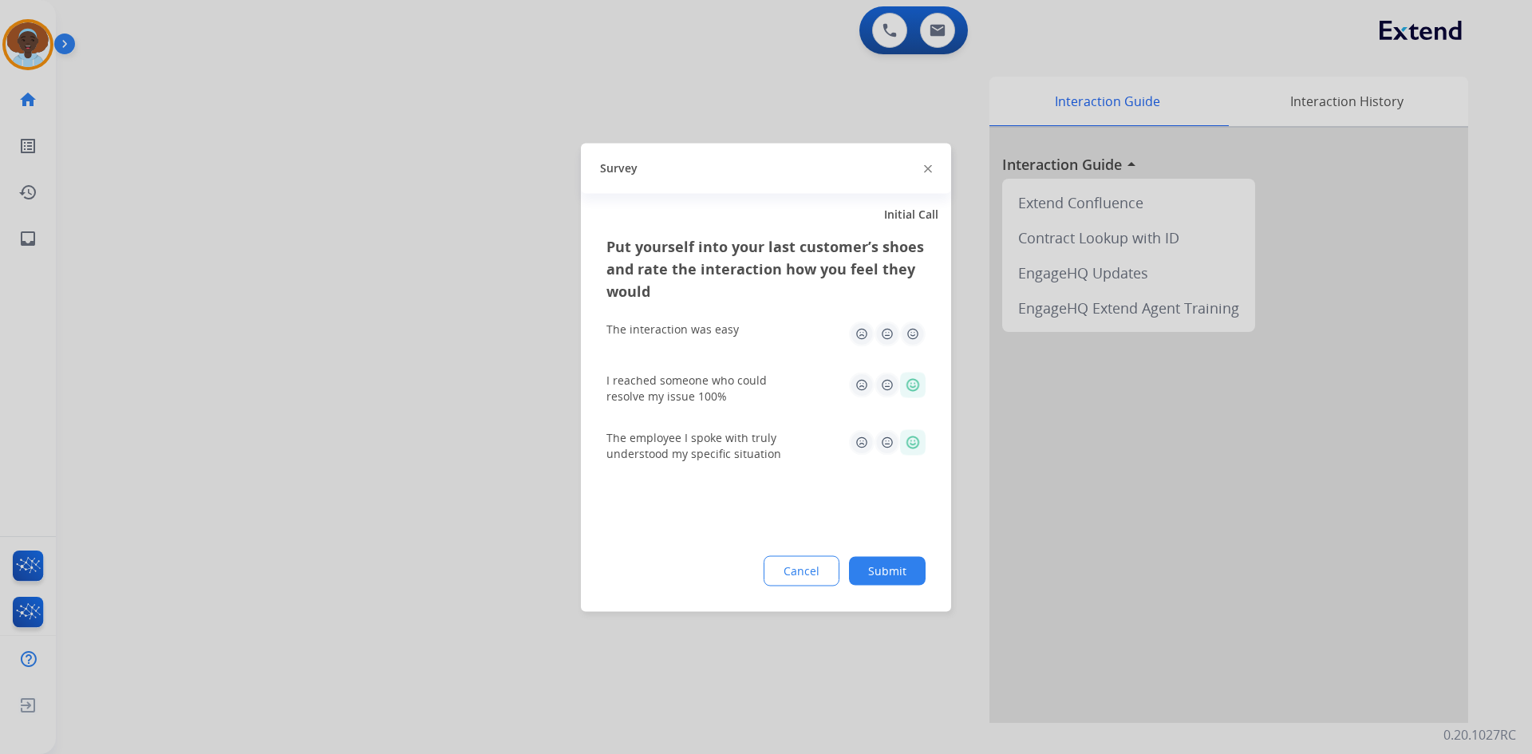
click at [909, 337] on img at bounding box center [913, 334] width 26 height 26
click at [898, 573] on button "Submit" at bounding box center [887, 570] width 77 height 29
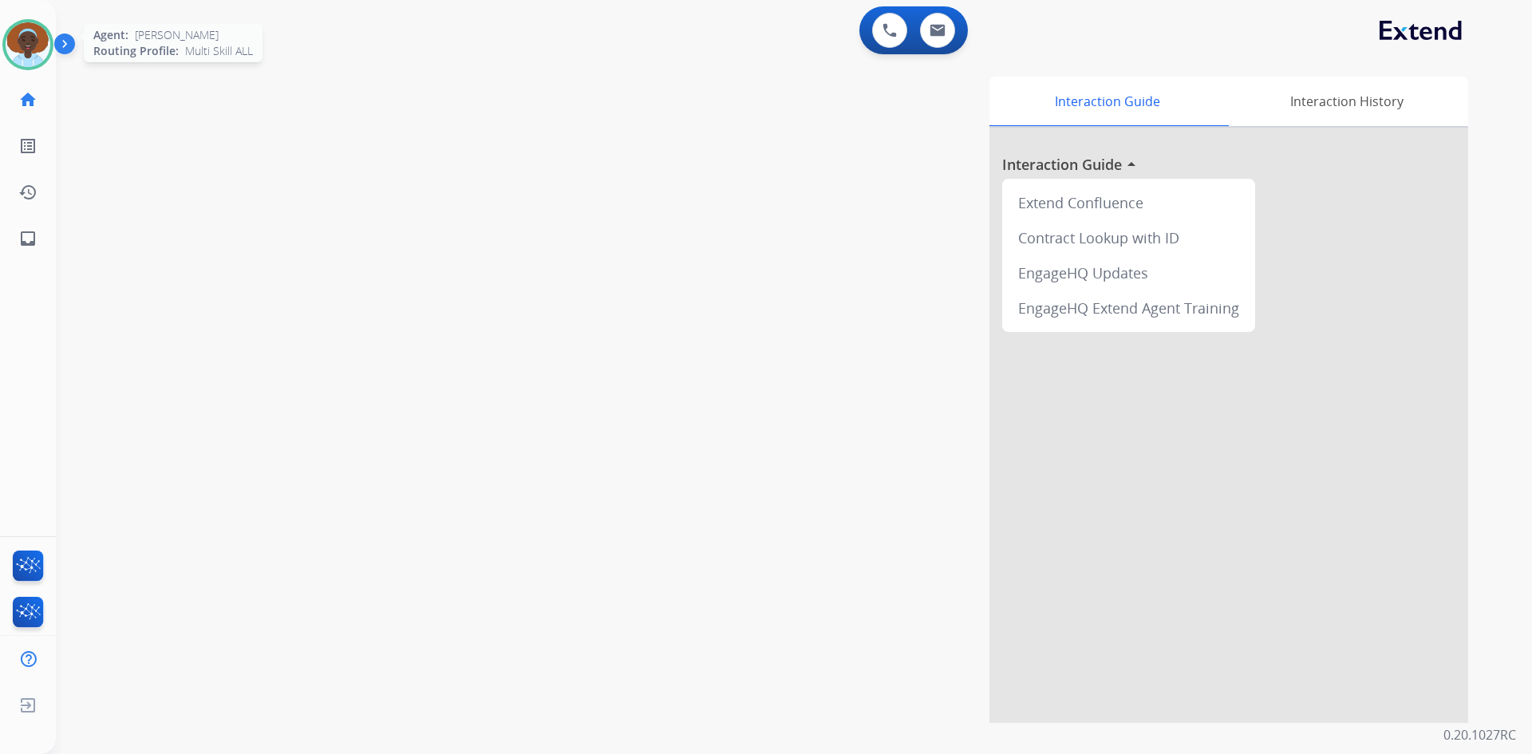
click at [28, 37] on img at bounding box center [28, 44] width 45 height 45
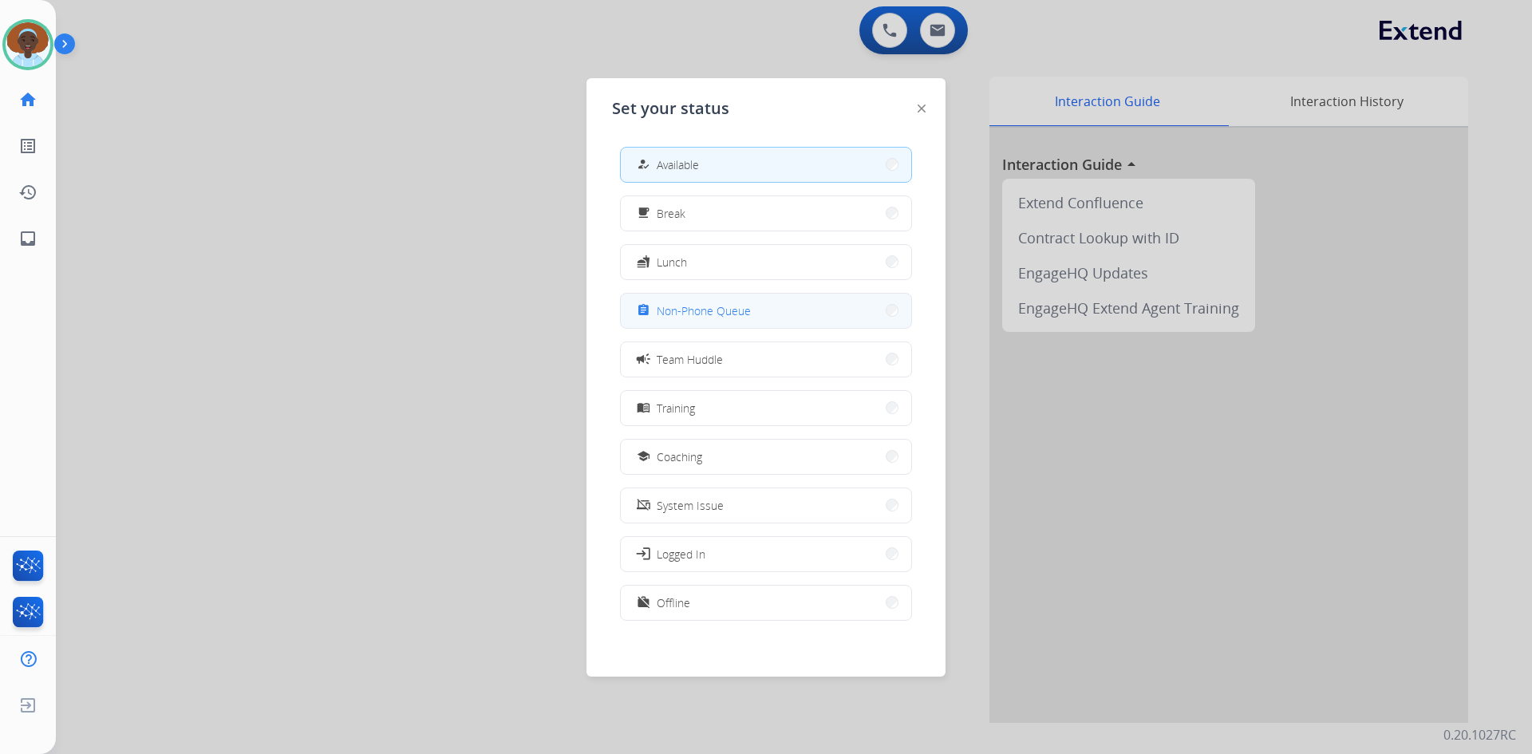
click at [707, 308] on span "Non-Phone Queue" at bounding box center [704, 310] width 94 height 17
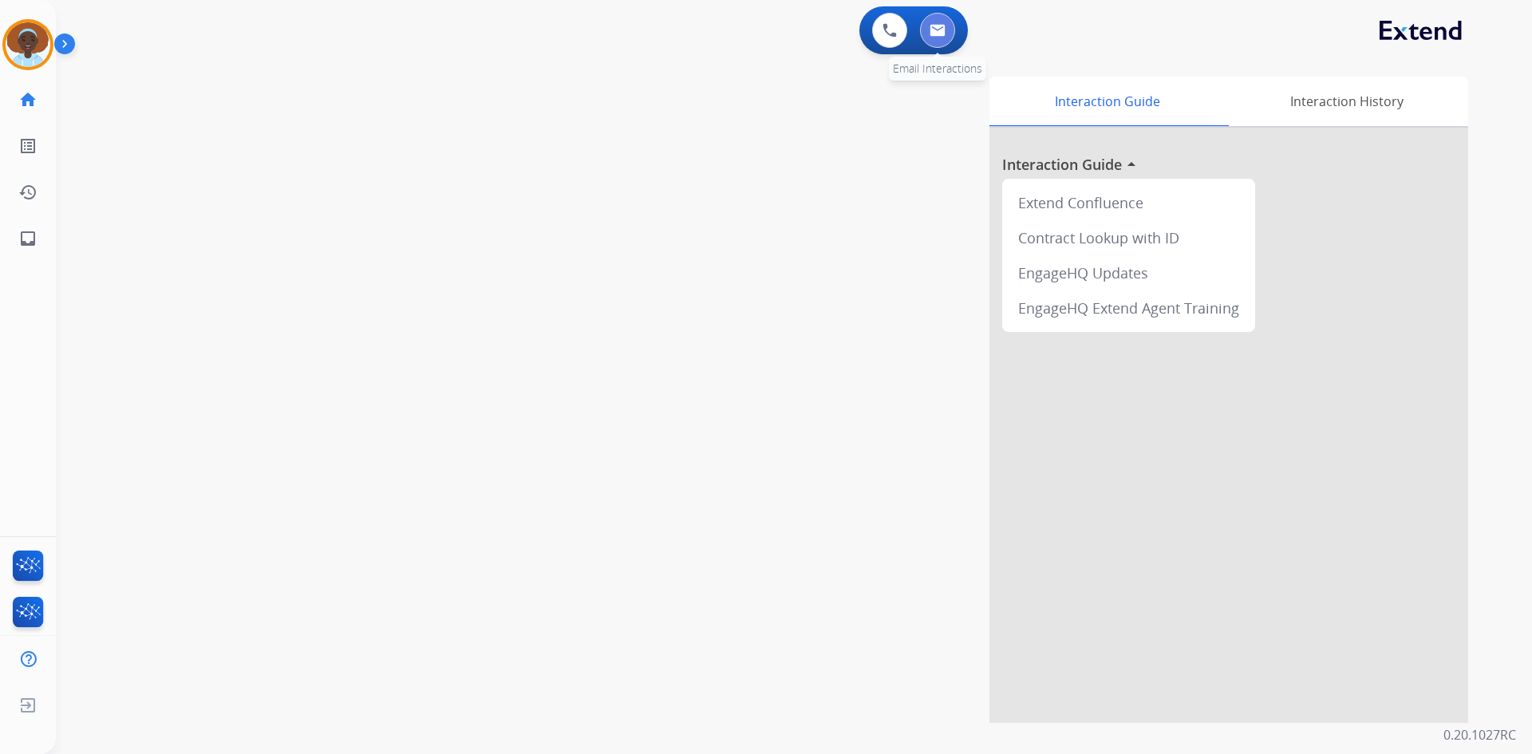
click at [940, 33] on img at bounding box center [937, 30] width 16 height 13
select select "**********"
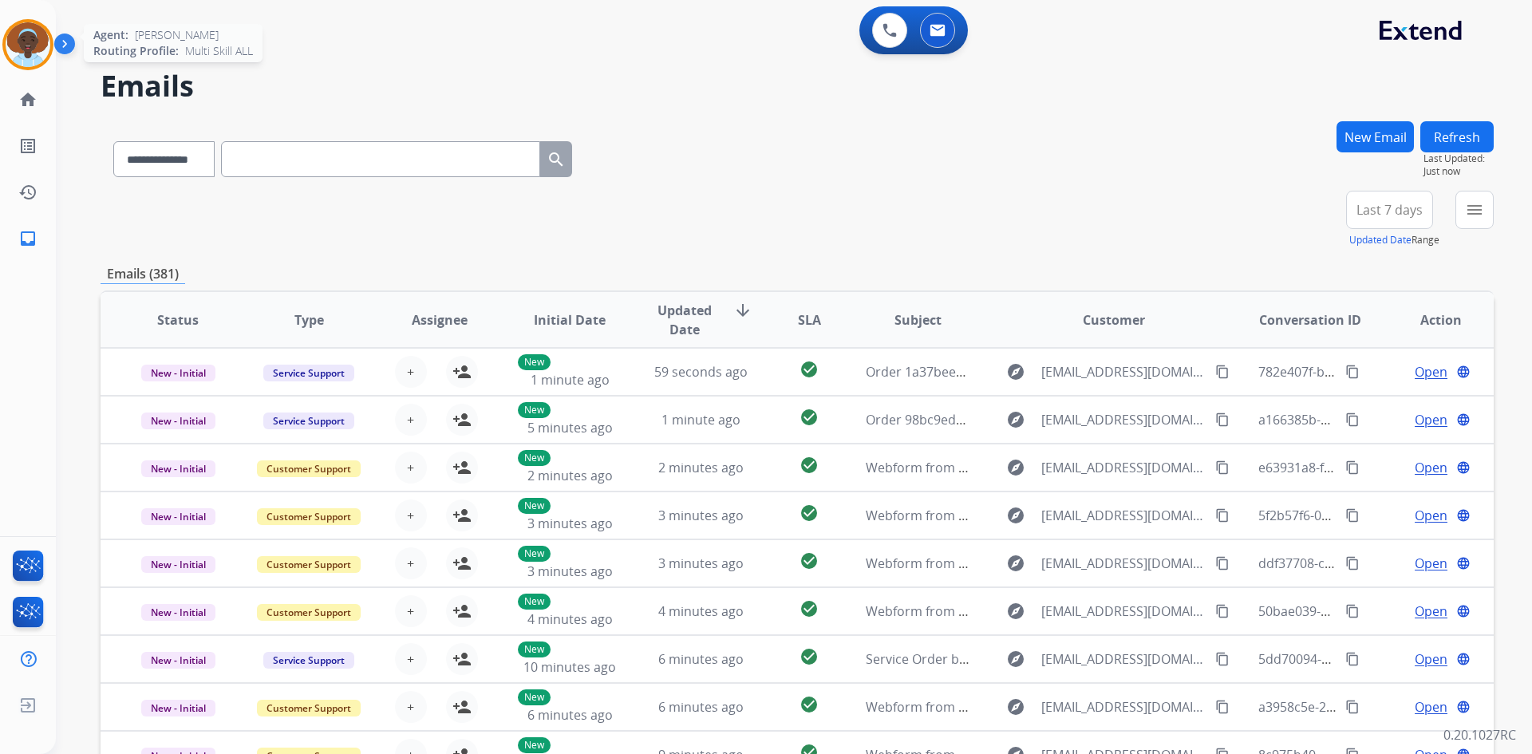
click at [32, 41] on img at bounding box center [28, 44] width 45 height 45
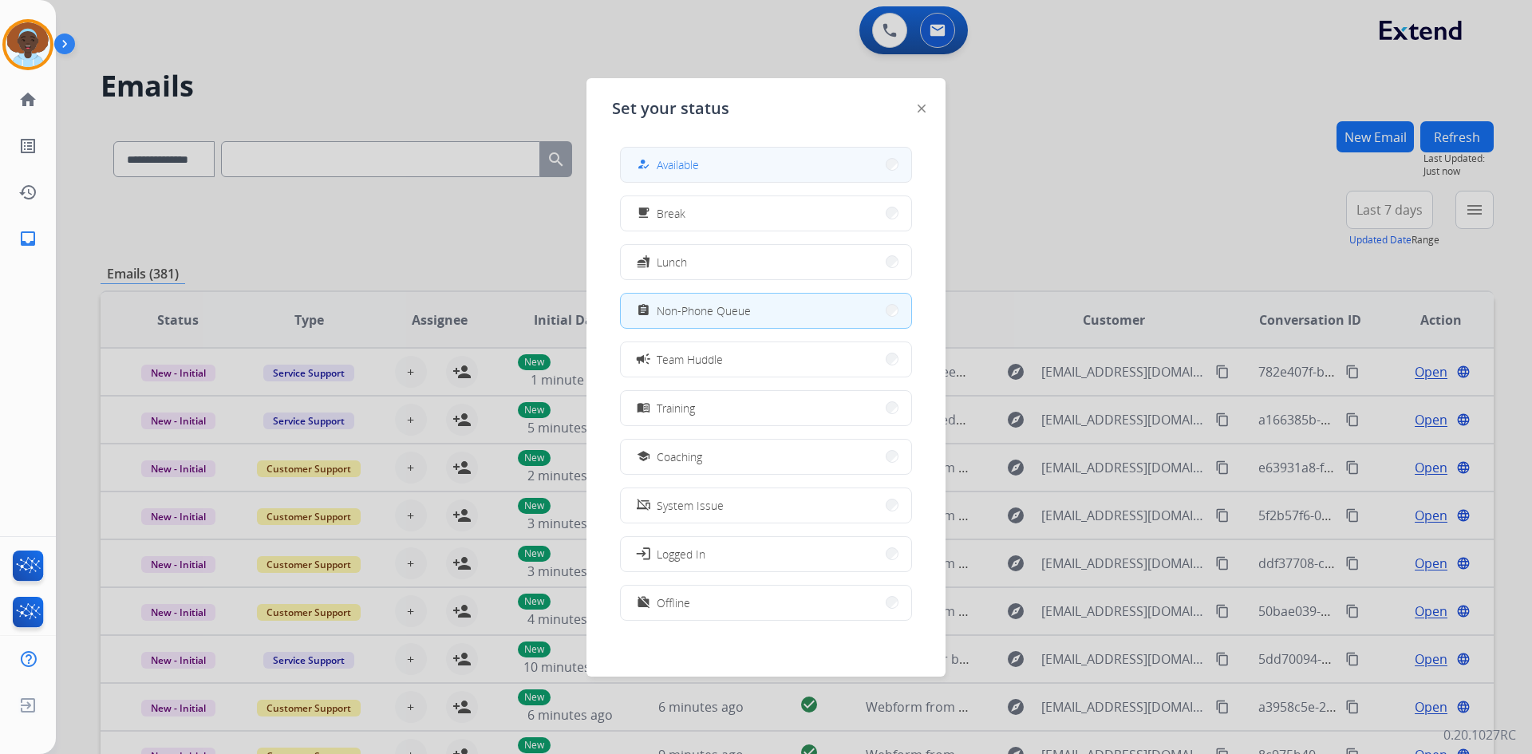
click at [713, 172] on button "how_to_reg Available" at bounding box center [766, 165] width 290 height 34
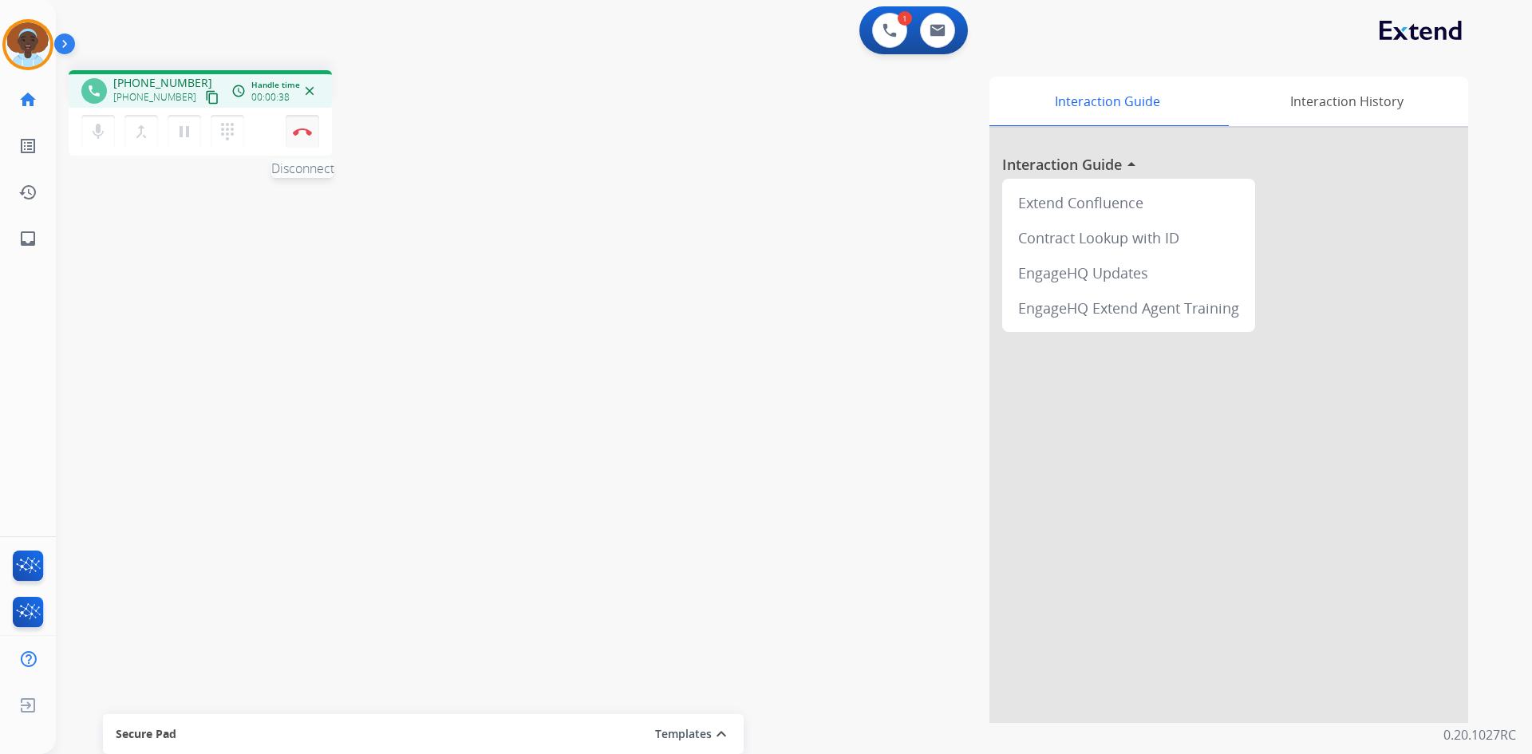
click at [310, 132] on img at bounding box center [302, 132] width 19 height 8
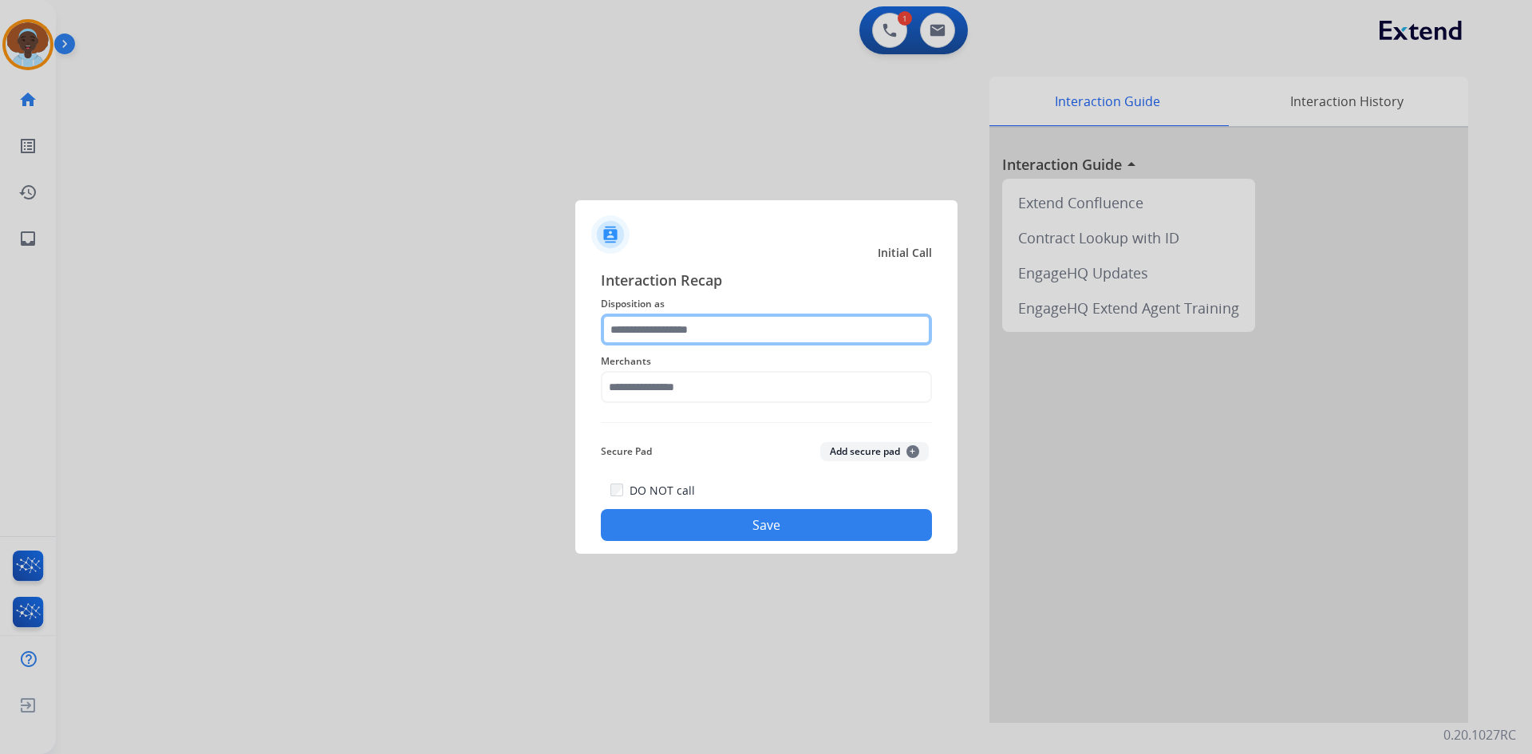
click at [688, 324] on input "text" at bounding box center [766, 329] width 331 height 32
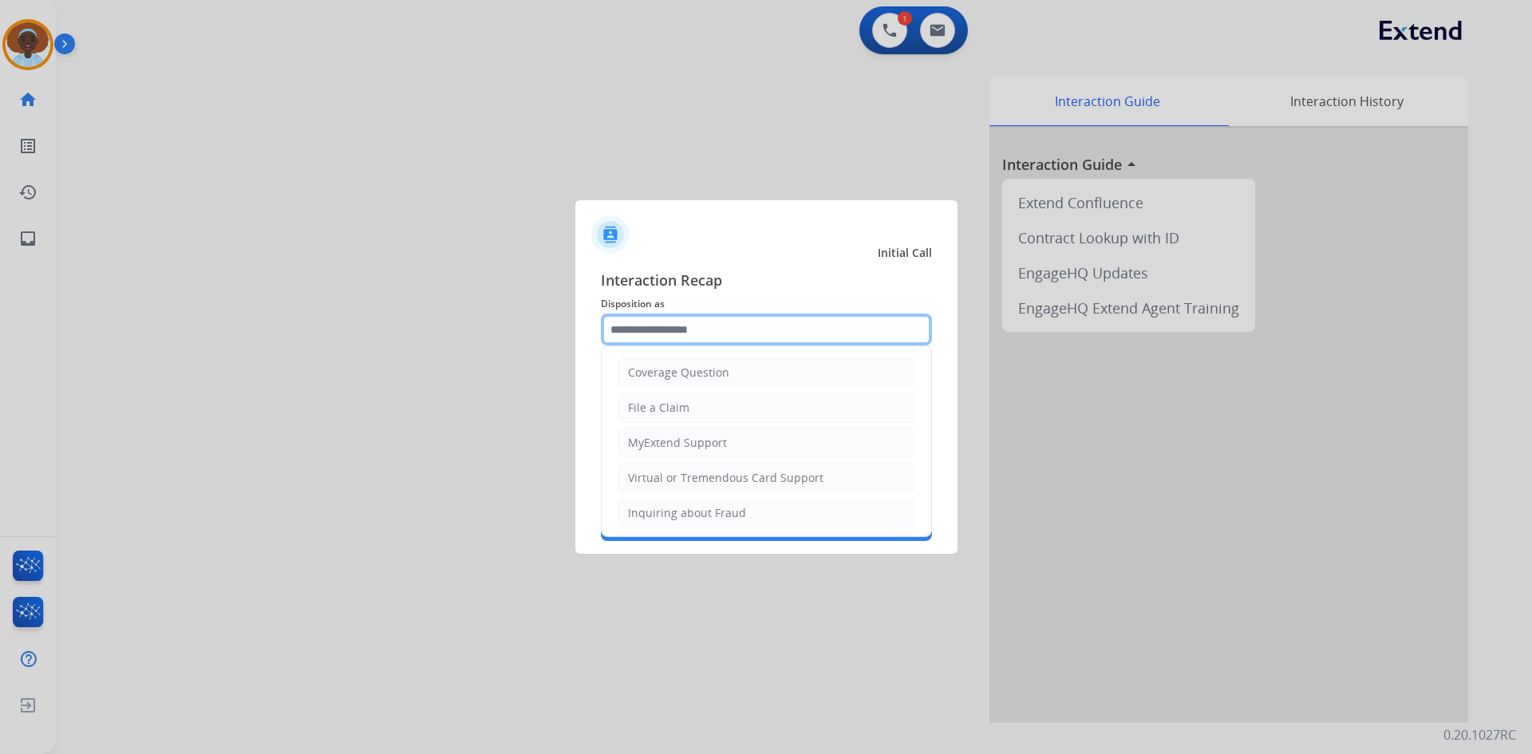
scroll to position [249, 0]
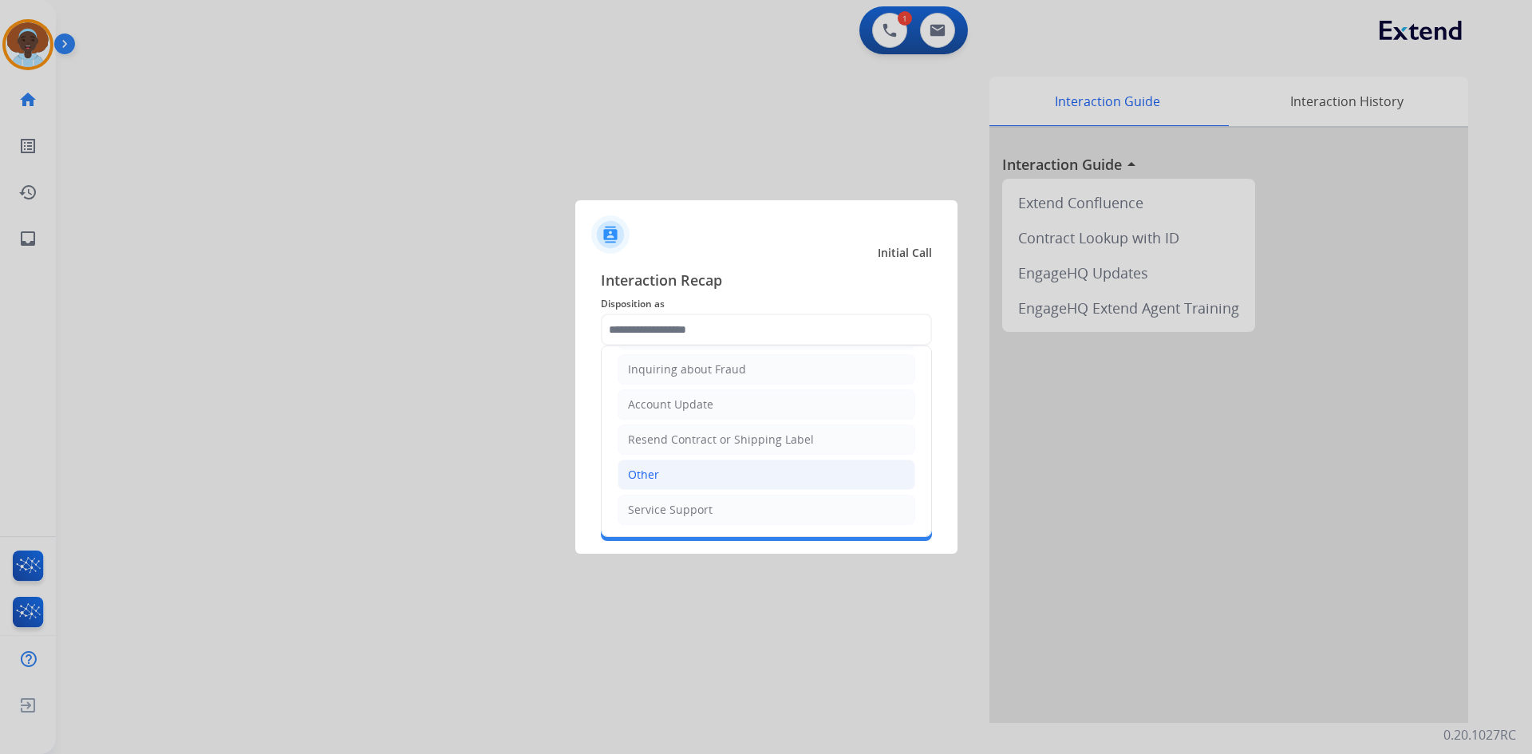
click at [690, 464] on li "Other" at bounding box center [766, 474] width 298 height 30
type input "*****"
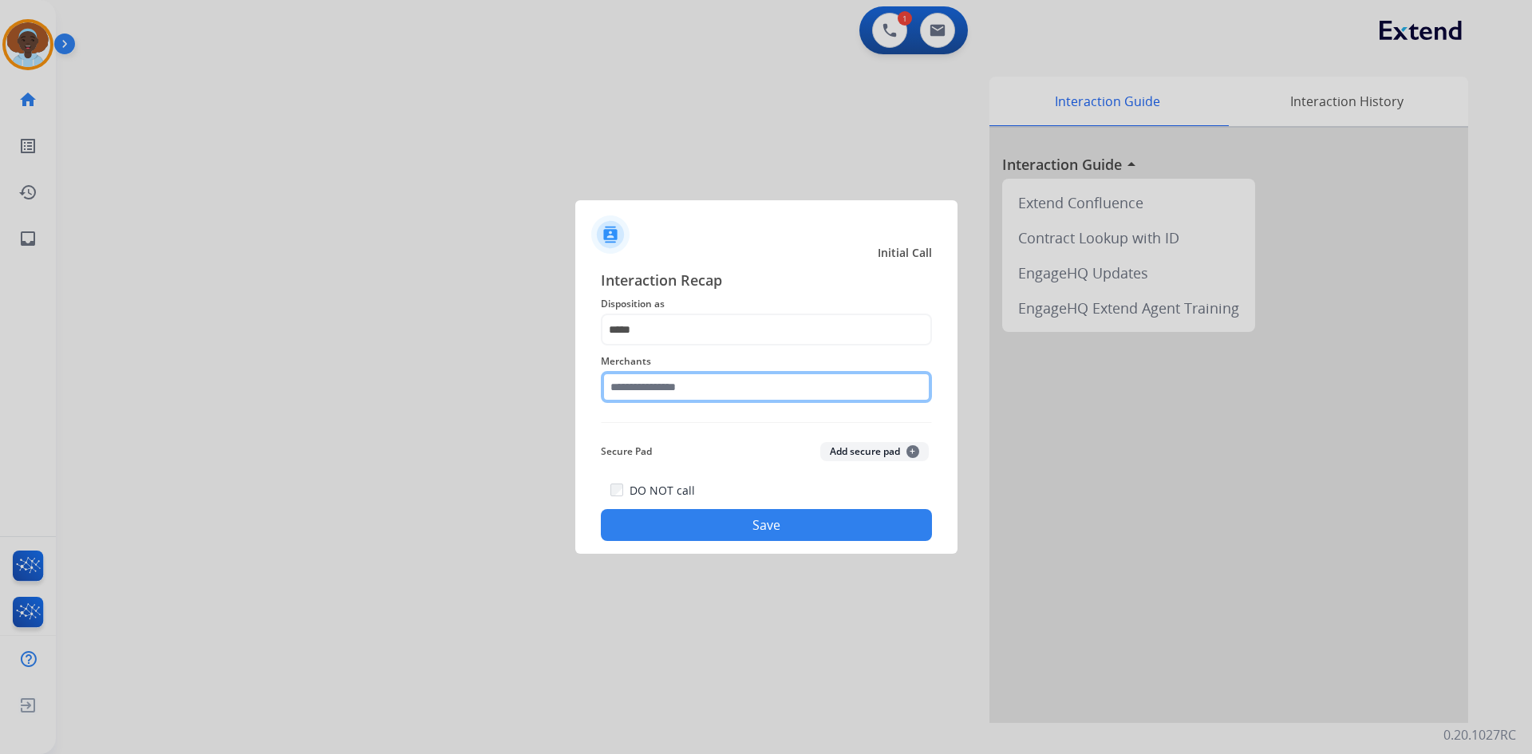
click at [710, 390] on input "text" at bounding box center [766, 387] width 331 height 32
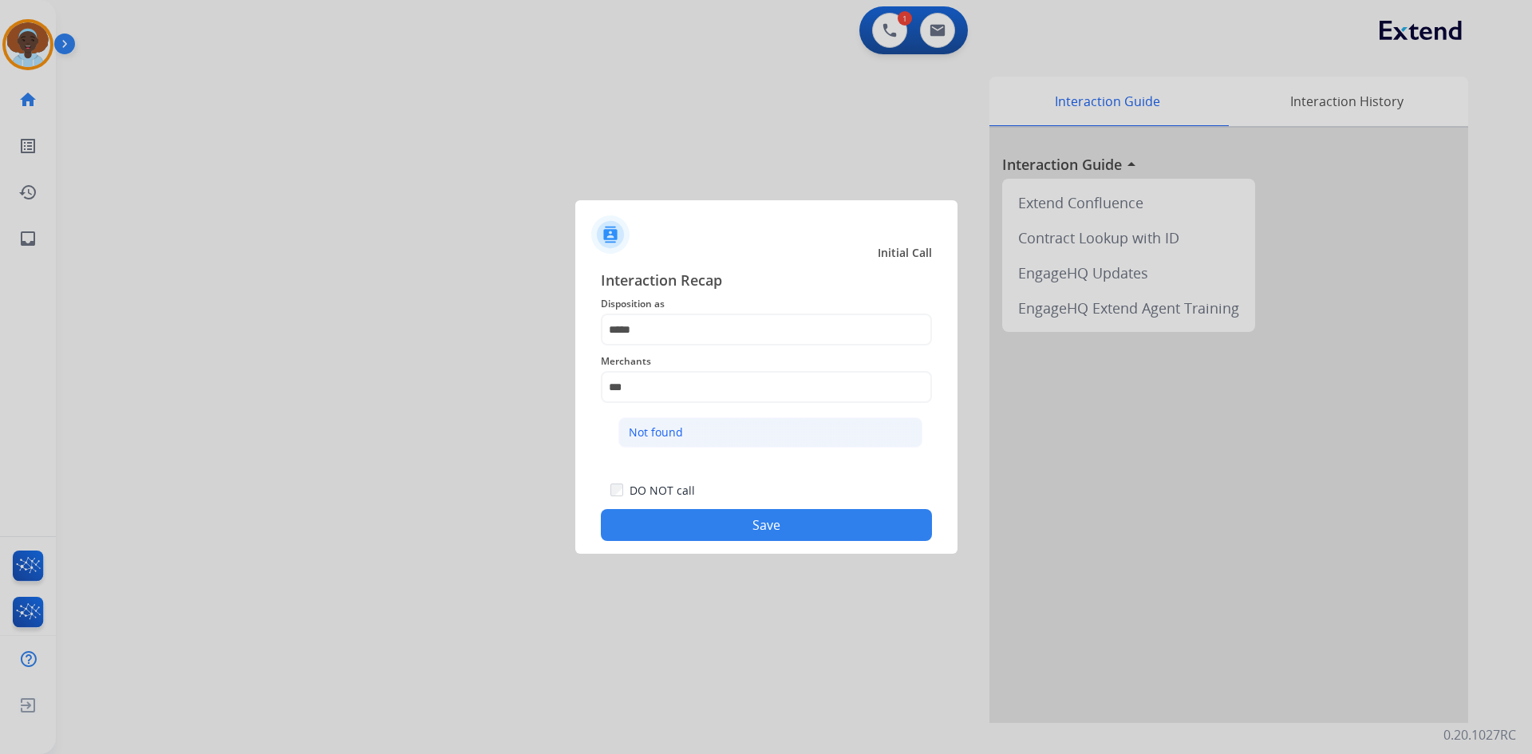
click at [712, 418] on li "Not found" at bounding box center [770, 432] width 304 height 30
type input "*********"
click at [746, 528] on button "Save" at bounding box center [766, 525] width 331 height 32
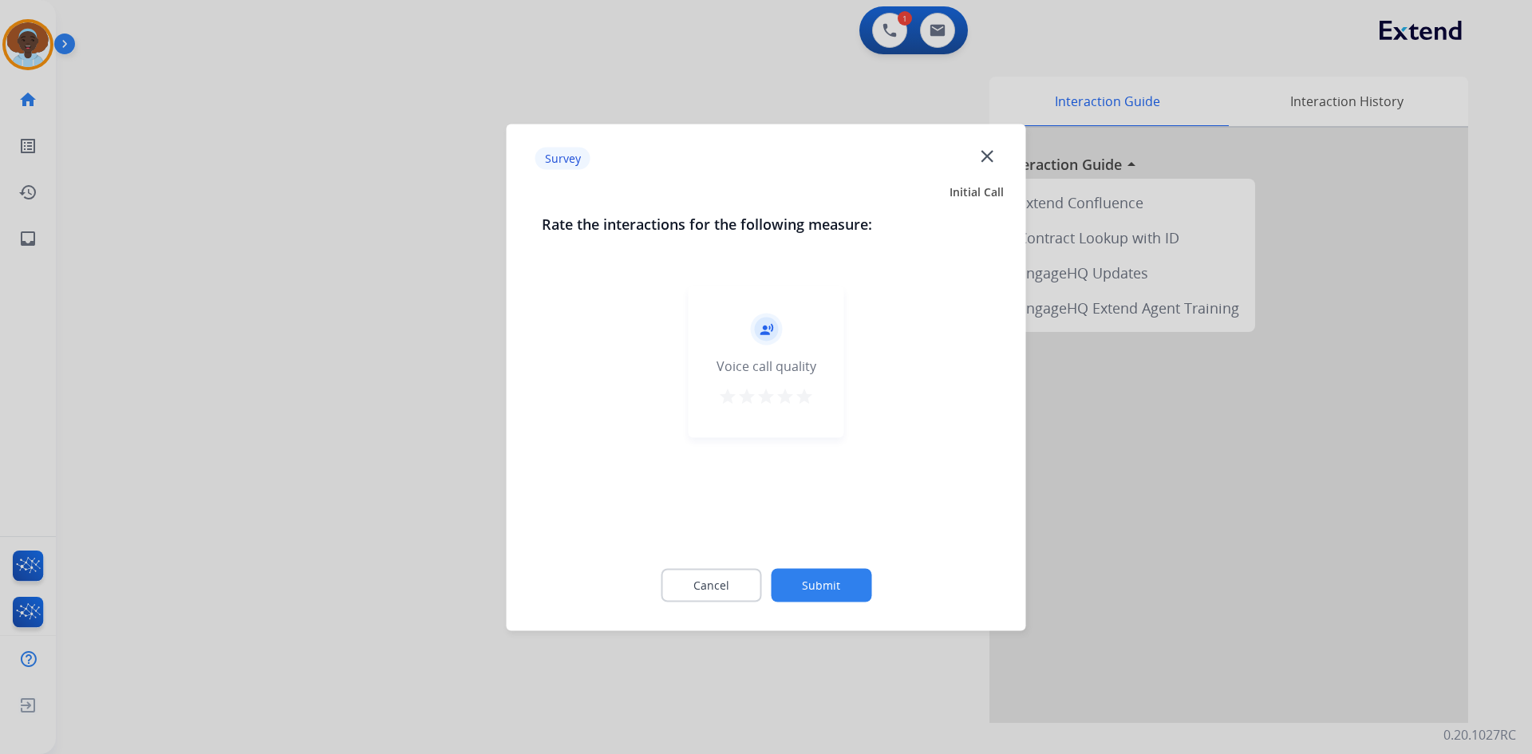
click at [807, 403] on mat-icon "star" at bounding box center [804, 395] width 19 height 19
click at [834, 575] on button "Submit" at bounding box center [821, 585] width 101 height 34
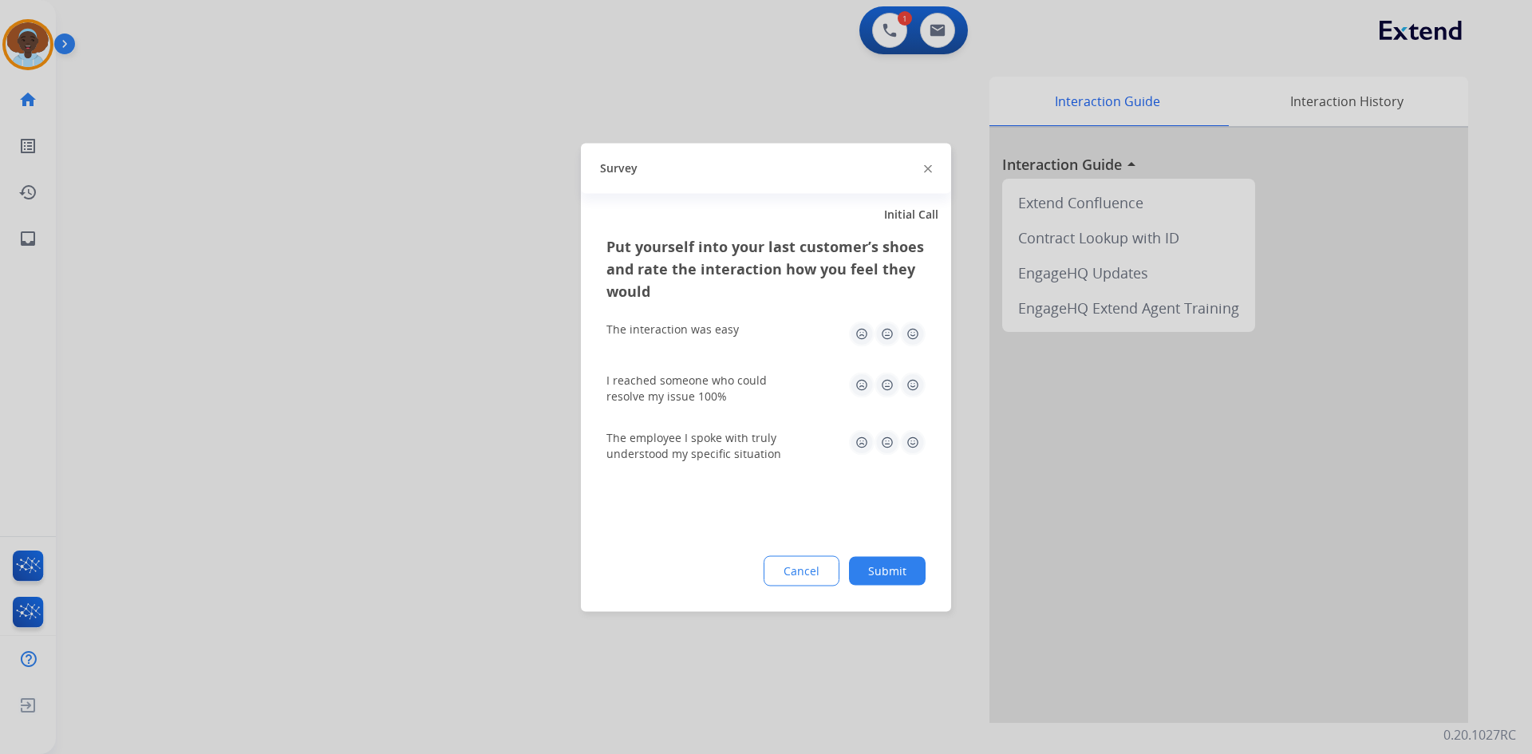
drag, startPoint x: 913, startPoint y: 442, endPoint x: 911, endPoint y: 423, distance: 19.2
click at [913, 443] on img at bounding box center [913, 442] width 26 height 26
click at [912, 384] on img at bounding box center [913, 385] width 26 height 26
click at [913, 334] on img at bounding box center [913, 334] width 26 height 26
click at [908, 567] on button "Submit" at bounding box center [887, 570] width 77 height 29
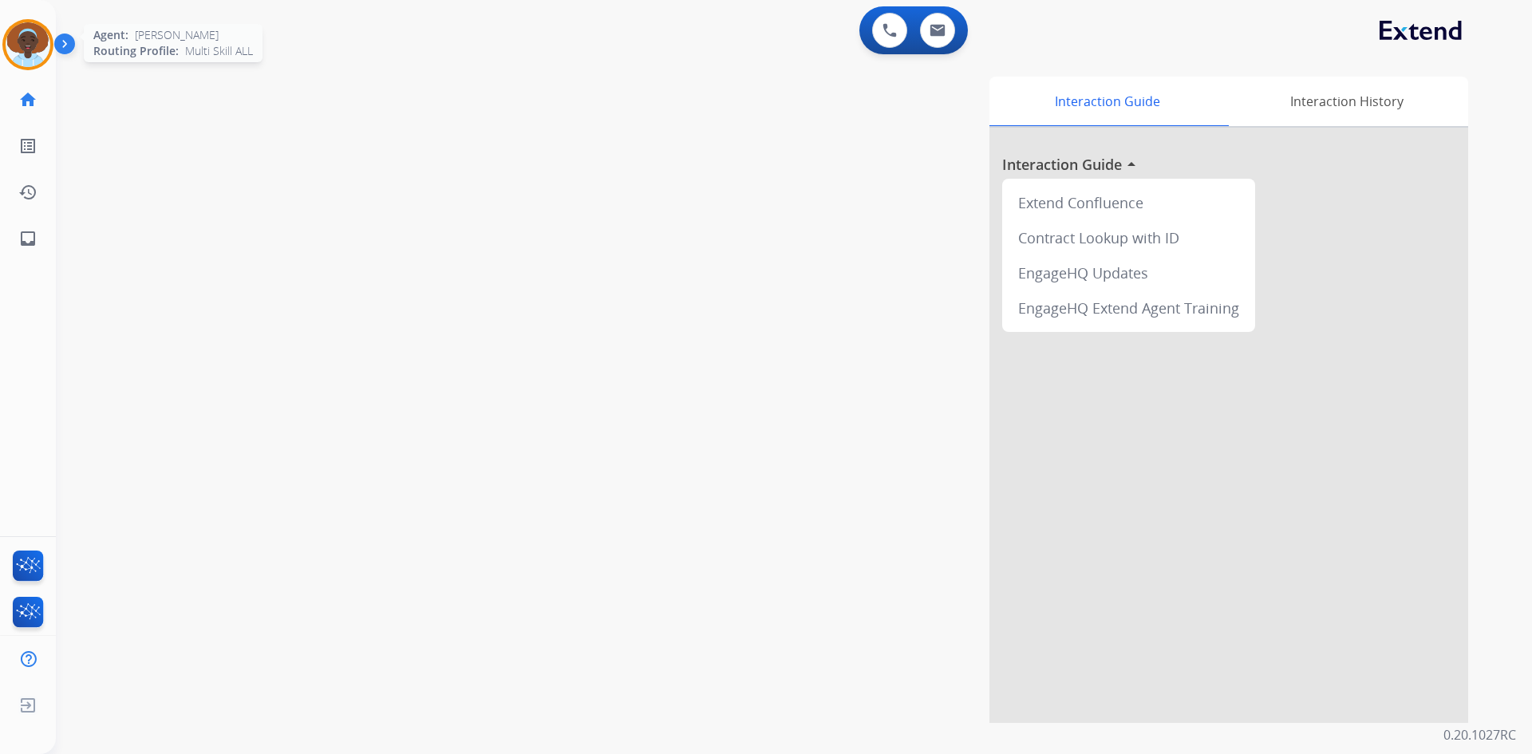
click at [39, 41] on img at bounding box center [28, 44] width 45 height 45
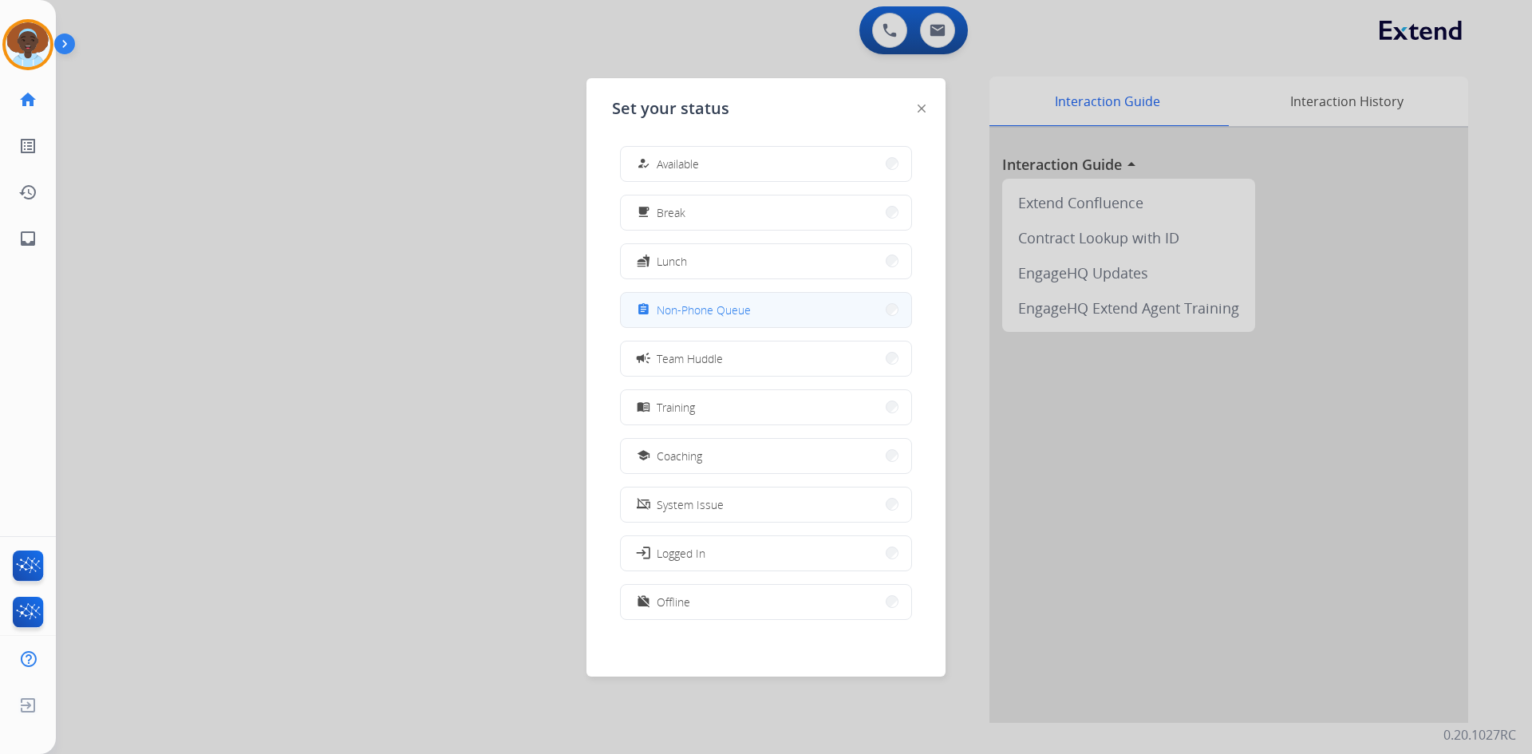
scroll to position [0, 0]
click at [921, 107] on img at bounding box center [921, 108] width 8 height 8
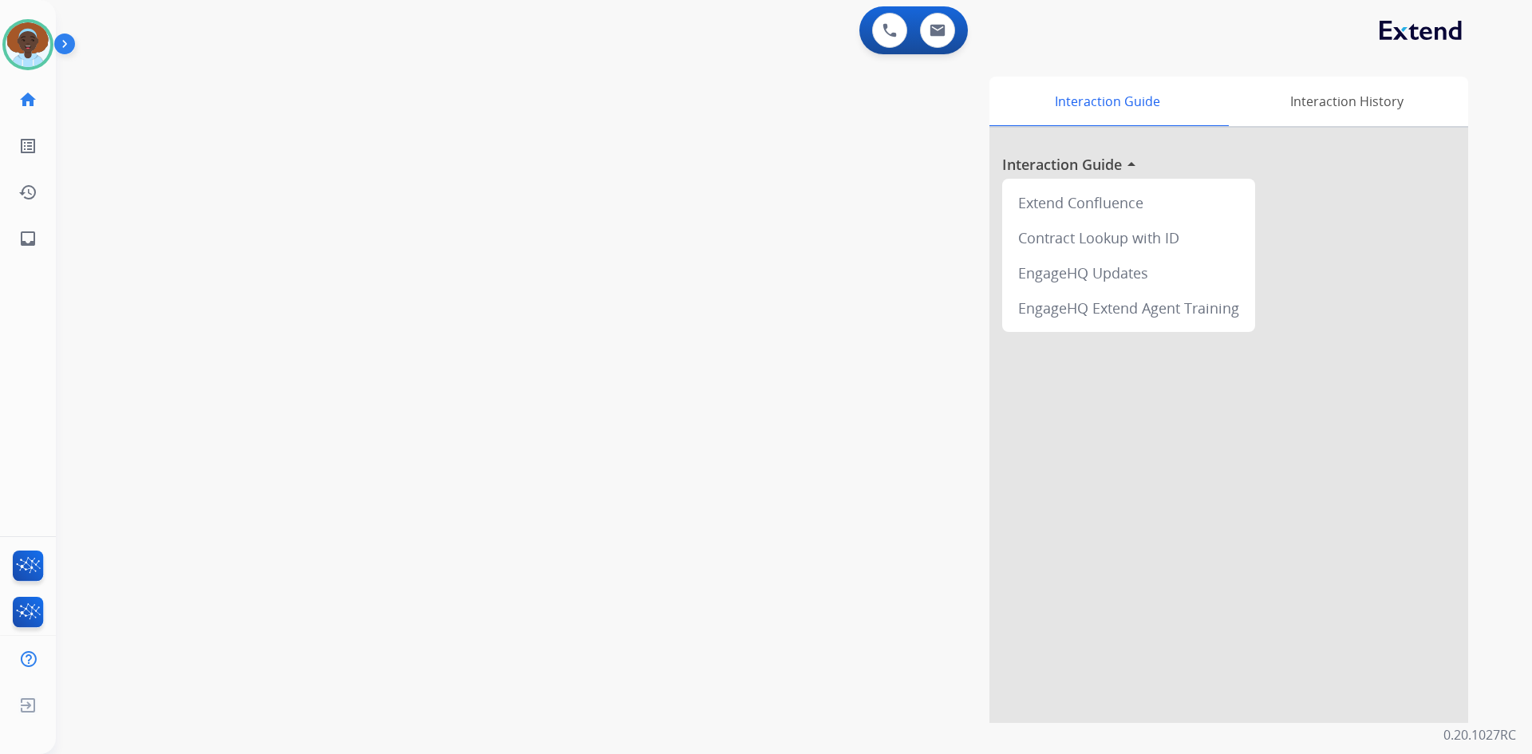
click at [61, 45] on img at bounding box center [67, 47] width 27 height 30
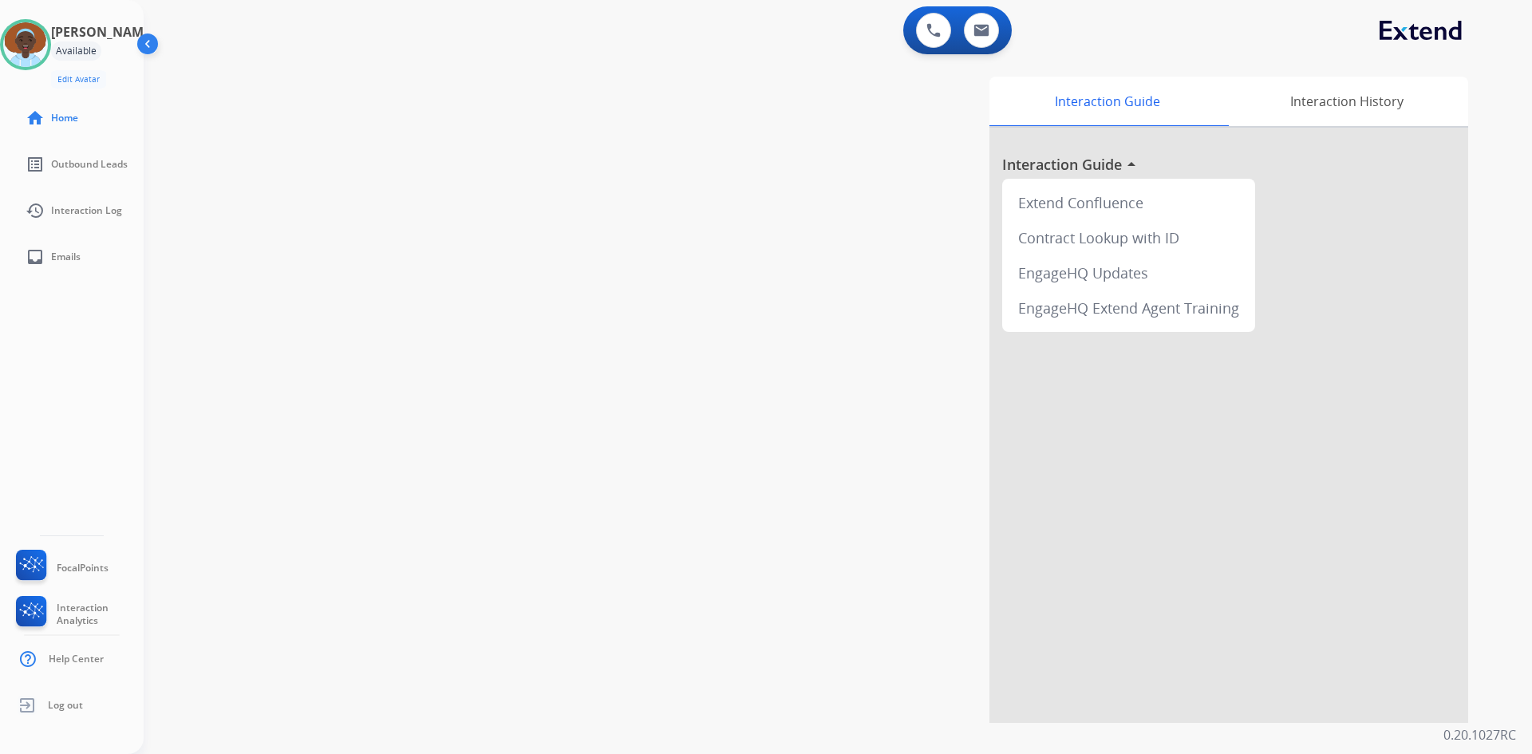
click at [143, 41] on img at bounding box center [149, 47] width 30 height 30
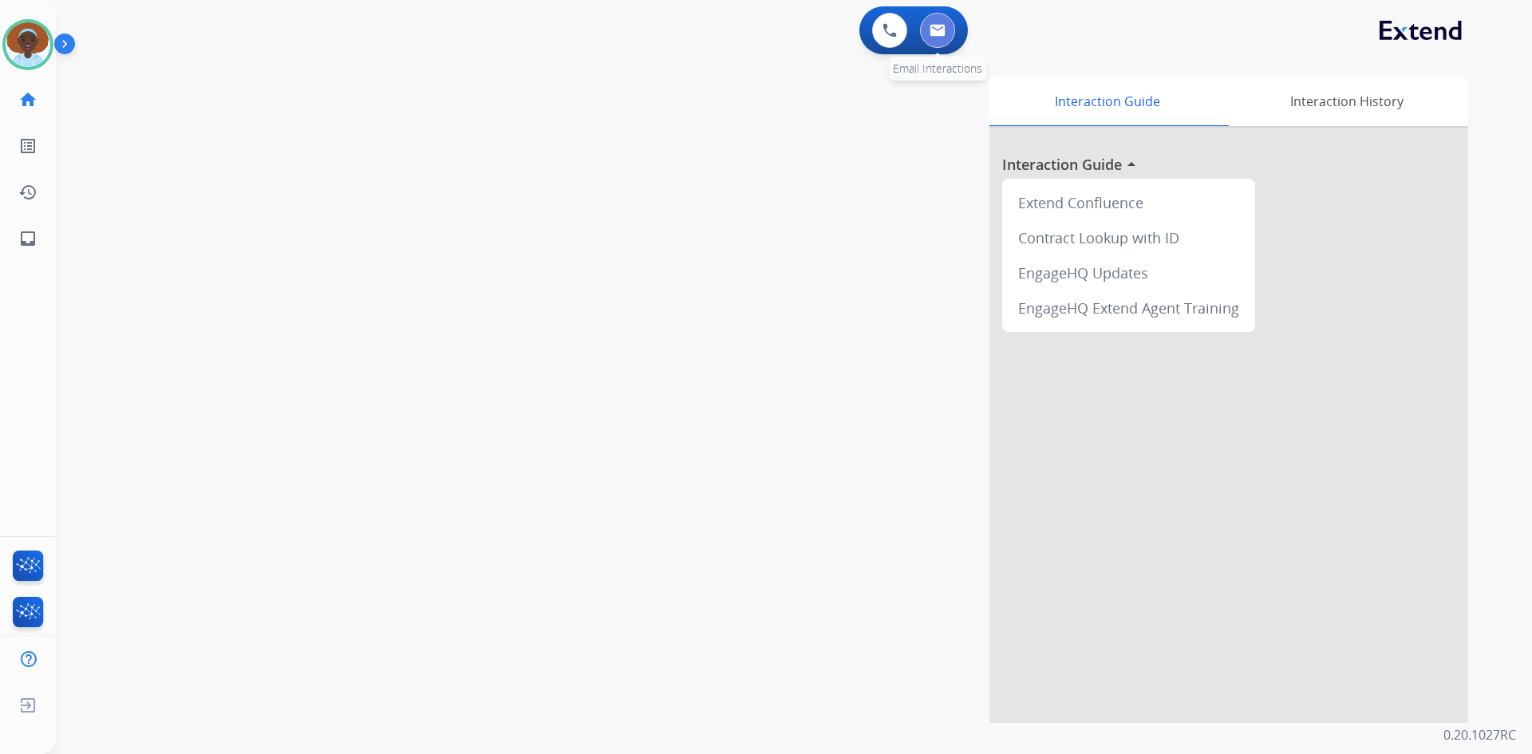
click at [946, 37] on button at bounding box center [937, 30] width 35 height 35
select select "**********"
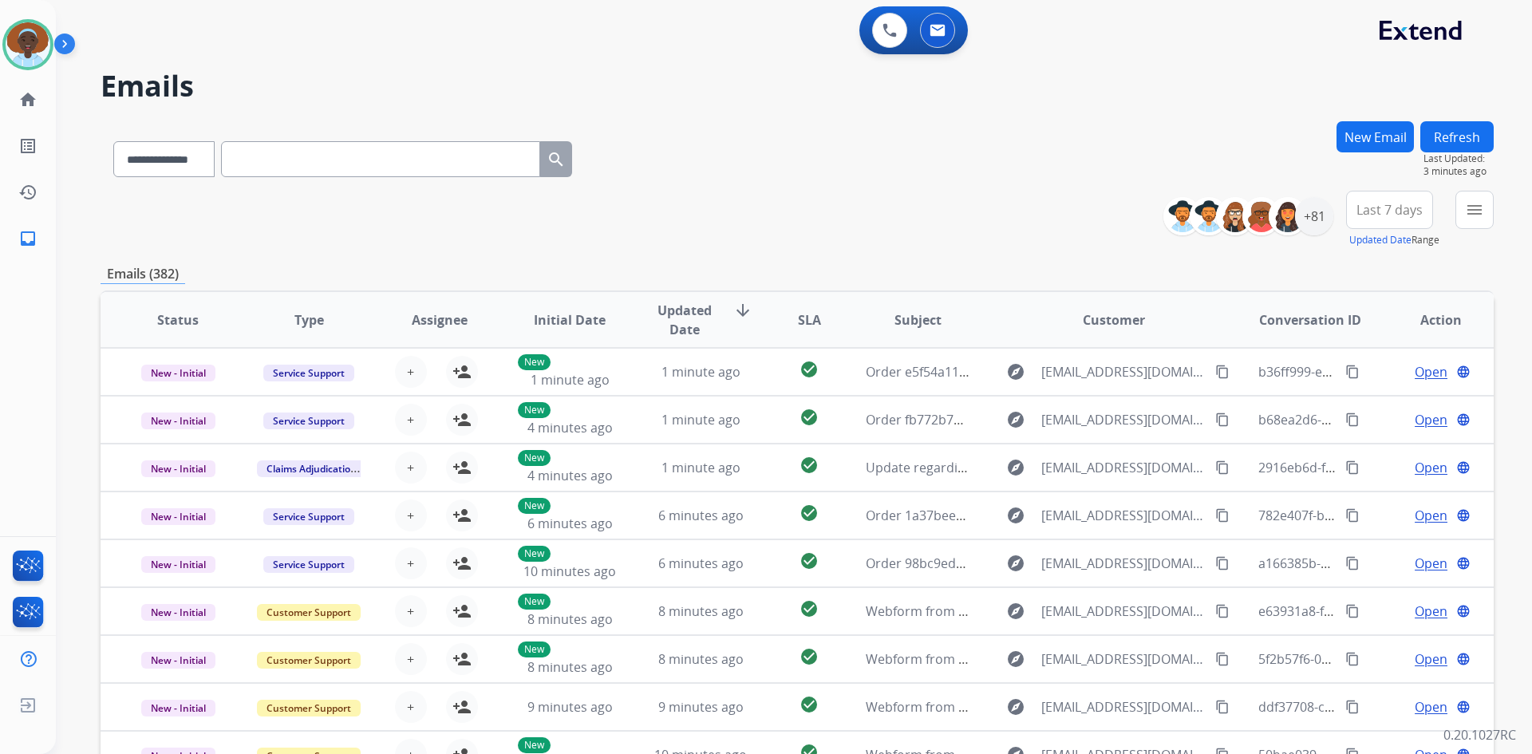
click at [1385, 213] on span "Last 7 days" at bounding box center [1389, 210] width 66 height 6
click at [1376, 408] on div "Last 90 days" at bounding box center [1384, 404] width 88 height 24
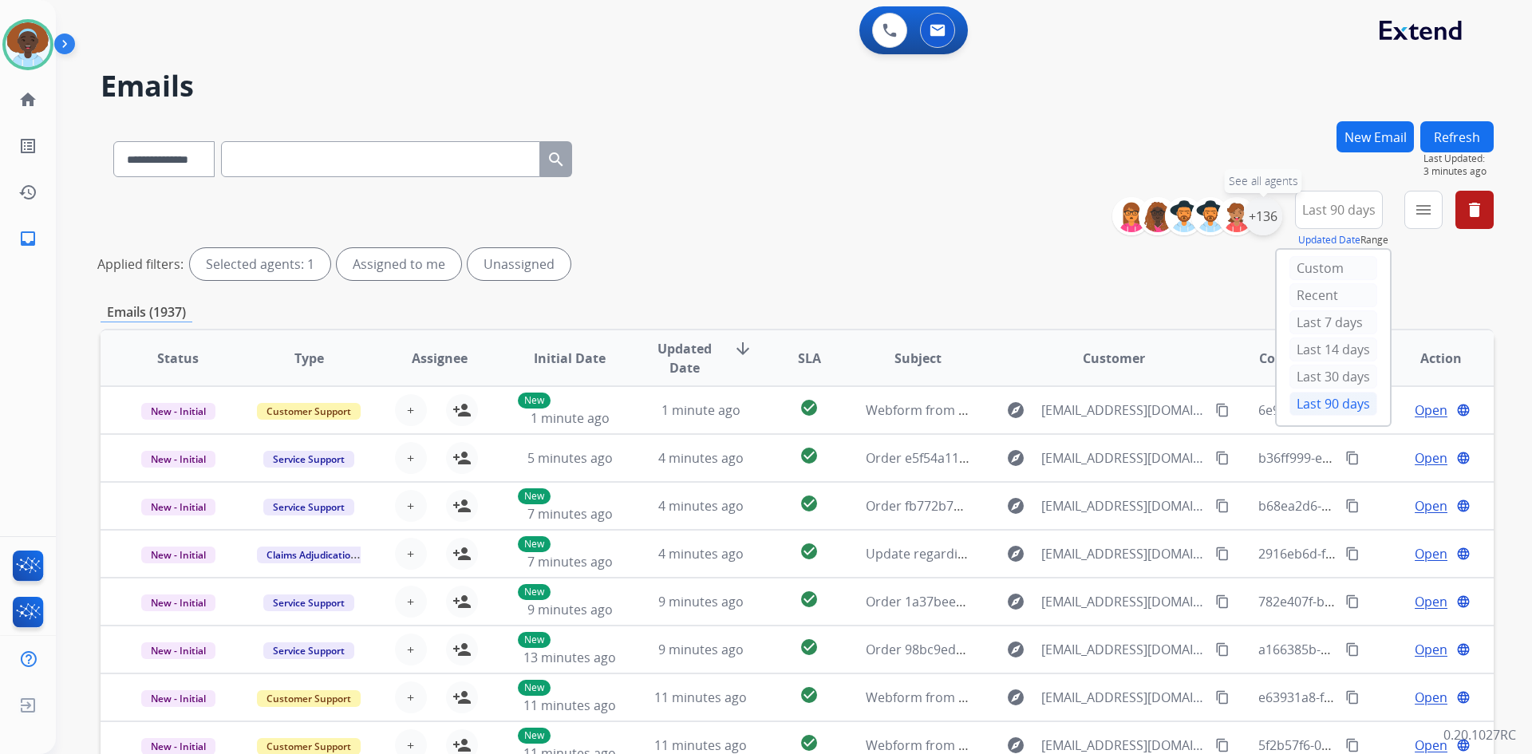
click at [1256, 220] on div "+136" at bounding box center [1263, 216] width 38 height 38
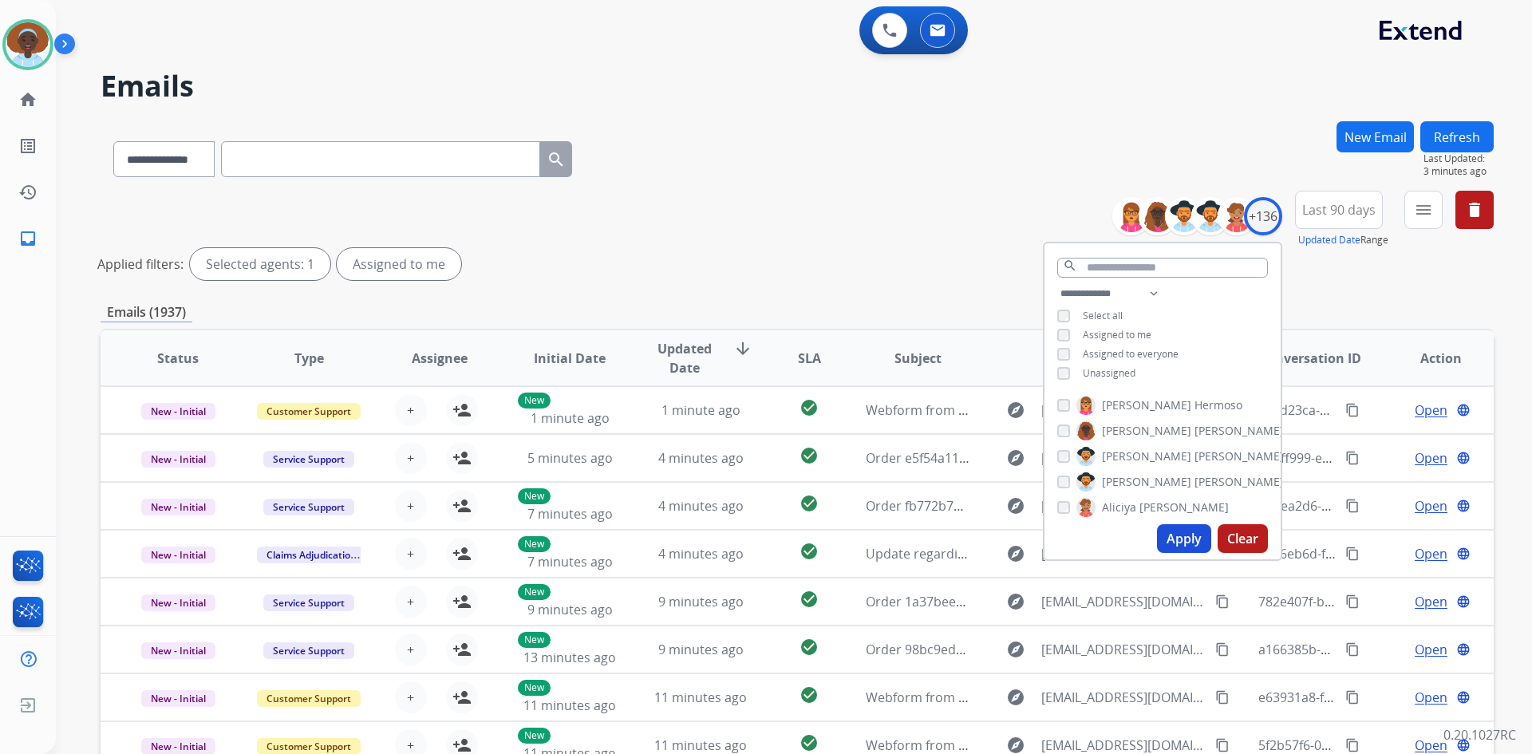
click at [1177, 538] on button "Apply" at bounding box center [1184, 538] width 54 height 29
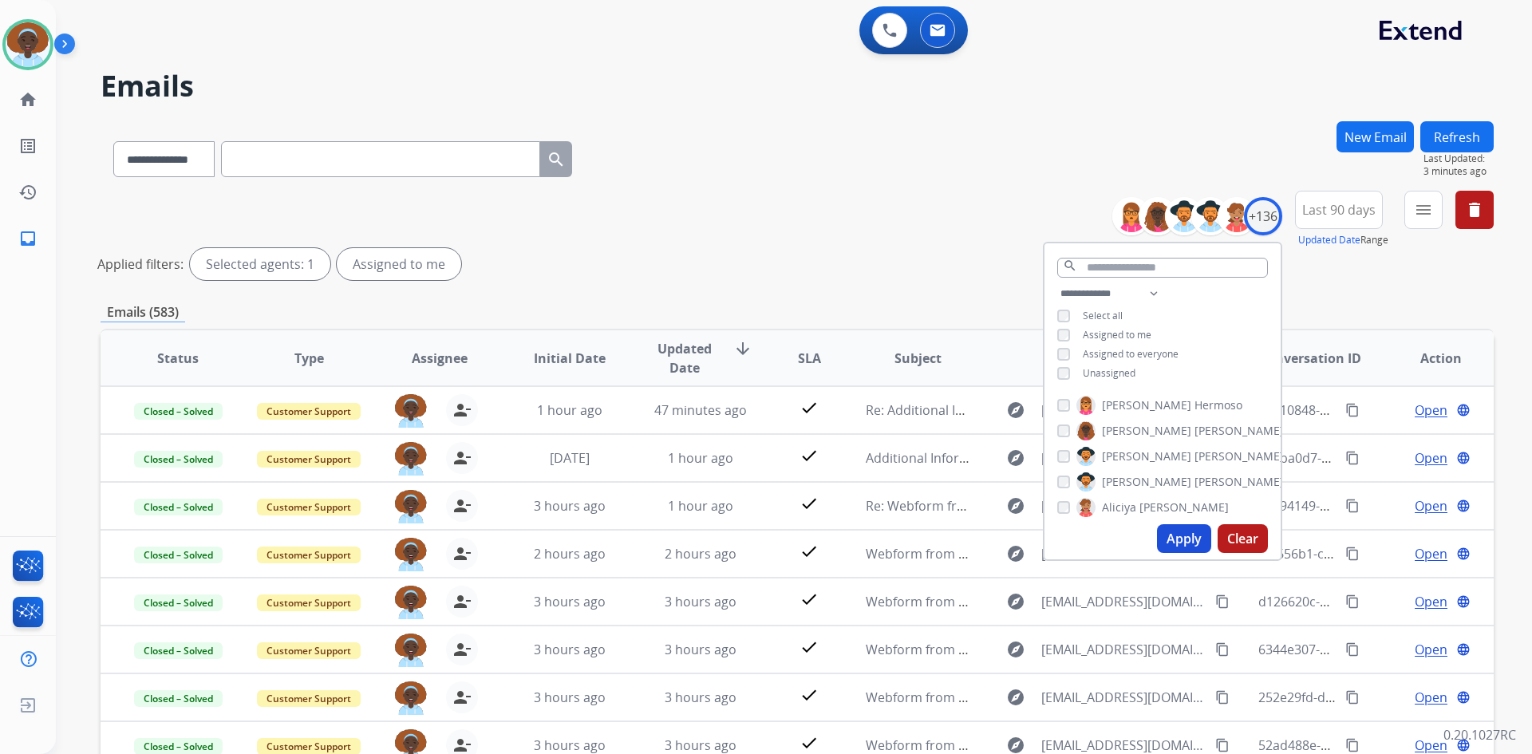
click at [789, 237] on div "**********" at bounding box center [797, 239] width 1393 height 96
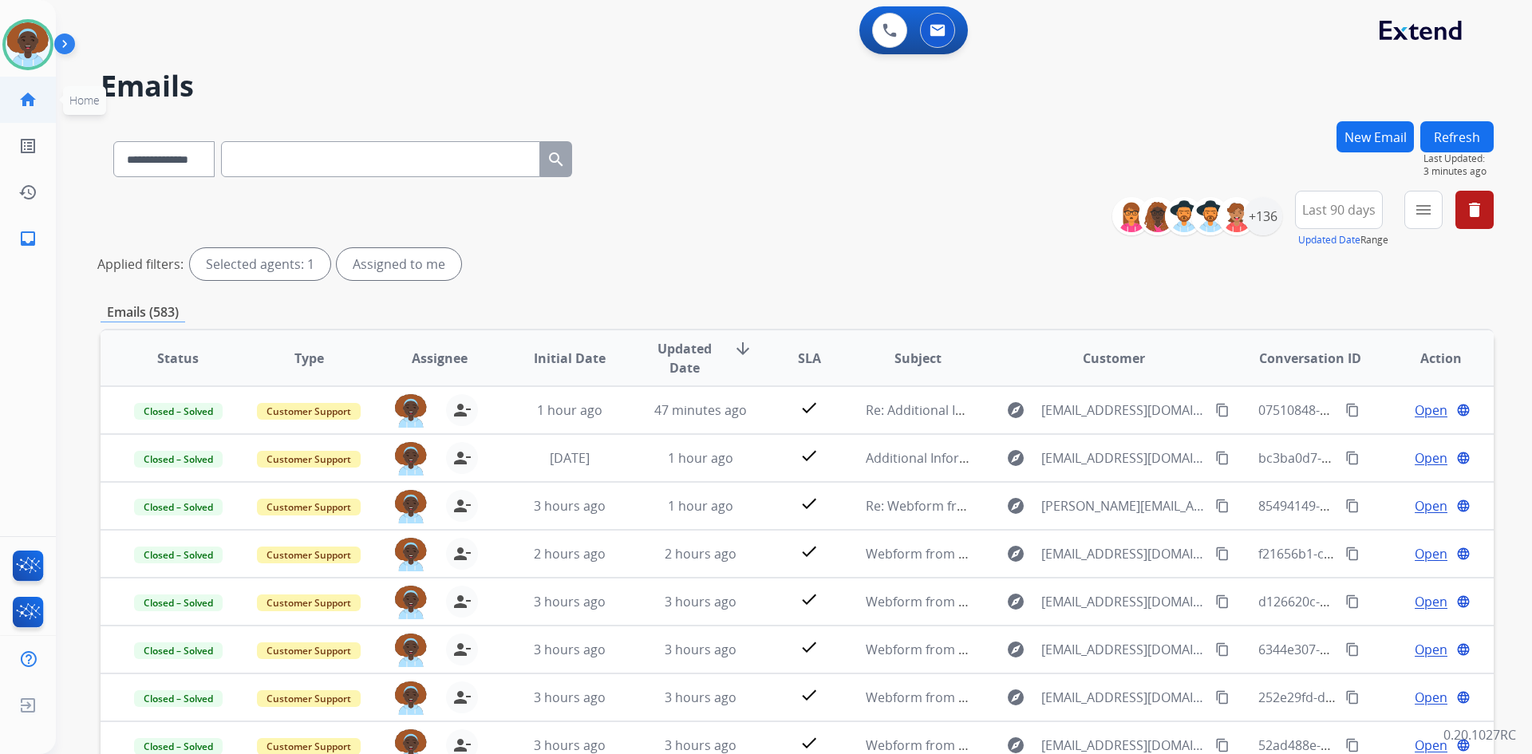
click at [36, 99] on mat-icon "home" at bounding box center [27, 99] width 19 height 19
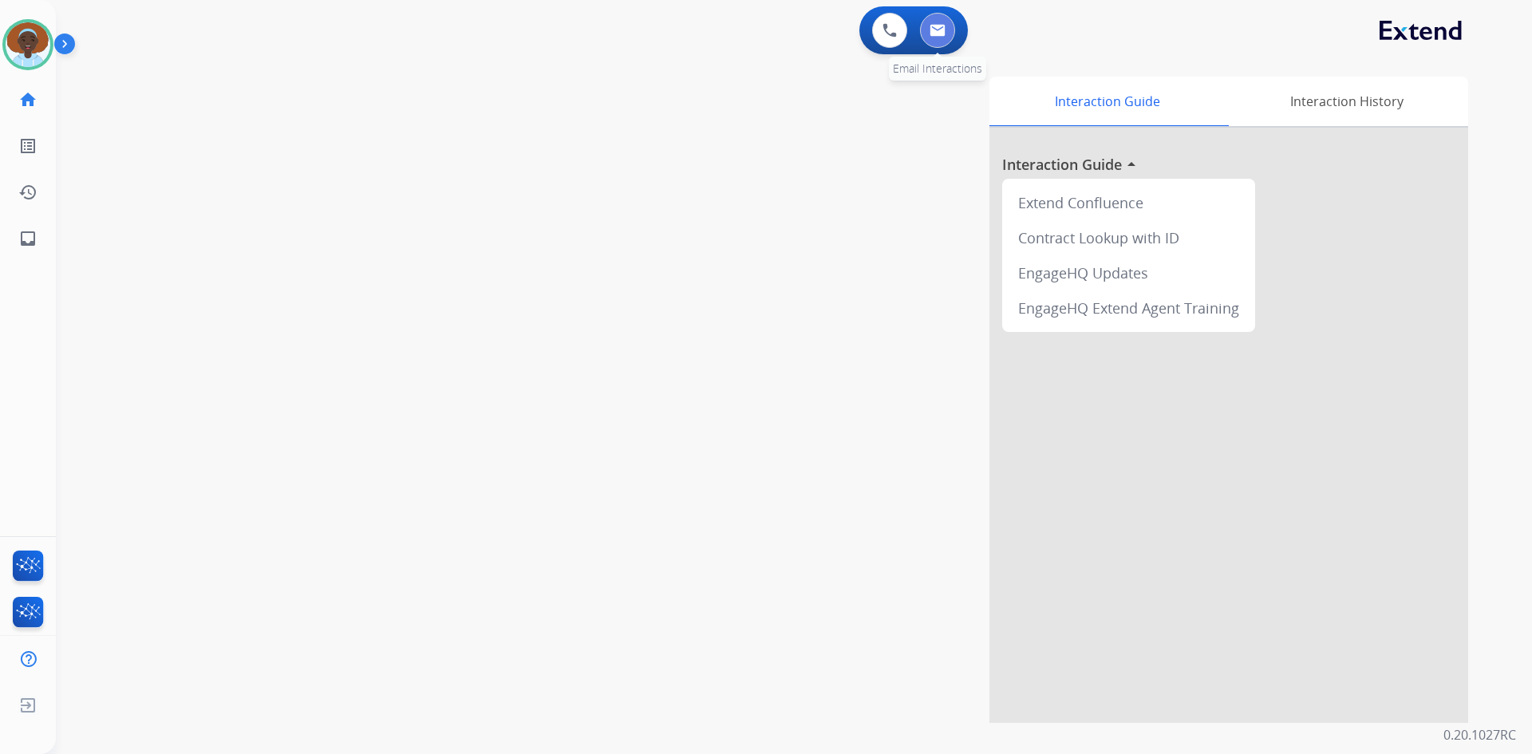
click at [948, 37] on button at bounding box center [937, 30] width 35 height 35
select select "**********"
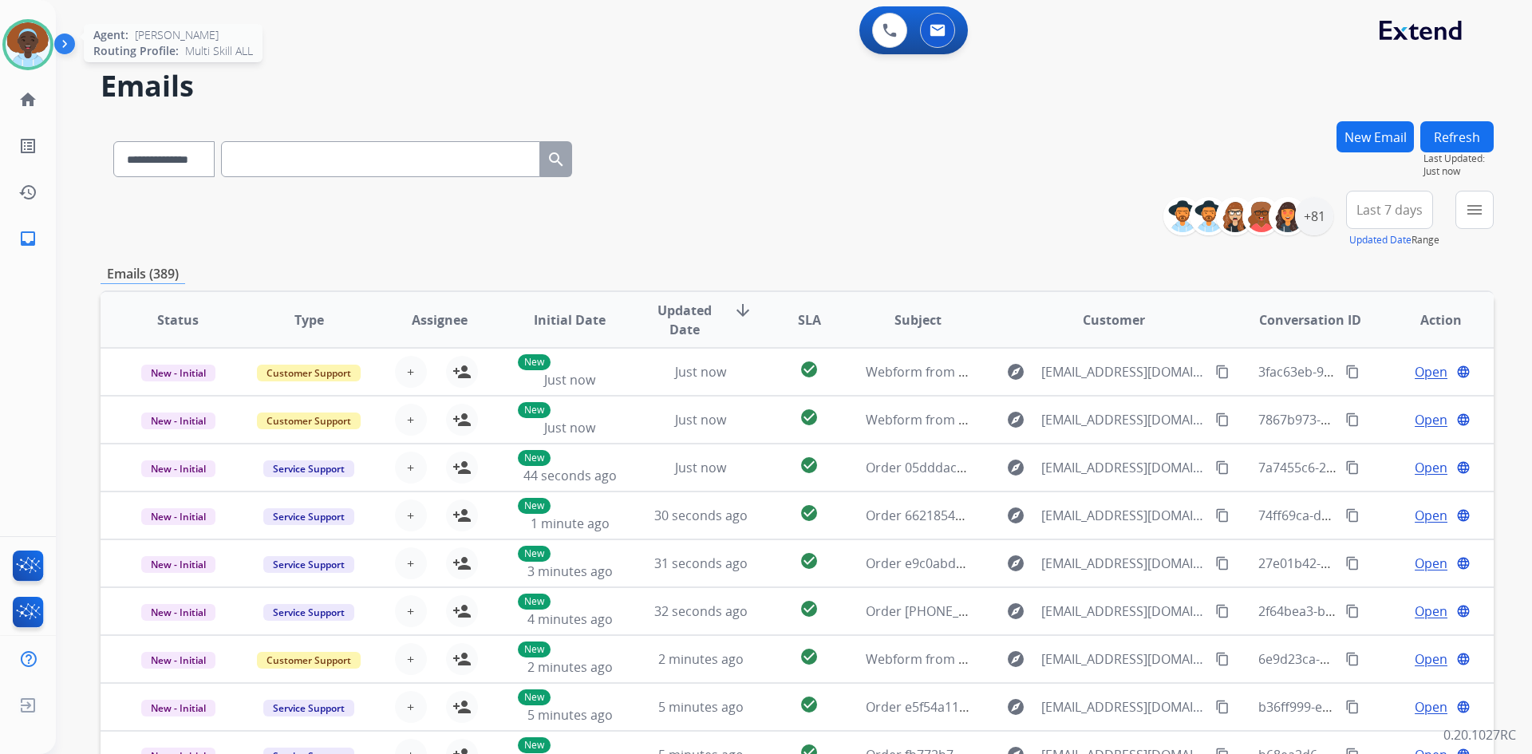
click at [30, 53] on img at bounding box center [28, 44] width 45 height 45
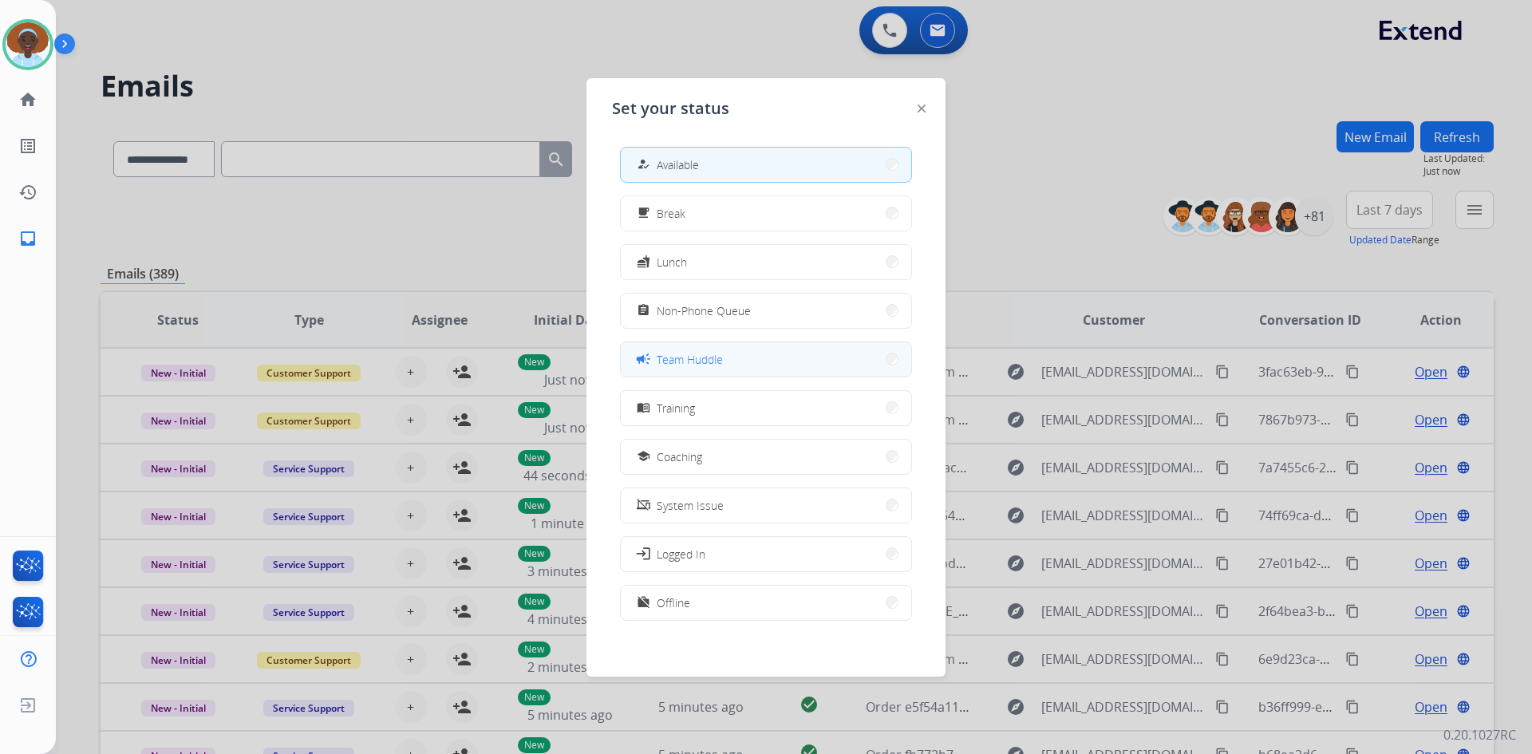
click at [713, 358] on span "Team Huddle" at bounding box center [690, 359] width 66 height 17
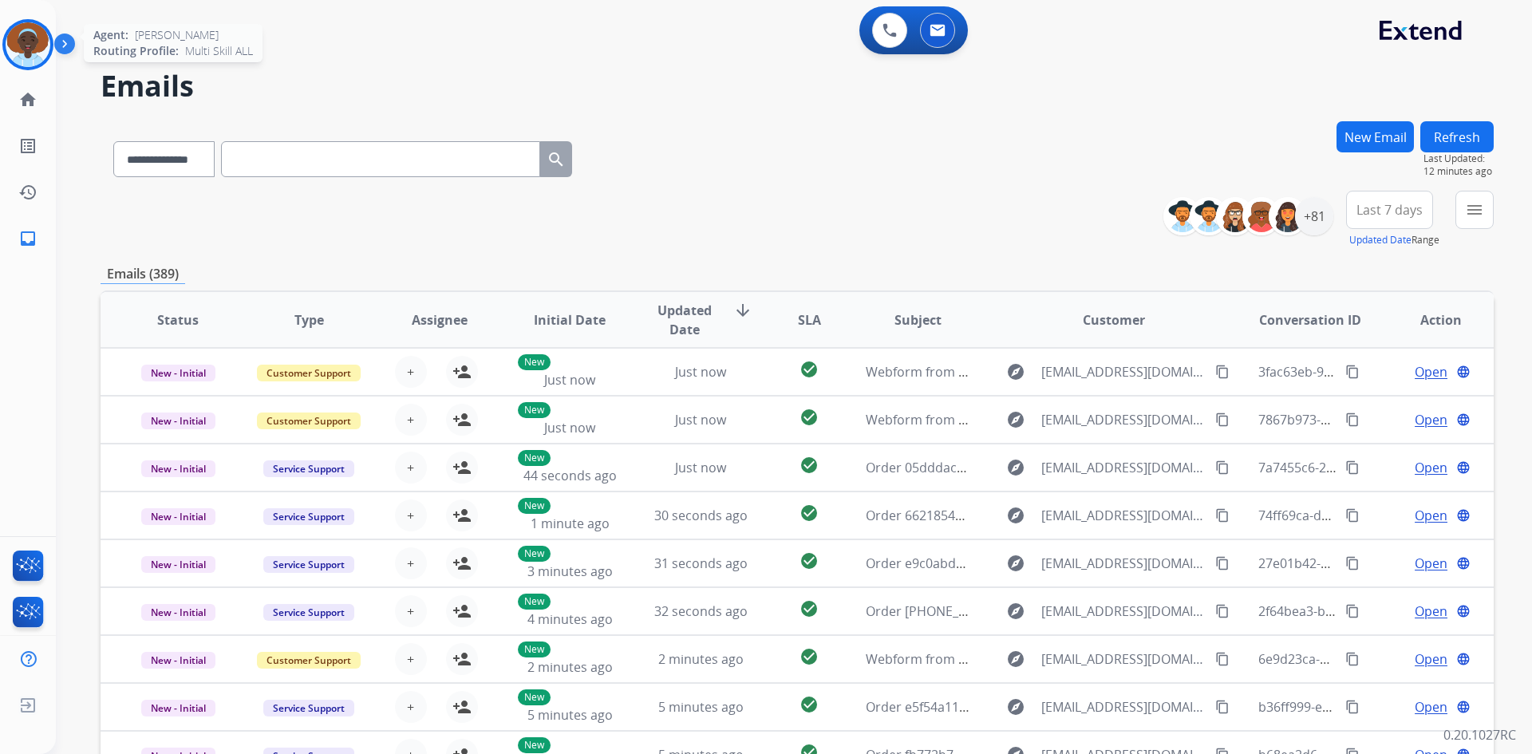
click at [31, 46] on img at bounding box center [28, 44] width 45 height 45
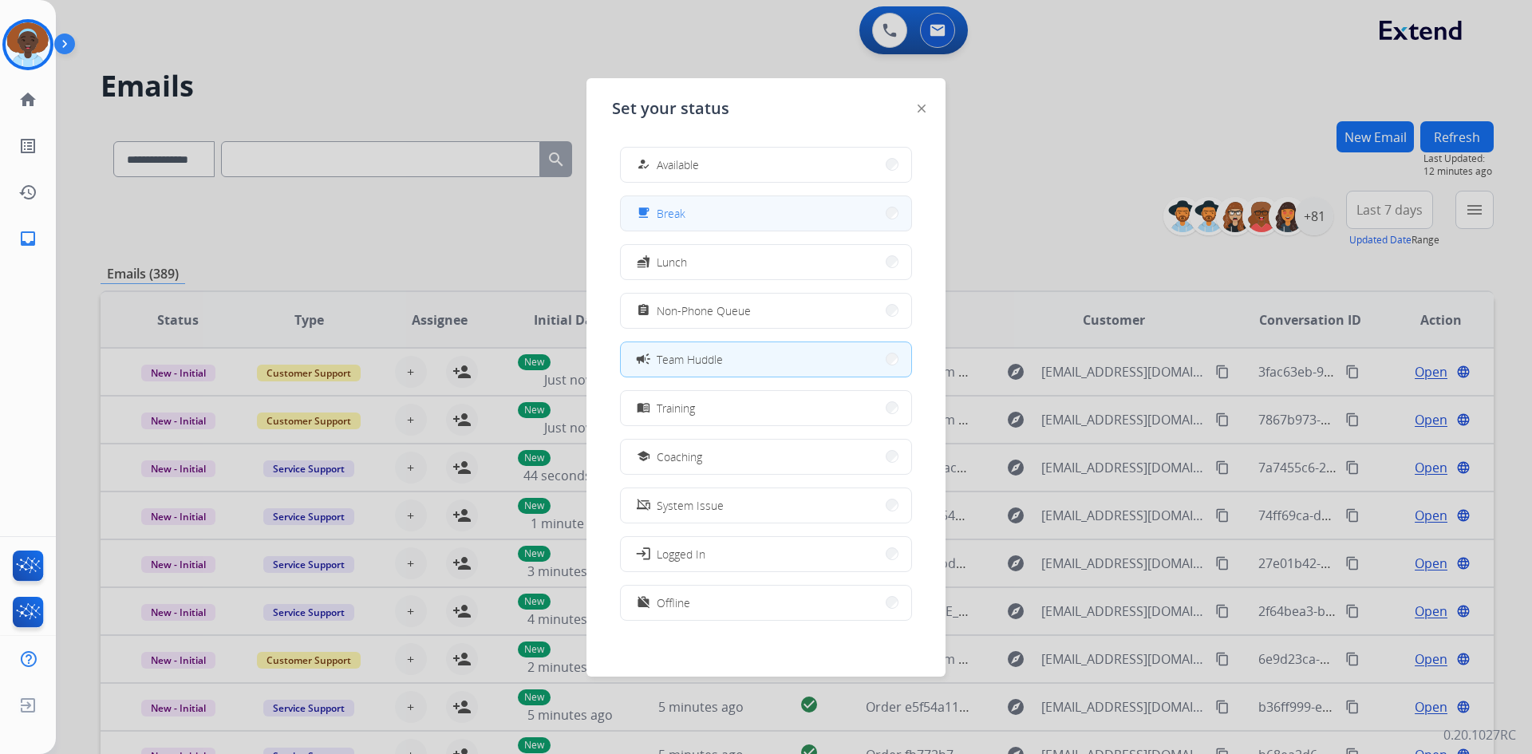
click at [754, 223] on button "free_breakfast Break" at bounding box center [766, 213] width 290 height 34
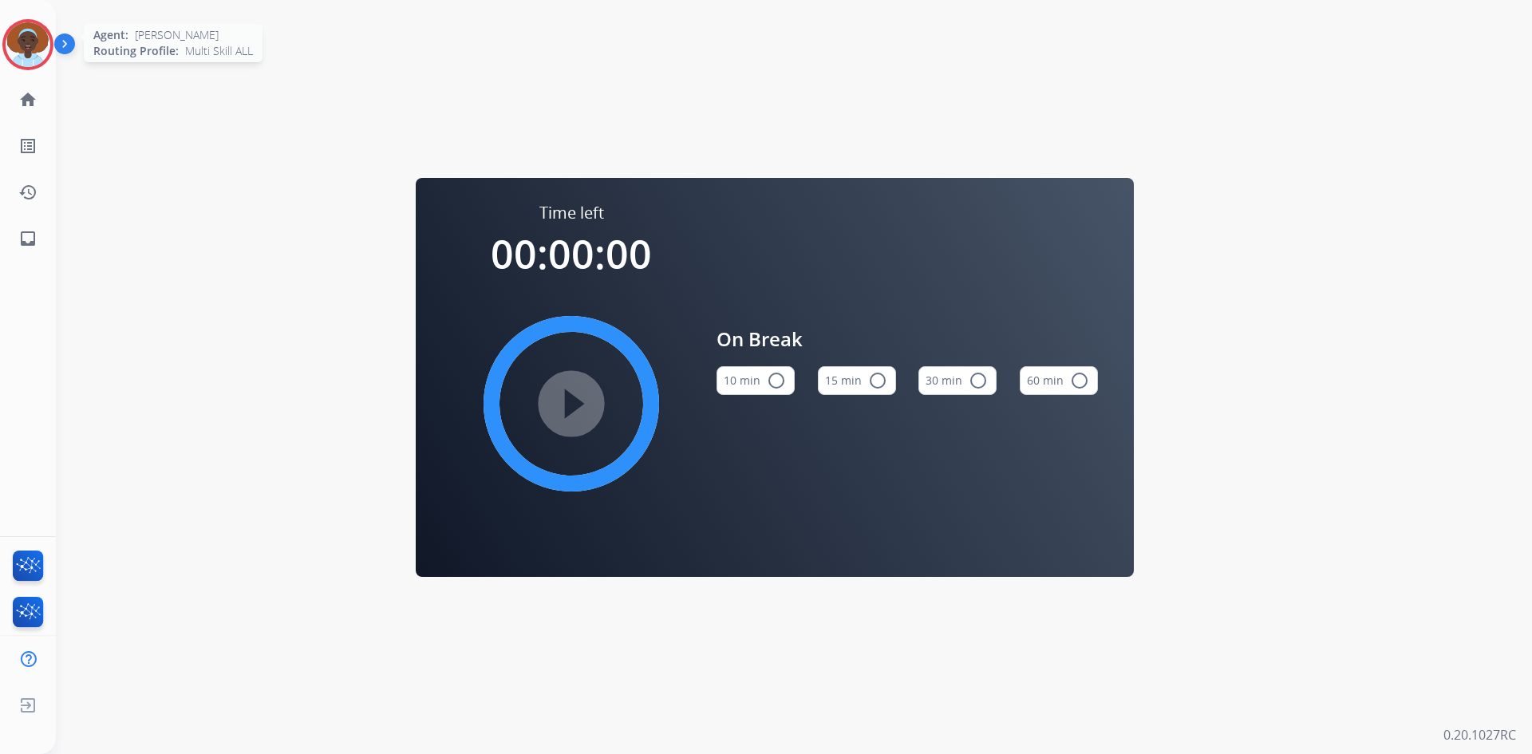
click at [30, 47] on img at bounding box center [28, 44] width 45 height 45
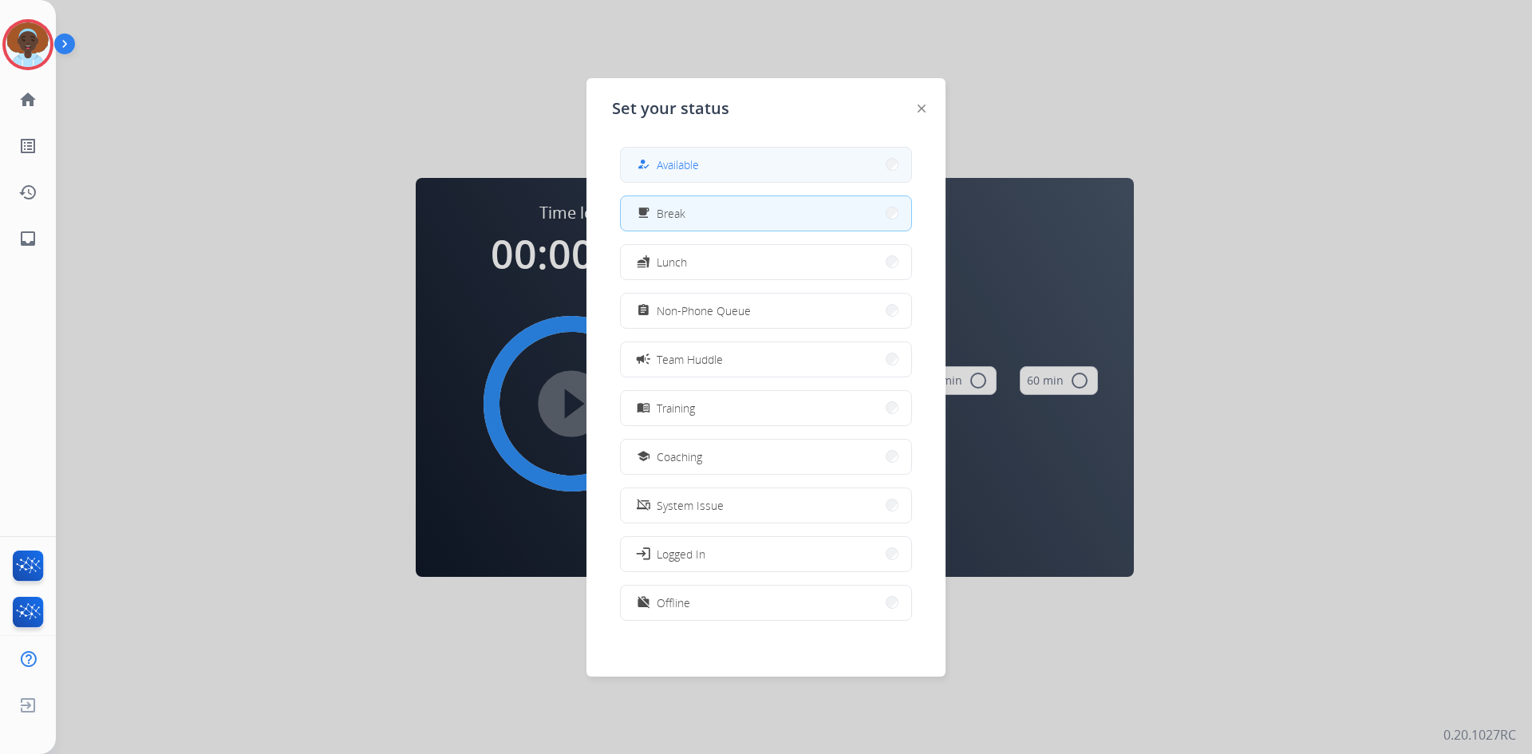
click at [733, 158] on button "how_to_reg Available" at bounding box center [766, 165] width 290 height 34
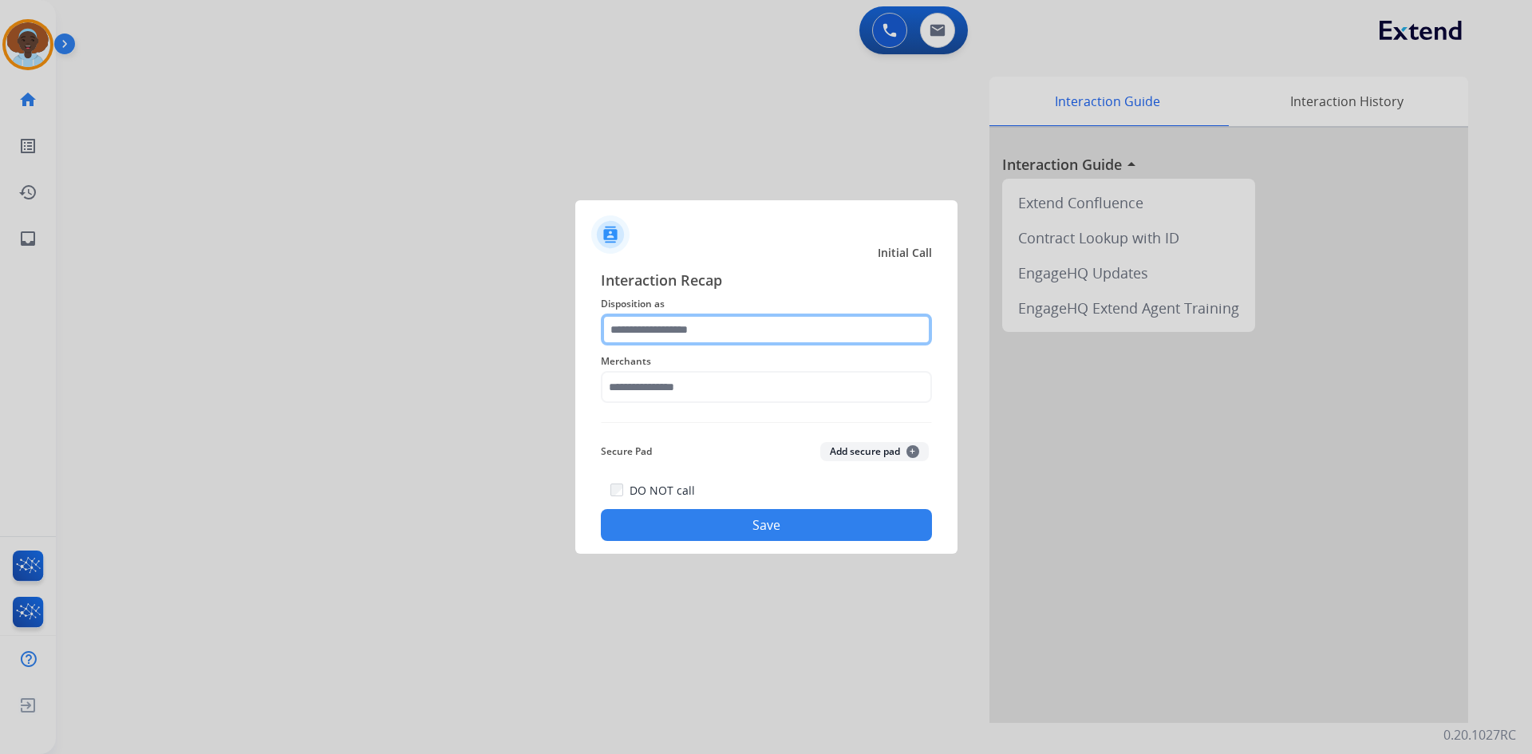
click at [697, 330] on input "text" at bounding box center [766, 329] width 331 height 32
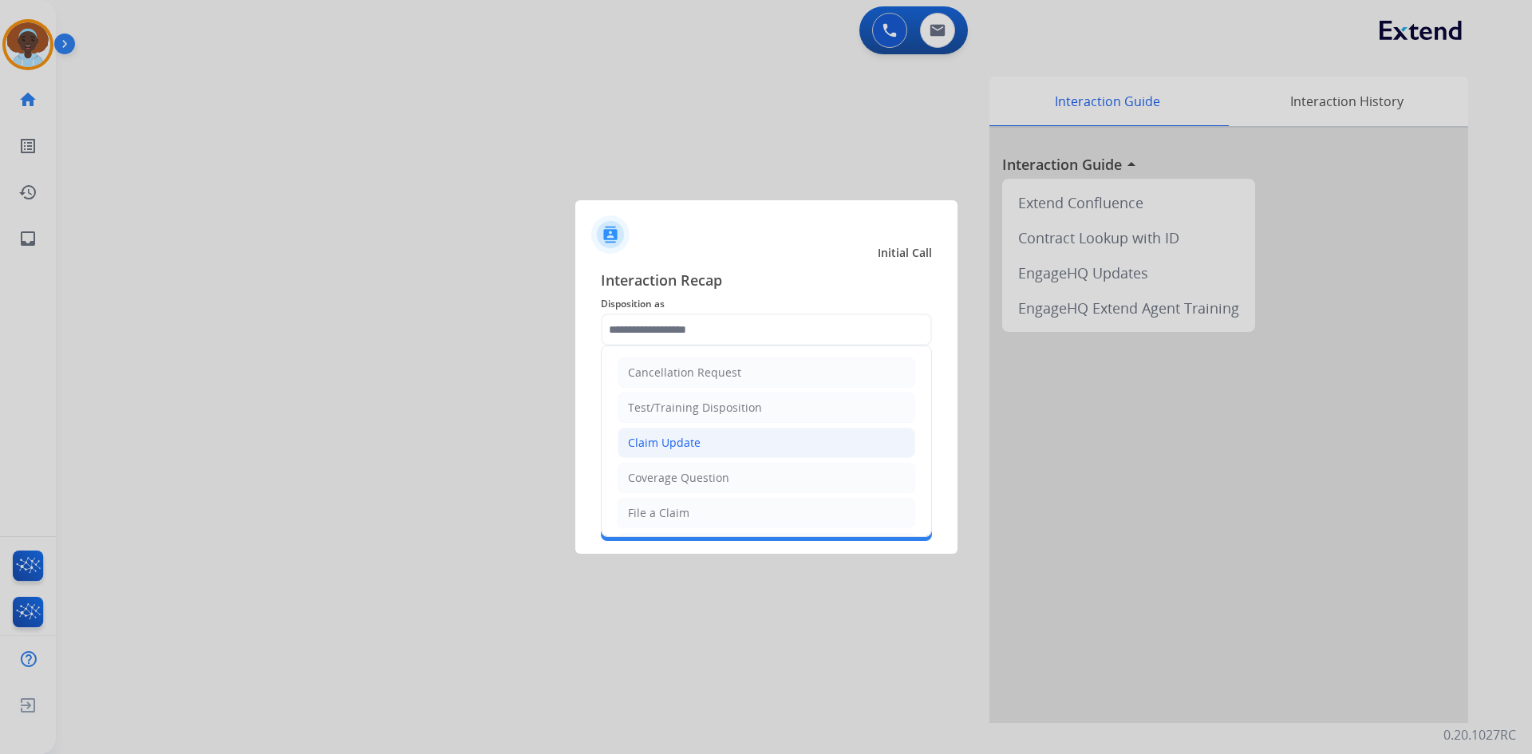
click at [720, 447] on li "Claim Update" at bounding box center [766, 443] width 298 height 30
type input "**********"
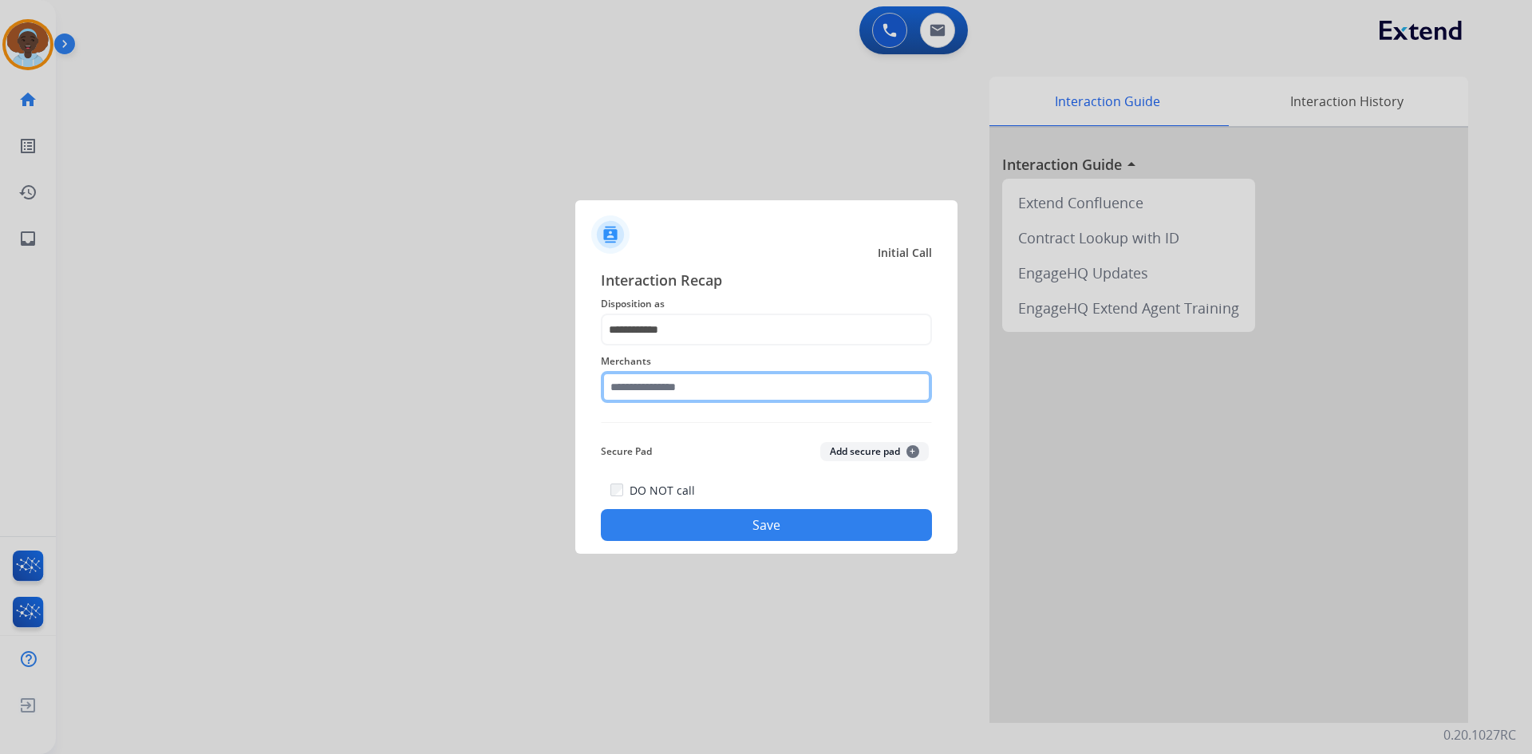
click at [674, 386] on input "text" at bounding box center [766, 387] width 331 height 32
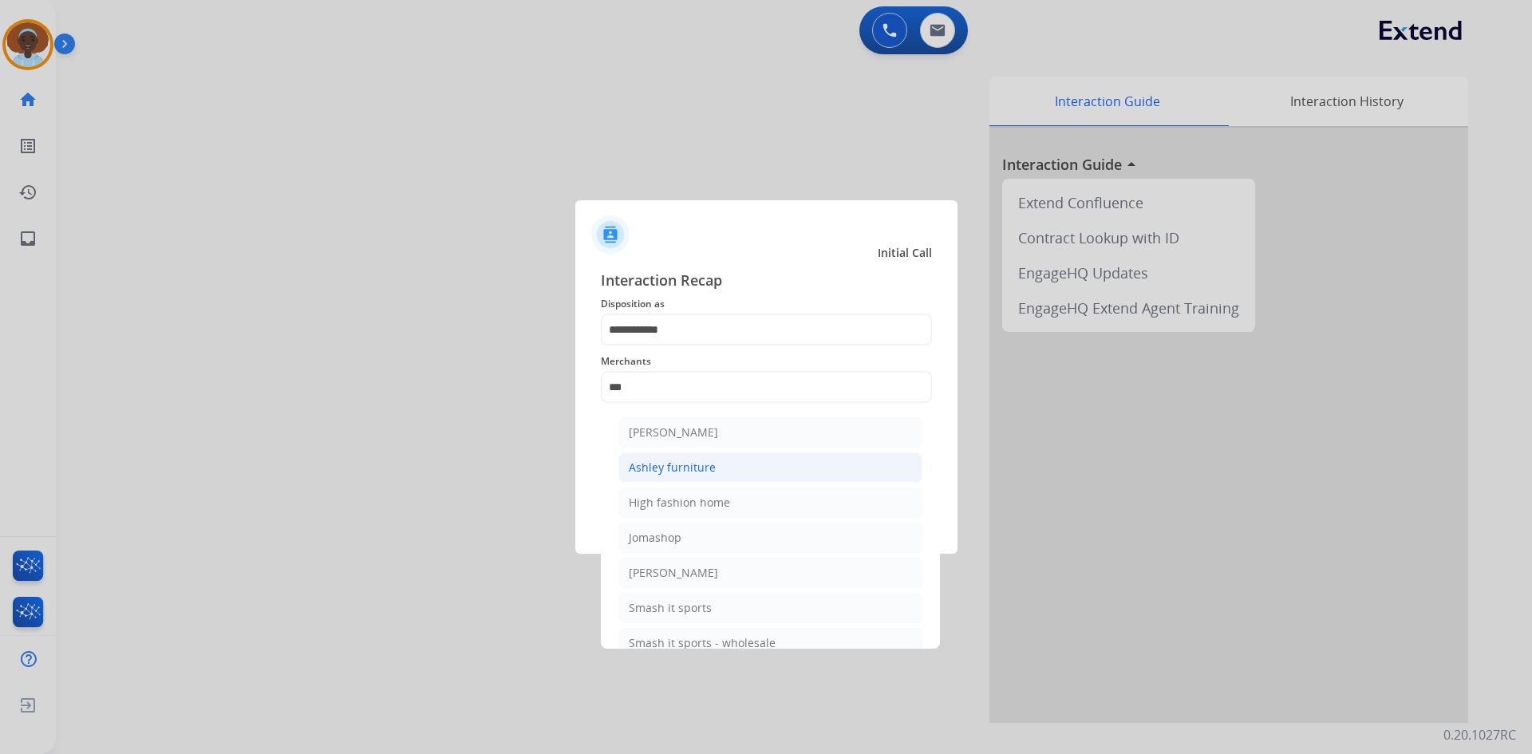
click at [683, 462] on div "Ashley furniture" at bounding box center [672, 467] width 87 height 16
type input "**********"
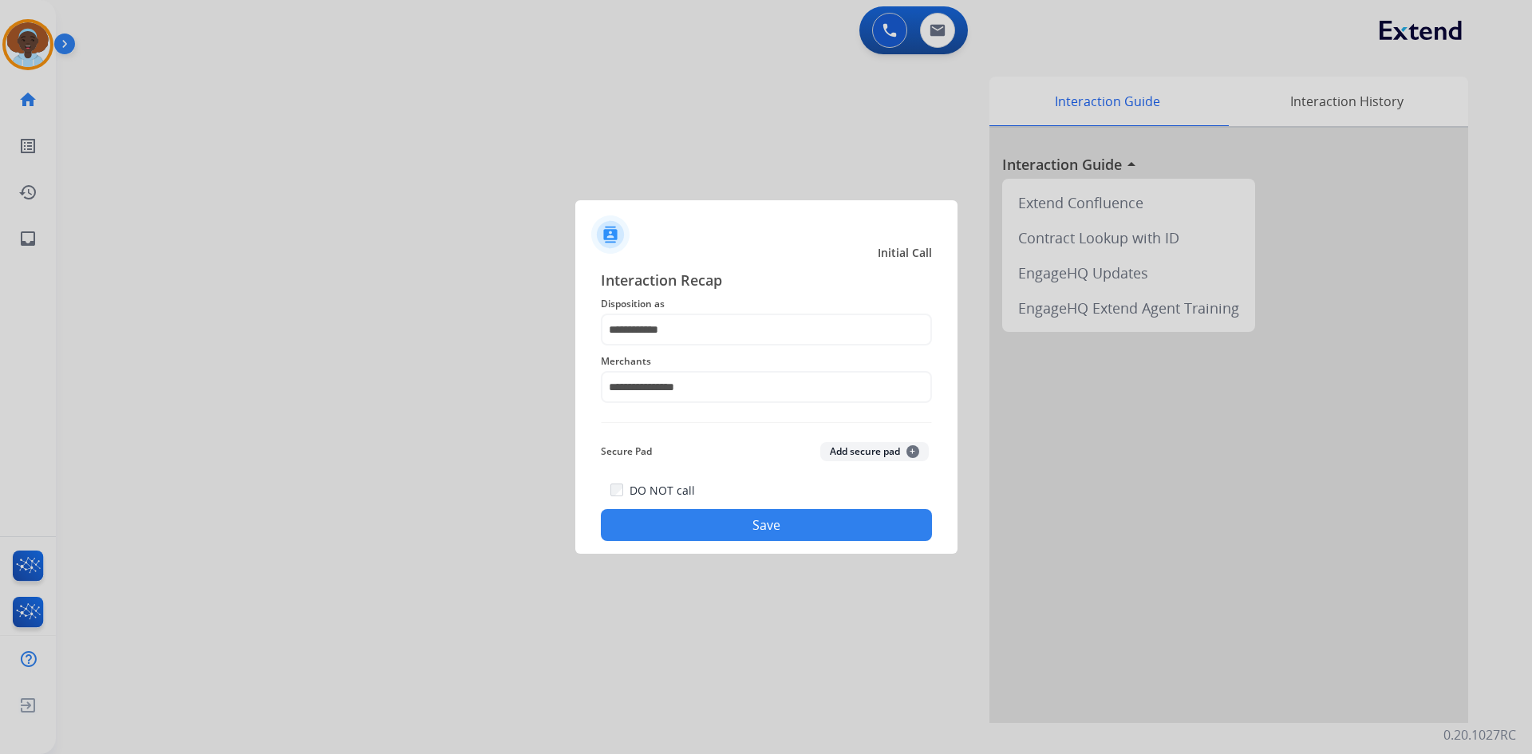
click at [784, 537] on button "Save" at bounding box center [766, 525] width 331 height 32
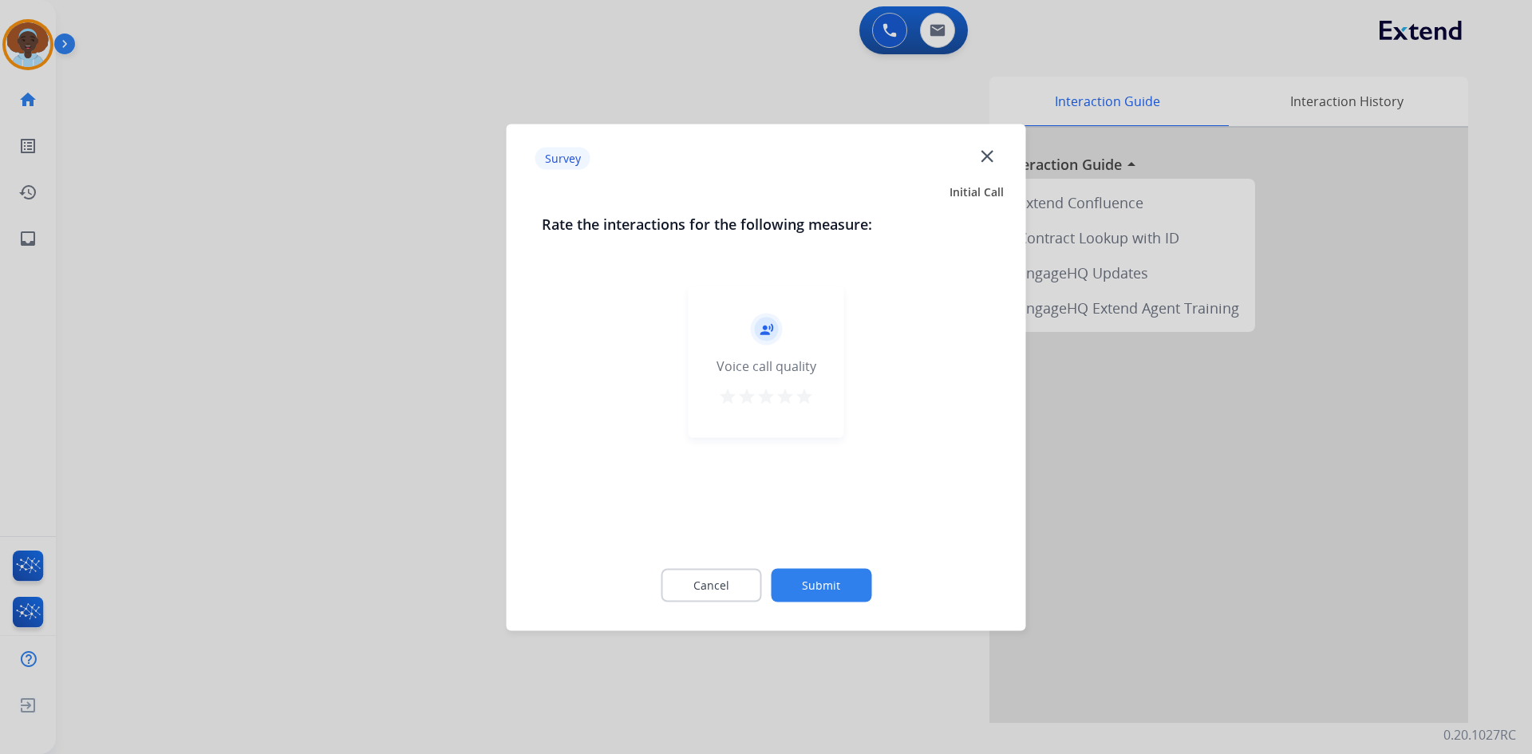
click at [806, 400] on mat-icon "star" at bounding box center [804, 395] width 19 height 19
click at [832, 579] on button "Submit" at bounding box center [821, 585] width 101 height 34
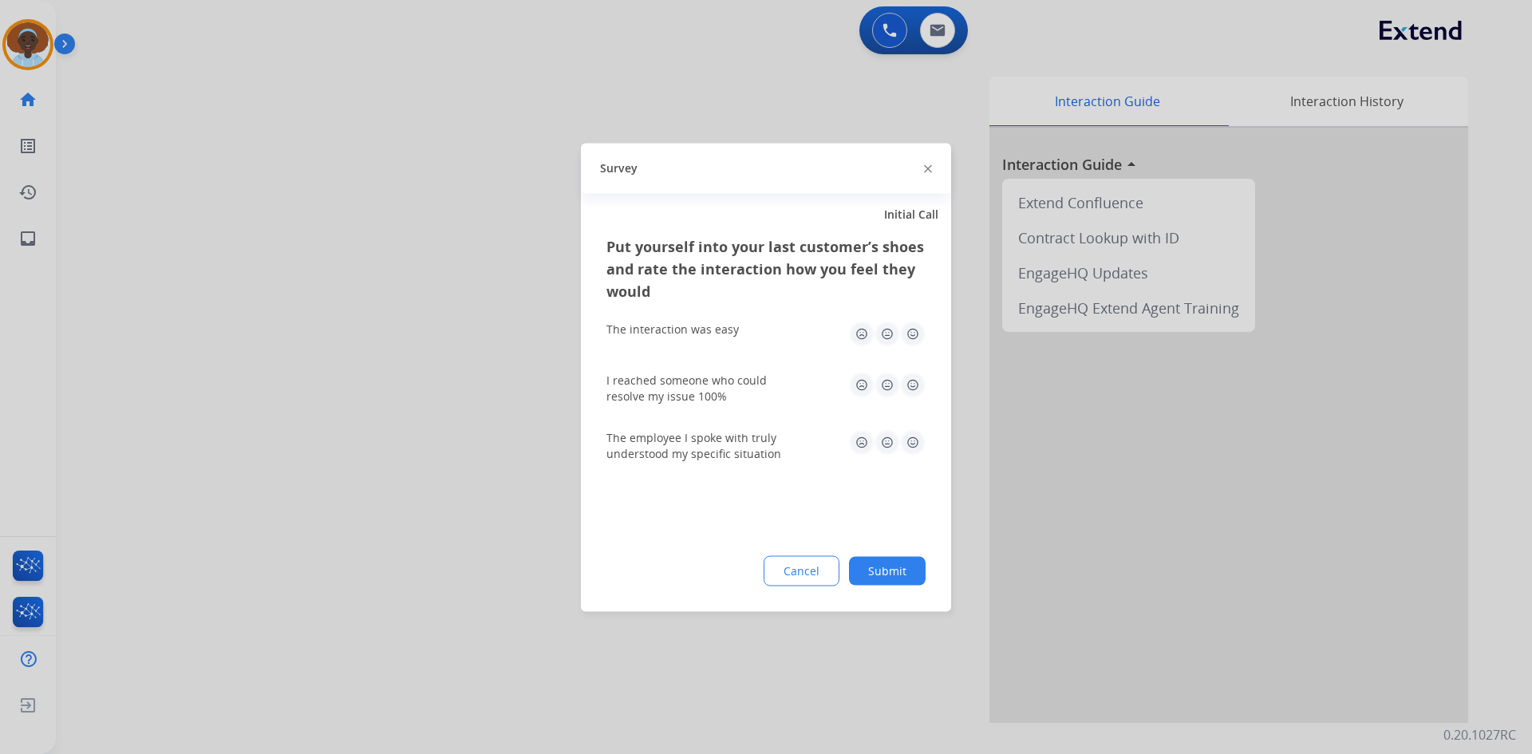
click at [909, 437] on img at bounding box center [913, 442] width 26 height 26
click at [907, 333] on img at bounding box center [913, 334] width 26 height 26
click at [910, 387] on img at bounding box center [913, 385] width 26 height 26
click at [893, 562] on button "Submit" at bounding box center [887, 570] width 77 height 29
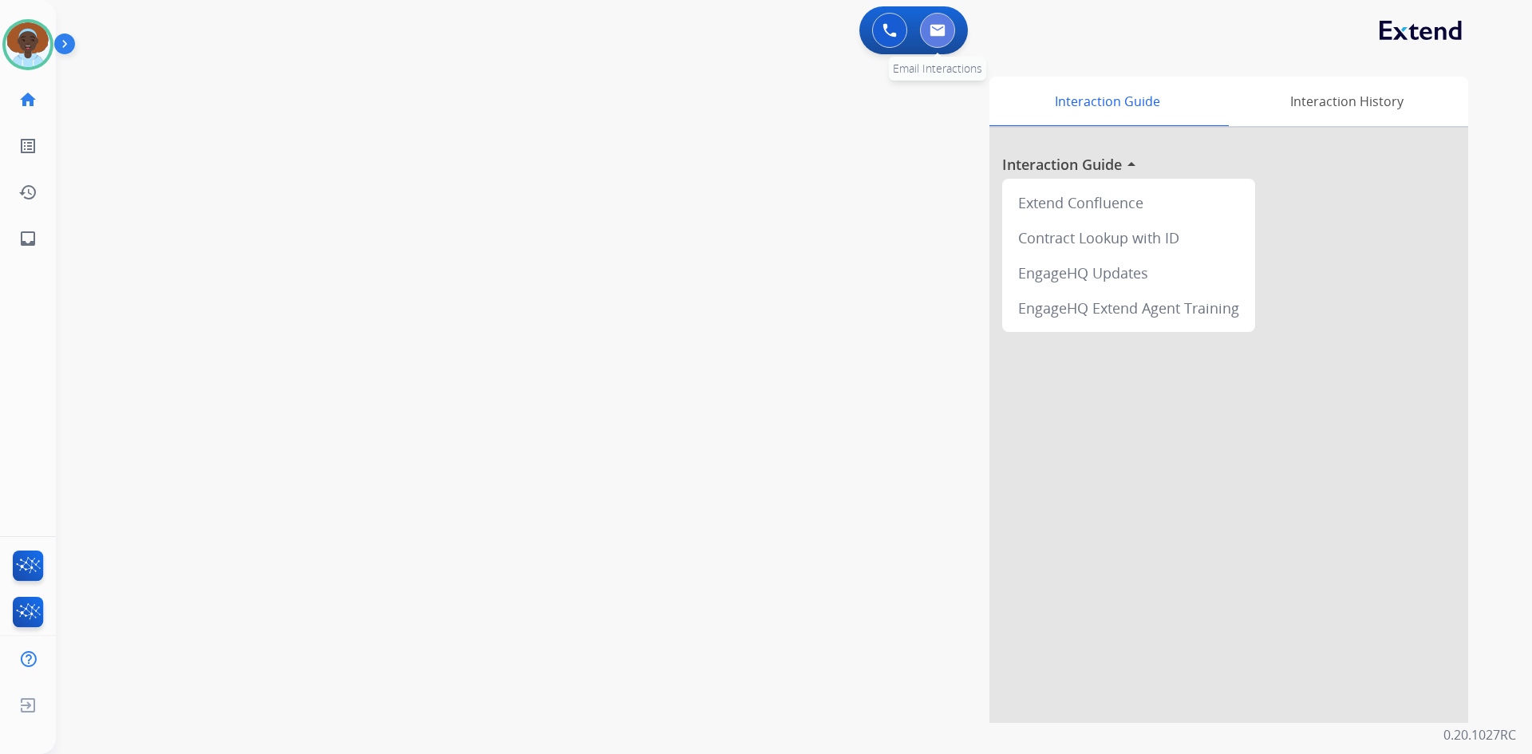
click at [948, 34] on button at bounding box center [937, 30] width 35 height 35
select select "**********"
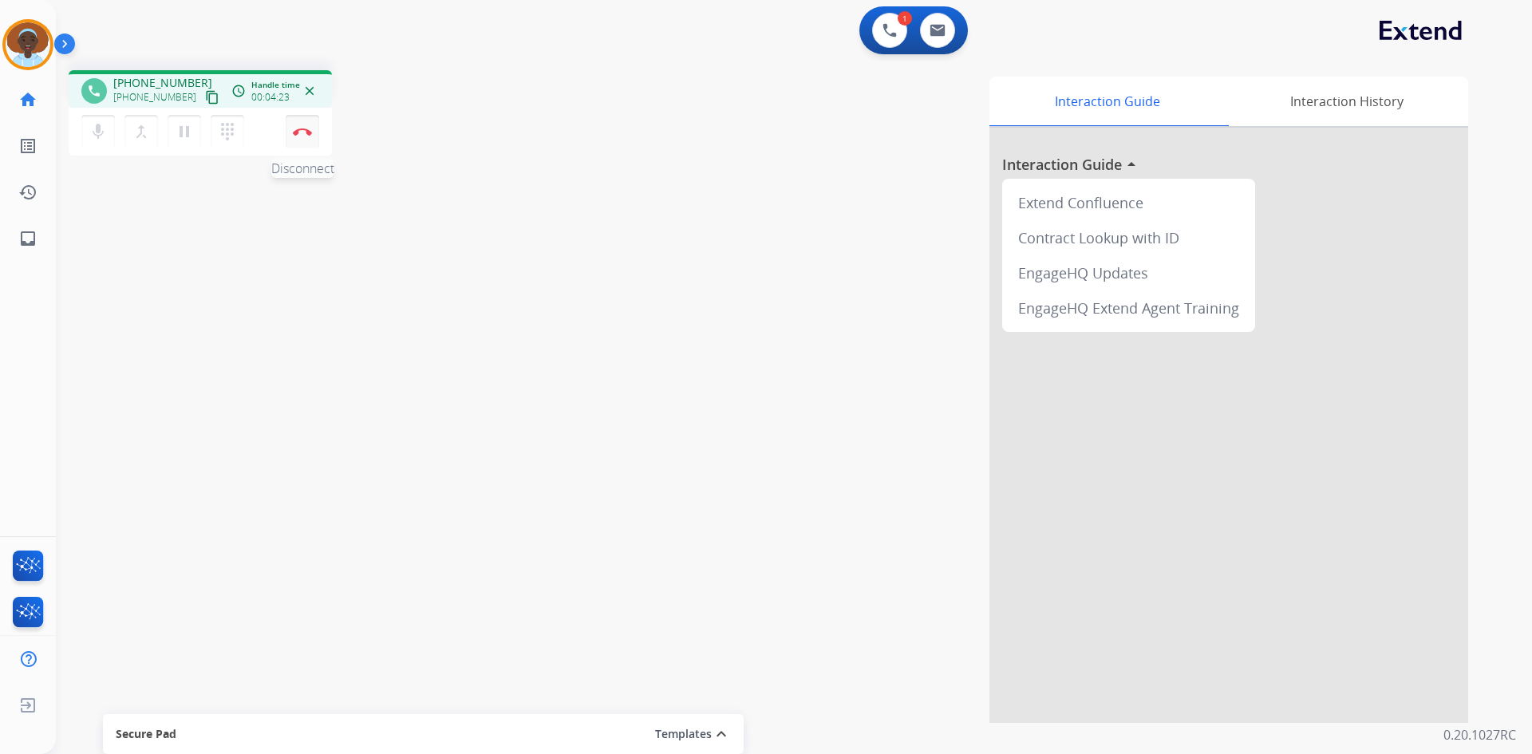
click at [303, 135] on img at bounding box center [302, 132] width 19 height 8
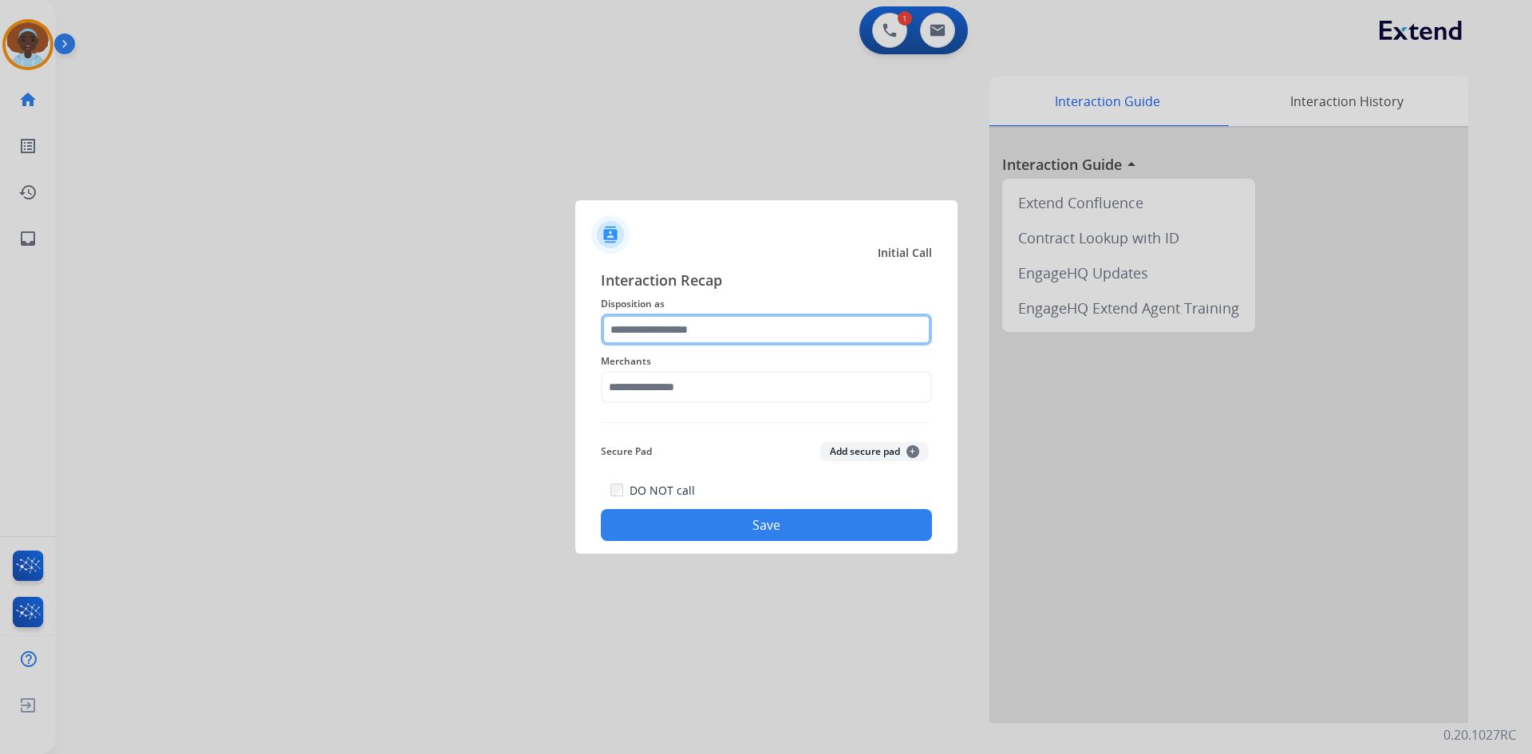
click at [711, 330] on input "text" at bounding box center [766, 329] width 331 height 32
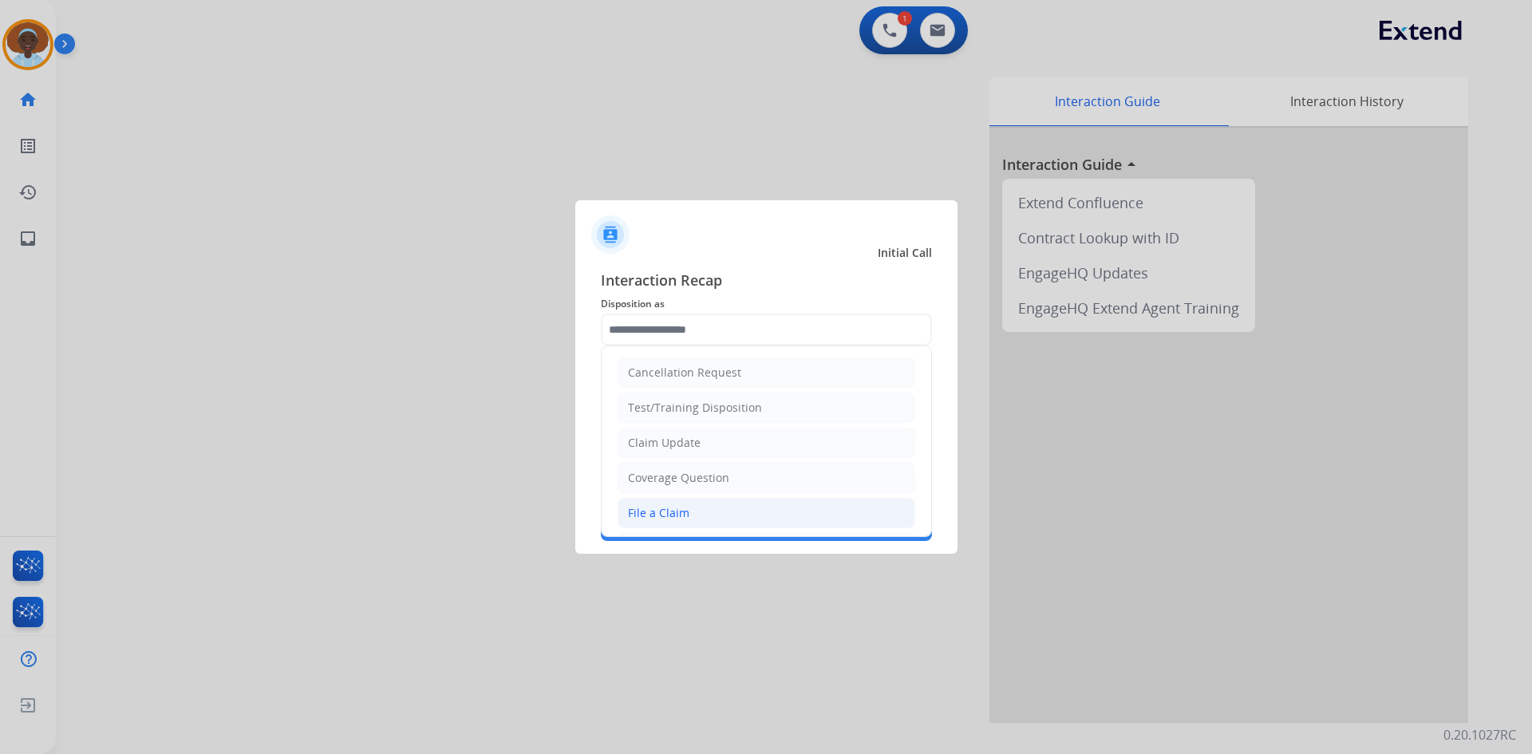
click at [712, 511] on li "File a Claim" at bounding box center [766, 513] width 298 height 30
type input "**********"
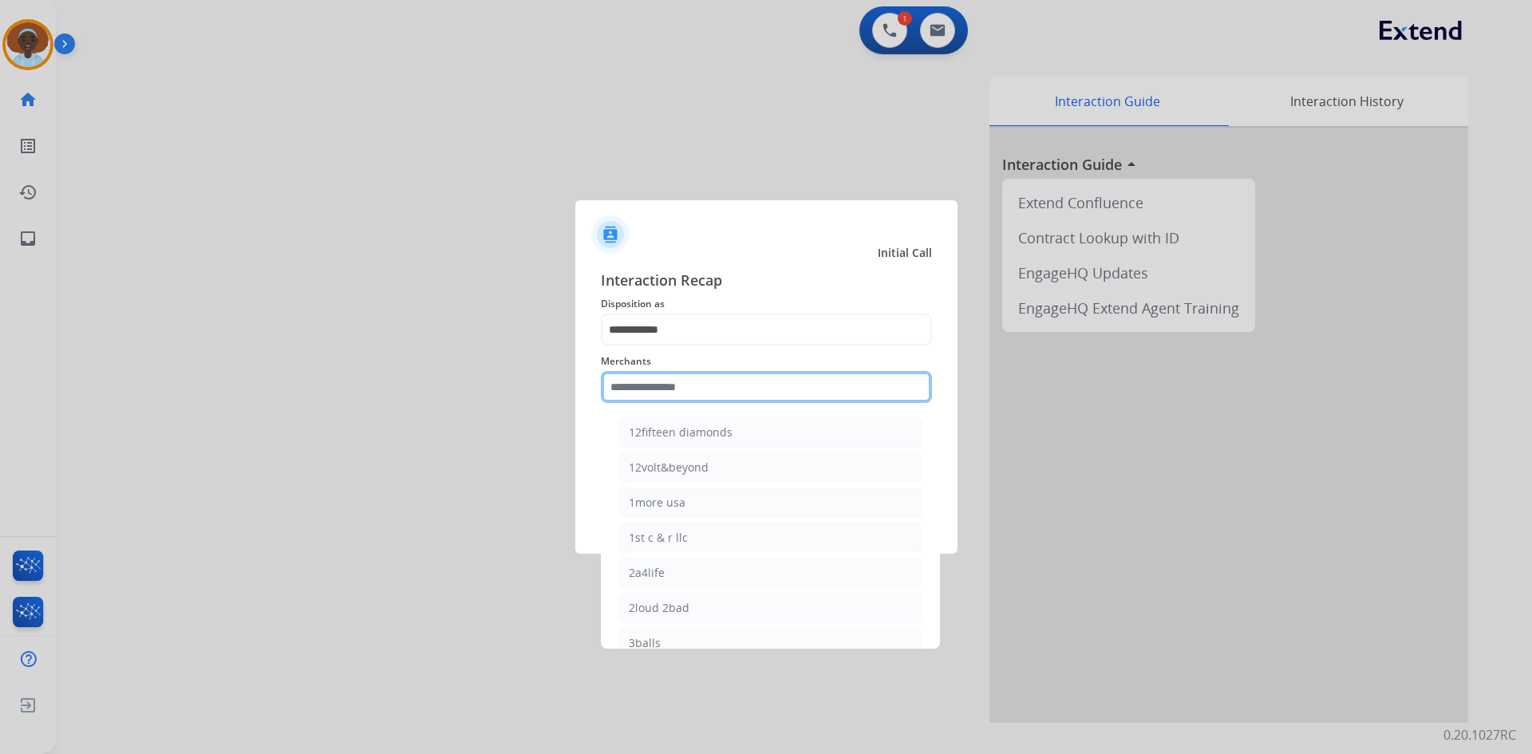
click at [716, 381] on input "text" at bounding box center [766, 387] width 331 height 32
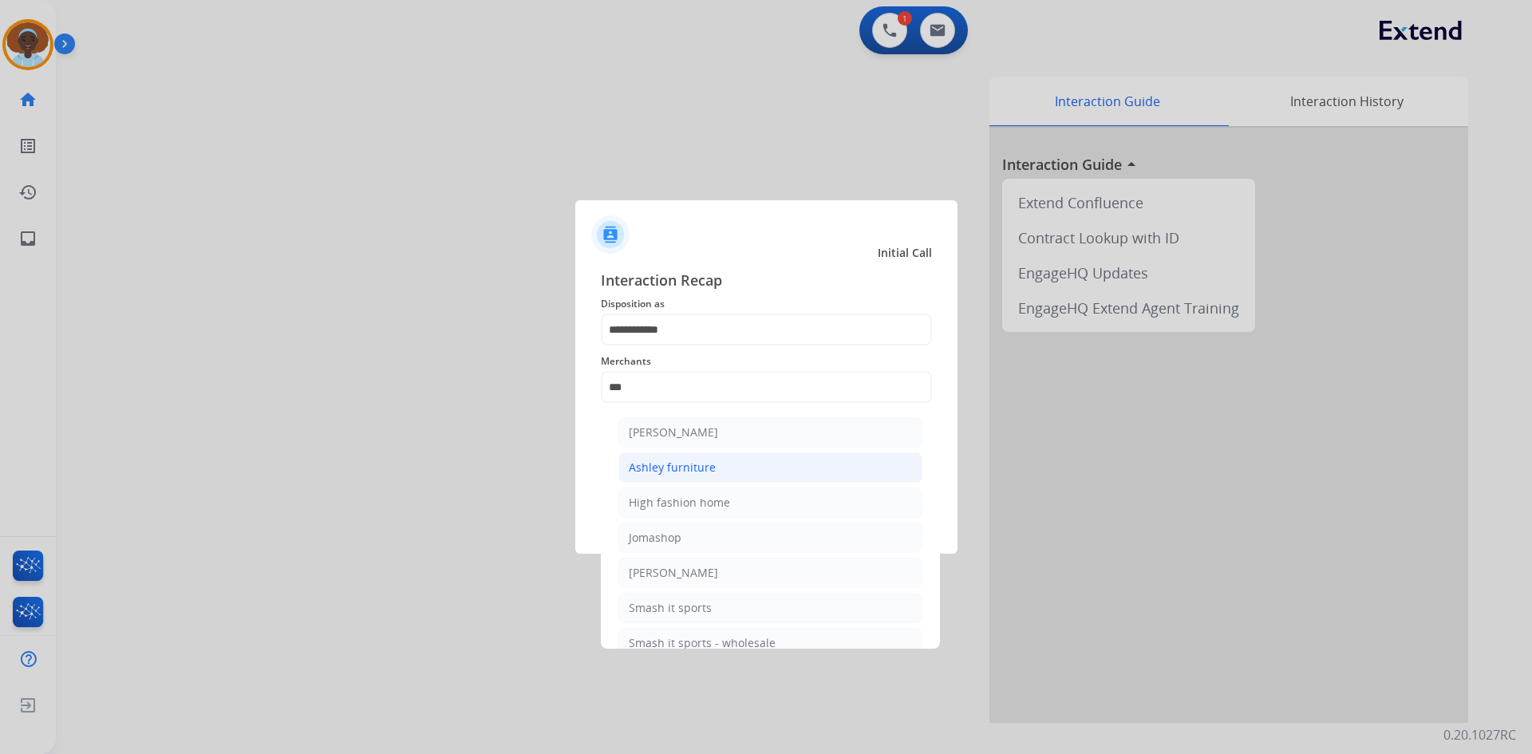
click at [717, 463] on li "Ashley furniture" at bounding box center [770, 467] width 304 height 30
type input "**********"
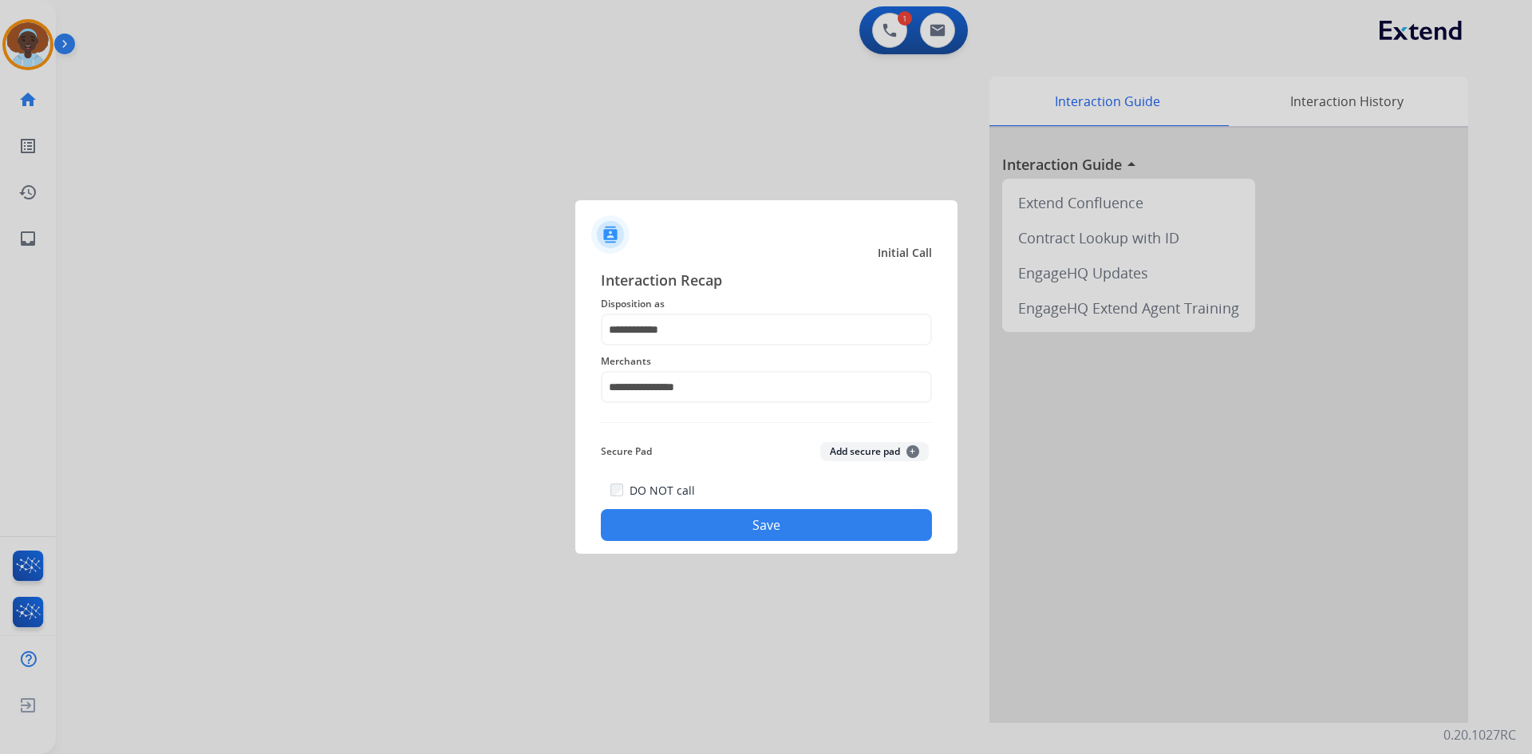
click at [755, 522] on button "Save" at bounding box center [766, 525] width 331 height 32
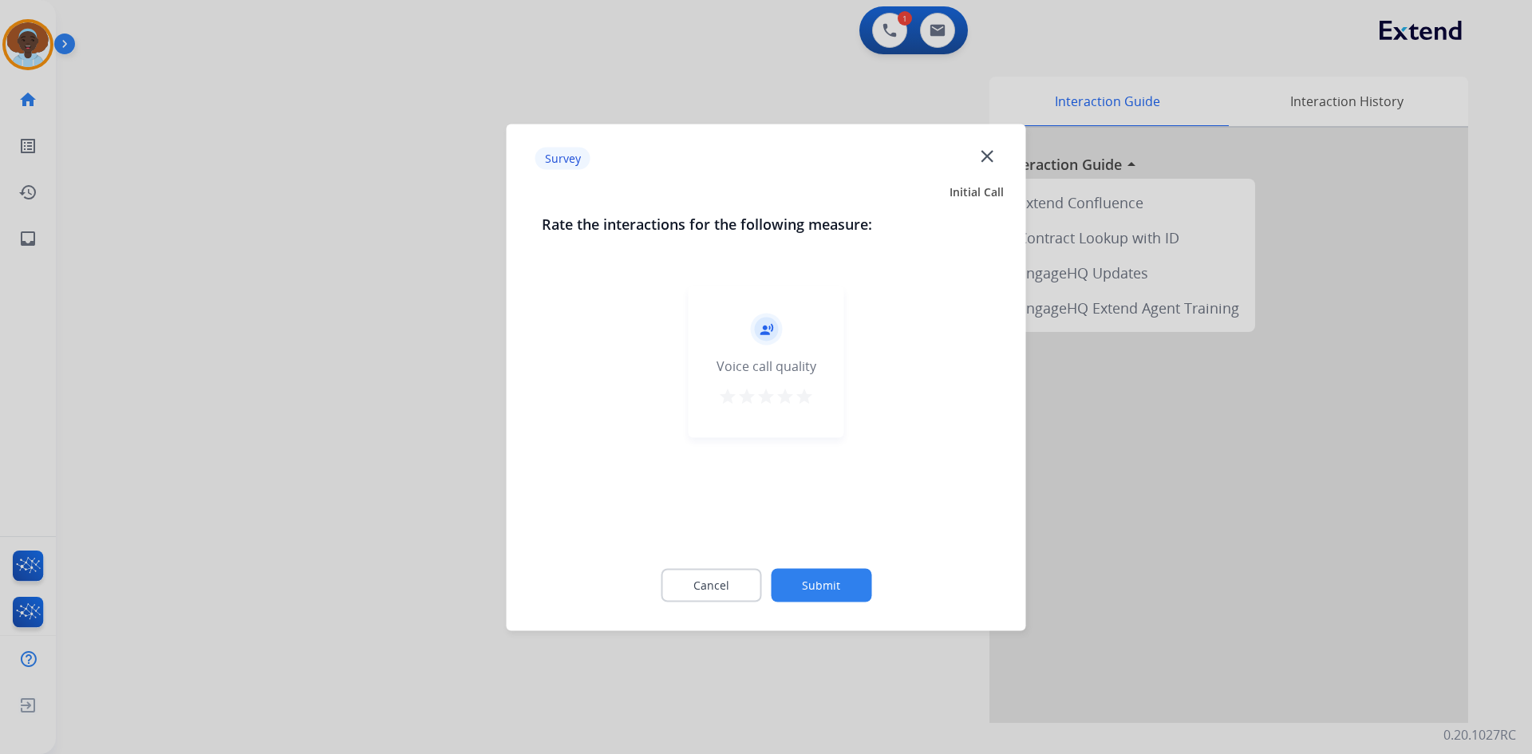
click at [808, 397] on mat-icon "star" at bounding box center [804, 395] width 19 height 19
click at [817, 594] on button "Submit" at bounding box center [821, 585] width 101 height 34
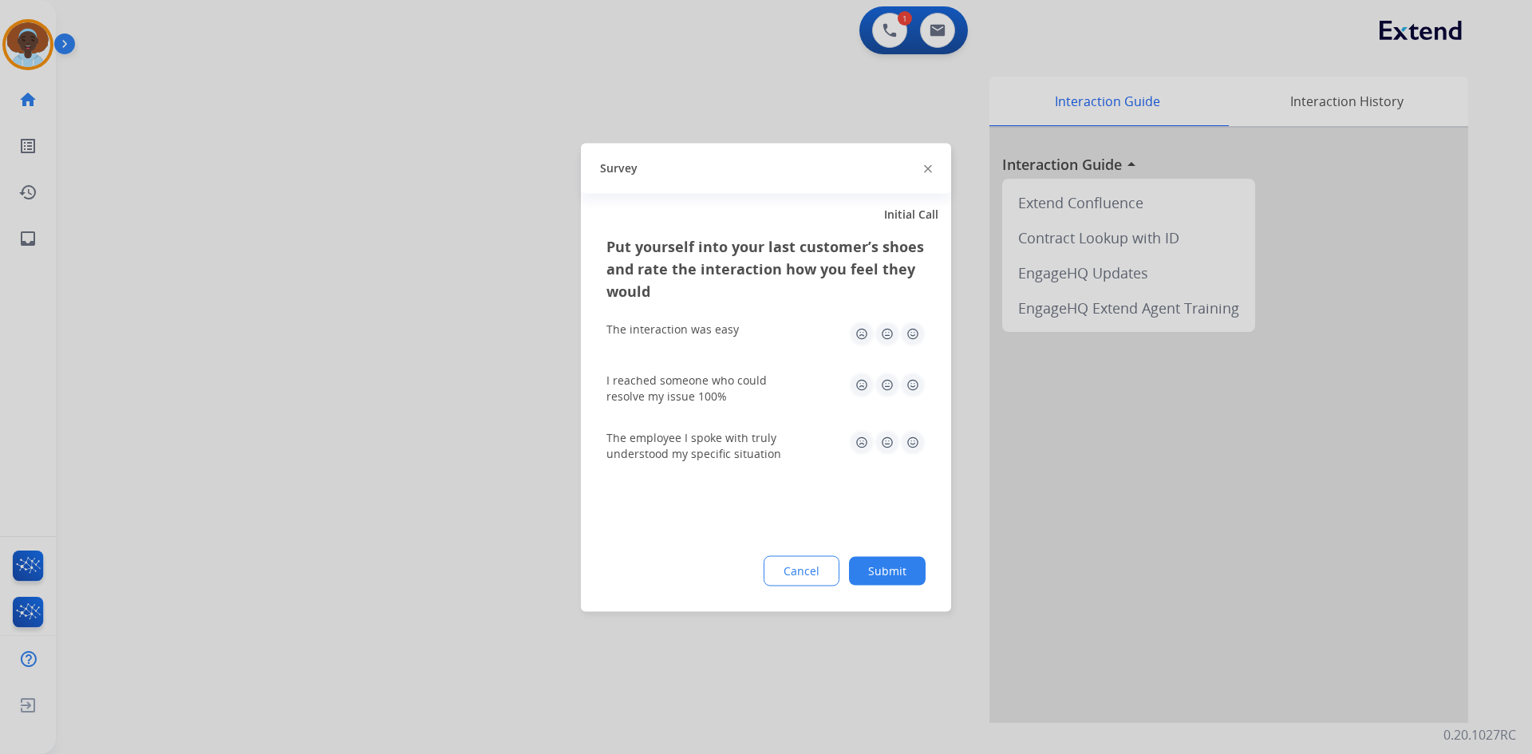
drag, startPoint x: 905, startPoint y: 336, endPoint x: 913, endPoint y: 373, distance: 37.4
click at [905, 336] on img at bounding box center [913, 334] width 26 height 26
click at [907, 388] on img at bounding box center [913, 385] width 26 height 26
click at [909, 454] on img at bounding box center [913, 442] width 26 height 26
click at [881, 586] on div "Put yourself into your last customer’s shoes and rate the interaction how you f…" at bounding box center [766, 423] width 370 height 377
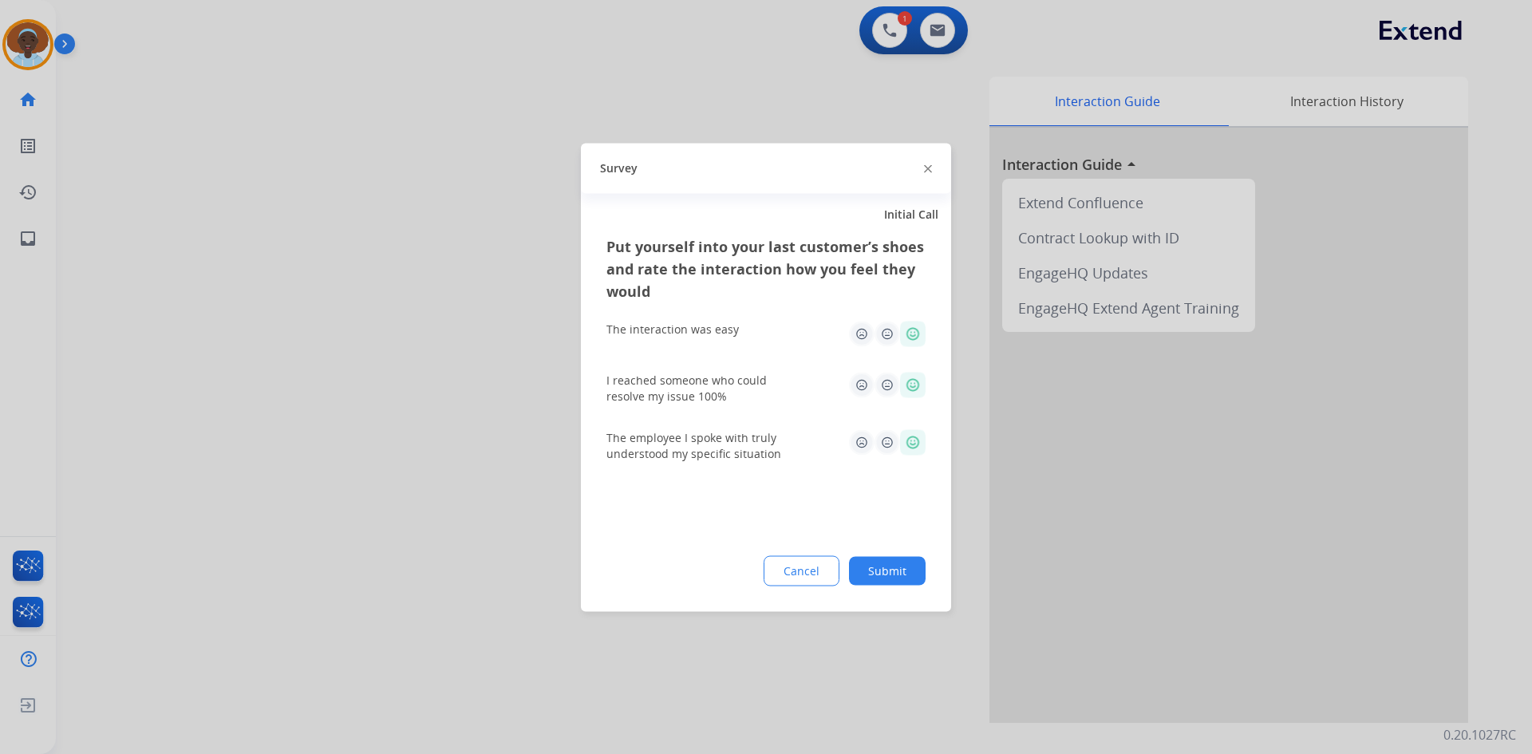
click at [881, 573] on button "Submit" at bounding box center [887, 570] width 77 height 29
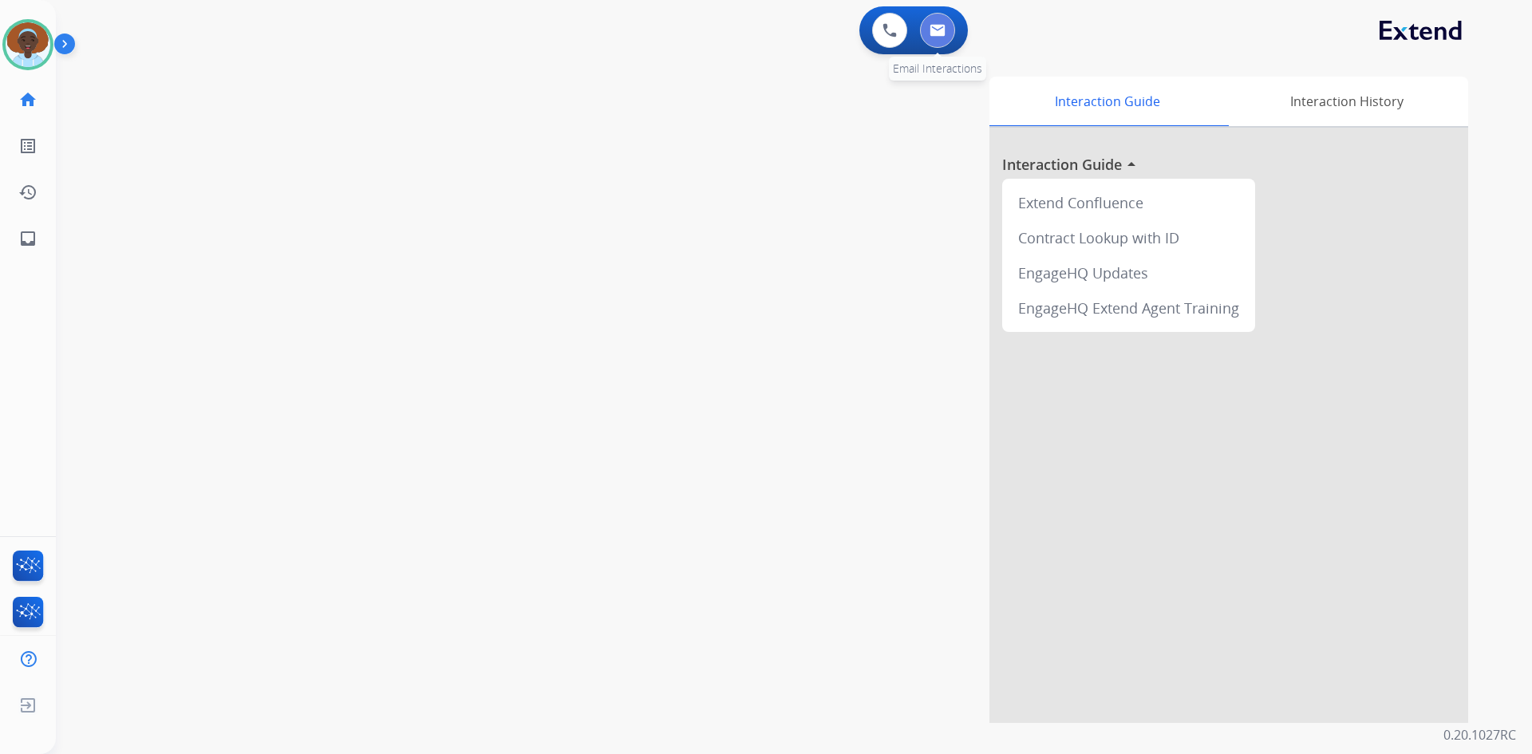
click at [933, 45] on button at bounding box center [937, 30] width 35 height 35
select select "**********"
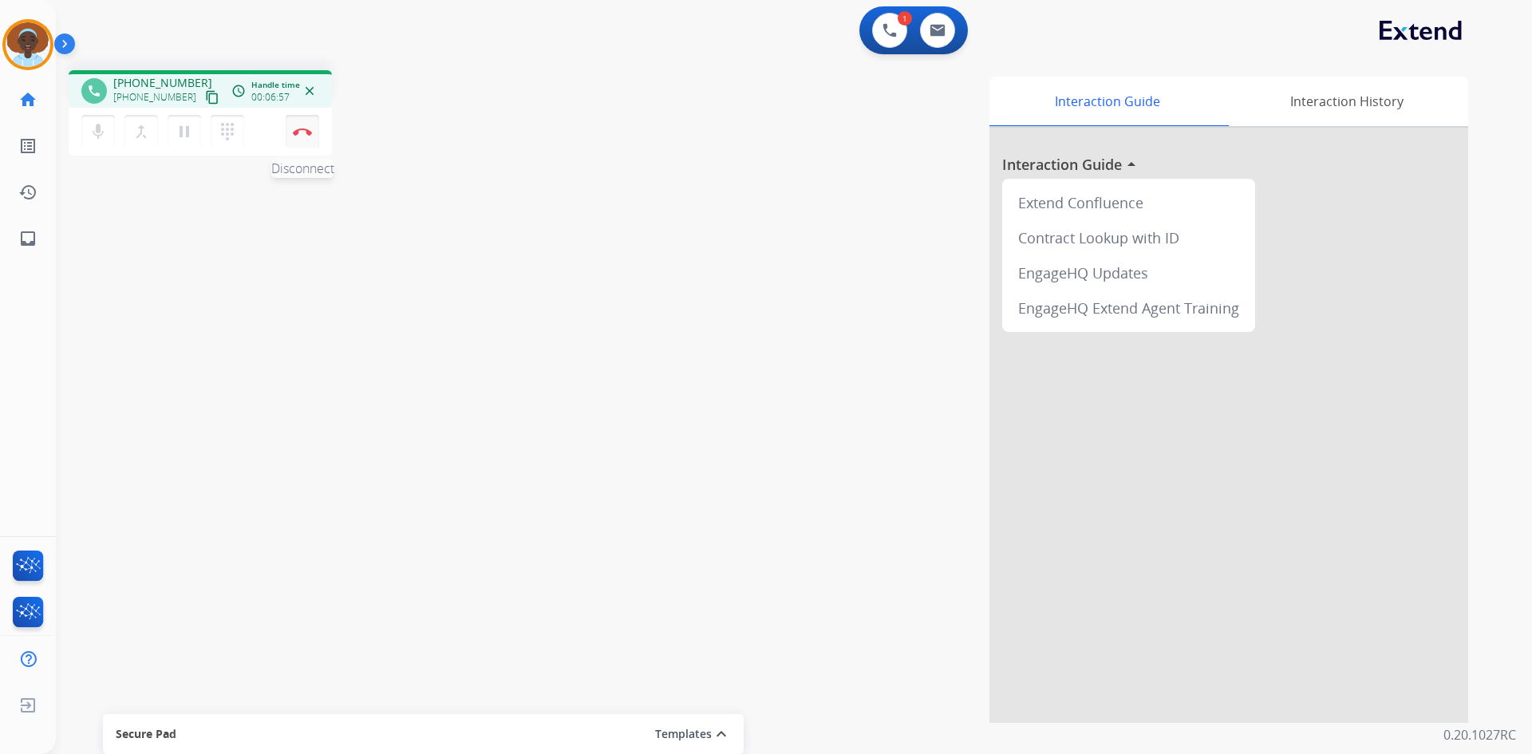
click at [298, 138] on button "Disconnect" at bounding box center [303, 132] width 34 height 34
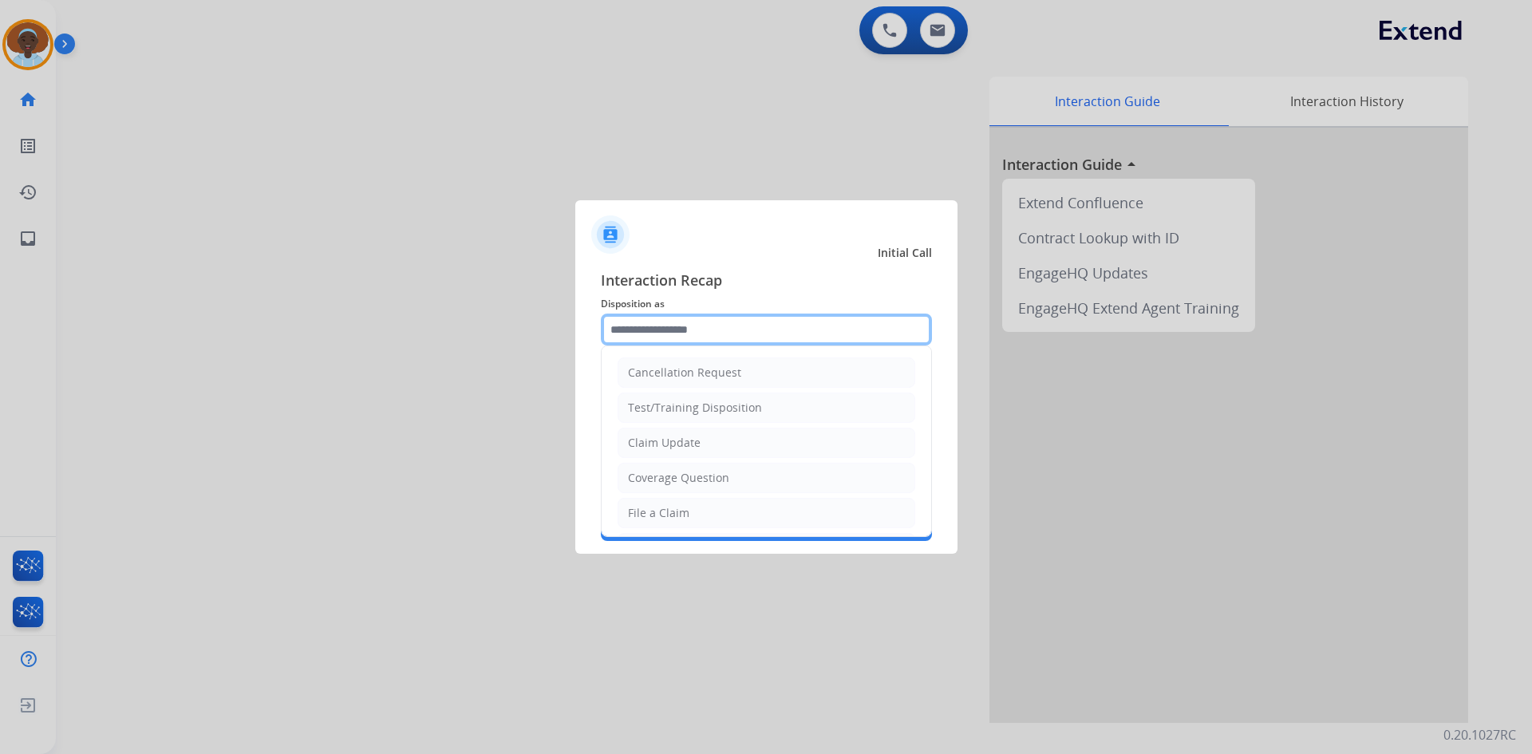
click at [735, 325] on input "text" at bounding box center [766, 329] width 331 height 32
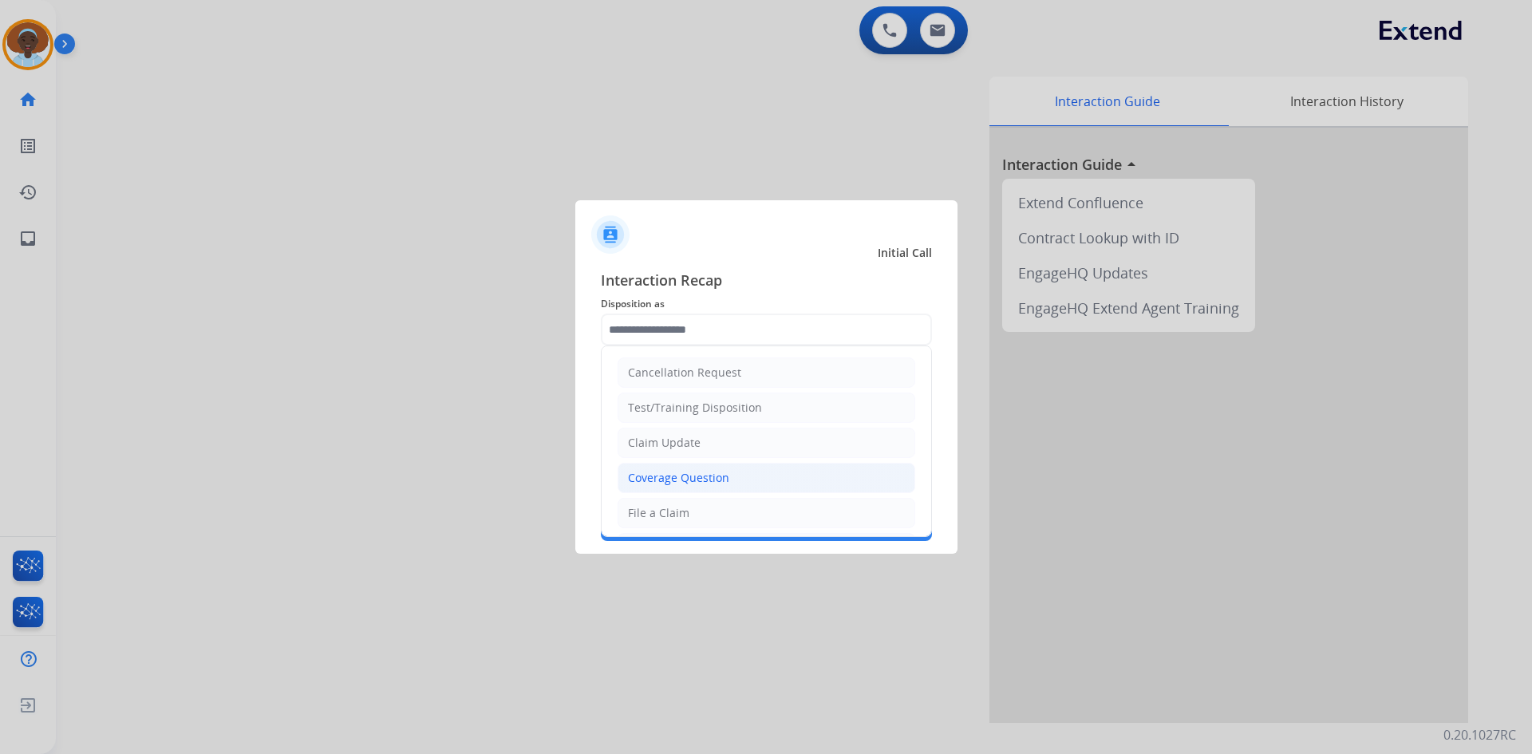
click at [752, 475] on li "Coverage Question" at bounding box center [766, 478] width 298 height 30
type input "**********"
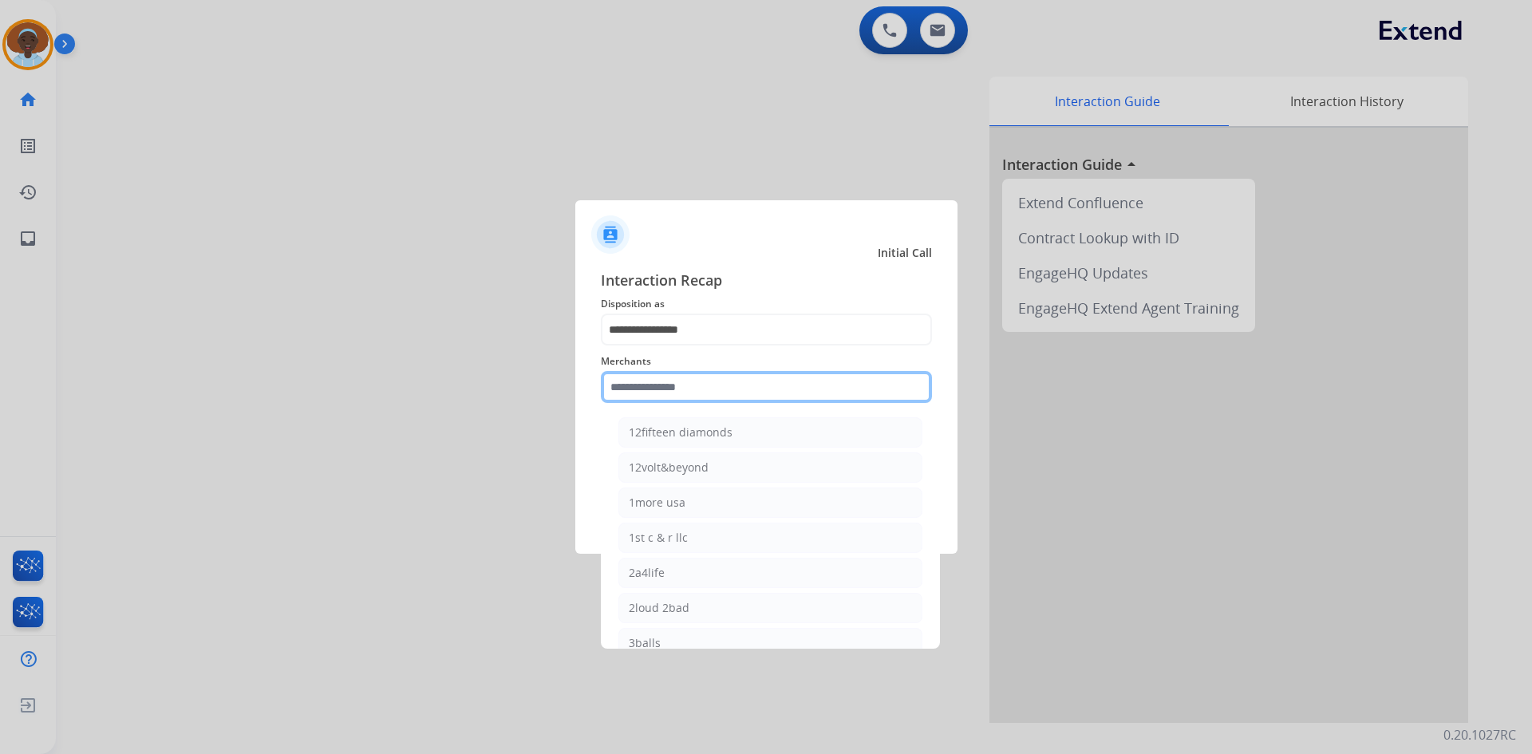
click at [700, 388] on input "text" at bounding box center [766, 387] width 331 height 32
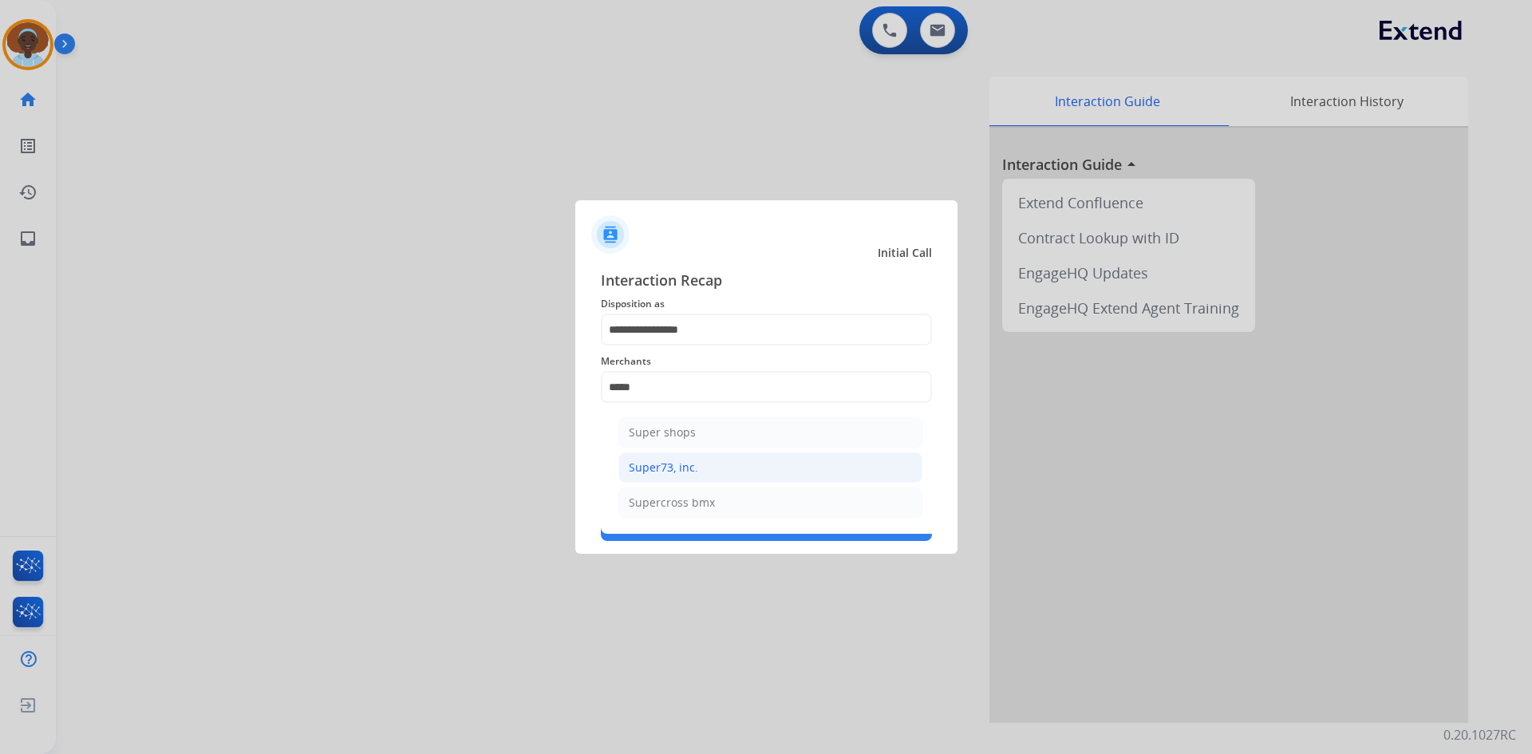
click at [724, 467] on li "Super73, inc." at bounding box center [770, 467] width 304 height 30
type input "**********"
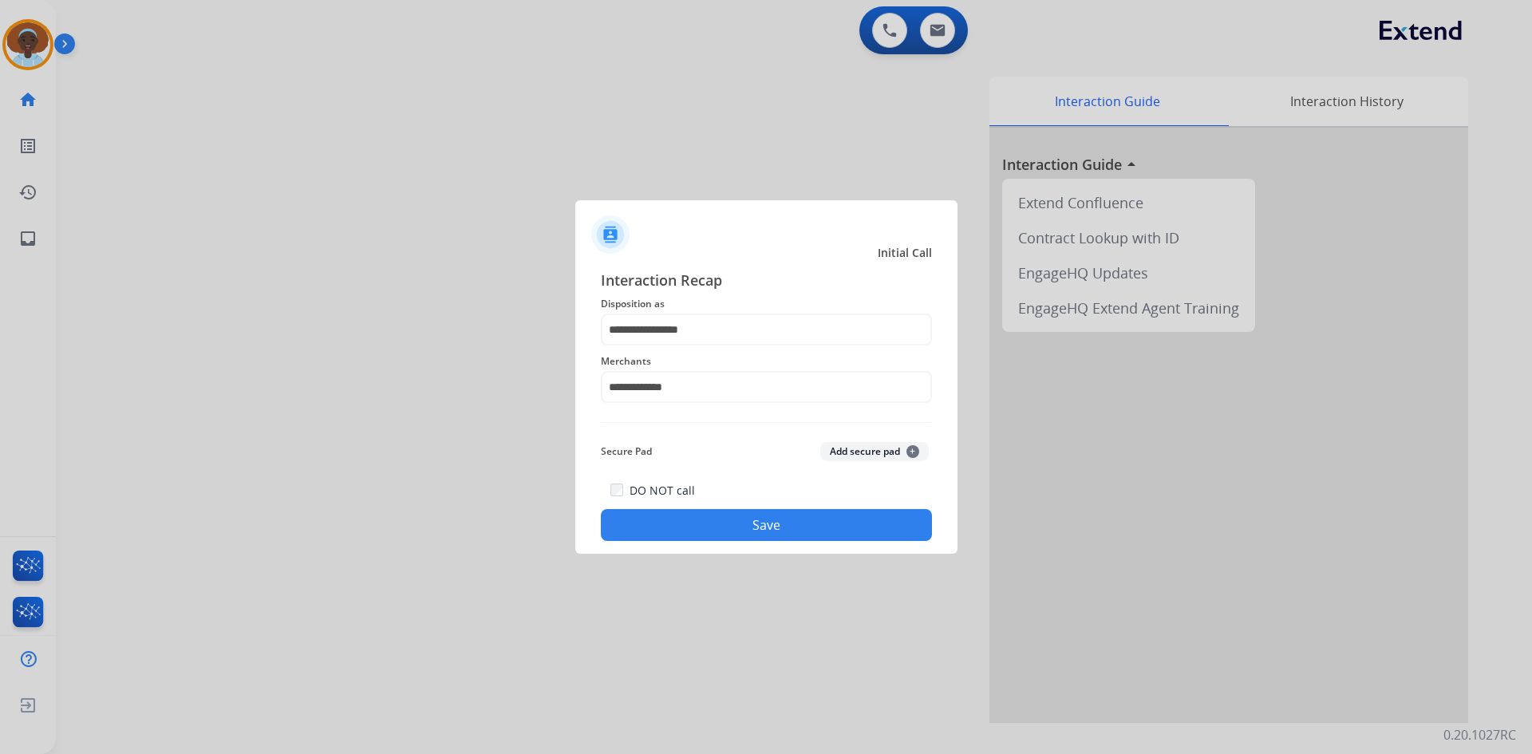
click at [790, 525] on button "Save" at bounding box center [766, 525] width 331 height 32
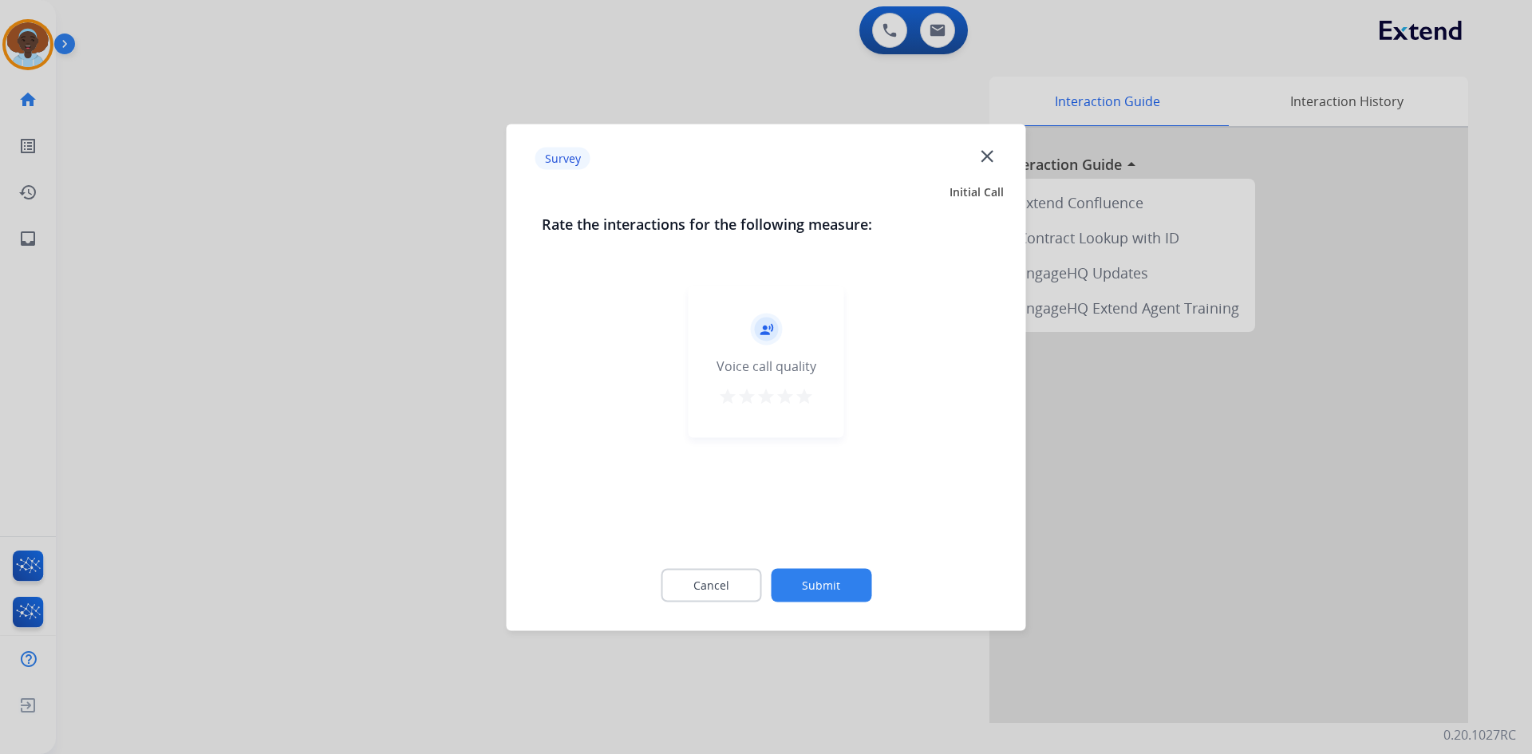
click at [806, 397] on mat-icon "star" at bounding box center [804, 395] width 19 height 19
click at [844, 579] on button "Submit" at bounding box center [821, 585] width 101 height 34
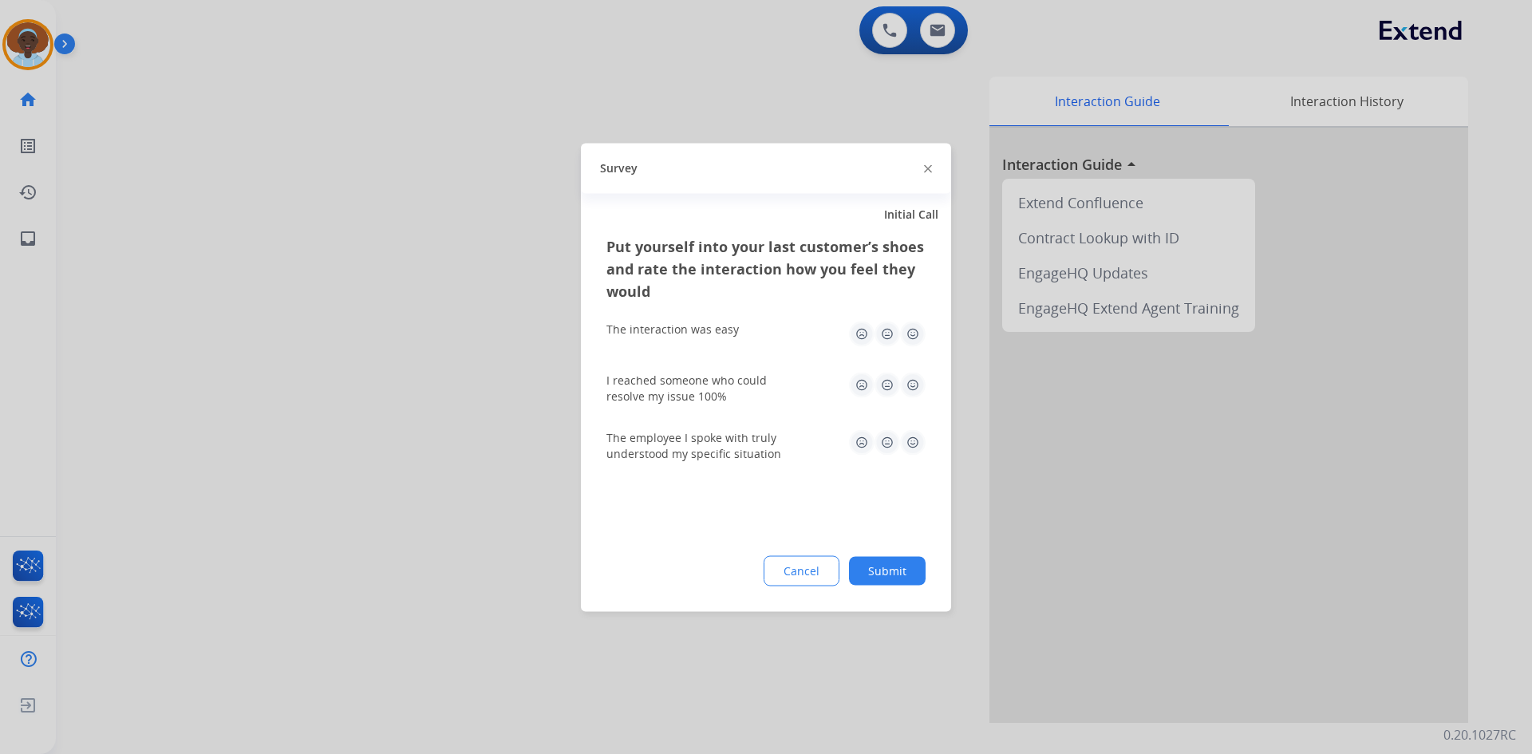
click at [917, 437] on img at bounding box center [913, 442] width 26 height 26
click at [912, 333] on img at bounding box center [913, 334] width 26 height 26
click at [910, 382] on img at bounding box center [913, 385] width 26 height 26
click at [889, 570] on button "Submit" at bounding box center [887, 570] width 77 height 29
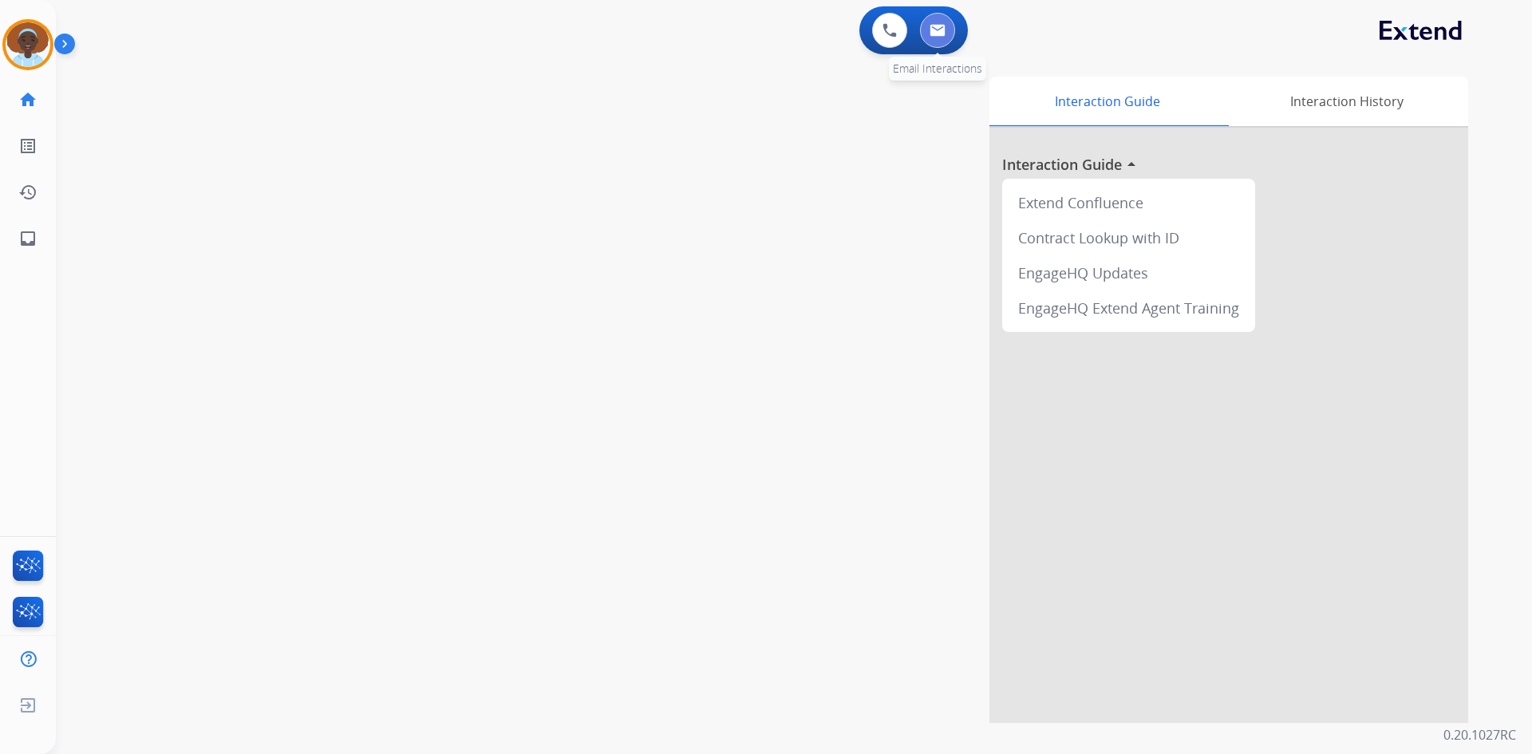
click at [944, 34] on img at bounding box center [937, 30] width 16 height 13
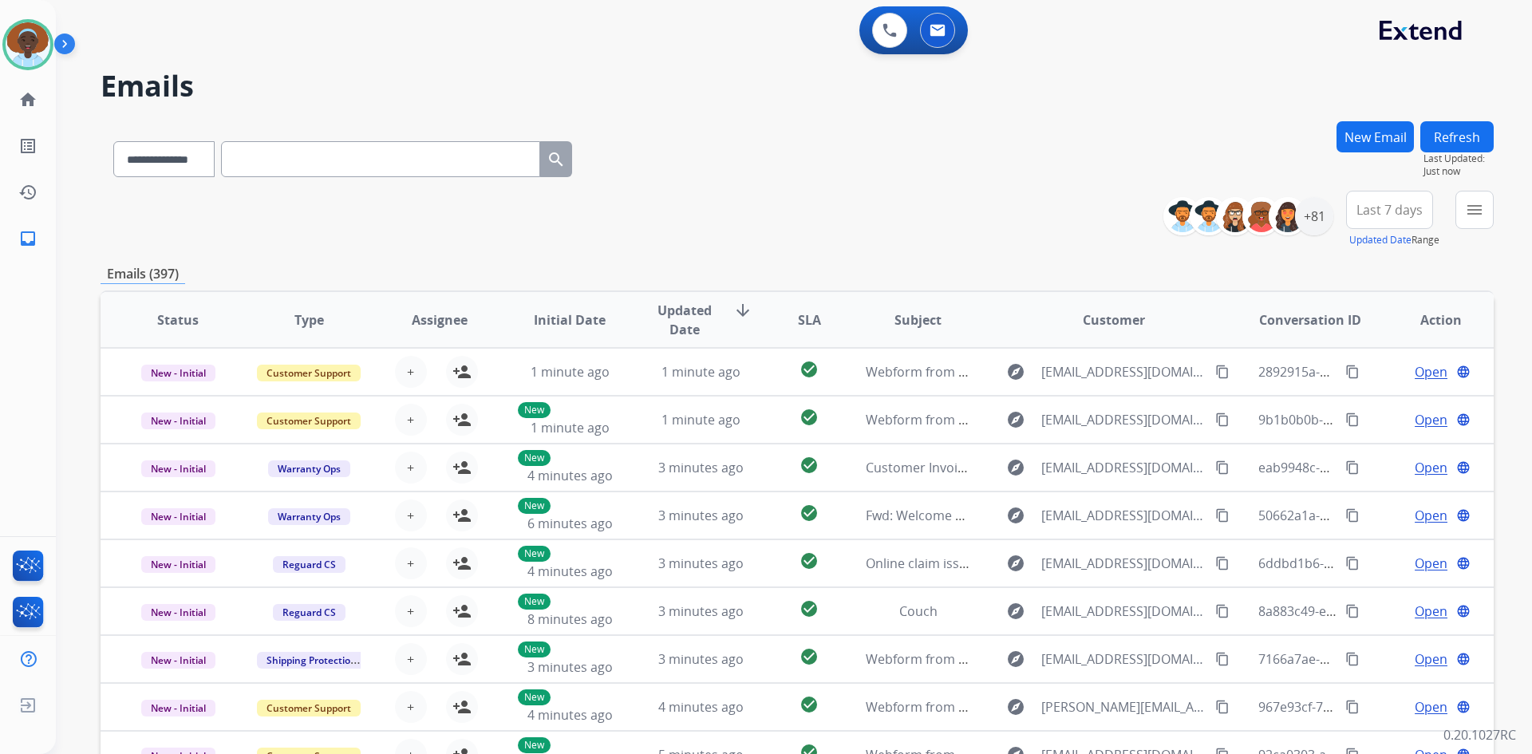
click at [1389, 213] on span "Last 7 days" at bounding box center [1389, 210] width 66 height 6
click at [1358, 400] on div "Last 90 days" at bounding box center [1384, 404] width 88 height 24
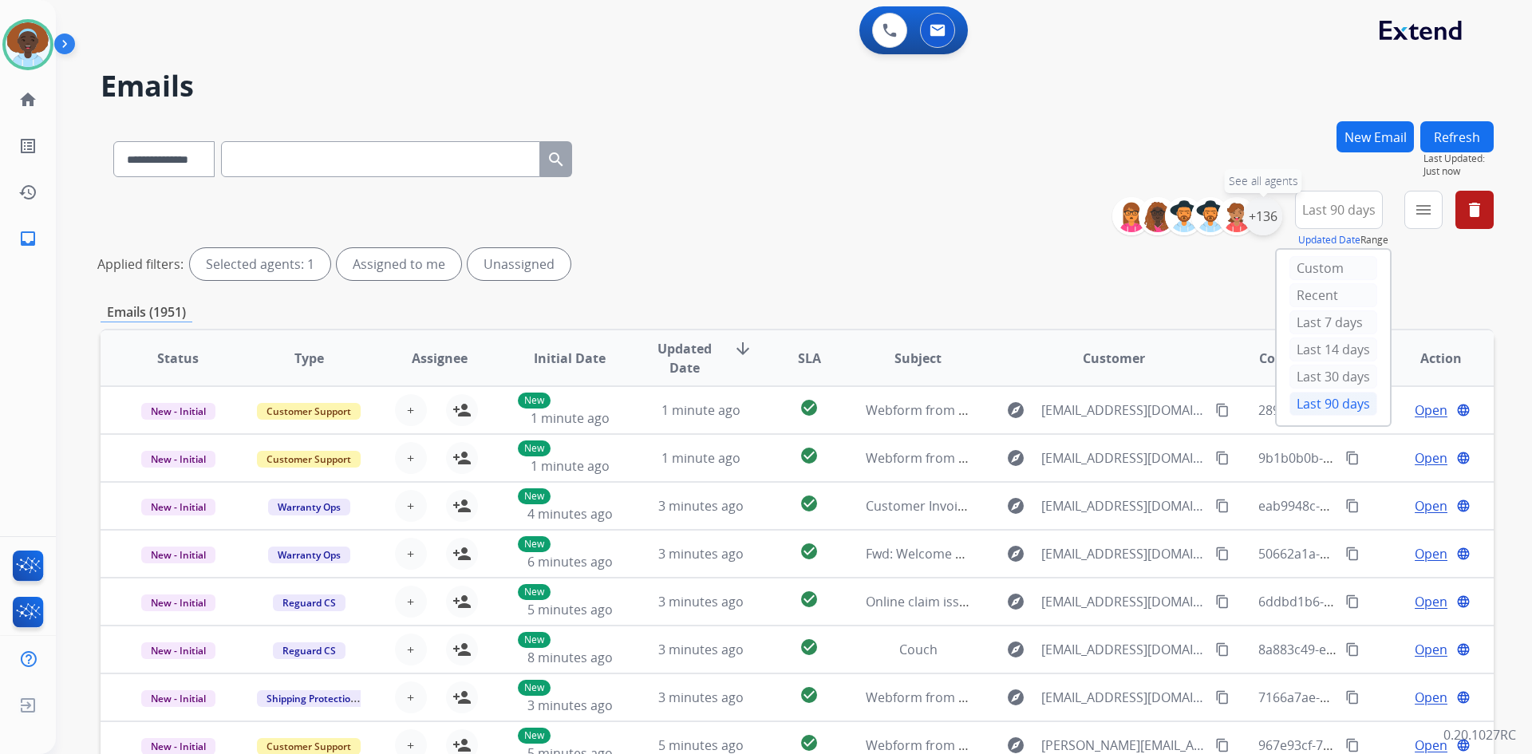
click at [1261, 220] on div "+136" at bounding box center [1263, 216] width 38 height 38
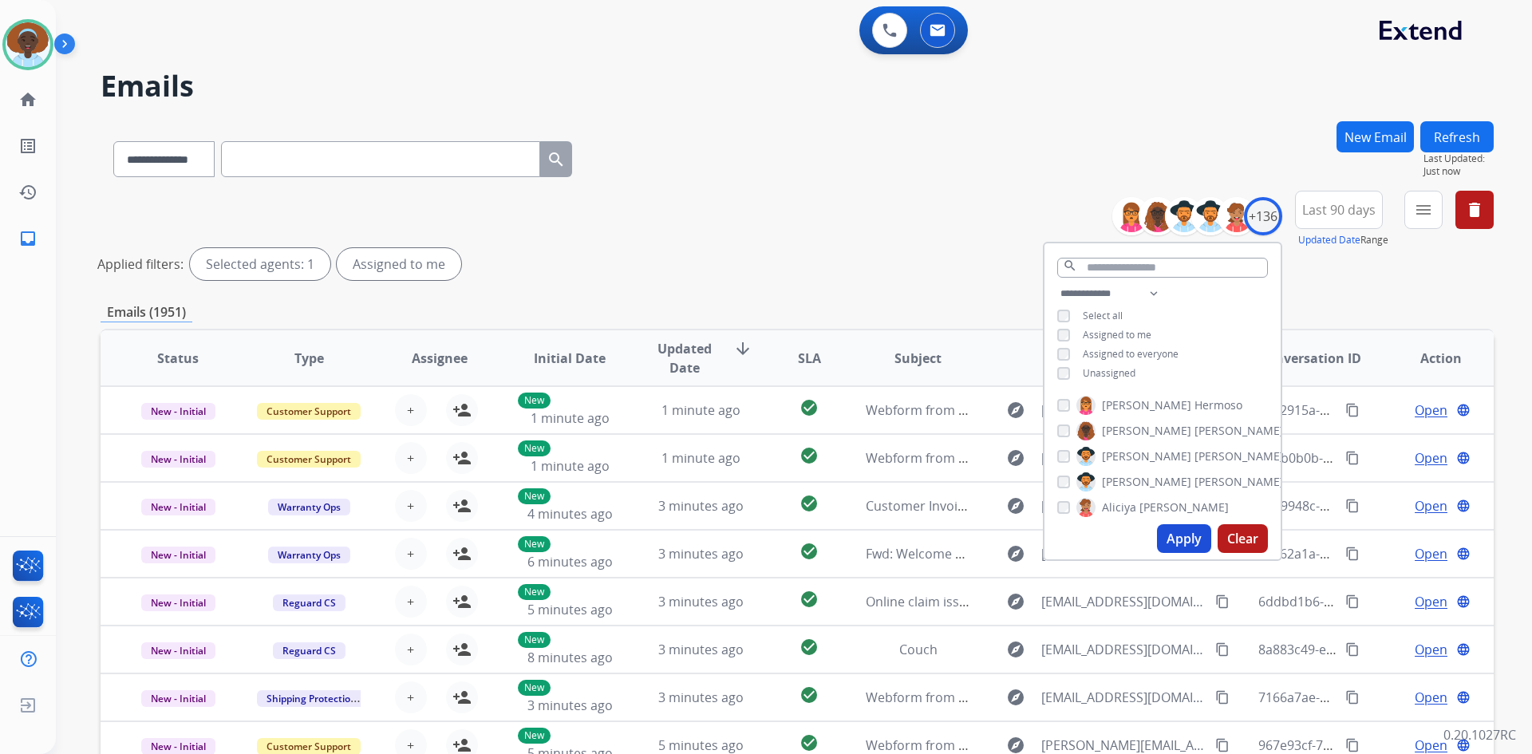
click at [1177, 534] on button "Apply" at bounding box center [1184, 538] width 54 height 29
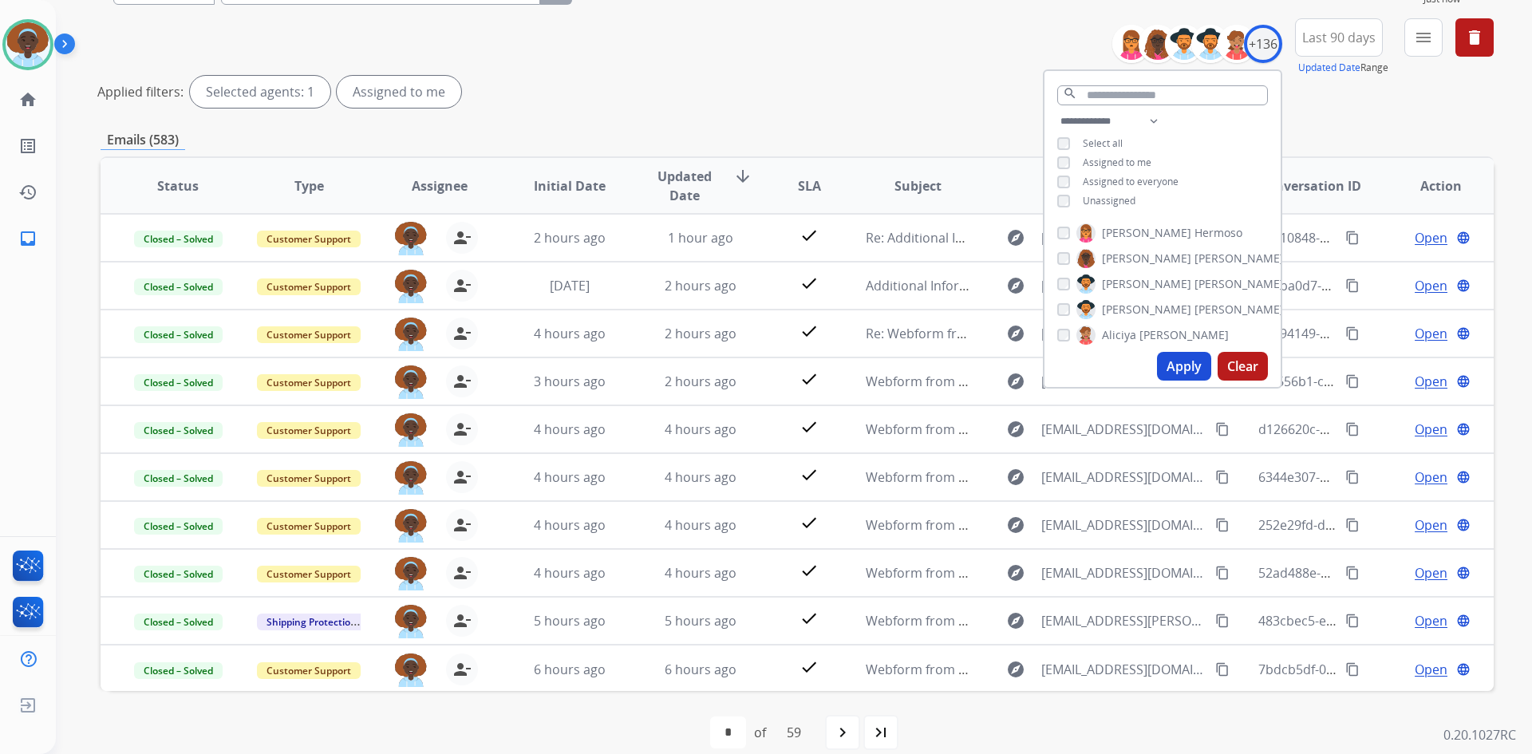
scroll to position [192, 0]
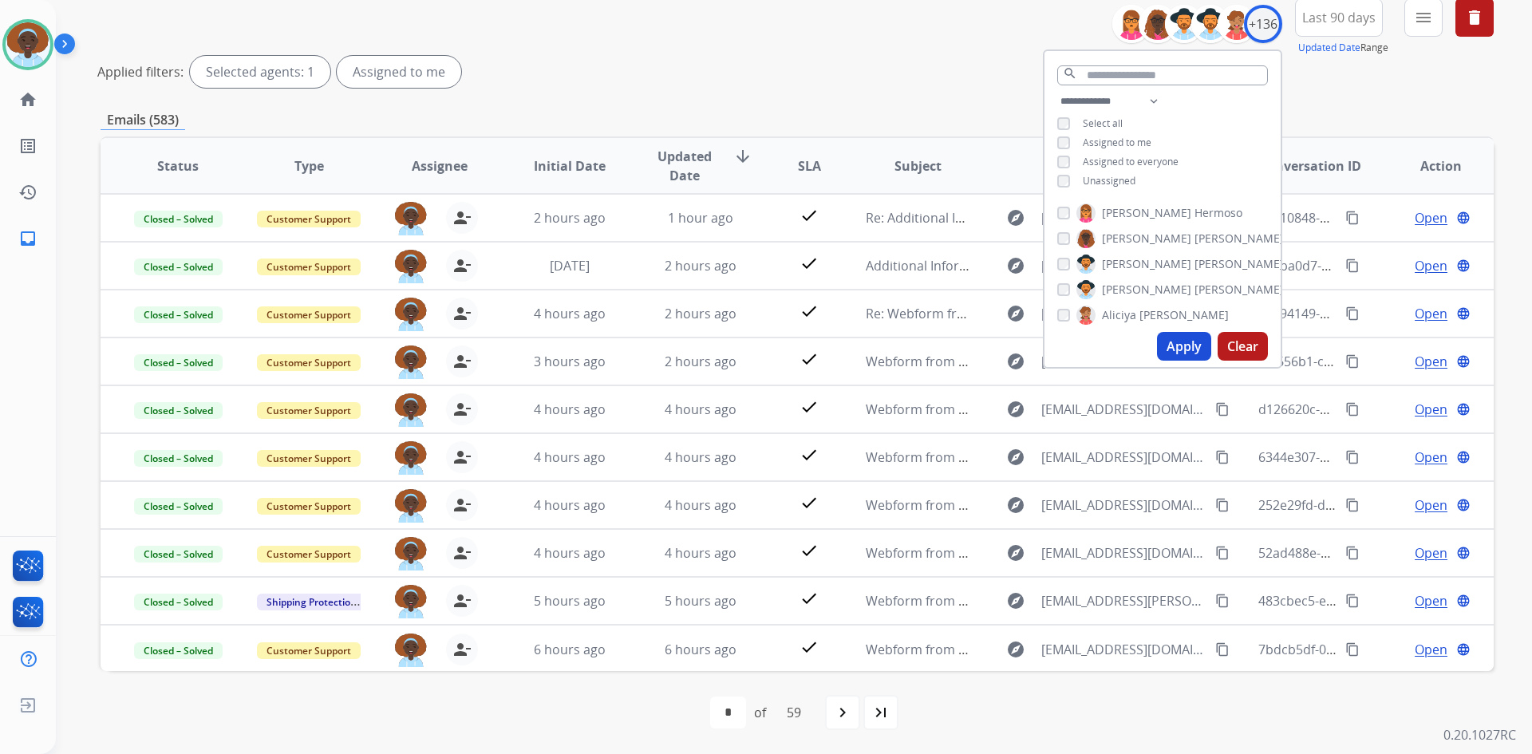
click at [1004, 696] on div "first_page navigate_before * * * * * * * * * ** ** ** ** ** ** ** ** ** ** ** *…" at bounding box center [797, 712] width 1393 height 83
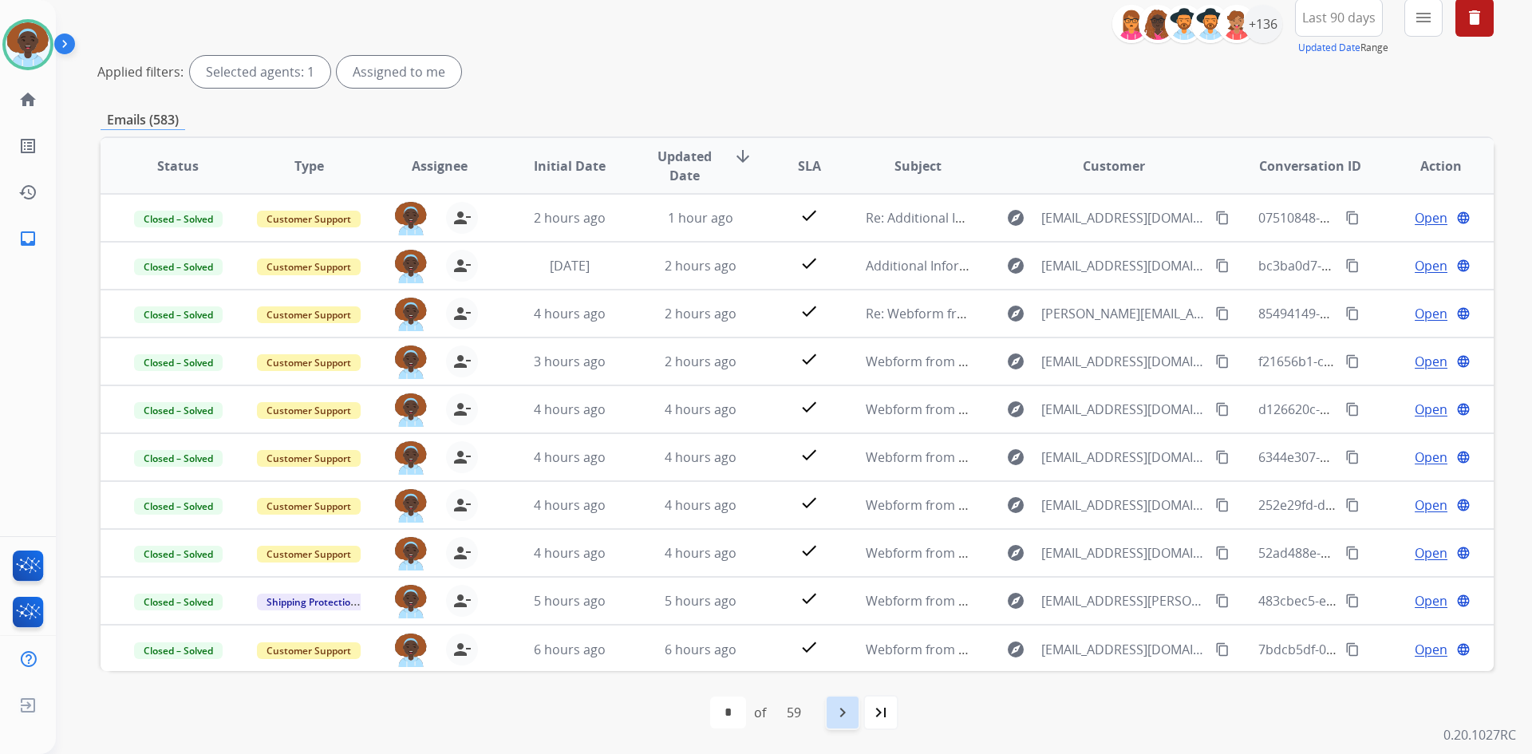
click at [841, 724] on div "navigate_next" at bounding box center [842, 712] width 35 height 35
click at [874, 708] on mat-icon "navigate_next" at bounding box center [877, 712] width 19 height 19
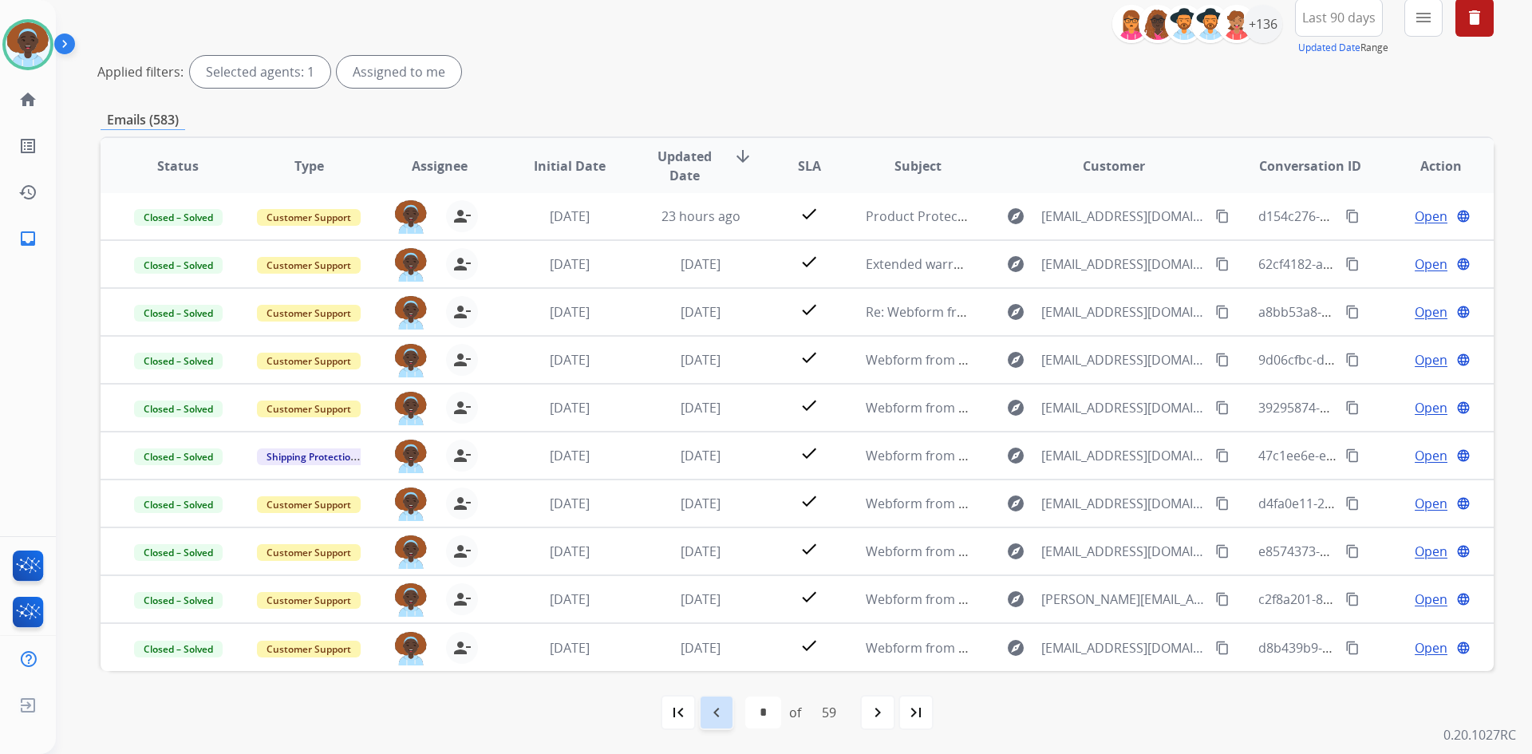
click at [707, 716] on mat-icon "navigate_before" at bounding box center [716, 712] width 19 height 19
click at [712, 716] on mat-icon "navigate_before" at bounding box center [716, 712] width 19 height 19
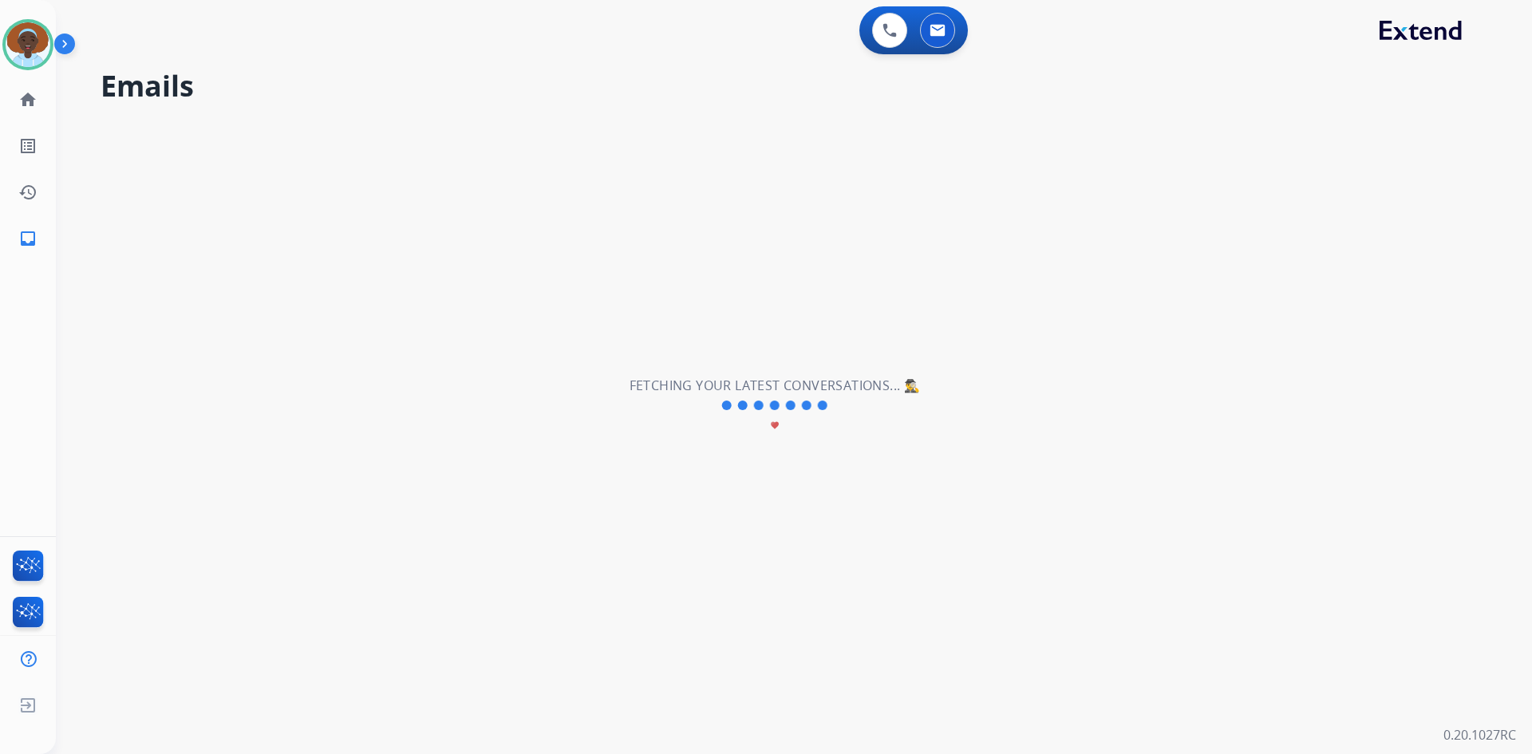
scroll to position [0, 0]
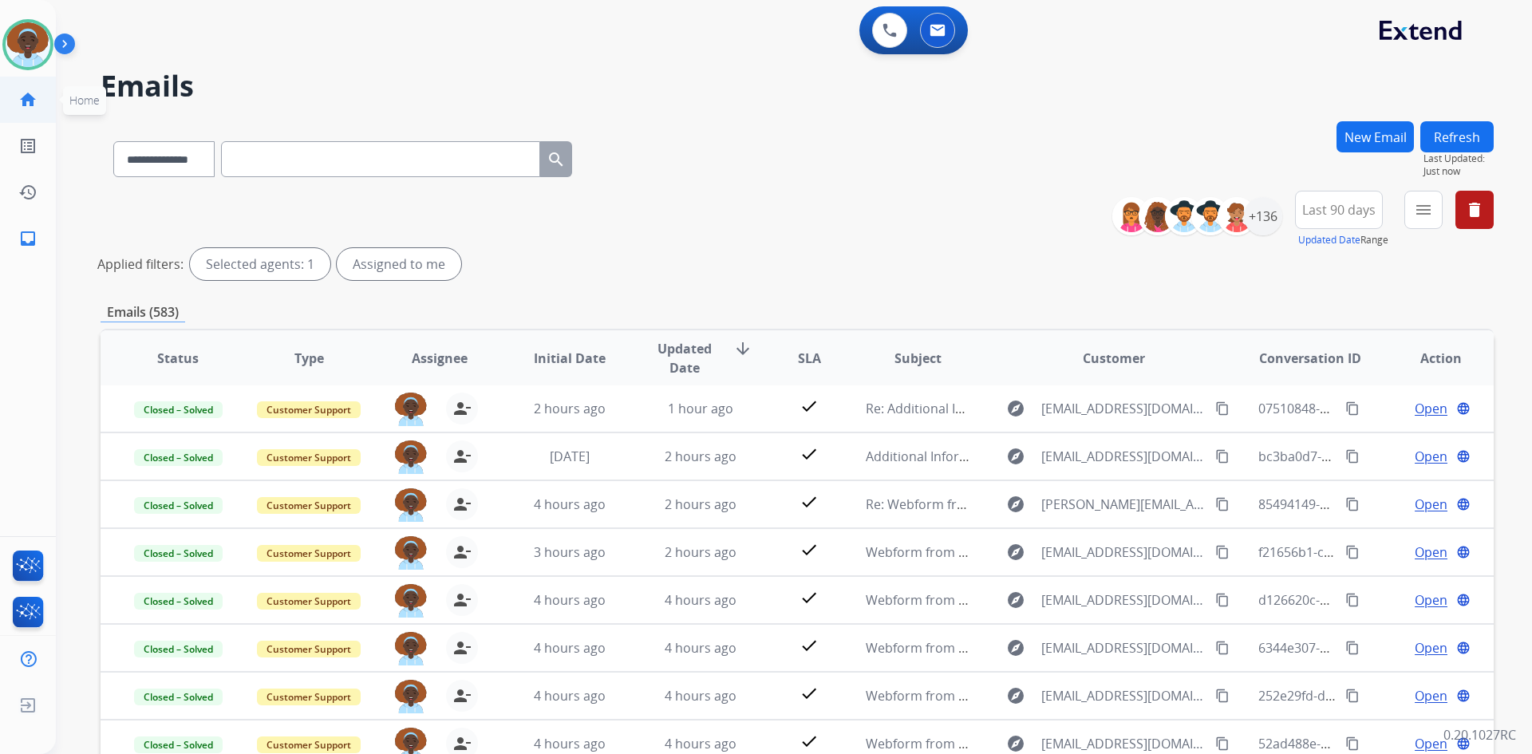
click at [26, 98] on mat-icon "home" at bounding box center [27, 99] width 19 height 19
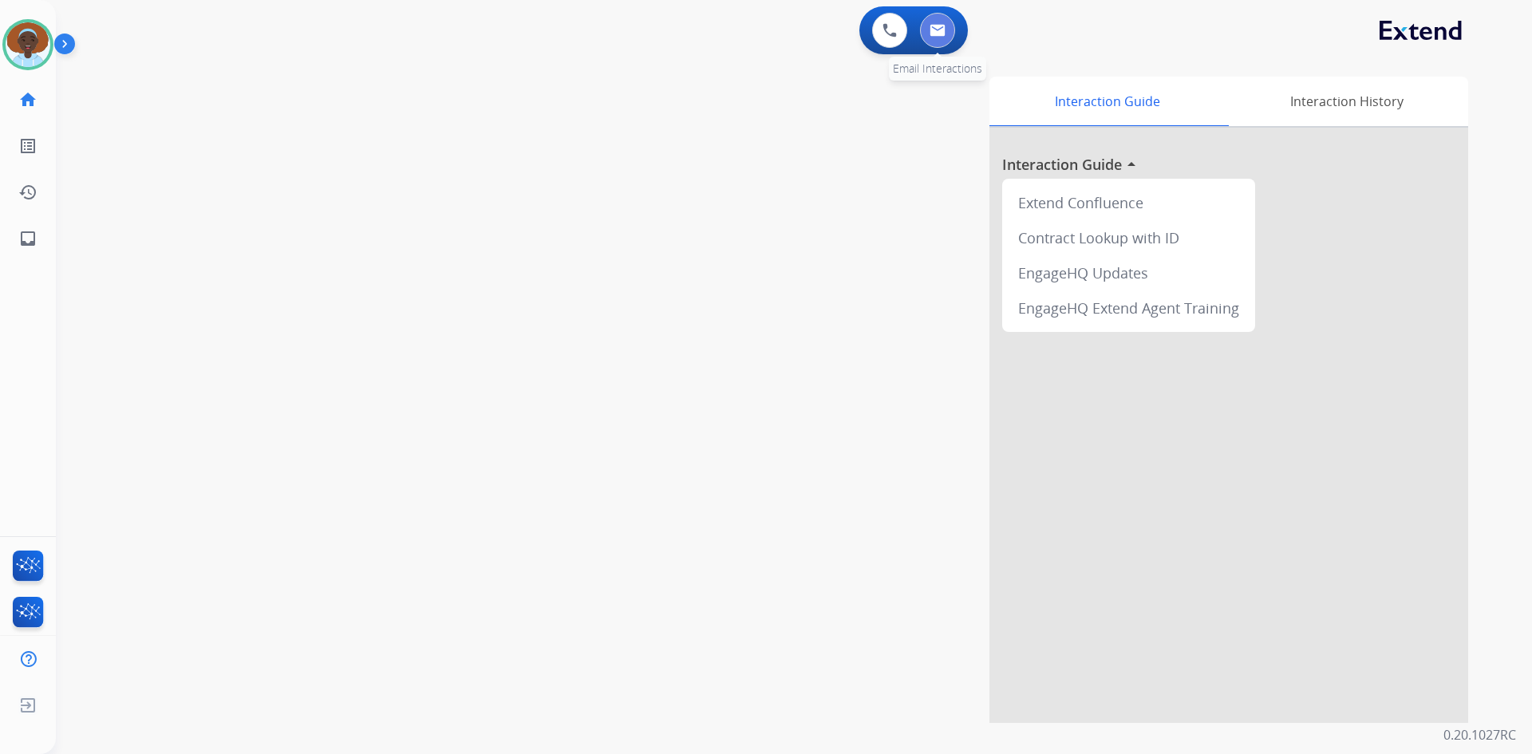
click at [942, 38] on button at bounding box center [937, 30] width 35 height 35
select select "**********"
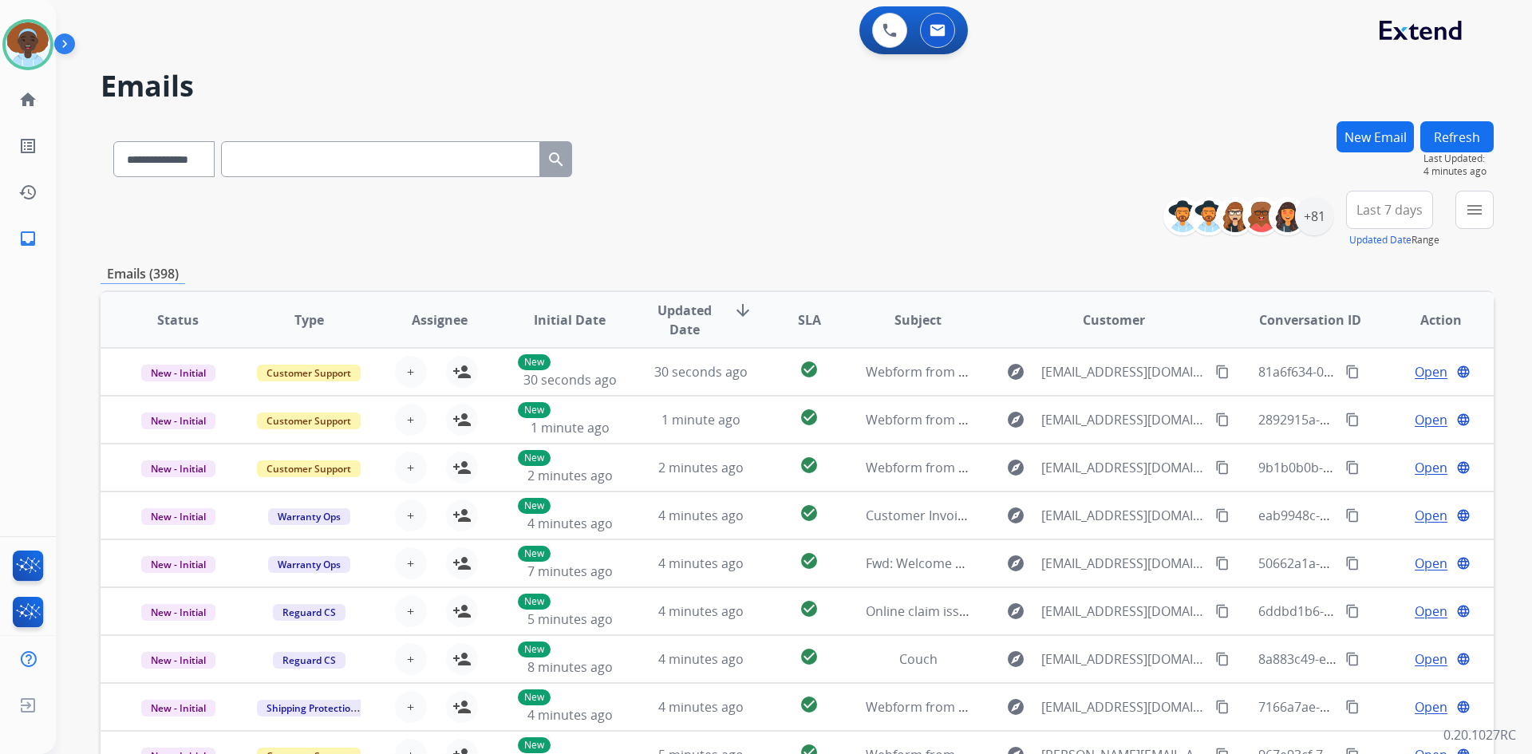
click at [1458, 132] on button "Refresh" at bounding box center [1456, 136] width 73 height 31
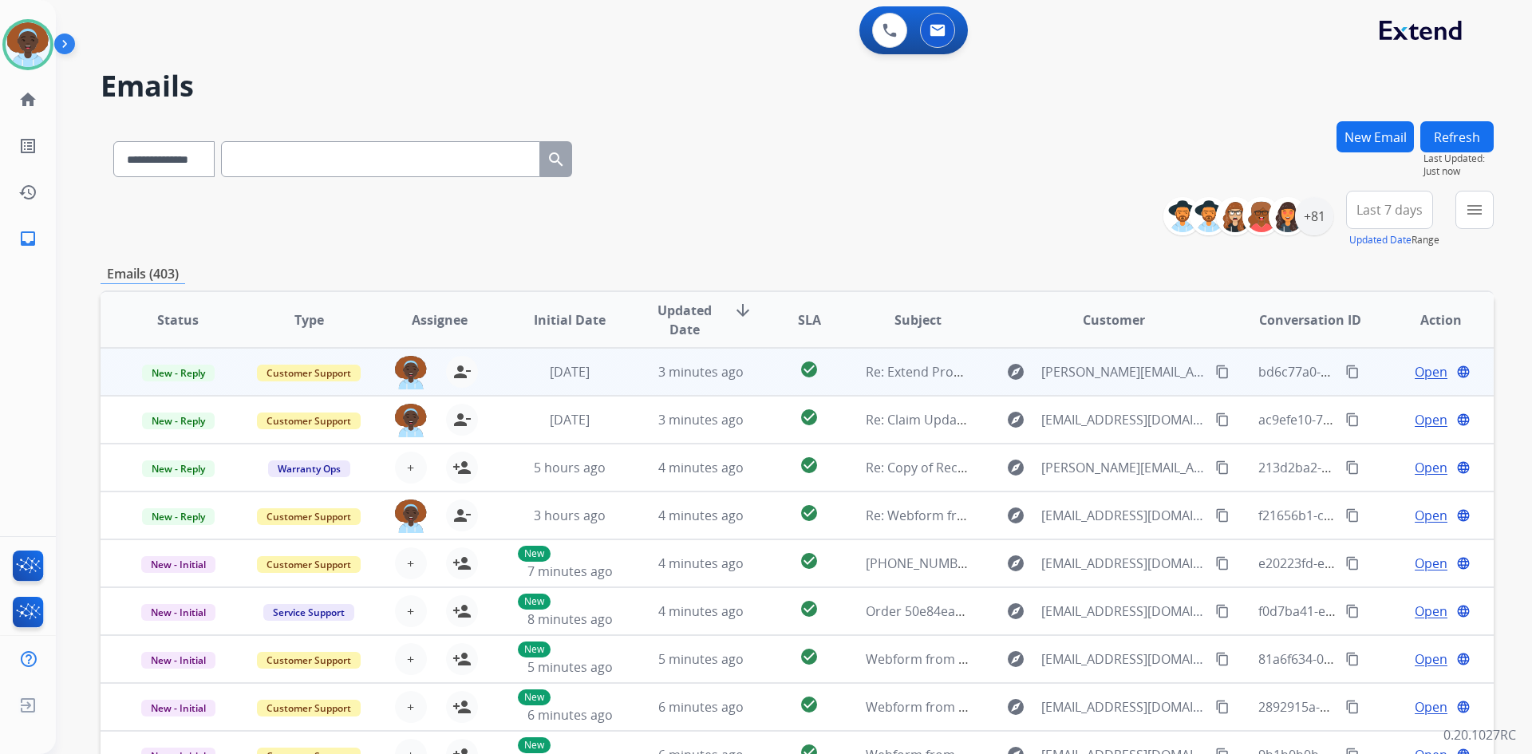
click at [1425, 371] on span "Open" at bounding box center [1430, 371] width 33 height 19
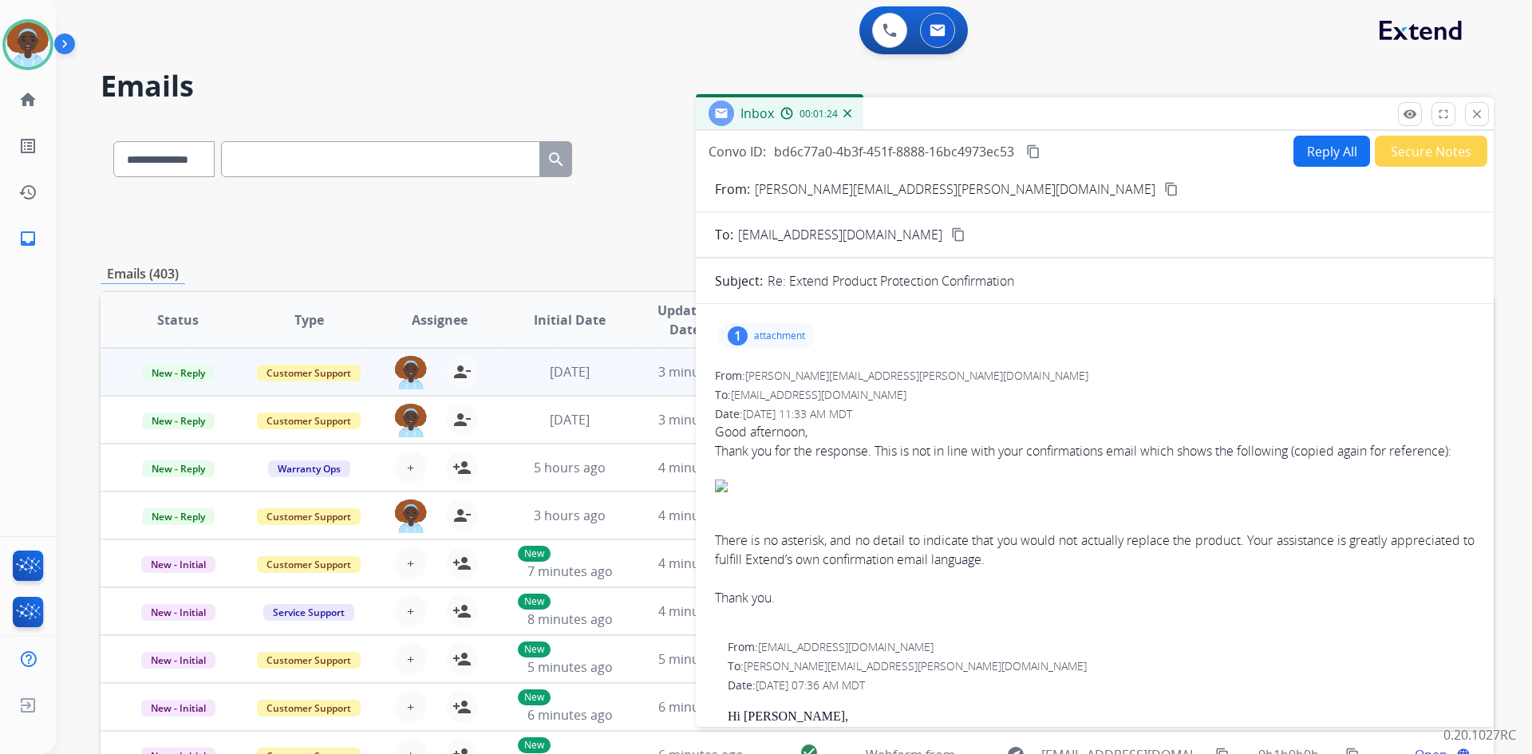
click at [727, 332] on div "1 attachment" at bounding box center [766, 336] width 97 height 26
click at [762, 378] on div at bounding box center [771, 377] width 80 height 56
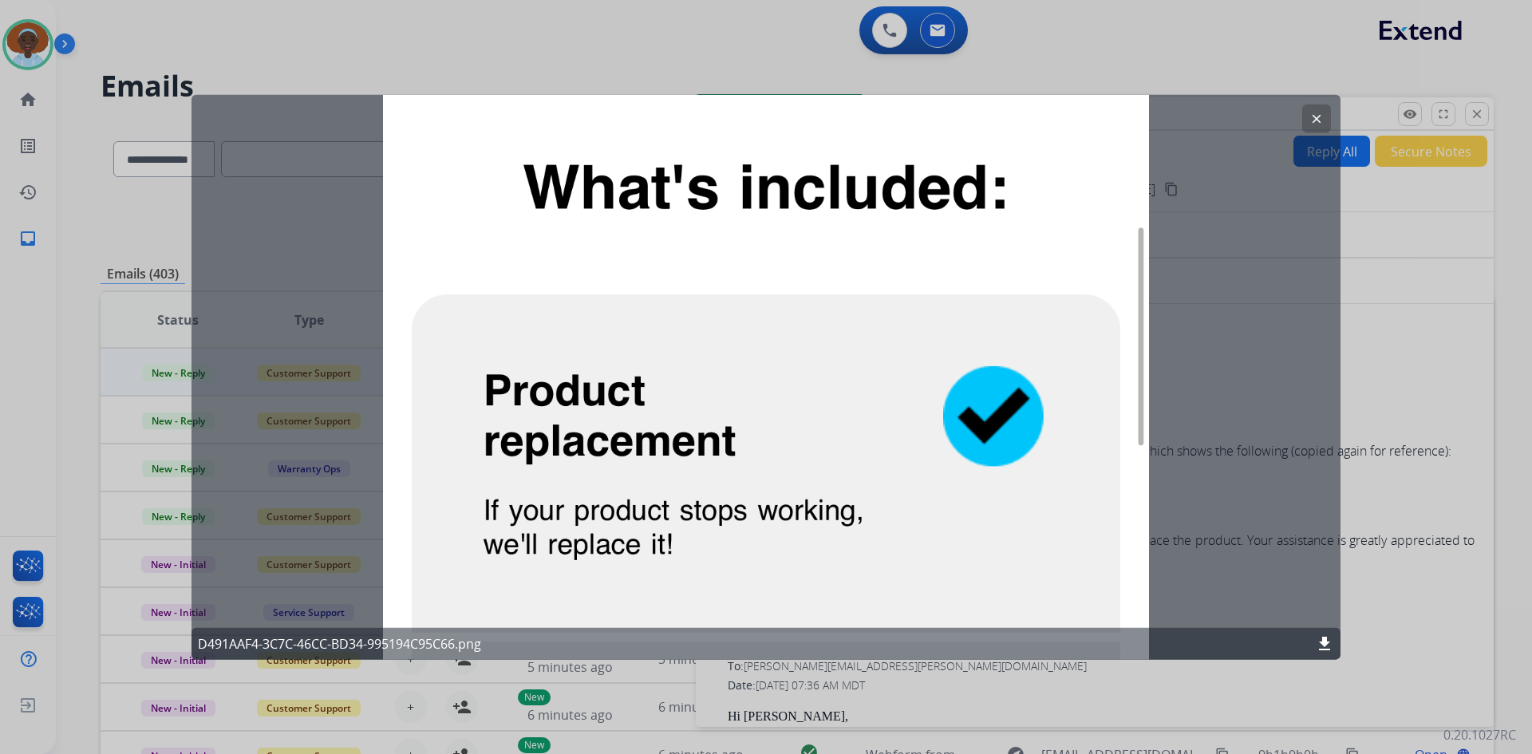
click at [1312, 116] on mat-icon "clear" at bounding box center [1316, 118] width 14 height 14
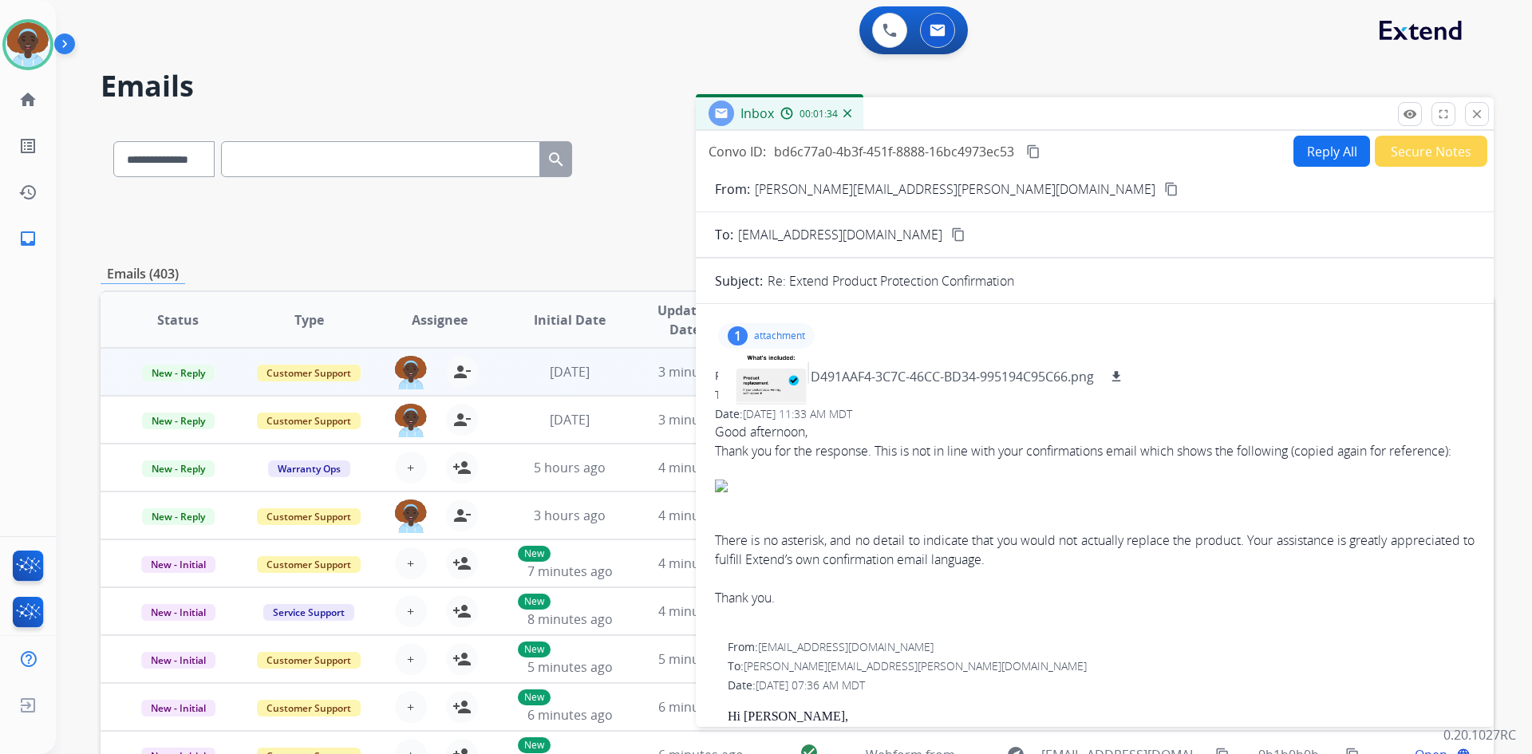
click at [741, 328] on div "1" at bounding box center [738, 335] width 20 height 19
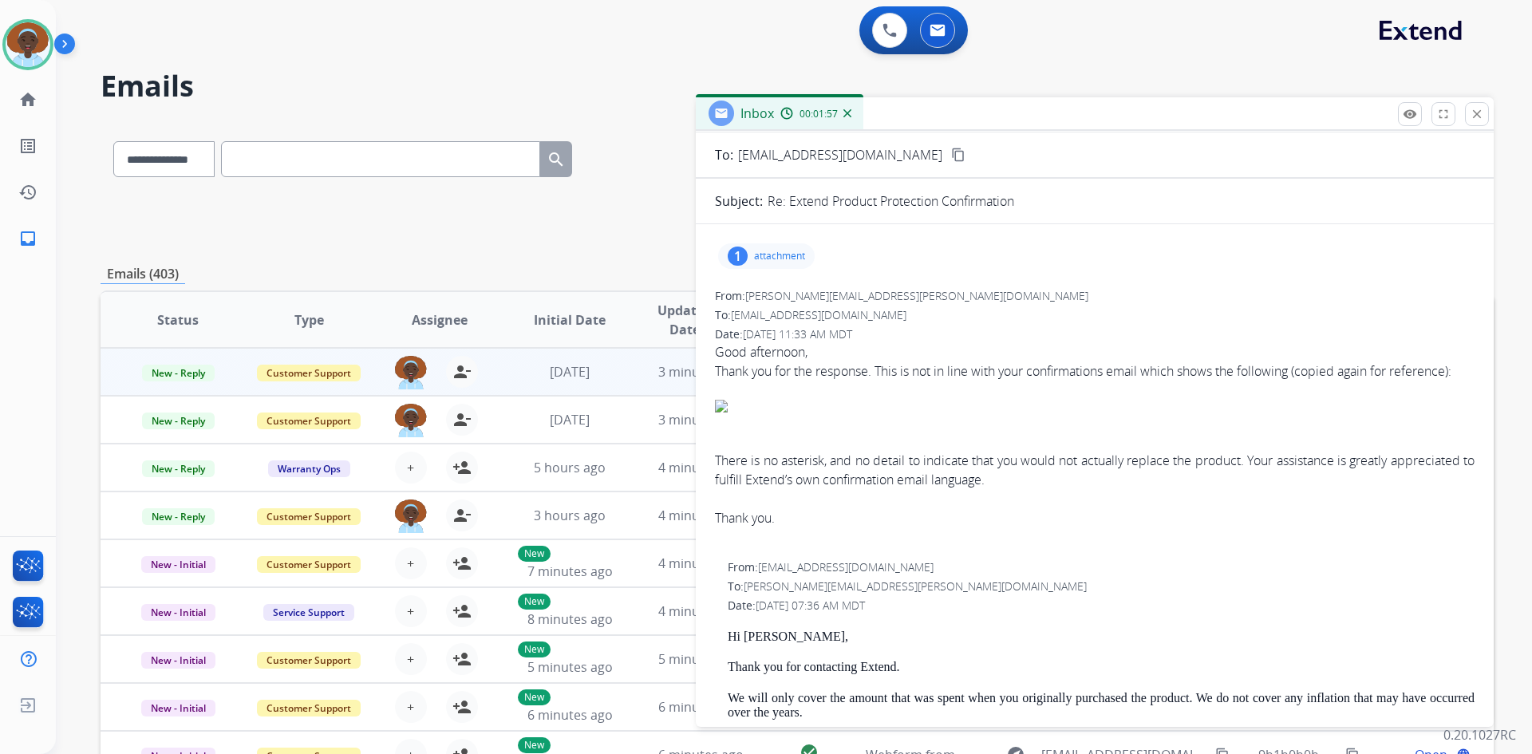
click at [740, 254] on div "1" at bounding box center [738, 255] width 20 height 19
click at [774, 304] on div at bounding box center [771, 297] width 80 height 56
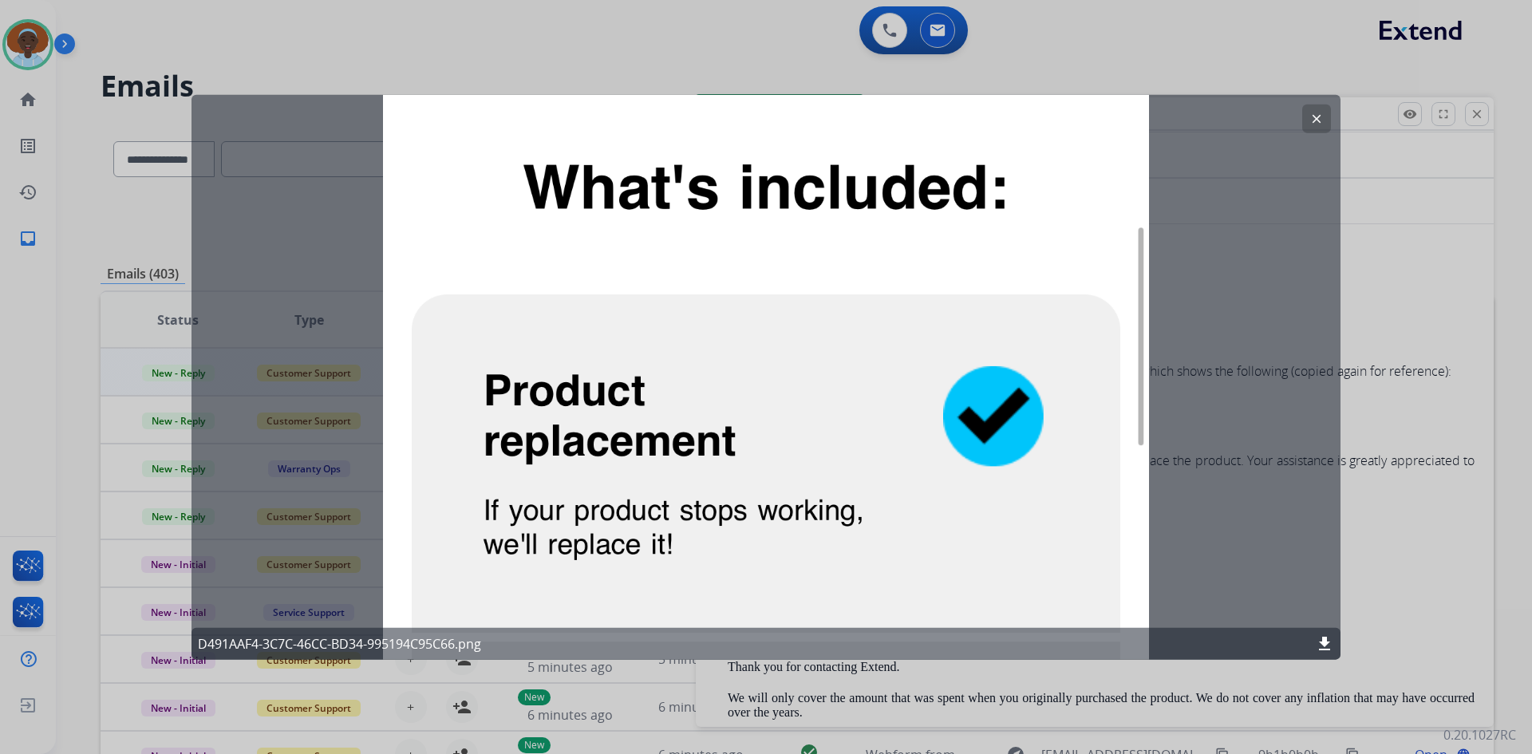
click at [1315, 117] on mat-icon "clear" at bounding box center [1316, 118] width 14 height 14
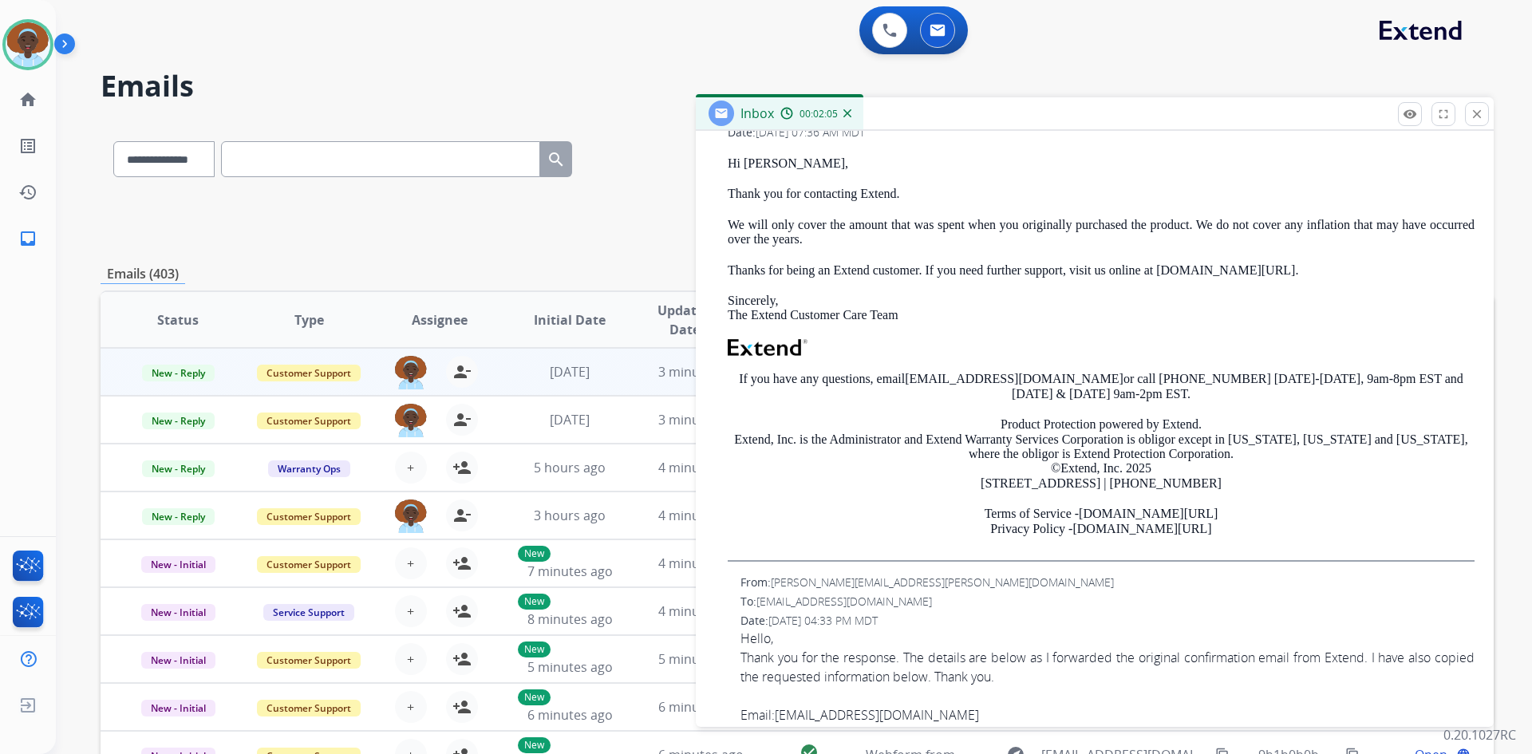
scroll to position [558, 0]
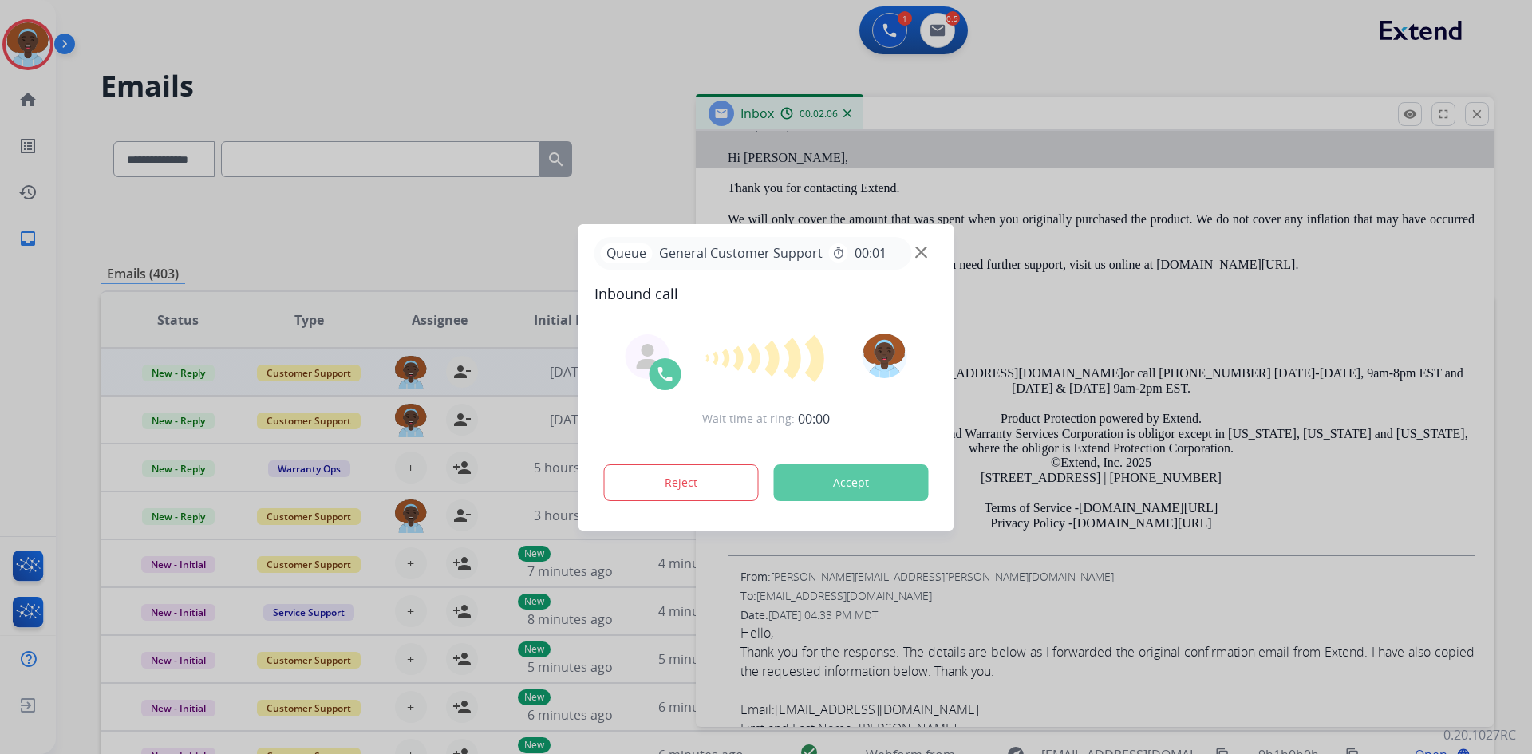
drag, startPoint x: 1213, startPoint y: 547, endPoint x: 1195, endPoint y: 545, distance: 18.5
click at [896, 428] on div "**********" at bounding box center [766, 377] width 1532 height 754
click at [581, 105] on div at bounding box center [766, 377] width 1532 height 754
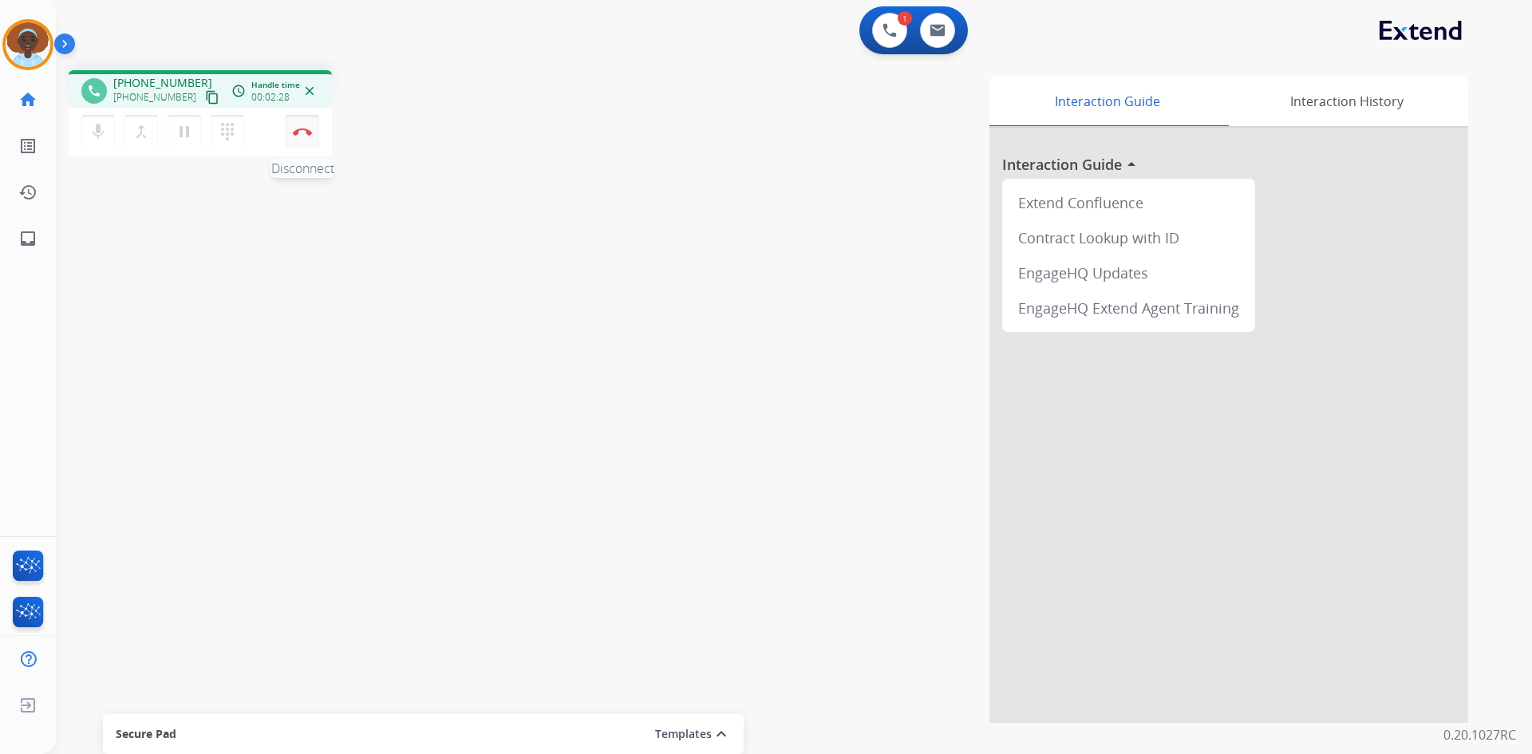
click at [304, 134] on img at bounding box center [302, 132] width 19 height 8
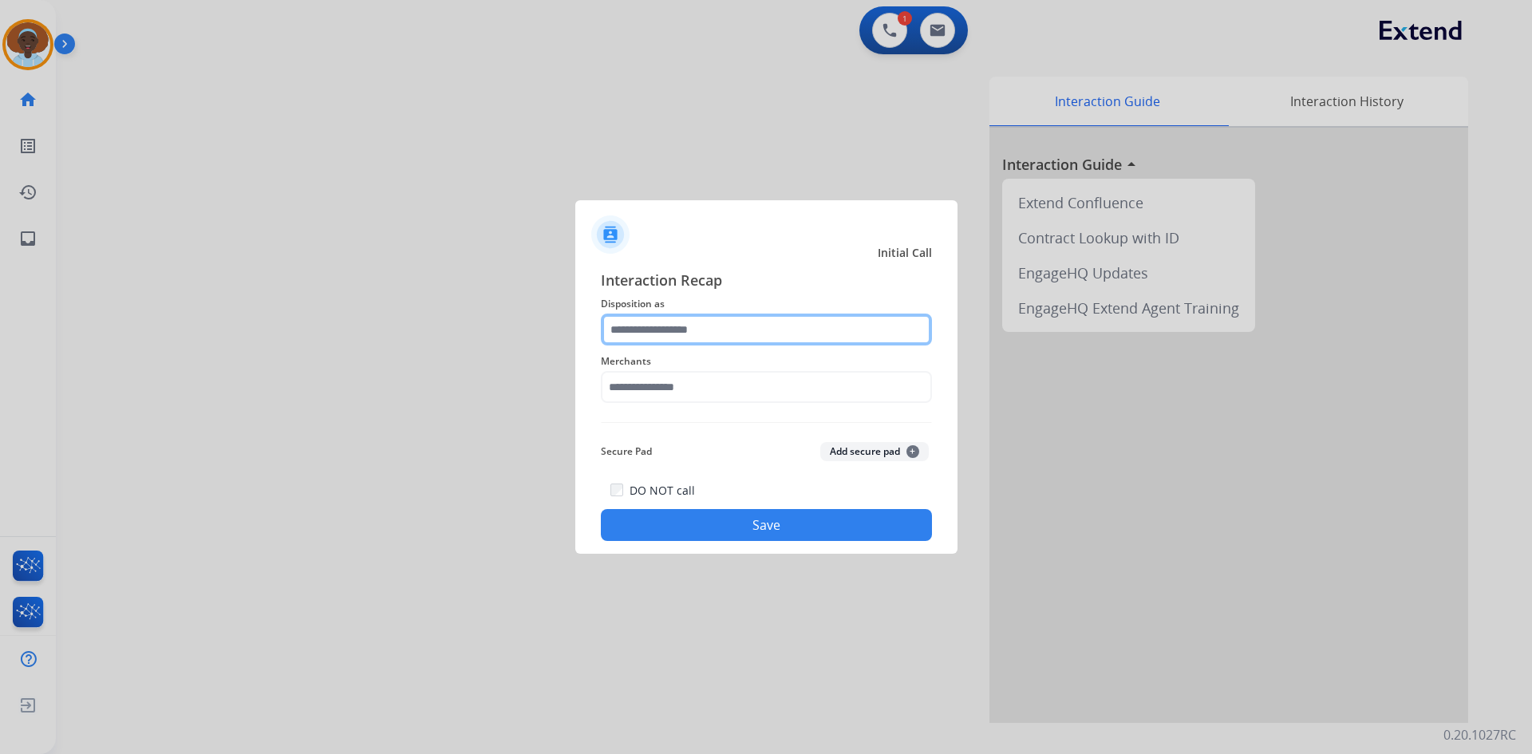
click at [726, 329] on input "text" at bounding box center [766, 329] width 331 height 32
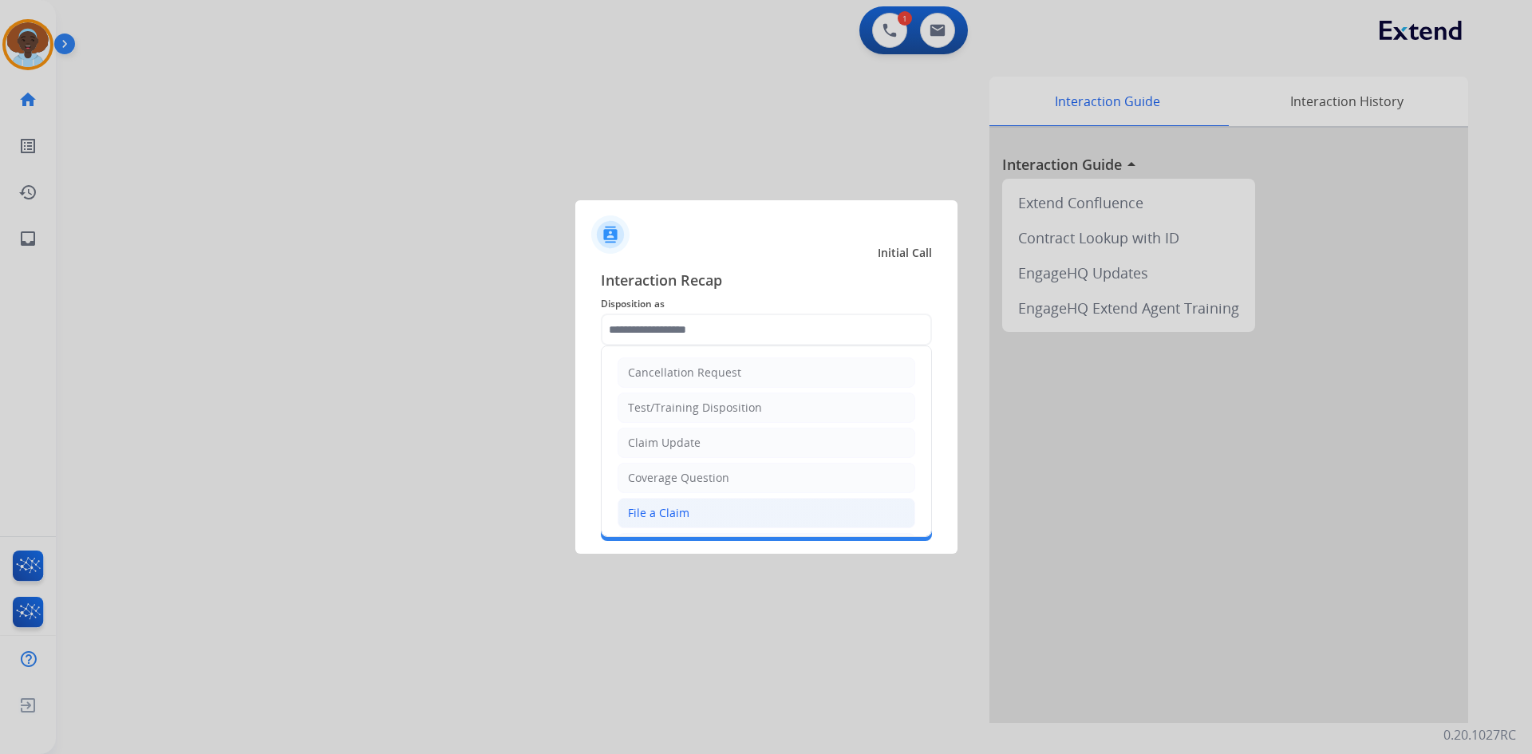
click at [755, 504] on li "File a Claim" at bounding box center [766, 513] width 298 height 30
type input "**********"
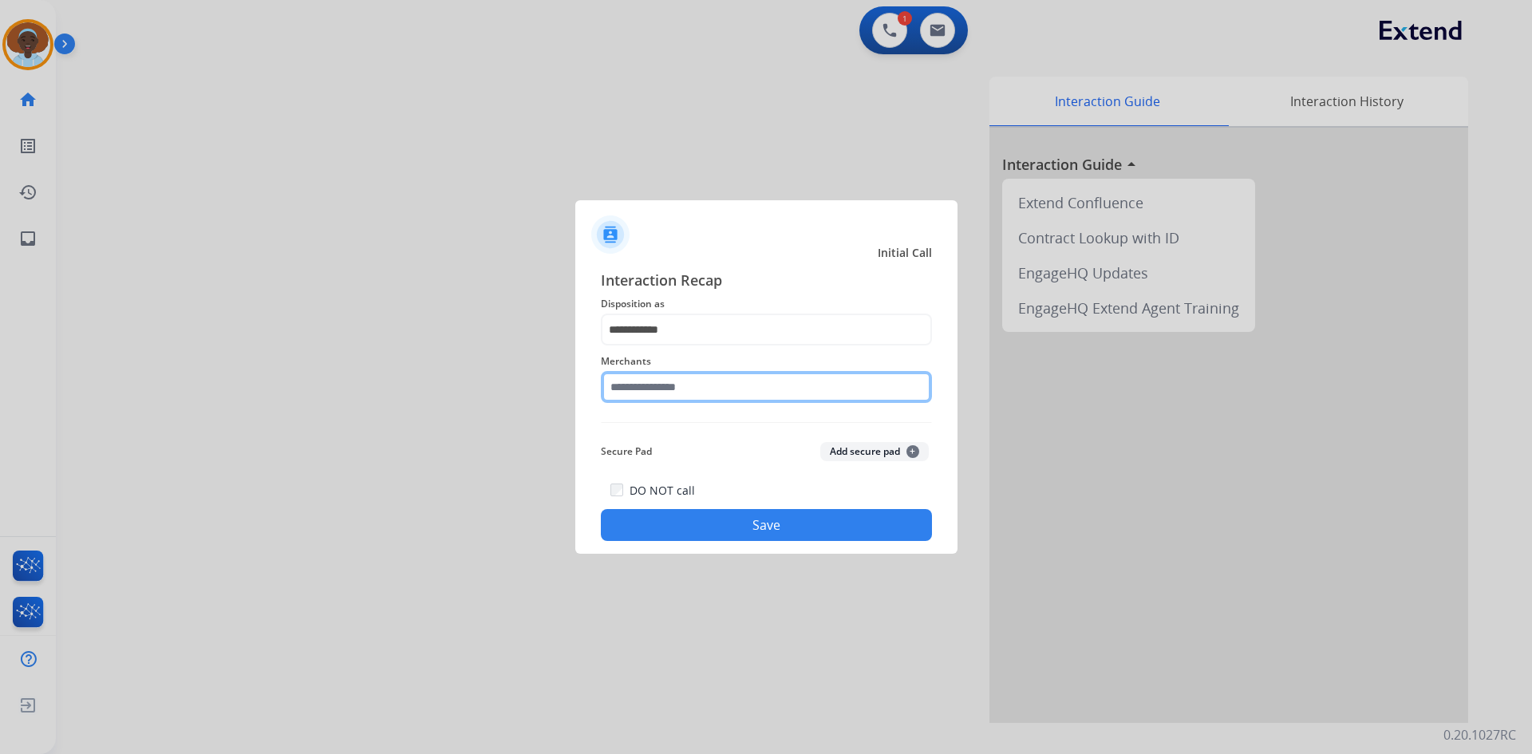
click at [728, 384] on input "text" at bounding box center [766, 387] width 331 height 32
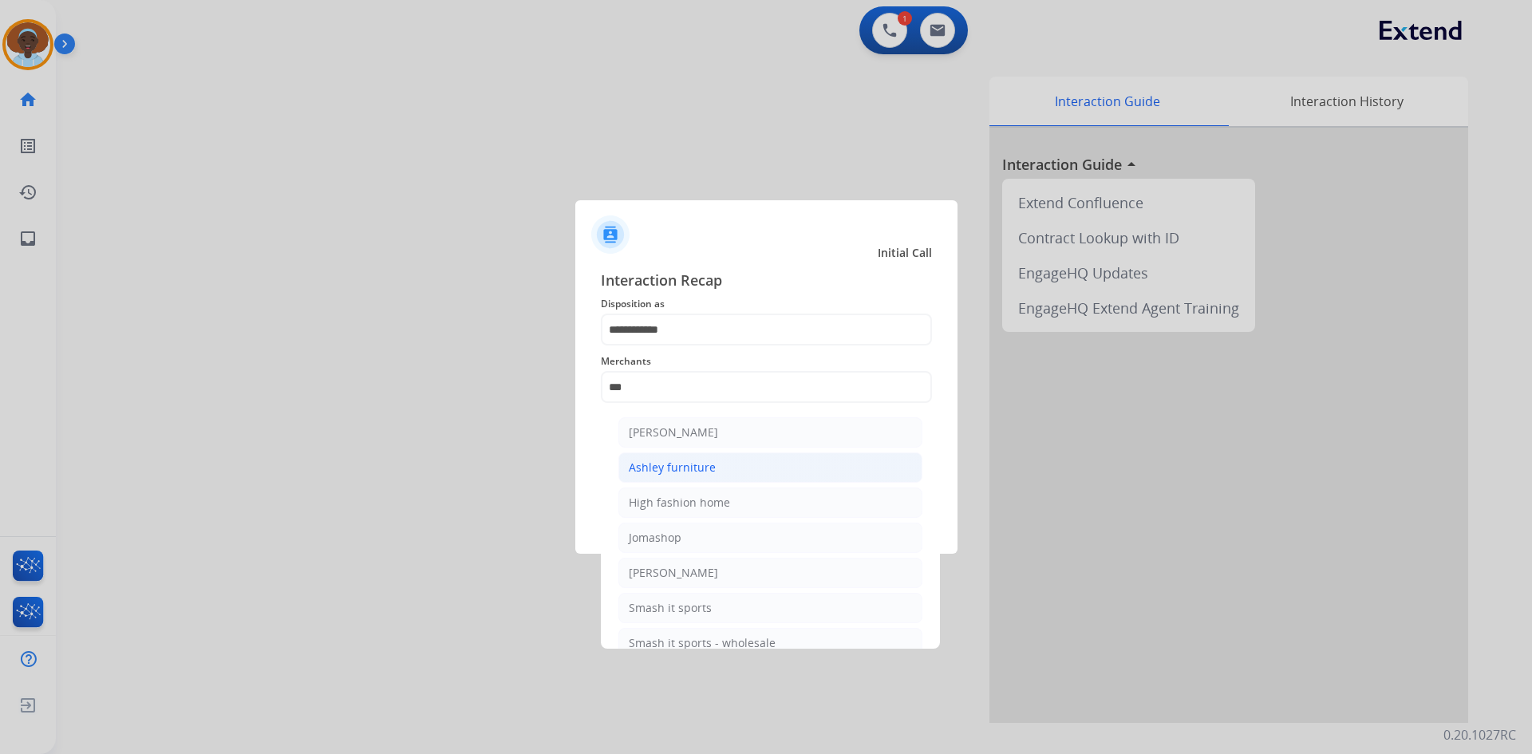
click at [717, 466] on li "Ashley furniture" at bounding box center [770, 467] width 304 height 30
type input "**********"
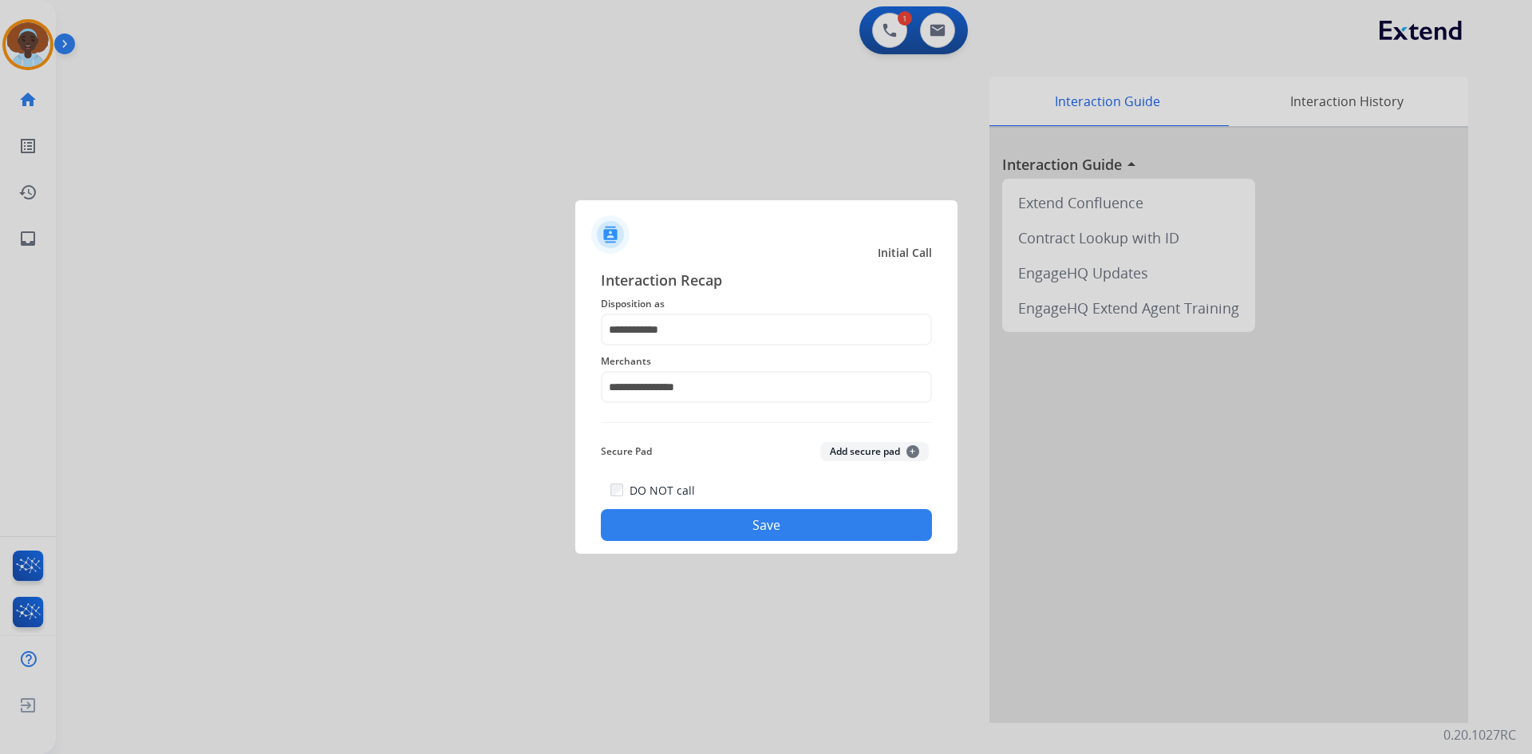
click at [780, 526] on button "Save" at bounding box center [766, 525] width 331 height 32
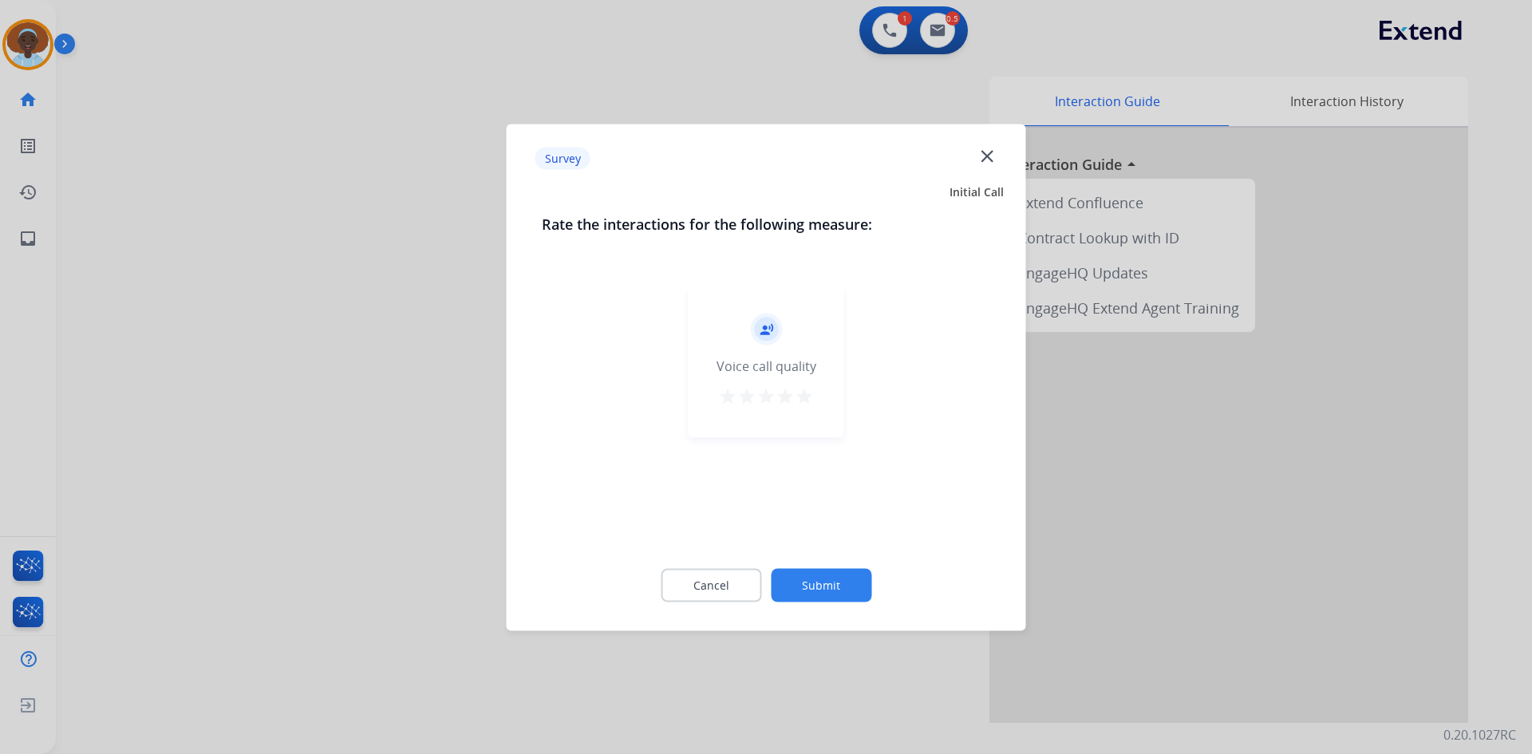
click at [800, 401] on mat-icon "star" at bounding box center [804, 395] width 19 height 19
click at [846, 576] on button "Submit" at bounding box center [821, 585] width 101 height 34
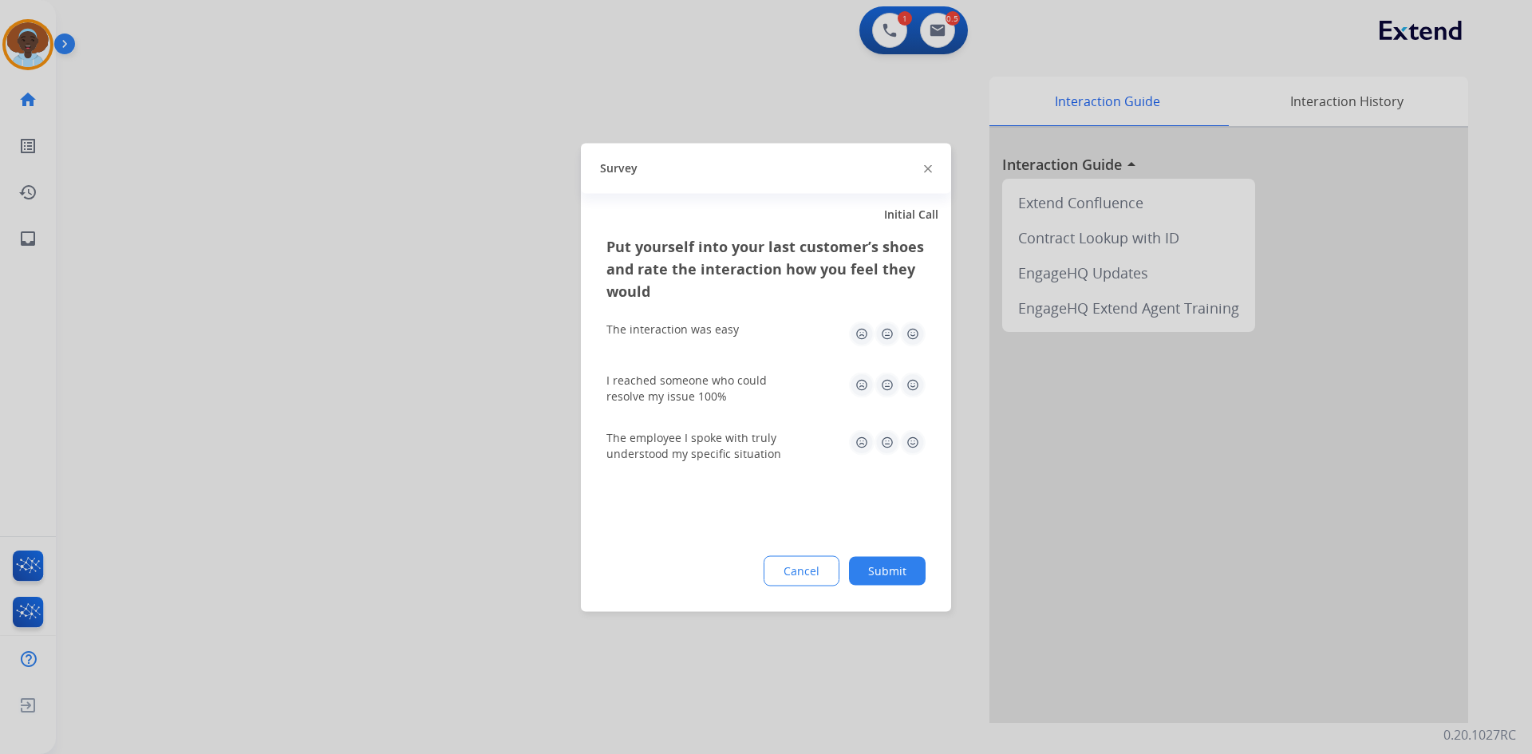
drag, startPoint x: 911, startPoint y: 440, endPoint x: 911, endPoint y: 404, distance: 35.9
click at [910, 439] on img at bounding box center [913, 442] width 26 height 26
click at [913, 381] on img at bounding box center [913, 385] width 26 height 26
click at [913, 331] on img at bounding box center [913, 334] width 26 height 26
click at [883, 567] on button "Submit" at bounding box center [887, 570] width 77 height 29
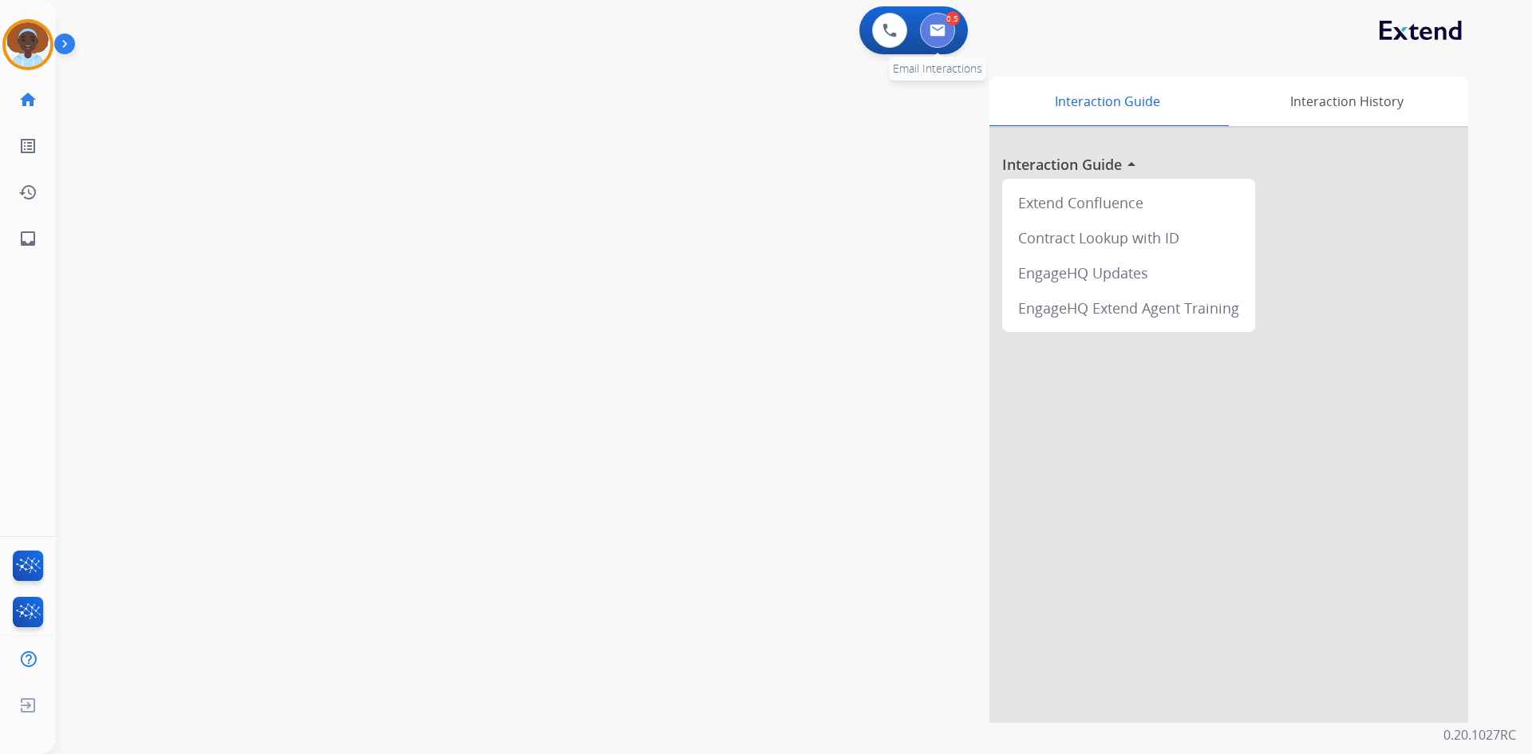
click at [932, 34] on img at bounding box center [937, 30] width 16 height 13
select select "**********"
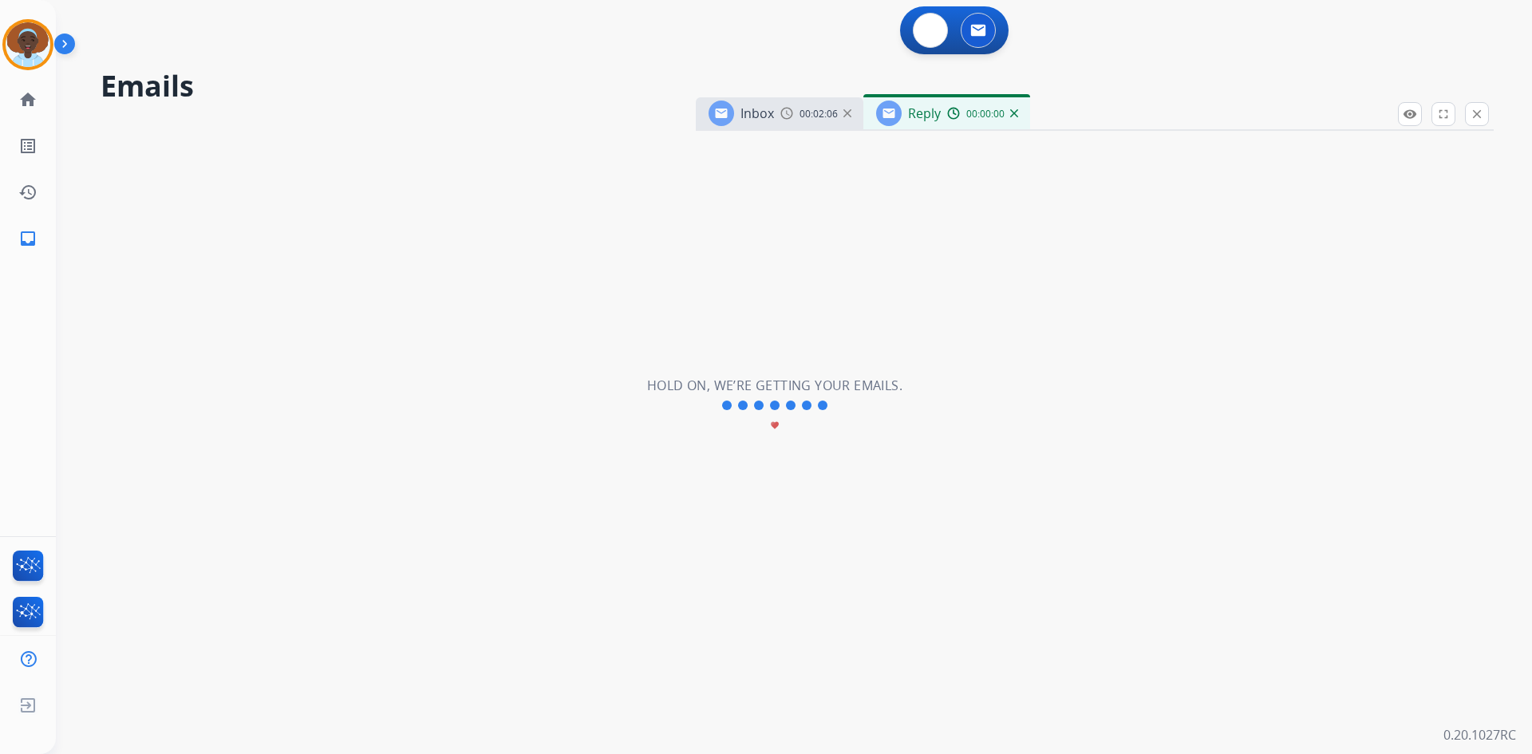
select select "**********"
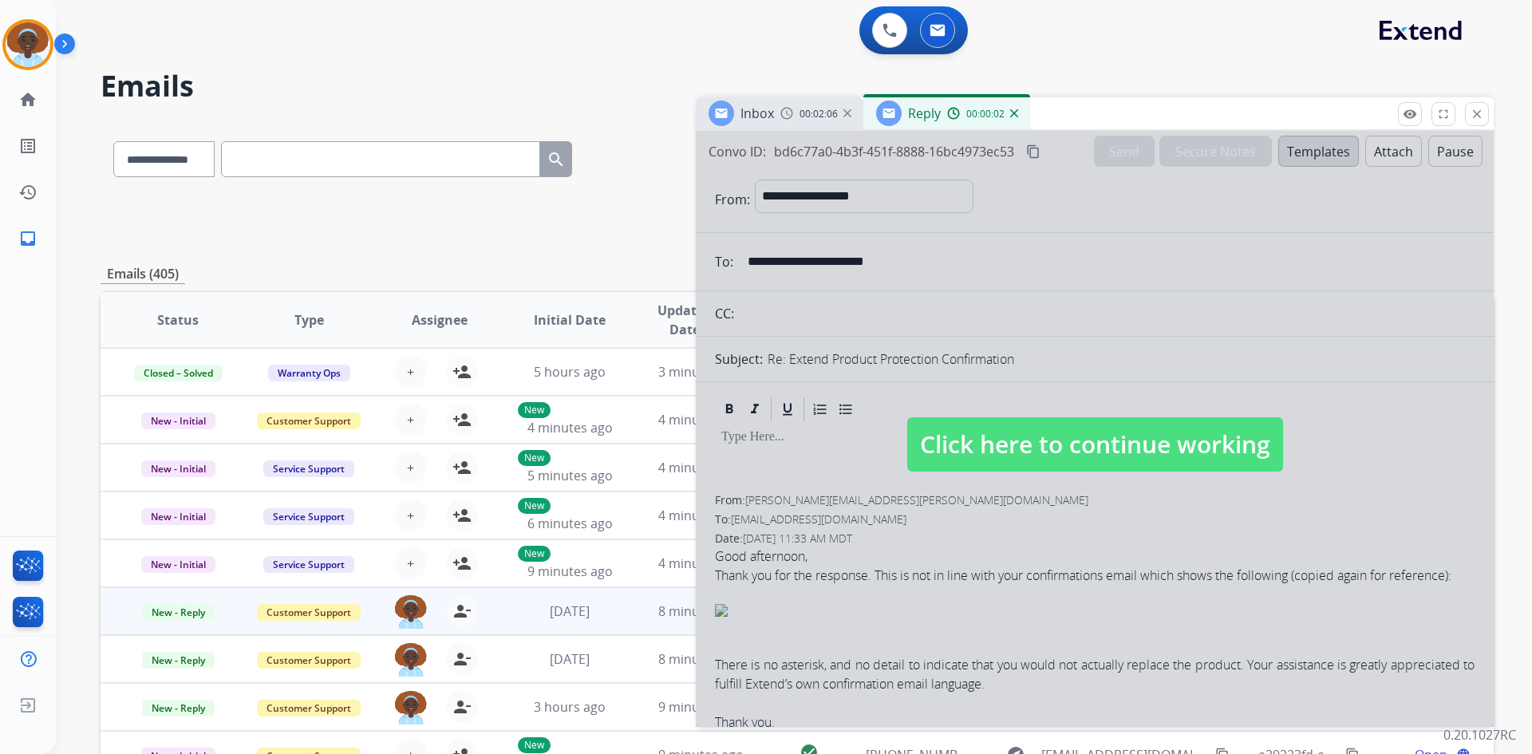
click at [1129, 446] on span "Click here to continue working" at bounding box center [1095, 444] width 376 height 54
select select
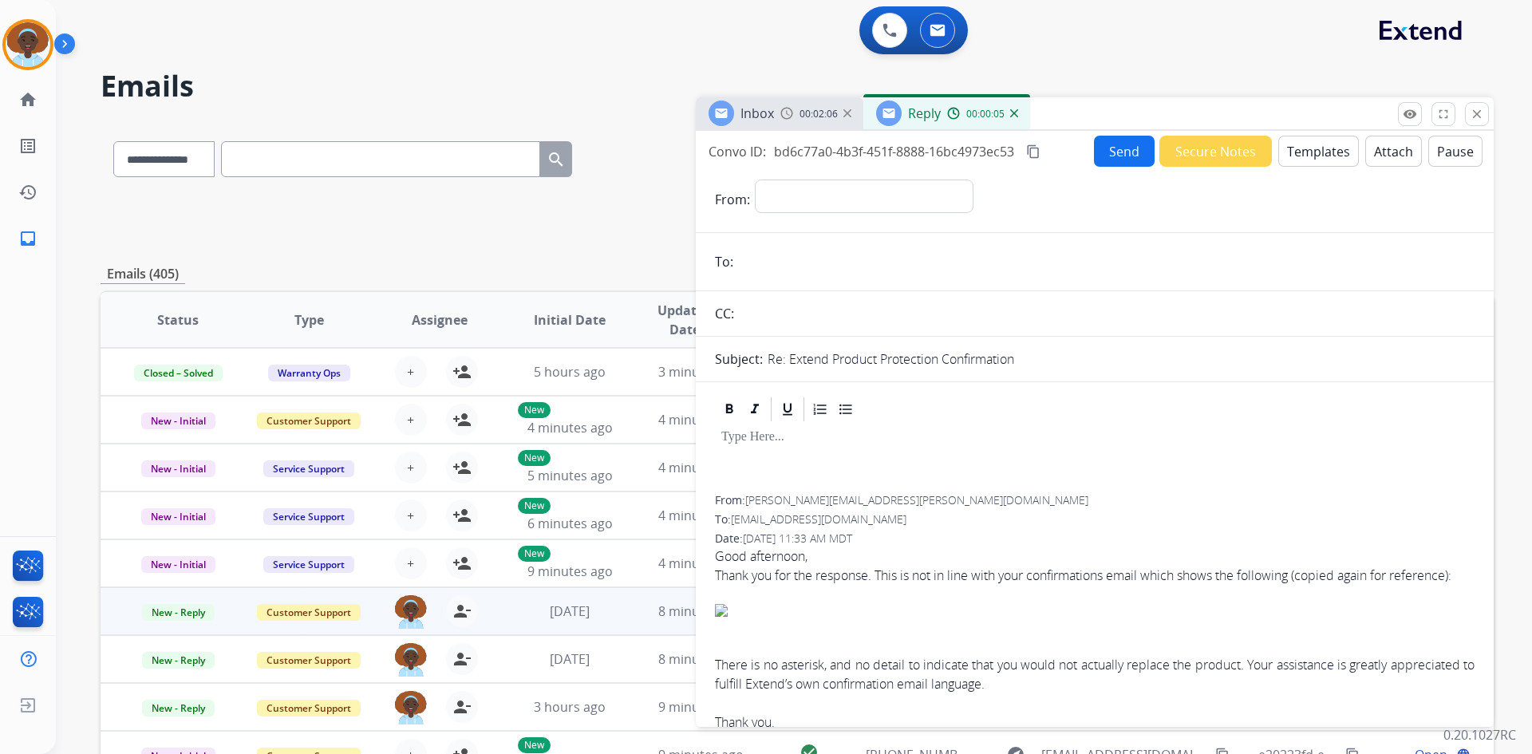
click at [1014, 109] on img at bounding box center [1014, 113] width 8 height 8
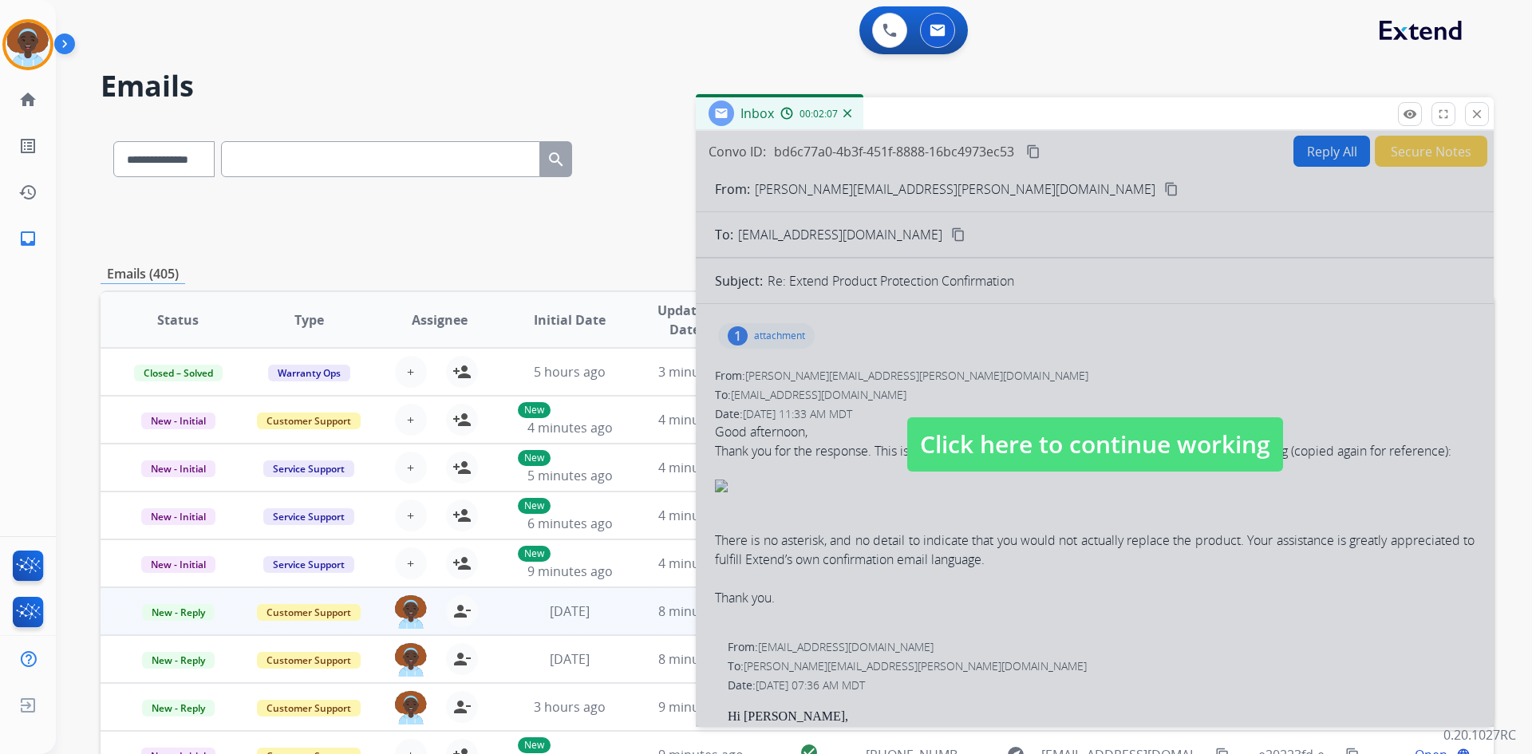
click at [1000, 439] on span "Click here to continue working" at bounding box center [1095, 444] width 376 height 54
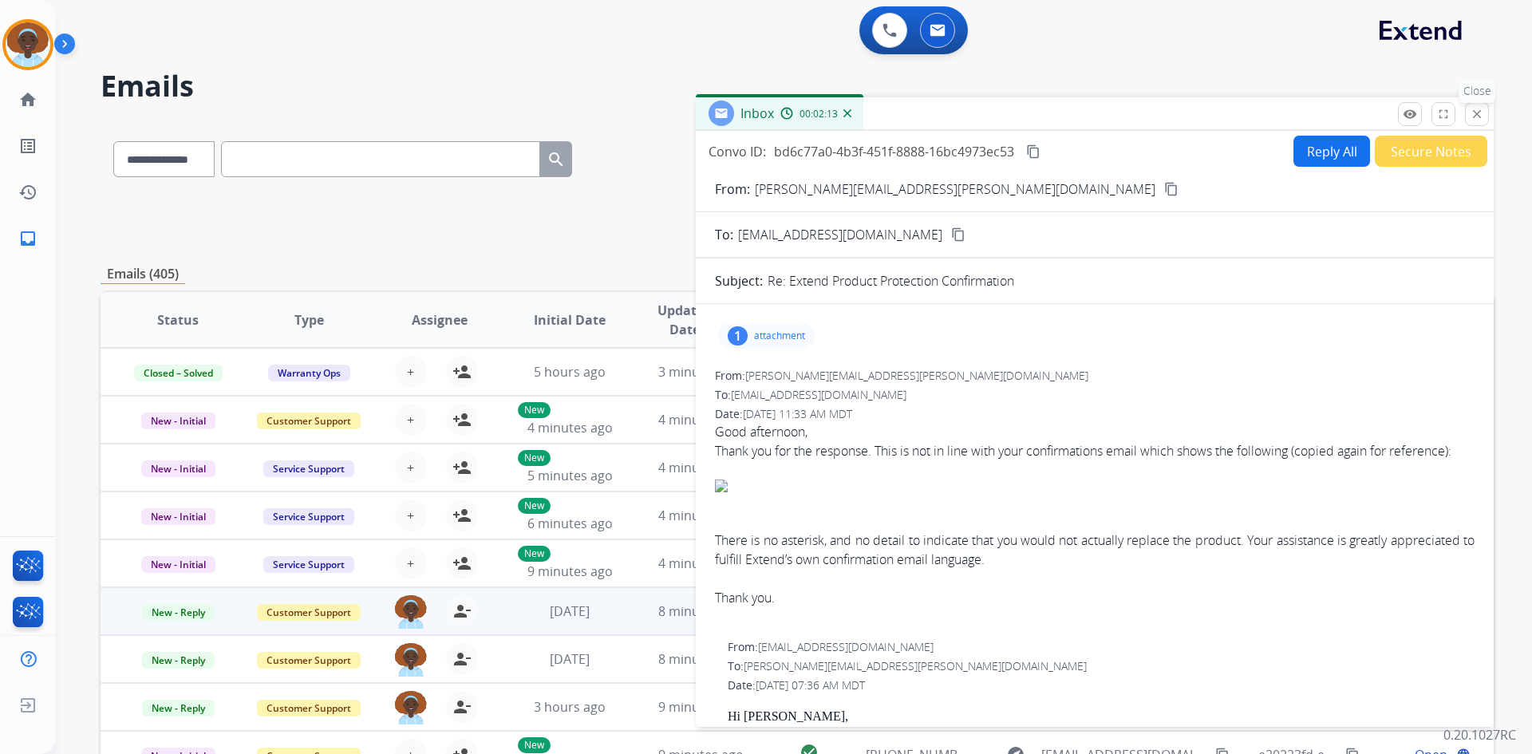
click at [1471, 108] on mat-icon "close" at bounding box center [1476, 114] width 14 height 14
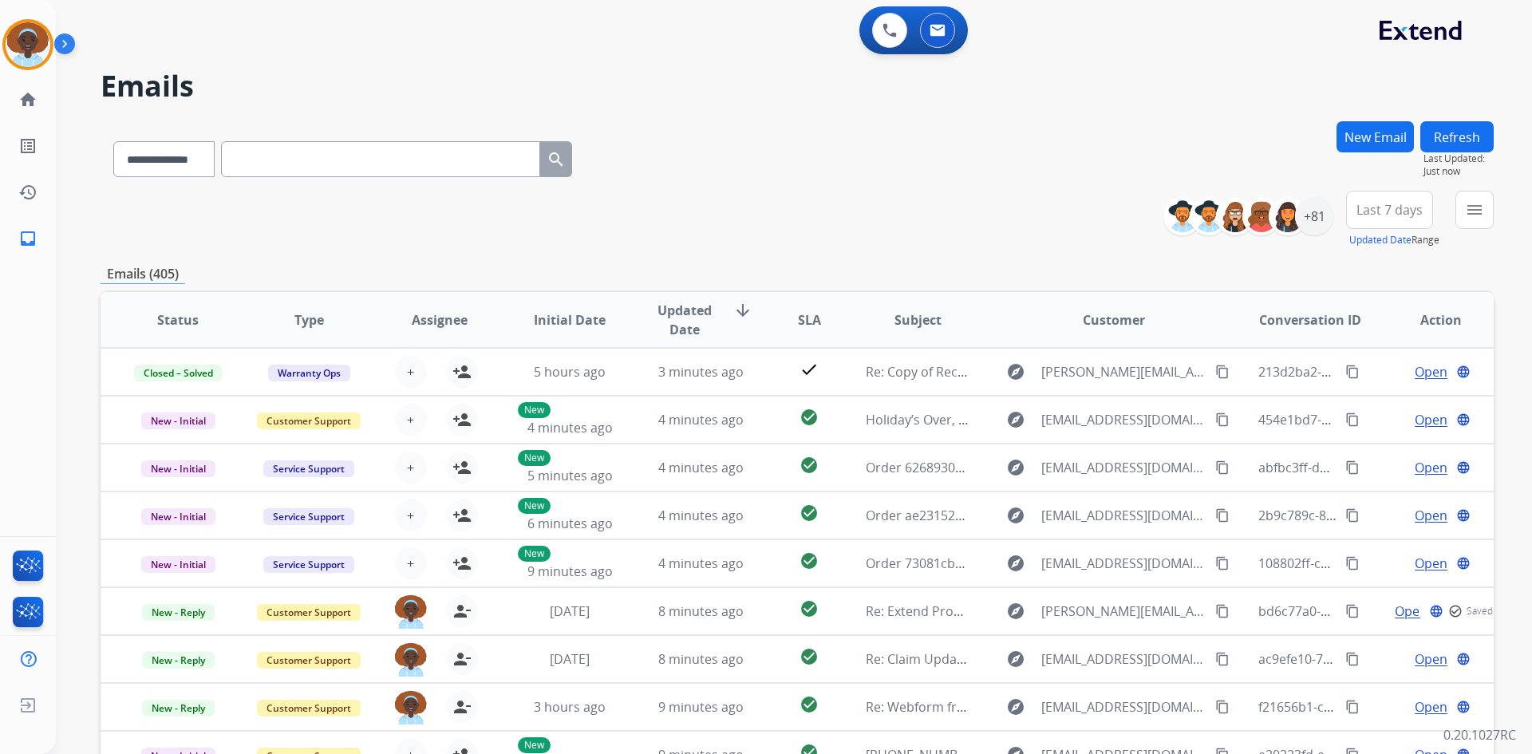
click at [1346, 132] on button "New Email" at bounding box center [1374, 136] width 77 height 31
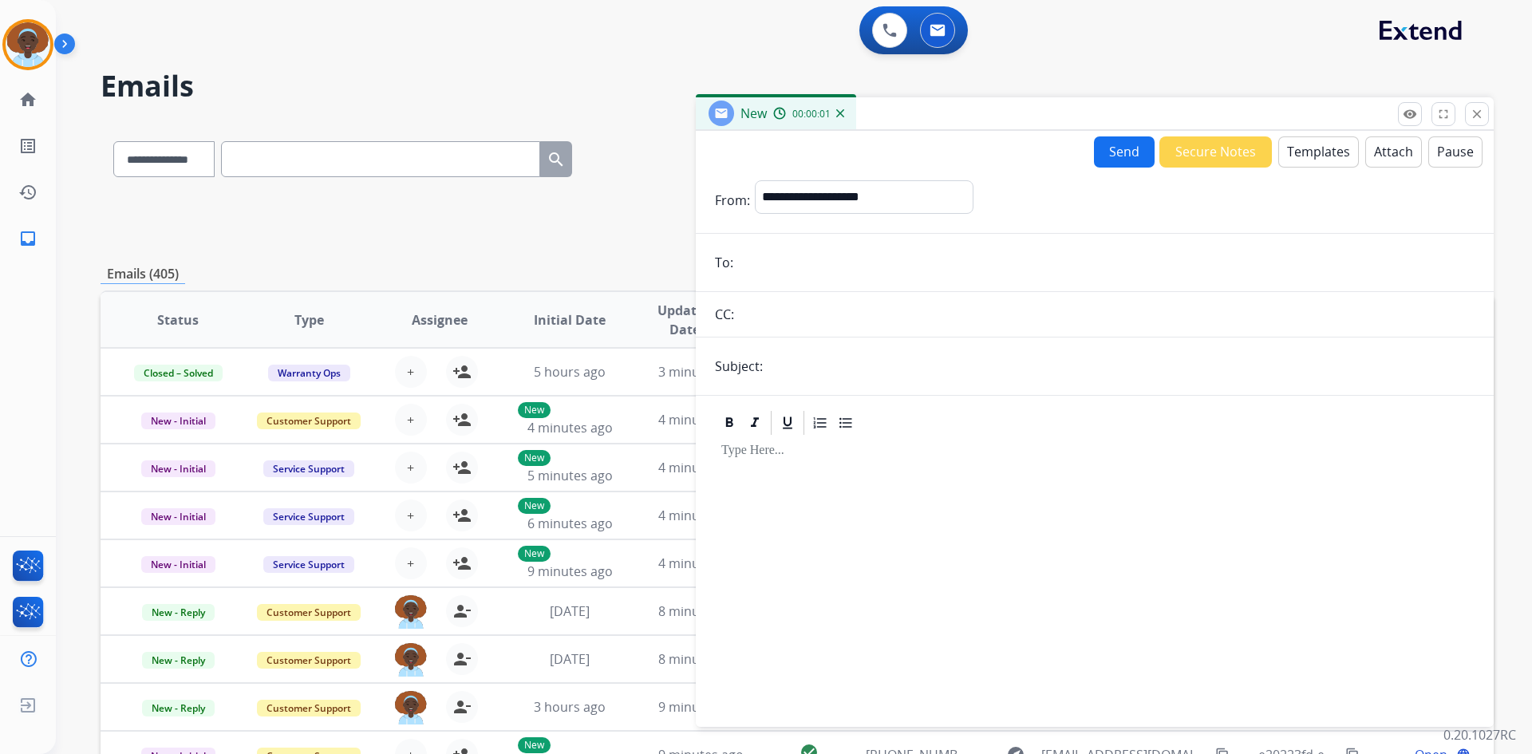
click at [819, 265] on input "email" at bounding box center [1106, 262] width 736 height 32
paste input "**********"
type input "**********"
click at [877, 196] on select "**********" at bounding box center [863, 196] width 217 height 32
select select "**********"
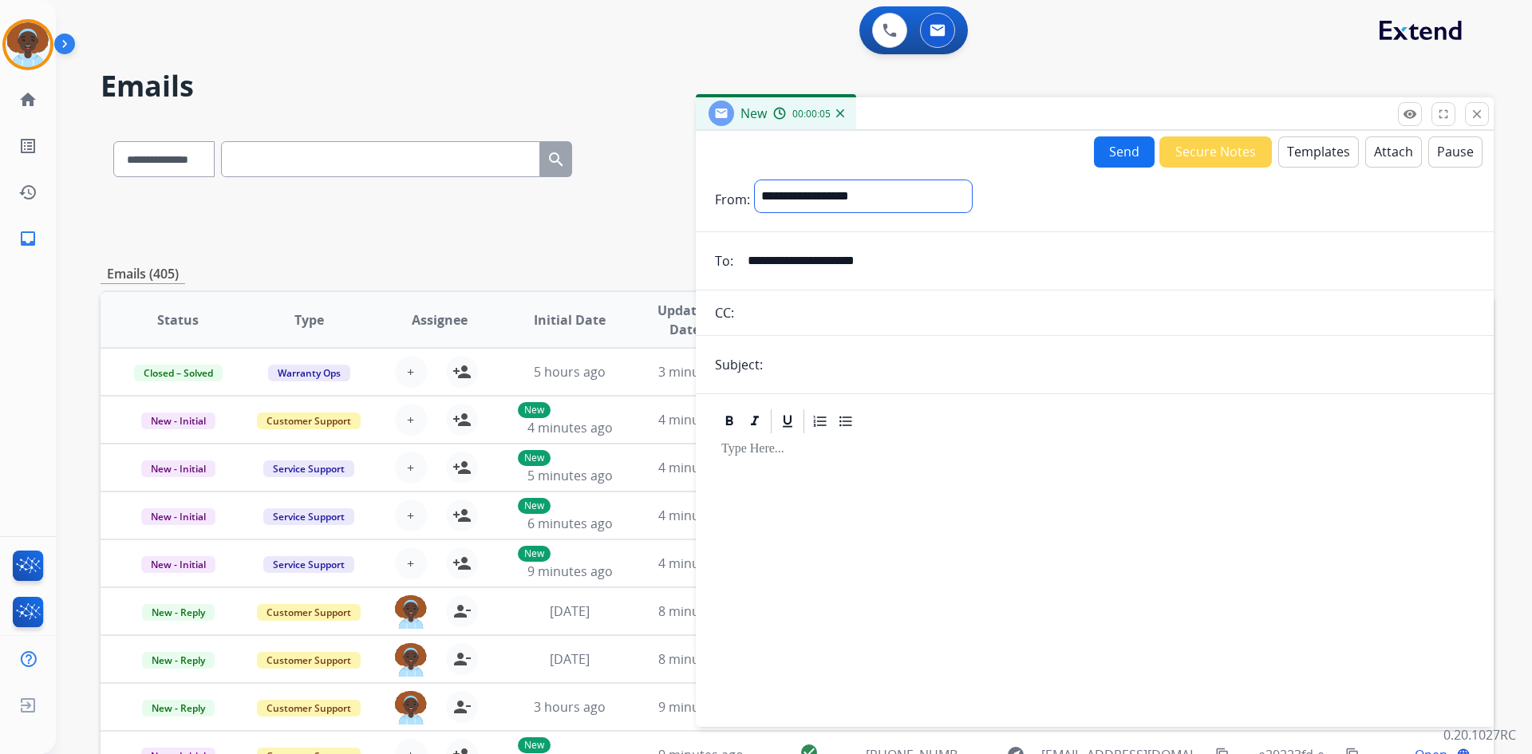
click at [755, 180] on select "**********" at bounding box center [863, 196] width 217 height 32
click at [810, 365] on input "text" at bounding box center [1120, 366] width 707 height 32
type input "**********"
click at [1305, 153] on button "Templates" at bounding box center [1318, 151] width 81 height 31
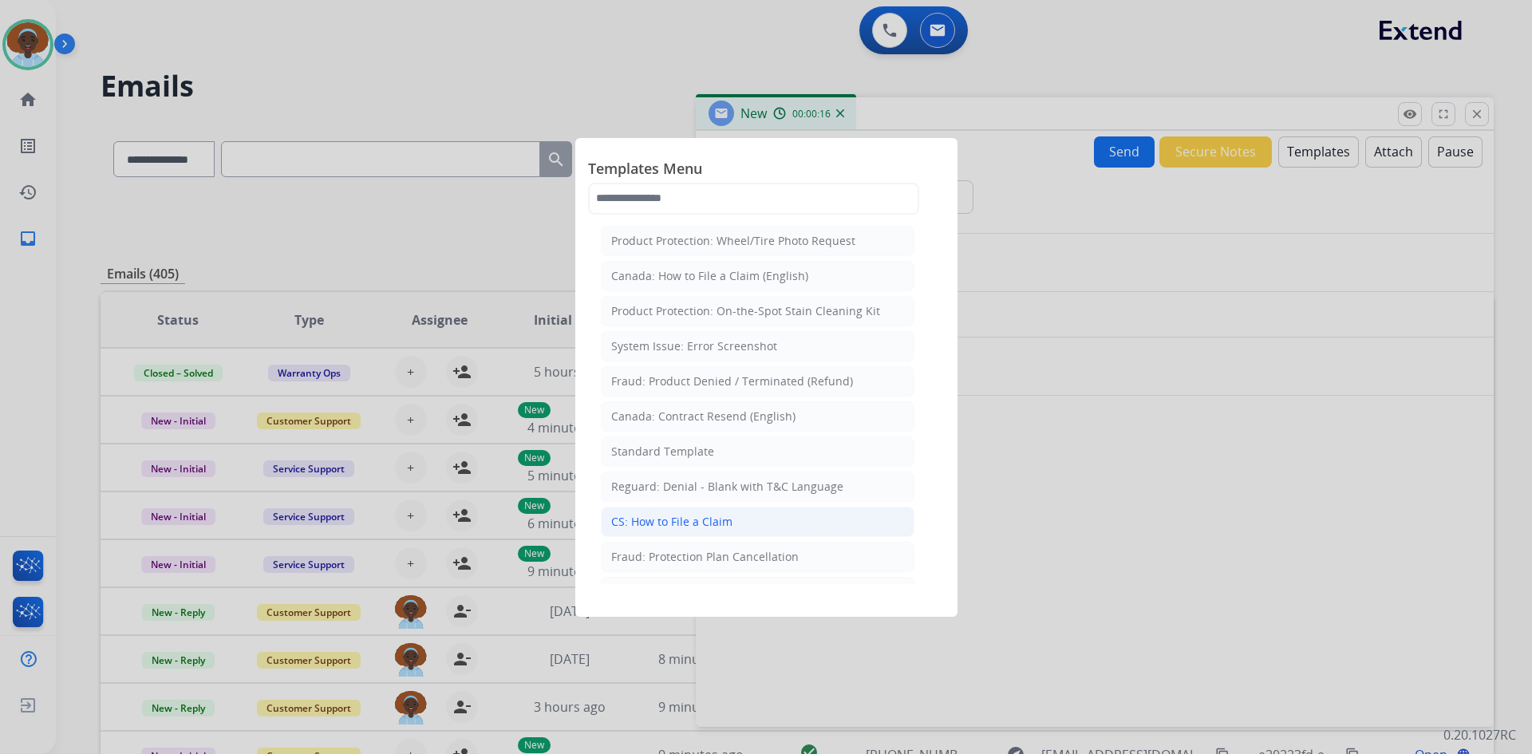
click at [743, 522] on li "CS: How to File a Claim" at bounding box center [757, 522] width 313 height 30
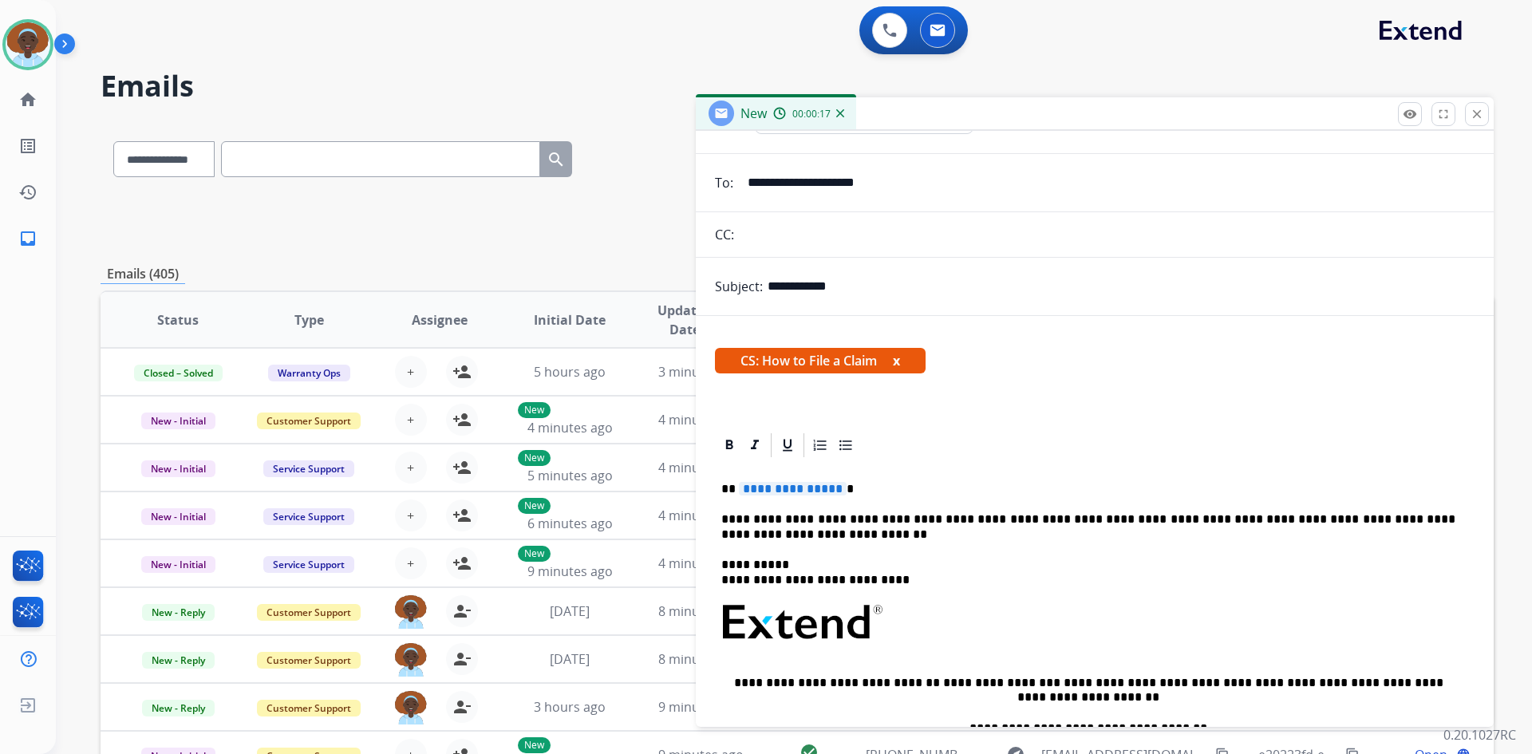
scroll to position [160, 0]
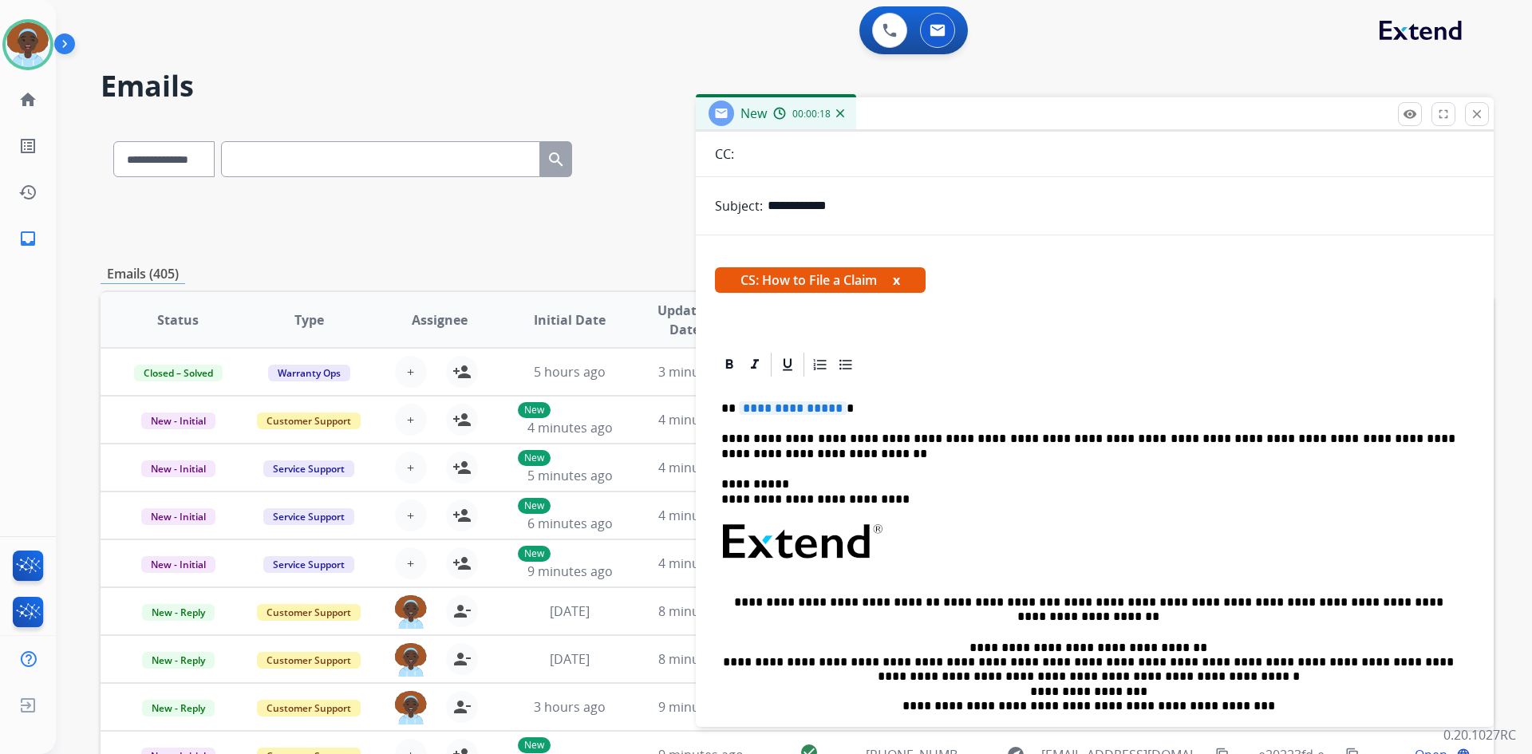
click at [813, 405] on span "**********" at bounding box center [793, 408] width 108 height 14
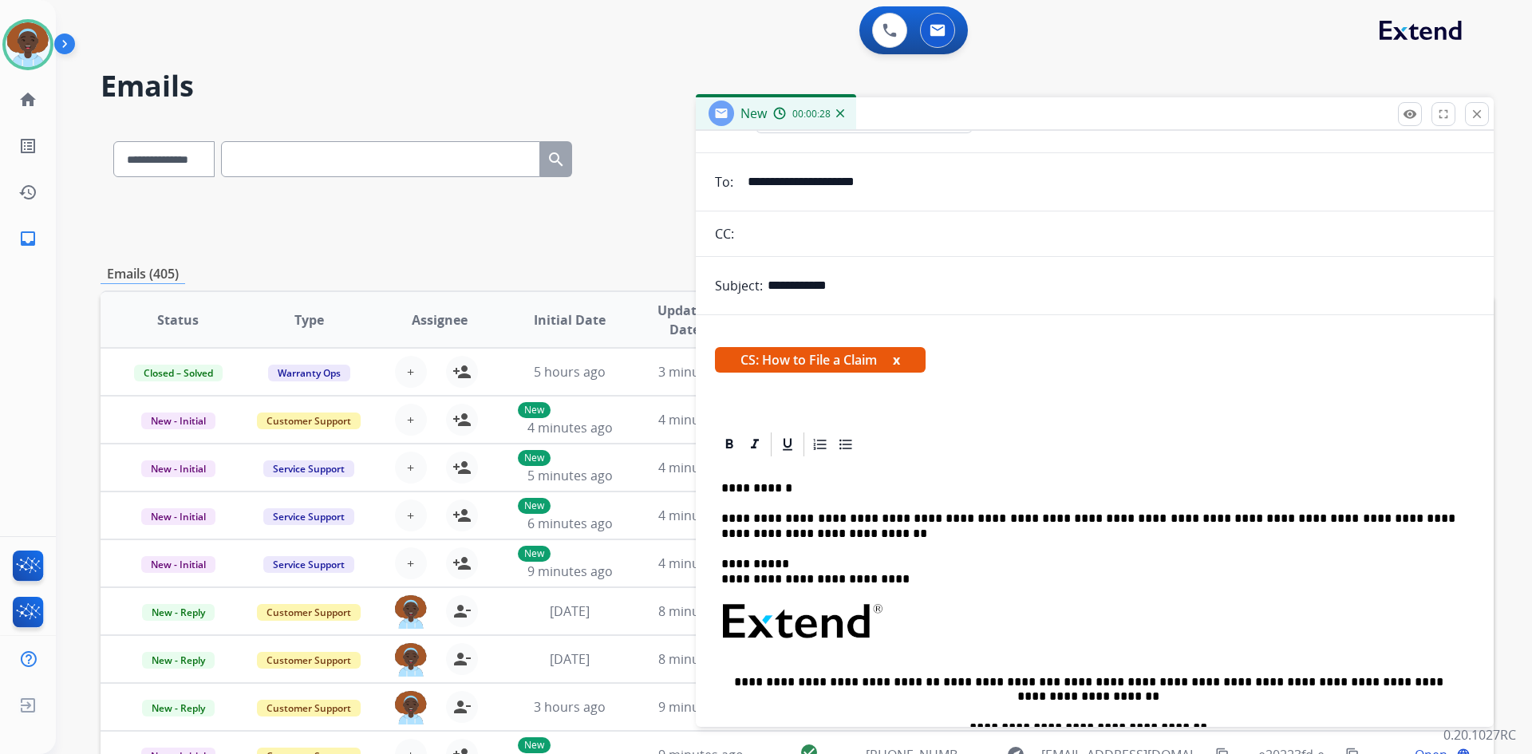
scroll to position [0, 0]
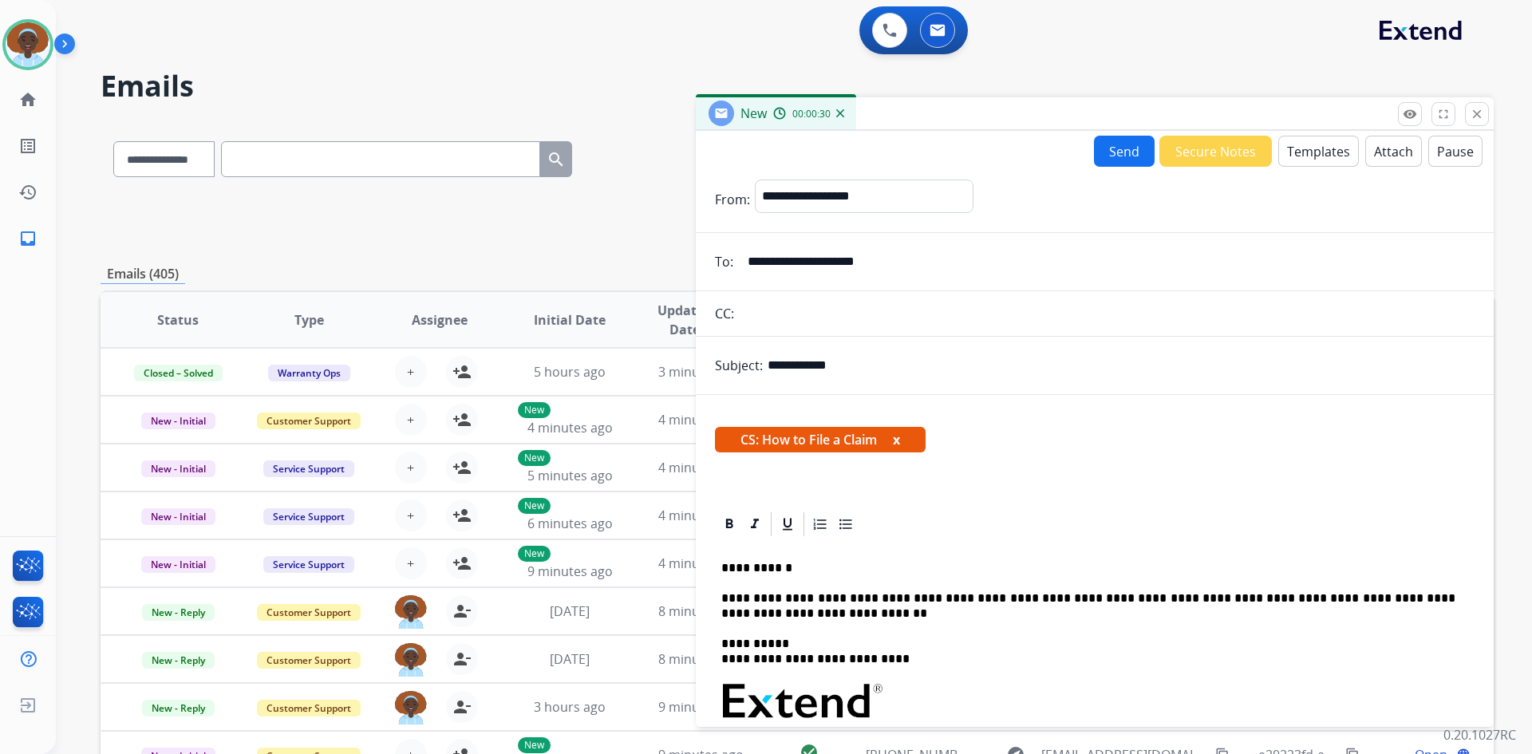
click at [1104, 156] on button "Send" at bounding box center [1124, 151] width 61 height 31
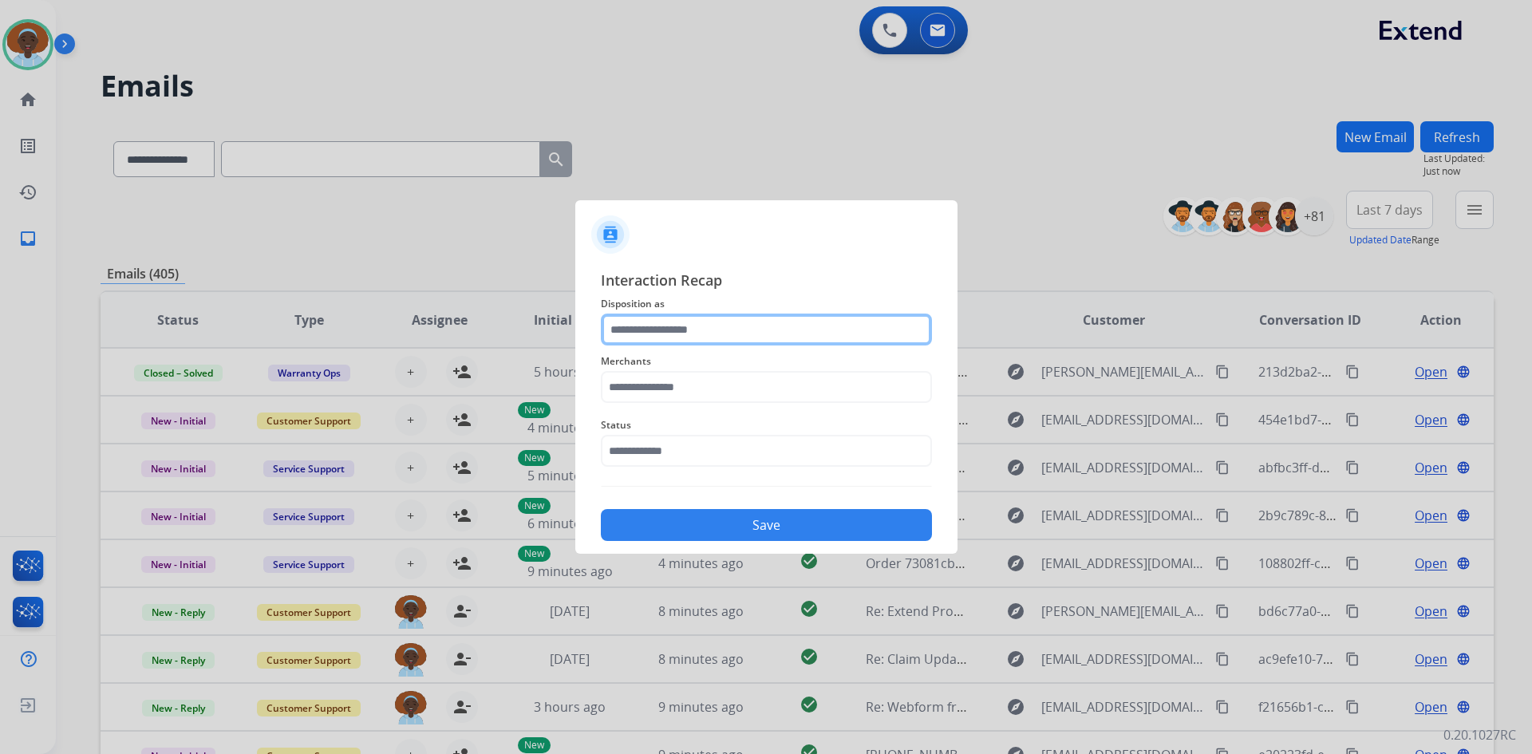
click at [651, 325] on input "text" at bounding box center [766, 329] width 331 height 32
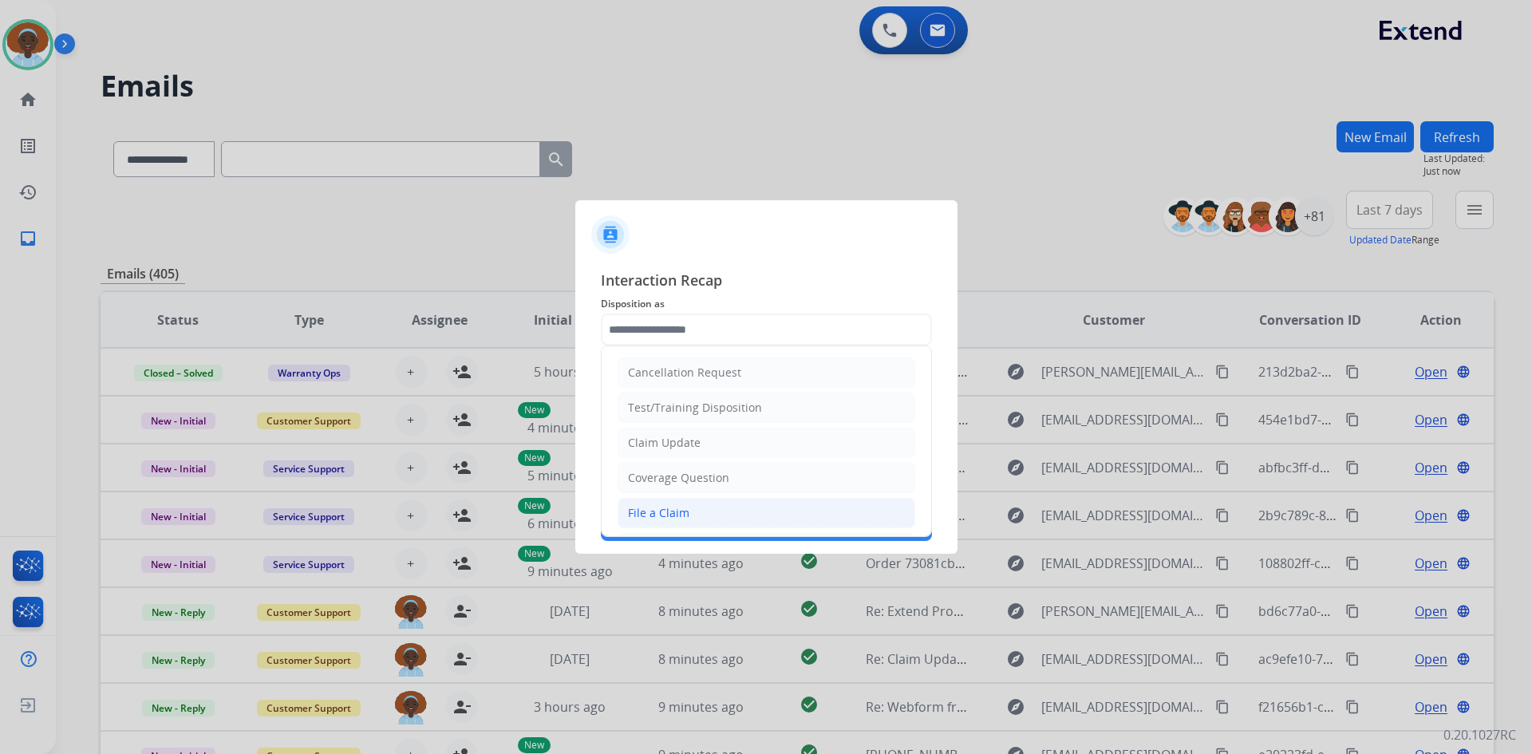
click at [687, 518] on li "File a Claim" at bounding box center [766, 513] width 298 height 30
type input "**********"
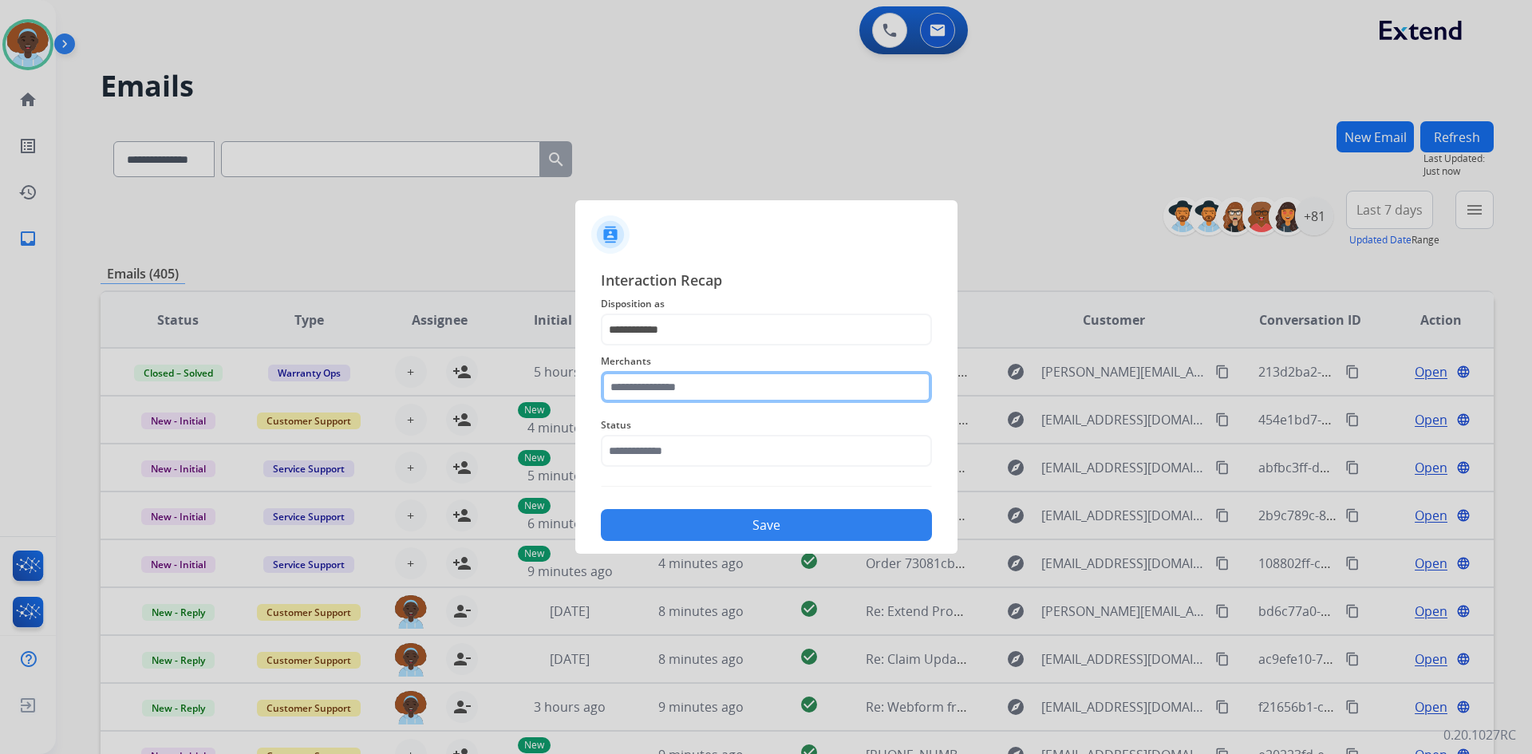
click at [697, 382] on input "text" at bounding box center [766, 387] width 331 height 32
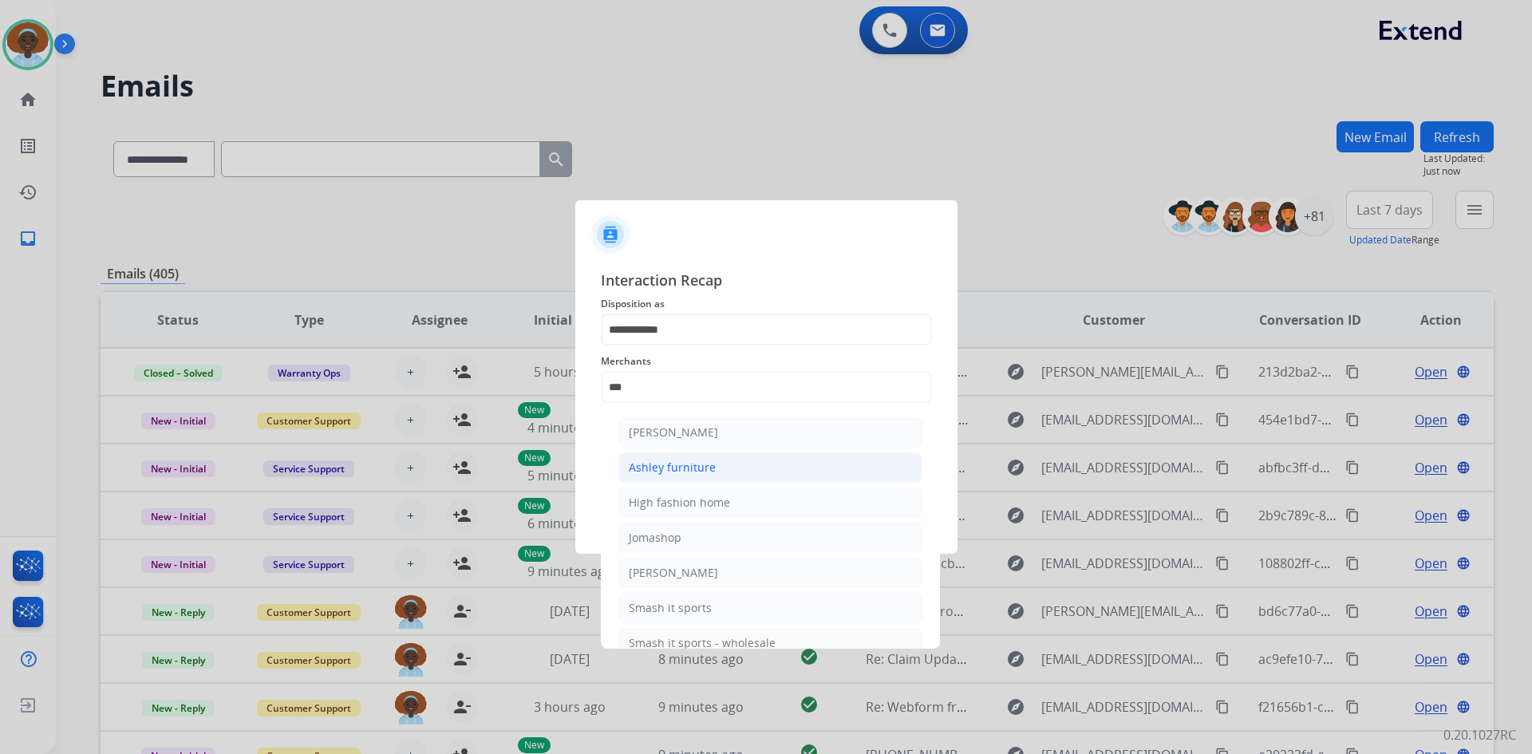
click at [703, 467] on div "Ashley furniture" at bounding box center [672, 467] width 87 height 16
type input "**********"
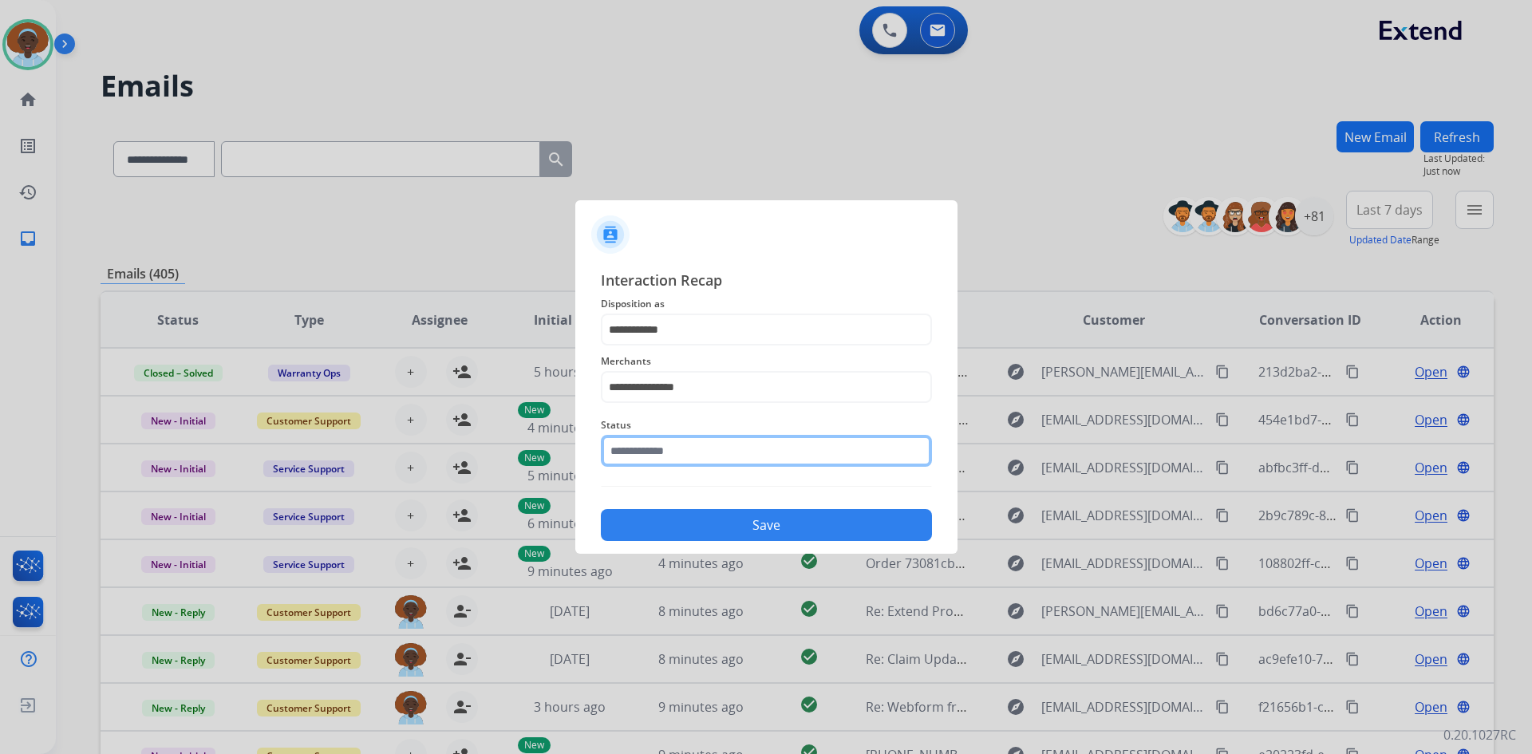
click at [717, 441] on input "text" at bounding box center [766, 451] width 331 height 32
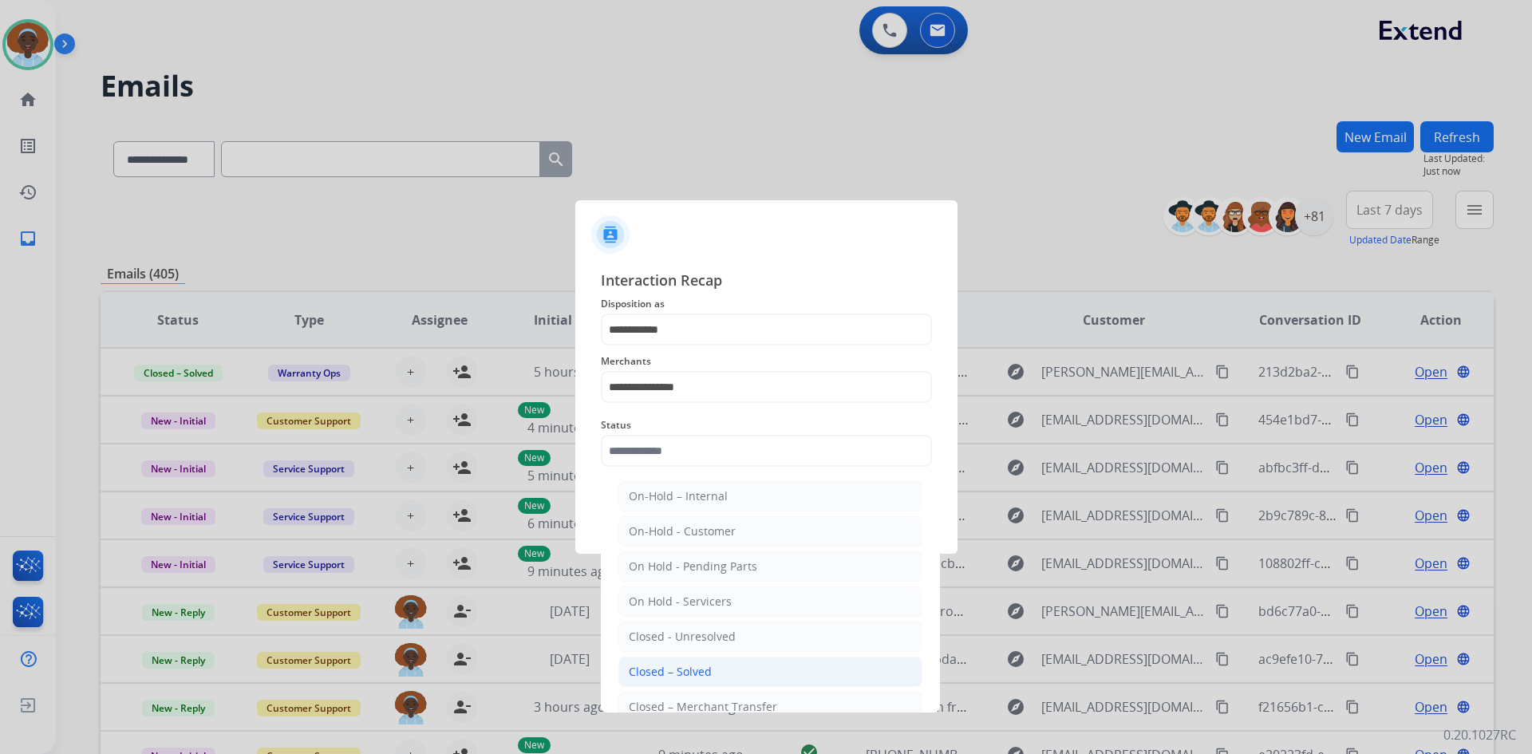
click at [726, 666] on li "Closed – Solved" at bounding box center [770, 672] width 304 height 30
type input "**********"
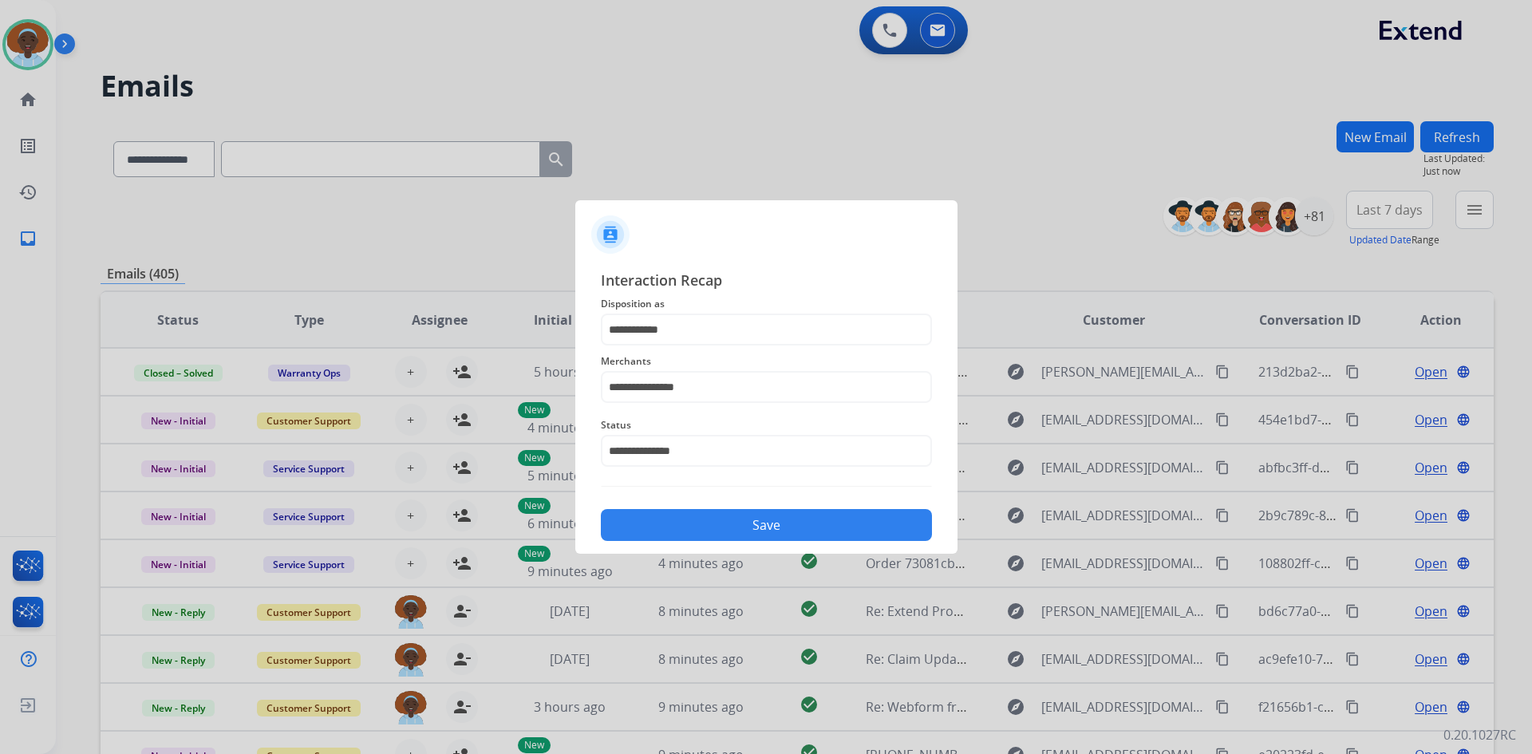
click at [792, 518] on button "Save" at bounding box center [766, 525] width 331 height 32
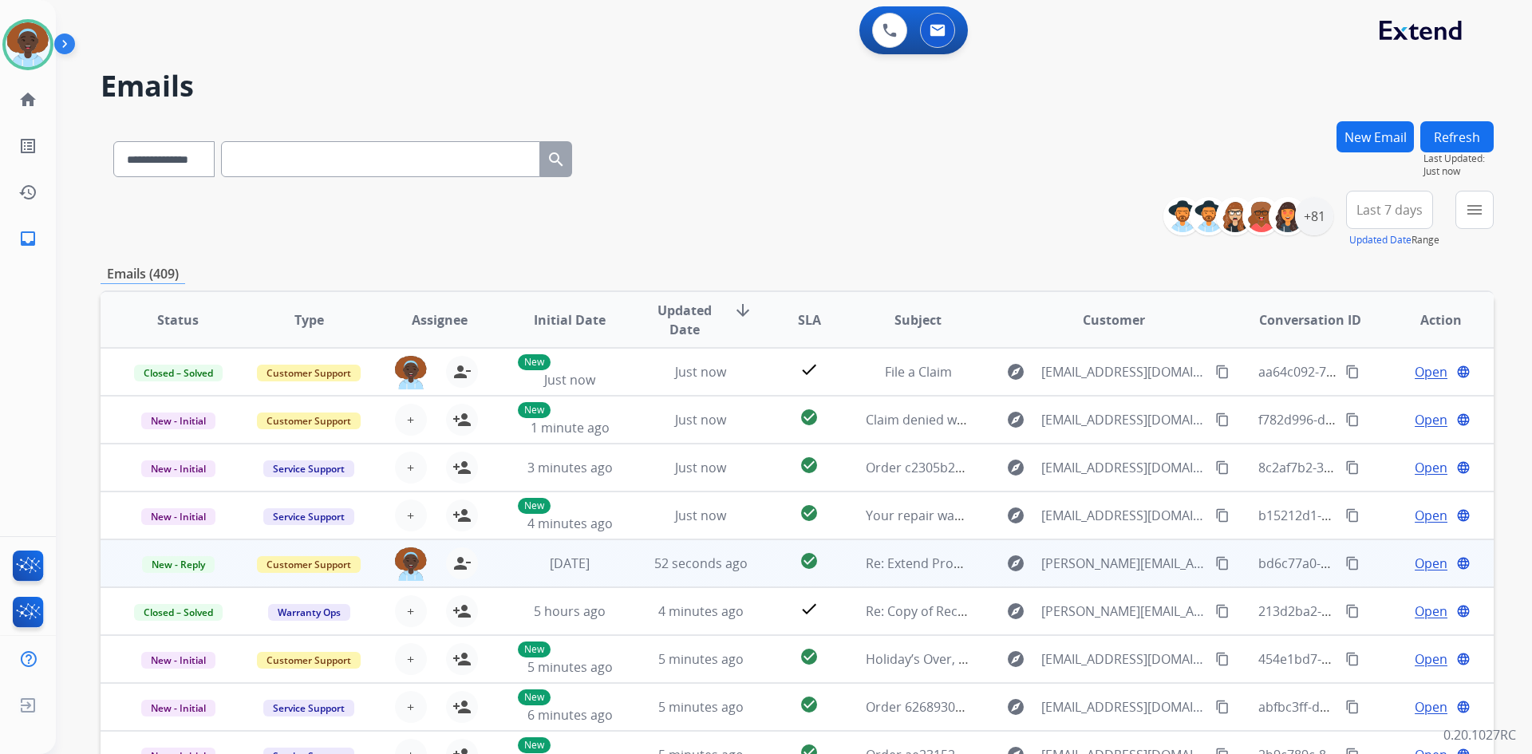
click at [1425, 562] on span "Open" at bounding box center [1430, 563] width 33 height 19
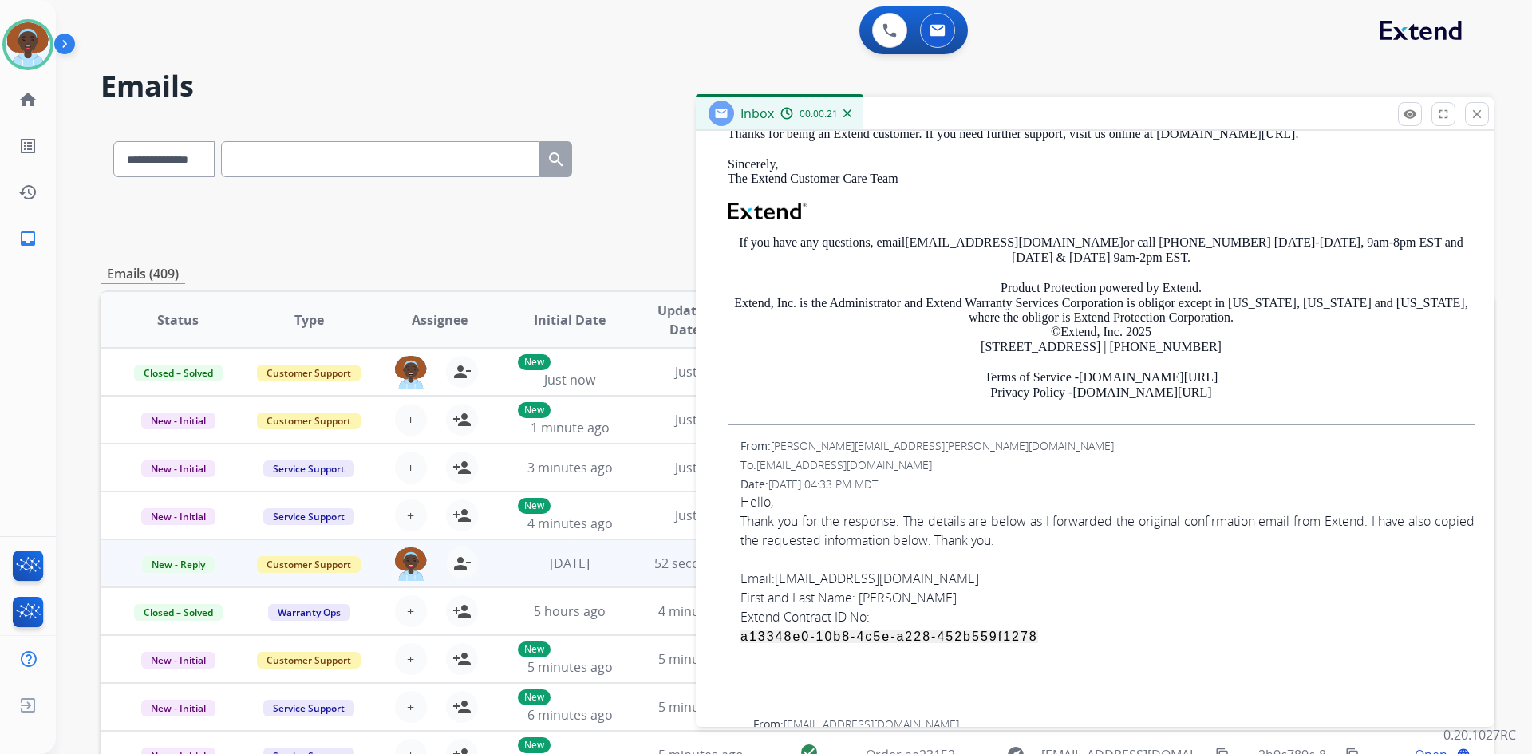
scroll to position [558, 0]
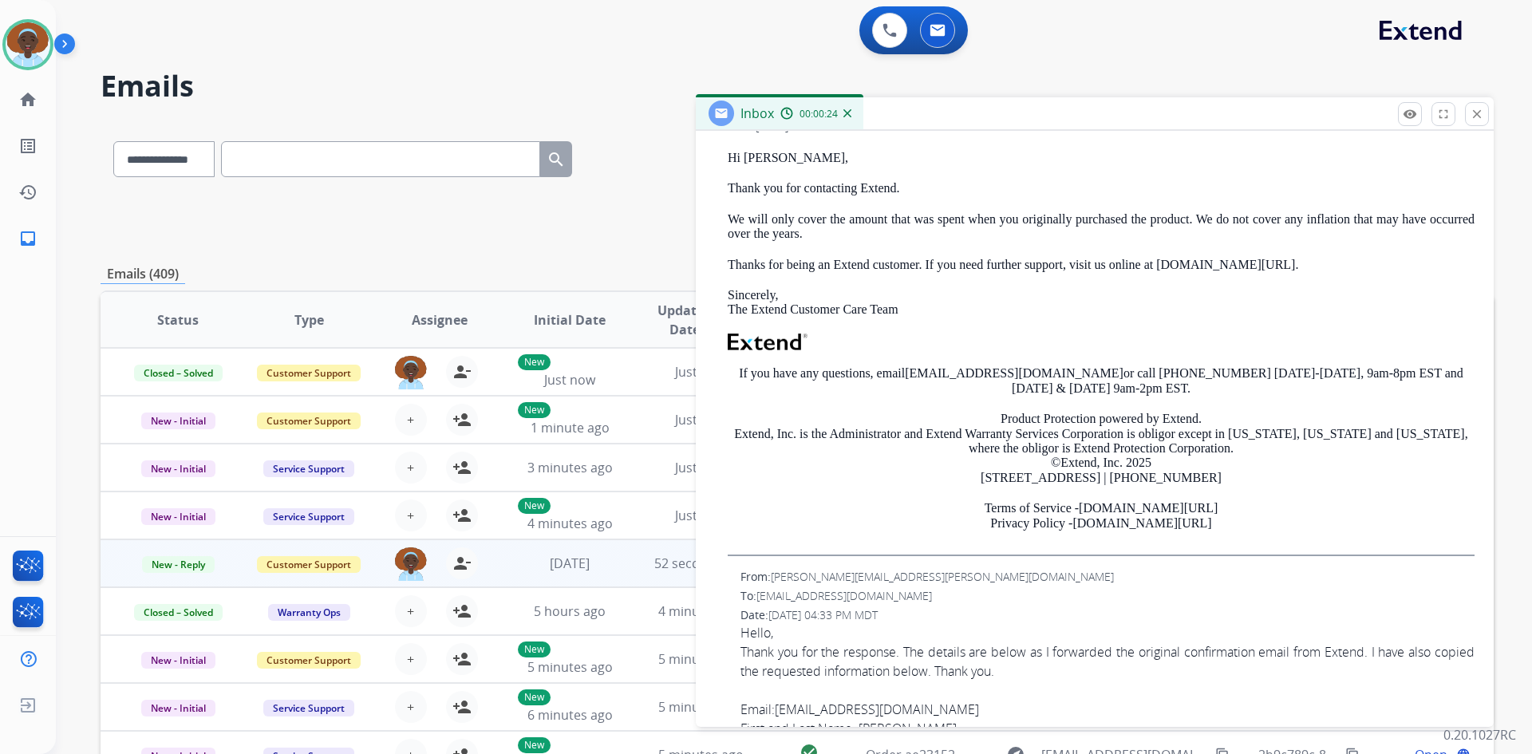
drag, startPoint x: 1205, startPoint y: 543, endPoint x: 725, endPoint y: 179, distance: 602.4
click at [725, 179] on div "From: support@extend.com To: laura.matthers@gmail.com Date: 08/31/2025 - 07:36 …" at bounding box center [1094, 318] width 759 height 475
copy div "Hi Serena, Thank you for contacting Extend. We will only cover the amount that …"
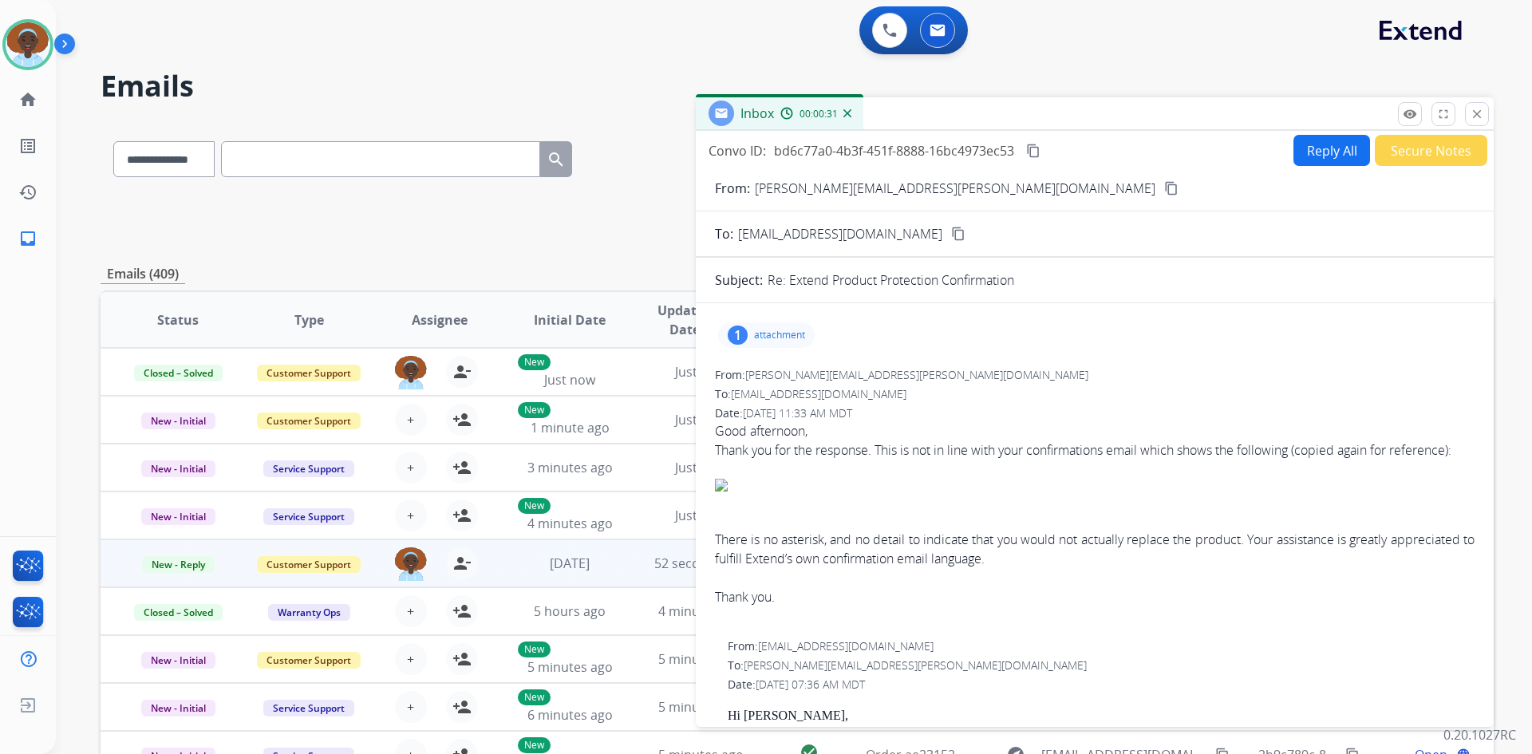
scroll to position [0, 0]
click at [1308, 154] on button "Reply All" at bounding box center [1331, 151] width 77 height 31
select select "**********"
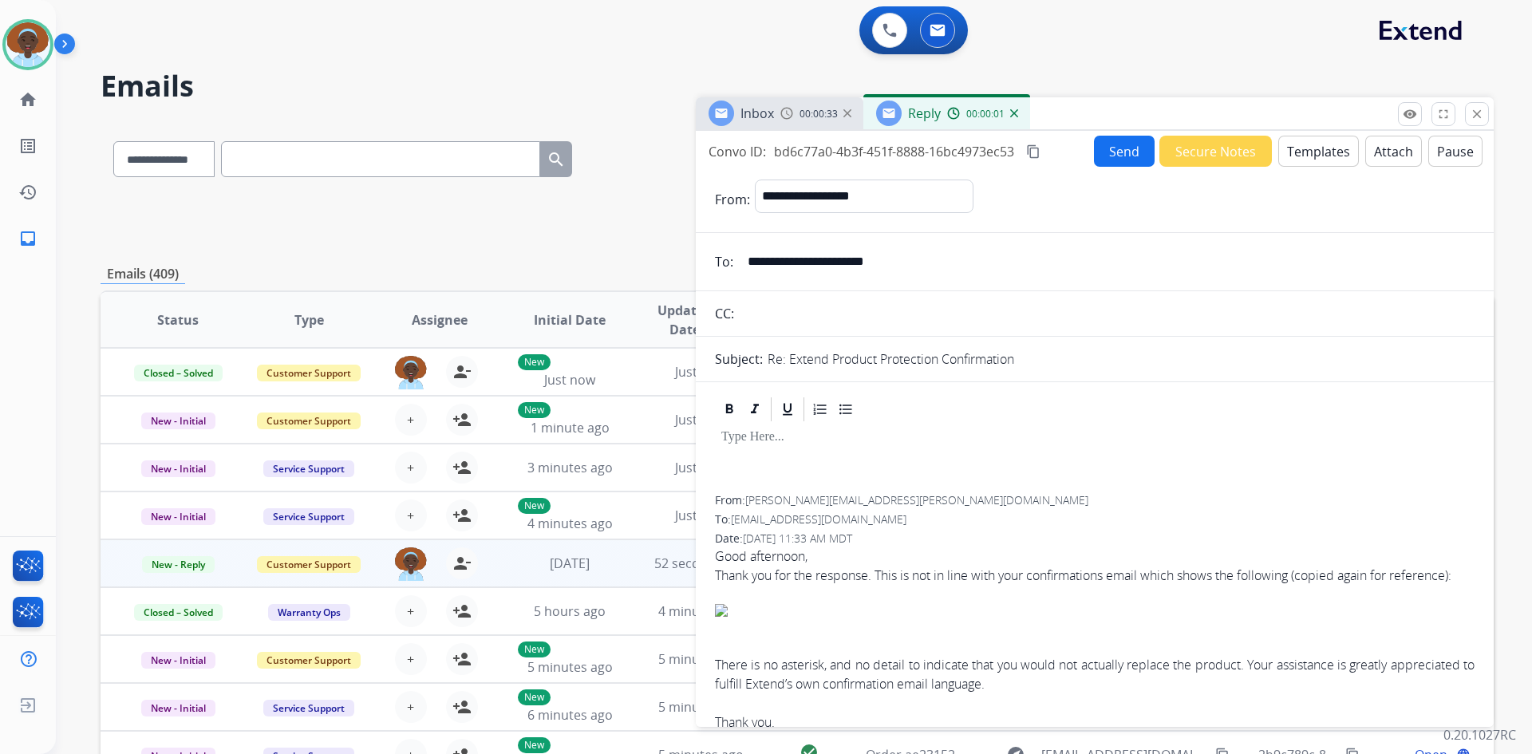
click at [762, 437] on p at bounding box center [1094, 437] width 747 height 14
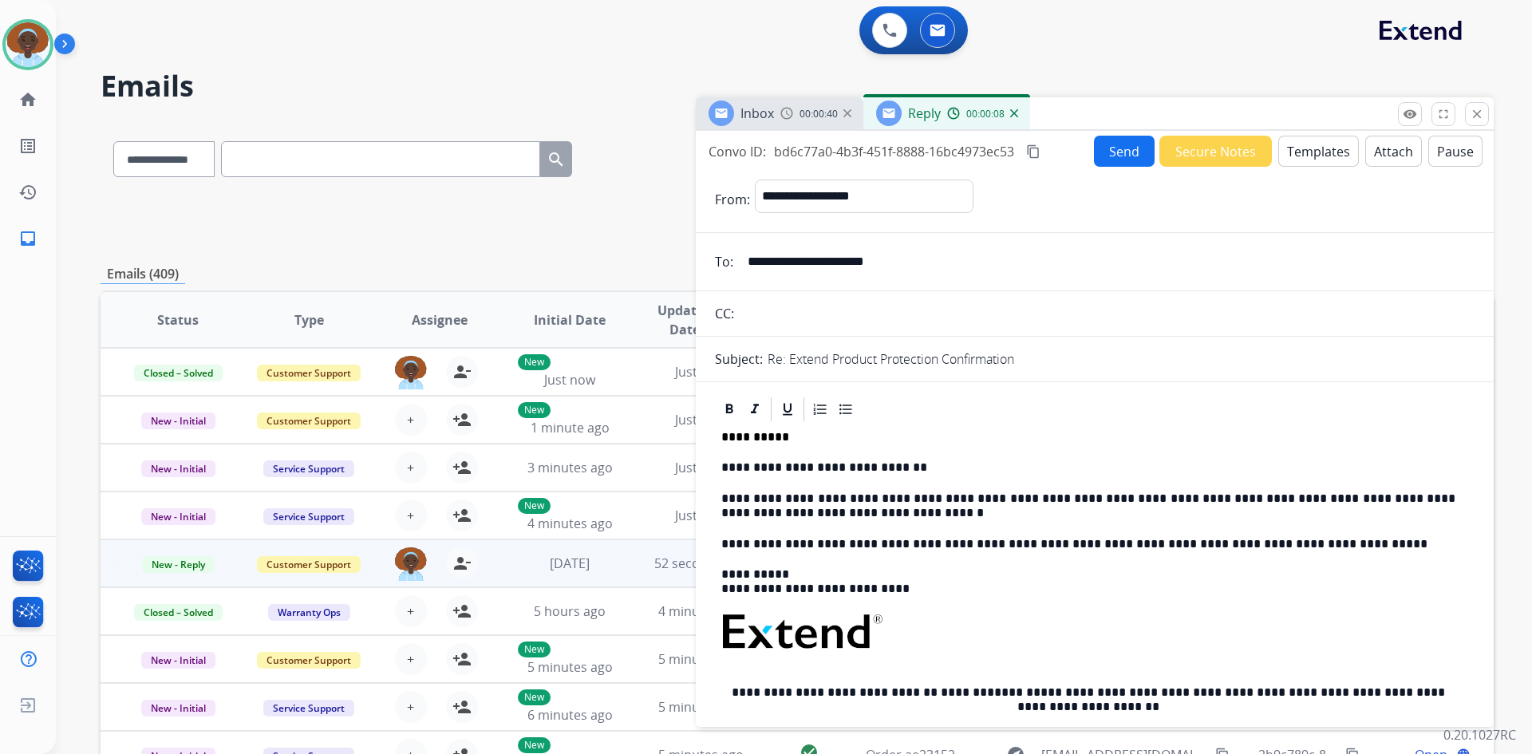
click at [1113, 156] on button "Send" at bounding box center [1124, 151] width 61 height 31
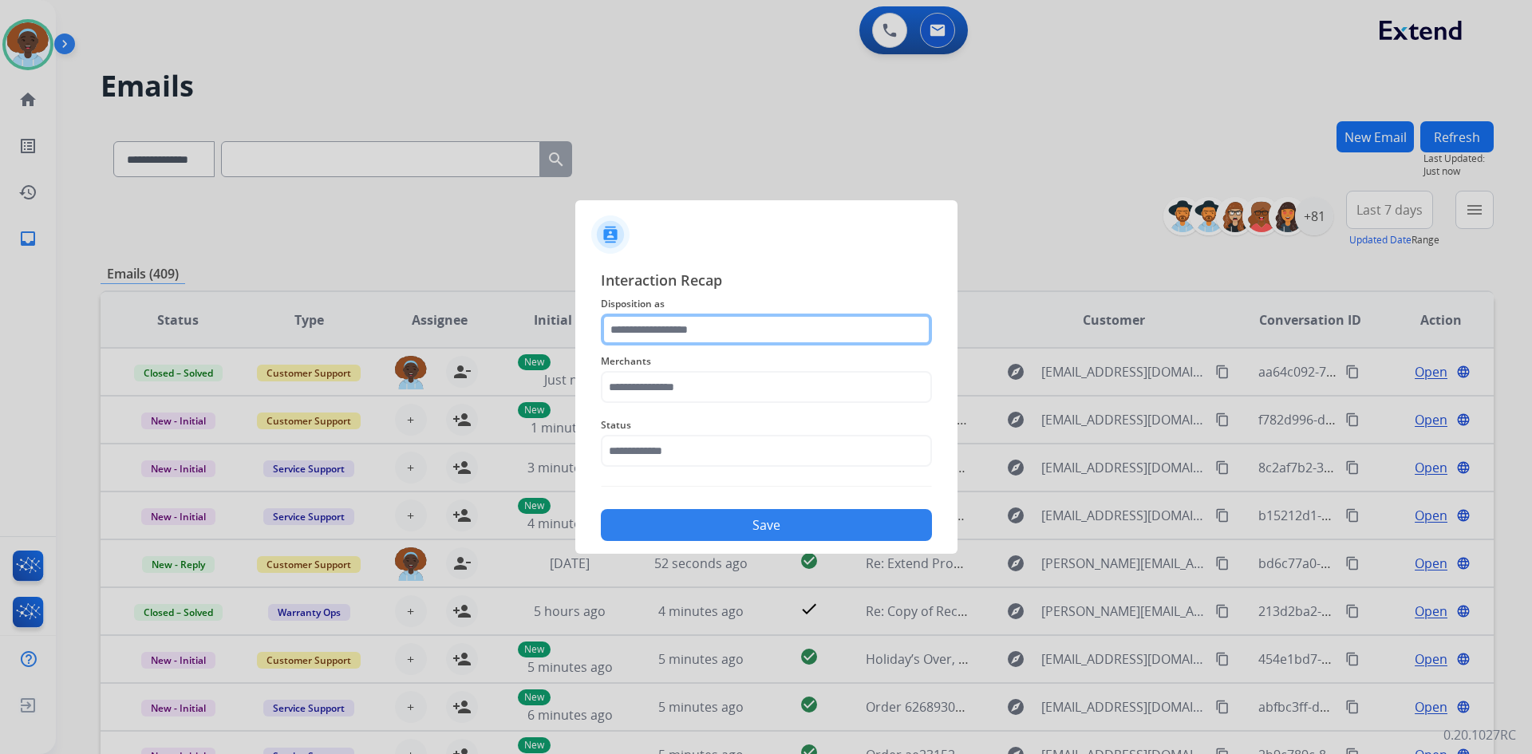
click at [682, 323] on input "text" at bounding box center [766, 329] width 331 height 32
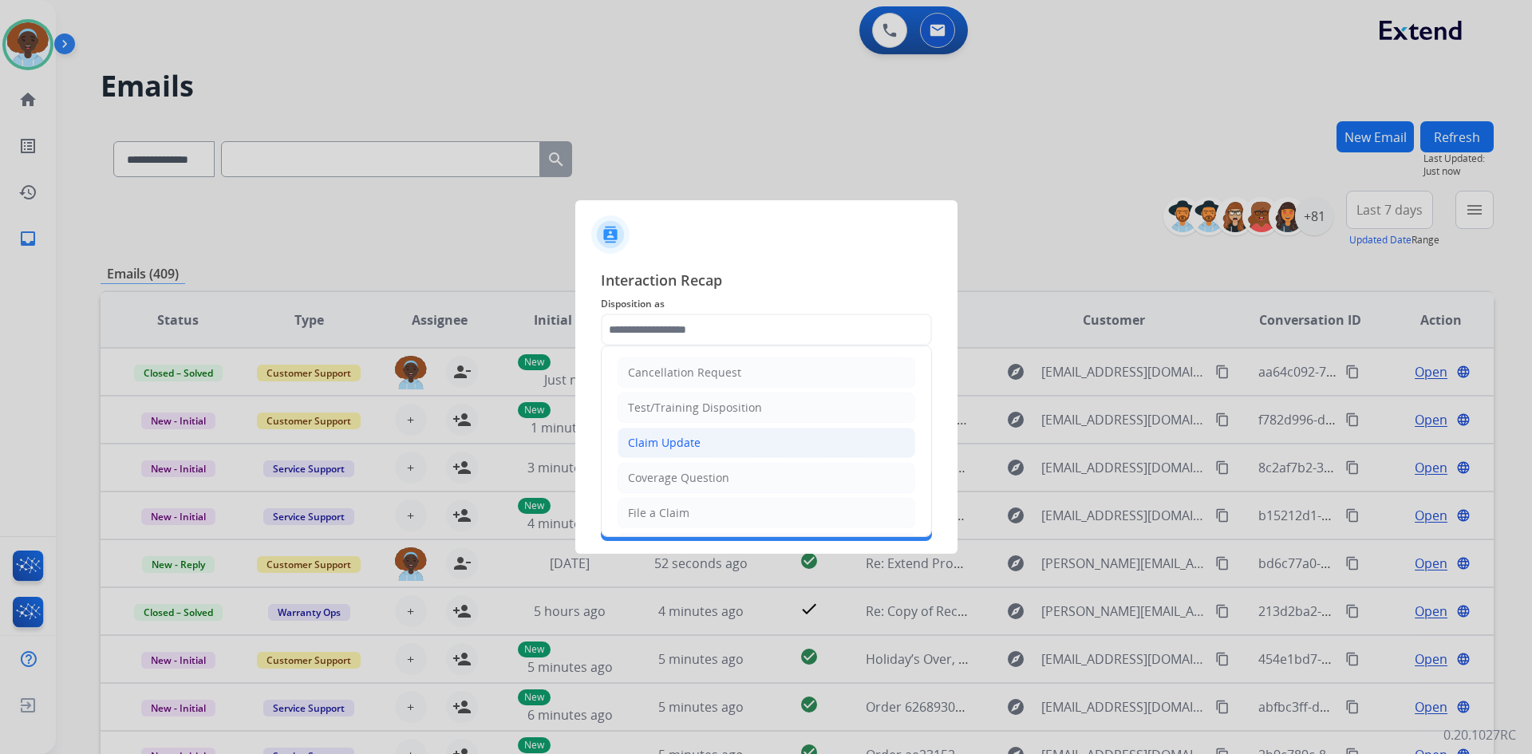
click at [680, 436] on div "Claim Update" at bounding box center [664, 443] width 73 height 16
type input "**********"
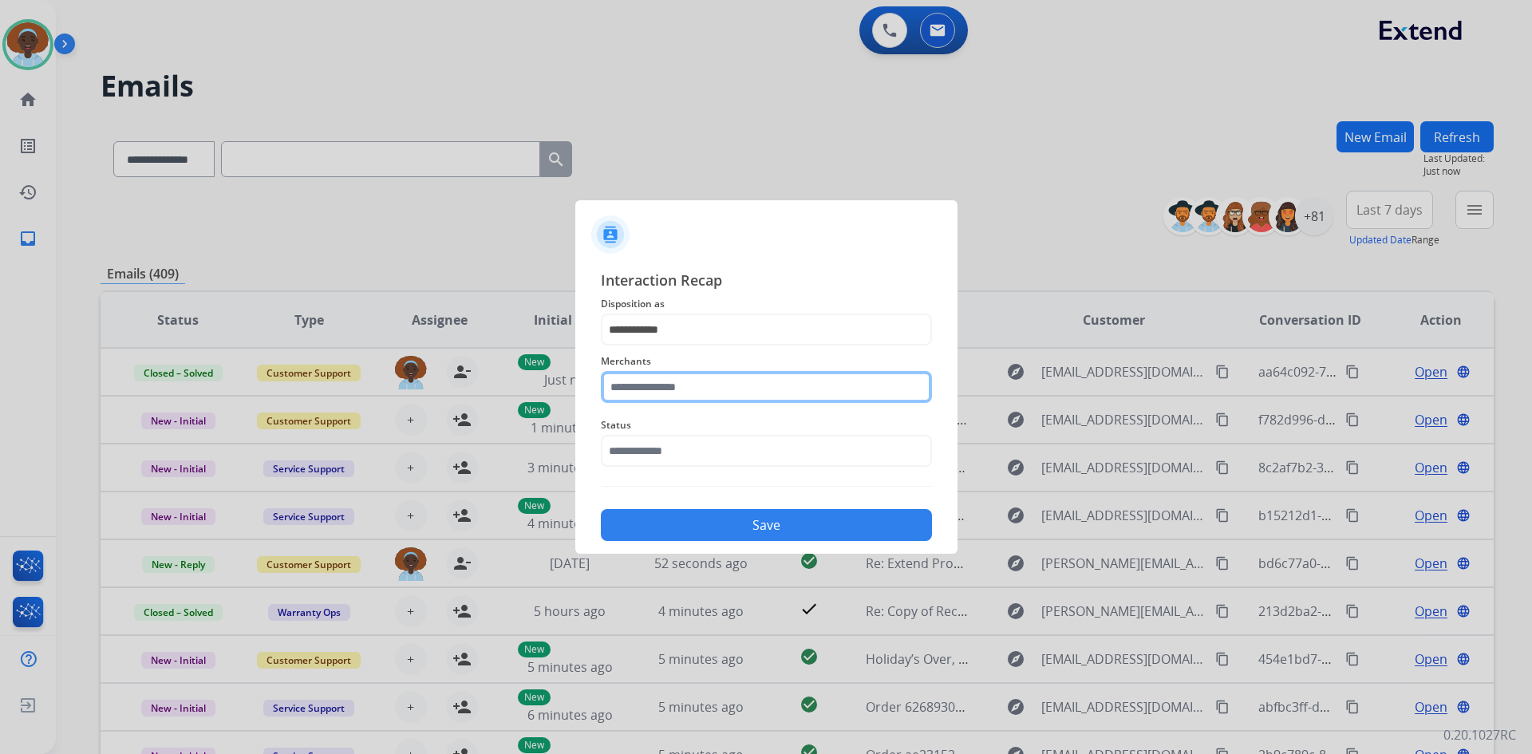
click at [680, 377] on input "text" at bounding box center [766, 387] width 331 height 32
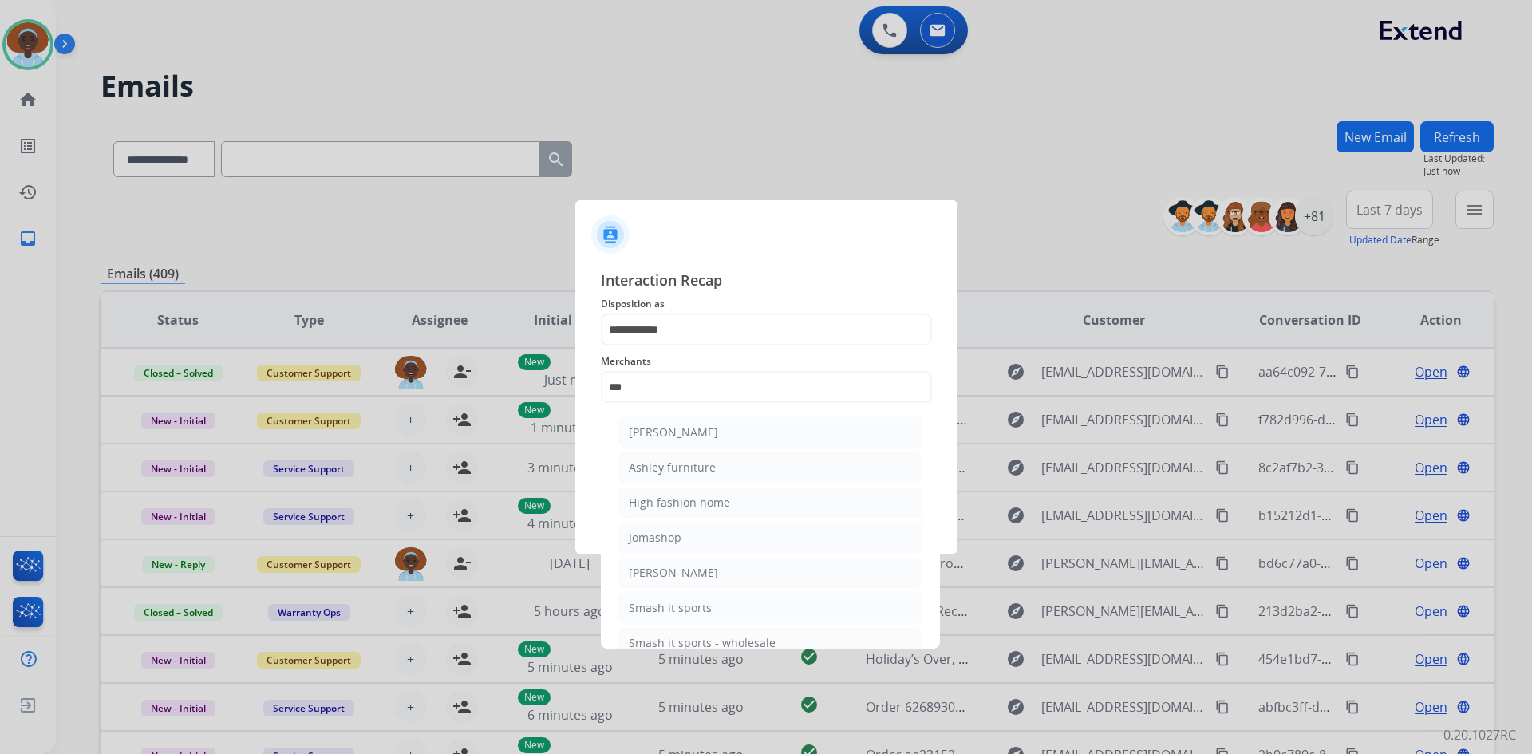
click at [696, 472] on div "Ashley furniture" at bounding box center [672, 467] width 87 height 16
type input "**********"
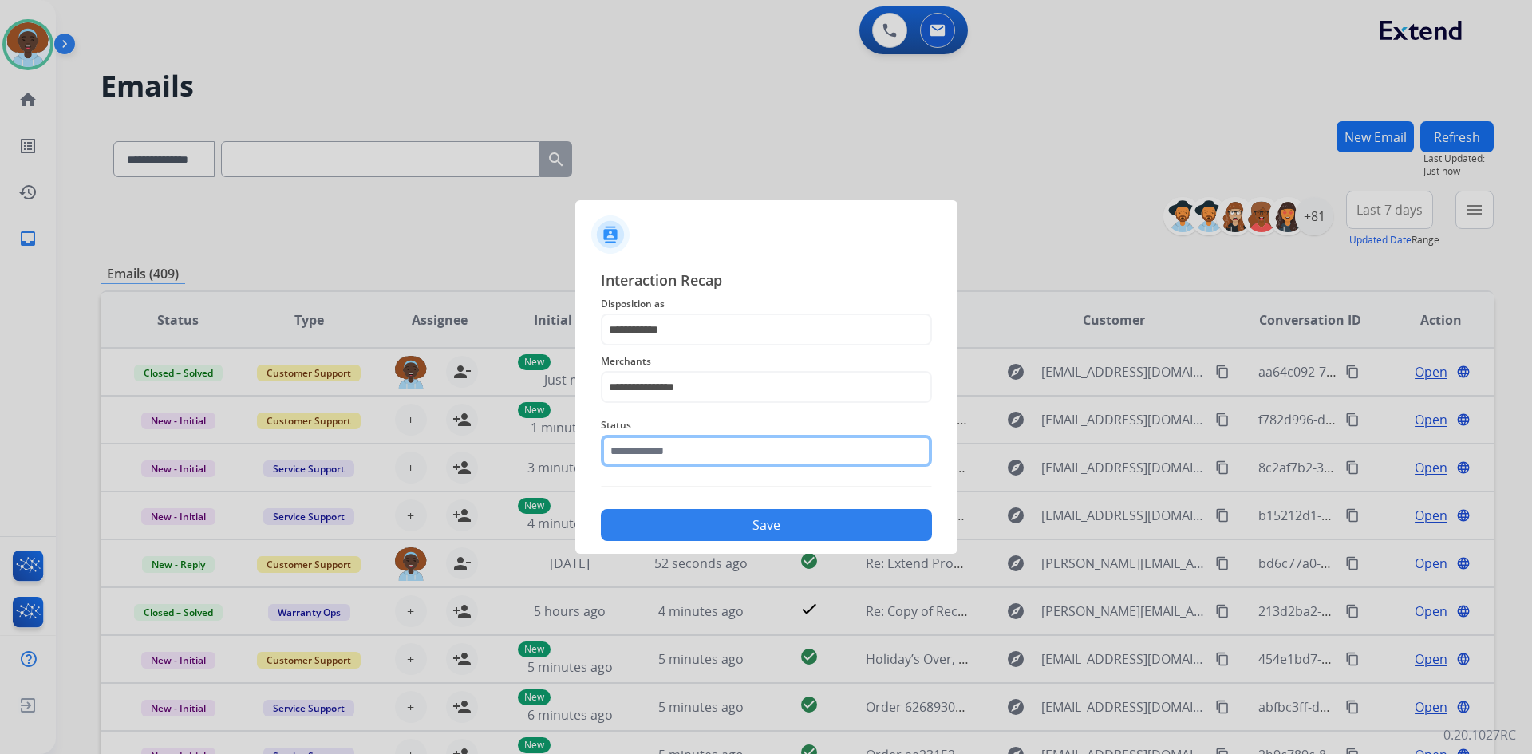
click at [716, 448] on input "text" at bounding box center [766, 451] width 331 height 32
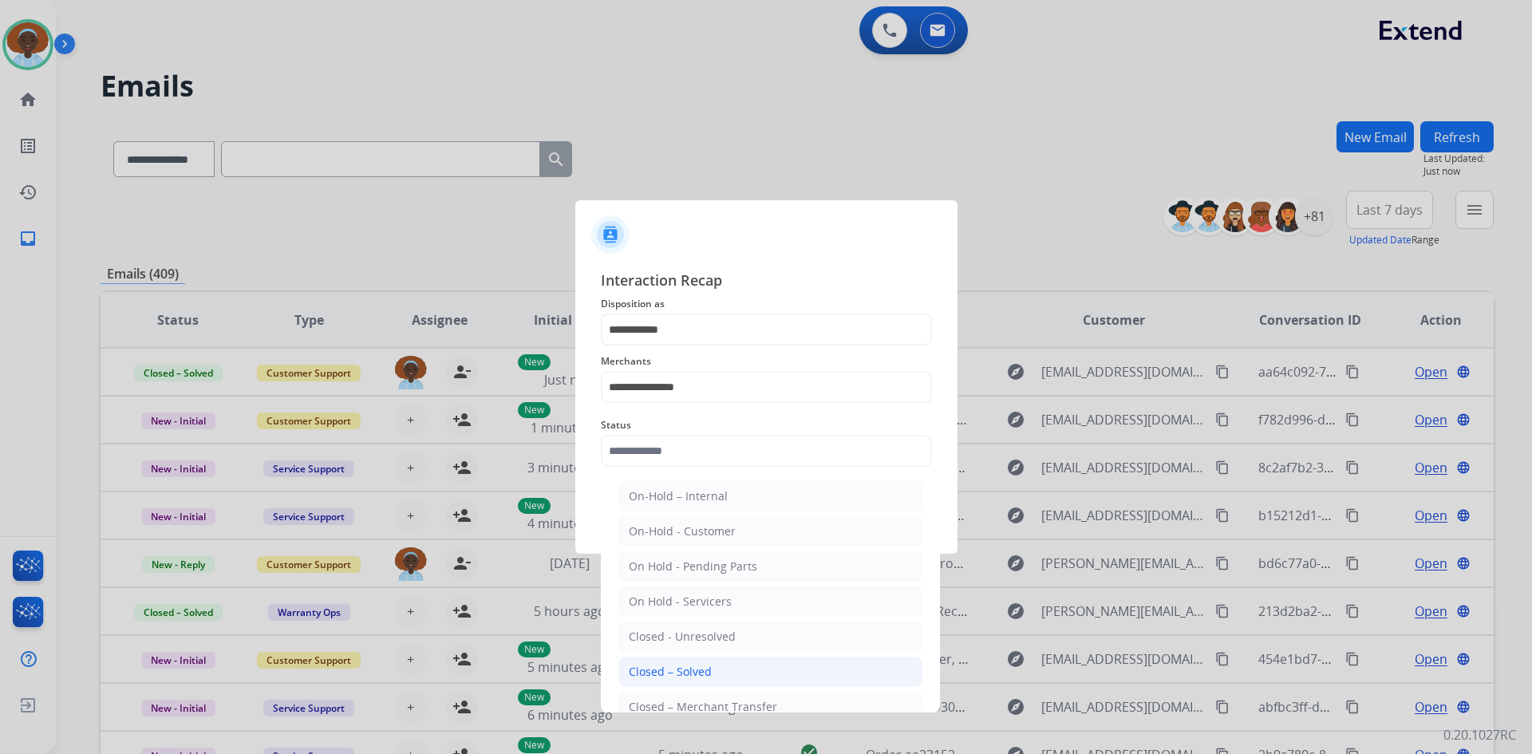
click at [709, 664] on li "Closed – Solved" at bounding box center [770, 672] width 304 height 30
type input "**********"
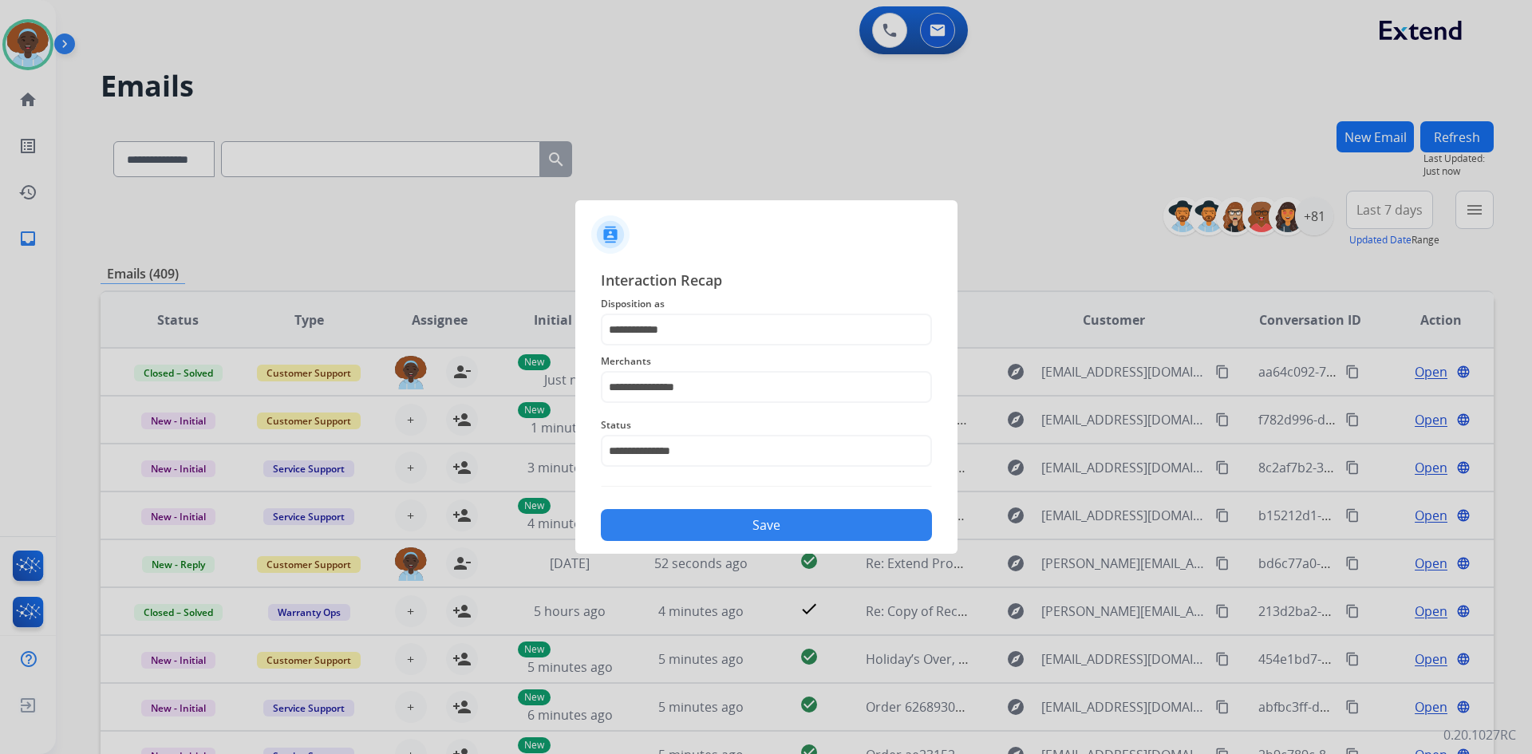
click at [734, 544] on div "**********" at bounding box center [766, 405] width 382 height 298
click at [734, 534] on button "Save" at bounding box center [766, 525] width 331 height 32
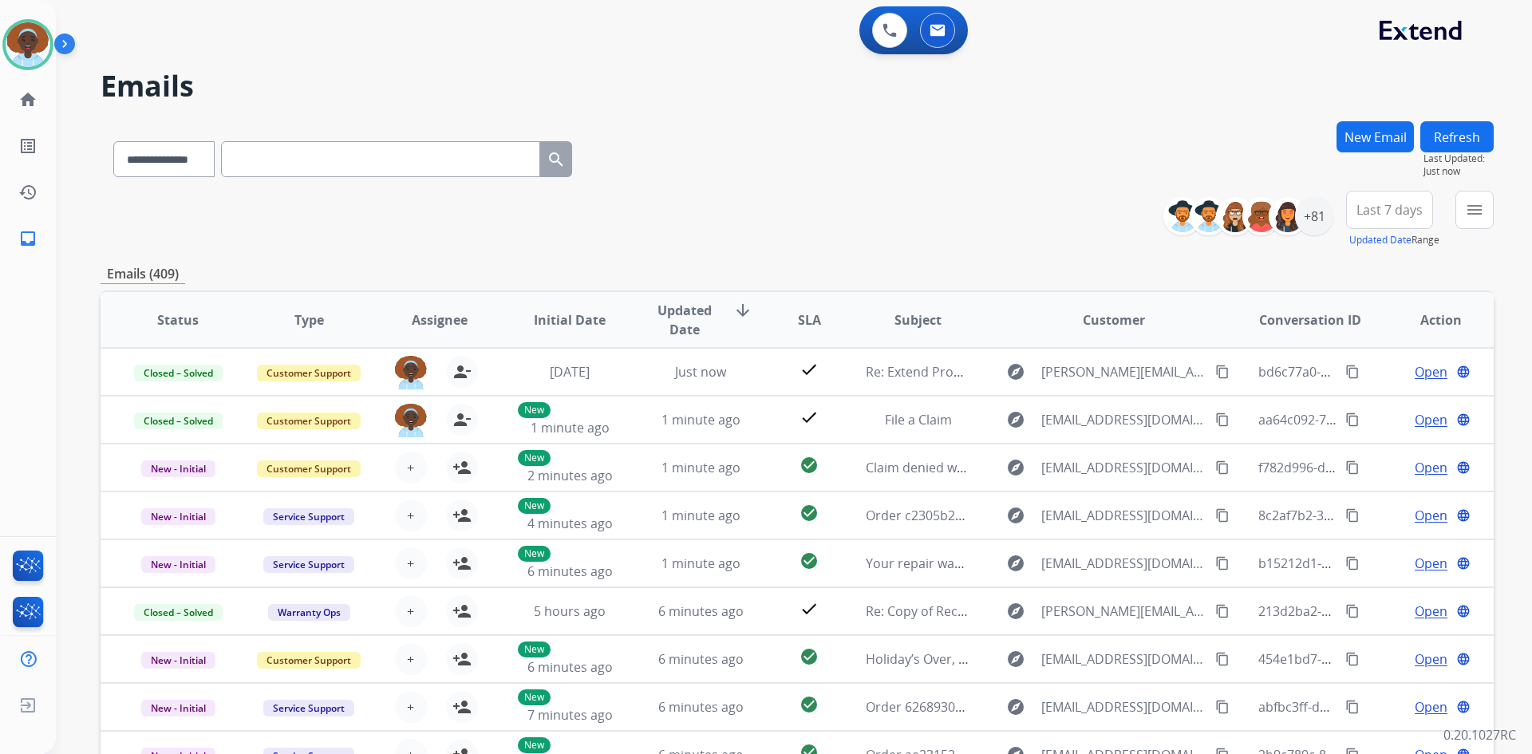
click at [1374, 213] on span "Last 7 days" at bounding box center [1389, 210] width 66 height 6
click at [1384, 402] on div "Last 90 days" at bounding box center [1384, 404] width 88 height 24
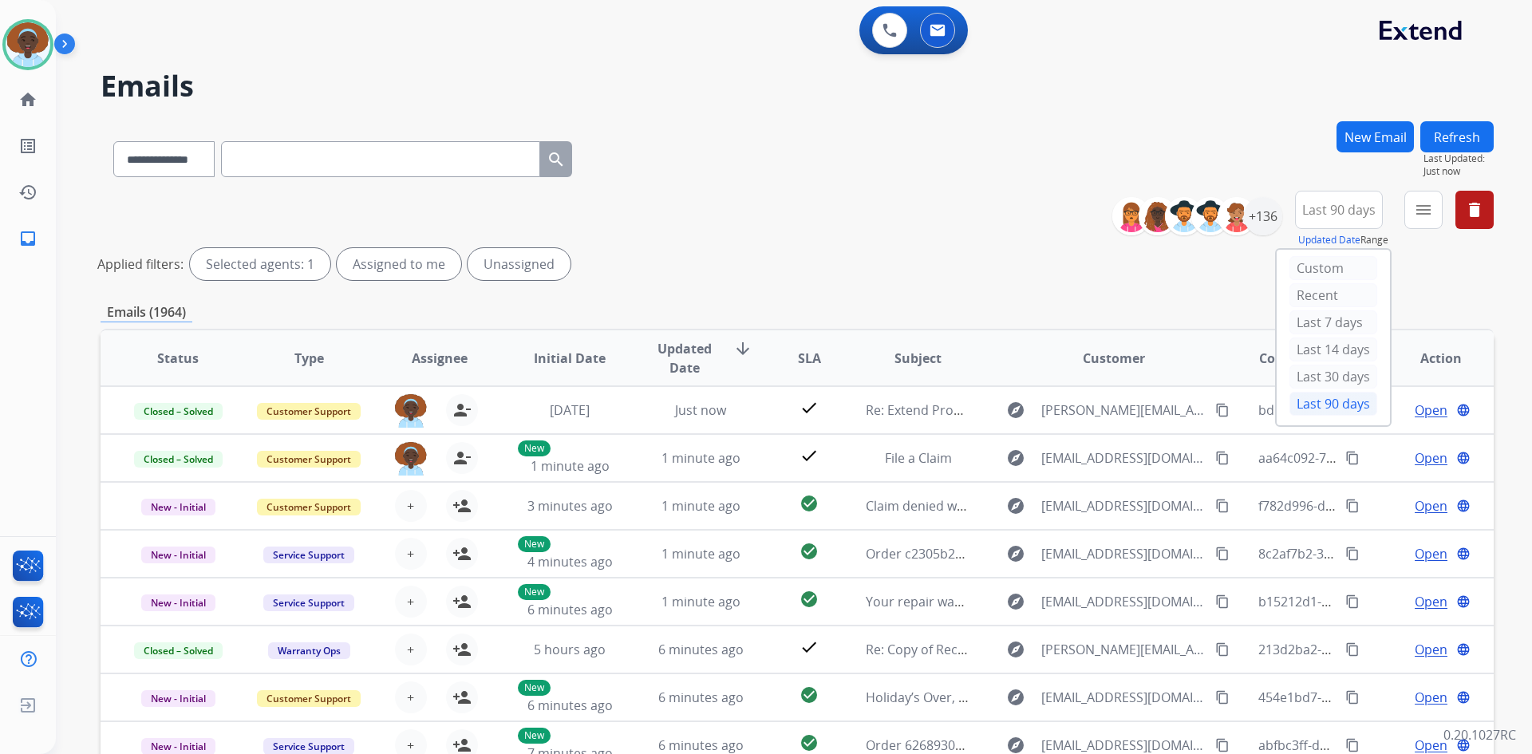
click at [1307, 400] on div "Last 90 days" at bounding box center [1333, 404] width 88 height 24
click at [1254, 224] on div "+136" at bounding box center [1263, 216] width 38 height 38
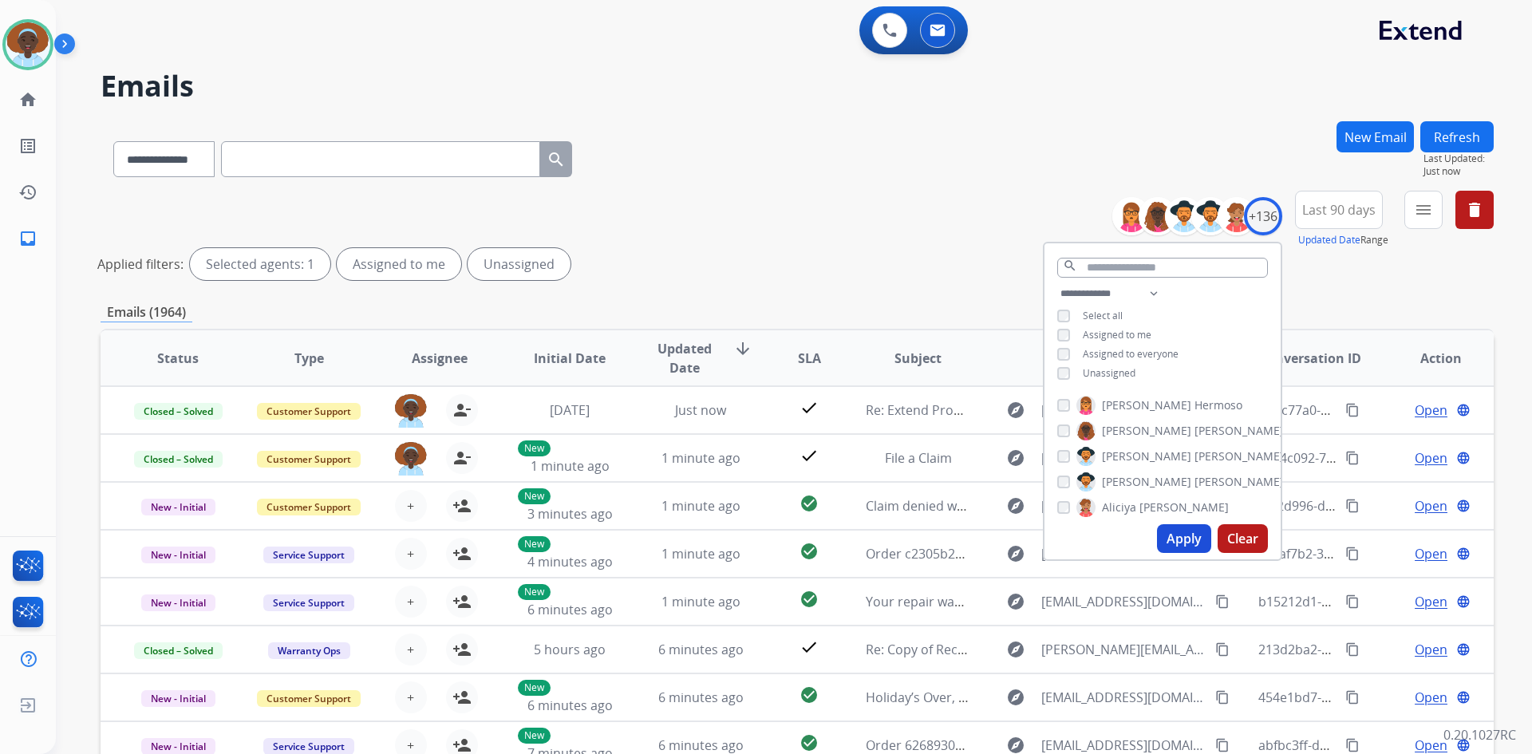
click at [1063, 378] on div "**********" at bounding box center [1162, 335] width 236 height 102
click at [1176, 546] on button "Apply" at bounding box center [1184, 538] width 54 height 29
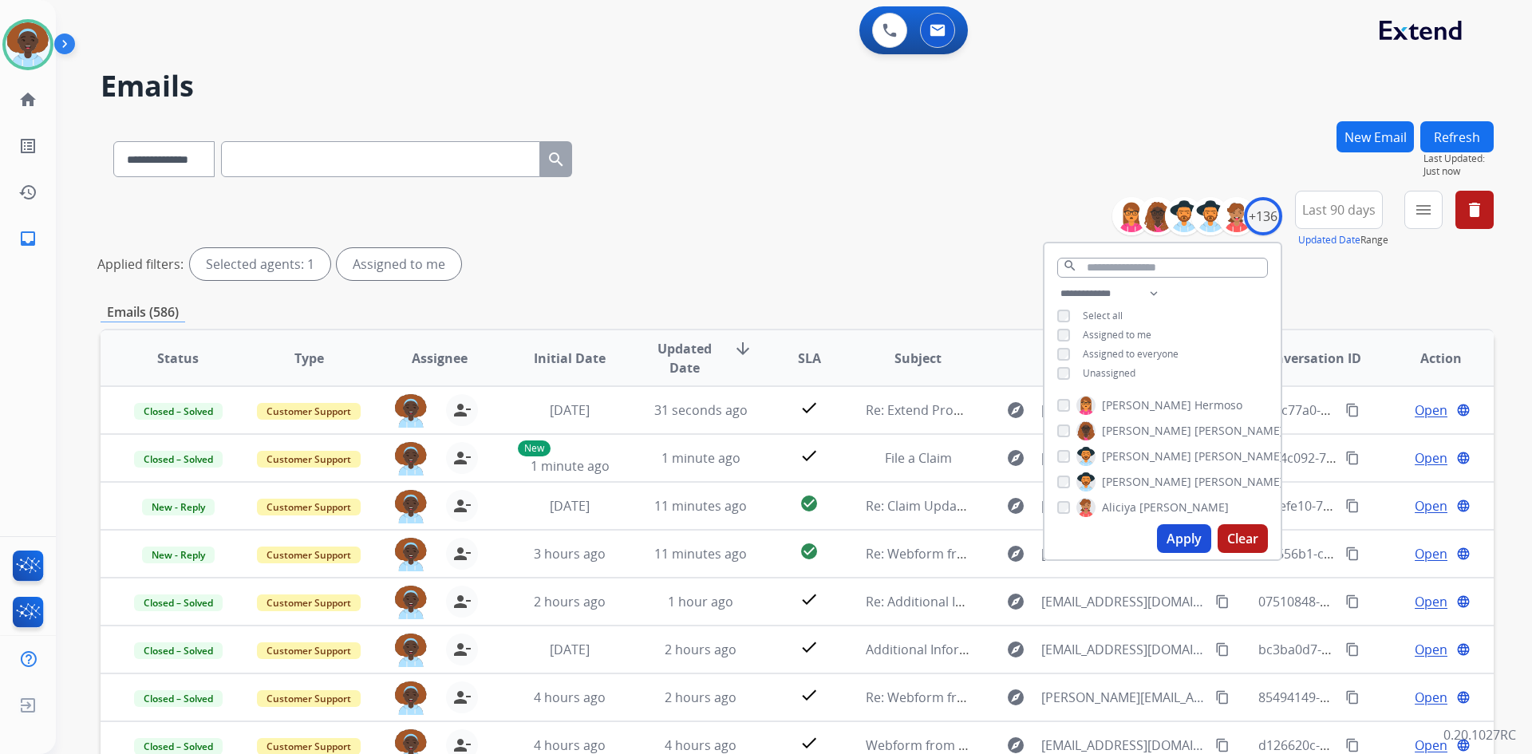
click at [912, 250] on div "Applied filters: Selected agents: 1 Assigned to me" at bounding box center [793, 264] width 1393 height 32
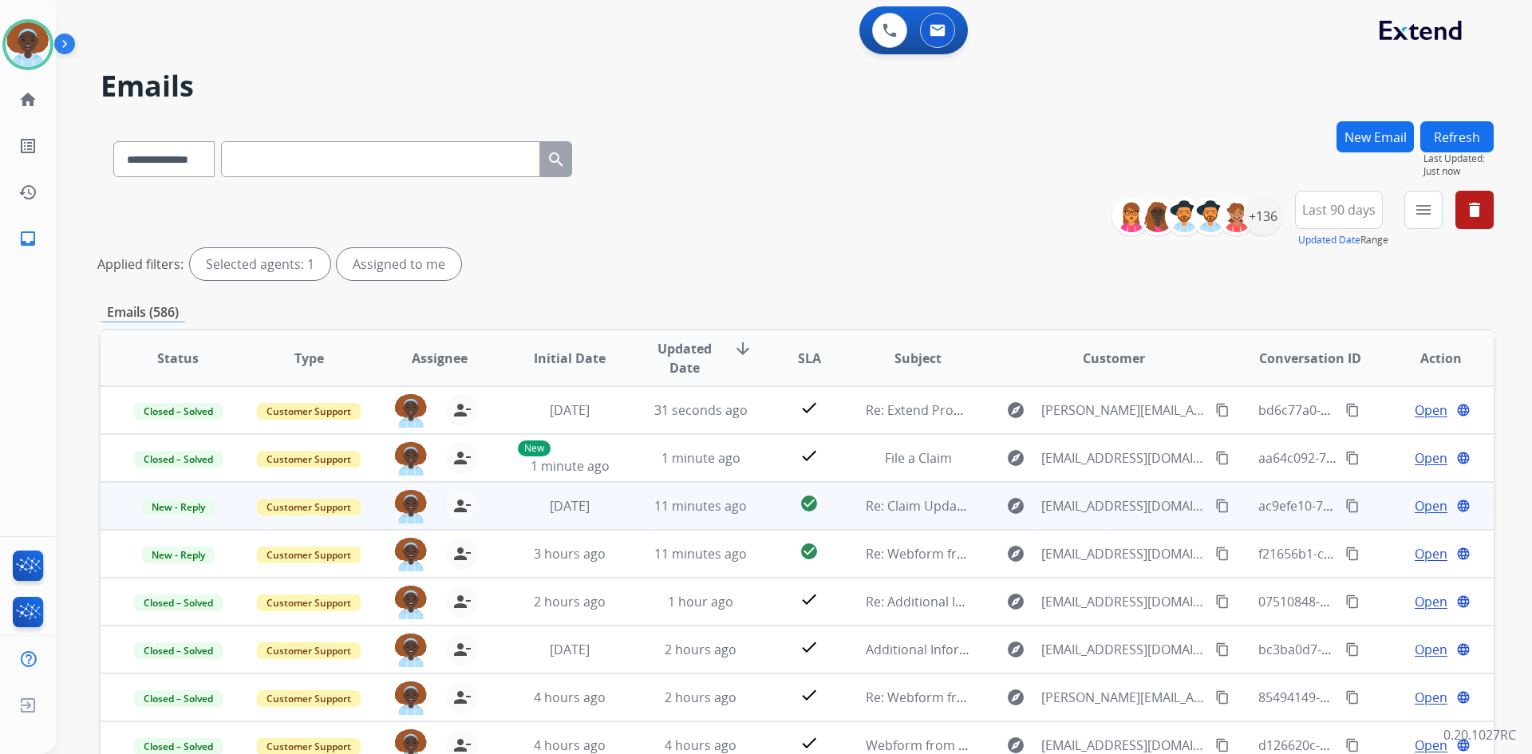
click at [1416, 503] on span "Open" at bounding box center [1430, 505] width 33 height 19
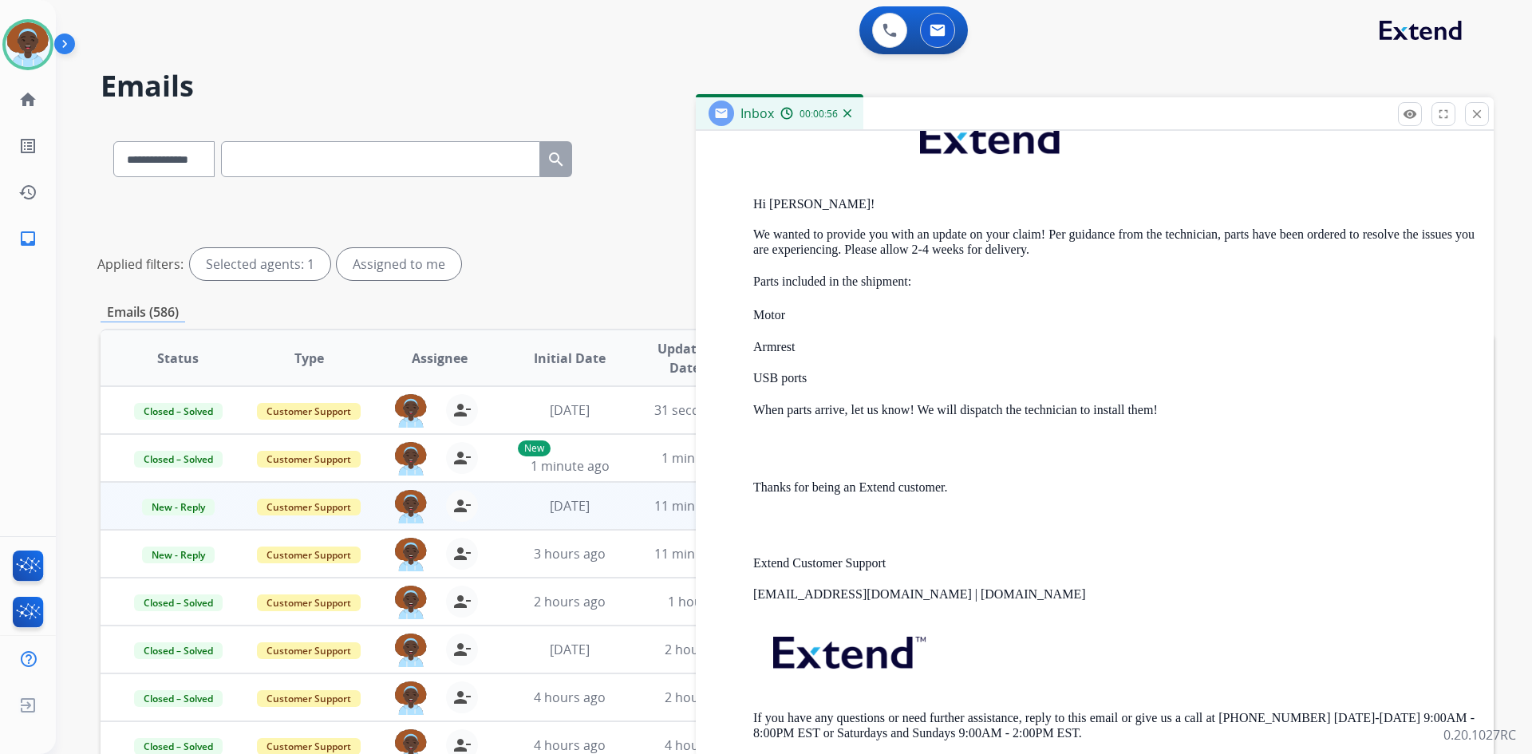
scroll to position [1197, 0]
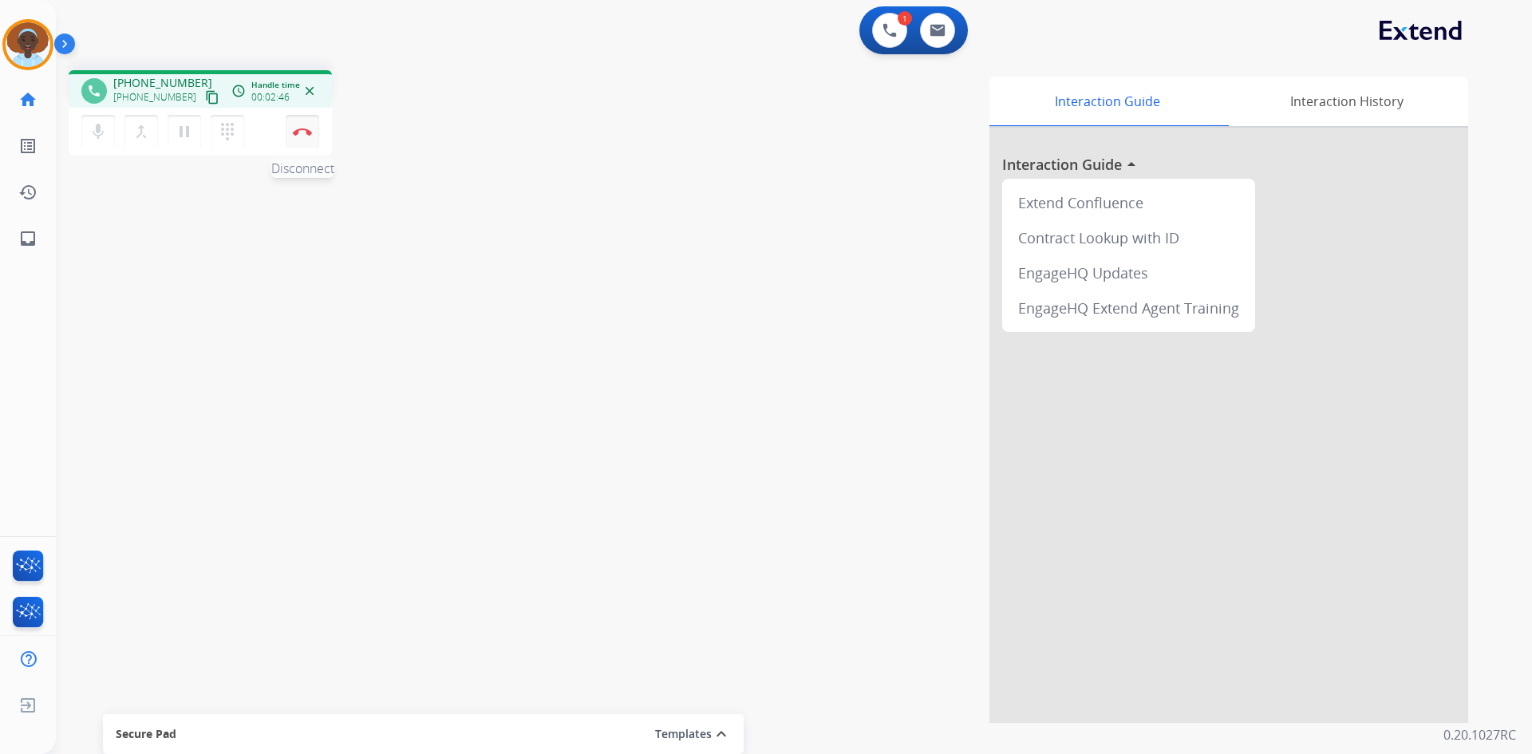
click at [305, 134] on img at bounding box center [302, 132] width 19 height 8
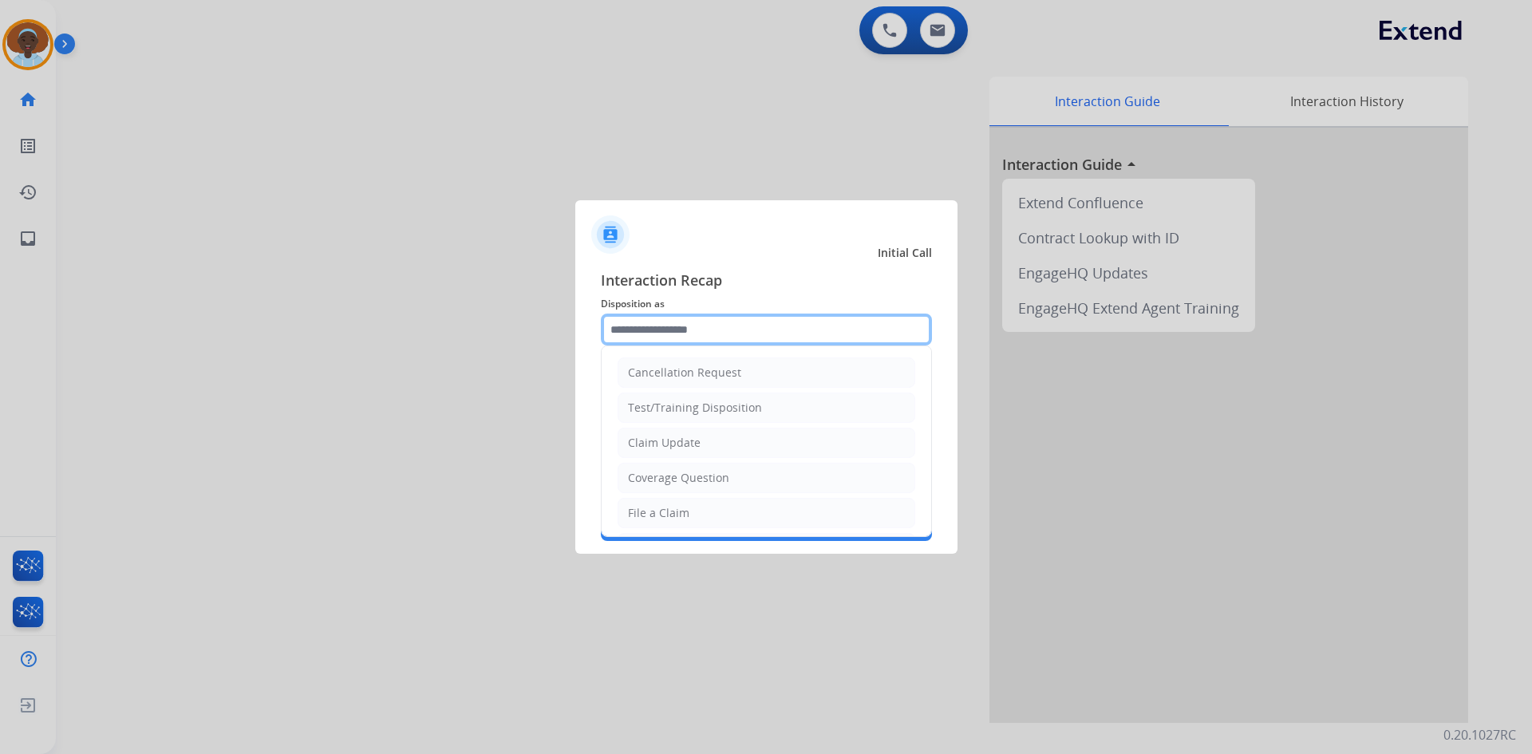
click at [758, 329] on input "text" at bounding box center [766, 329] width 331 height 32
click at [745, 444] on li "Claim Update" at bounding box center [766, 443] width 298 height 30
type input "**********"
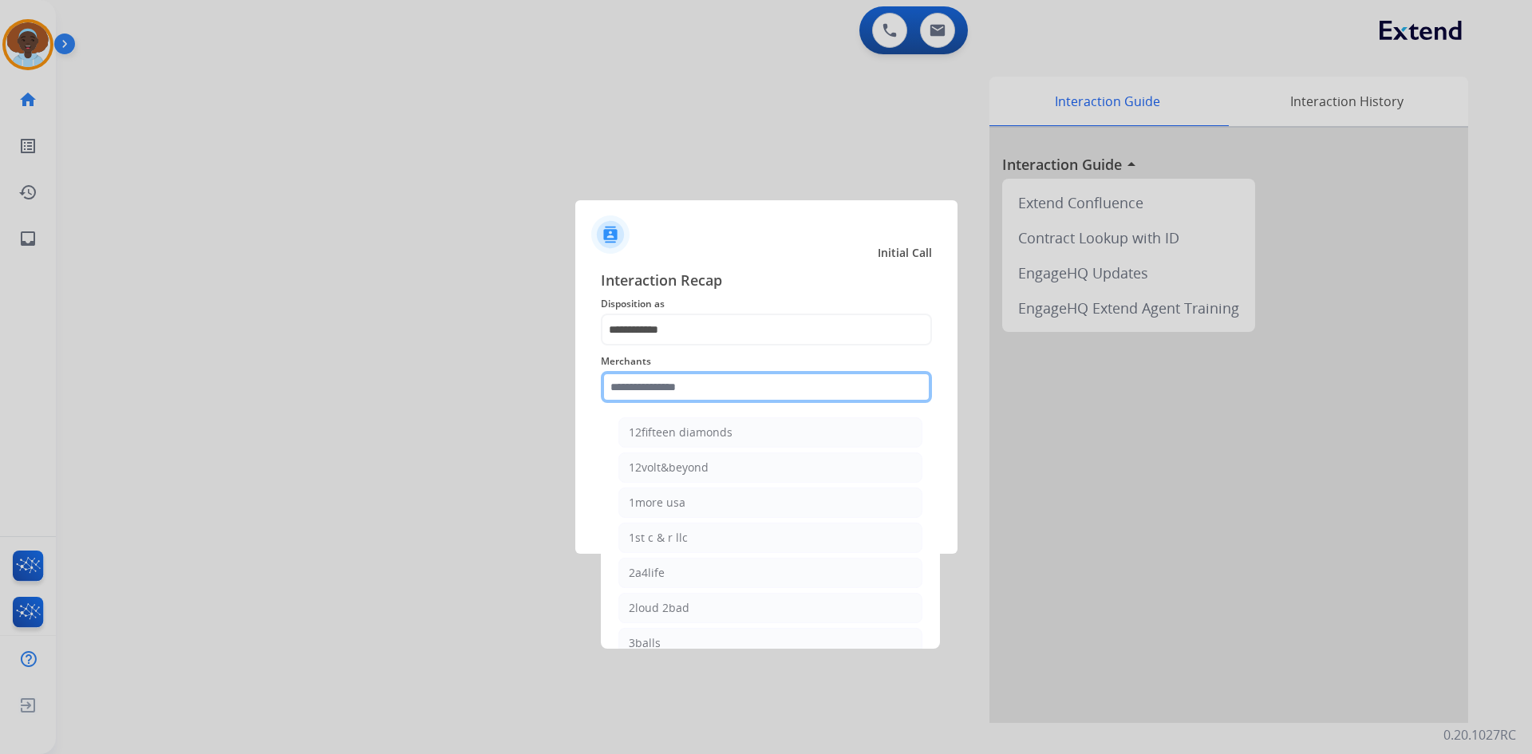
click at [728, 384] on input "text" at bounding box center [766, 387] width 331 height 32
type input "*"
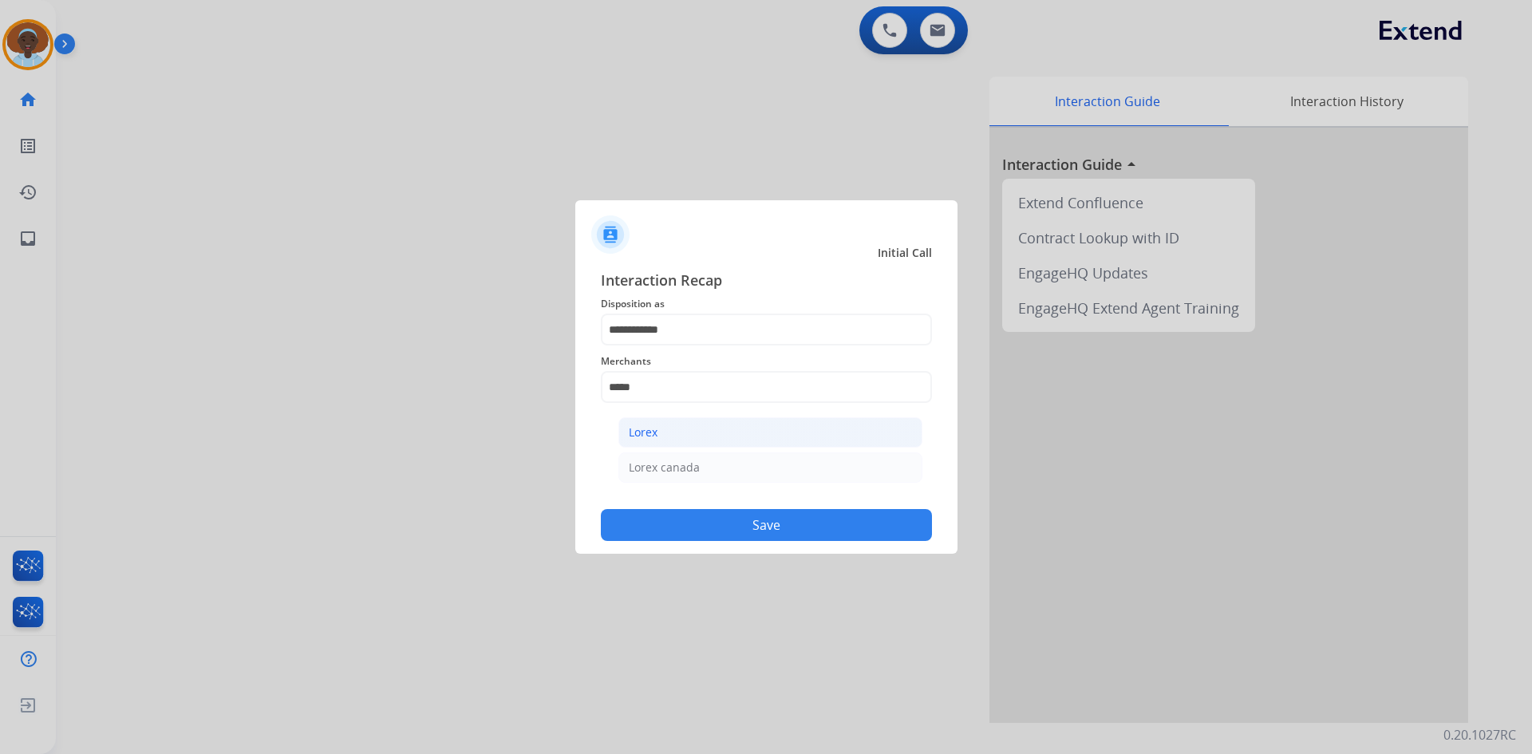
click at [730, 428] on li "Lorex" at bounding box center [770, 432] width 304 height 30
type input "*****"
click at [771, 535] on button "Save" at bounding box center [766, 525] width 331 height 32
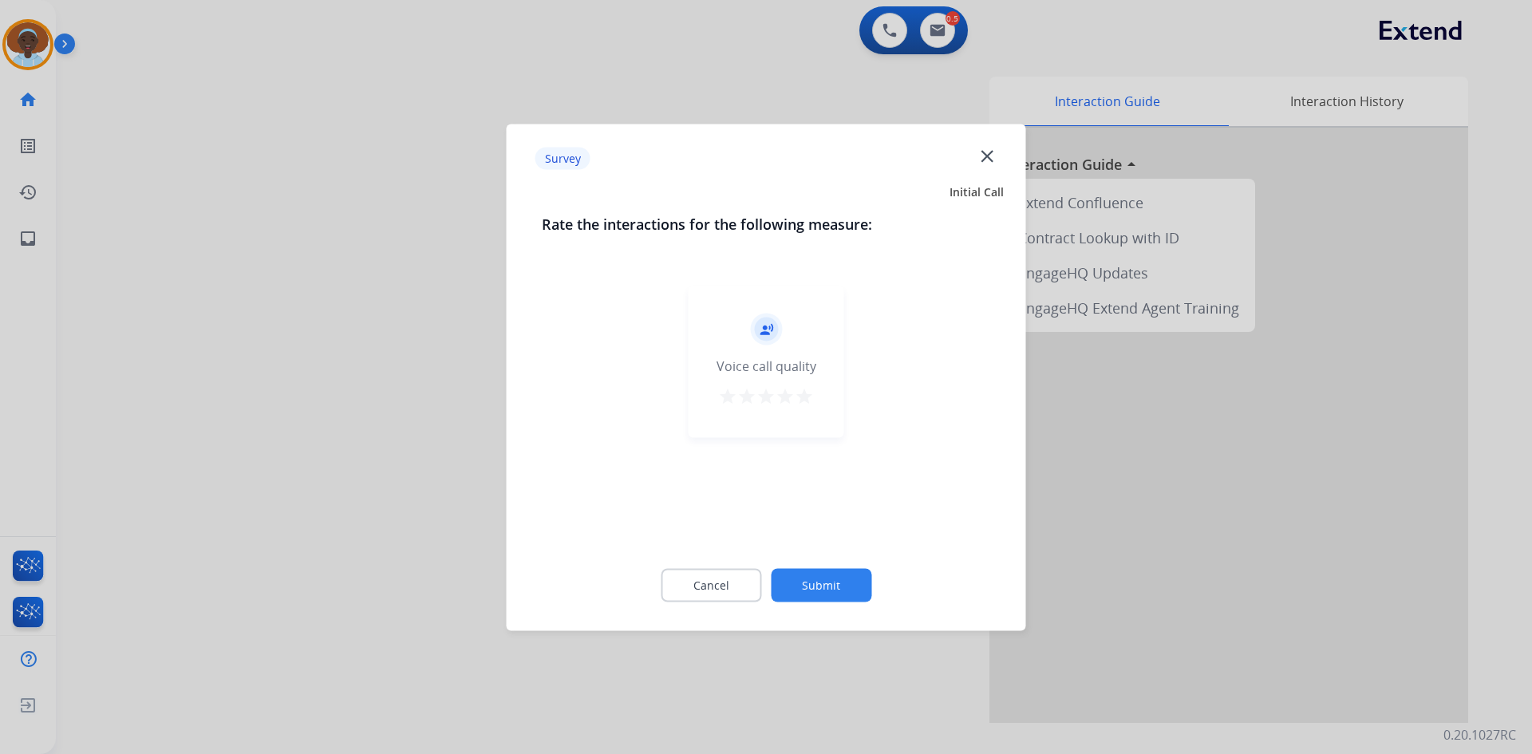
click at [806, 394] on mat-icon "star" at bounding box center [804, 395] width 19 height 19
click at [835, 592] on button "Submit" at bounding box center [821, 585] width 101 height 34
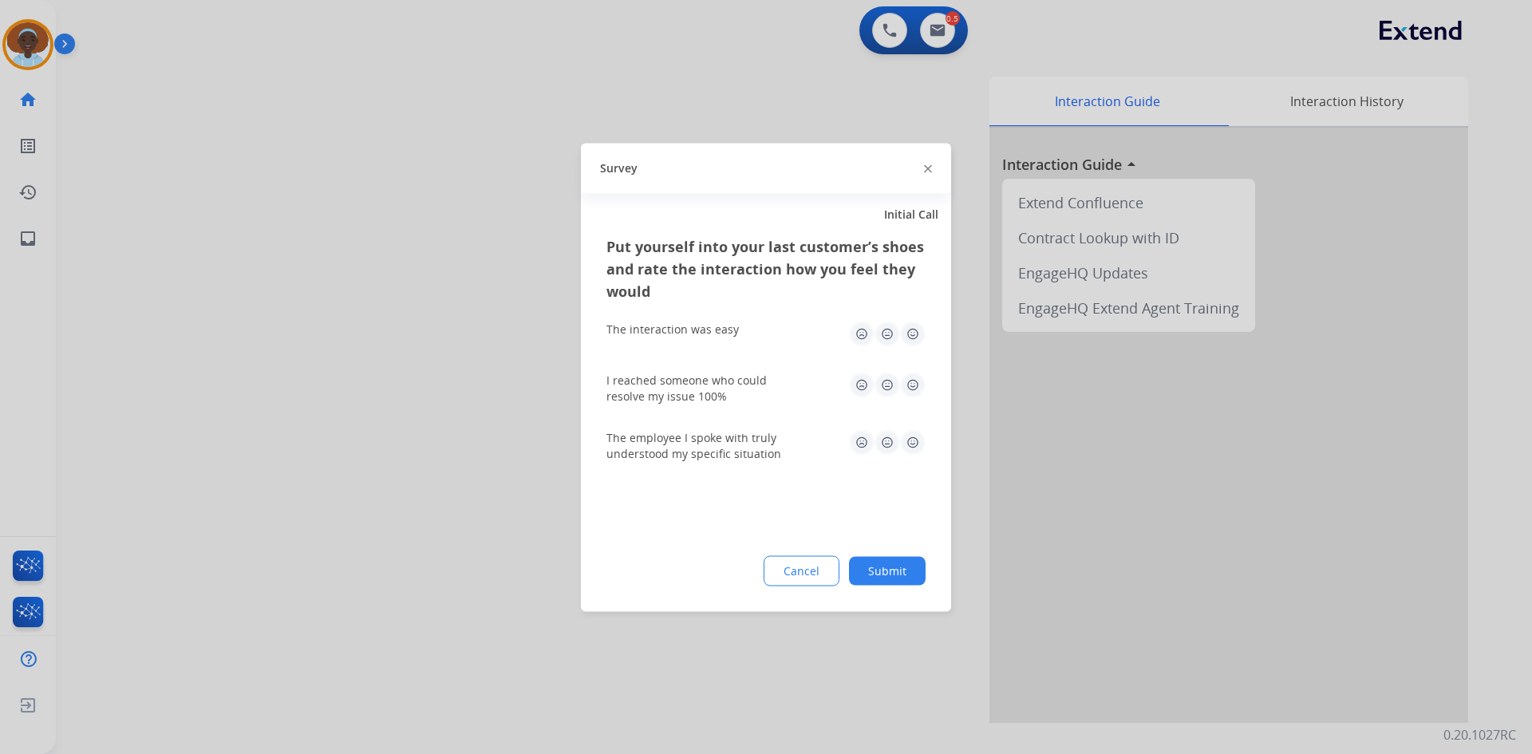
click at [902, 442] on img at bounding box center [913, 442] width 26 height 26
click at [913, 381] on img at bounding box center [913, 385] width 26 height 26
click at [910, 336] on img at bounding box center [913, 334] width 26 height 26
click at [890, 578] on button "Submit" at bounding box center [887, 570] width 77 height 29
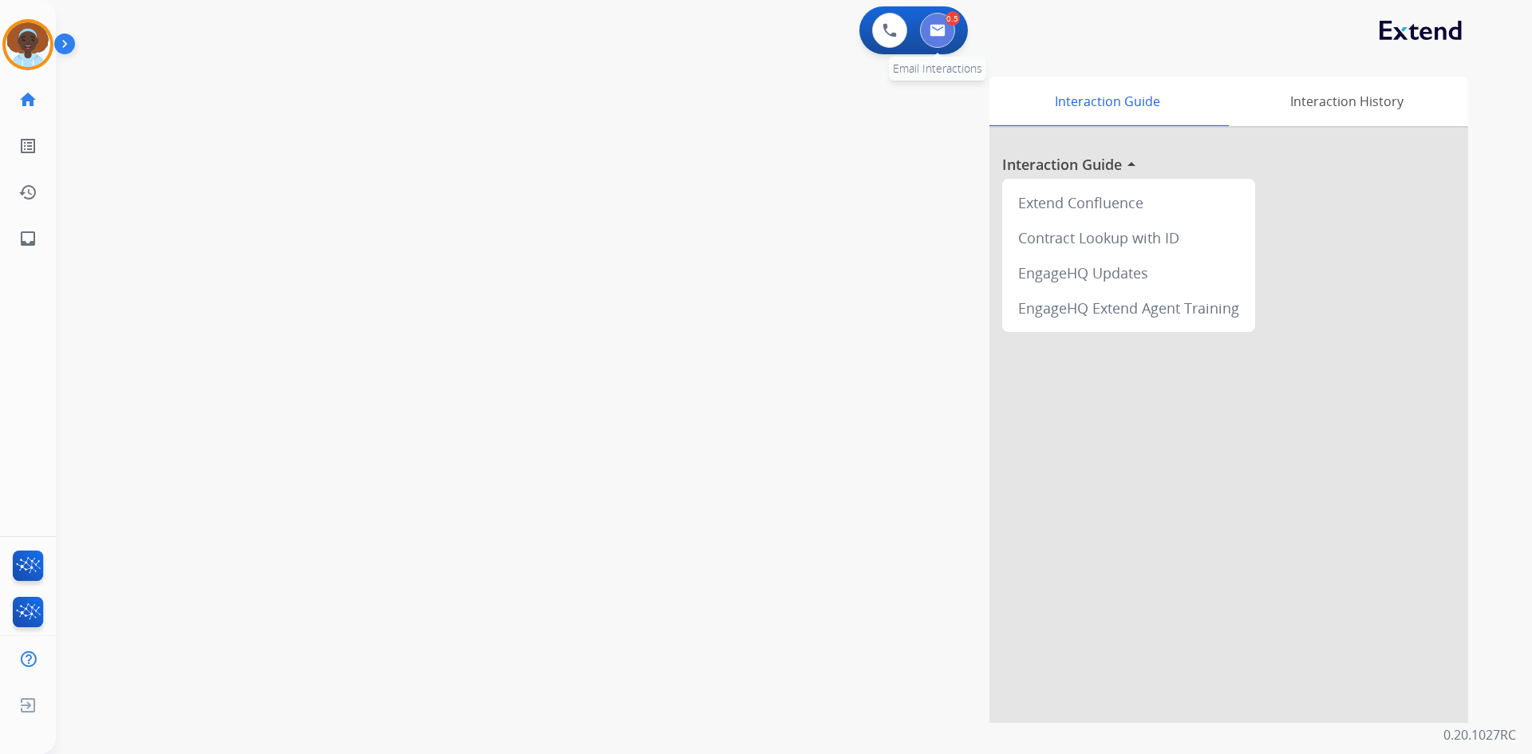
click at [945, 34] on button at bounding box center [937, 30] width 35 height 35
select select "**********"
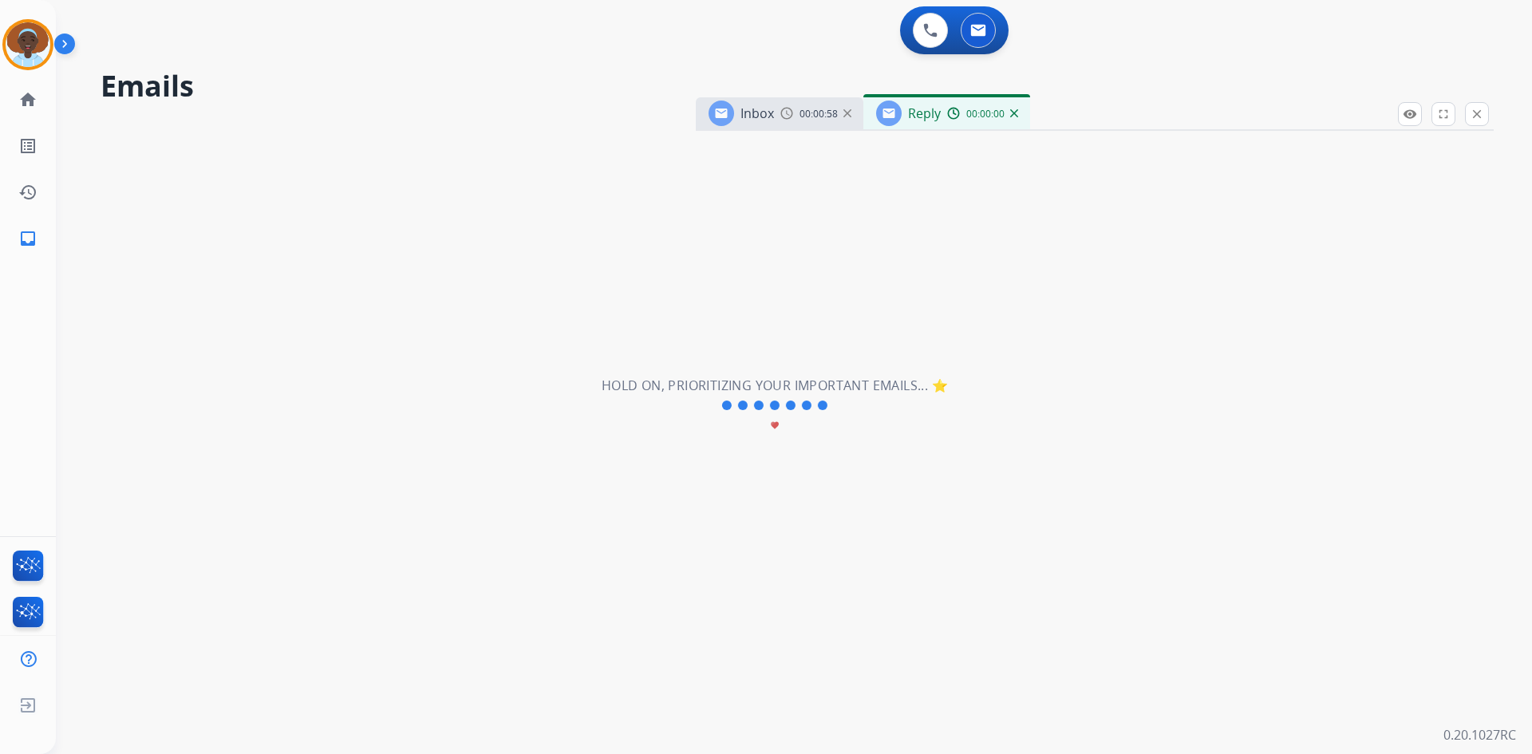
select select "**********"
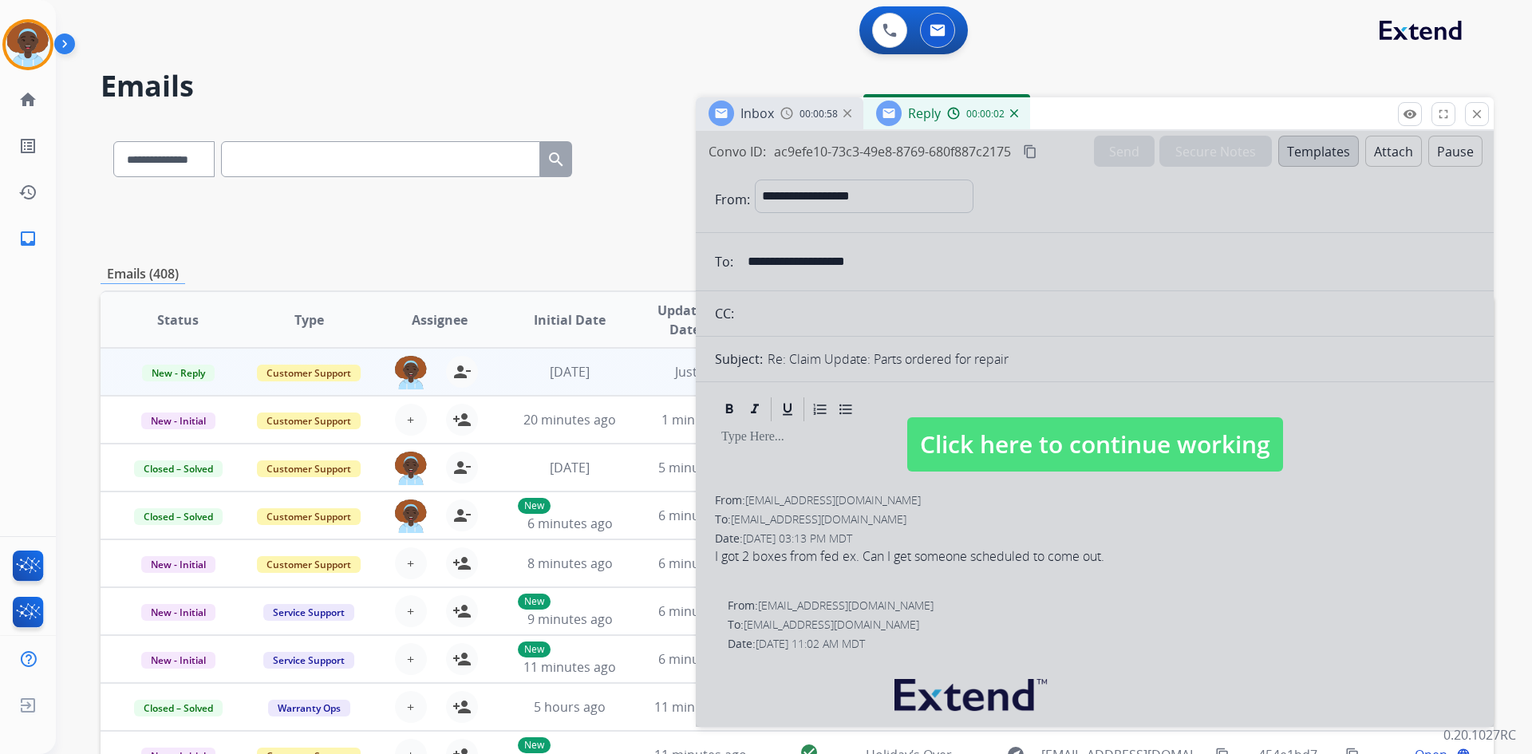
click at [1142, 438] on span "Click here to continue working" at bounding box center [1095, 444] width 376 height 54
select select
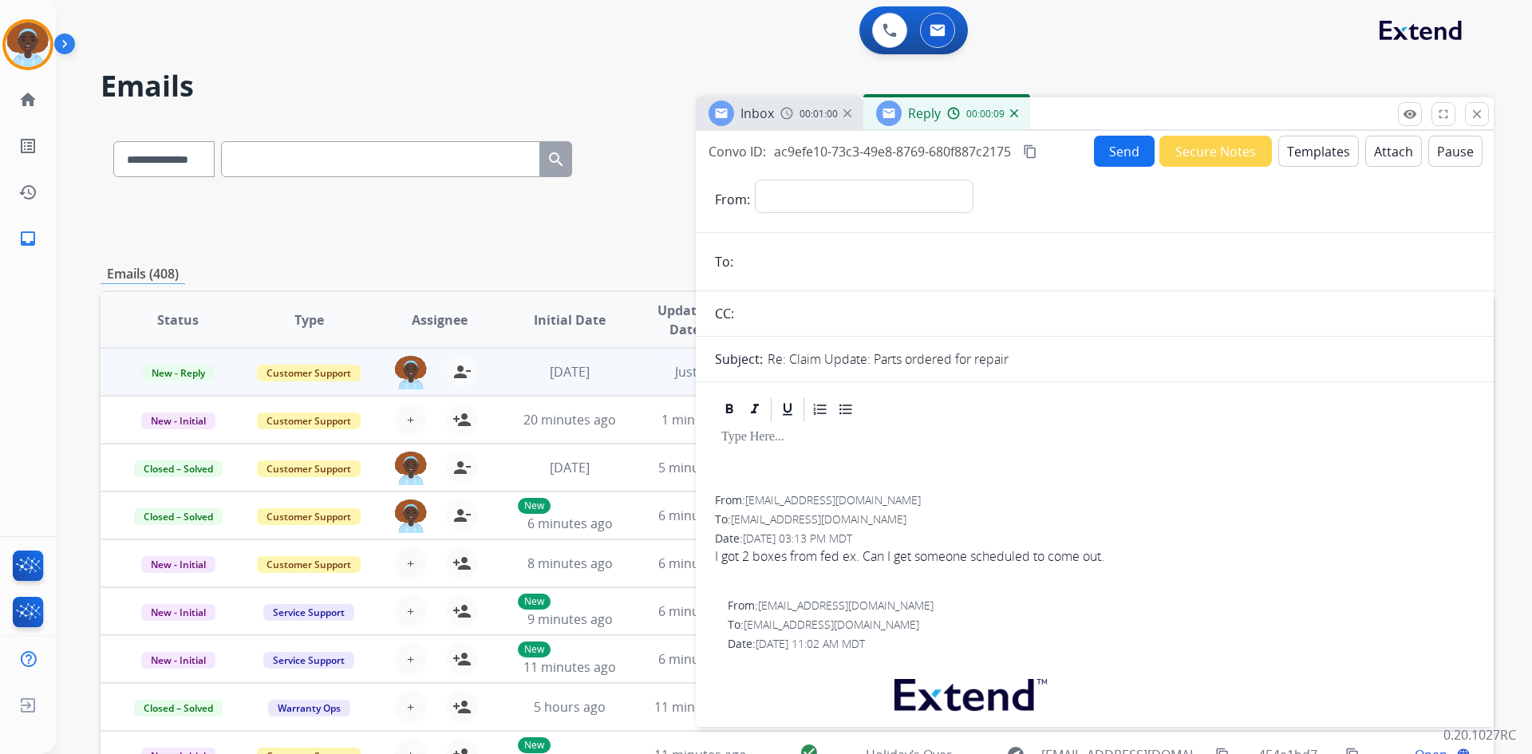
click at [1013, 112] on img at bounding box center [1014, 113] width 8 height 8
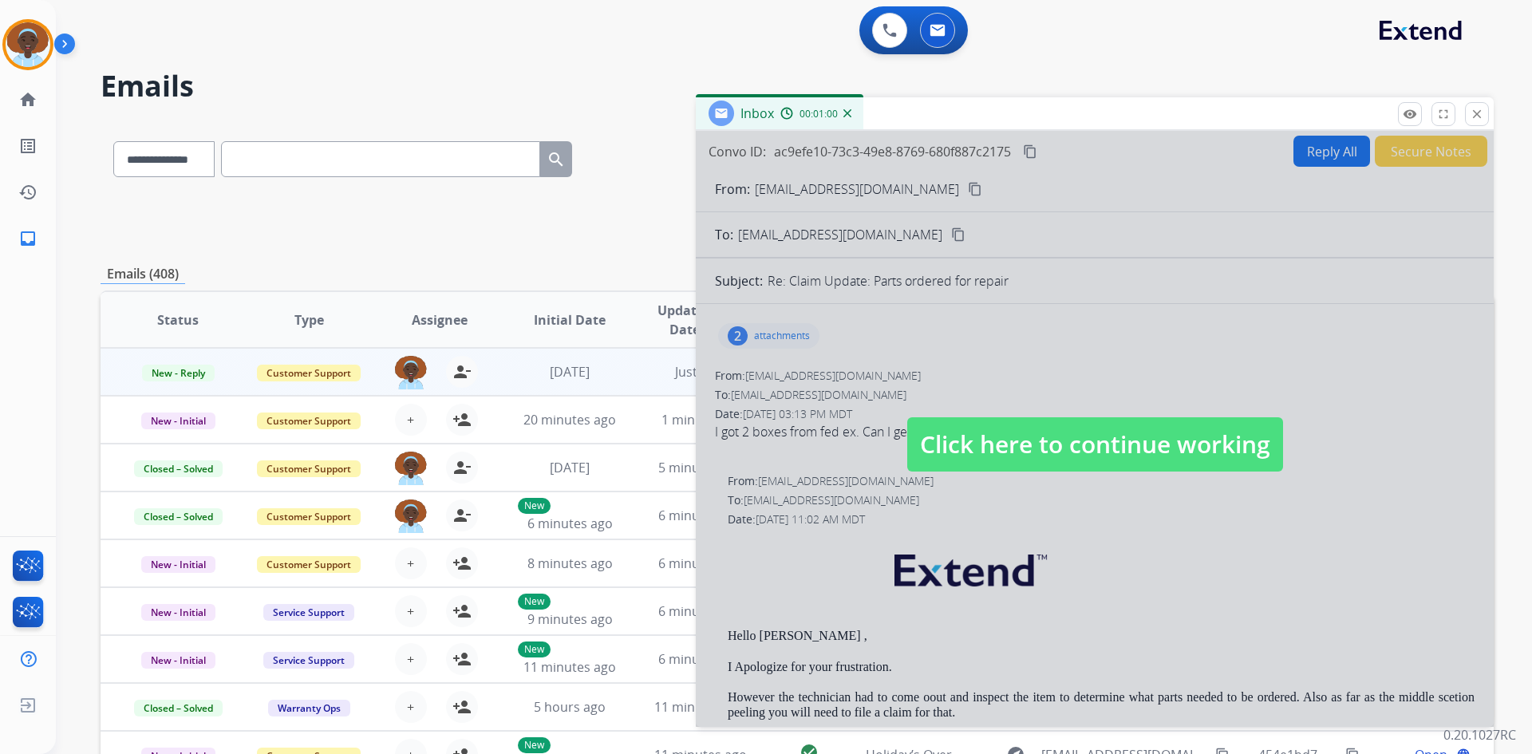
click at [1078, 450] on span "Click here to continue working" at bounding box center [1095, 444] width 376 height 54
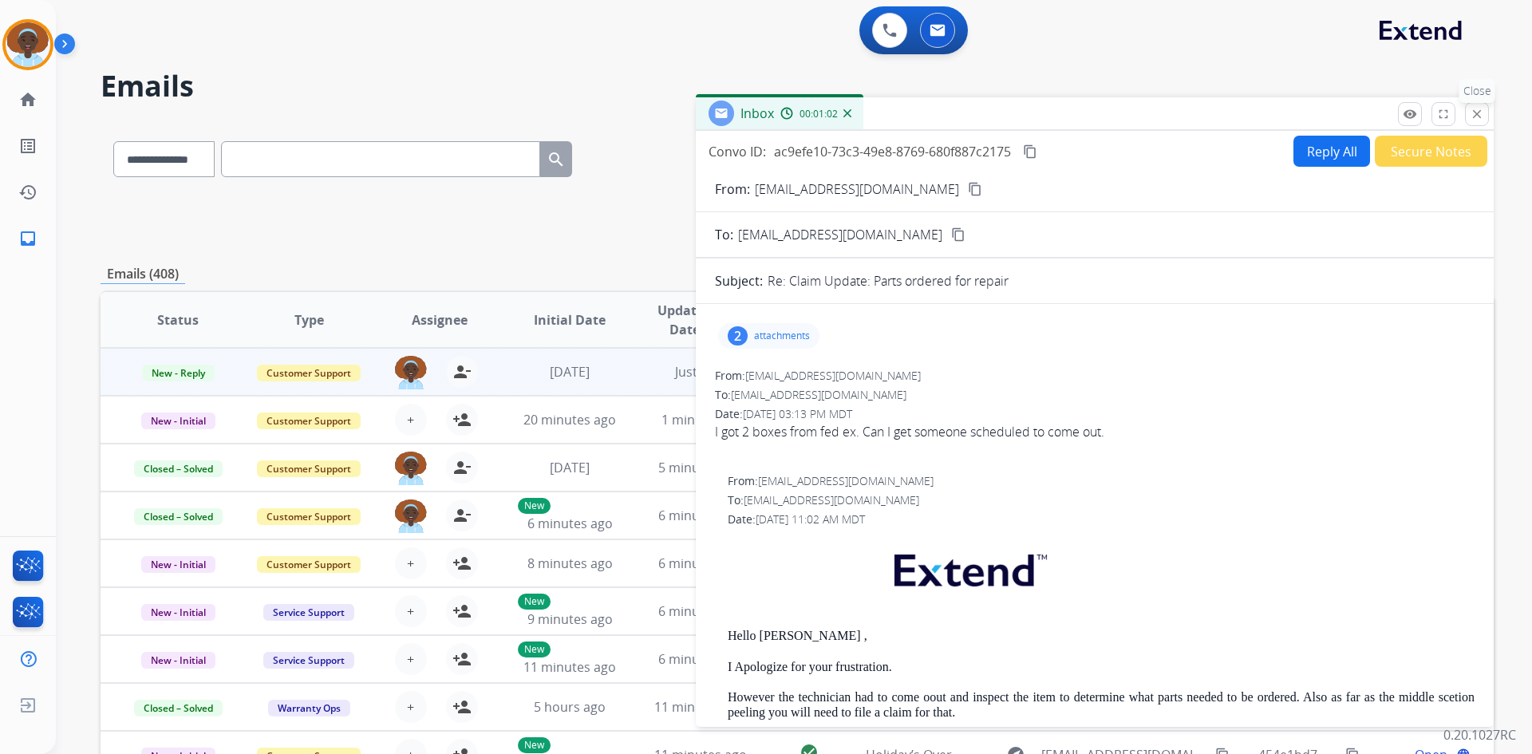
click at [1475, 106] on button "close Close" at bounding box center [1477, 114] width 24 height 24
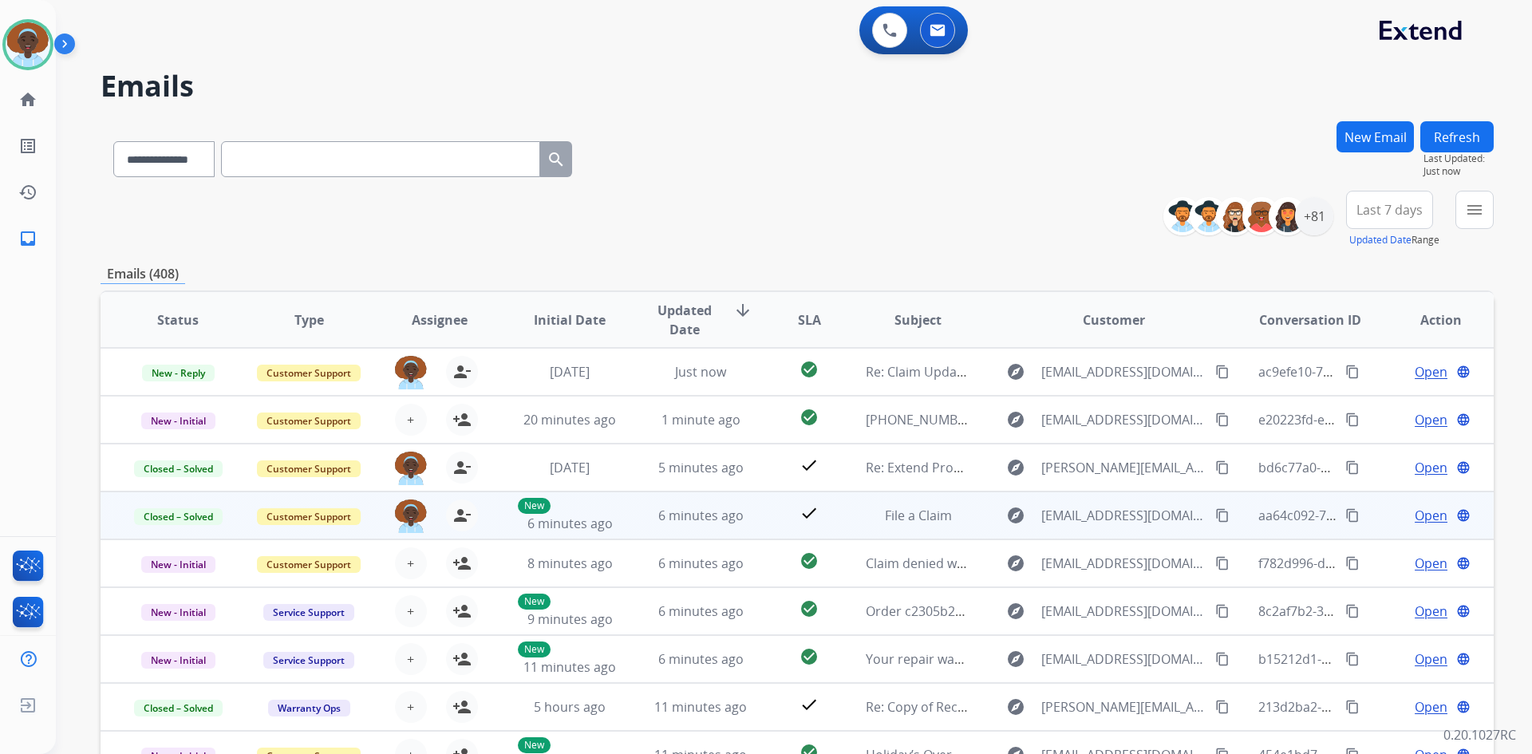
click at [1426, 513] on span "Open" at bounding box center [1430, 515] width 33 height 19
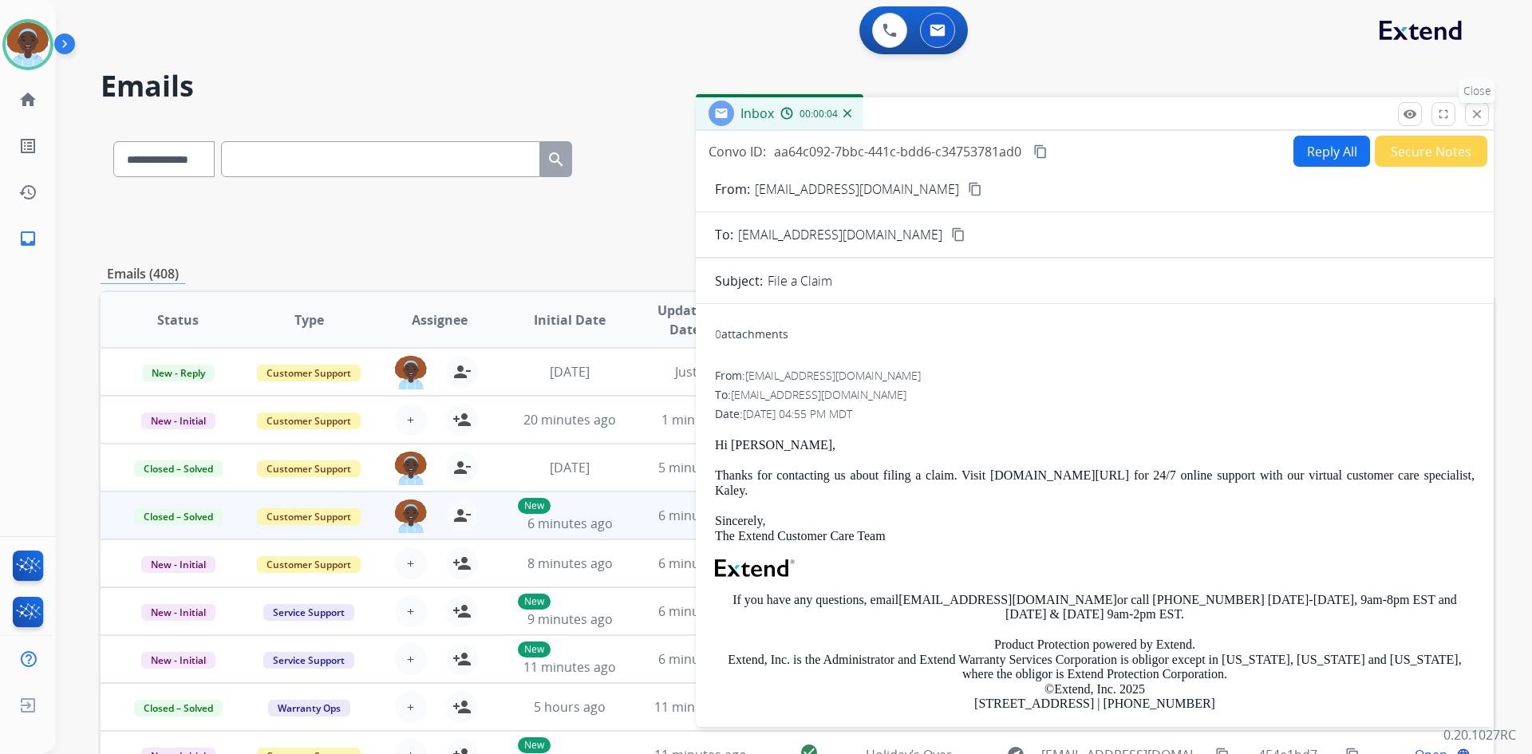
click at [1479, 105] on button "close Close" at bounding box center [1477, 114] width 24 height 24
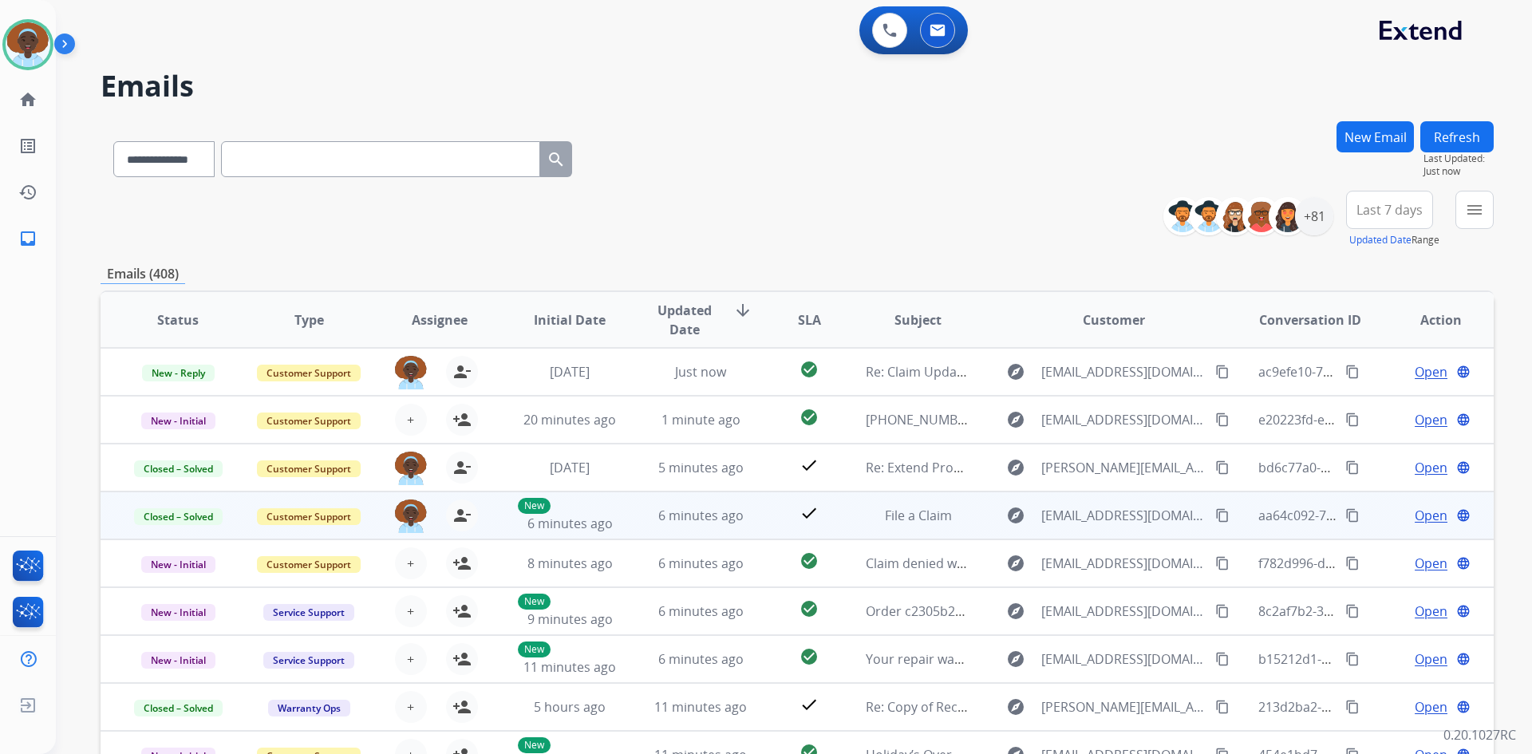
scroll to position [2, 0]
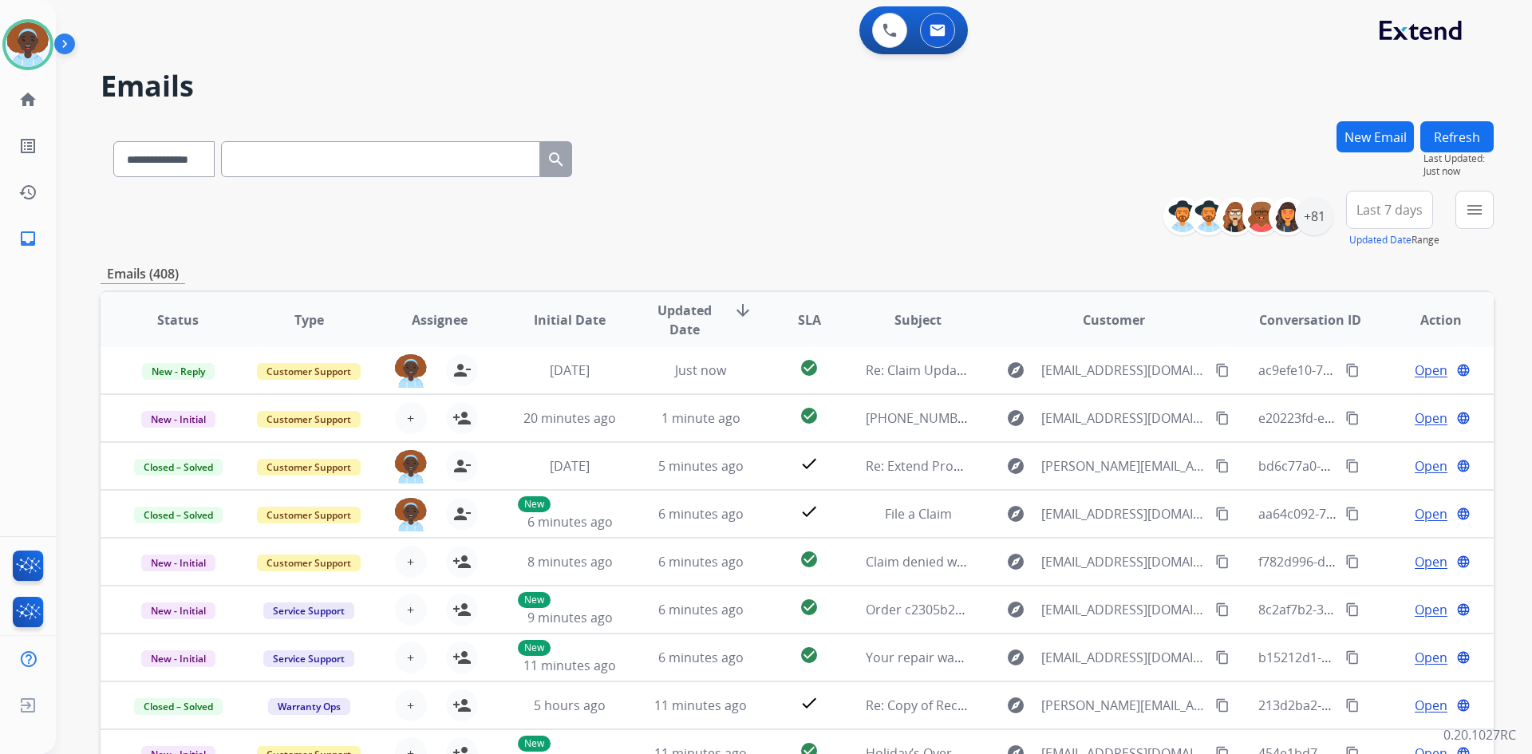
click at [1394, 207] on span "Last 7 days" at bounding box center [1389, 210] width 66 height 6
click at [1382, 398] on div "Last 90 days" at bounding box center [1384, 404] width 88 height 24
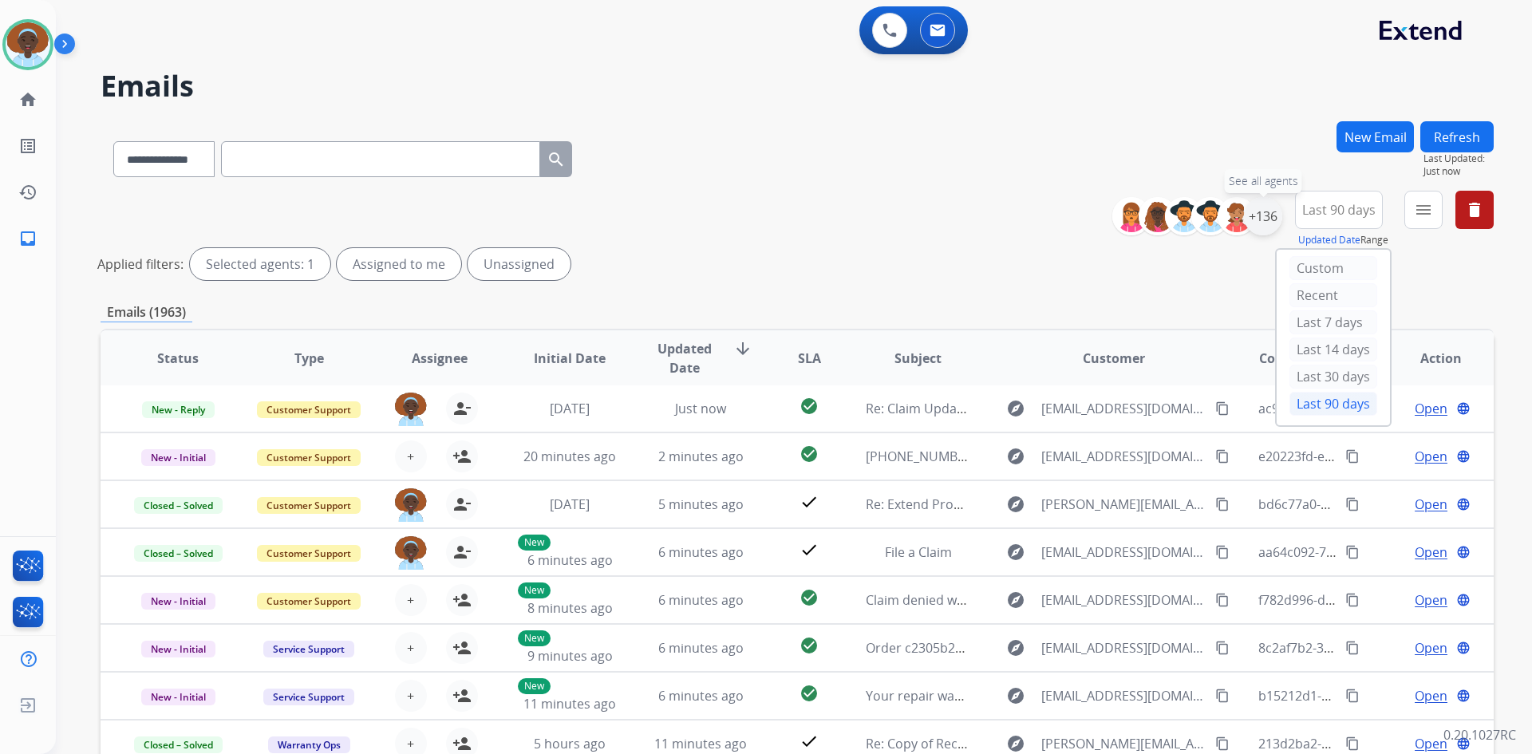
click at [1257, 219] on div "+136" at bounding box center [1263, 216] width 38 height 38
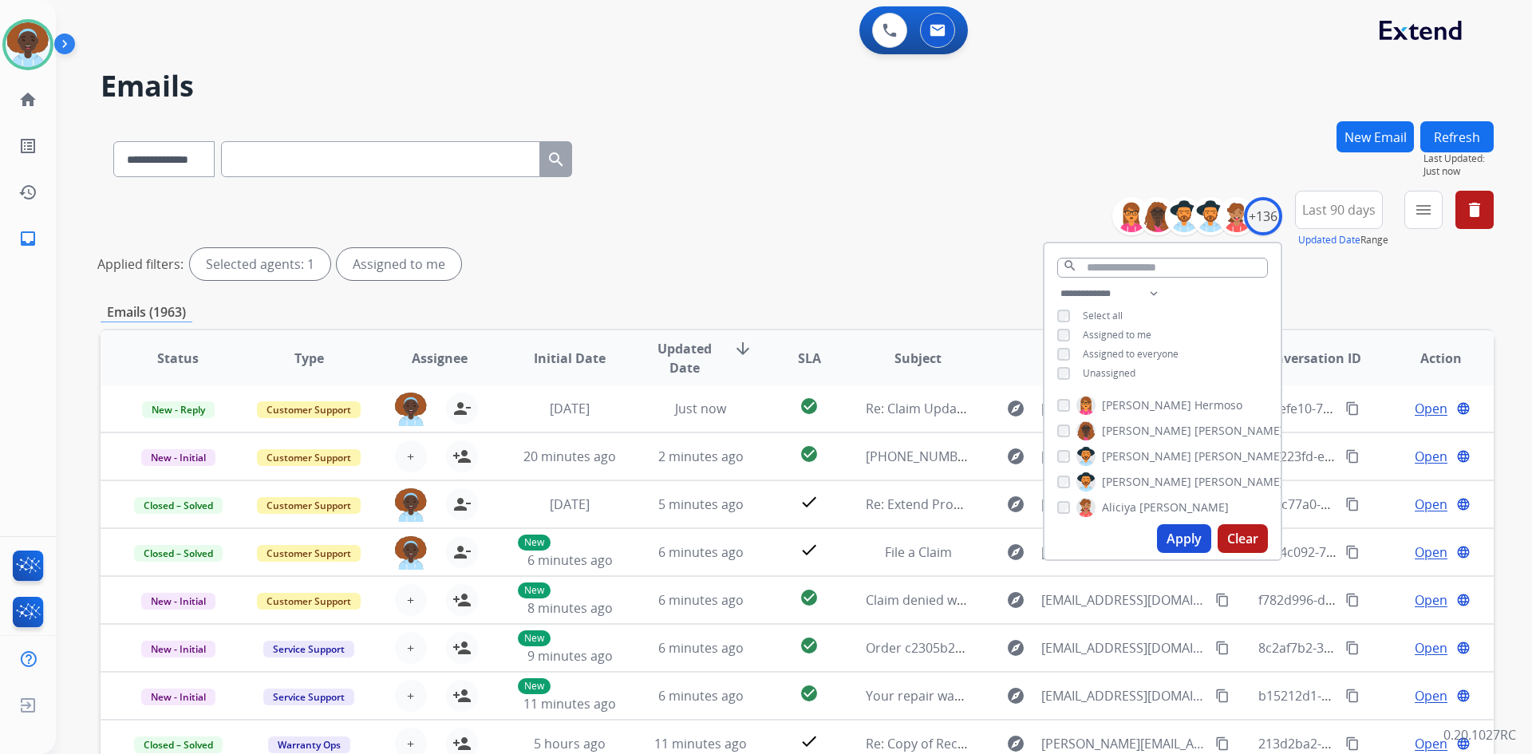
click at [1167, 534] on button "Apply" at bounding box center [1184, 538] width 54 height 29
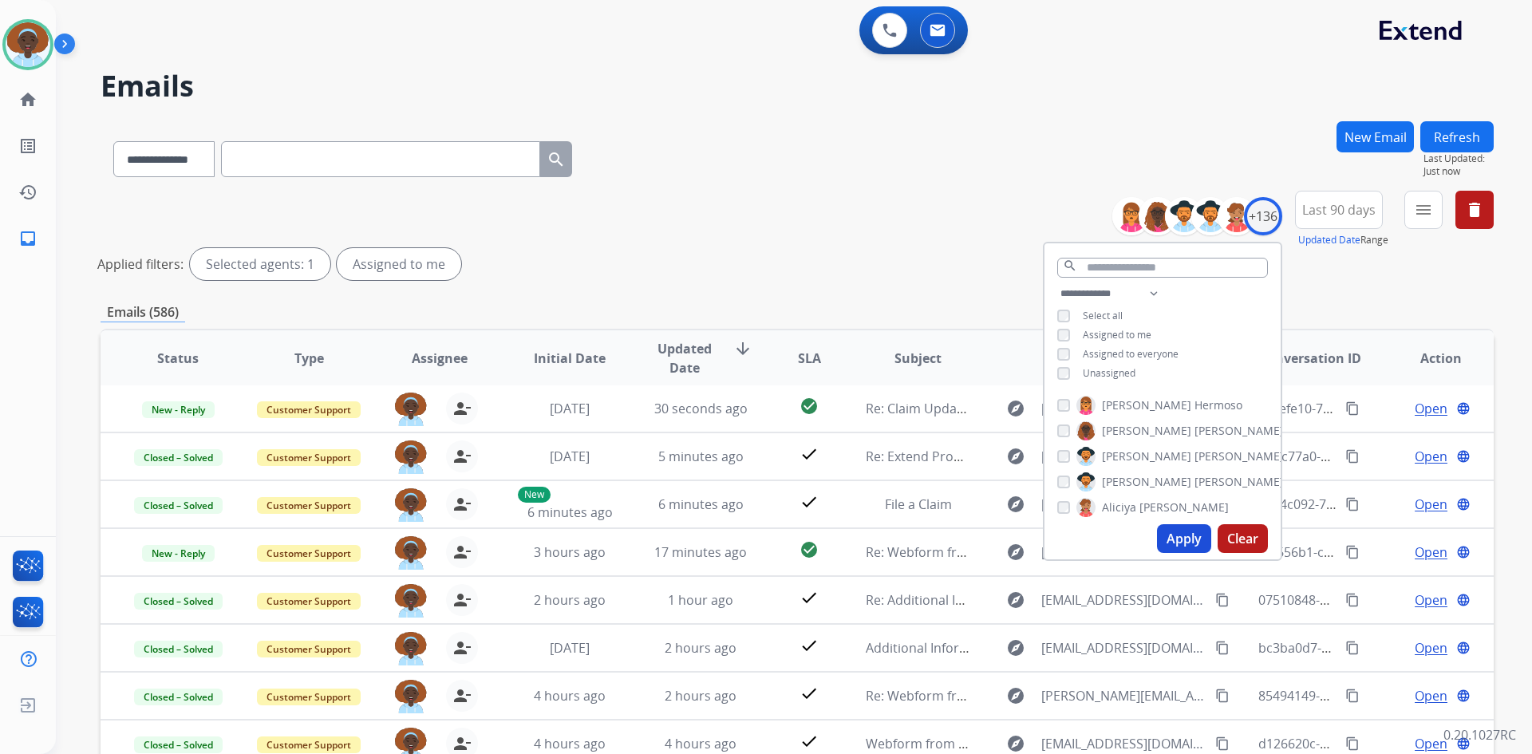
click at [930, 246] on div "**********" at bounding box center [797, 239] width 1393 height 96
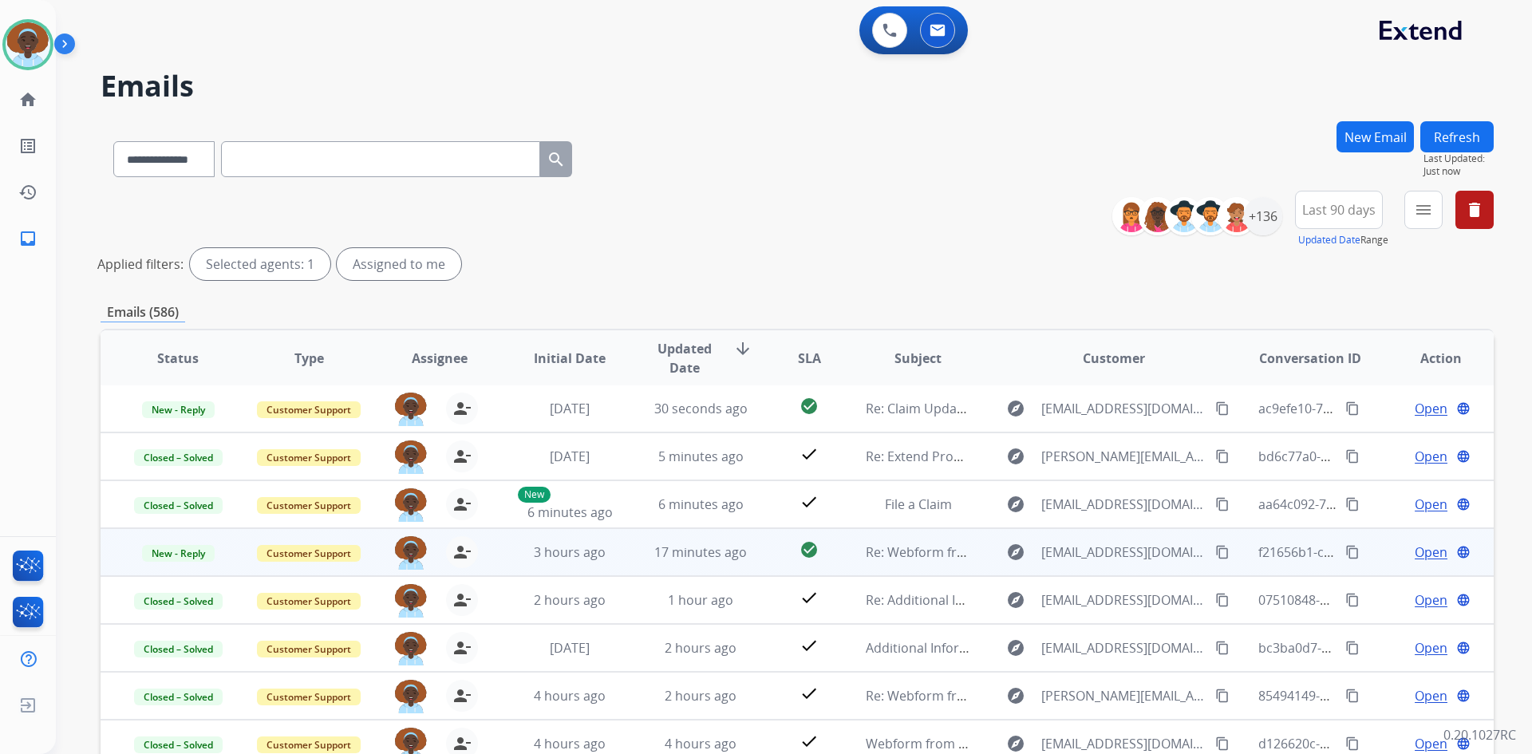
click at [1425, 554] on span "Open" at bounding box center [1430, 551] width 33 height 19
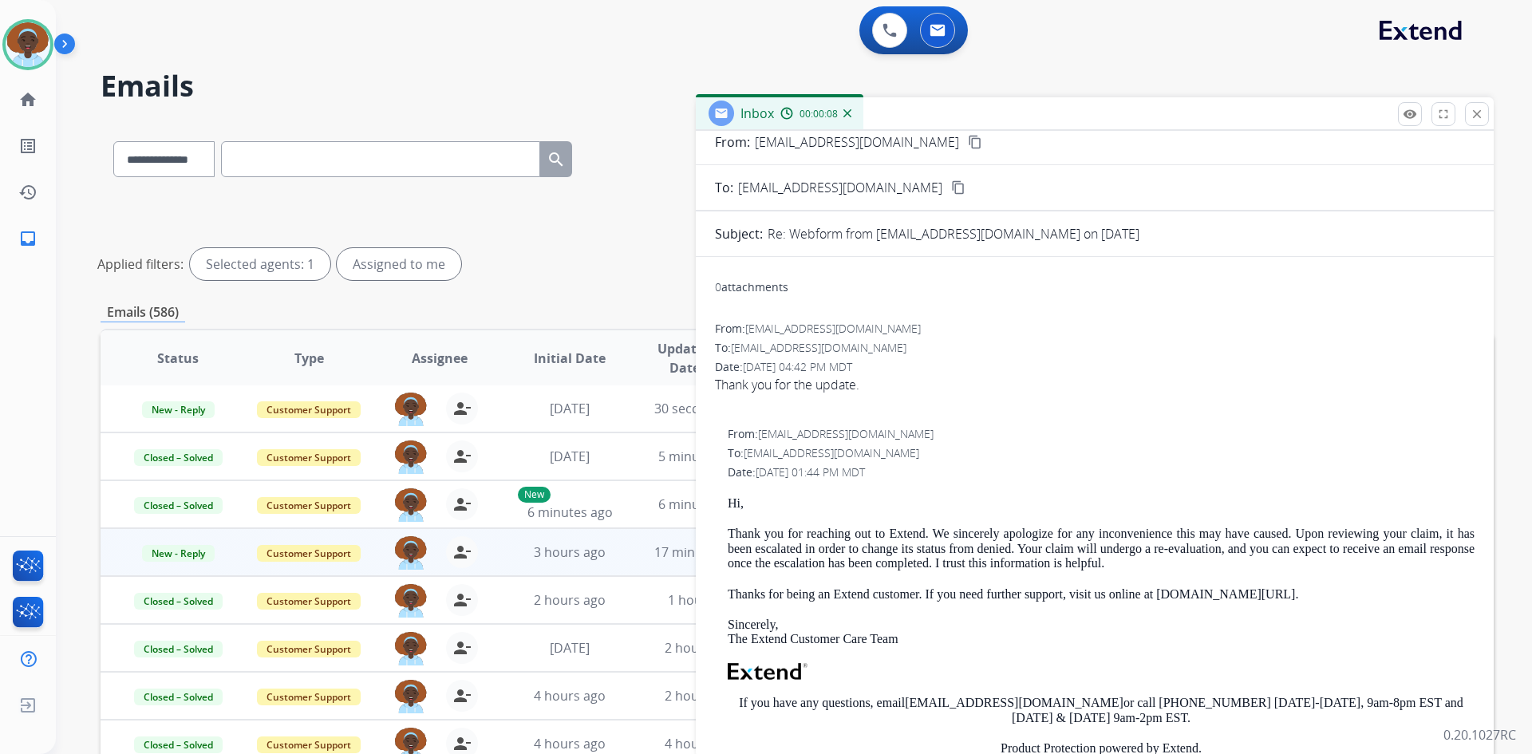
scroll to position [0, 0]
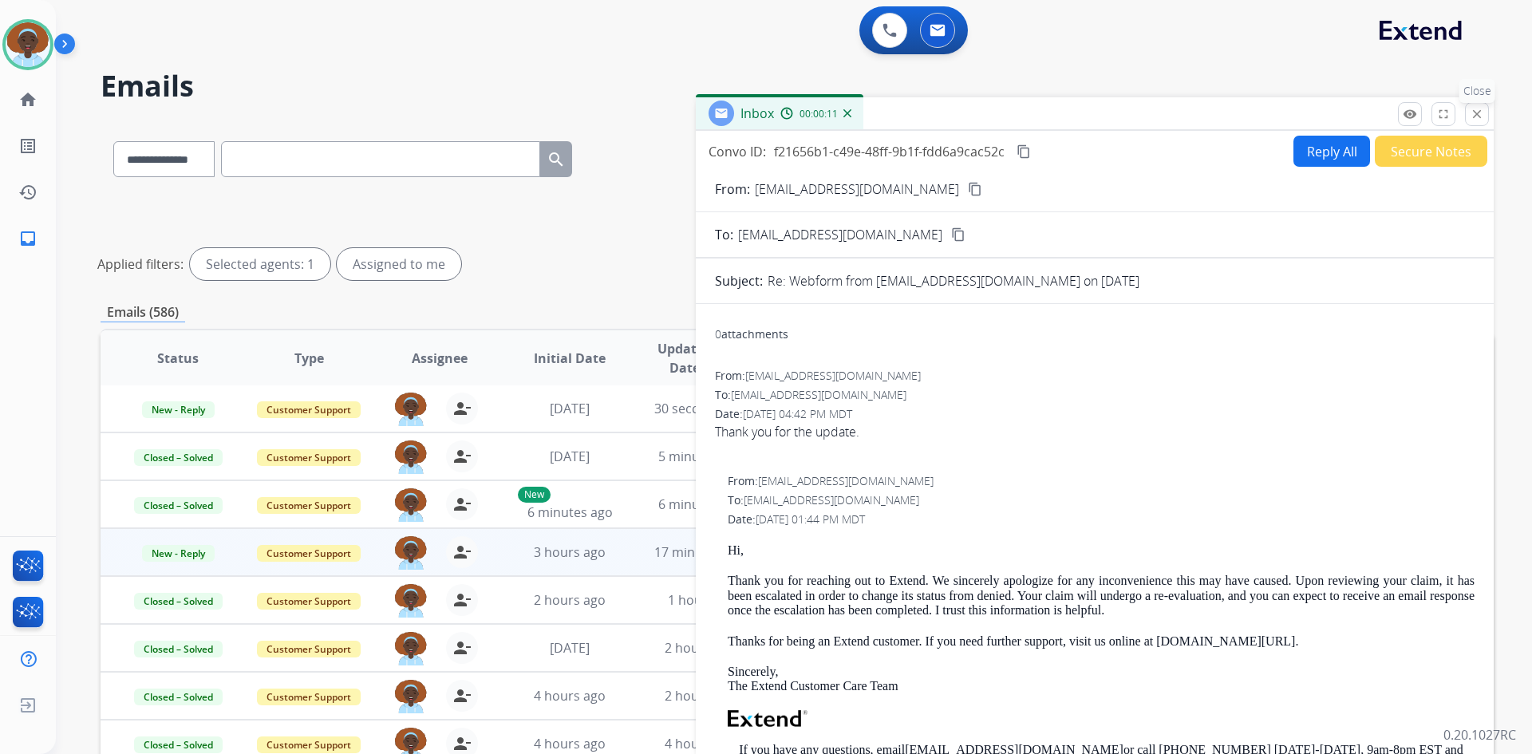
click at [1479, 112] on mat-icon "close" at bounding box center [1476, 114] width 14 height 14
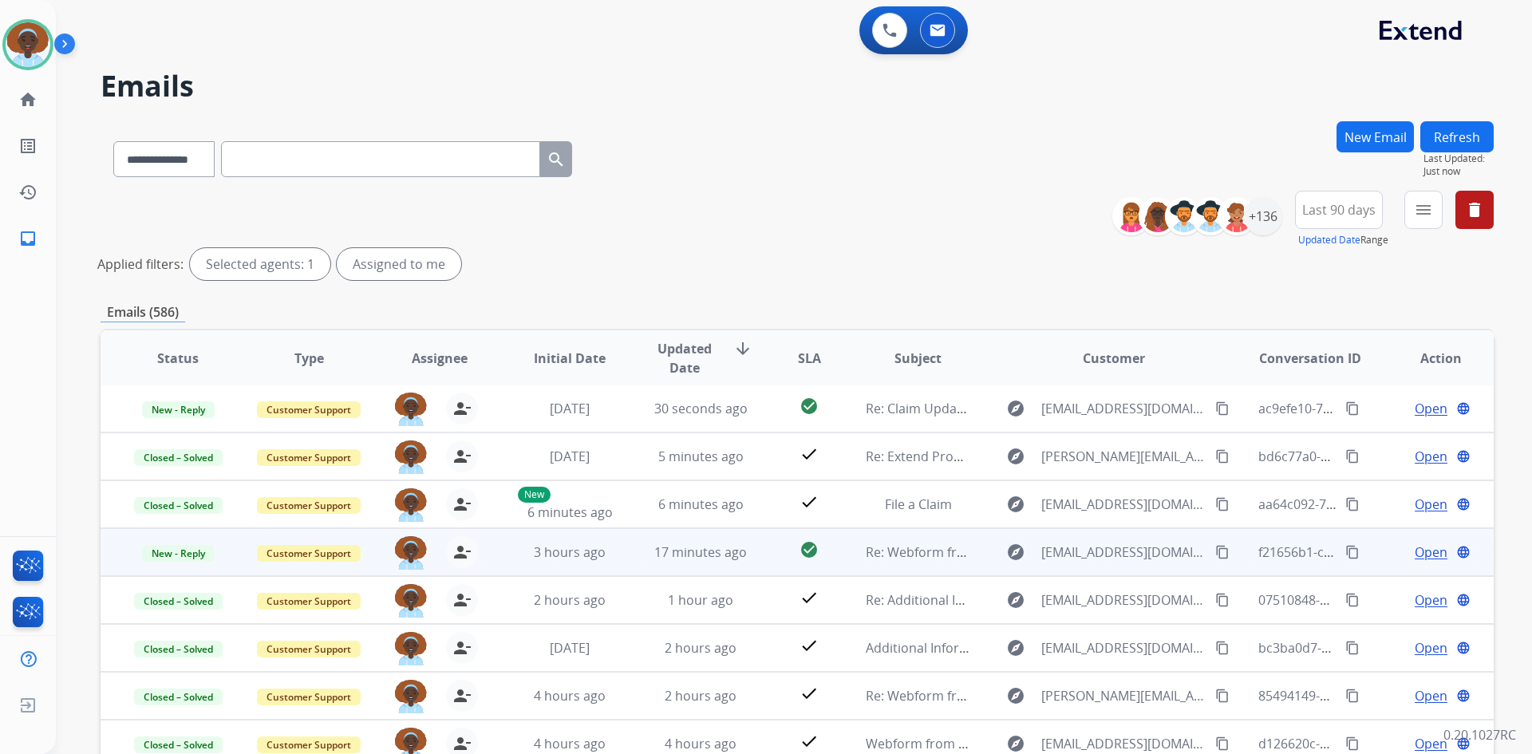
click at [1414, 553] on span "Open" at bounding box center [1430, 551] width 33 height 19
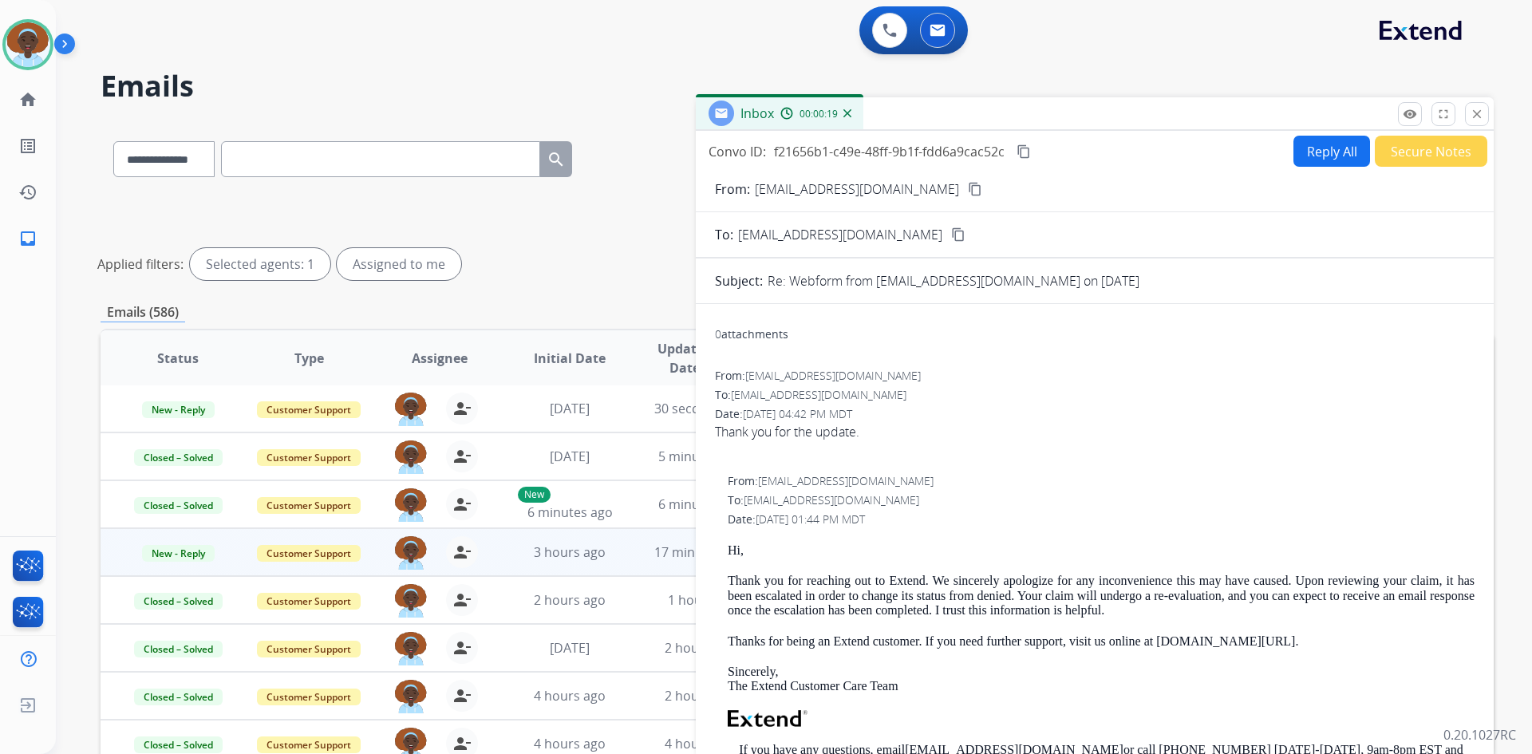
click at [1405, 154] on button "Secure Notes" at bounding box center [1430, 151] width 112 height 31
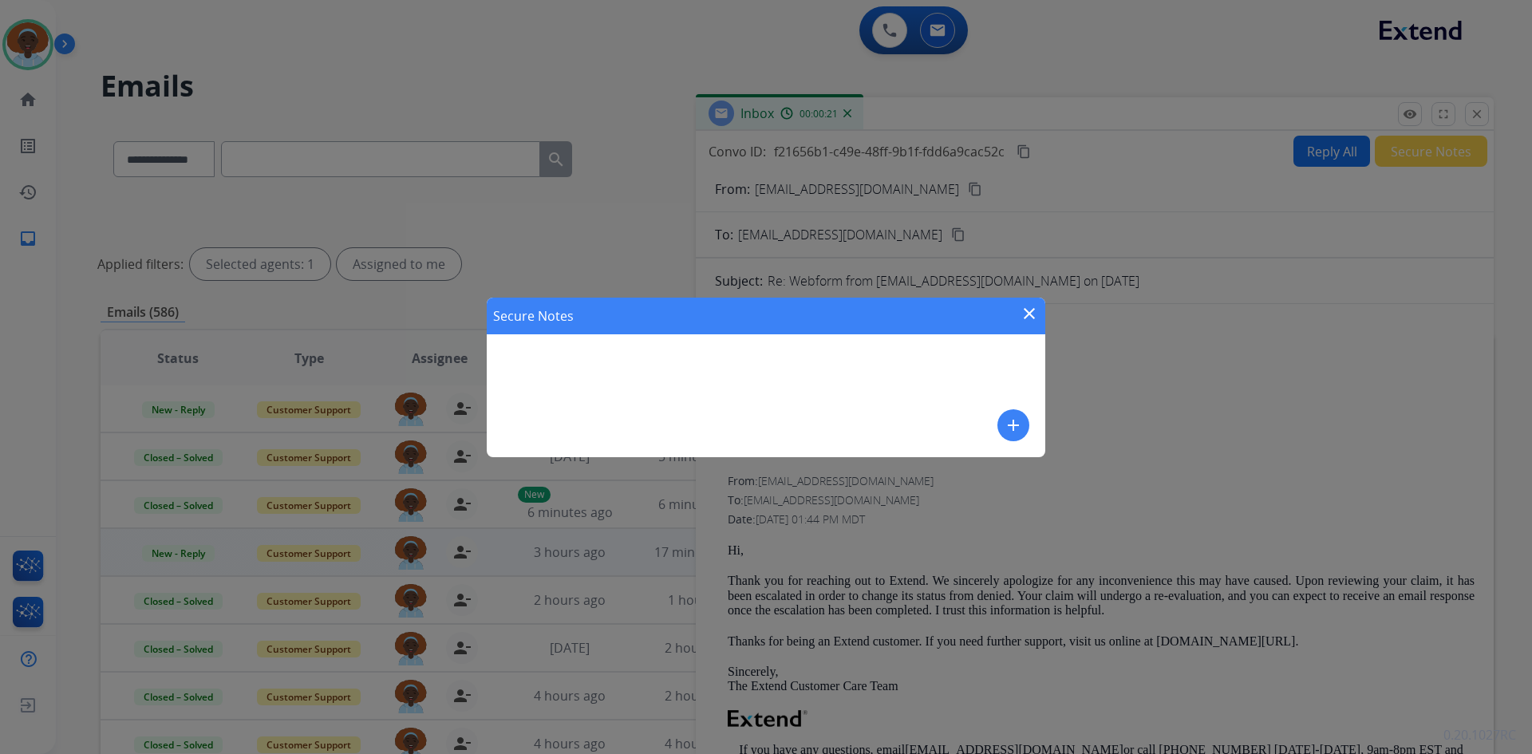
click at [1011, 421] on mat-icon "add" at bounding box center [1013, 425] width 19 height 19
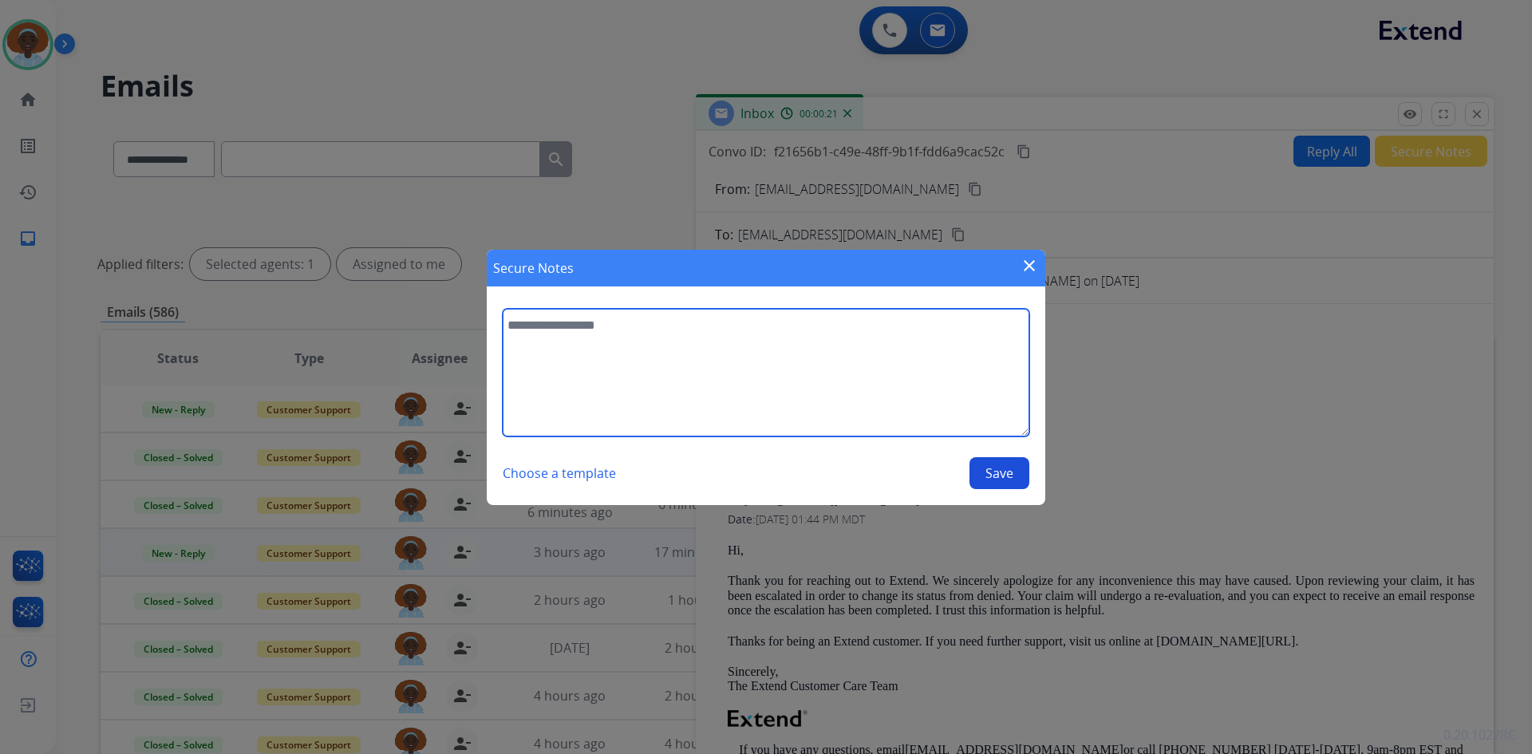
click at [650, 327] on textarea at bounding box center [766, 373] width 526 height 128
type textarea "**********"
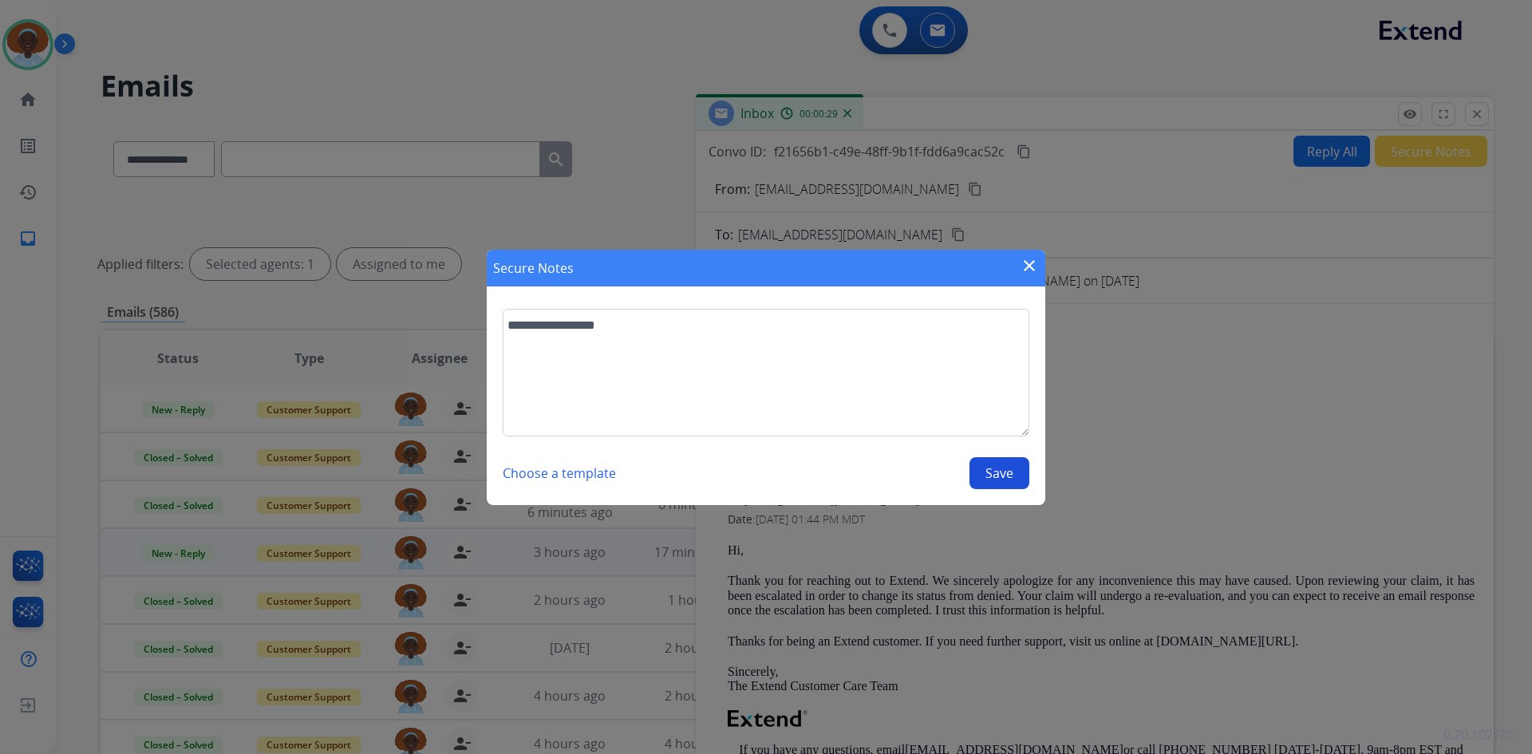
click at [990, 475] on button "Save" at bounding box center [999, 473] width 60 height 32
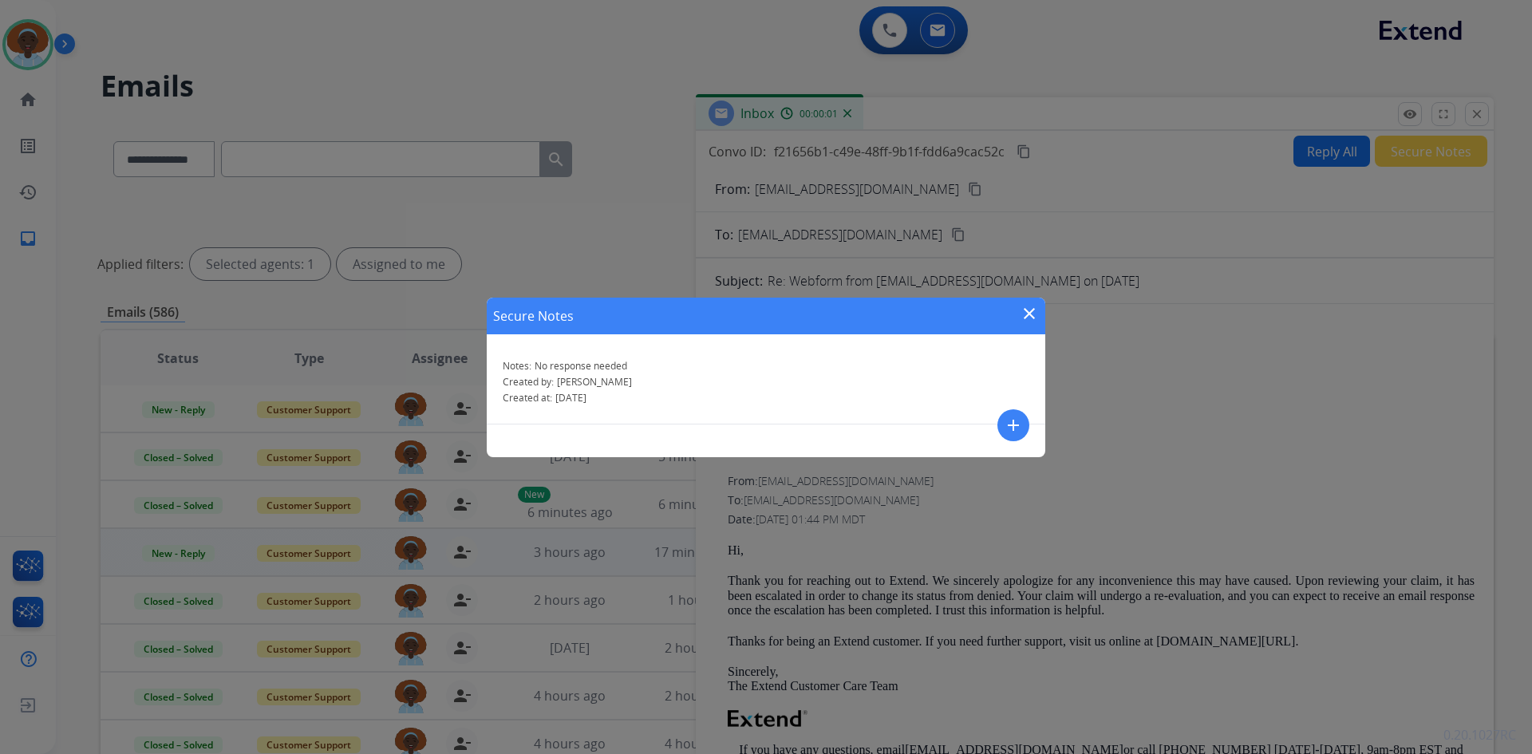
click at [1027, 313] on mat-icon "close" at bounding box center [1028, 313] width 19 height 19
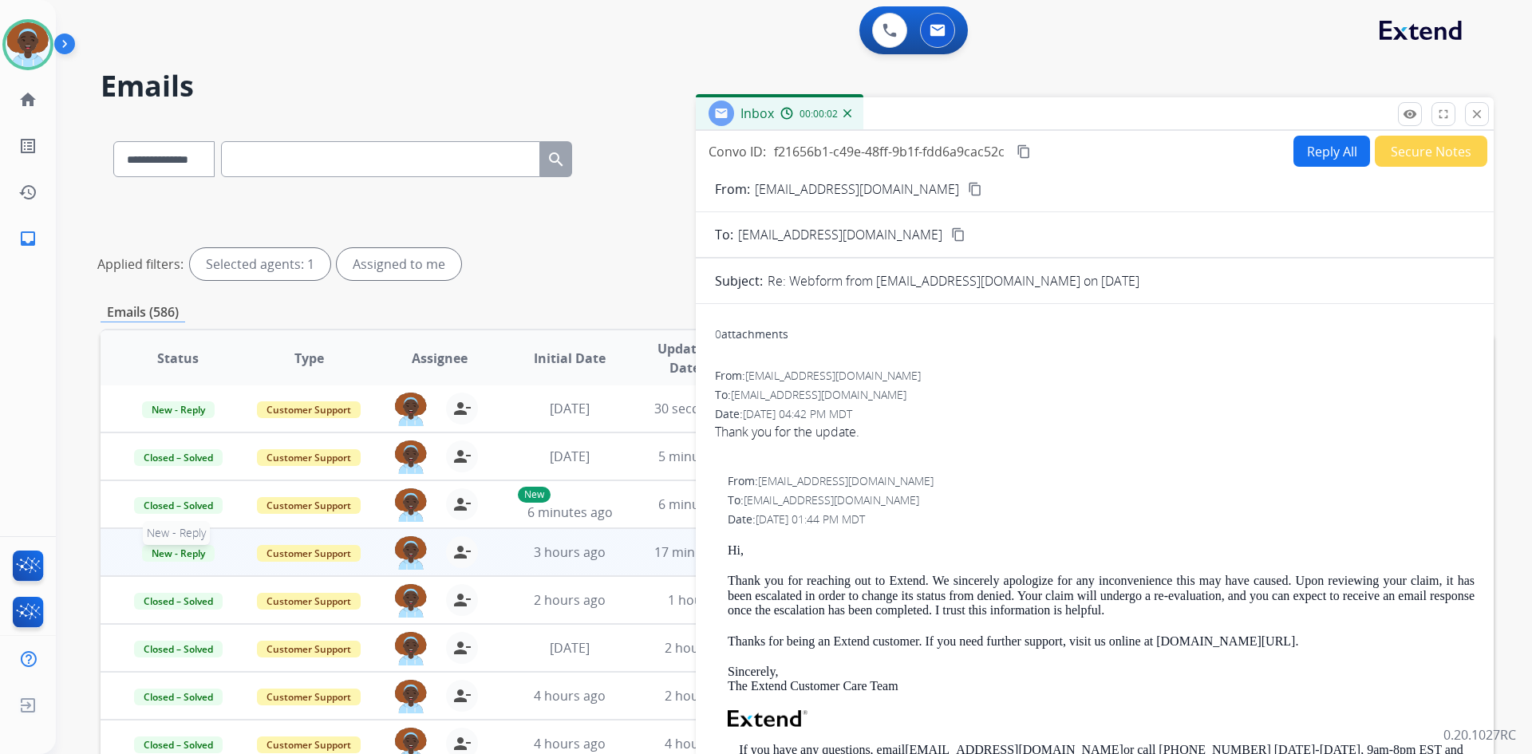
click at [175, 554] on span "New - Reply" at bounding box center [178, 553] width 73 height 17
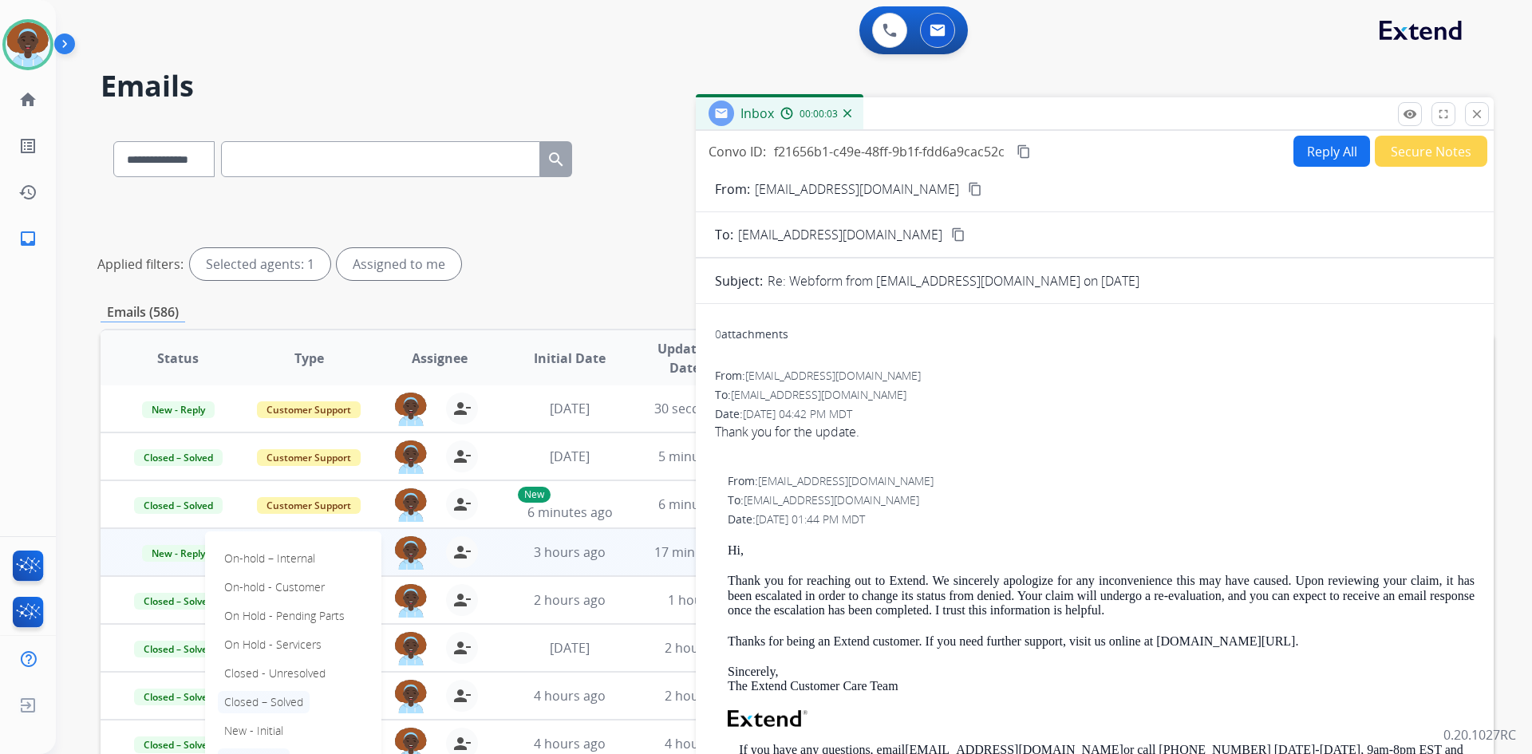
click at [254, 706] on p "Closed – Solved" at bounding box center [264, 702] width 92 height 22
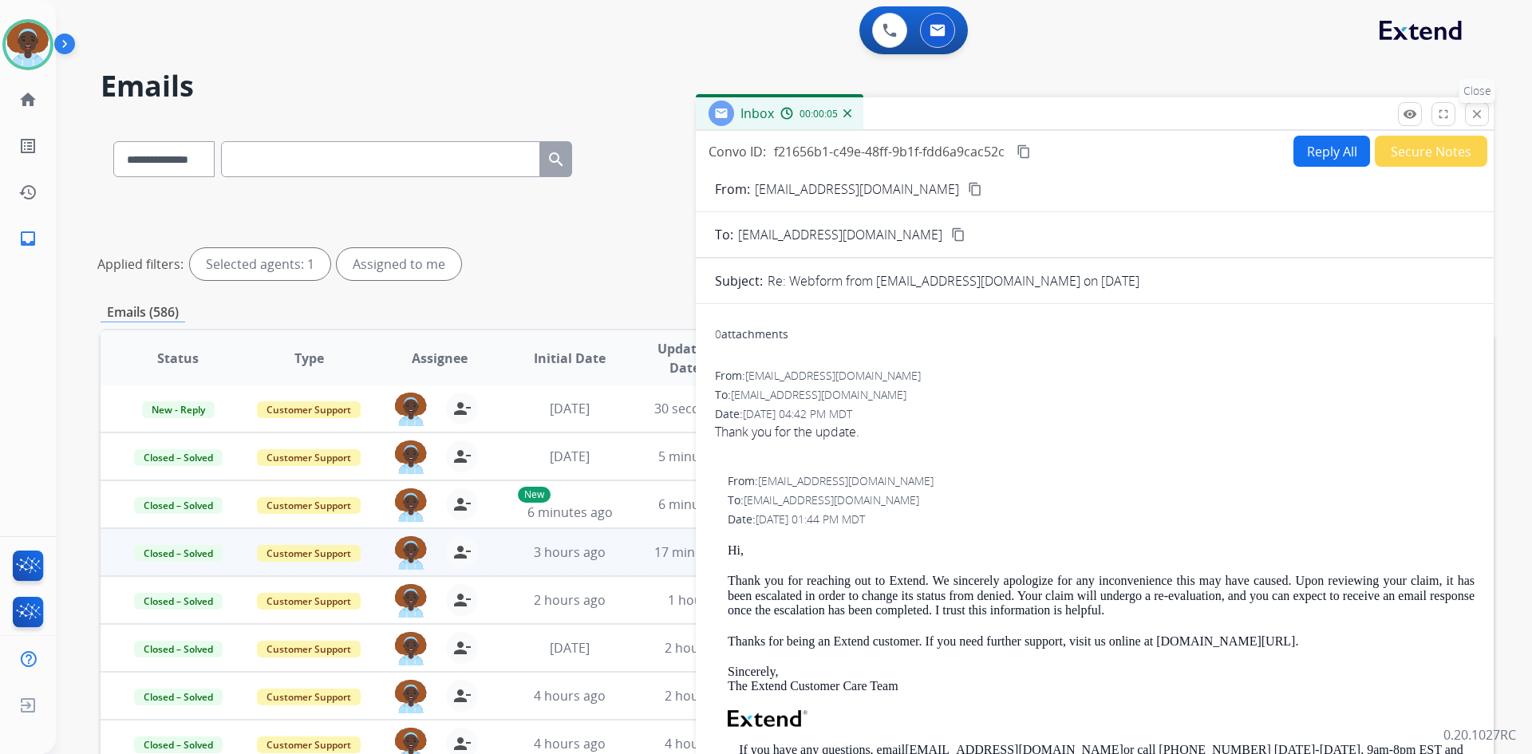
click at [1475, 119] on mat-icon "close" at bounding box center [1476, 114] width 14 height 14
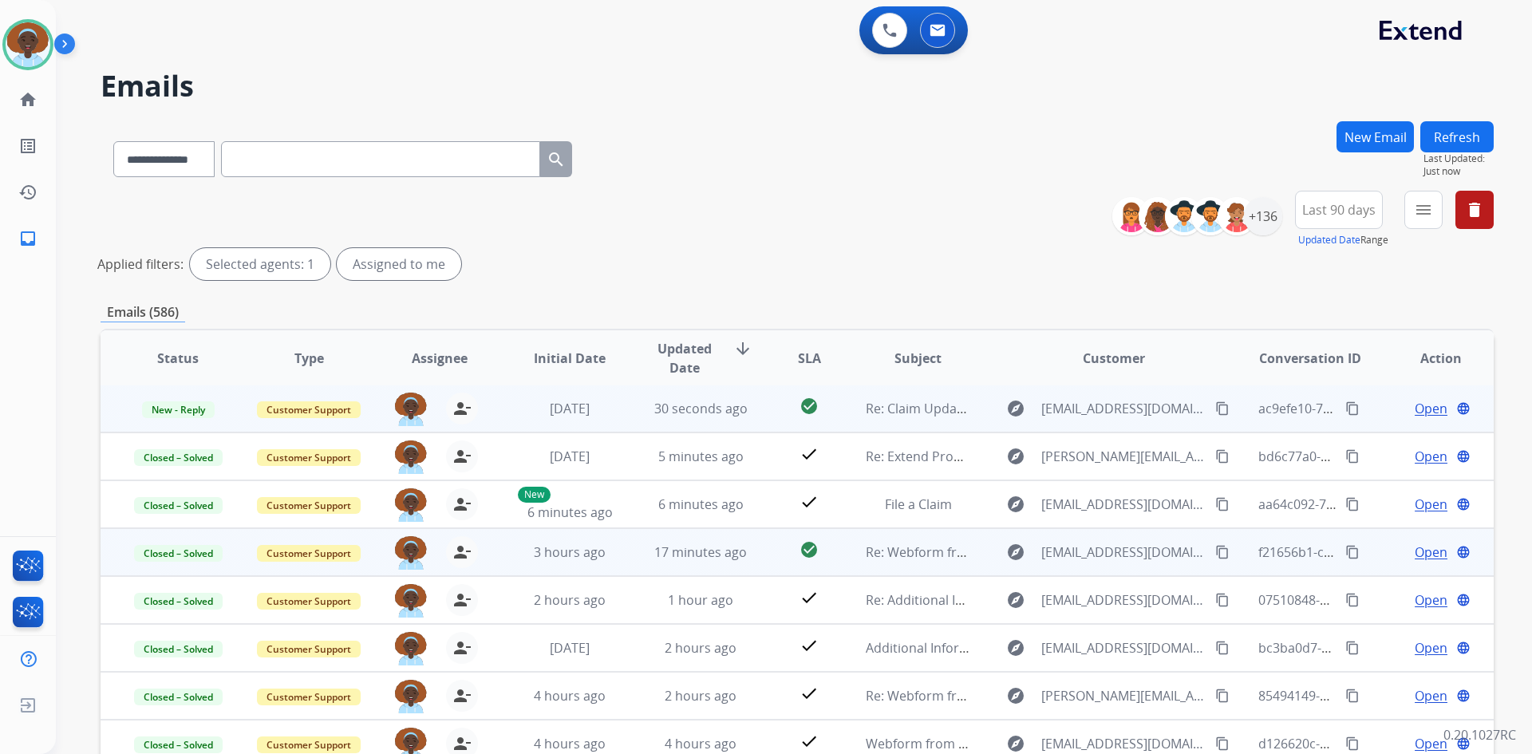
click at [1434, 410] on span "Open" at bounding box center [1430, 408] width 33 height 19
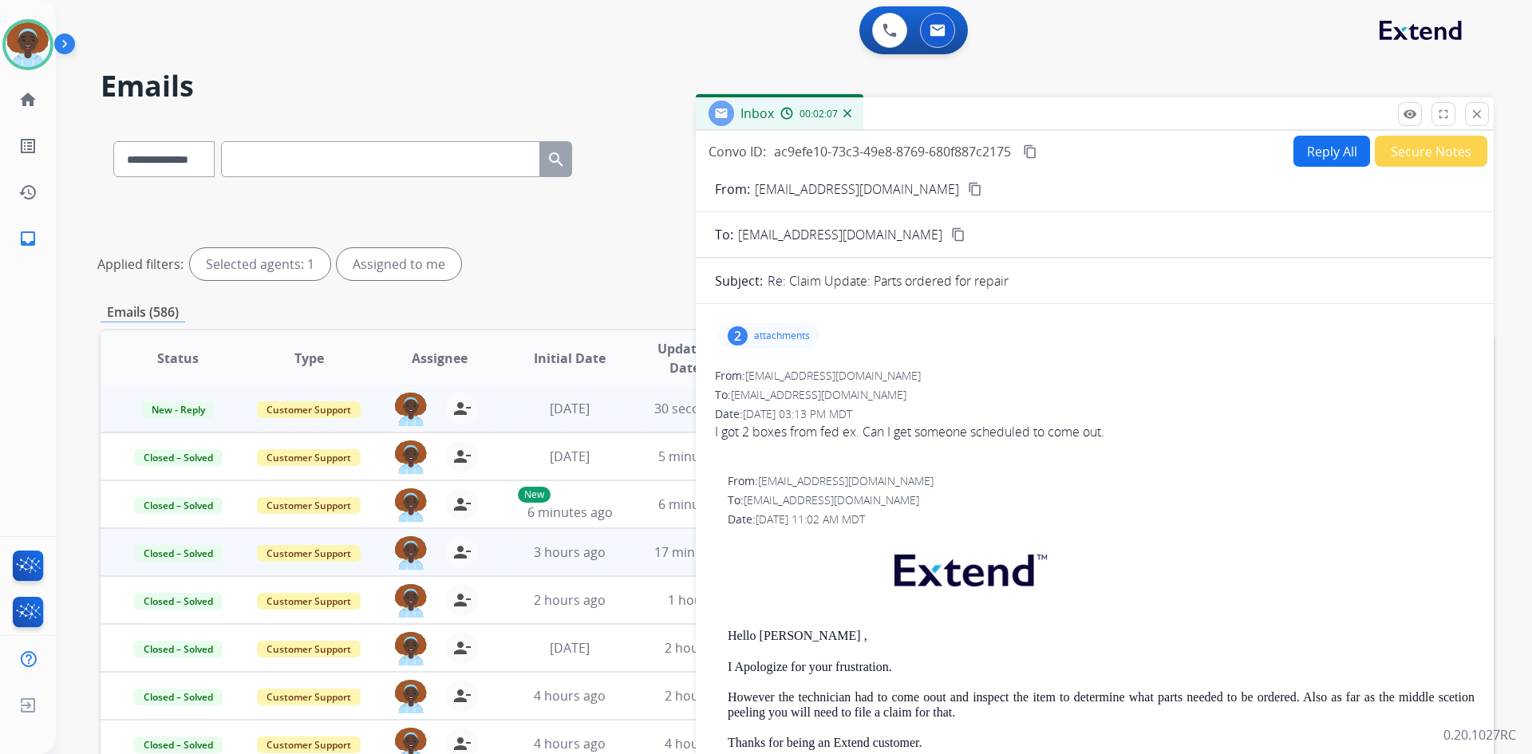
click at [1319, 159] on button "Reply All" at bounding box center [1331, 151] width 77 height 31
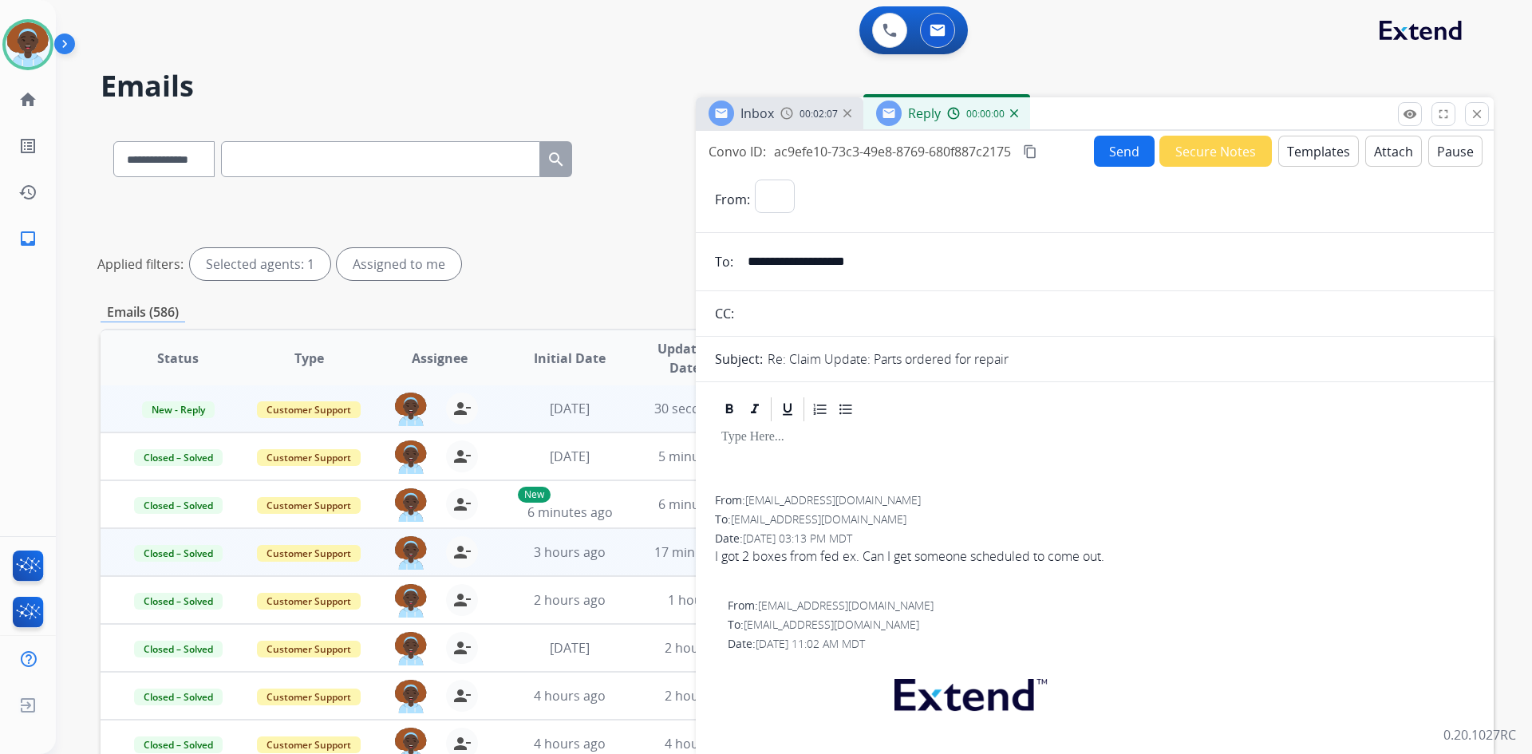
select select "**********"
click at [1319, 154] on button "Templates" at bounding box center [1318, 151] width 81 height 31
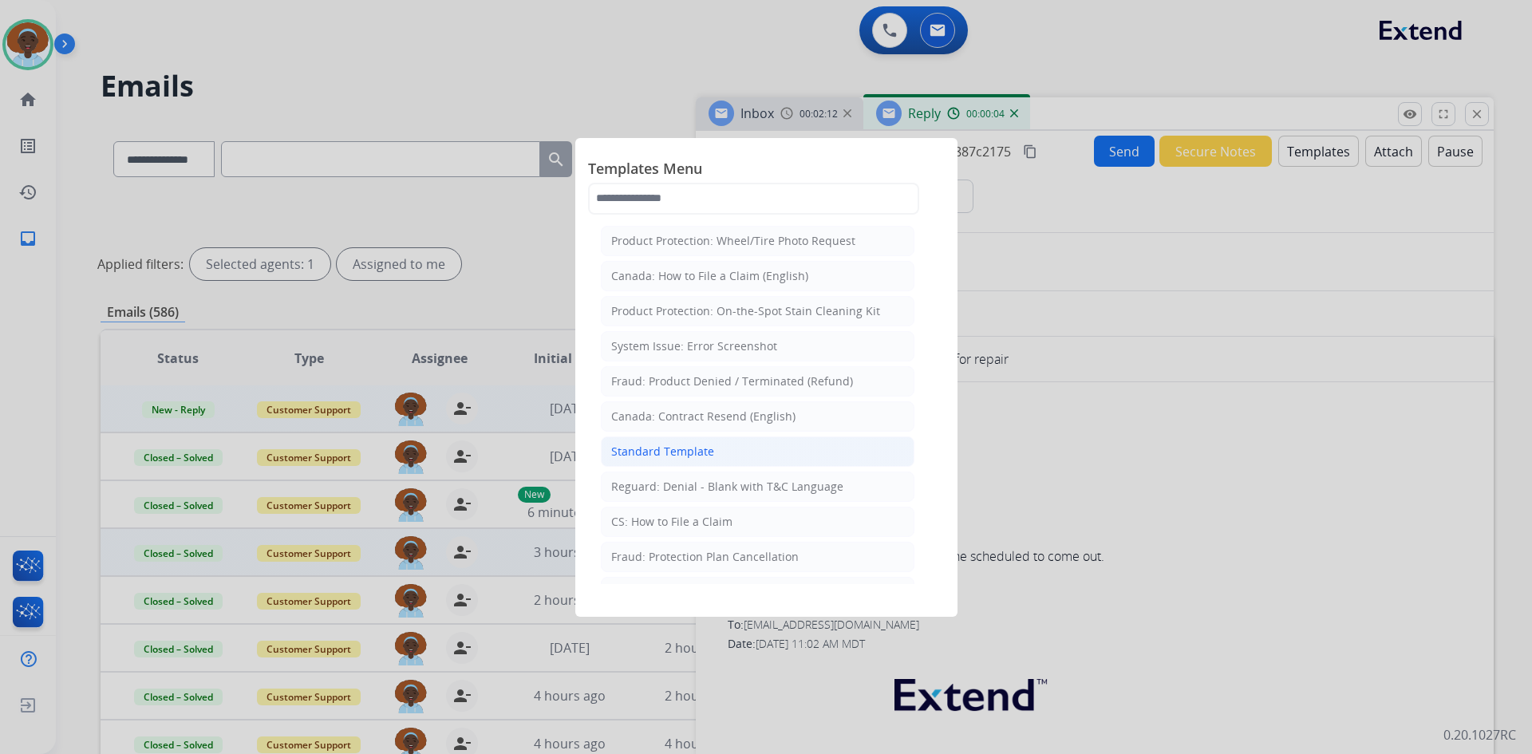
click at [724, 452] on li "Standard Template" at bounding box center [757, 451] width 313 height 30
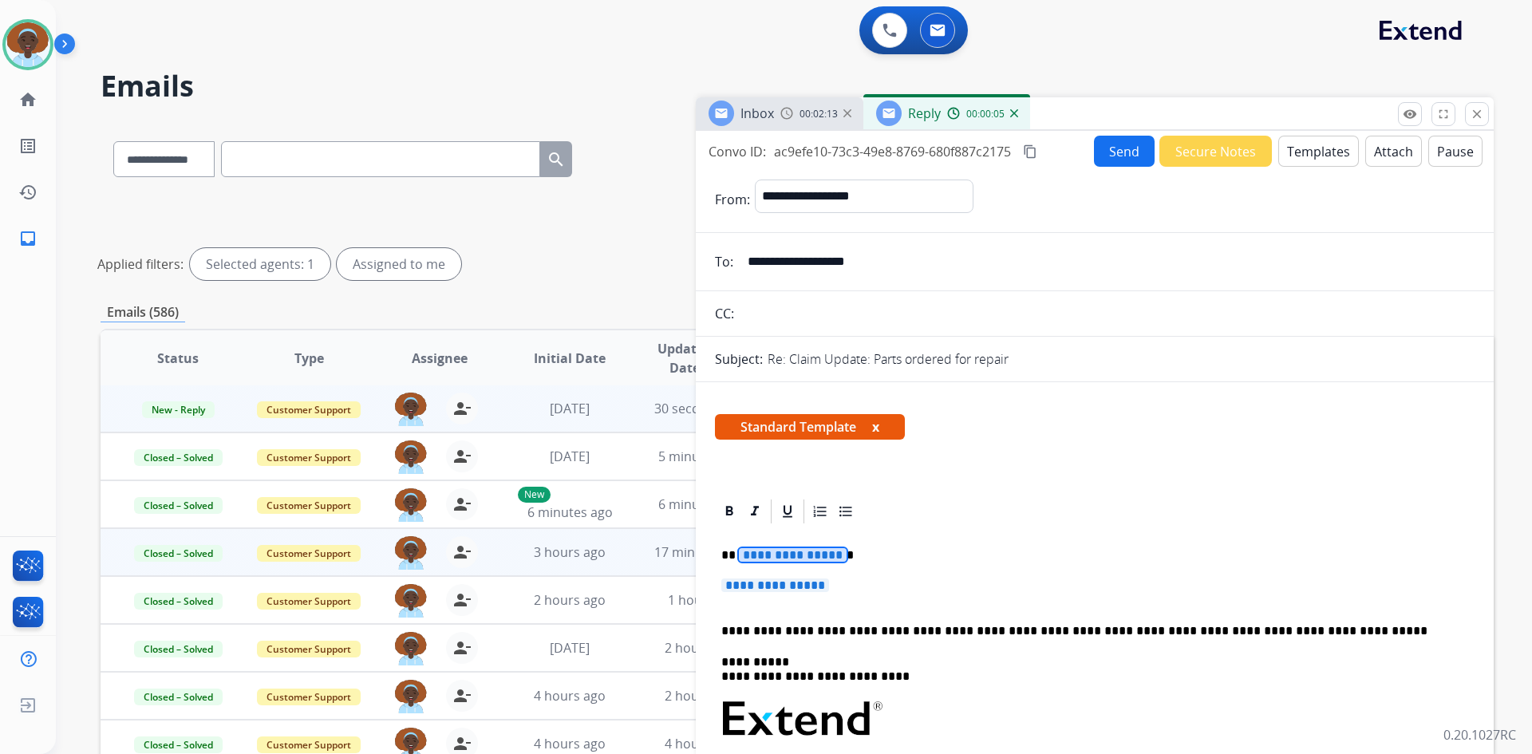
click at [792, 551] on span "**********" at bounding box center [793, 555] width 108 height 14
click at [773, 586] on span "**********" at bounding box center [775, 585] width 108 height 14
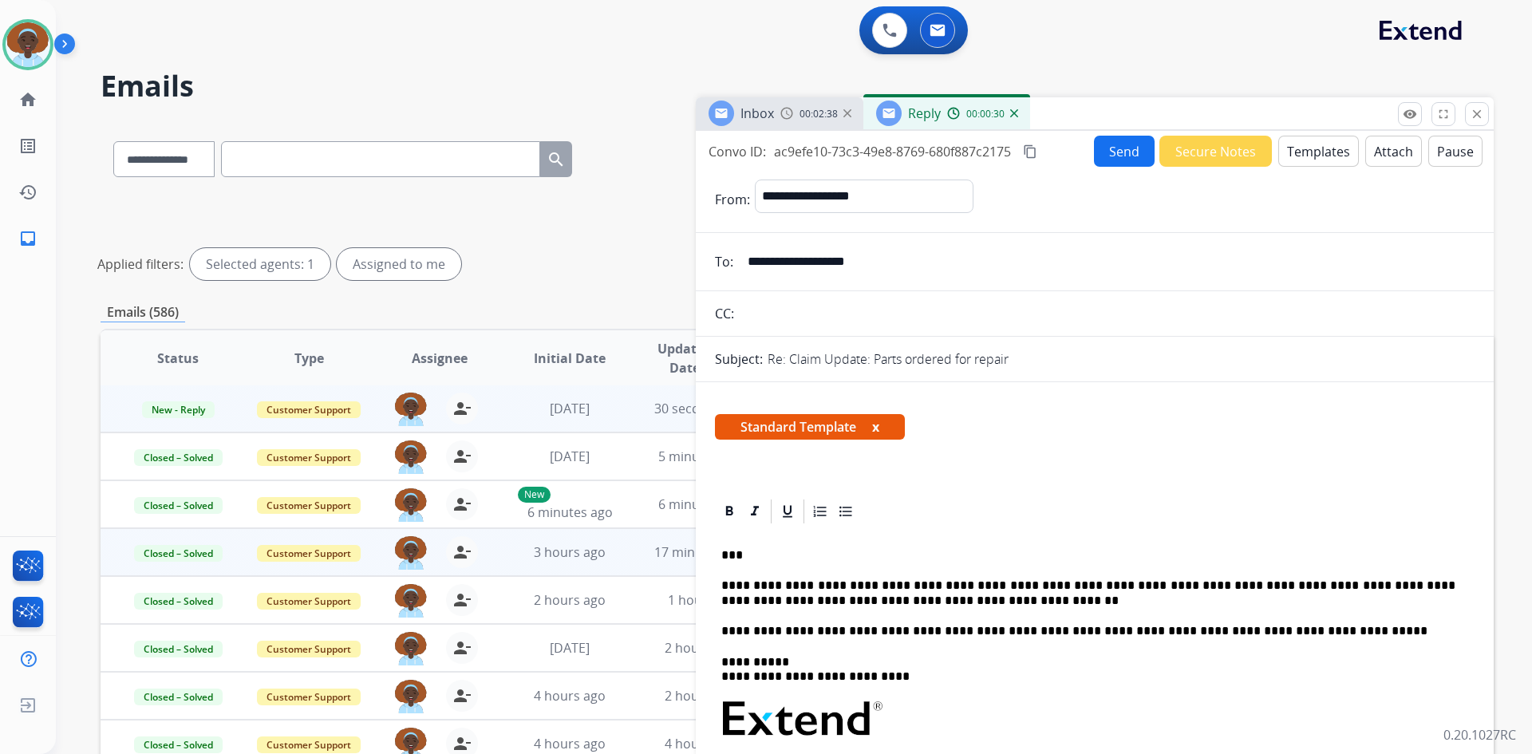
drag, startPoint x: 883, startPoint y: 262, endPoint x: 744, endPoint y: 261, distance: 138.8
click at [744, 261] on input "**********" at bounding box center [1106, 262] width 736 height 32
click at [1106, 149] on button "Send" at bounding box center [1124, 151] width 61 height 31
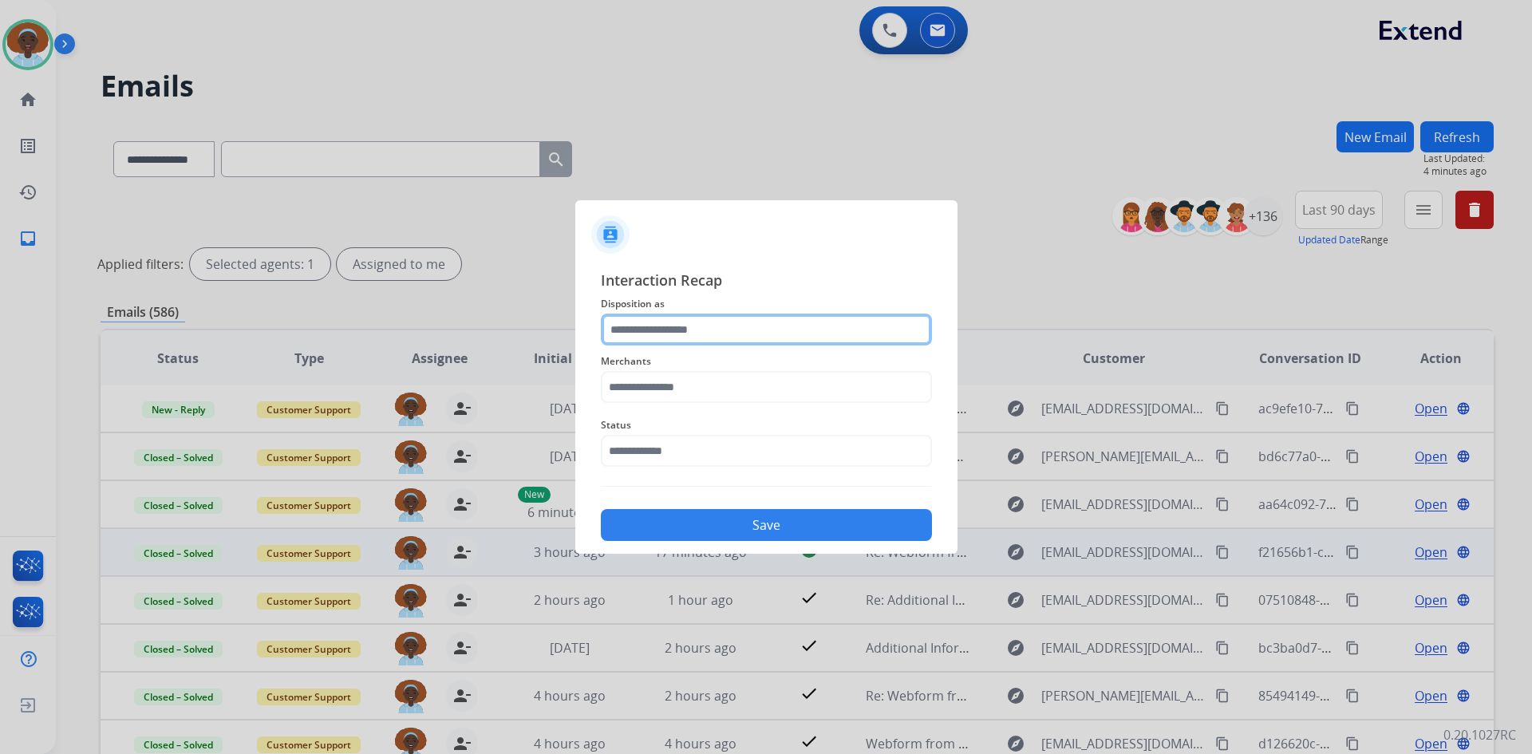
click at [669, 331] on input "text" at bounding box center [766, 329] width 331 height 32
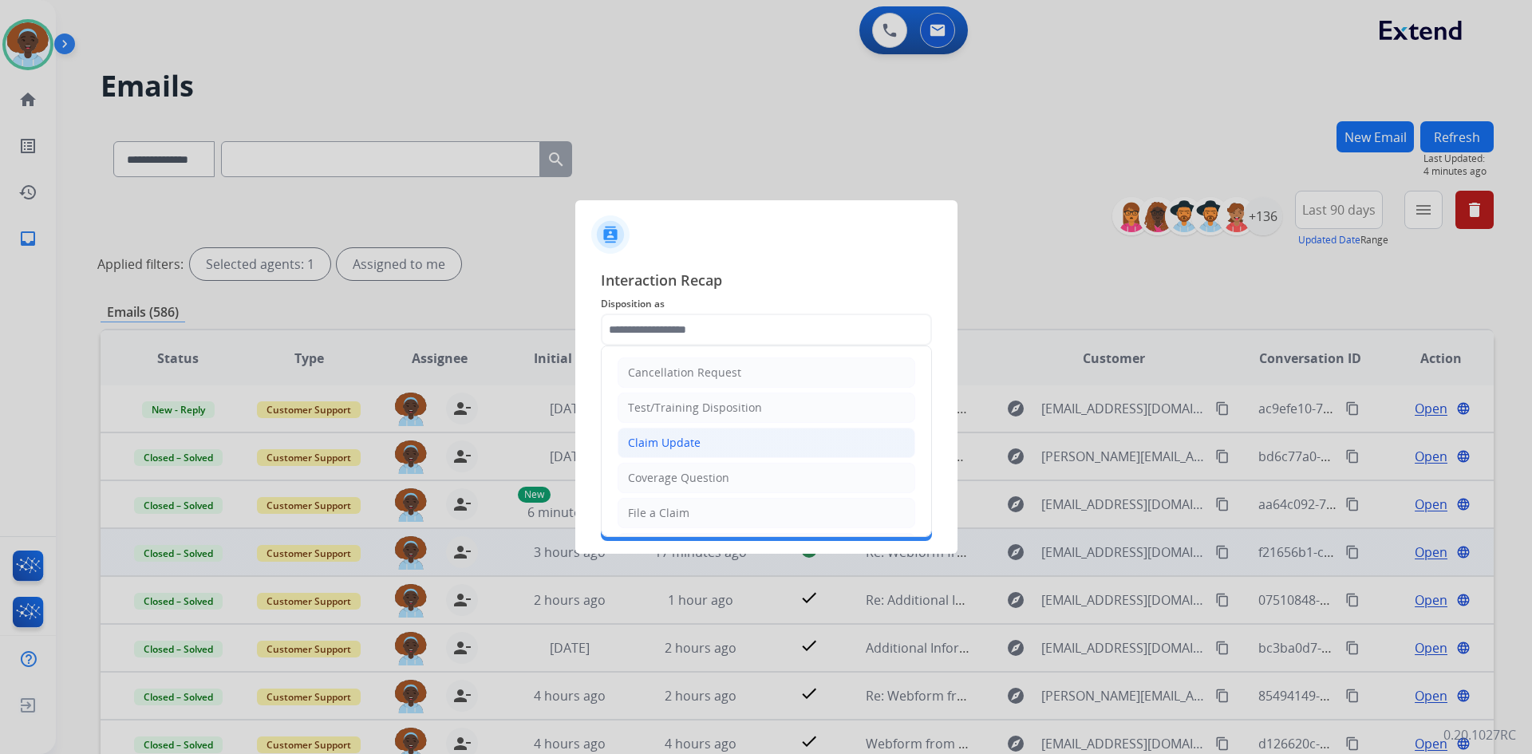
click at [681, 440] on div "Claim Update" at bounding box center [664, 443] width 73 height 16
type input "**********"
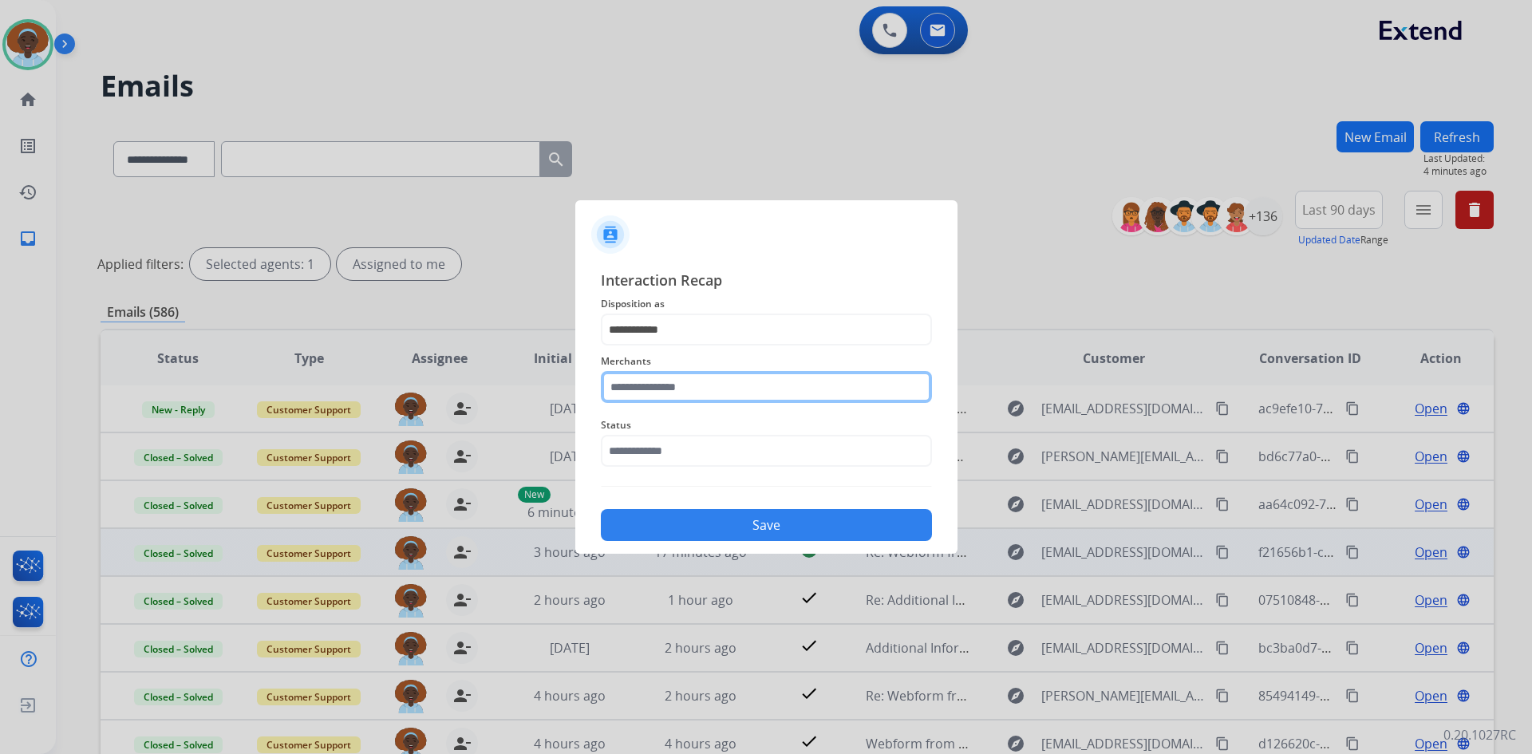
click at [700, 381] on input "text" at bounding box center [766, 387] width 331 height 32
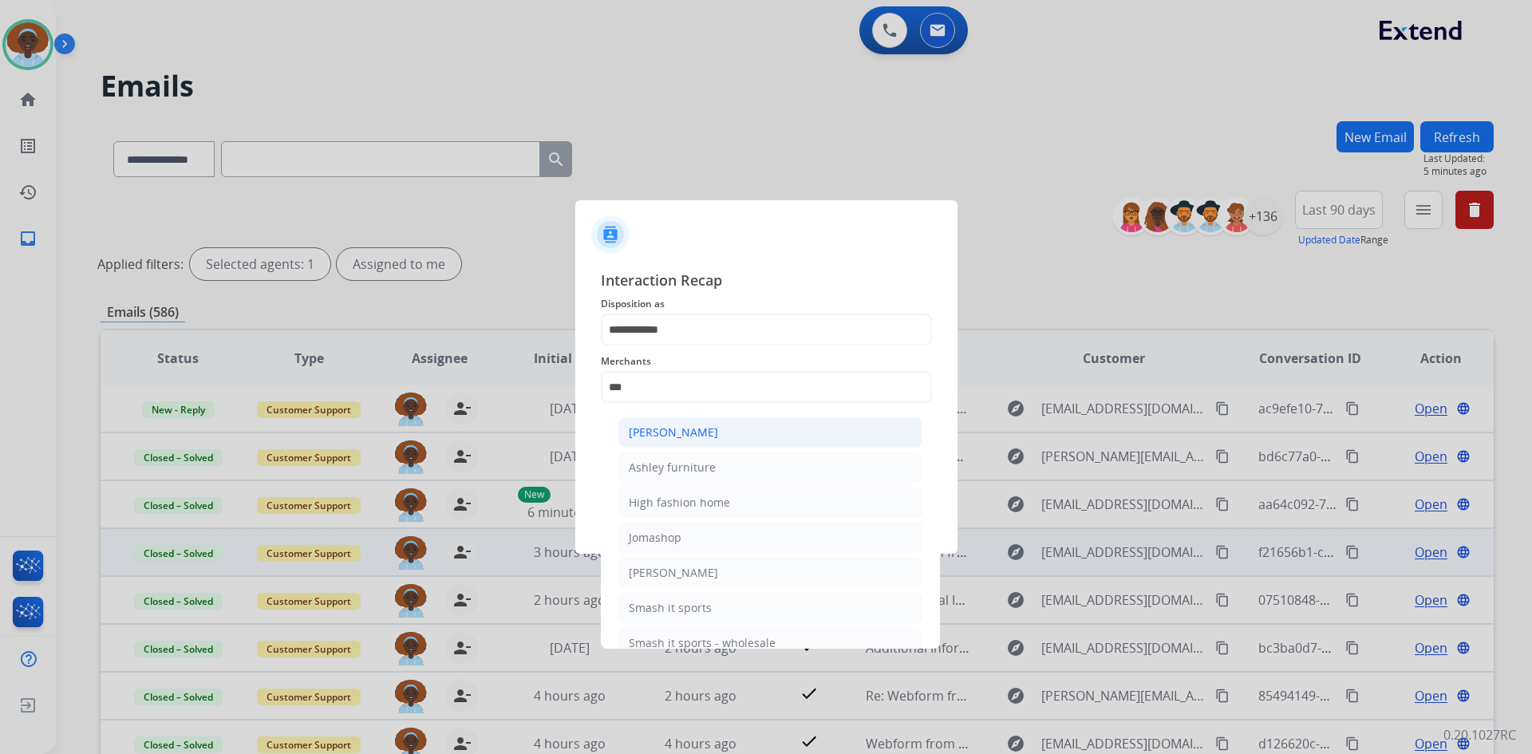
click at [694, 439] on div "[PERSON_NAME]" at bounding box center [673, 432] width 89 height 16
type input "**********"
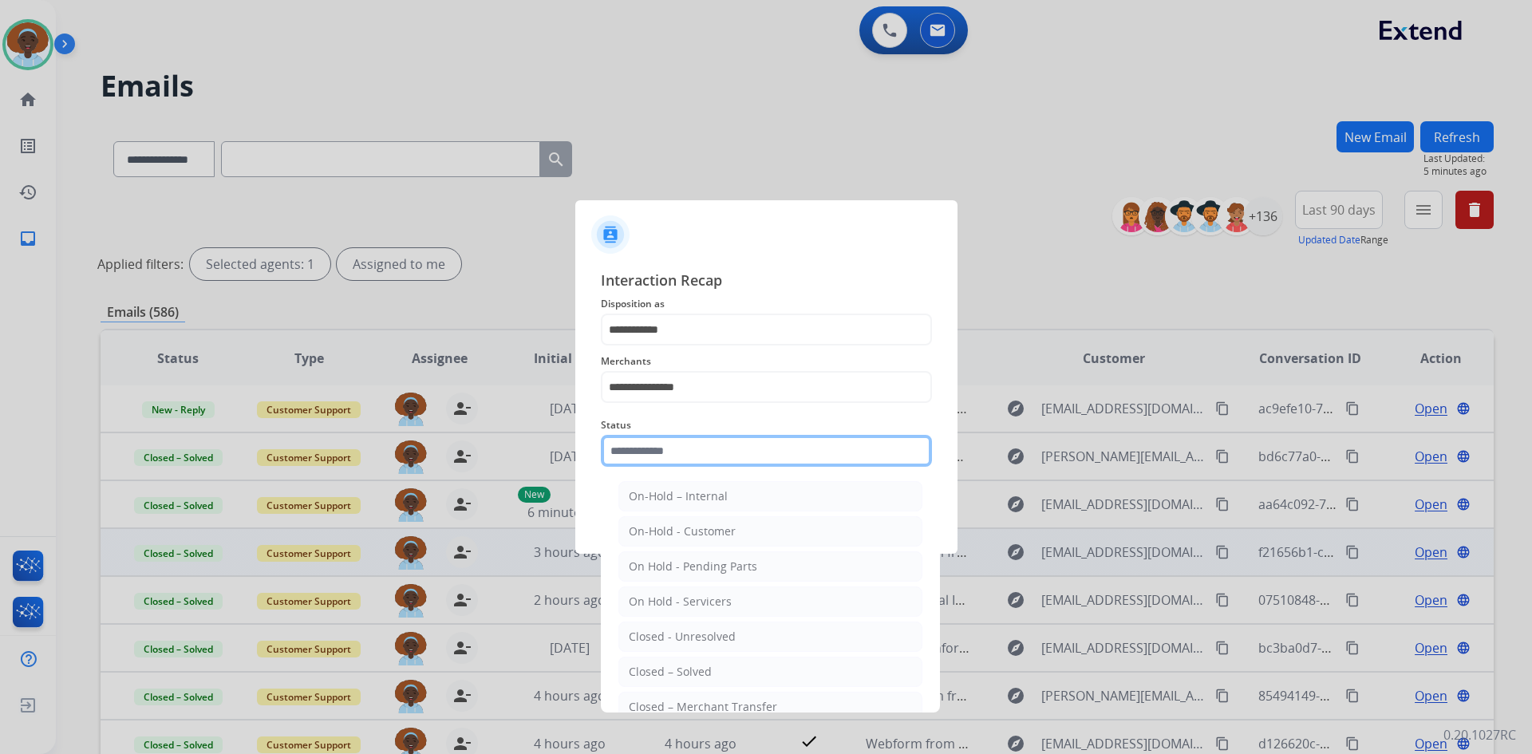
click at [734, 453] on input "text" at bounding box center [766, 451] width 331 height 32
click at [732, 671] on li "Closed – Solved" at bounding box center [770, 672] width 304 height 30
type input "**********"
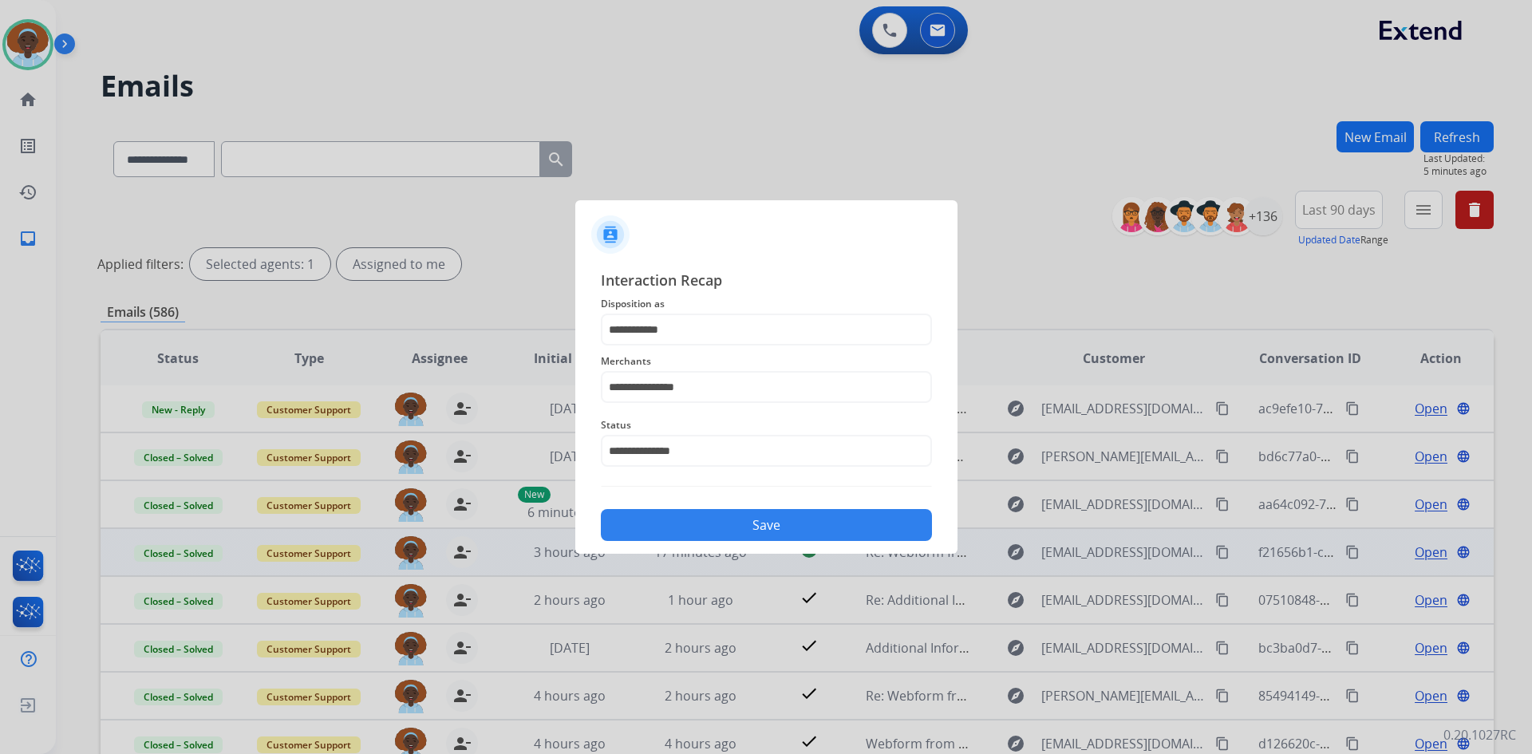
click at [781, 527] on button "Save" at bounding box center [766, 525] width 331 height 32
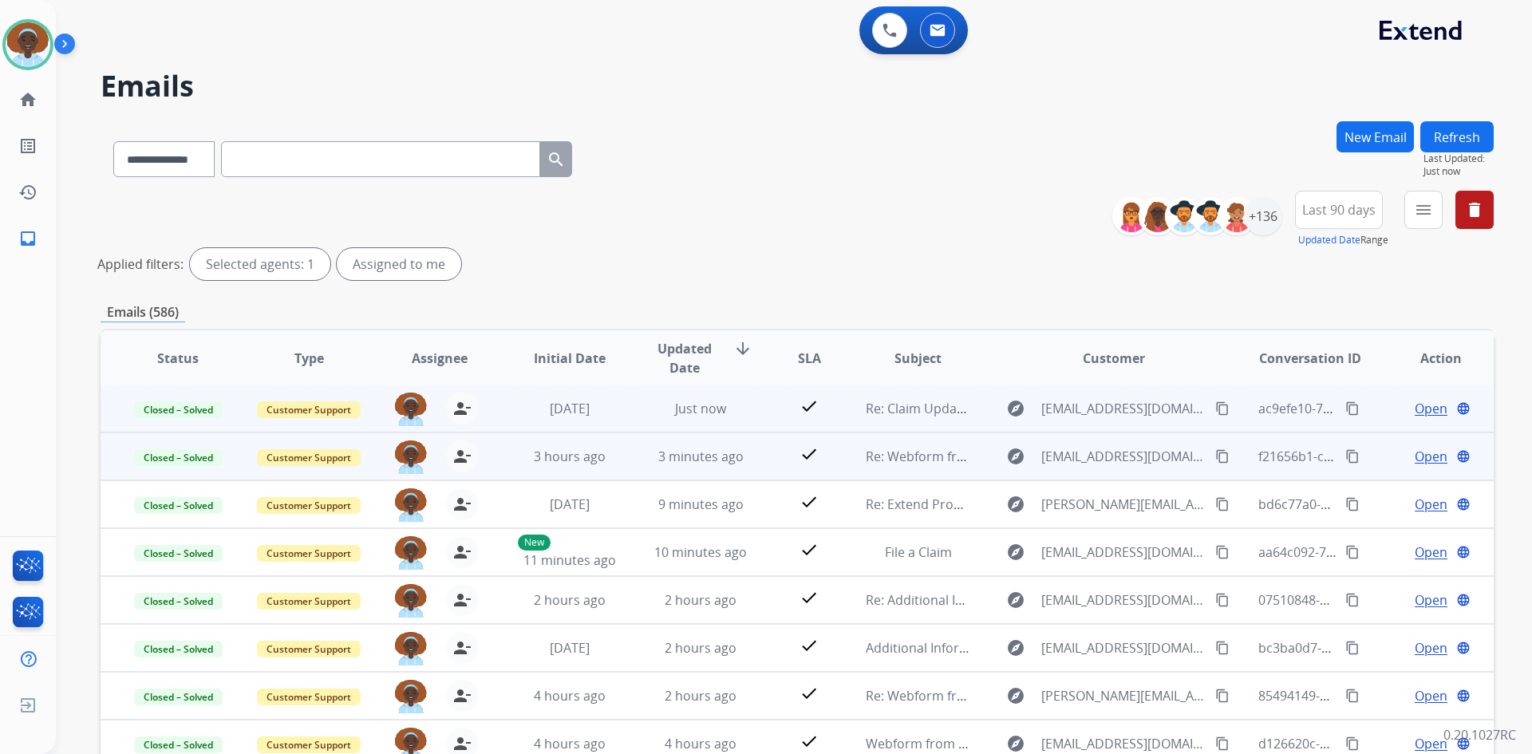
click at [1425, 408] on span "Open" at bounding box center [1430, 408] width 33 height 19
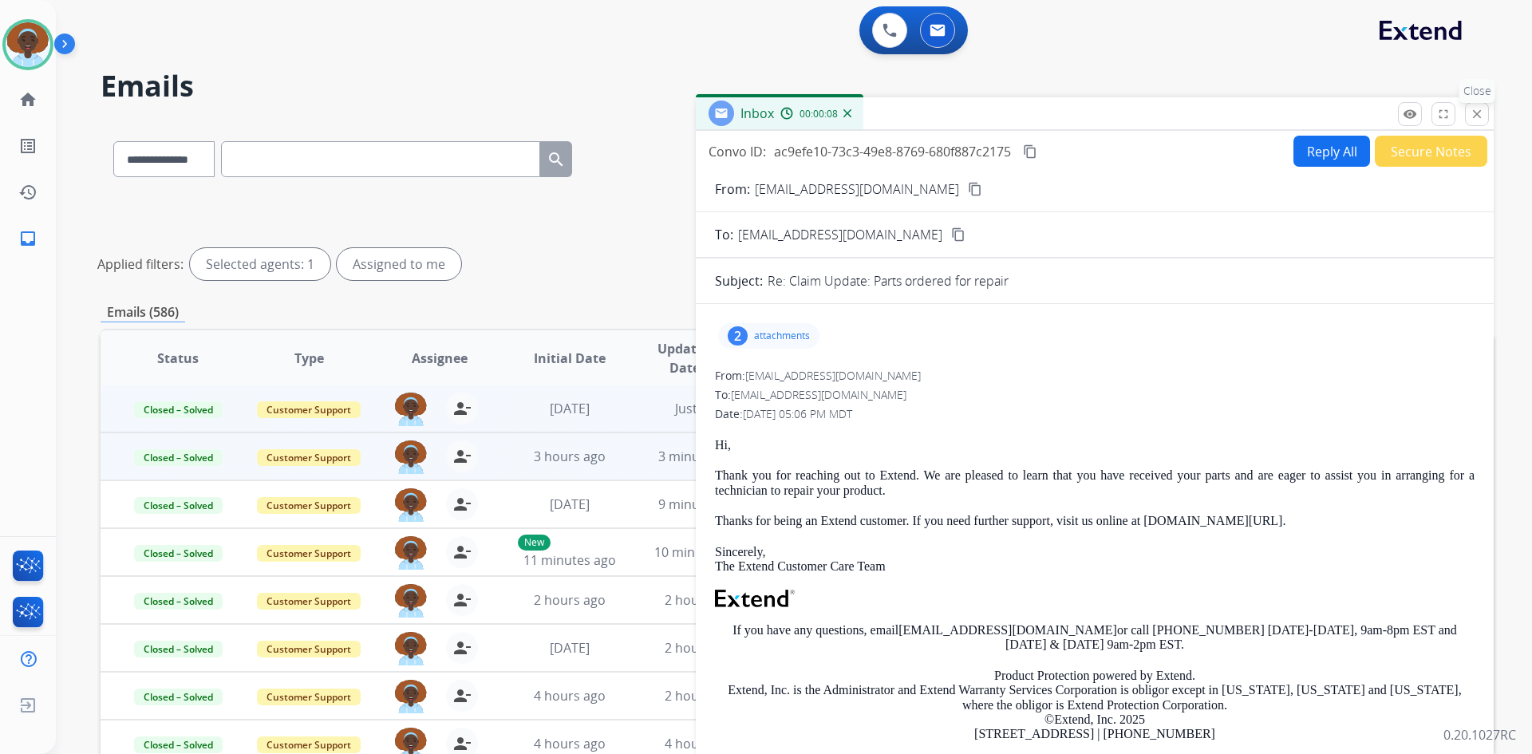
drag, startPoint x: 1475, startPoint y: 114, endPoint x: 1477, endPoint y: 128, distance: 13.8
click at [1475, 115] on mat-icon "close" at bounding box center [1476, 114] width 14 height 14
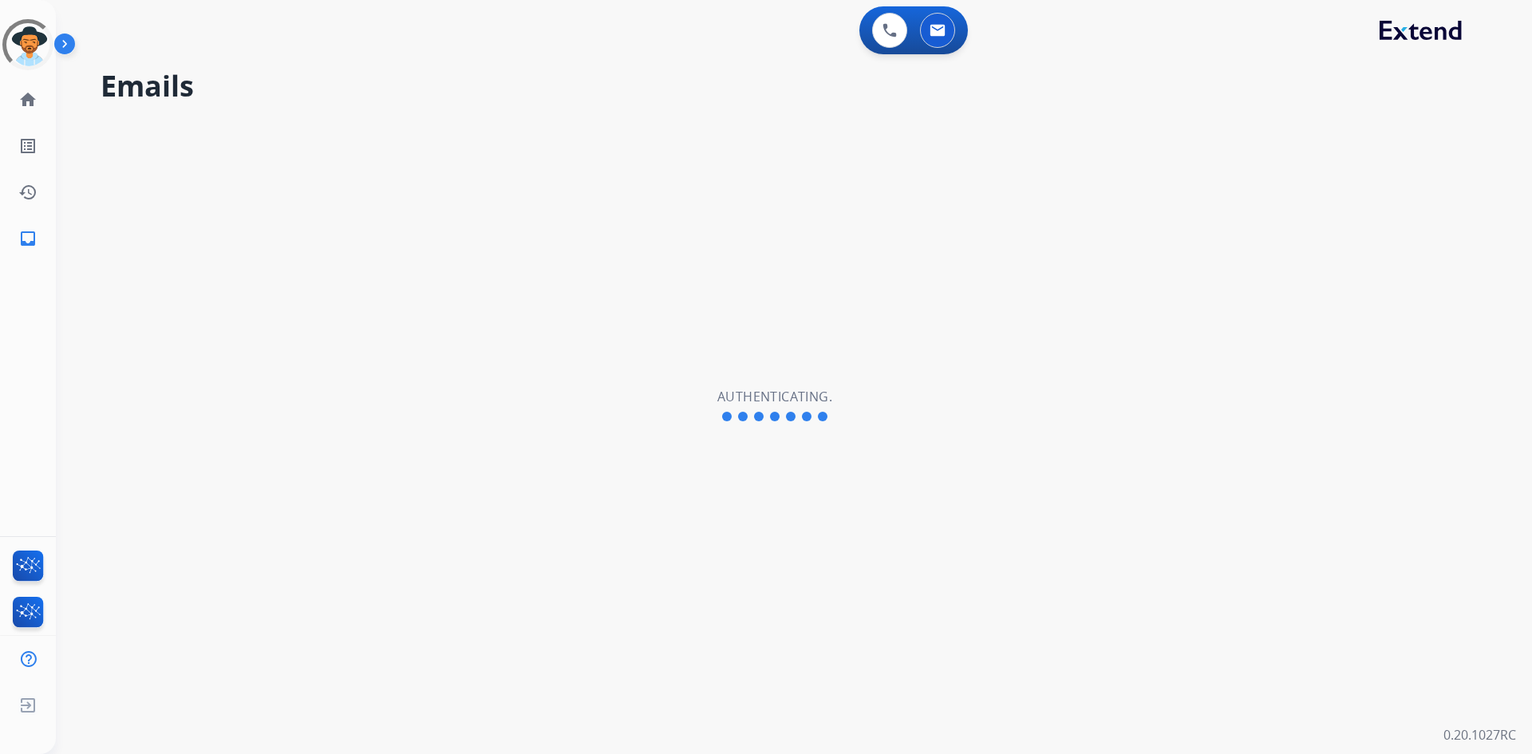
select select "**********"
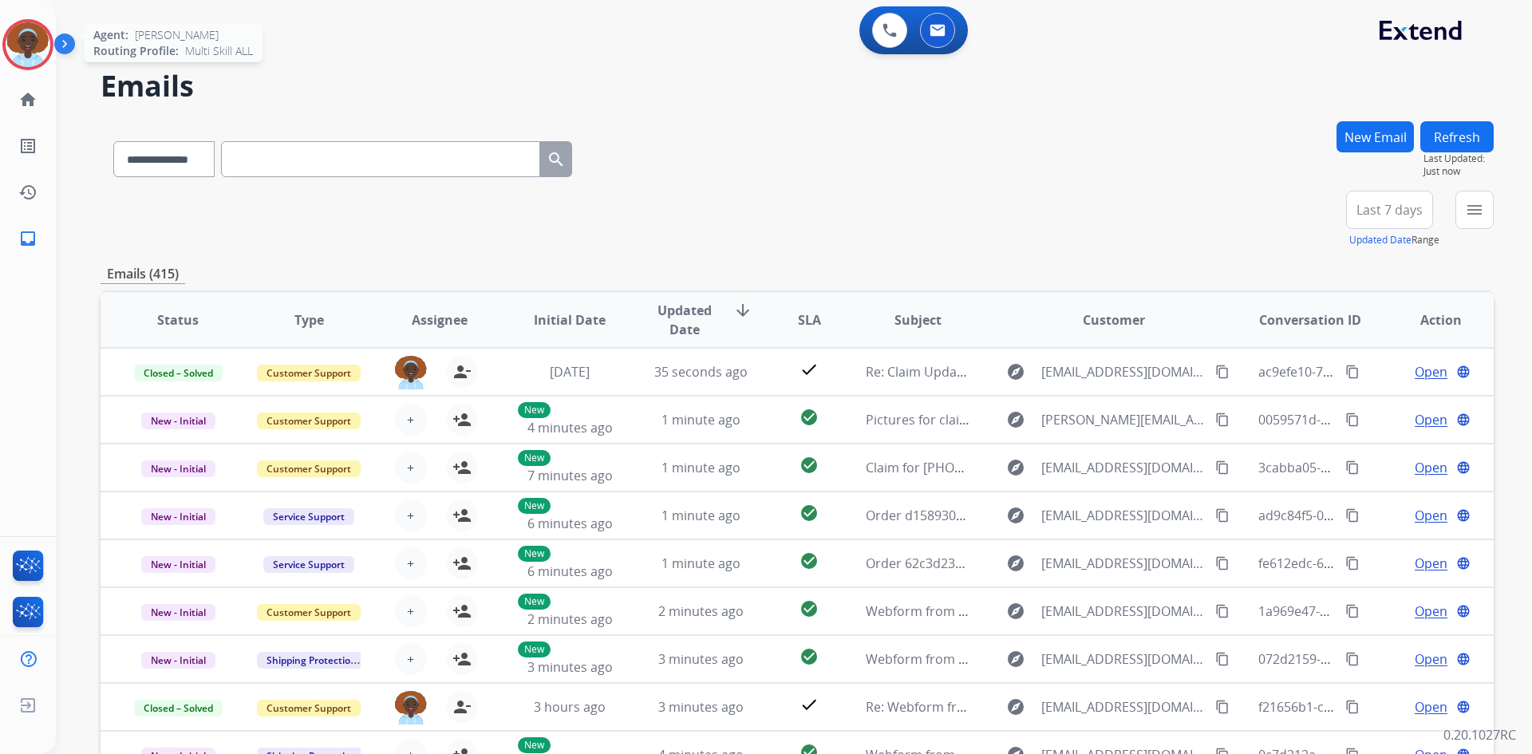
click at [31, 46] on img at bounding box center [28, 44] width 45 height 45
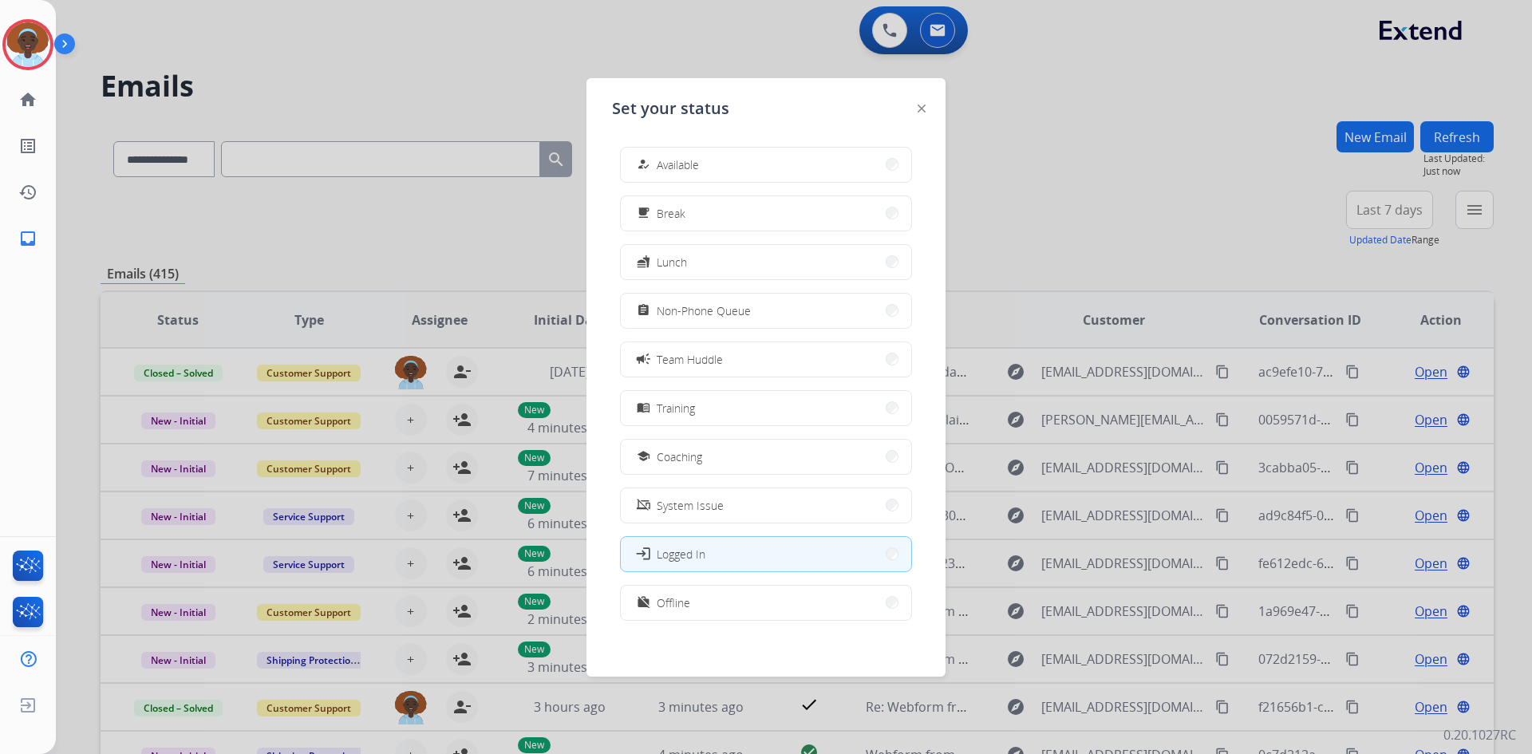
click at [647, 157] on div "how_to_reg" at bounding box center [644, 164] width 23 height 19
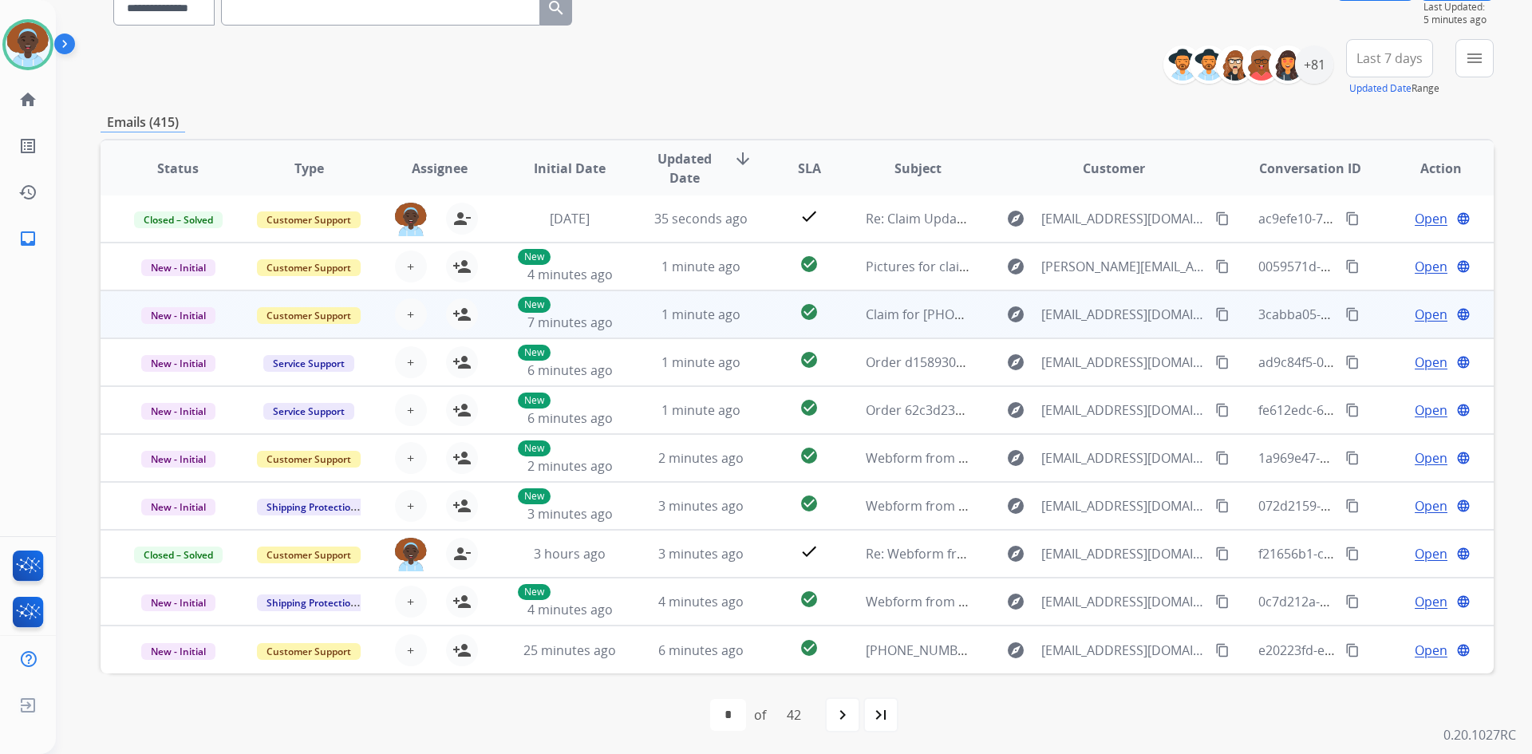
scroll to position [154, 0]
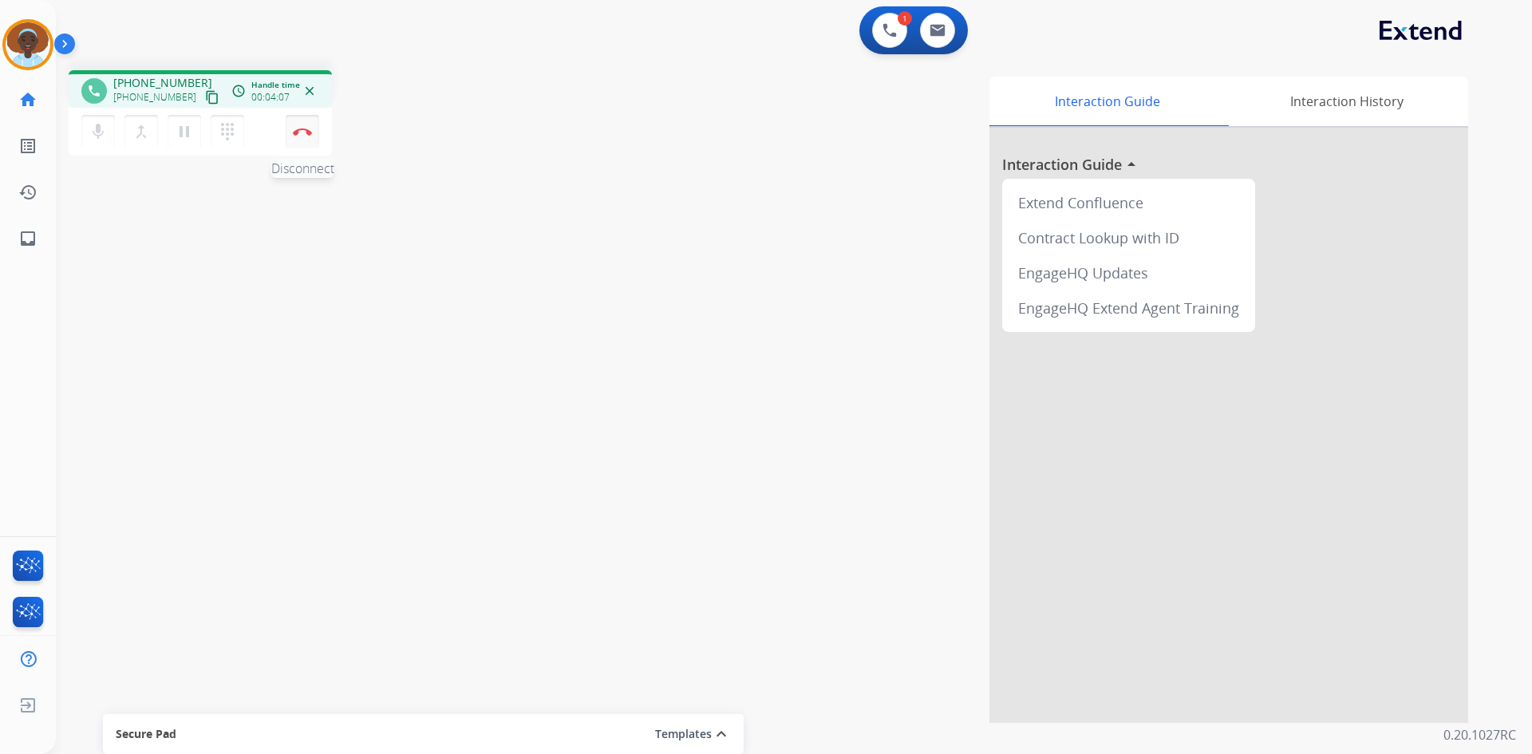
click at [305, 135] on img at bounding box center [302, 132] width 19 height 8
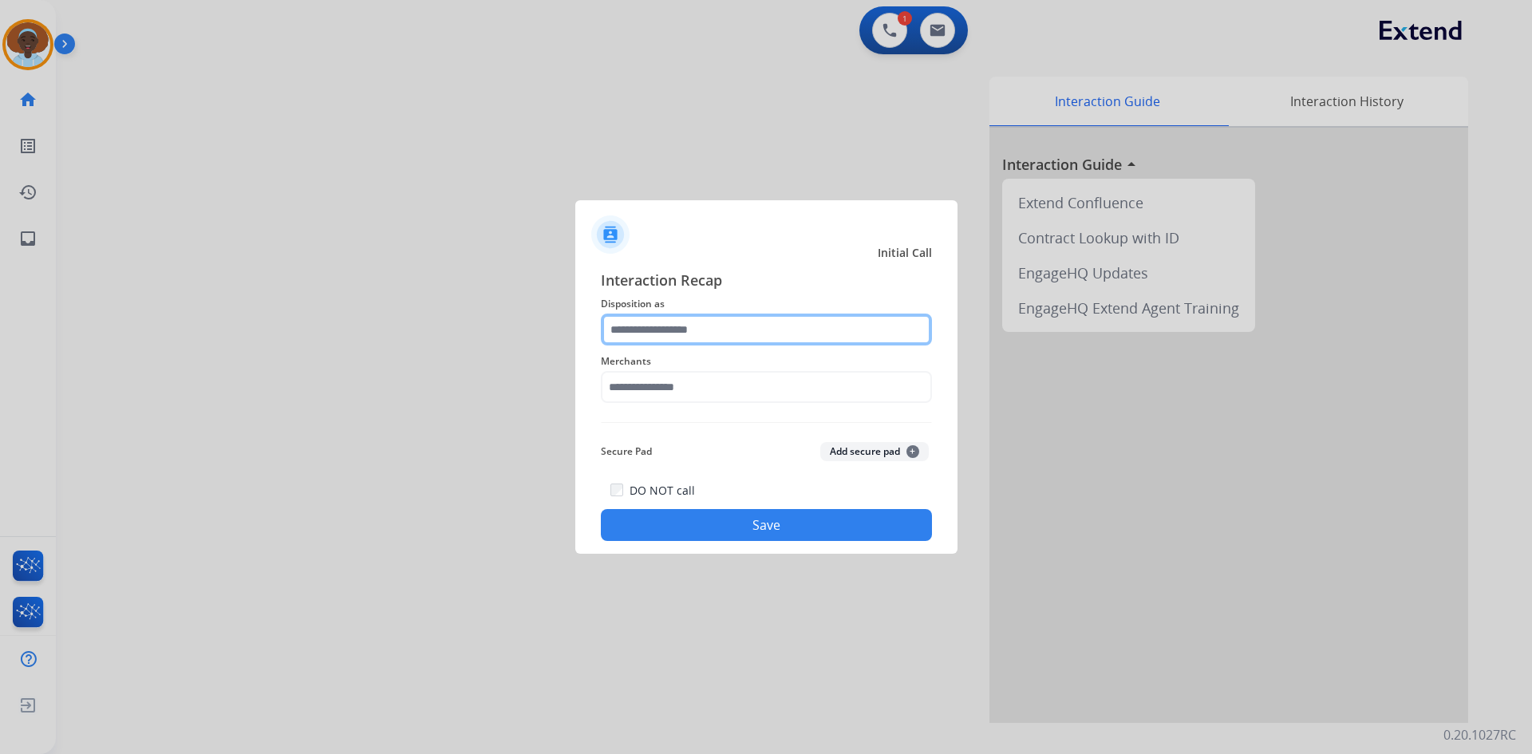
click at [680, 329] on input "text" at bounding box center [766, 329] width 331 height 32
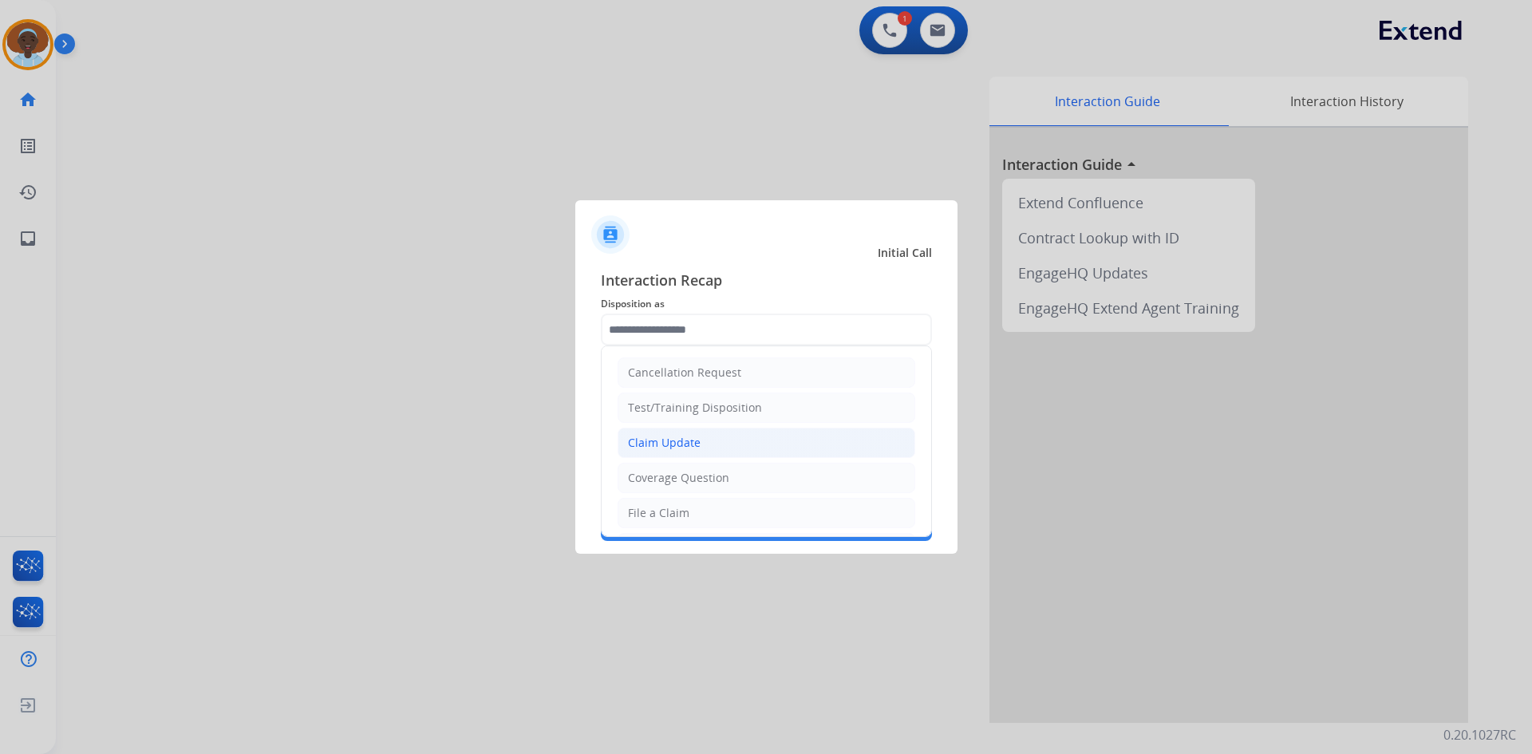
click at [692, 449] on div "Claim Update" at bounding box center [664, 443] width 73 height 16
type input "**********"
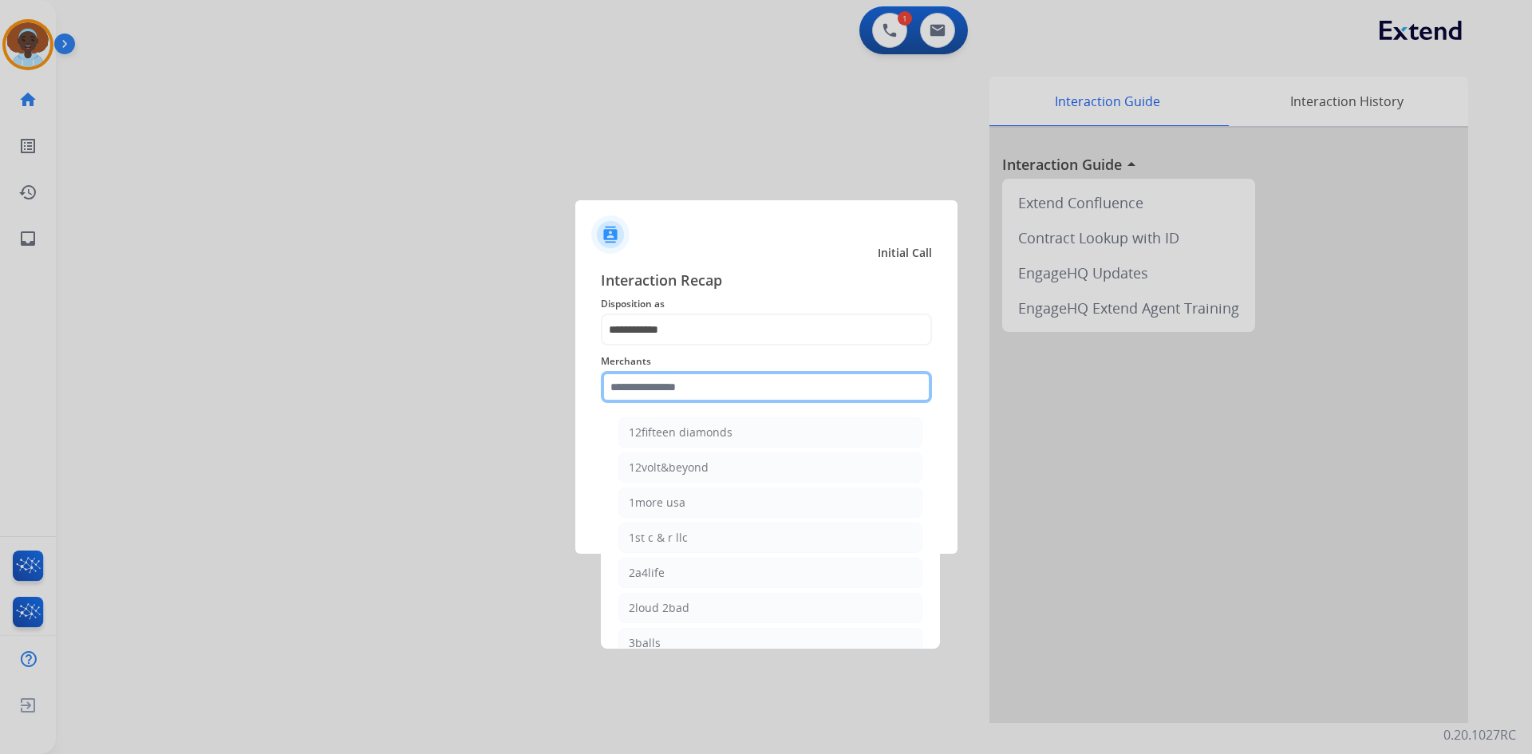
click at [694, 374] on input "text" at bounding box center [766, 387] width 331 height 32
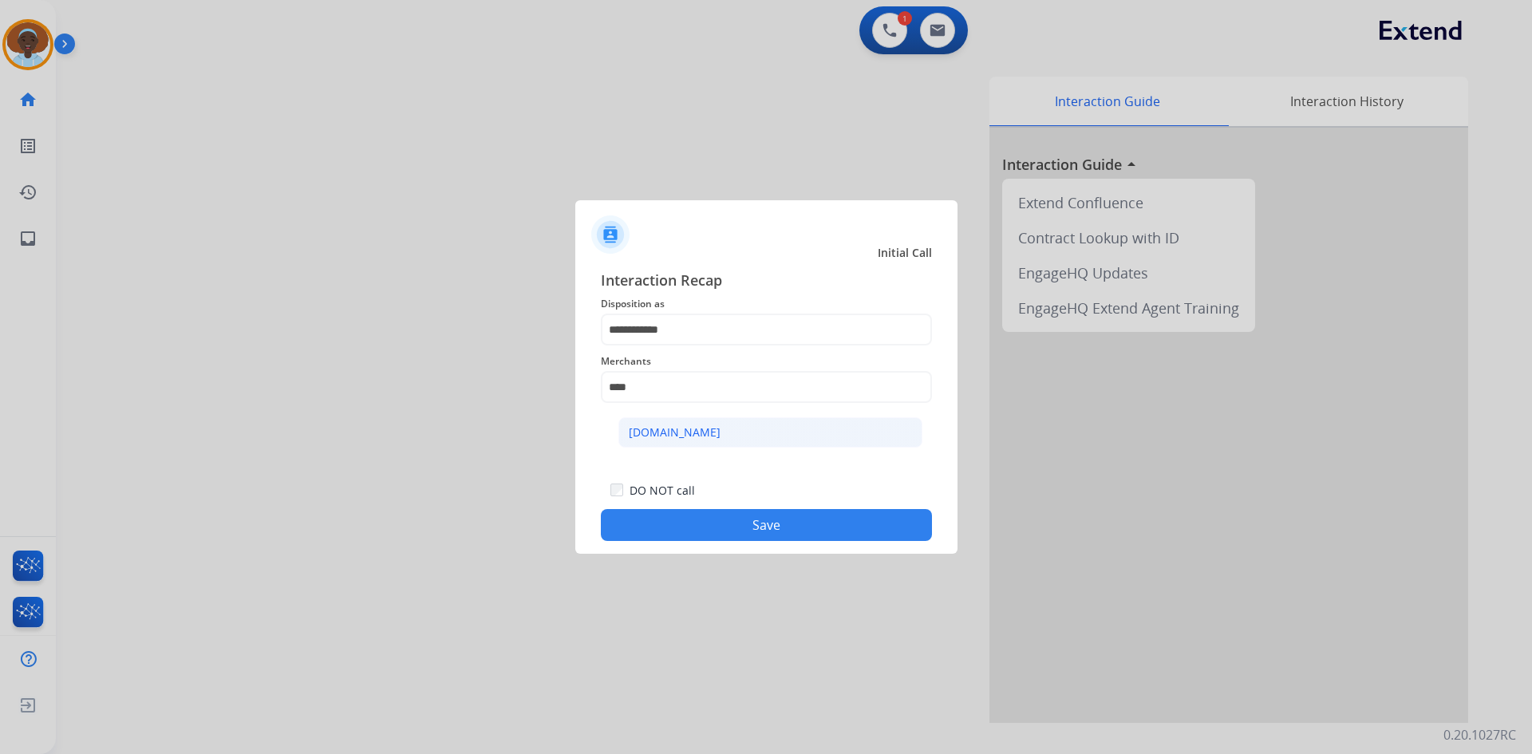
click at [696, 427] on div "[DOMAIN_NAME]" at bounding box center [675, 432] width 92 height 16
type input "**********"
click at [731, 537] on button "Save" at bounding box center [766, 525] width 331 height 32
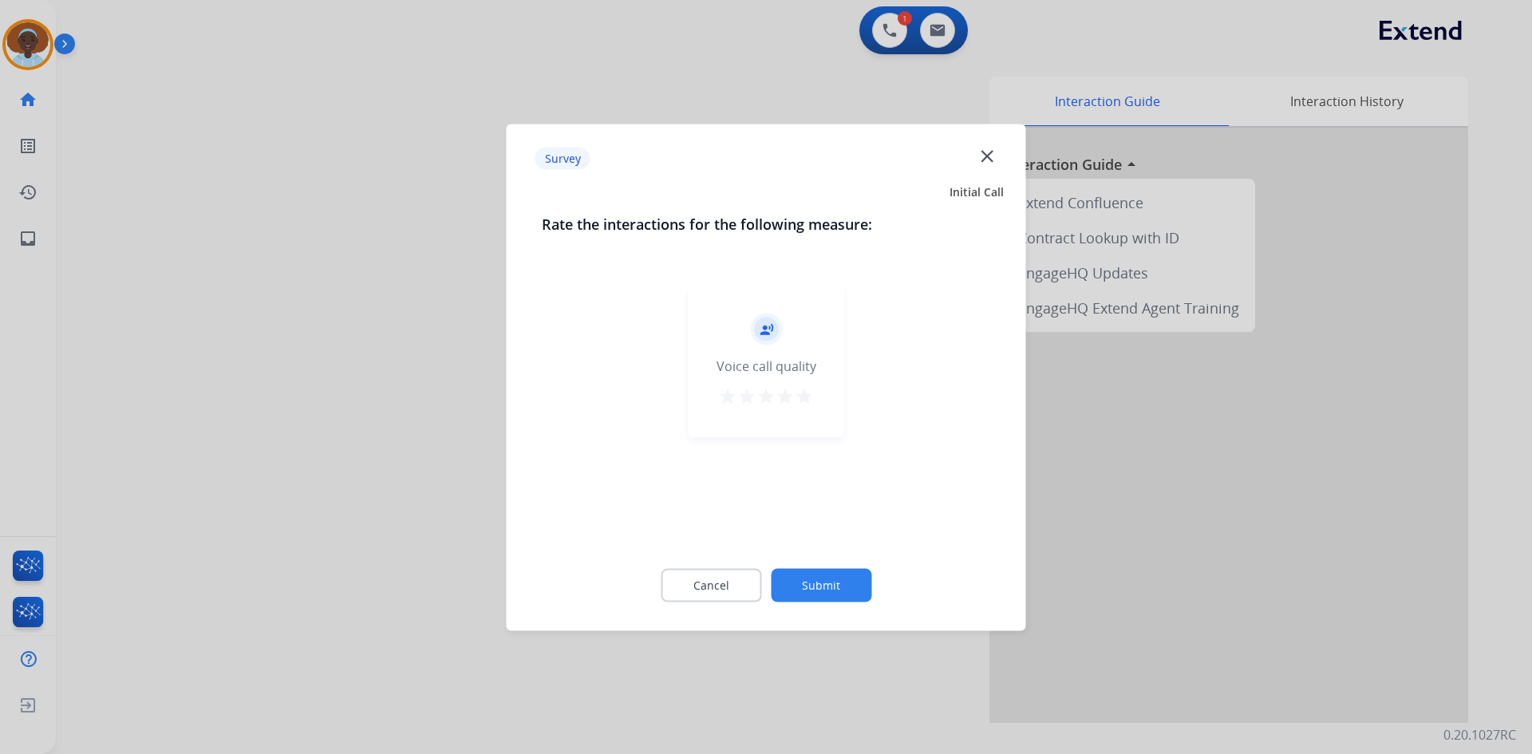
click at [802, 393] on mat-icon "star" at bounding box center [804, 395] width 19 height 19
click at [833, 577] on button "Submit" at bounding box center [821, 585] width 101 height 34
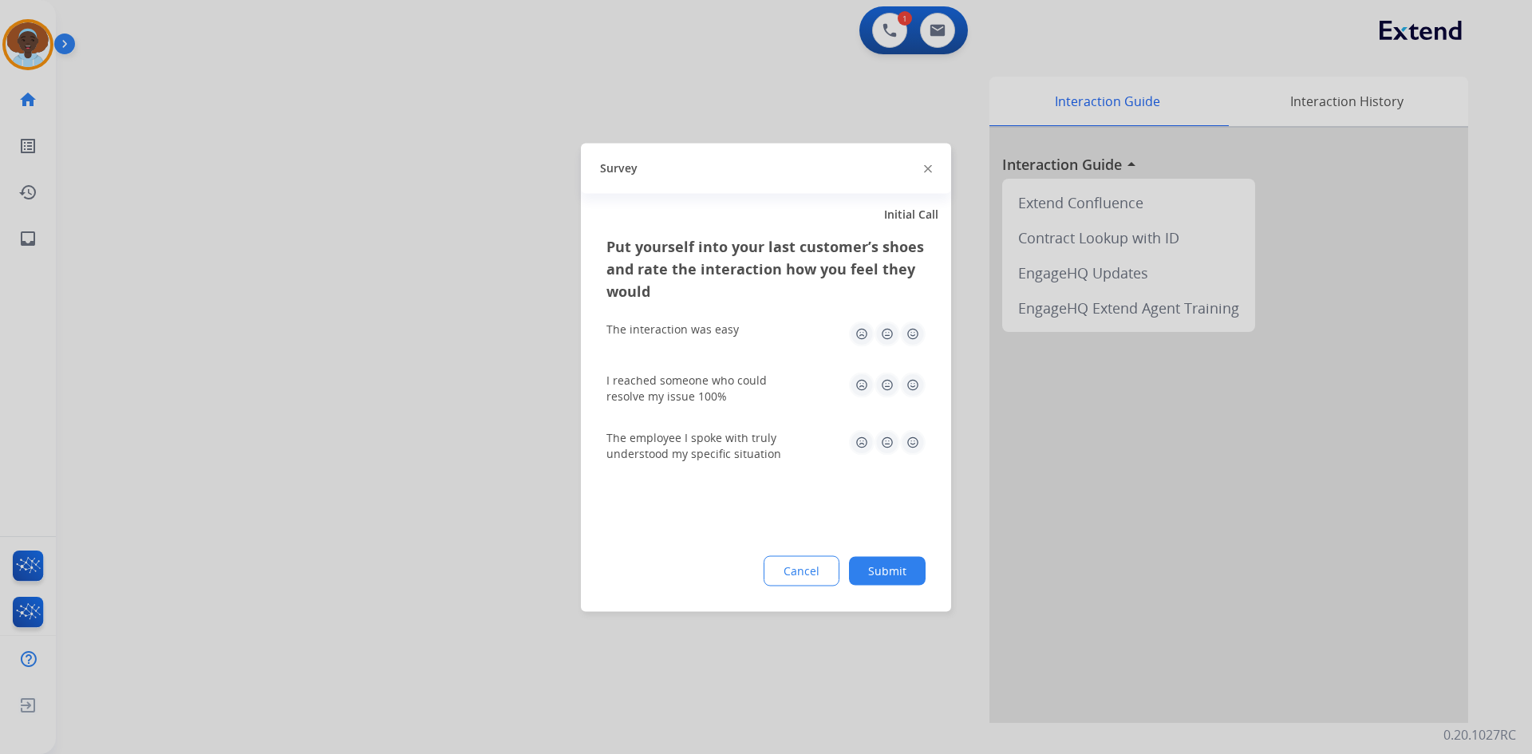
click at [914, 449] on img at bounding box center [913, 442] width 26 height 26
click at [913, 323] on img at bounding box center [913, 334] width 26 height 26
click at [907, 388] on img at bounding box center [913, 385] width 26 height 26
click at [874, 570] on button "Submit" at bounding box center [887, 570] width 77 height 29
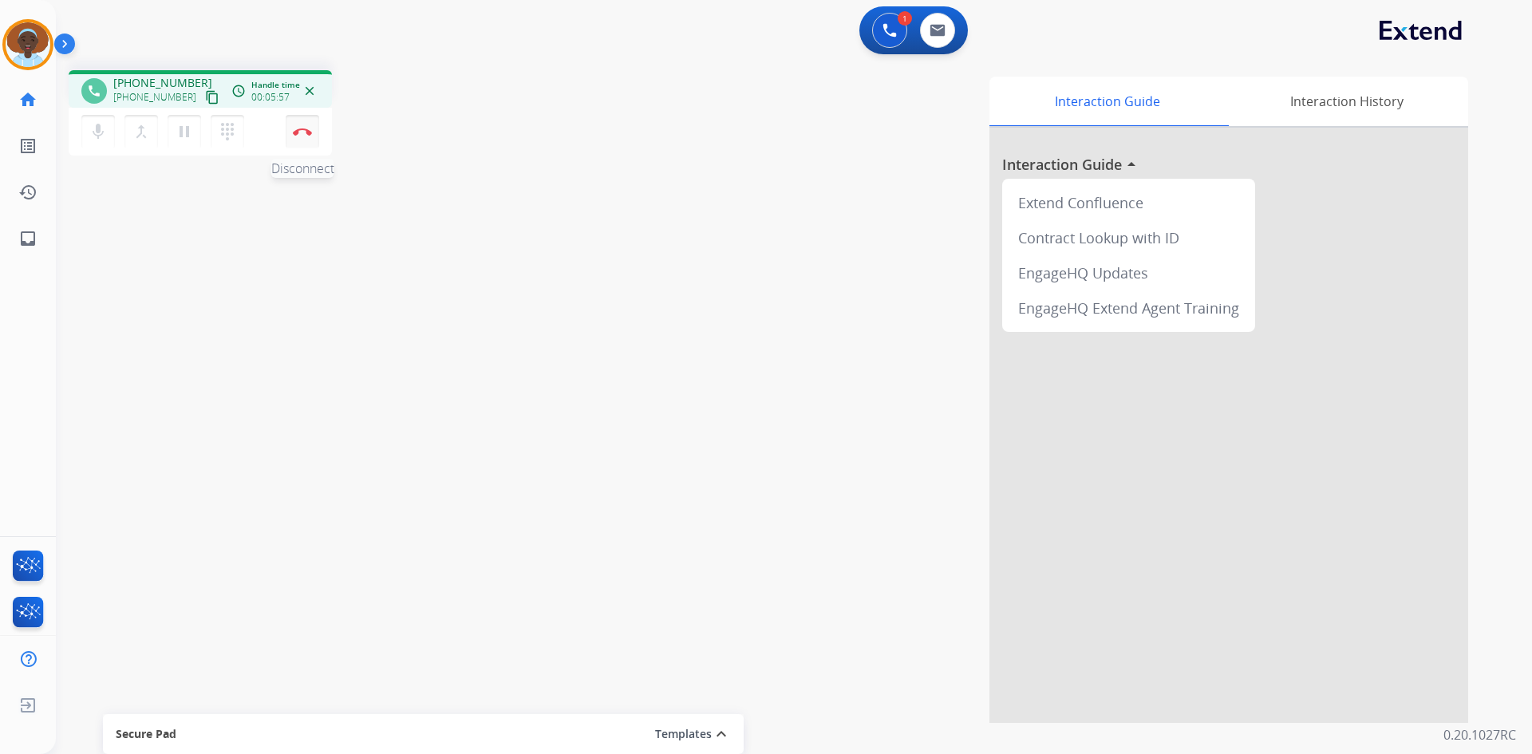
click at [296, 133] on img at bounding box center [302, 132] width 19 height 8
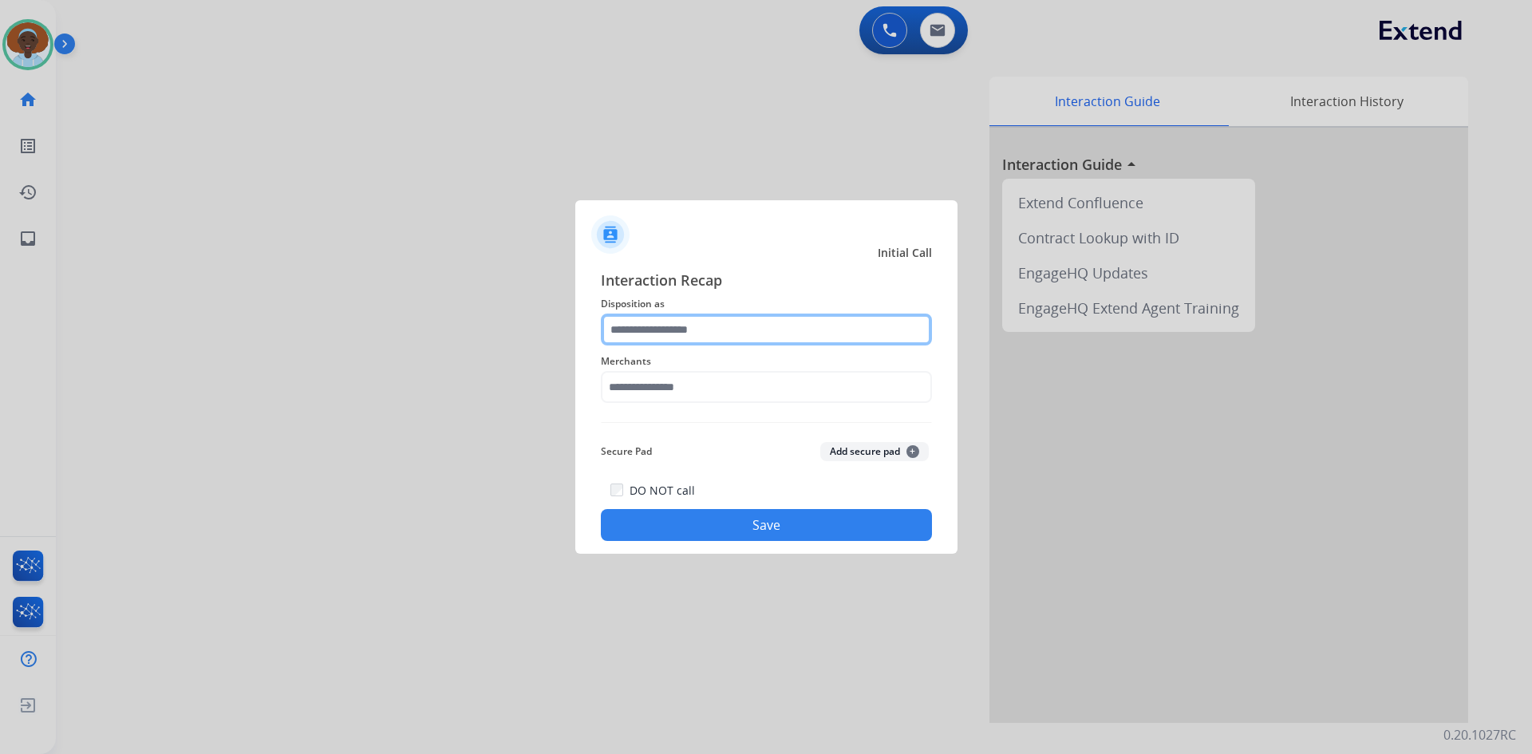
click at [712, 326] on input "text" at bounding box center [766, 329] width 331 height 32
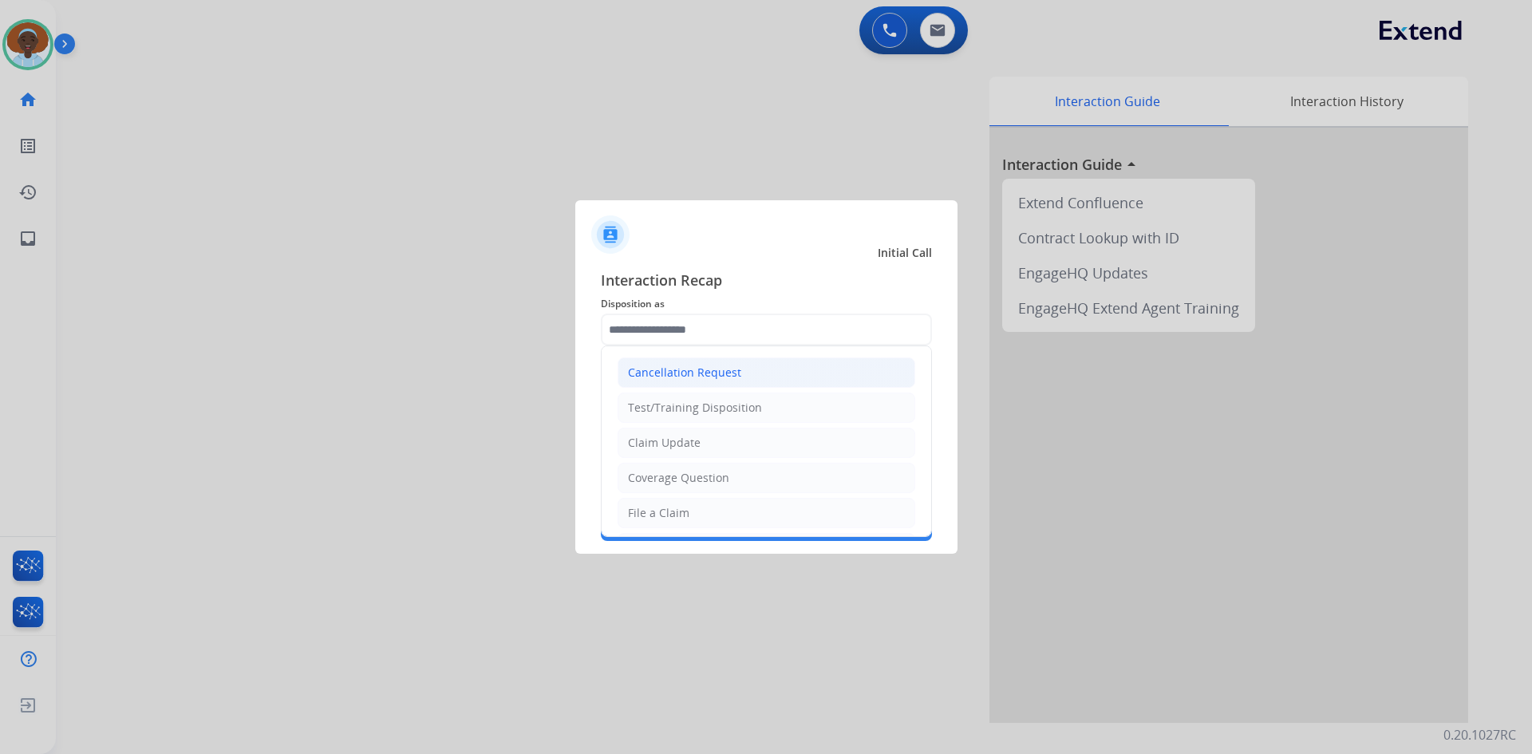
click at [730, 369] on div "Cancellation Request" at bounding box center [684, 373] width 113 height 16
type input "**********"
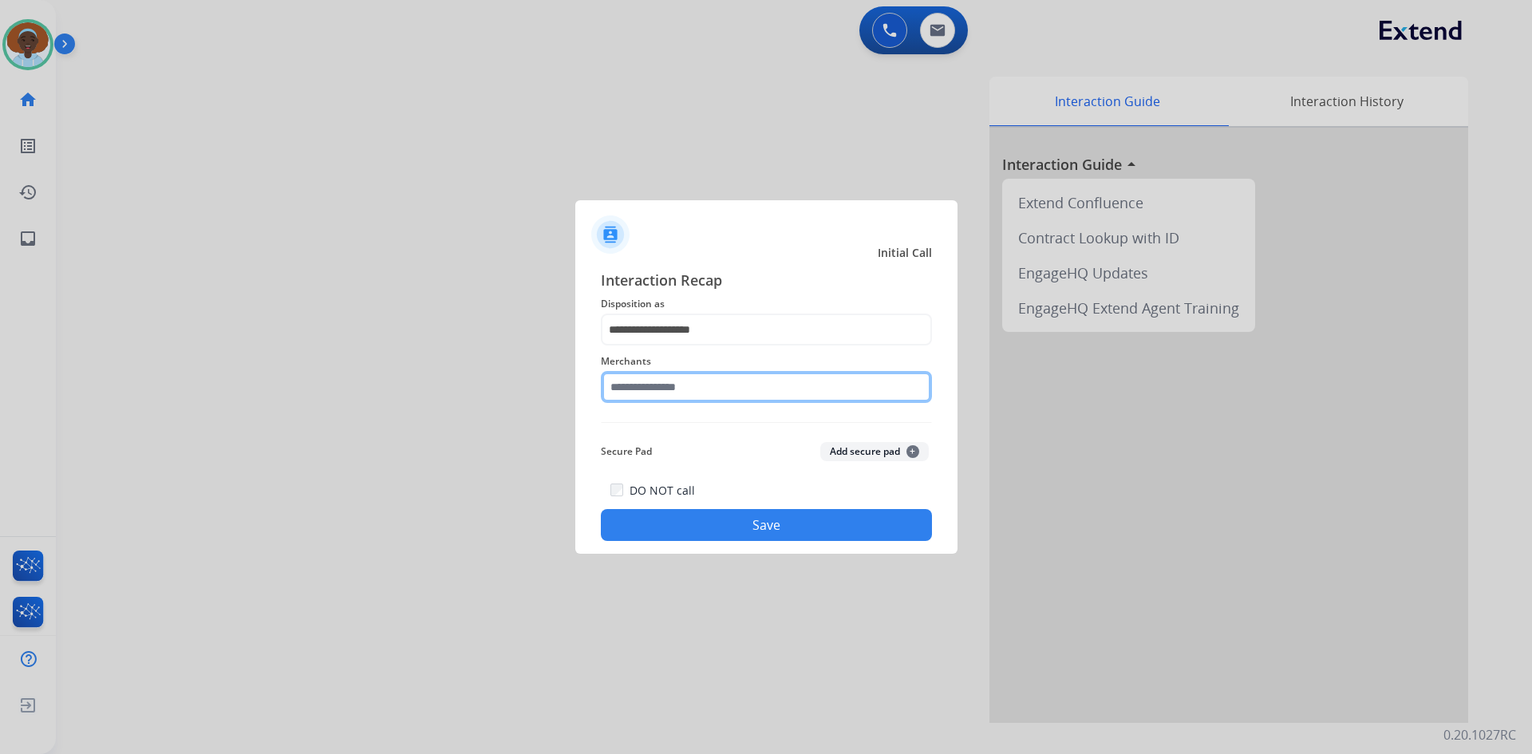
click at [747, 384] on input "text" at bounding box center [766, 387] width 331 height 32
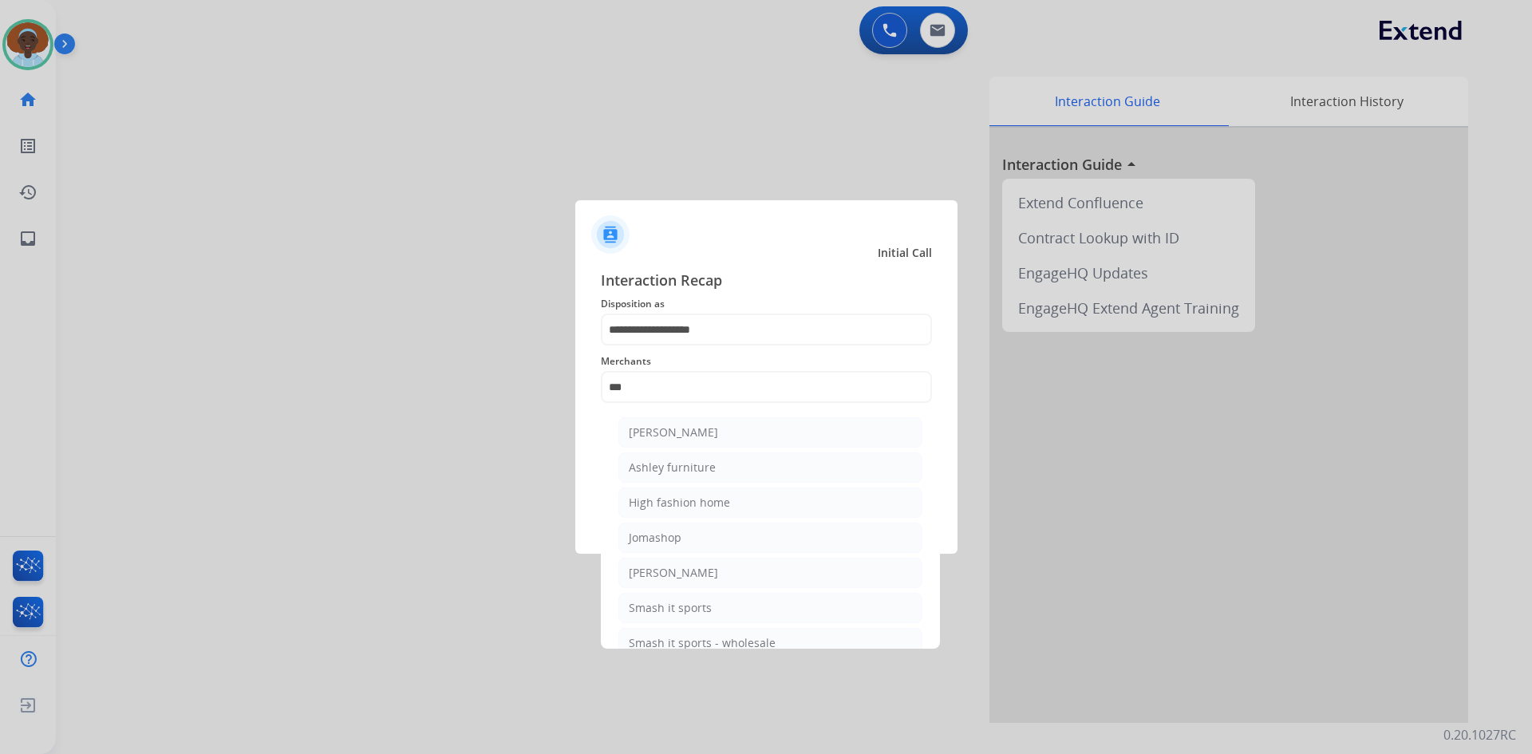
drag, startPoint x: 735, startPoint y: 467, endPoint x: 756, endPoint y: 476, distance: 22.8
click at [735, 467] on li "Ashley furniture" at bounding box center [770, 467] width 304 height 30
type input "**********"
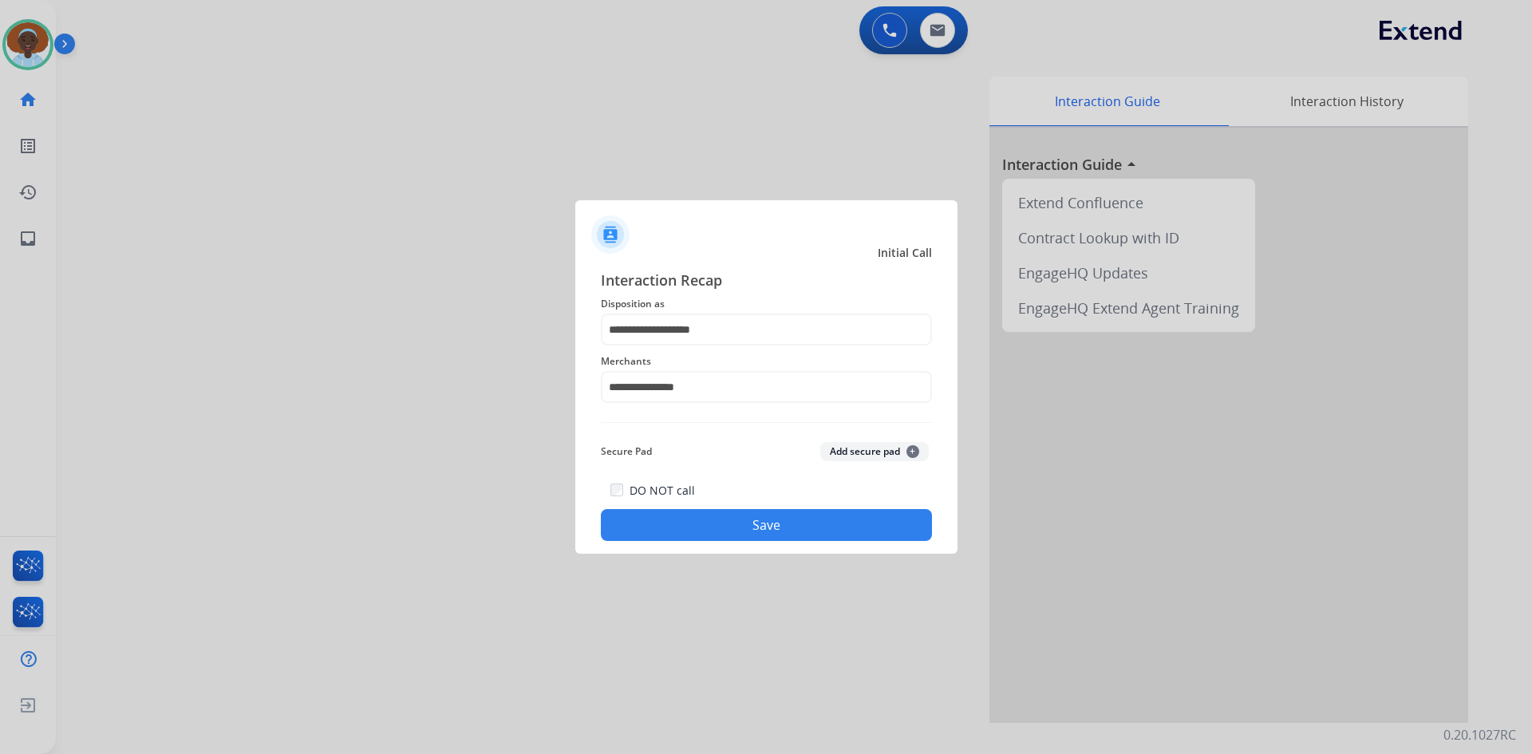
click at [785, 528] on button "Save" at bounding box center [766, 525] width 331 height 32
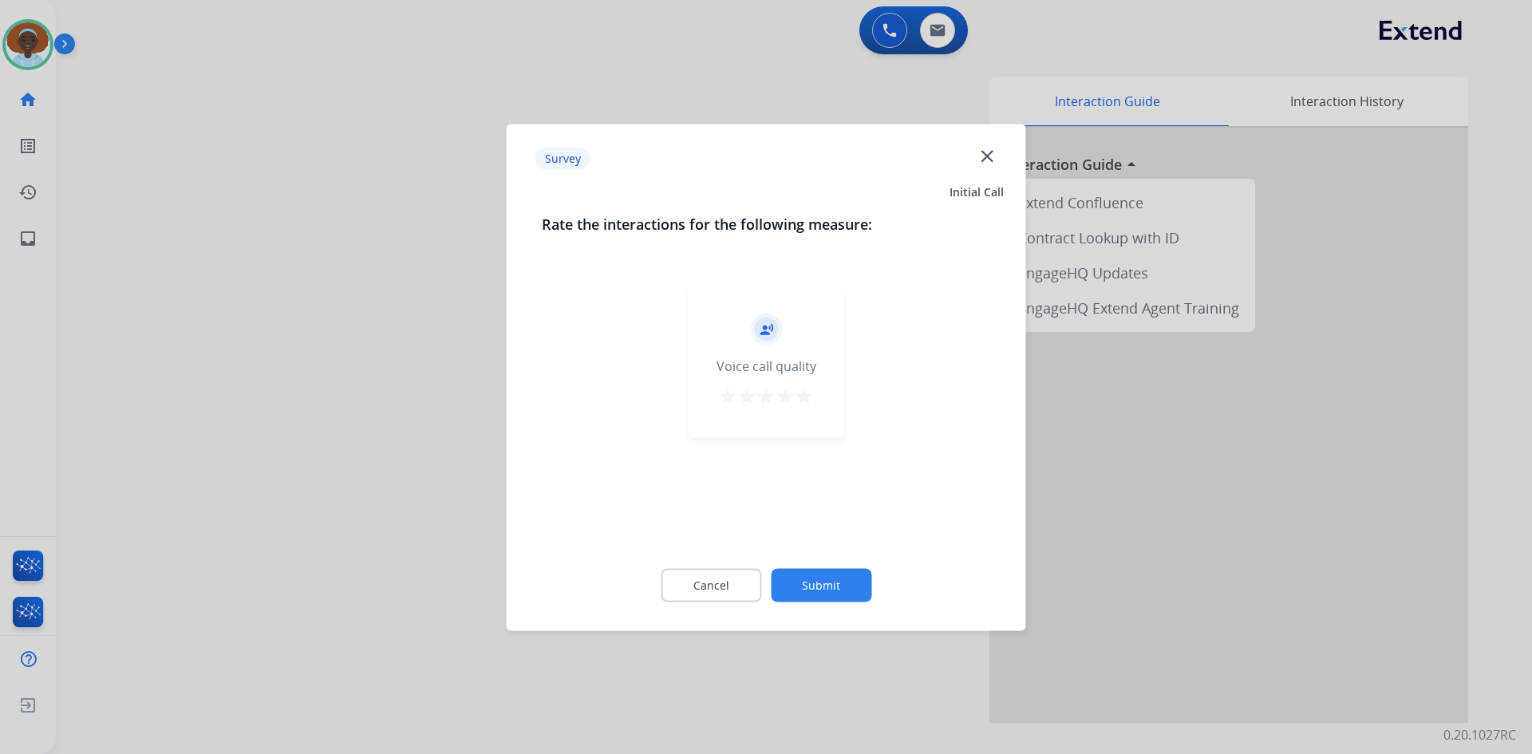
click at [799, 401] on mat-icon "star" at bounding box center [804, 395] width 19 height 19
click at [857, 593] on button "Submit" at bounding box center [821, 585] width 101 height 34
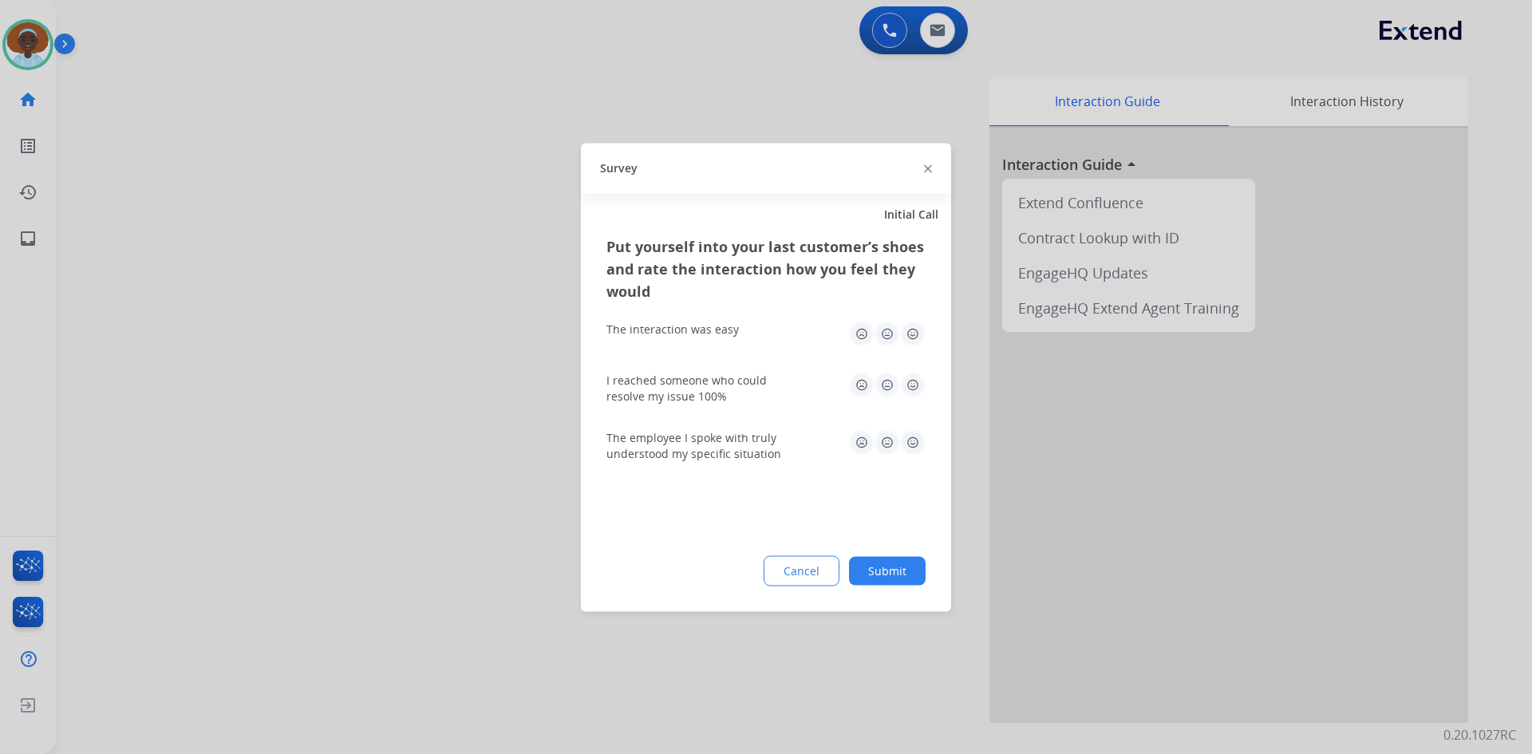
click at [909, 379] on img at bounding box center [913, 385] width 26 height 26
click at [915, 328] on img at bounding box center [913, 334] width 26 height 26
drag, startPoint x: 909, startPoint y: 436, endPoint x: 938, endPoint y: 511, distance: 79.8
click at [910, 437] on img at bounding box center [913, 442] width 26 height 26
click at [873, 579] on button "Submit" at bounding box center [887, 570] width 77 height 29
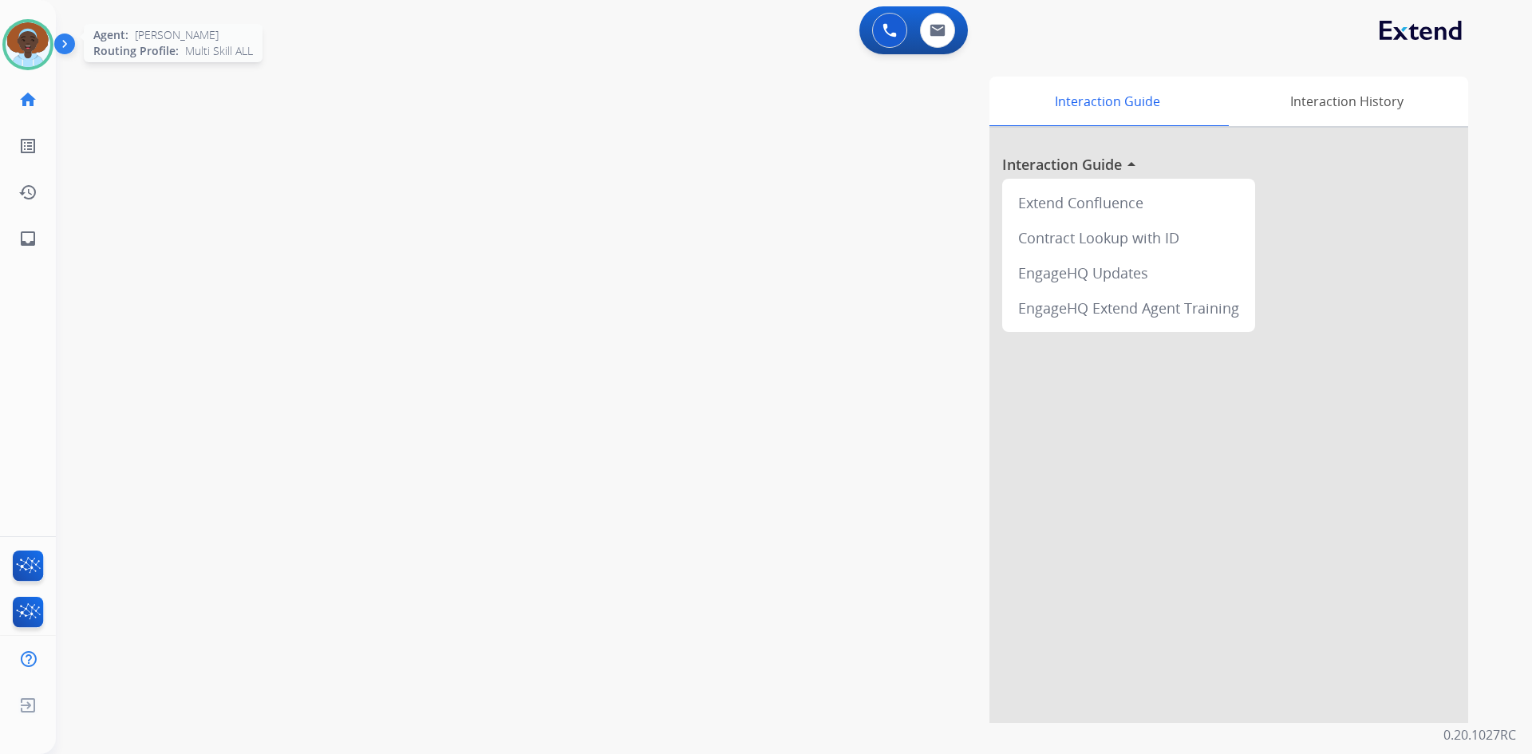
click at [34, 47] on img at bounding box center [28, 44] width 45 height 45
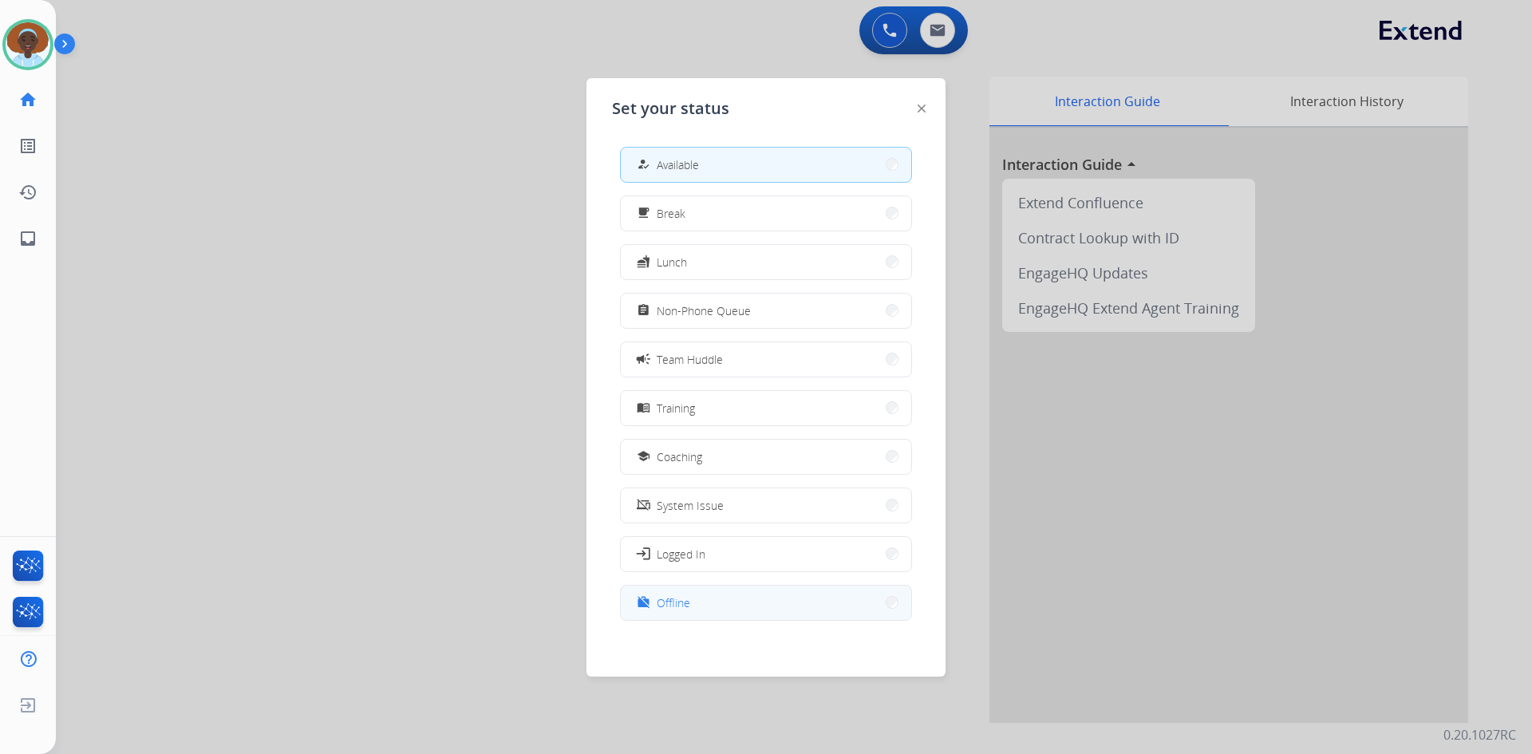
click at [730, 592] on button "work_off Offline" at bounding box center [766, 603] width 290 height 34
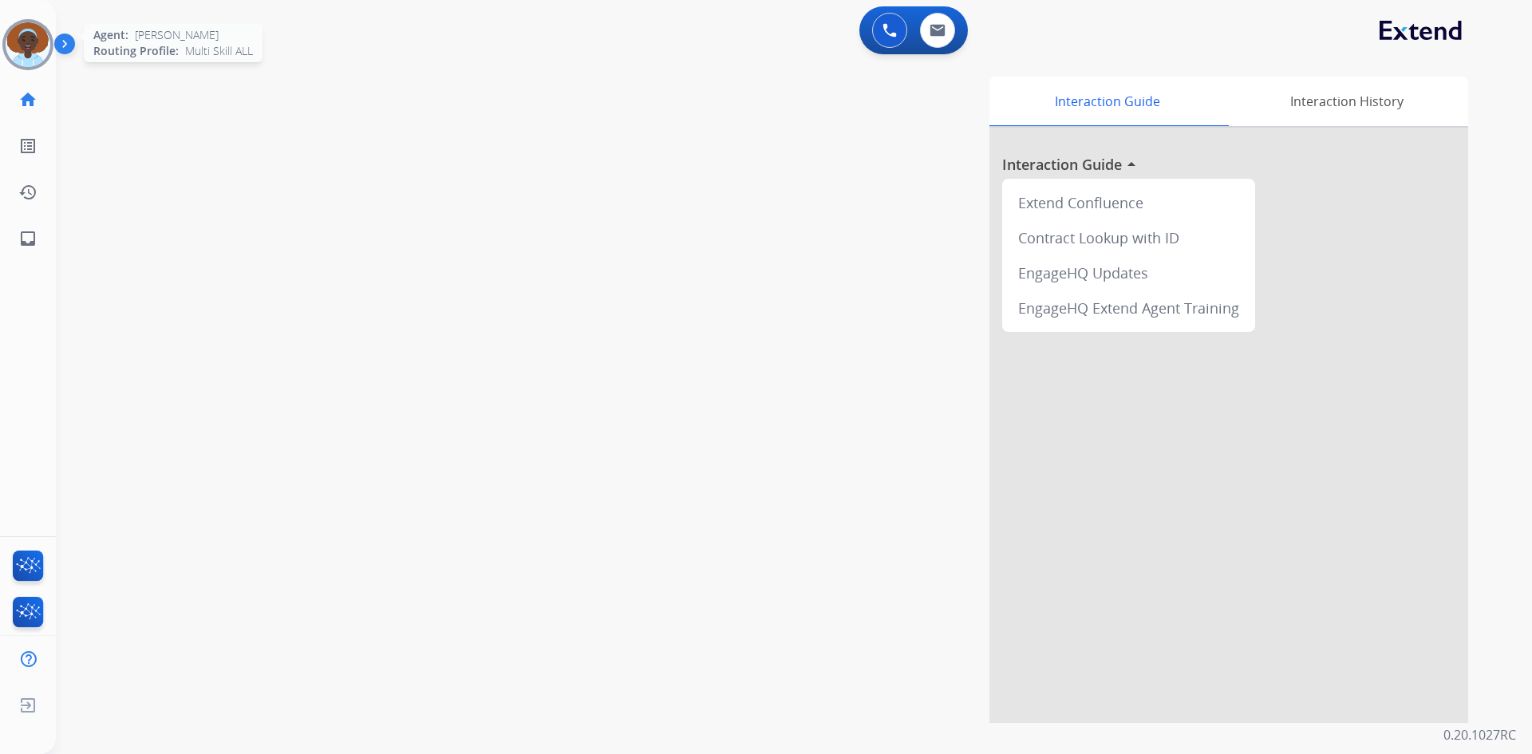
click at [41, 49] on img at bounding box center [28, 44] width 45 height 45
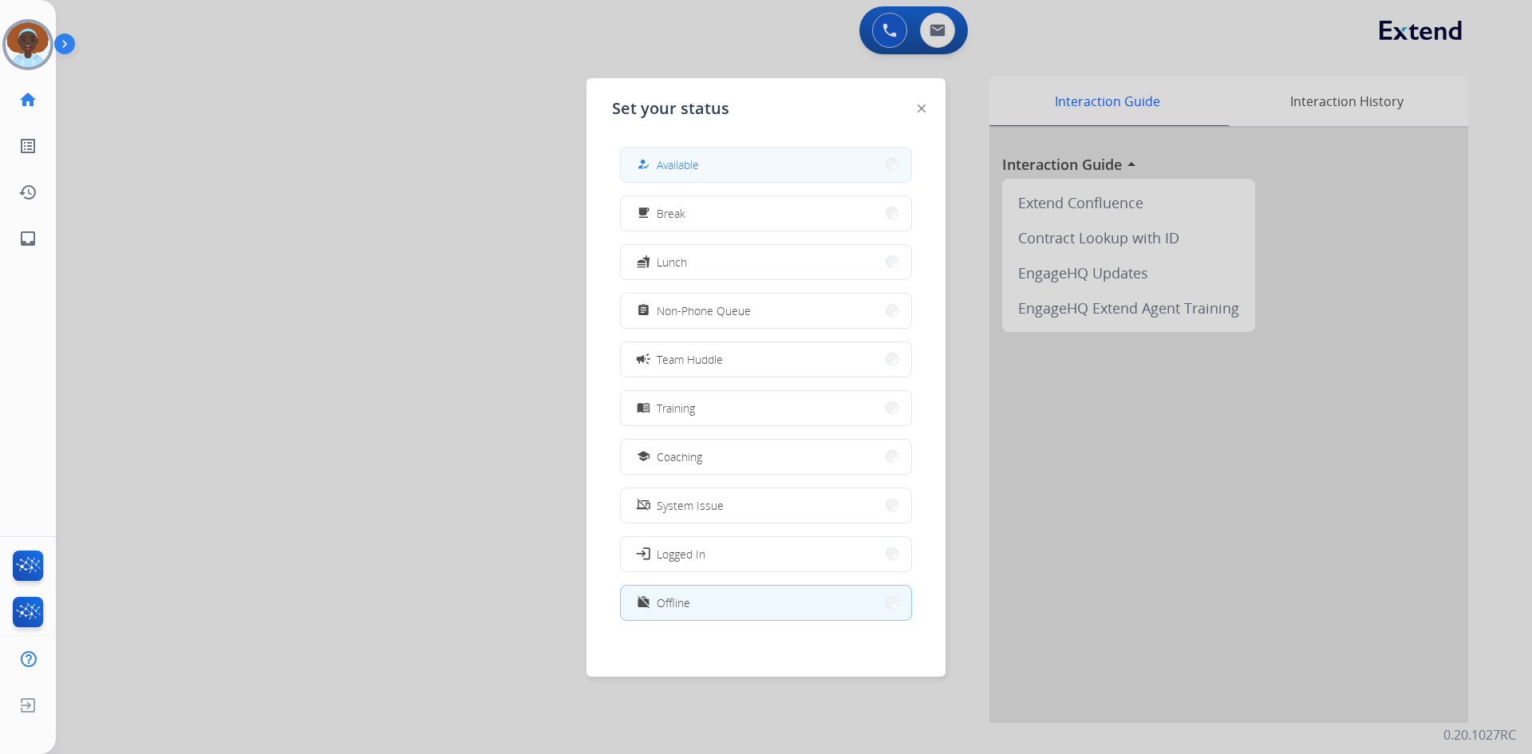
click at [684, 166] on span "Available" at bounding box center [678, 164] width 42 height 17
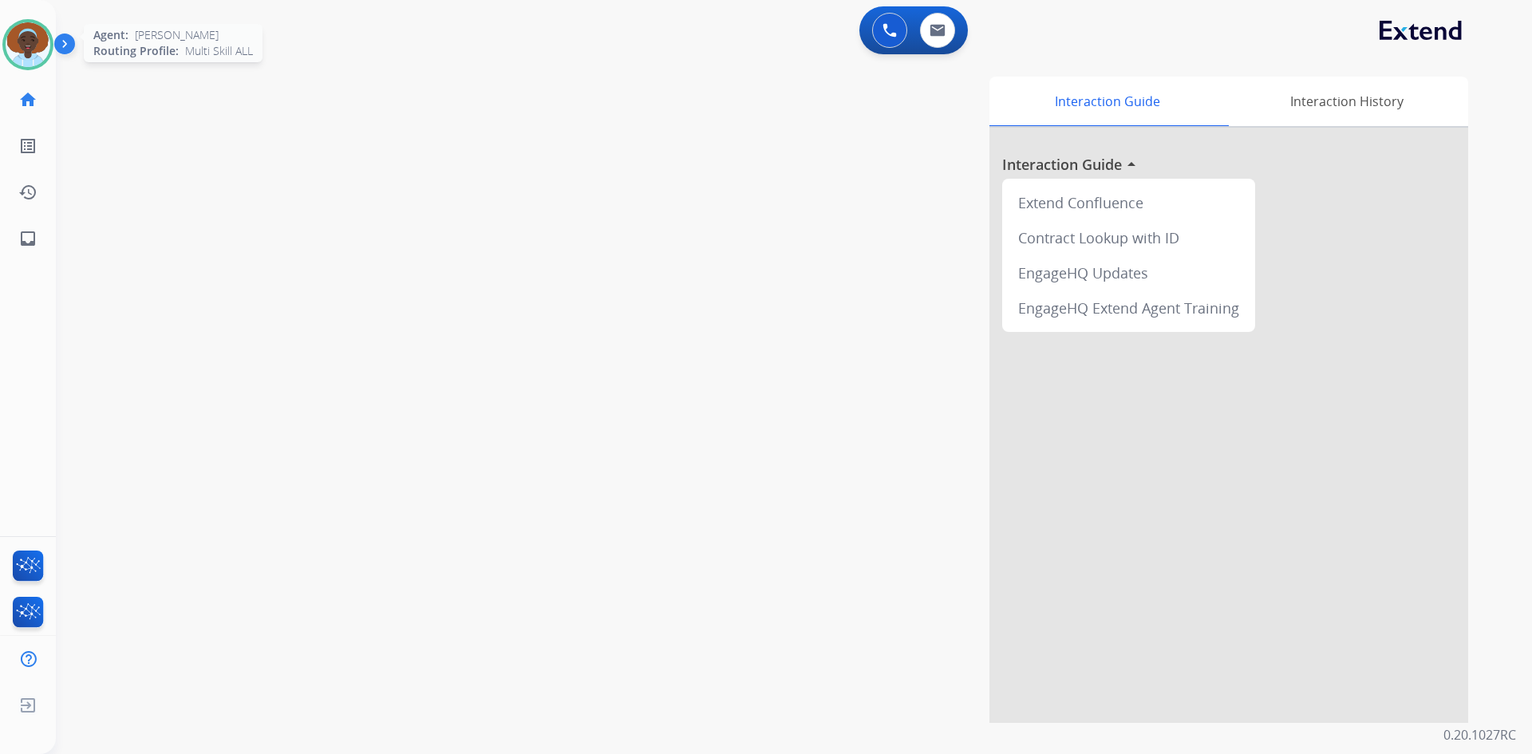
drag, startPoint x: 25, startPoint y: 52, endPoint x: 70, endPoint y: 51, distance: 45.5
click at [26, 51] on img at bounding box center [28, 44] width 45 height 45
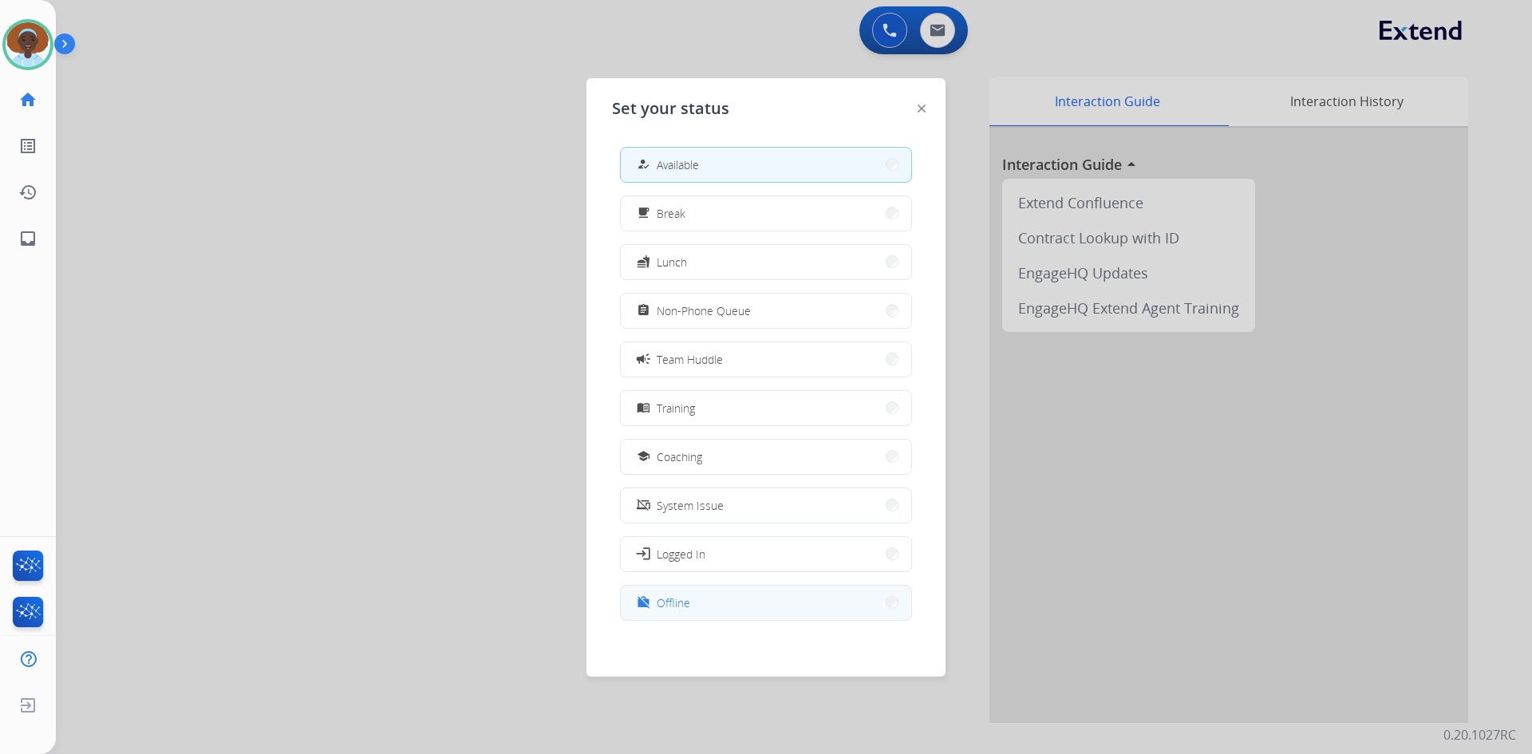
click at [704, 593] on button "work_off Offline" at bounding box center [766, 603] width 290 height 34
